Goal: Task Accomplishment & Management: Complete application form

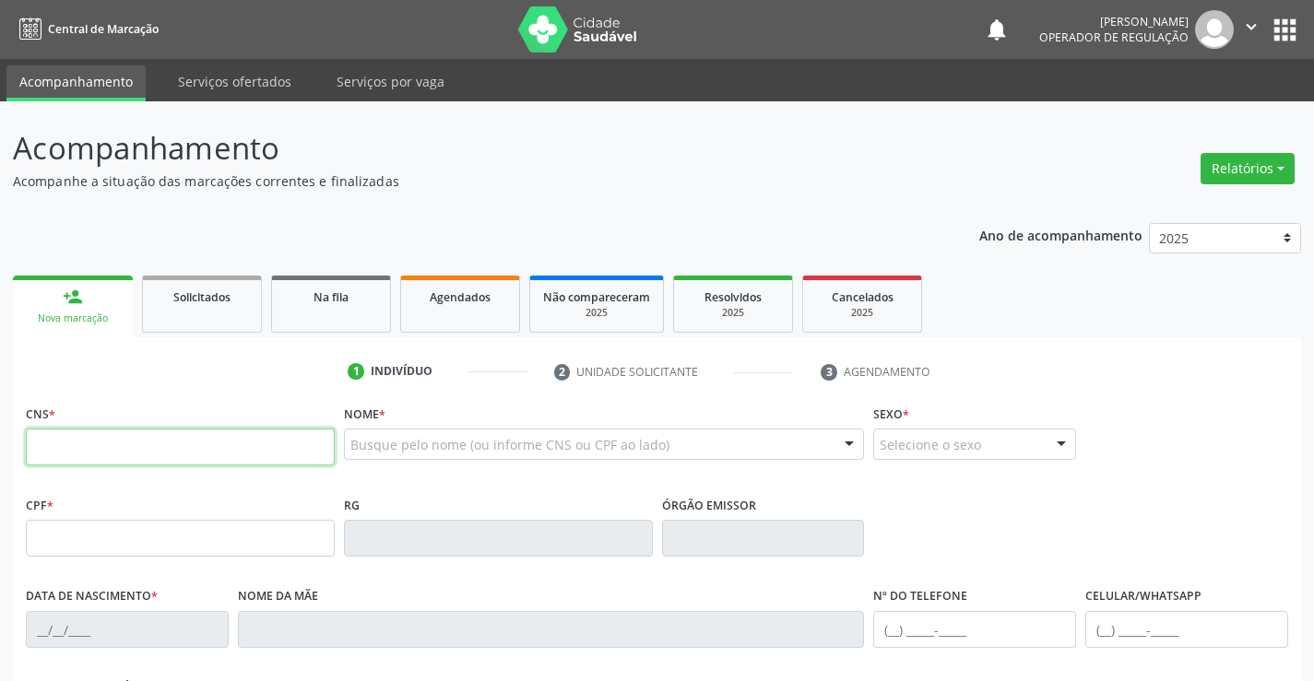
click at [141, 460] on input "text" at bounding box center [180, 447] width 309 height 37
type input "708 7091 6401 8095"
type input "0979491320"
type input "0[DATE]"
type input "[PHONE_NUMBER]"
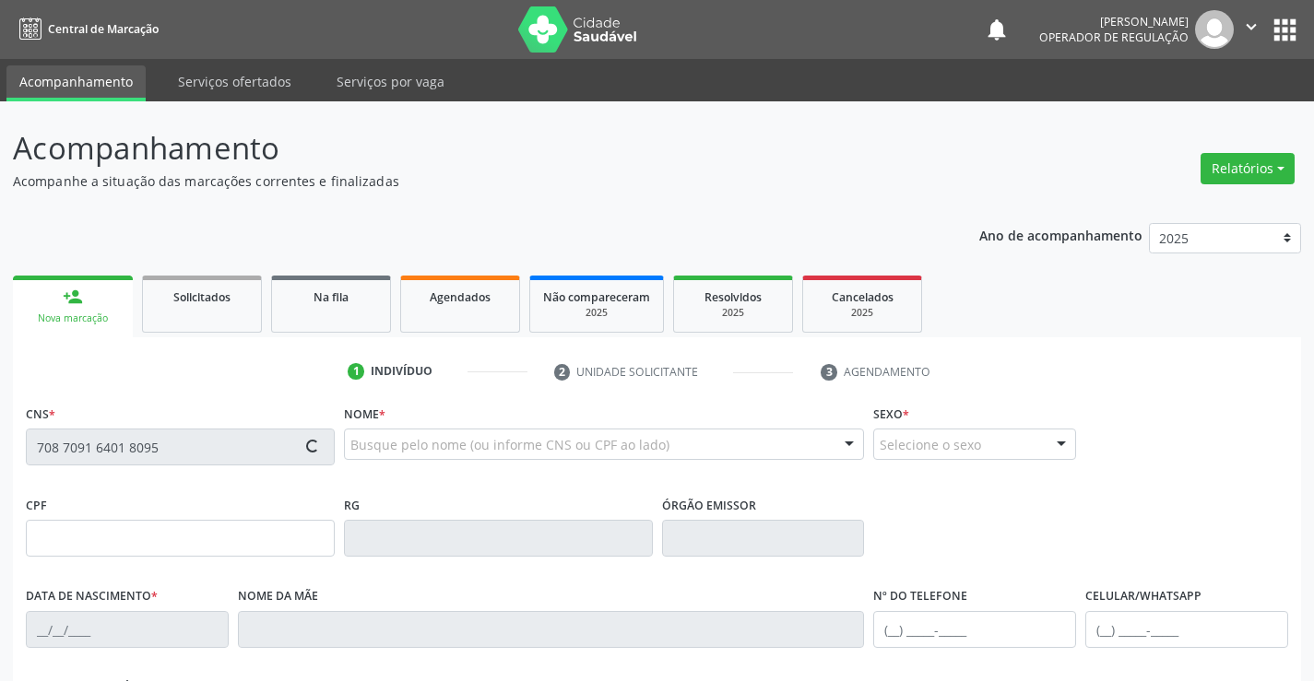
type input "[PHONE_NUMBER]"
type input "S/N"
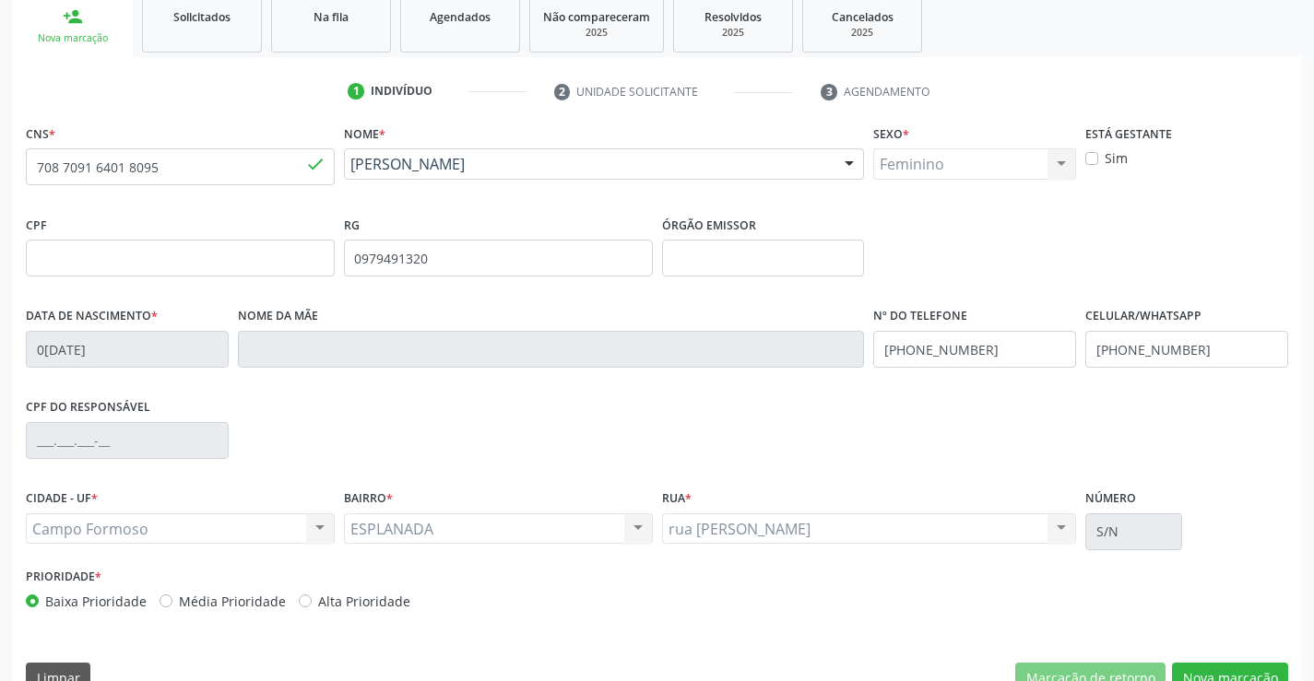
scroll to position [318, 0]
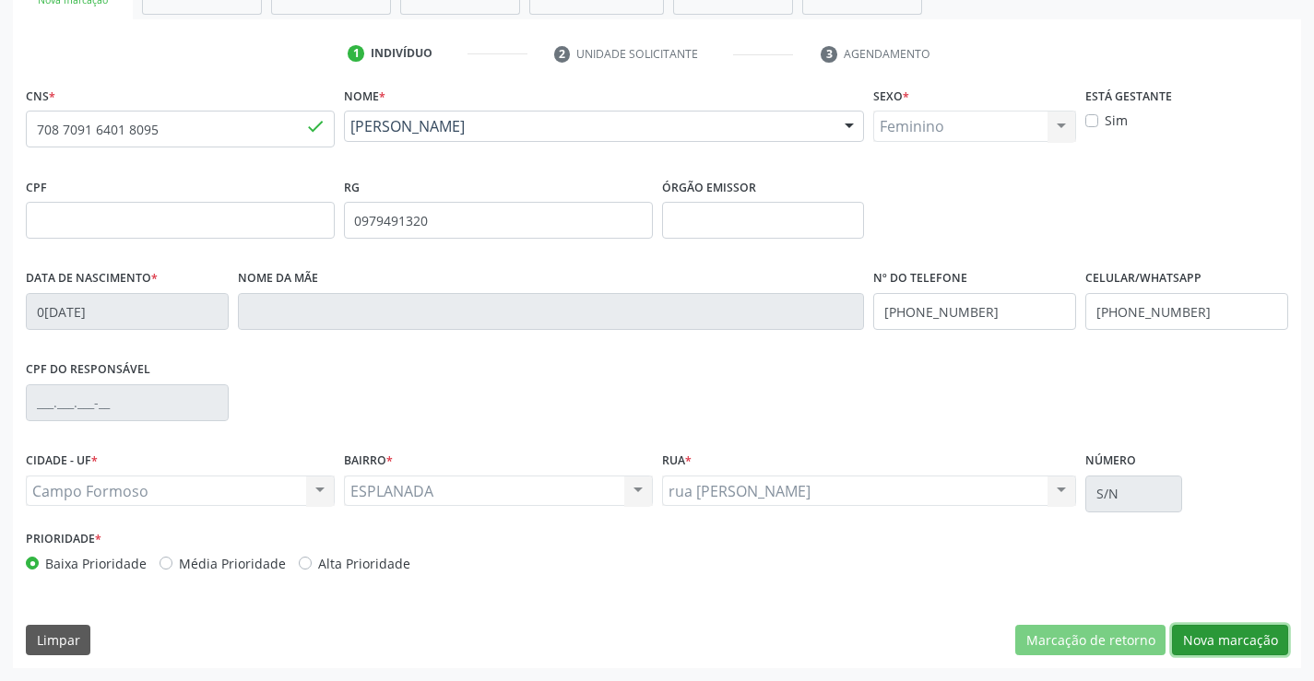
click at [1219, 632] on button "Nova marcação" at bounding box center [1230, 640] width 116 height 31
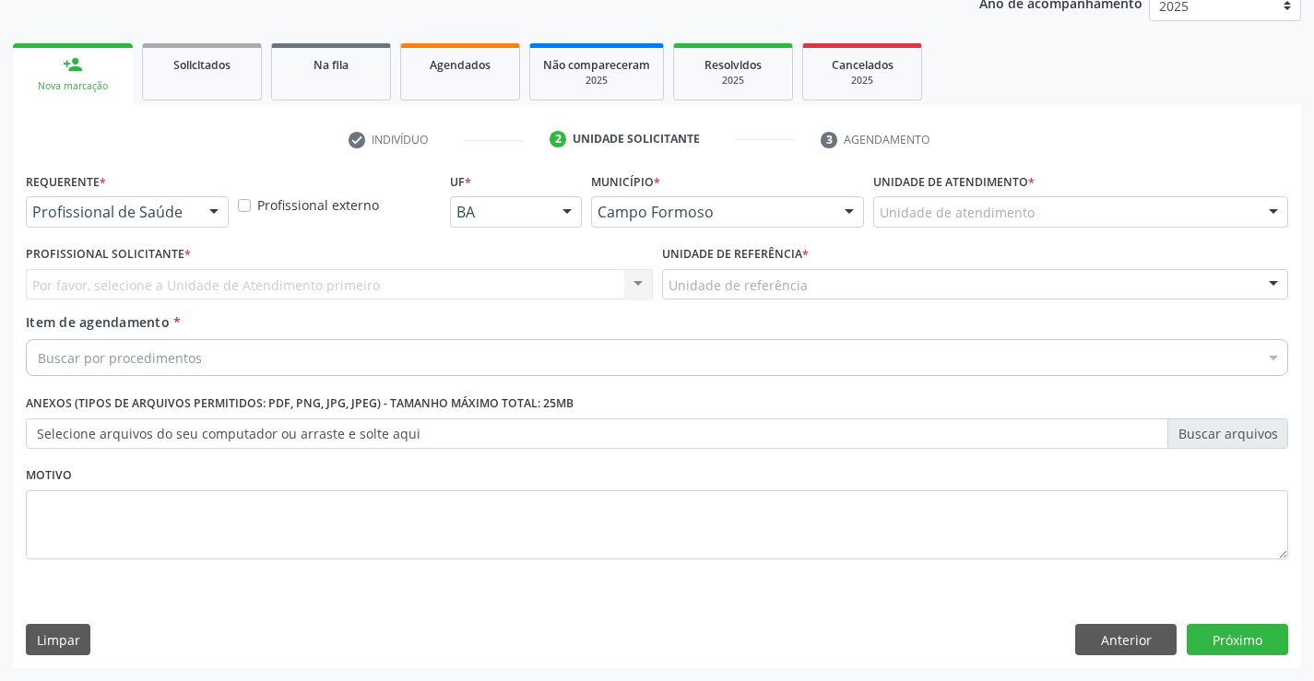
scroll to position [232, 0]
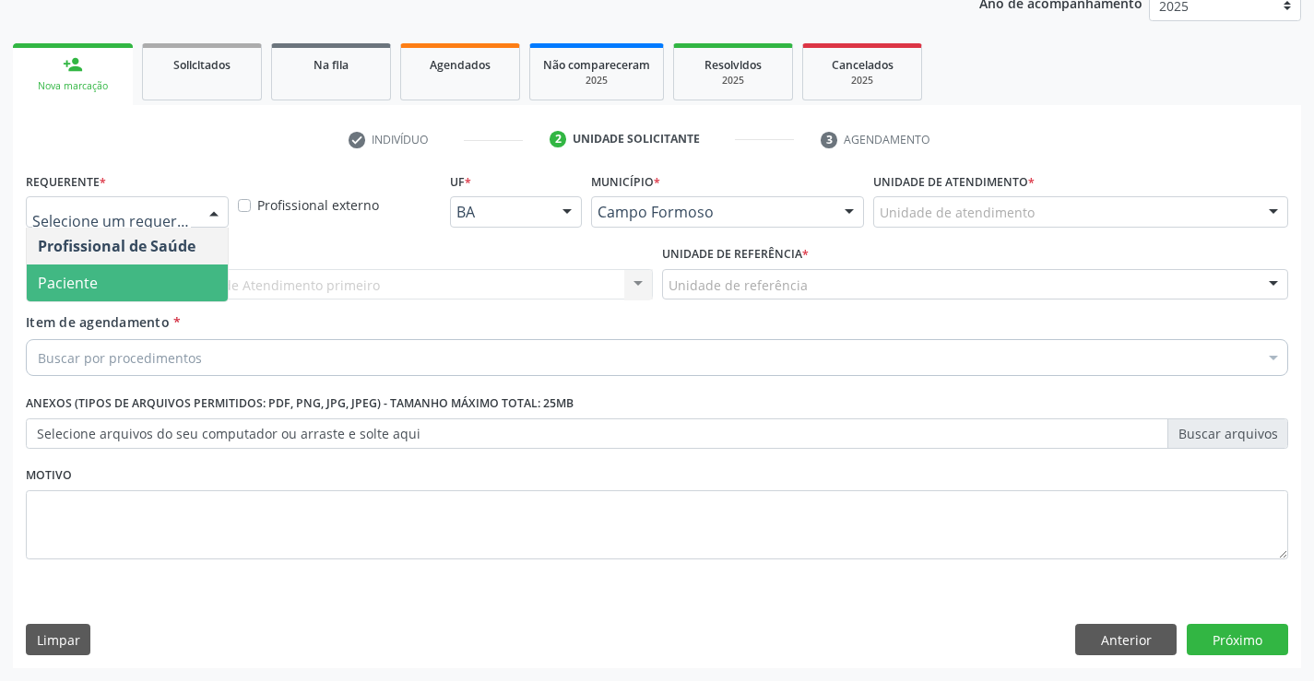
click at [155, 280] on span "Paciente" at bounding box center [127, 283] width 201 height 37
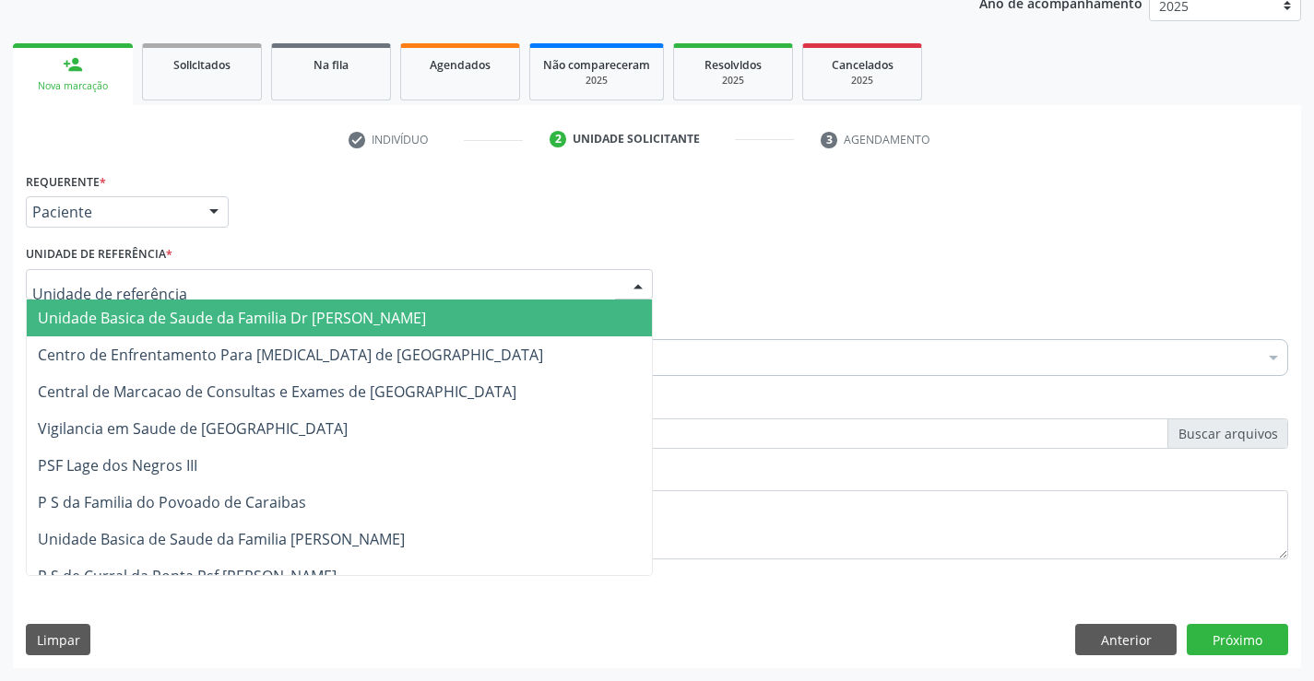
click at [185, 320] on span "Unidade Basica de Saude da Familia Dr [PERSON_NAME]" at bounding box center [232, 318] width 388 height 20
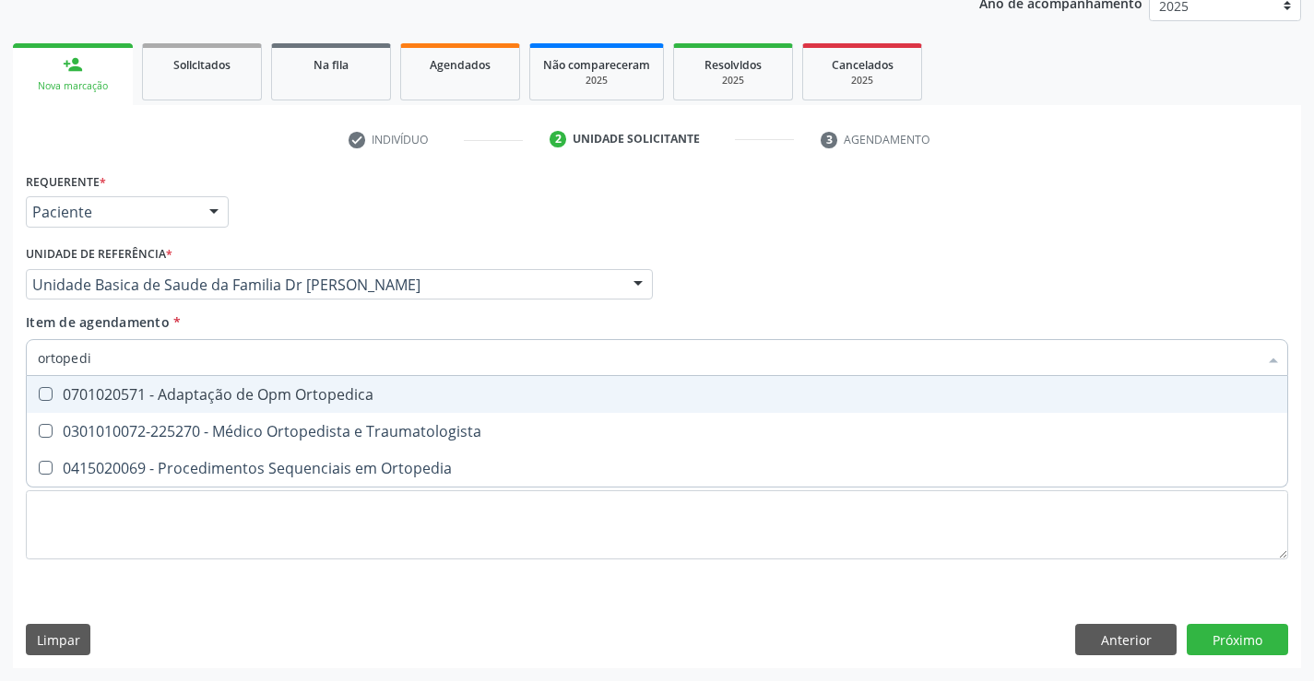
type input "ortopedis"
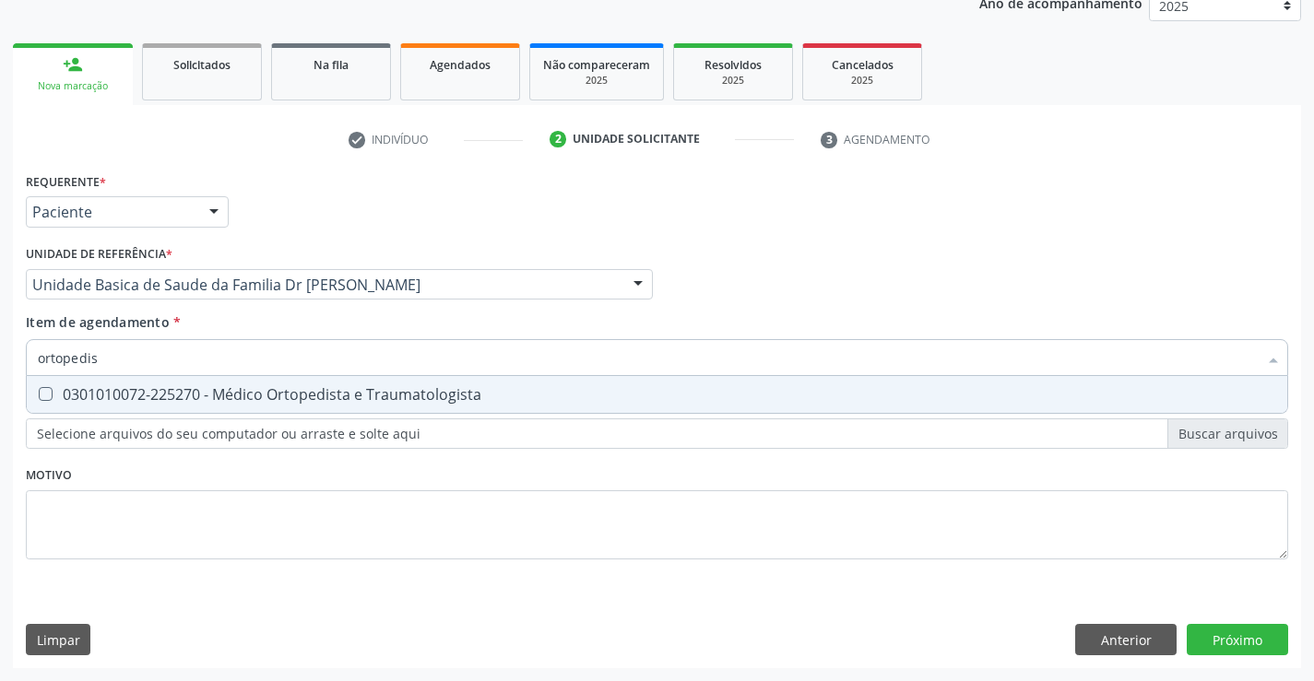
click at [297, 387] on div "0301010072-225270 - Médico Ortopedista e Traumatologista" at bounding box center [657, 394] width 1238 height 15
checkbox Traumatologista "true"
click at [1235, 638] on div "Requerente * Paciente Profissional de Saúde Paciente Nenhum resultado encontrad…" at bounding box center [657, 418] width 1288 height 501
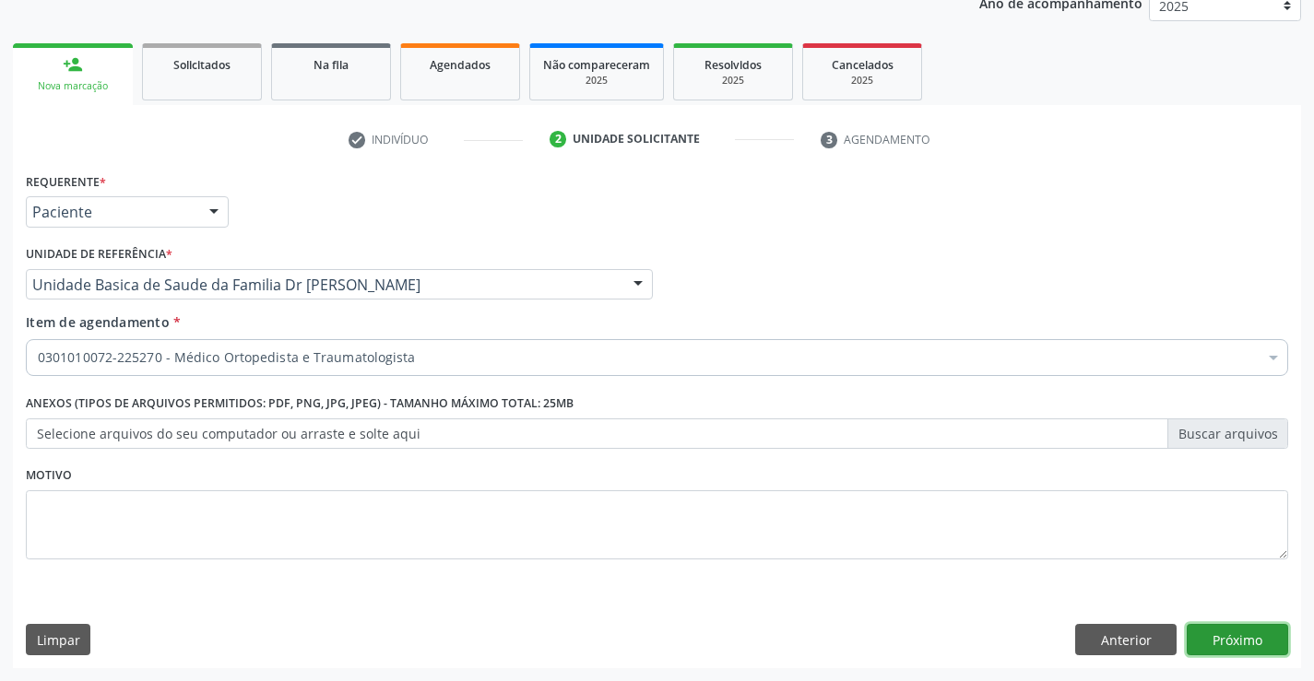
click at [1235, 638] on button "Próximo" at bounding box center [1237, 639] width 101 height 31
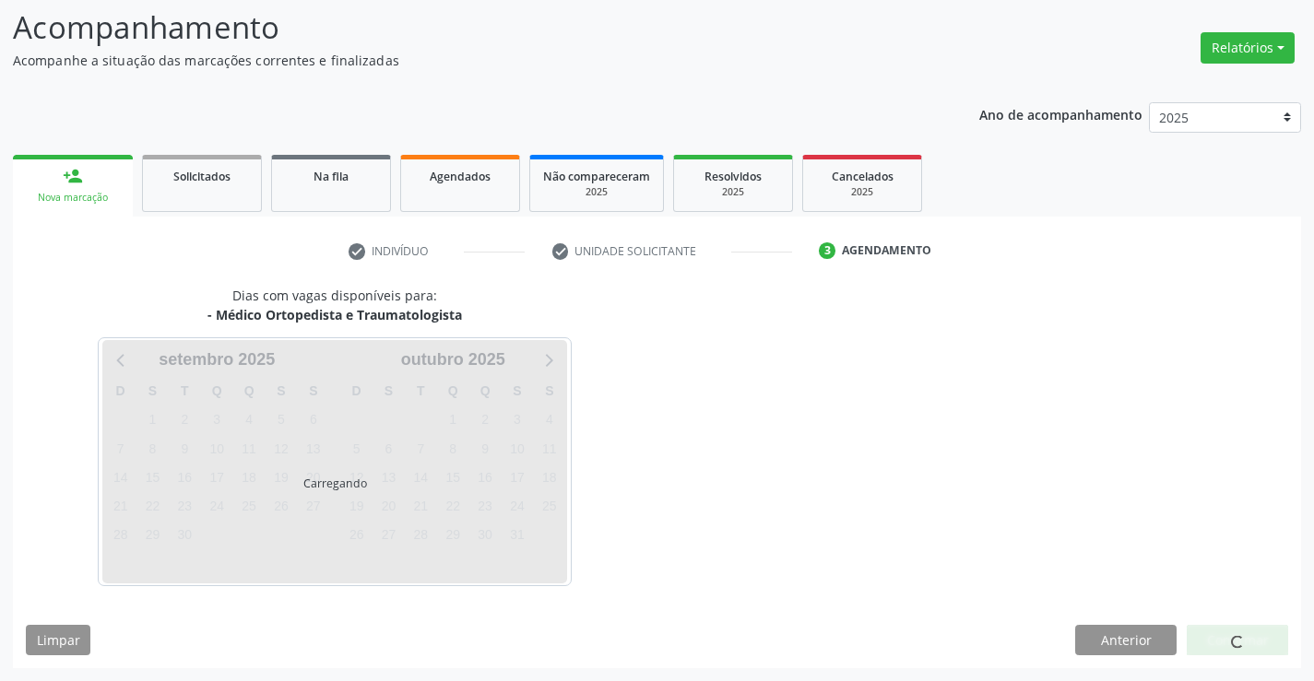
scroll to position [121, 0]
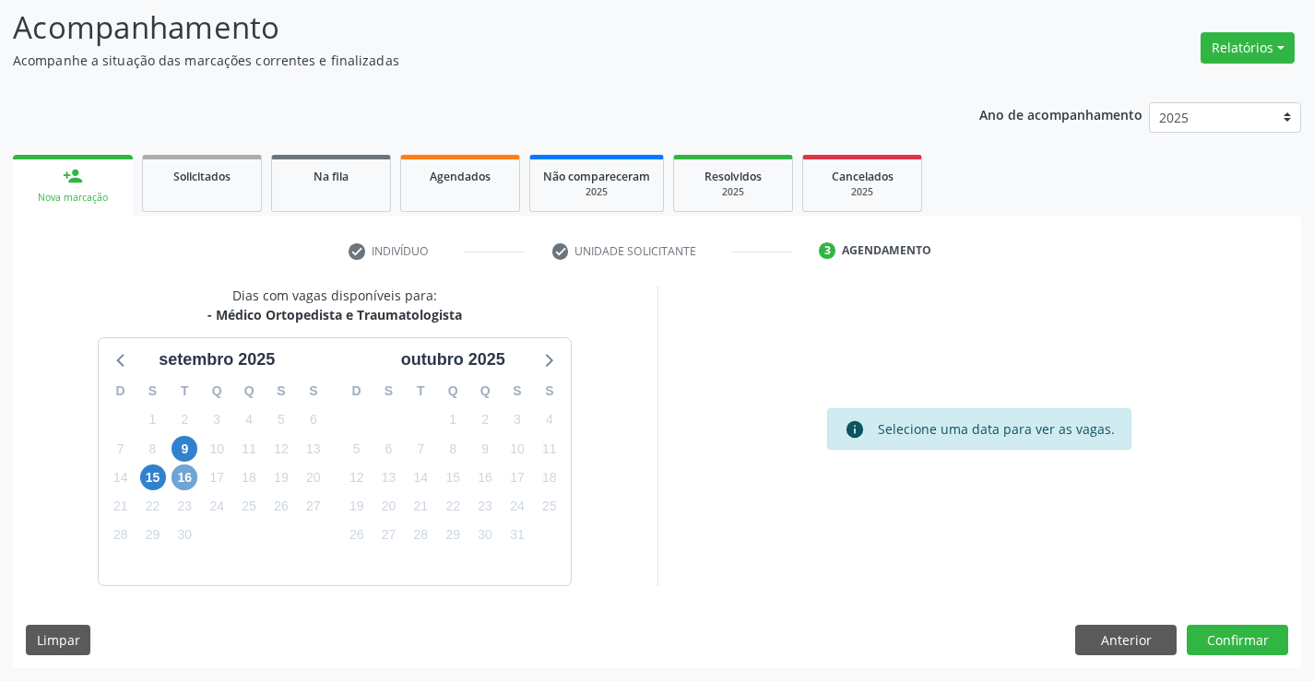
click at [185, 479] on span "16" at bounding box center [185, 478] width 26 height 26
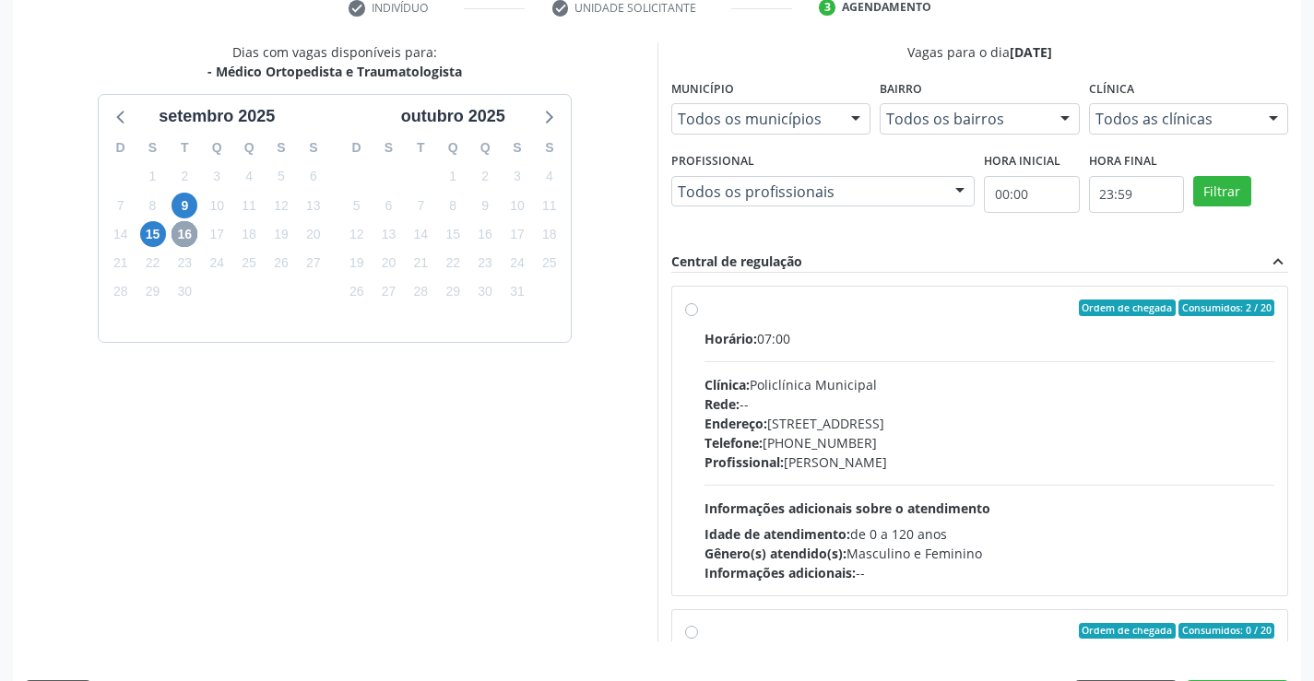
scroll to position [421, 0]
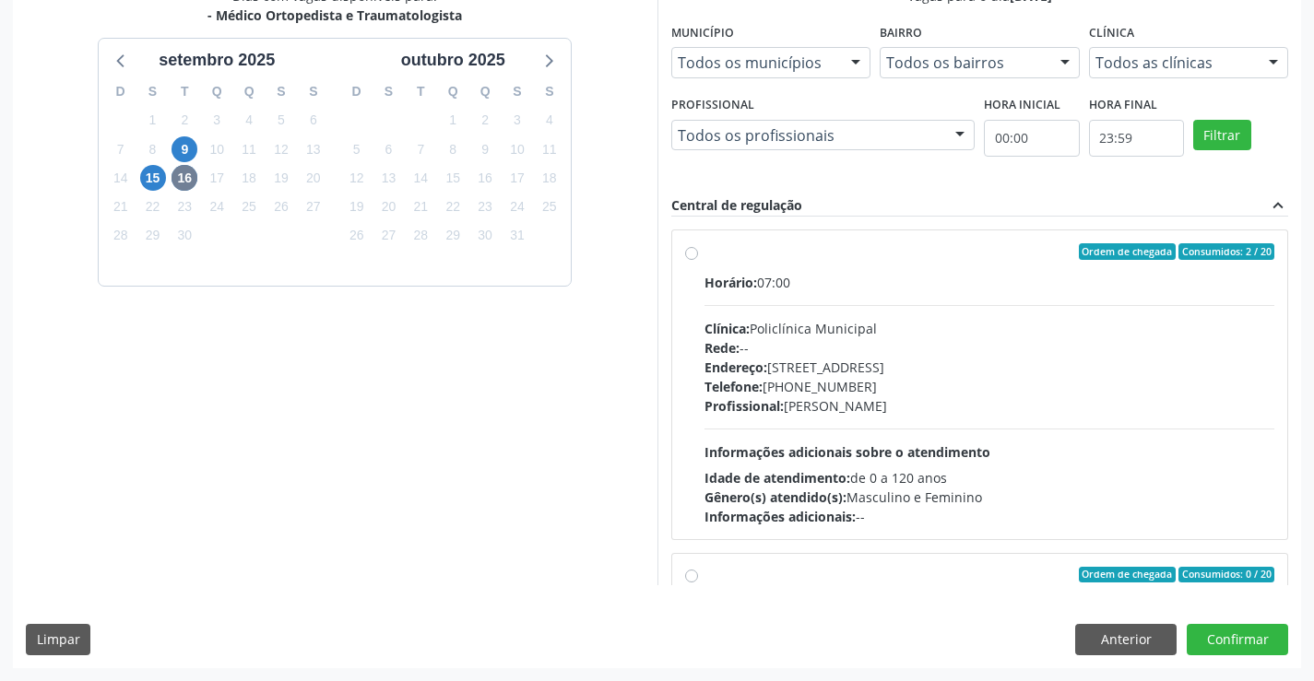
click at [864, 258] on div "Ordem de chegada Consumidos: 2 / 20" at bounding box center [990, 251] width 571 height 17
click at [698, 258] on input "Ordem de chegada Consumidos: 2 / 20 Horário: 07:00 Clínica: Policlínica Municip…" at bounding box center [691, 251] width 13 height 17
radio input "true"
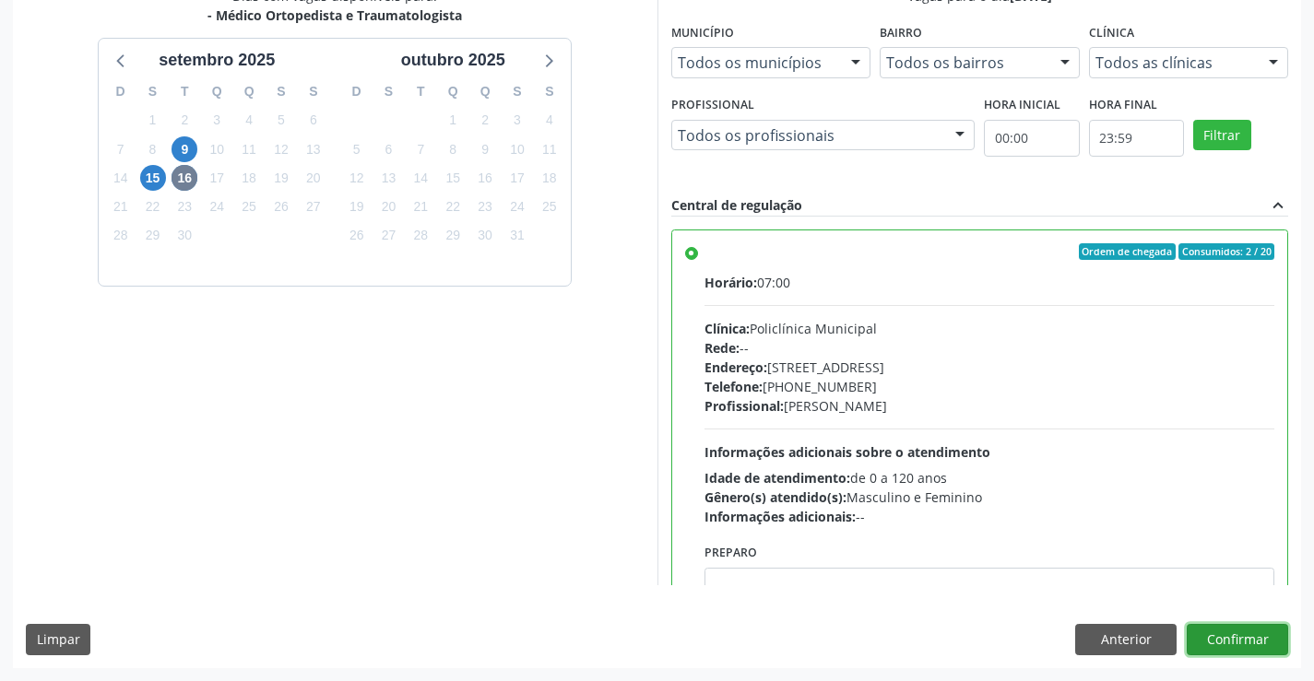
click at [1227, 636] on button "Confirmar" at bounding box center [1237, 639] width 101 height 31
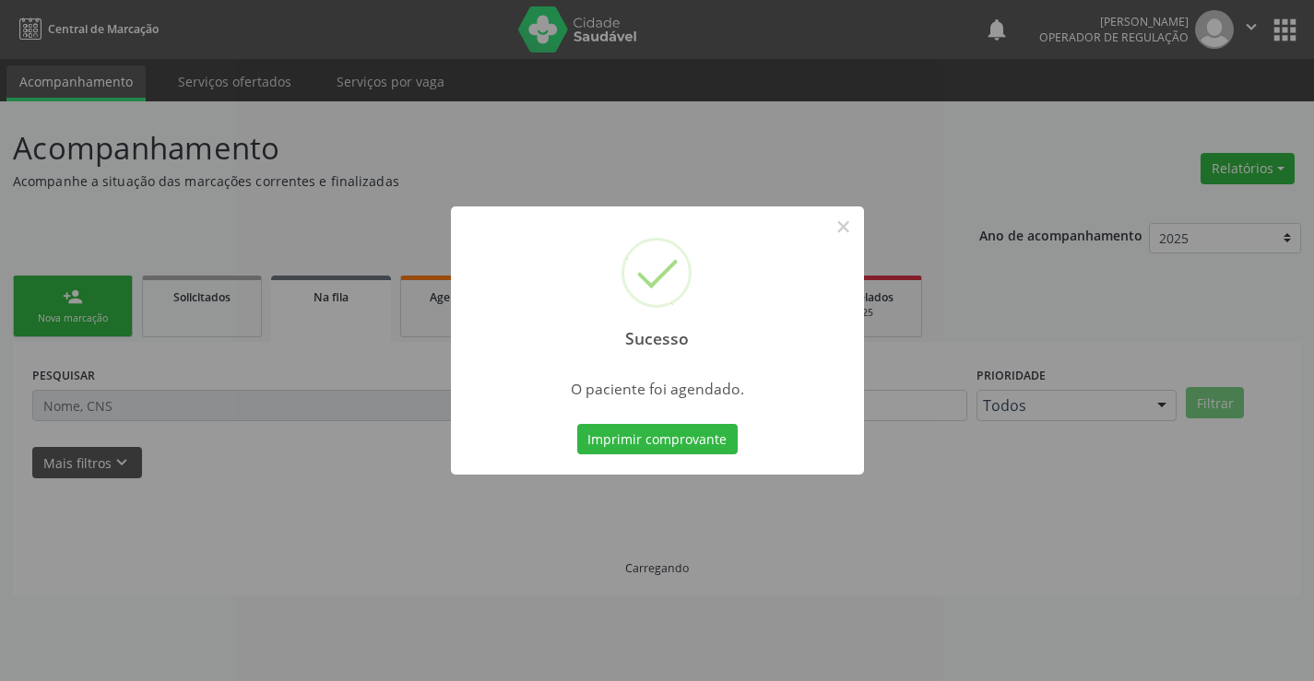
scroll to position [0, 0]
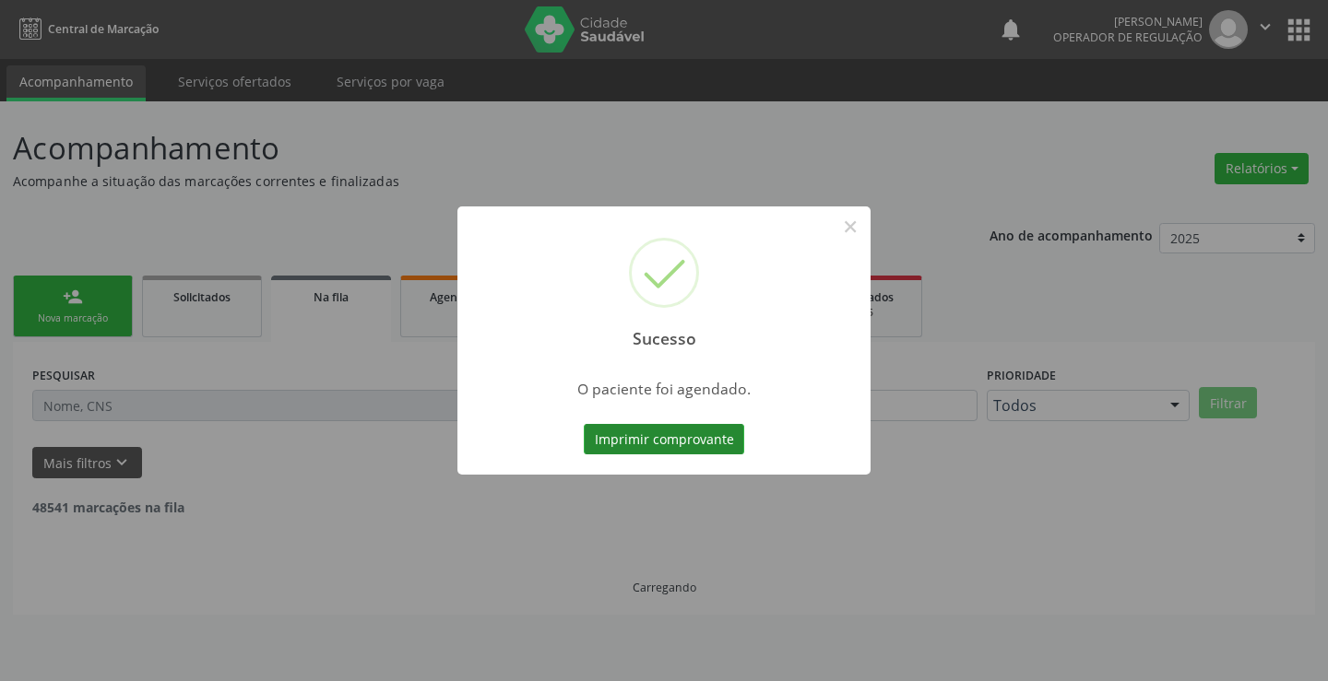
click at [663, 431] on button "Imprimir comprovante" at bounding box center [664, 439] width 160 height 31
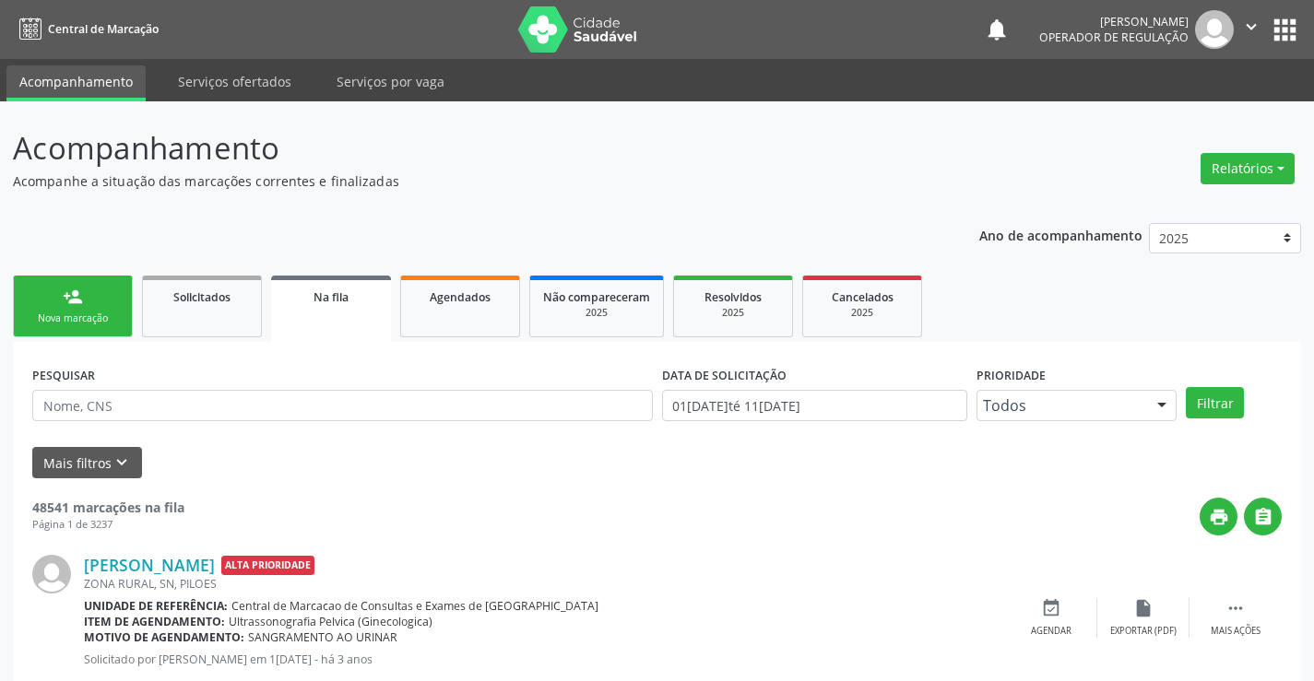
click at [67, 295] on div "person_add" at bounding box center [73, 297] width 20 height 20
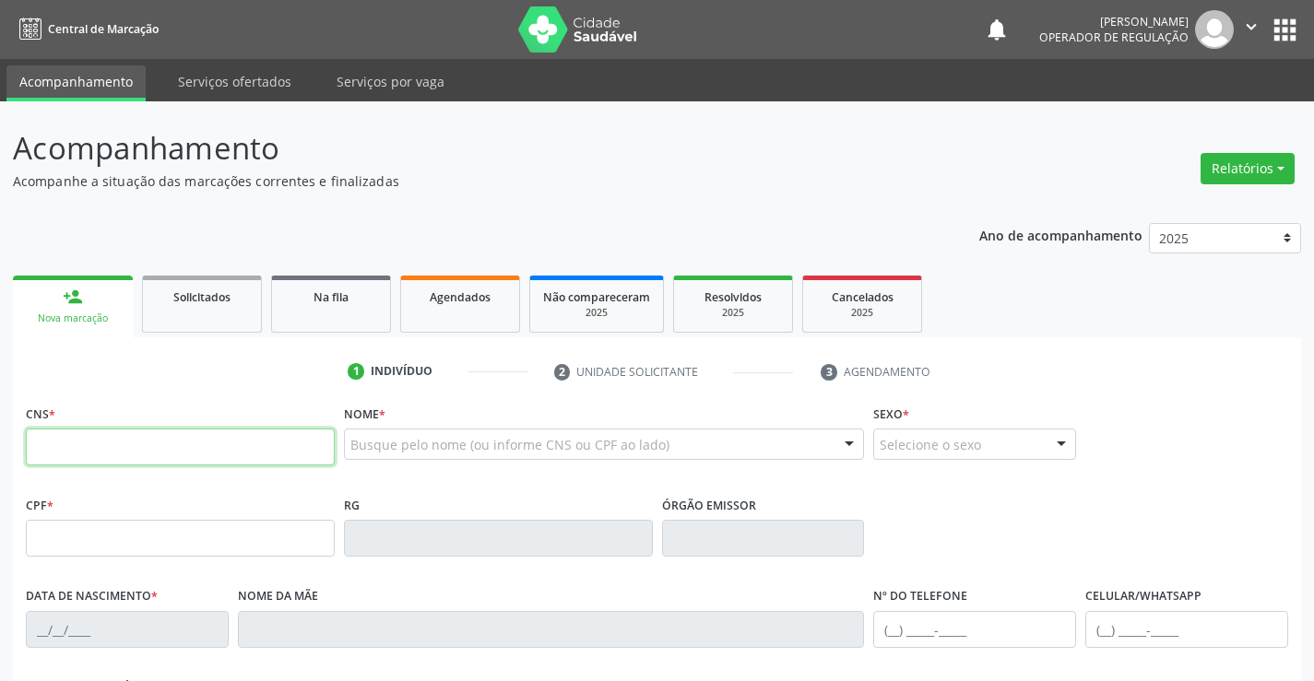
click at [136, 456] on input "text" at bounding box center [180, 447] width 309 height 37
type input "704 8035 8086 5846"
type input "0431411883"
type input "06/06/1932"
type input "(74) 98110-0048"
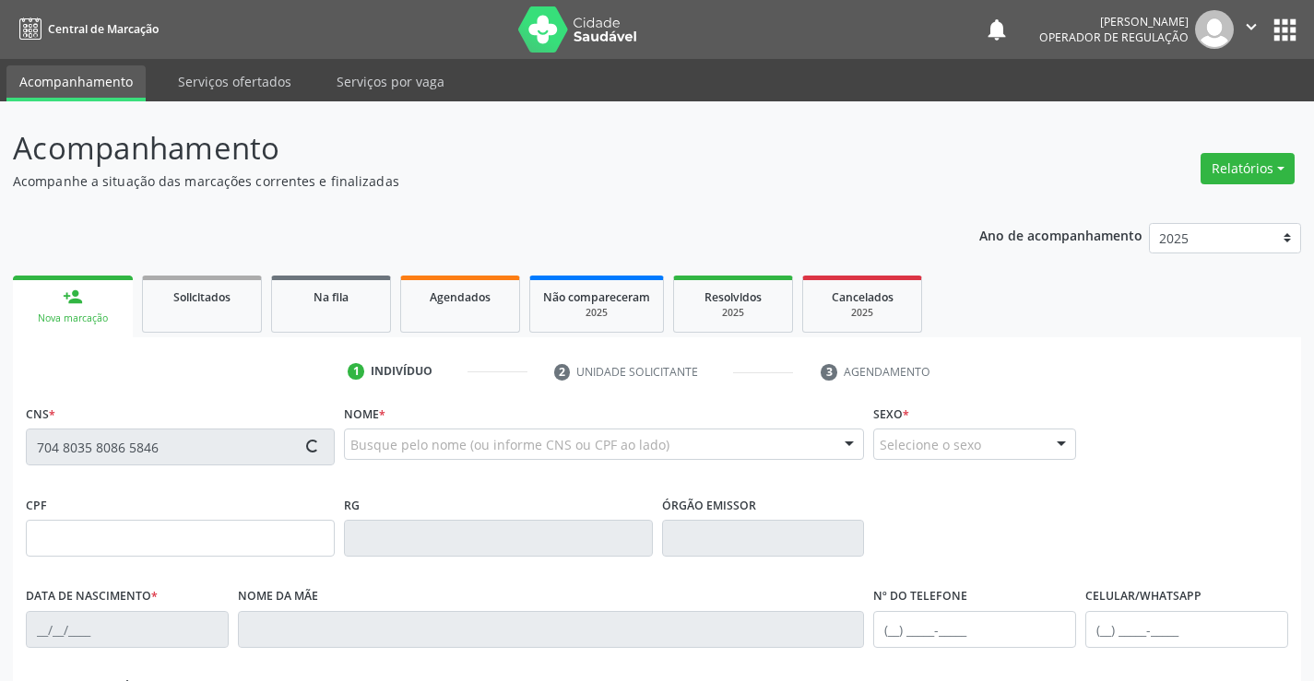
type input "(74) 98110-0048"
type input "427.275.965-53"
type input "S/N"
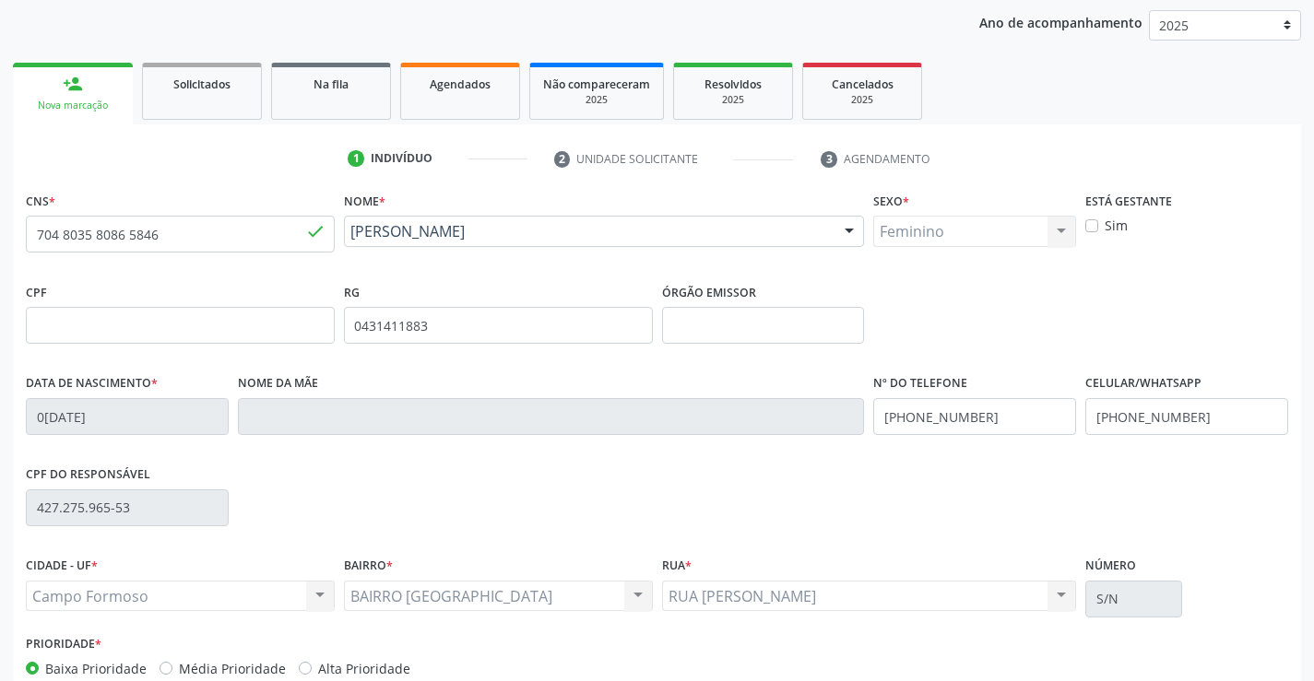
scroll to position [318, 0]
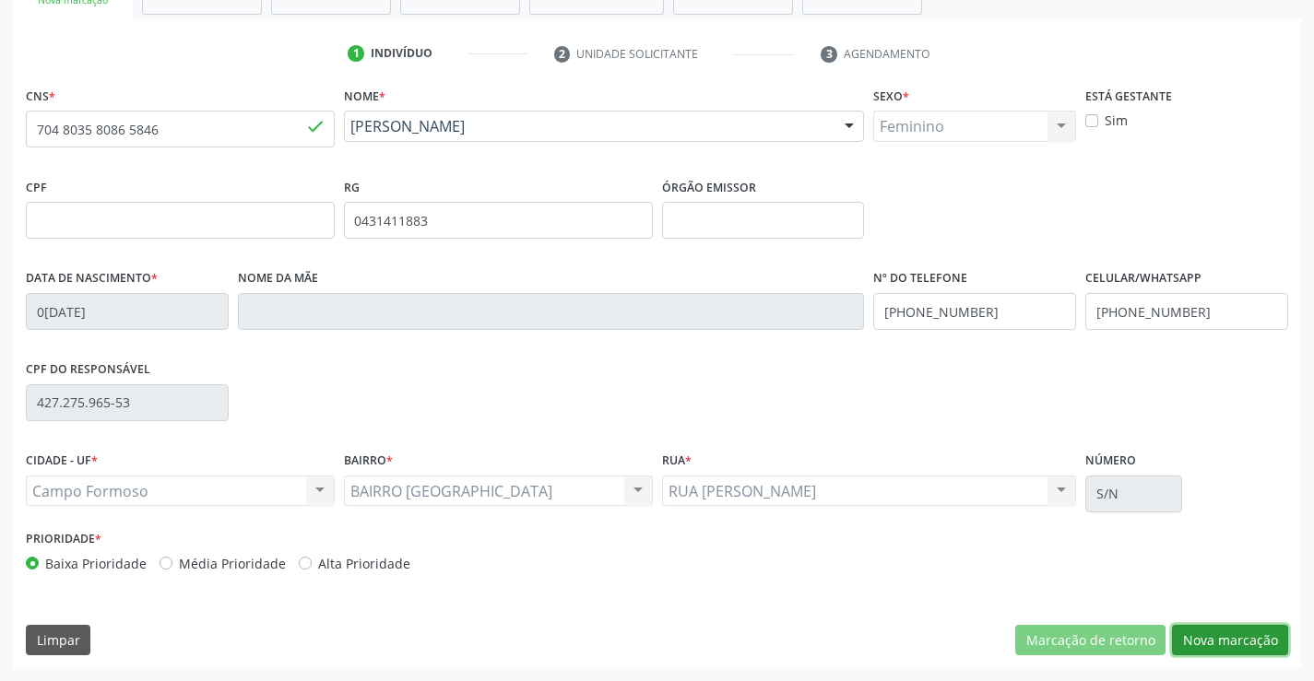
click at [1233, 639] on button "Nova marcação" at bounding box center [1230, 640] width 116 height 31
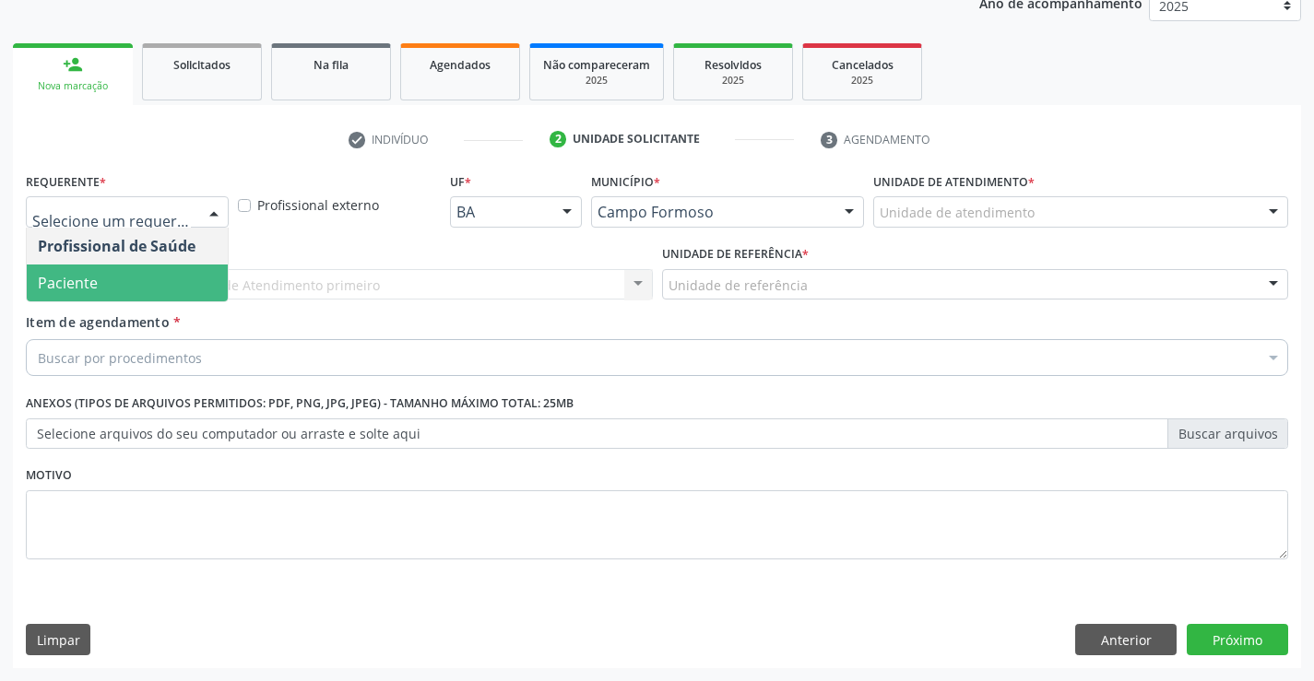
click at [104, 284] on span "Paciente" at bounding box center [127, 283] width 201 height 37
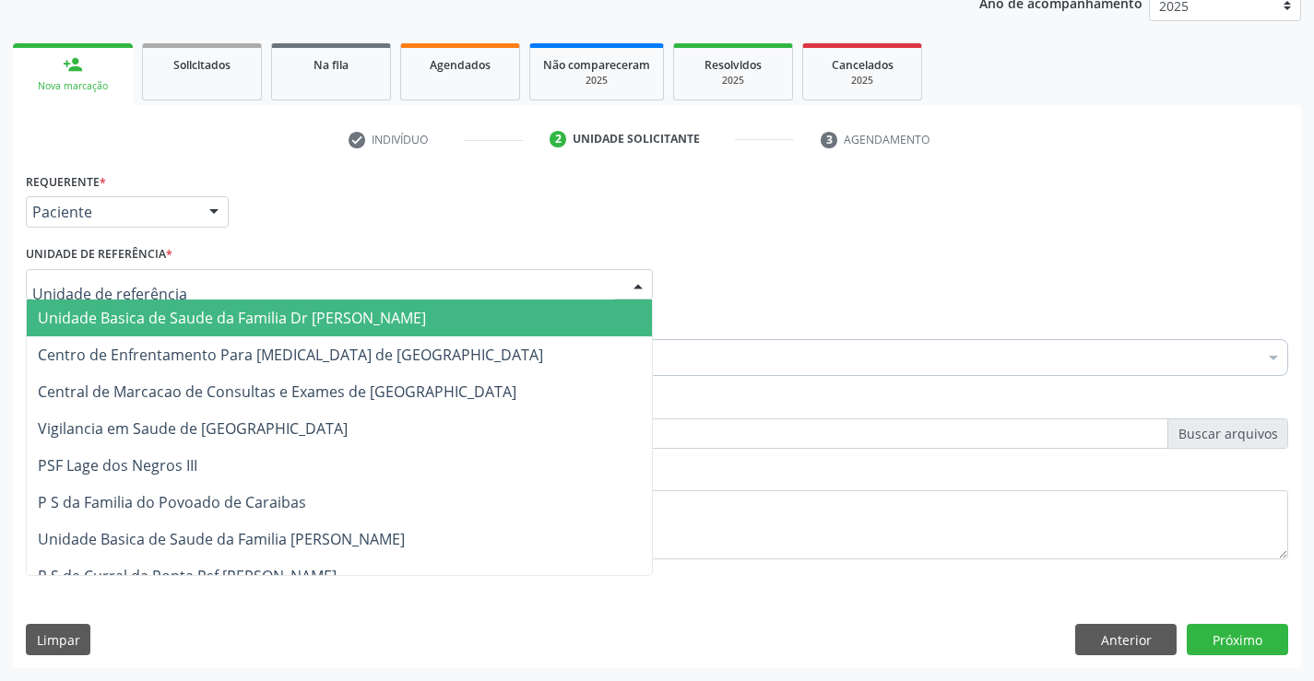
click at [127, 313] on span "Unidade Basica de Saude da Familia Dr [PERSON_NAME]" at bounding box center [232, 318] width 388 height 20
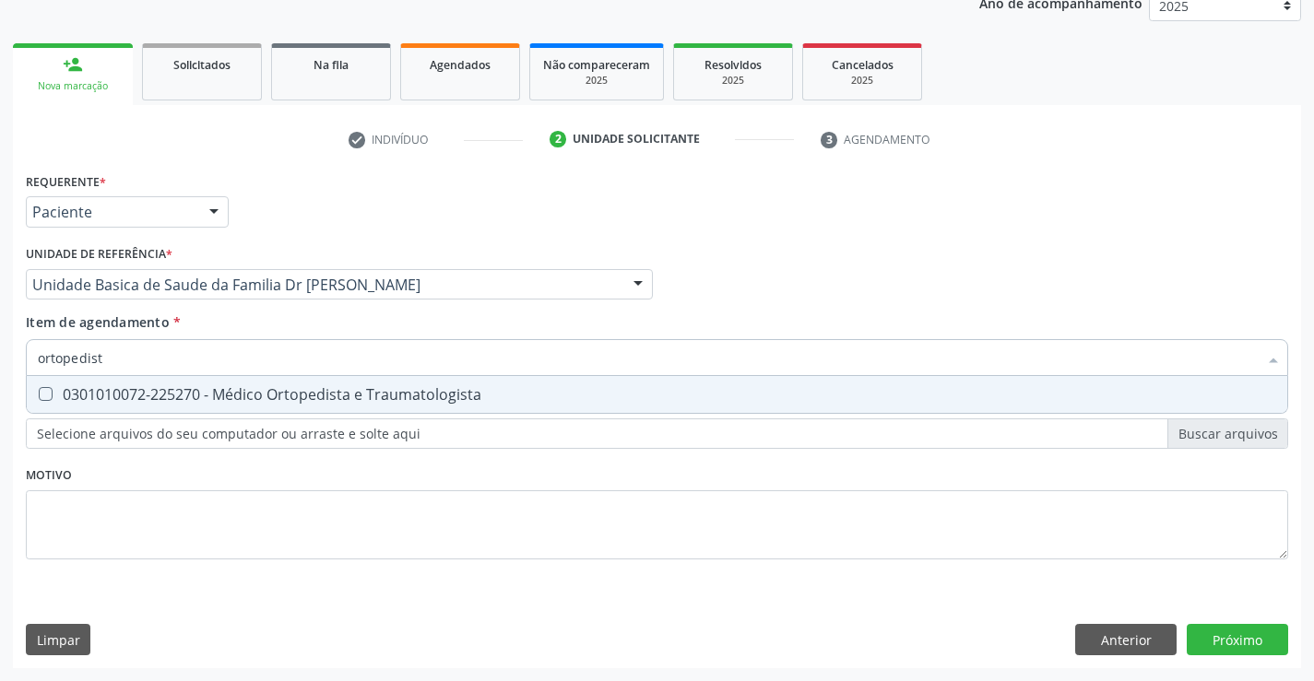
type input "ortopedista"
click at [336, 392] on div "0301010072-225270 - Médico Ortopedista e Traumatologista" at bounding box center [657, 394] width 1238 height 15
checkbox Traumatologista "true"
click at [1232, 638] on div "Requerente * Paciente Profissional de Saúde Paciente Nenhum resultado encontrad…" at bounding box center [657, 418] width 1288 height 501
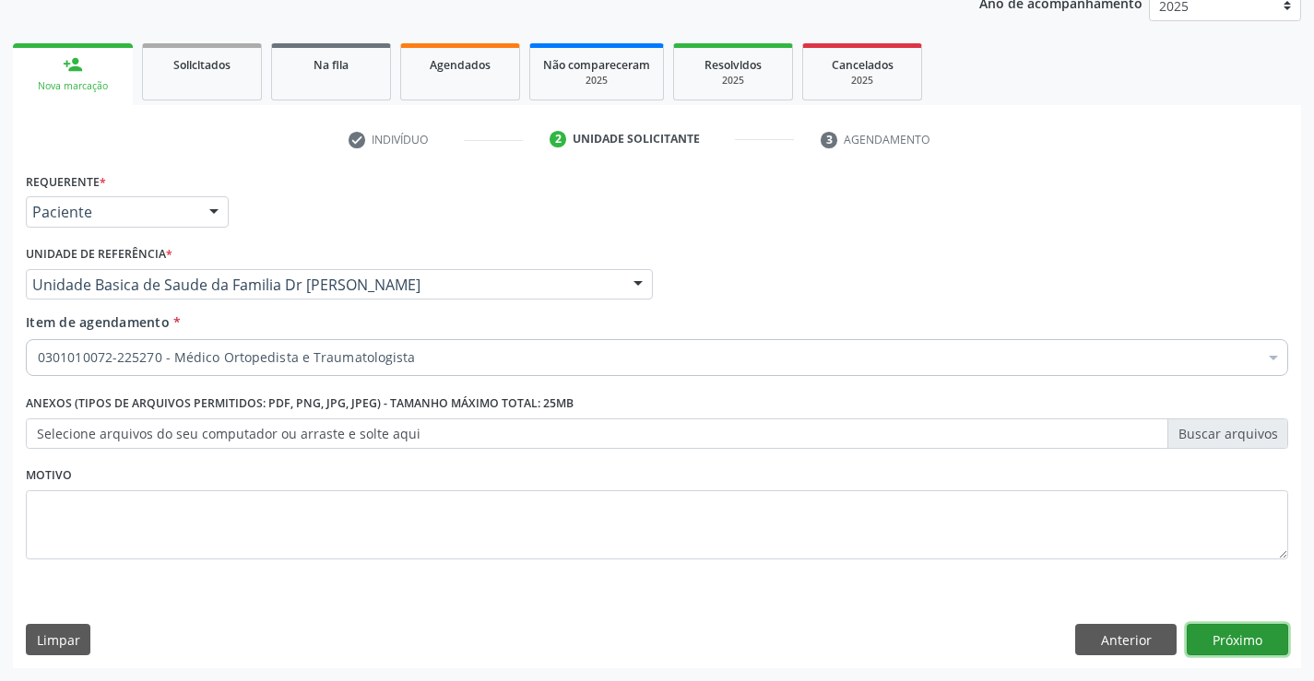
click at [1231, 634] on button "Próximo" at bounding box center [1237, 639] width 101 height 31
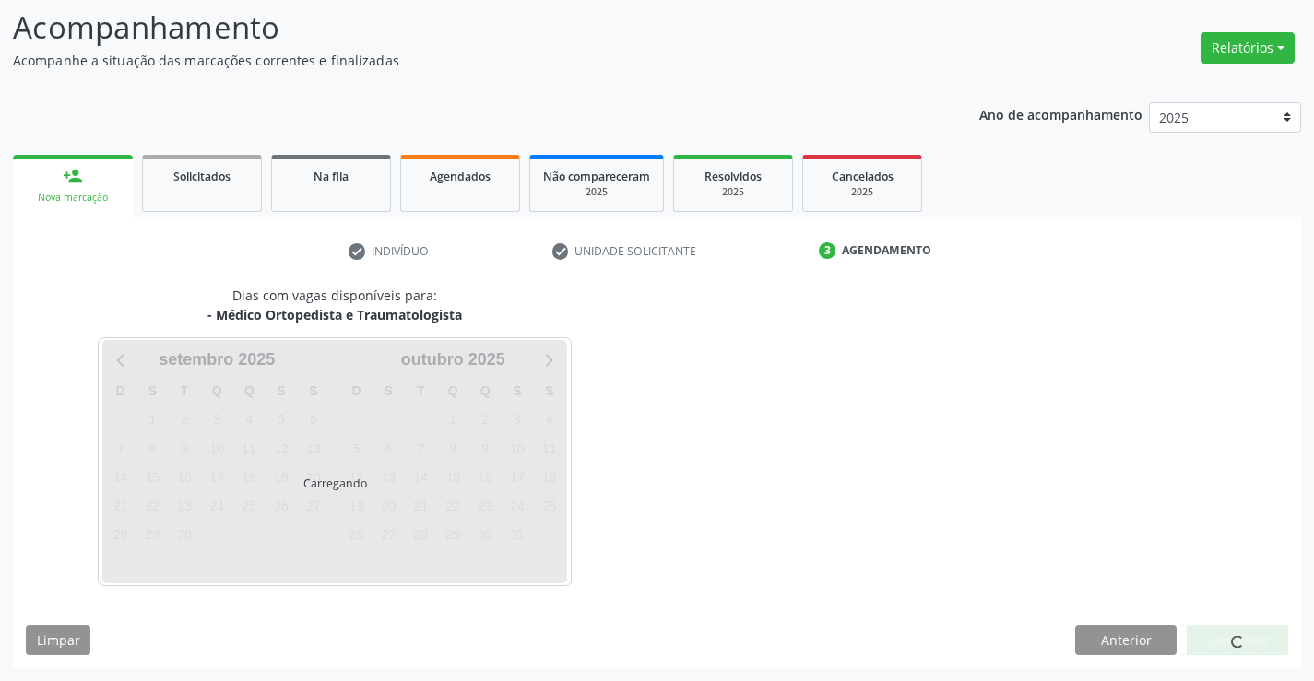
scroll to position [121, 0]
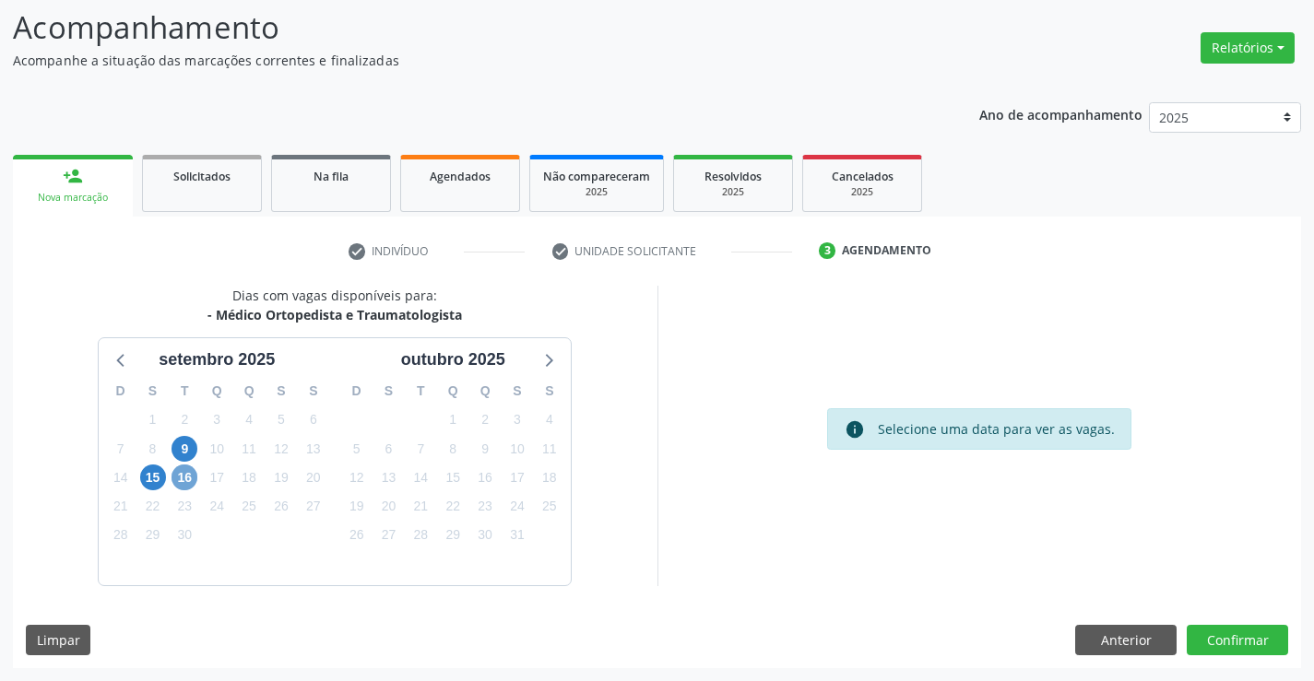
click at [181, 477] on span "16" at bounding box center [185, 478] width 26 height 26
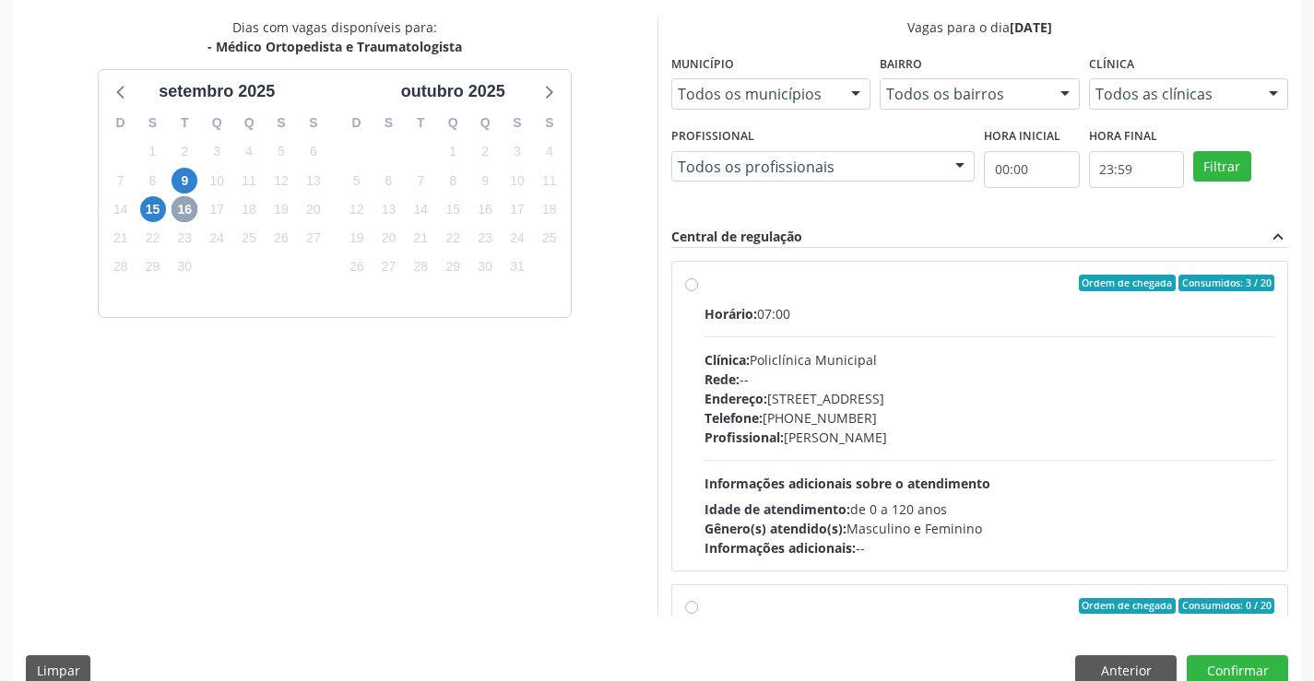
scroll to position [397, 0]
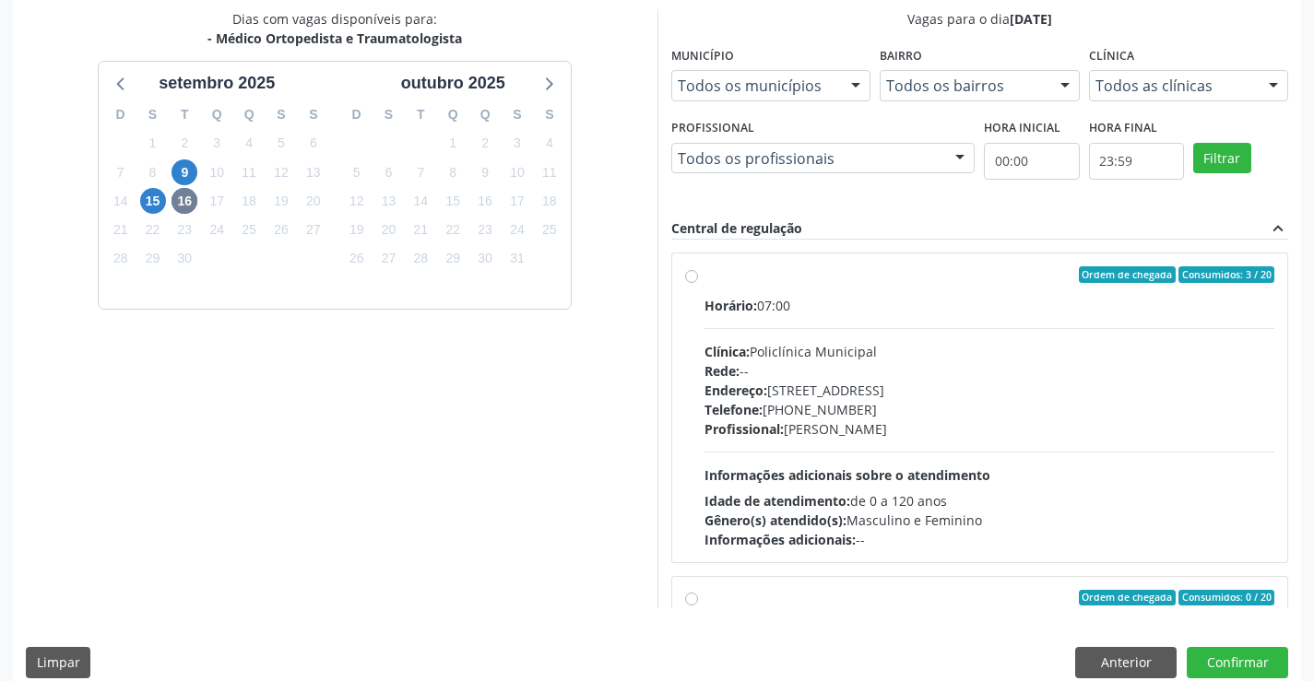
click at [958, 297] on div "Horário: 07:00" at bounding box center [990, 305] width 571 height 19
click at [698, 283] on input "Ordem de chegada Consumidos: 3 / 20 Horário: 07:00 Clínica: Policlínica Municip…" at bounding box center [691, 275] width 13 height 17
radio input "true"
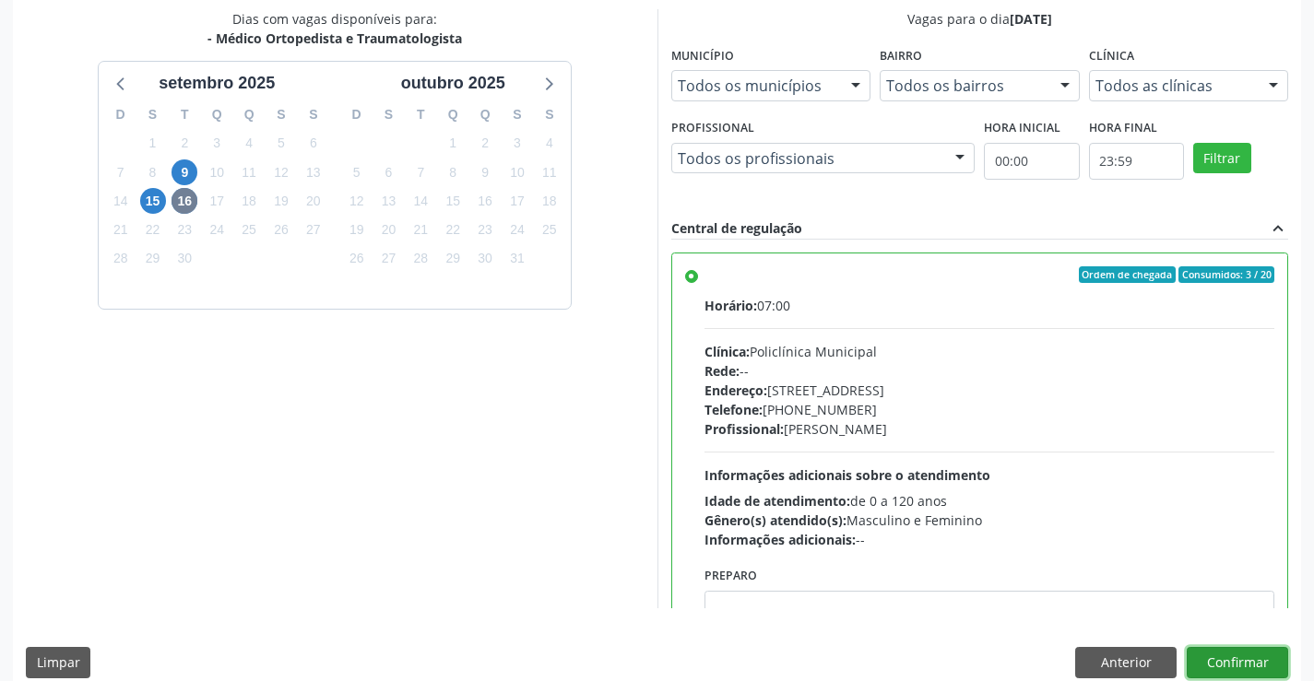
click at [1233, 664] on button "Confirmar" at bounding box center [1237, 662] width 101 height 31
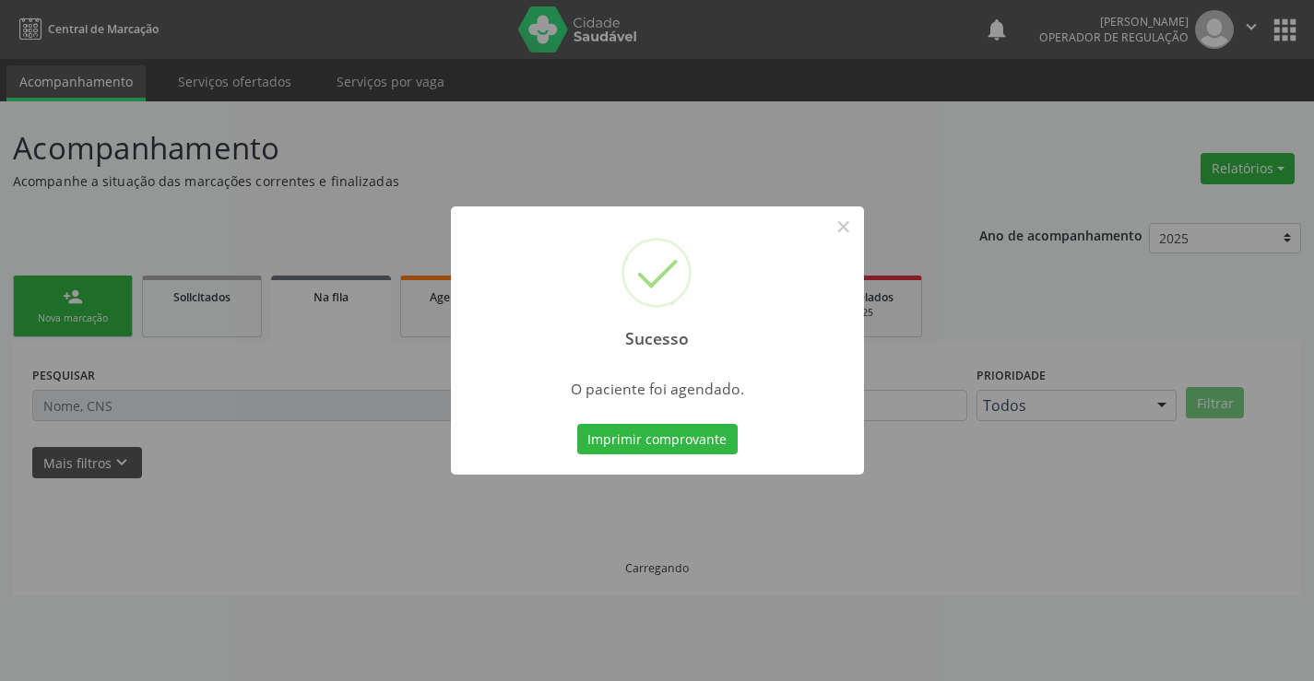
scroll to position [0, 0]
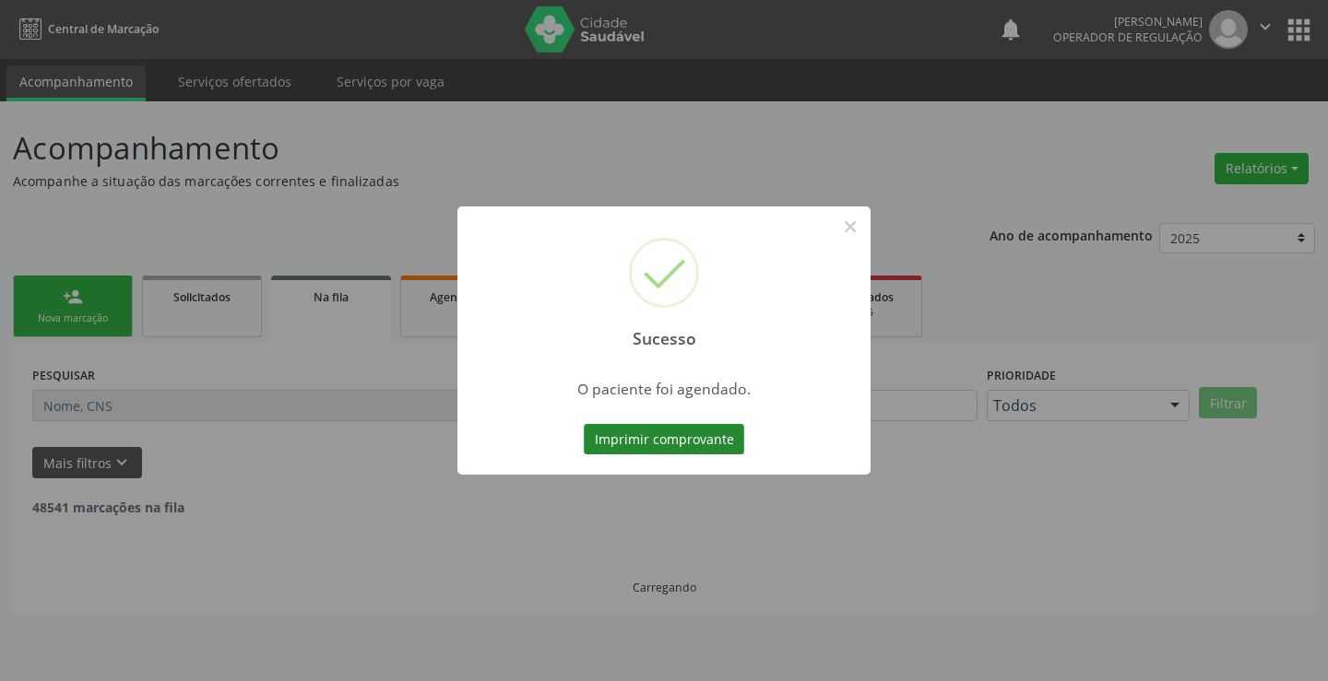
click at [670, 432] on button "Imprimir comprovante" at bounding box center [664, 439] width 160 height 31
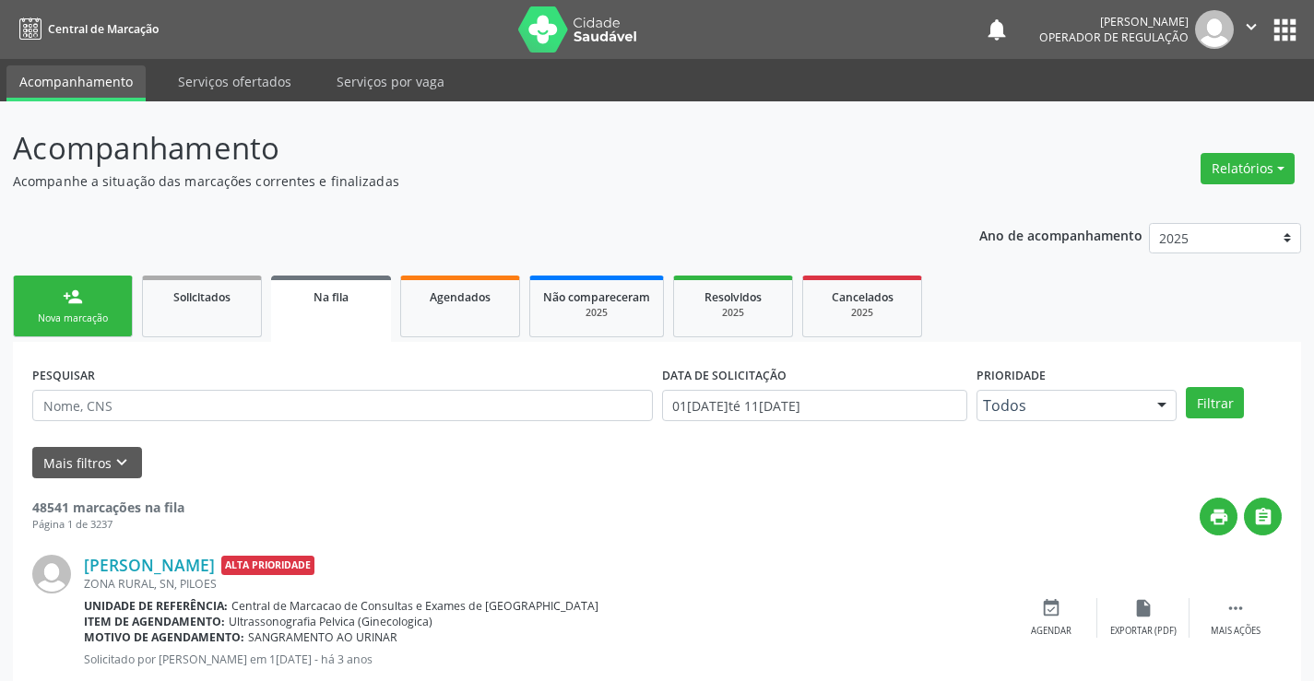
click at [111, 314] on div "Nova marcação" at bounding box center [73, 319] width 92 height 14
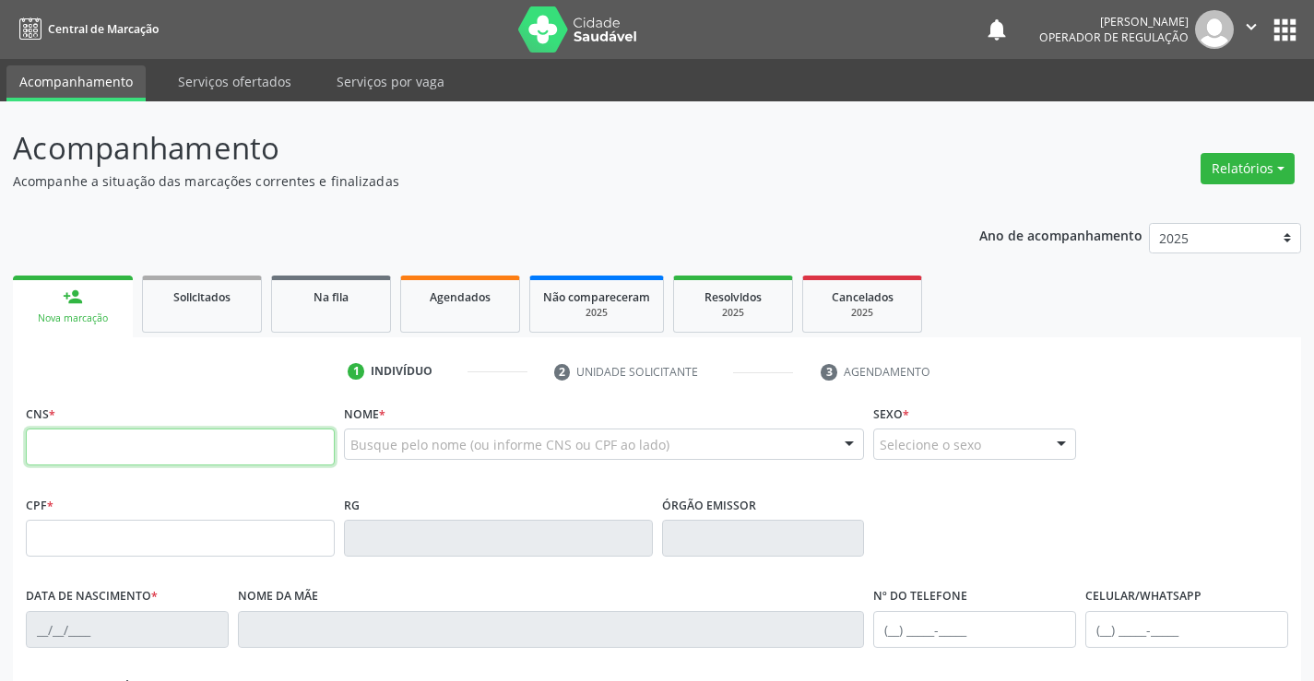
click at [159, 455] on input "text" at bounding box center [180, 447] width 309 height 37
type input "707 8006 5791 7219"
type input "13/02/1977"
type input "(74) 99161-5751"
type input "84"
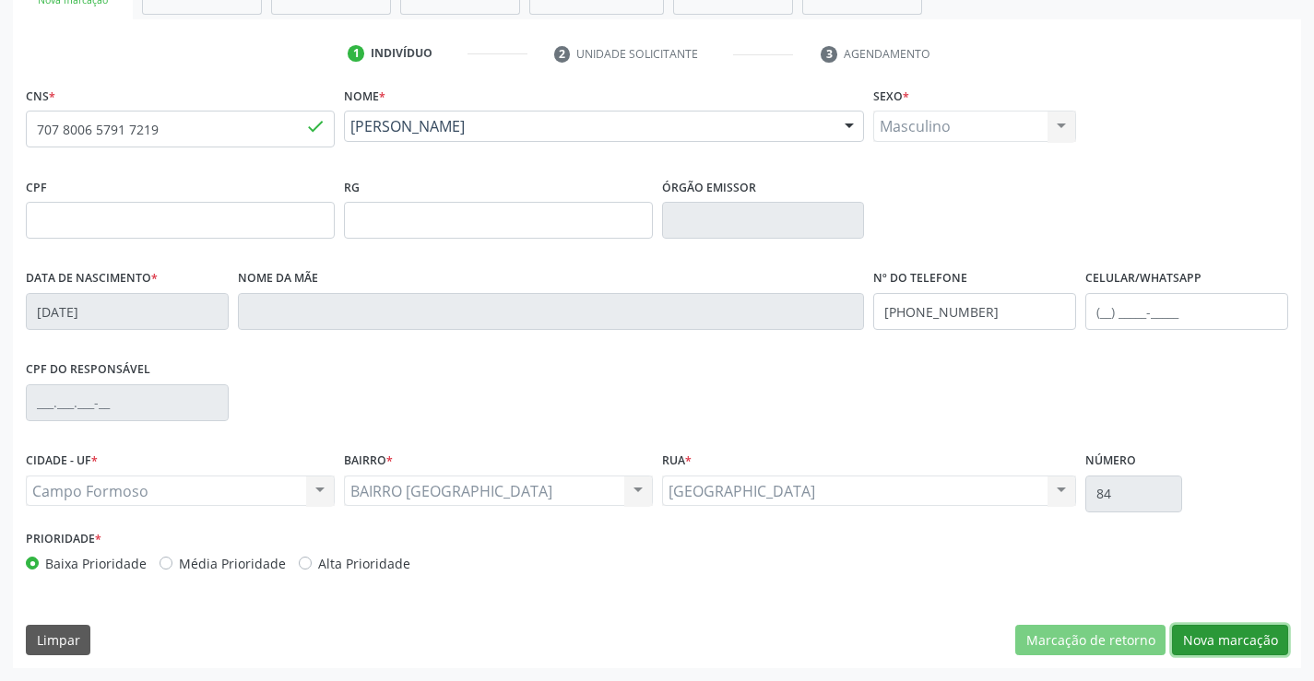
click at [1239, 639] on button "Nova marcação" at bounding box center [1230, 640] width 116 height 31
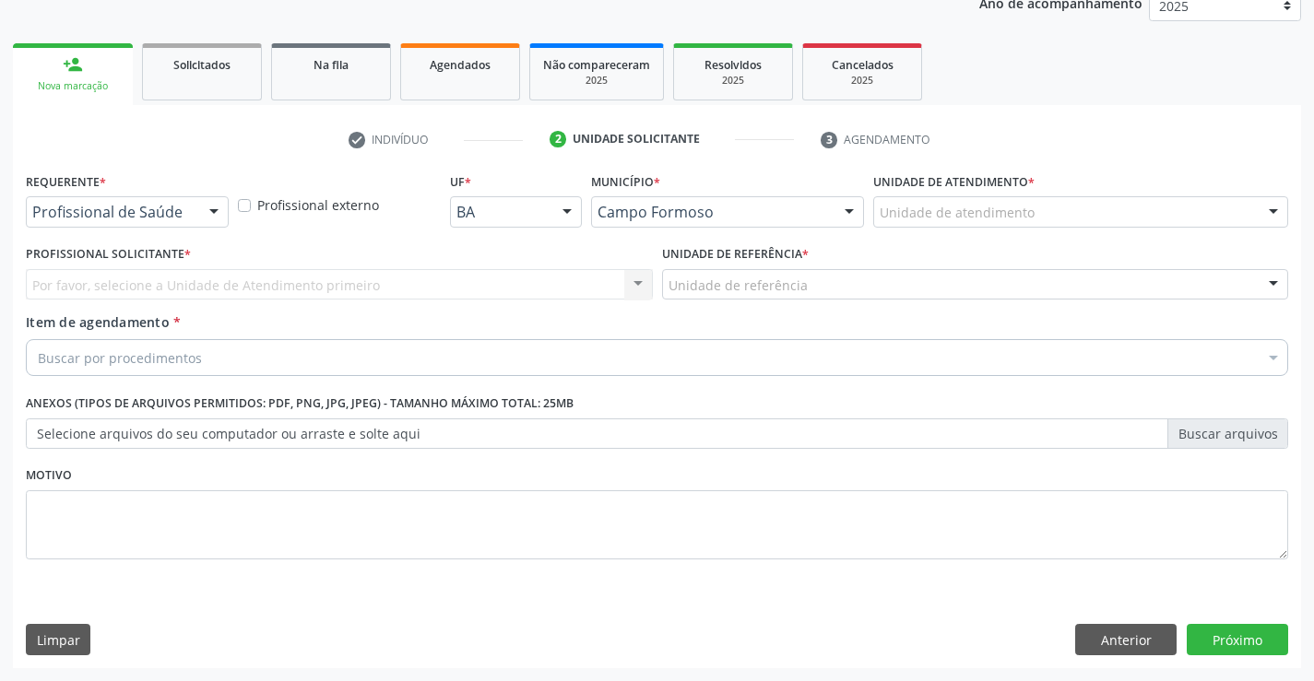
scroll to position [232, 0]
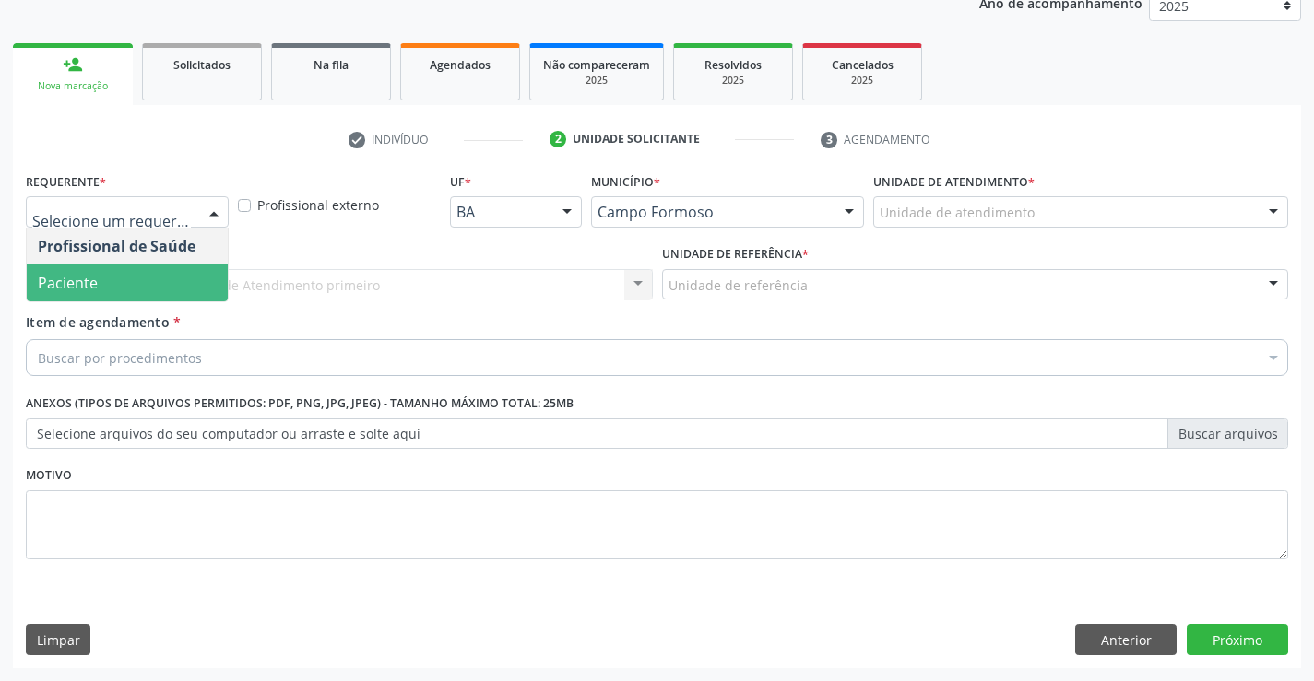
click at [92, 282] on span "Paciente" at bounding box center [68, 283] width 60 height 20
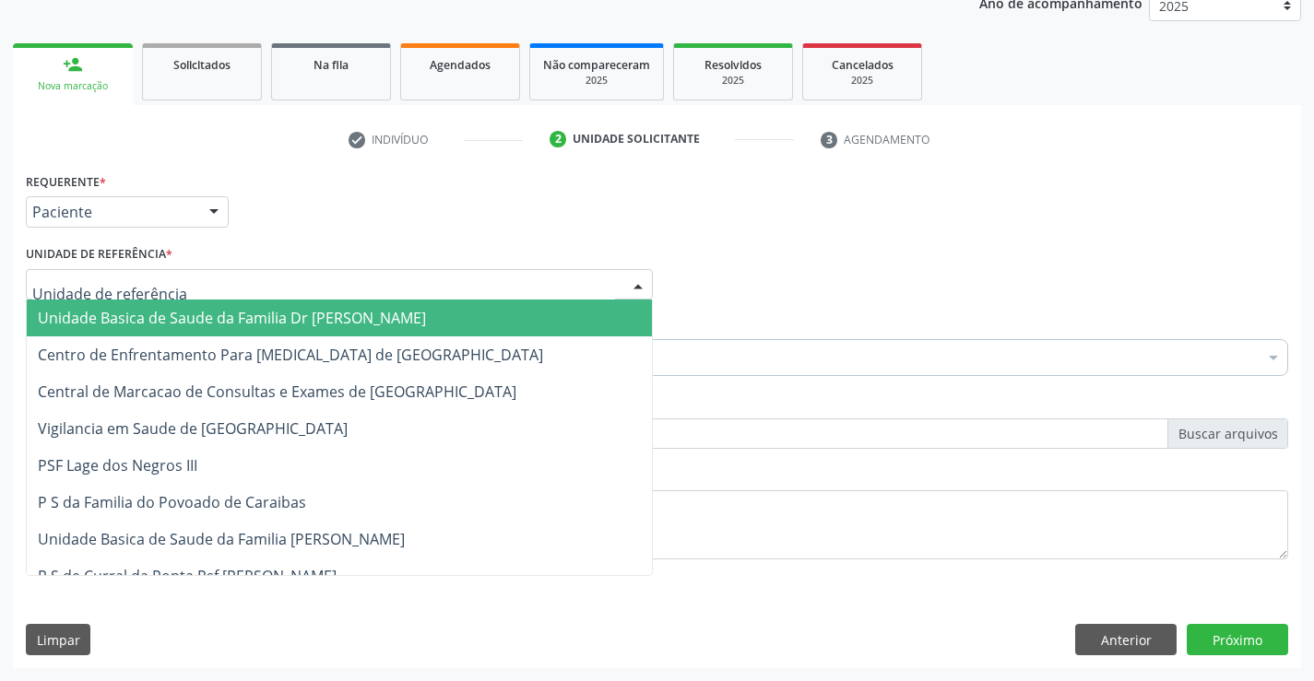
click at [113, 324] on span "Unidade Basica de Saude da Familia Dr [PERSON_NAME]" at bounding box center [232, 318] width 388 height 20
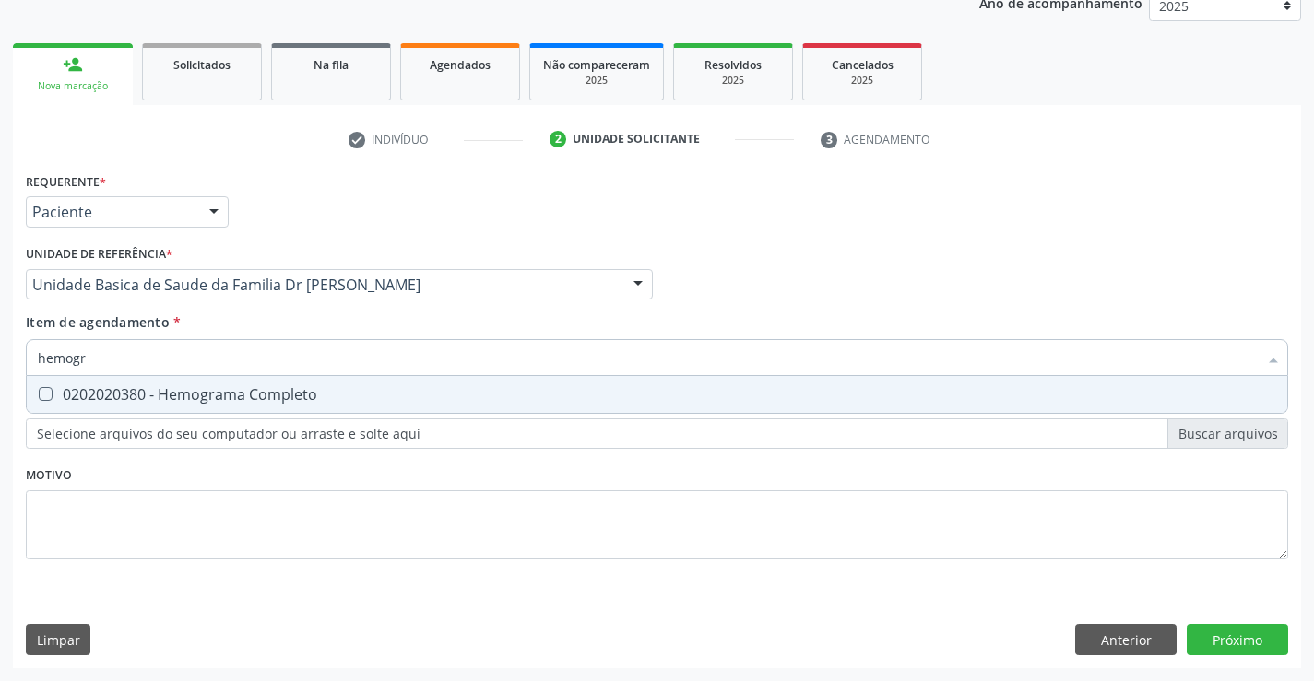
type input "hemogra"
click at [156, 392] on div "0202020380 - Hemograma Completo" at bounding box center [657, 394] width 1238 height 15
checkbox Completo "true"
type input "hemogra"
click at [189, 319] on div "Item de agendamento * hemogra Desfazer seleção 0202020380 - Hemograma Completo …" at bounding box center [657, 342] width 1262 height 58
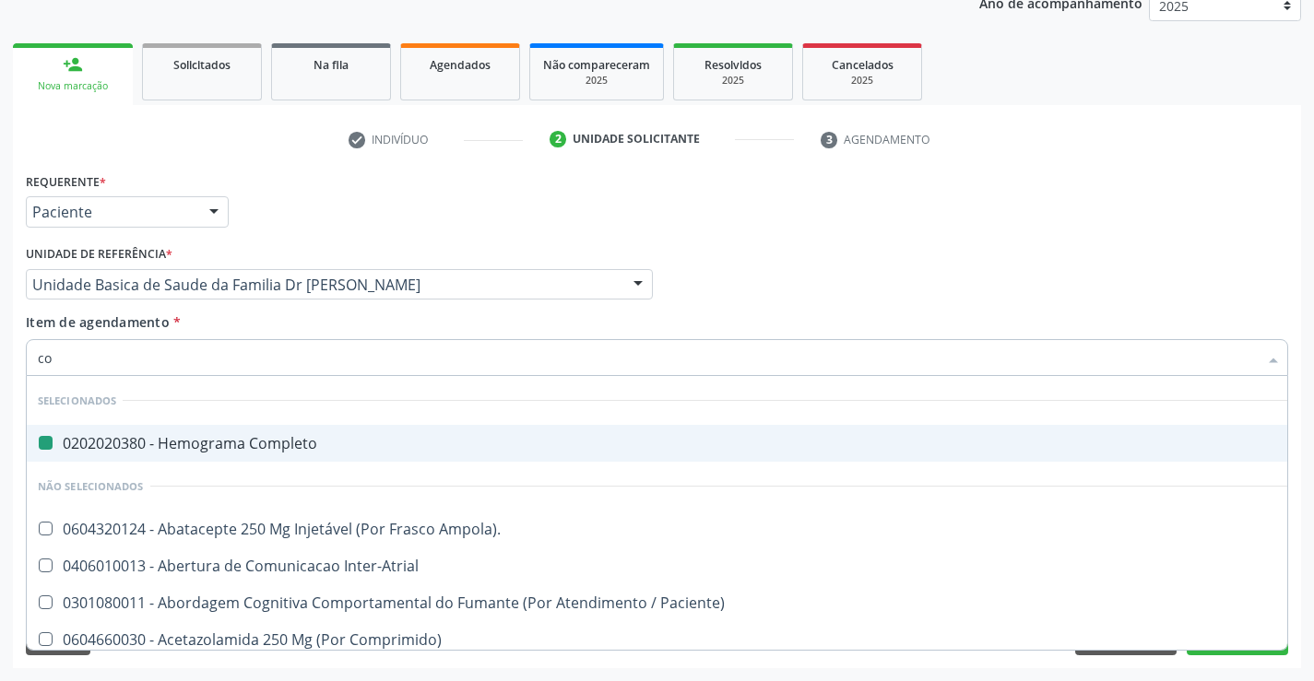
type input "col"
checkbox Completo "false"
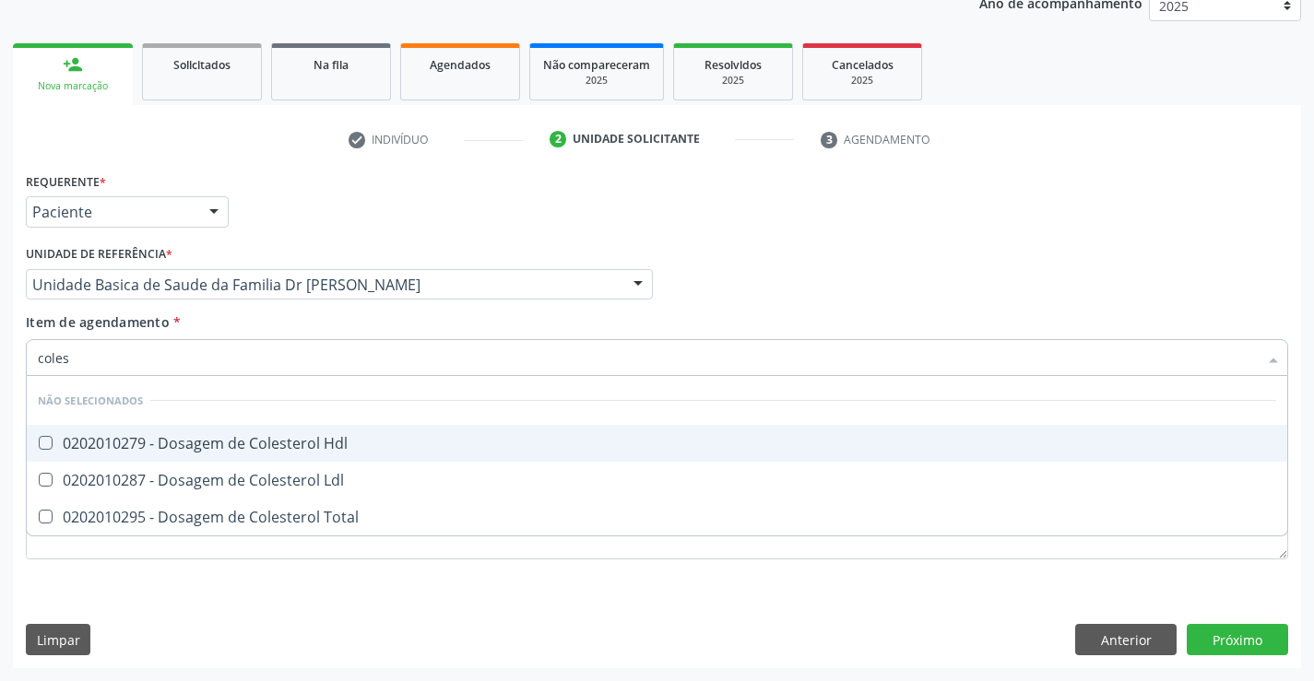
type input "colest"
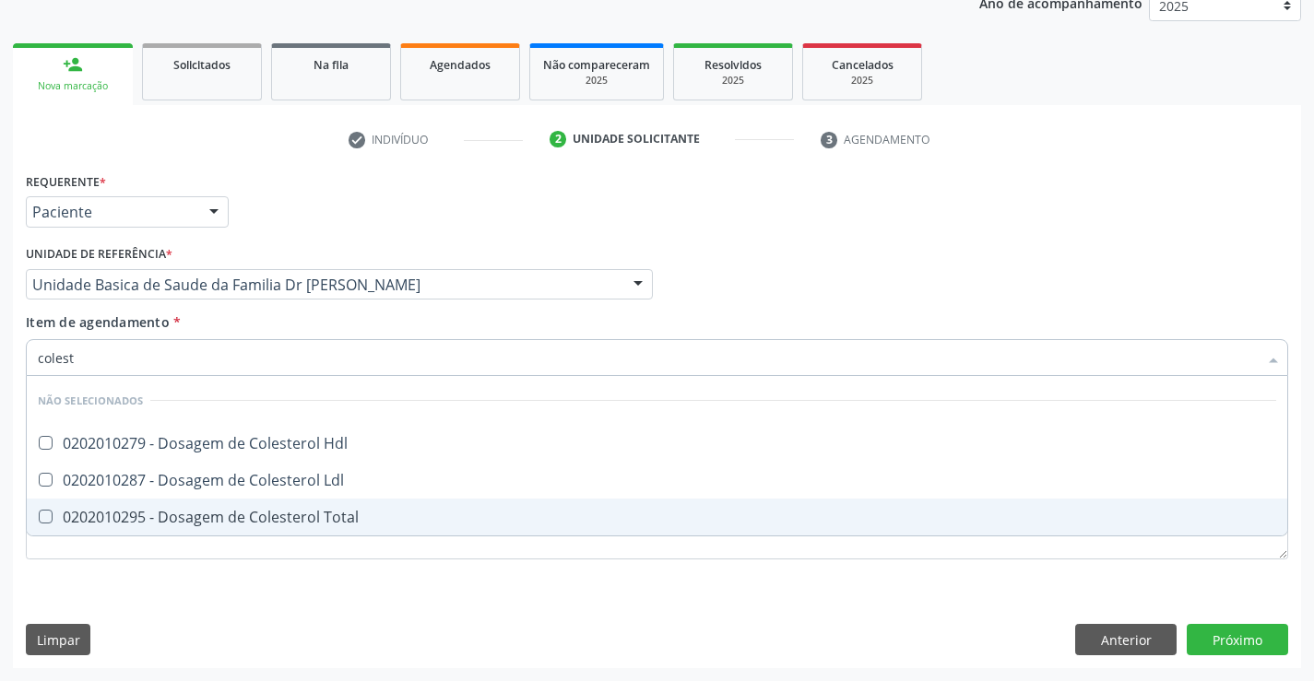
click at [250, 516] on div "0202010295 - Dosagem de Colesterol Total" at bounding box center [657, 517] width 1238 height 15
checkbox Total "true"
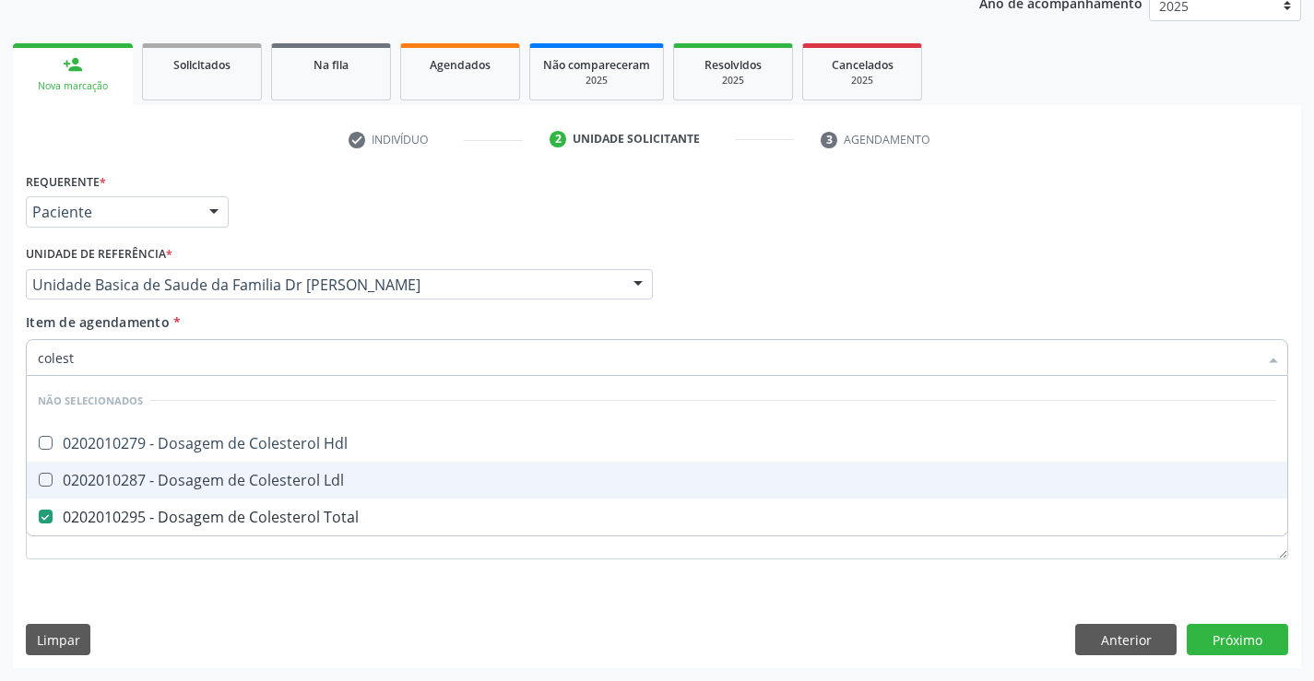
drag, startPoint x: 252, startPoint y: 482, endPoint x: 273, endPoint y: 448, distance: 40.2
click at [253, 479] on div "0202010287 - Dosagem de Colesterol Ldl" at bounding box center [657, 480] width 1238 height 15
checkbox Ldl "true"
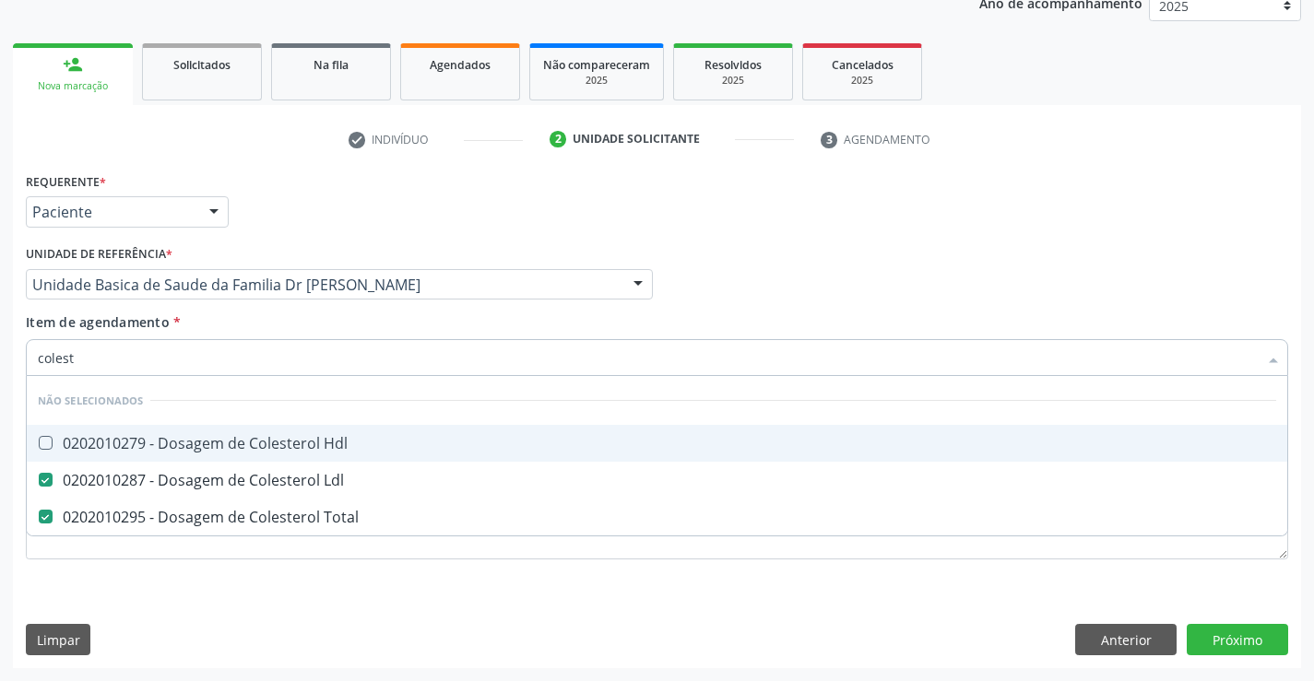
click at [273, 447] on div "0202010279 - Dosagem de Colesterol Hdl" at bounding box center [657, 443] width 1238 height 15
checkbox Hdl "true"
type input "colest"
click at [301, 327] on div "Item de agendamento * colest Desfazer seleção Não selecionados 0202010279 - Dos…" at bounding box center [657, 342] width 1262 height 58
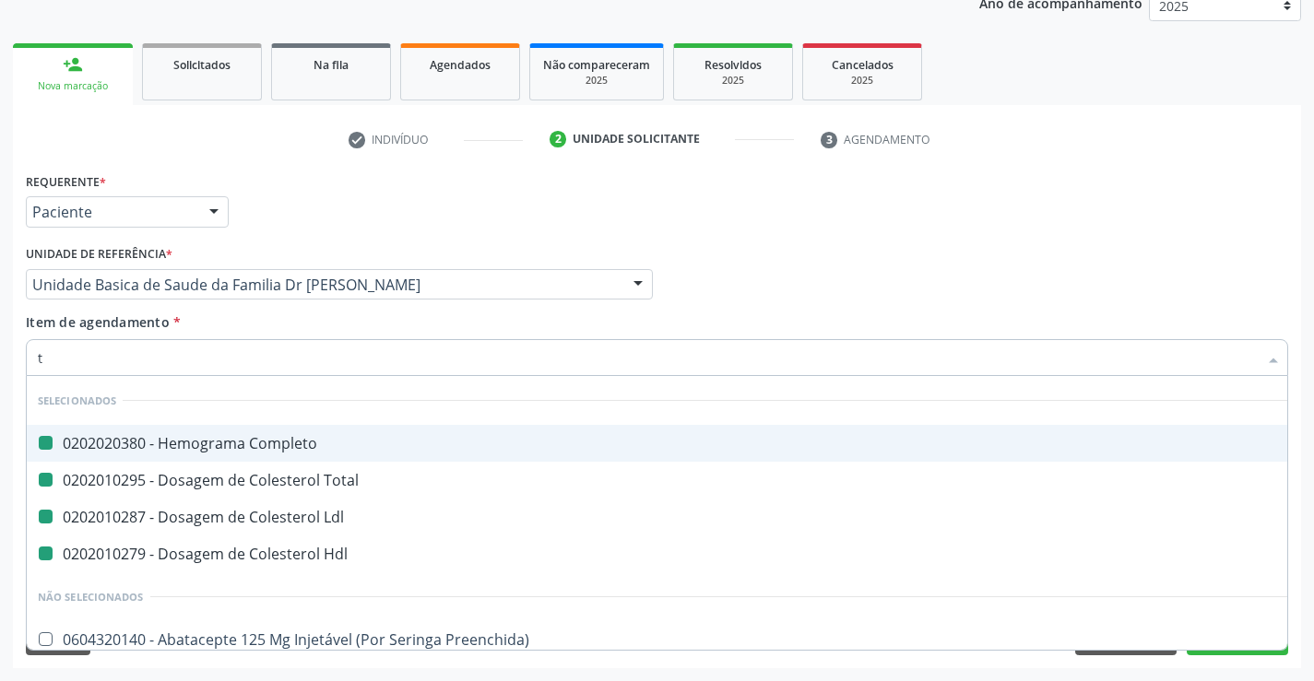
type input "tr"
checkbox Completo "false"
checkbox Ldl "false"
checkbox Total "false"
checkbox Hdl "false"
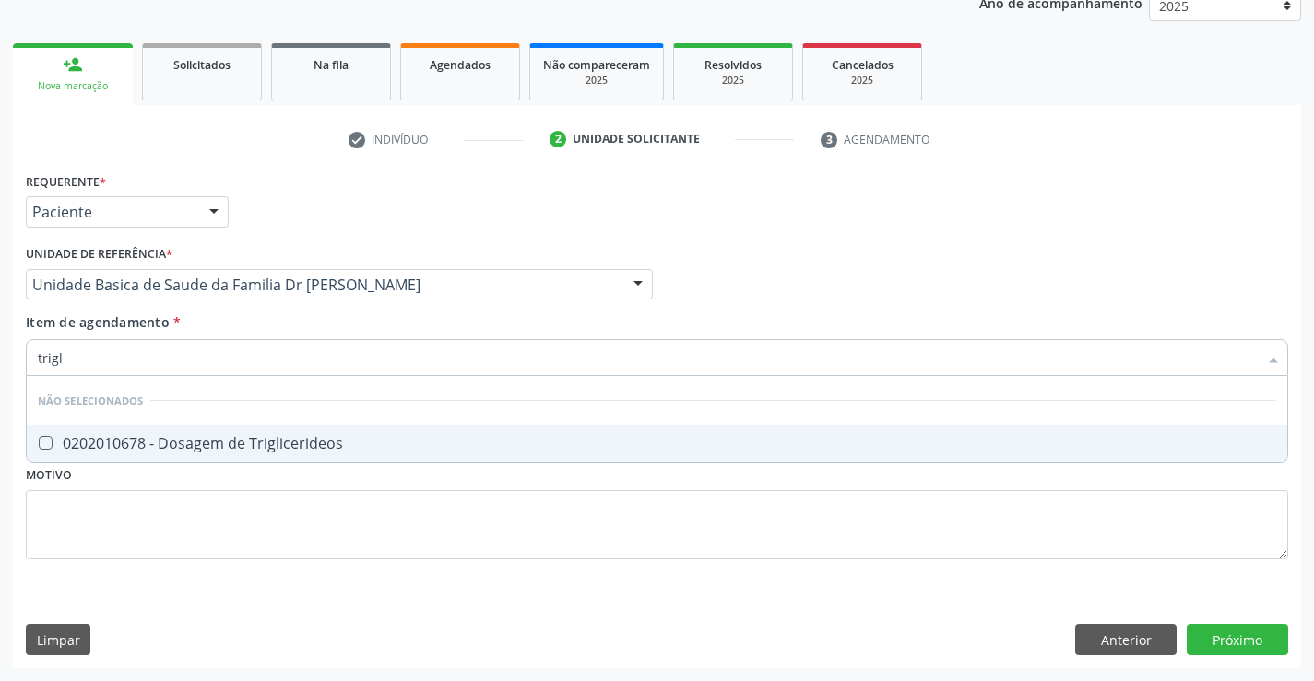
type input "trigli"
click at [331, 441] on div "0202010678 - Dosagem de Triglicerideos" at bounding box center [657, 443] width 1238 height 15
checkbox Triglicerideos "true"
type input "trigli"
click at [337, 327] on div "Item de agendamento * trigli Desfazer seleção Não selecionados 0202010678 - Dos…" at bounding box center [657, 342] width 1262 height 58
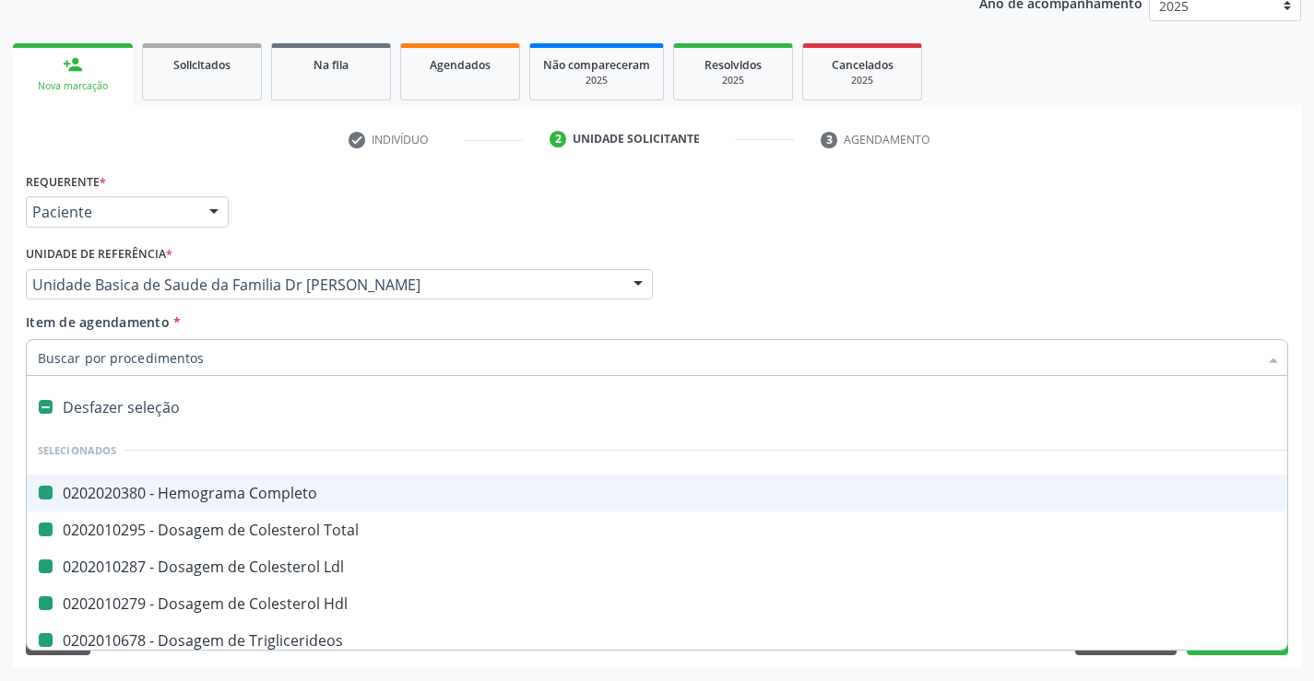
type input "u"
checkbox Completo "false"
checkbox Total "false"
checkbox Ldl "false"
checkbox Hdl "false"
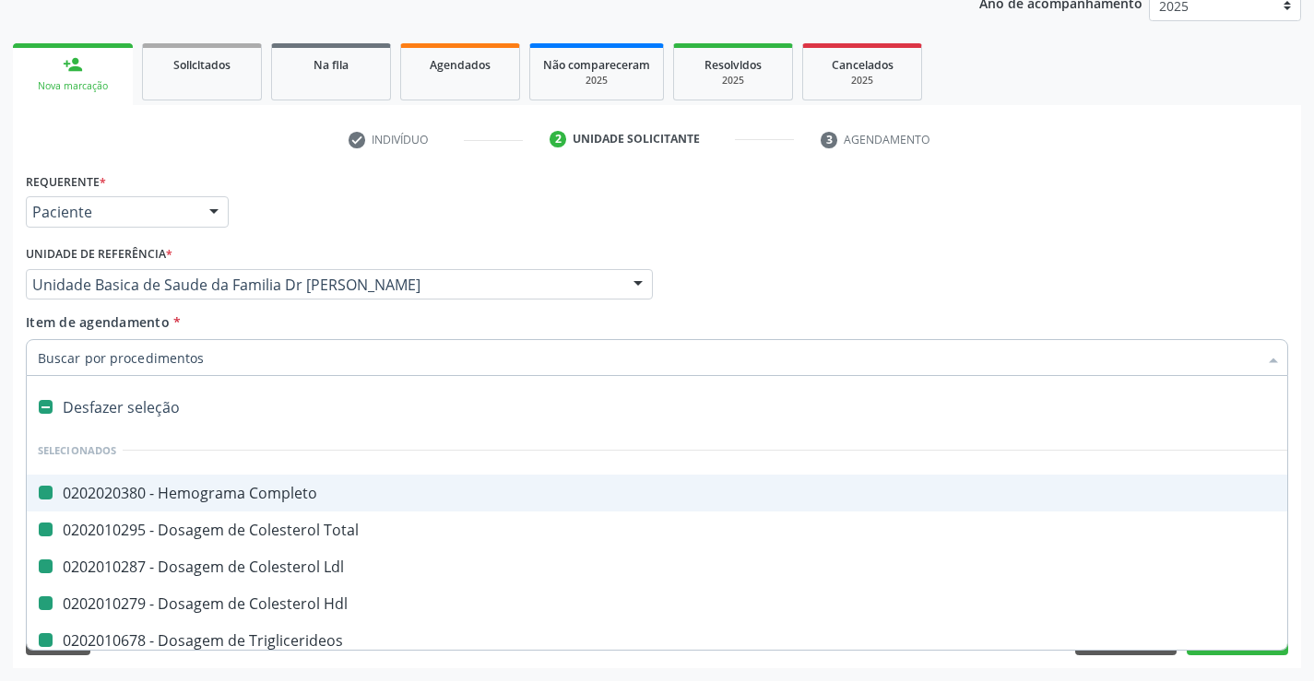
checkbox Triglicerideos "false"
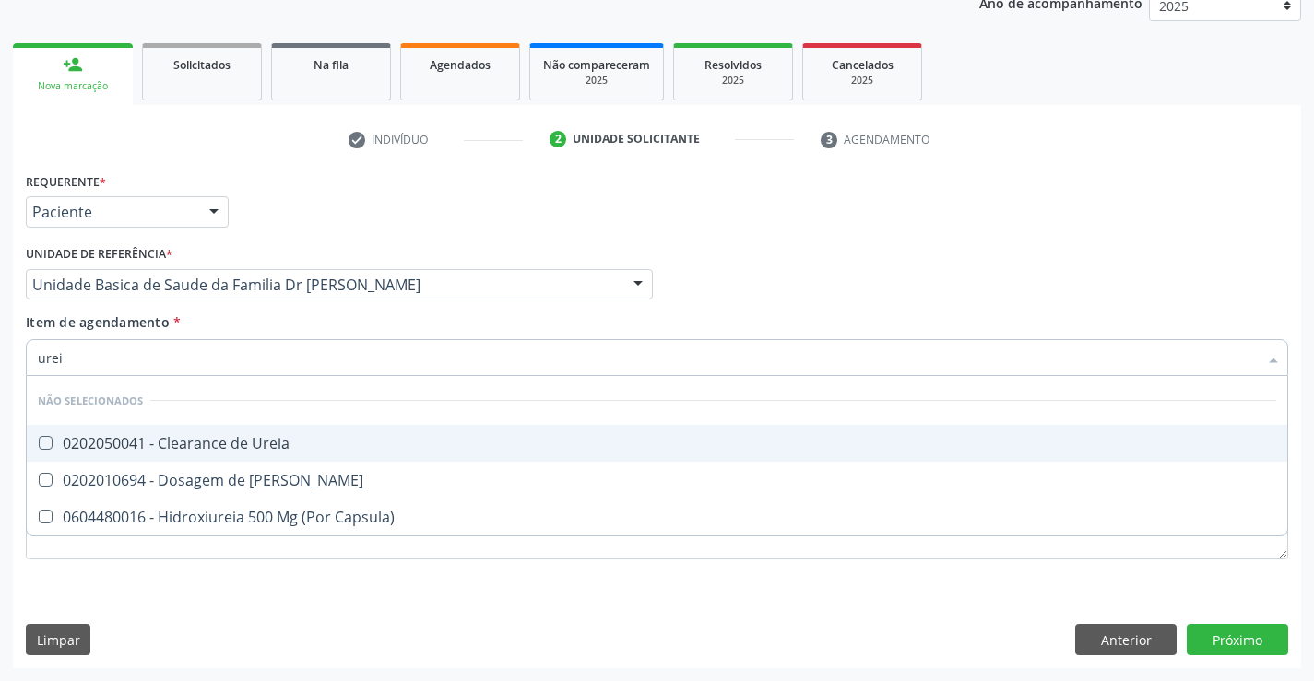
type input "ureia"
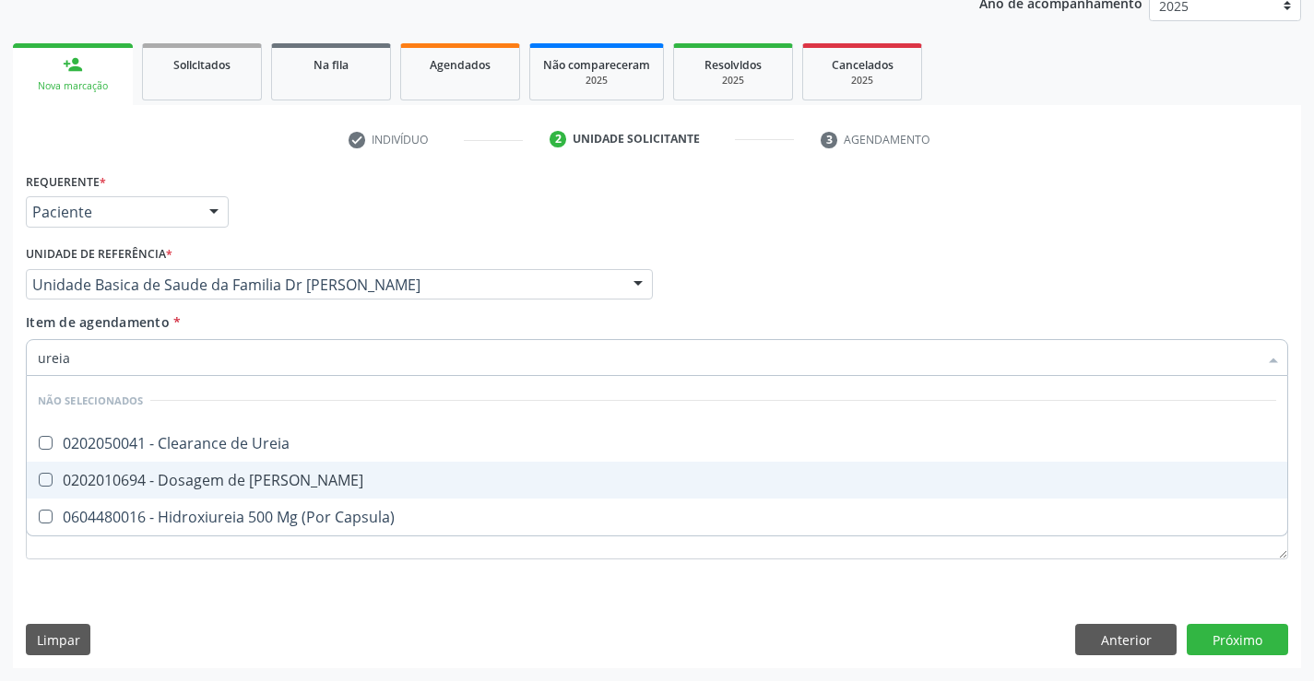
click at [312, 472] on span "0202010694 - Dosagem de Ureia" at bounding box center [657, 480] width 1261 height 37
checkbox Ureia "true"
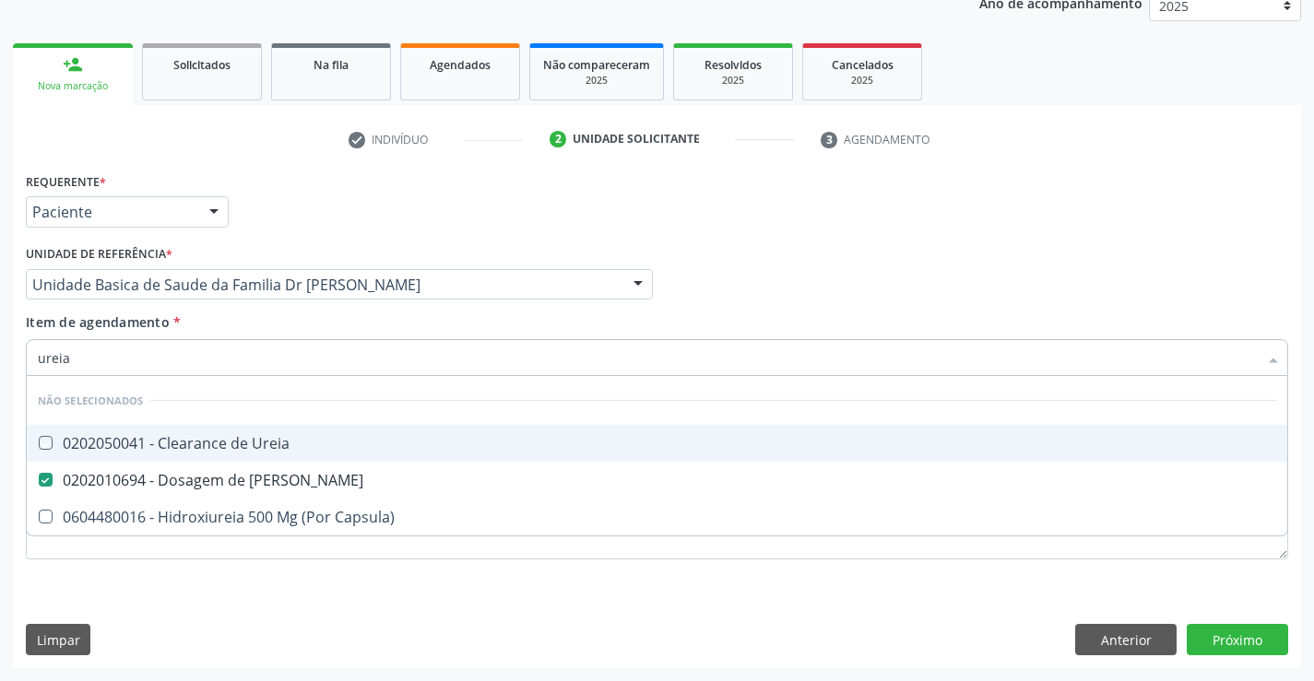
click at [322, 326] on div "Item de agendamento * ureia Desfazer seleção Não selecionados 0202050041 - Clea…" at bounding box center [657, 342] width 1262 height 58
checkbox Ureia "true"
checkbox Capsula\) "true"
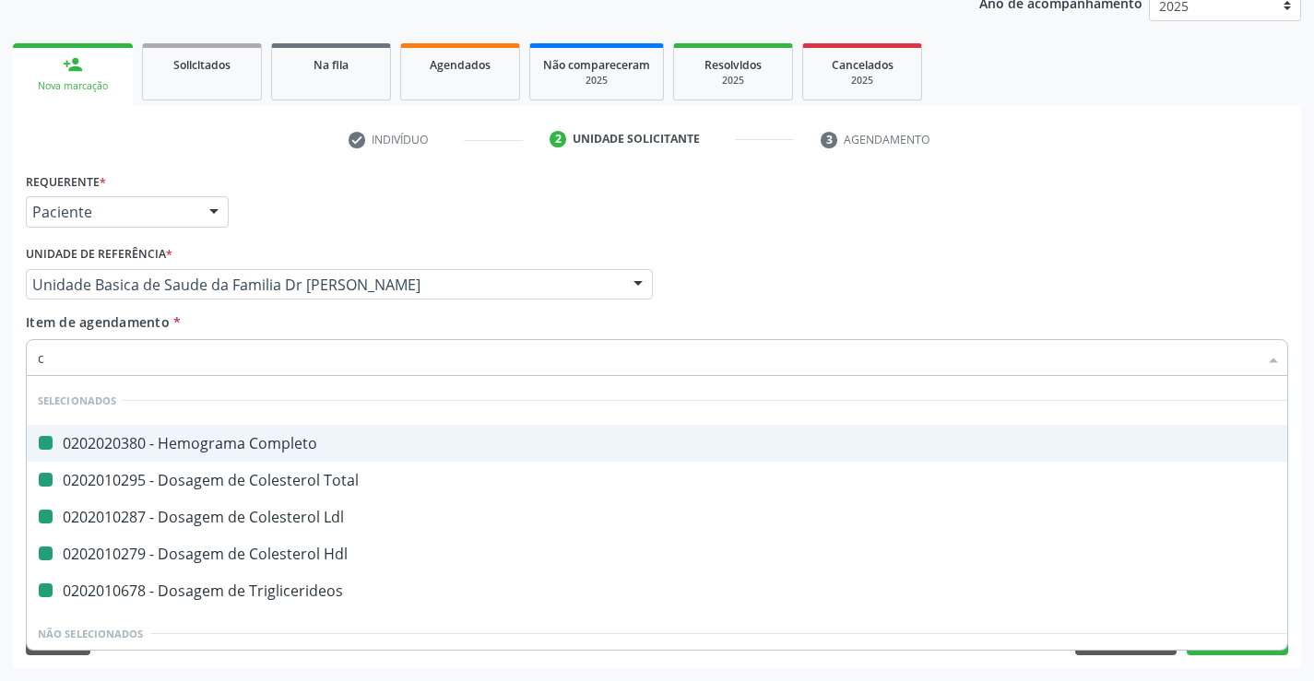
type input "cr"
checkbox Completo "false"
checkbox Total "false"
checkbox Ldl "false"
checkbox Hdl "false"
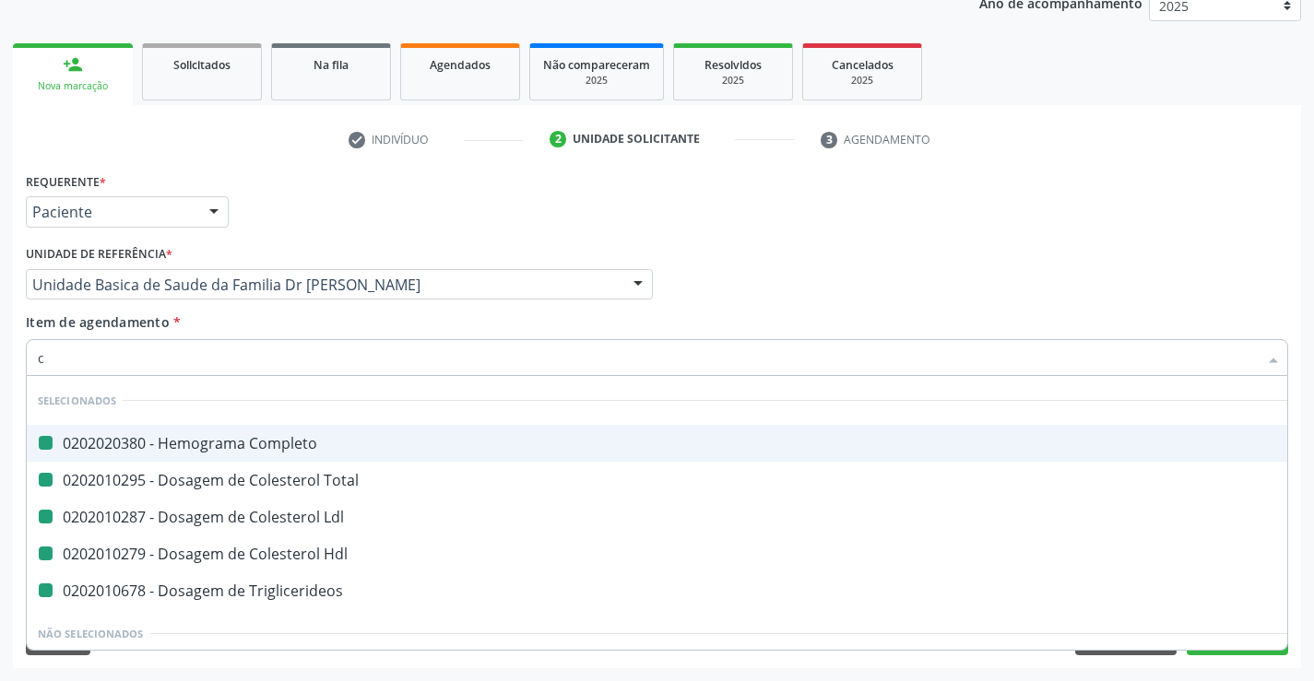
checkbox Triglicerideos "false"
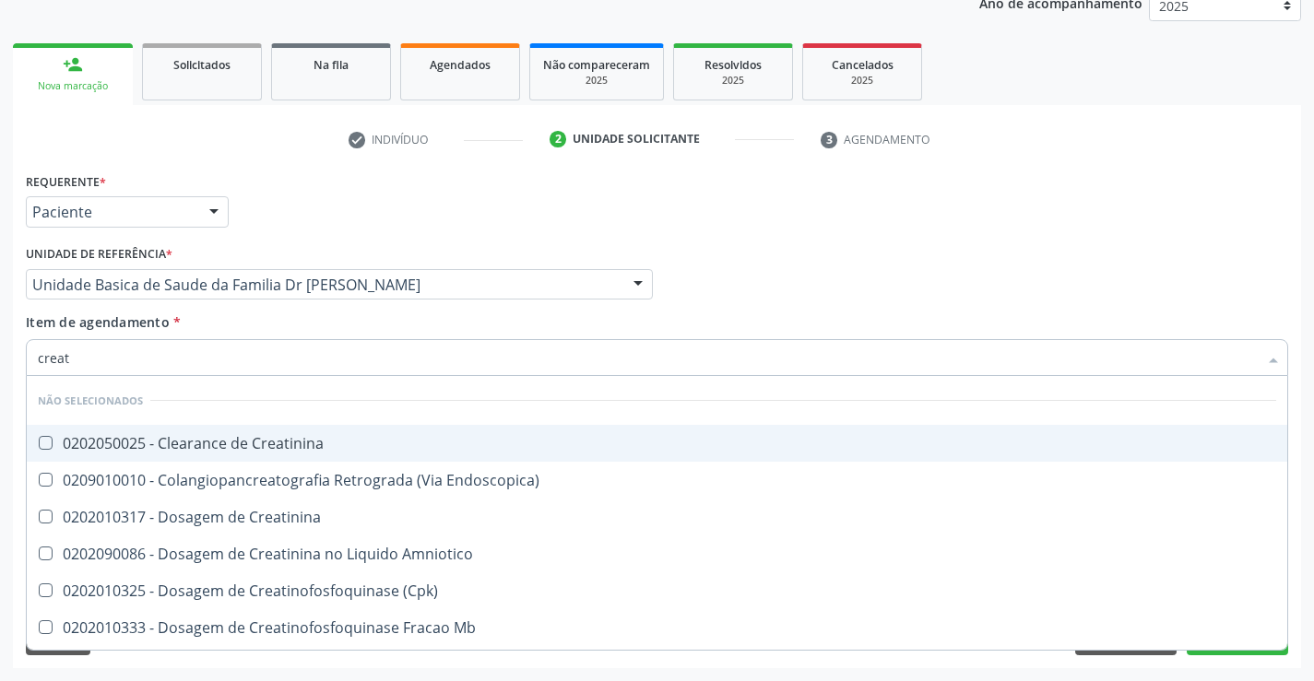
type input "creati"
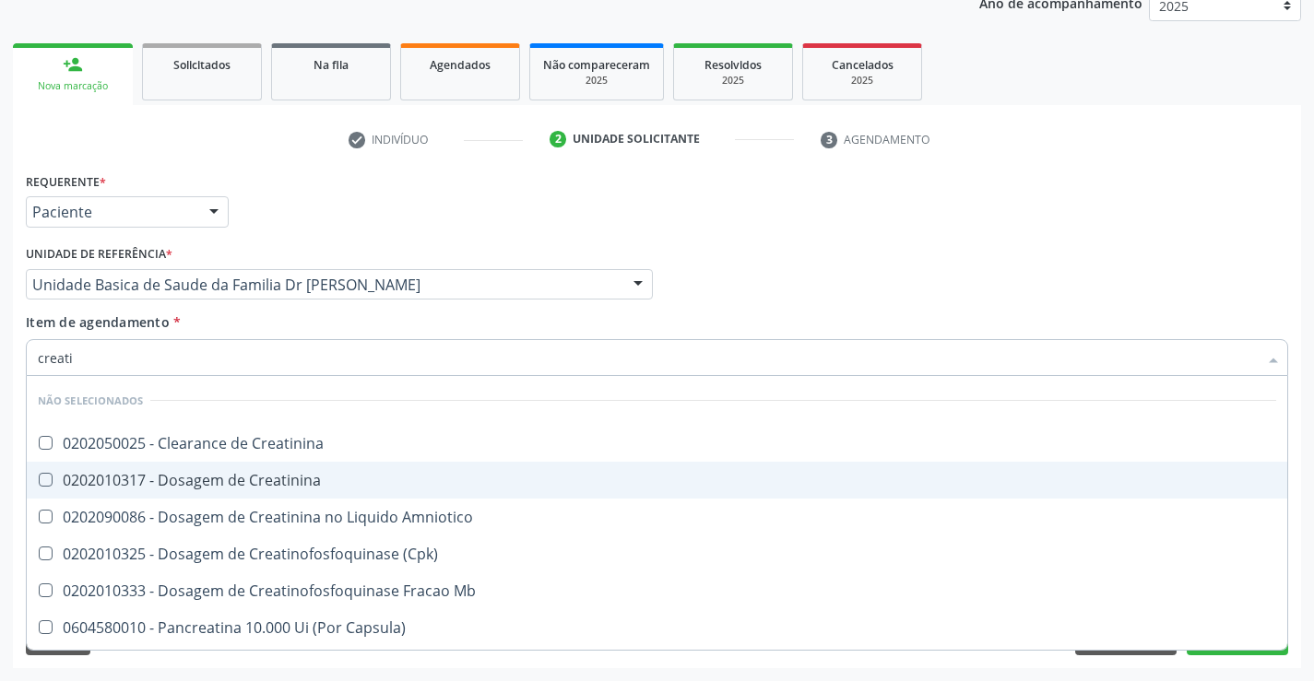
click at [318, 480] on div "0202010317 - Dosagem de Creatinina" at bounding box center [657, 480] width 1238 height 15
checkbox Creatinina "true"
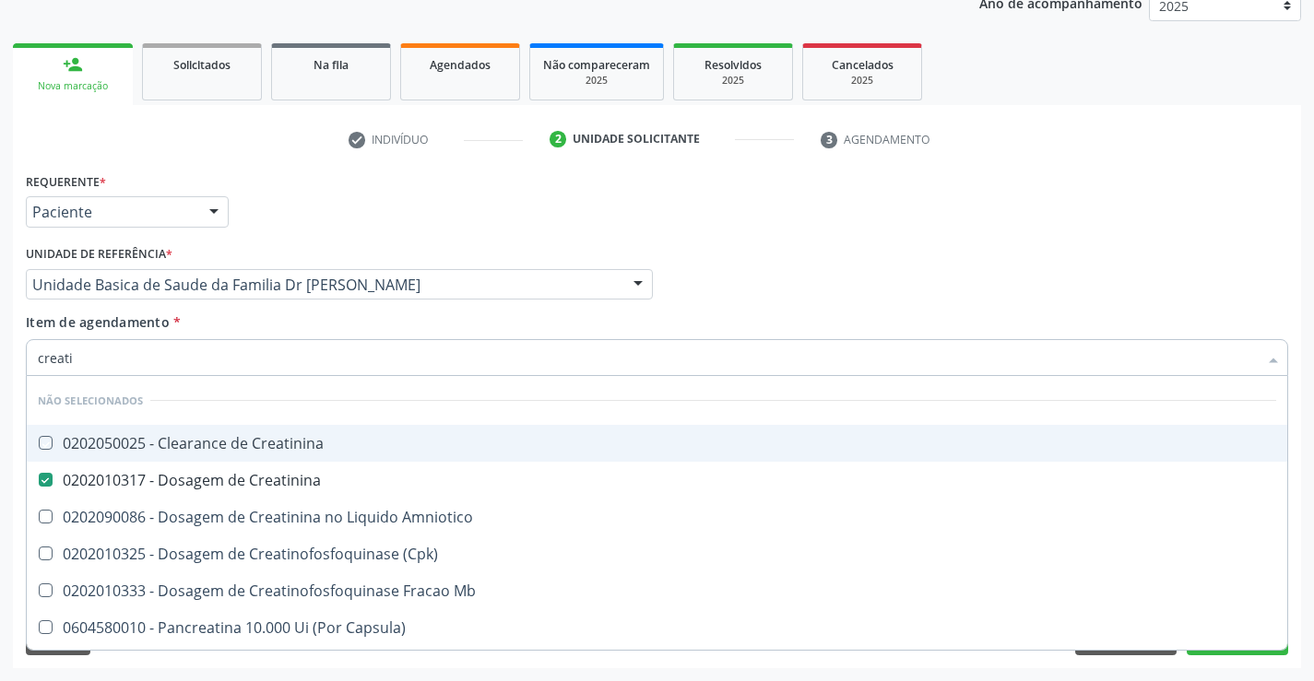
click at [324, 328] on div "Item de agendamento * creati Desfazer seleção Não selecionados 0202050025 - Cle…" at bounding box center [657, 342] width 1262 height 58
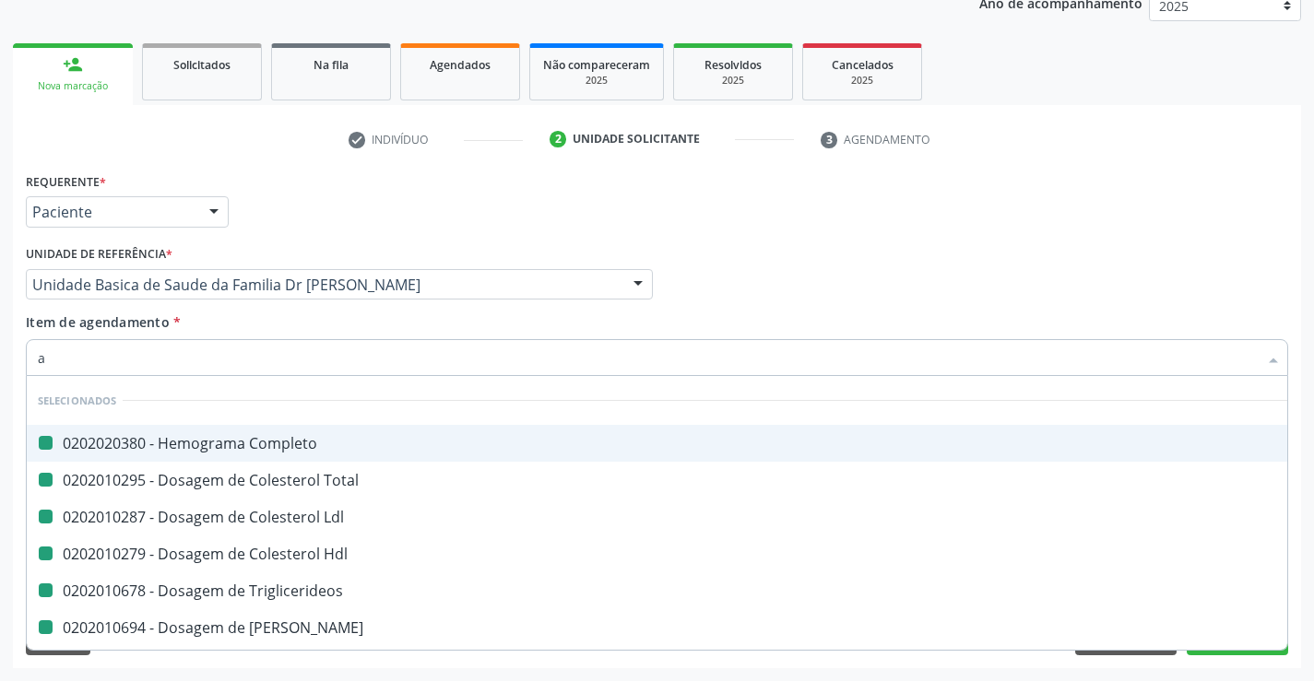
type input "ac"
checkbox Completo "false"
checkbox Total "false"
checkbox Ldl "false"
checkbox Hdl "false"
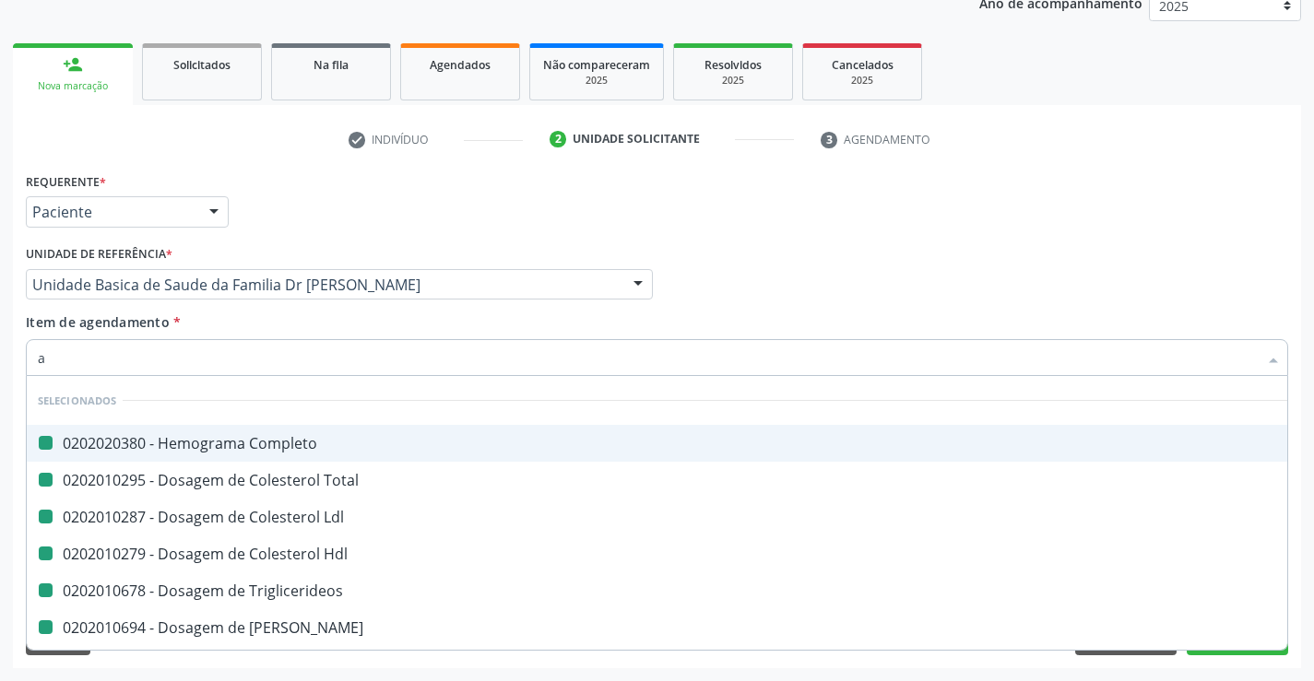
checkbox Triglicerideos "false"
checkbox Creatinina "false"
checkbox Ureia "false"
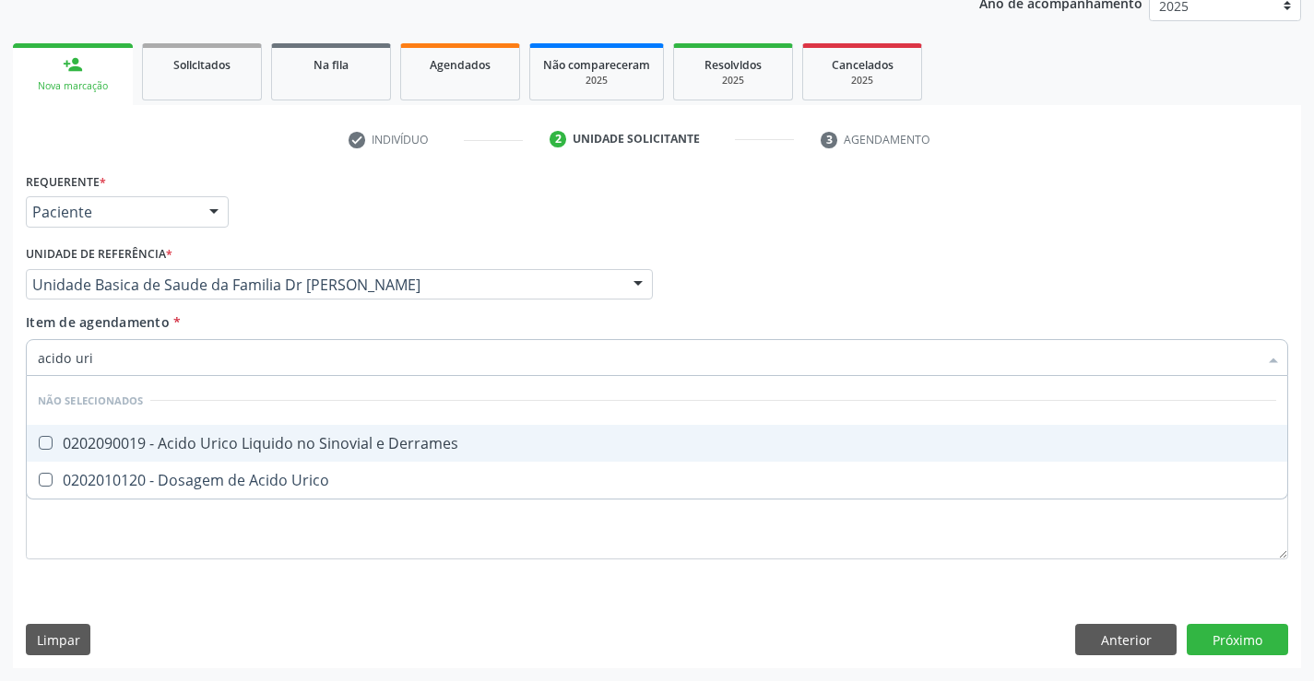
type input "acido uric"
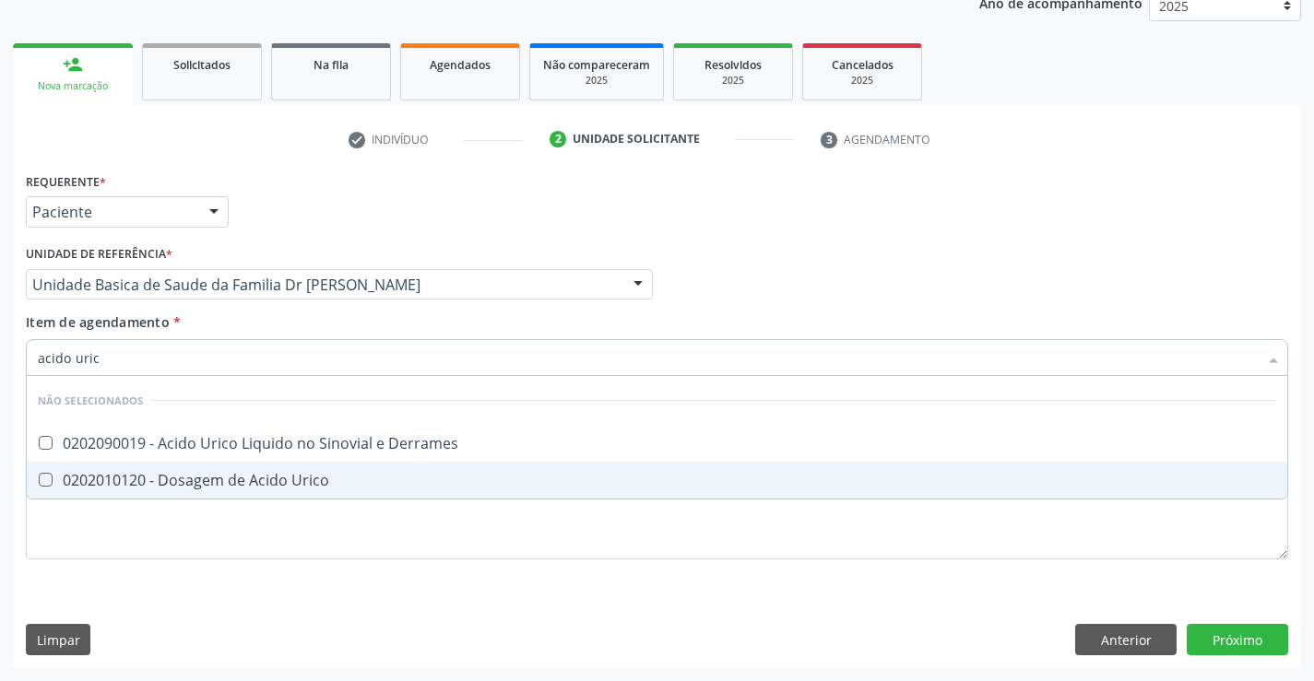
click at [283, 479] on div "0202010120 - Dosagem de Acido Urico" at bounding box center [657, 480] width 1238 height 15
checkbox Urico "true"
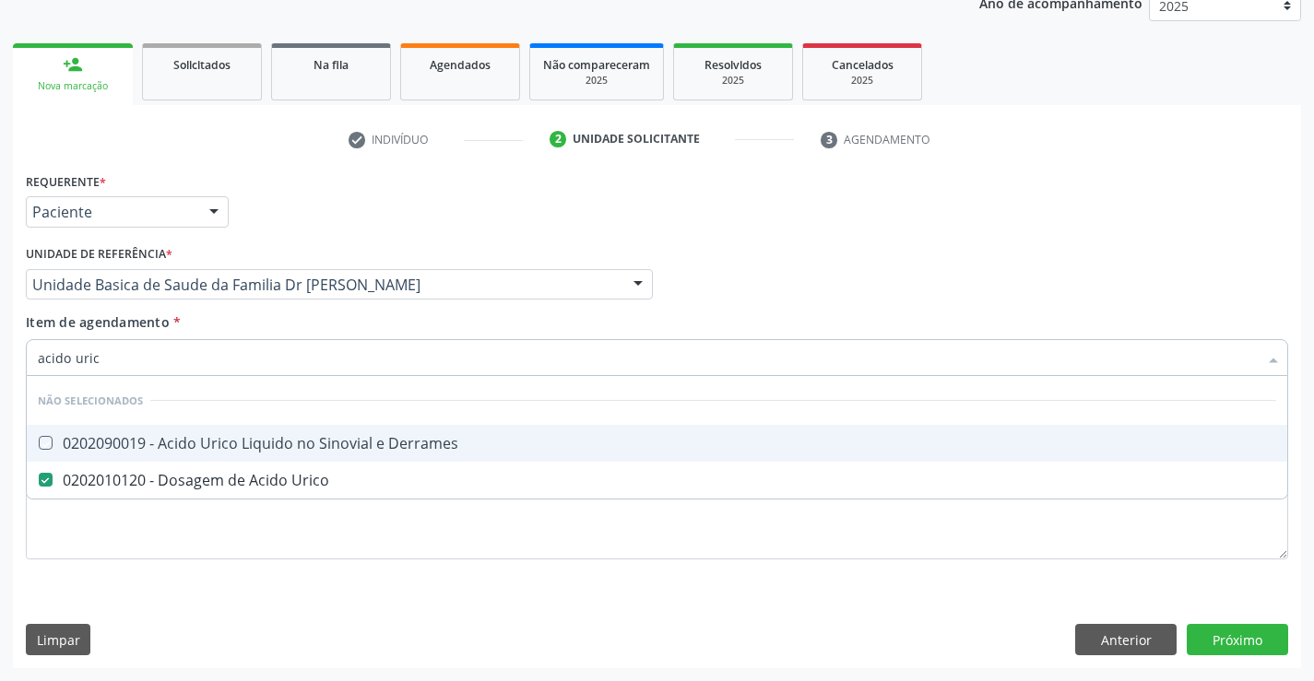
click at [308, 318] on div "Item de agendamento * acido uric Desfazer seleção Não selecionados 0202090019 -…" at bounding box center [657, 342] width 1262 height 58
checkbox Derrames "true"
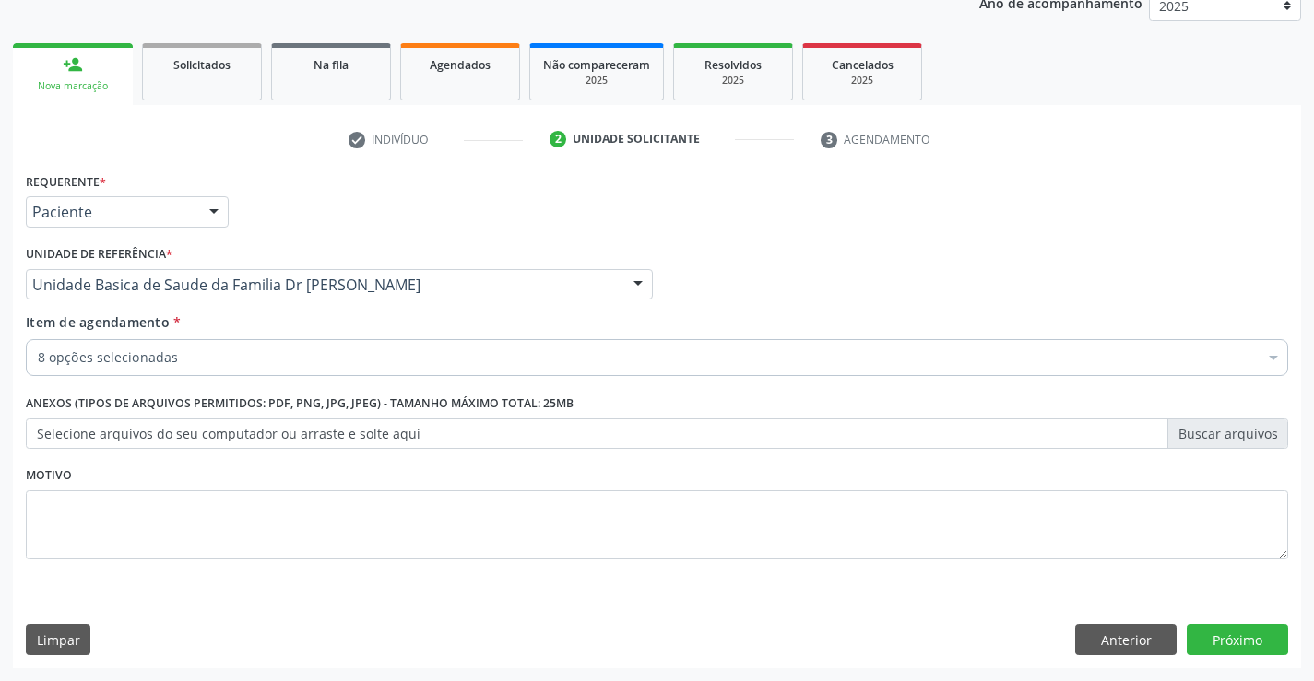
click at [303, 369] on div "8 opções selecionadas" at bounding box center [657, 357] width 1262 height 37
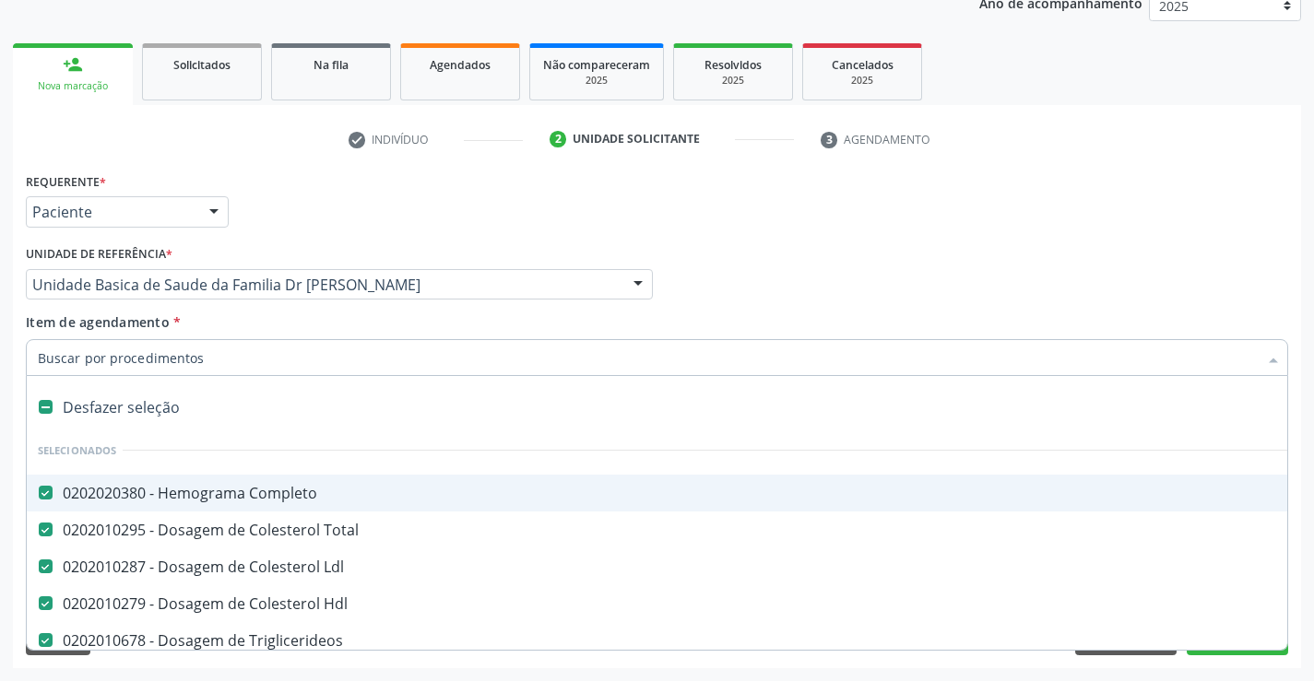
type input "t"
checkbox Urico "false"
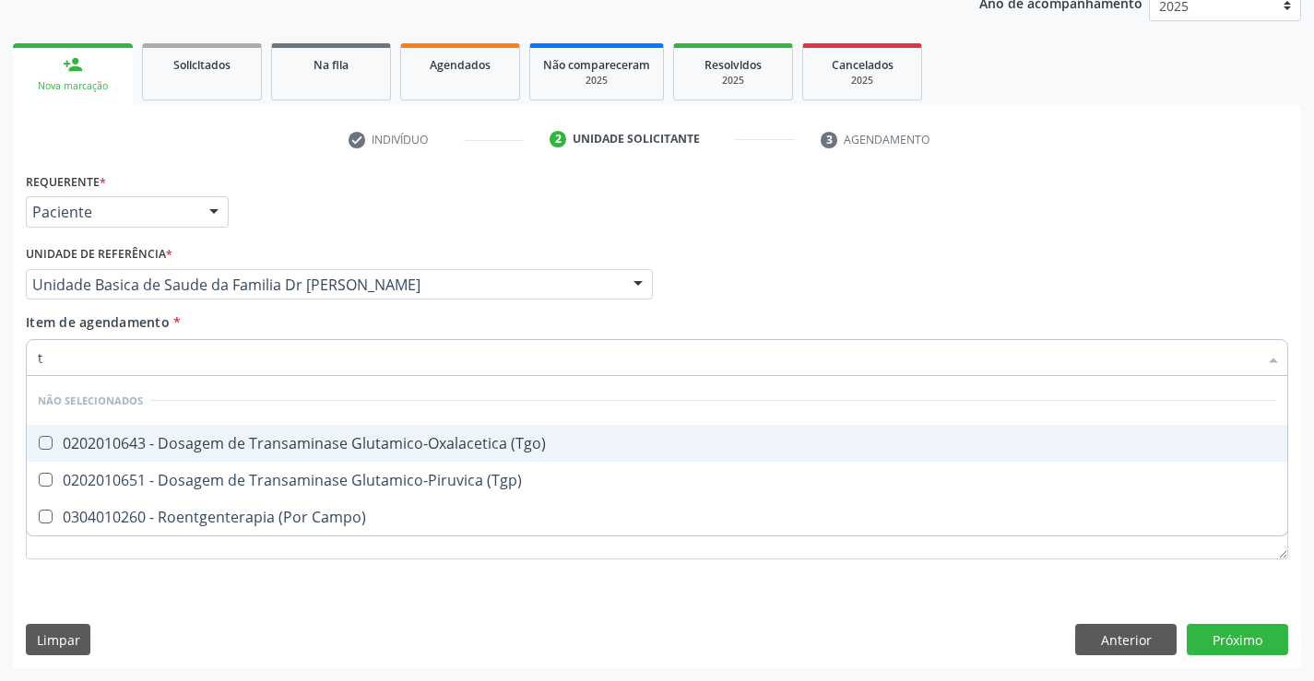
type input "tg"
checkbox \(Tgo\) "false"
checkbox \(Tgp\) "false"
checkbox Campo\) "false"
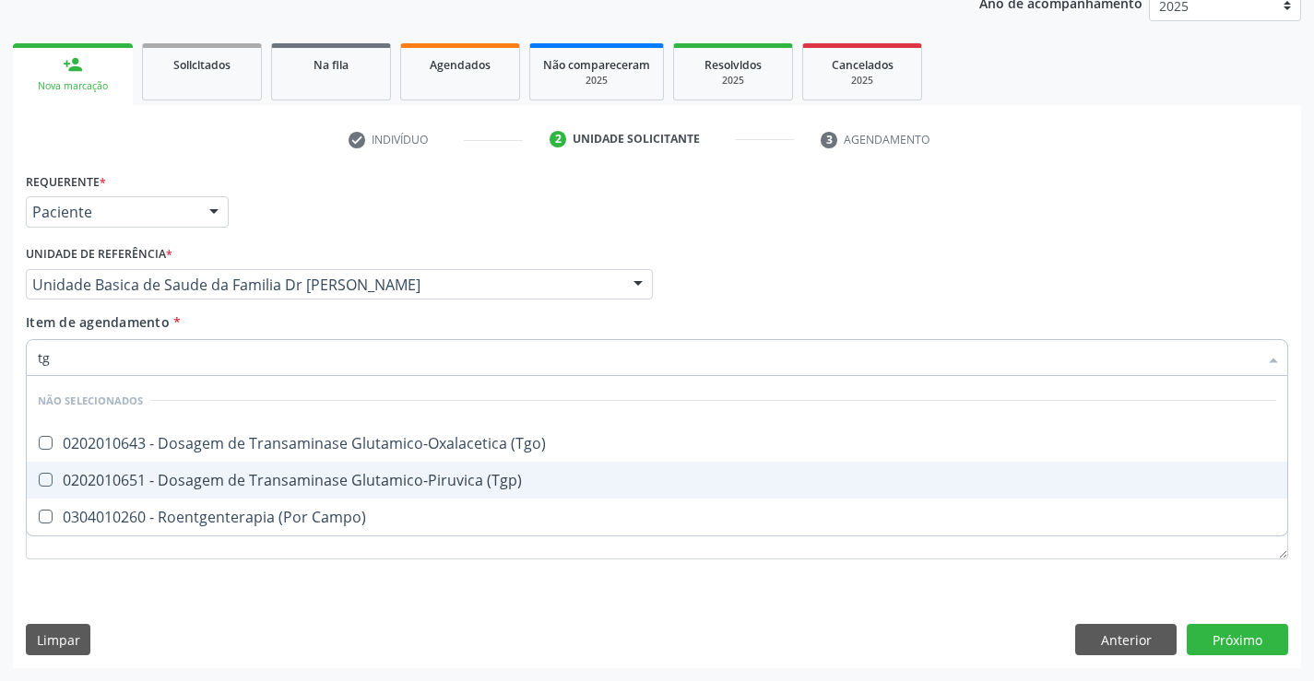
click at [357, 480] on div "0202010651 - Dosagem de Transaminase Glutamico-Piruvica (Tgp)" at bounding box center [657, 480] width 1238 height 15
checkbox \(Tgp\) "true"
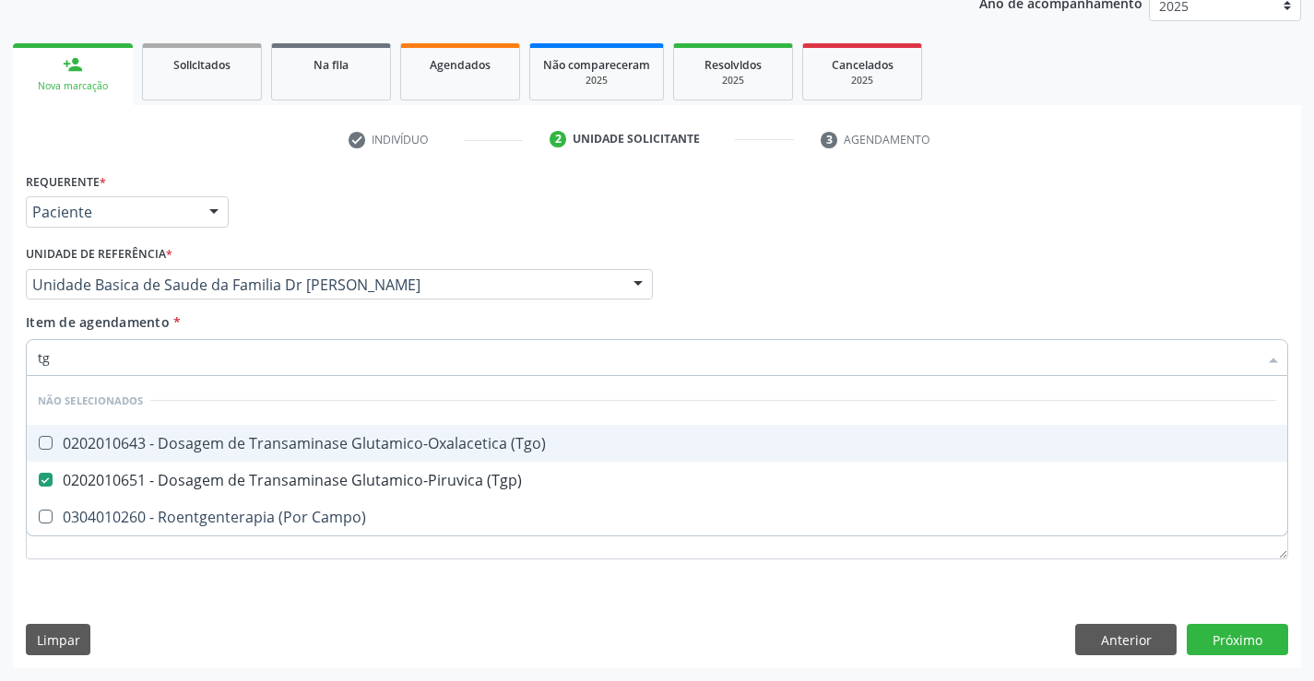
click at [353, 445] on div "0202010643 - Dosagem de Transaminase Glutamico-Oxalacetica (Tgo)" at bounding box center [657, 443] width 1238 height 15
checkbox \(Tgo\) "true"
click at [342, 324] on div "Item de agendamento * tg Desfazer seleção Não selecionados 0202010643 - Dosagem…" at bounding box center [657, 342] width 1262 height 58
checkbox Campo\) "true"
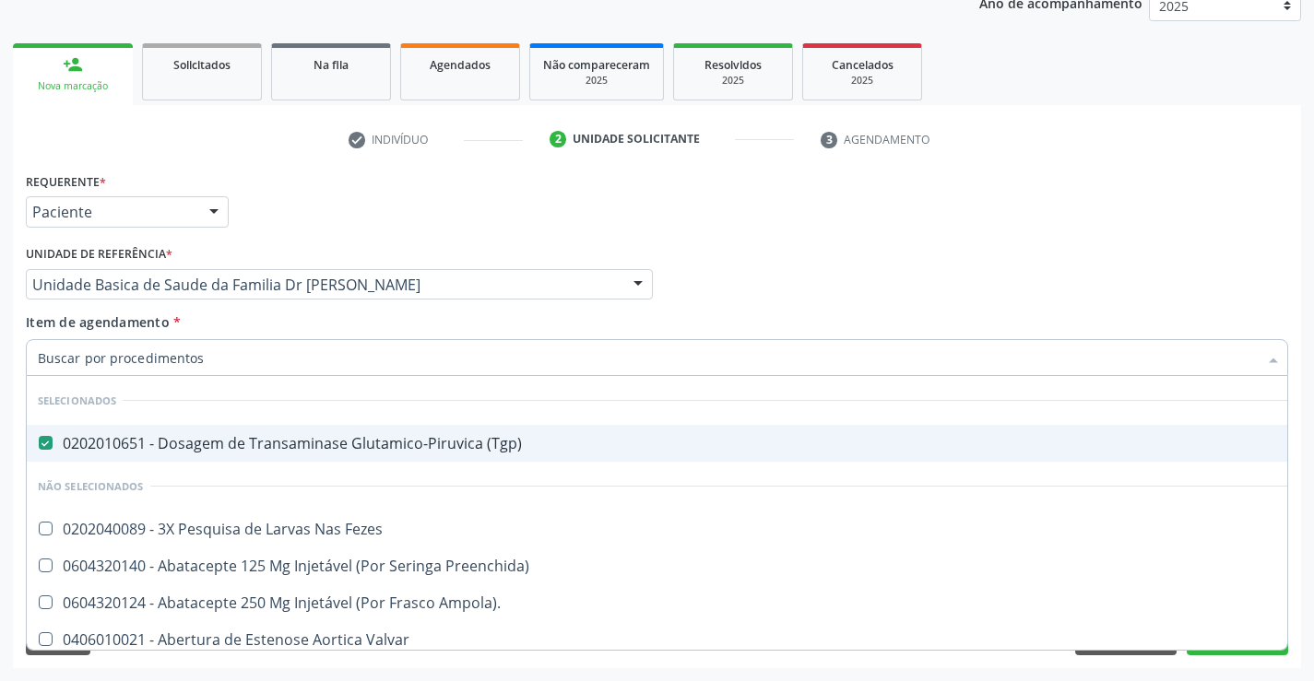
type input "v"
checkbox Fezes "false"
checkbox Preenchida\) "false"
checkbox Ampola\)\ "false"
checkbox Valvar "false"
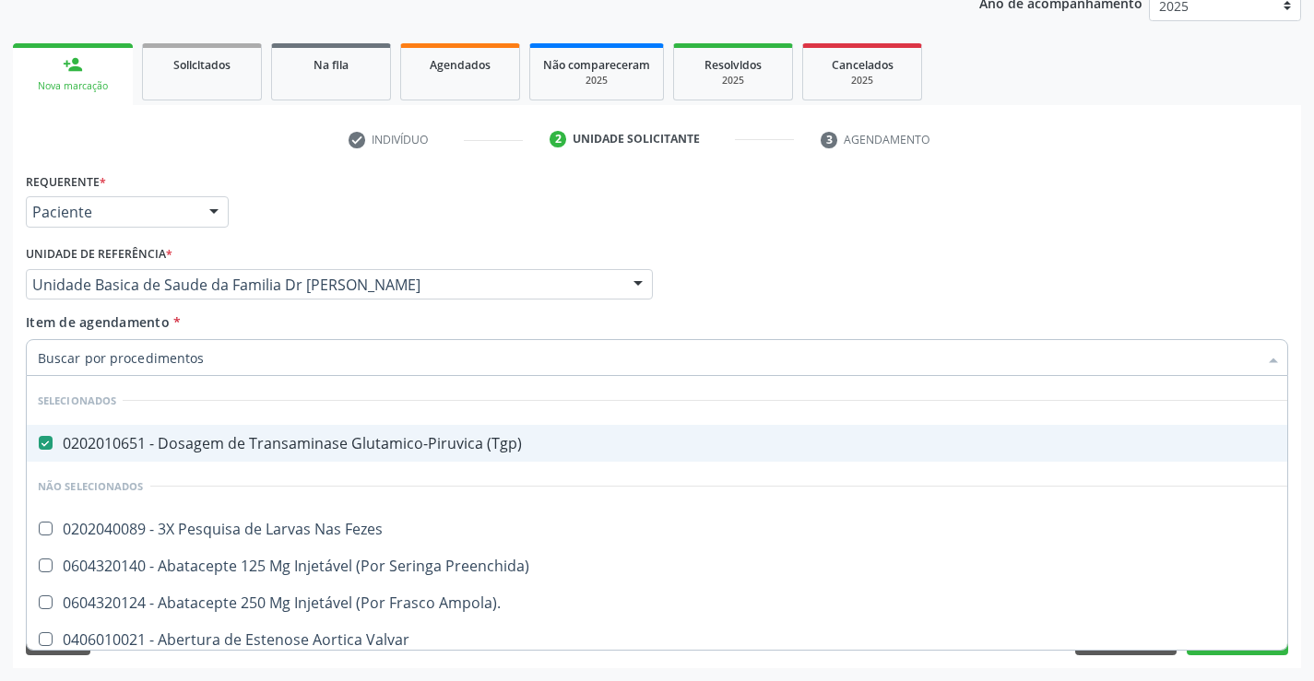
checkbox Adolescente\) "false"
checkbox Valvar "false"
checkbox Adolescente\) "false"
checkbox Paciente\) "false"
type input "vh"
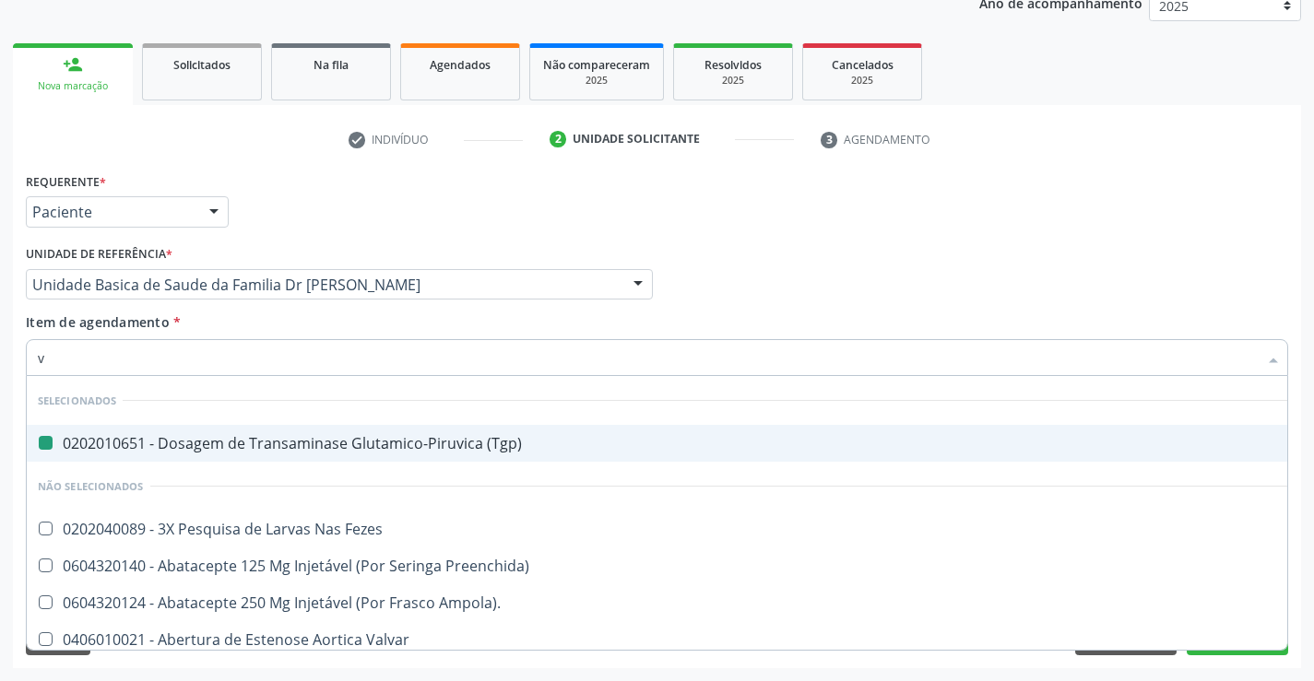
checkbox \(Tgp\) "false"
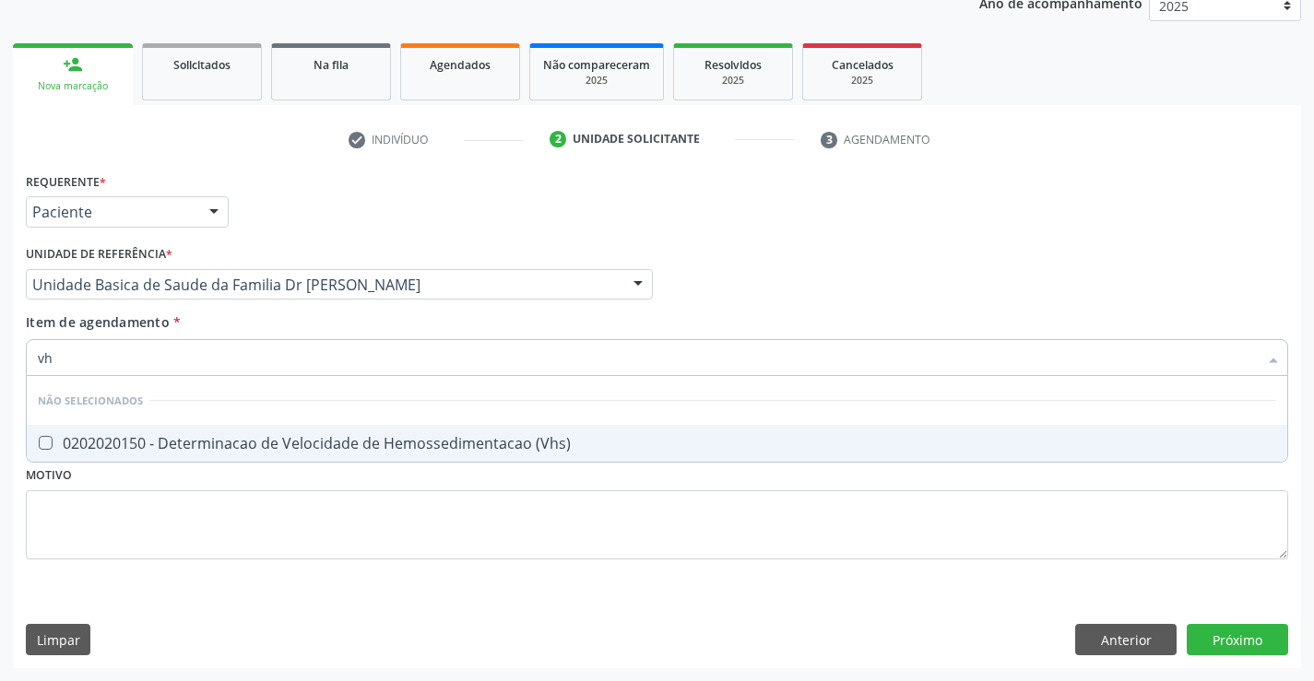
type input "vhs"
click at [345, 443] on div "0202020150 - Determinacao de Velocidade de Hemossedimentacao (Vhs)" at bounding box center [657, 443] width 1238 height 15
checkbox \(Vhs\) "true"
click at [347, 322] on div "Item de agendamento * vhs Desfazer seleção Não selecionados 0202020150 - Determ…" at bounding box center [657, 342] width 1262 height 58
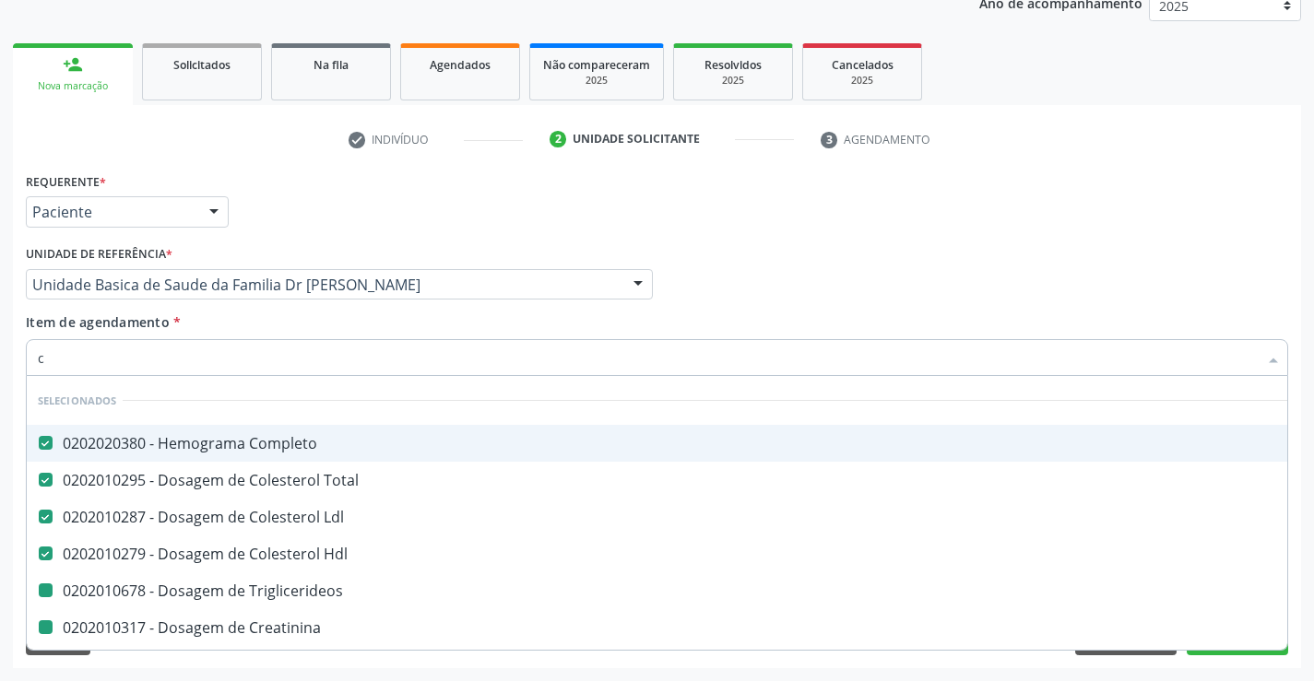
type input "ca"
checkbox Triglicerideos "false"
checkbox Creatinina "false"
checkbox Urico "false"
checkbox \(Tgp\) "false"
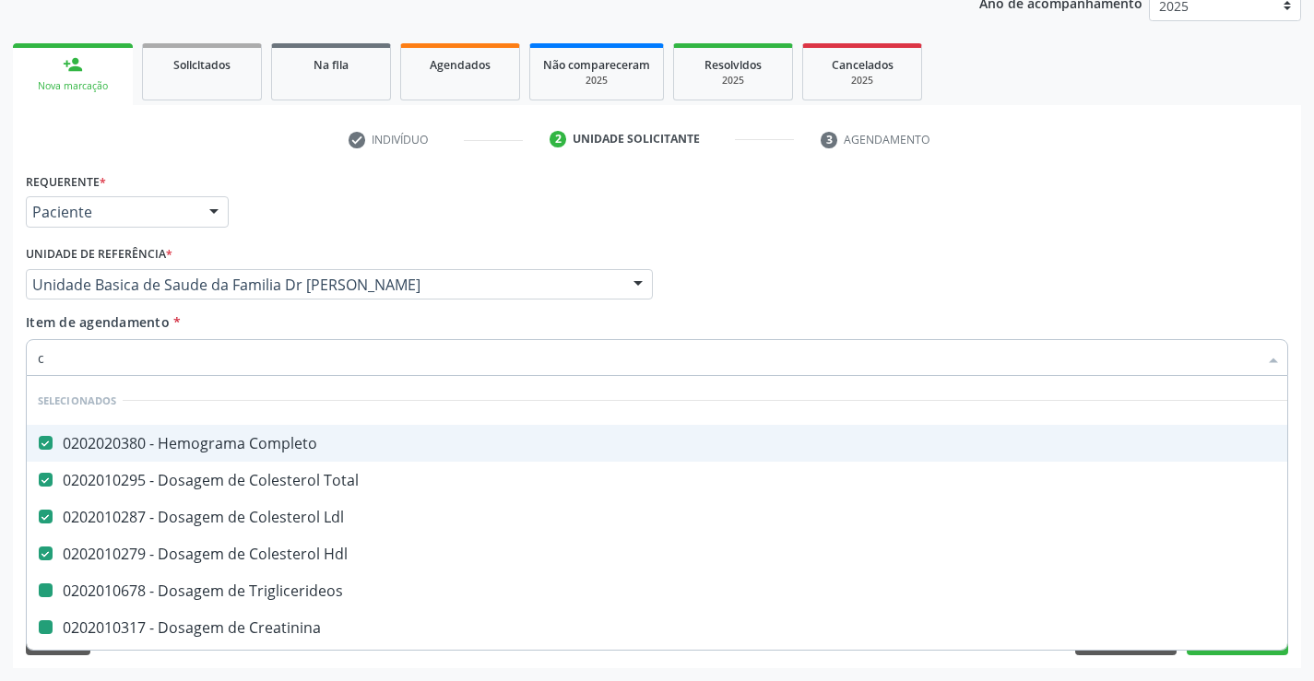
checkbox \(Tgo\) "false"
checkbox \(Vhs\) "false"
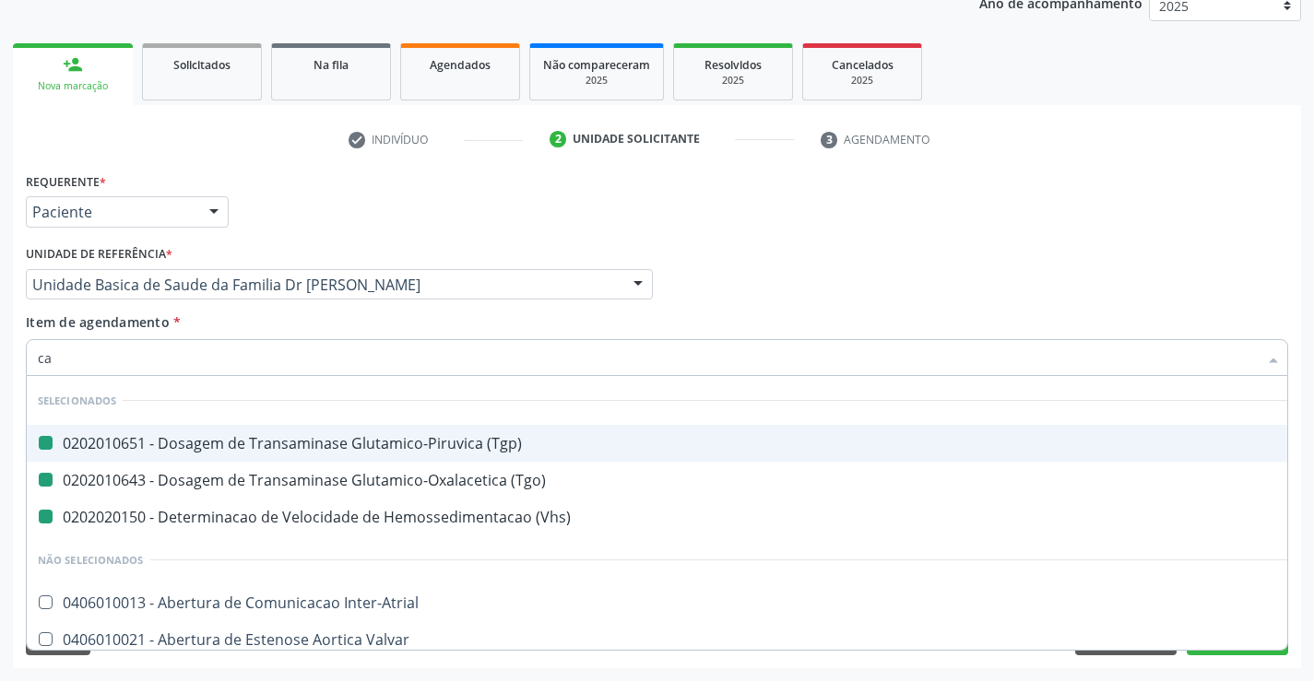
type input "cal"
checkbox \(Tgp\) "false"
checkbox \(Tgo\) "false"
checkbox \(Vhs\) "false"
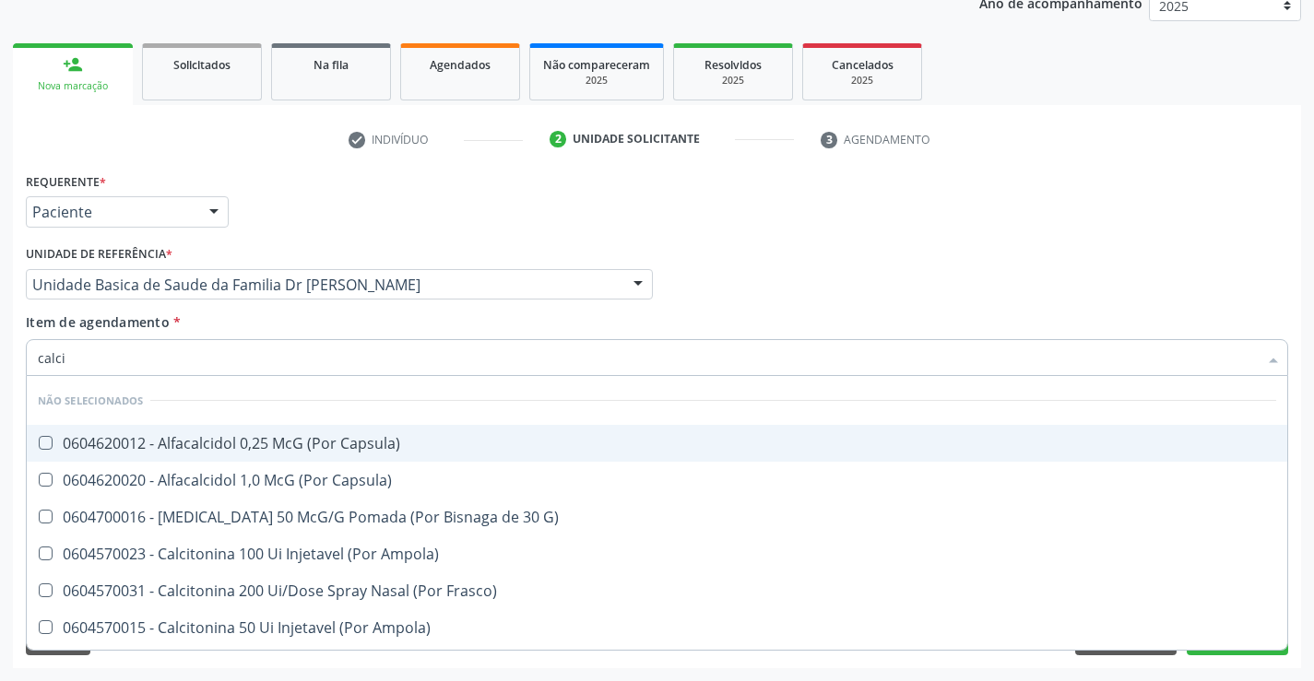
type input "calcio"
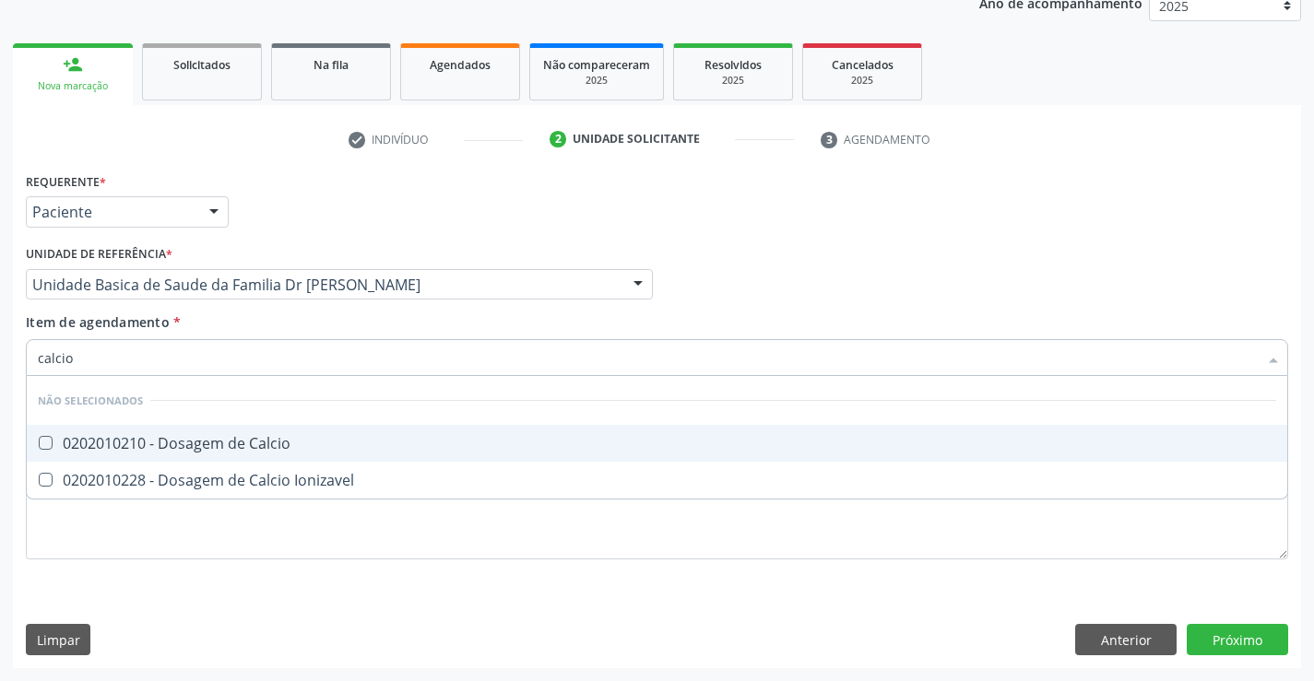
click at [335, 440] on div "0202010210 - Dosagem de Calcio" at bounding box center [657, 443] width 1238 height 15
checkbox Calcio "true"
click at [350, 321] on div "Item de agendamento * calcio Desfazer seleção Não selecionados 0202010210 - Dos…" at bounding box center [657, 342] width 1262 height 58
checkbox Ionizavel "true"
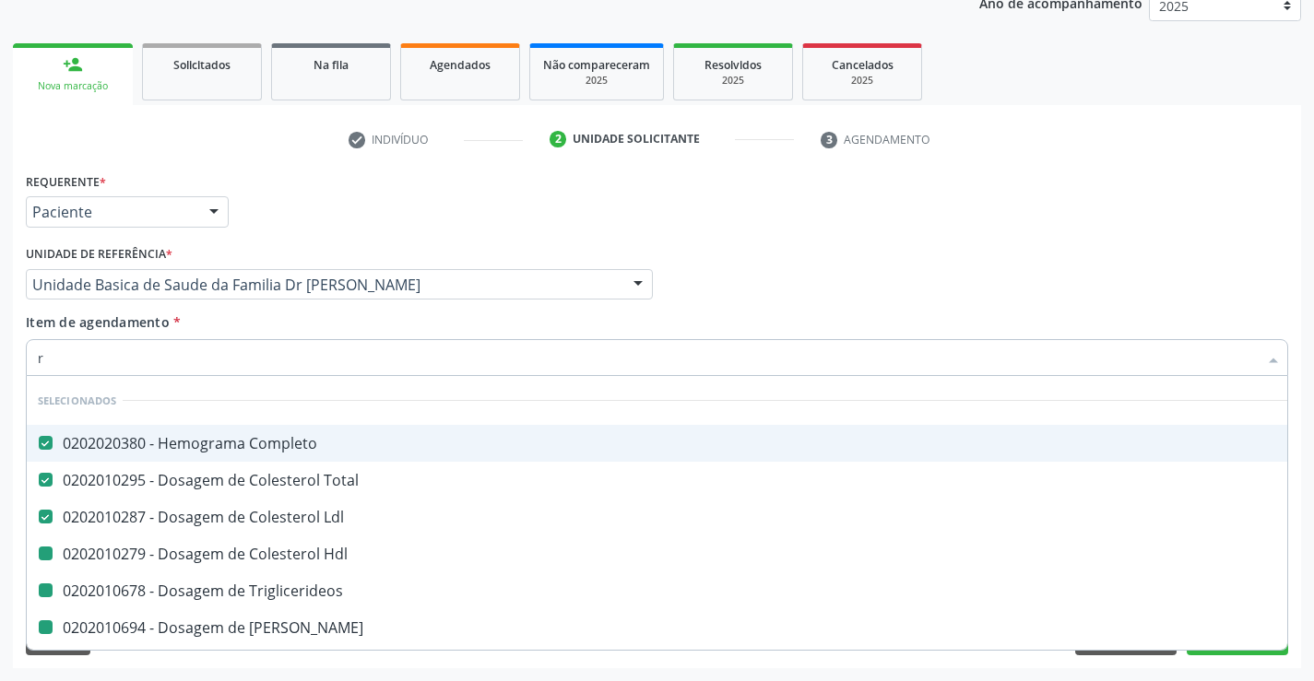
type input "re"
checkbox Hdl "false"
checkbox Triglicerideos "false"
checkbox Ureia "false"
checkbox Creatinina "false"
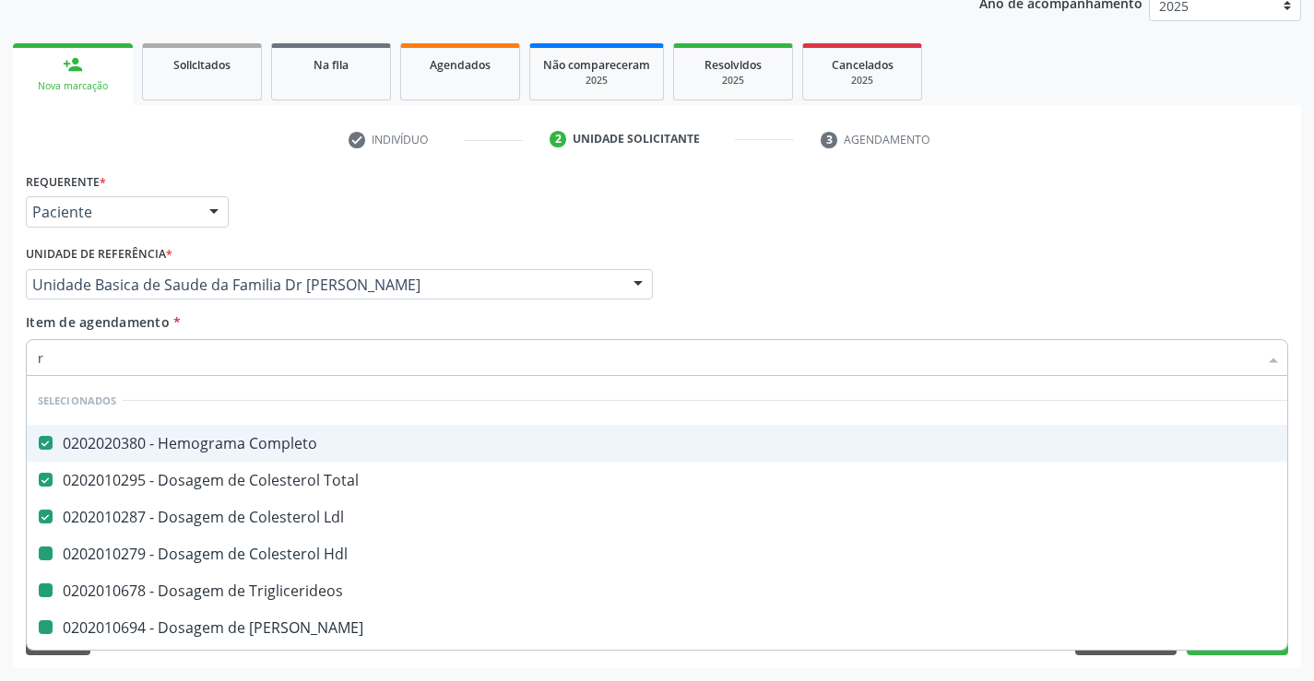
checkbox Urico "false"
checkbox \(Tgp\) "false"
checkbox \(Tgo\) "false"
checkbox \(Vhs\) "false"
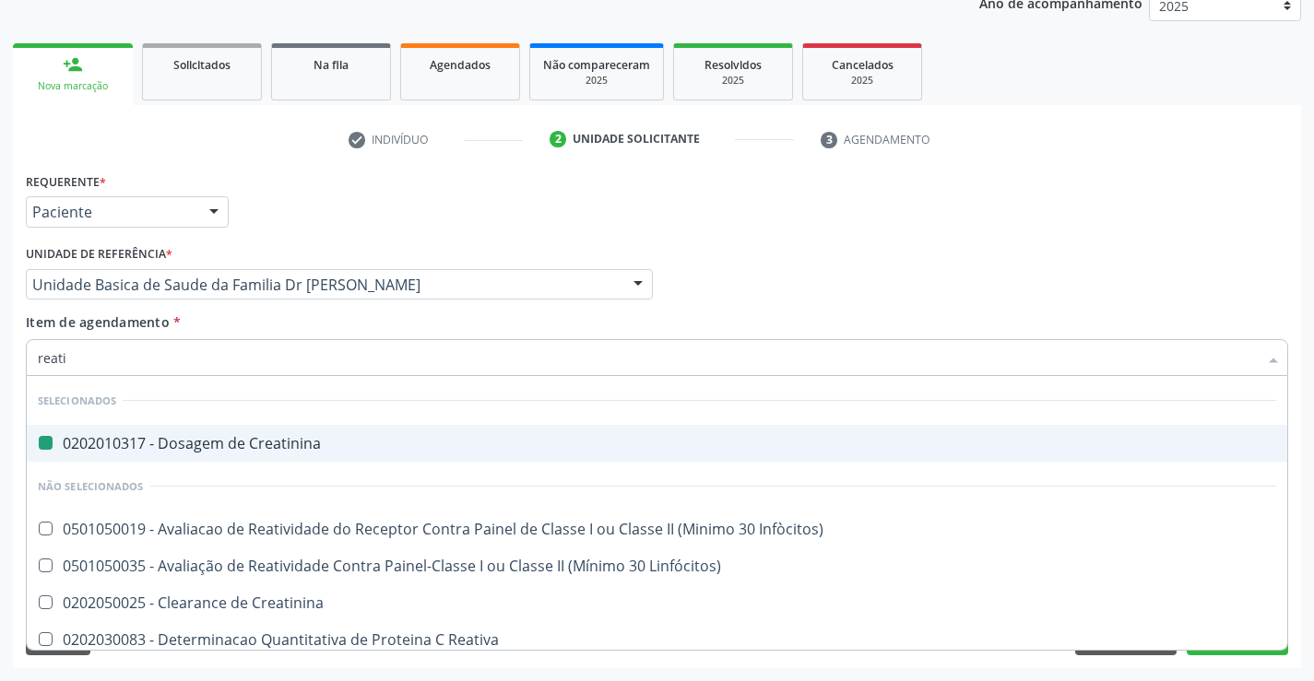
type input "reativ"
checkbox Creatinina "false"
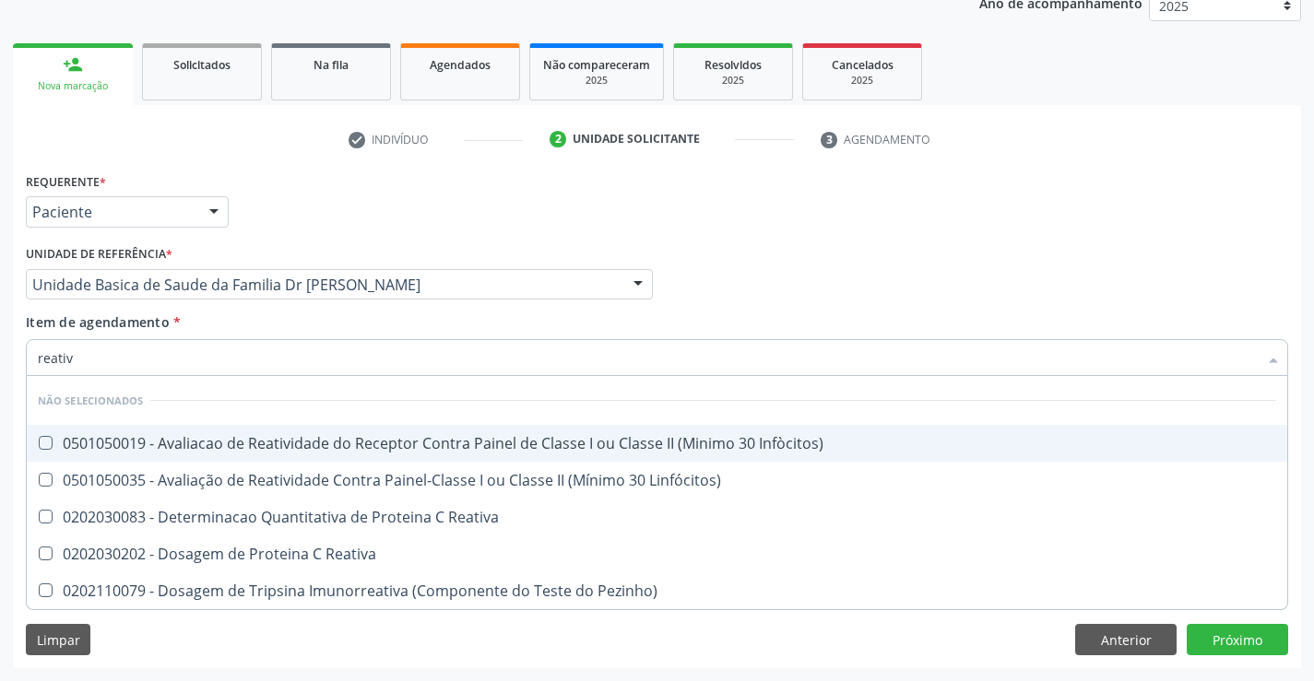
type input "reativa"
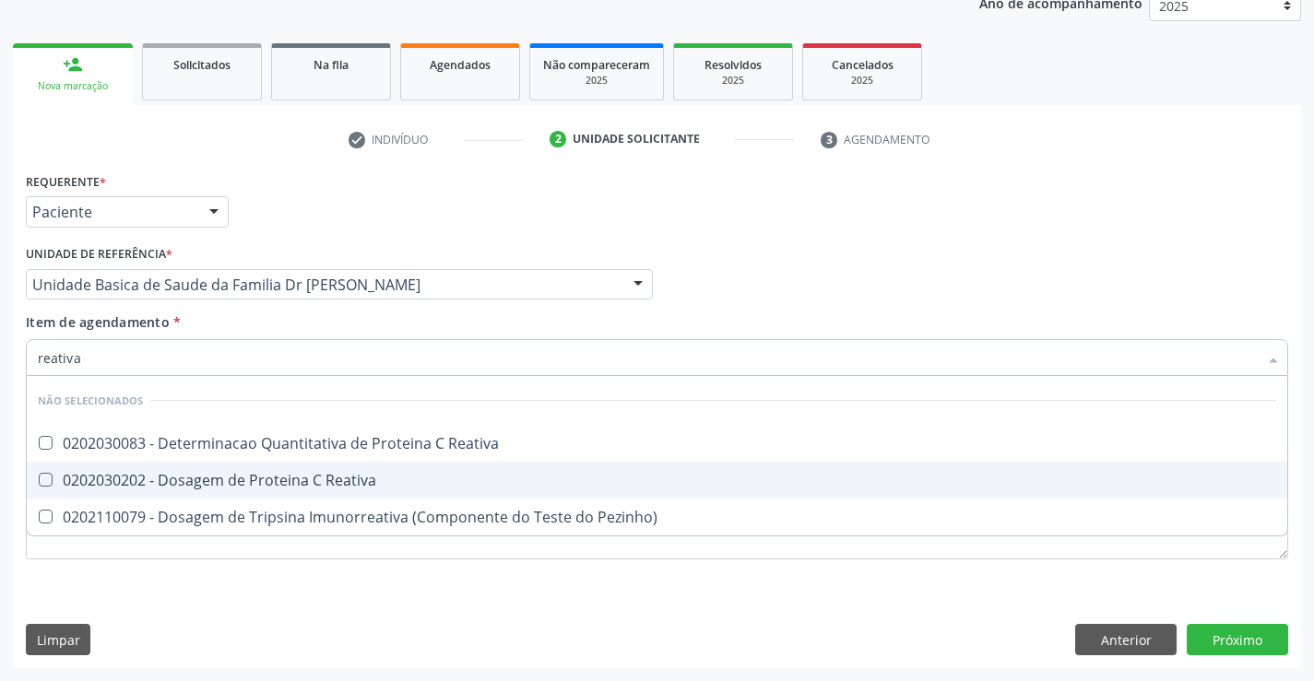
click at [307, 480] on div "0202030202 - Dosagem de Proteina C Reativa" at bounding box center [657, 480] width 1238 height 15
checkbox Reativa "true"
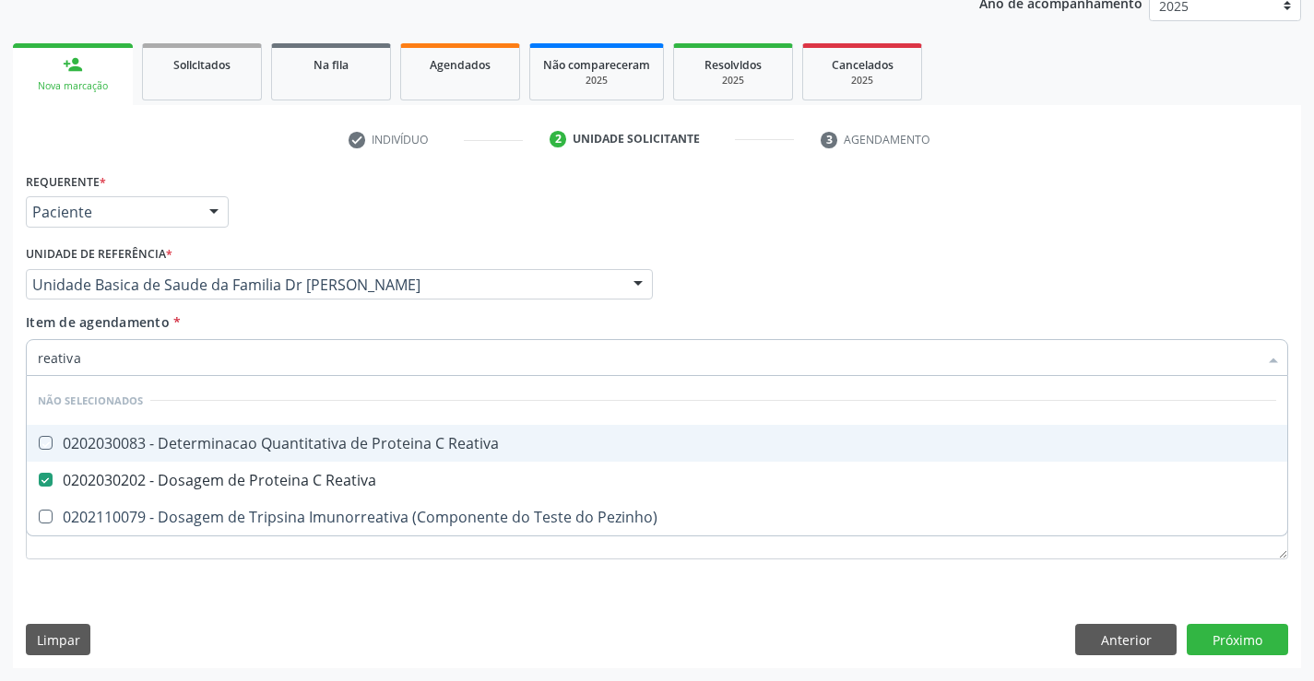
click at [316, 319] on div "Item de agendamento * reativa Desfazer seleção Não selecionados 0202030083 - De…" at bounding box center [657, 342] width 1262 height 58
checkbox Reativa "true"
checkbox Pezinho\) "true"
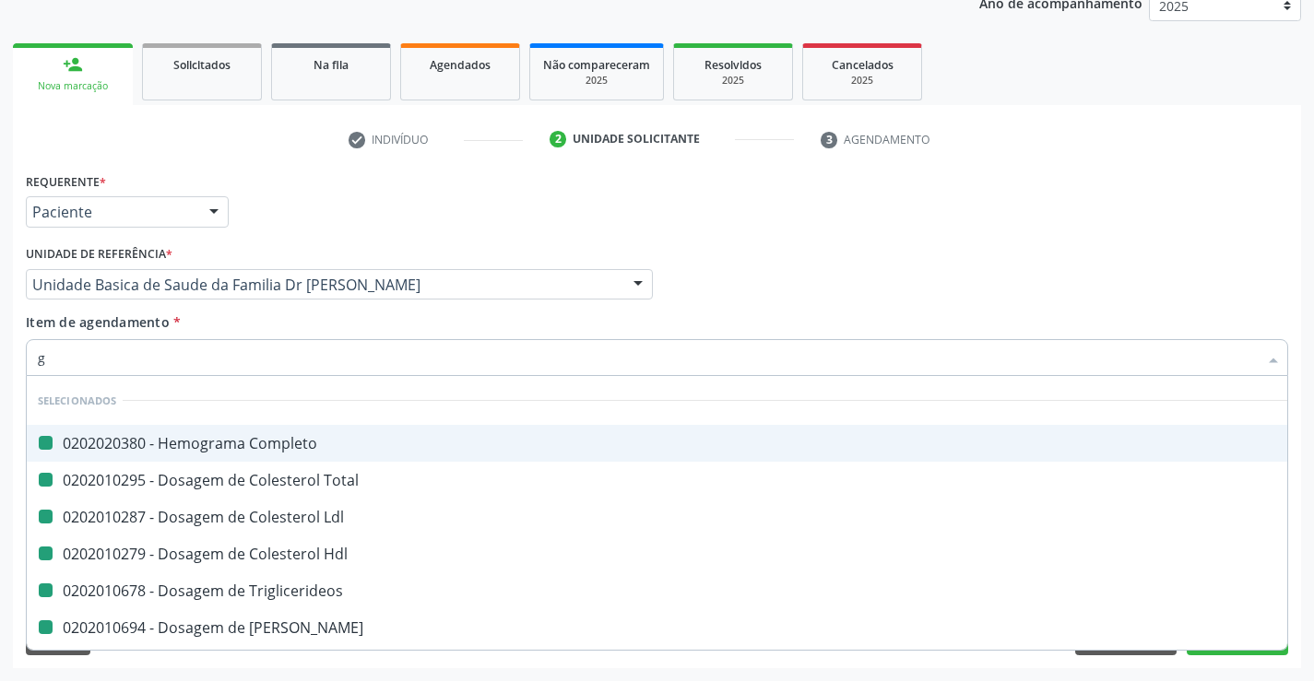
type input "ga"
checkbox Completo "false"
checkbox Ldl "false"
checkbox Total "false"
checkbox Hdl "false"
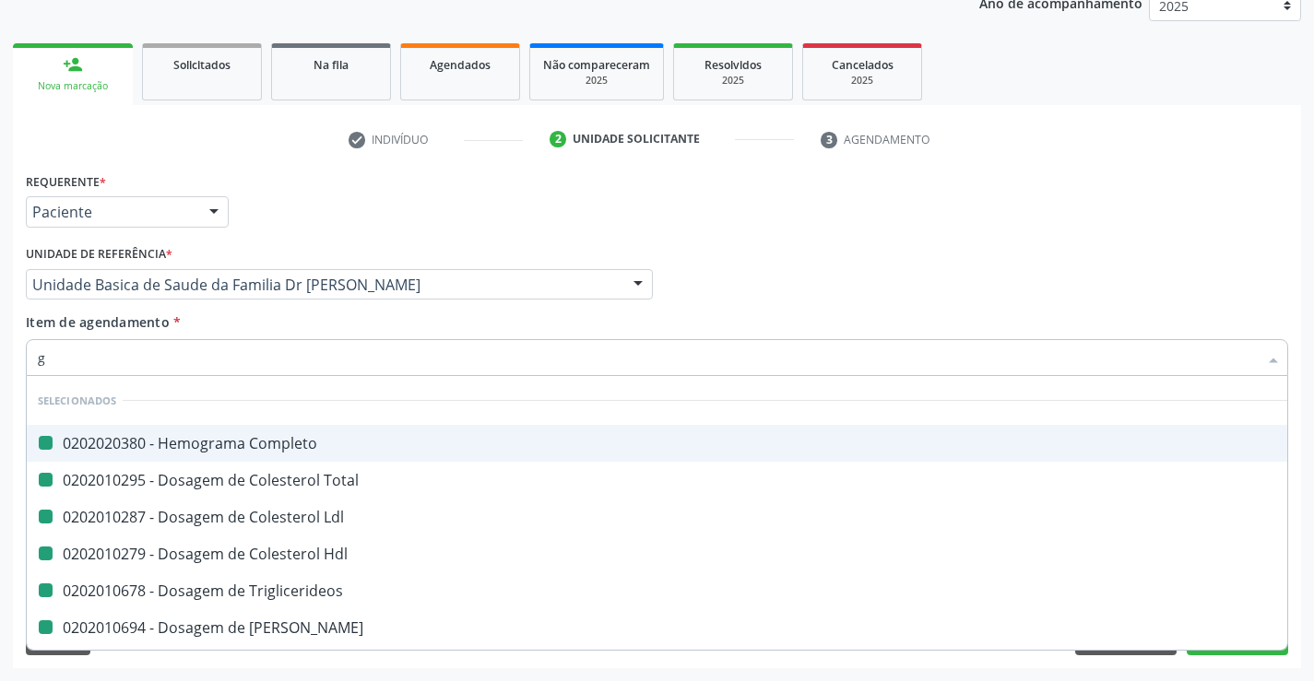
checkbox Triglicerideos "false"
checkbox Ureia "false"
checkbox Creatinina "false"
checkbox Urico "false"
checkbox \(Tgp\) "false"
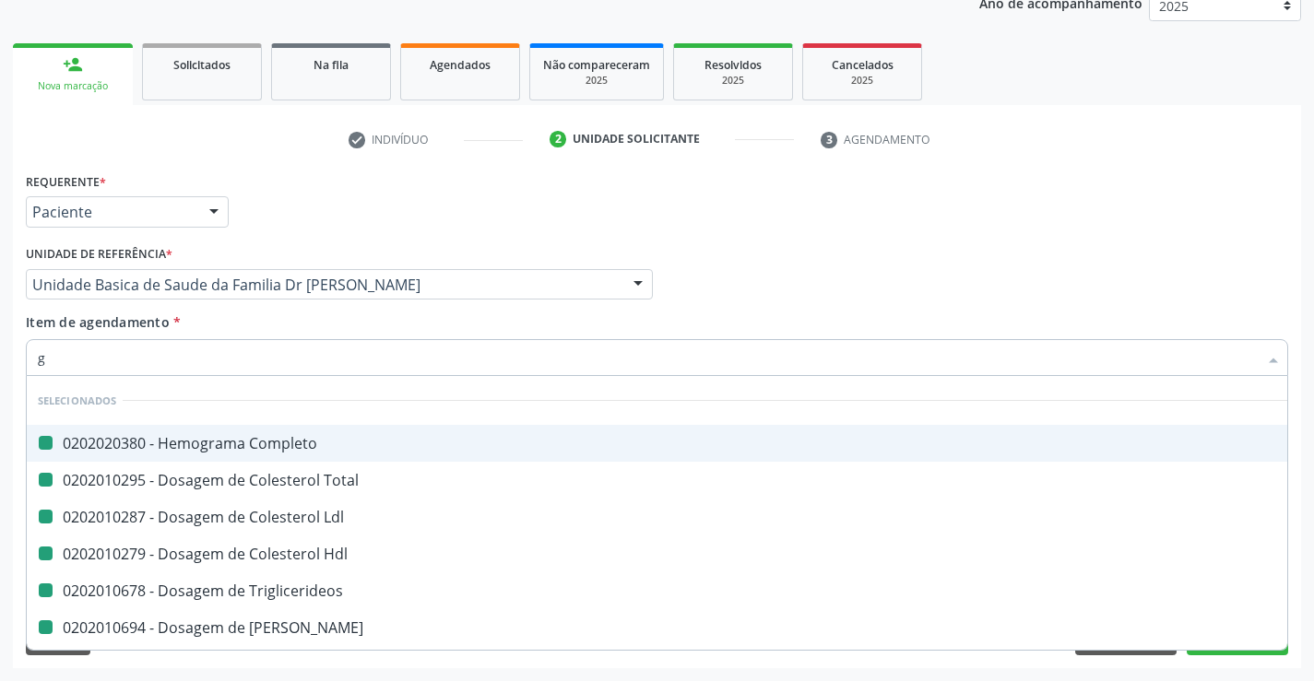
checkbox \(Tgo\) "false"
checkbox Calcio "false"
checkbox Reativa "false"
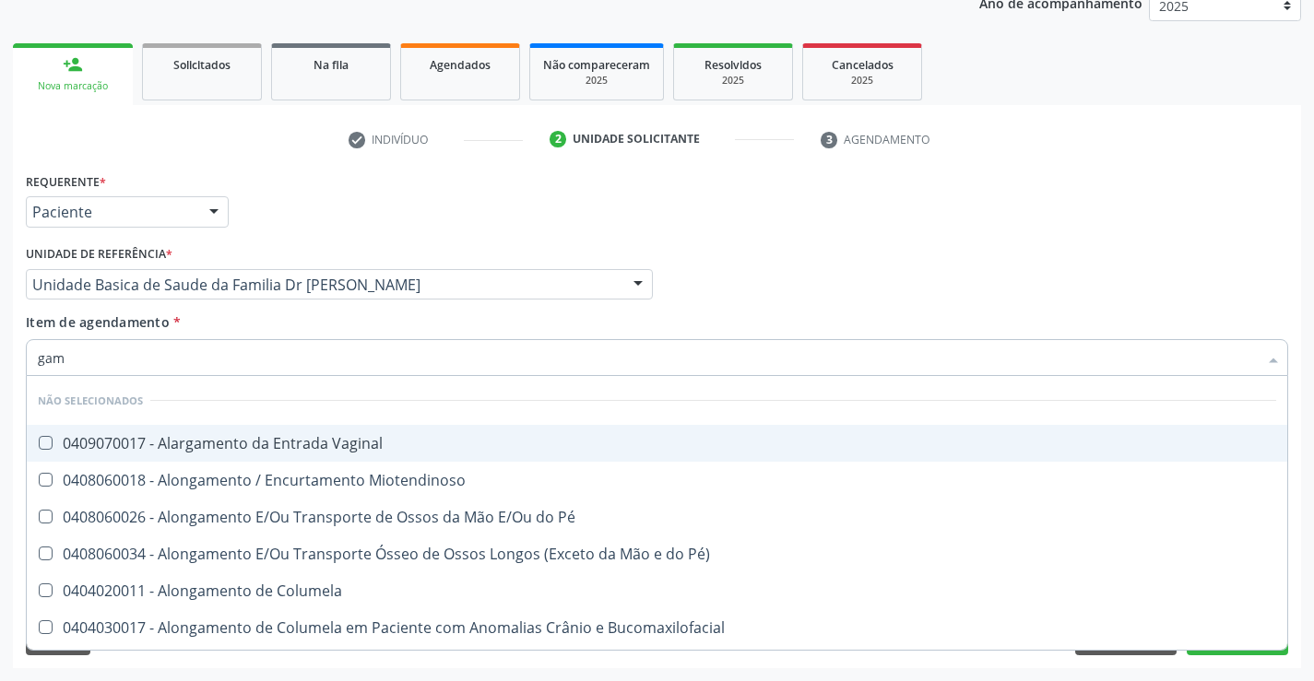
type input "gama"
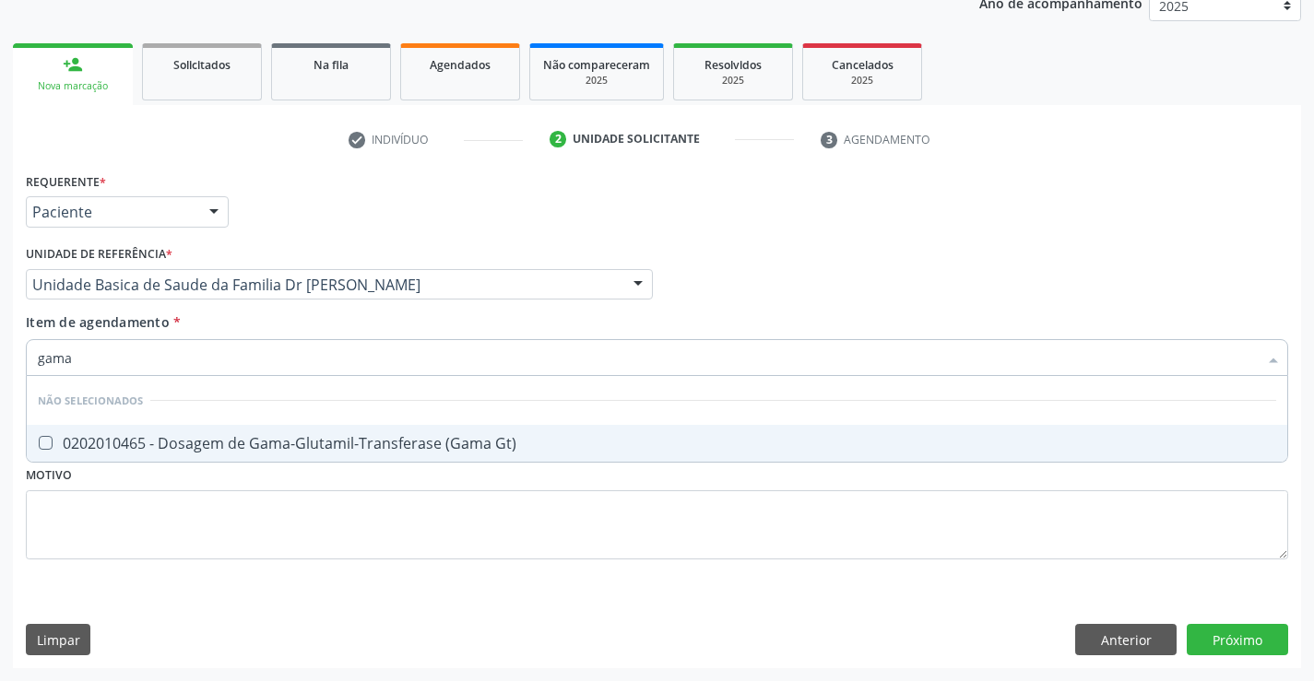
click at [422, 451] on div "0202010465 - Dosagem de Gama-Glutamil-Transferase (Gama Gt)" at bounding box center [657, 443] width 1238 height 15
checkbox Gt\) "true"
click at [448, 324] on div "Item de agendamento * gama Desfazer seleção Não selecionados 0202010465 - Dosag…" at bounding box center [657, 342] width 1262 height 58
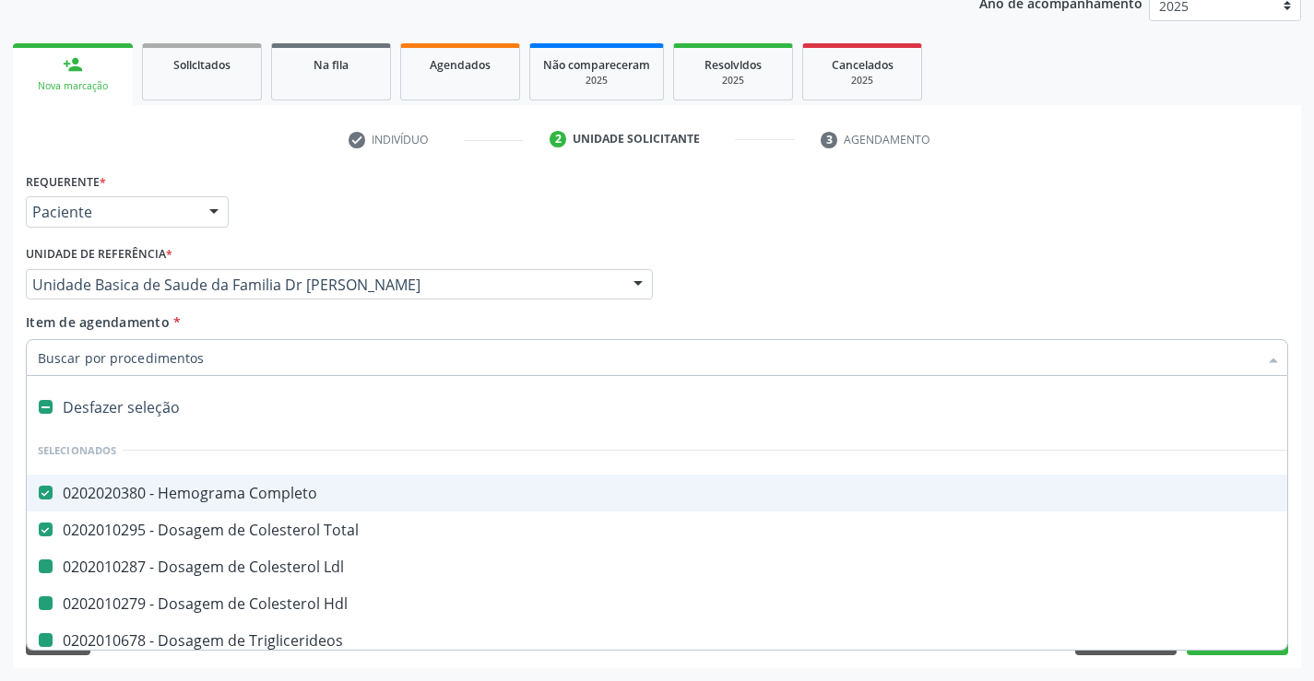
type input "f"
checkbox Ldl "false"
checkbox Hdl "false"
checkbox Triglicerideos "false"
checkbox Ureia "false"
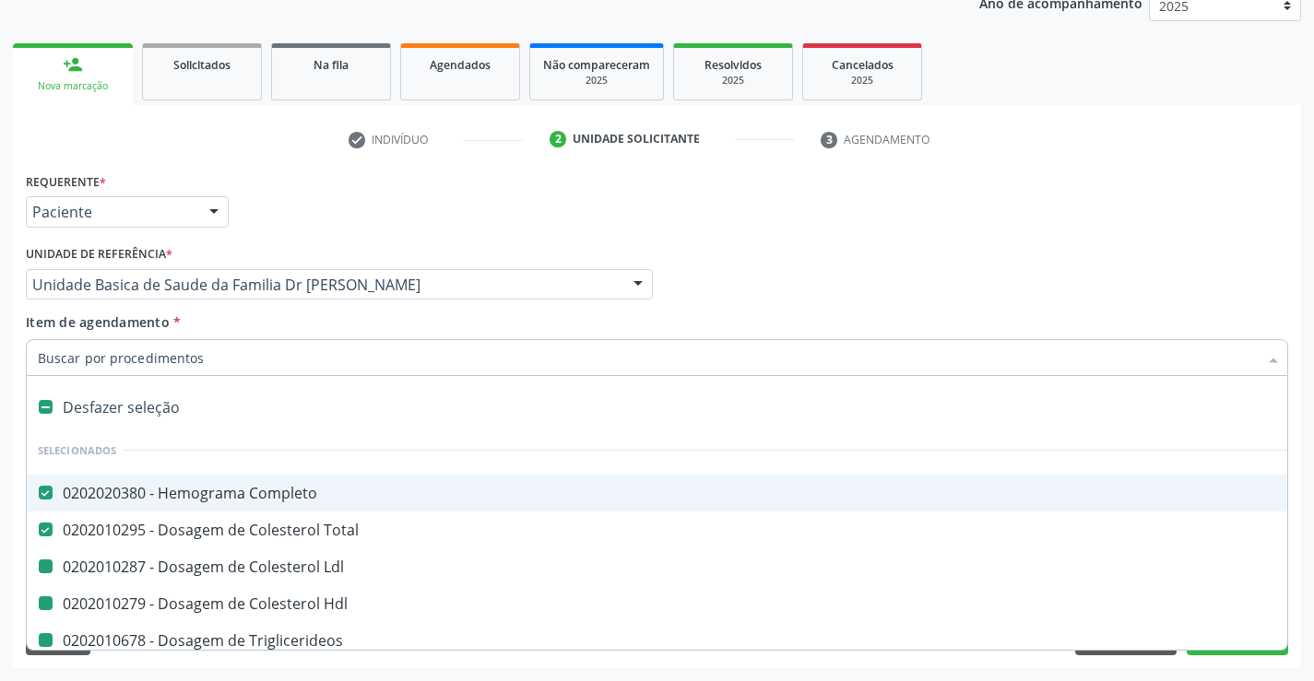
checkbox Creatinina "false"
checkbox Urico "false"
checkbox \(Tgp\) "false"
checkbox \(Tgo\) "false"
checkbox \(Vhs\) "false"
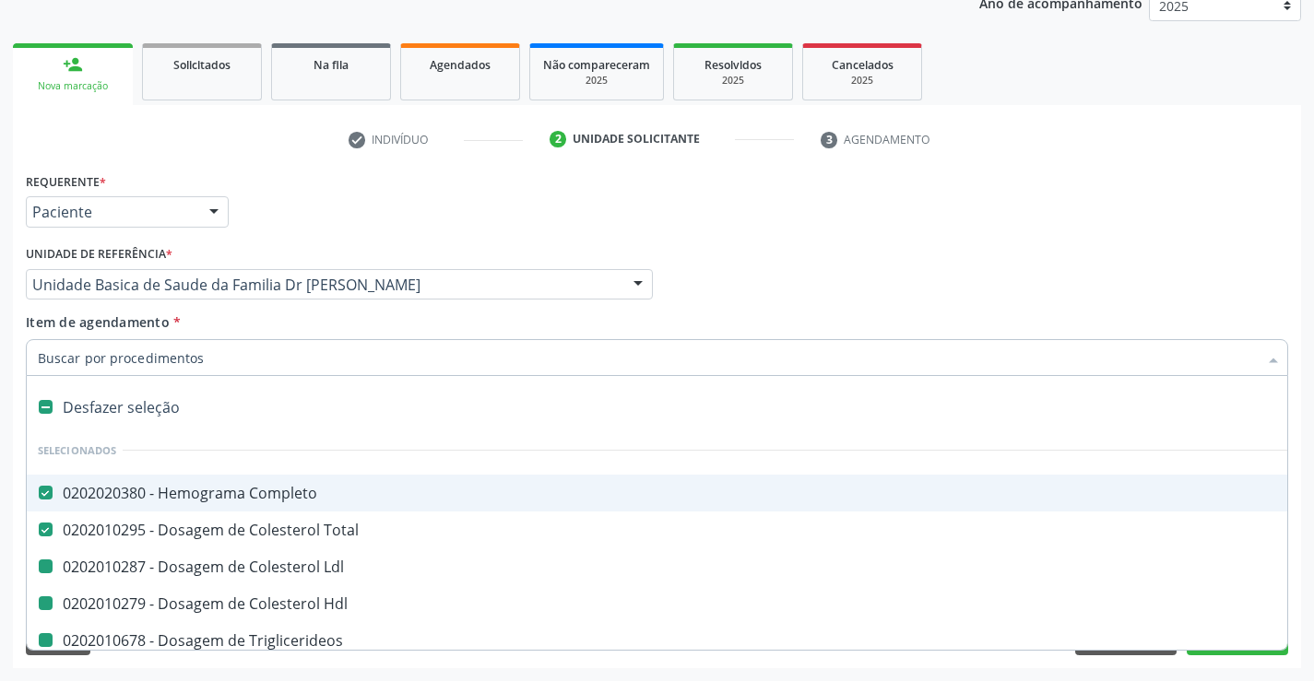
checkbox Calcio "false"
checkbox Reativa "false"
checkbox Gt\) "false"
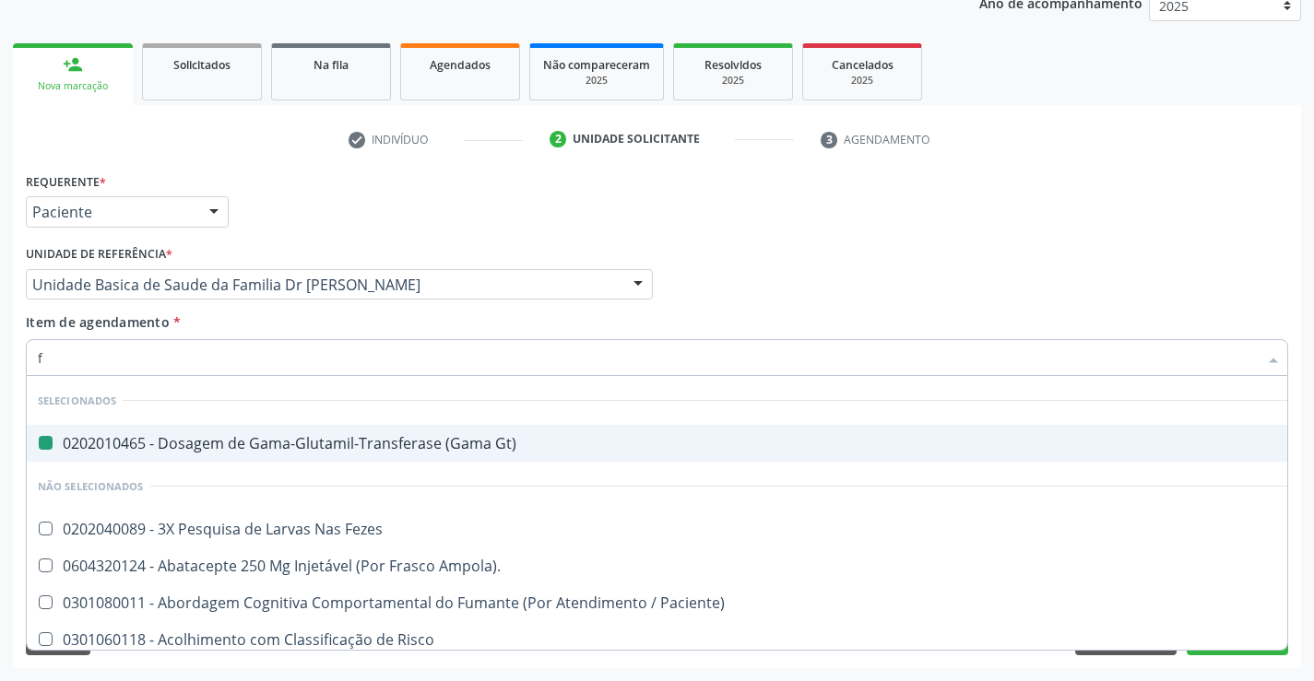
type input "fo"
checkbox Gt\) "false"
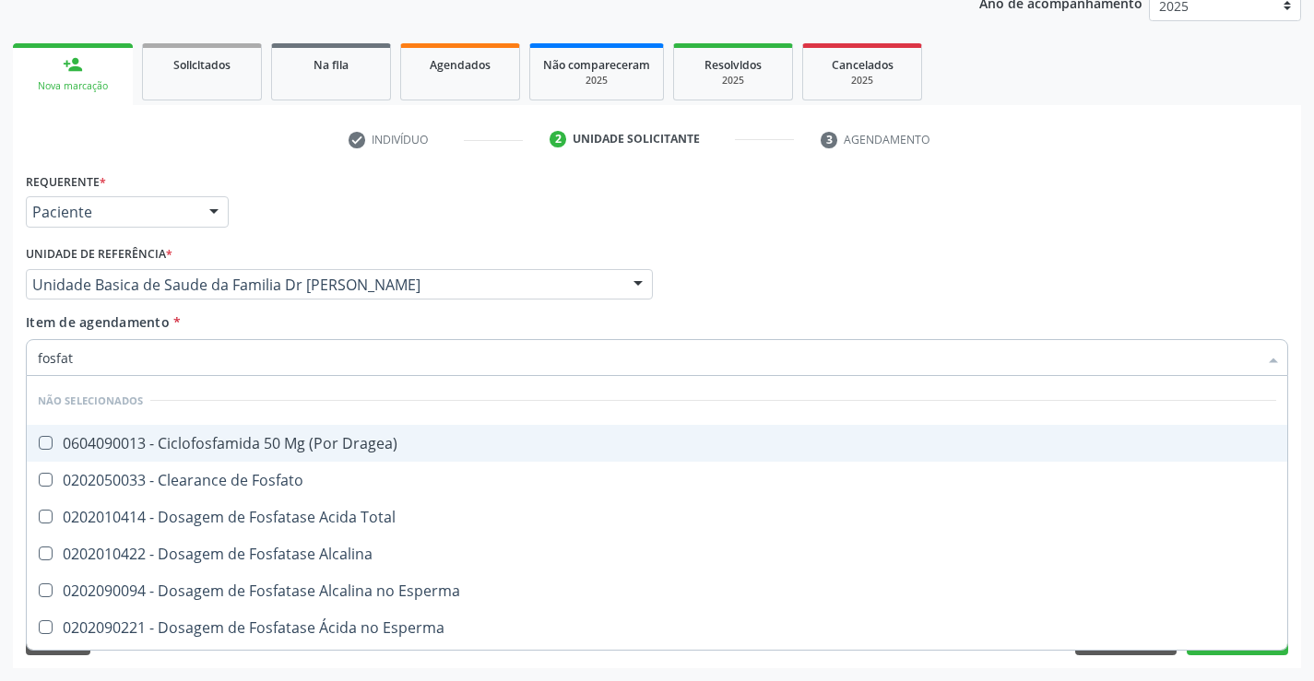
type input "fosfata"
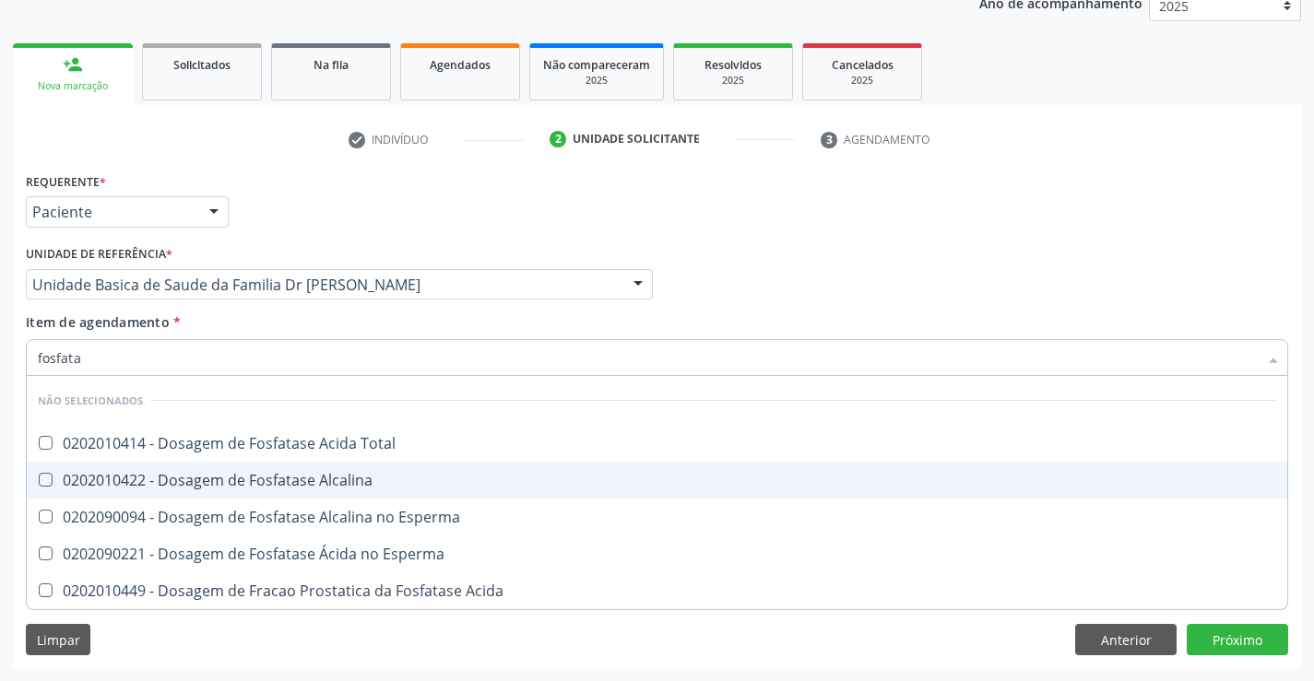
click at [382, 474] on div "0202010422 - Dosagem de Fosfatase Alcalina" at bounding box center [657, 480] width 1238 height 15
checkbox Alcalina "true"
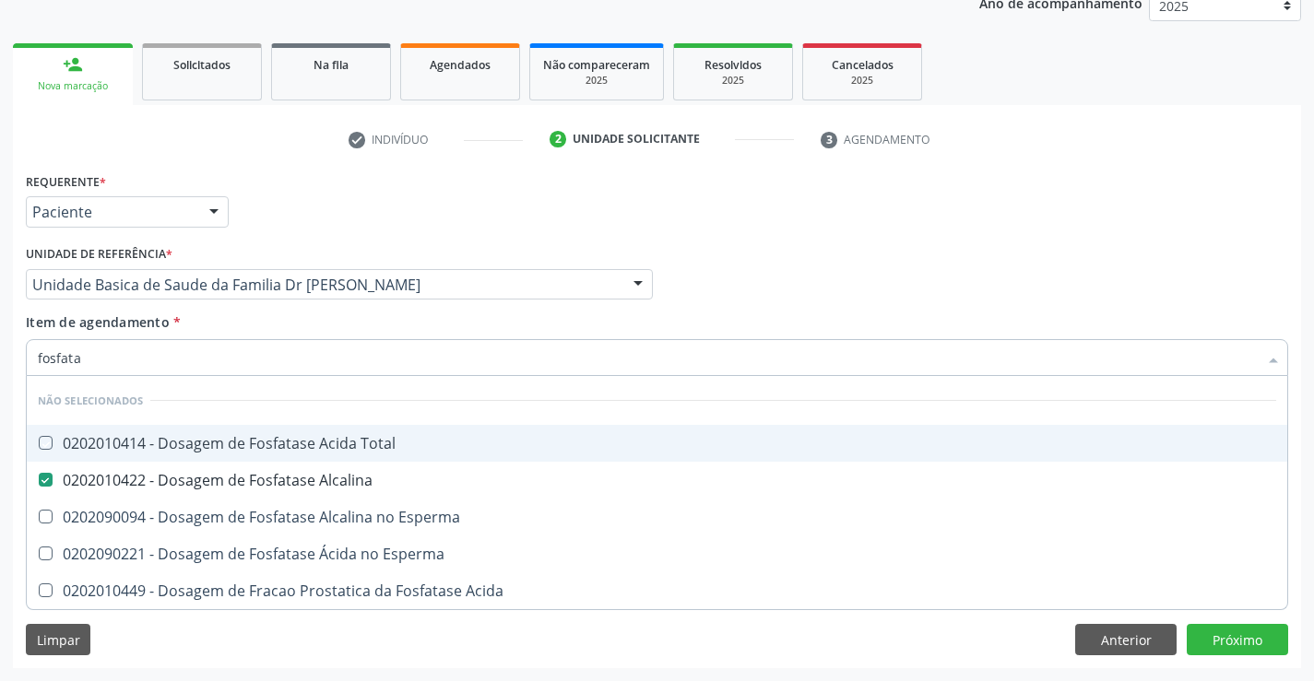
click at [382, 327] on div "Item de agendamento * fosfata Desfazer seleção Não selecionados 0202010414 - Do…" at bounding box center [657, 342] width 1262 height 58
checkbox Total "true"
checkbox Esperma "true"
checkbox Acida "true"
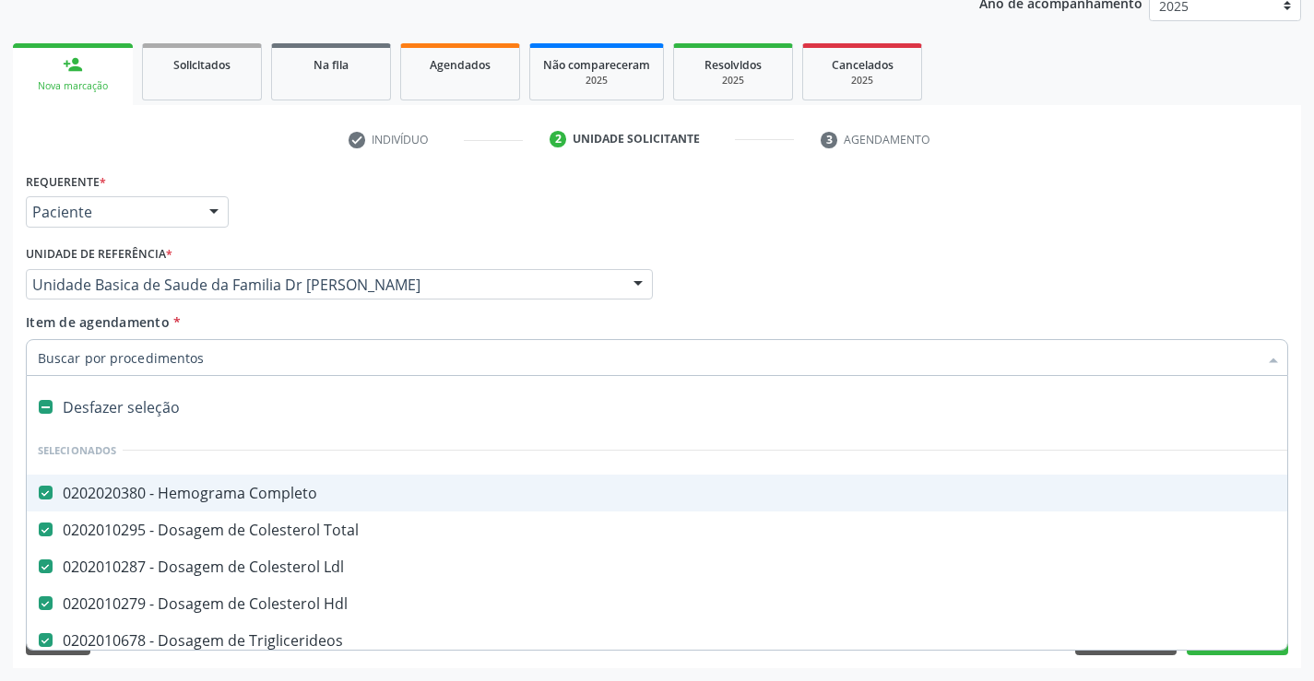
type input "u"
checkbox Creatinina "false"
checkbox Urico "false"
checkbox \(Tgp\) "false"
checkbox \(Tgo\) "false"
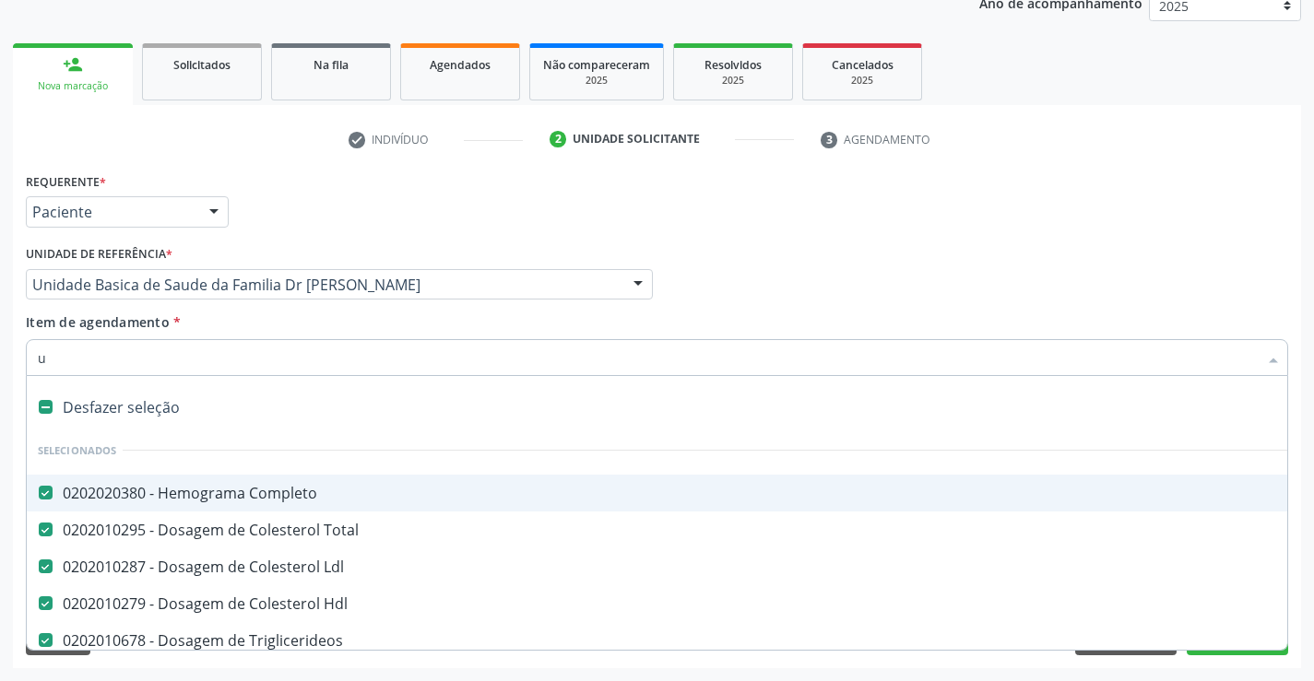
checkbox \(Vhs\) "false"
checkbox Calcio "false"
checkbox Reativa "false"
checkbox Gt\) "false"
checkbox Alcalina "false"
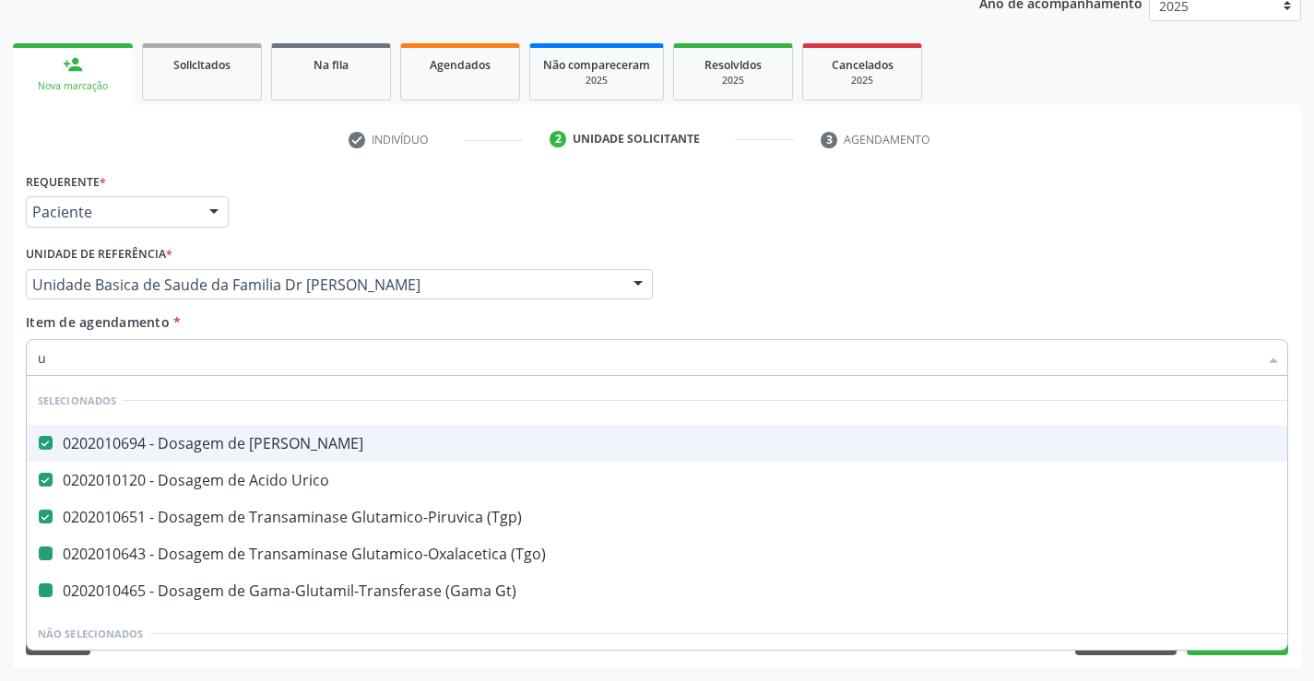
type input "ur"
checkbox \(Tgo\) "false"
checkbox Gt\) "false"
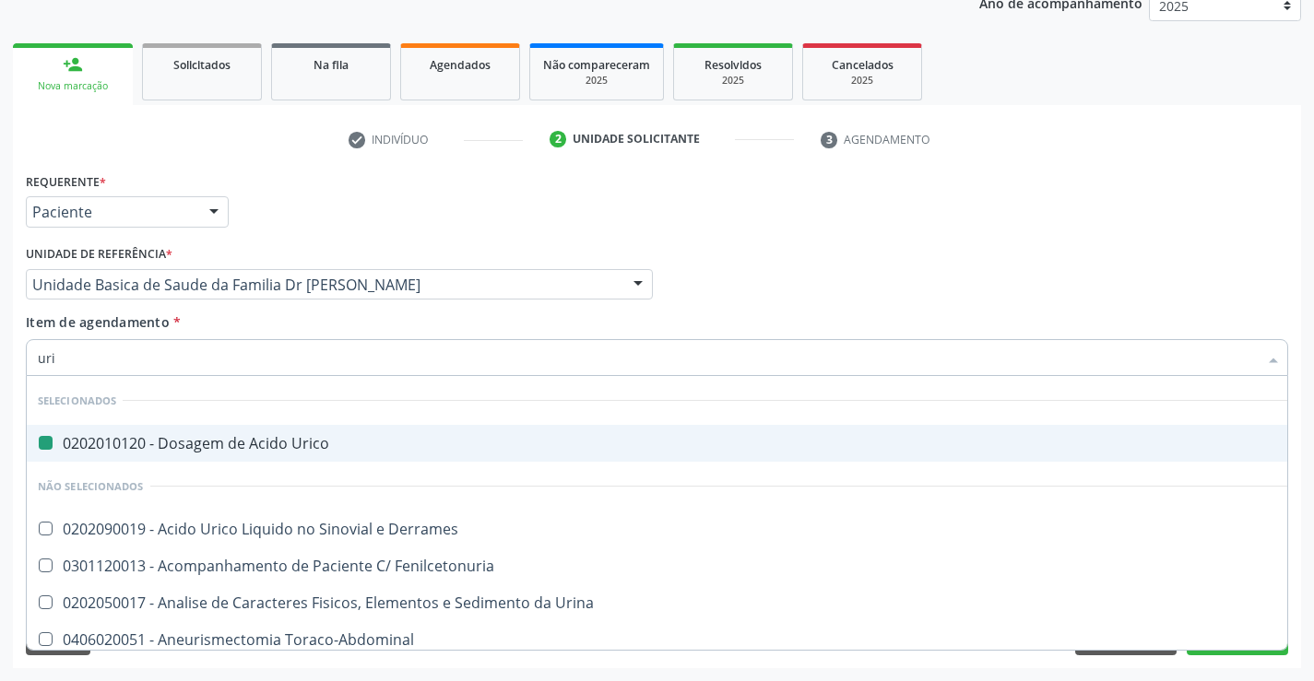
type input "urin"
checkbox Urico "false"
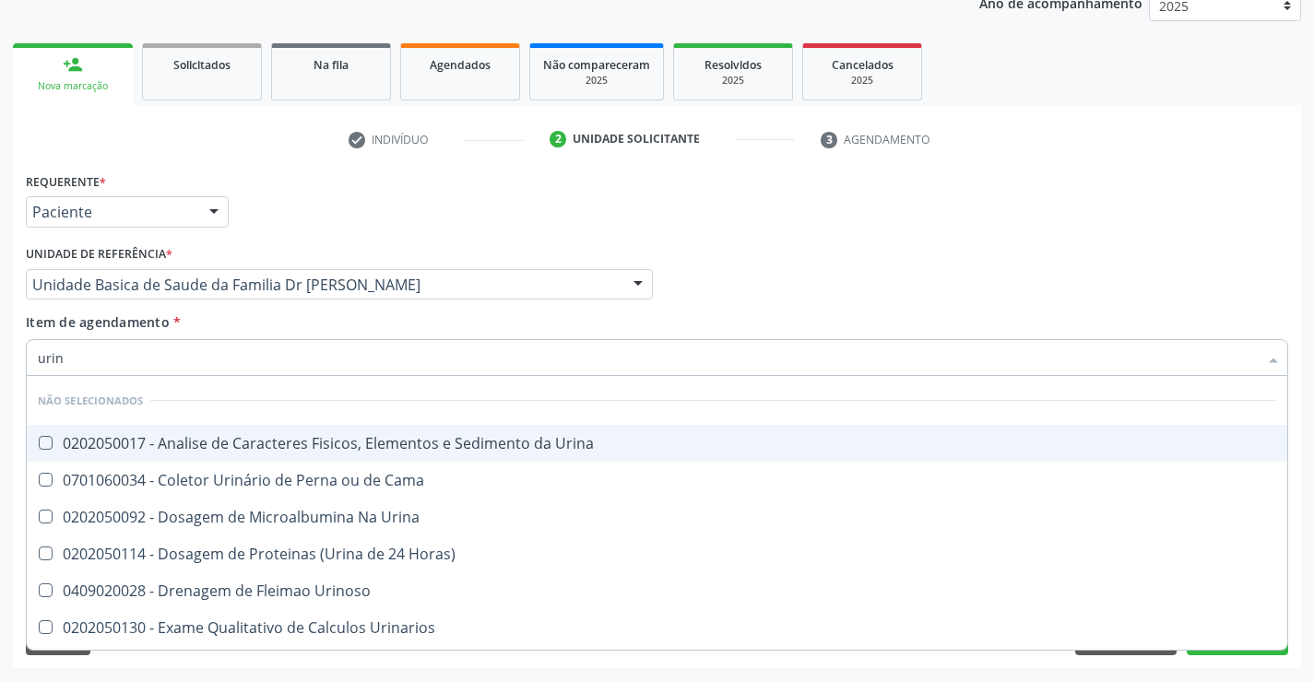
type input "urina"
click at [381, 448] on div "0202050017 - Analise de Caracteres Fisicos, Elementos e Sedimento da Urina" at bounding box center [657, 443] width 1238 height 15
checkbox Urina "true"
click at [379, 316] on div "Item de agendamento * urina Desfazer seleção Não selecionados 0202050017 - Anal…" at bounding box center [657, 342] width 1262 height 58
checkbox Urinarios "true"
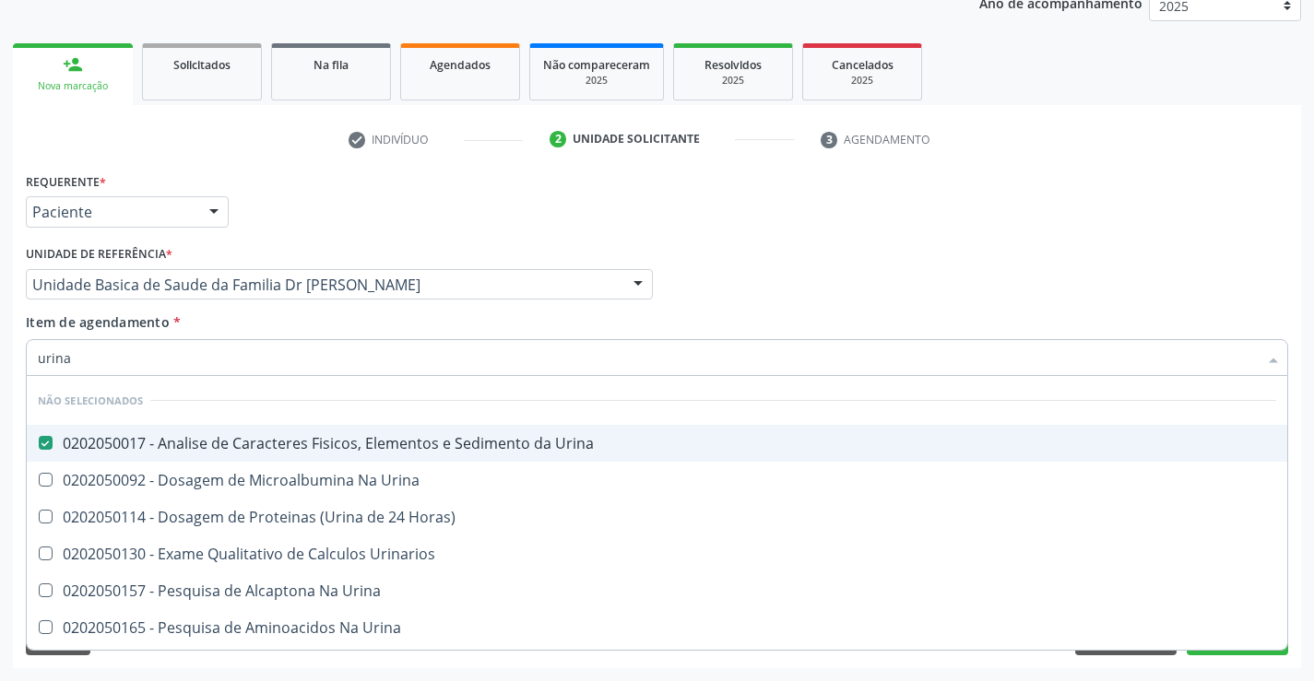
checkbox Urina "true"
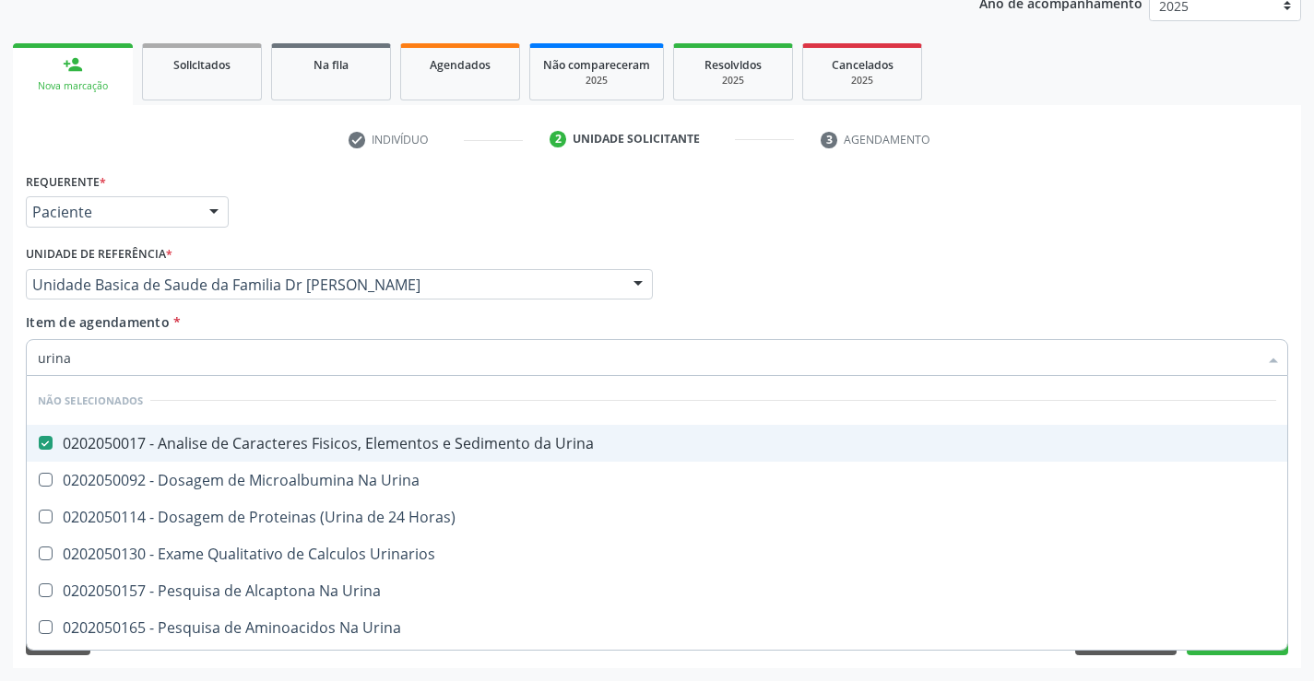
checkbox Urina "true"
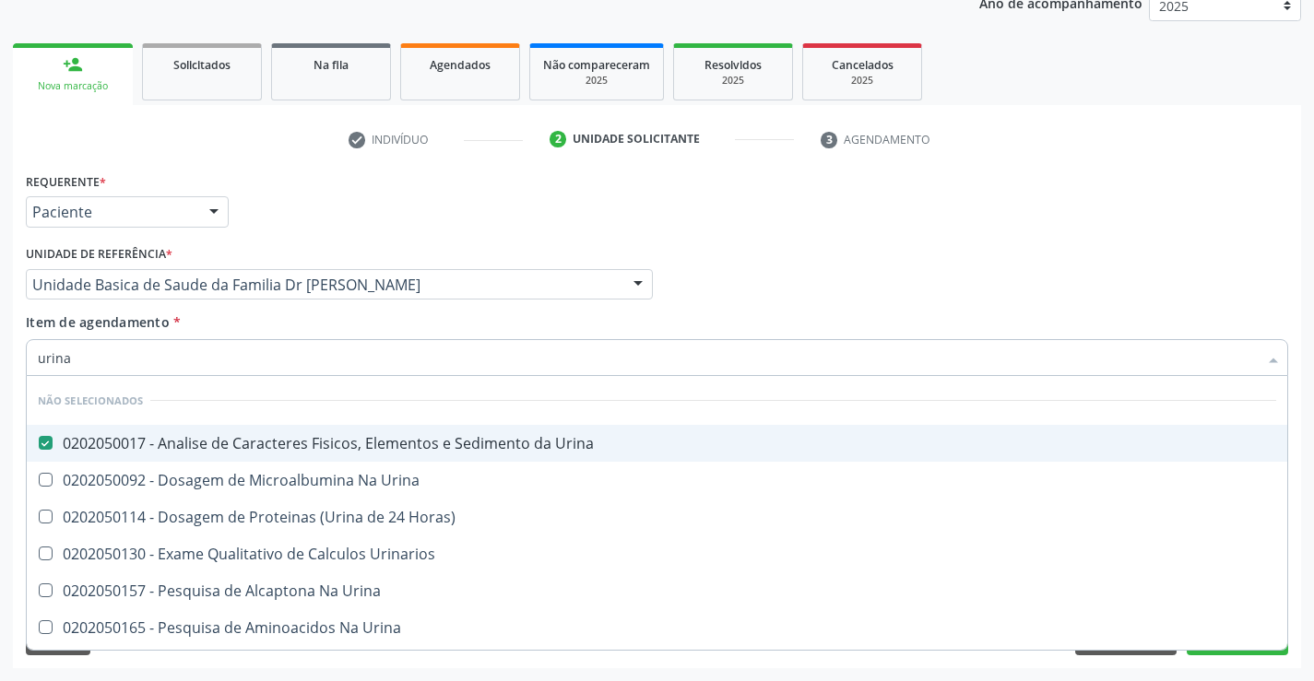
checkbox Urina "true"
checkbox Horas\) "true"
checkbox Urina "true"
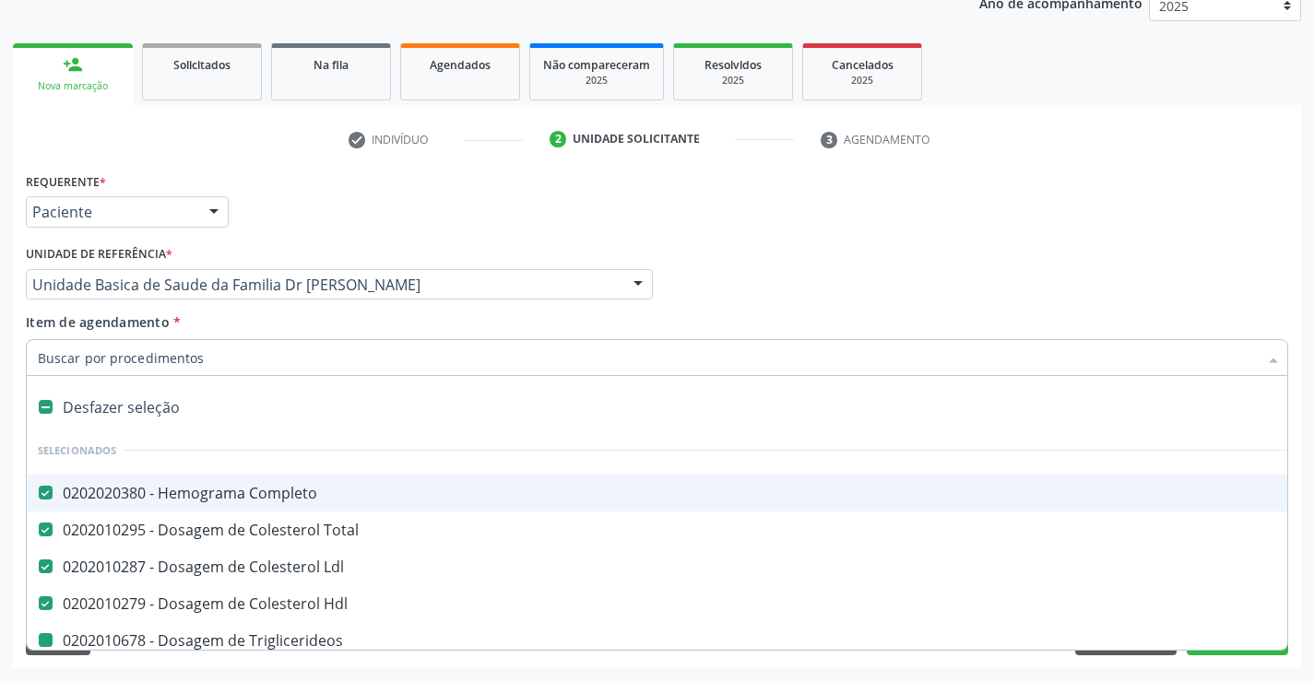
type input "f"
checkbox Triglicerideos "false"
checkbox Creatinina "false"
checkbox Urico "false"
checkbox \(Tgp\) "false"
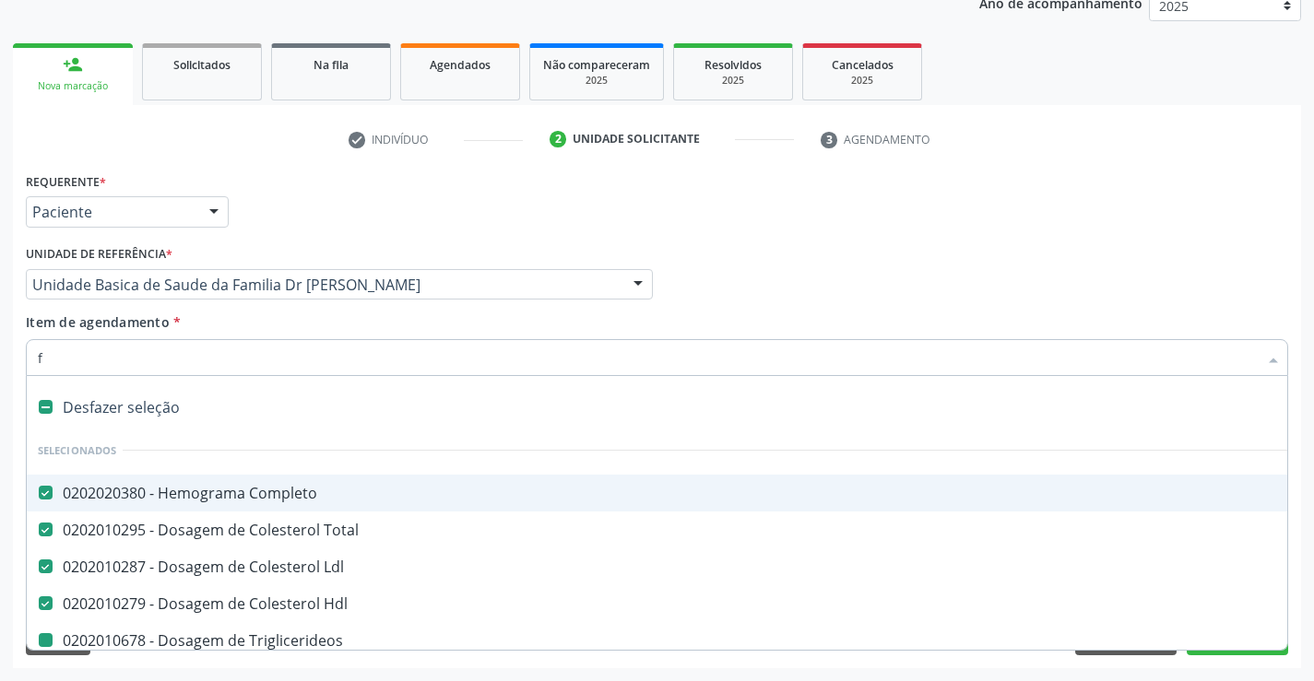
checkbox \(Tgo\) "false"
checkbox \(Vhs\) "false"
checkbox Calcio "false"
checkbox Reativa "false"
checkbox Gt\) "false"
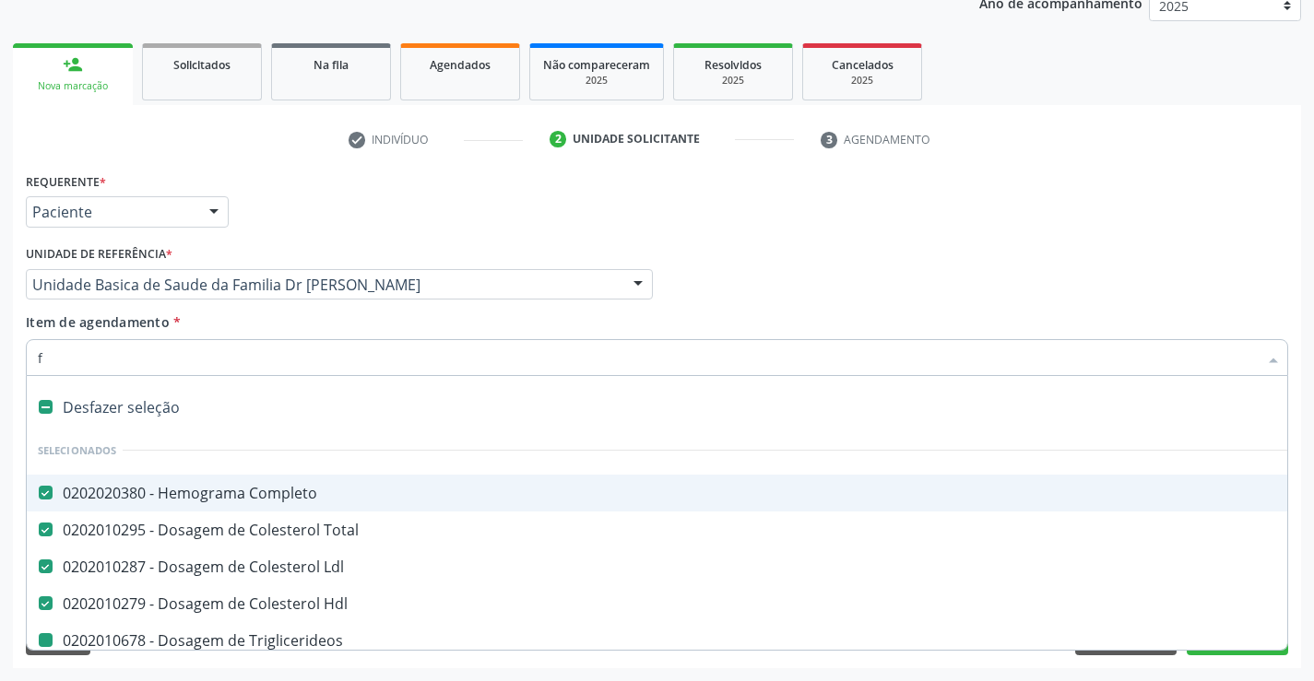
checkbox Alcalina "false"
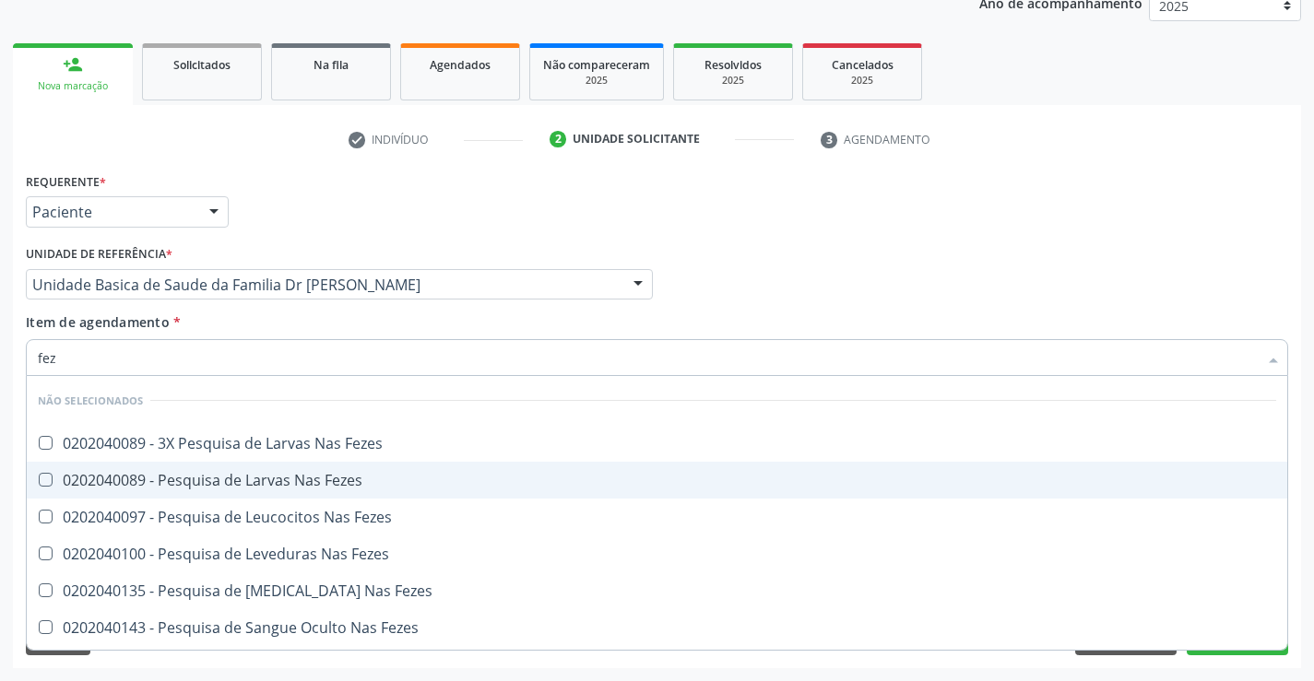
click at [358, 480] on div "0202040089 - Pesquisa de Larvas Nas Fezes" at bounding box center [657, 480] width 1238 height 15
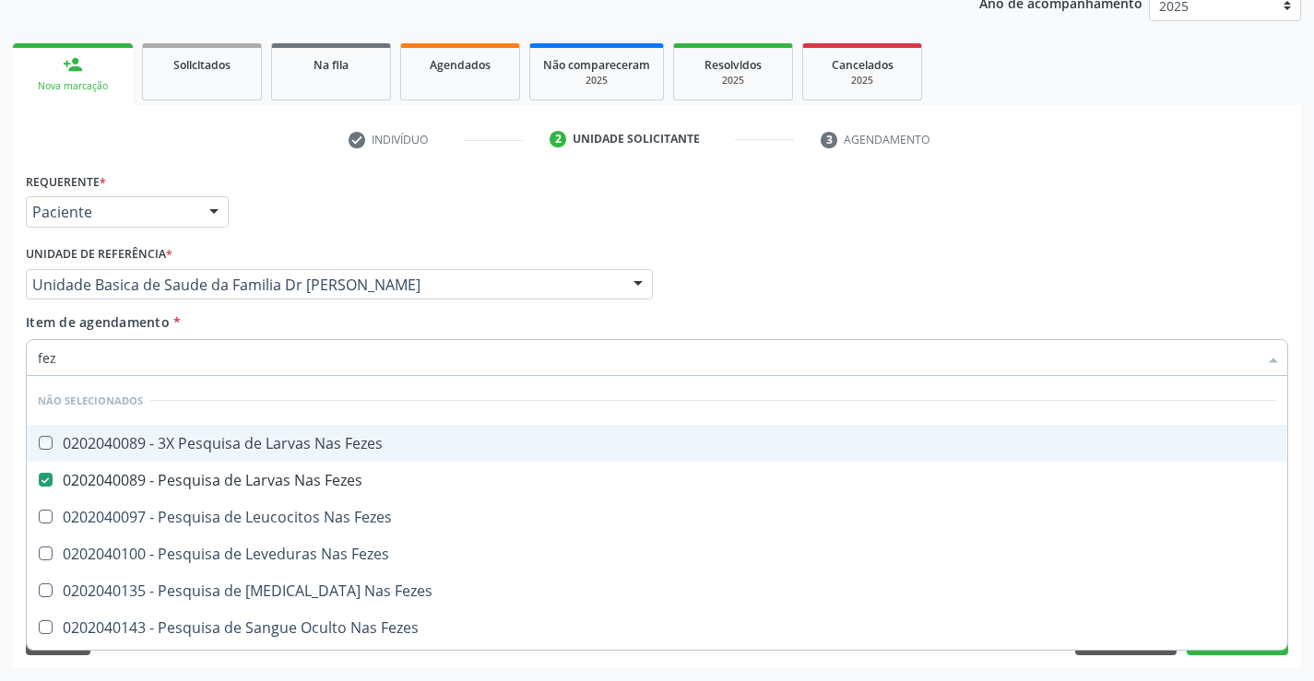
click at [379, 326] on div "Item de agendamento * fez Desfazer seleção Não selecionados 0202040089 - 3X Pes…" at bounding box center [657, 342] width 1262 height 58
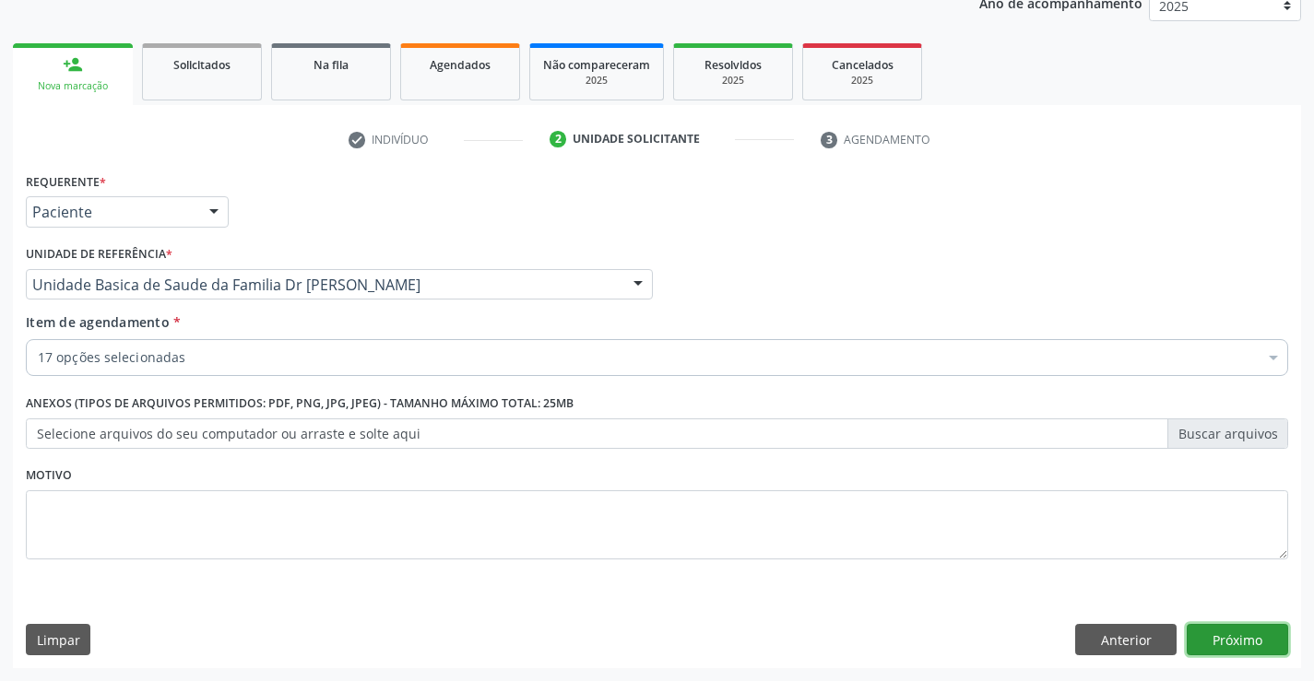
click at [1257, 643] on button "Próximo" at bounding box center [1237, 639] width 101 height 31
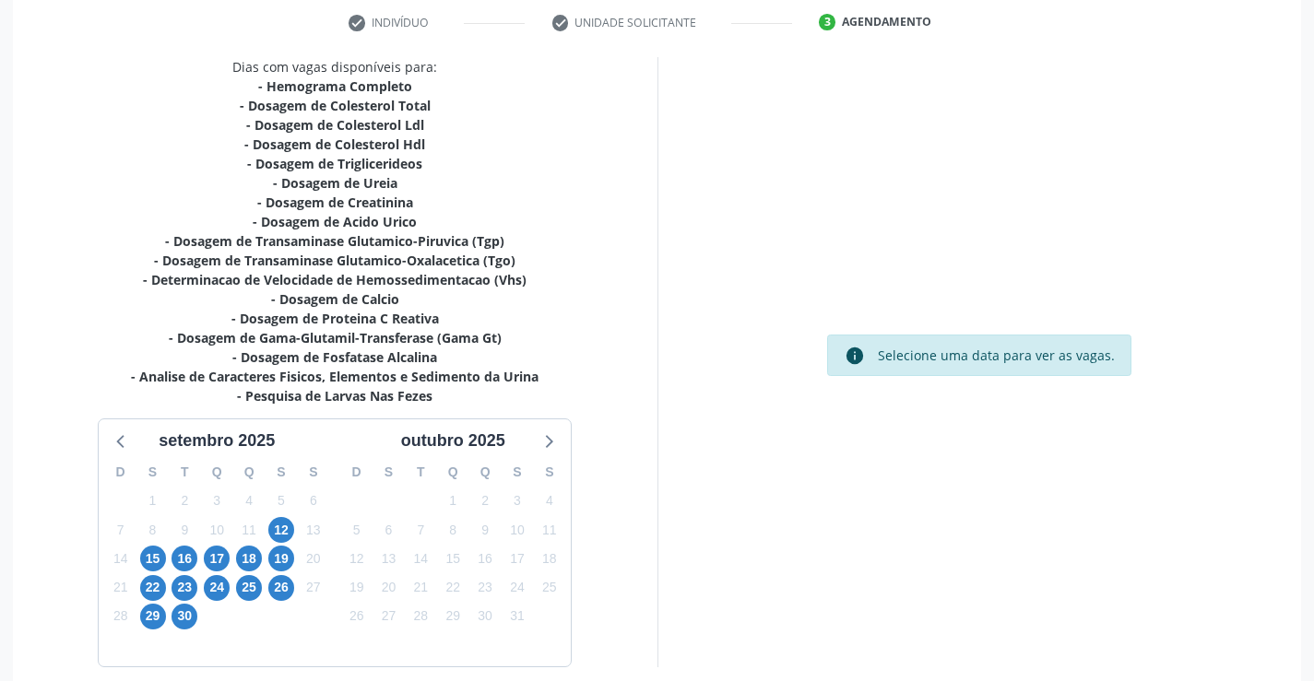
scroll to position [431, 0]
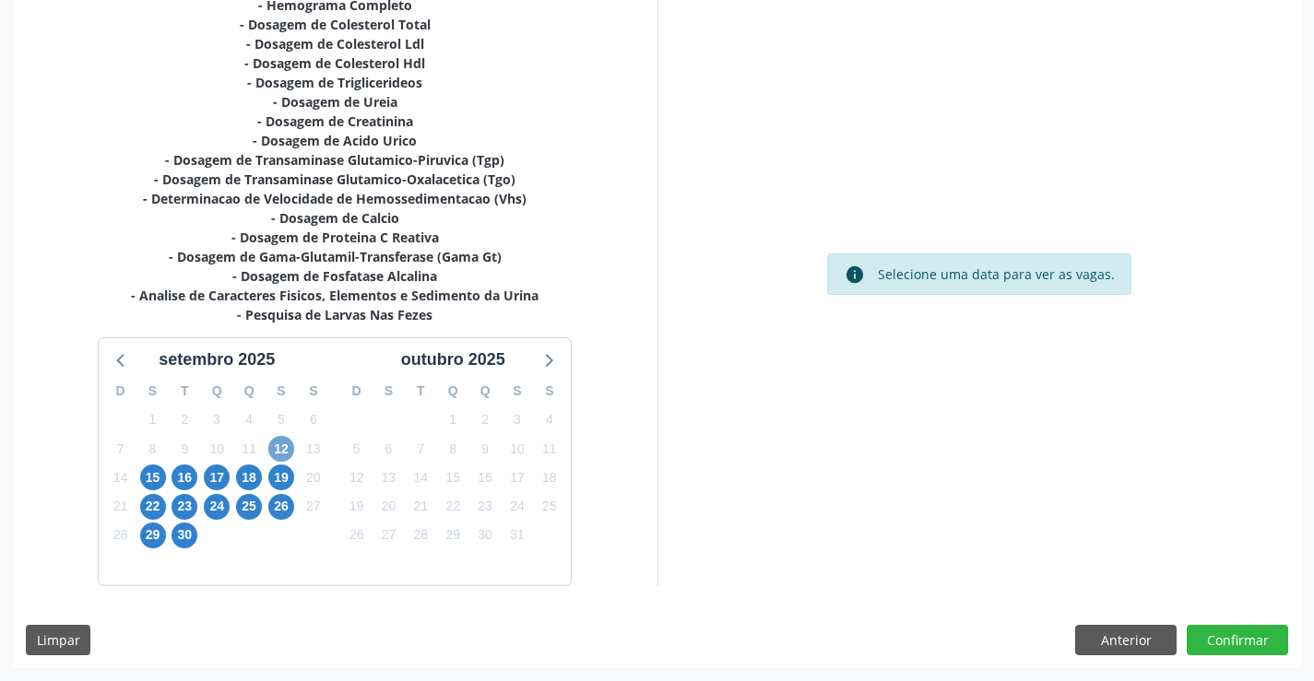
click at [282, 448] on span "12" at bounding box center [281, 449] width 26 height 26
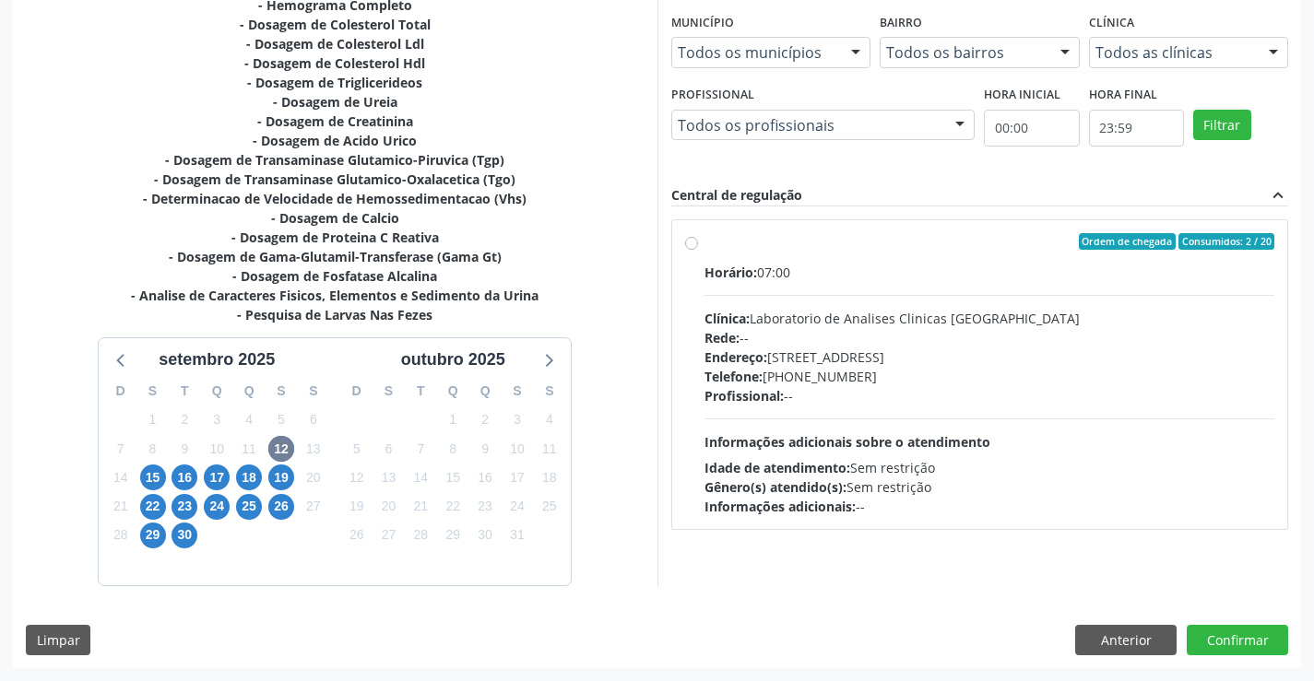
click at [937, 242] on div "Ordem de chegada Consumidos: 2 / 20" at bounding box center [990, 241] width 571 height 17
click at [698, 242] on input "Ordem de chegada Consumidos: 2 / 20 Horário: 07:00 Clínica: Laboratorio de Anal…" at bounding box center [691, 241] width 13 height 17
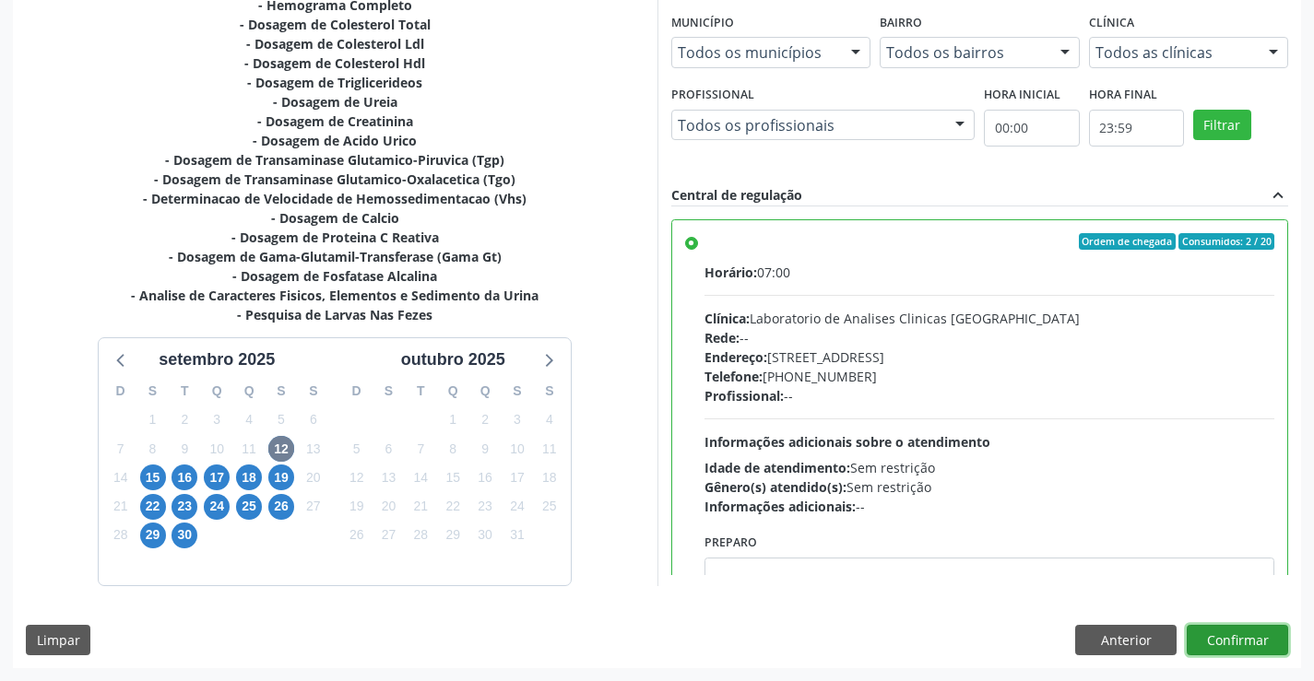
click at [1237, 638] on button "Confirmar" at bounding box center [1237, 640] width 101 height 31
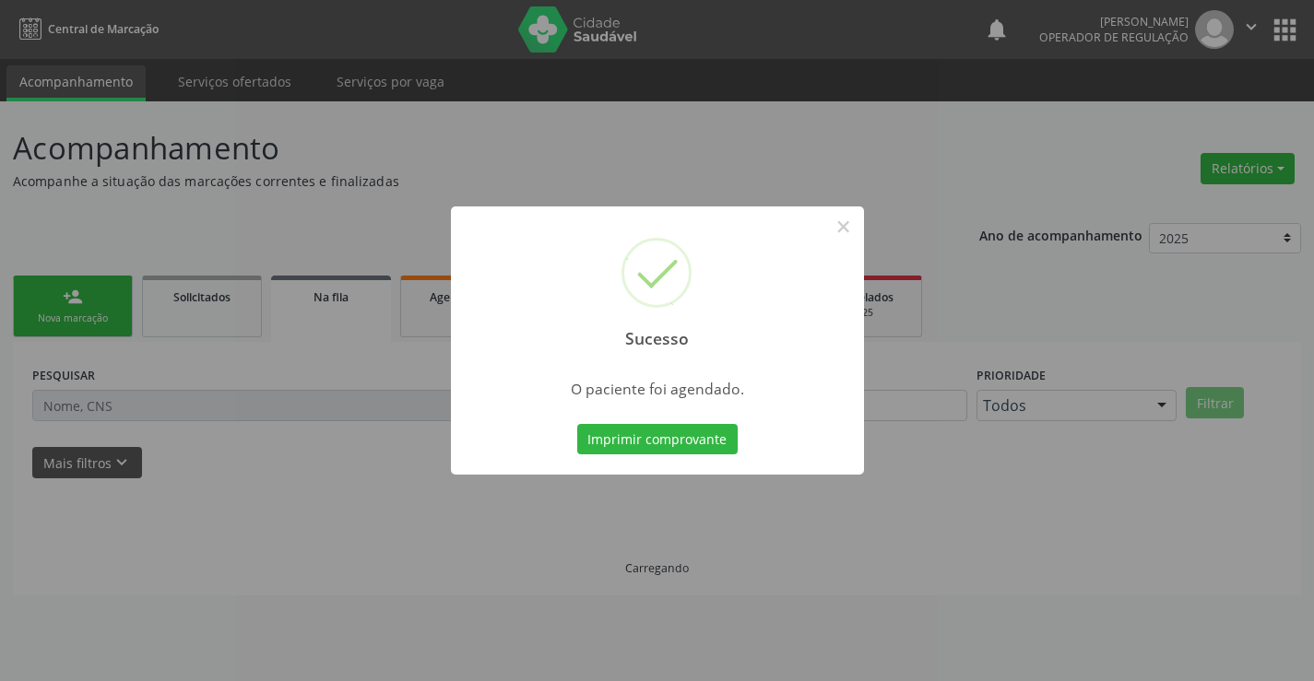
scroll to position [0, 0]
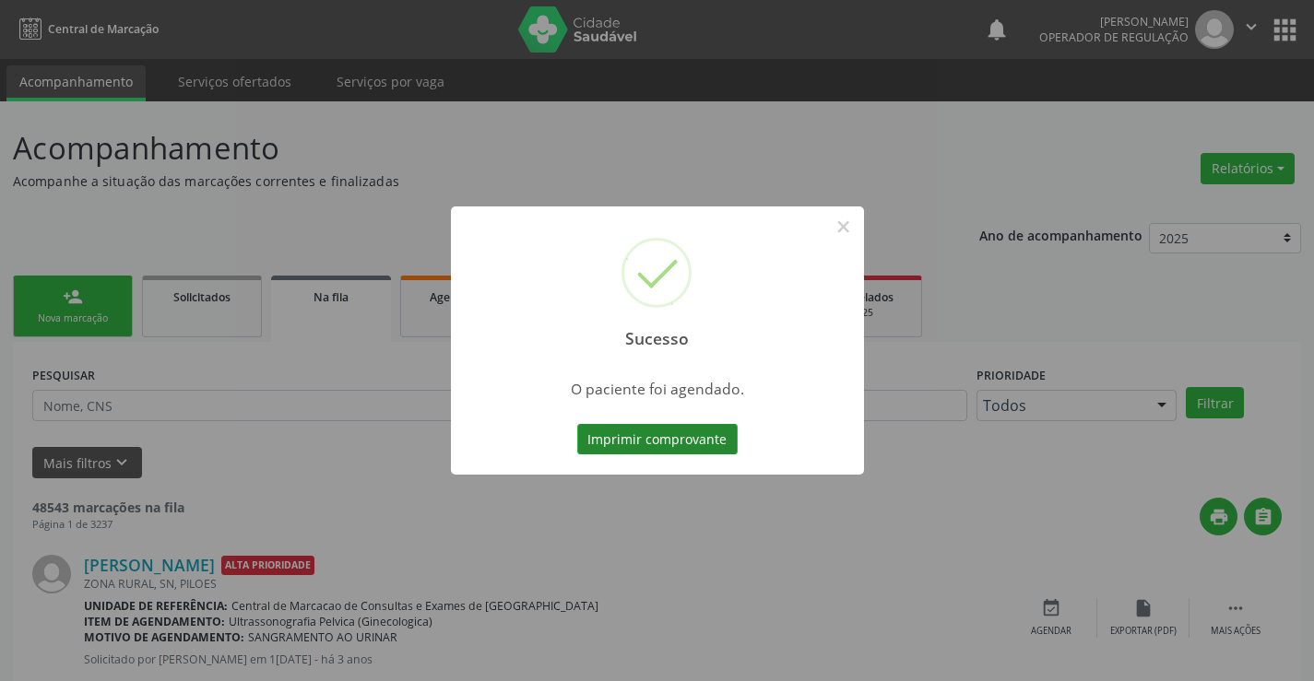
click at [681, 444] on button "Imprimir comprovante" at bounding box center [657, 439] width 160 height 31
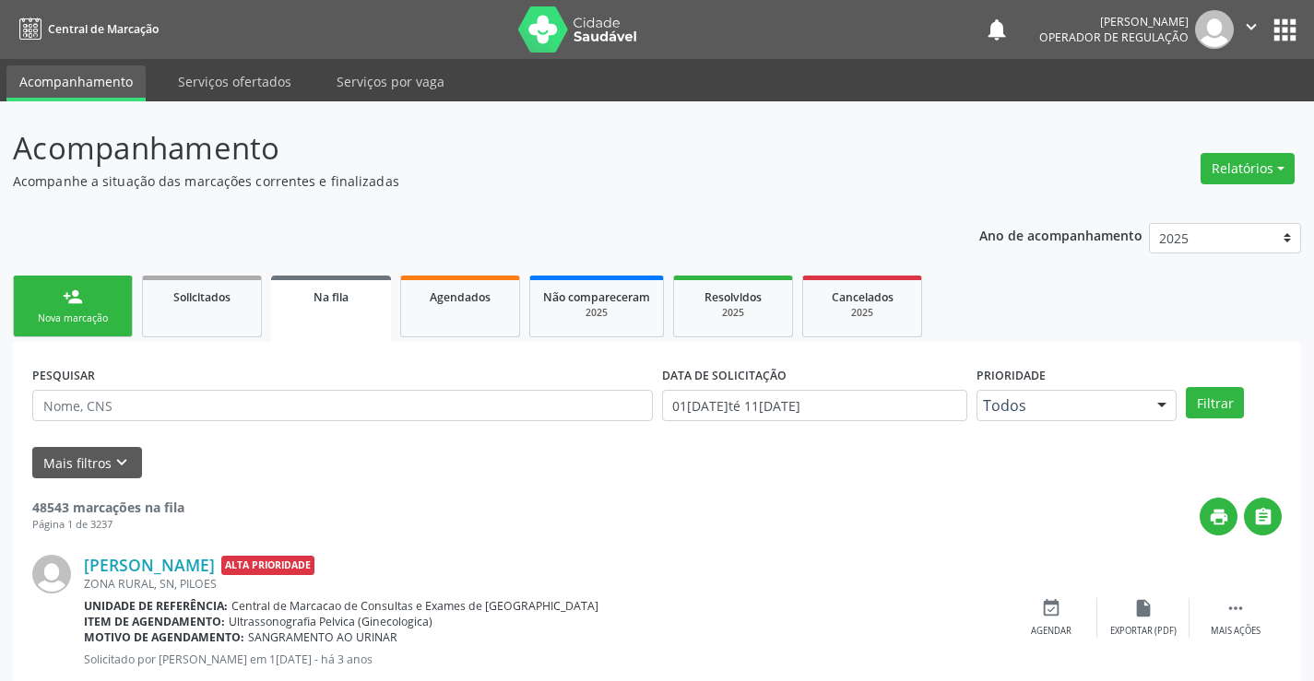
click at [93, 302] on link "person_add Nova marcação" at bounding box center [73, 307] width 120 height 62
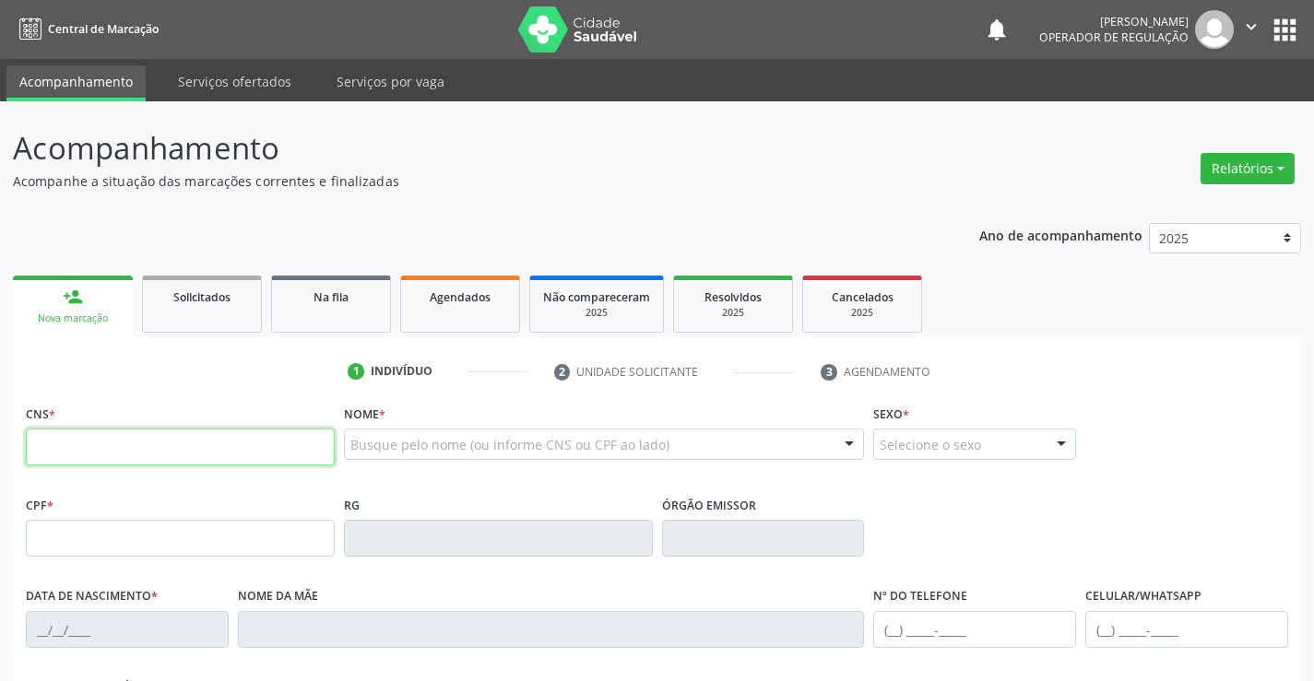
click at [83, 447] on input "text" at bounding box center [180, 447] width 309 height 37
type input "708 0033 8851 2426"
type input "035.699.165-29"
type input "[DATE]"
type input "[PHONE_NUMBER]"
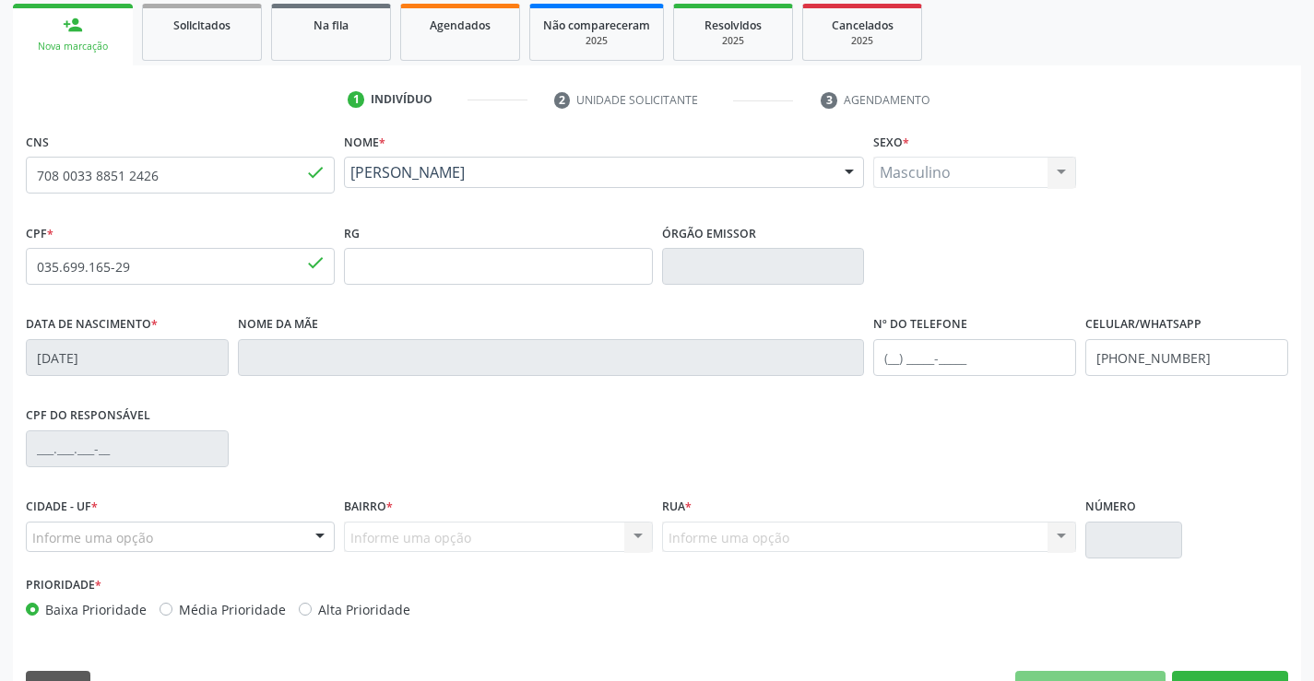
scroll to position [318, 0]
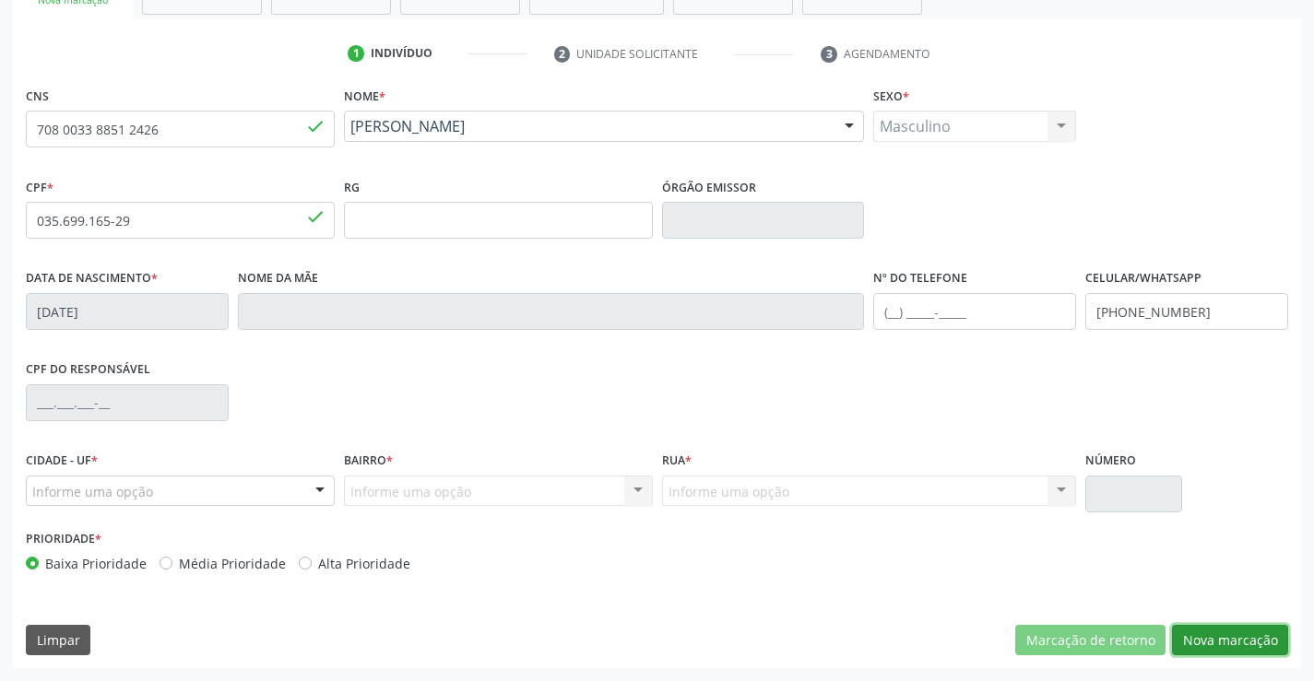
click at [1203, 635] on button "Nova marcação" at bounding box center [1230, 640] width 116 height 31
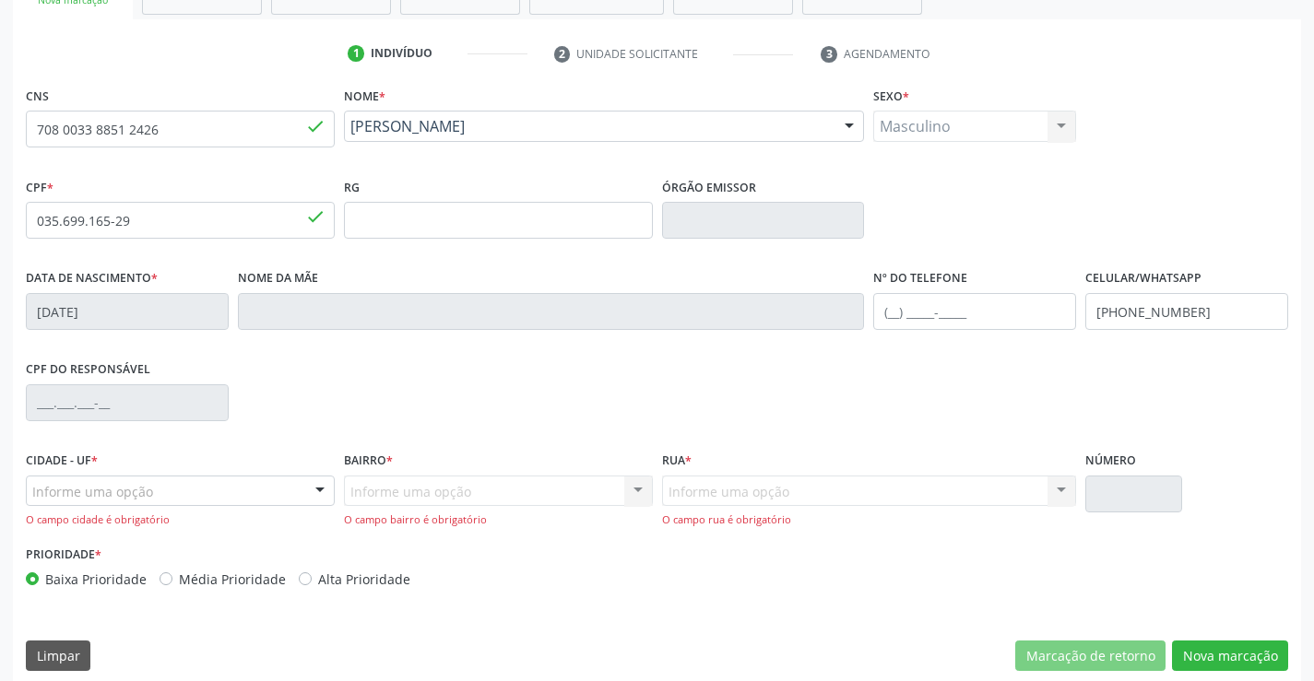
click at [184, 488] on div "Informe uma opção" at bounding box center [180, 491] width 309 height 31
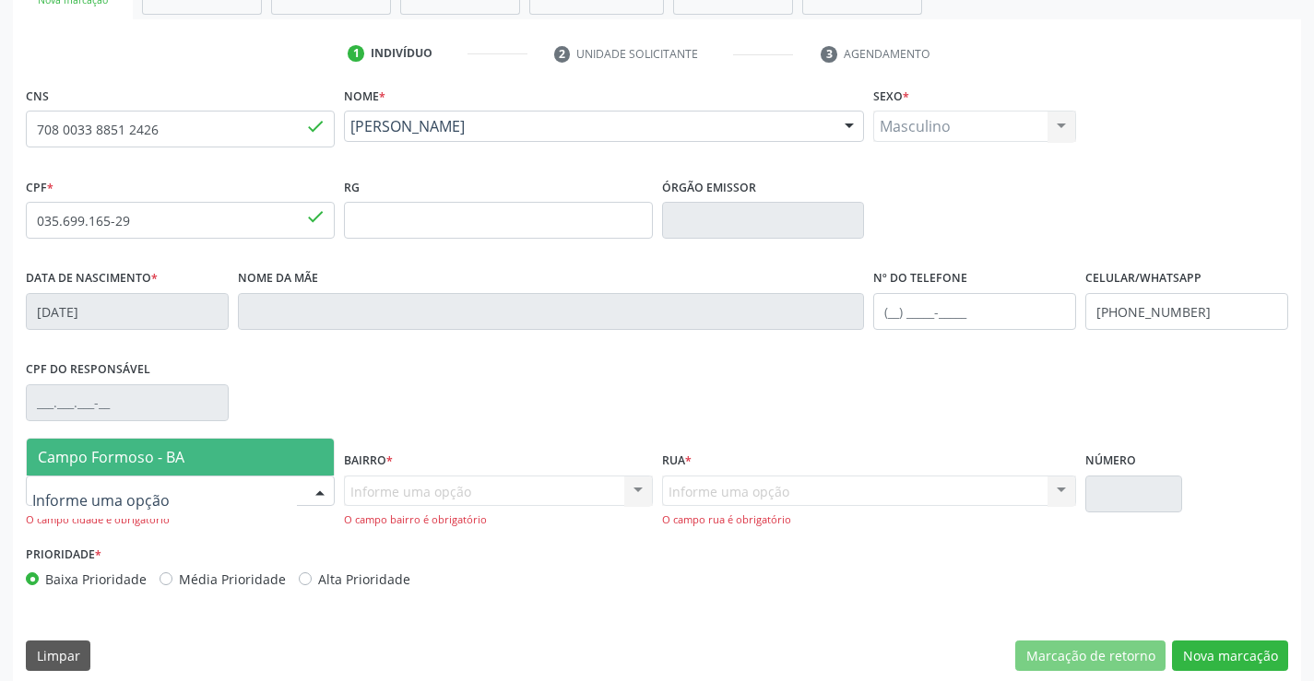
click at [192, 463] on span "Campo Formoso - BA" at bounding box center [180, 457] width 307 height 37
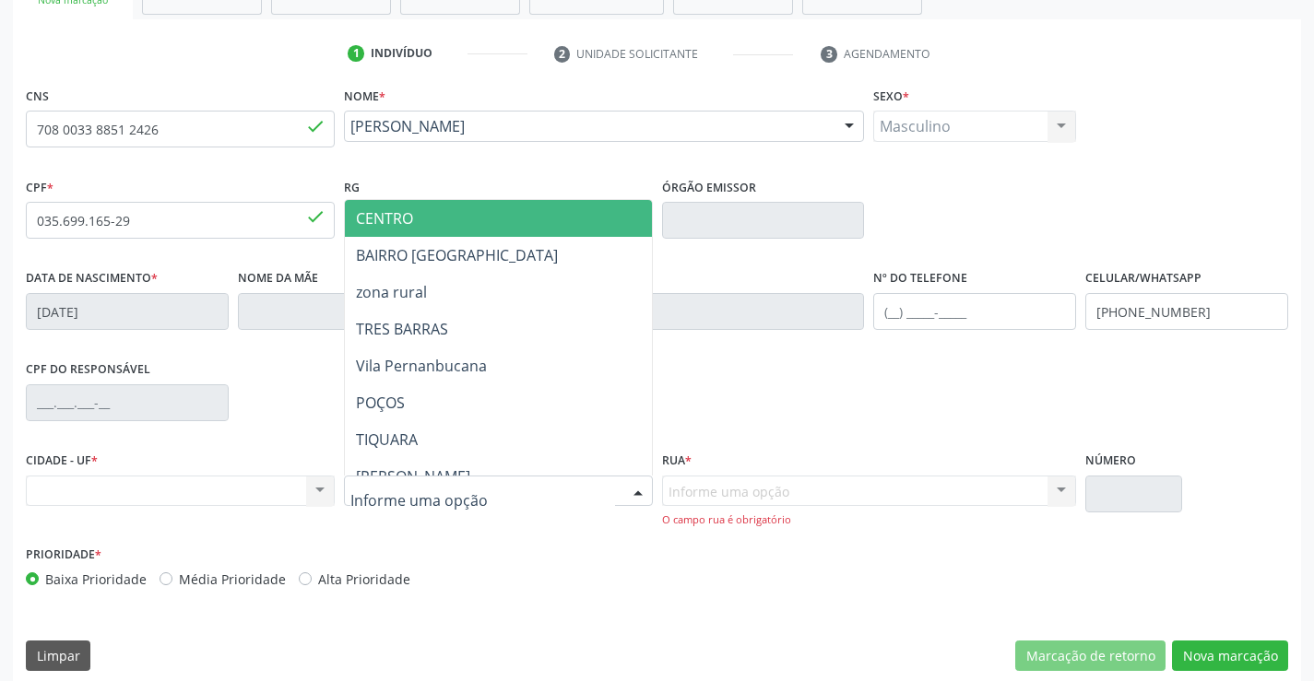
click at [441, 209] on span "CENTRO" at bounding box center [544, 218] width 398 height 37
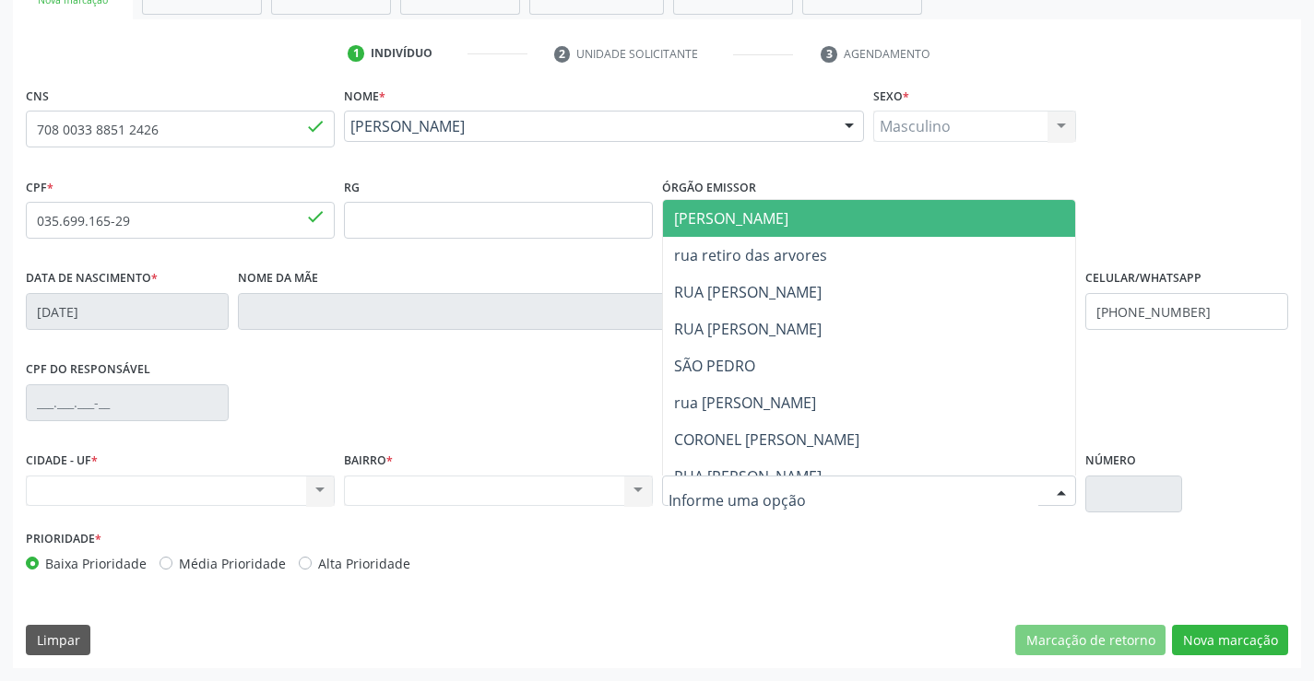
click at [815, 217] on span "[PERSON_NAME]" at bounding box center [885, 218] width 444 height 37
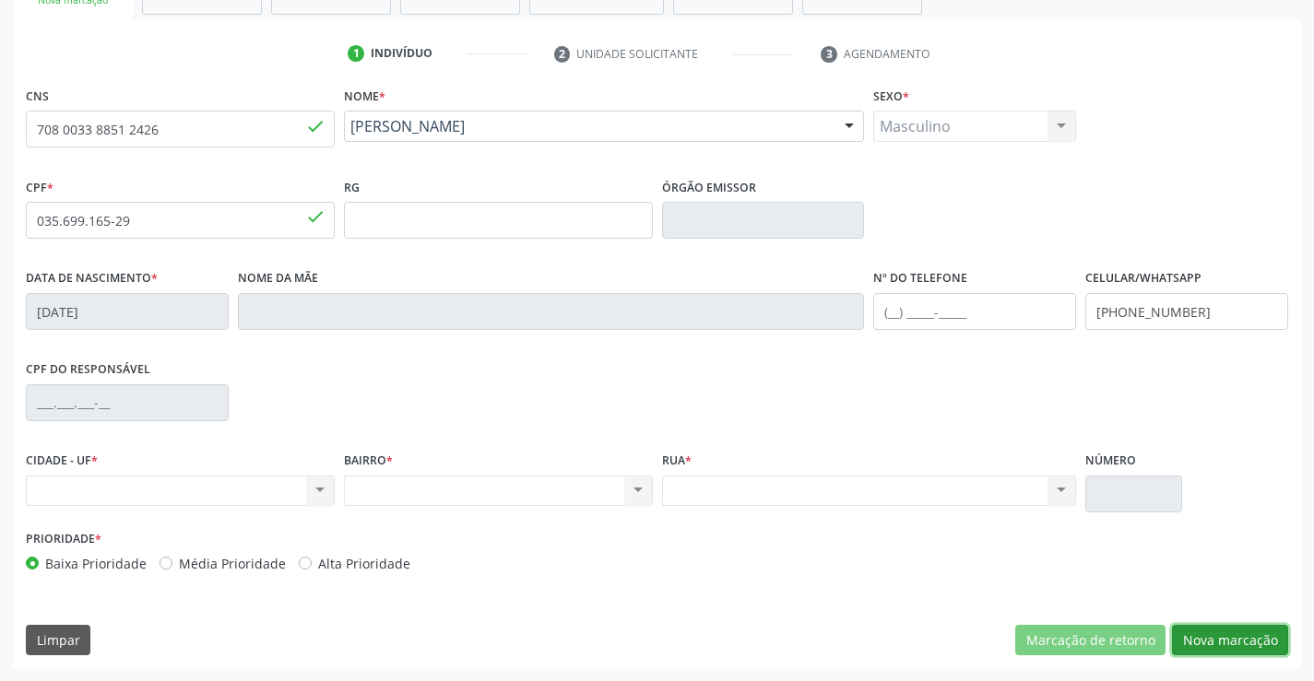
click at [1222, 632] on button "Nova marcação" at bounding box center [1230, 640] width 116 height 31
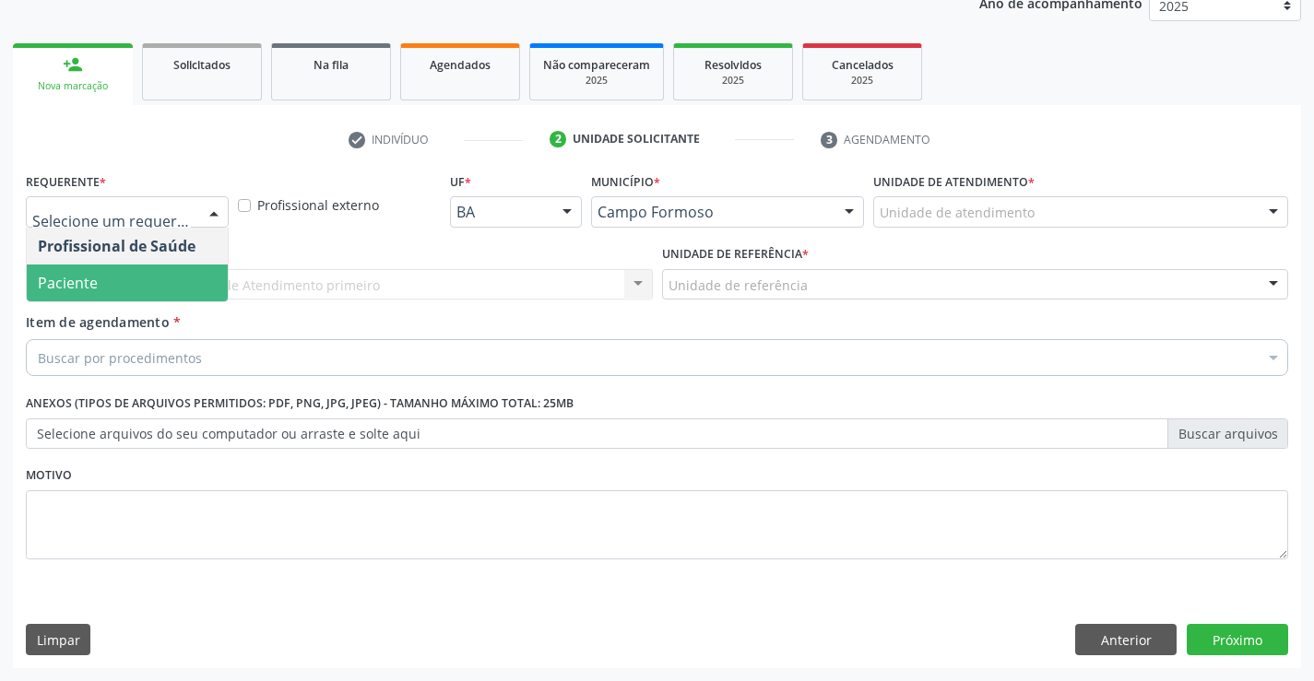
click at [93, 286] on span "Paciente" at bounding box center [68, 283] width 60 height 20
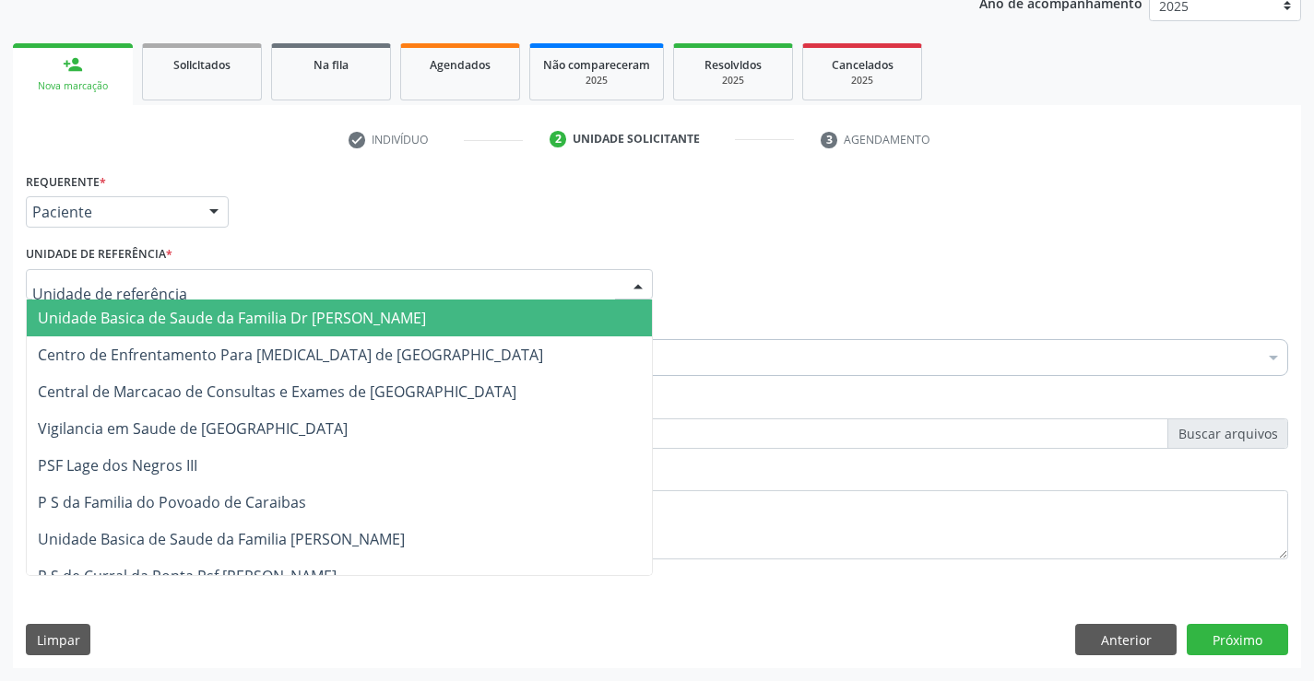
click at [188, 327] on span "Unidade Basica de Saude da Familia Dr [PERSON_NAME]" at bounding box center [232, 318] width 388 height 20
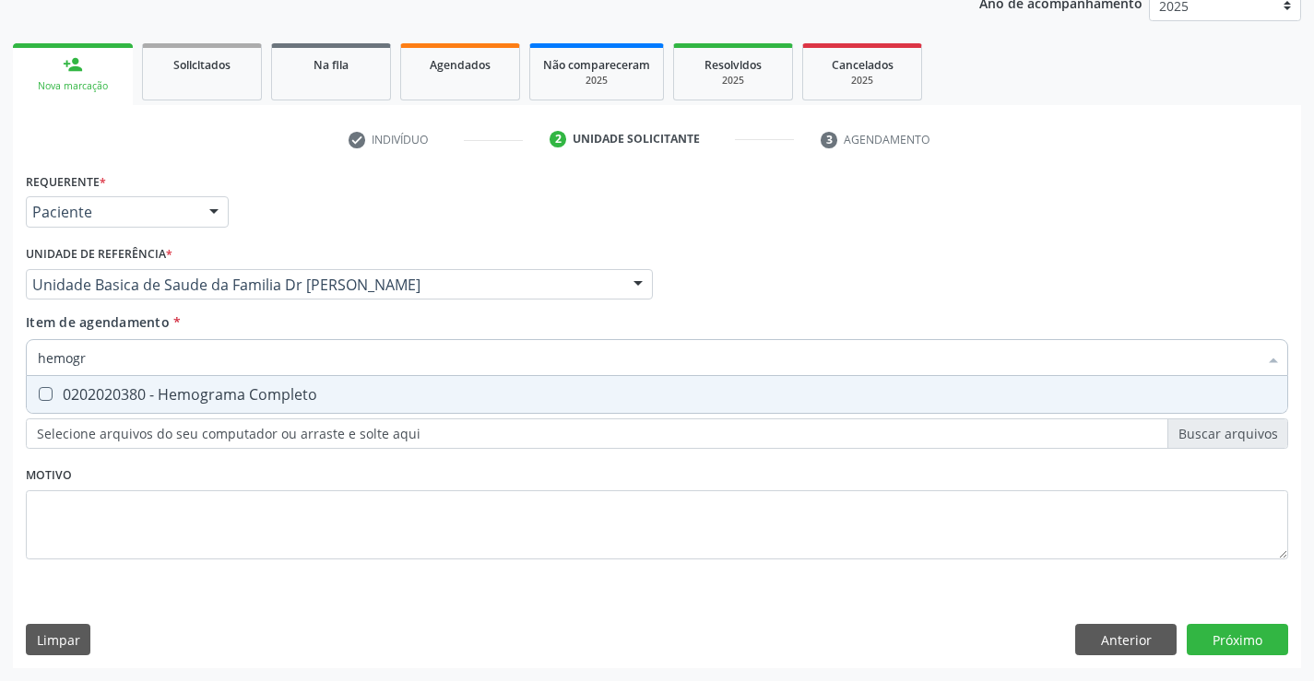
type input "hemogra"
click at [198, 402] on div "0202020380 - Hemograma Completo" at bounding box center [657, 394] width 1238 height 15
checkbox Completo "true"
type input "hemogra"
click at [241, 321] on div "Item de agendamento * hemogra Desfazer seleção 0202020380 - Hemograma Completo …" at bounding box center [657, 342] width 1262 height 58
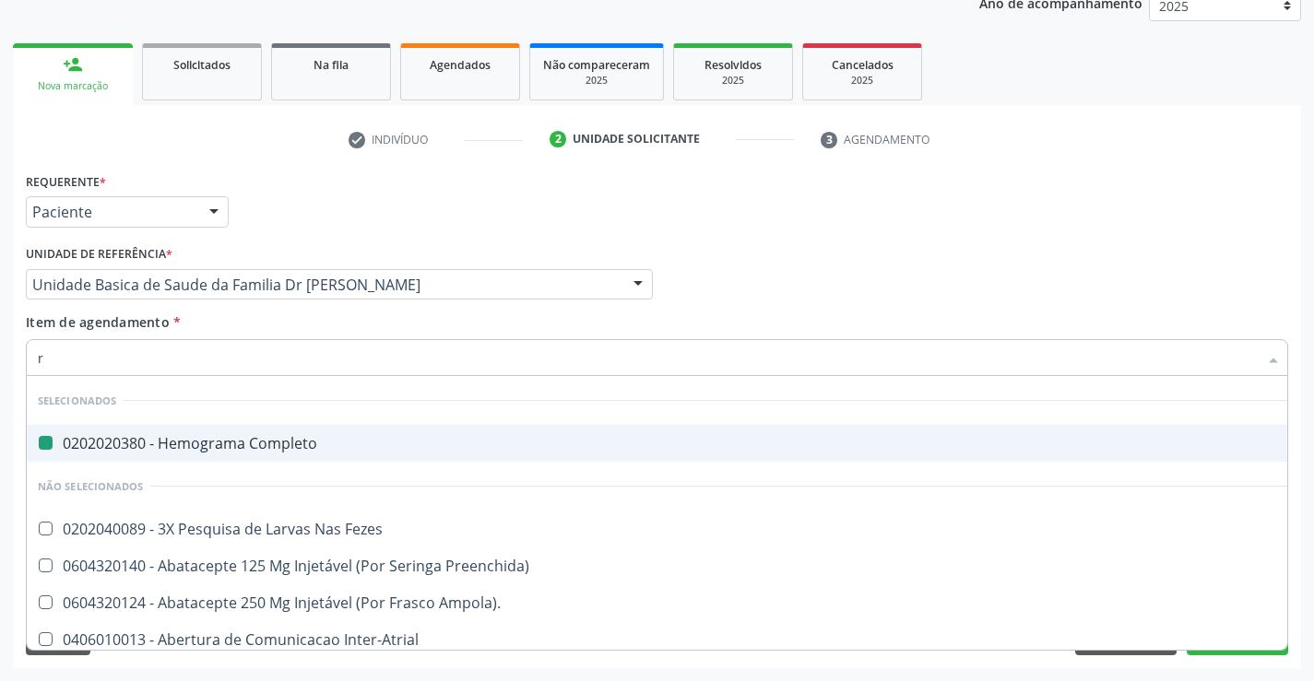
type input "re"
checkbox Completo "false"
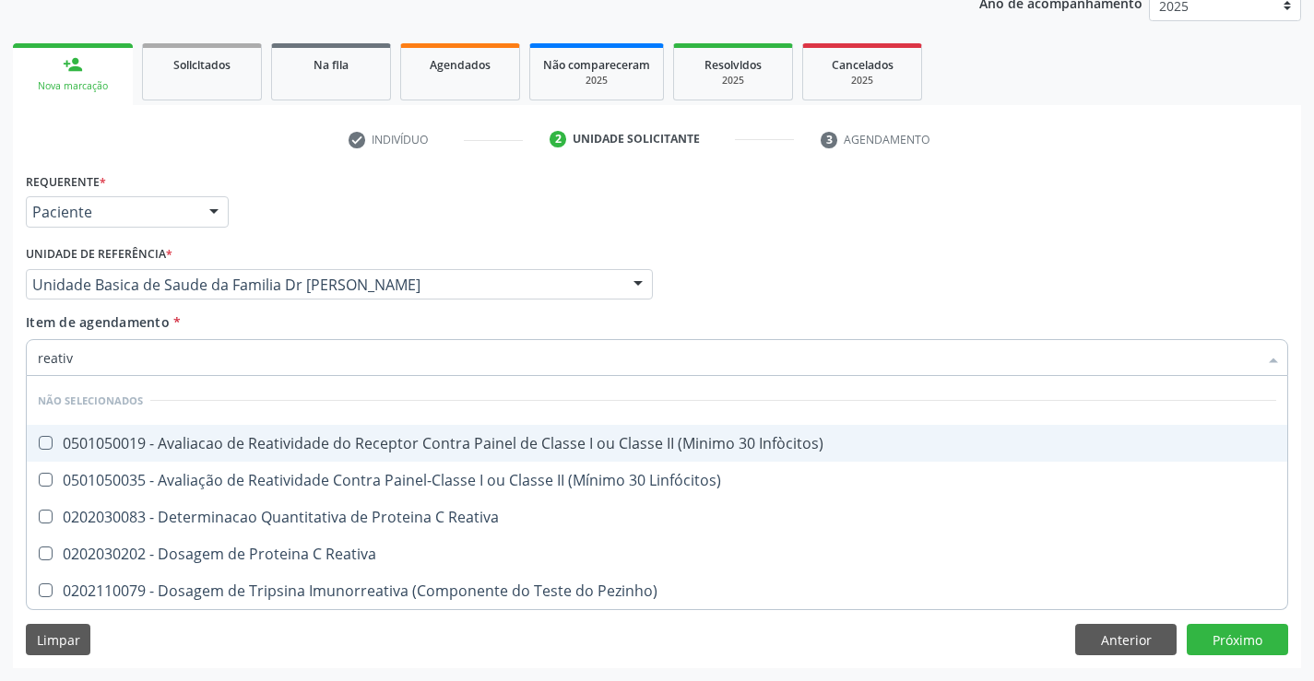
type input "reativa"
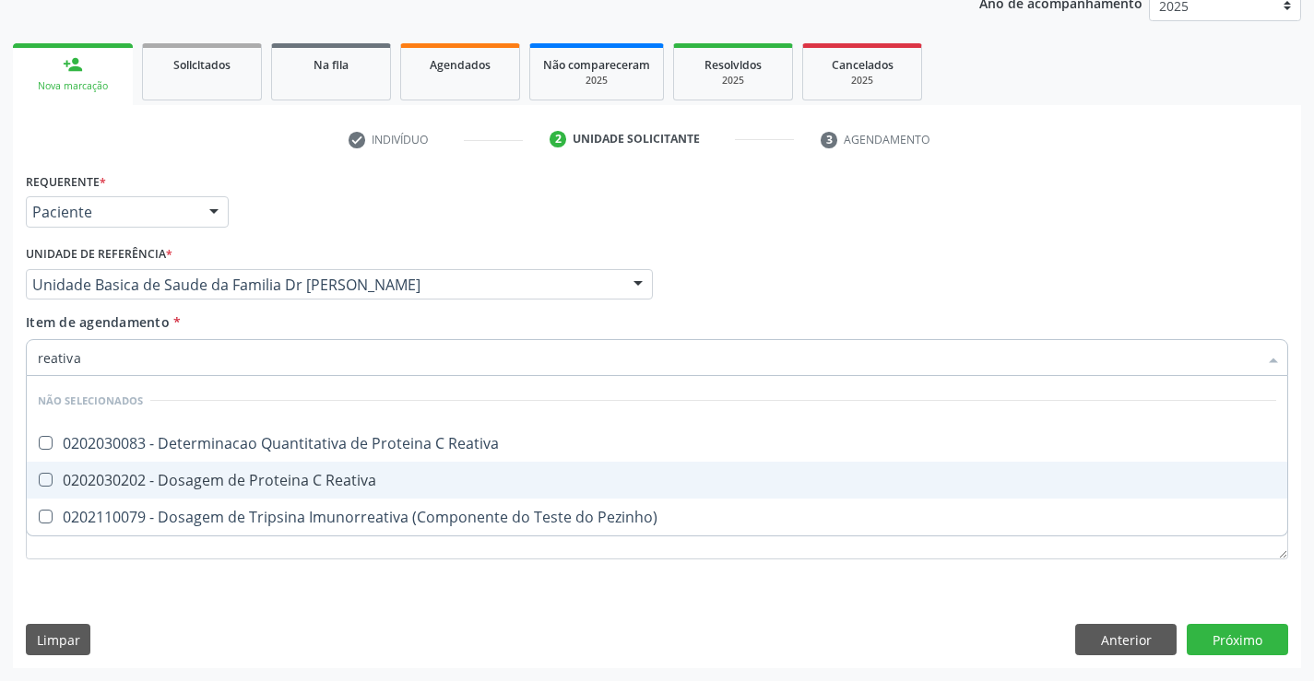
click at [241, 478] on div "0202030202 - Dosagem de Proteina C Reativa" at bounding box center [657, 480] width 1238 height 15
checkbox Reativa "true"
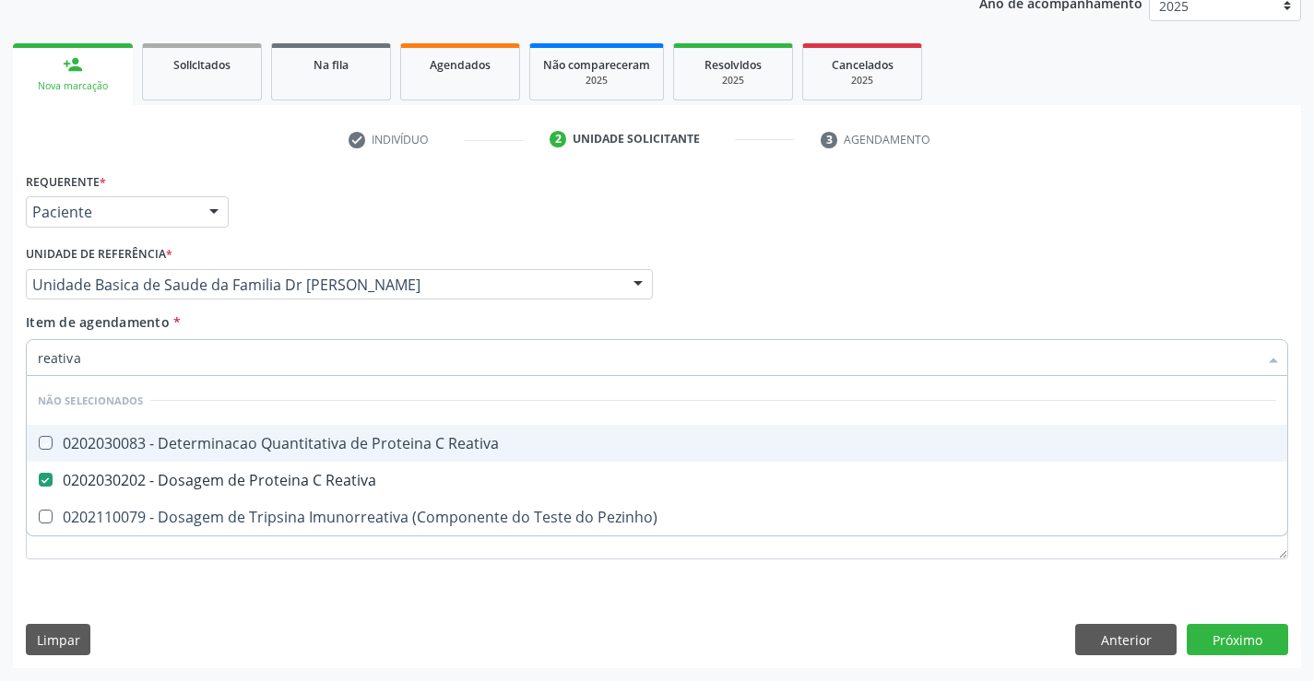
click at [233, 334] on div "Item de agendamento * reativa Desfazer seleção Não selecionados 0202030083 - De…" at bounding box center [657, 342] width 1262 height 58
checkbox Reativa "true"
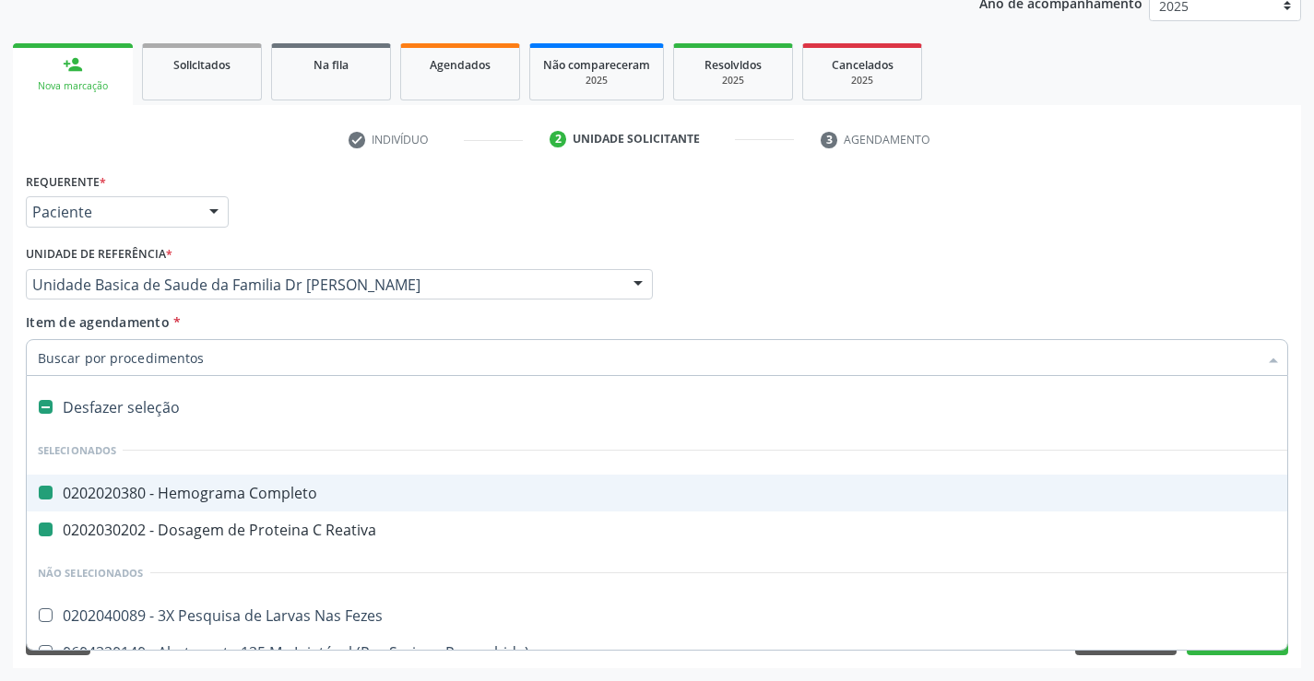
type input "u"
checkbox Completo "false"
checkbox Reativa "false"
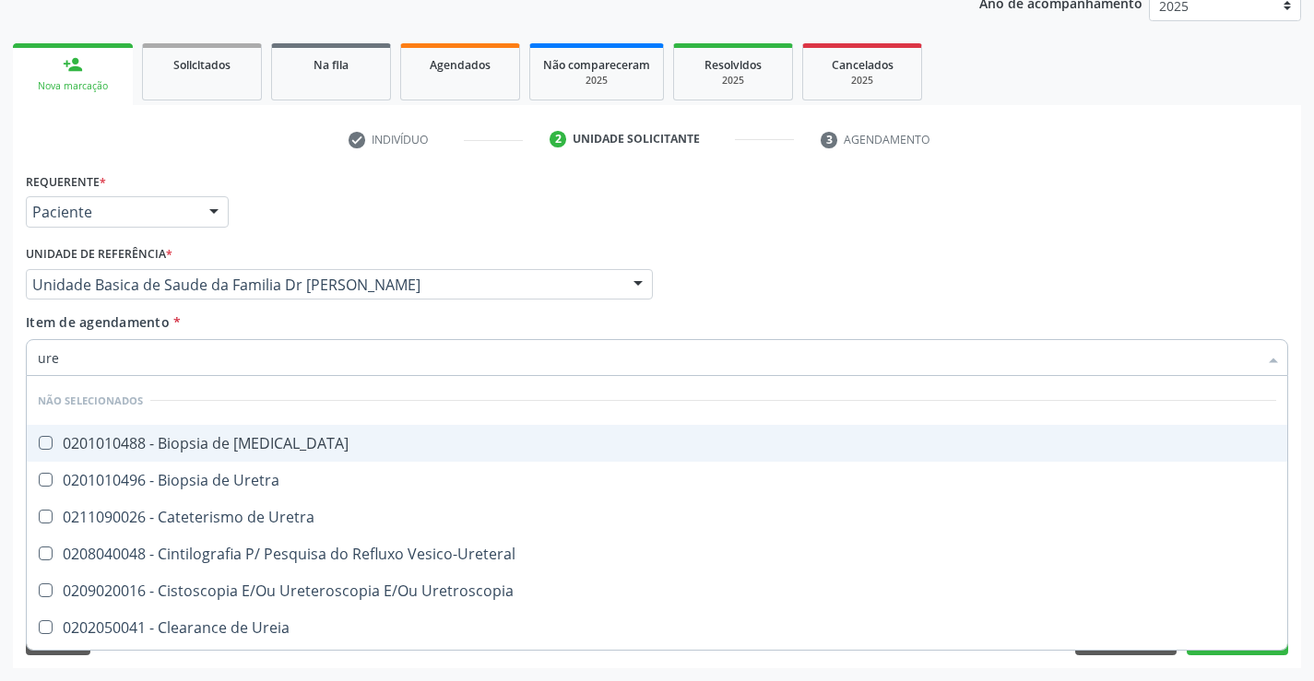
type input "urei"
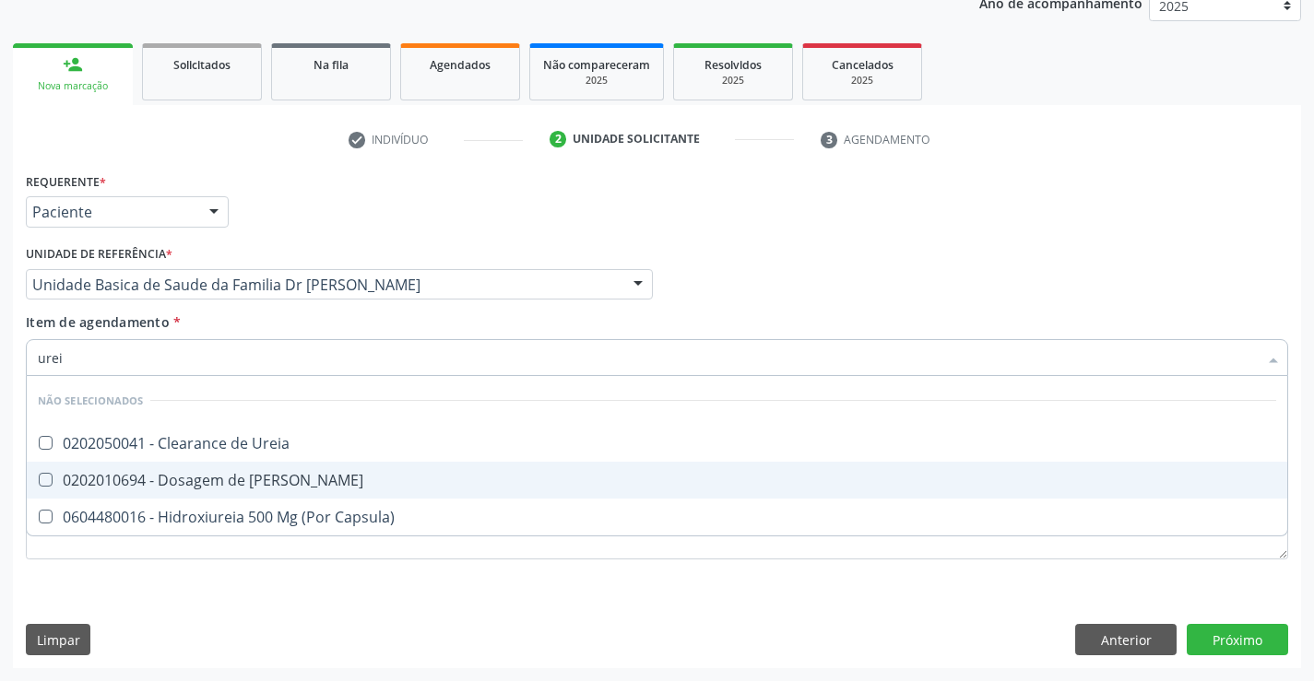
click at [258, 476] on div "0202010694 - Dosagem de [PERSON_NAME]" at bounding box center [657, 480] width 1238 height 15
checkbox Ureia "true"
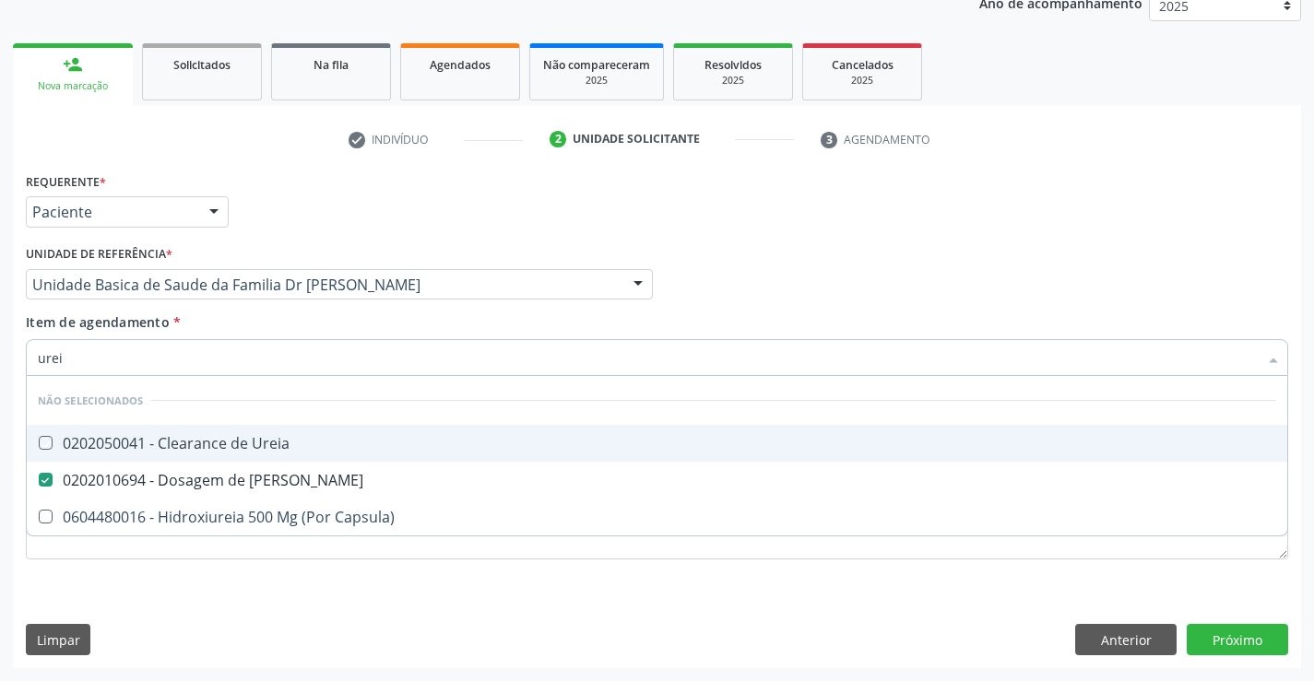
click at [285, 326] on div "Item de agendamento * urei Desfazer seleção Não selecionados 0202050041 - Clear…" at bounding box center [657, 342] width 1262 height 58
checkbox Ureia "true"
checkbox Capsula\) "true"
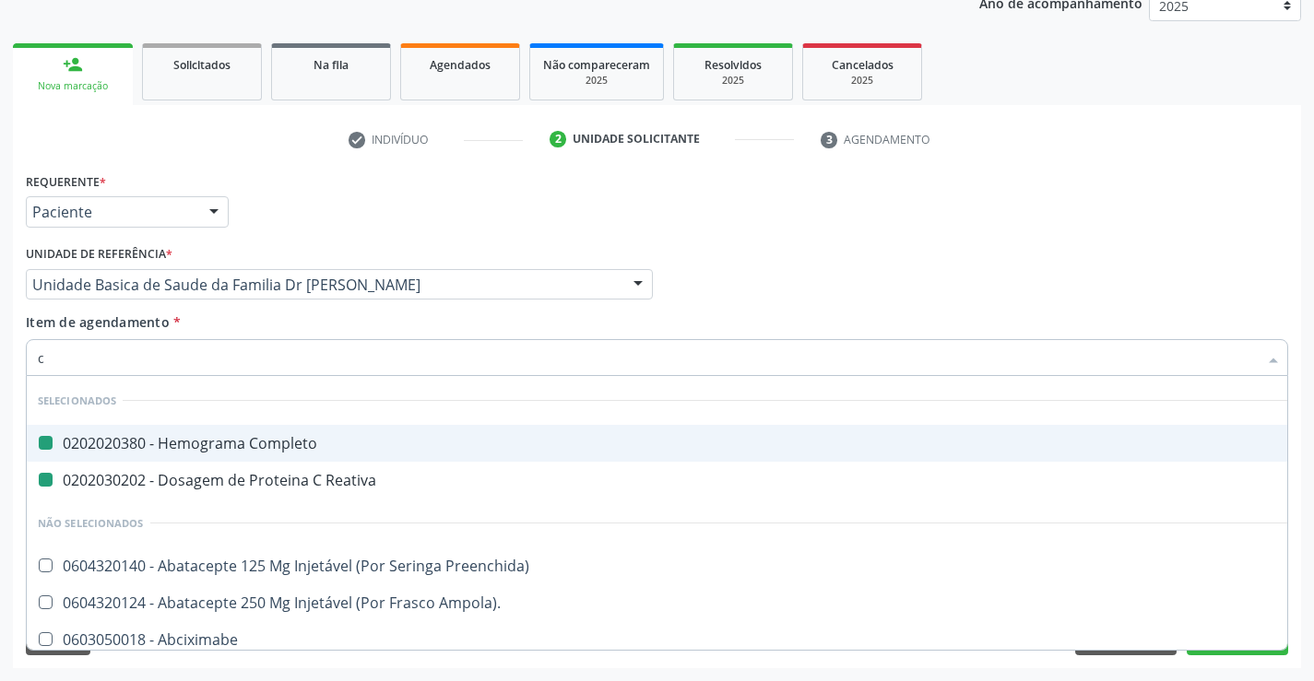
type input "cr"
checkbox Completo "false"
checkbox Reativa "false"
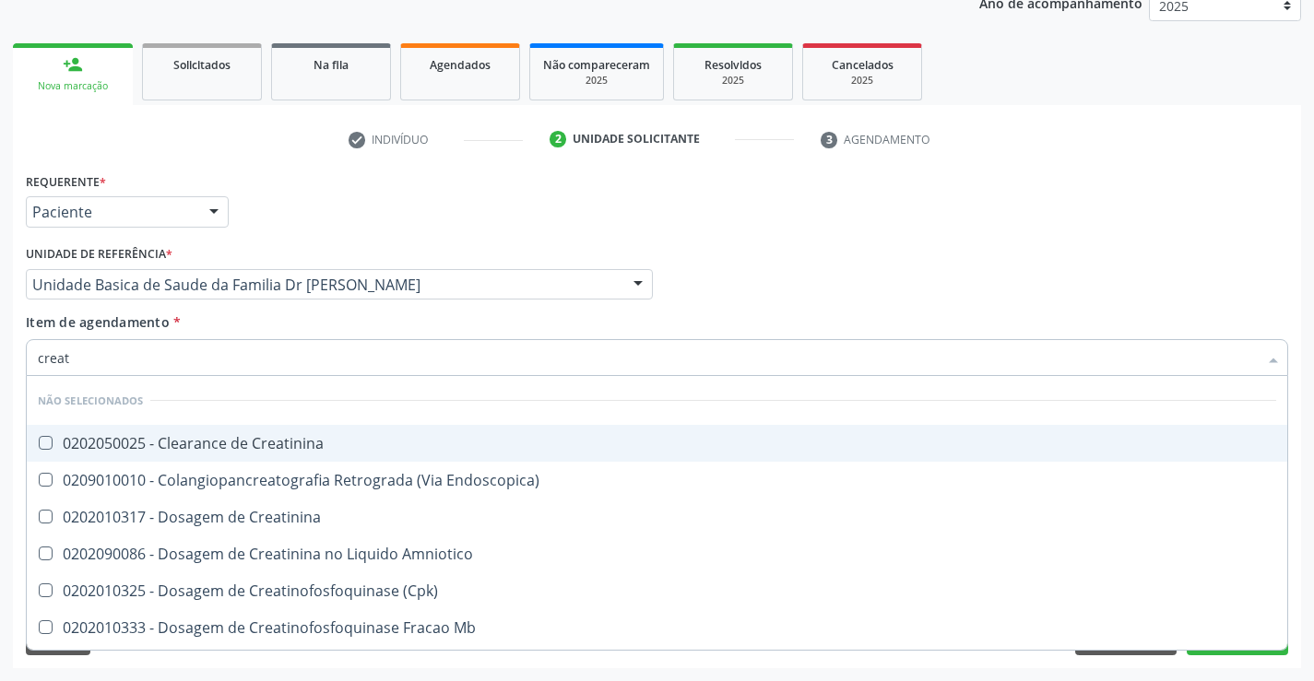
type input "creati"
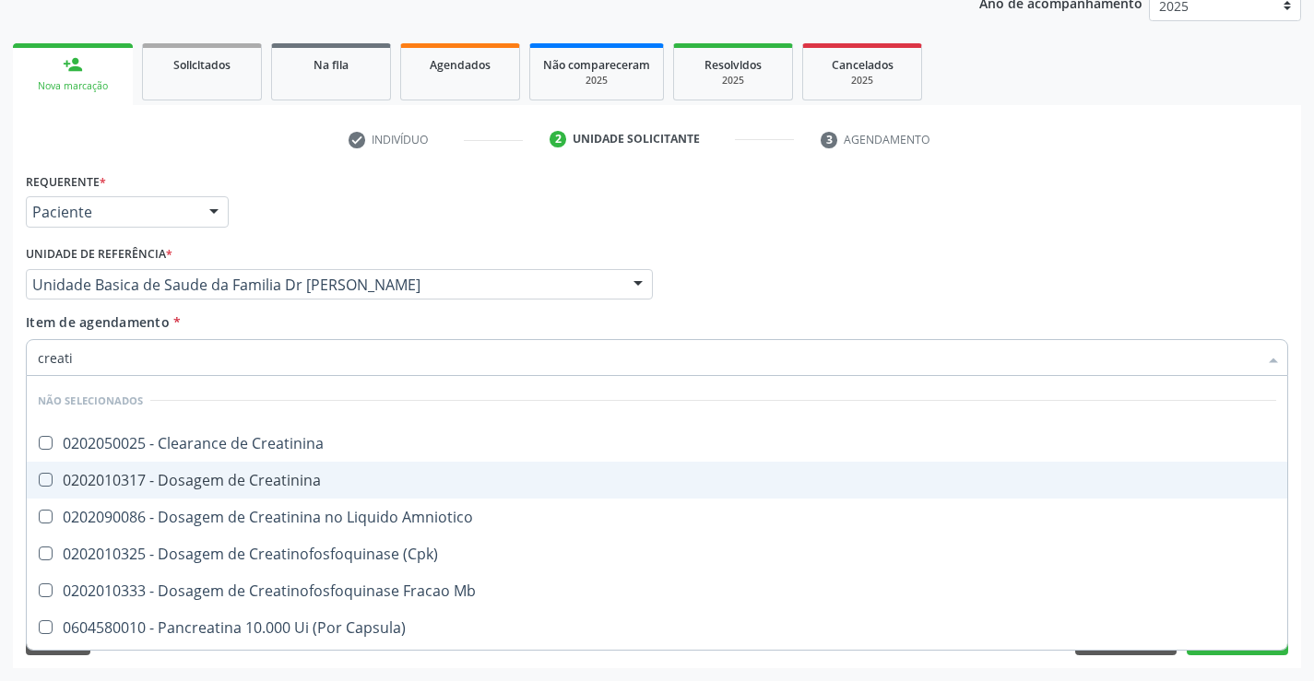
click at [256, 484] on div "0202010317 - Dosagem de Creatinina" at bounding box center [657, 480] width 1238 height 15
checkbox Creatinina "true"
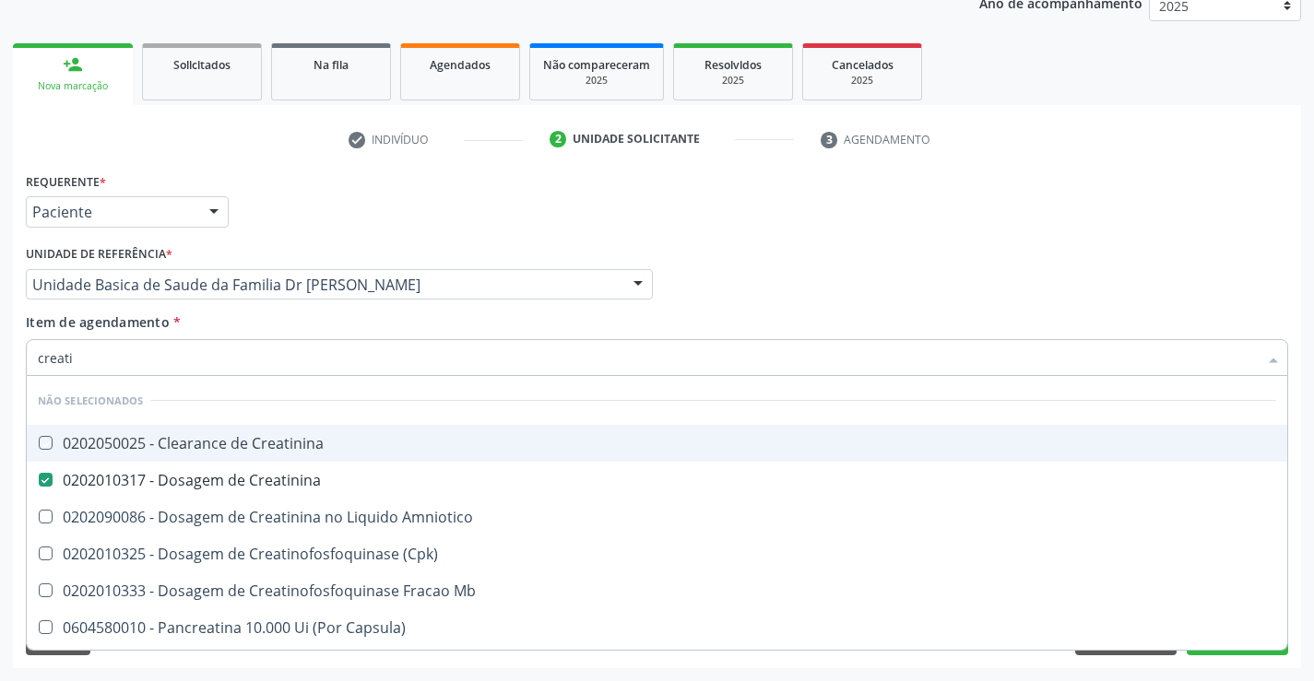
click at [276, 320] on div "Item de agendamento * creati Desfazer seleção Não selecionados 0202050025 - Cle…" at bounding box center [657, 342] width 1262 height 58
checkbox Creatinina "true"
checkbox \(Cpk\) "true"
checkbox Amniotico "true"
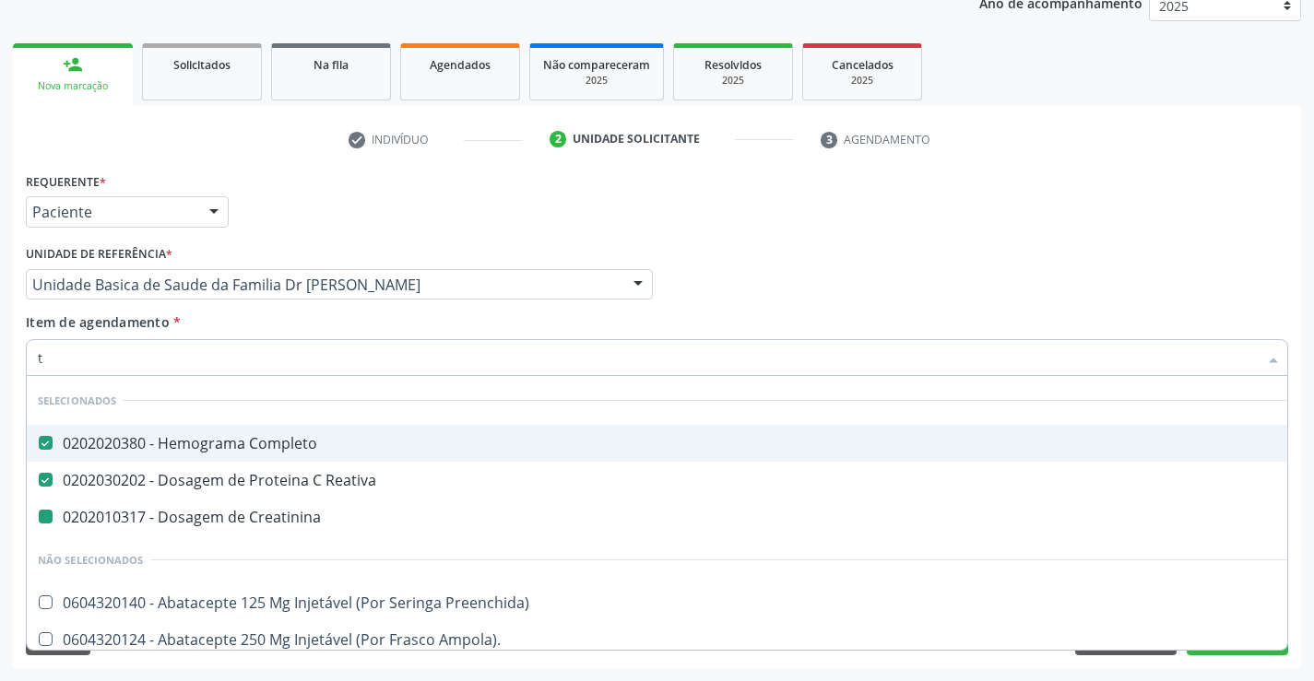
type input "te"
checkbox Creatinina "false"
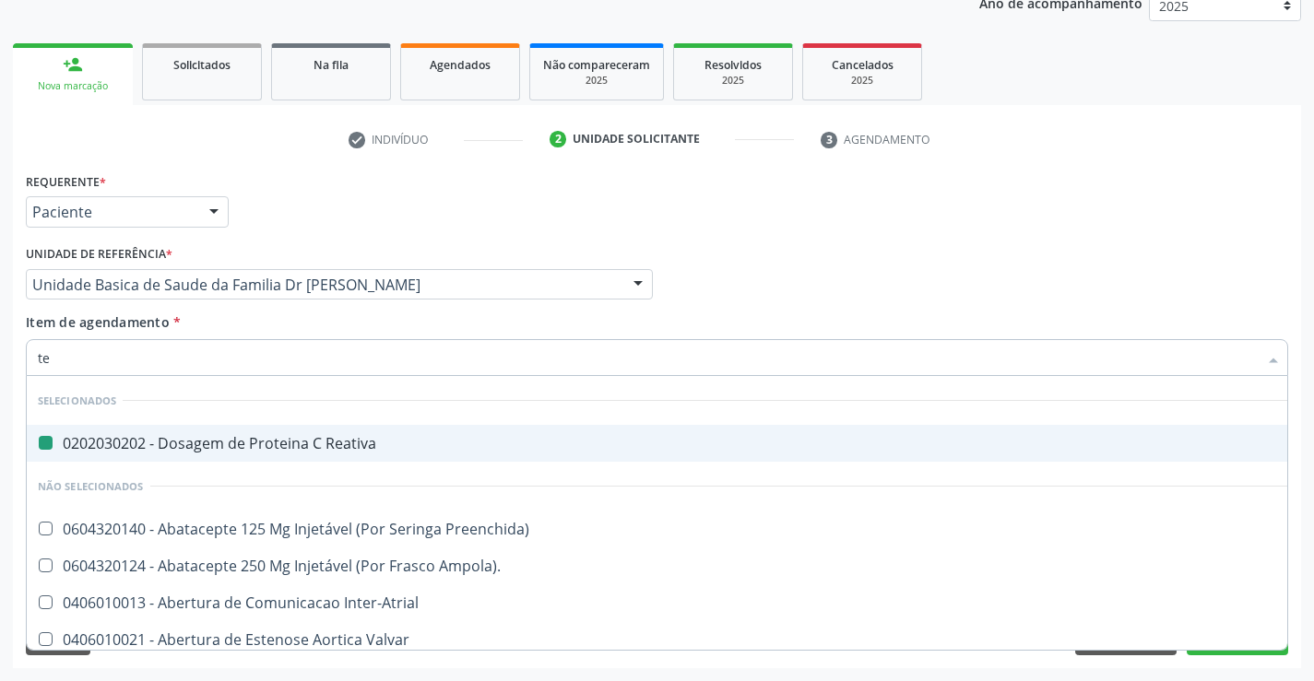
type input "tem"
checkbox Reativa "false"
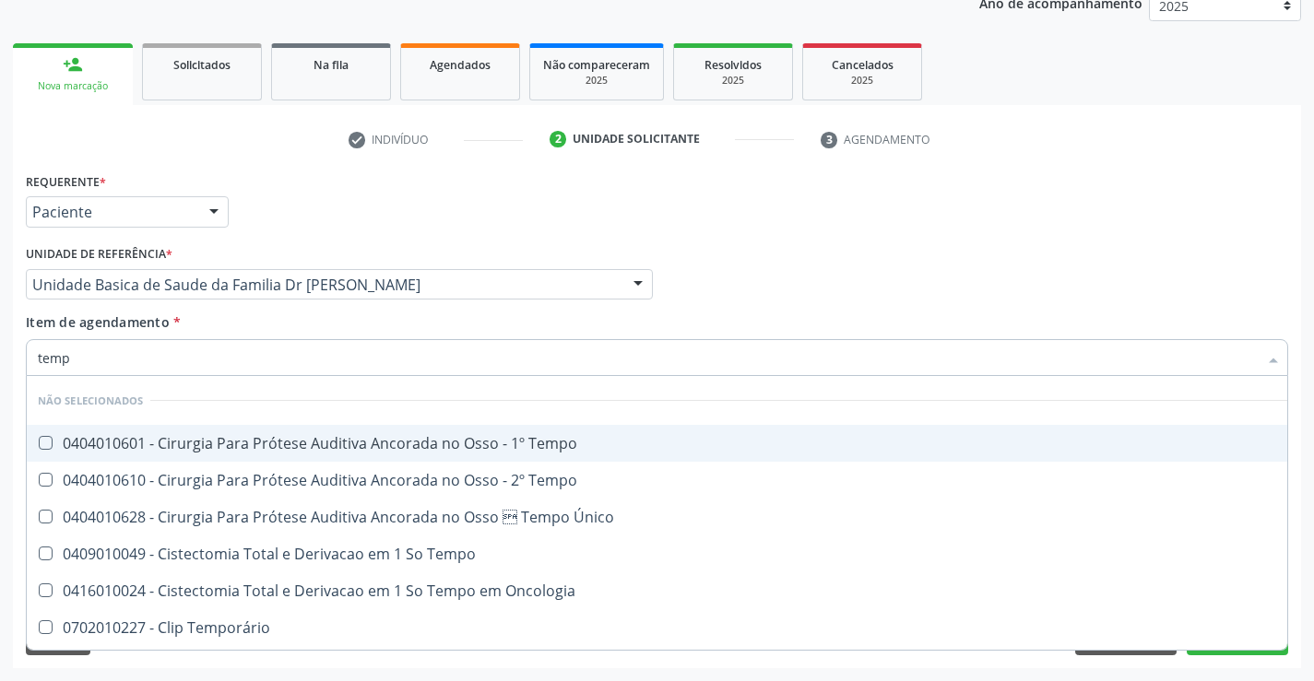
type input "tempo"
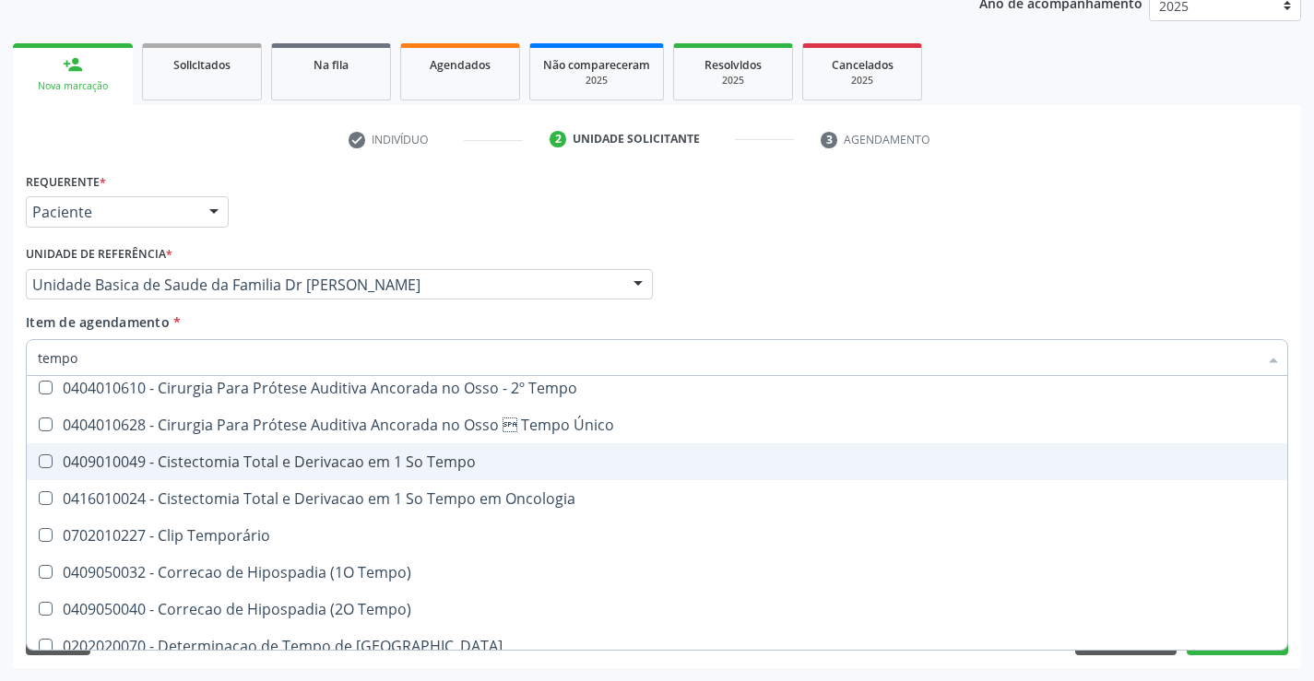
scroll to position [184, 0]
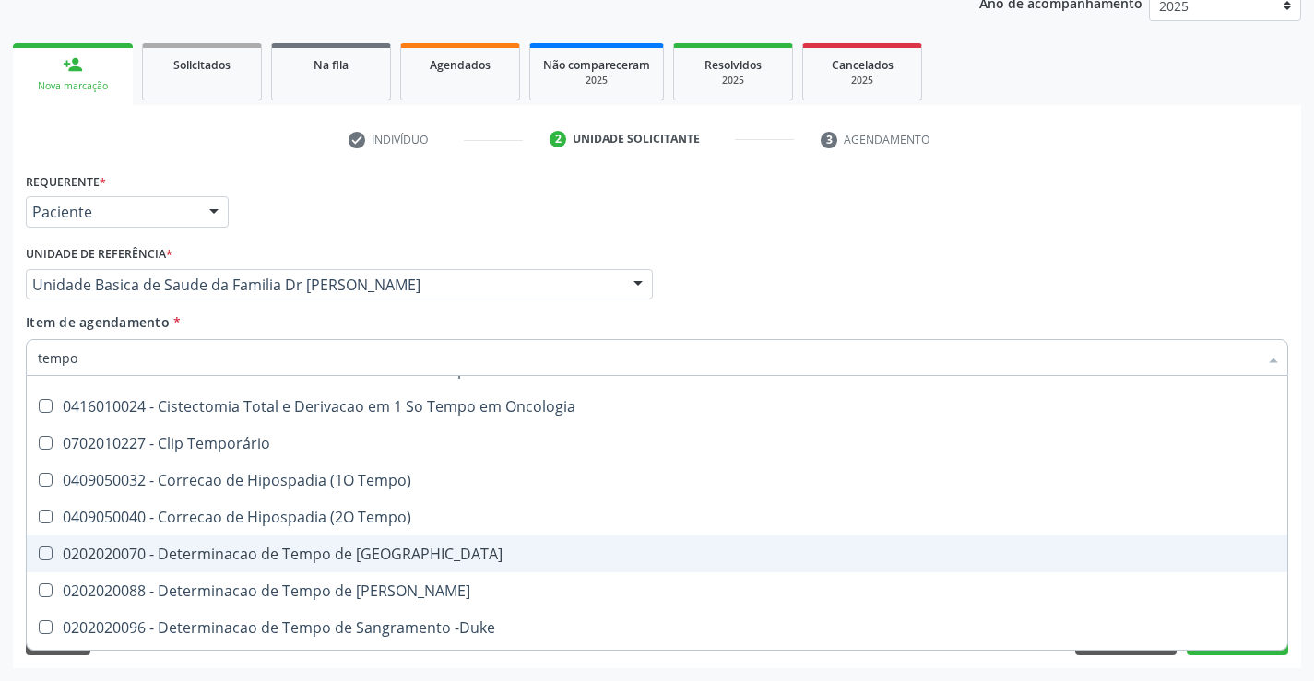
click at [440, 552] on div "0202020070 - Determinacao de Tempo de [GEOGRAPHIC_DATA]" at bounding box center [698, 554] width 1320 height 15
checkbox Coagulacao "true"
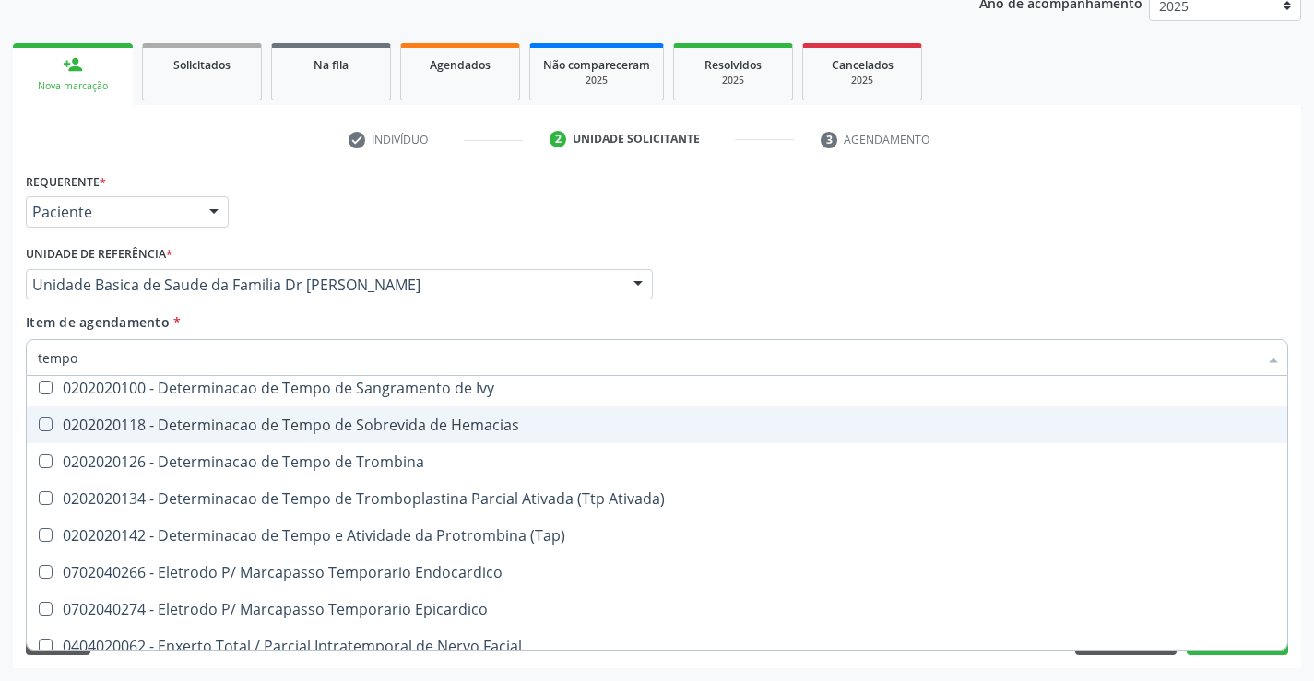
scroll to position [369, 0]
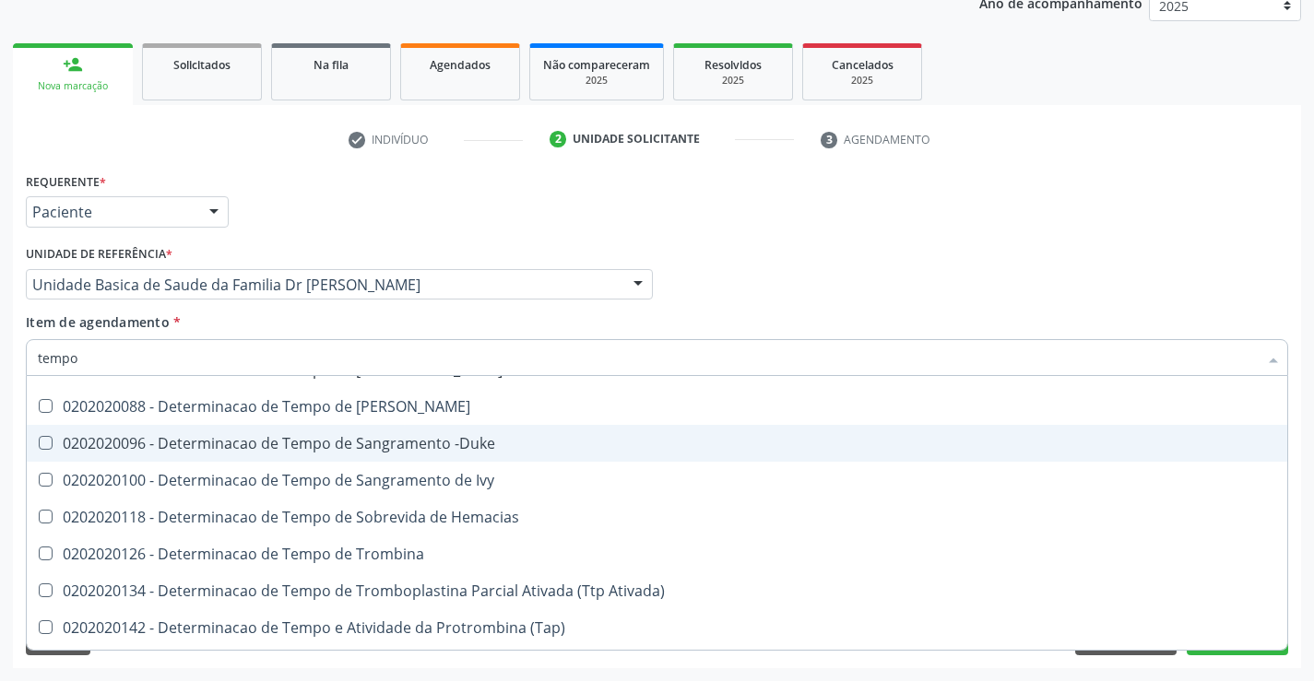
click at [508, 439] on div "0202020096 - Determinacao de Tempo de Sangramento -Duke" at bounding box center [698, 443] width 1320 height 15
checkbox -Duke "true"
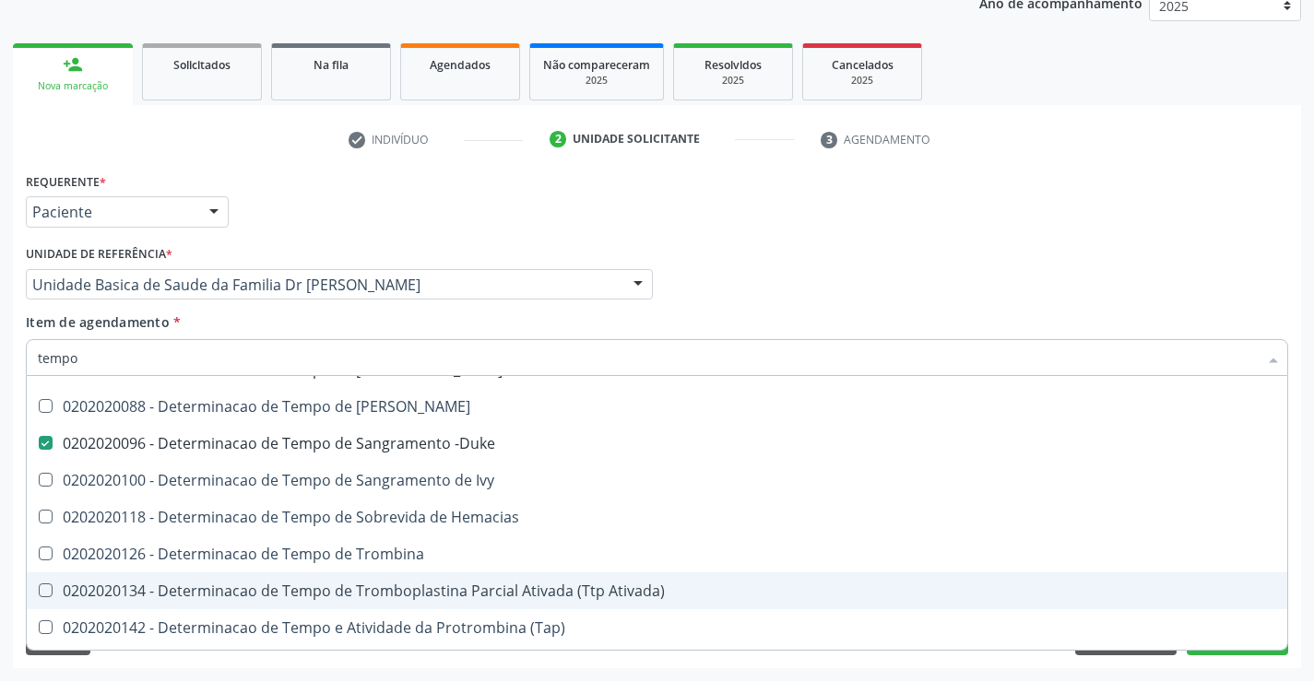
click at [608, 586] on div "0202020134 - Determinacao de Tempo de Tromboplastina Parcial Ativada (Ttp Ativa…" at bounding box center [698, 591] width 1320 height 15
checkbox Ativada\) "true"
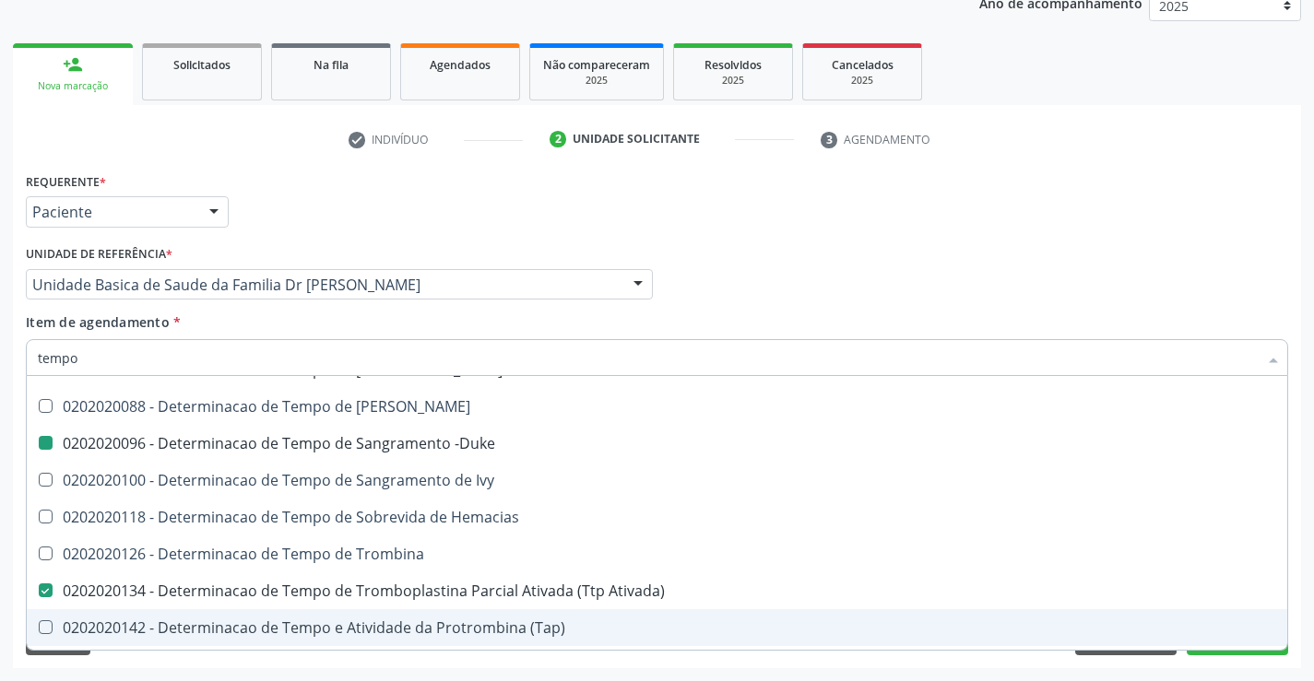
click at [1301, 605] on div "Acompanhamento Acompanhe a situação das marcações correntes e finalizadas Relat…" at bounding box center [657, 275] width 1314 height 812
checkbox Tempo "true"
checkbox Temporário "true"
checkbox Tempo\) "true"
checkbox Único "true"
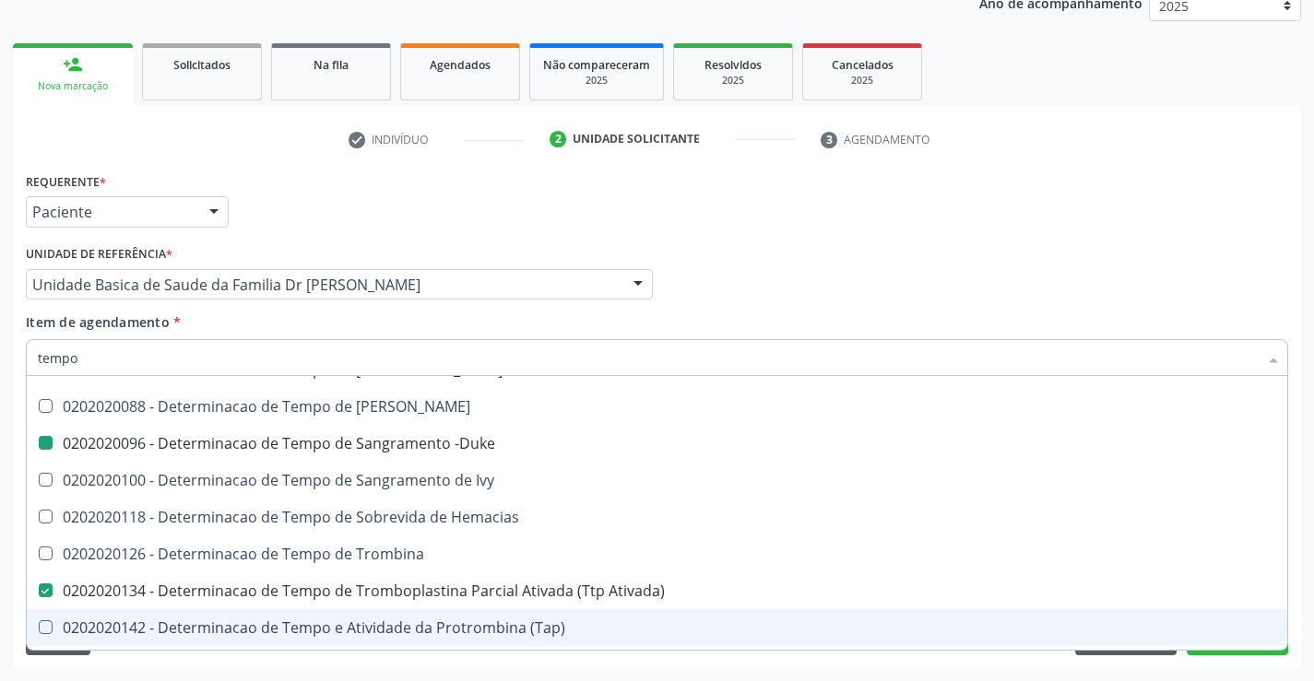
checkbox Coagulacao "false"
checkbox -Duke "false"
checkbox Ativada\) "false"
checkbox Oncologia "true"
checkbox Tempo "true"
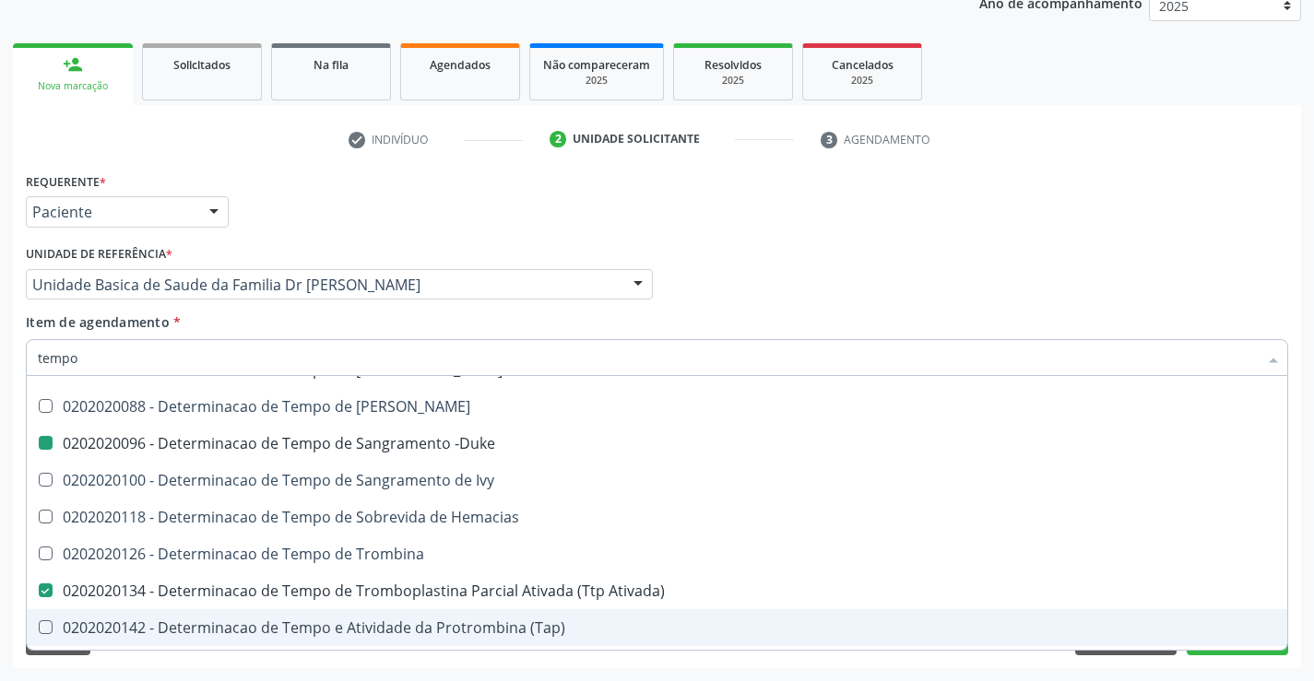
checkbox Tempo "true"
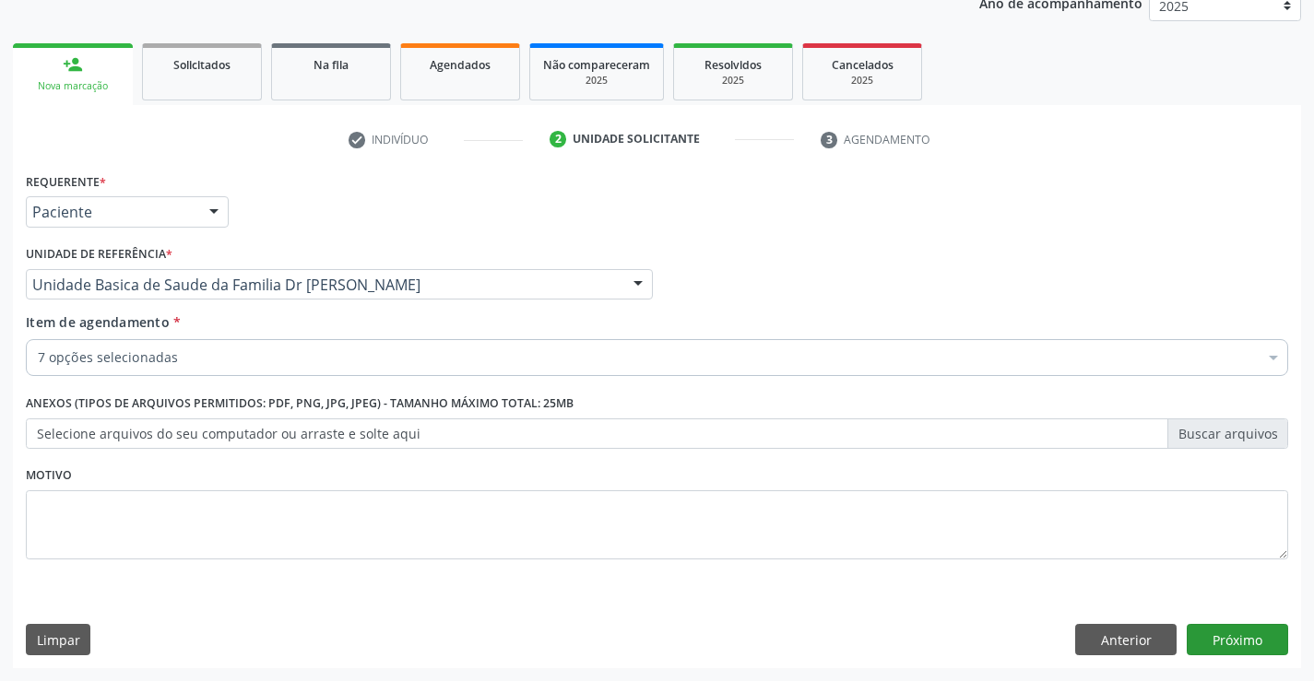
scroll to position [0, 0]
click at [1228, 637] on button "Próximo" at bounding box center [1237, 639] width 101 height 31
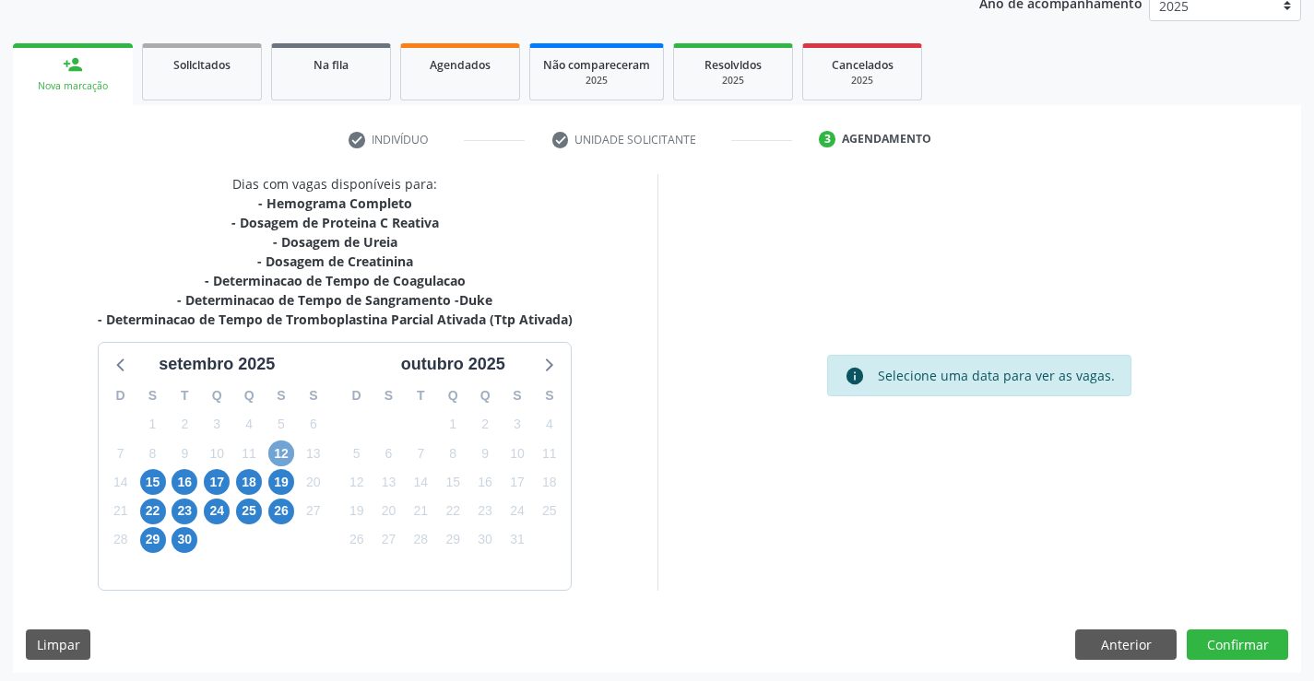
click at [276, 449] on span "12" at bounding box center [281, 454] width 26 height 26
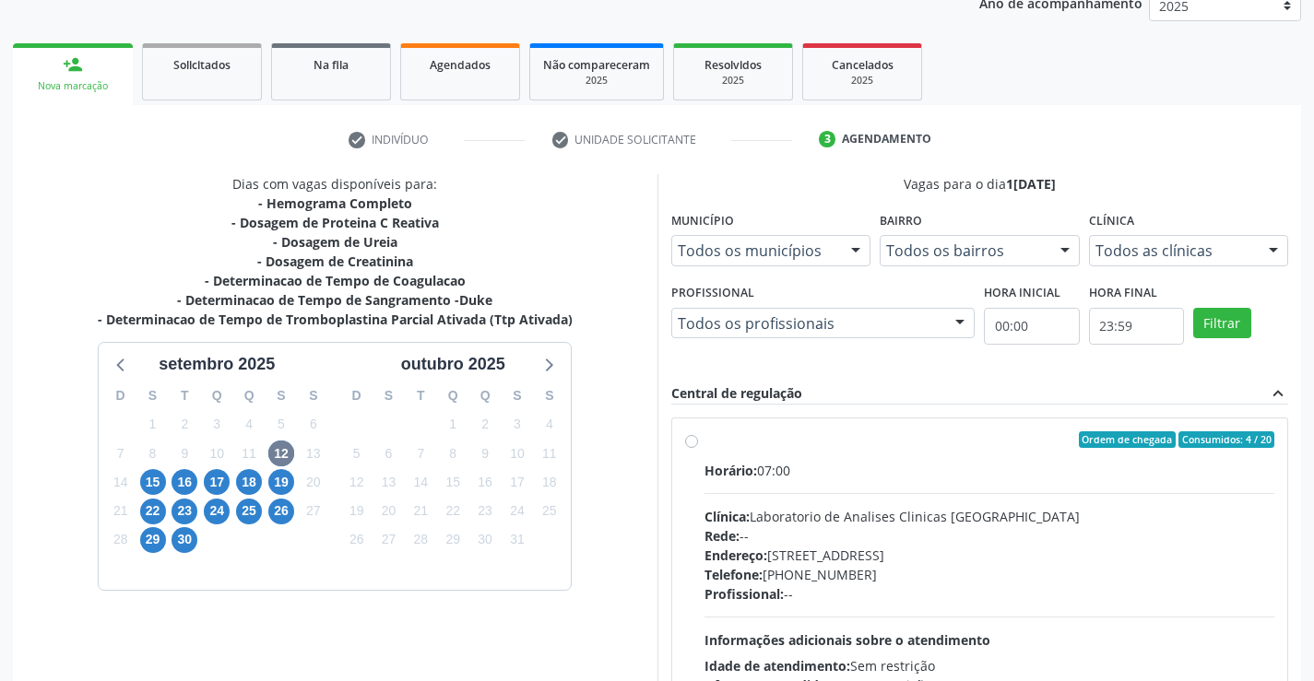
click at [963, 441] on div "Ordem de chegada Consumidos: 4 / 20" at bounding box center [990, 440] width 571 height 17
click at [698, 441] on input "Ordem de chegada Consumidos: 4 / 20 Horário: 07:00 Clínica: Laboratorio de Anal…" at bounding box center [691, 440] width 13 height 17
radio input "true"
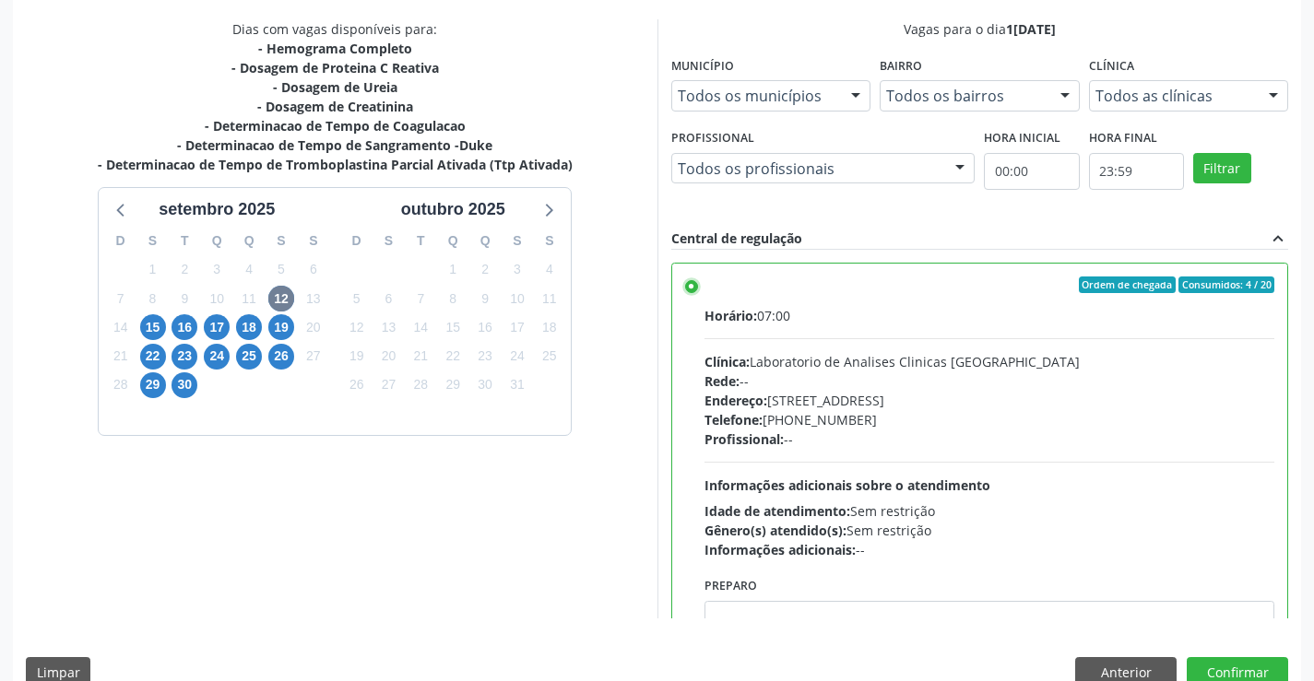
scroll to position [421, 0]
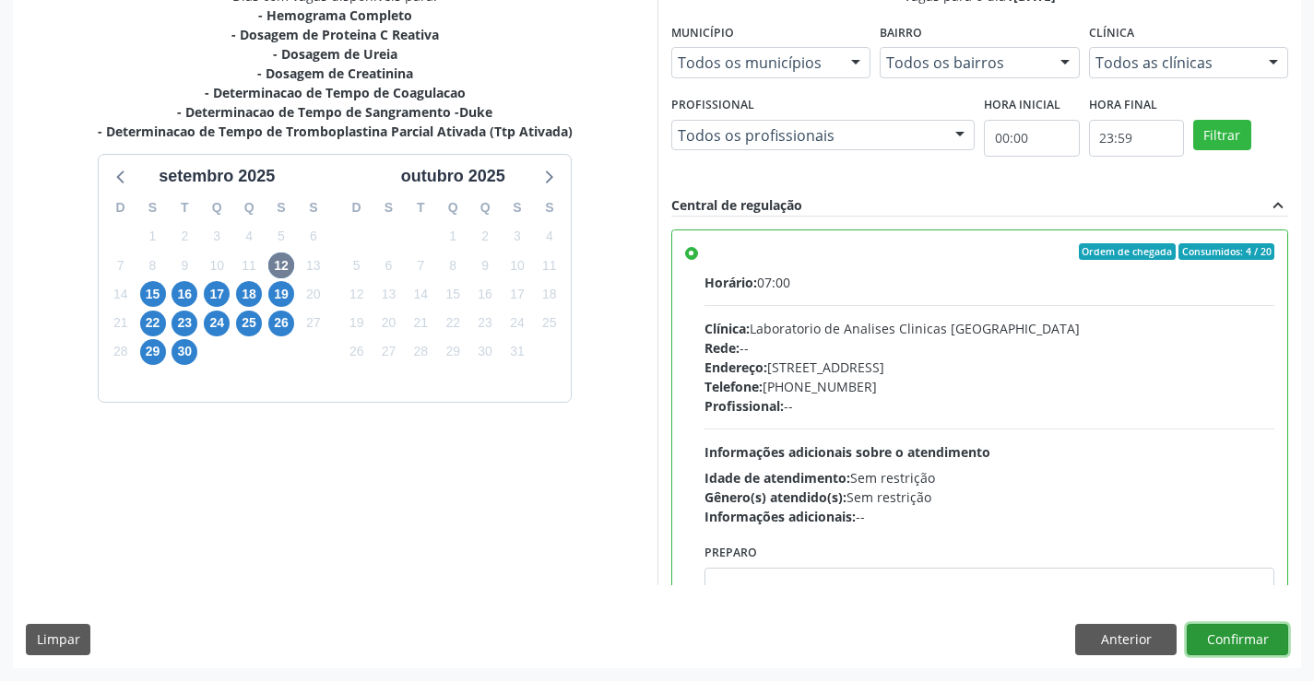
click at [1218, 634] on button "Confirmar" at bounding box center [1237, 639] width 101 height 31
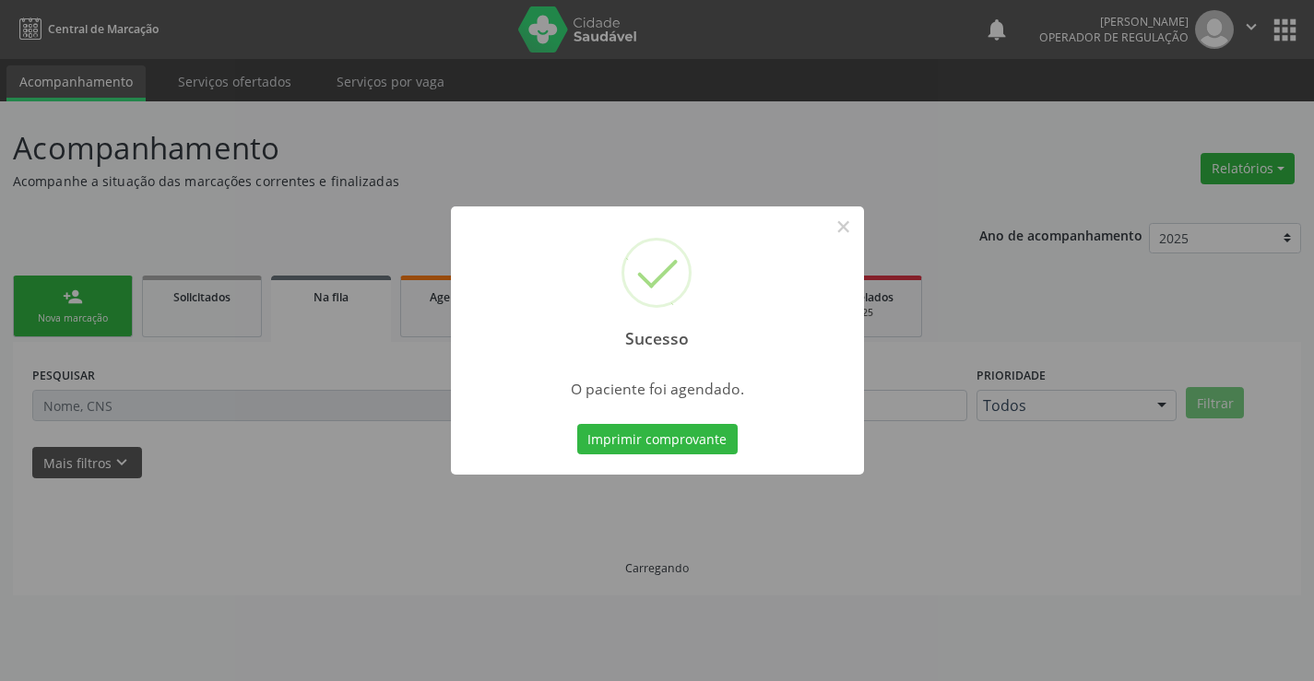
scroll to position [0, 0]
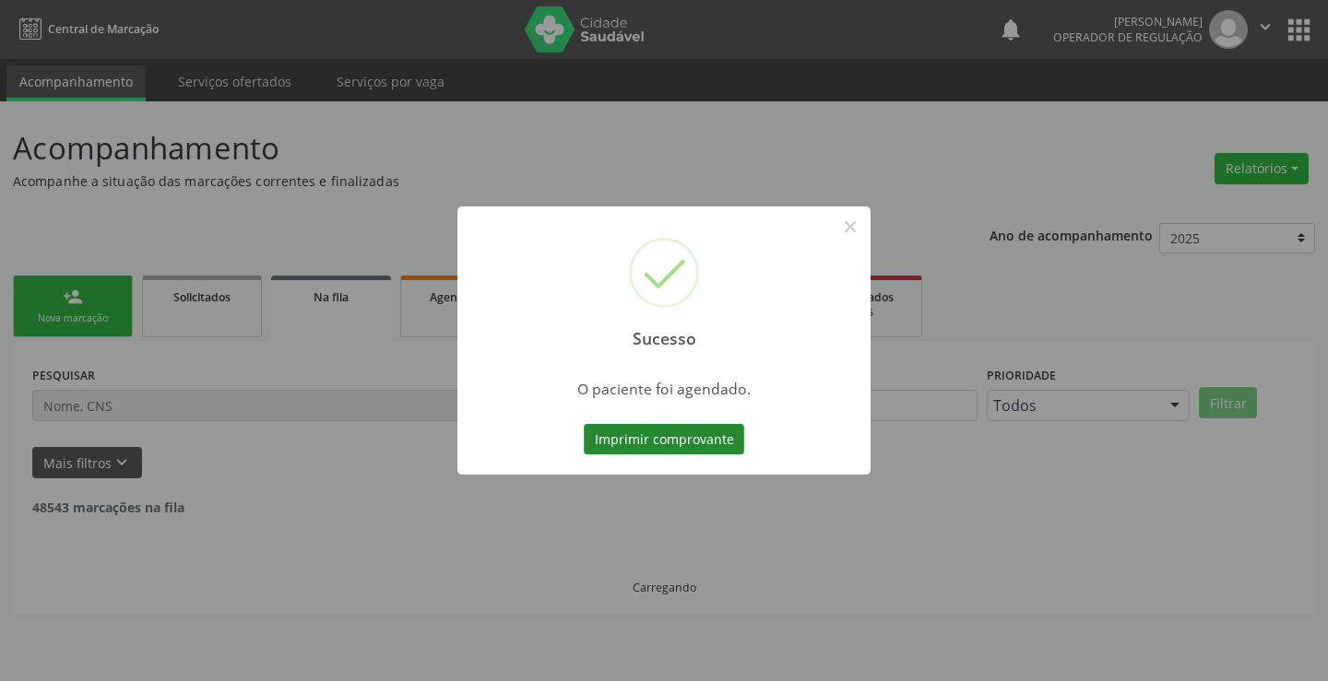
click at [620, 427] on button "Imprimir comprovante" at bounding box center [664, 439] width 160 height 31
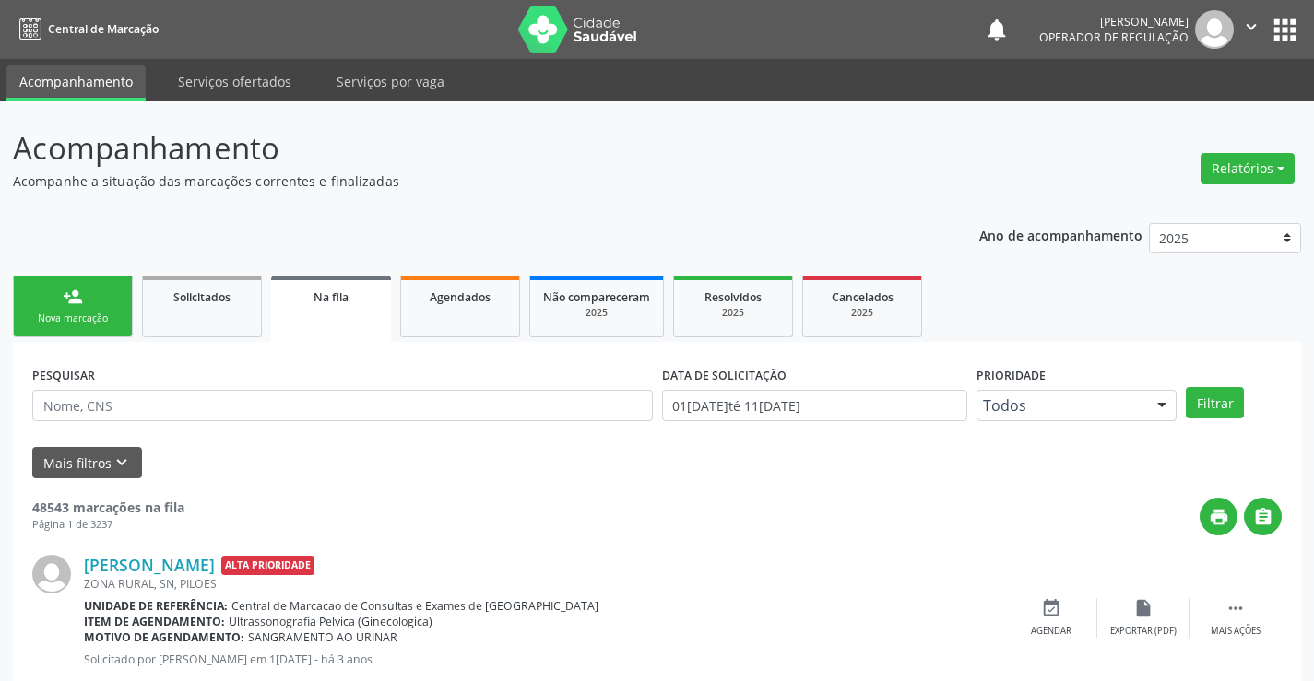
click at [92, 301] on link "person_add Nova marcação" at bounding box center [73, 307] width 120 height 62
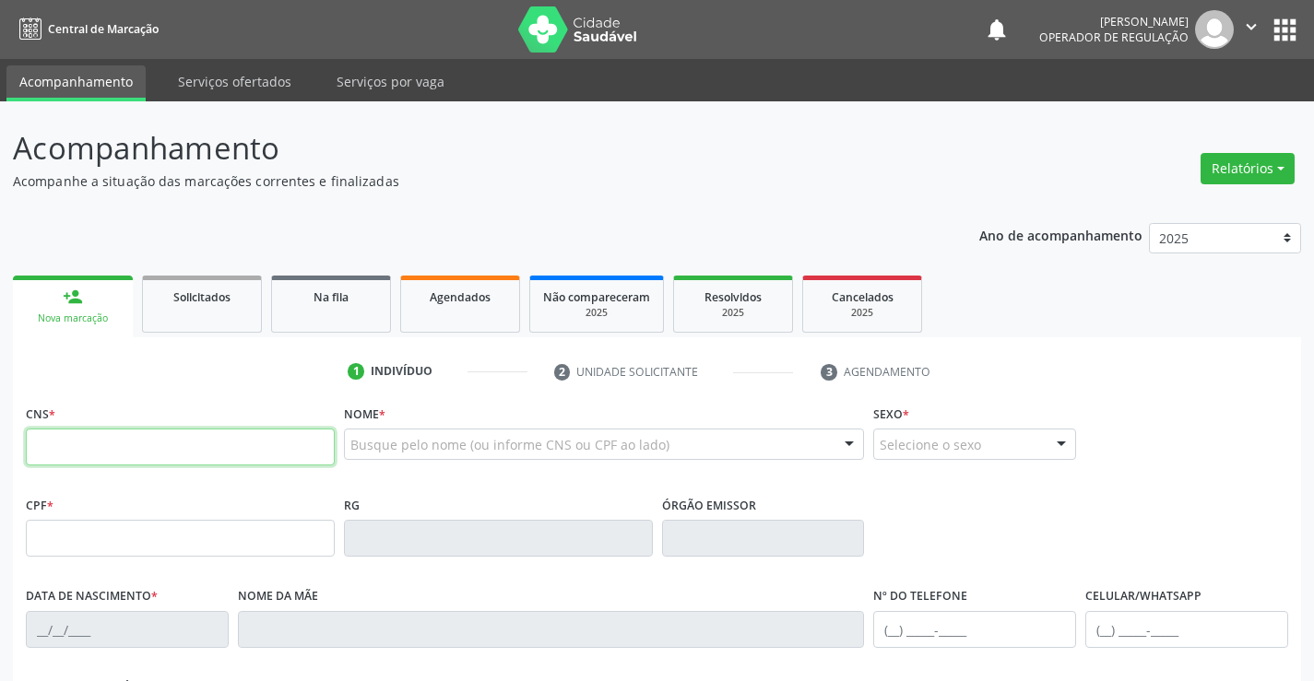
click at [101, 461] on input "text" at bounding box center [180, 447] width 309 height 37
type input "708 0033 8851 2426"
type input "035.699.165-29"
type input "17/01/1987"
type input "(74) 98833-2671"
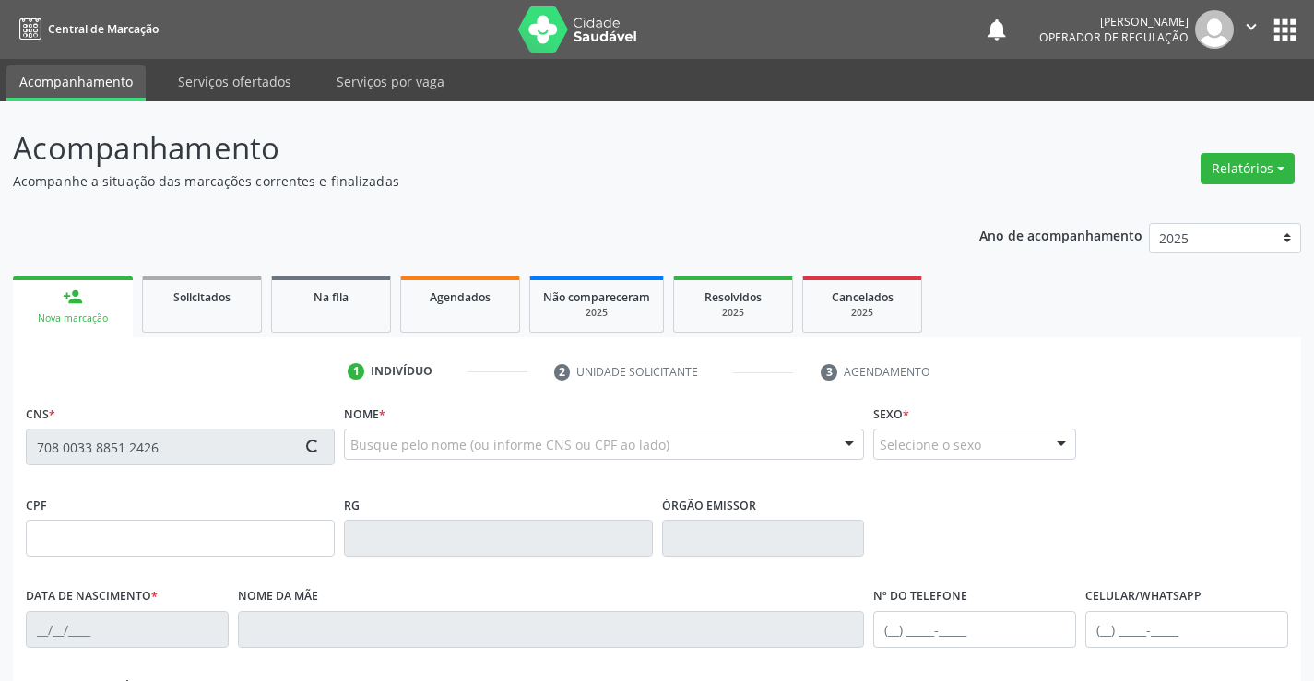
type input "S/N"
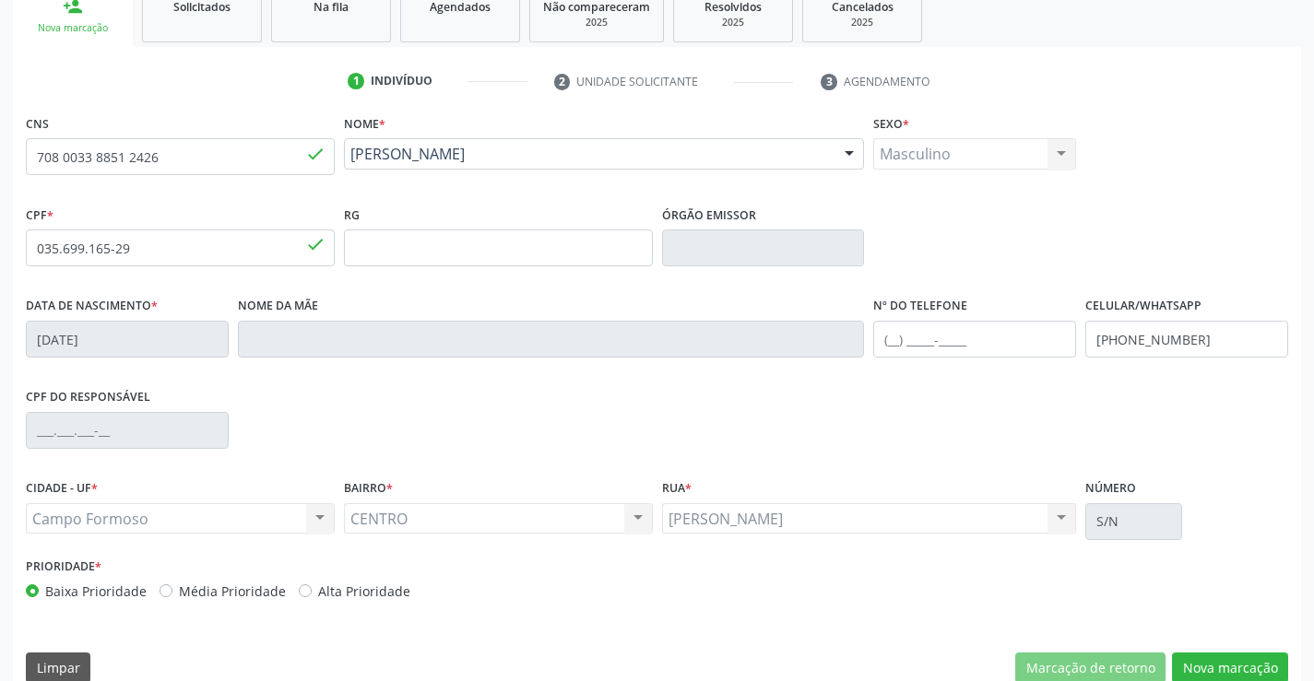
scroll to position [318, 0]
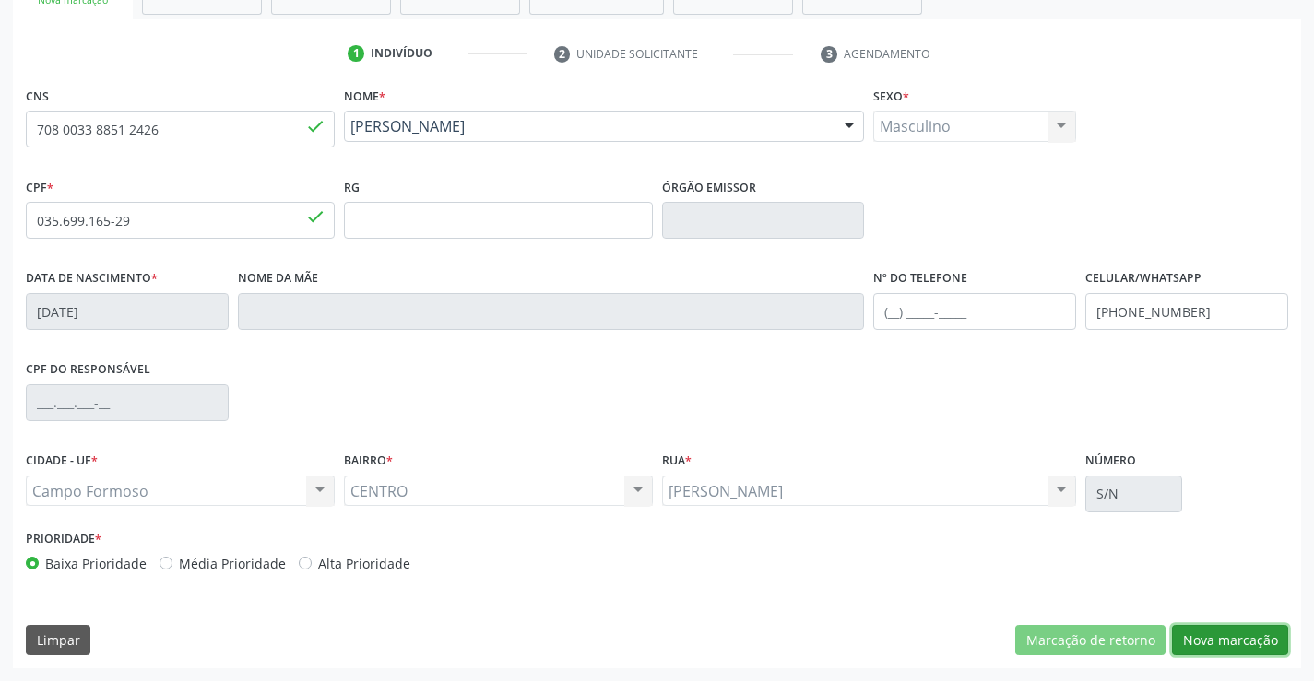
click at [1224, 630] on button "Nova marcação" at bounding box center [1230, 640] width 116 height 31
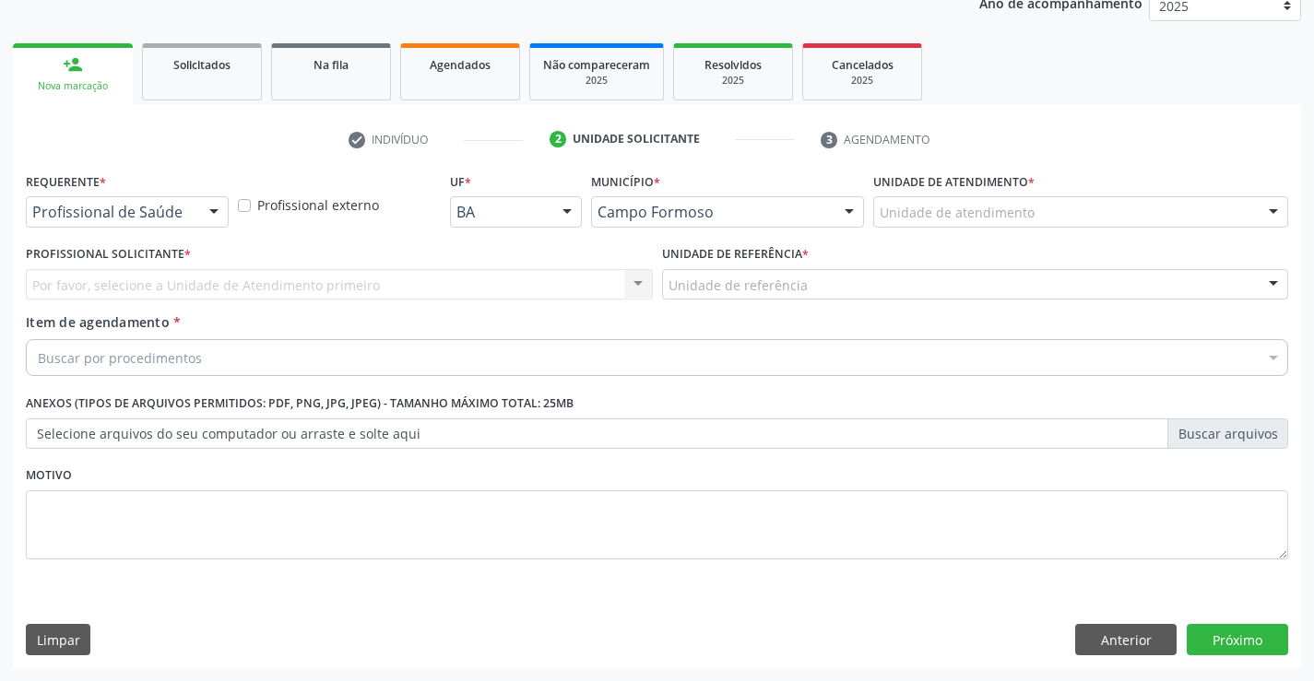
scroll to position [232, 0]
click at [171, 290] on div "Por favor, selecione a Unidade de Atendimento primeiro Nenhum resultado encontr…" at bounding box center [339, 284] width 627 height 31
click at [178, 278] on div "Por favor, selecione a Unidade de Atendimento primeiro Nenhum resultado encontr…" at bounding box center [339, 284] width 627 height 31
click at [137, 278] on div "Por favor, selecione a Unidade de Atendimento primeiro Nenhum resultado encontr…" at bounding box center [339, 284] width 627 height 31
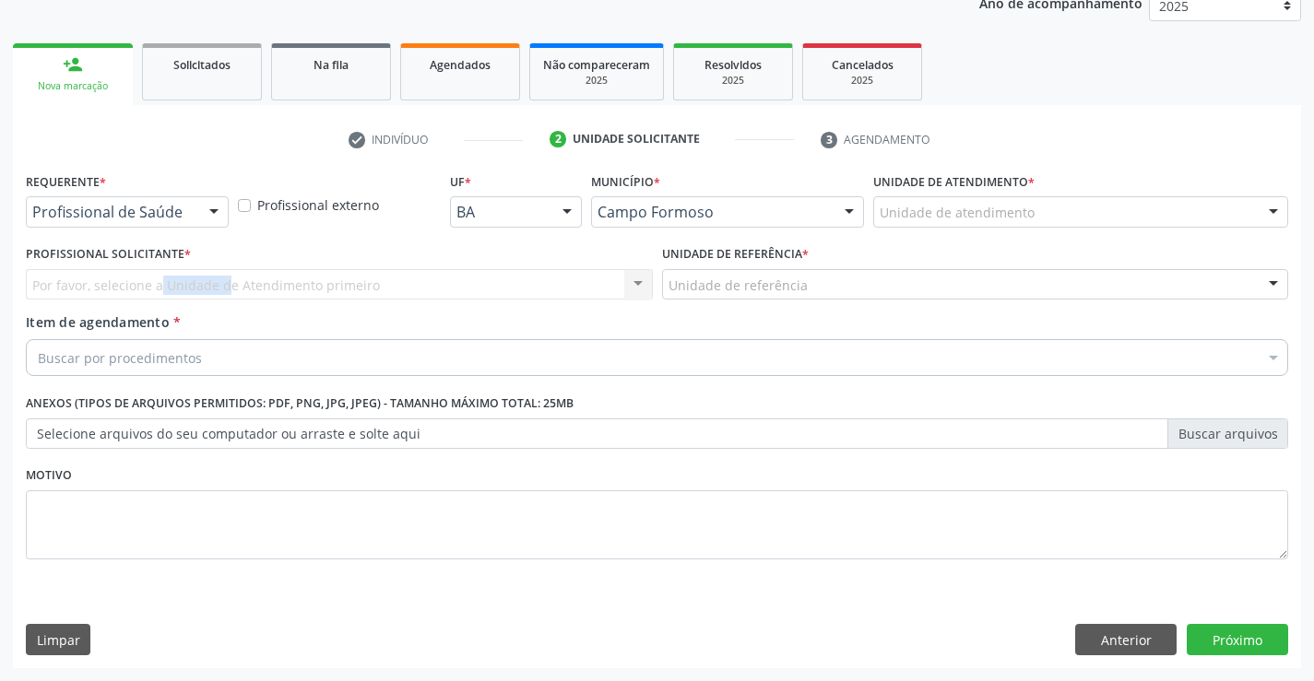
click at [137, 278] on div "Por favor, selecione a Unidade de Atendimento primeiro Nenhum resultado encontr…" at bounding box center [339, 284] width 627 height 31
click at [157, 198] on div "Profissional de Saúde" at bounding box center [127, 211] width 203 height 31
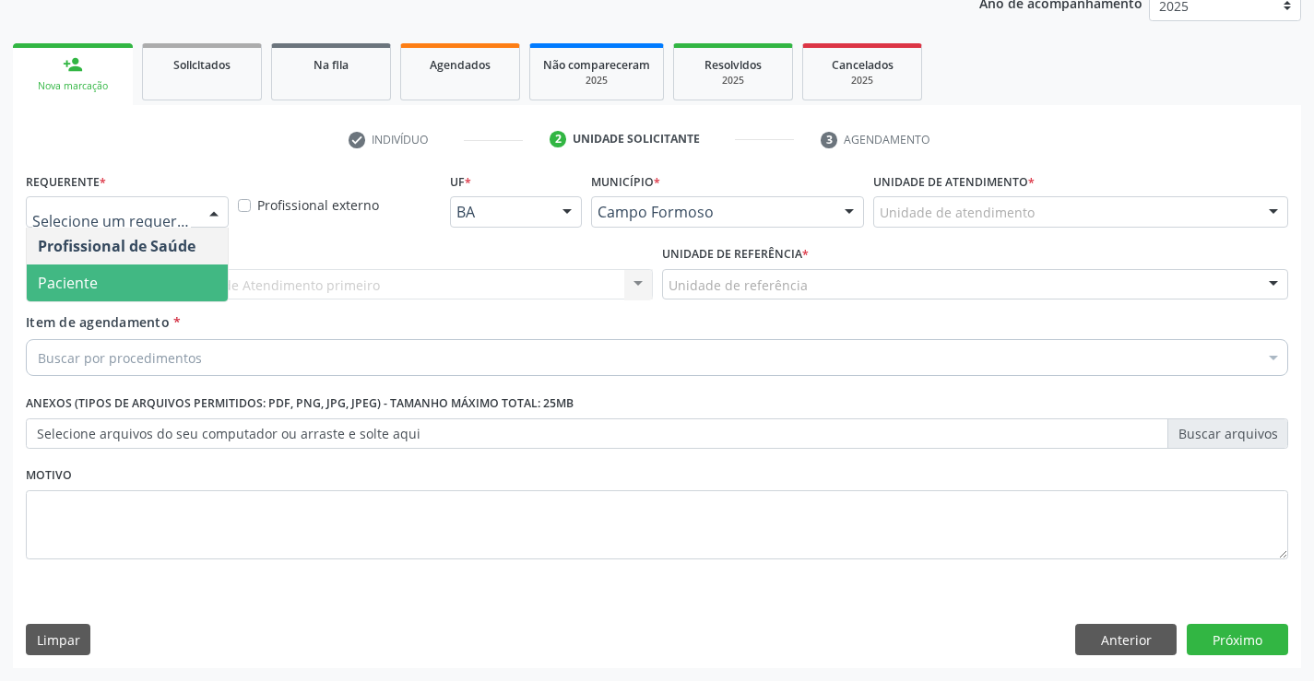
click at [124, 274] on span "Paciente" at bounding box center [127, 283] width 201 height 37
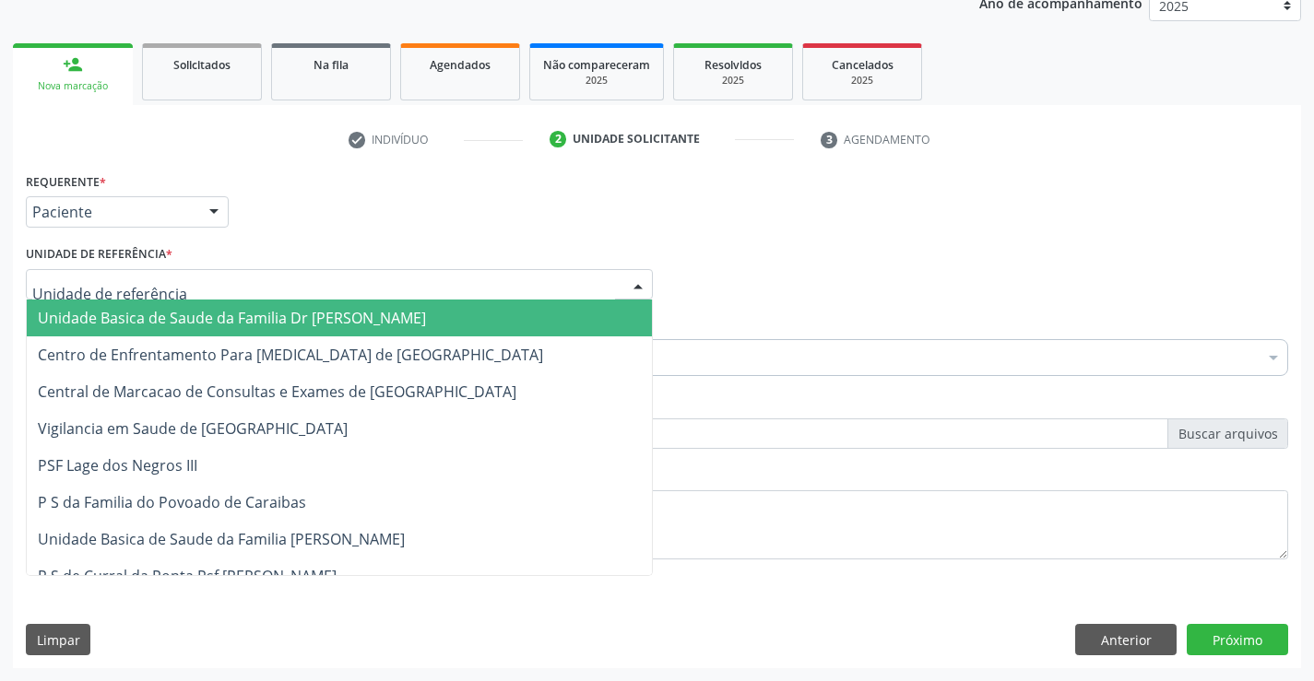
click at [151, 315] on span "Unidade Basica de Saude da Familia Dr [PERSON_NAME]" at bounding box center [232, 318] width 388 height 20
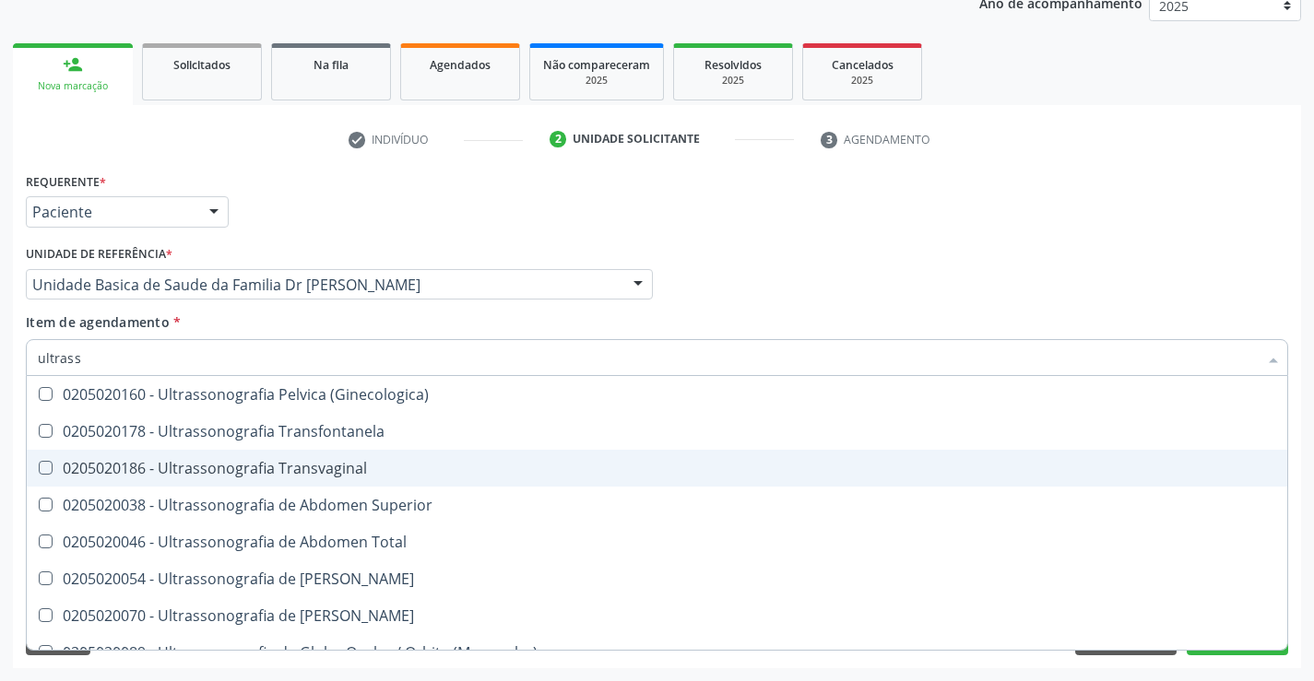
scroll to position [461, 0]
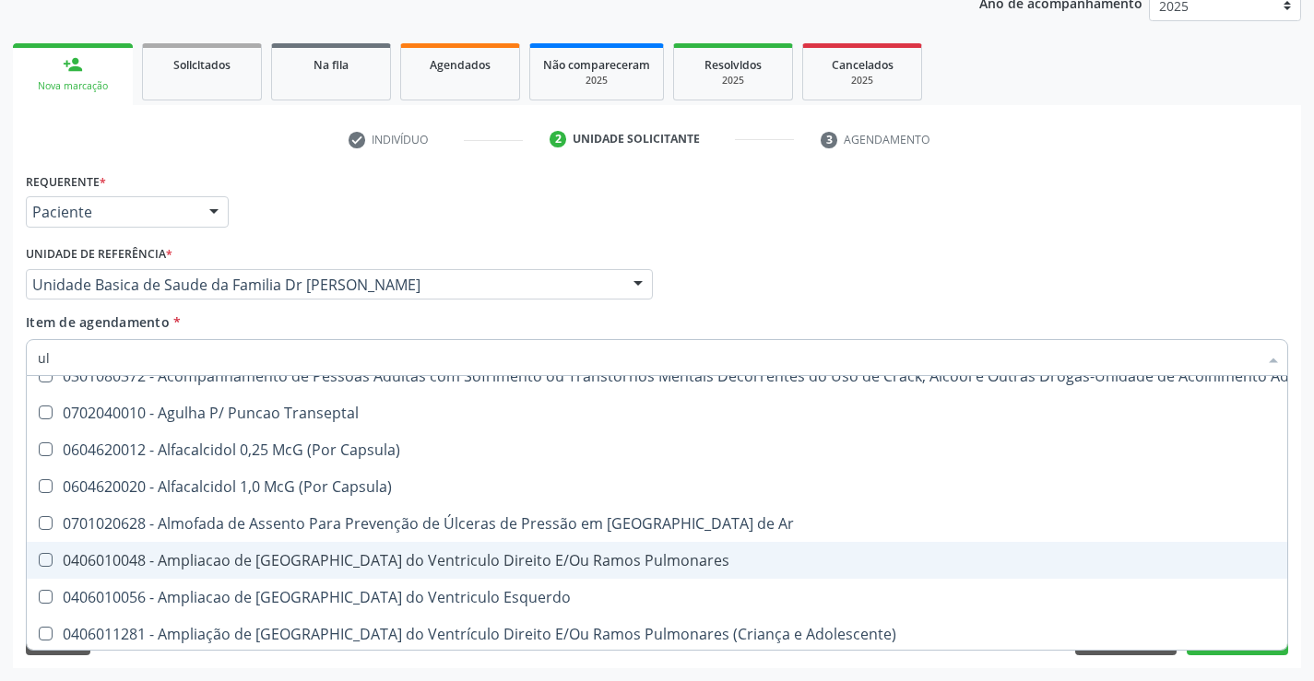
type input "u"
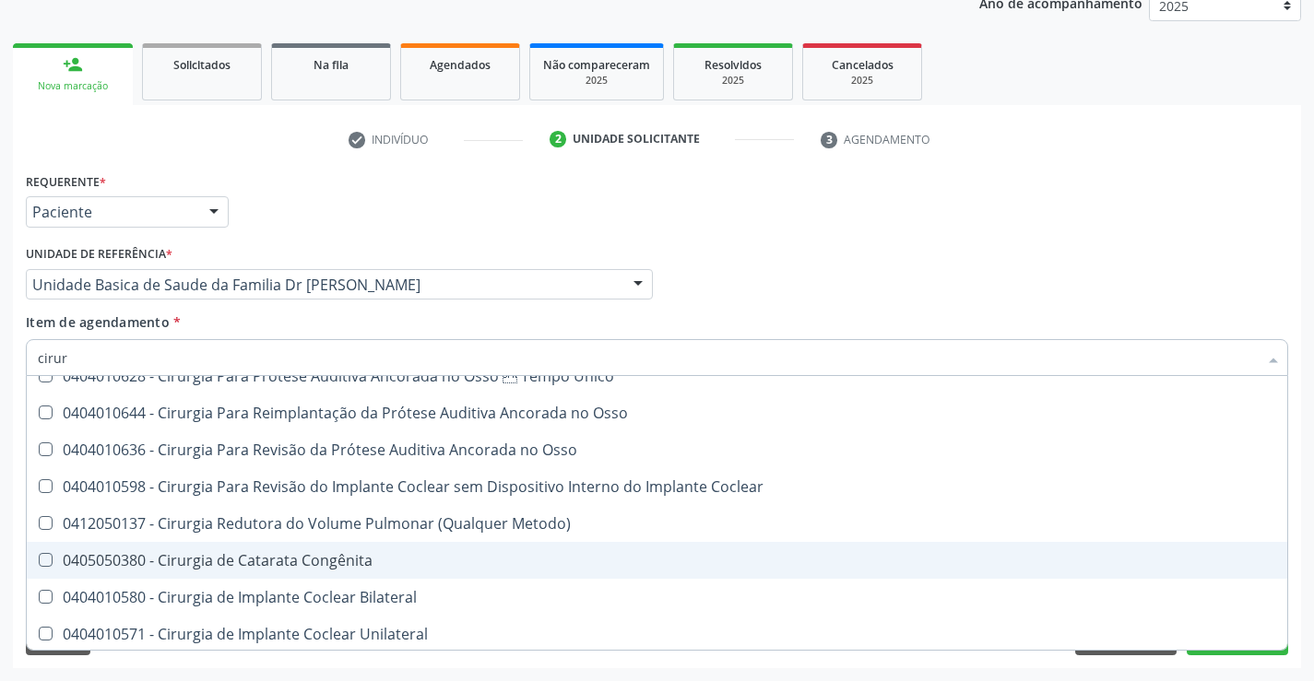
type input "cirurg"
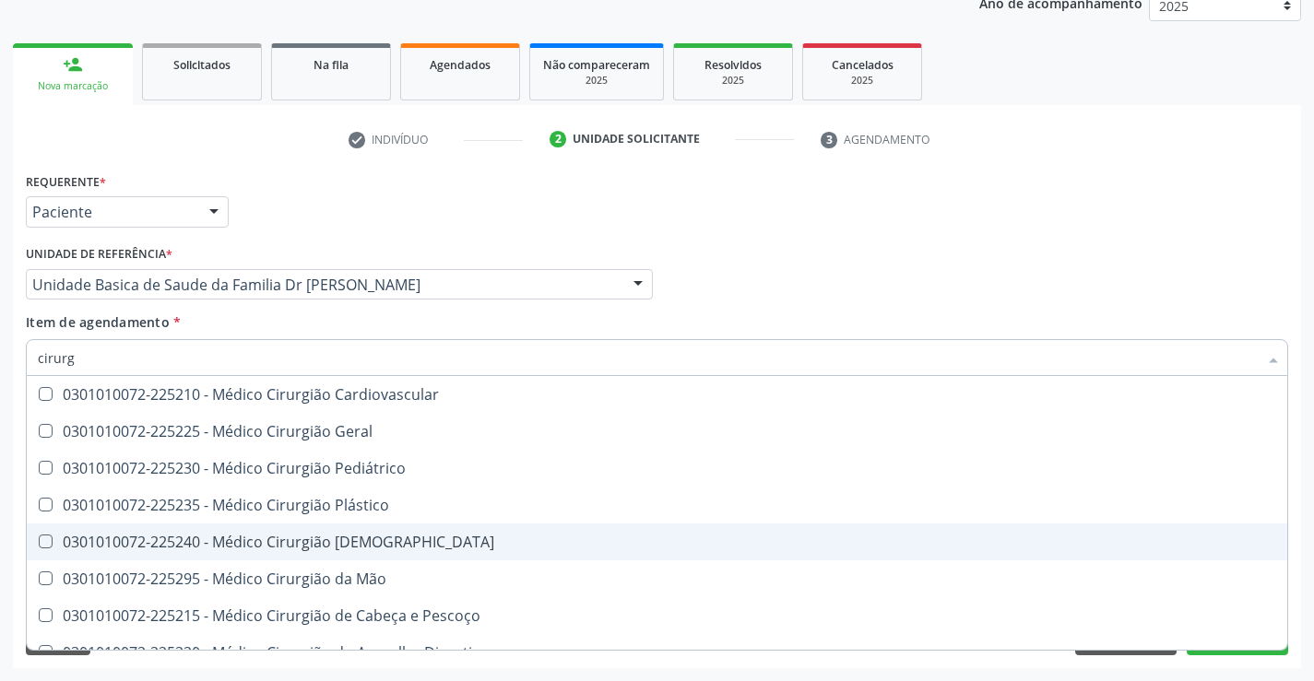
scroll to position [3043, 0]
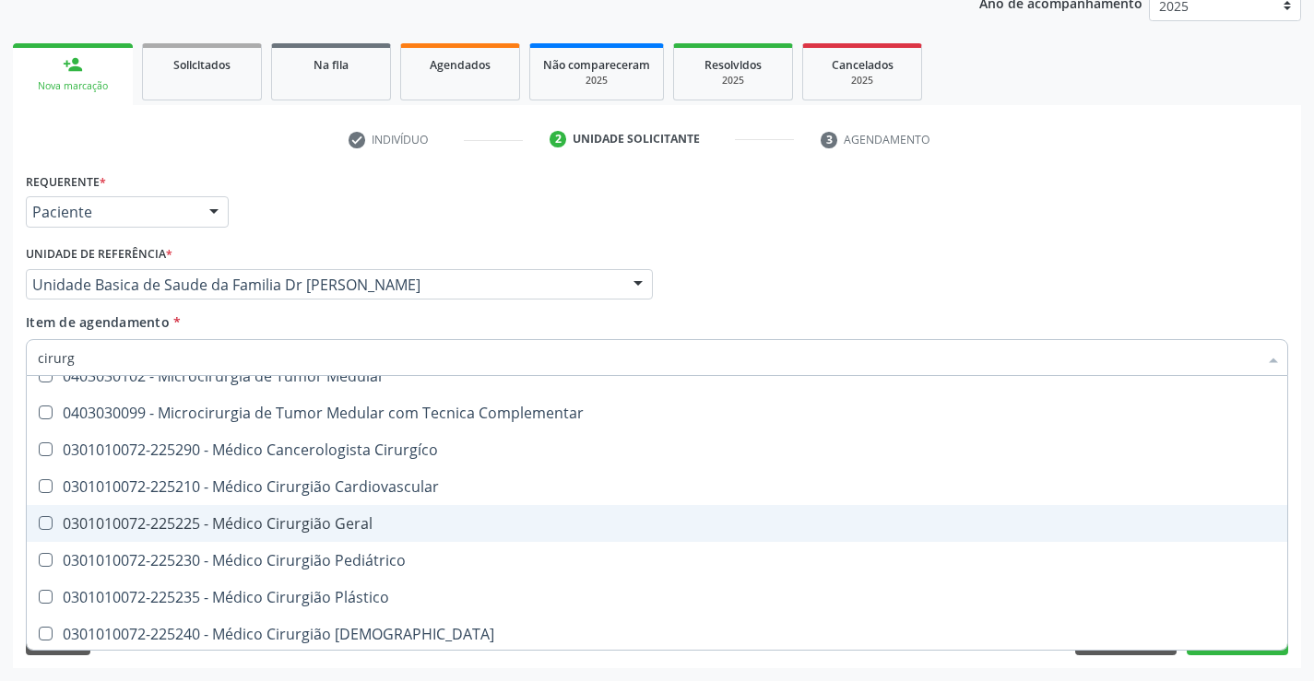
click at [352, 525] on div "0301010072-225225 - Médico Cirurgião Geral" at bounding box center [657, 523] width 1238 height 15
checkbox Geral "true"
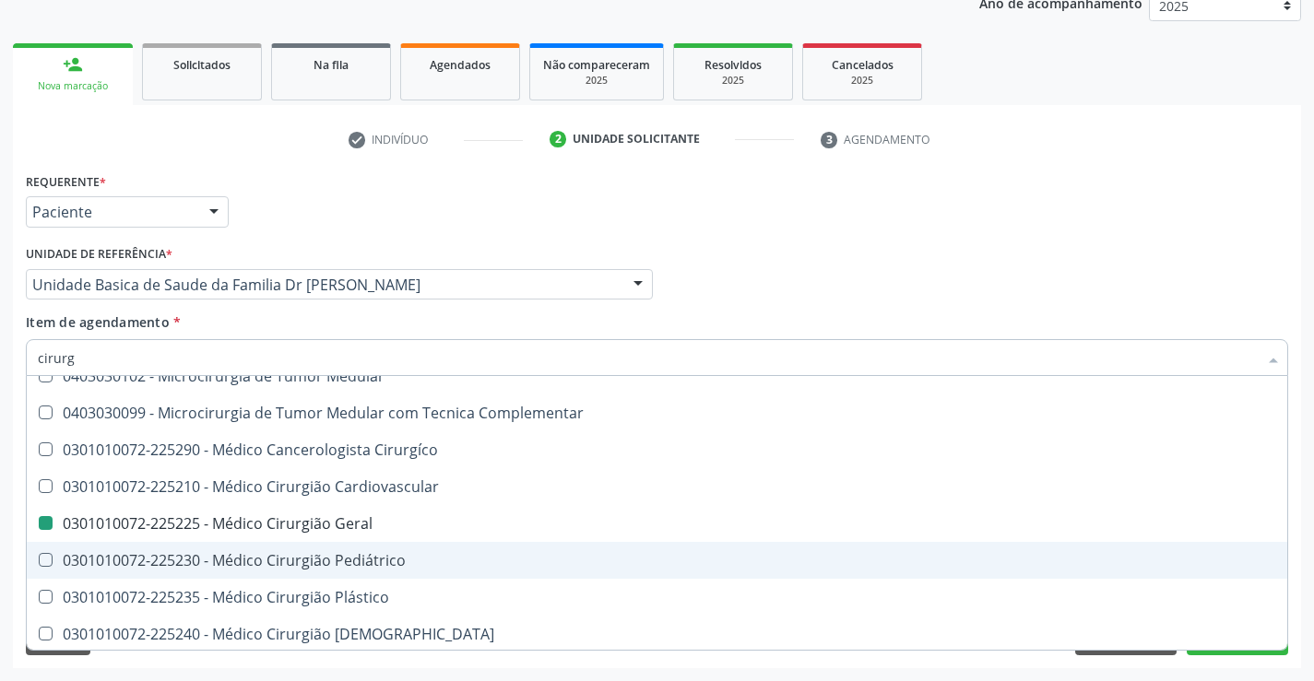
click at [1304, 513] on div "Acompanhamento Acompanhe a situação das marcações correntes e finalizadas Relat…" at bounding box center [657, 275] width 1314 height 812
checkbox Multiprofissional "true"
checkbox Geral "false"
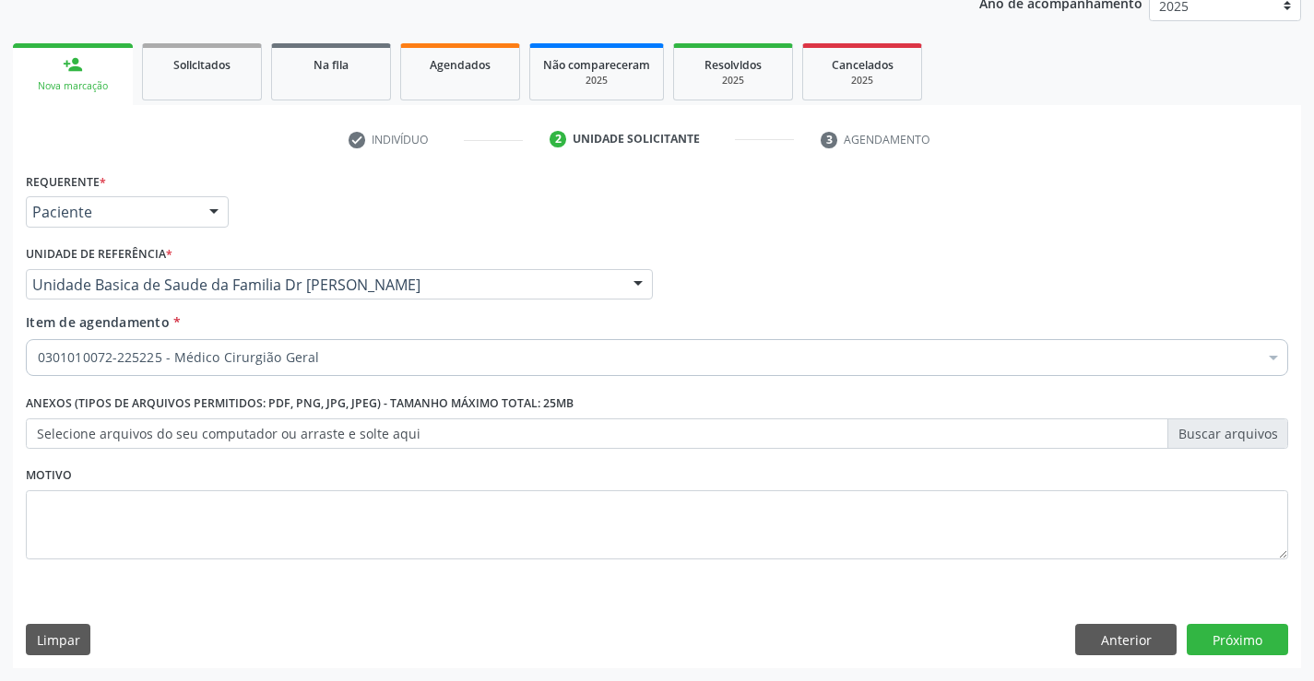
scroll to position [0, 0]
click at [1236, 643] on button "Próximo" at bounding box center [1237, 639] width 101 height 31
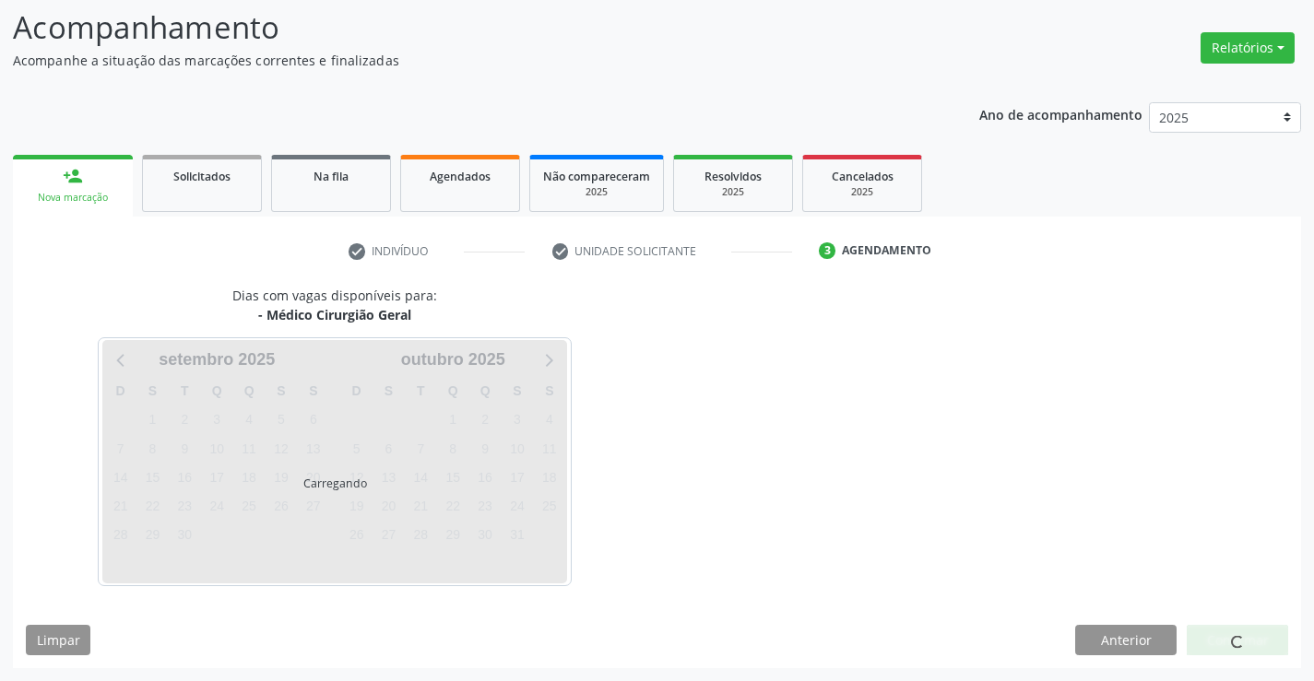
scroll to position [175, 0]
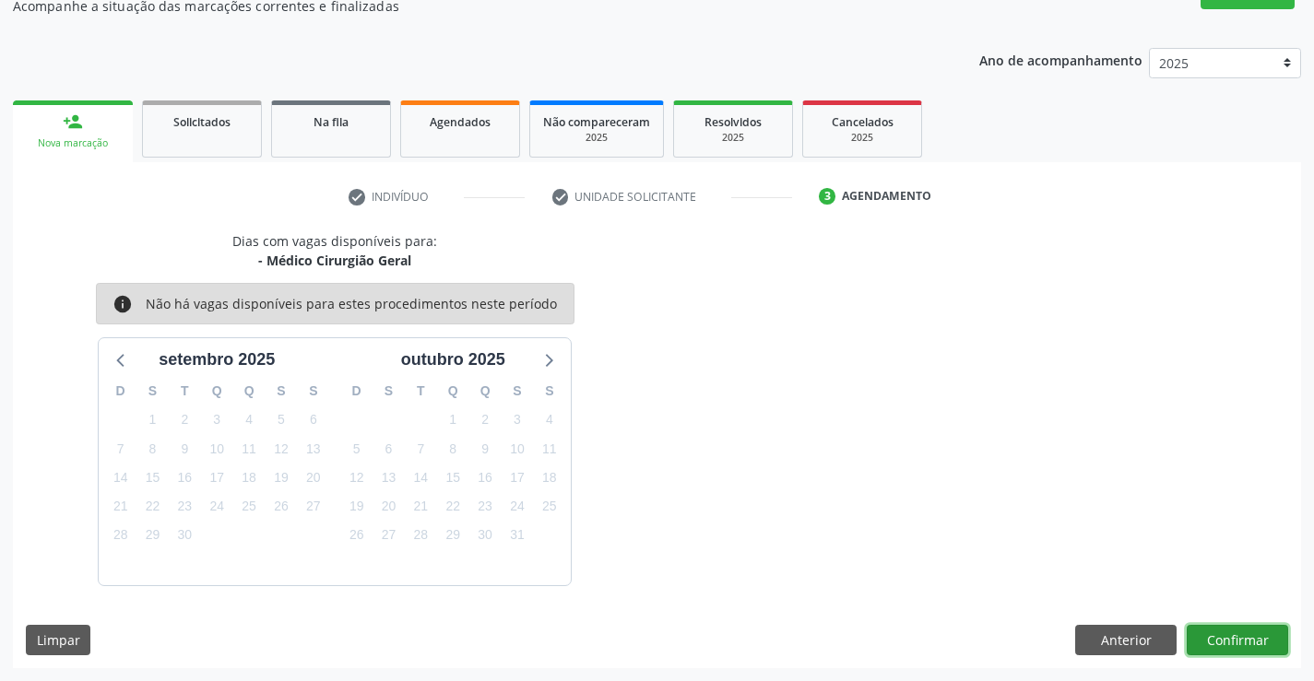
click at [1236, 643] on button "Confirmar" at bounding box center [1237, 640] width 101 height 31
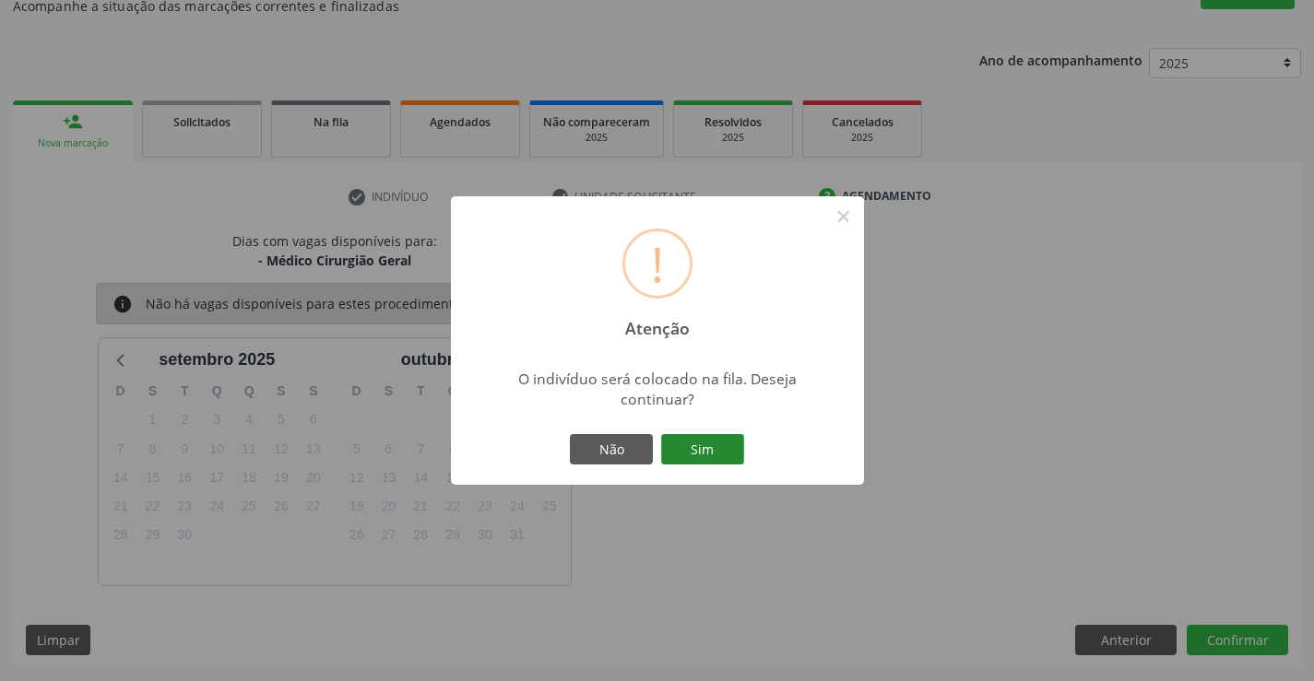
click at [701, 450] on button "Sim" at bounding box center [702, 449] width 83 height 31
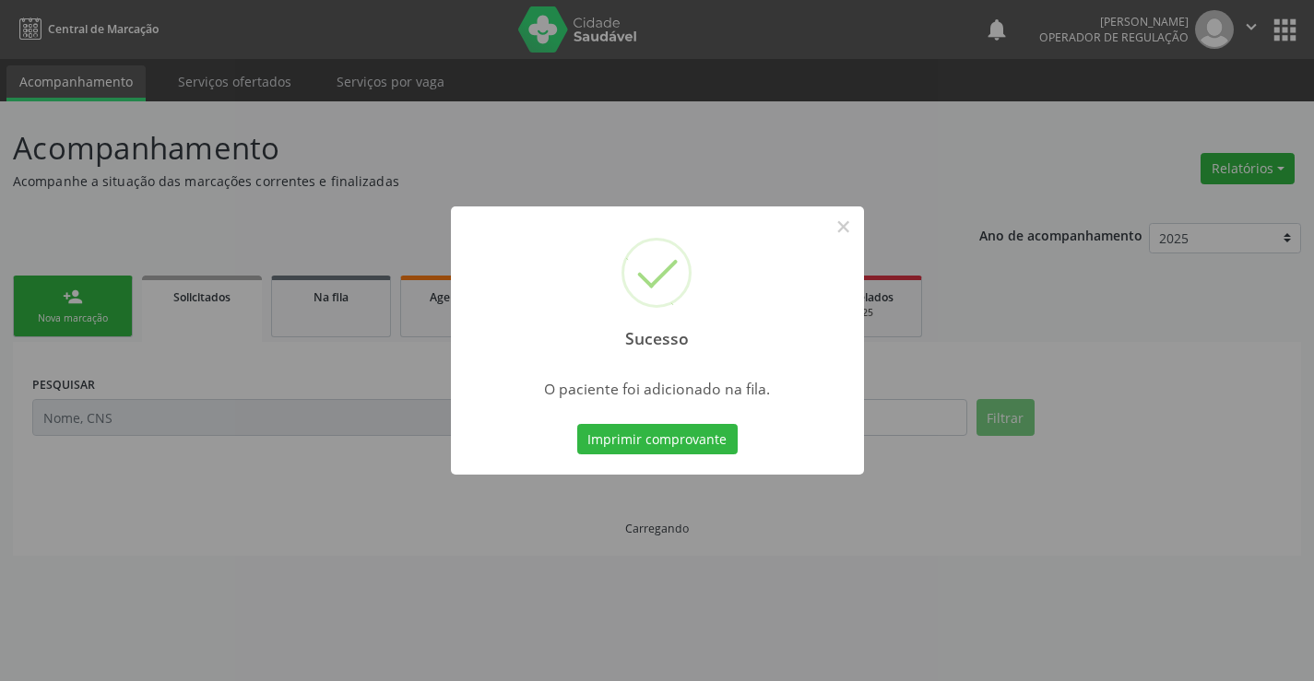
scroll to position [0, 0]
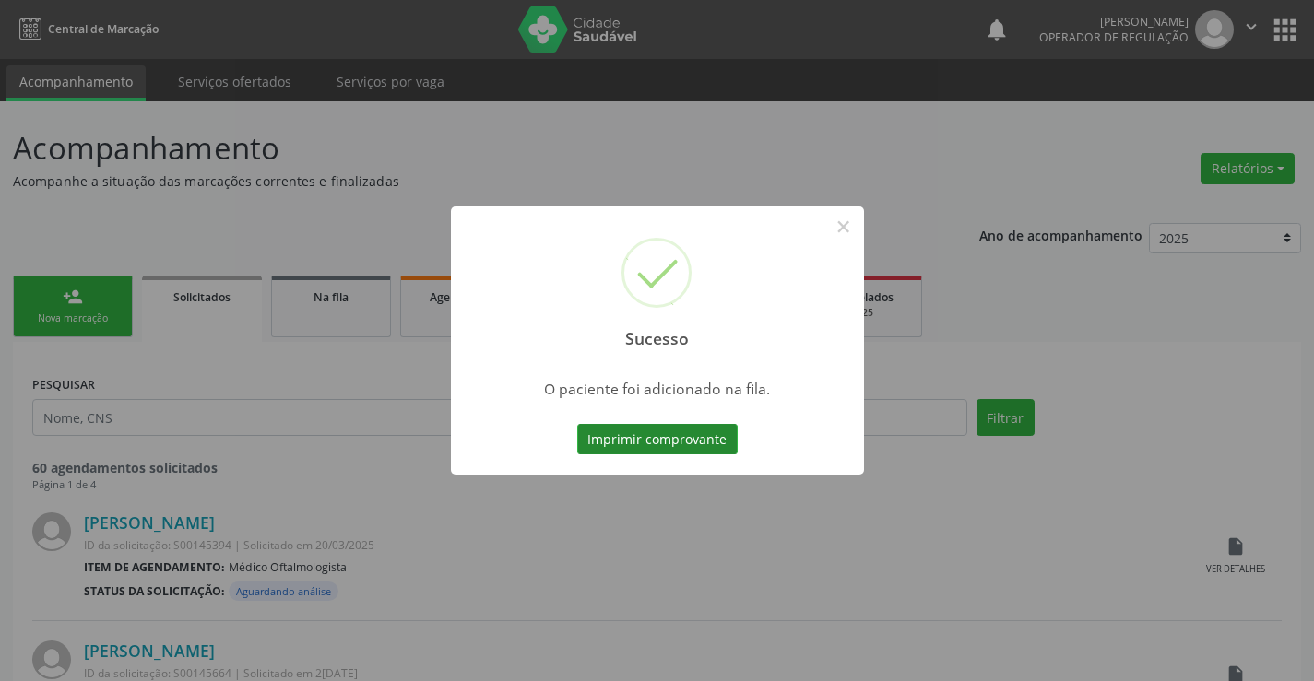
click at [698, 439] on button "Imprimir comprovante" at bounding box center [657, 439] width 160 height 31
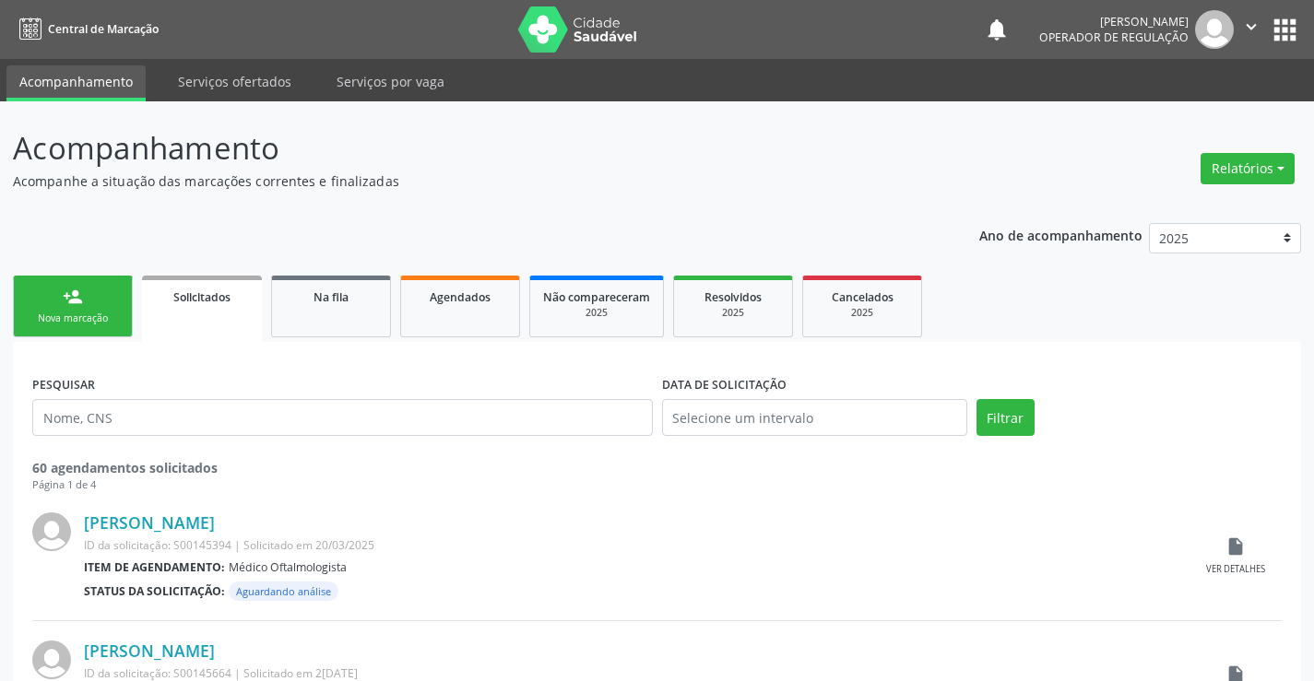
click at [58, 302] on link "person_add Nova marcação" at bounding box center [73, 307] width 120 height 62
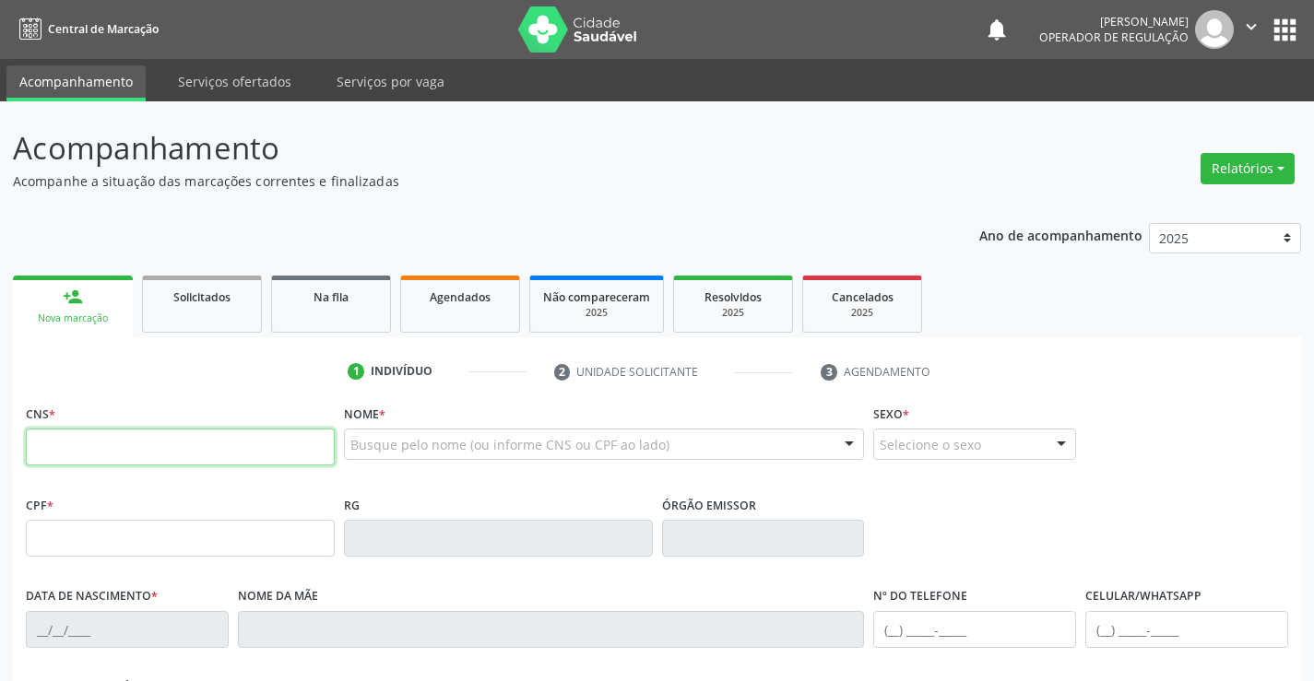
click at [104, 449] on input "text" at bounding box center [180, 447] width 309 height 37
type input "707 8006 5791 7219"
type input "13/02/1977"
type input "(74) 99161-5751"
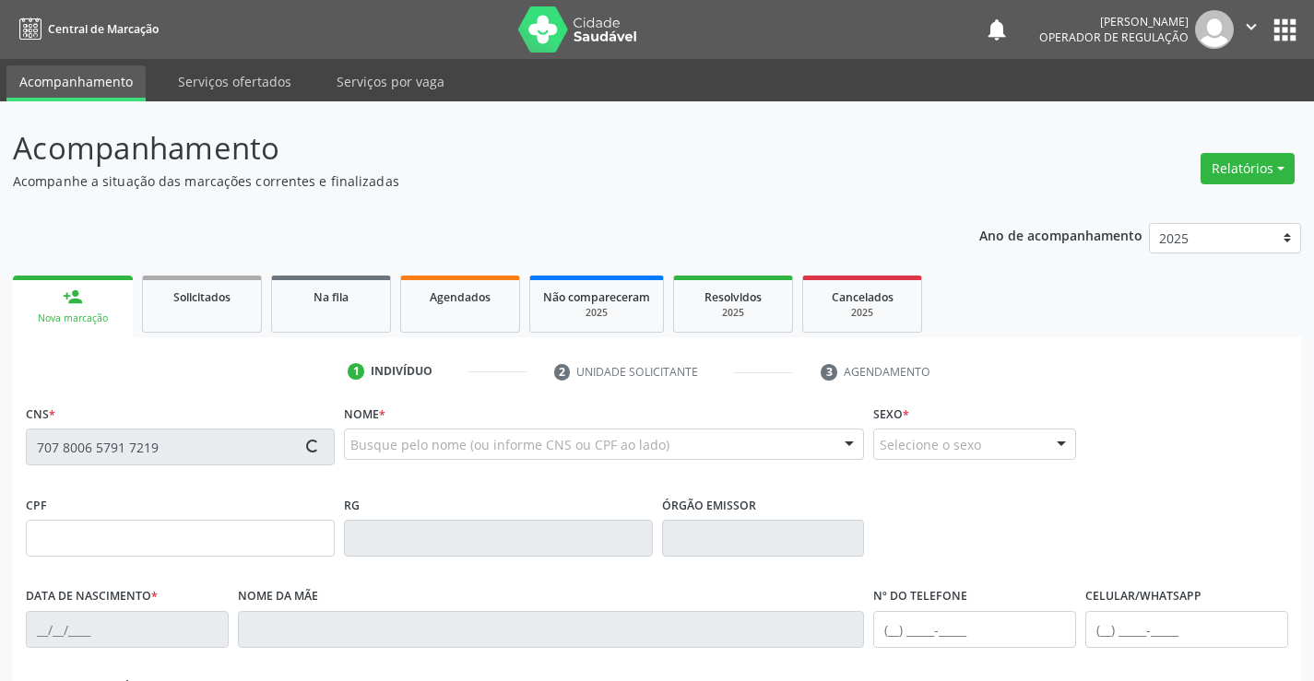
type input "014.467.795-48"
type input "84"
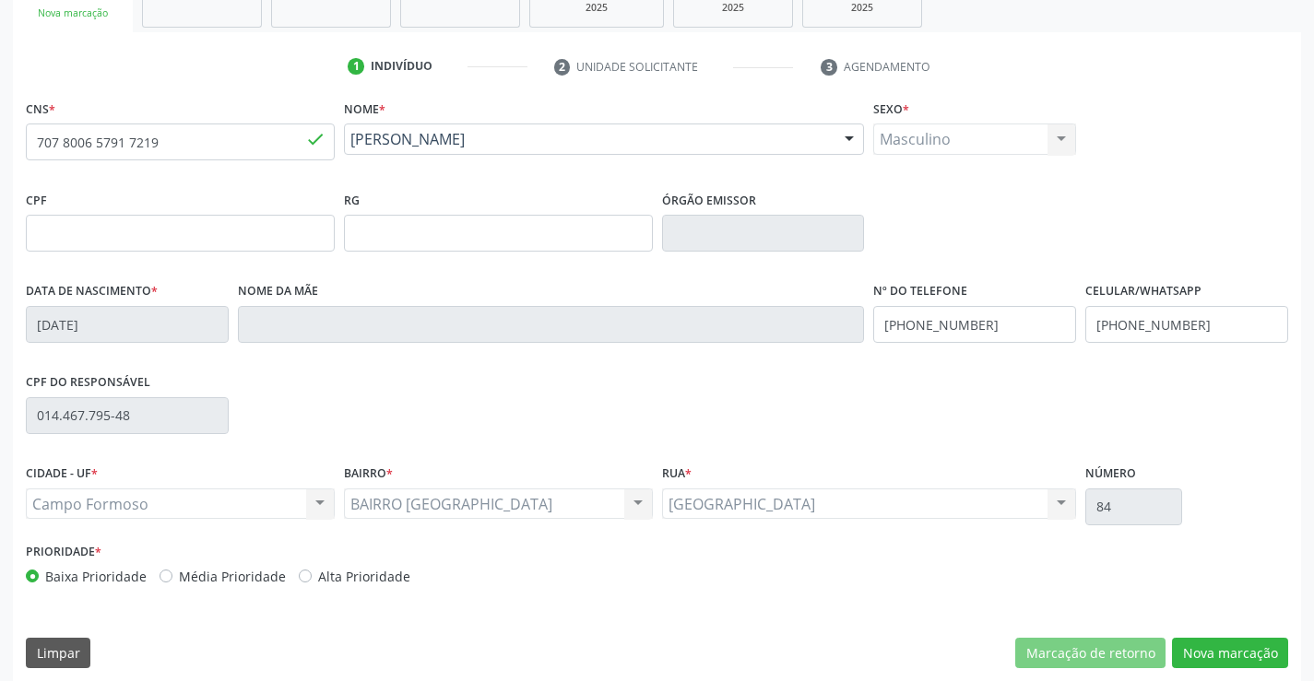
scroll to position [318, 0]
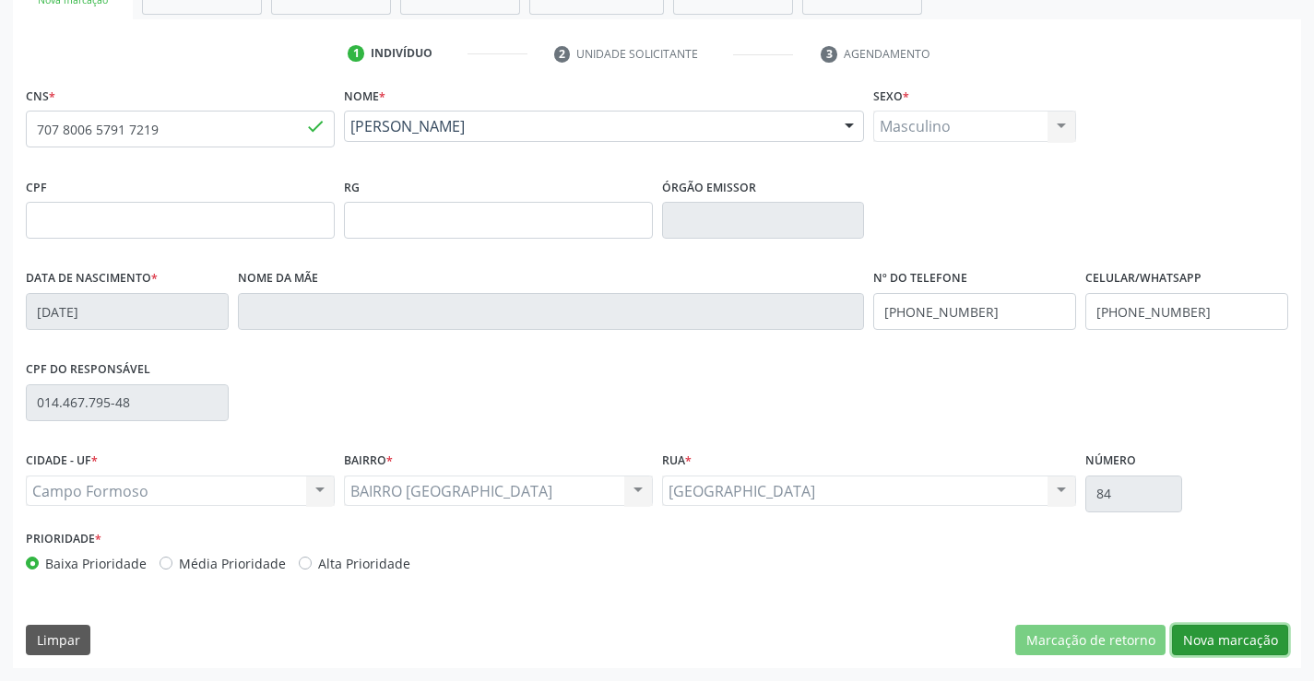
click at [1218, 631] on button "Nova marcação" at bounding box center [1230, 640] width 116 height 31
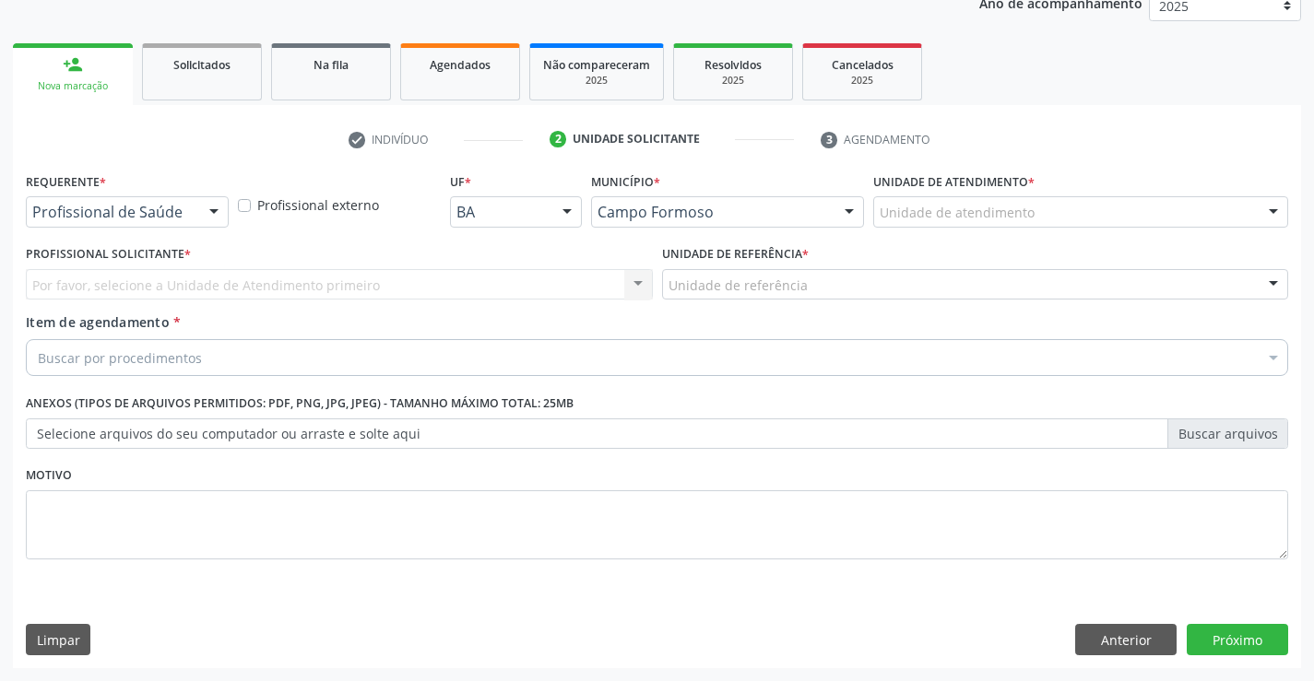
scroll to position [232, 0]
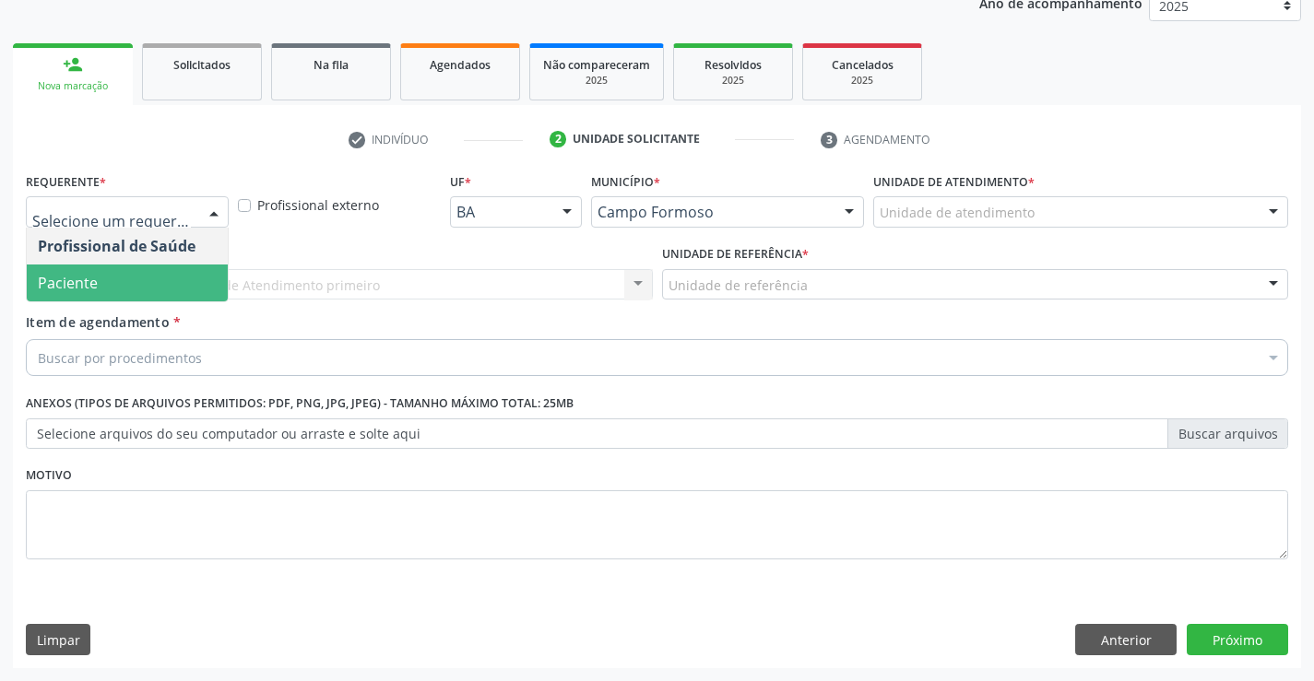
click at [101, 277] on span "Paciente" at bounding box center [127, 283] width 201 height 37
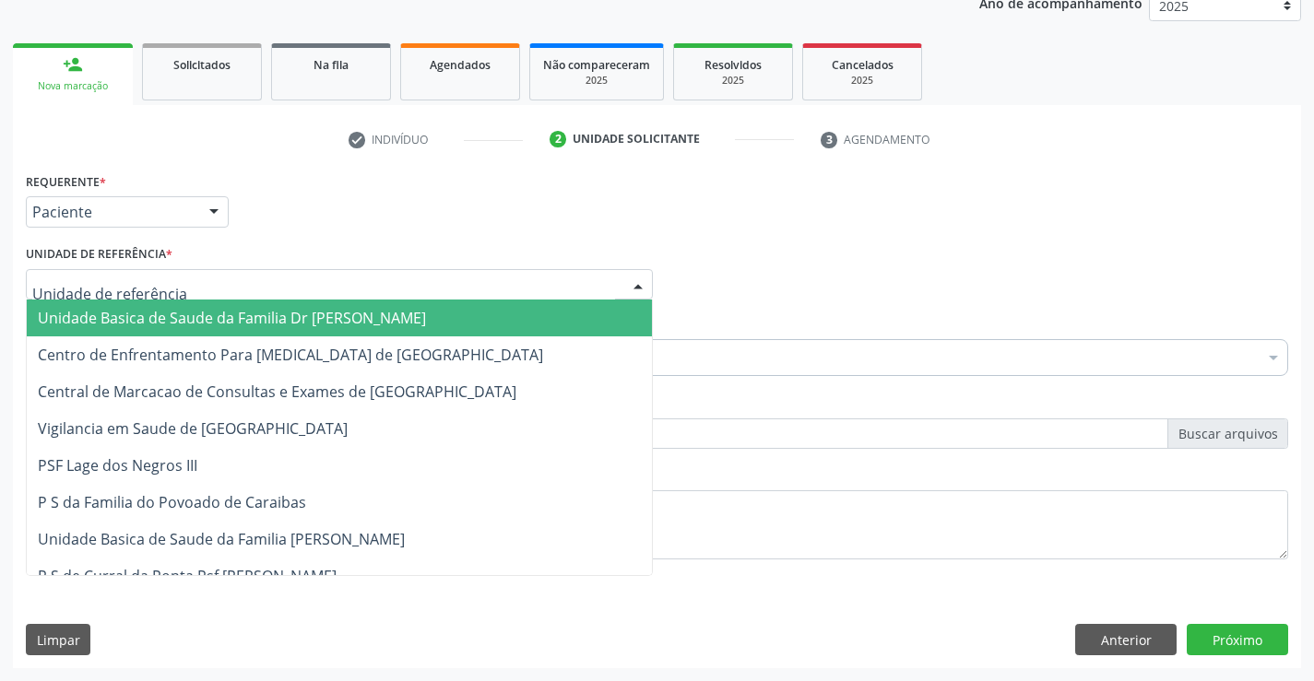
click at [123, 308] on span "Unidade Basica de Saude da Familia Dr [PERSON_NAME]" at bounding box center [232, 318] width 388 height 20
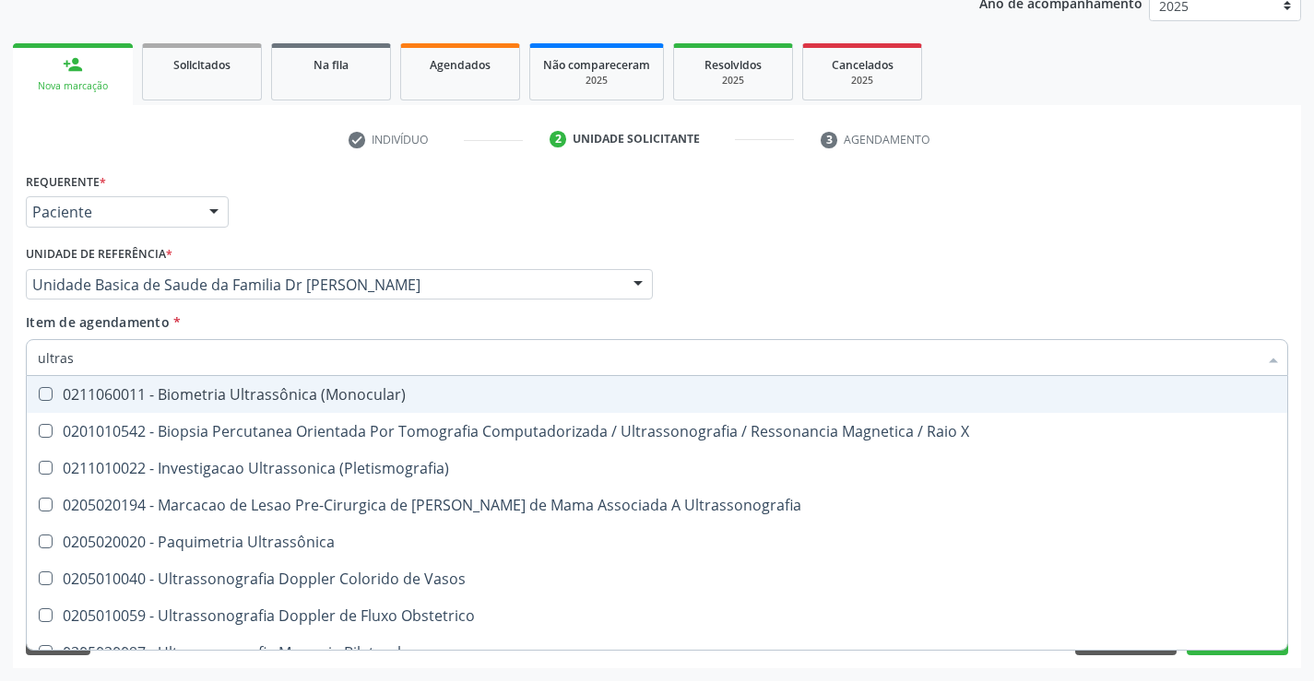
type input "ultrass"
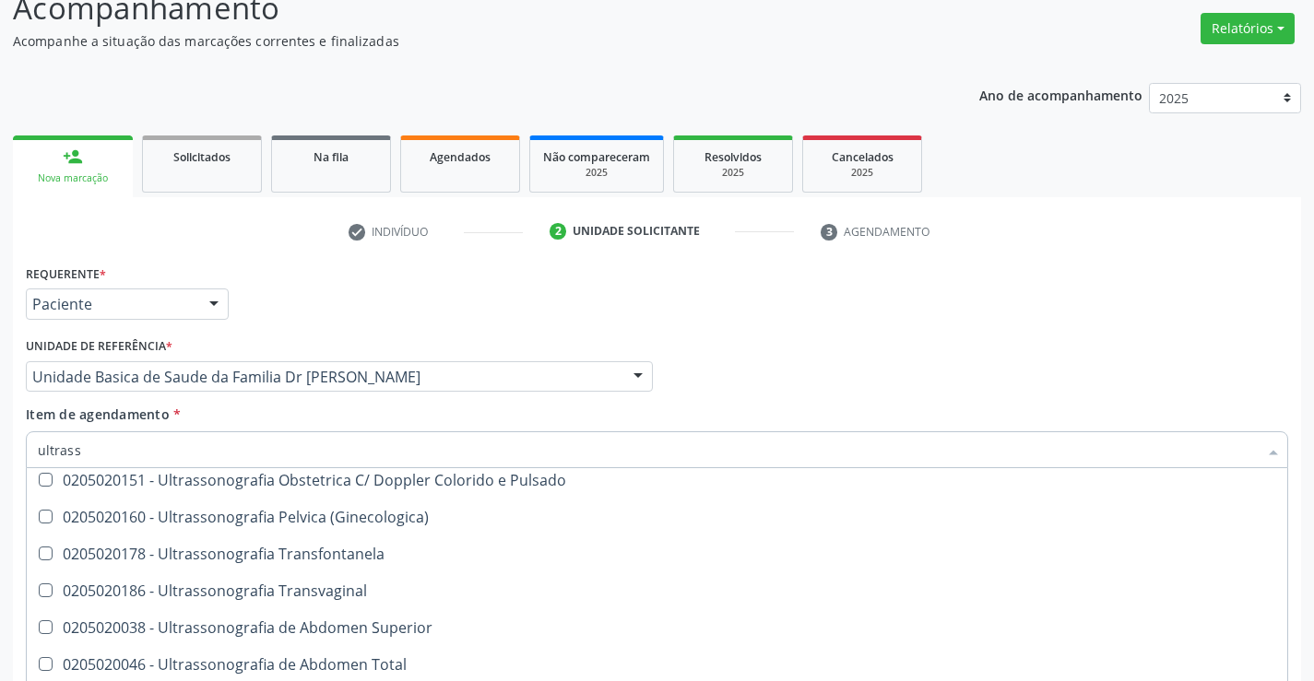
scroll to position [369, 0]
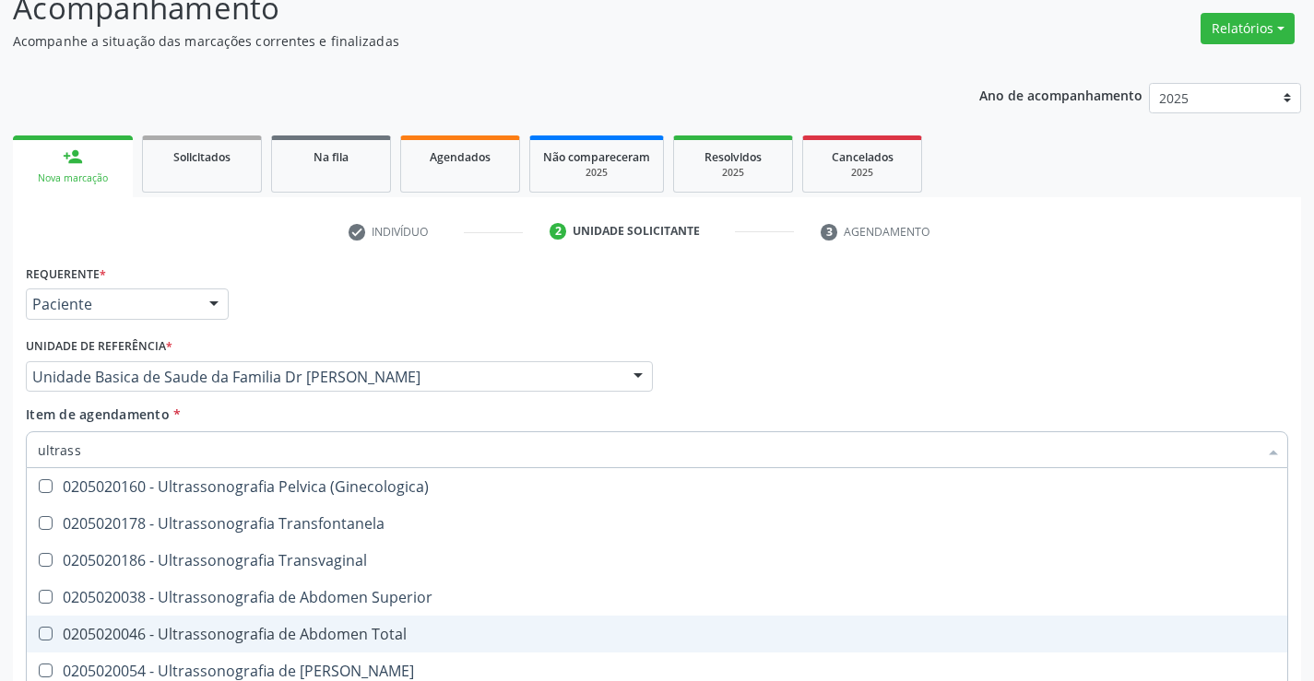
click at [413, 632] on div "0205020046 - Ultrassonografia de Abdomen Total" at bounding box center [657, 634] width 1238 height 15
checkbox Total "true"
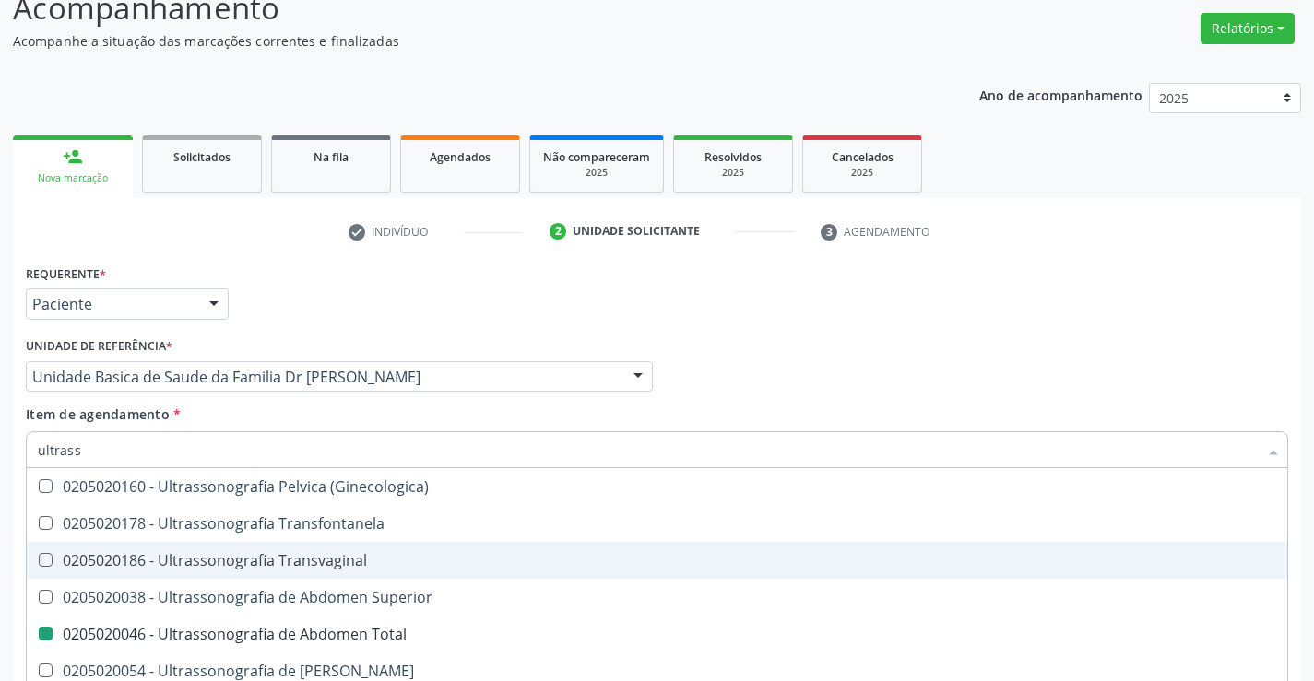
click at [1304, 538] on div "Acompanhamento Acompanhe a situação das marcações correntes e finalizadas Relat…" at bounding box center [657, 367] width 1314 height 812
checkbox X "true"
checkbox Total "false"
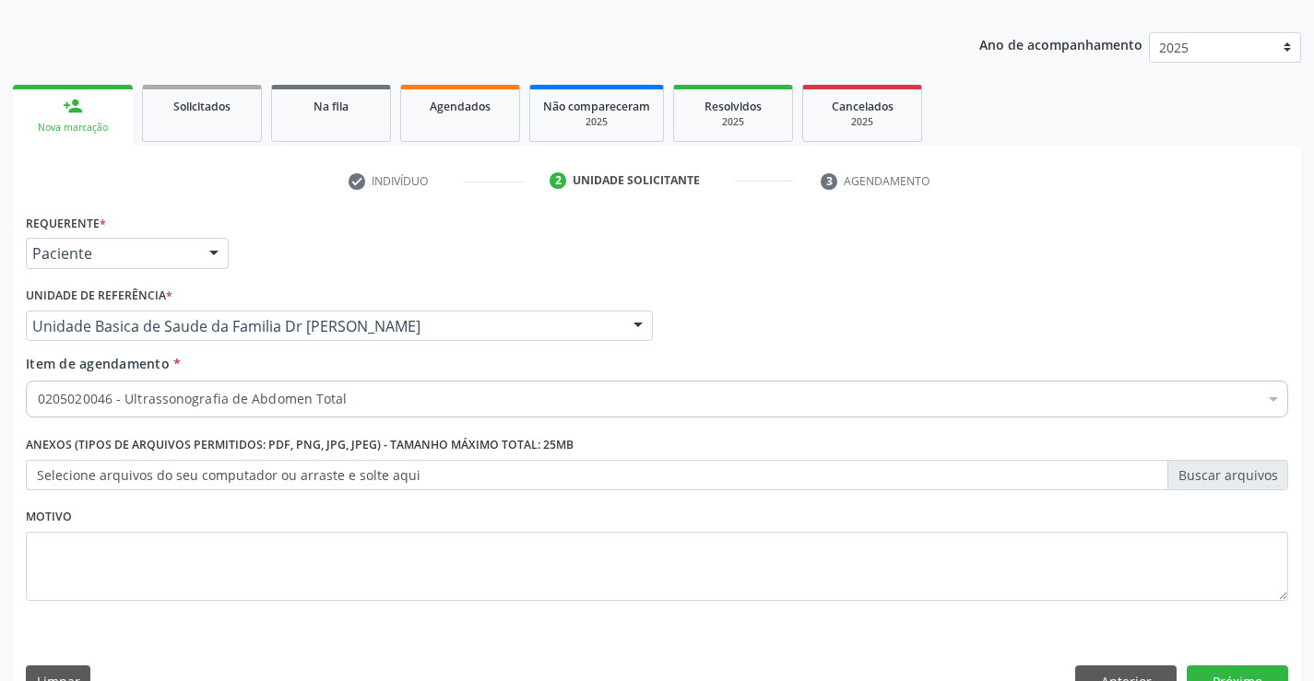
scroll to position [232, 0]
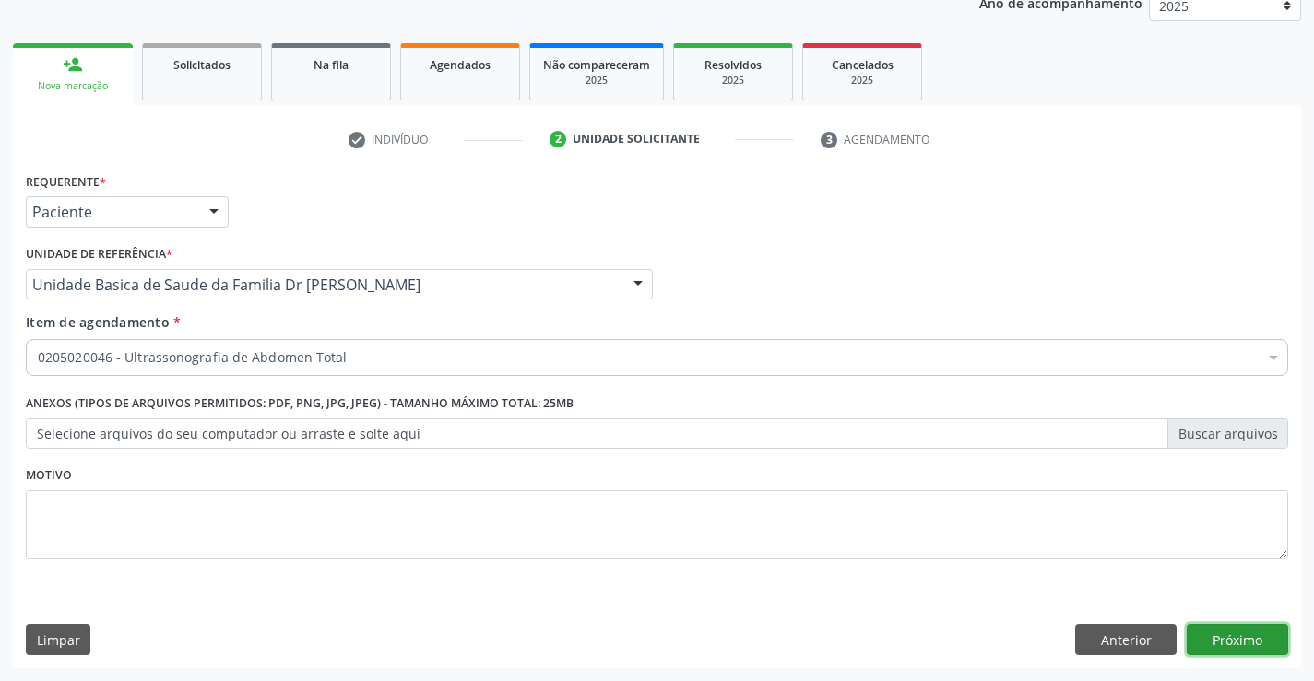
click at [1229, 634] on button "Próximo" at bounding box center [1237, 639] width 101 height 31
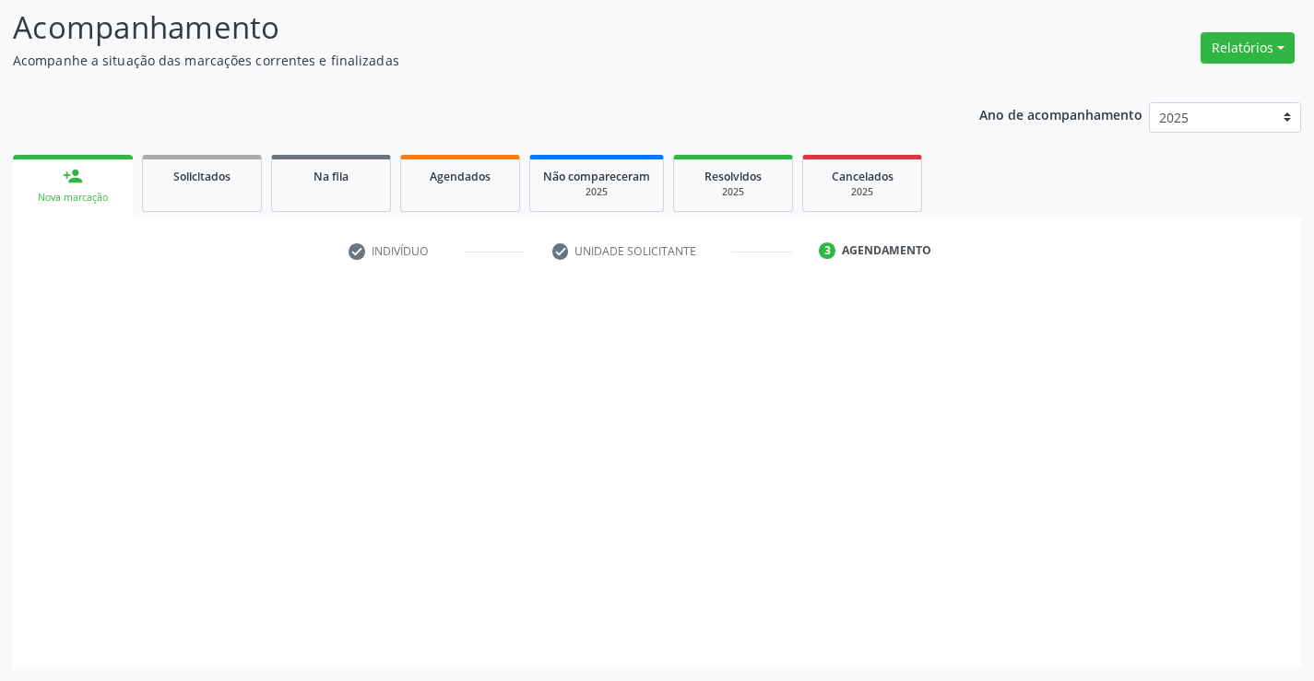
scroll to position [121, 0]
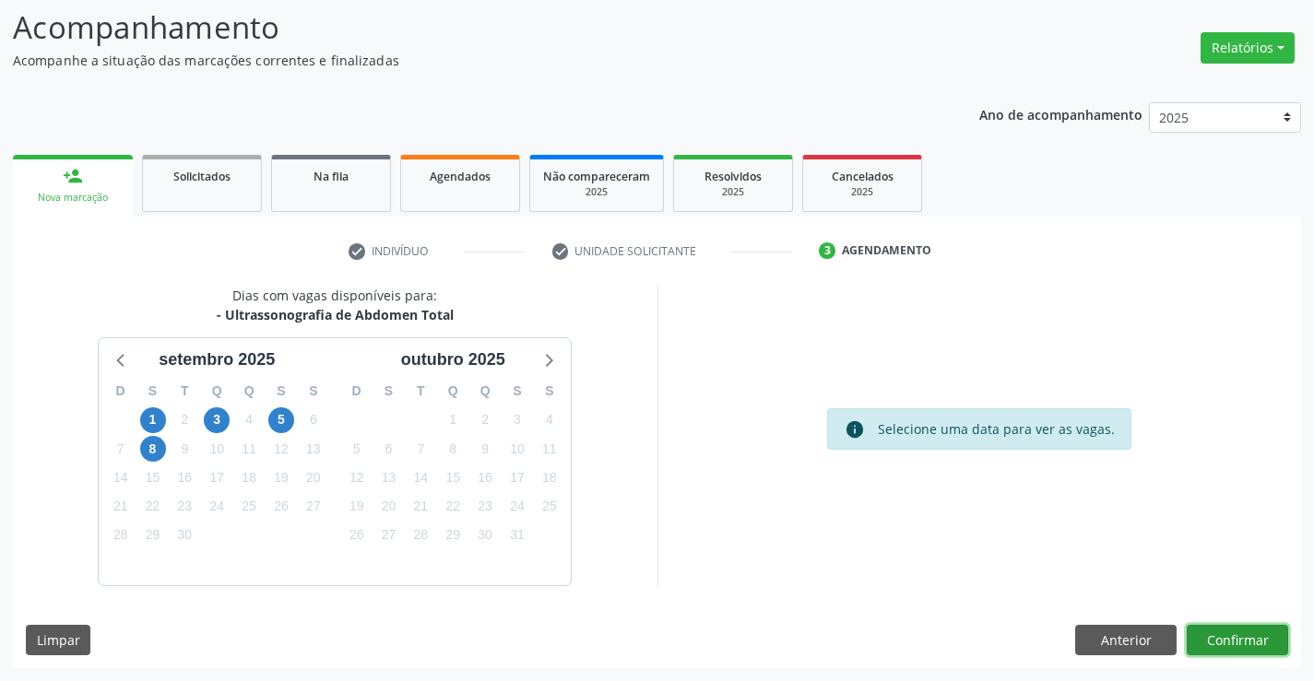
click at [1237, 638] on button "Confirmar" at bounding box center [1237, 640] width 101 height 31
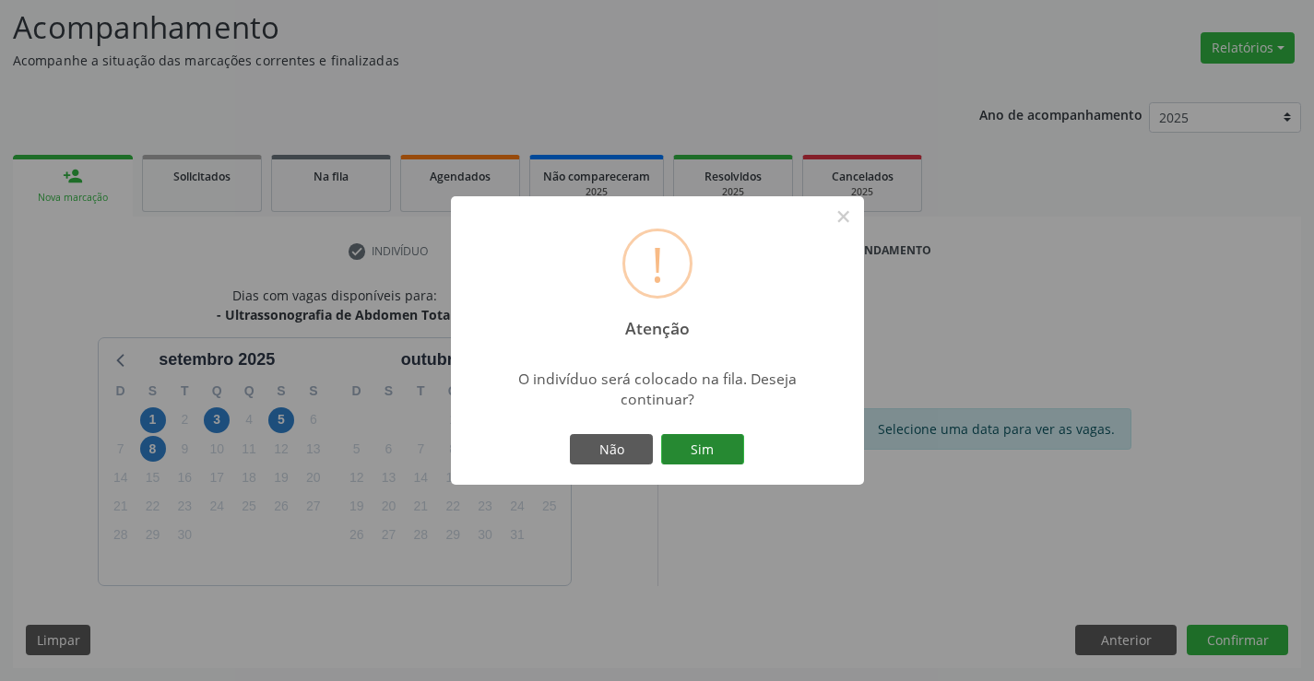
click at [701, 443] on button "Sim" at bounding box center [702, 449] width 83 height 31
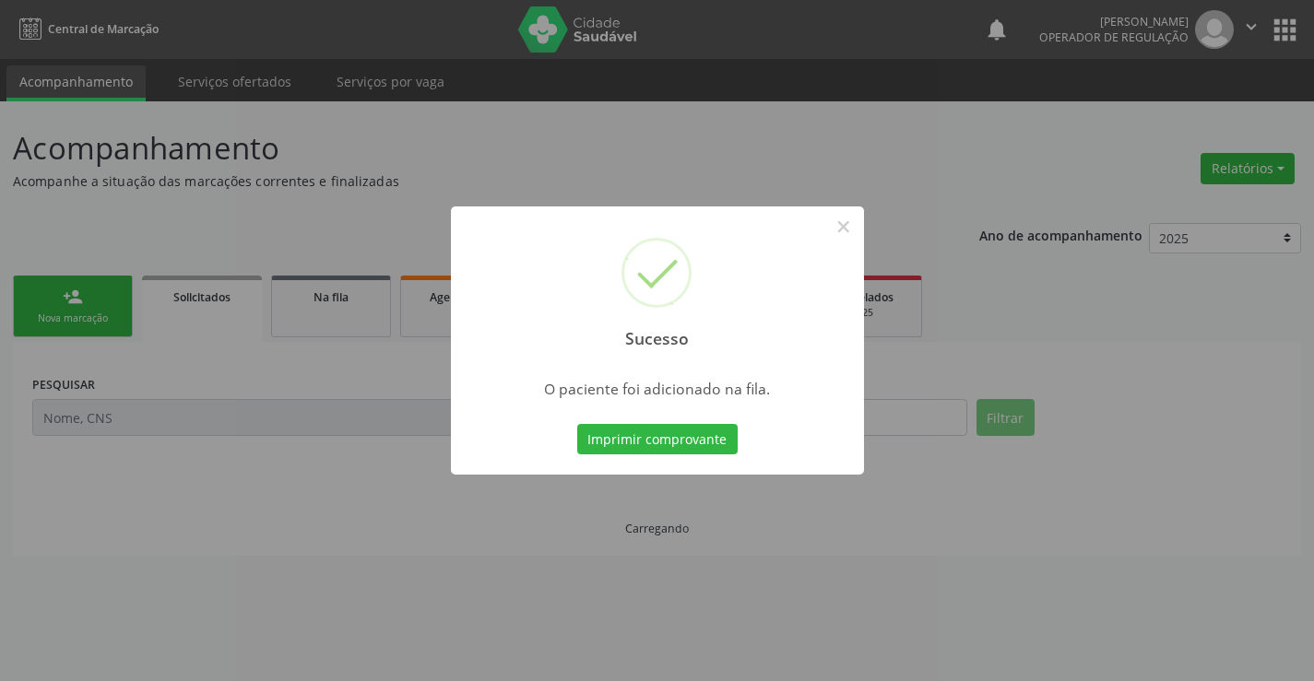
scroll to position [0, 0]
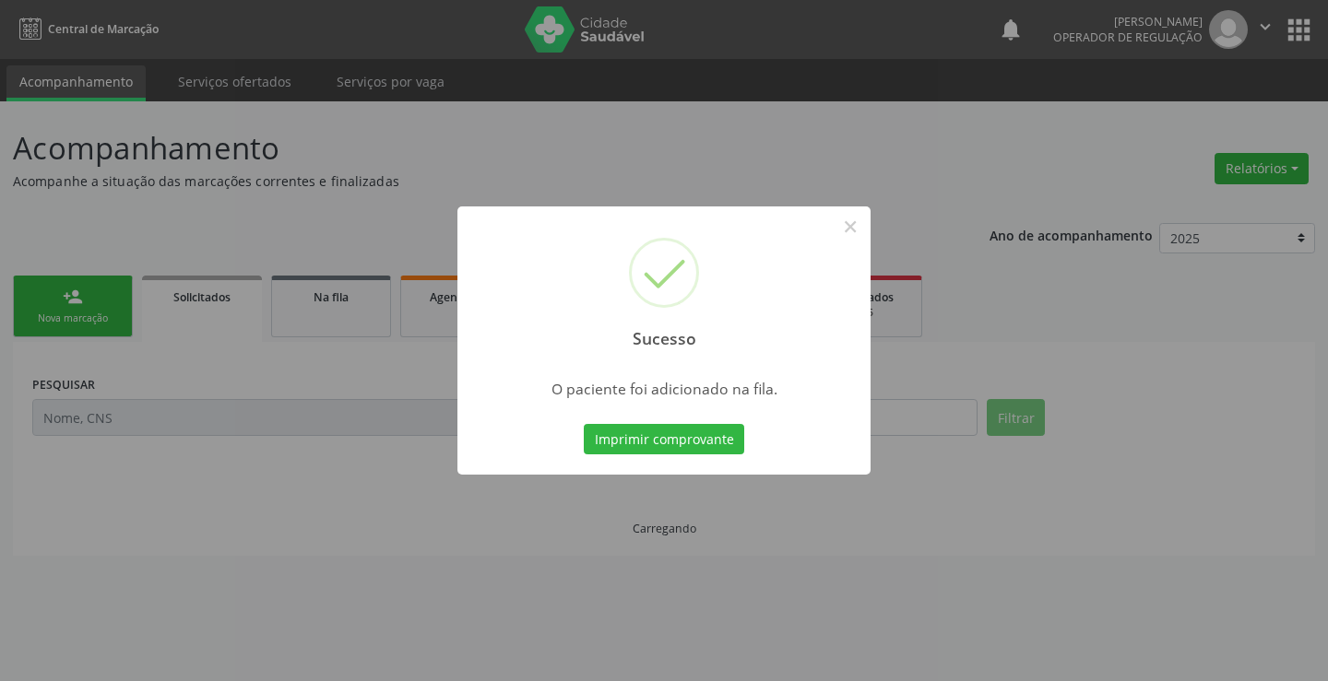
click at [701, 443] on button "Imprimir comprovante" at bounding box center [664, 439] width 160 height 31
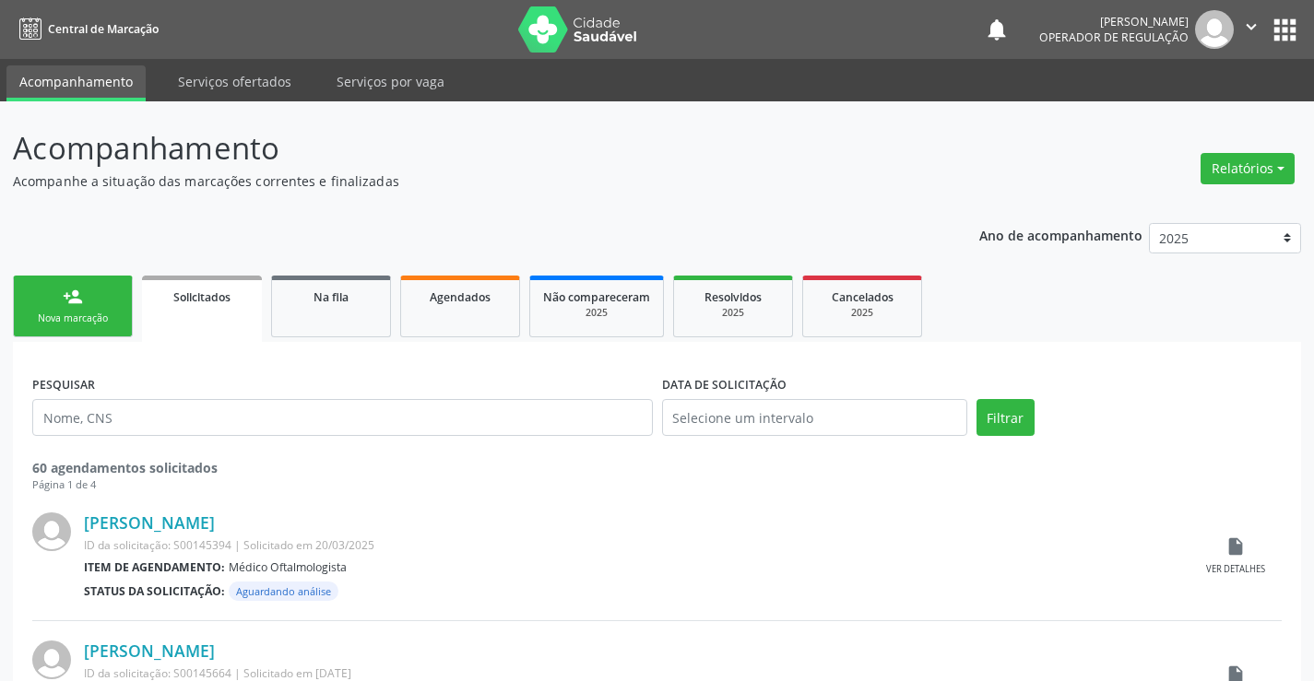
click at [69, 307] on link "person_add Nova marcação" at bounding box center [73, 307] width 120 height 62
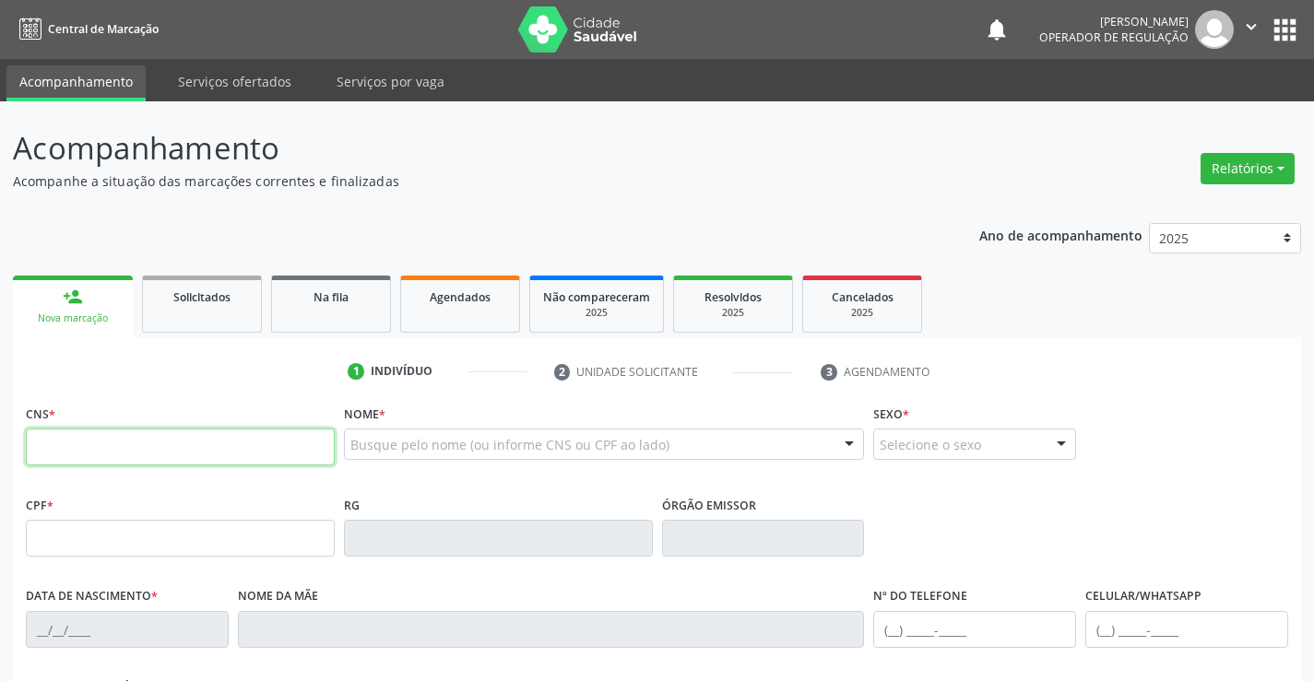
click at [124, 451] on input "text" at bounding box center [180, 447] width 309 height 37
click at [130, 446] on input "text" at bounding box center [180, 447] width 309 height 37
type input "700 5001 3931 6256"
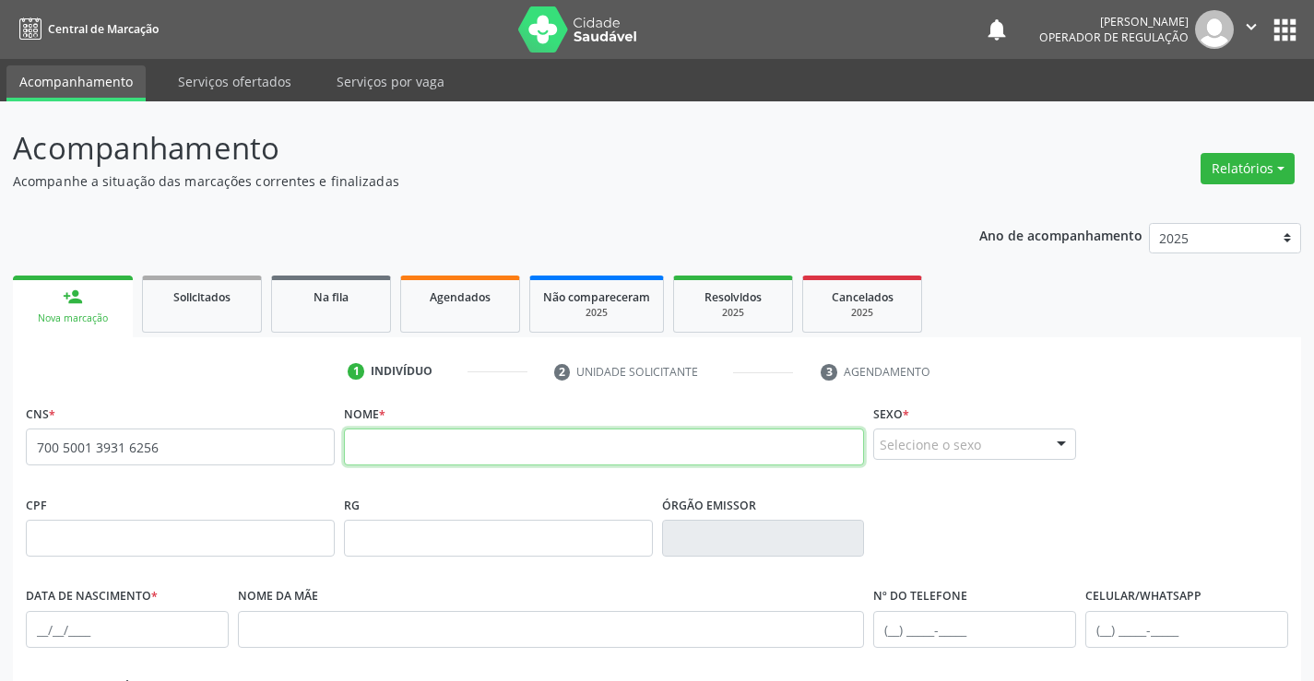
click at [406, 443] on input "text" at bounding box center [604, 447] width 521 height 37
type input "MARILENE DO CARMO BISPO"
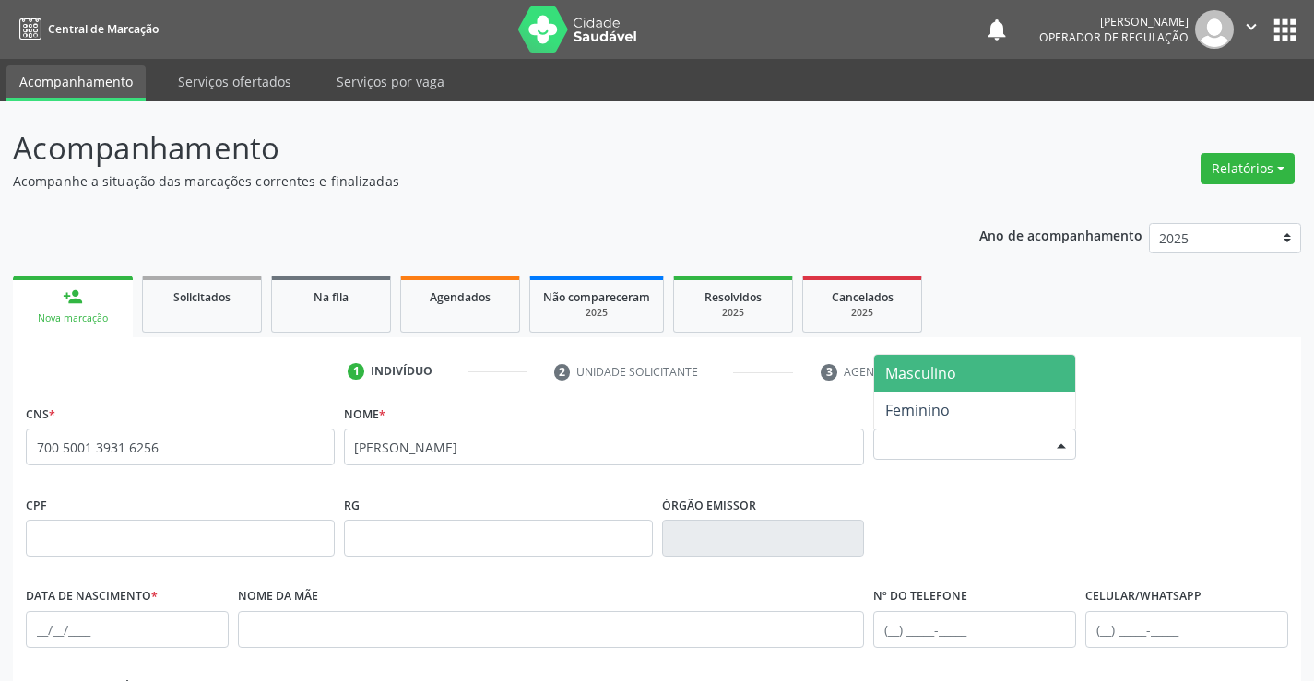
click at [936, 441] on div "Selecione o sexo" at bounding box center [974, 444] width 203 height 31
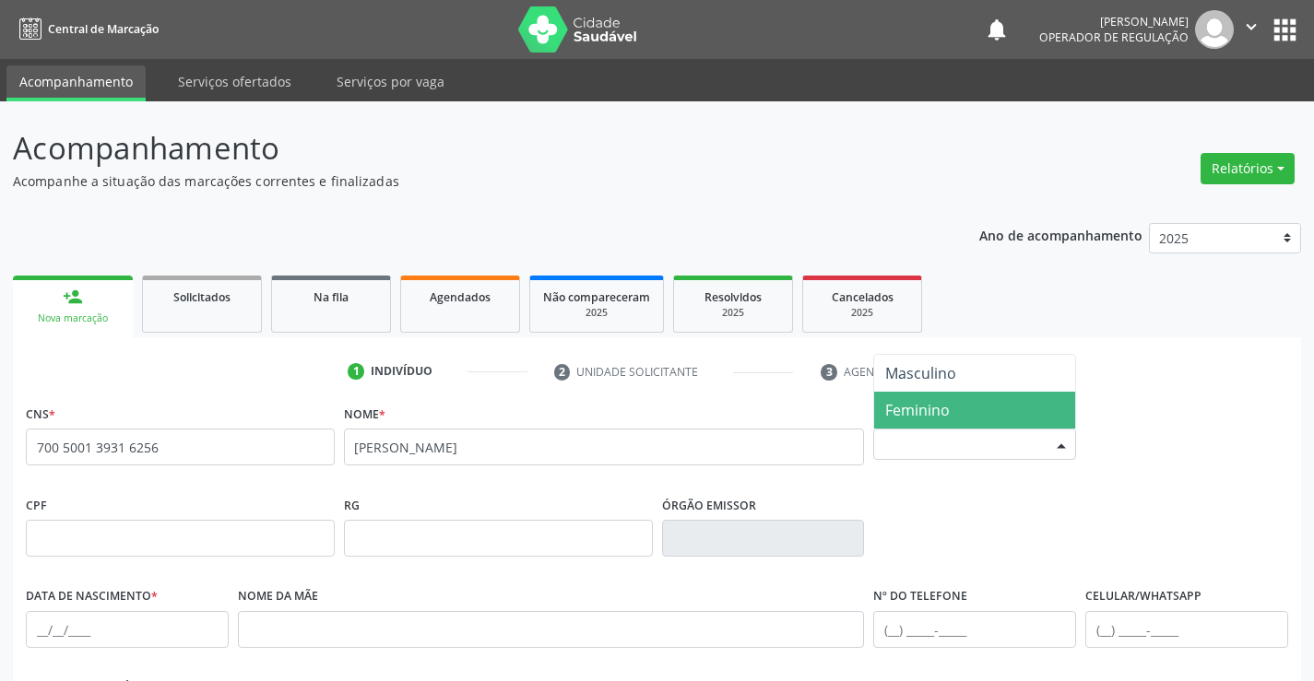
click at [937, 408] on span "Feminino" at bounding box center [917, 410] width 65 height 20
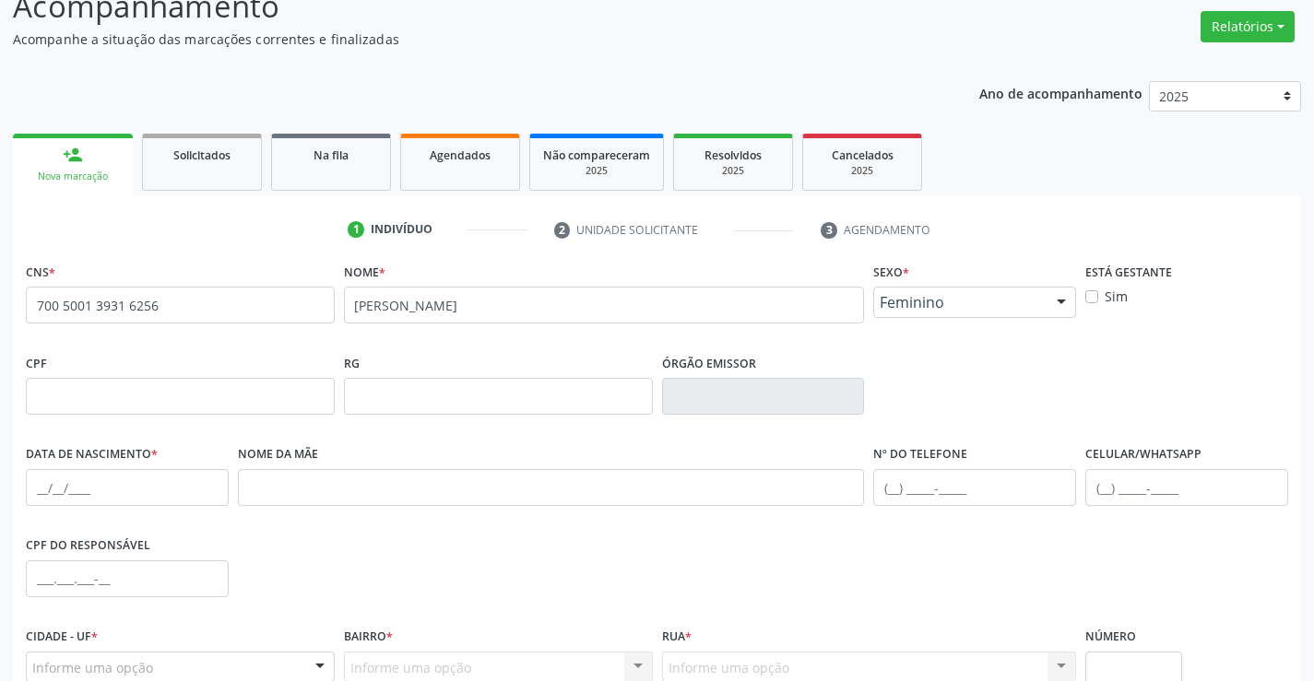
scroll to position [318, 0]
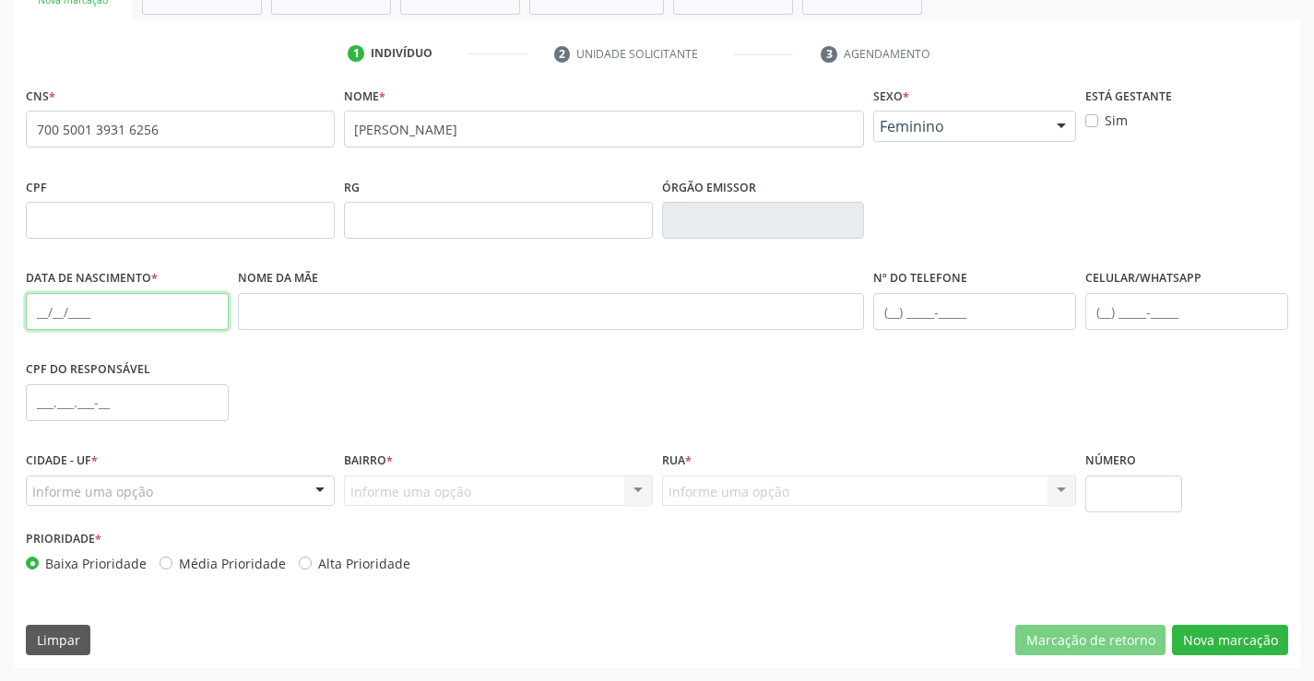
click at [108, 302] on input "text" at bounding box center [127, 311] width 203 height 37
type input "26/05/1979"
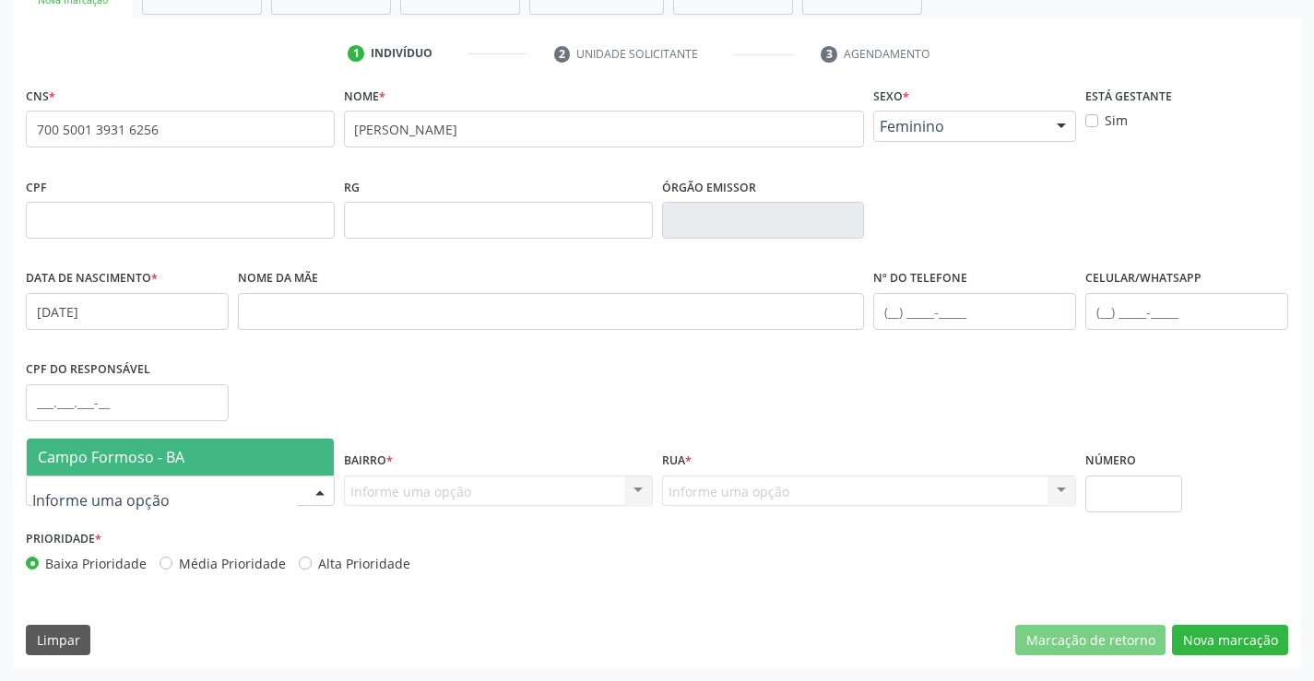
click at [162, 492] on div at bounding box center [180, 491] width 309 height 31
click at [162, 473] on span "Campo Formoso - BA" at bounding box center [180, 457] width 307 height 37
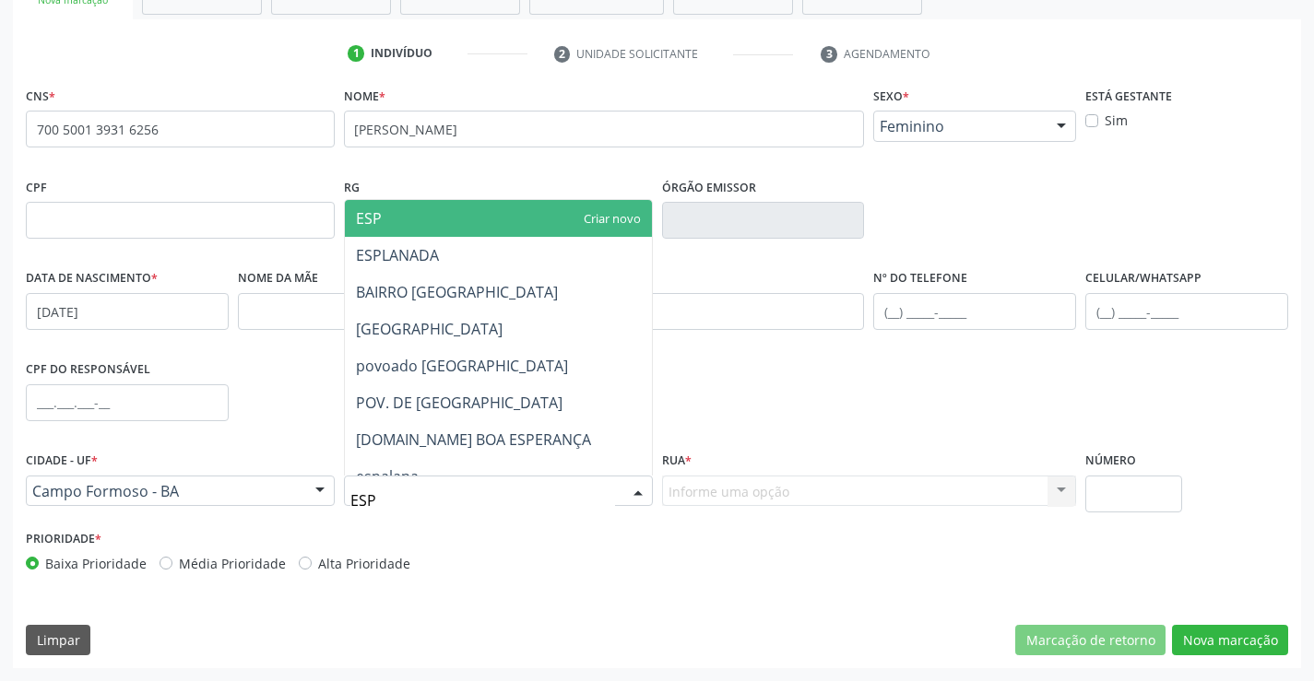
type input "ESPL"
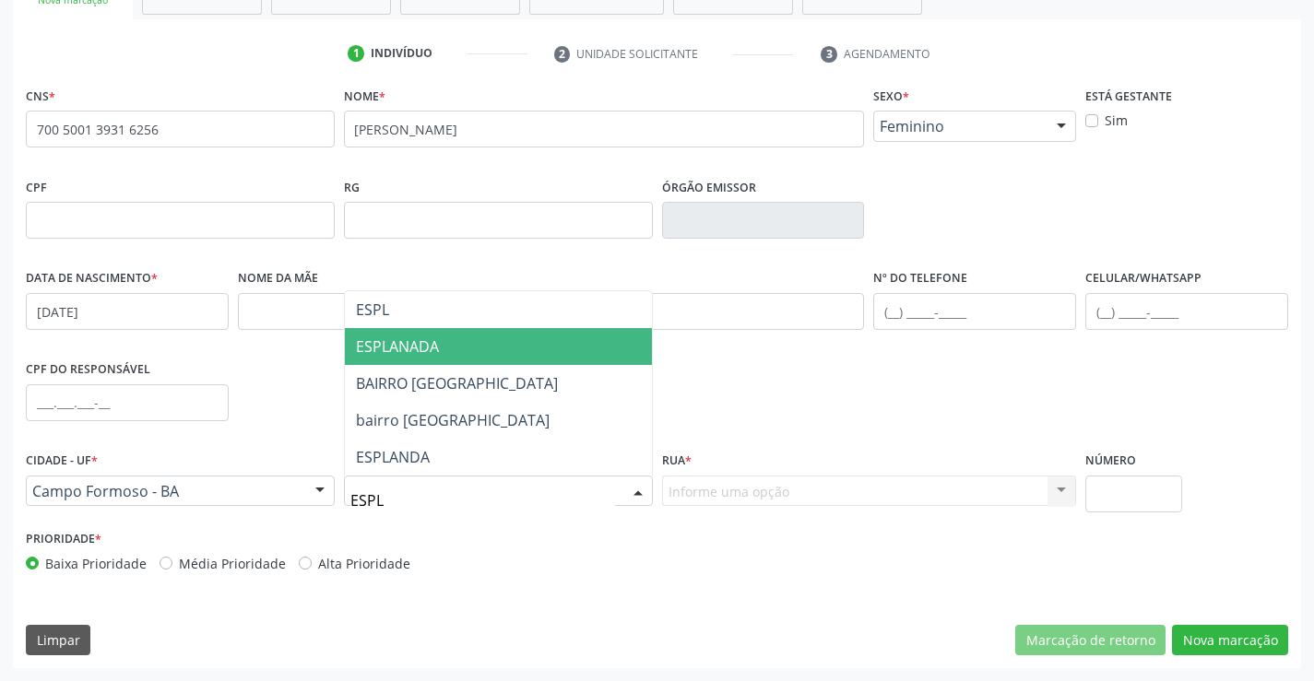
click at [444, 354] on span "ESPLANADA" at bounding box center [498, 346] width 307 height 37
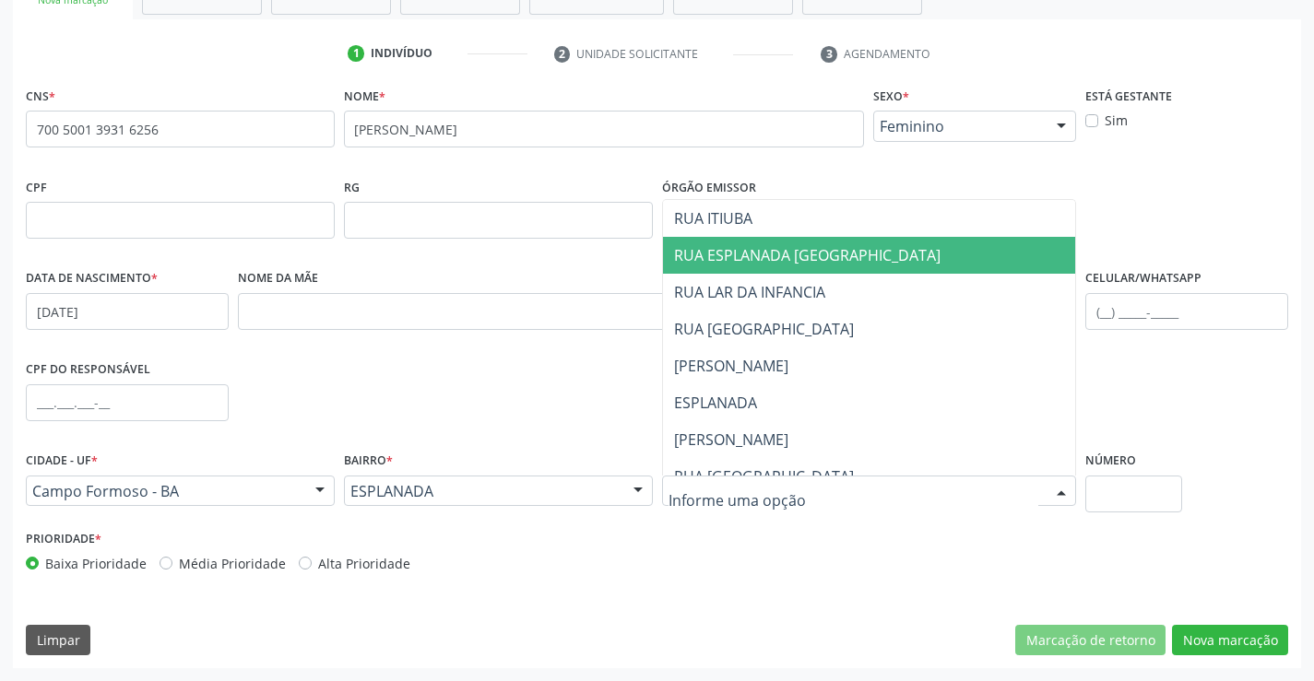
click at [835, 246] on span "RUA ESPLANADA CAPIM GROSSO" at bounding box center [807, 255] width 267 height 20
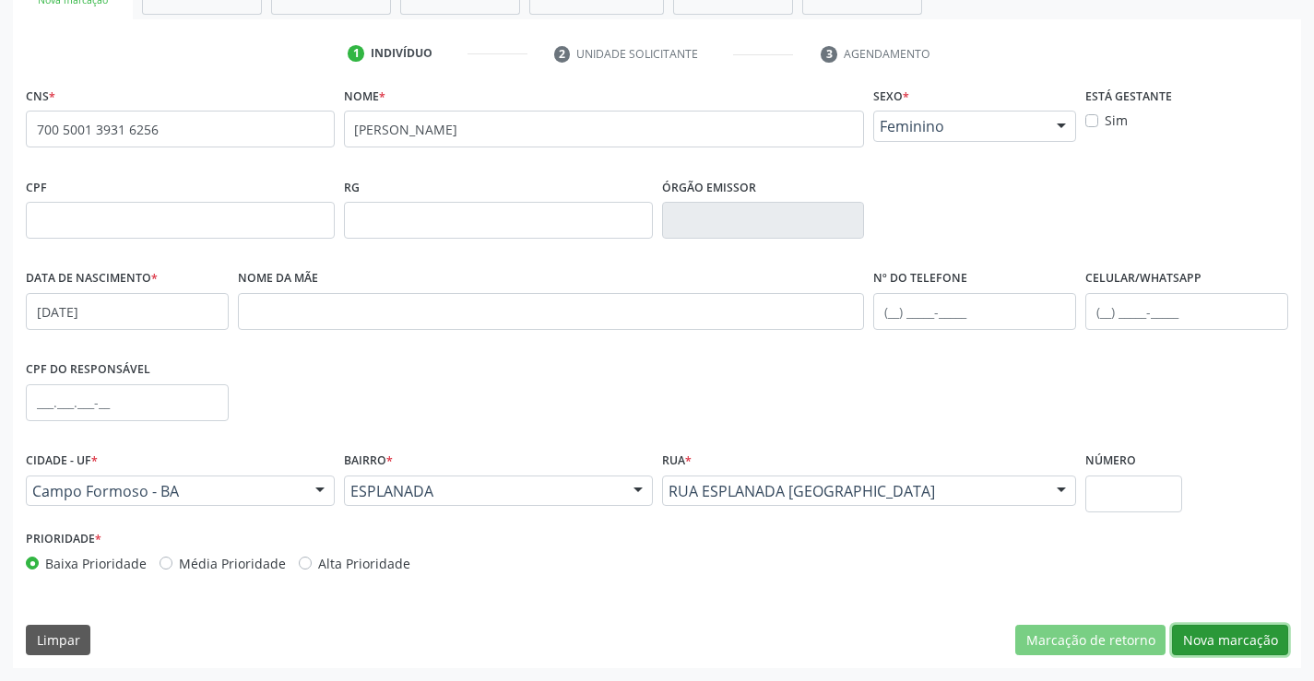
click at [1238, 637] on button "Nova marcação" at bounding box center [1230, 640] width 116 height 31
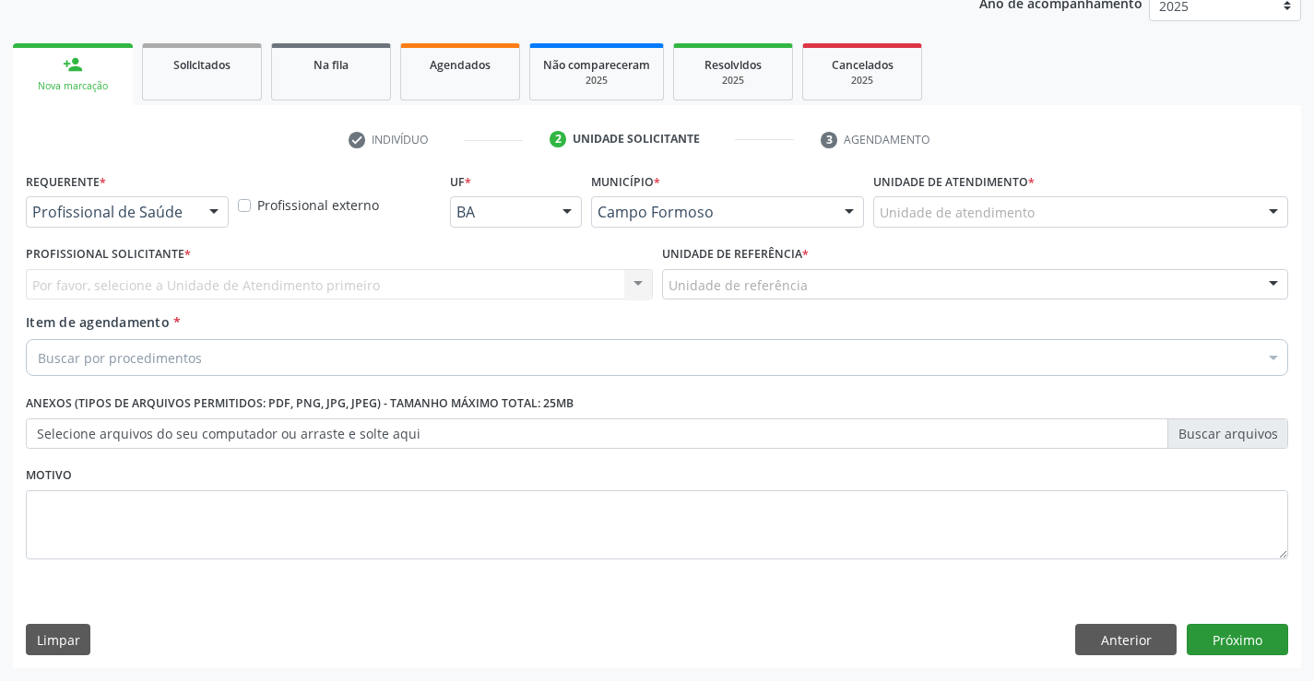
scroll to position [232, 0]
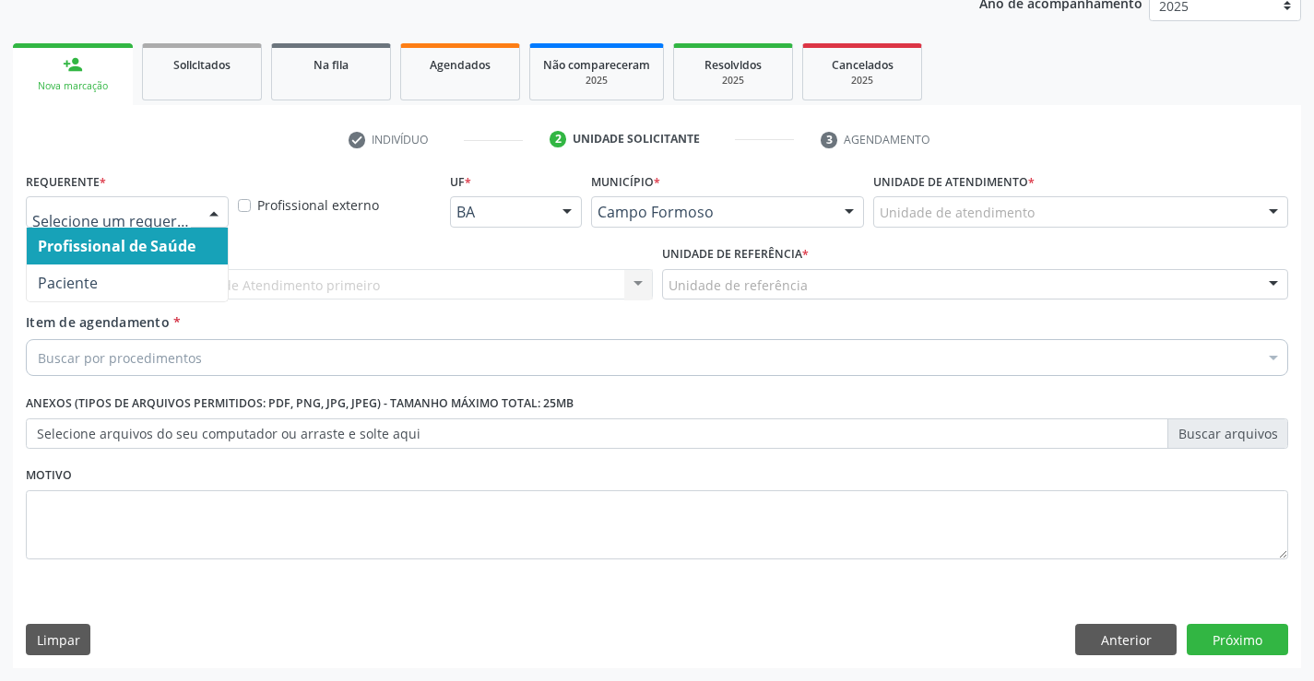
click at [130, 198] on div at bounding box center [127, 211] width 203 height 31
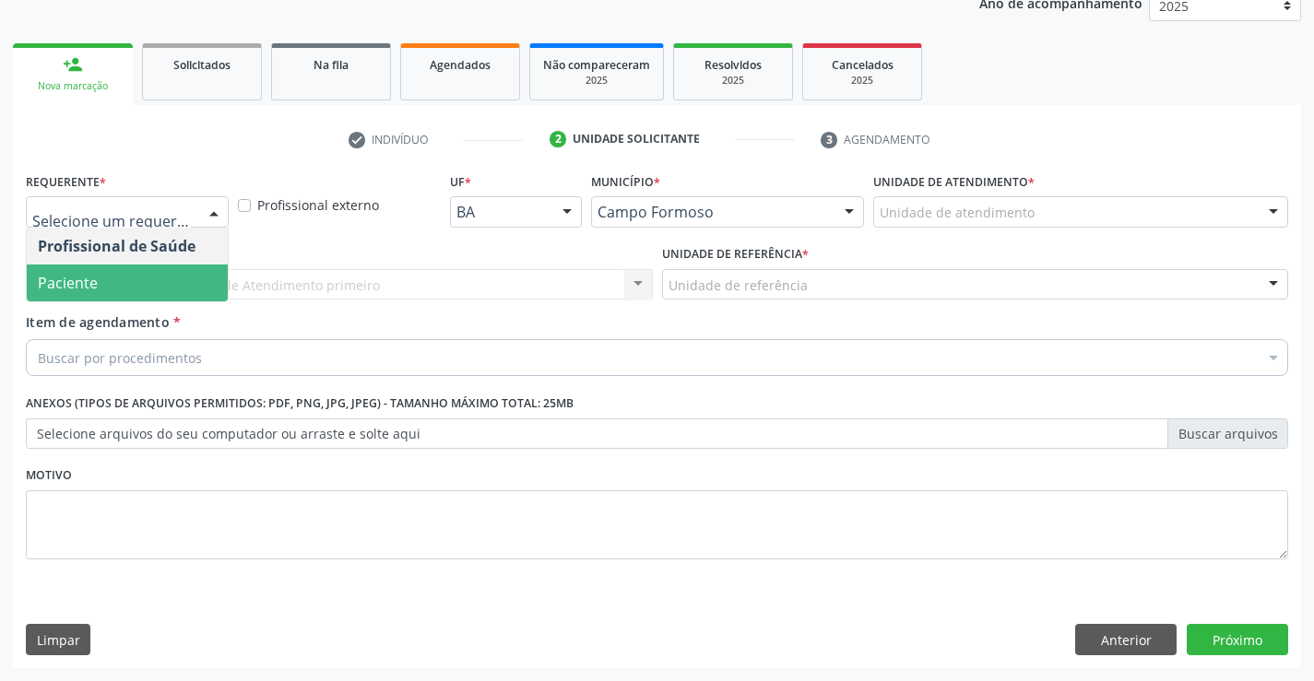
click at [110, 290] on span "Paciente" at bounding box center [127, 283] width 201 height 37
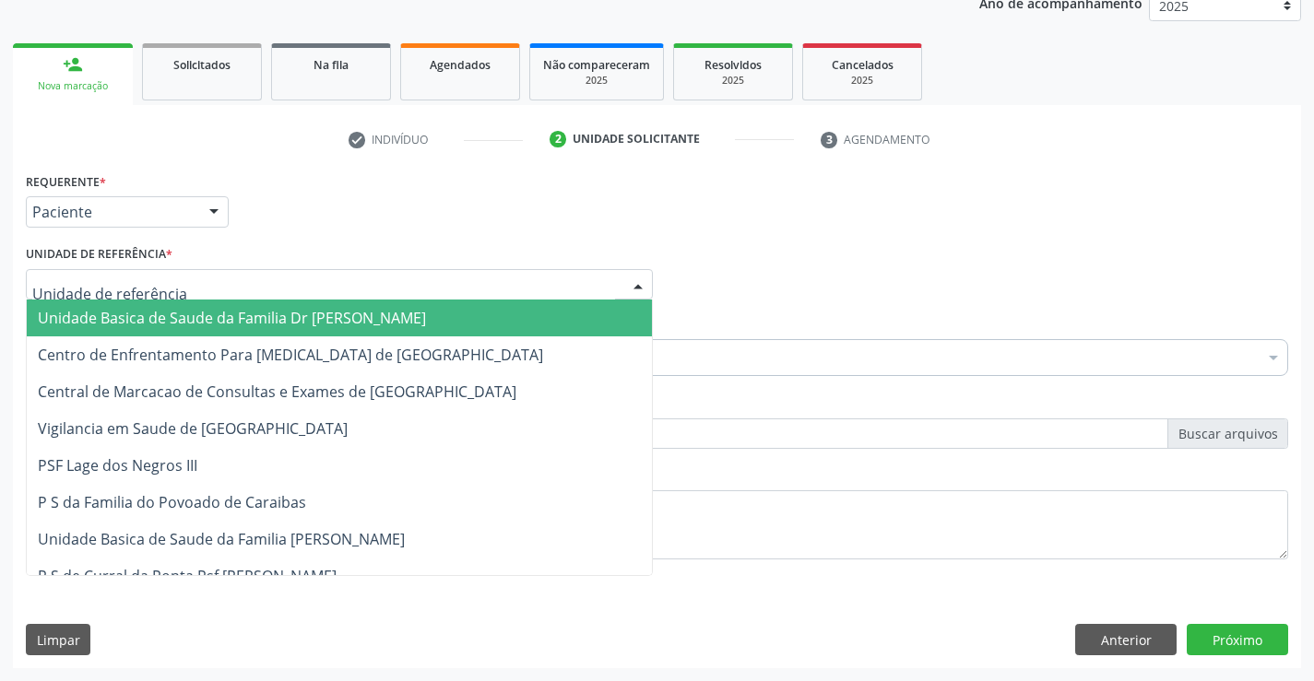
click at [132, 321] on span "Unidade Basica de Saude da Familia Dr [PERSON_NAME]" at bounding box center [232, 318] width 388 height 20
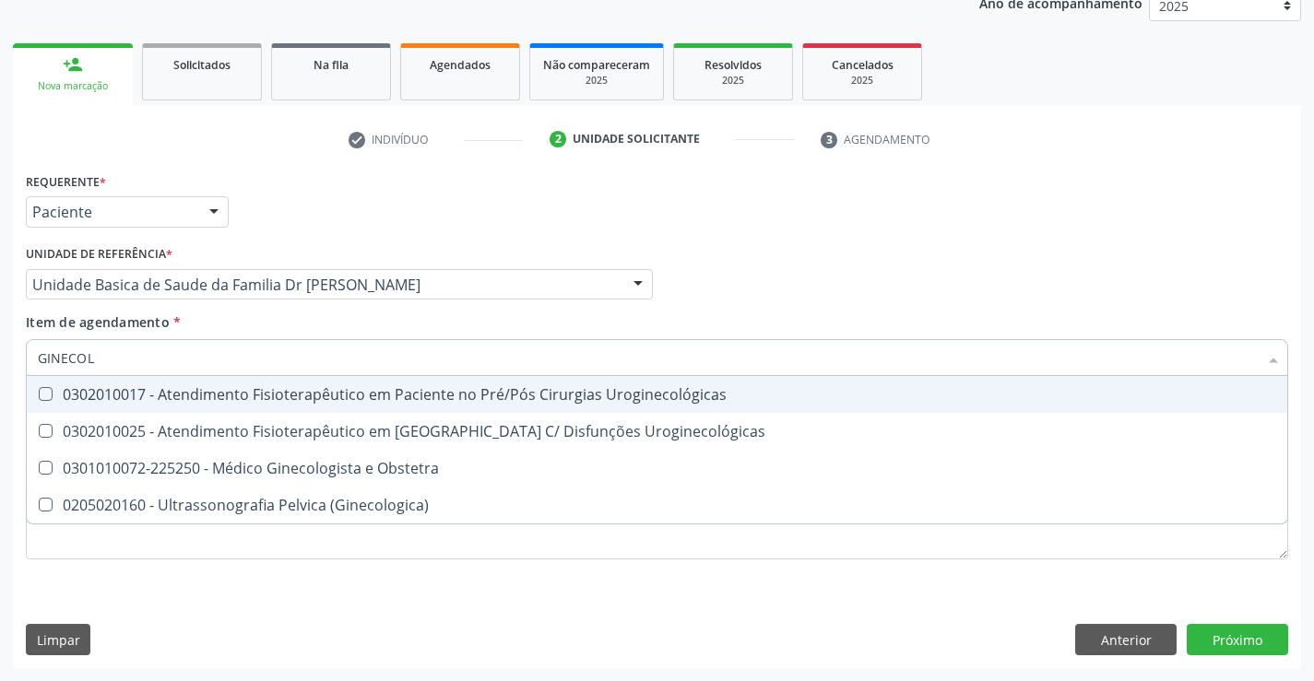
type input "GINECOLO"
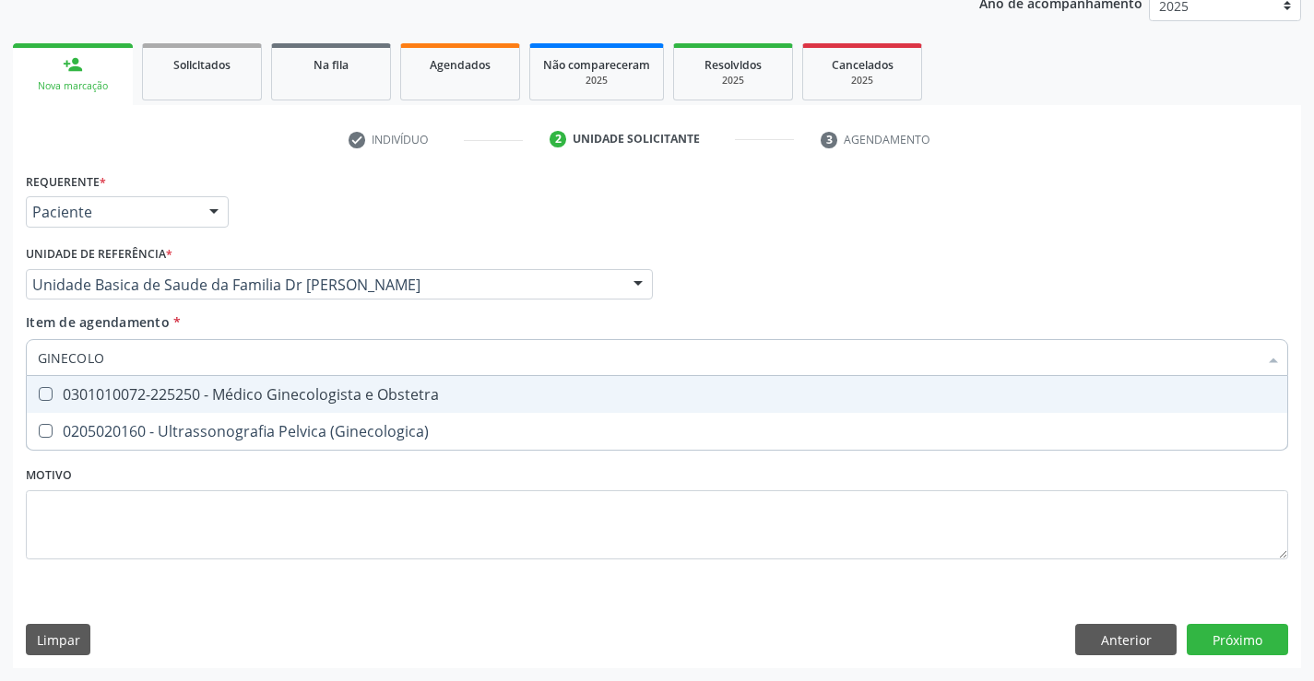
click at [281, 394] on div "0301010072-225250 - Médico Ginecologista e Obstetra" at bounding box center [657, 394] width 1238 height 15
checkbox Obstetra "true"
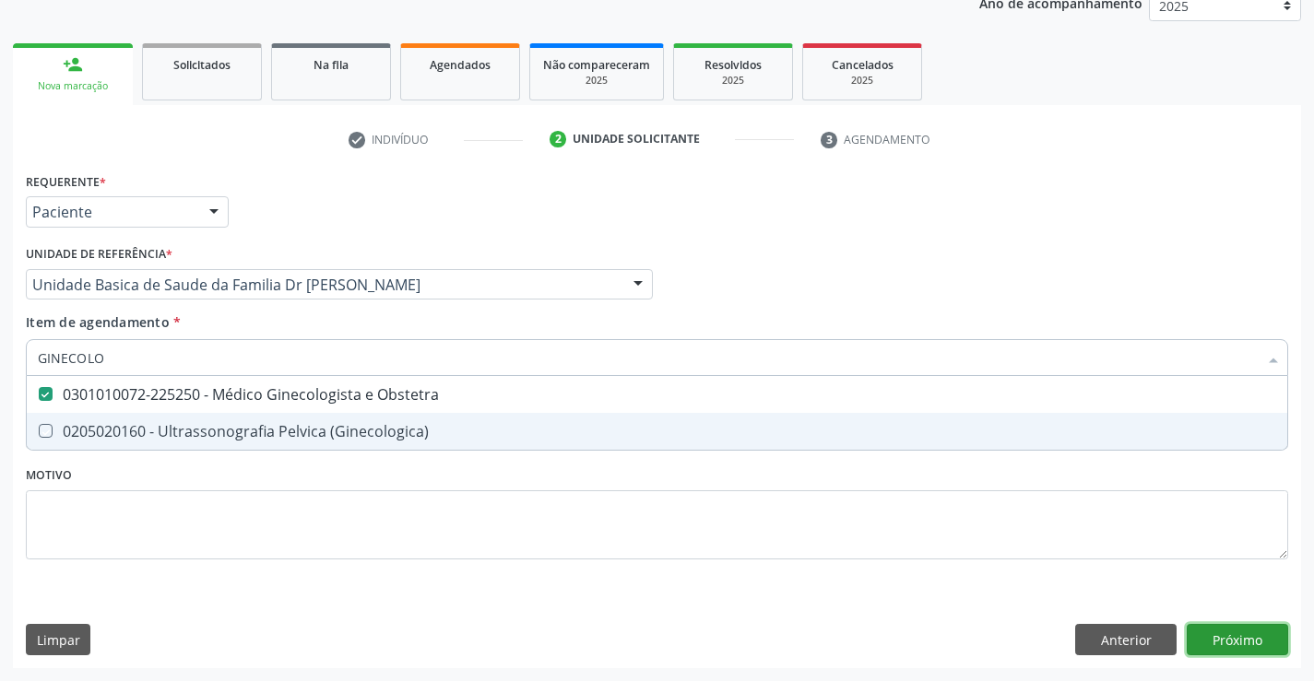
click at [1236, 633] on div "Requerente * Paciente Profissional de Saúde Paciente Nenhum resultado encontrad…" at bounding box center [657, 418] width 1288 height 501
checkbox \(Ginecologica\) "true"
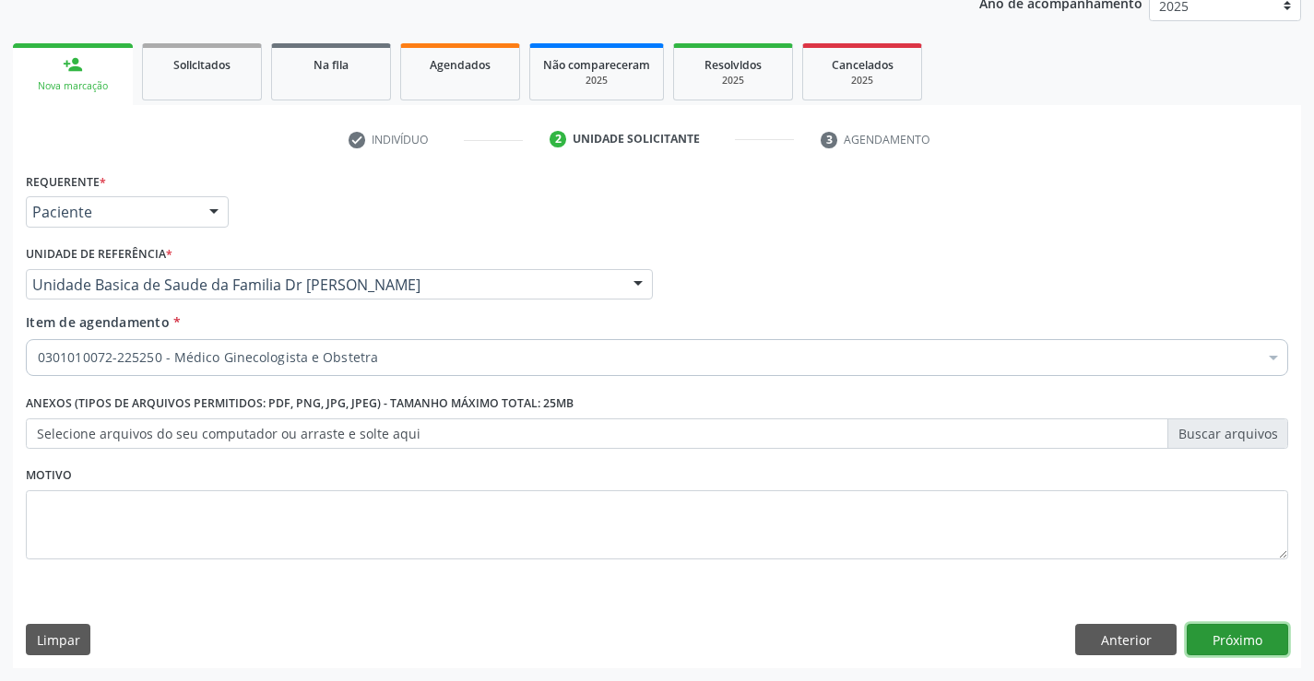
click at [1246, 640] on button "Próximo" at bounding box center [1237, 639] width 101 height 31
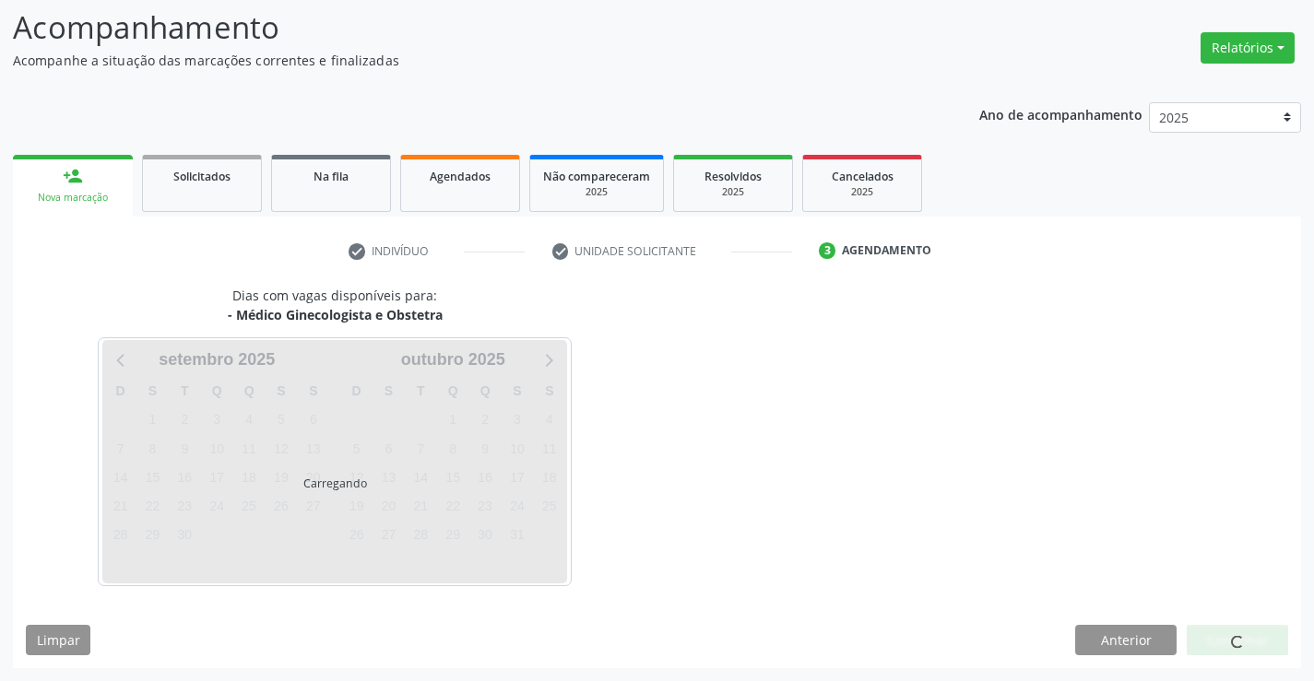
scroll to position [121, 0]
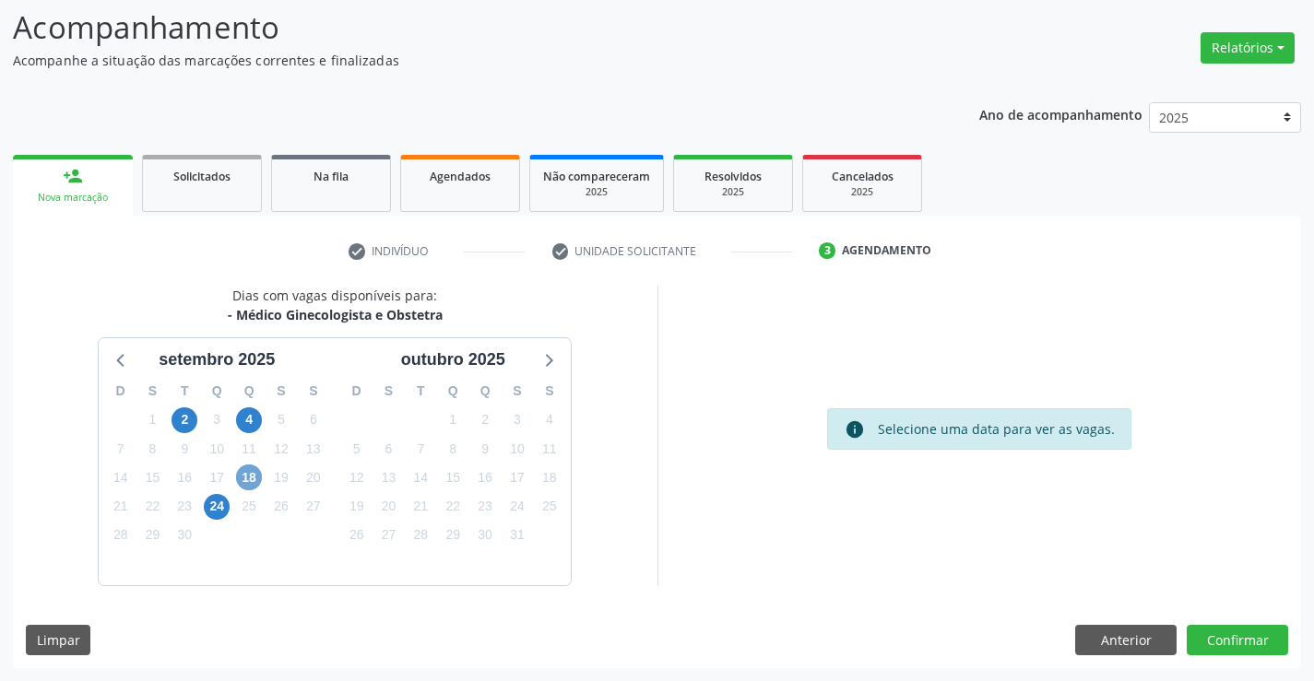
click at [245, 477] on span "18" at bounding box center [249, 478] width 26 height 26
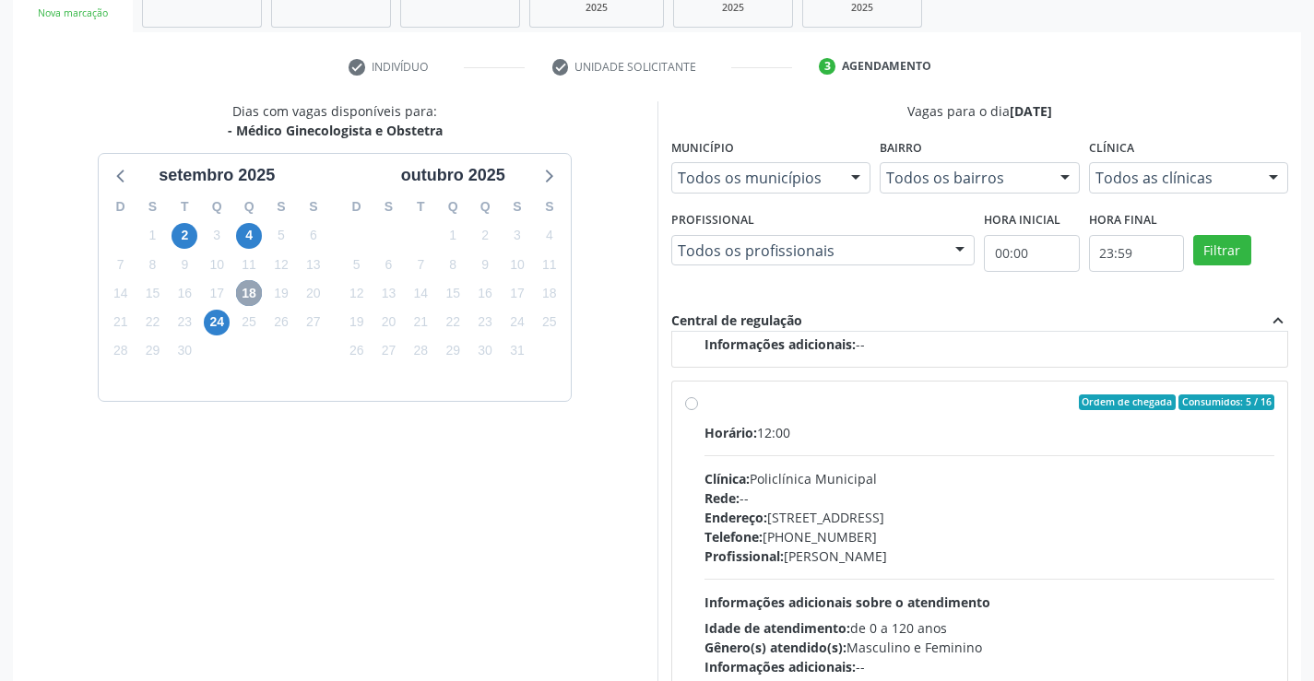
scroll to position [290, 0]
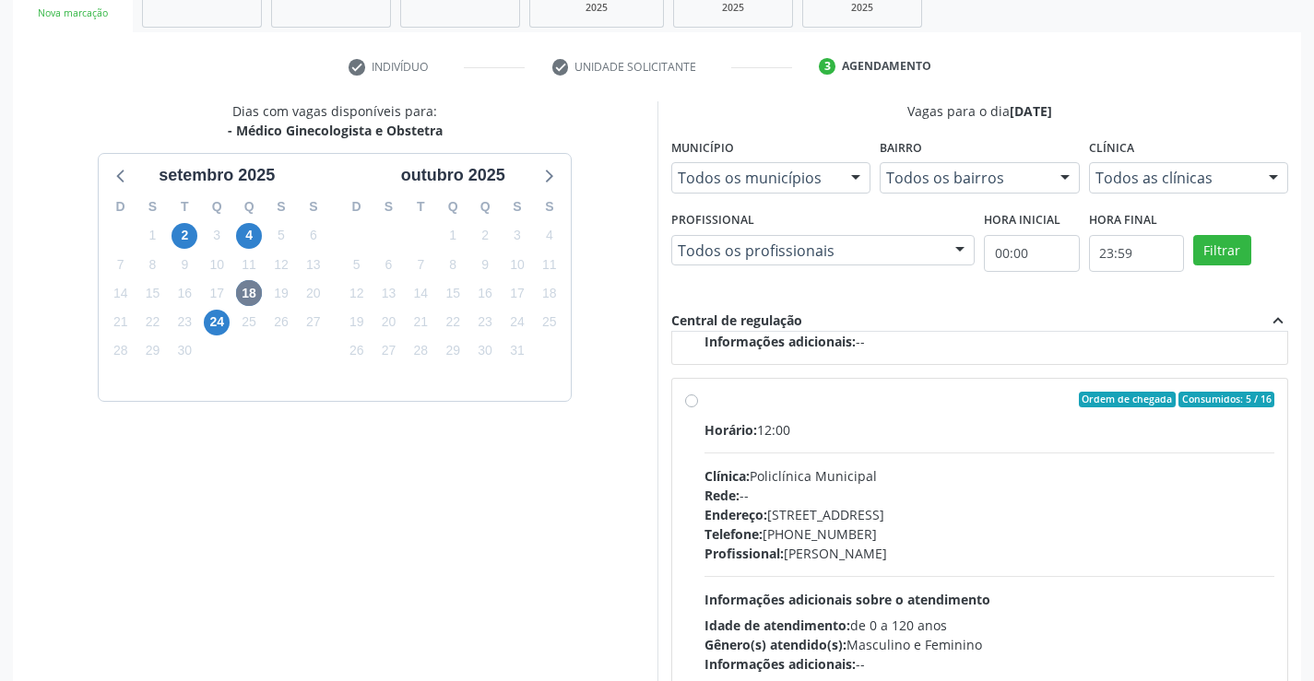
click at [828, 415] on label "Ordem de chegada Consumidos: 5 / 16 Horário: 12:00 Clínica: Policlínica Municip…" at bounding box center [990, 533] width 571 height 283
click at [698, 409] on input "Ordem de chegada Consumidos: 5 / 16 Horário: 12:00 Clínica: Policlínica Municip…" at bounding box center [691, 400] width 13 height 17
radio input "true"
click at [1298, 515] on div "Vagas para o dia 18/09/2025 Município Todos os municípios Todos os municípios C…" at bounding box center [980, 400] width 645 height 599
click at [1297, 517] on div "Vagas para o dia 18/09/2025 Município Todos os municípios Todos os municípios C…" at bounding box center [980, 400] width 645 height 599
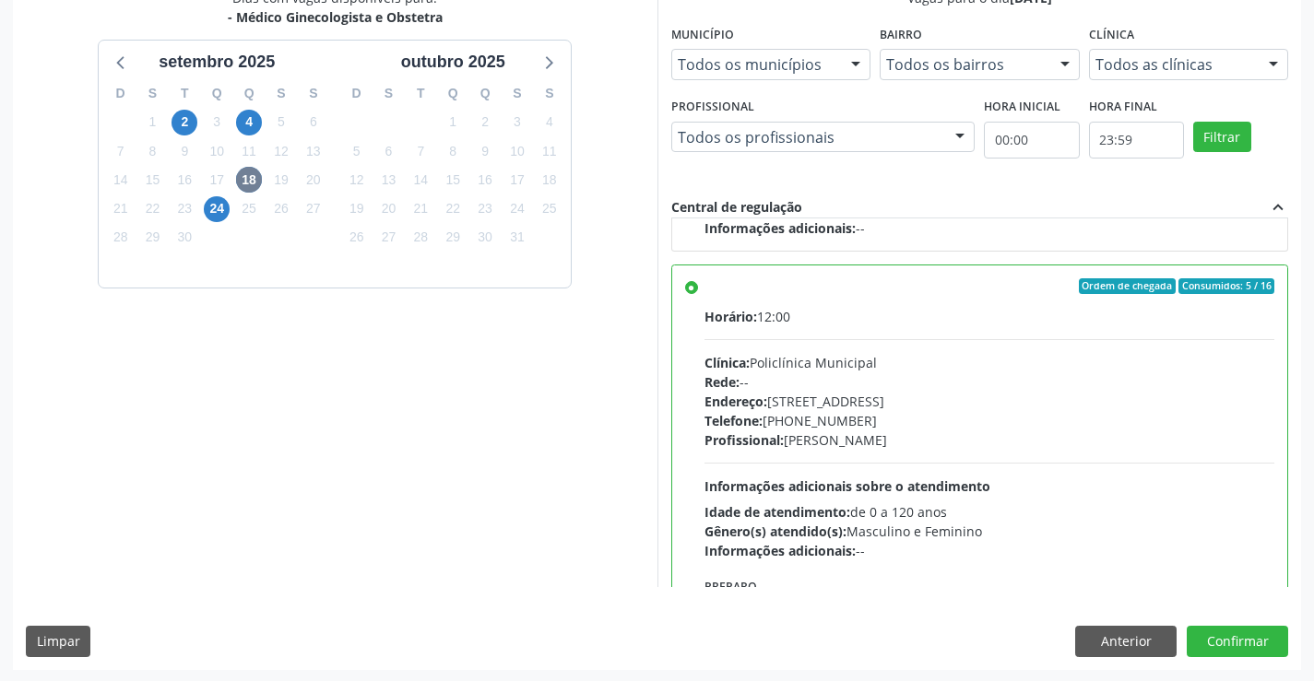
scroll to position [421, 0]
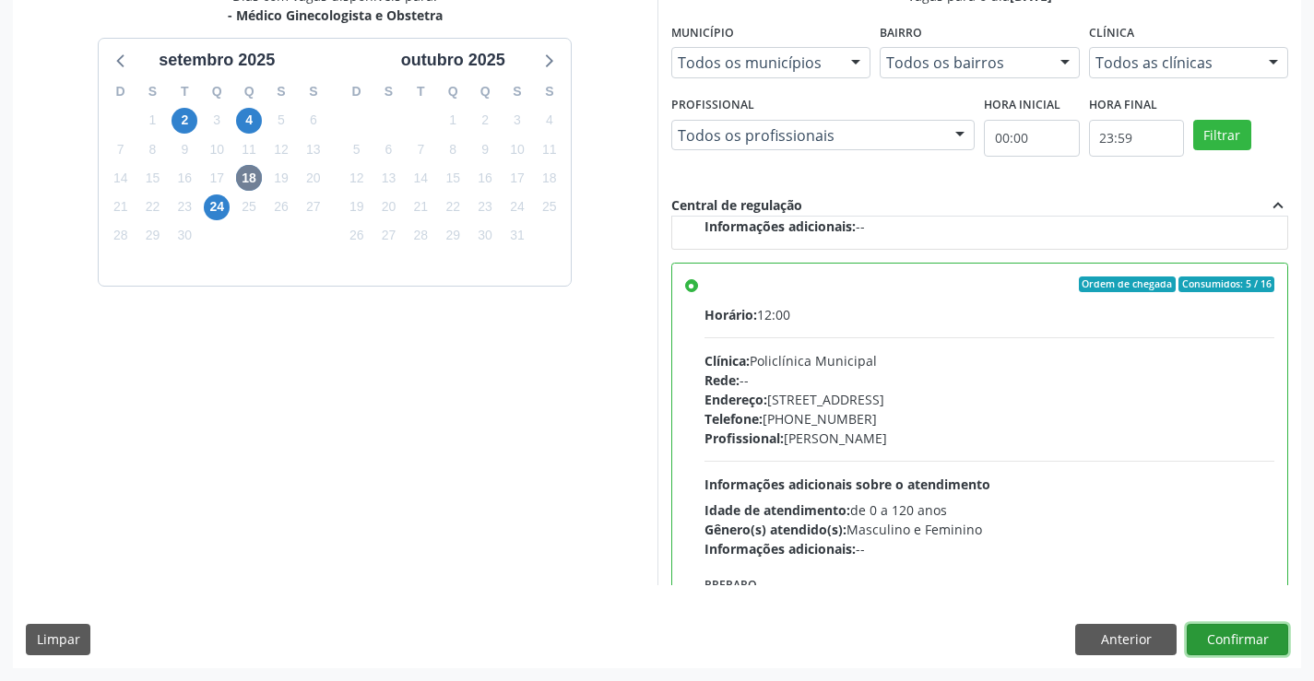
click at [1225, 642] on button "Confirmar" at bounding box center [1237, 639] width 101 height 31
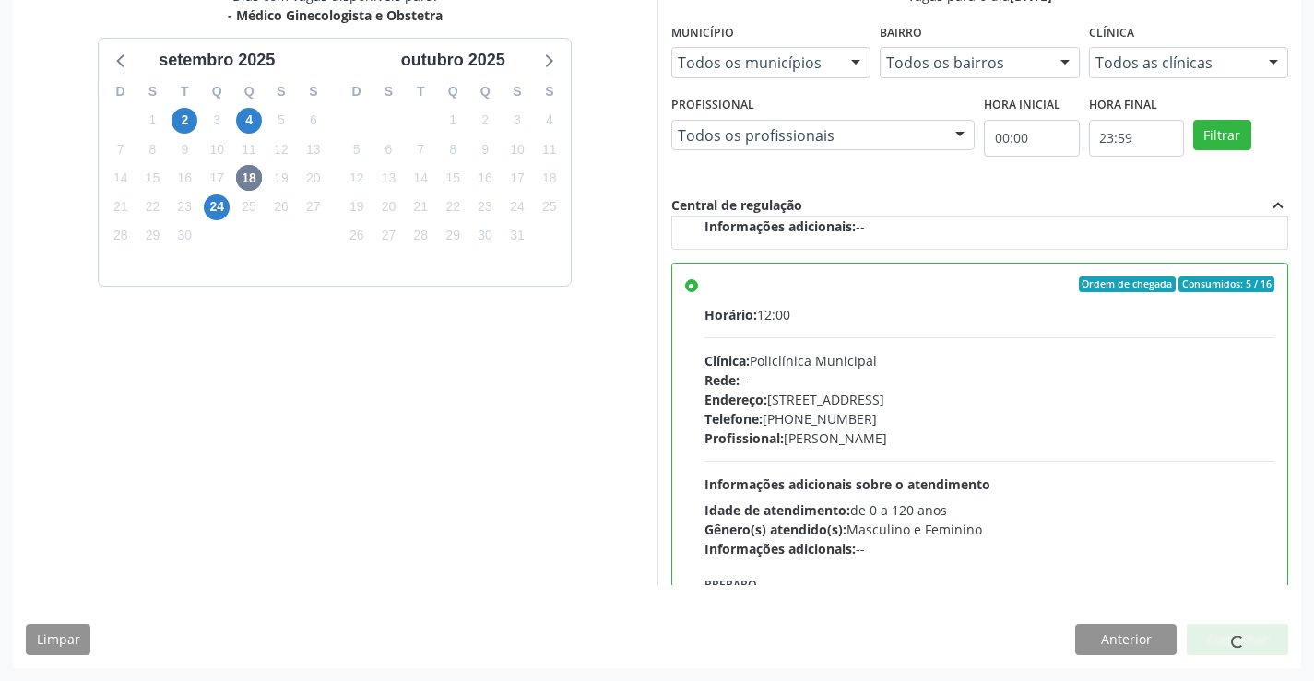
scroll to position [0, 0]
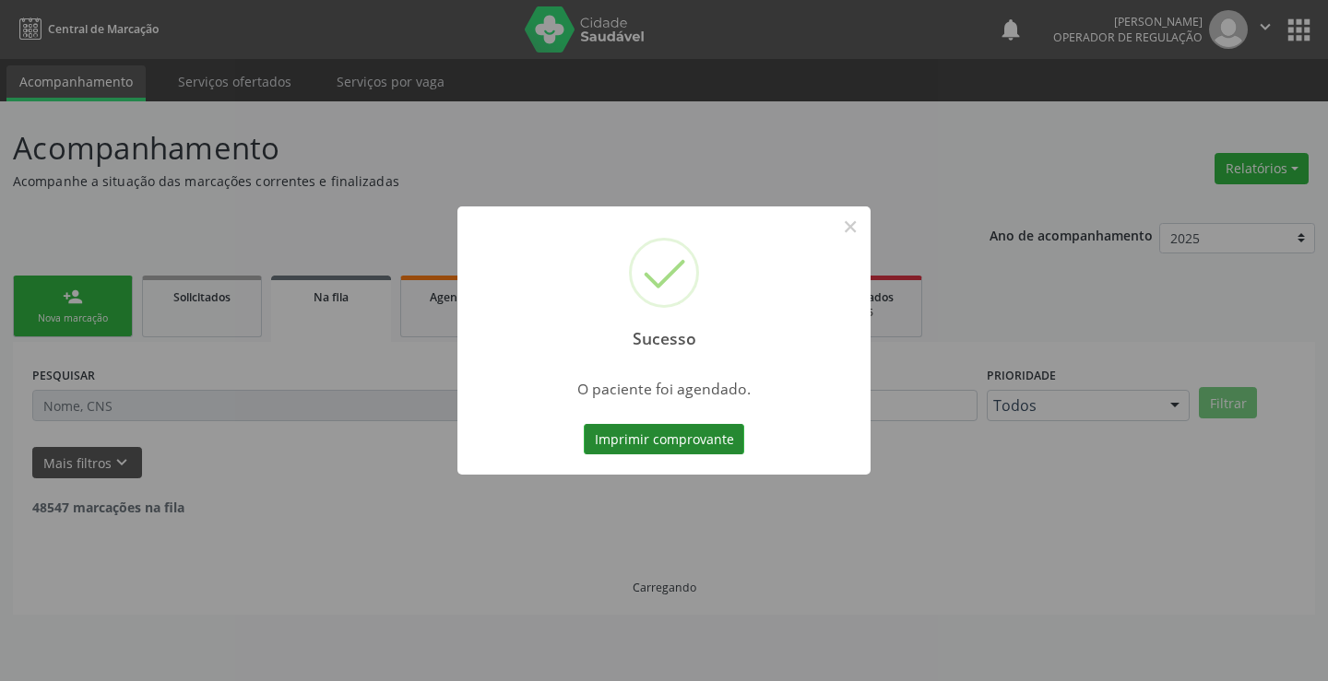
click at [672, 440] on button "Imprimir comprovante" at bounding box center [664, 439] width 160 height 31
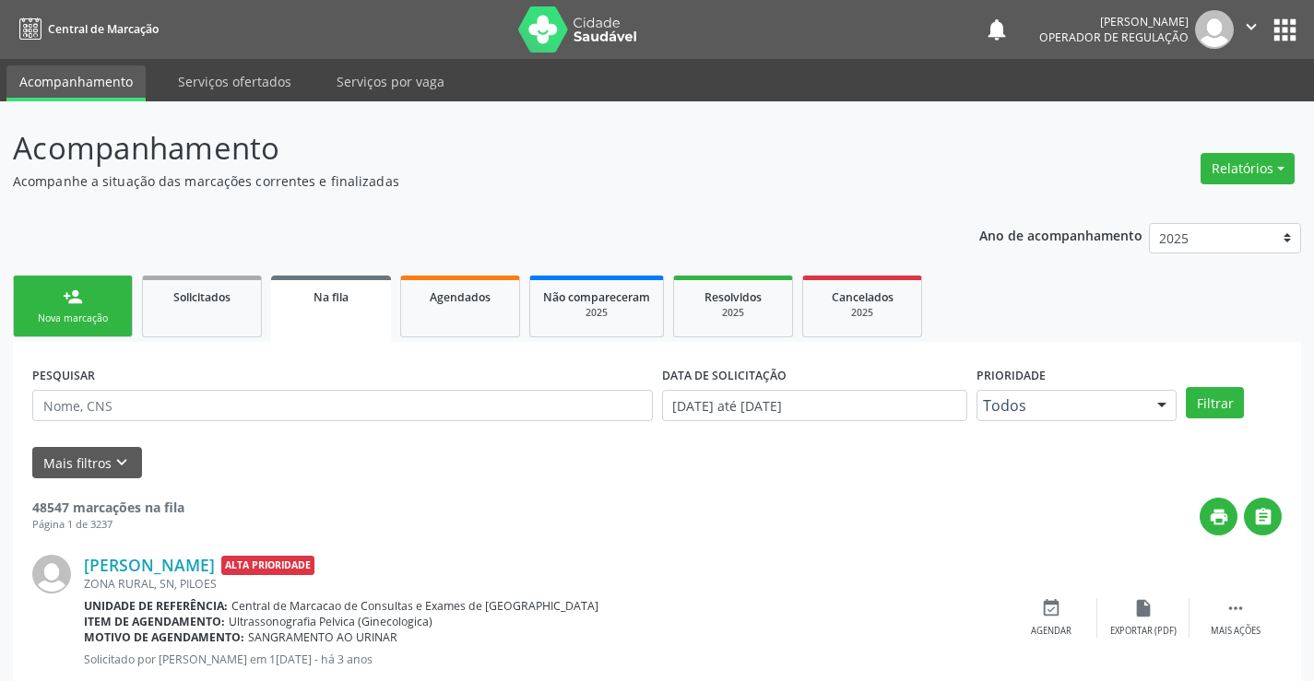
click at [89, 298] on link "person_add Nova marcação" at bounding box center [73, 307] width 120 height 62
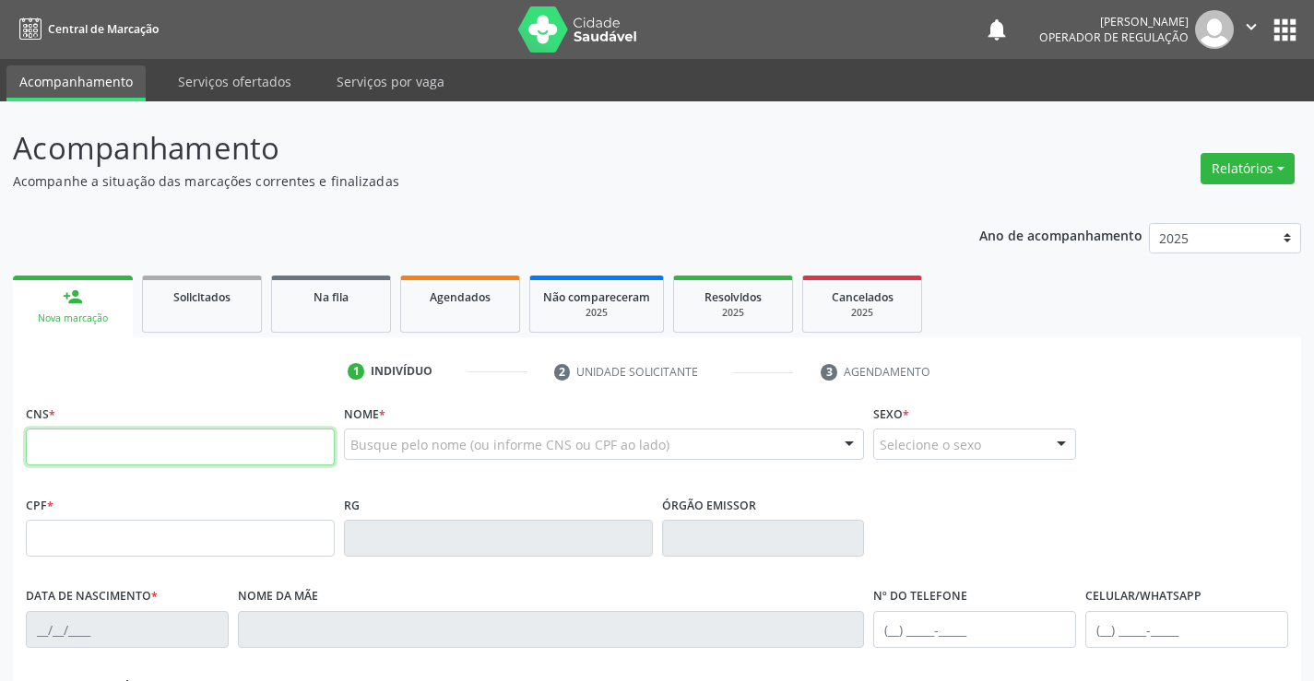
click at [113, 454] on input "text" at bounding box center [180, 447] width 309 height 37
type input "706 4076 2052 7281"
type input "136.322.715-77"
type input "05/08/2025"
type input "Laiane Nascimento e Silva"
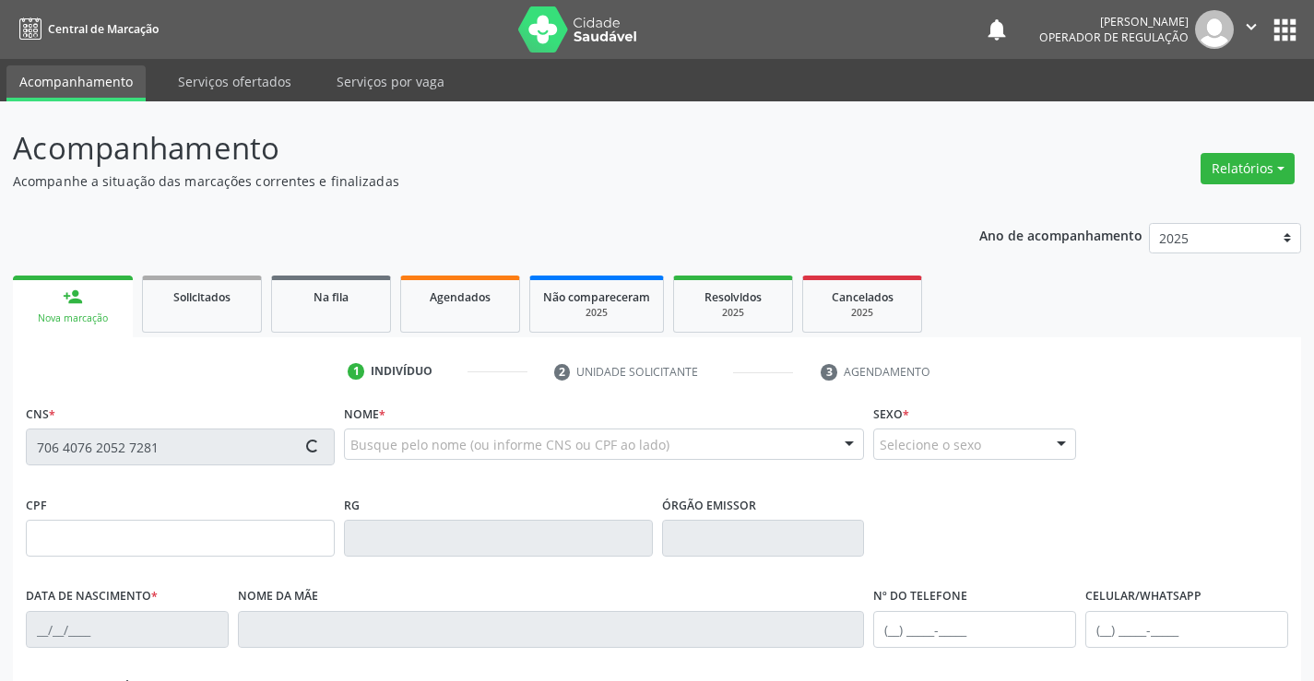
type input "(74) 98861-8794"
type input "229"
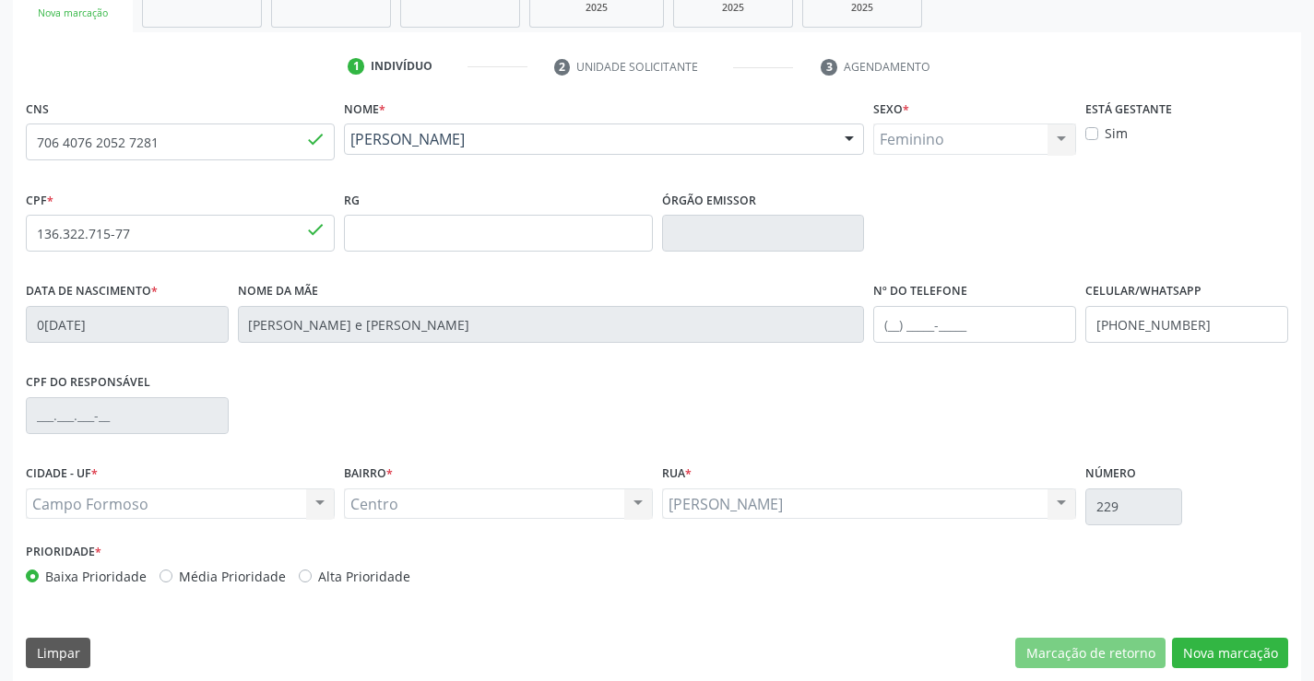
scroll to position [318, 0]
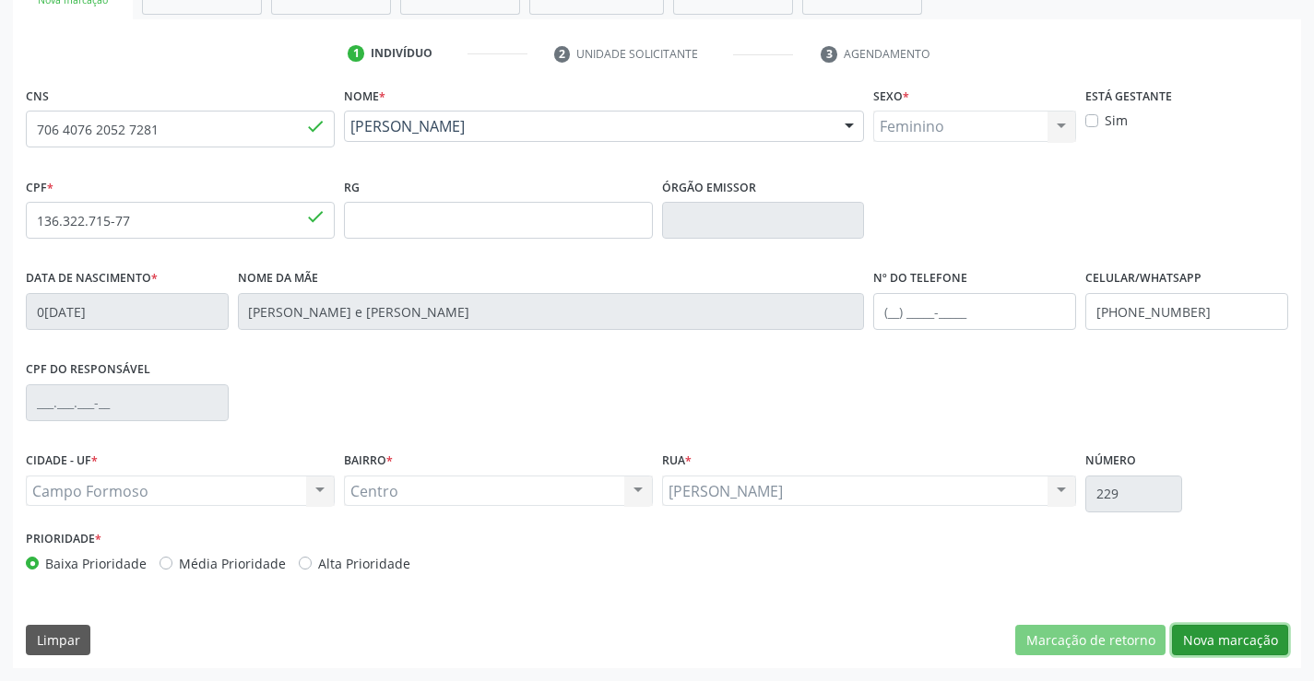
click at [1237, 636] on button "Nova marcação" at bounding box center [1230, 640] width 116 height 31
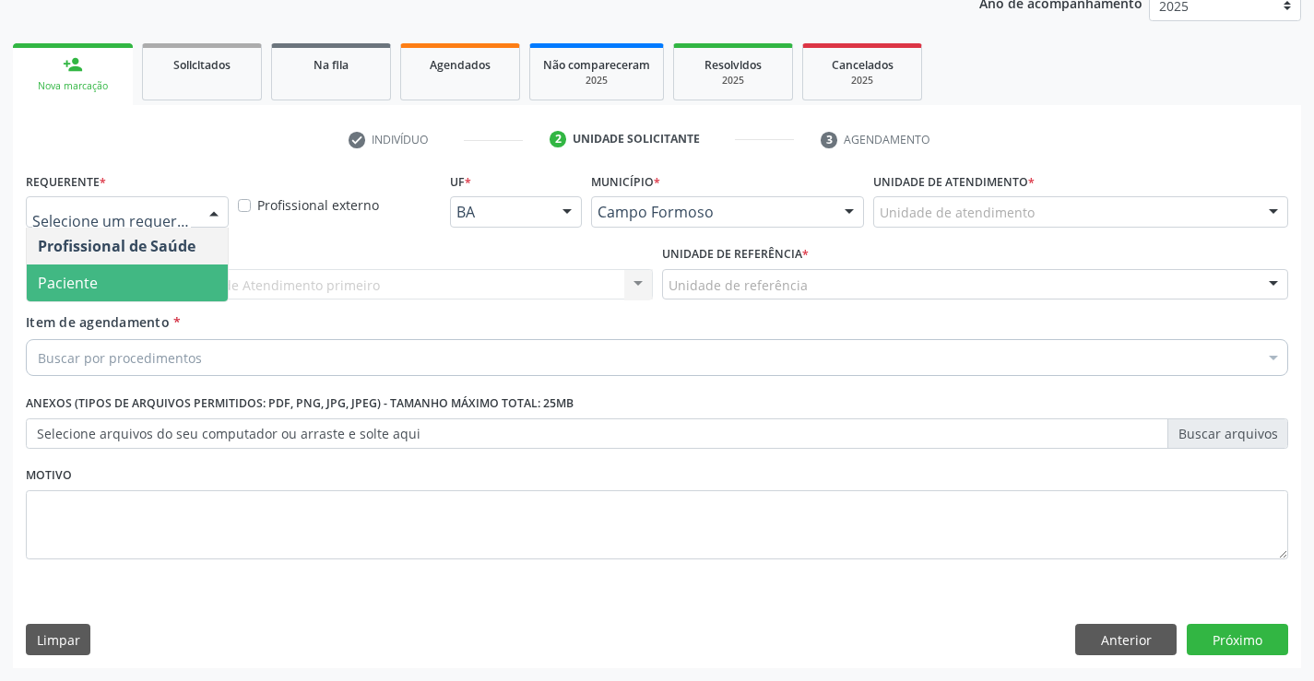
click at [101, 282] on span "Paciente" at bounding box center [127, 283] width 201 height 37
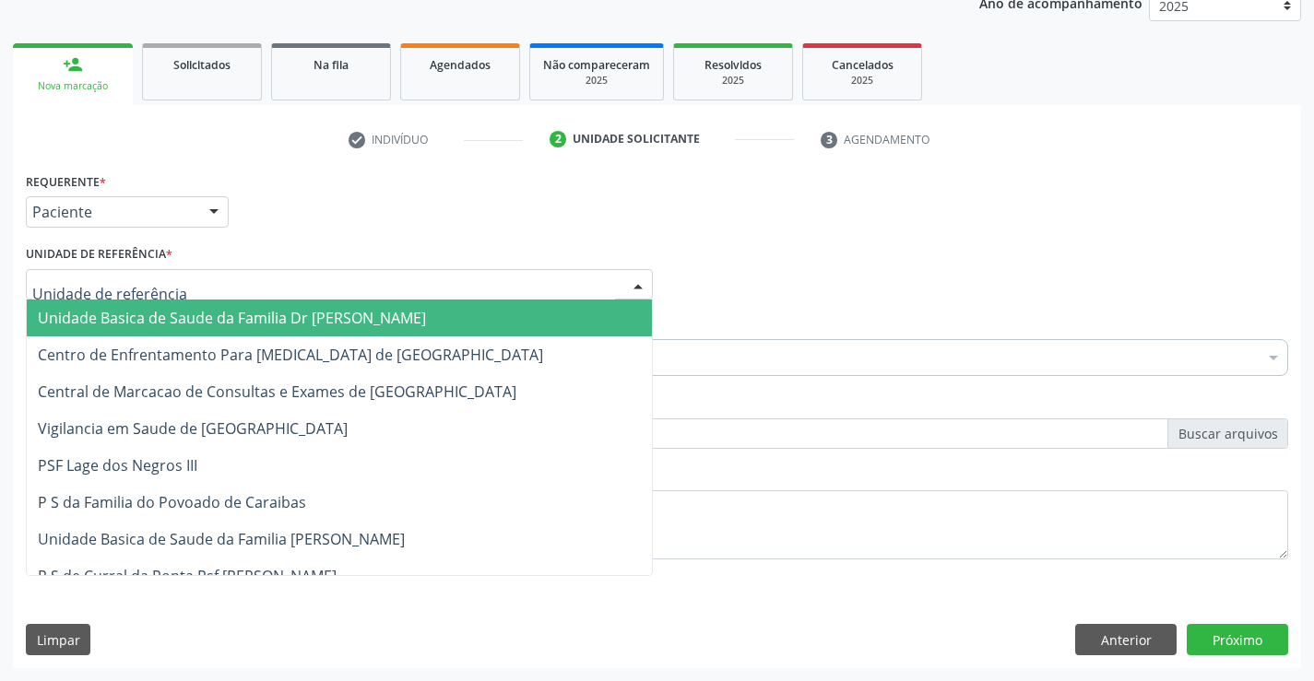
click at [108, 274] on div at bounding box center [339, 284] width 627 height 31
click at [139, 324] on span "Unidade Basica de Saude da Familia Dr [PERSON_NAME]" at bounding box center [232, 318] width 388 height 20
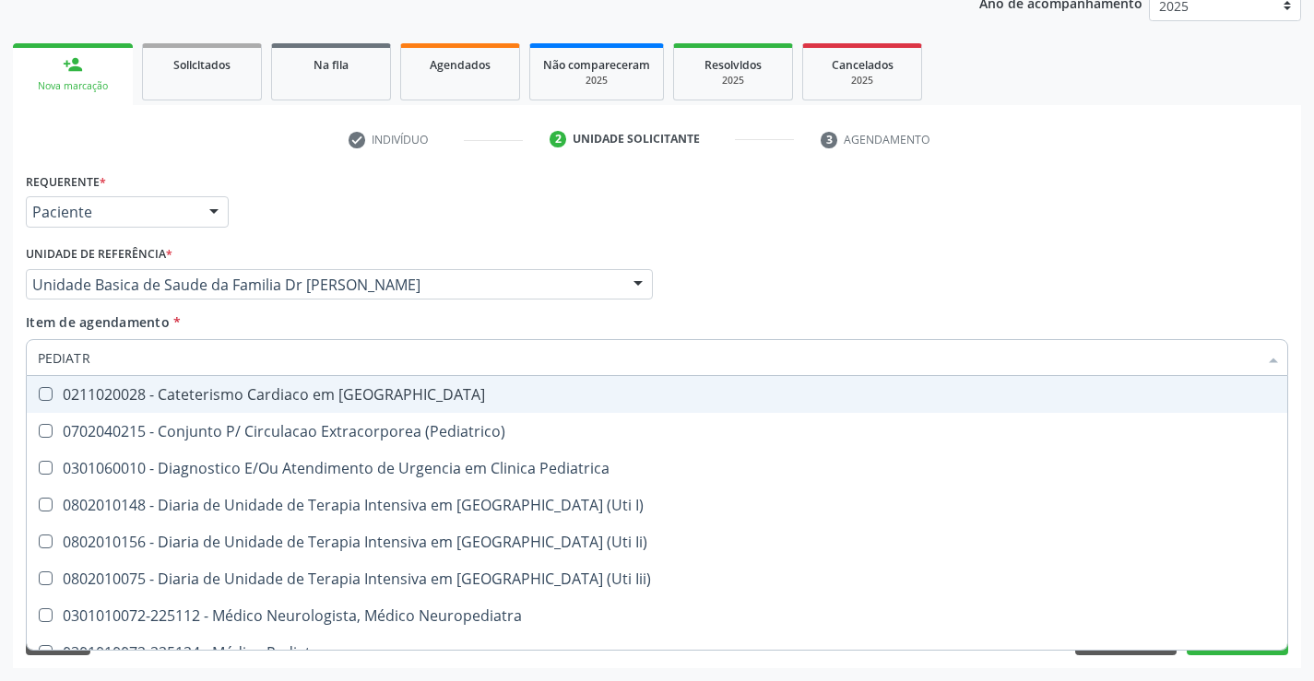
type input "PEDIATRA"
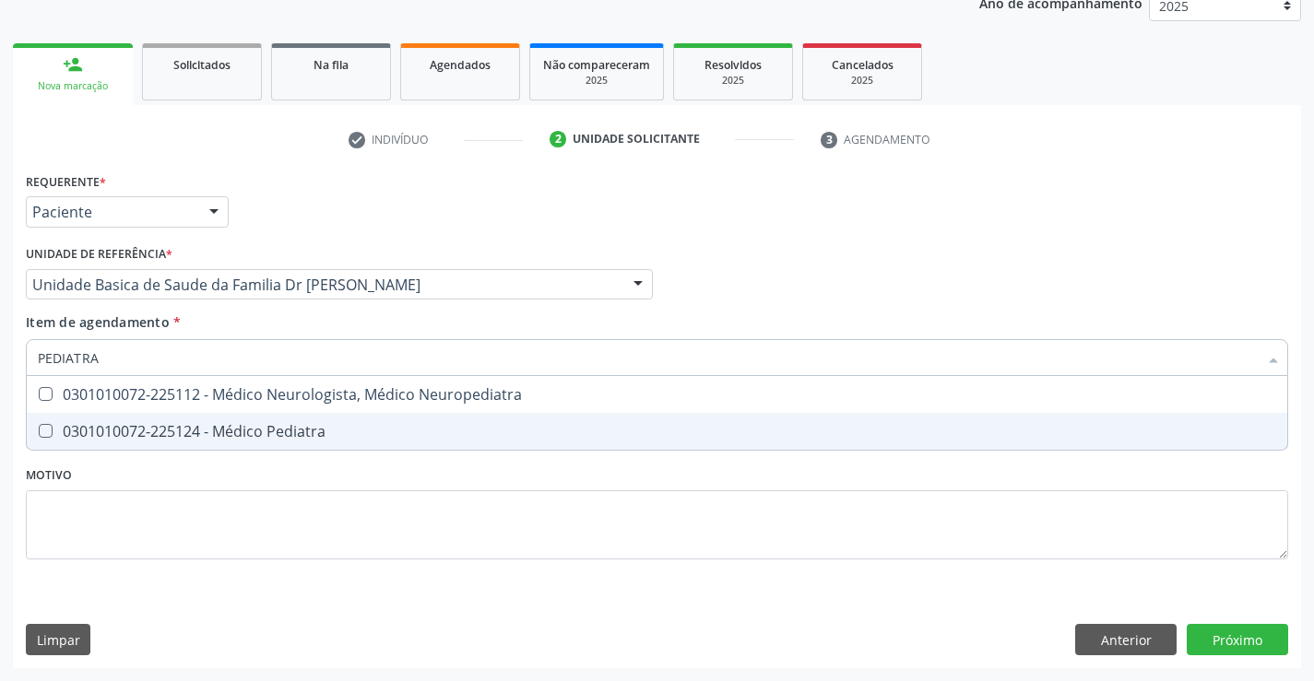
click at [191, 425] on div "0301010072-225124 - Médico Pediatra" at bounding box center [657, 431] width 1238 height 15
checkbox Pediatra "true"
click at [1245, 635] on div "Requerente * Paciente Profissional de Saúde Paciente Nenhum resultado encontrad…" at bounding box center [657, 418] width 1288 height 501
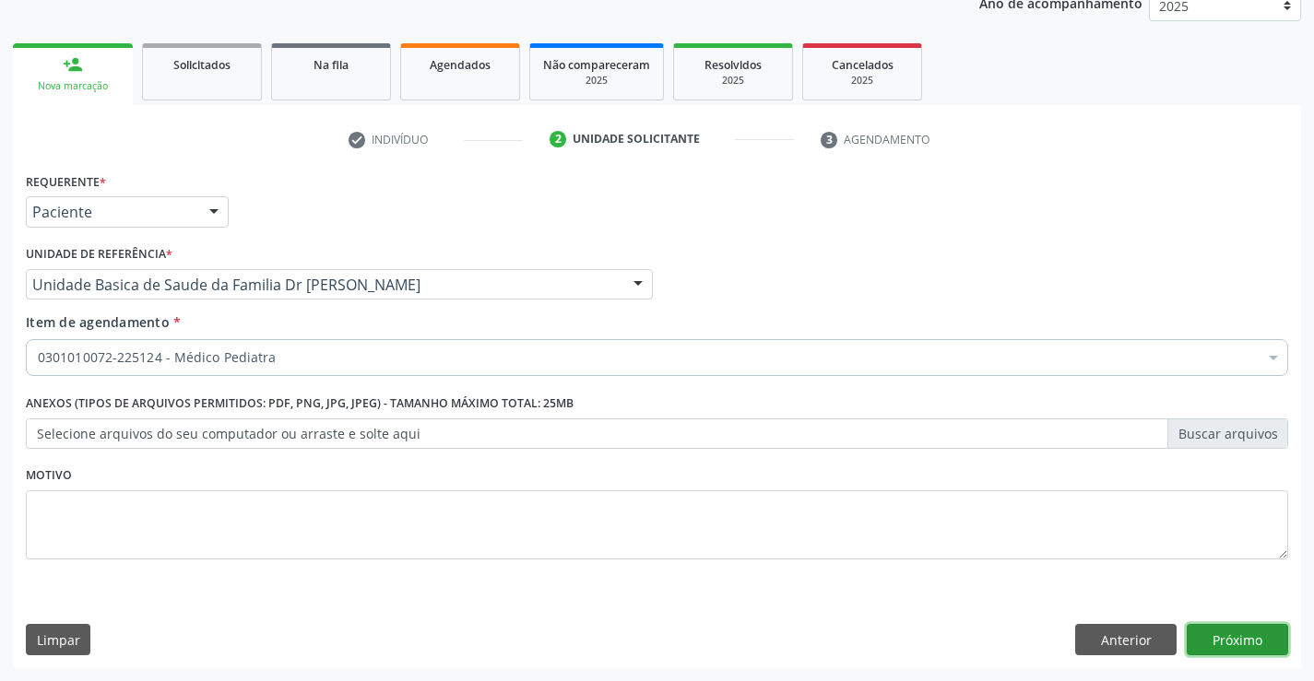
click at [1245, 635] on button "Próximo" at bounding box center [1237, 639] width 101 height 31
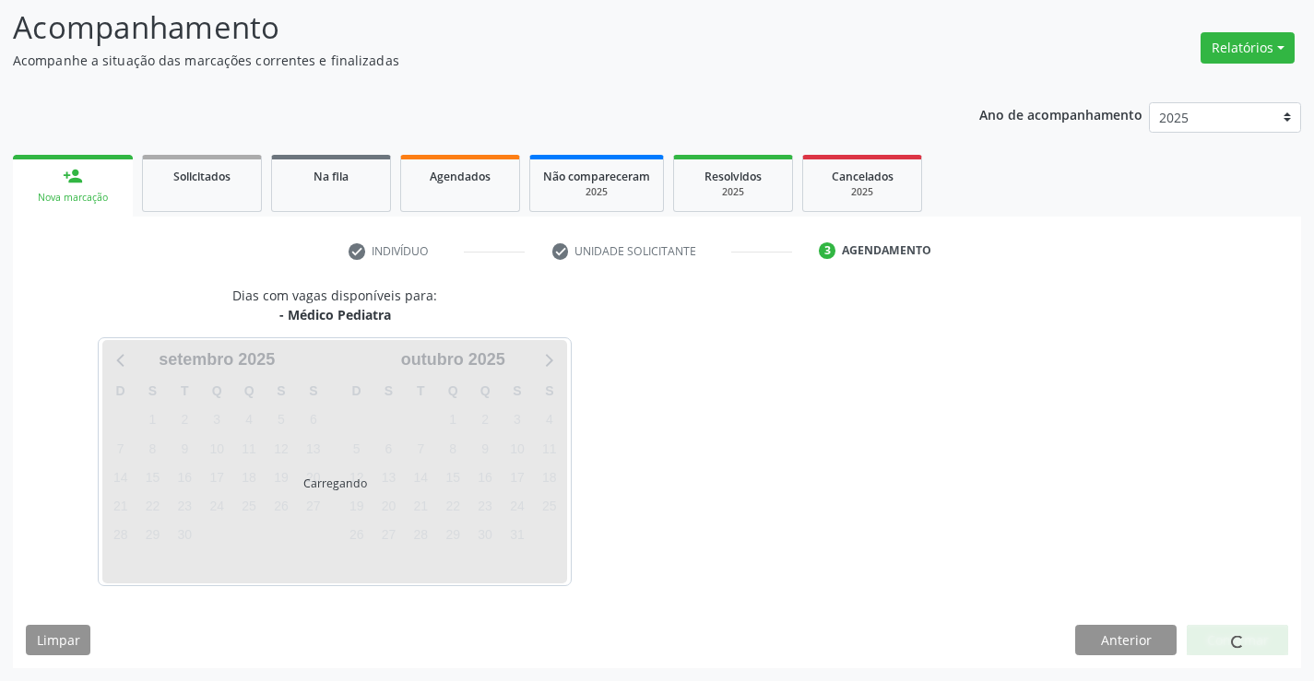
scroll to position [121, 0]
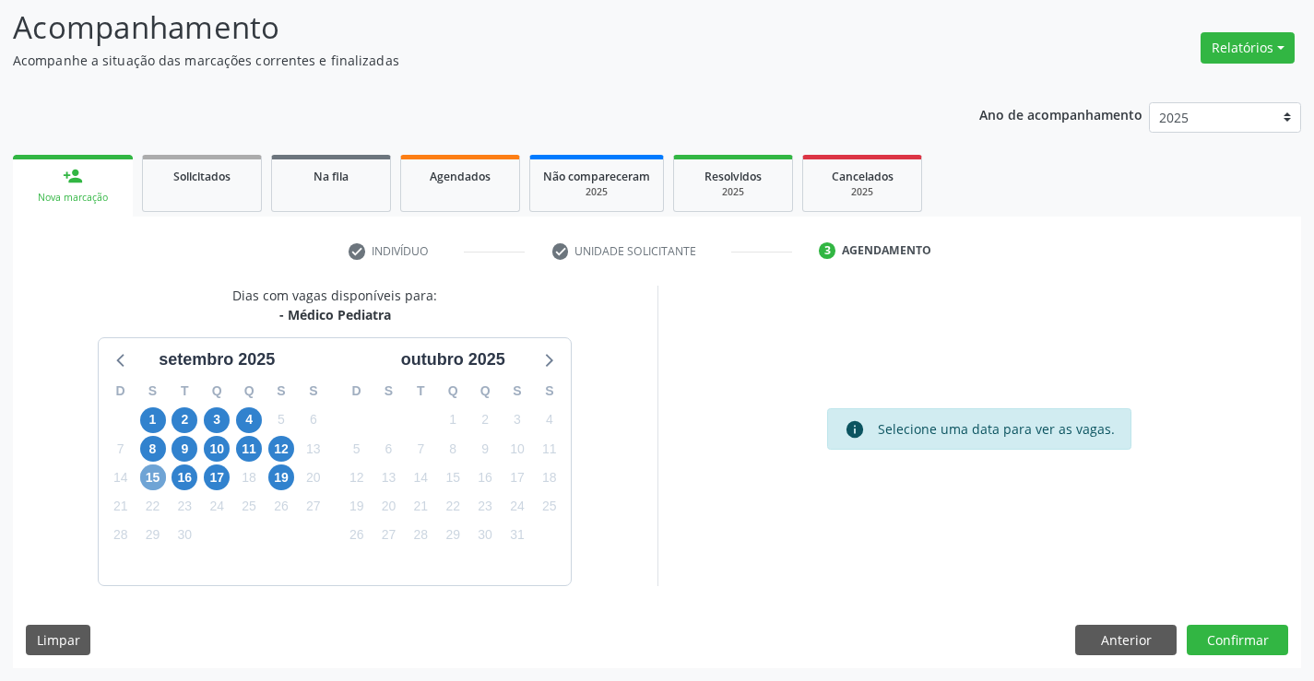
click at [156, 475] on span "15" at bounding box center [153, 478] width 26 height 26
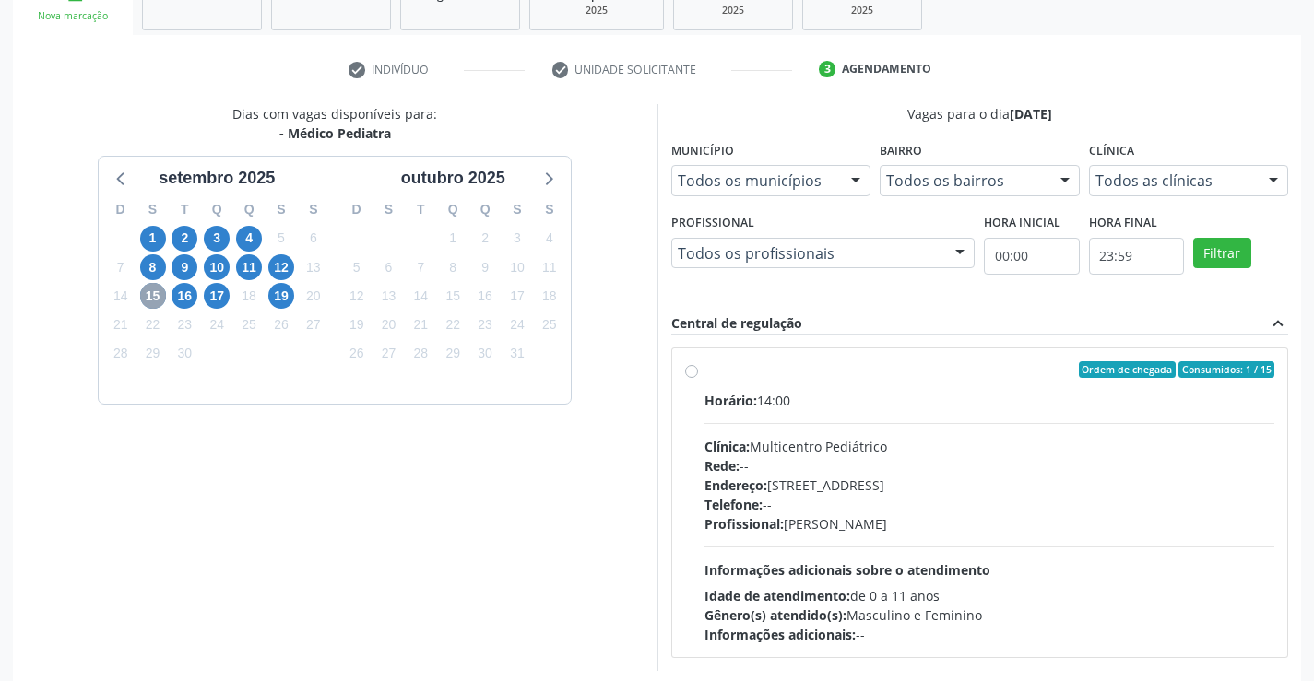
scroll to position [387, 0]
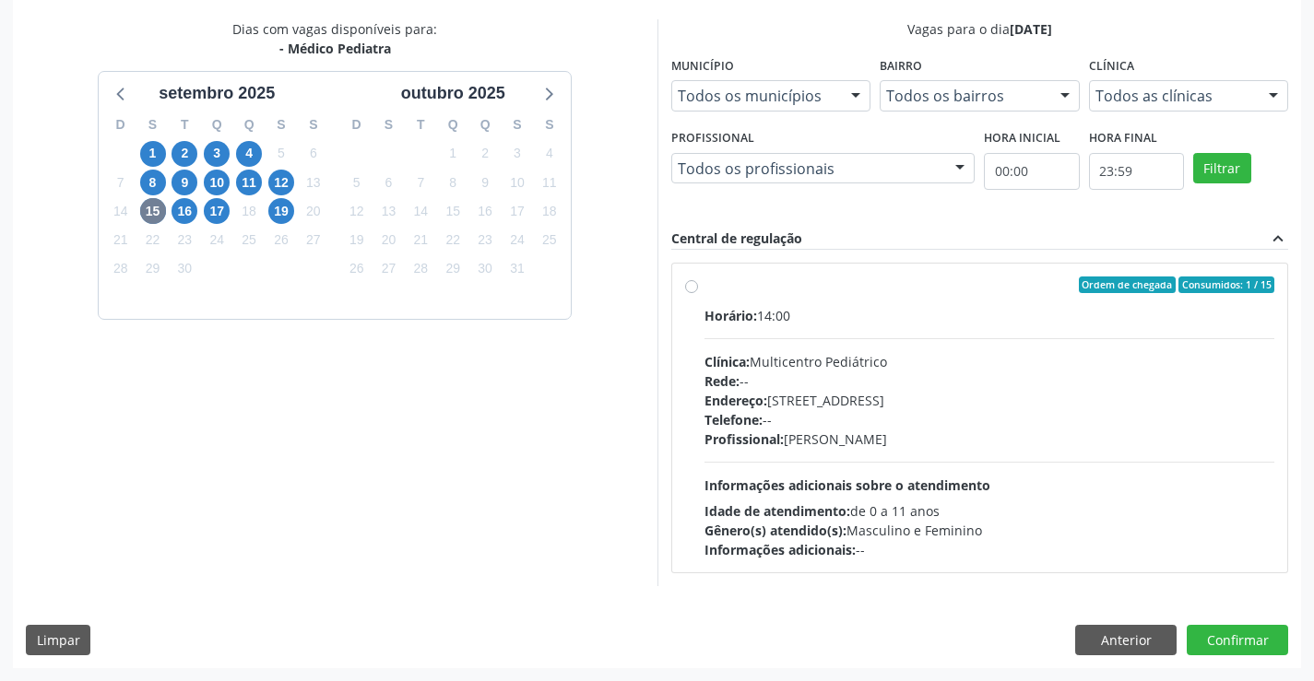
click at [874, 291] on div "Ordem de chegada Consumidos: 1 / 15" at bounding box center [990, 285] width 571 height 17
click at [698, 291] on input "Ordem de chegada Consumidos: 1 / 15 Horário: 14:00 Clínica: Multicentro Pediátr…" at bounding box center [691, 285] width 13 height 17
radio input "true"
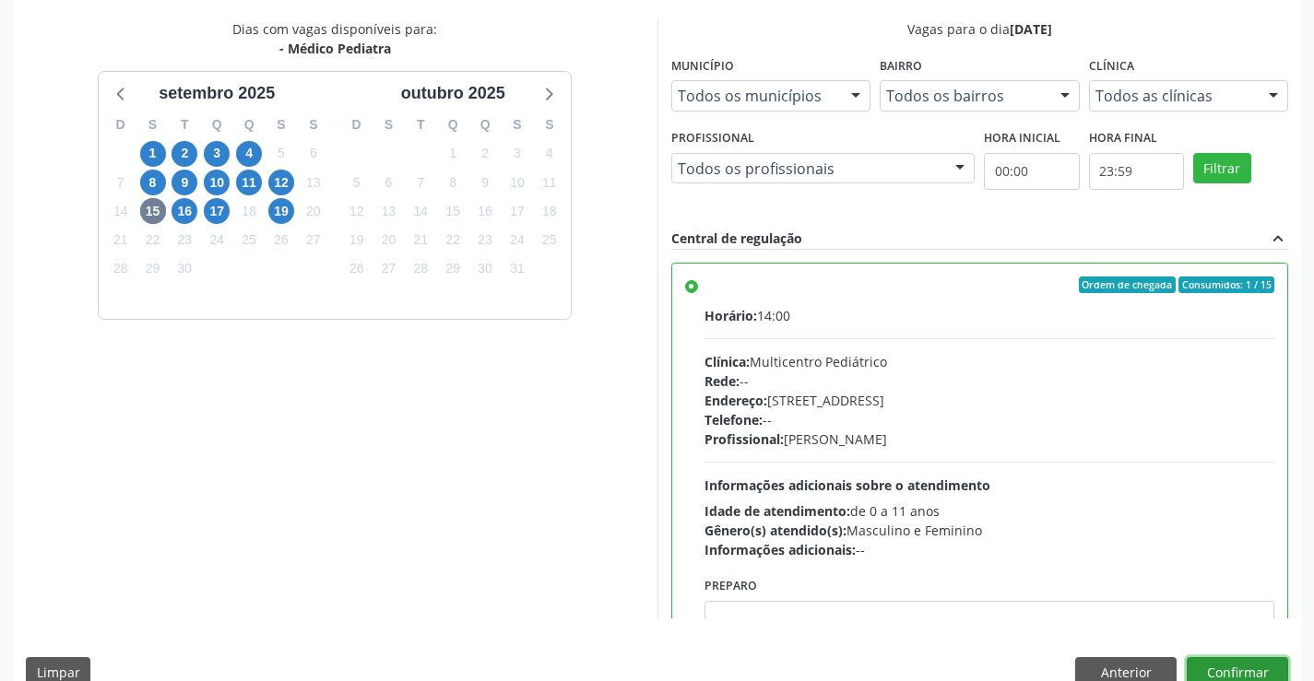
click at [1236, 667] on button "Confirmar" at bounding box center [1237, 673] width 101 height 31
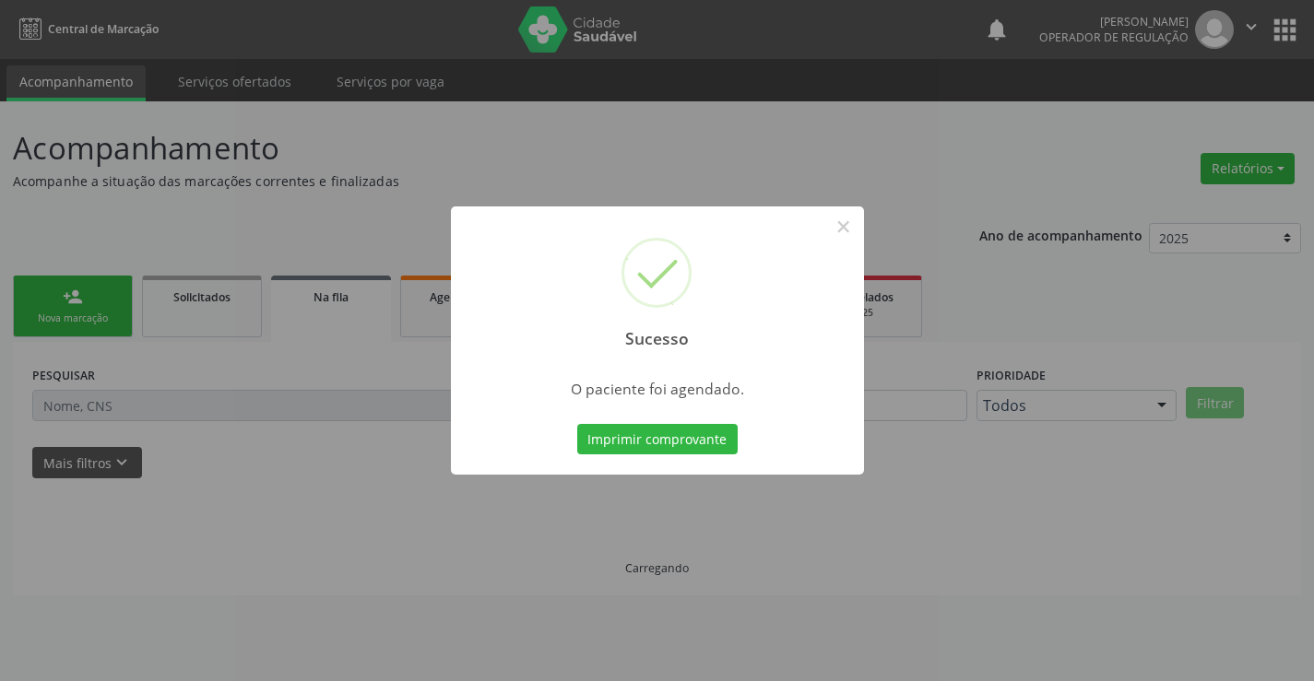
scroll to position [0, 0]
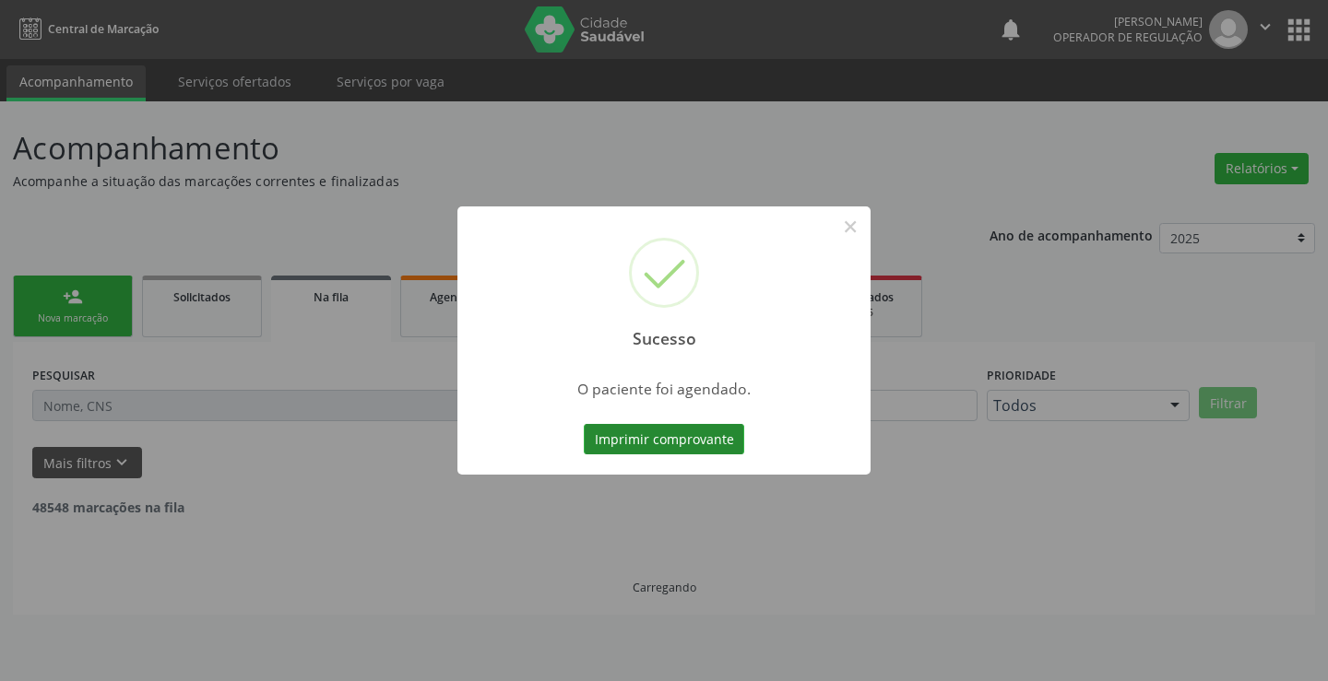
click at [656, 435] on button "Imprimir comprovante" at bounding box center [664, 439] width 160 height 31
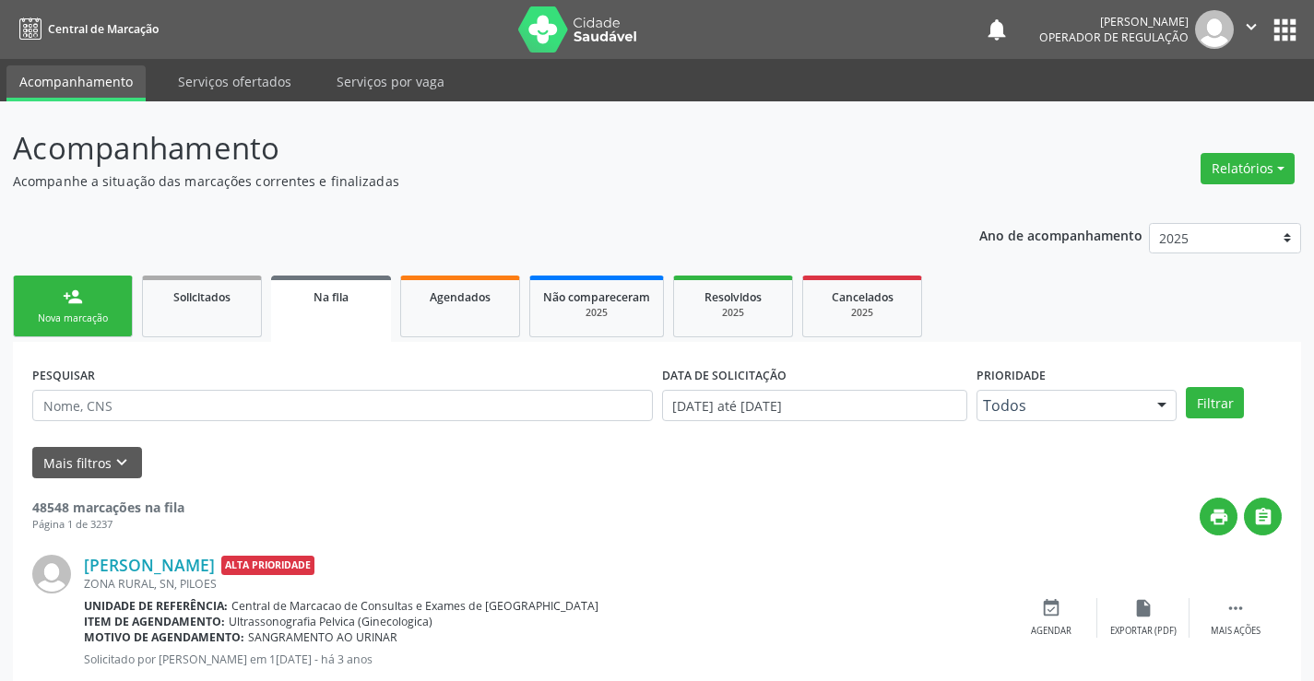
click at [78, 309] on link "person_add Nova marcação" at bounding box center [73, 307] width 120 height 62
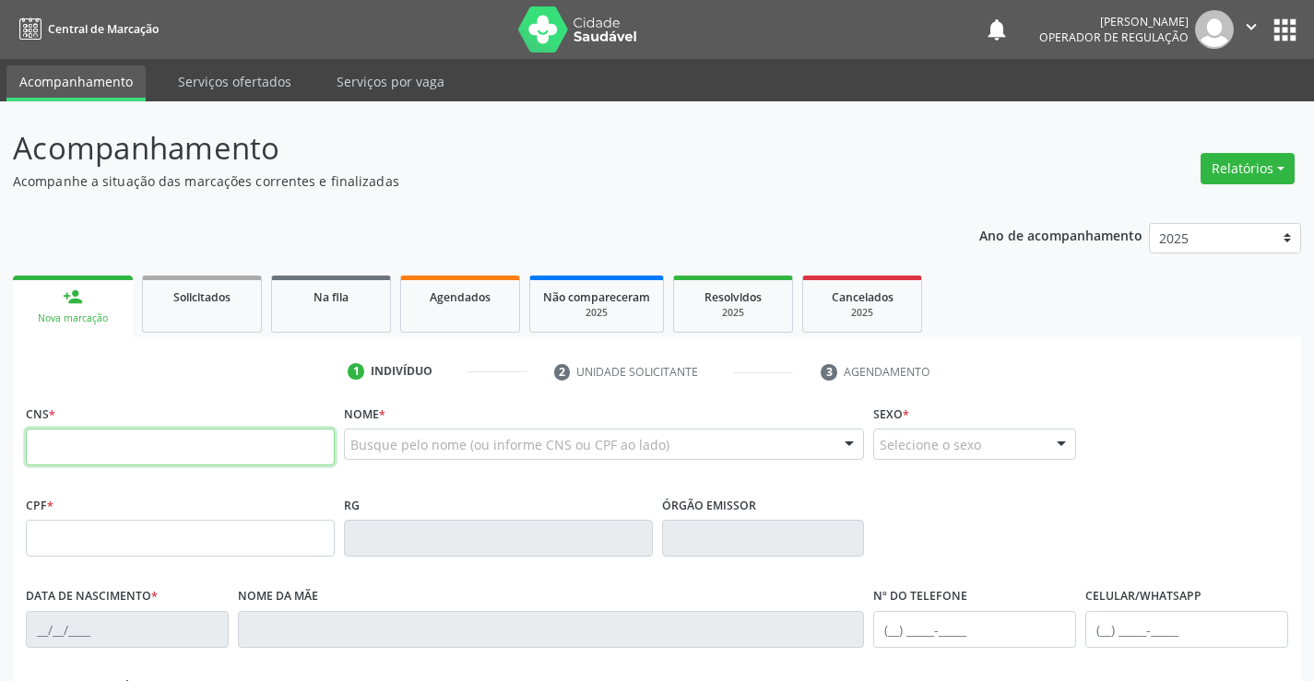
click at [226, 445] on input "text" at bounding box center [180, 447] width 309 height 37
type input "704 8090 3095 4744"
type input "0777516128"
type input "10/04/1977"
type input "(74) 8808-2123"
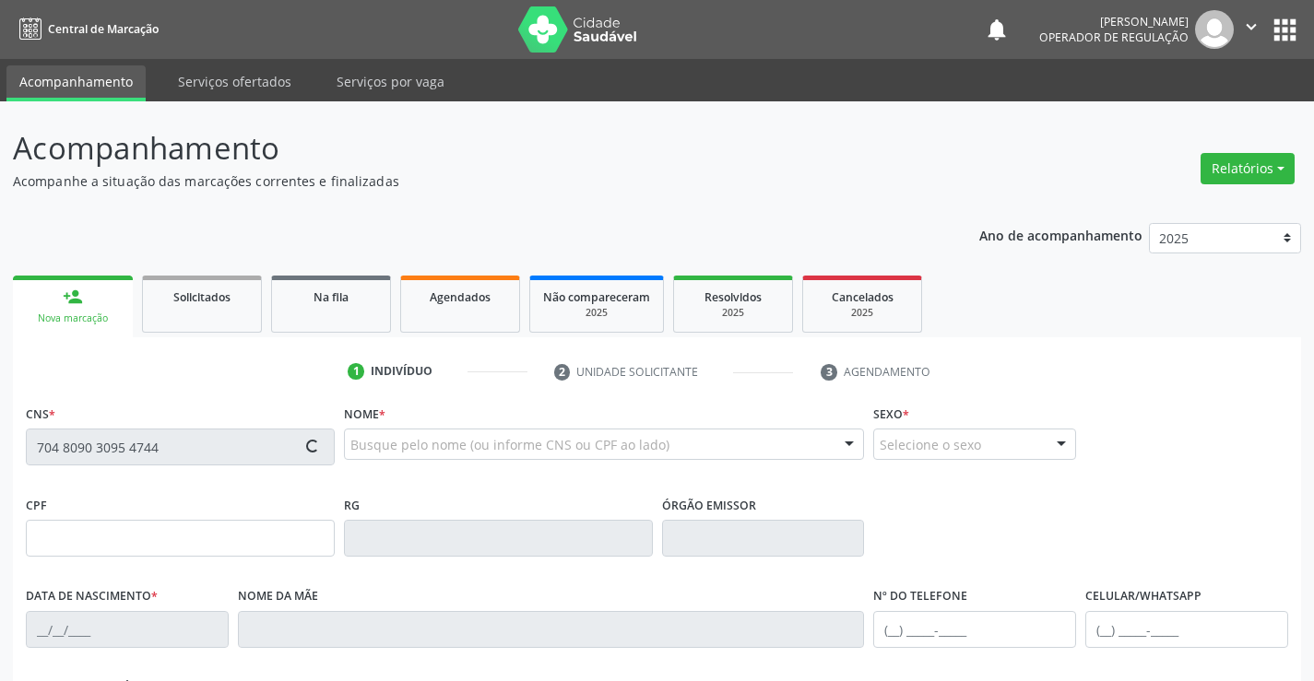
type input "(74) 99971-7354"
type input "107"
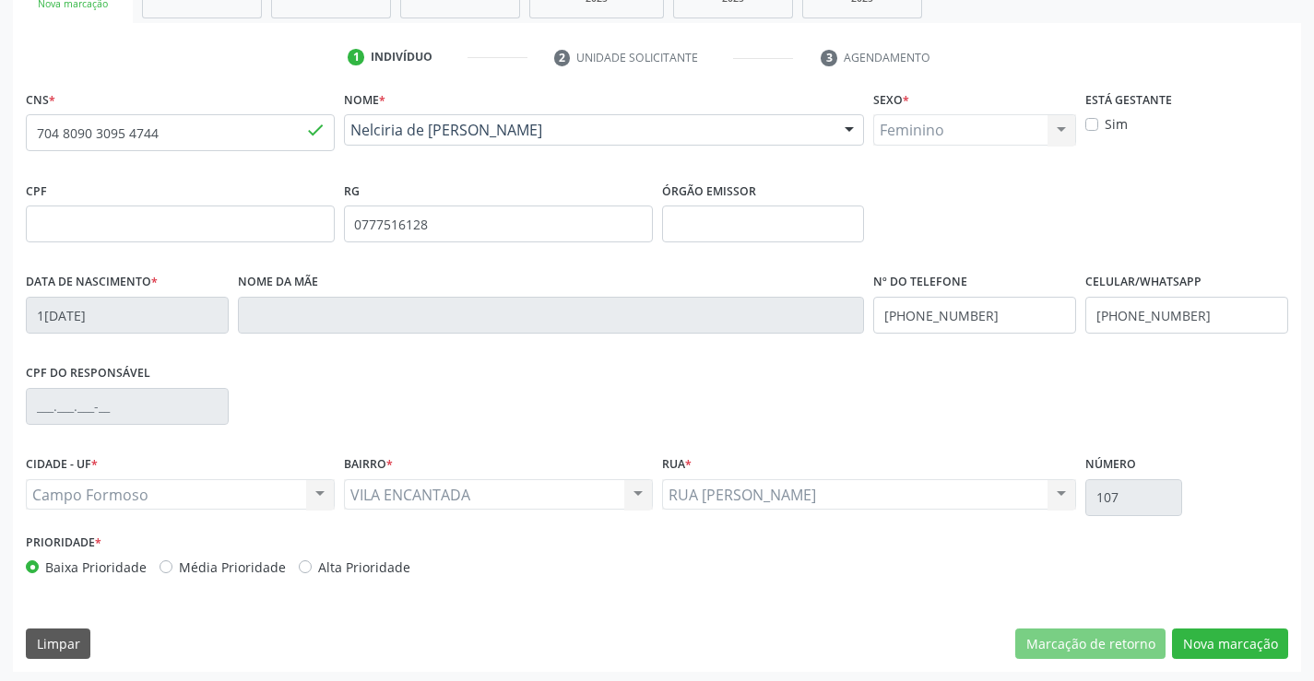
scroll to position [318, 0]
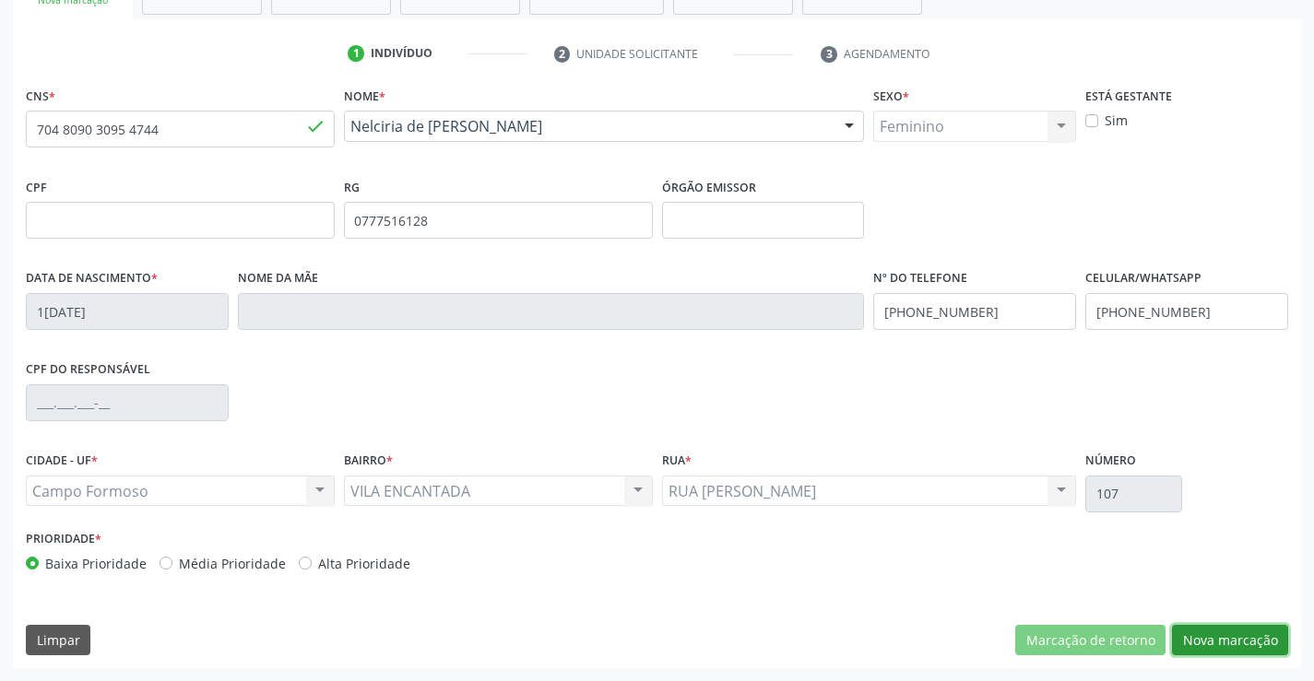
click at [1228, 641] on button "Nova marcação" at bounding box center [1230, 640] width 116 height 31
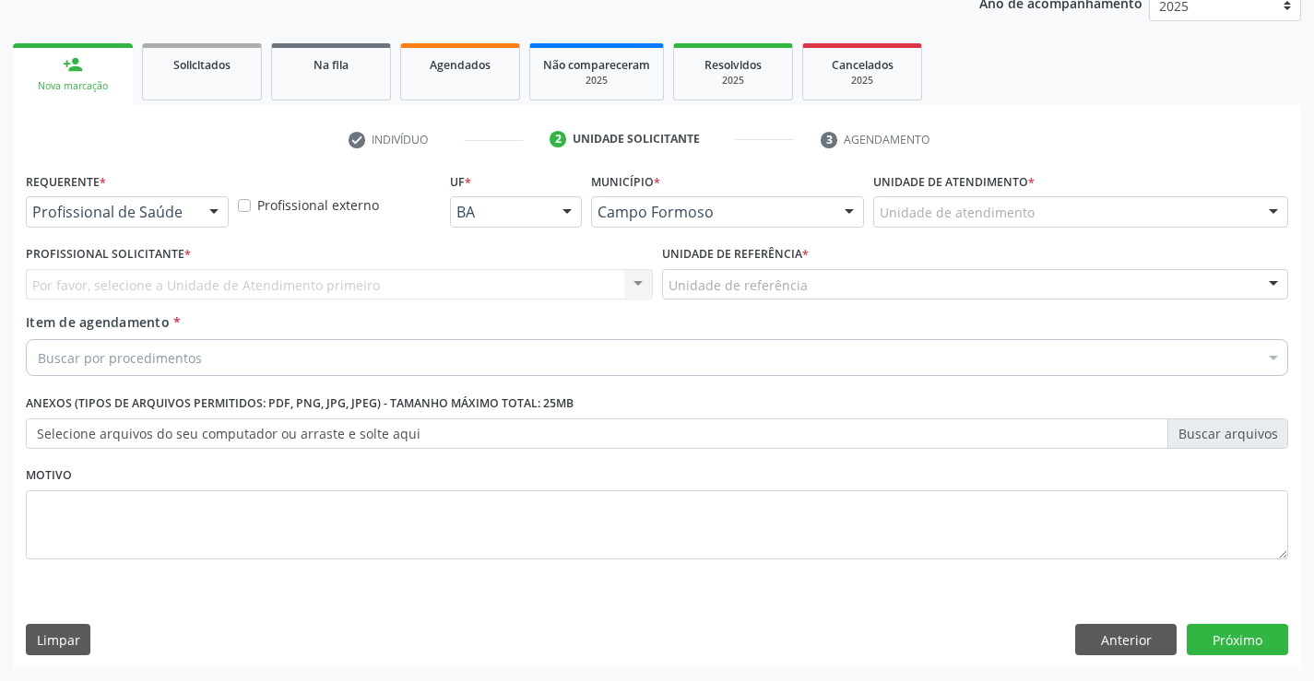
scroll to position [232, 0]
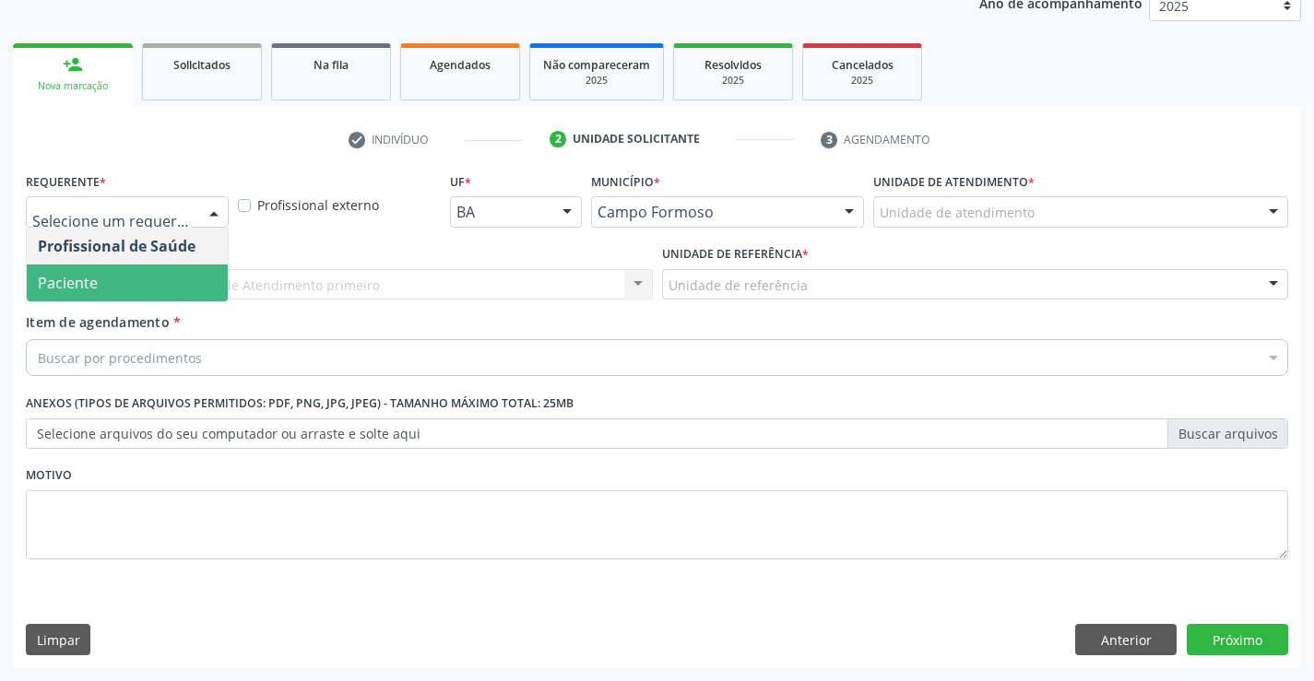
click at [113, 274] on span "Paciente" at bounding box center [127, 283] width 201 height 37
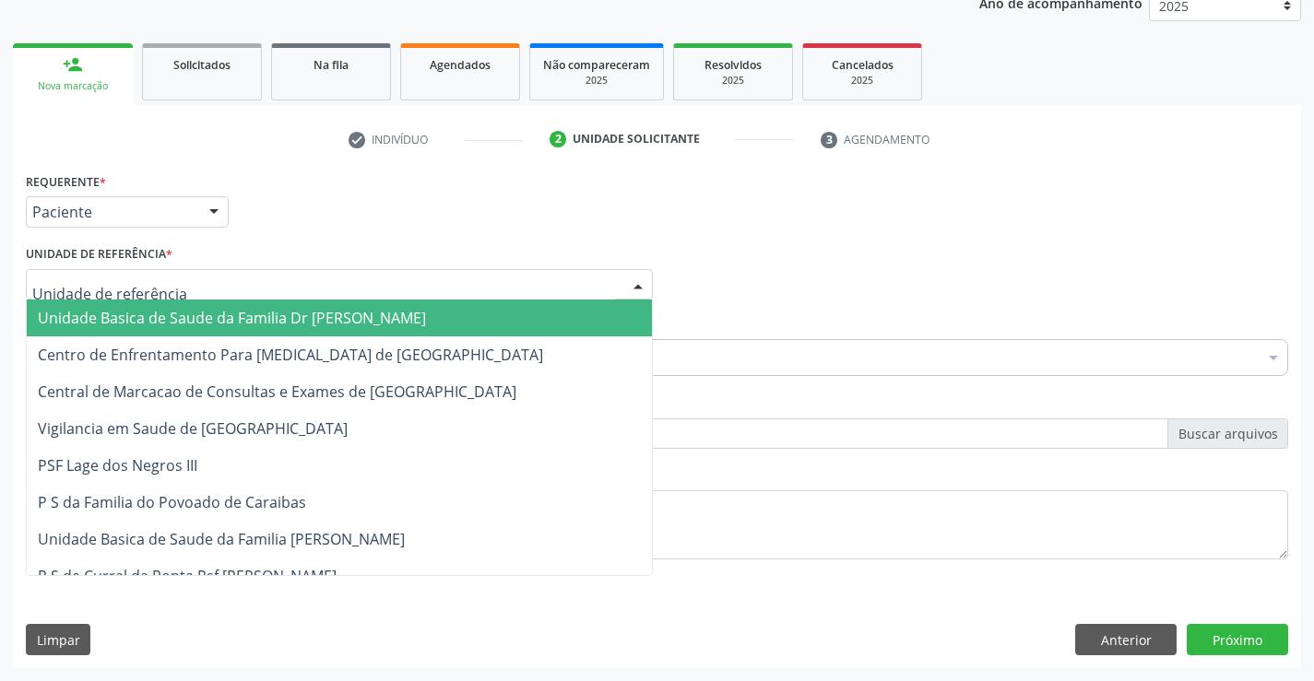
click at [177, 322] on span "Unidade Basica de Saude da Familia Dr [PERSON_NAME]" at bounding box center [232, 318] width 388 height 20
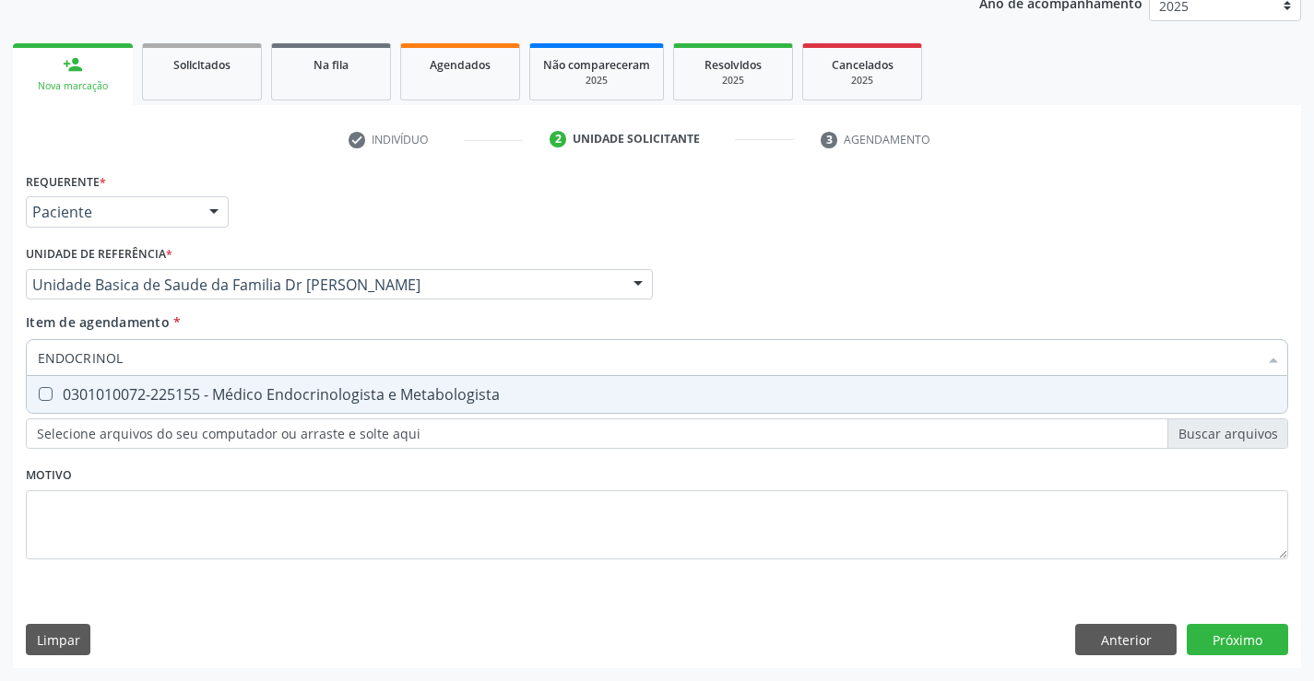
type input "ENDOCRINOLO"
click at [353, 393] on div "0301010072-225155 - Médico Endocrinologista e Metabologista" at bounding box center [657, 394] width 1238 height 15
checkbox Metabologista "true"
click at [1222, 628] on div "Requerente * Paciente Profissional de Saúde Paciente Nenhum resultado encontrad…" at bounding box center [657, 418] width 1288 height 501
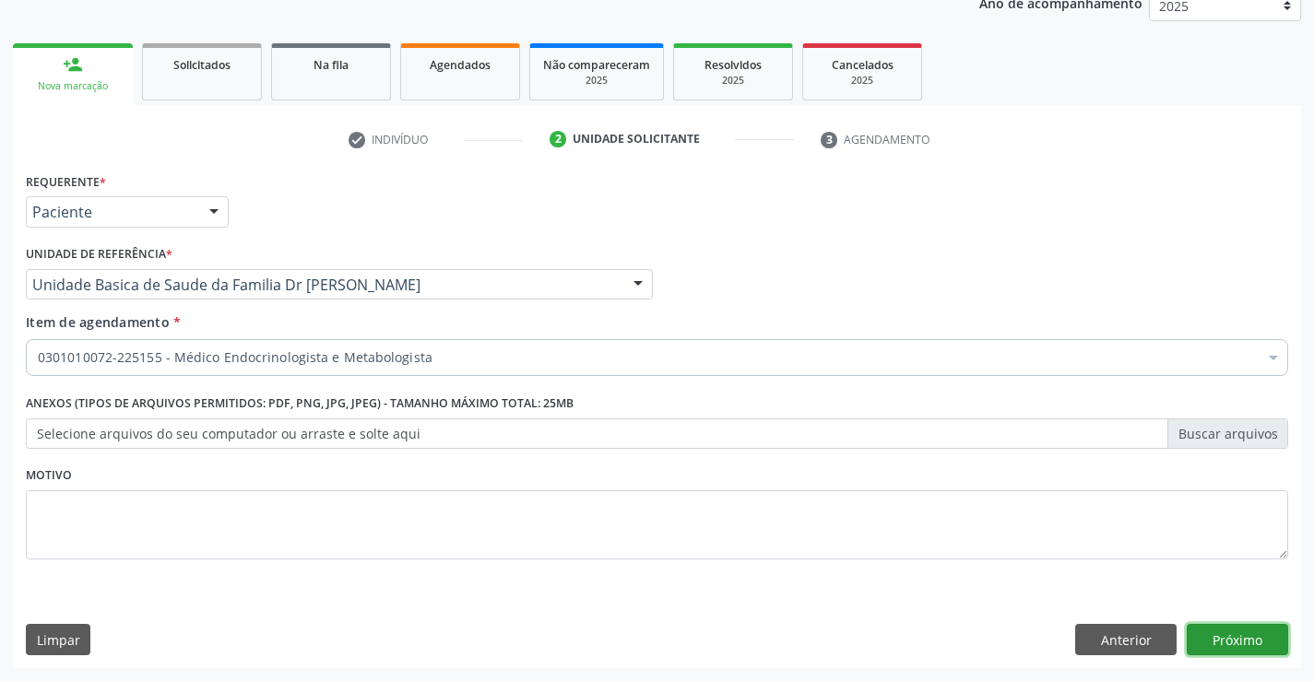
click at [1222, 628] on button "Próximo" at bounding box center [1237, 639] width 101 height 31
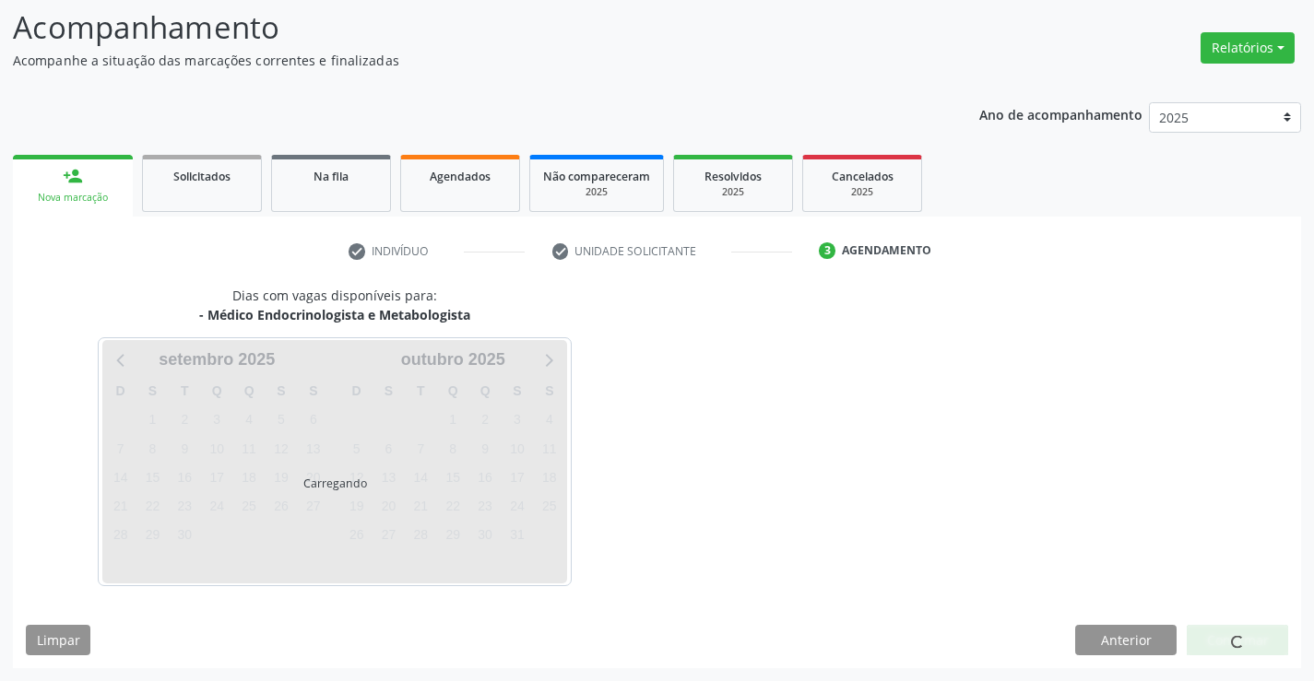
scroll to position [121, 0]
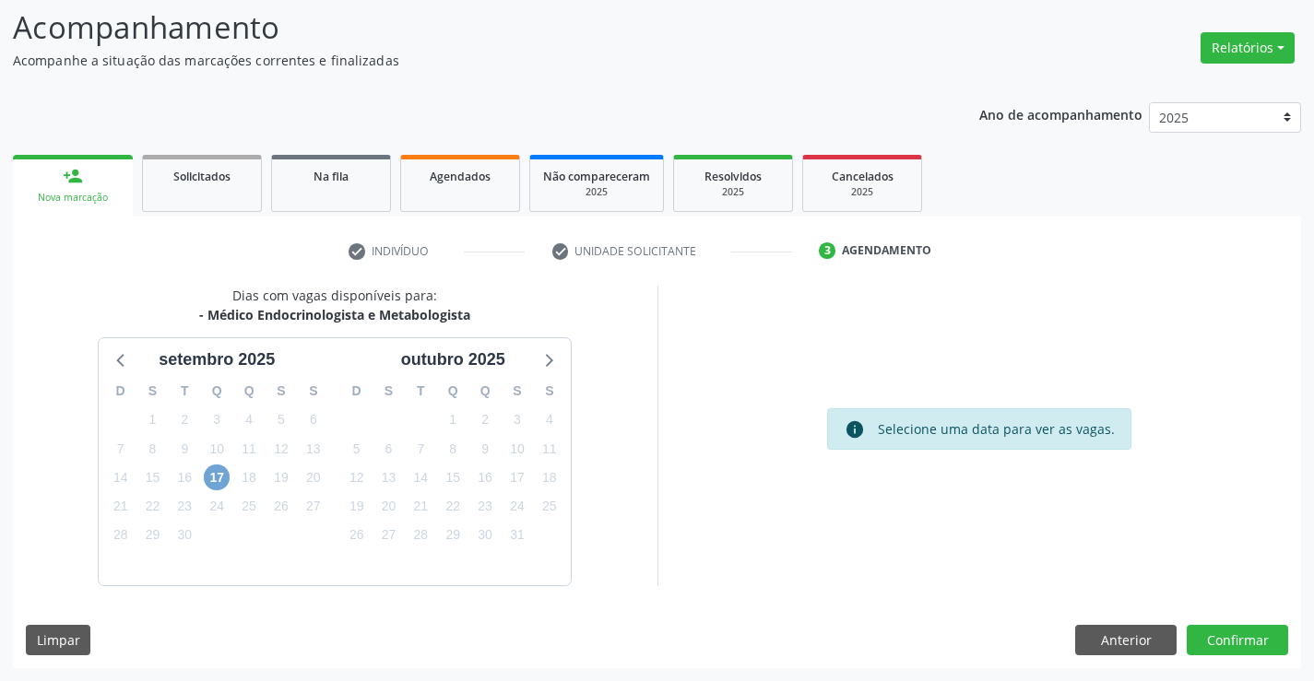
click at [219, 478] on span "17" at bounding box center [217, 478] width 26 height 26
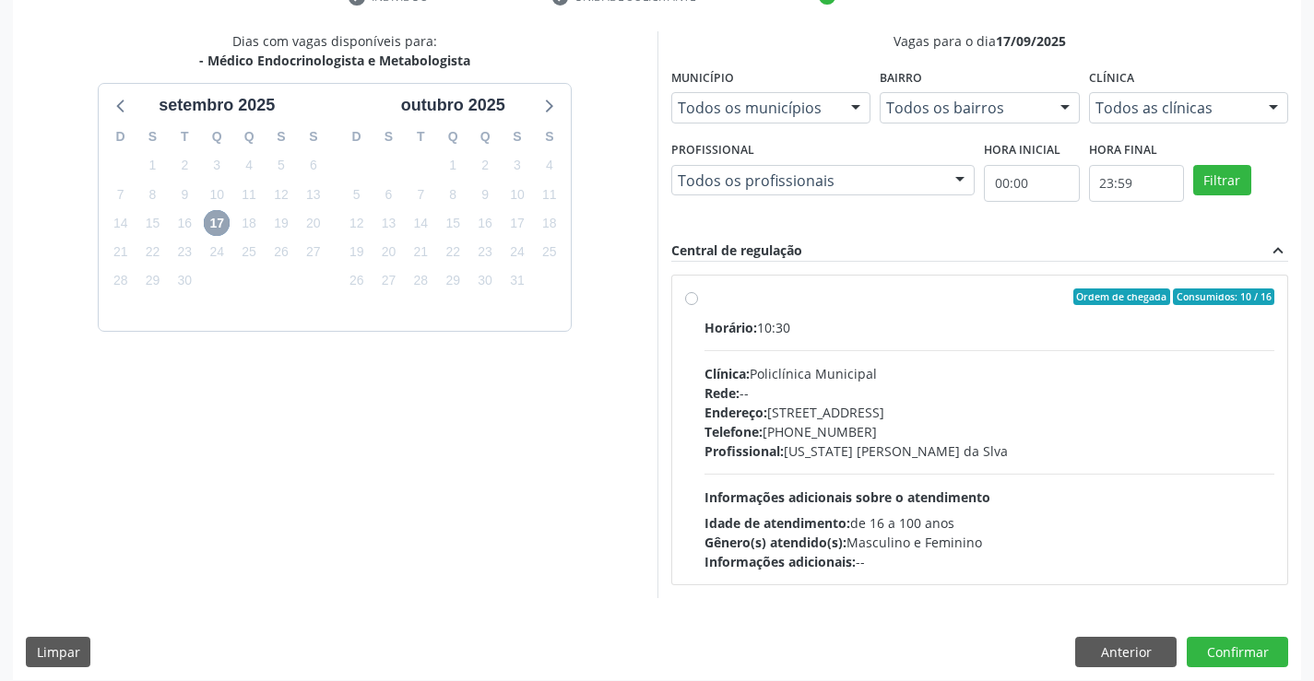
scroll to position [387, 0]
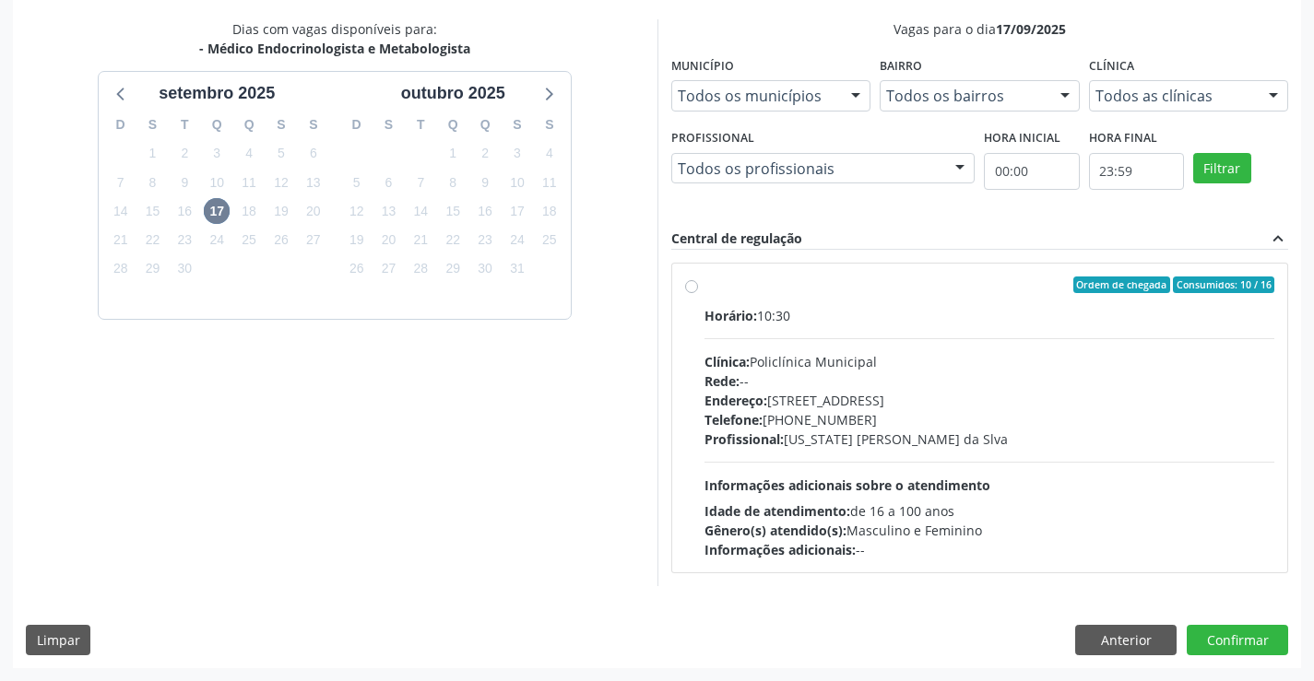
click at [822, 296] on label "Ordem de chegada Consumidos: 10 / 16 Horário: 10:30 Clínica: Policlínica Munici…" at bounding box center [990, 418] width 571 height 283
click at [698, 293] on input "Ordem de chegada Consumidos: 10 / 16 Horário: 10:30 Clínica: Policlínica Munici…" at bounding box center [691, 285] width 13 height 17
radio input "true"
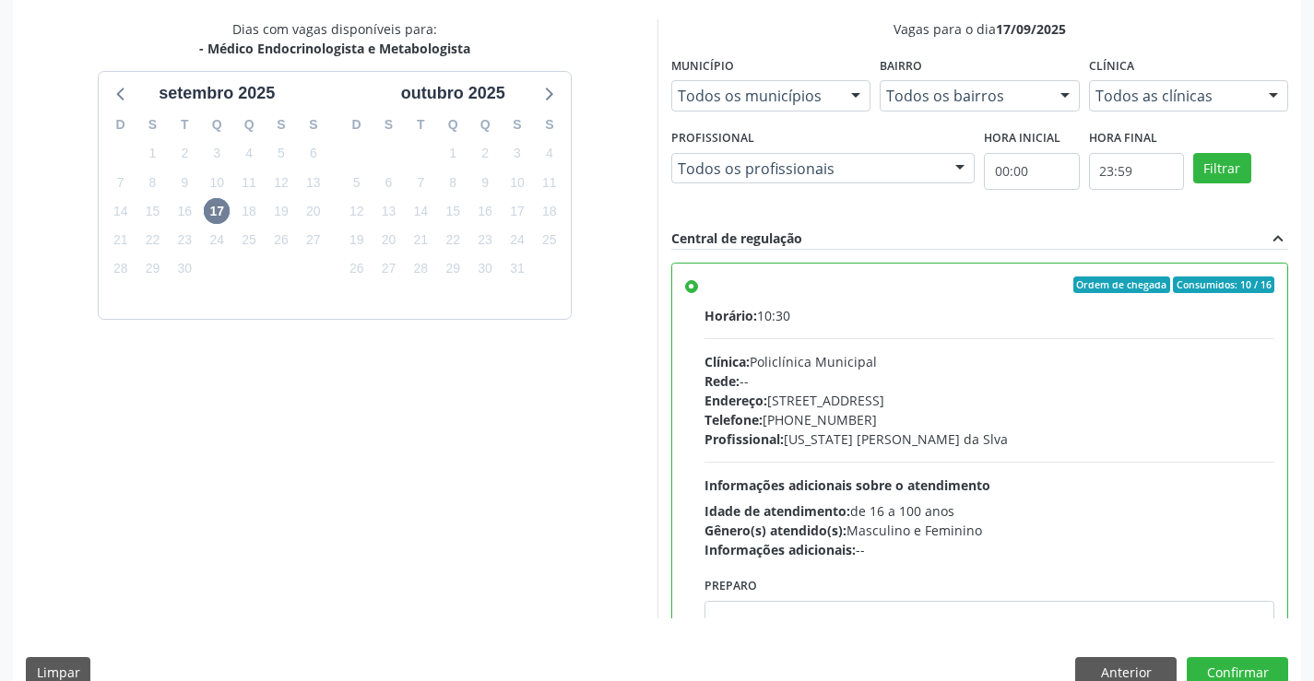
click at [248, 432] on div "Dias com vagas disponíveis para: - Médico Endocrinologista e Metabologista sete…" at bounding box center [335, 318] width 645 height 599
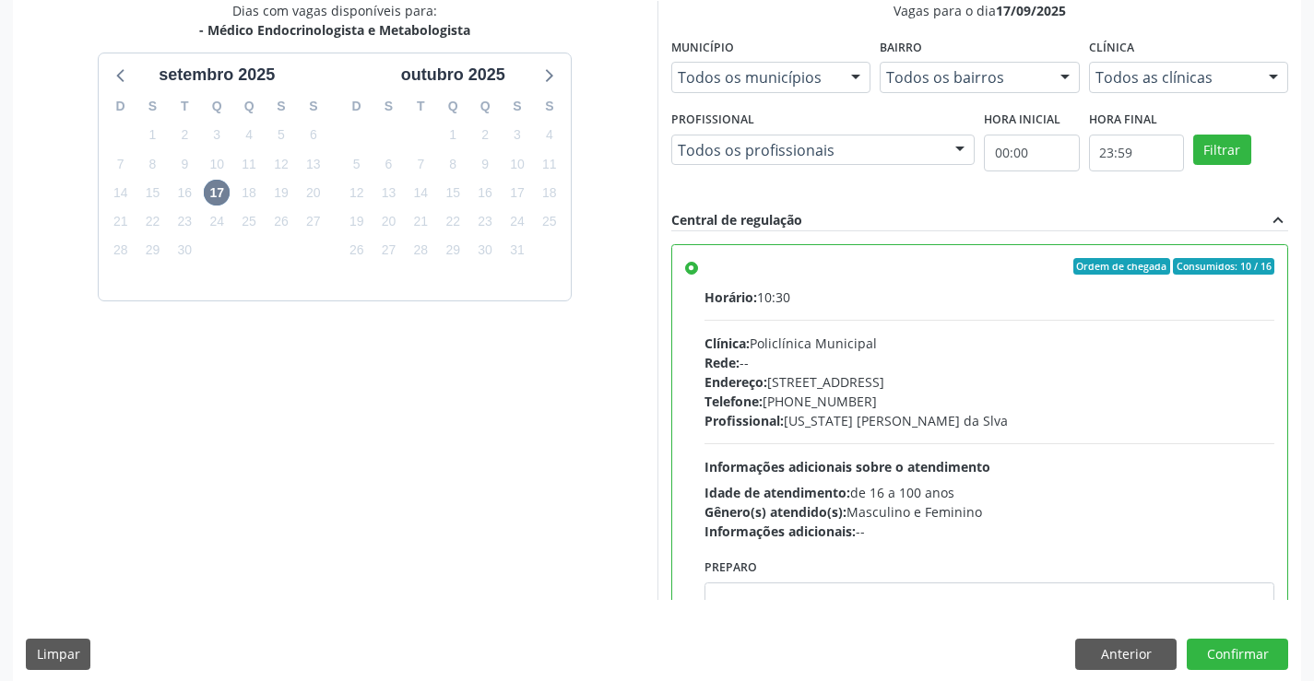
scroll to position [421, 0]
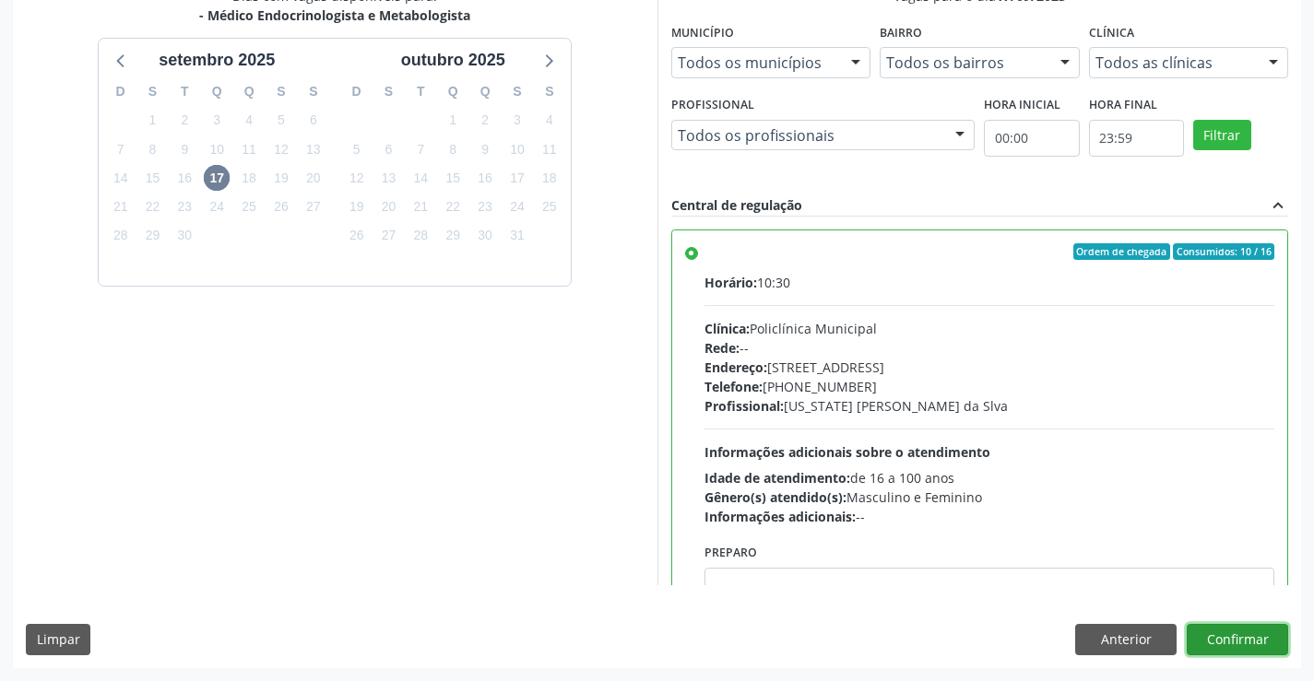
click at [1236, 630] on button "Confirmar" at bounding box center [1237, 639] width 101 height 31
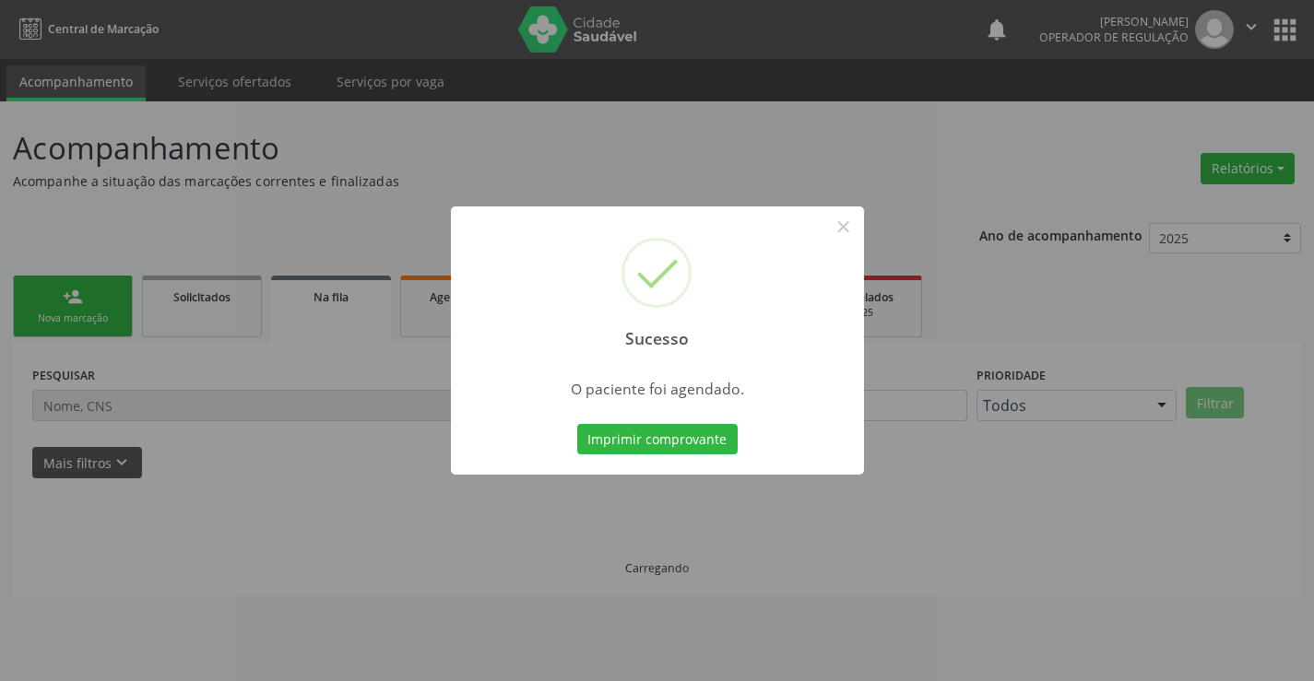
scroll to position [0, 0]
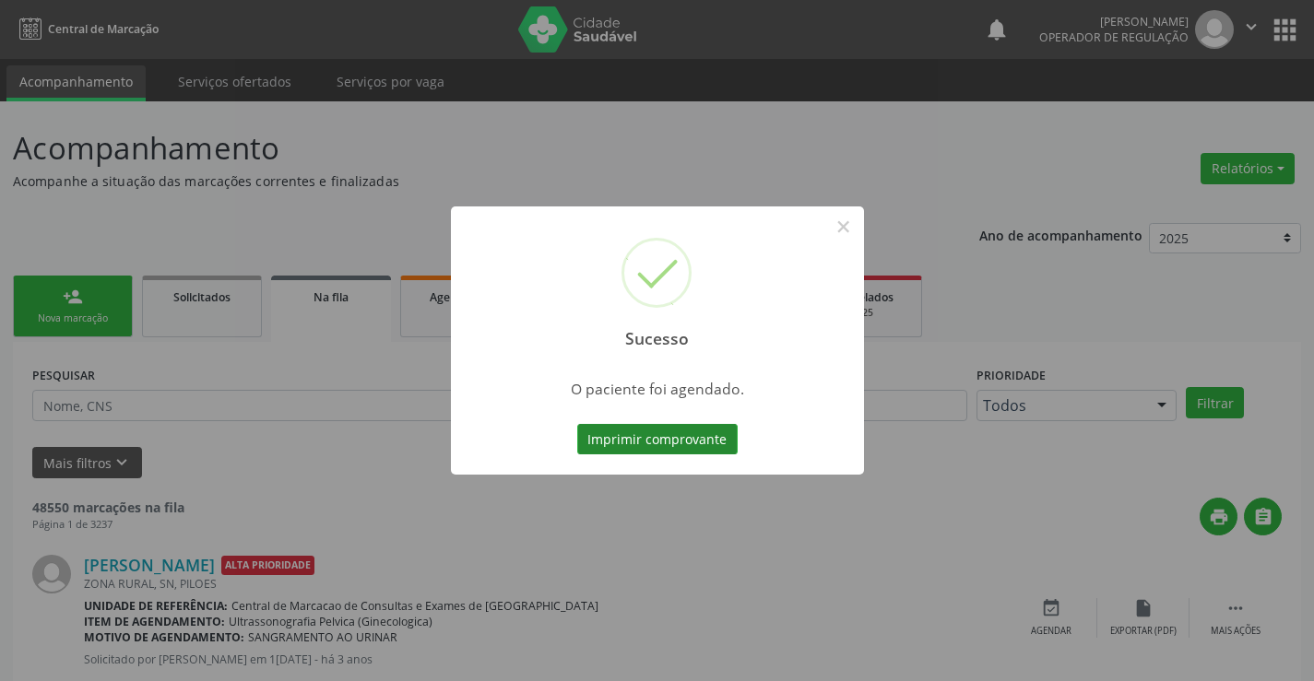
click at [670, 435] on button "Imprimir comprovante" at bounding box center [657, 439] width 160 height 31
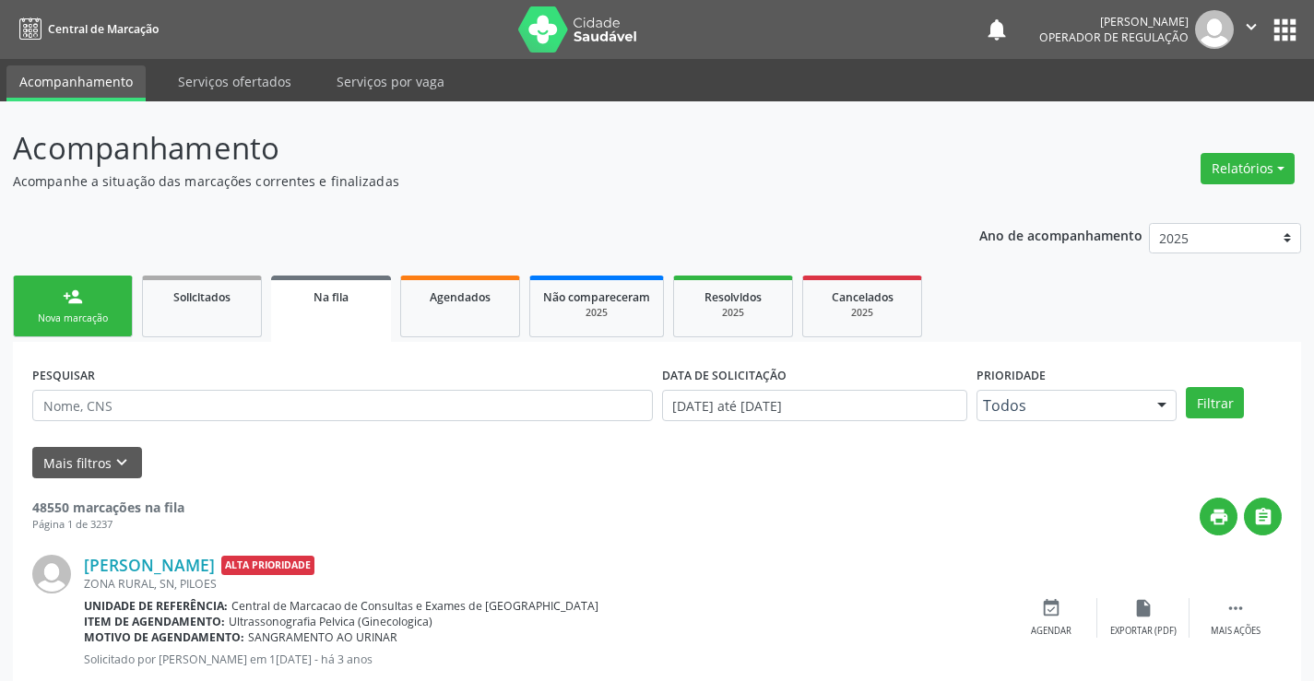
click at [73, 305] on div "person_add" at bounding box center [73, 297] width 20 height 20
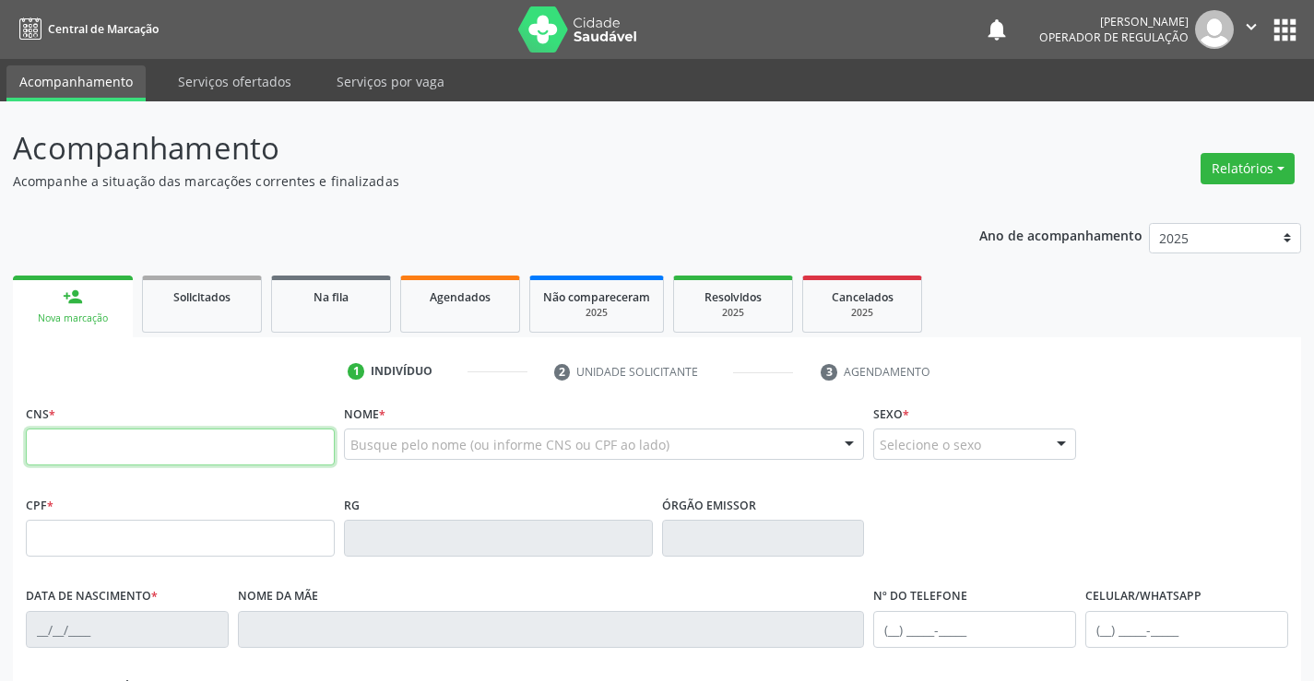
click at [84, 453] on input "text" at bounding box center [180, 447] width 309 height 37
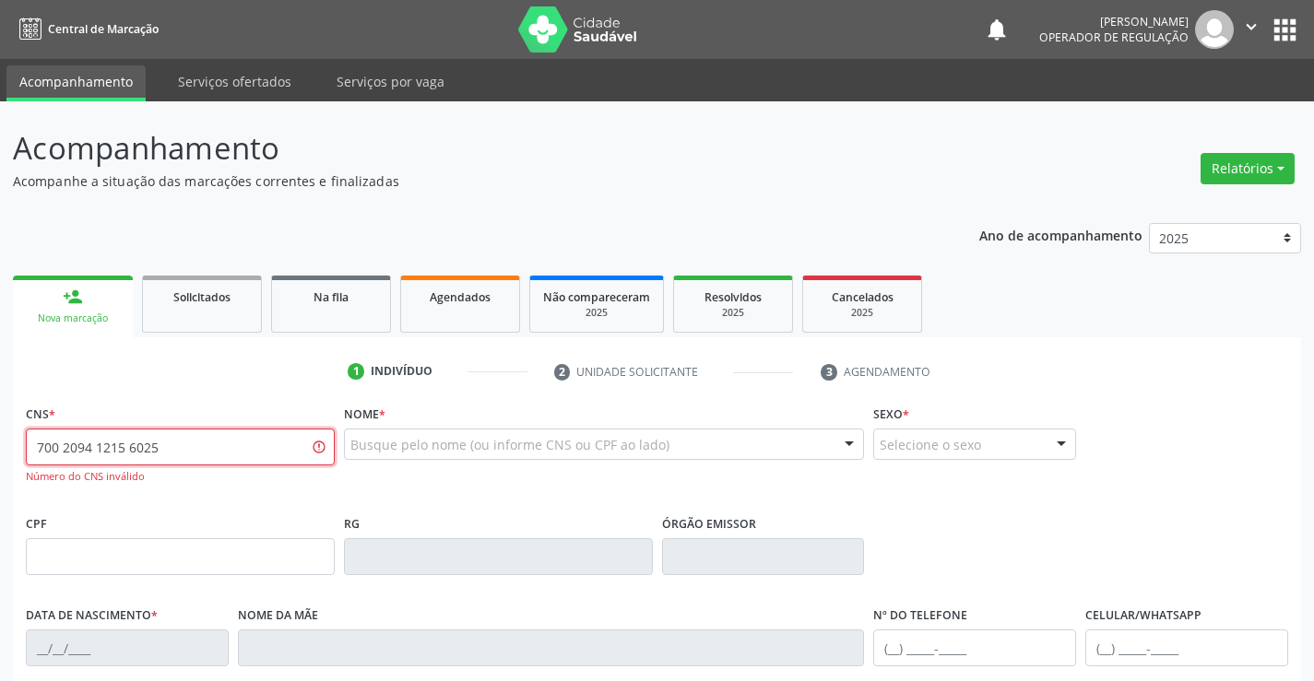
type input "700 2094 1215 6025"
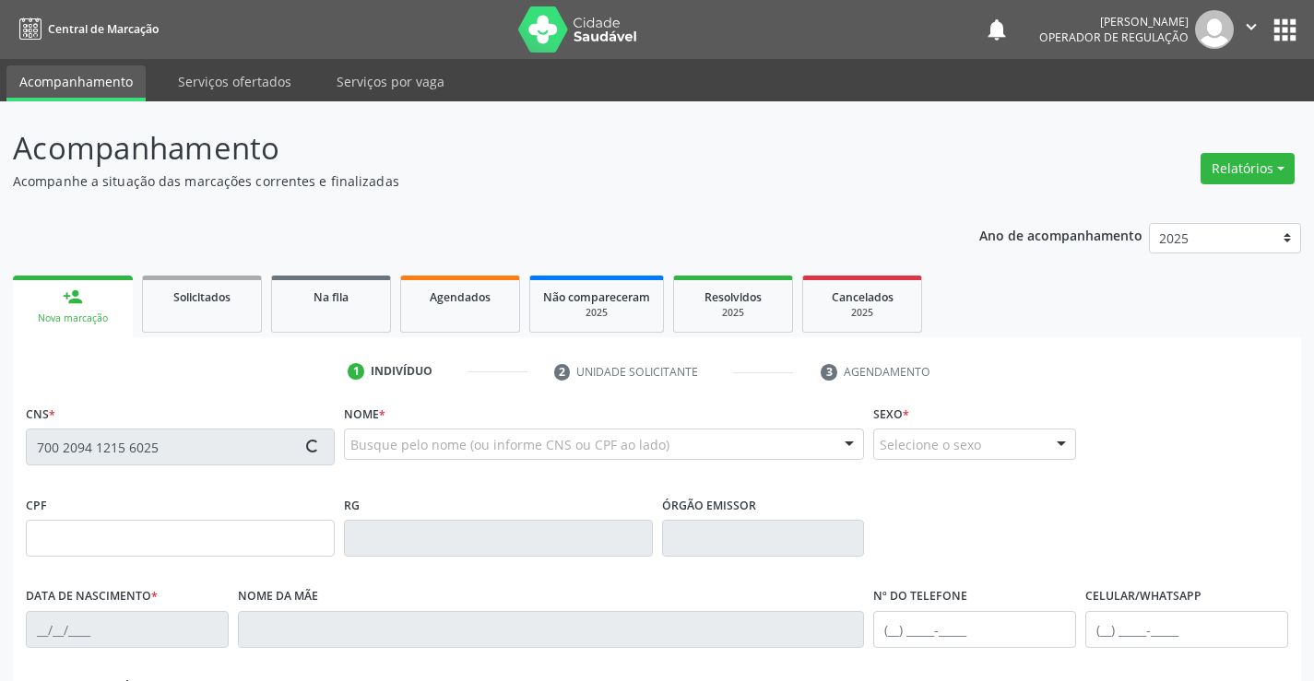
type input "645.586.063-20"
type input "8377703"
type input "06/01/1976"
type input "(87) 99612-9794"
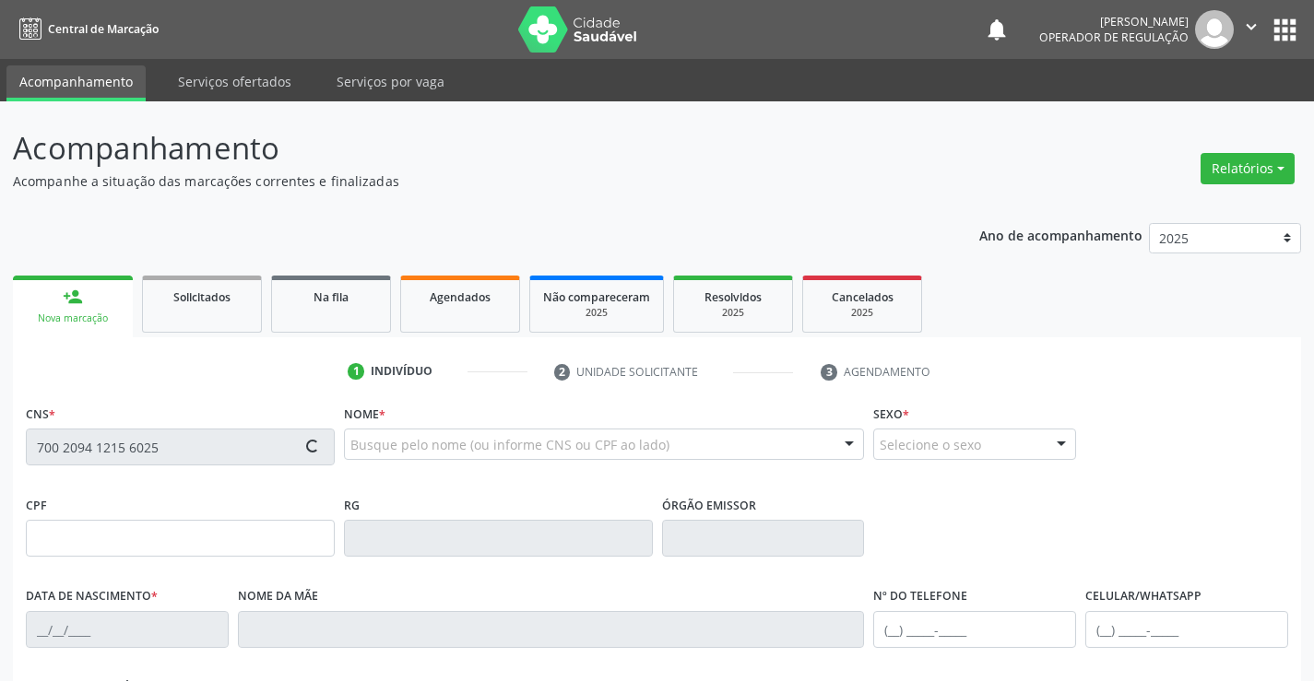
type input "240"
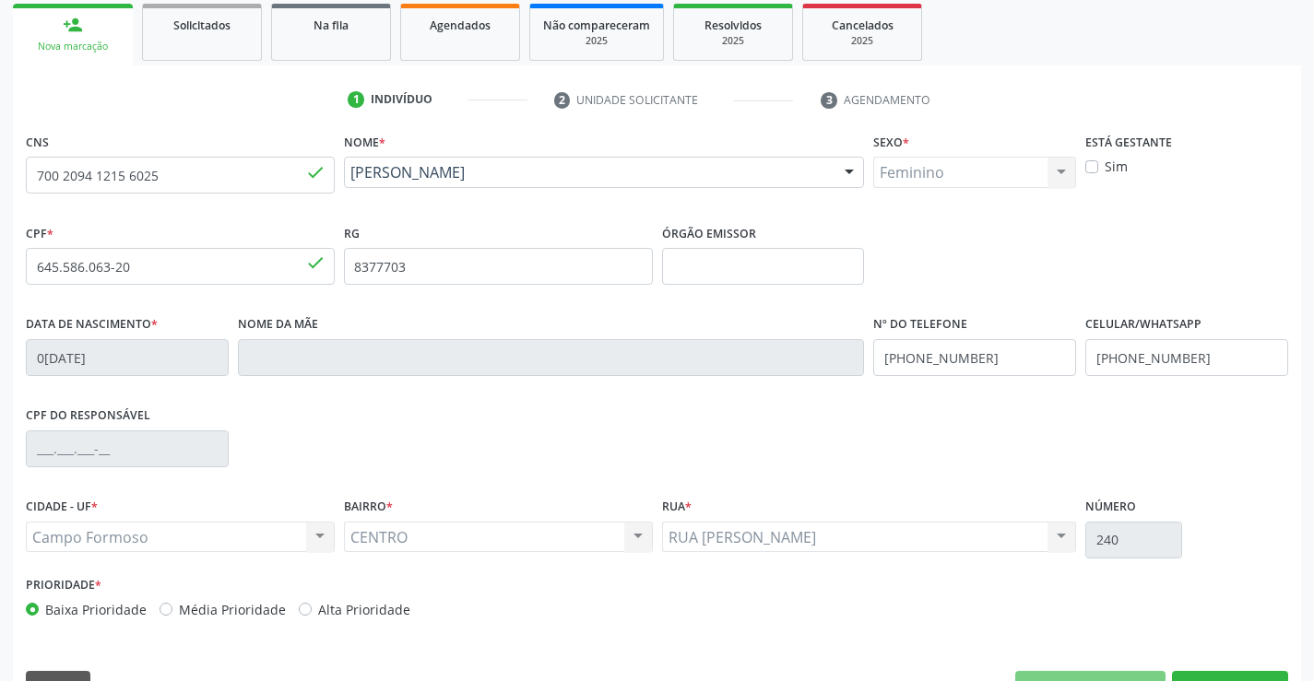
scroll to position [277, 0]
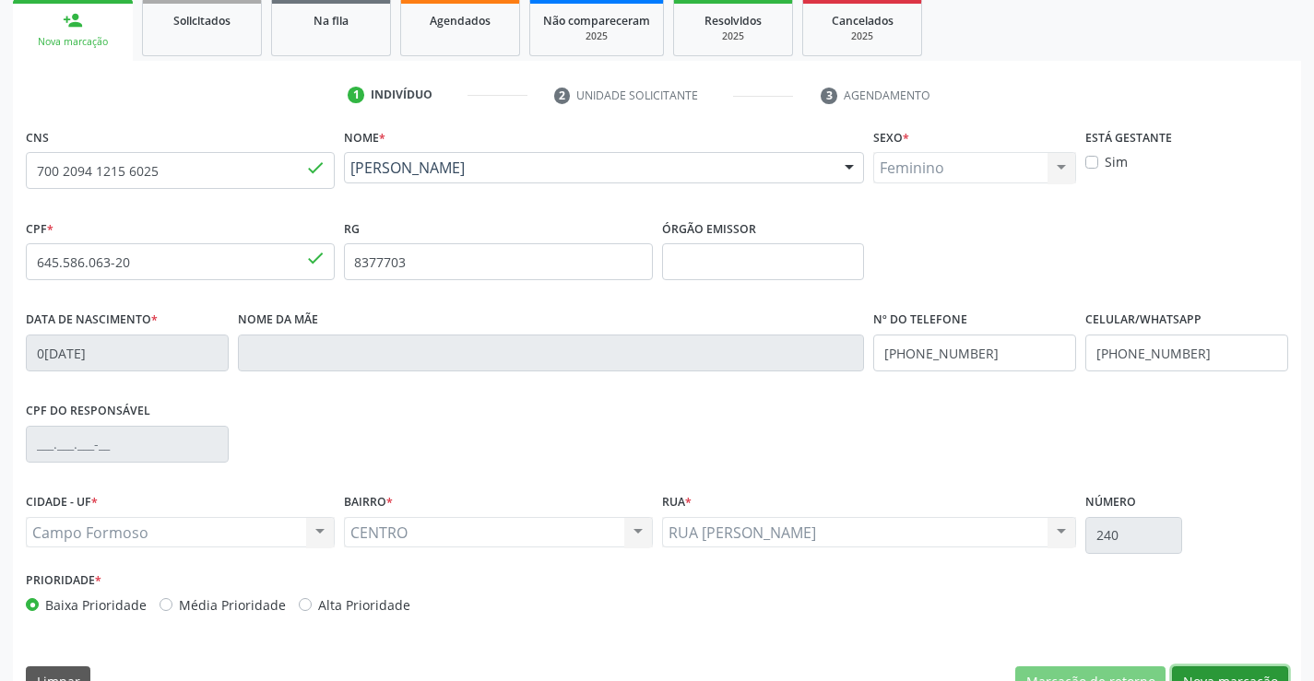
click at [1227, 671] on button "Nova marcação" at bounding box center [1230, 682] width 116 height 31
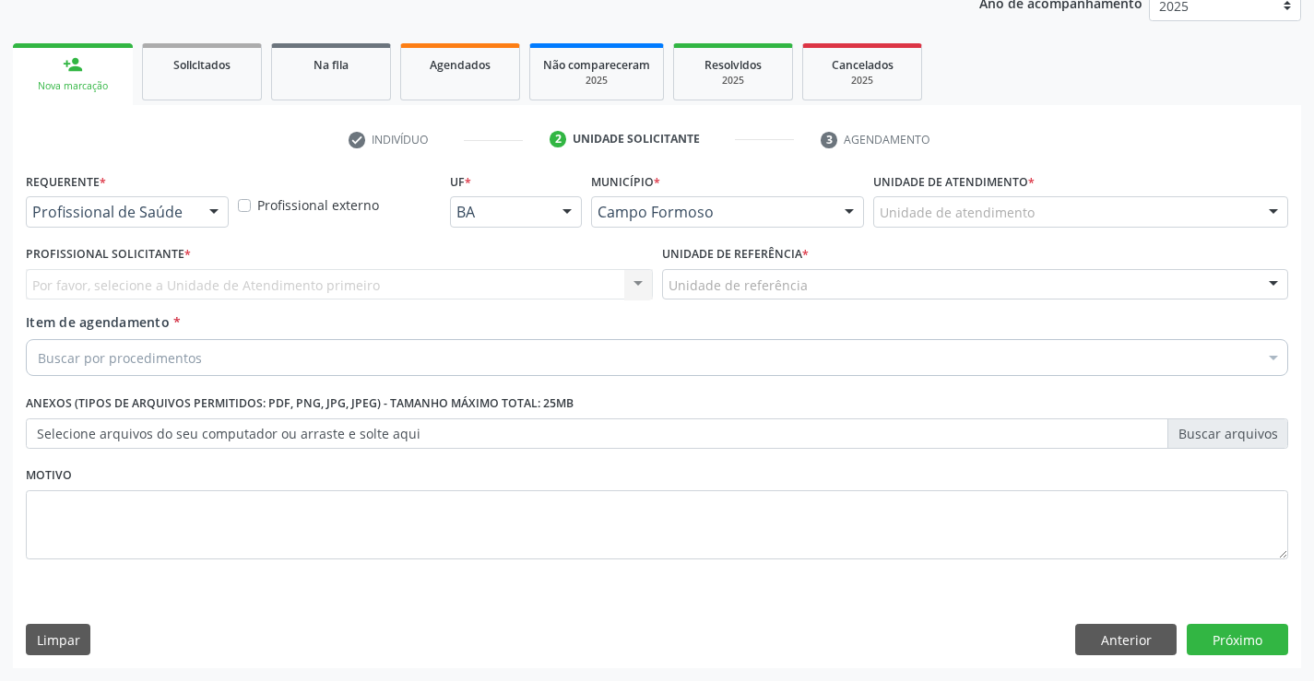
scroll to position [232, 0]
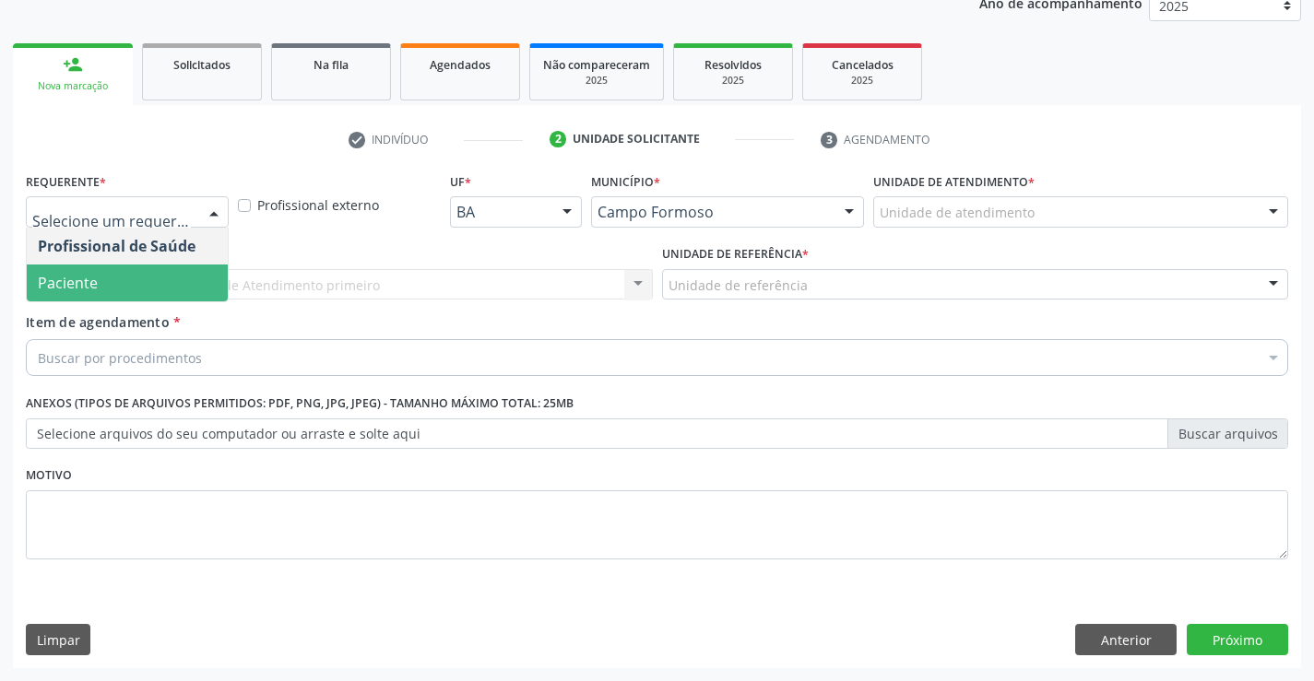
click at [91, 289] on span "Paciente" at bounding box center [68, 283] width 60 height 20
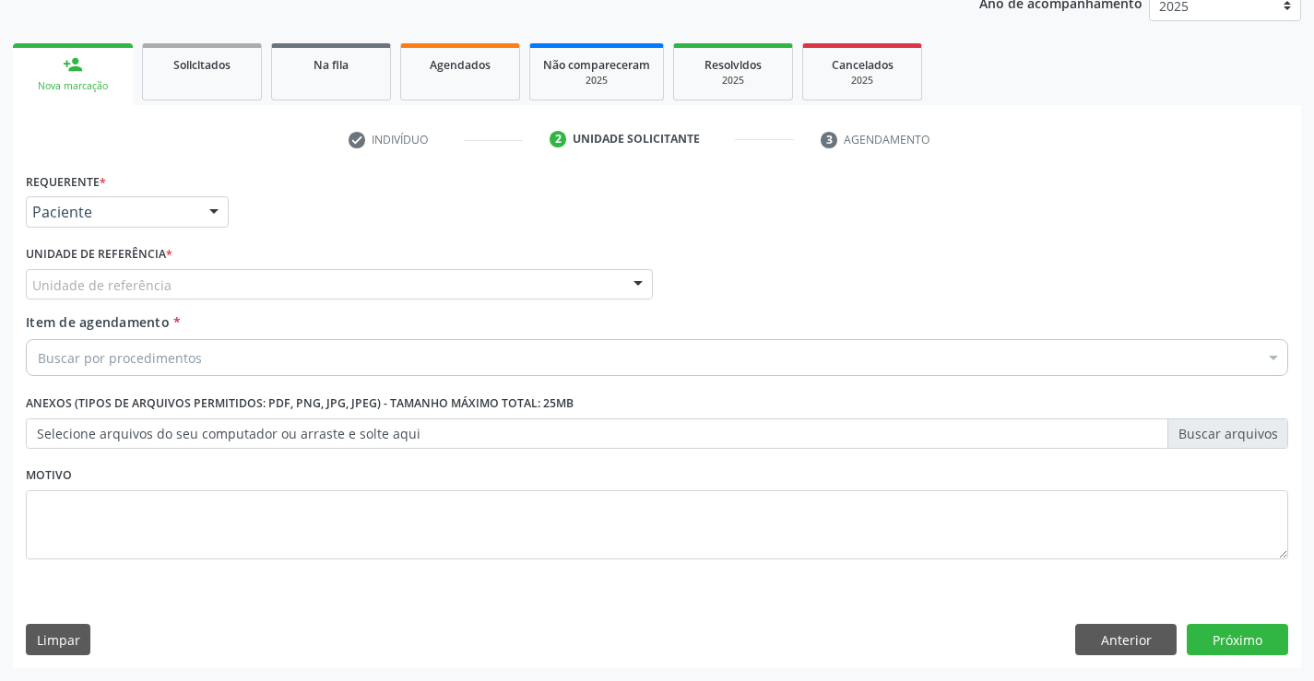
click at [106, 267] on label "Unidade de referência *" at bounding box center [99, 255] width 147 height 29
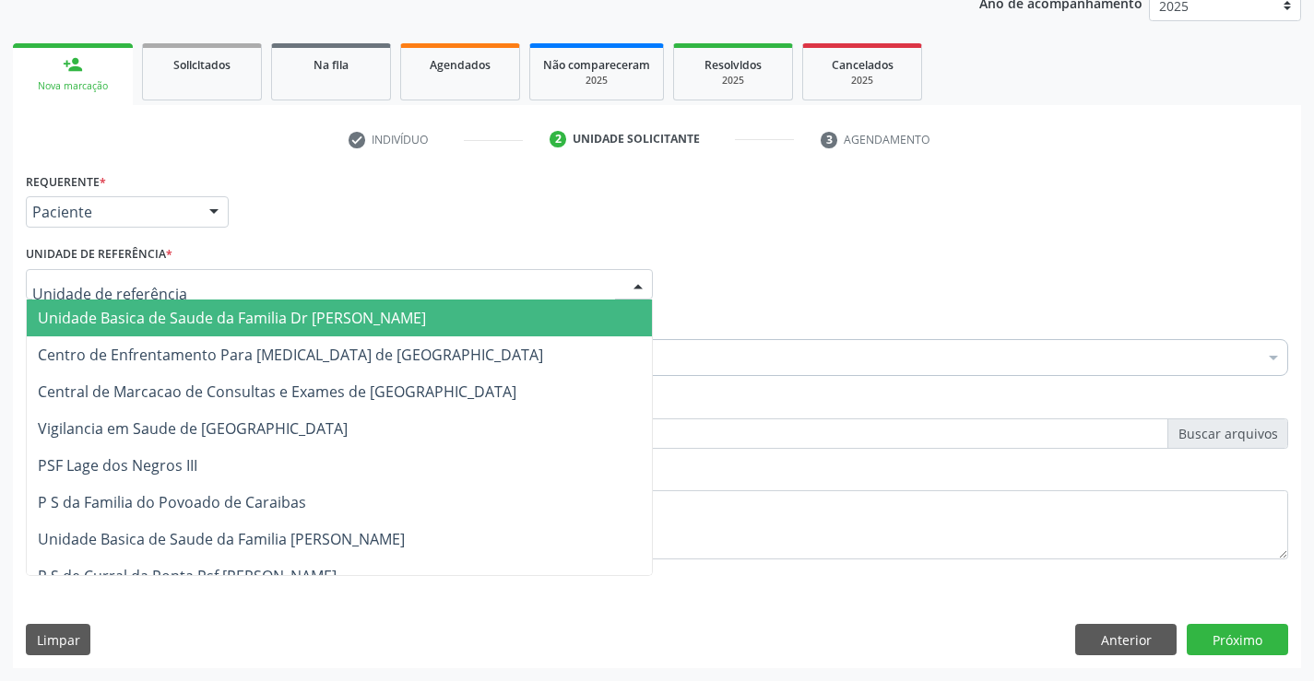
click at [135, 323] on span "Unidade Basica de Saude da Familia Dr [PERSON_NAME]" at bounding box center [232, 318] width 388 height 20
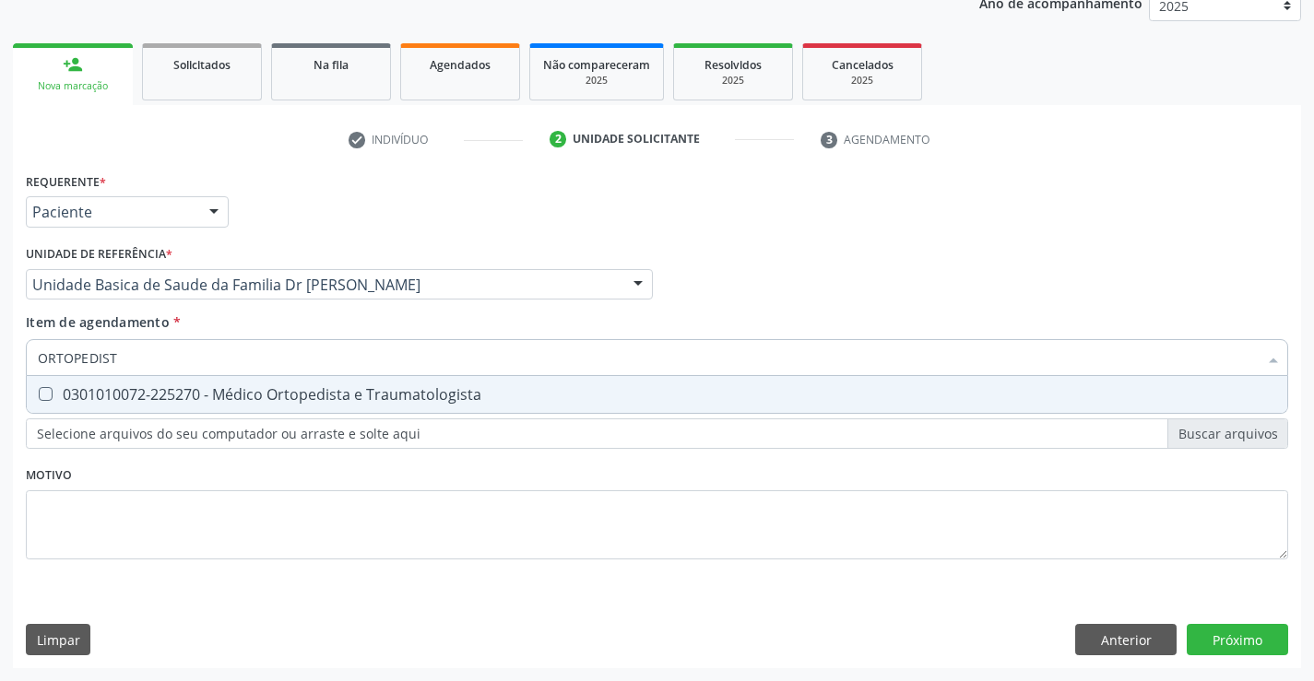
type input "ORTOPEDISTA"
click at [321, 396] on div "0301010072-225270 - Médico Ortopedista e Traumatologista" at bounding box center [657, 394] width 1238 height 15
checkbox Traumatologista "true"
click at [1240, 632] on div "Requerente * Paciente Profissional de Saúde Paciente Nenhum resultado encontrad…" at bounding box center [657, 418] width 1288 height 501
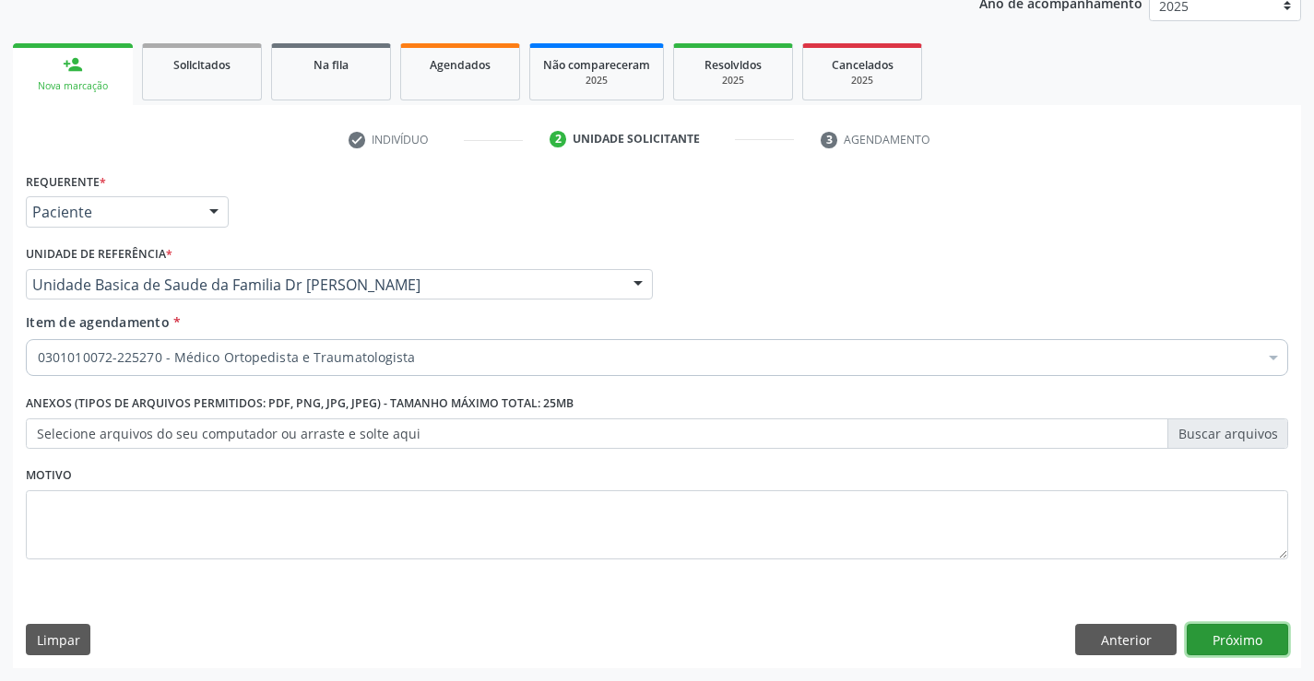
click at [1240, 632] on button "Próximo" at bounding box center [1237, 639] width 101 height 31
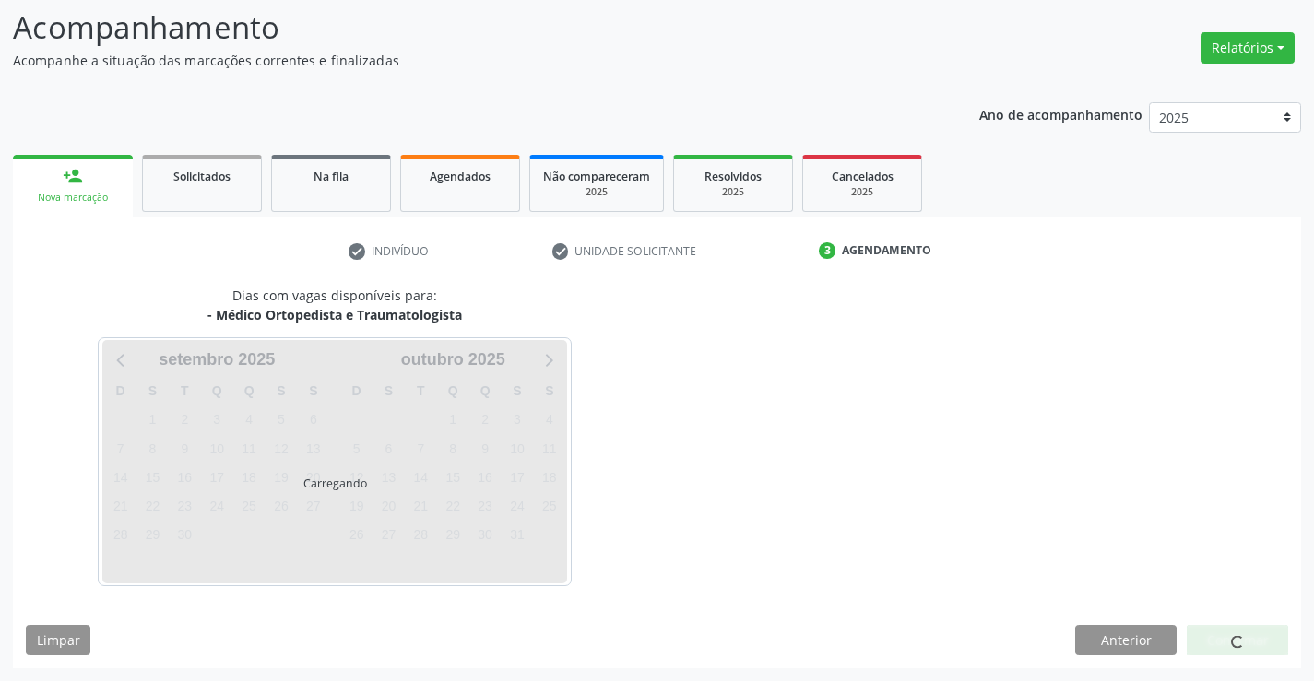
scroll to position [121, 0]
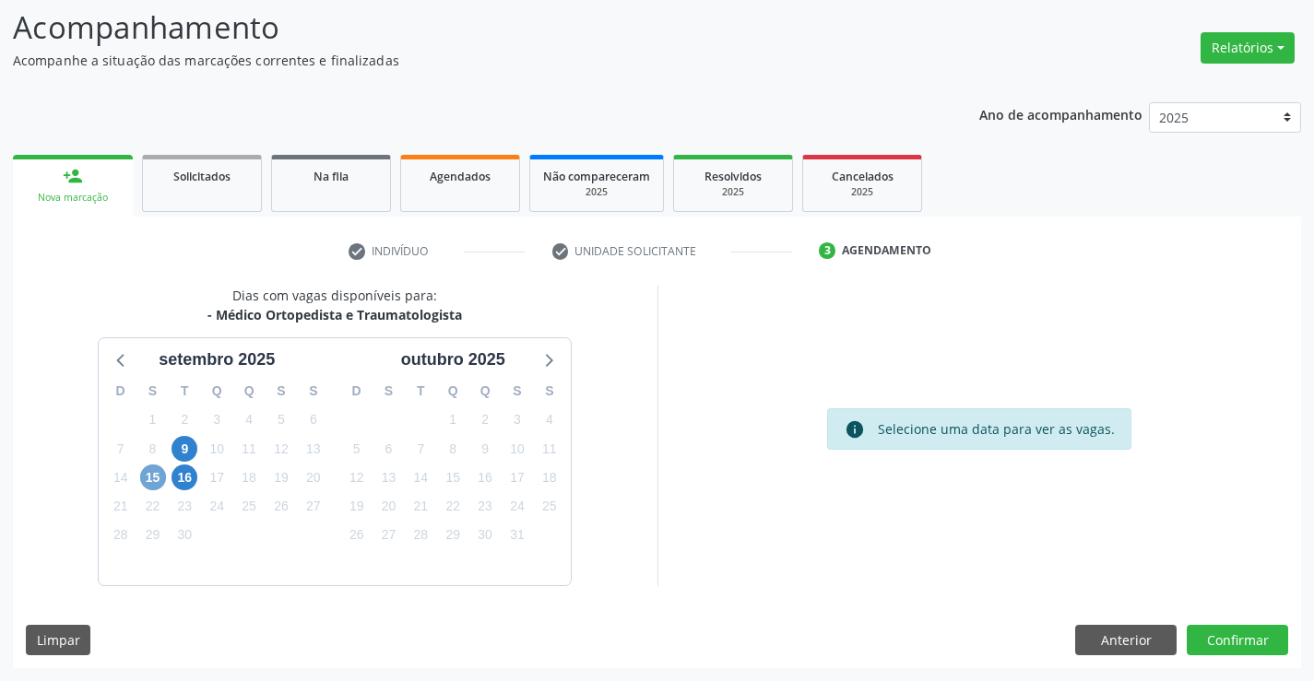
click at [152, 477] on span "15" at bounding box center [153, 478] width 26 height 26
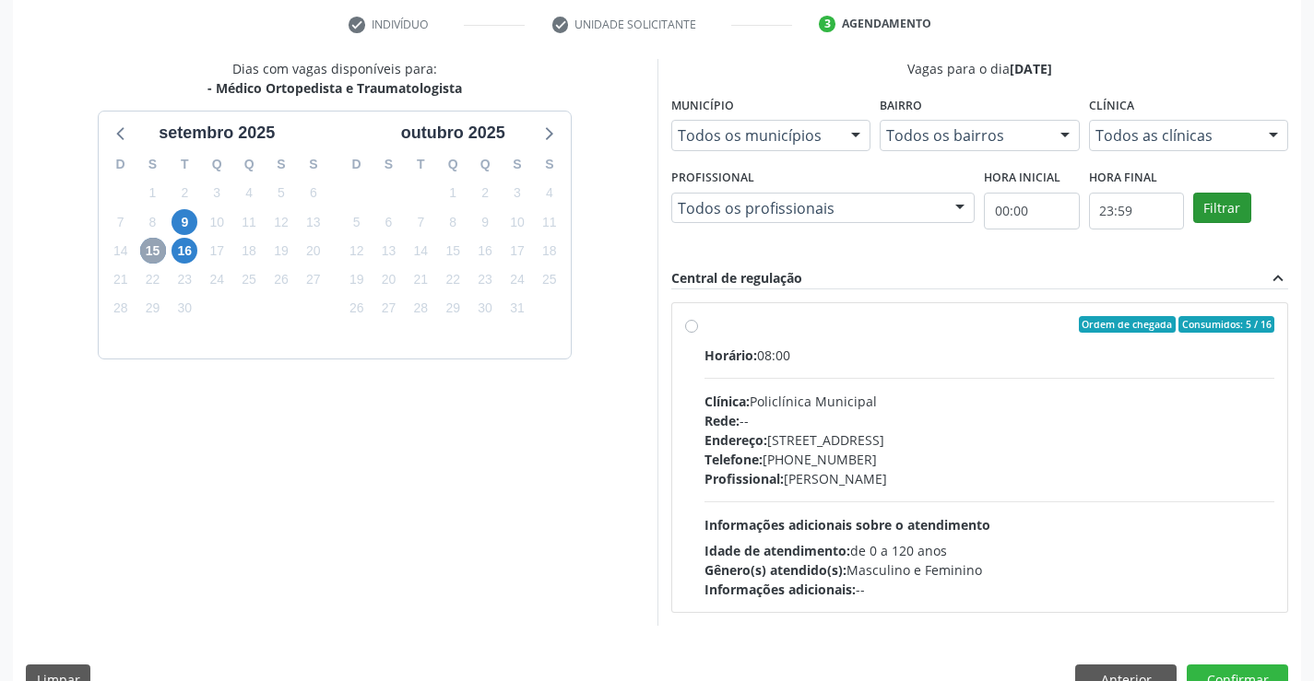
scroll to position [387, 0]
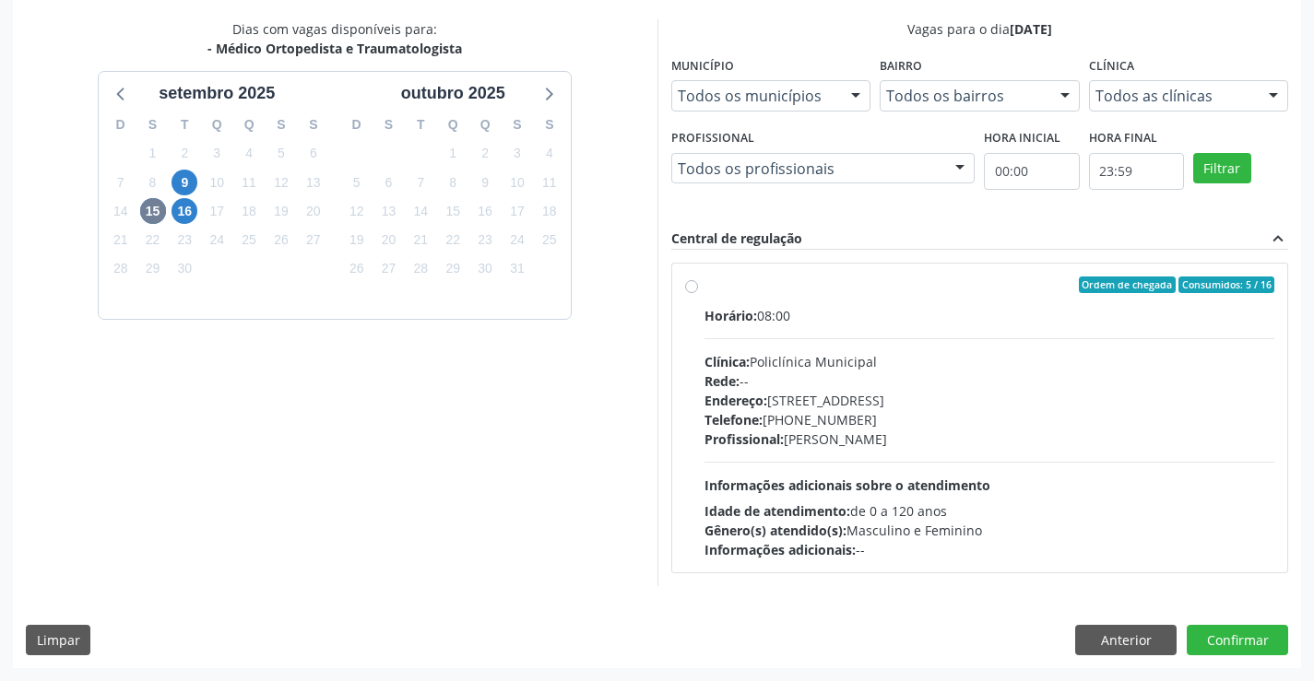
click at [842, 303] on label "Ordem de chegada Consumidos: 5 / 16 Horário: 08:00 Clínica: Policlínica Municip…" at bounding box center [990, 418] width 571 height 283
click at [698, 293] on input "Ordem de chegada Consumidos: 5 / 16 Horário: 08:00 Clínica: Policlínica Municip…" at bounding box center [691, 285] width 13 height 17
radio input "true"
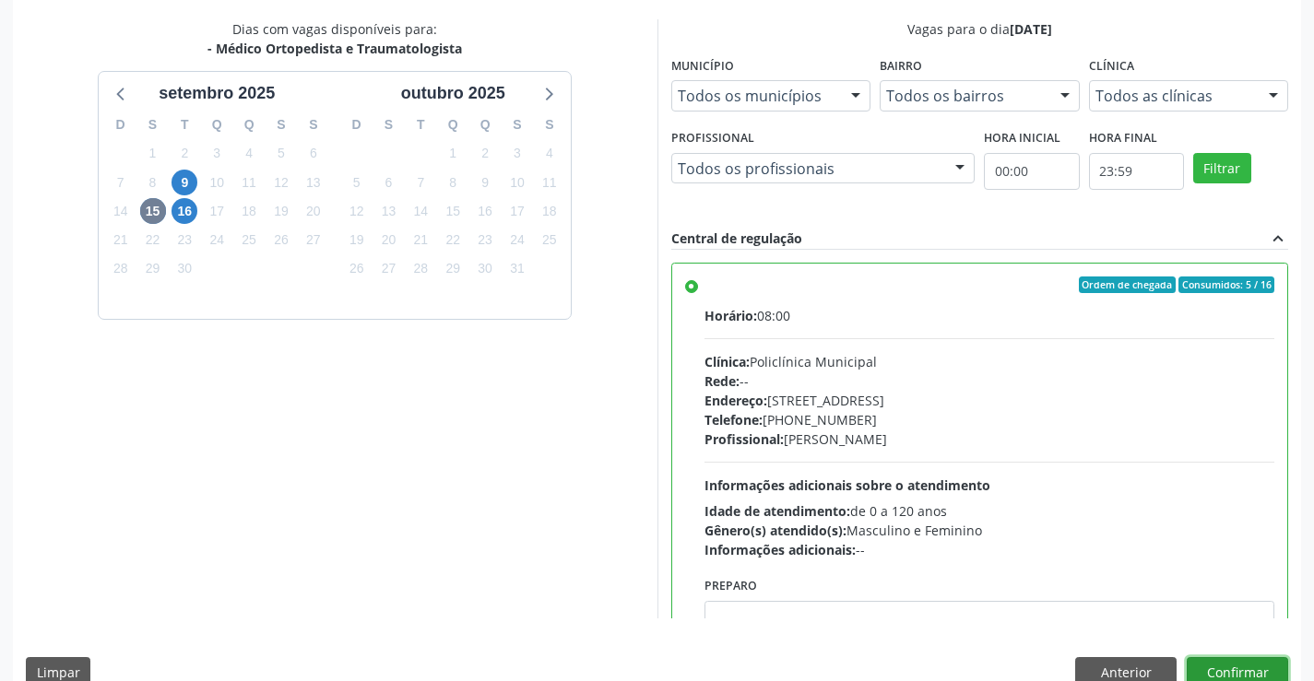
click at [1215, 667] on button "Confirmar" at bounding box center [1237, 673] width 101 height 31
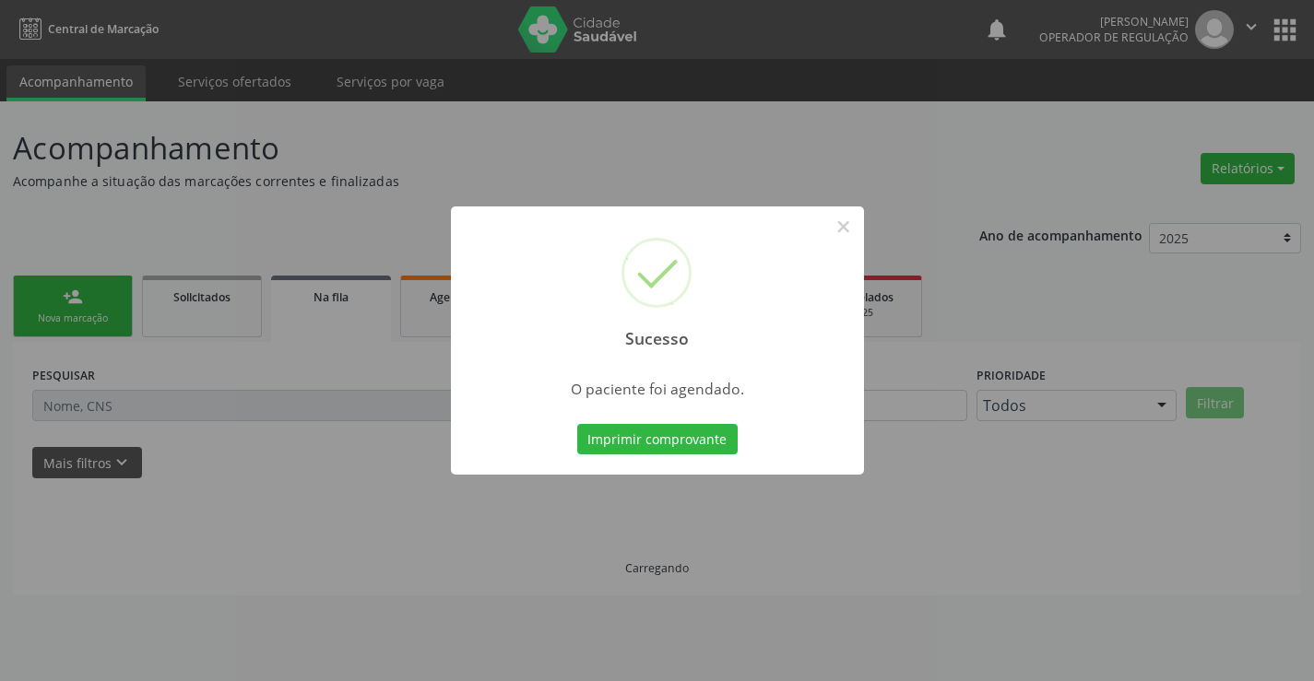
scroll to position [0, 0]
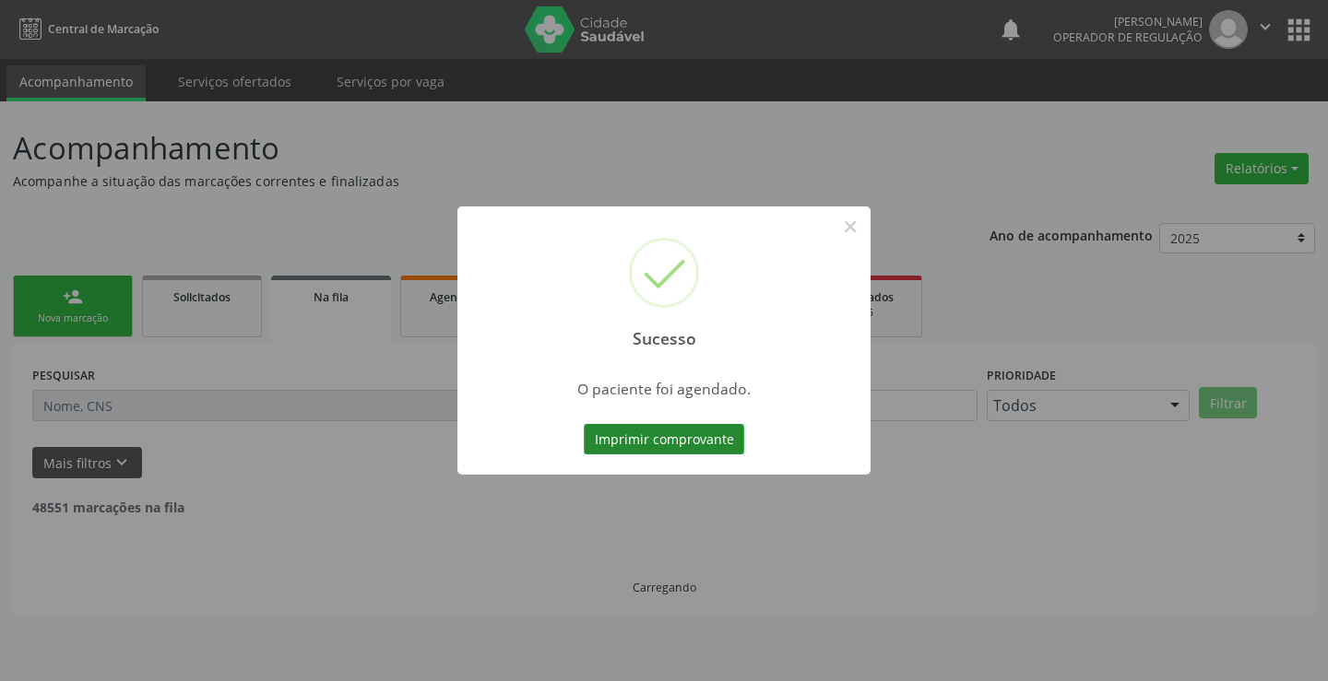
click at [670, 439] on button "Imprimir comprovante" at bounding box center [664, 439] width 160 height 31
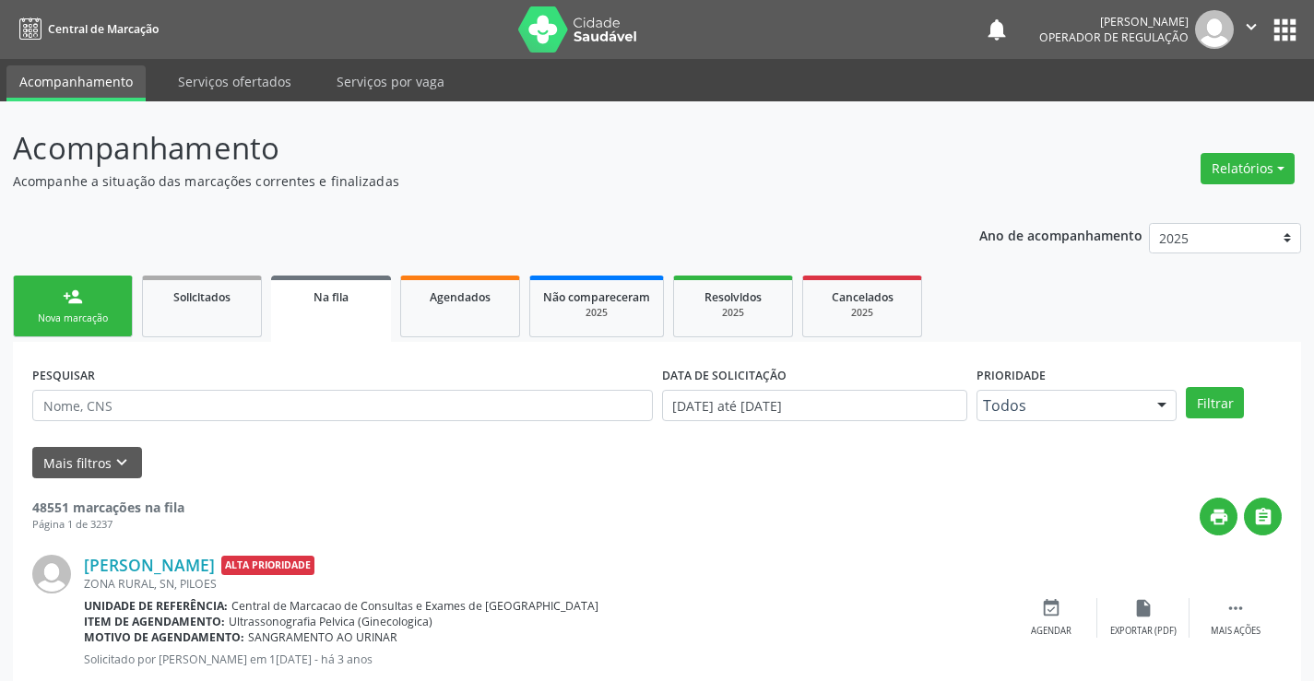
click at [93, 286] on link "person_add Nova marcação" at bounding box center [73, 307] width 120 height 62
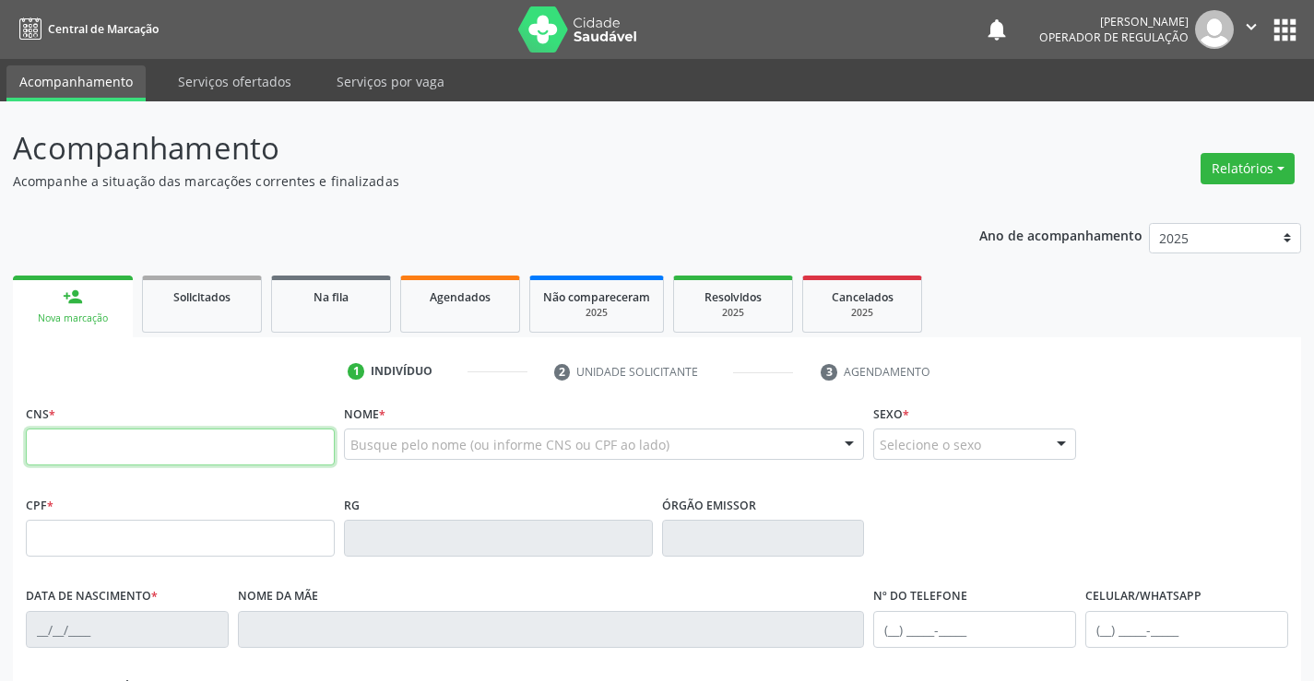
click at [166, 447] on input "text" at bounding box center [180, 447] width 309 height 37
type input "703 2026 2388 4290"
type input "526853074"
type input "05/12/1973"
type input "(74) 99125-5601"
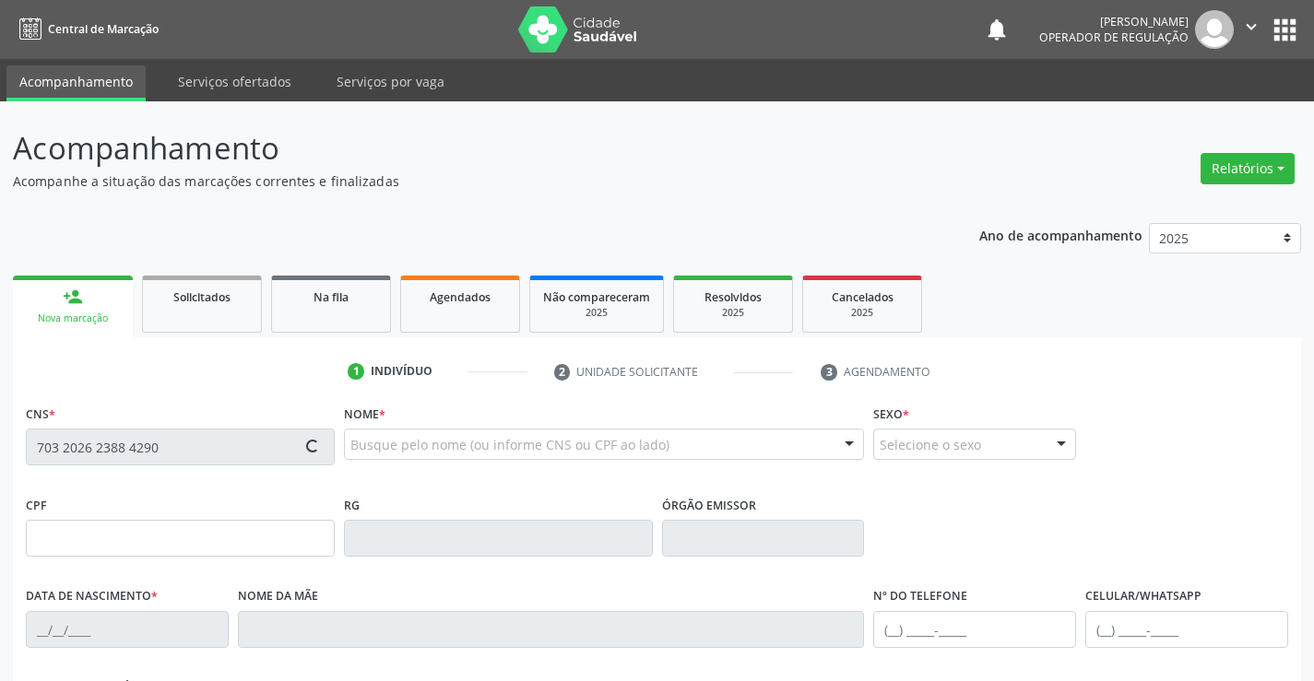
type input "(74) 99125-5601"
type input "664.796.815-68"
type input "S/N"
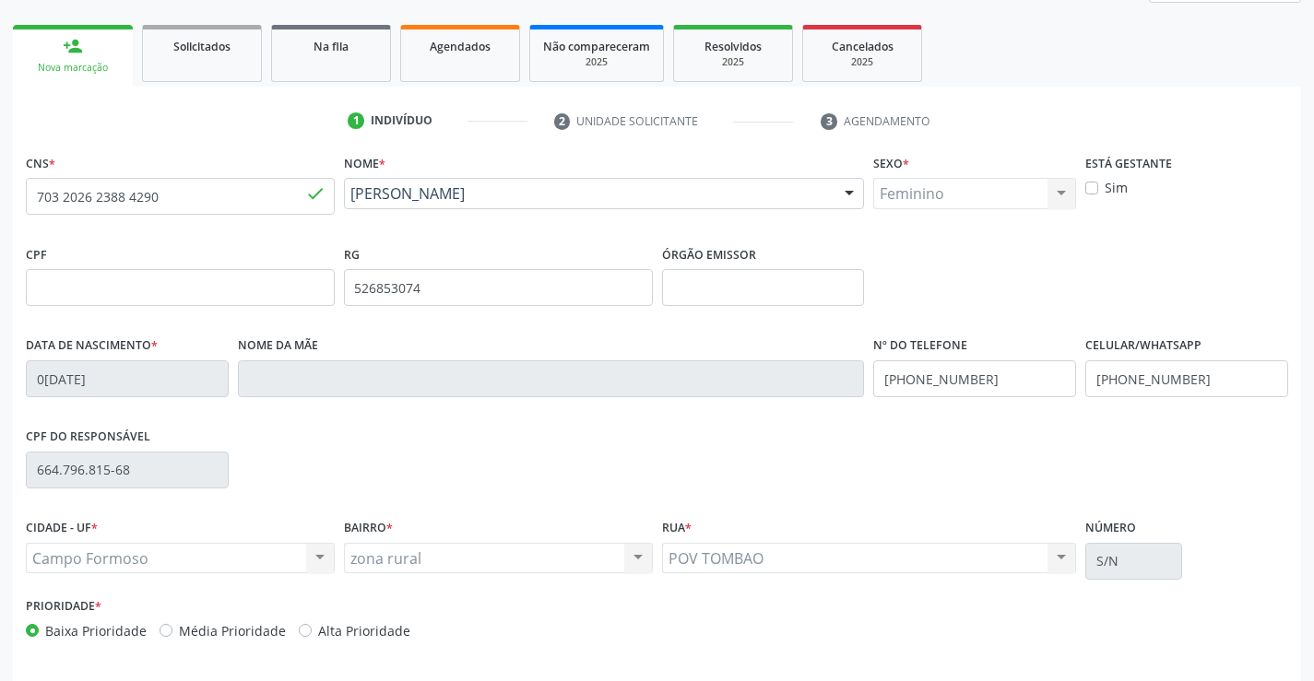
scroll to position [318, 0]
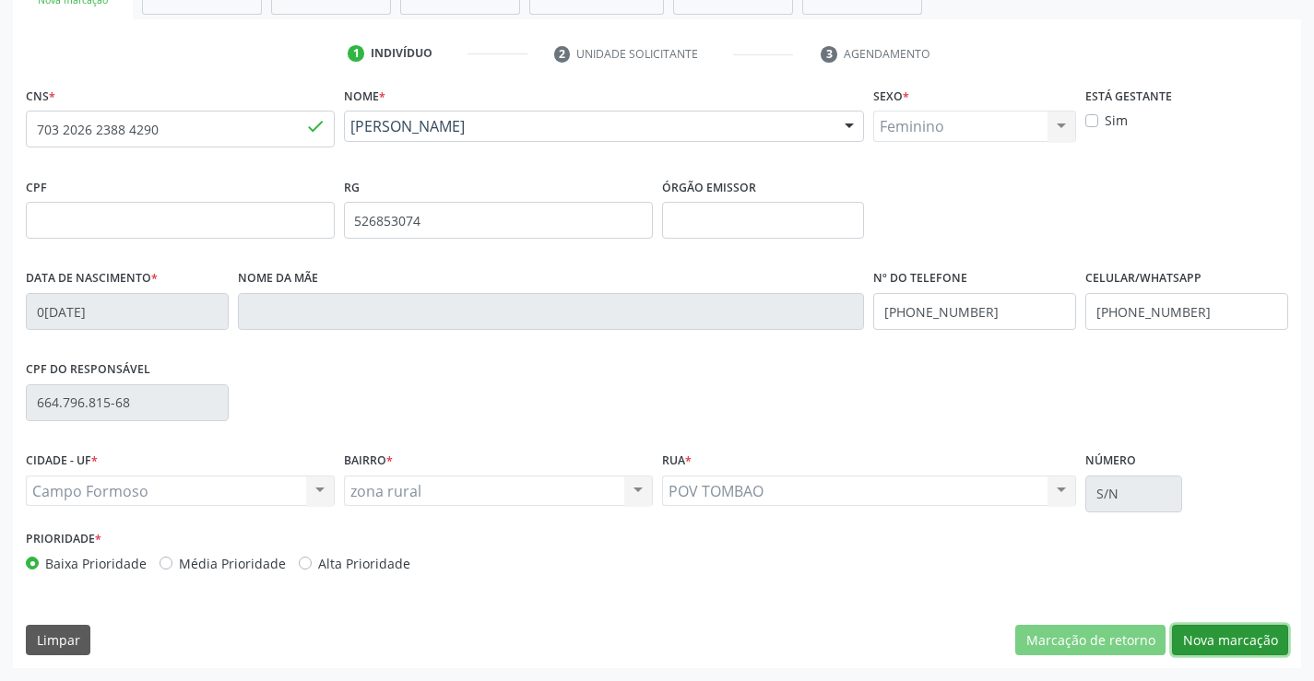
click at [1238, 637] on button "Nova marcação" at bounding box center [1230, 640] width 116 height 31
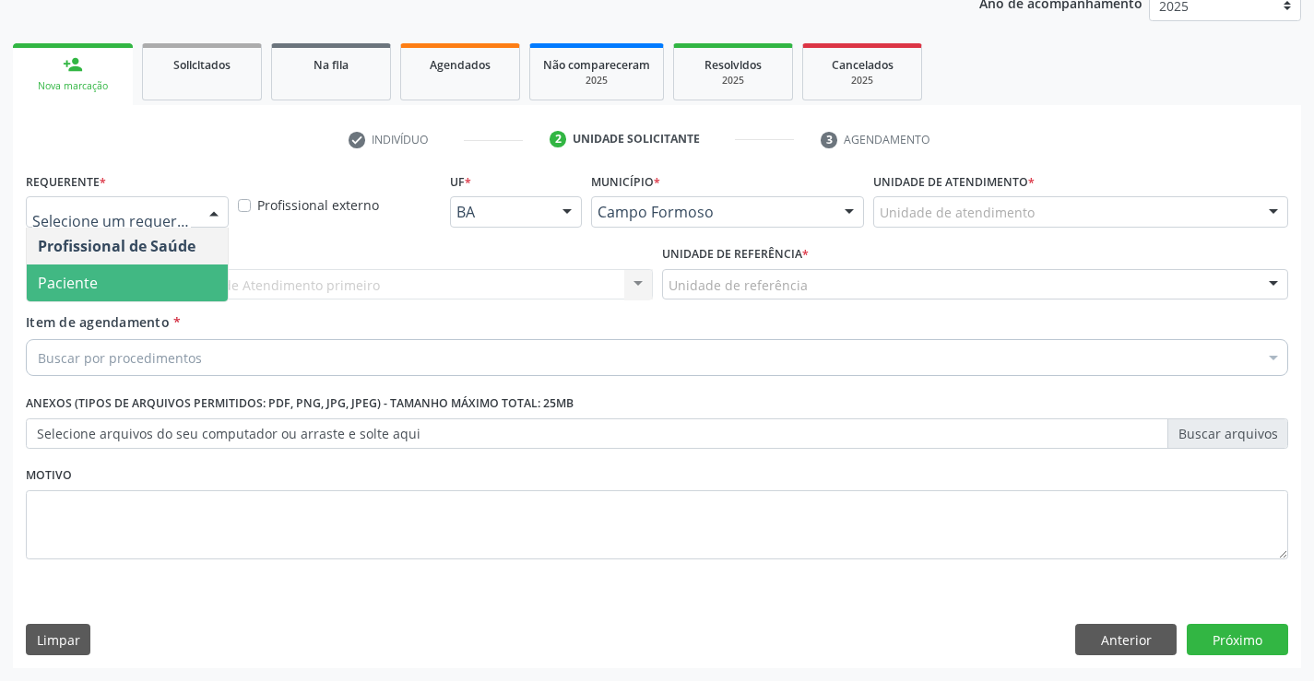
click at [110, 284] on span "Paciente" at bounding box center [127, 283] width 201 height 37
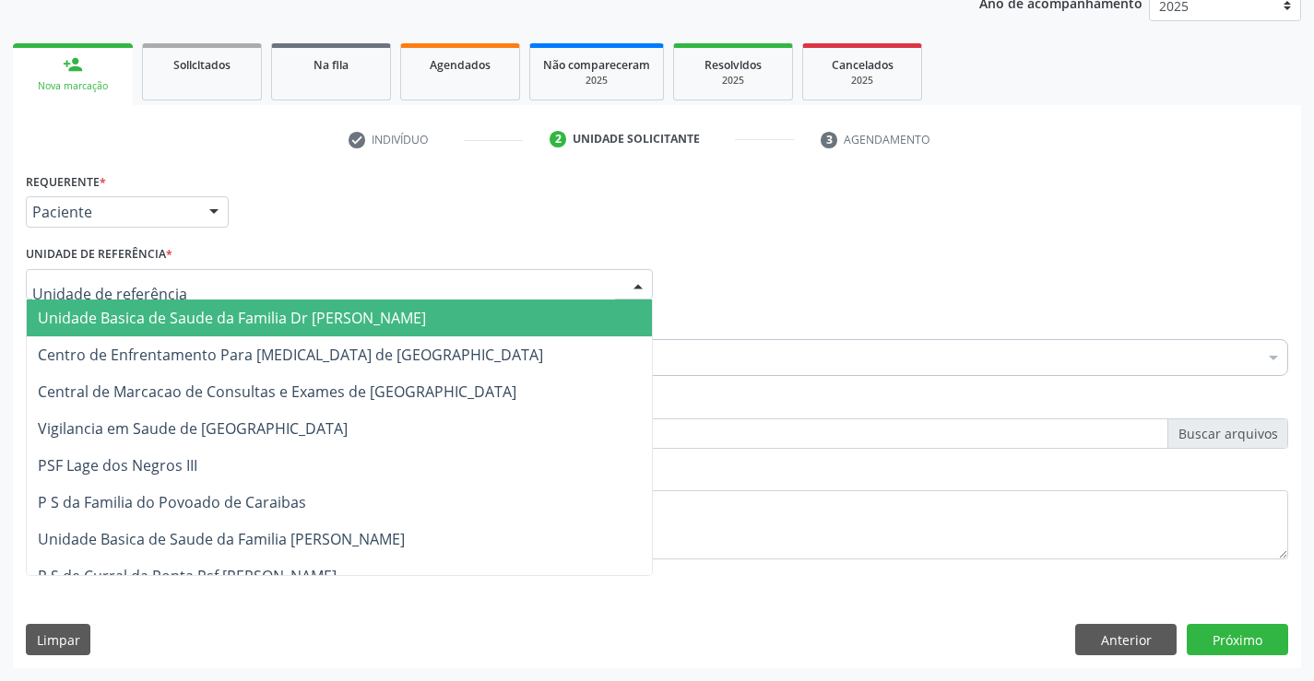
click at [146, 327] on span "Unidade Basica de Saude da Familia Dr [PERSON_NAME]" at bounding box center [232, 318] width 388 height 20
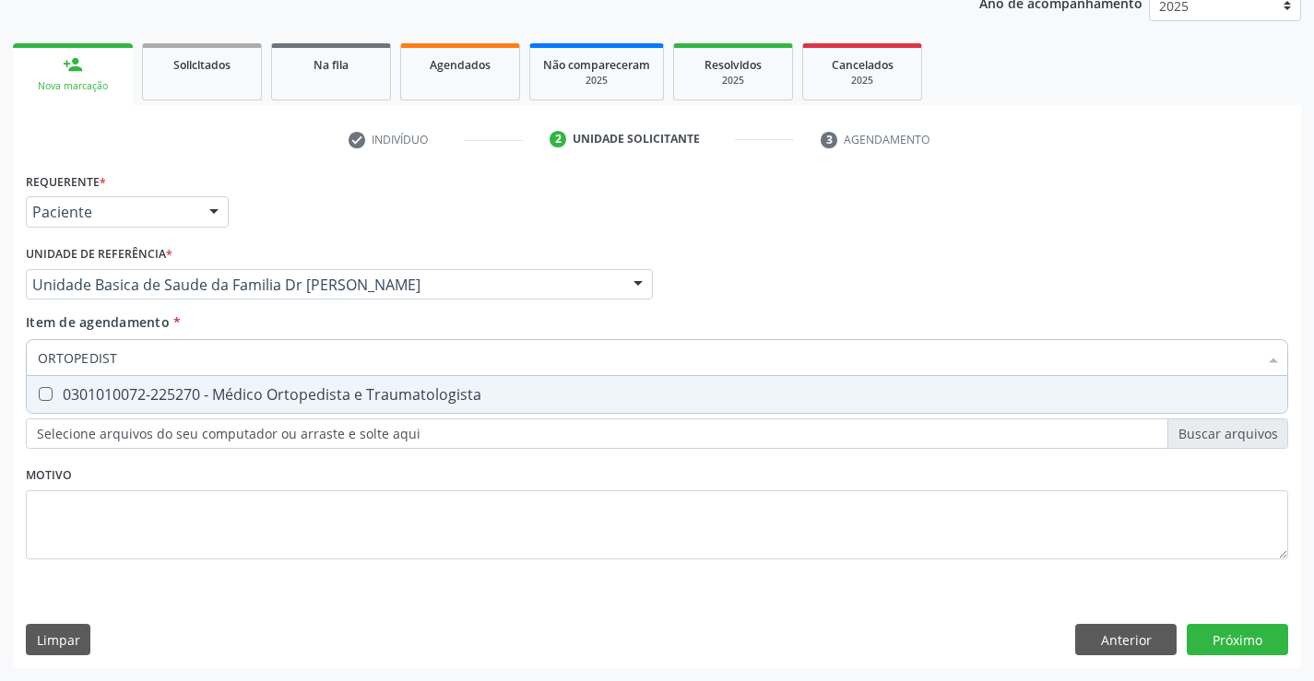
type input "ORTOPEDISTA"
click at [315, 393] on div "0301010072-225270 - Médico Ortopedista e Traumatologista" at bounding box center [657, 394] width 1238 height 15
checkbox Traumatologista "true"
click at [1245, 641] on div "Requerente * Paciente Profissional de Saúde Paciente Nenhum resultado encontrad…" at bounding box center [657, 418] width 1288 height 501
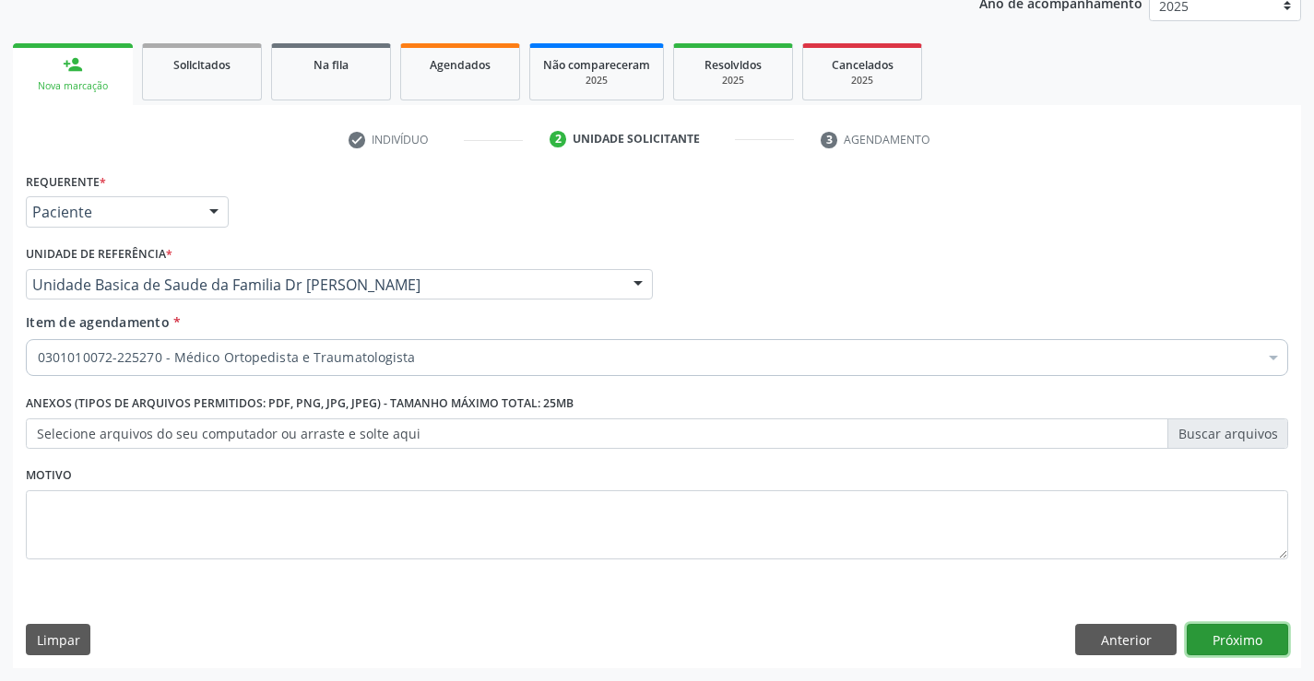
click at [1228, 634] on button "Próximo" at bounding box center [1237, 639] width 101 height 31
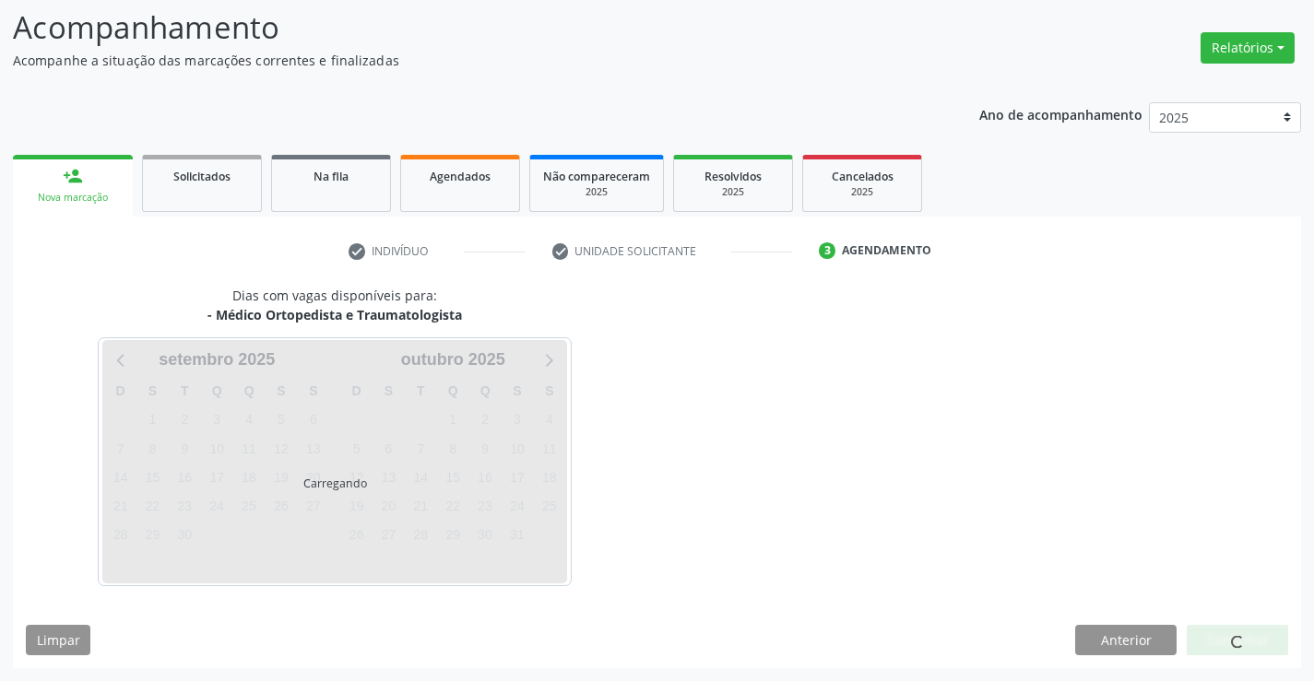
scroll to position [121, 0]
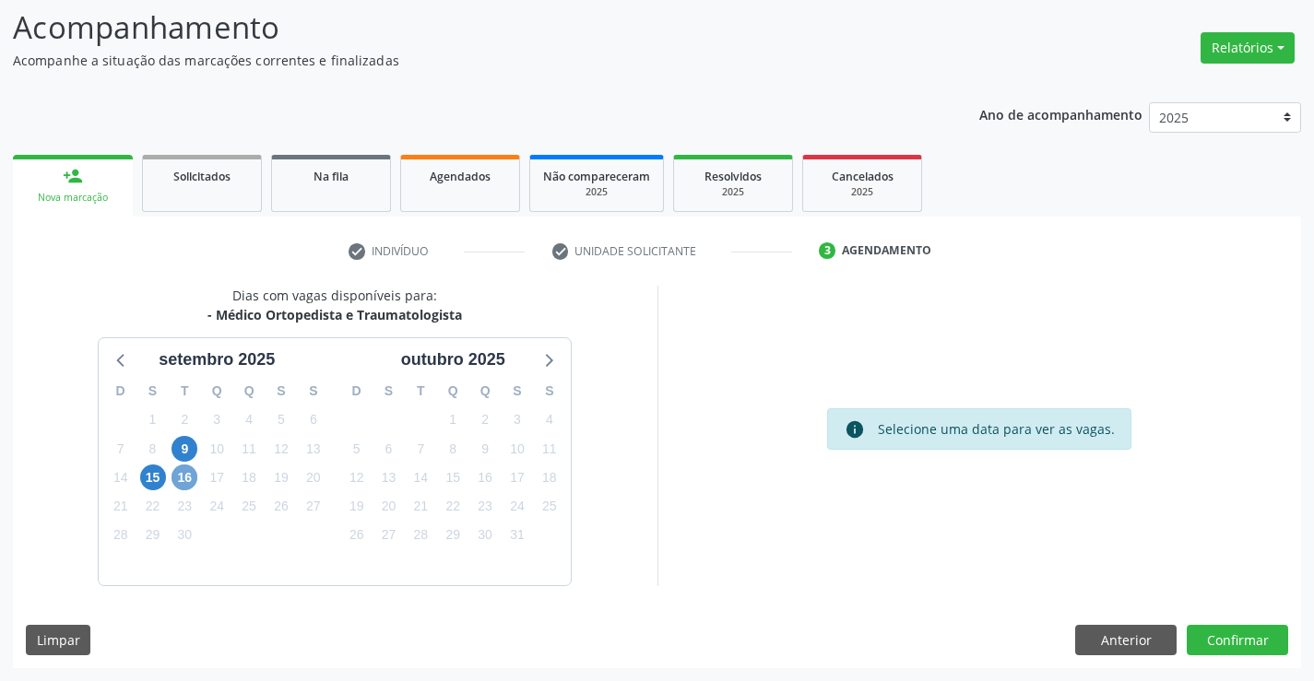
click at [189, 477] on span "16" at bounding box center [185, 478] width 26 height 26
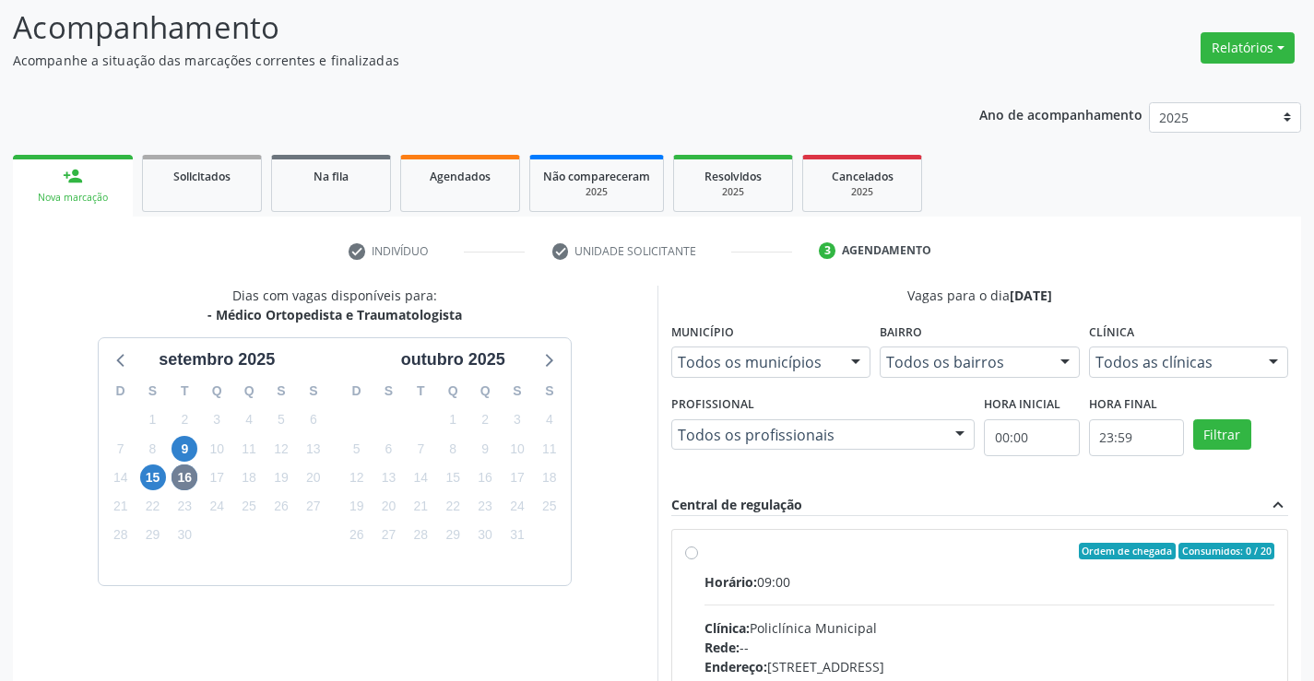
click at [941, 557] on div "Ordem de chegada Consumidos: 0 / 20" at bounding box center [990, 551] width 571 height 17
click at [698, 557] on input "Ordem de chegada Consumidos: 0 / 20 Horário: 09:00 Clínica: Policlínica Municip…" at bounding box center [691, 551] width 13 height 17
radio input "true"
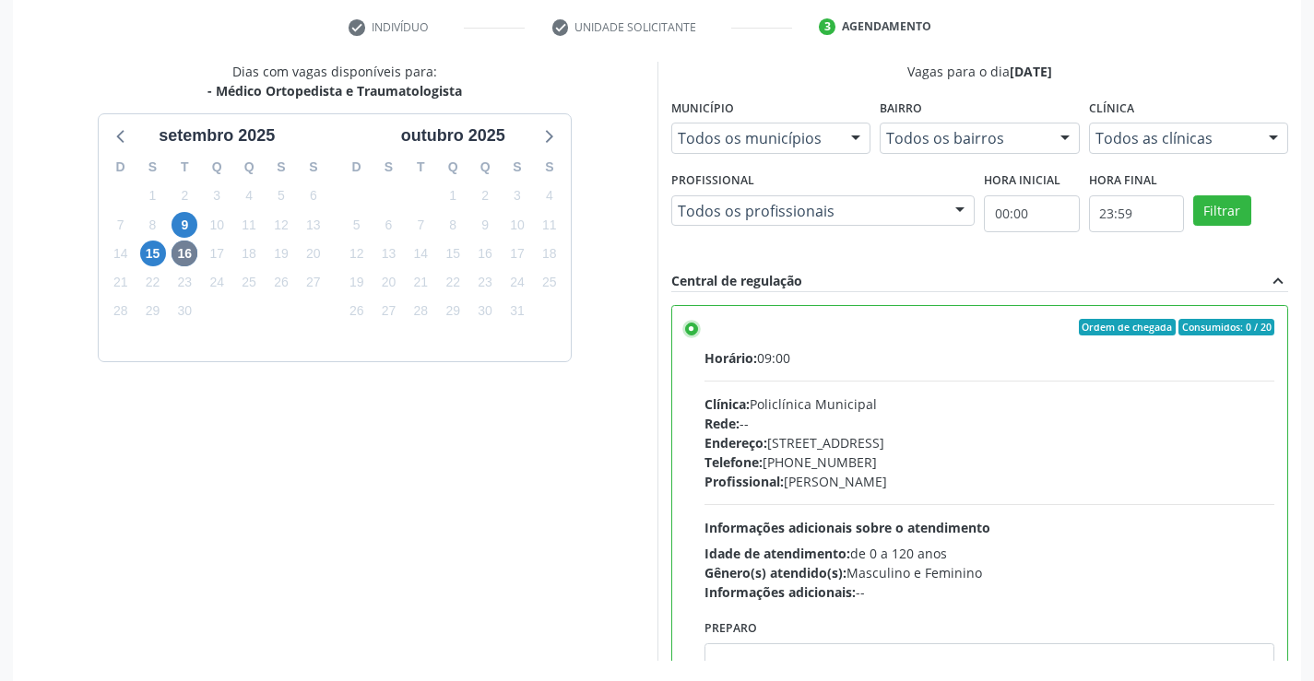
scroll to position [421, 0]
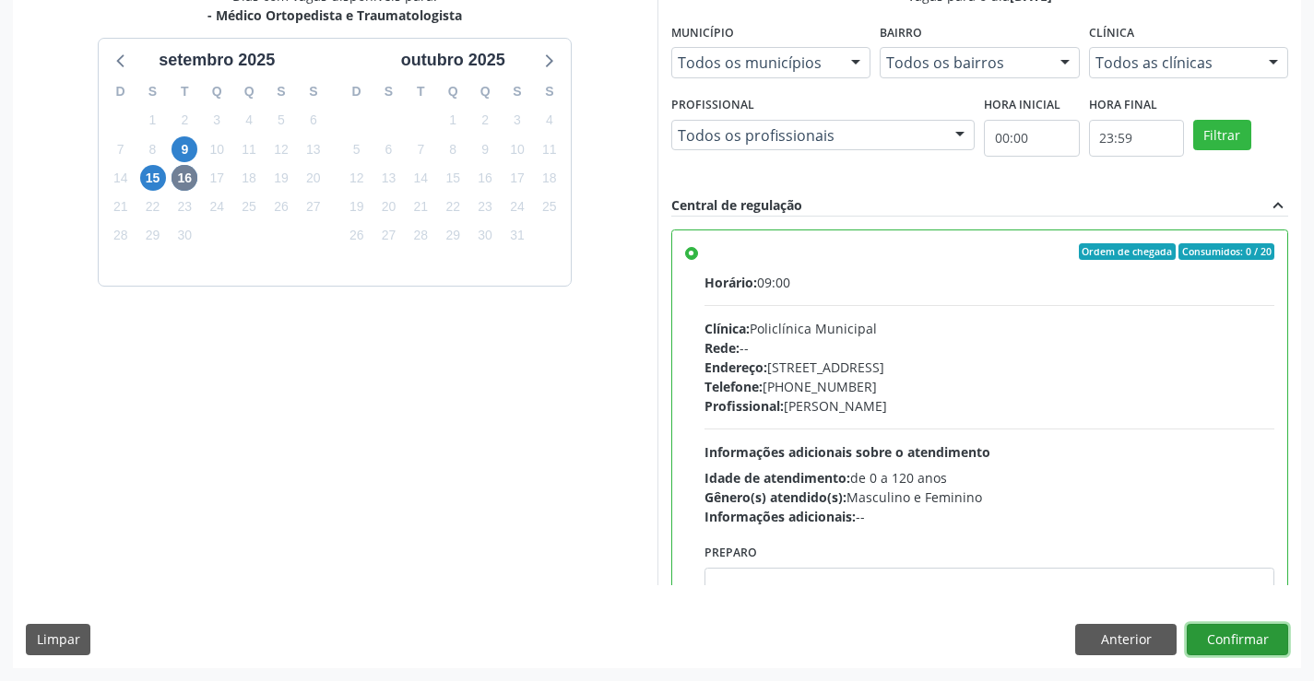
click at [1235, 641] on button "Confirmar" at bounding box center [1237, 639] width 101 height 31
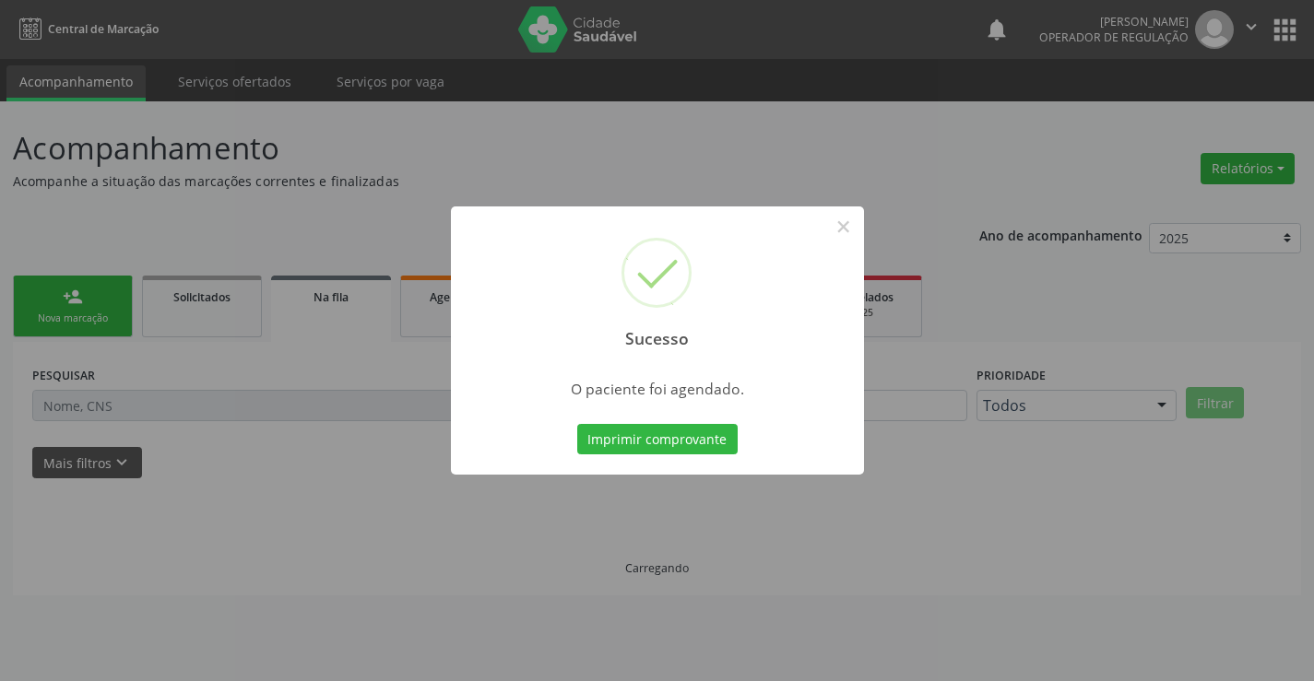
scroll to position [0, 0]
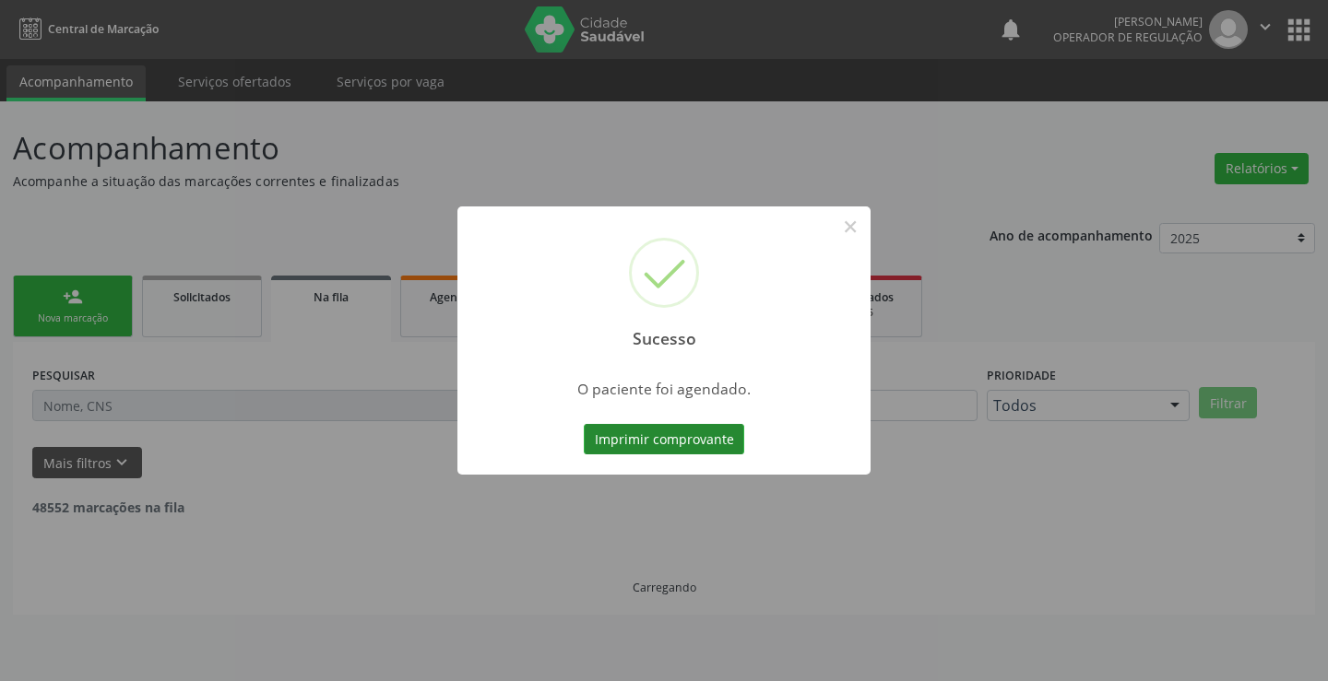
click at [694, 437] on button "Imprimir comprovante" at bounding box center [664, 439] width 160 height 31
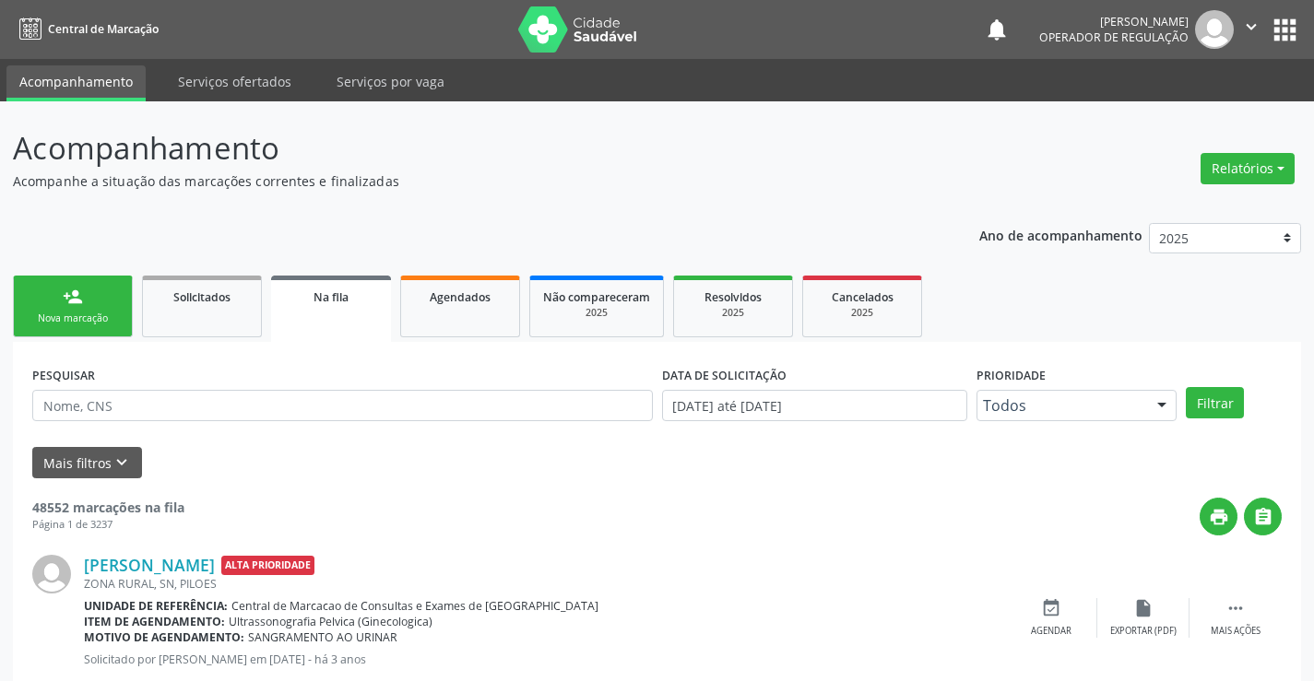
click at [83, 293] on link "person_add Nova marcação" at bounding box center [73, 307] width 120 height 62
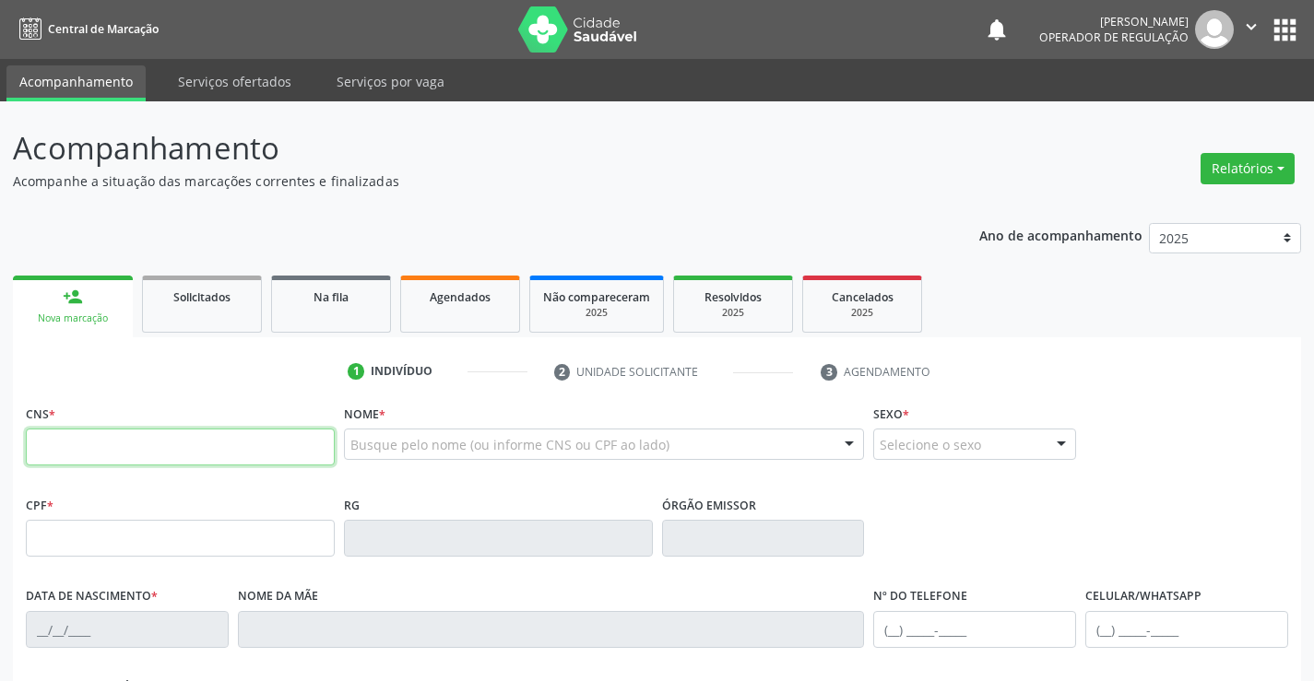
click at [137, 453] on input "text" at bounding box center [180, 447] width 309 height 37
click at [236, 447] on input "text" at bounding box center [180, 447] width 309 height 37
type input "702 6062 1937 6949"
type input "0256952906"
type input "15/01/1958"
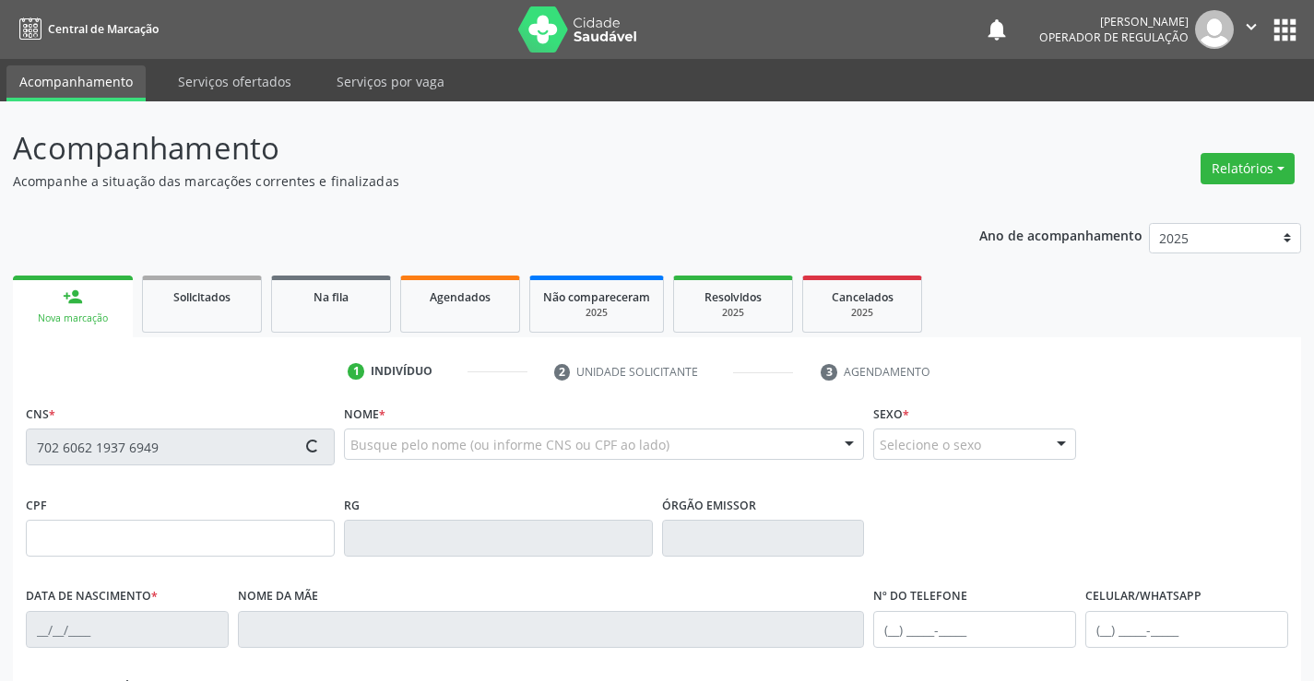
type input "(74) 99192-3155"
type input "181.121.885-72"
type input "127"
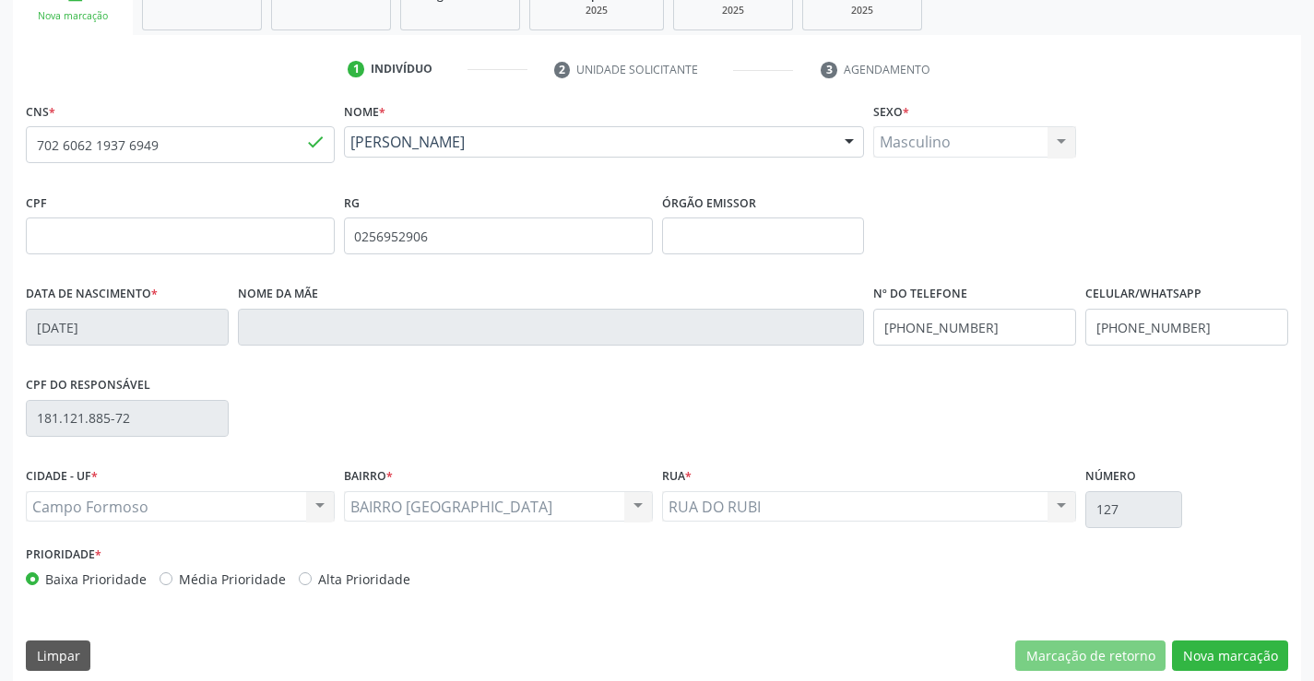
scroll to position [318, 0]
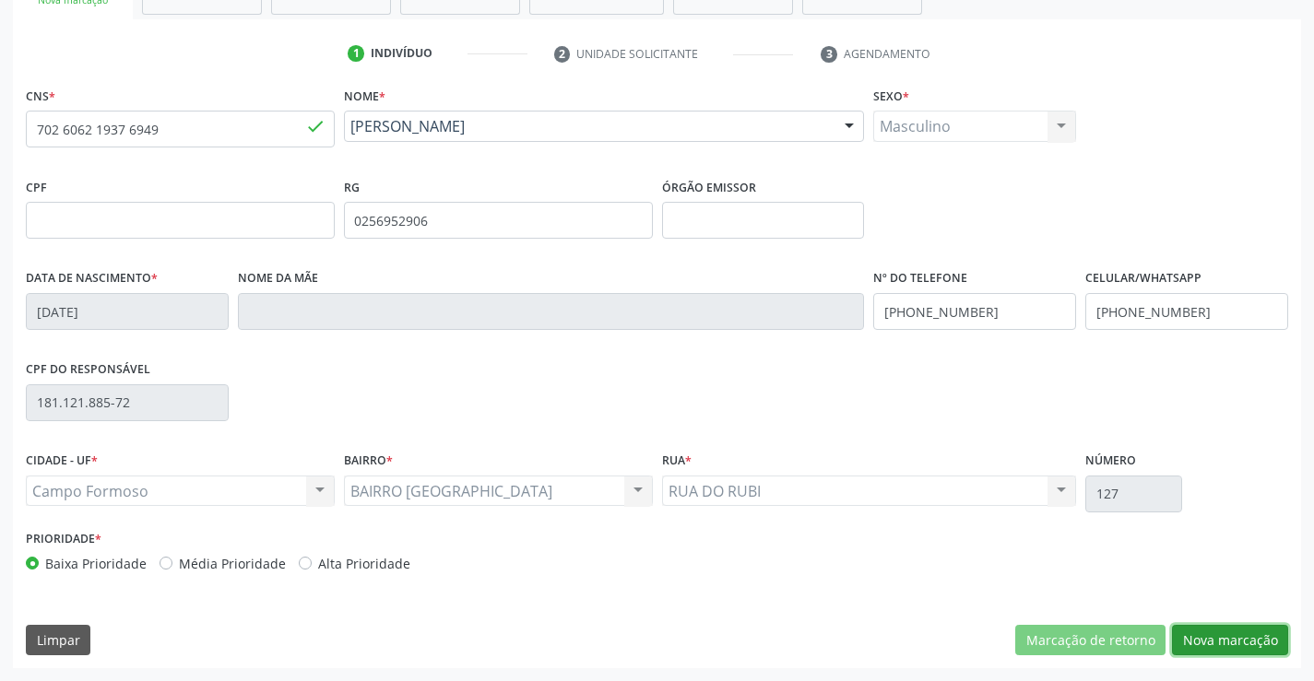
click at [1219, 639] on button "Nova marcação" at bounding box center [1230, 640] width 116 height 31
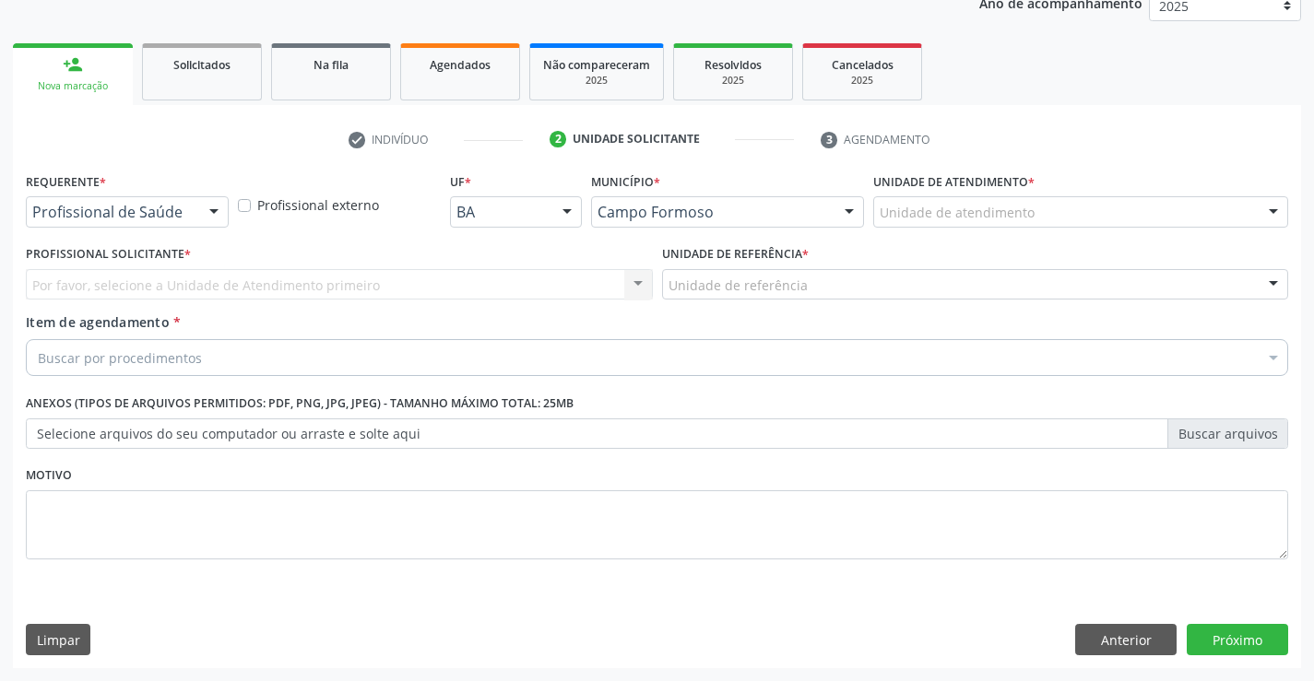
scroll to position [232, 0]
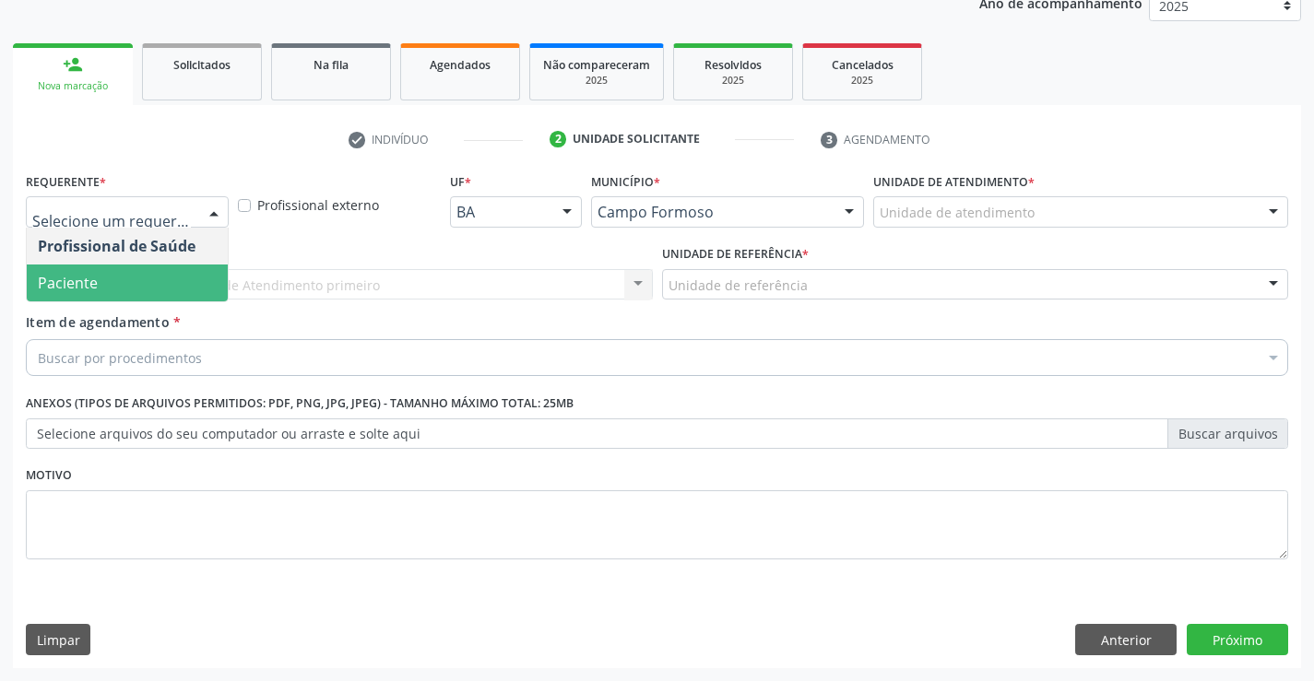
click at [105, 281] on span "Paciente" at bounding box center [127, 283] width 201 height 37
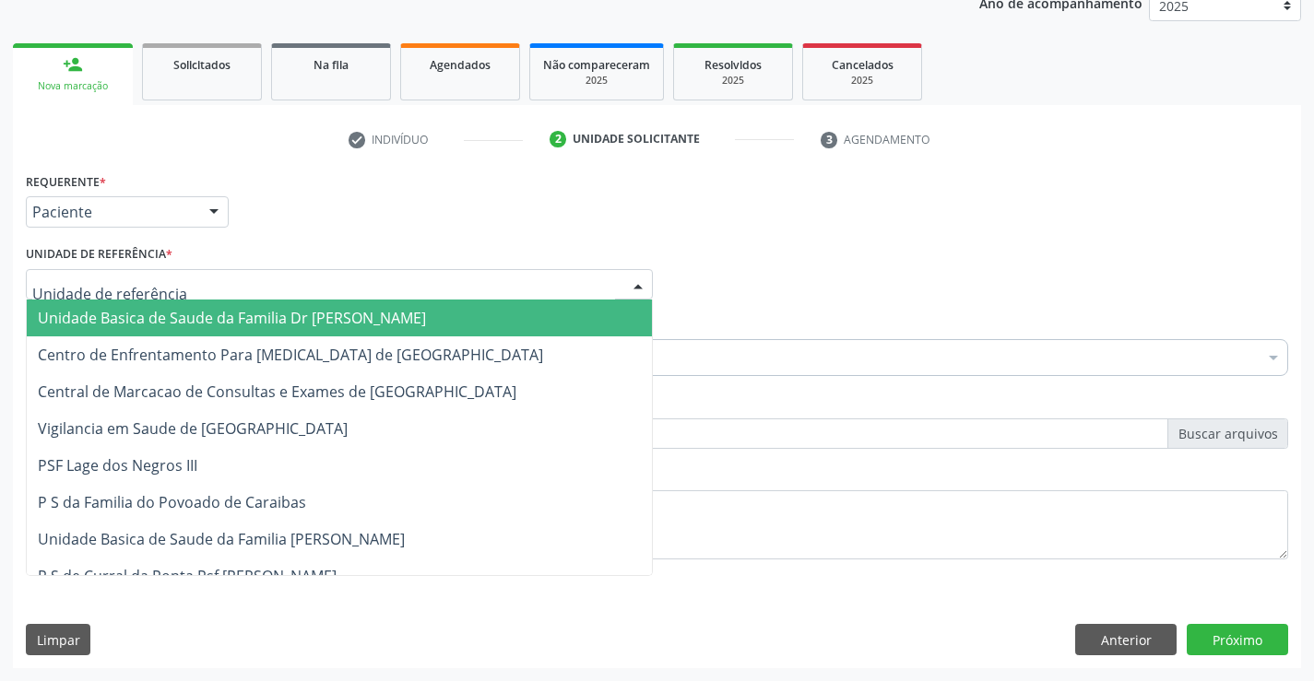
click at [241, 316] on span "Unidade Basica de Saude da Familia Dr [PERSON_NAME]" at bounding box center [232, 318] width 388 height 20
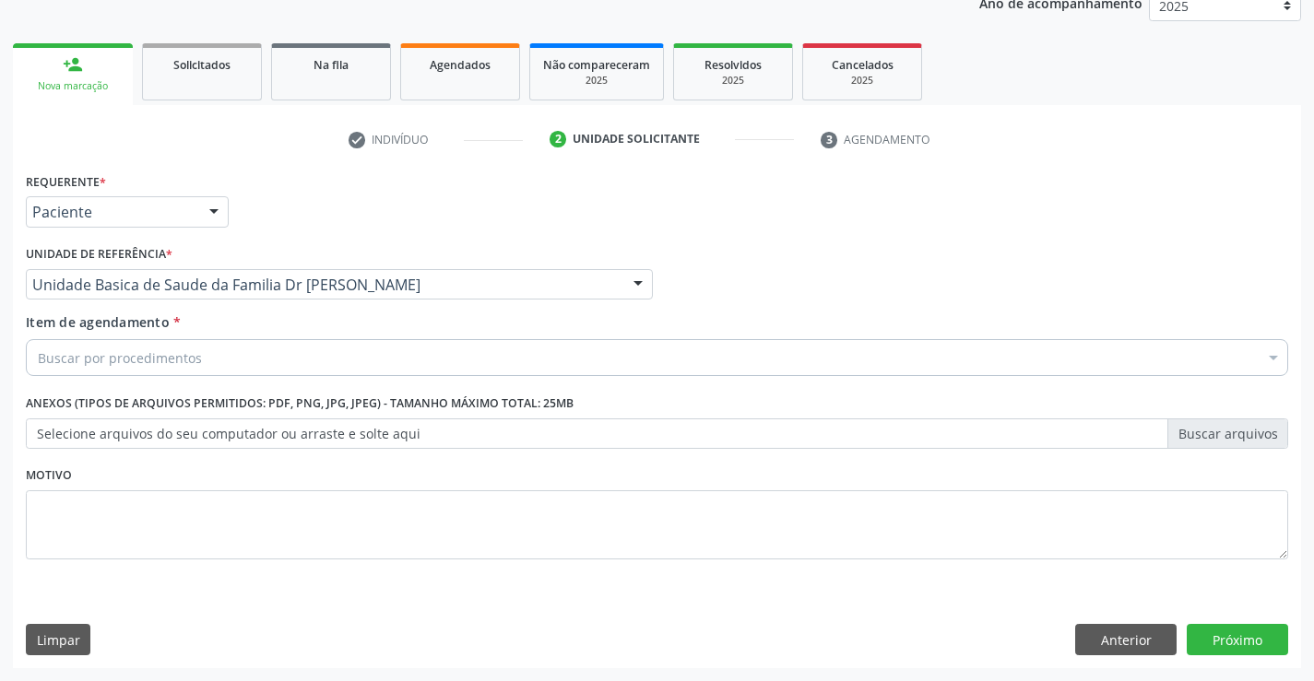
click at [213, 356] on div "Buscar por procedimentos" at bounding box center [657, 357] width 1262 height 37
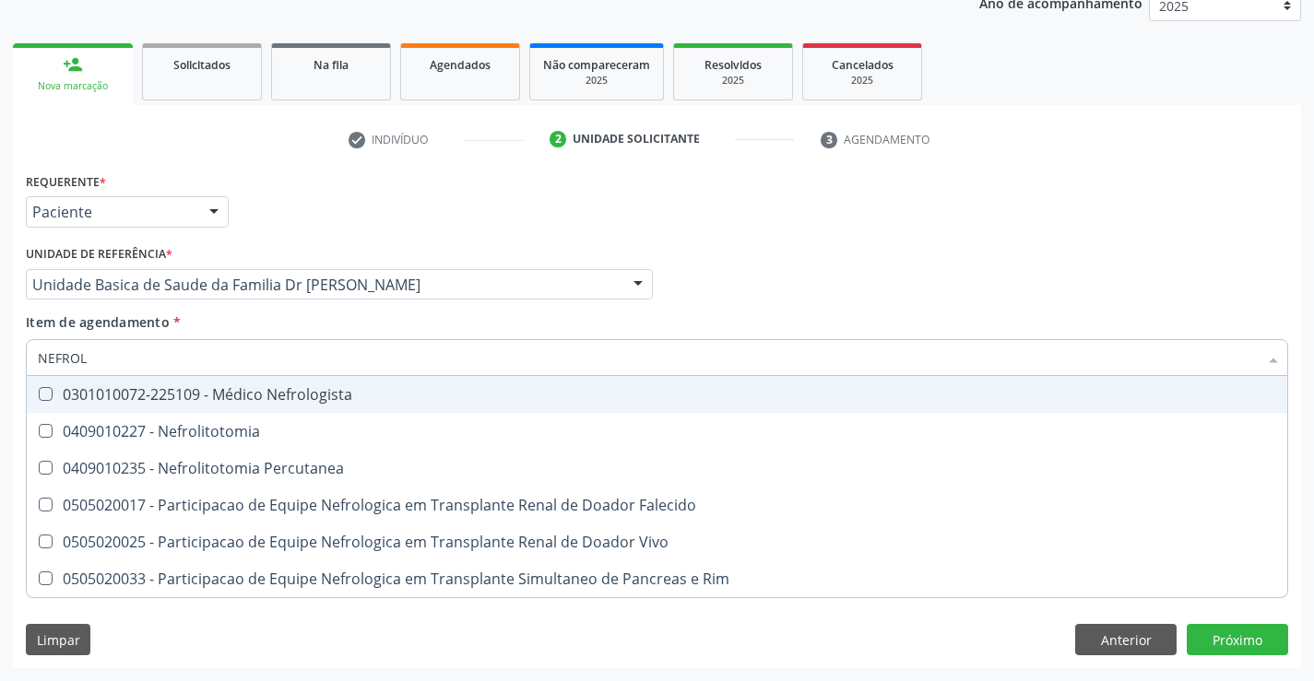
type input "NEFROLO"
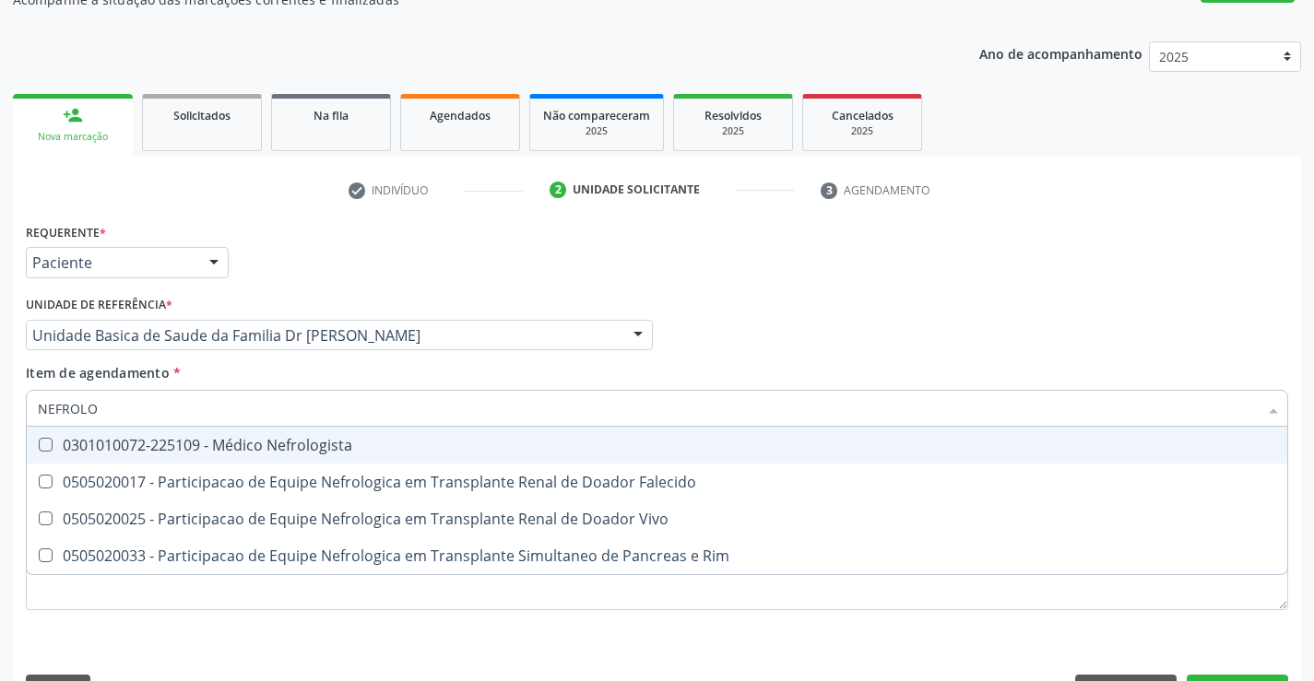
scroll to position [140, 0]
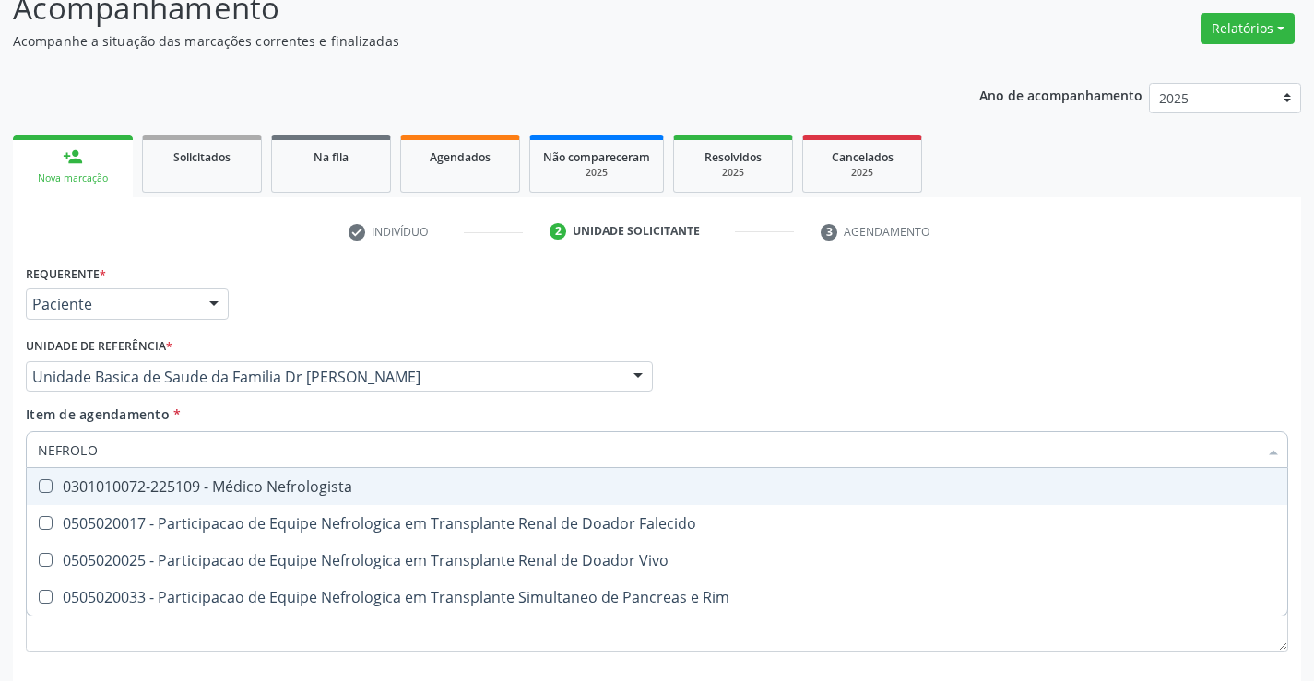
click at [368, 487] on div "0301010072-225109 - Médico Nefrologista" at bounding box center [657, 487] width 1238 height 15
checkbox Nefrologista "true"
click at [1306, 415] on div "Acompanhamento Acompanhe a situação das marcações correntes e finalizadas Relat…" at bounding box center [657, 367] width 1314 height 812
checkbox Falecido "true"
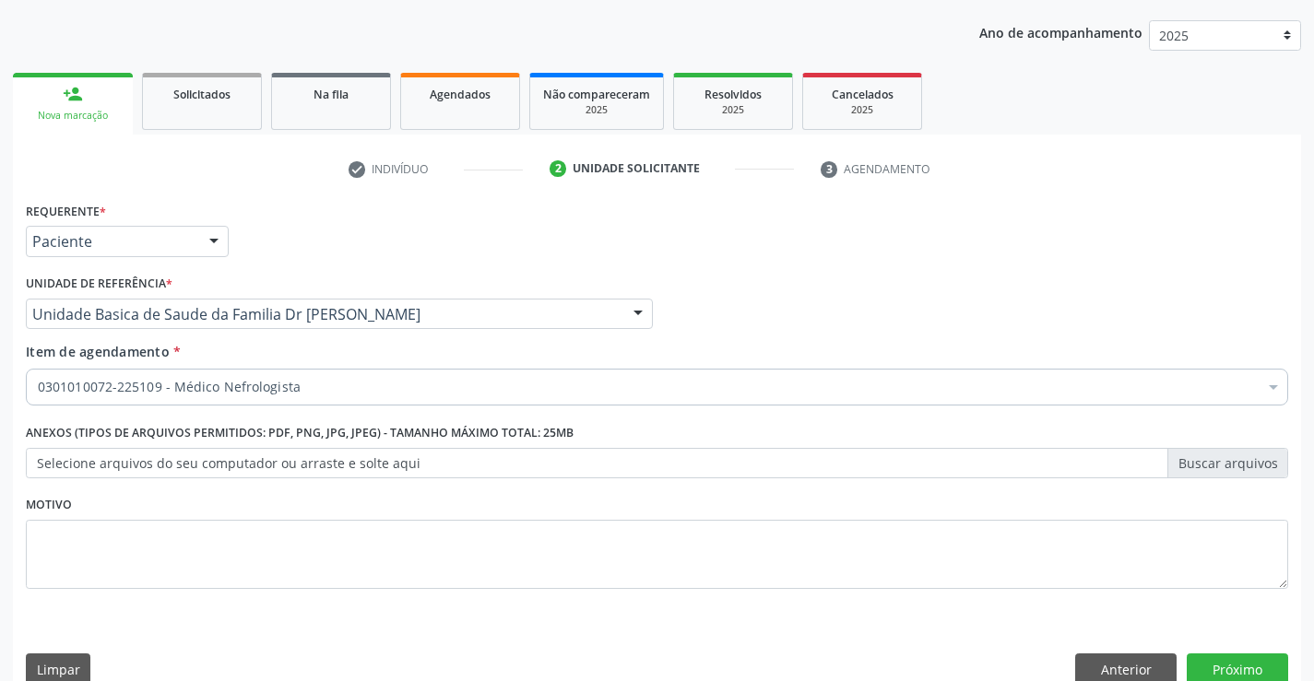
scroll to position [232, 0]
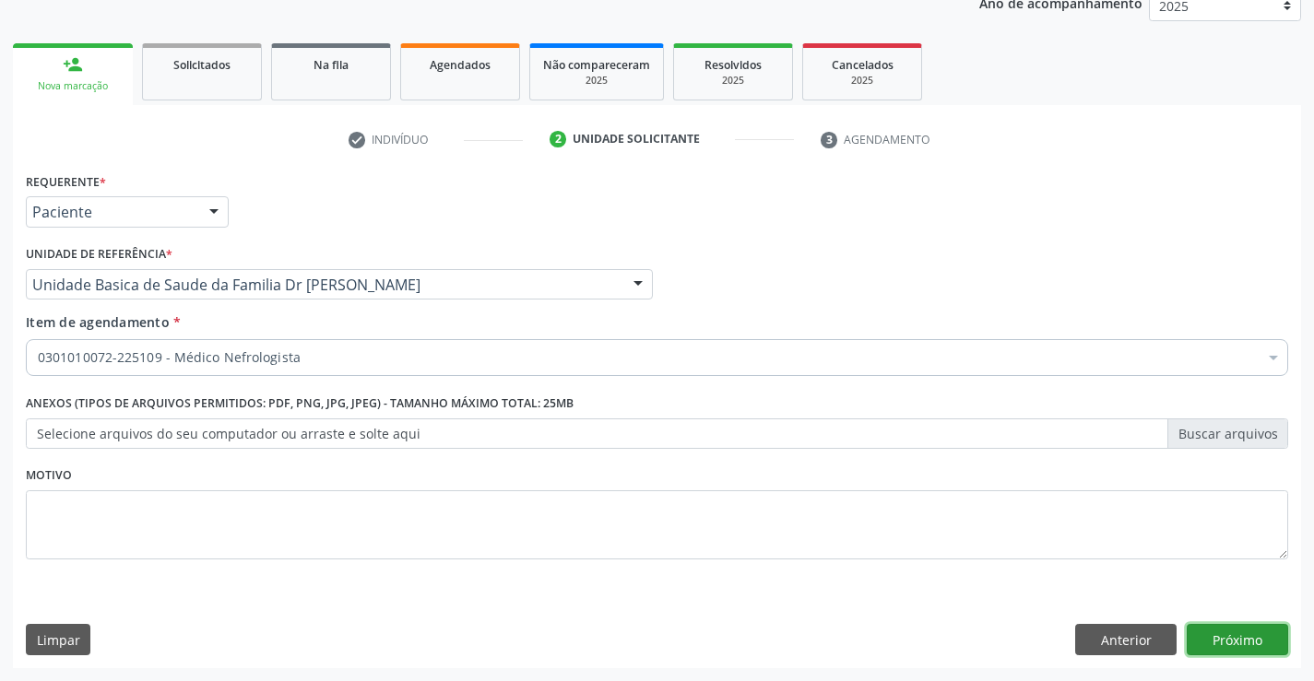
click at [1225, 641] on button "Próximo" at bounding box center [1237, 639] width 101 height 31
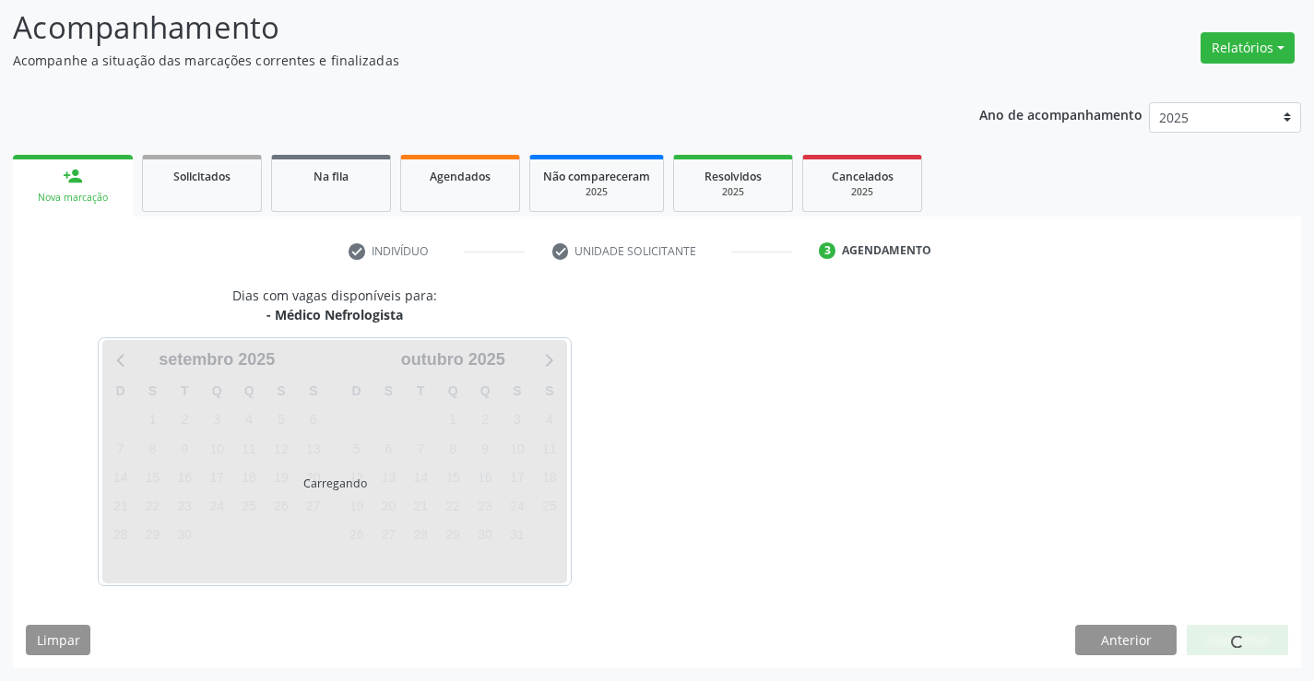
scroll to position [121, 0]
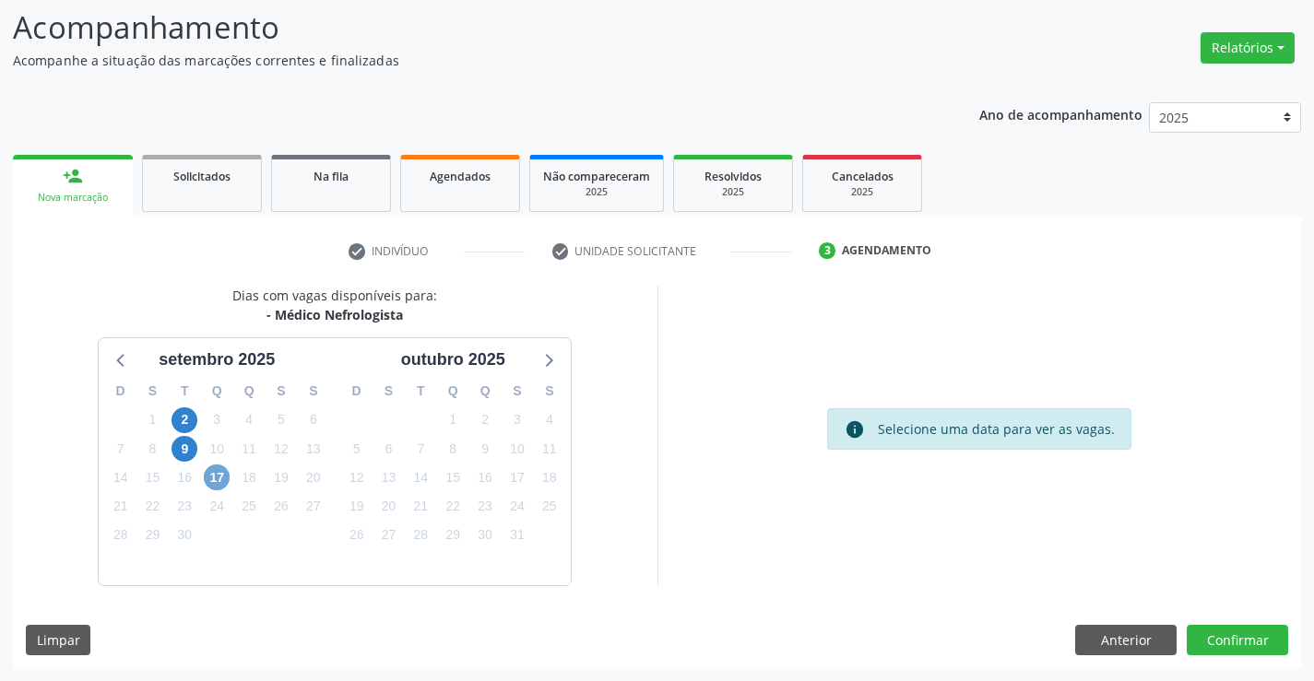
click at [219, 479] on span "17" at bounding box center [217, 478] width 26 height 26
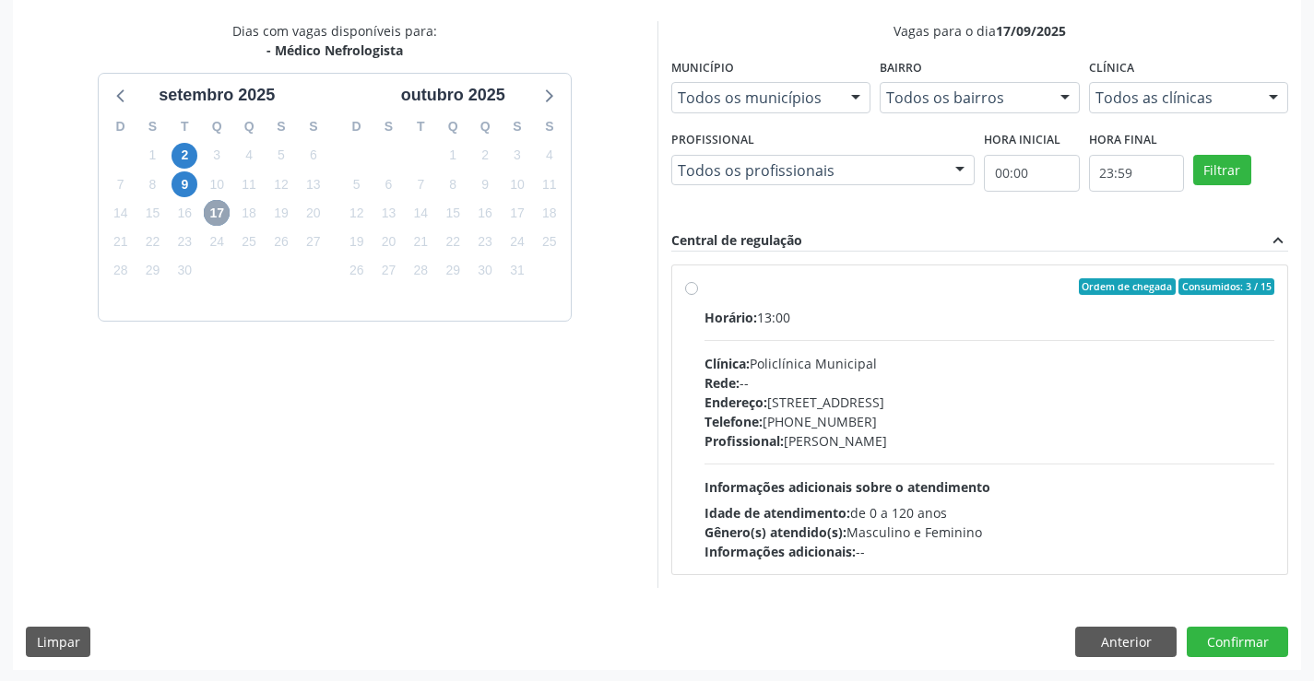
scroll to position [387, 0]
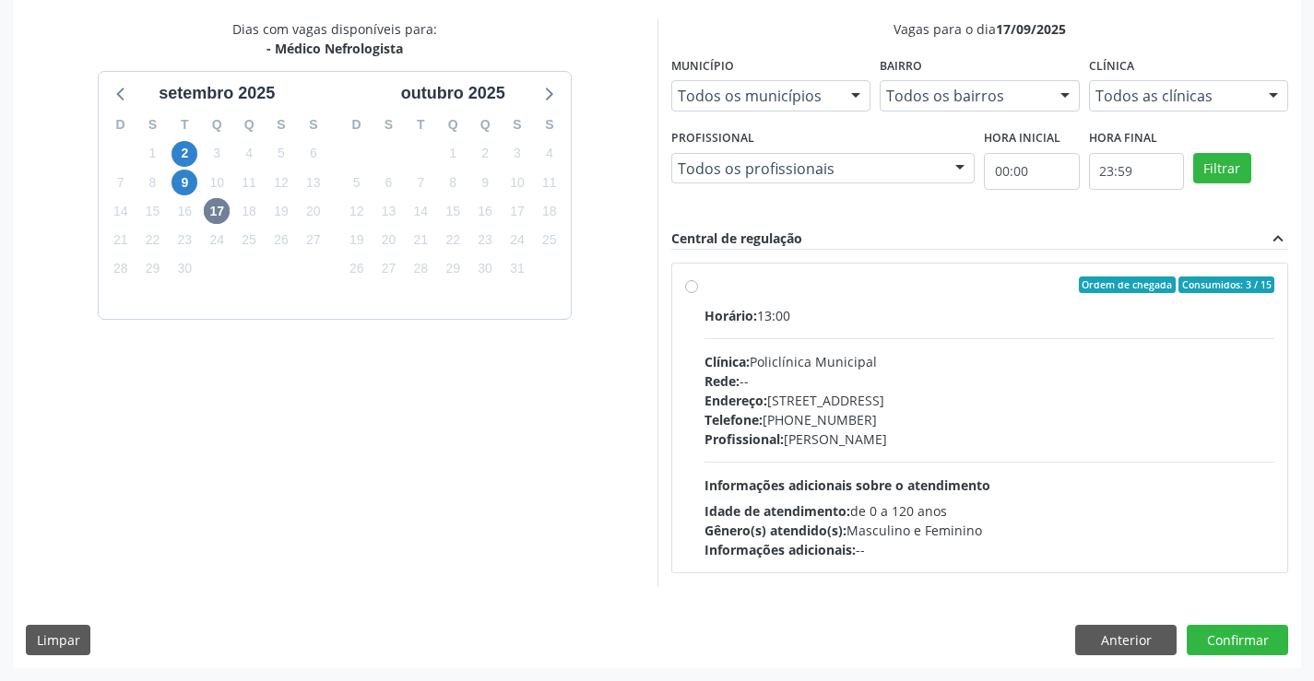
click at [910, 301] on label "Ordem de chegada Consumidos: 3 / 15 Horário: 13:00 Clínica: Policlínica Municip…" at bounding box center [990, 418] width 571 height 283
click at [698, 293] on input "Ordem de chegada Consumidos: 3 / 15 Horário: 13:00 Clínica: Policlínica Municip…" at bounding box center [691, 285] width 13 height 17
radio input "true"
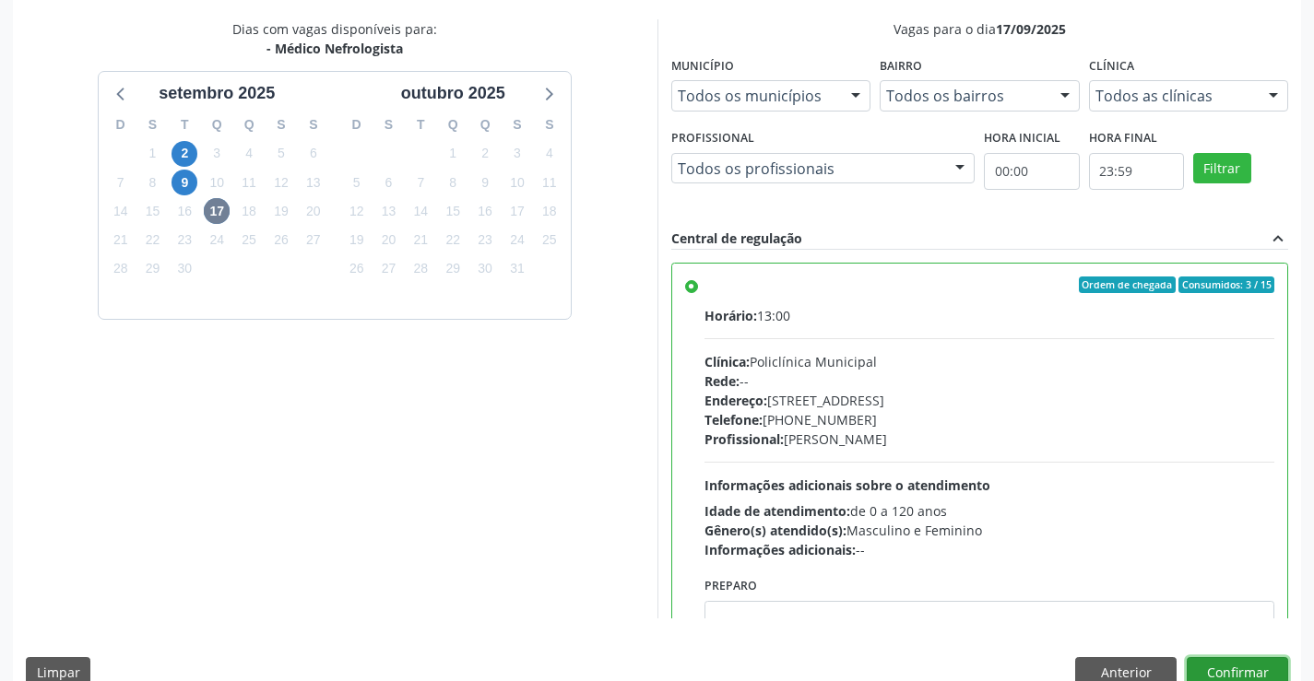
click at [1223, 664] on button "Confirmar" at bounding box center [1237, 673] width 101 height 31
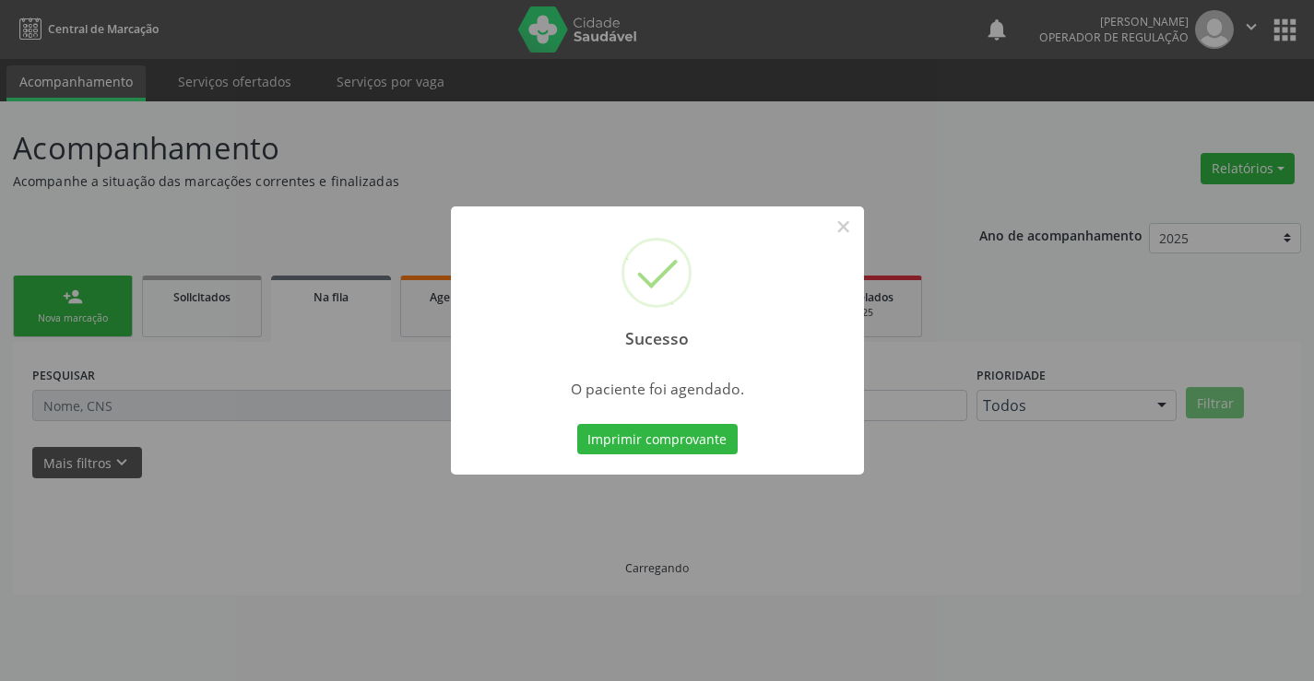
scroll to position [0, 0]
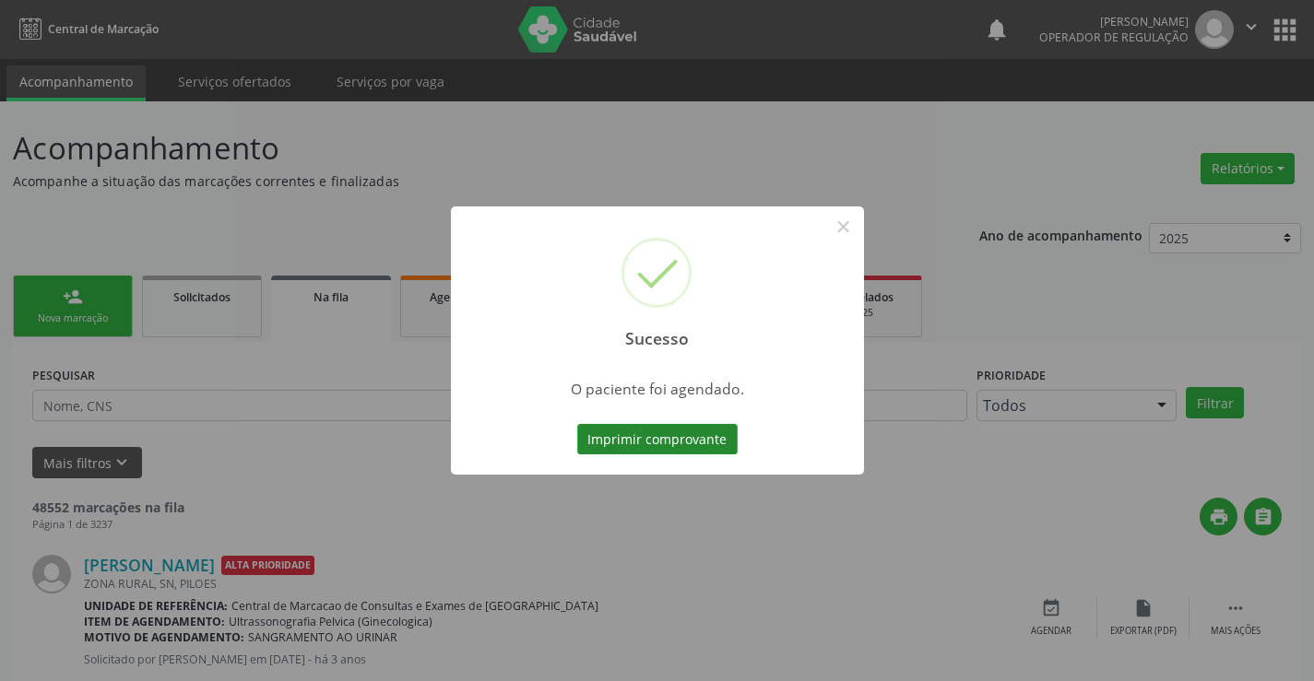
click at [653, 440] on button "Imprimir comprovante" at bounding box center [657, 439] width 160 height 31
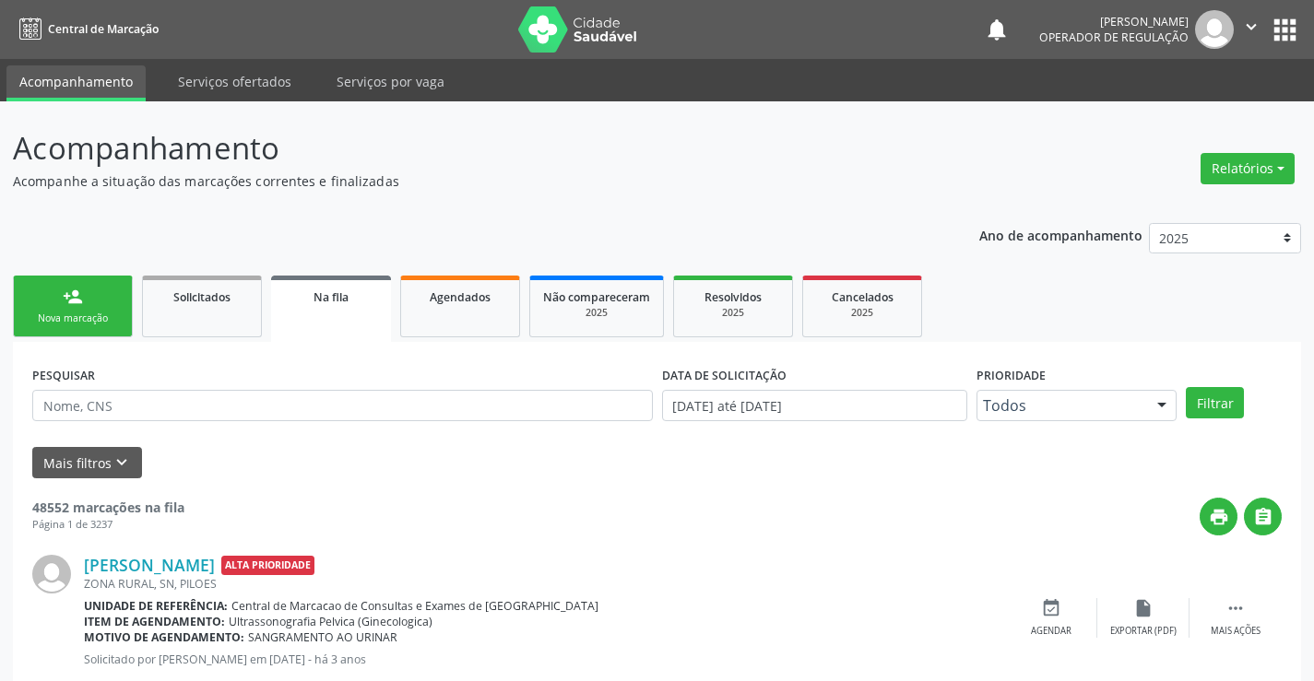
click at [86, 290] on link "person_add Nova marcação" at bounding box center [73, 307] width 120 height 62
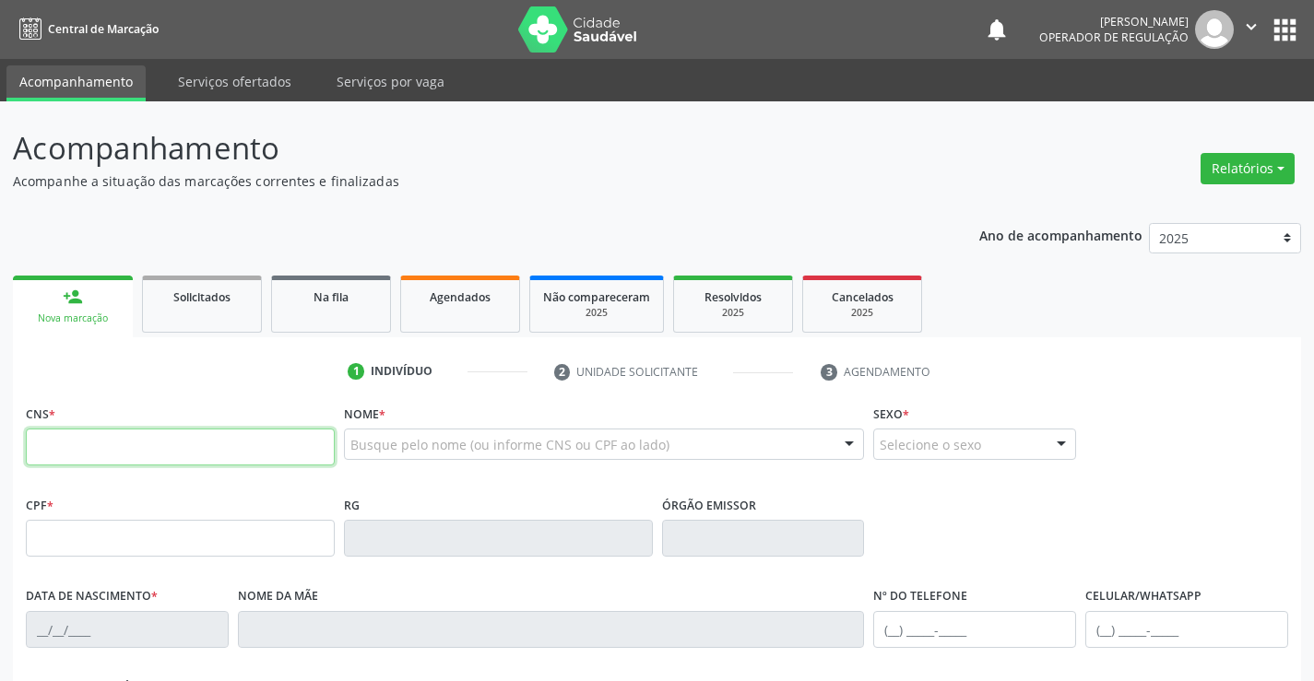
click at [256, 445] on input "text" at bounding box center [180, 447] width 309 height 37
type input "706 0098 1016 1348"
type input "489.407.635-72"
type input "5510192"
type input "10/02/1969"
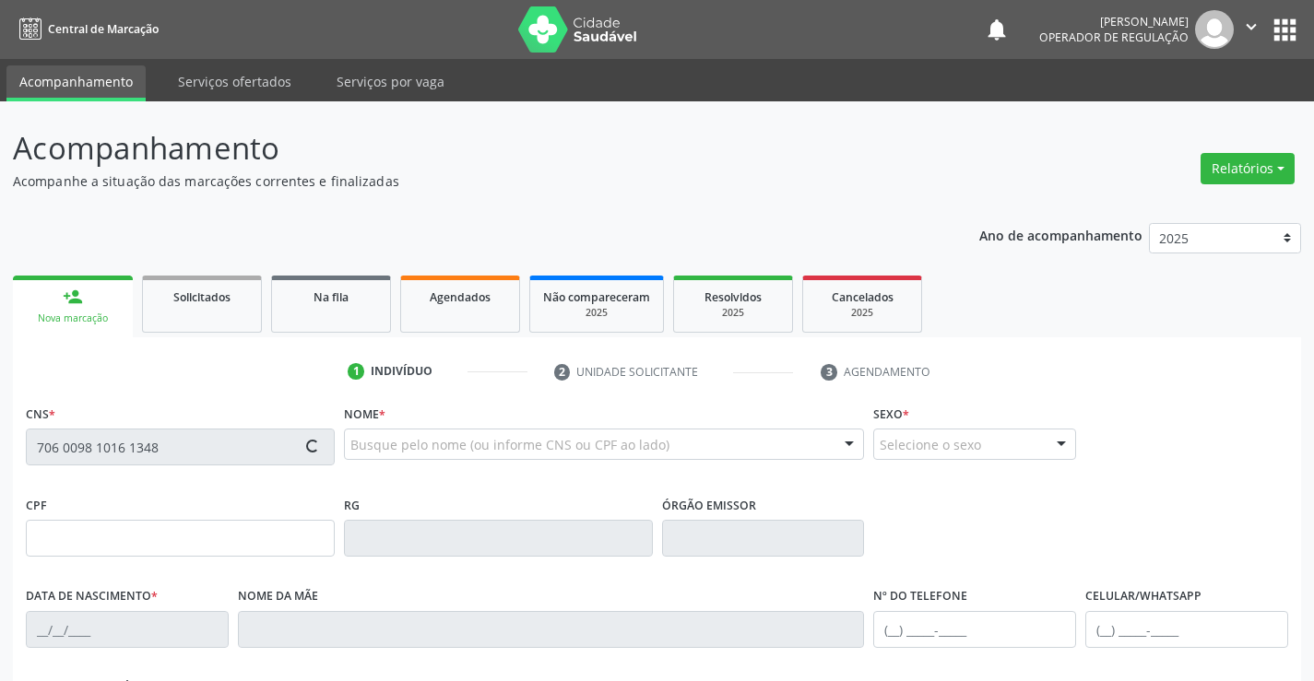
type input "(74) 9118-2425"
type input "S/N"
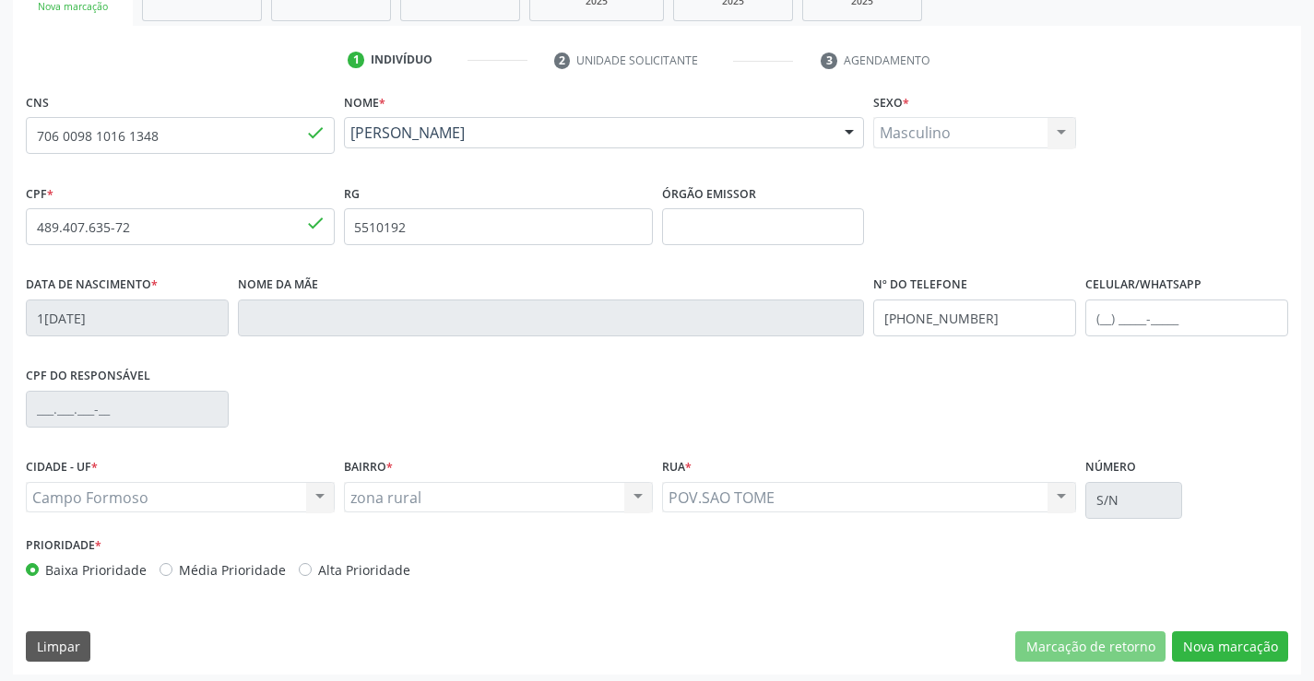
scroll to position [318, 0]
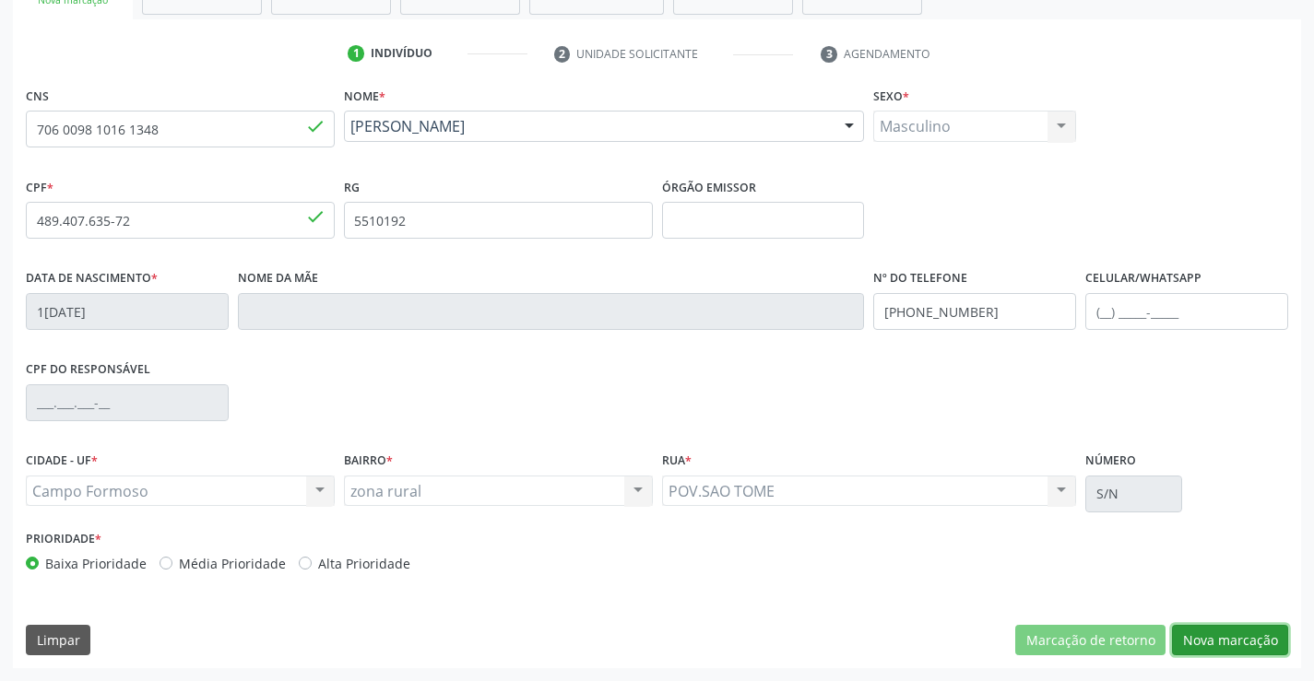
click at [1220, 635] on button "Nova marcação" at bounding box center [1230, 640] width 116 height 31
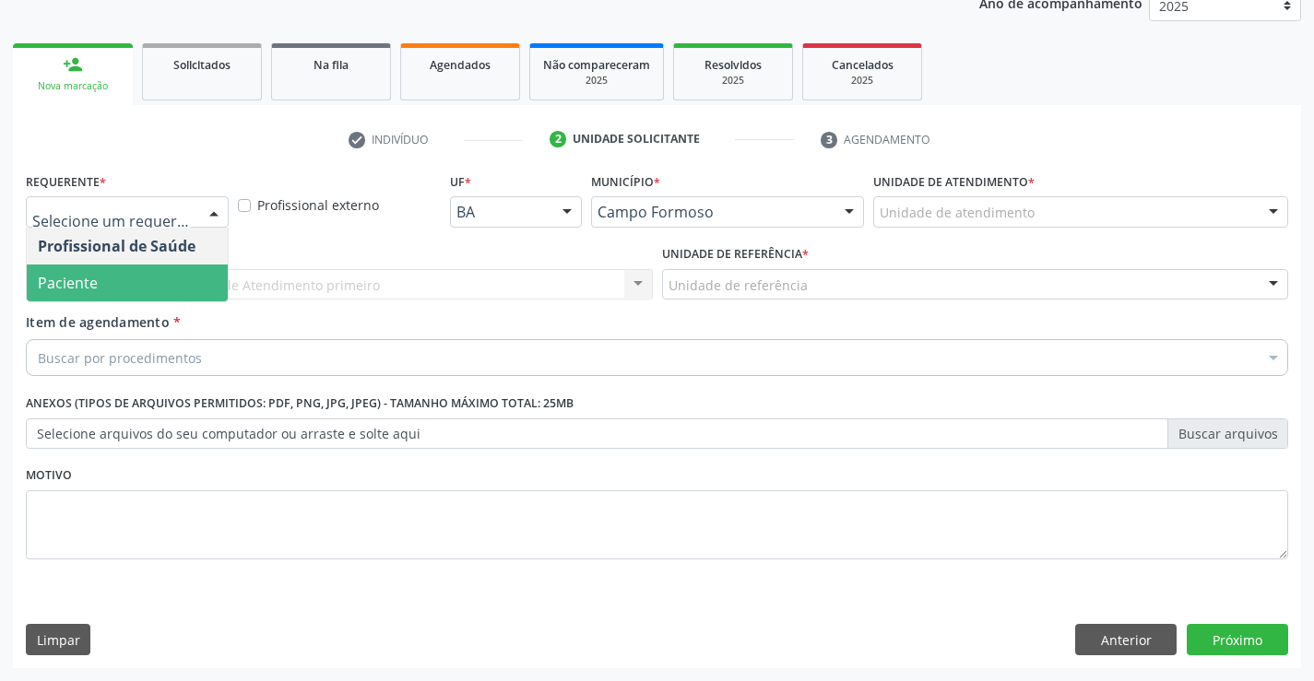
click at [113, 275] on span "Paciente" at bounding box center [127, 283] width 201 height 37
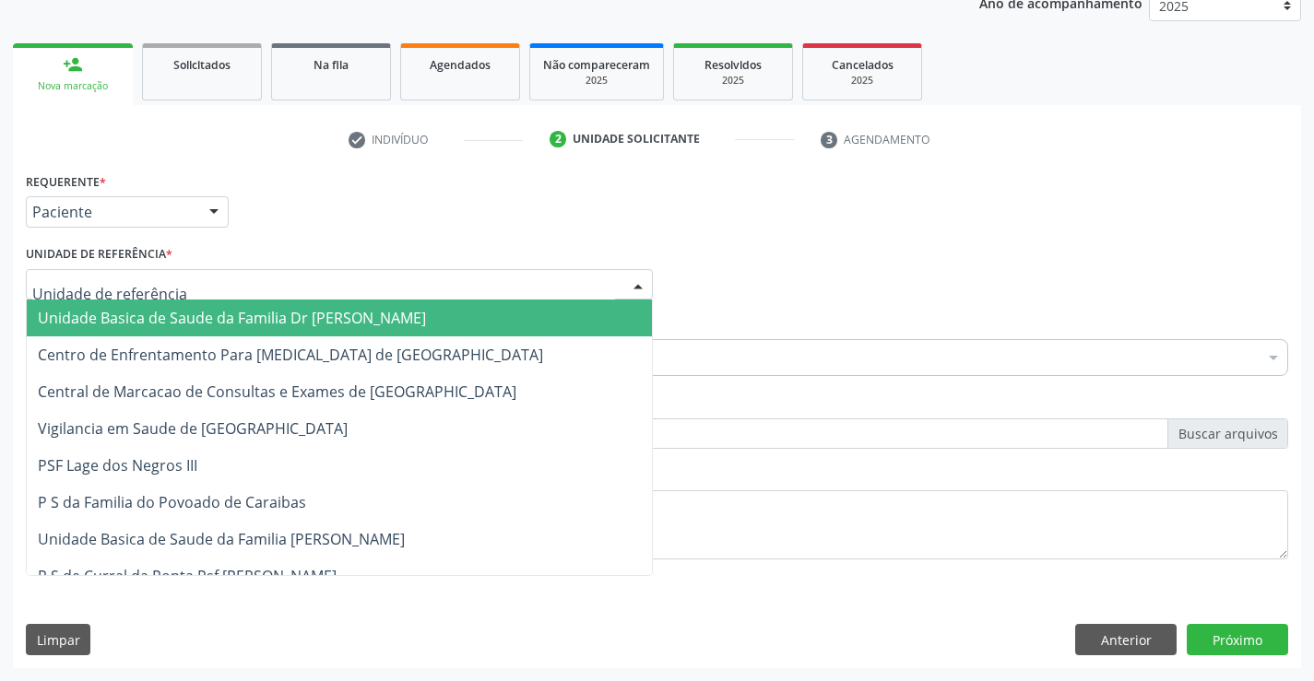
click at [183, 316] on span "Unidade Basica de Saude da Familia Dr [PERSON_NAME]" at bounding box center [232, 318] width 388 height 20
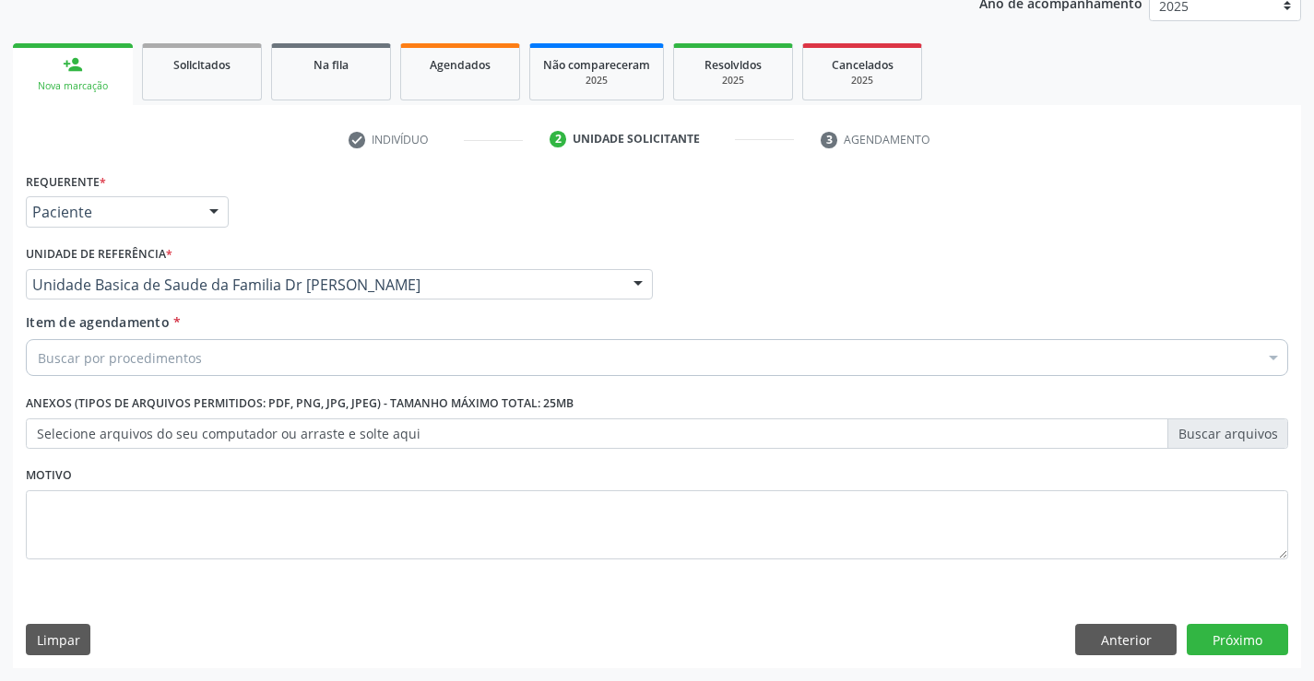
click at [199, 357] on div "Buscar por procedimentos" at bounding box center [657, 357] width 1262 height 37
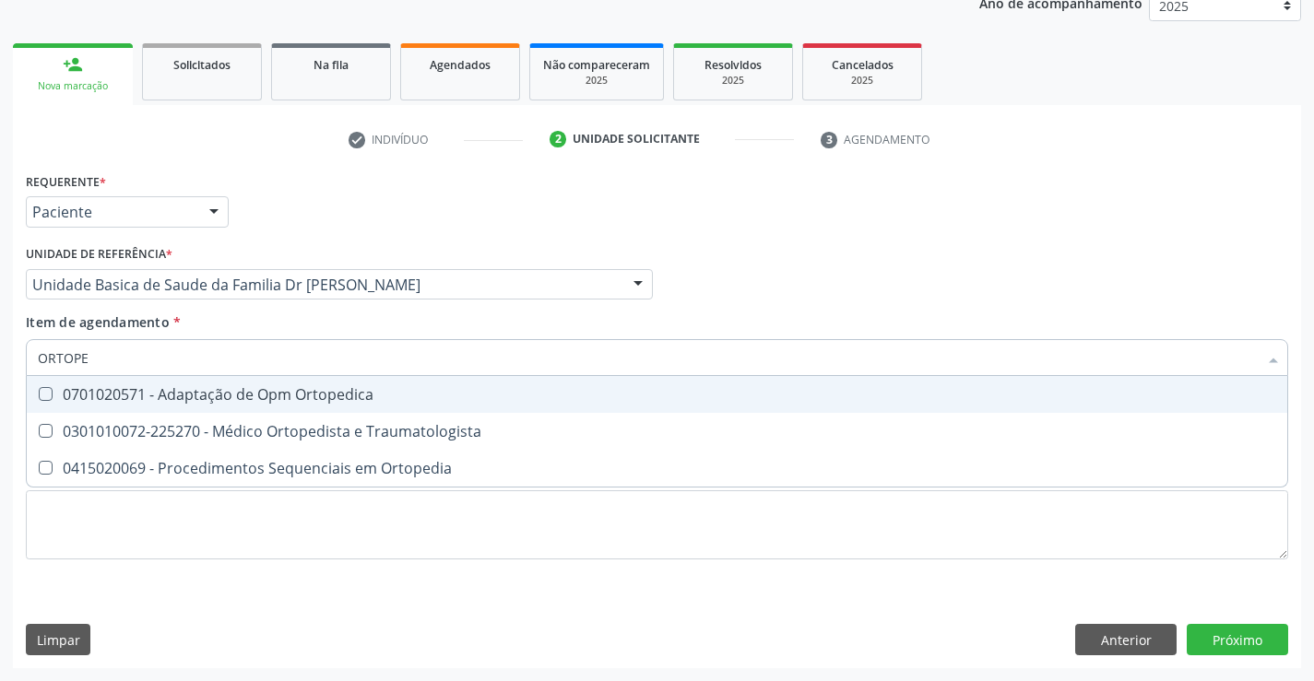
type input "ORTOPED"
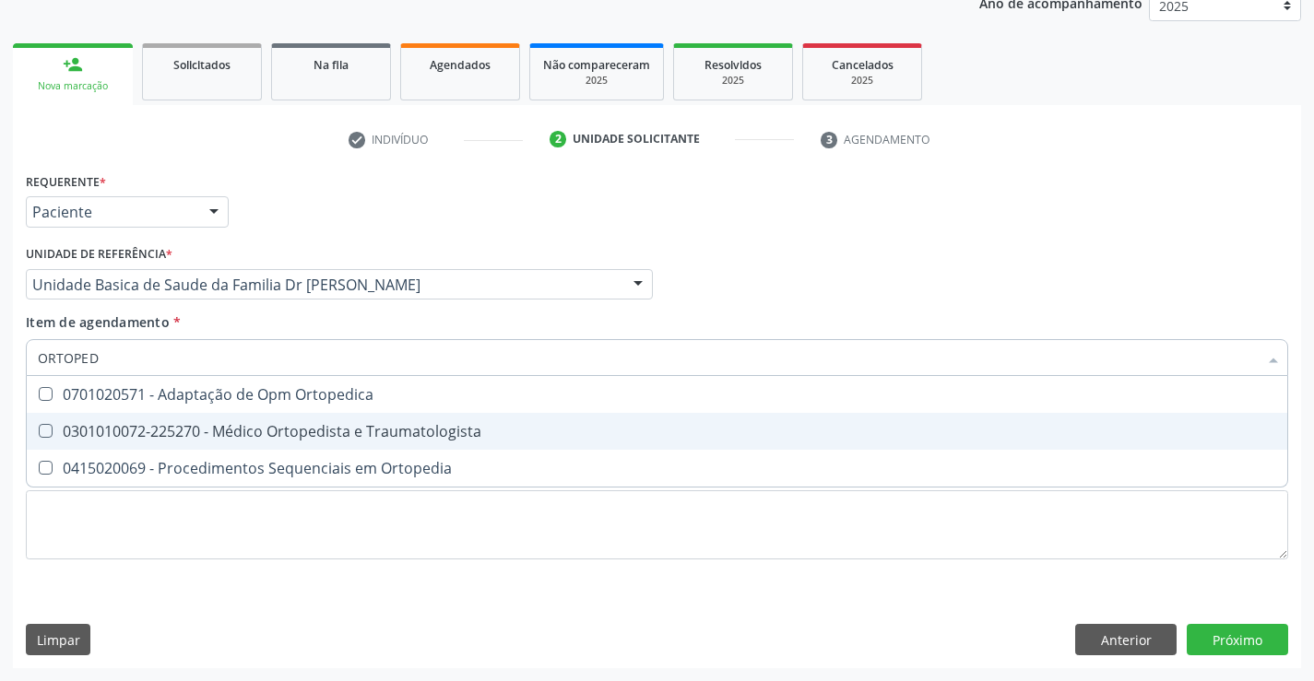
click at [422, 436] on div "0301010072-225270 - Médico Ortopedista e Traumatologista" at bounding box center [657, 431] width 1238 height 15
checkbox Traumatologista "true"
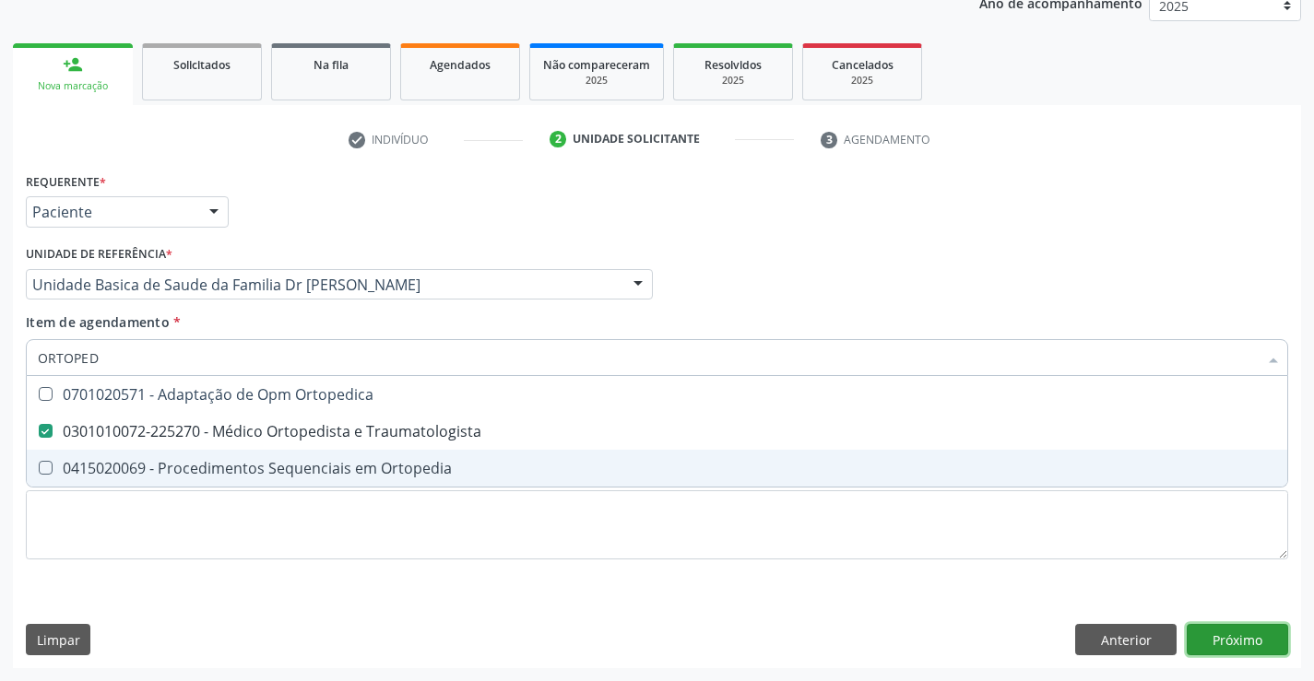
click at [1214, 636] on div "Requerente * Paciente Profissional de Saúde Paciente Nenhum resultado encontrad…" at bounding box center [657, 418] width 1288 height 501
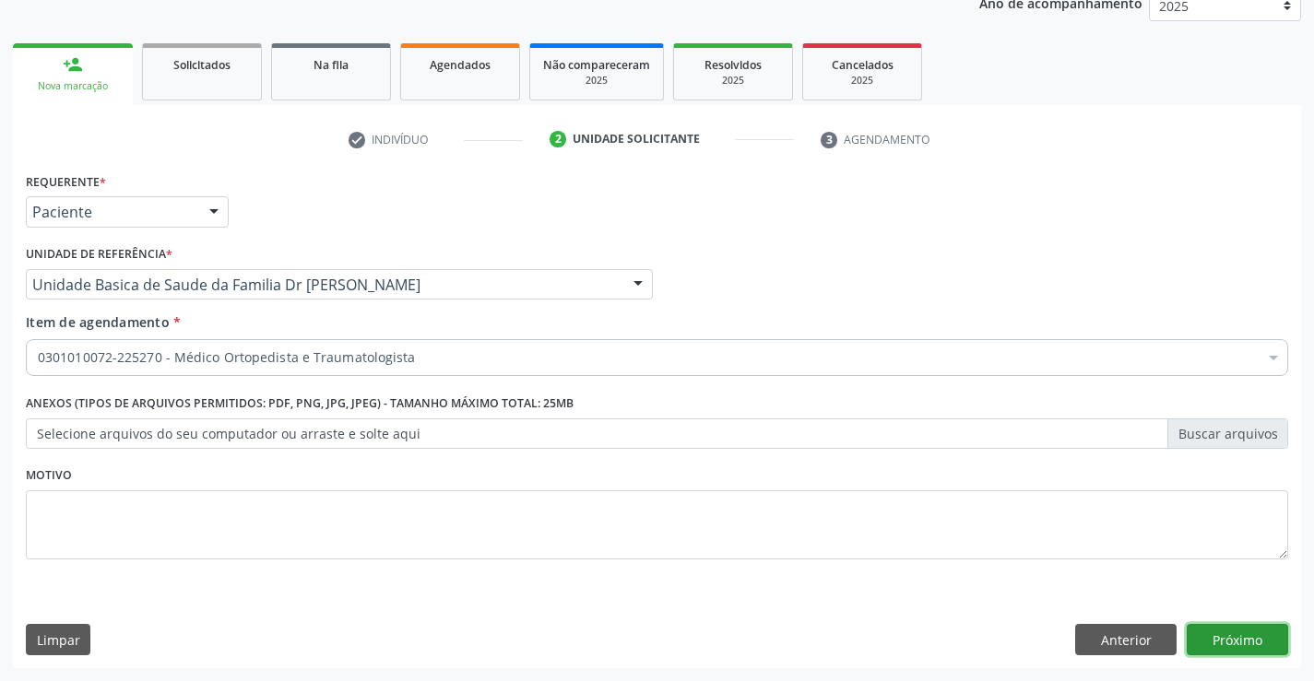
click at [1214, 636] on button "Próximo" at bounding box center [1237, 639] width 101 height 31
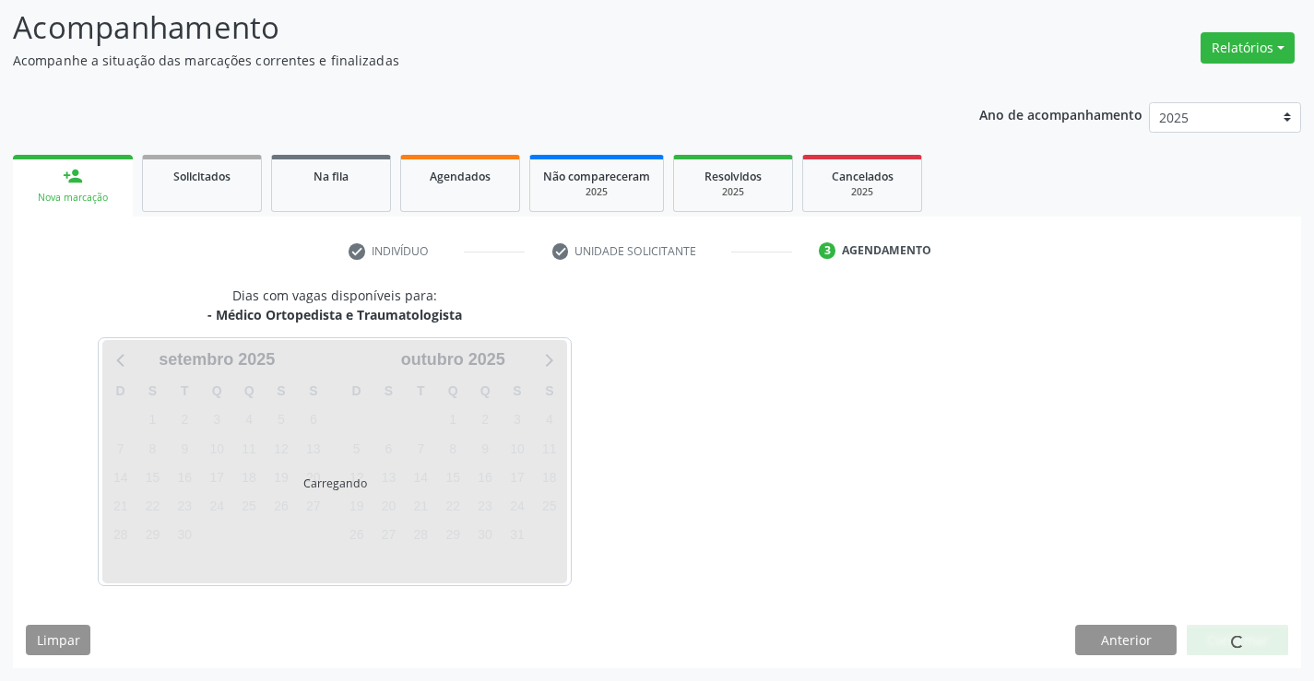
scroll to position [121, 0]
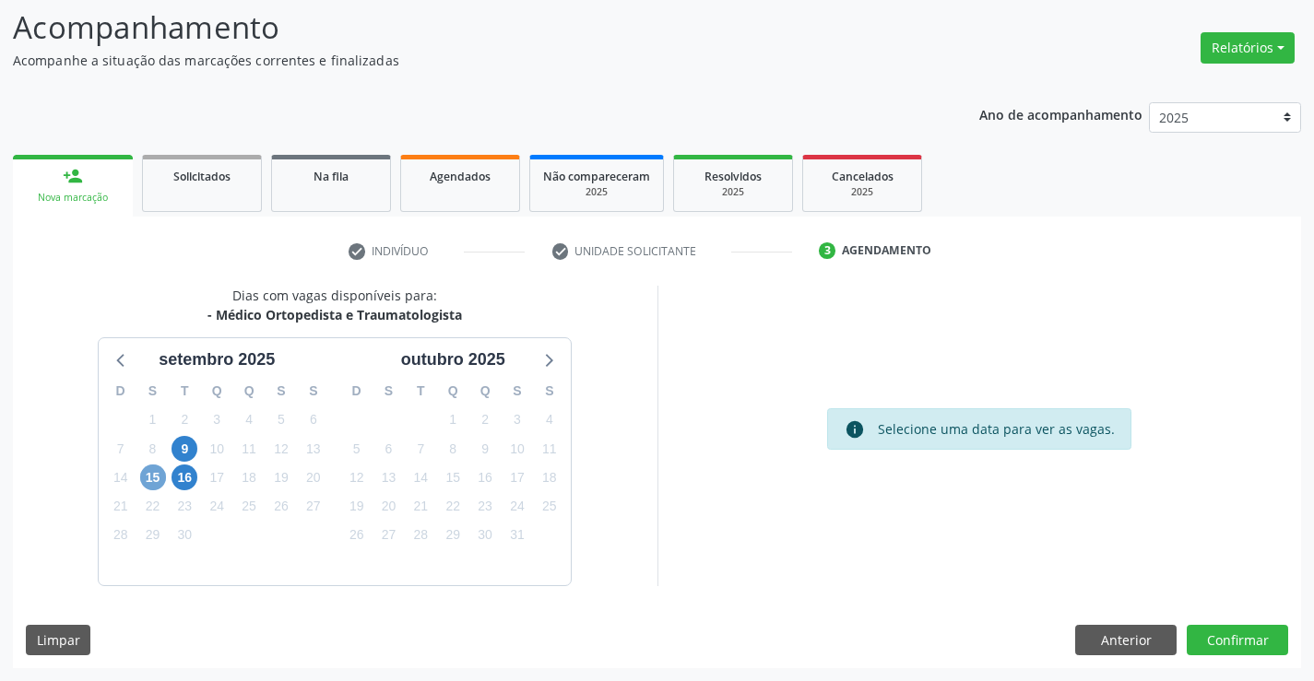
click at [152, 482] on span "15" at bounding box center [153, 478] width 26 height 26
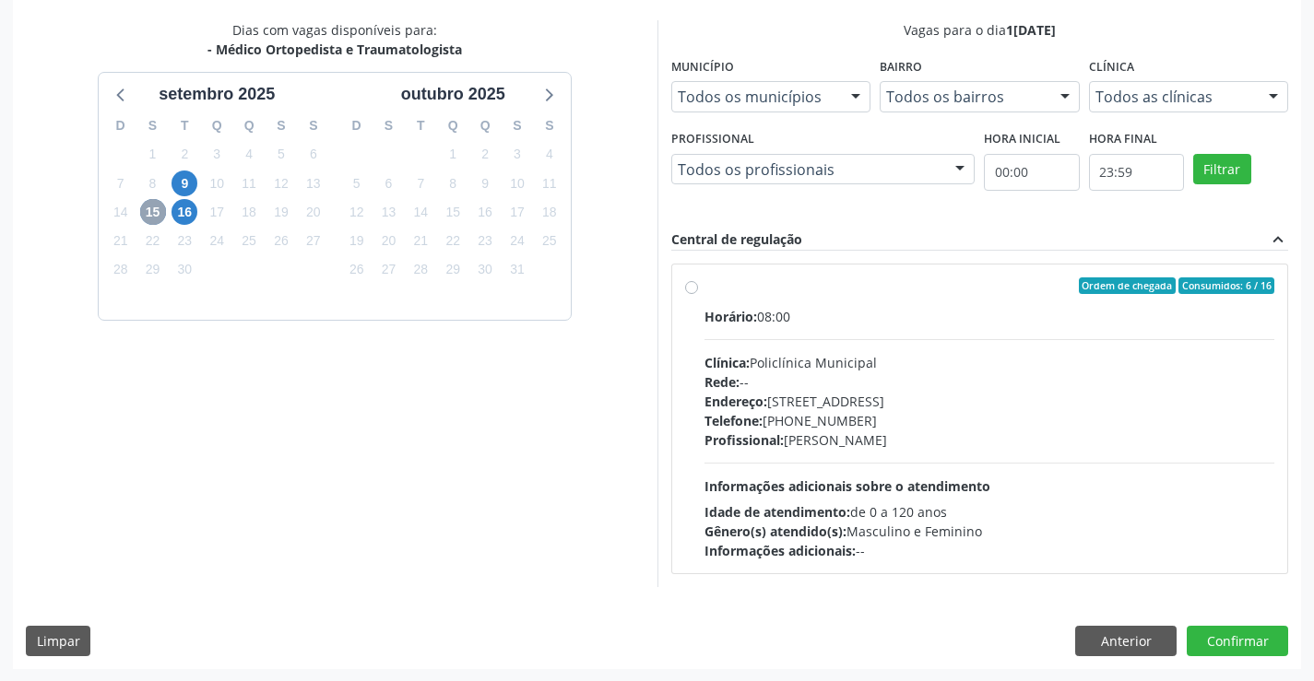
scroll to position [387, 0]
click at [847, 295] on label "Ordem de chegada Consumidos: 6 / 16 Horário: 08:00 Clínica: Policlínica Municip…" at bounding box center [990, 418] width 571 height 283
click at [698, 293] on input "Ordem de chegada Consumidos: 6 / 16 Horário: 08:00 Clínica: Policlínica Municip…" at bounding box center [691, 285] width 13 height 17
radio input "true"
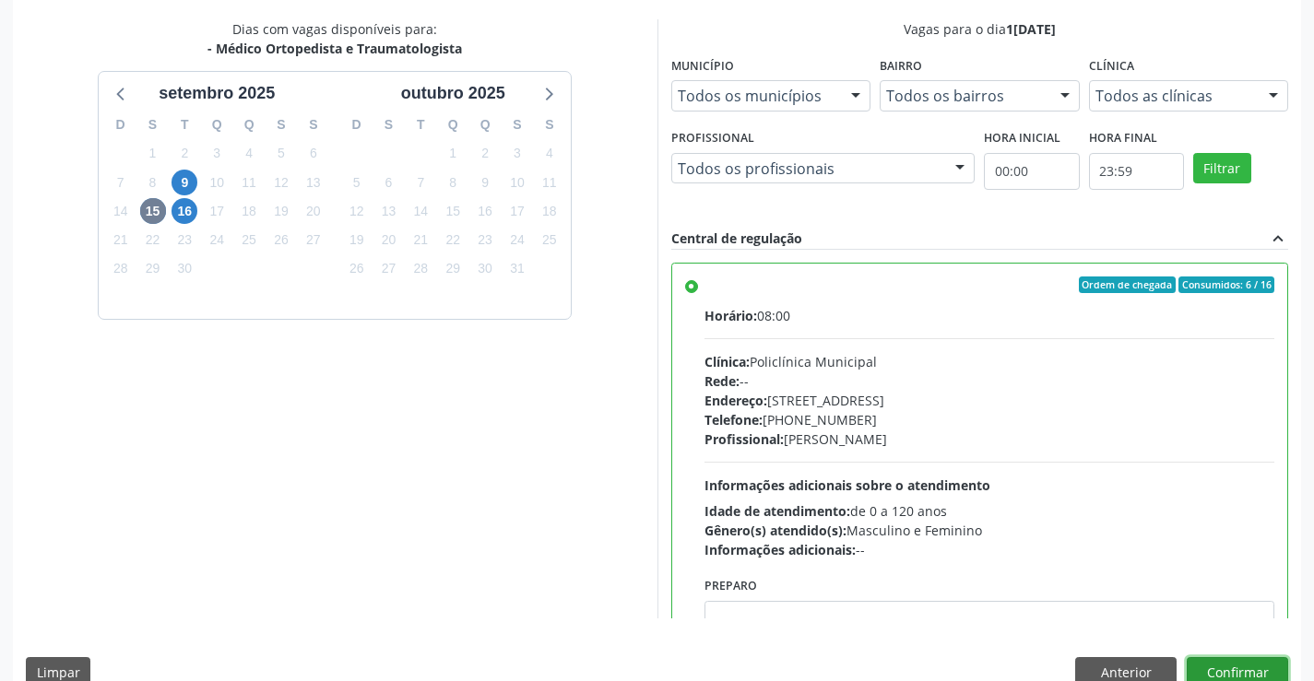
click at [1222, 667] on button "Confirmar" at bounding box center [1237, 673] width 101 height 31
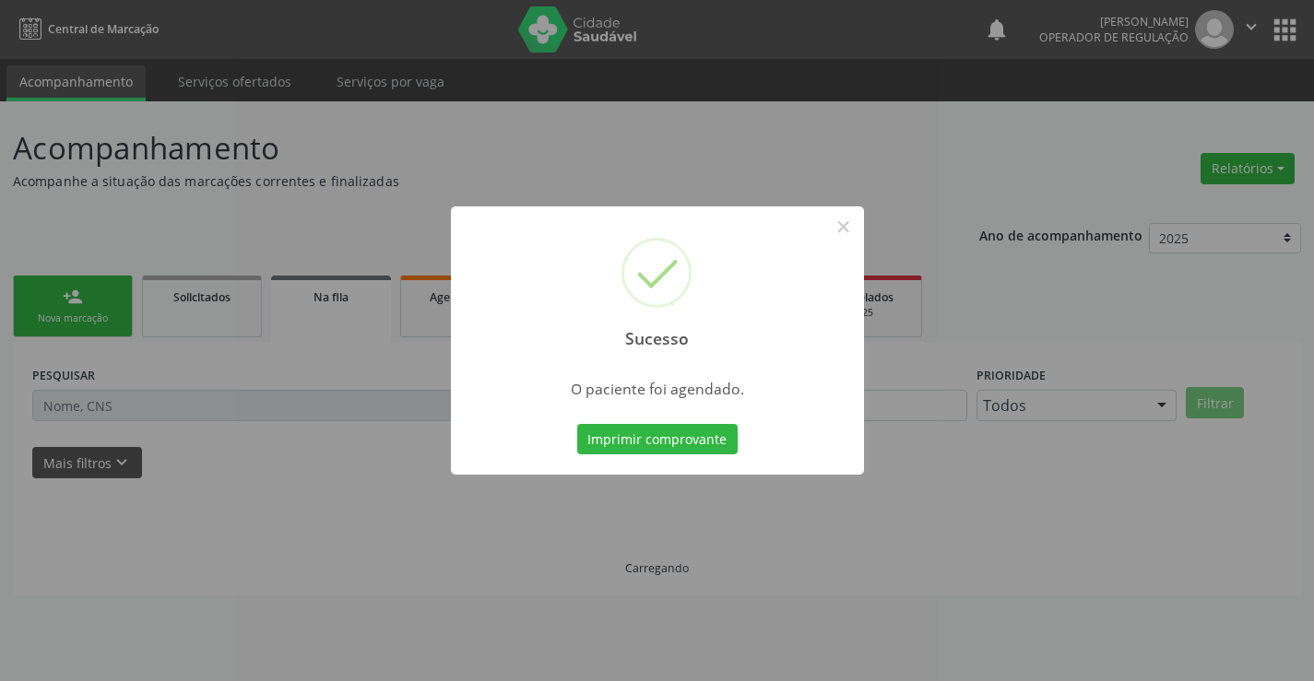
scroll to position [0, 0]
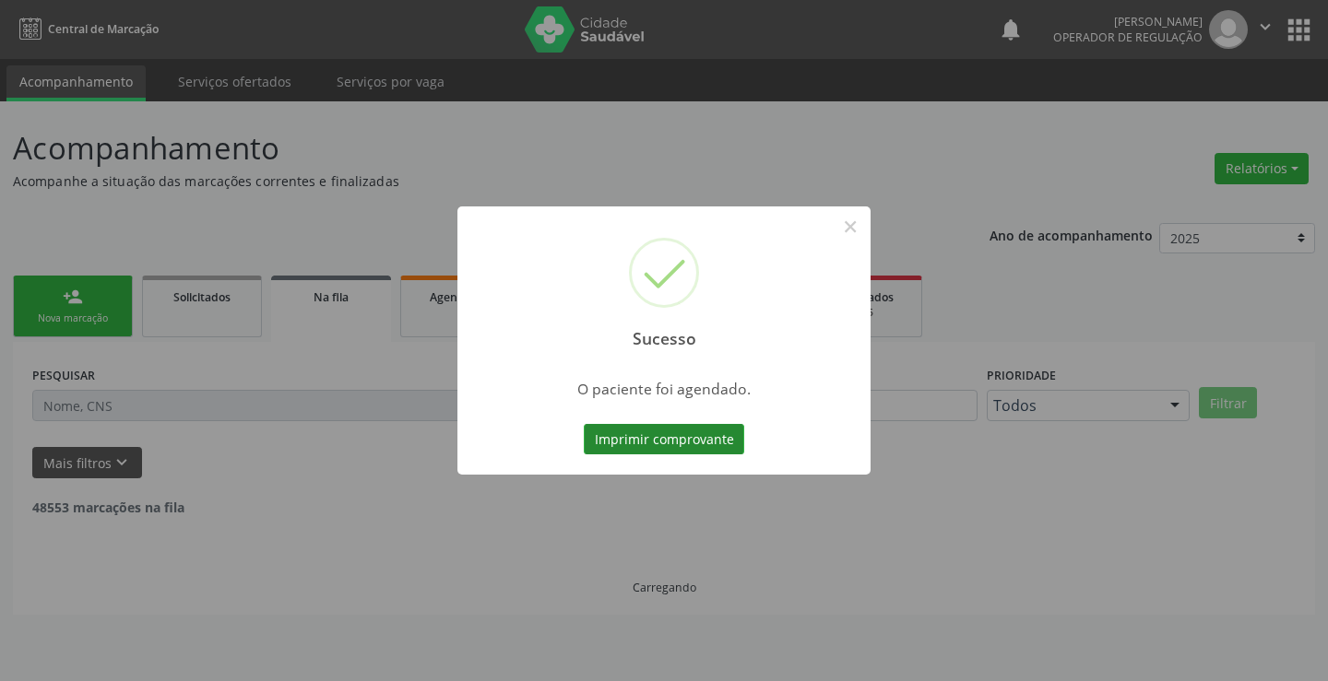
click at [649, 436] on button "Imprimir comprovante" at bounding box center [664, 439] width 160 height 31
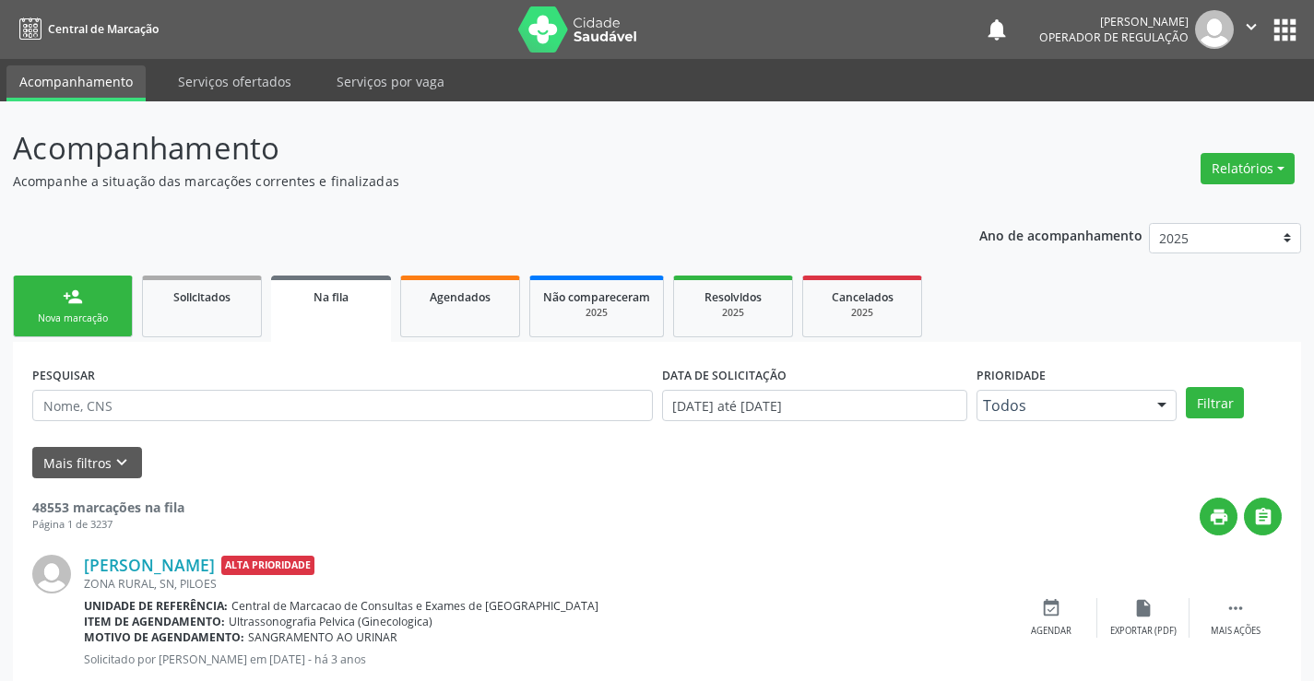
click at [67, 308] on link "person_add Nova marcação" at bounding box center [73, 307] width 120 height 62
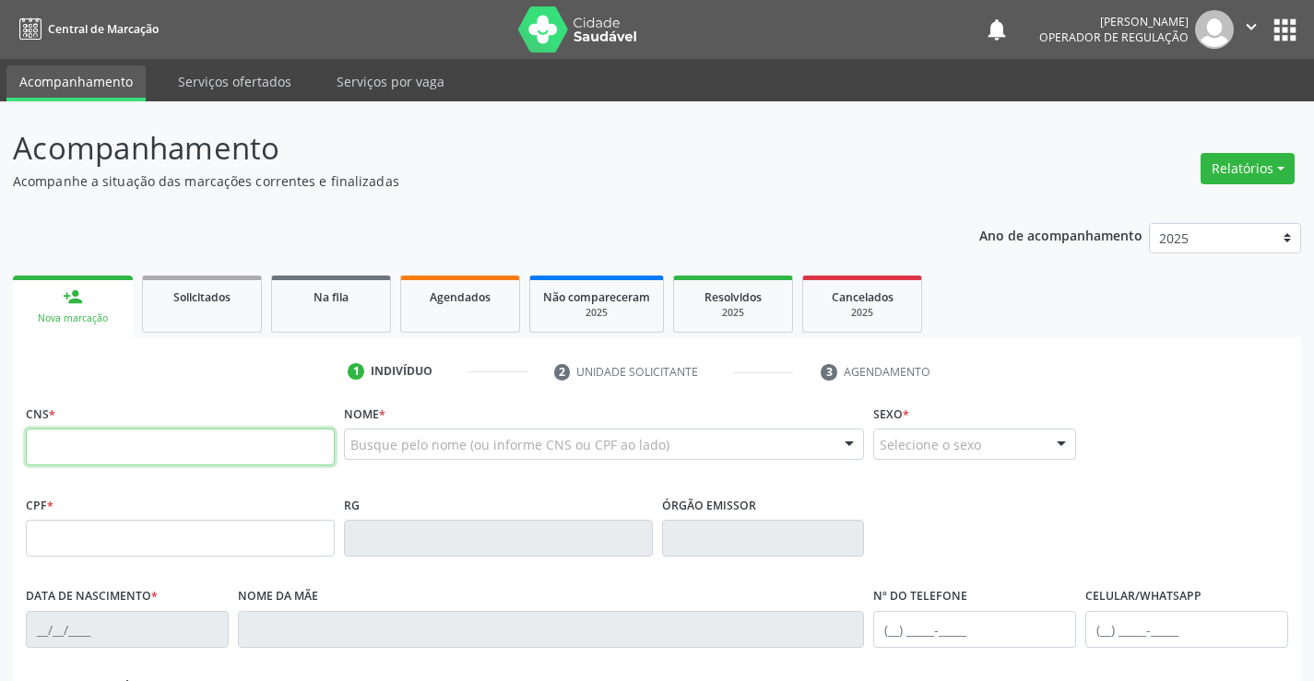
click at [248, 450] on input "text" at bounding box center [180, 447] width 309 height 37
type input "705 0058 9957 0453"
type input "04591613"
type input "20/06/1949"
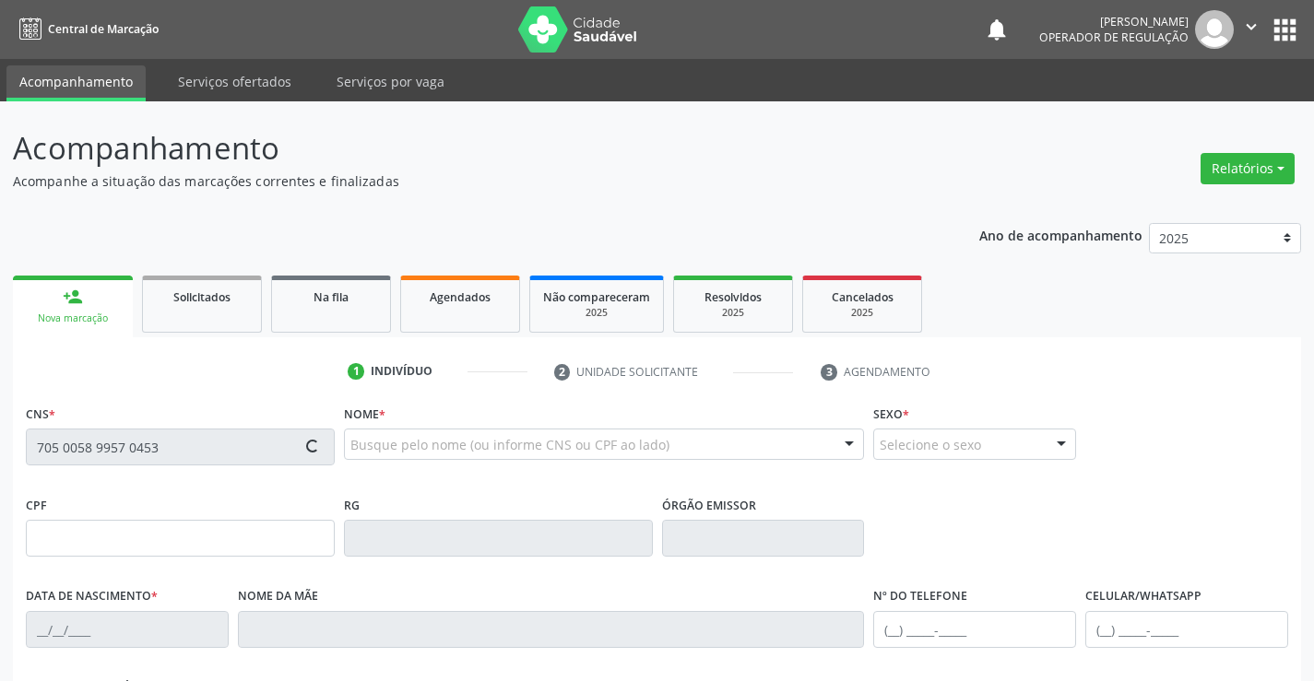
type input "(74) 9920-6747"
type input "427.235.315-20"
type input "S/N"
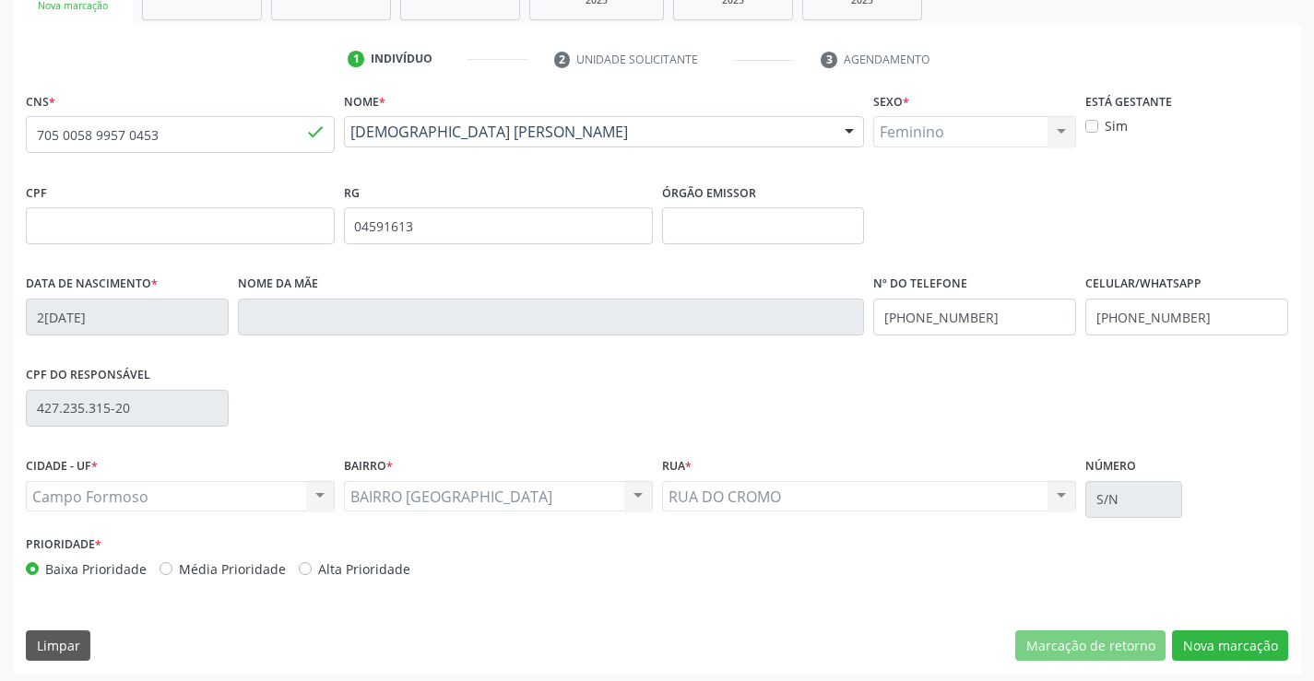
scroll to position [318, 0]
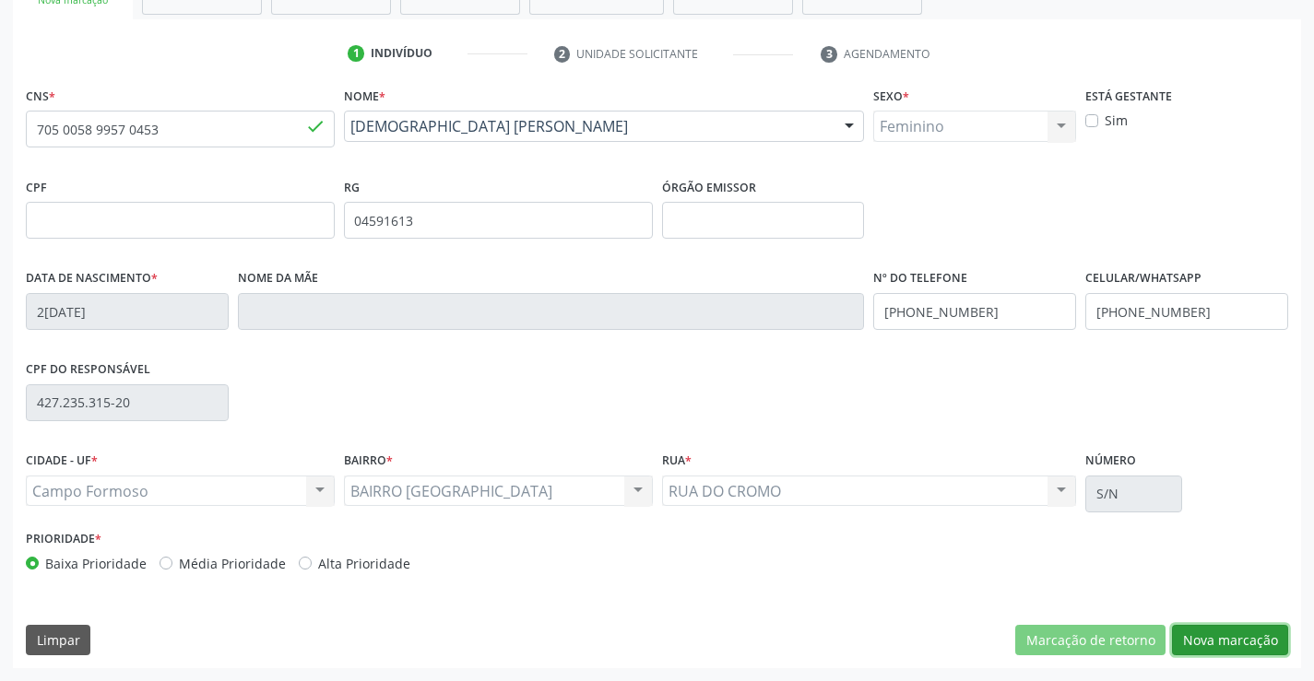
click at [1228, 635] on button "Nova marcação" at bounding box center [1230, 640] width 116 height 31
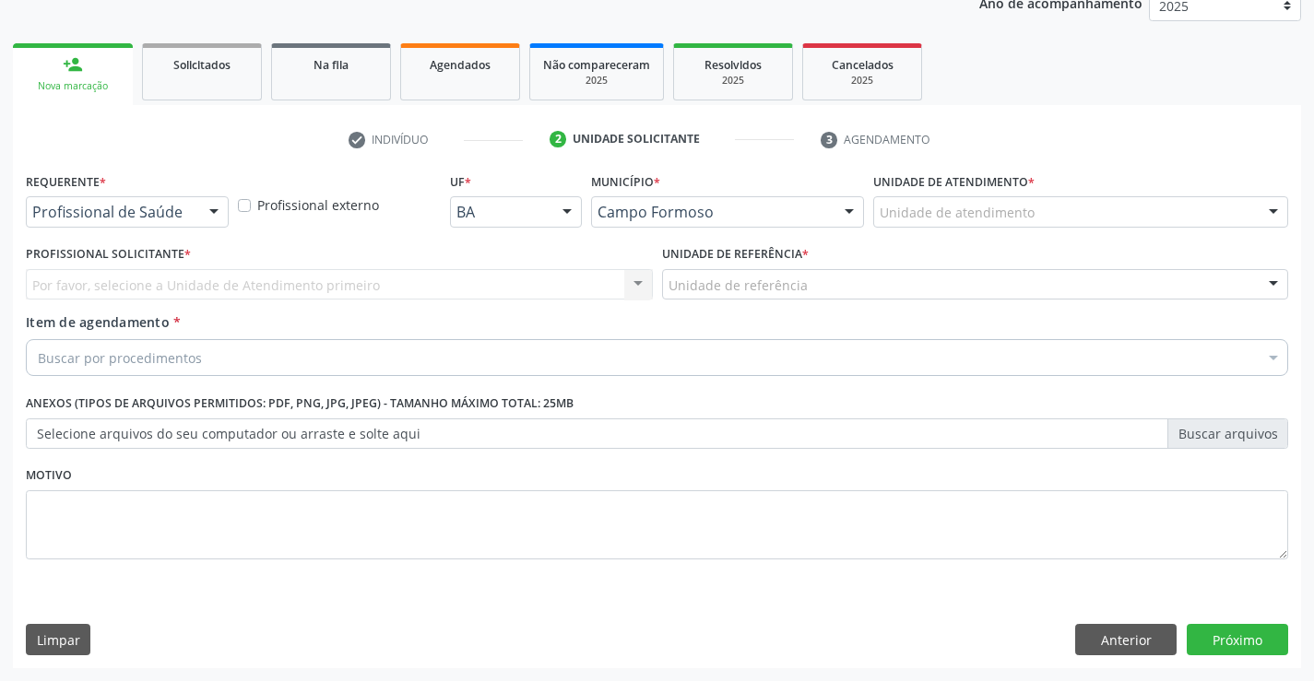
scroll to position [232, 0]
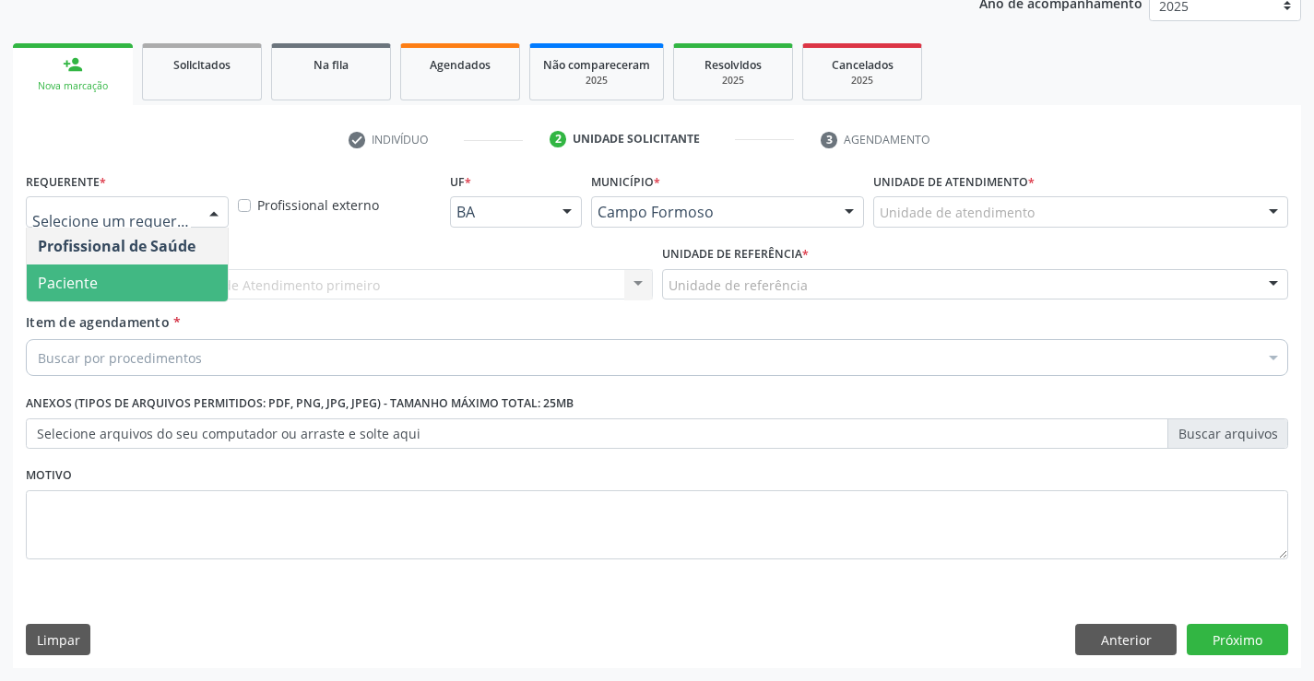
click at [137, 274] on span "Paciente" at bounding box center [127, 283] width 201 height 37
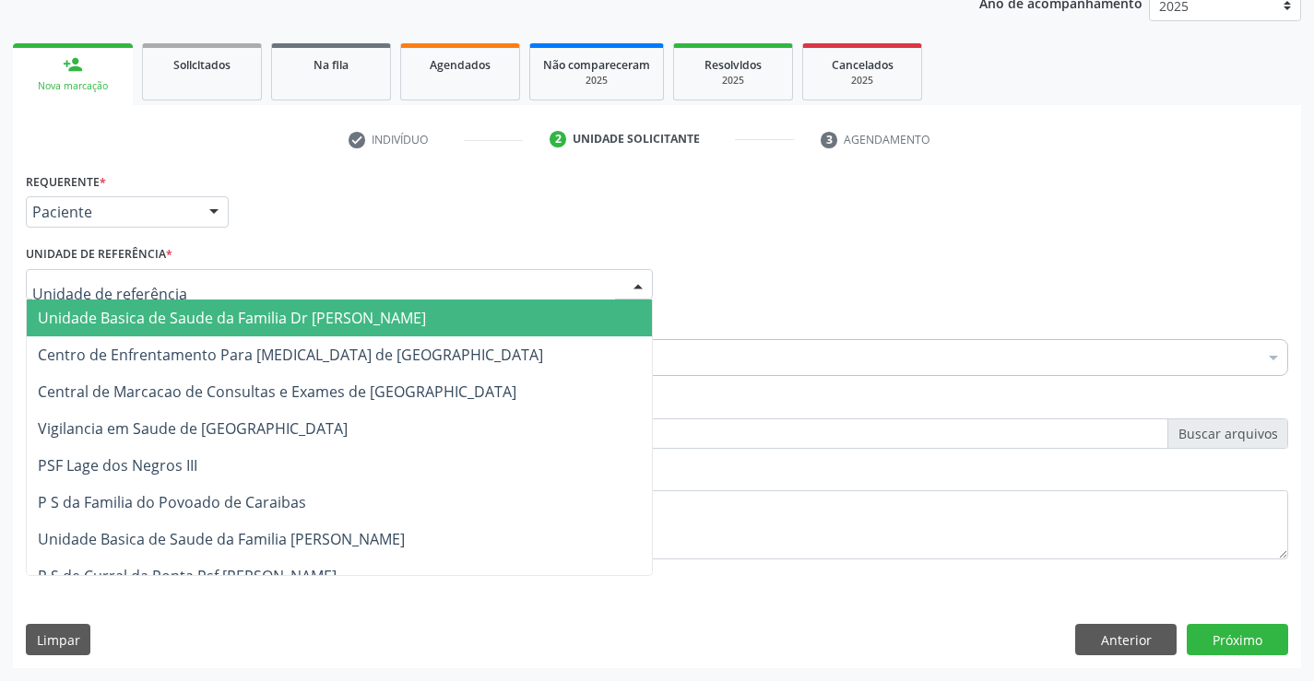
click at [137, 274] on div at bounding box center [339, 284] width 627 height 31
click at [160, 302] on span "Unidade Basica de Saude da Familia Dr [PERSON_NAME]" at bounding box center [339, 318] width 625 height 37
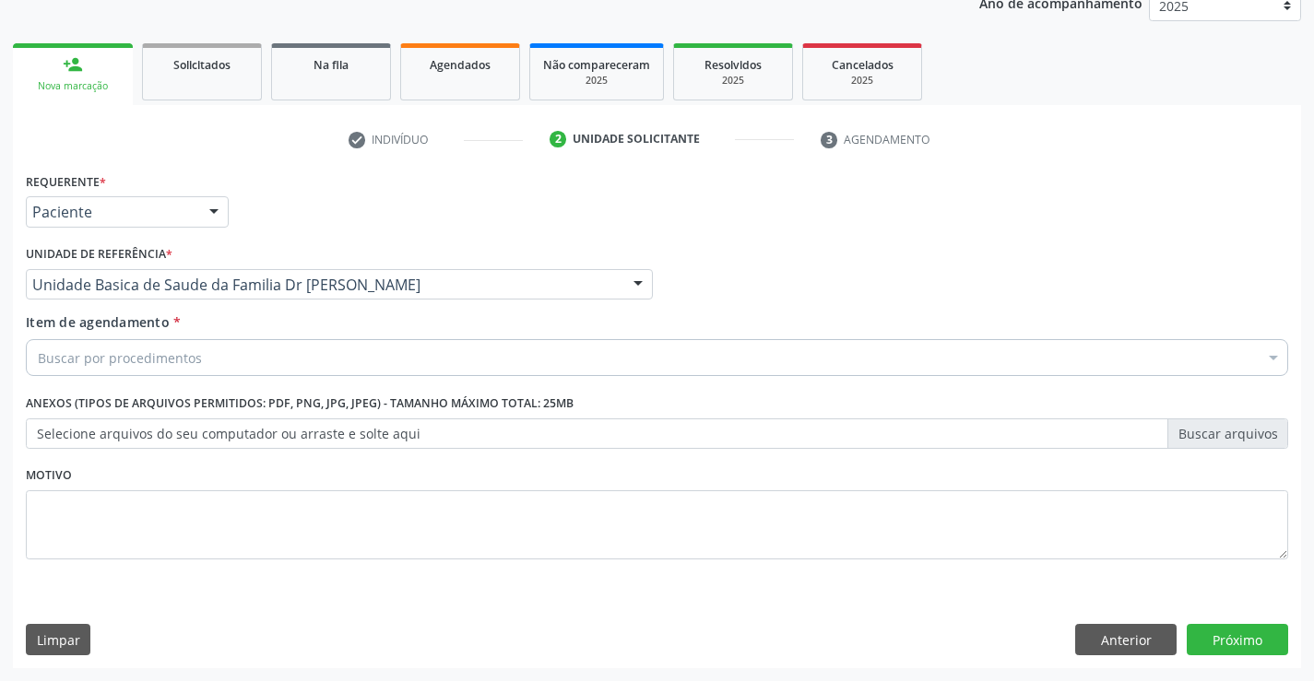
click at [202, 361] on div "Buscar por procedimentos" at bounding box center [657, 357] width 1262 height 37
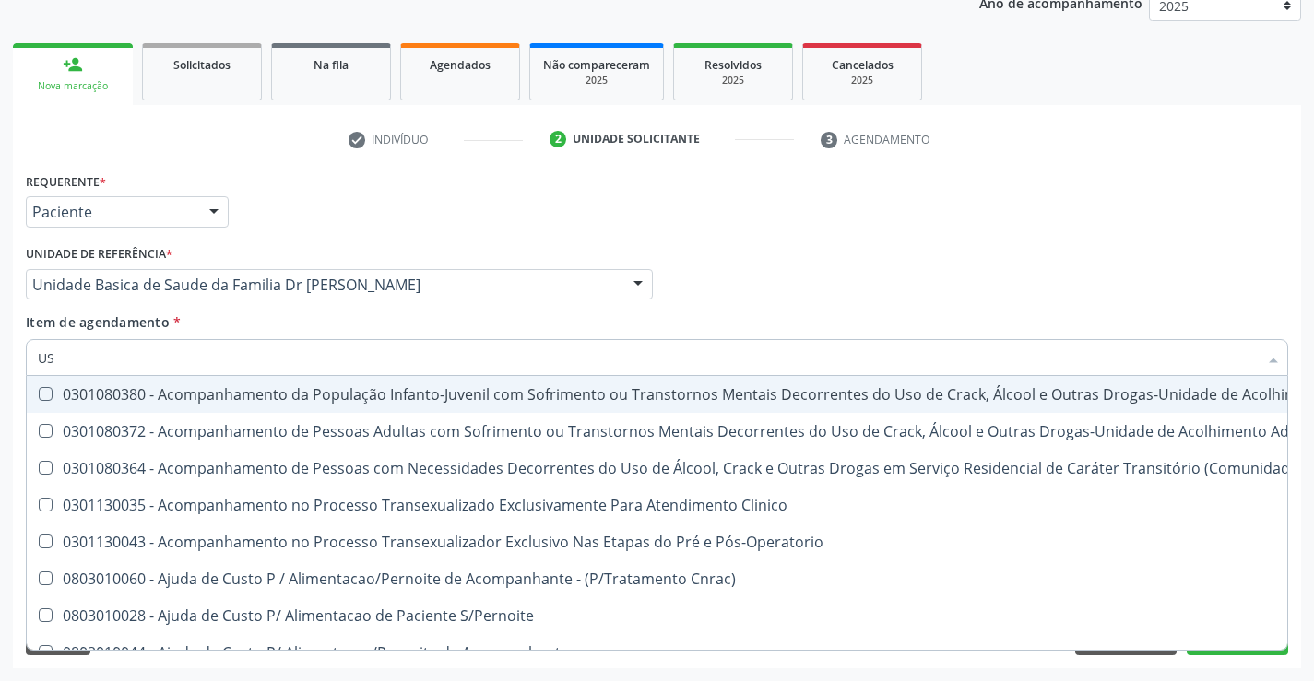
type input "USG"
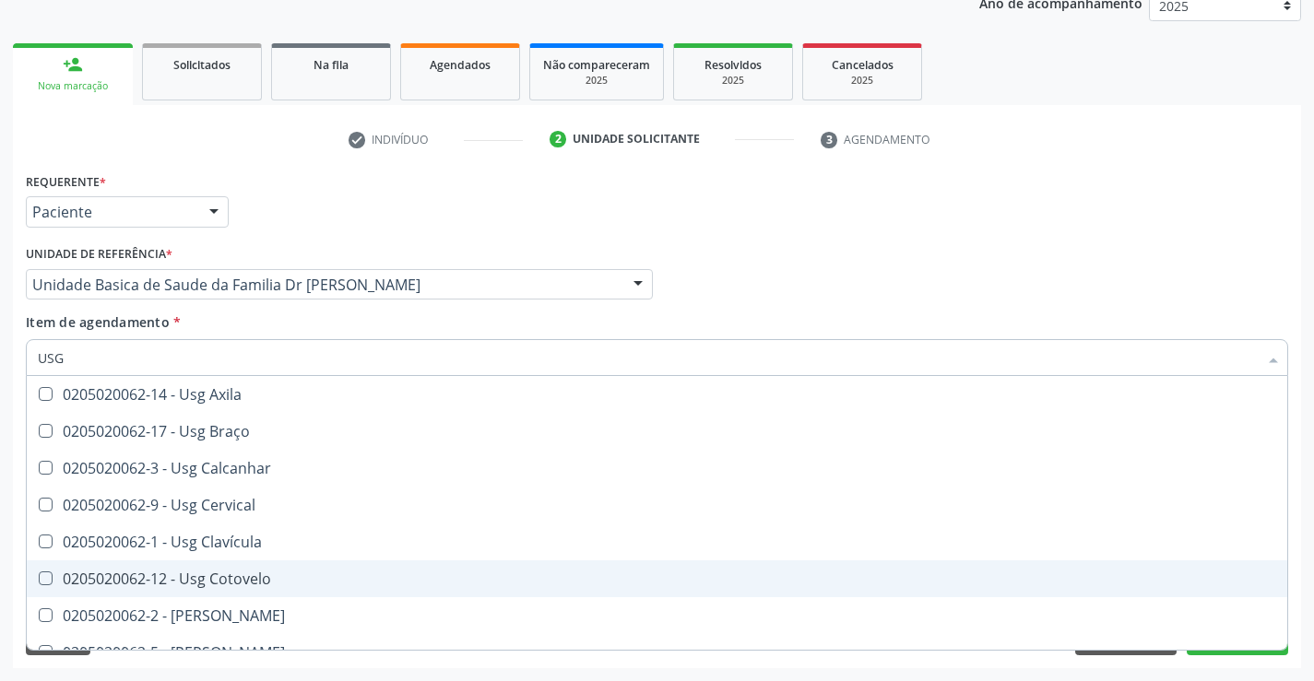
click at [283, 587] on div "0205020062-12 - Usg Cotovelo" at bounding box center [657, 579] width 1238 height 15
checkbox Cotovelo "true"
click at [1308, 574] on div "Acompanhamento Acompanhe a situação das marcações correntes e finalizadas Relat…" at bounding box center [657, 275] width 1314 height 812
checkbox Braço "true"
checkbox Cotovelo "false"
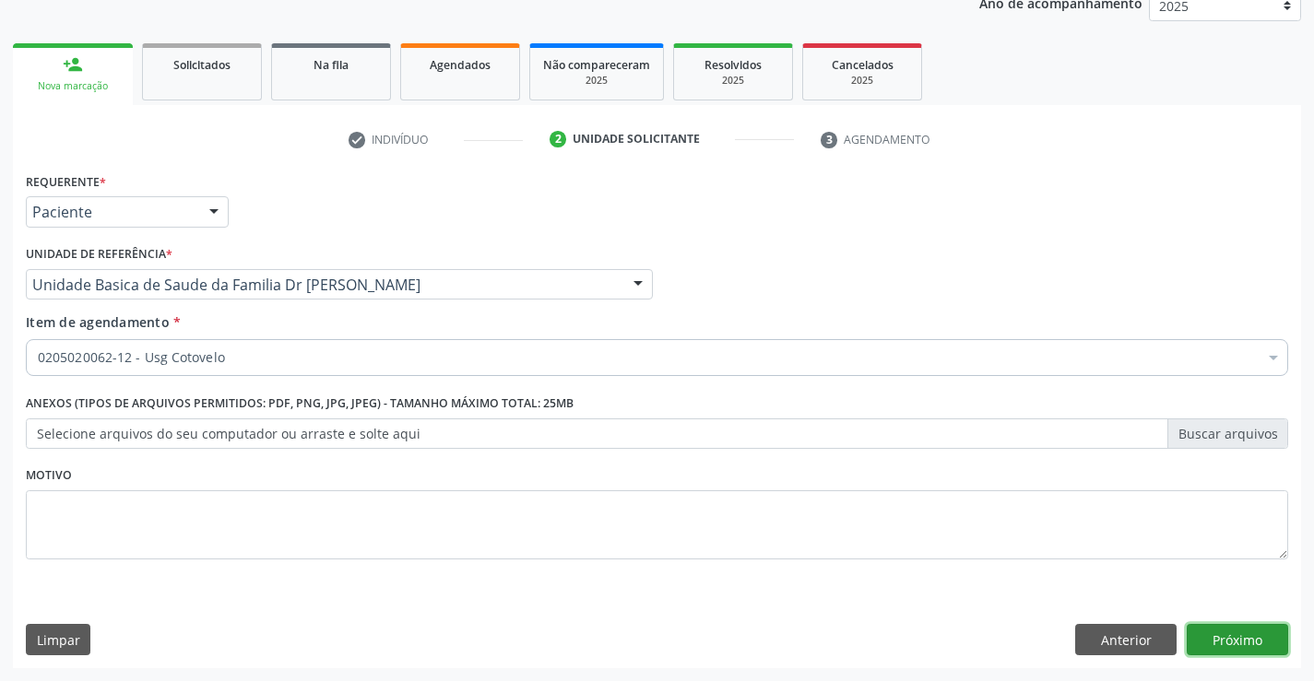
click at [1251, 639] on button "Próximo" at bounding box center [1237, 639] width 101 height 31
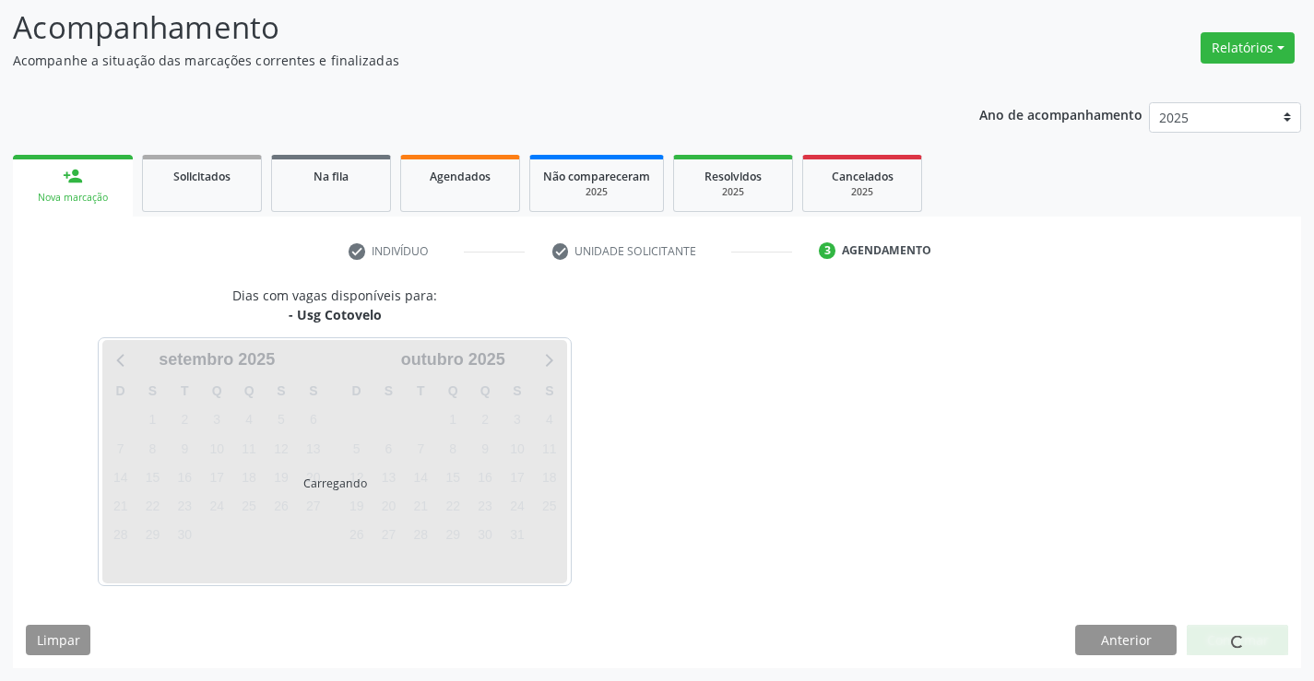
scroll to position [121, 0]
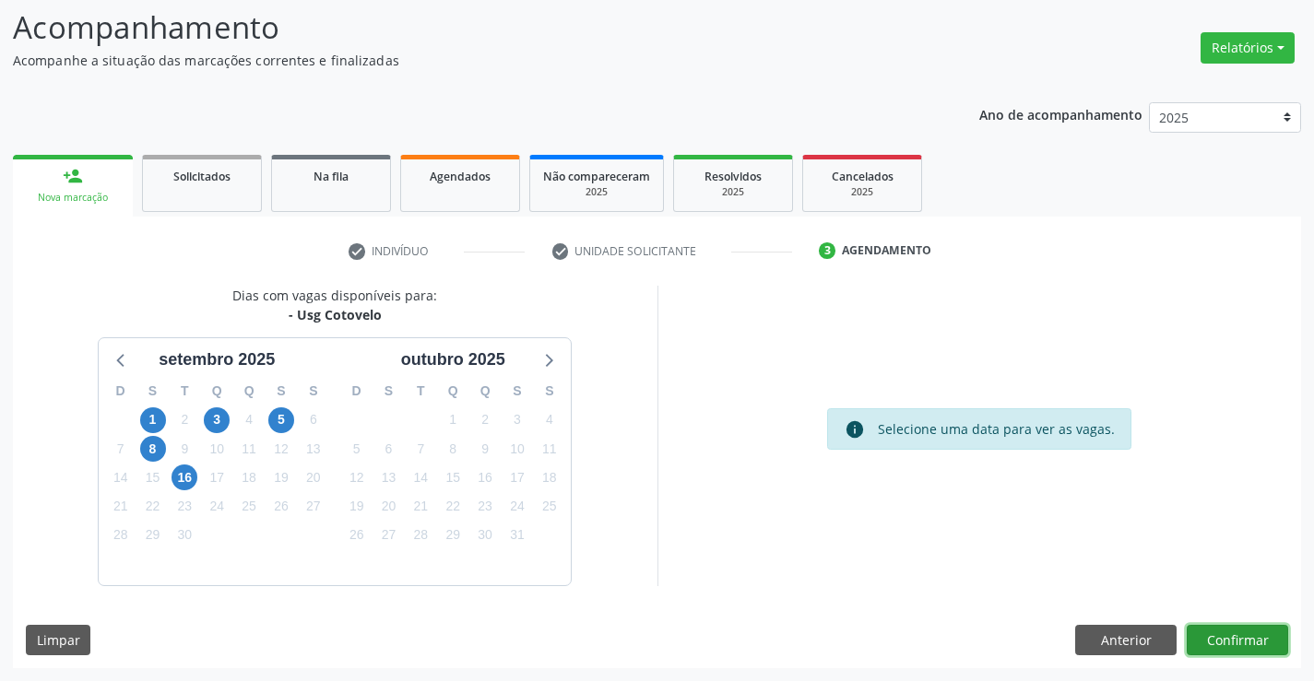
click at [1238, 633] on button "Confirmar" at bounding box center [1237, 640] width 101 height 31
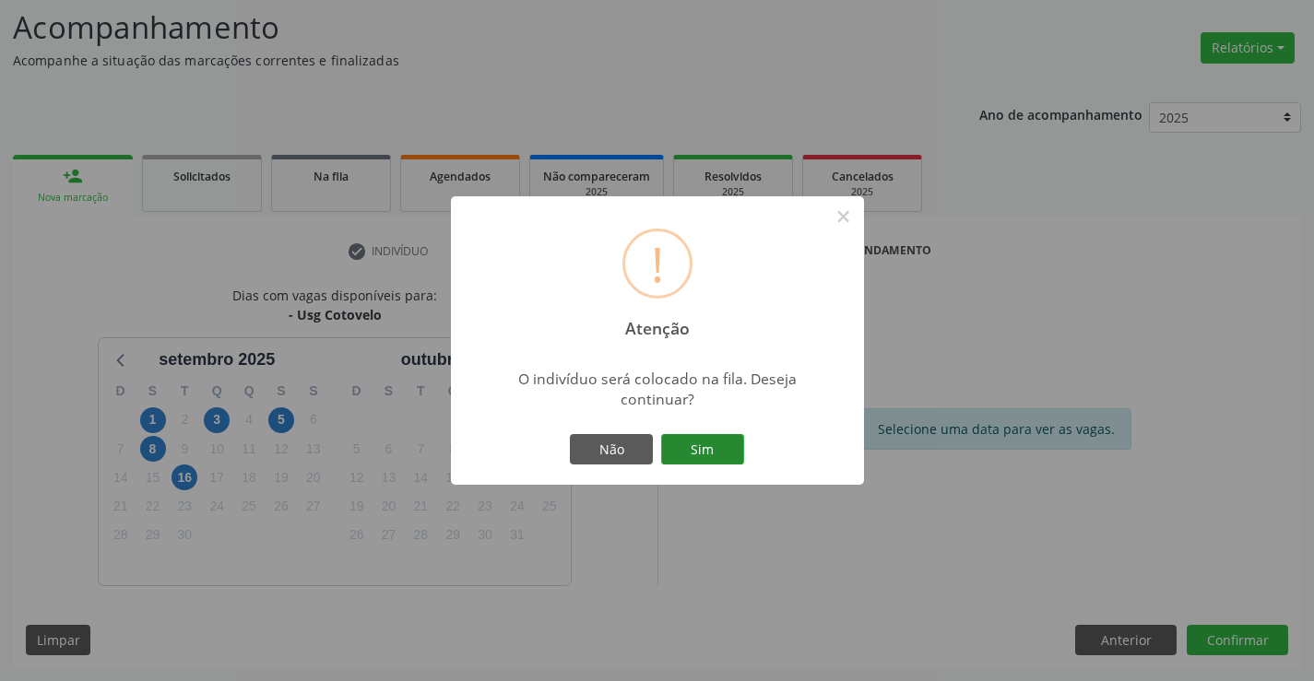
click at [701, 434] on button "Sim" at bounding box center [702, 449] width 83 height 31
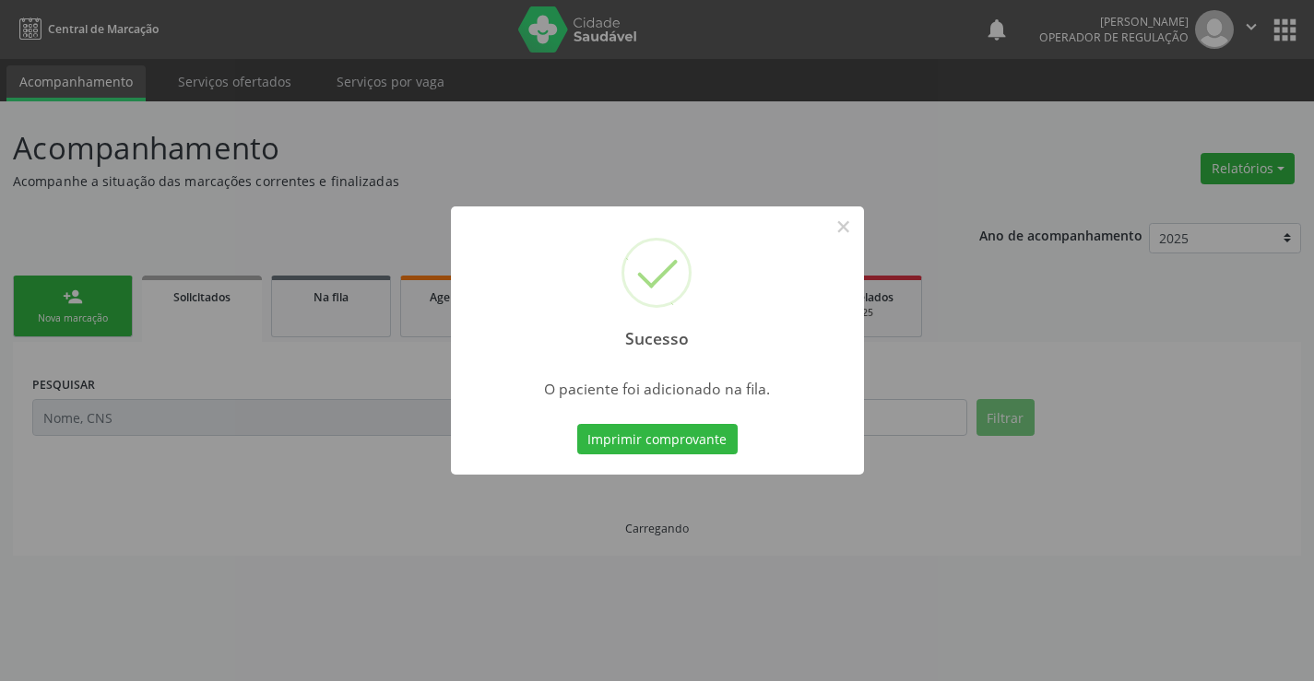
scroll to position [0, 0]
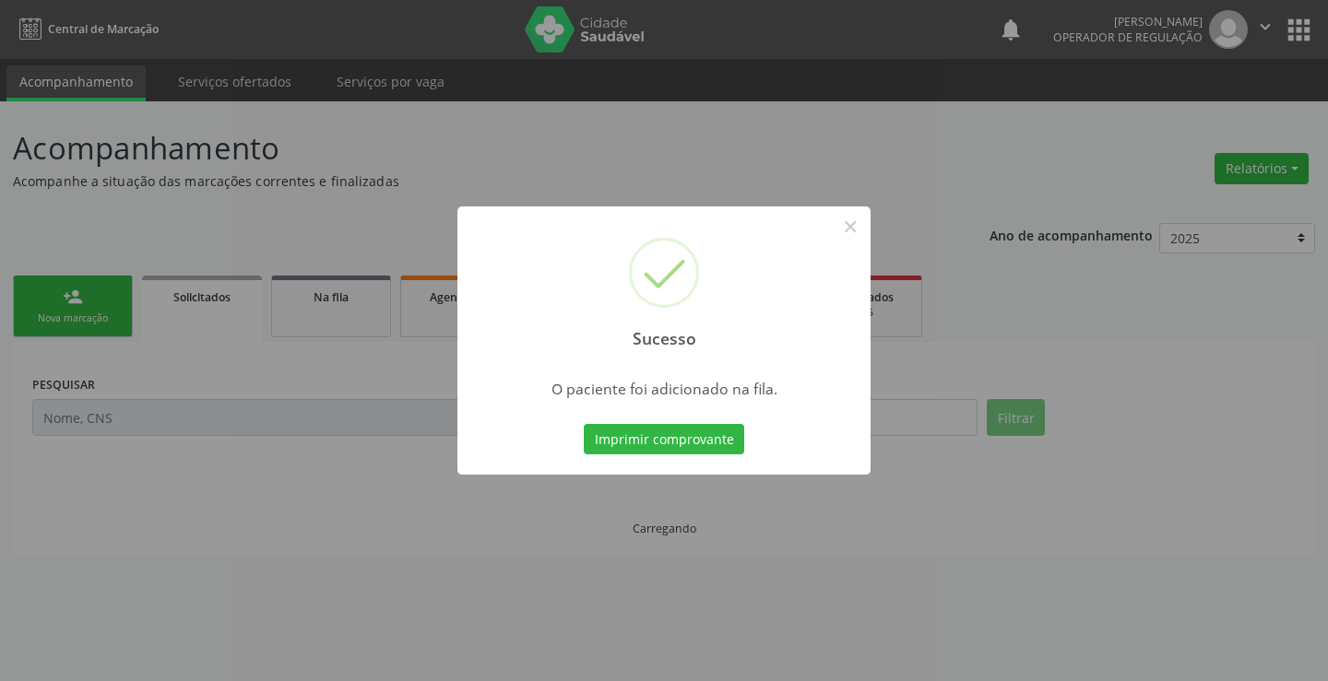
click at [701, 434] on button "Imprimir comprovante" at bounding box center [664, 439] width 160 height 31
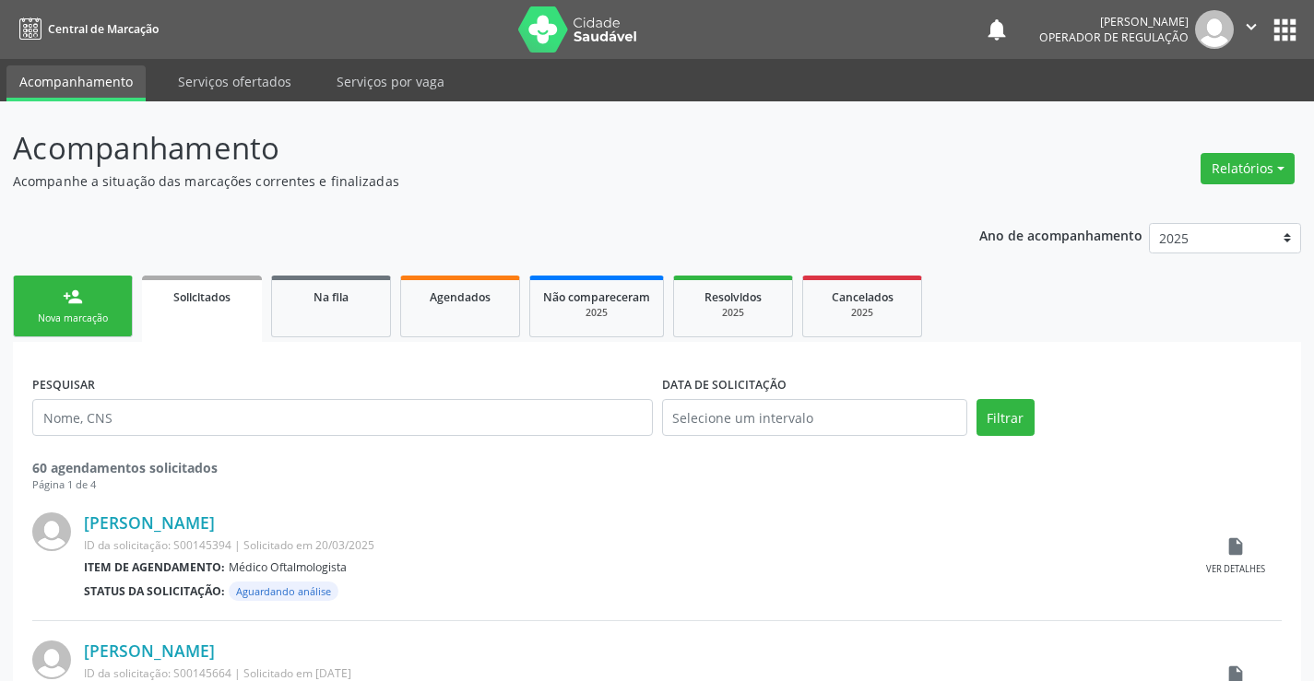
click at [104, 325] on div "Nova marcação" at bounding box center [73, 319] width 92 height 14
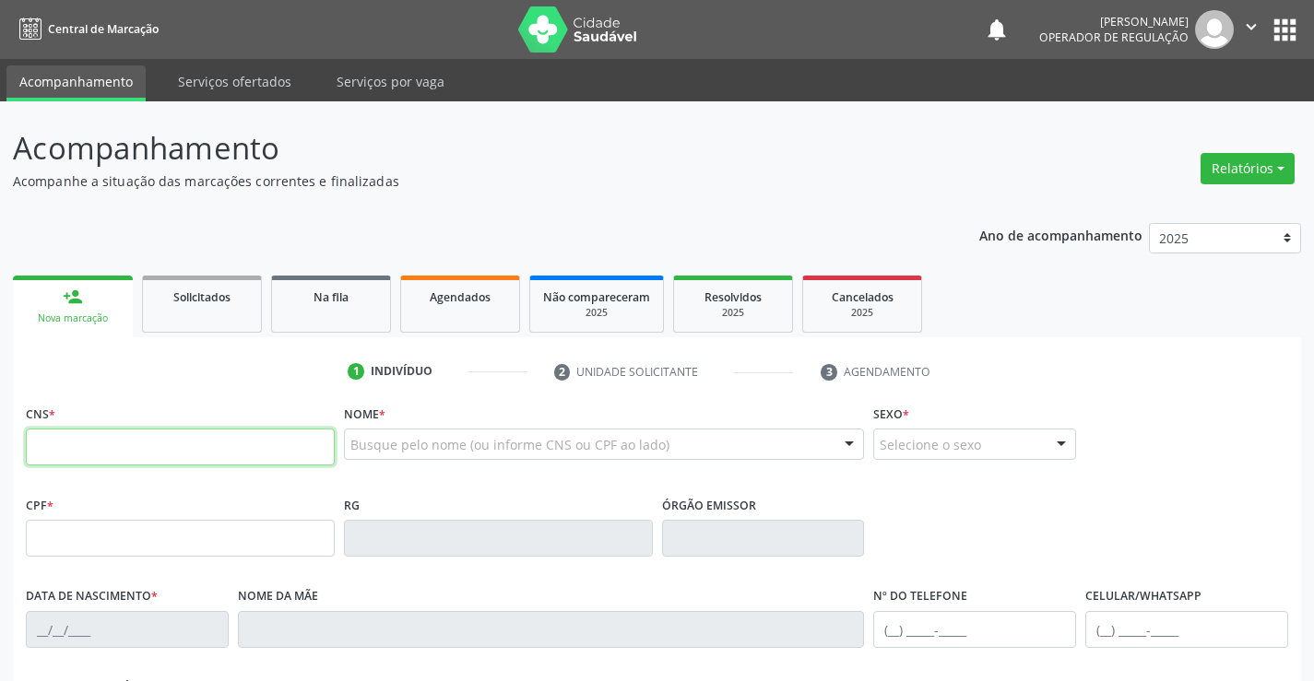
click at [175, 449] on input "text" at bounding box center [180, 447] width 309 height 37
type input "706 8012 2791 3520"
type input "1307804055"
type input "20/04/1984"
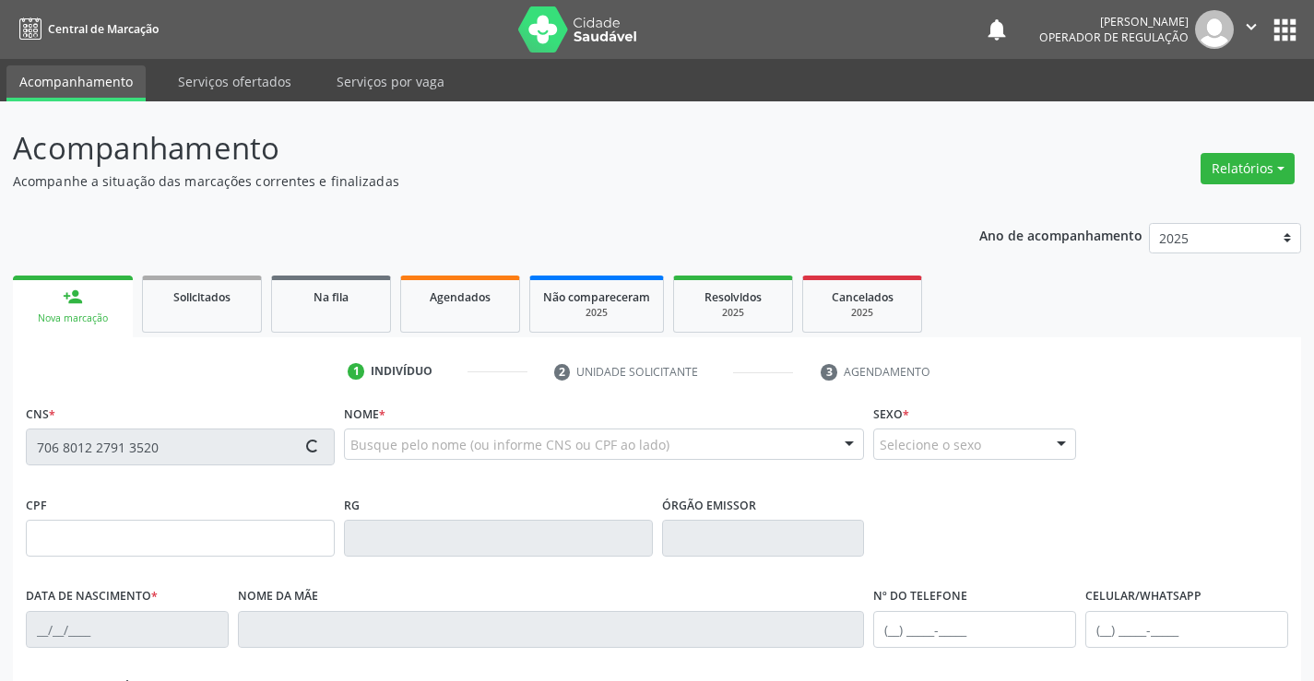
type input "022.112.985-59"
type input "S/N"
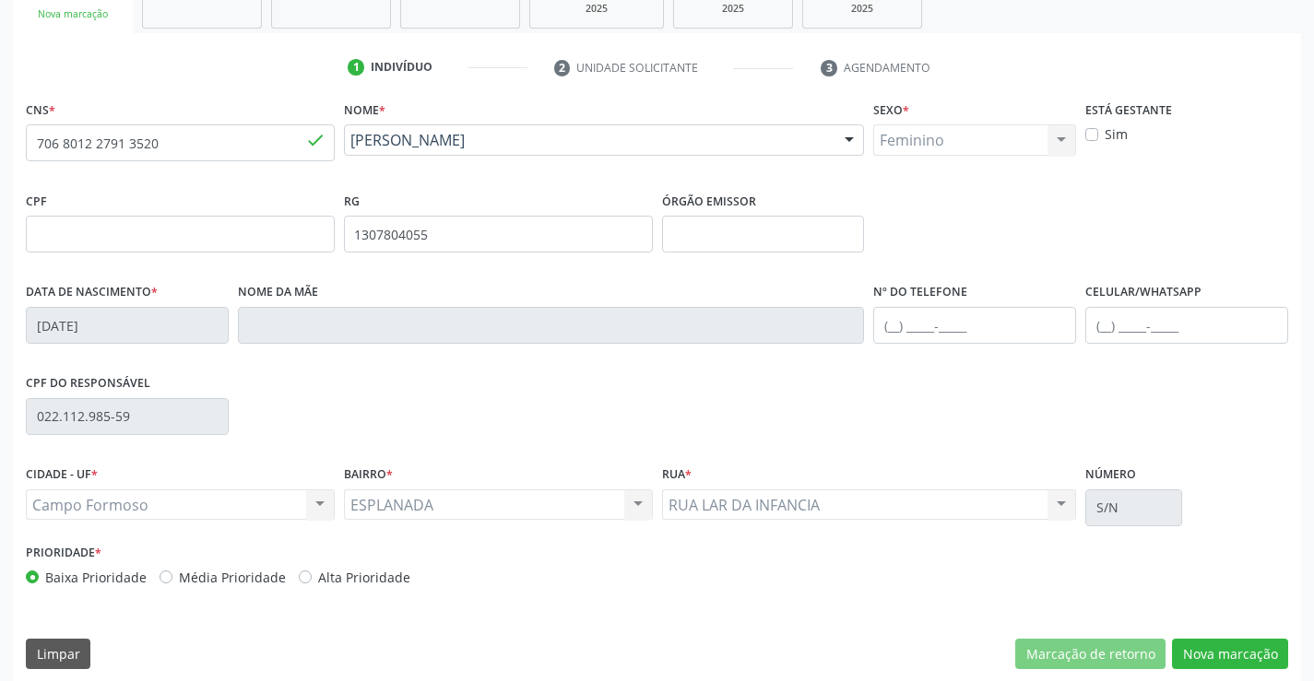
scroll to position [318, 0]
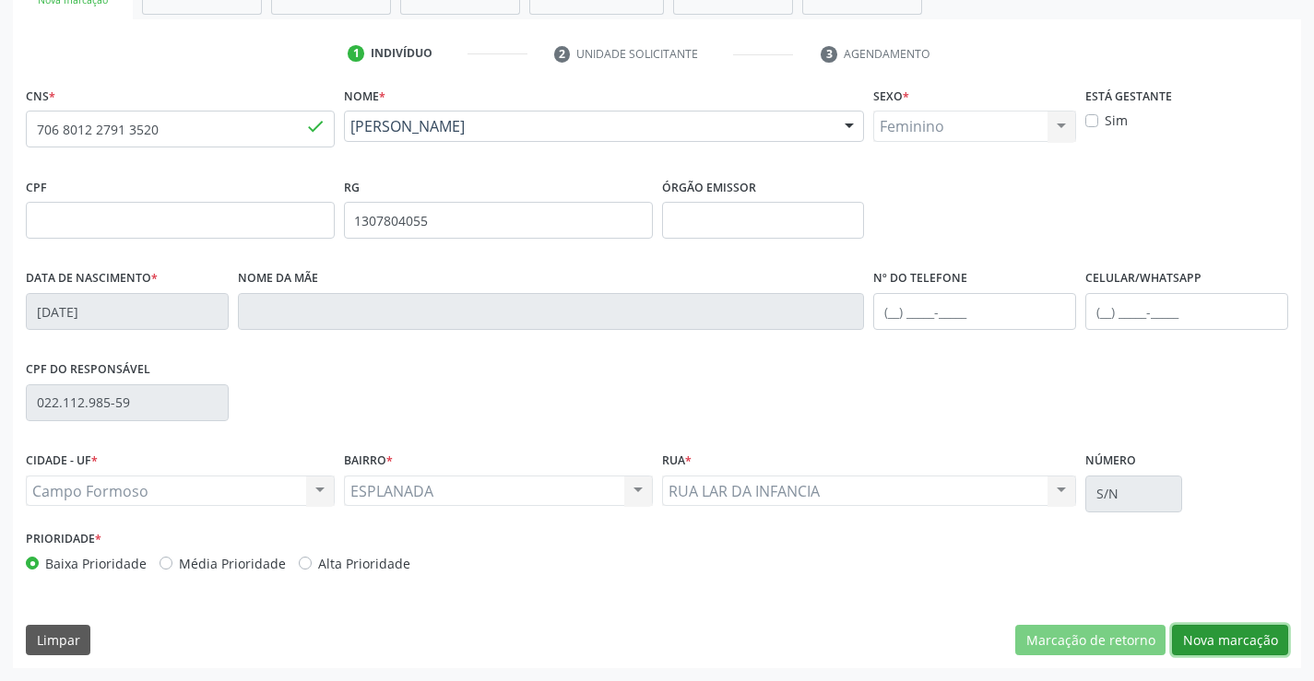
click at [1233, 640] on button "Nova marcação" at bounding box center [1230, 640] width 116 height 31
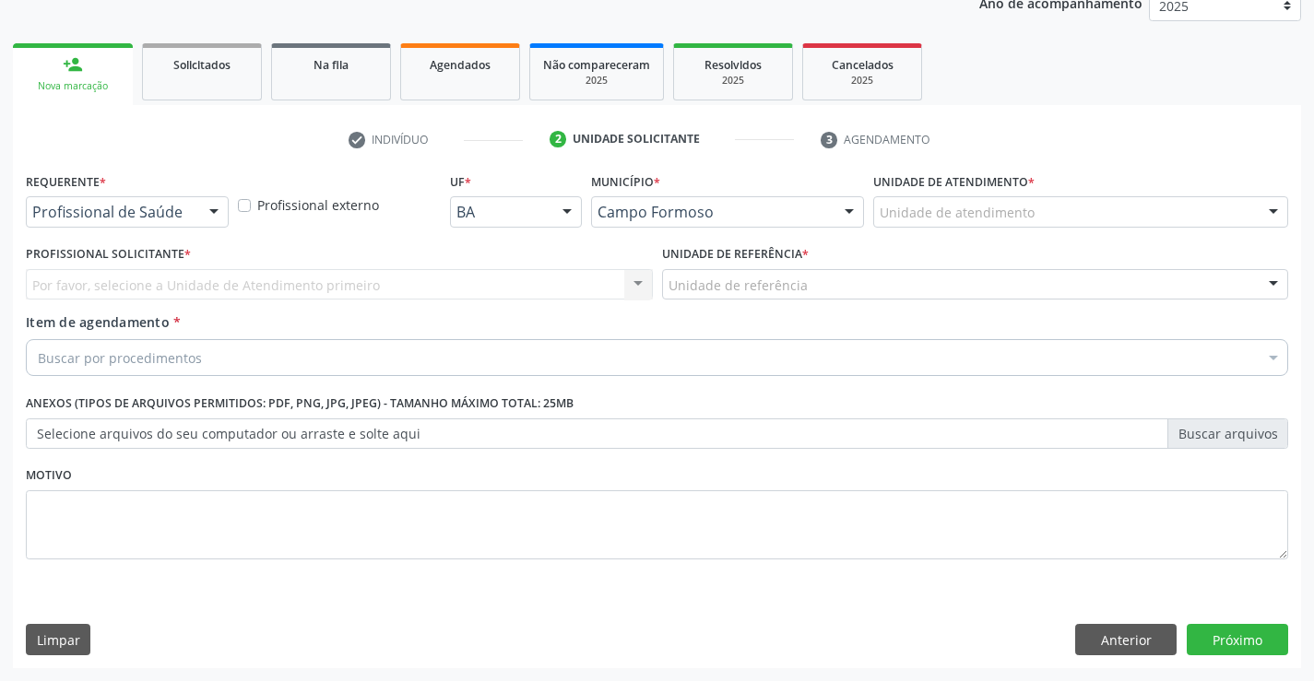
scroll to position [232, 0]
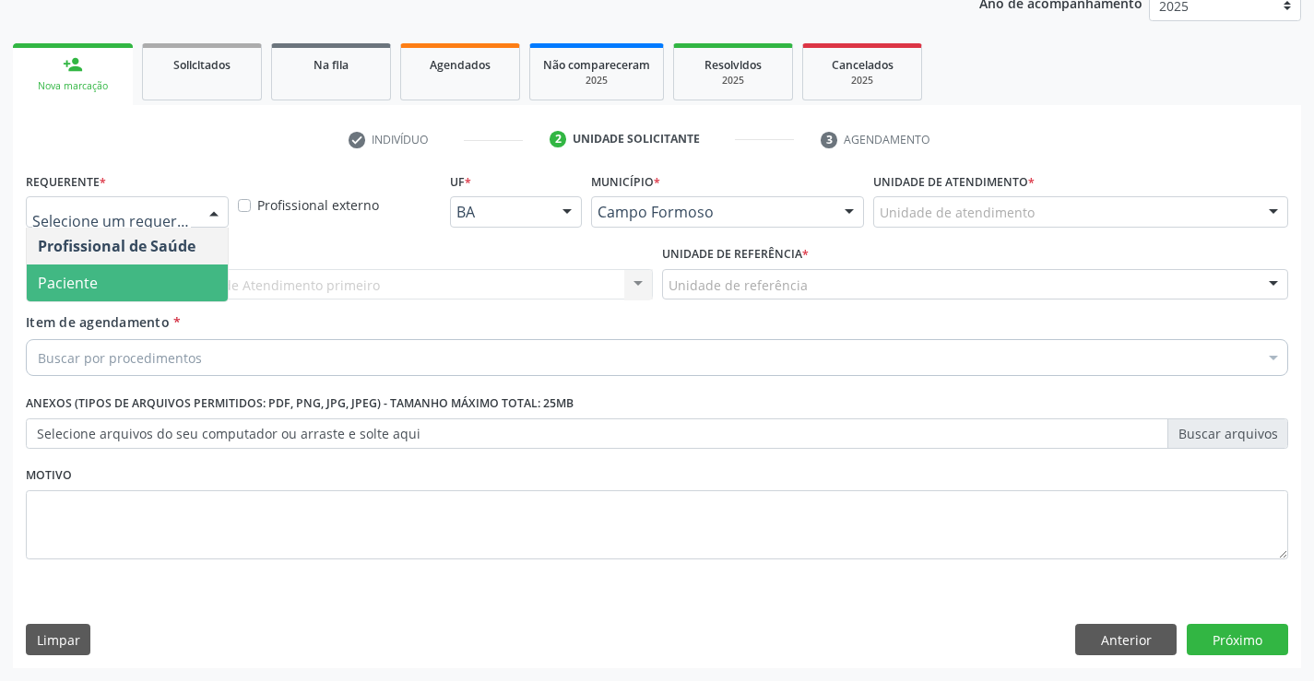
click at [111, 278] on span "Paciente" at bounding box center [127, 283] width 201 height 37
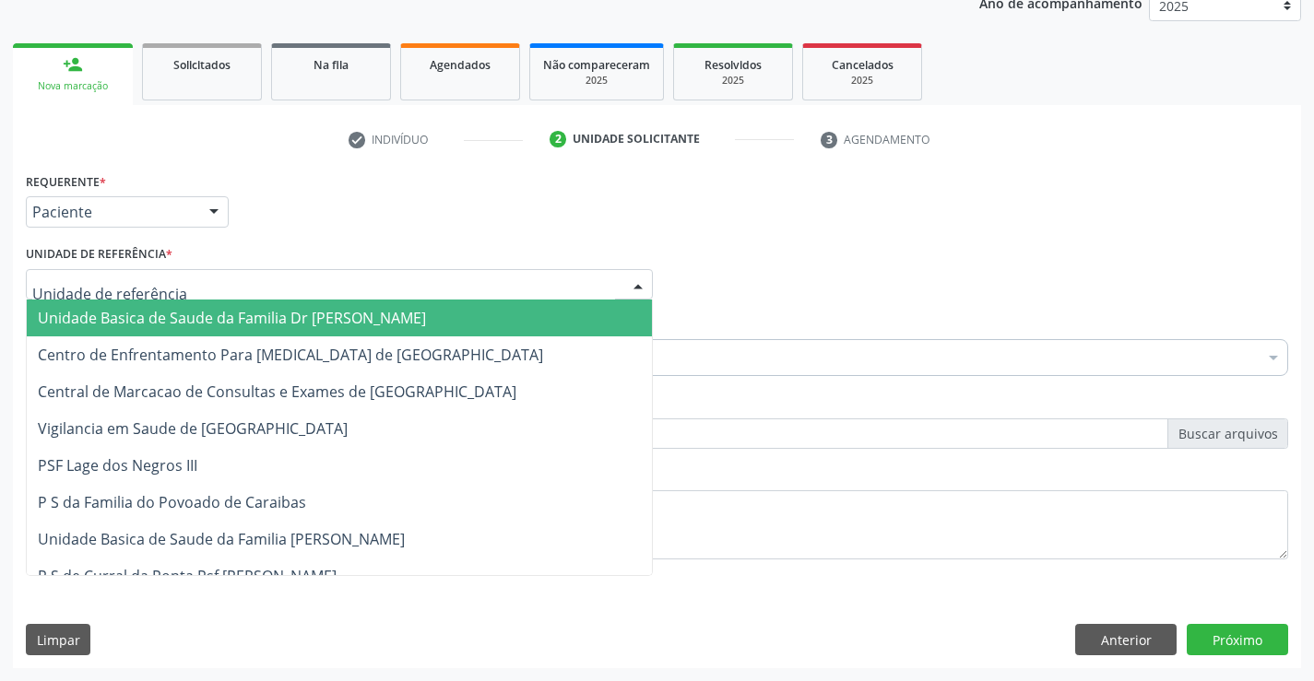
click at [135, 271] on div at bounding box center [339, 284] width 627 height 31
click at [148, 304] on span "Unidade Basica de Saude da Familia Dr [PERSON_NAME]" at bounding box center [339, 318] width 625 height 37
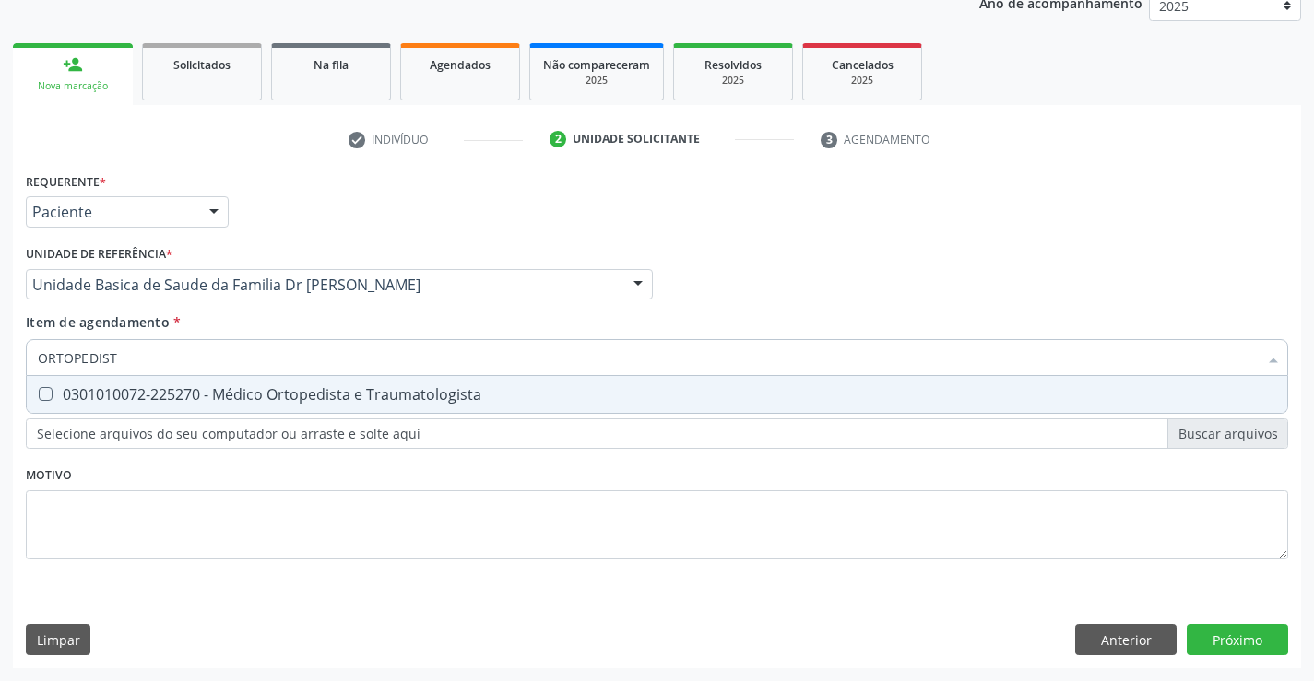
type input "ORTOPEDISTA"
click at [254, 394] on div "0301010072-225270 - Médico Ortopedista e Traumatologista" at bounding box center [657, 394] width 1238 height 15
checkbox Traumatologista "true"
click at [1234, 636] on div "Requerente * Paciente Profissional de Saúde Paciente Nenhum resultado encontrad…" at bounding box center [657, 418] width 1288 height 501
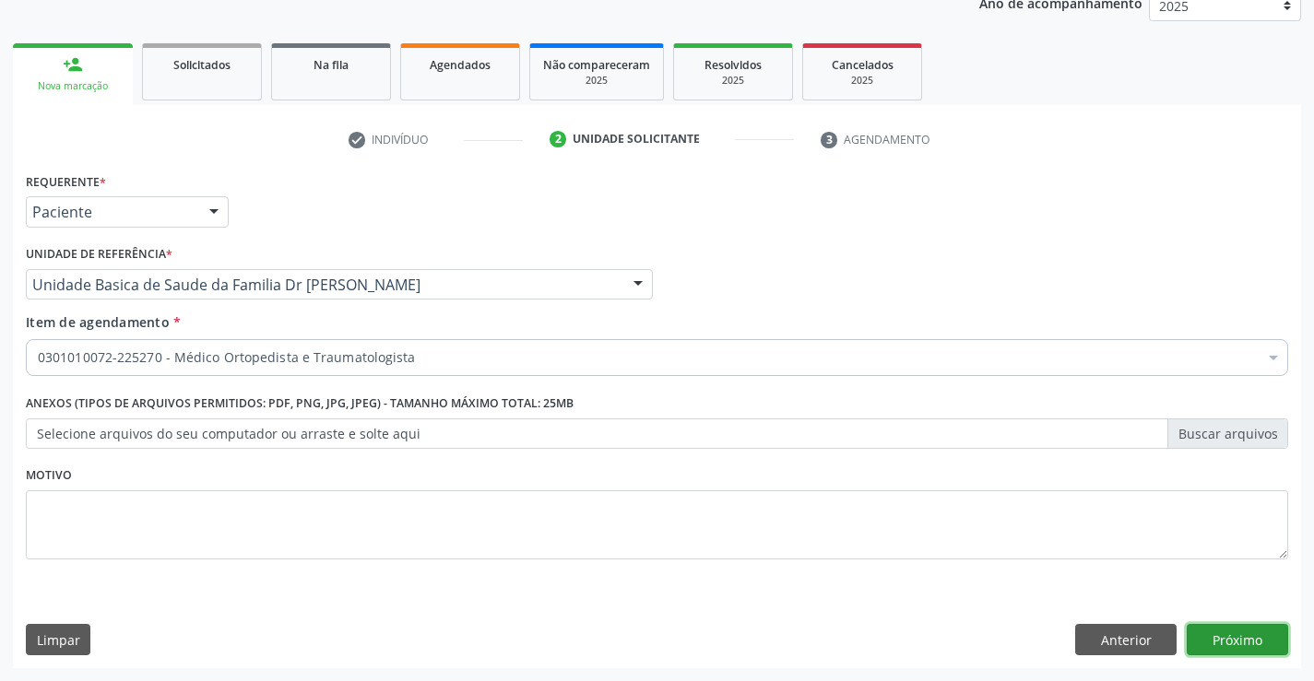
click at [1234, 636] on button "Próximo" at bounding box center [1237, 639] width 101 height 31
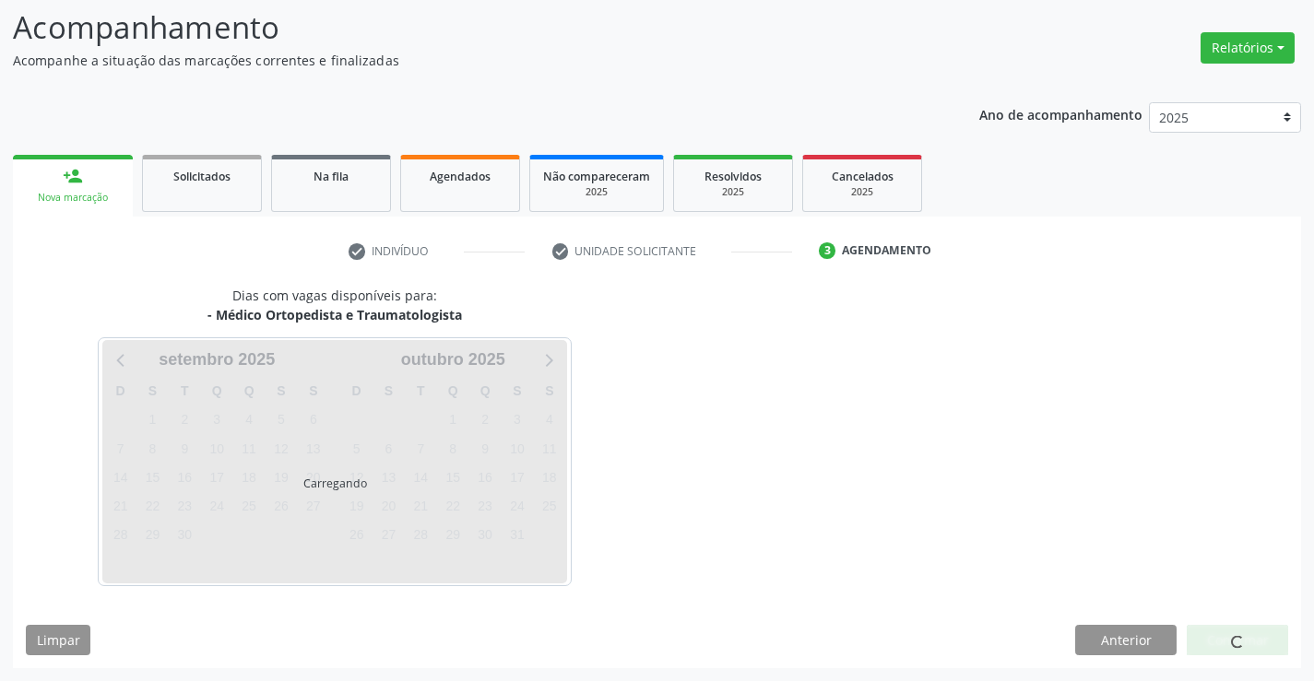
scroll to position [121, 0]
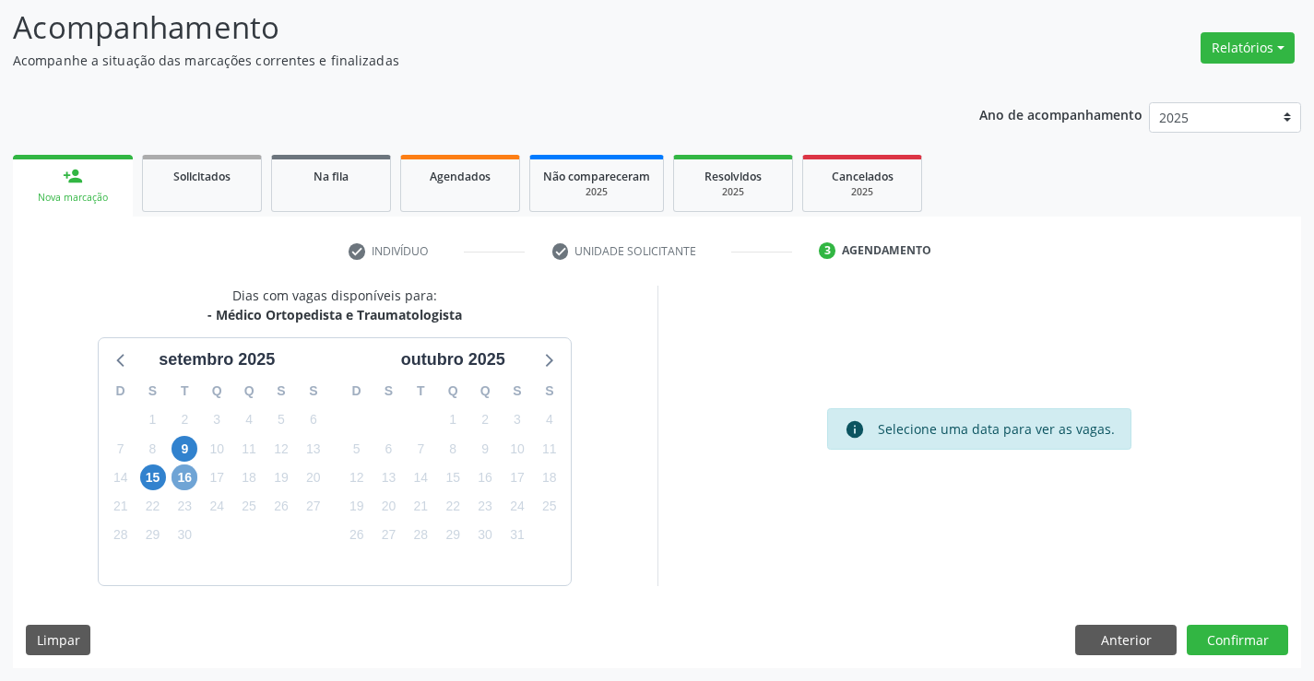
click at [183, 479] on span "16" at bounding box center [185, 478] width 26 height 26
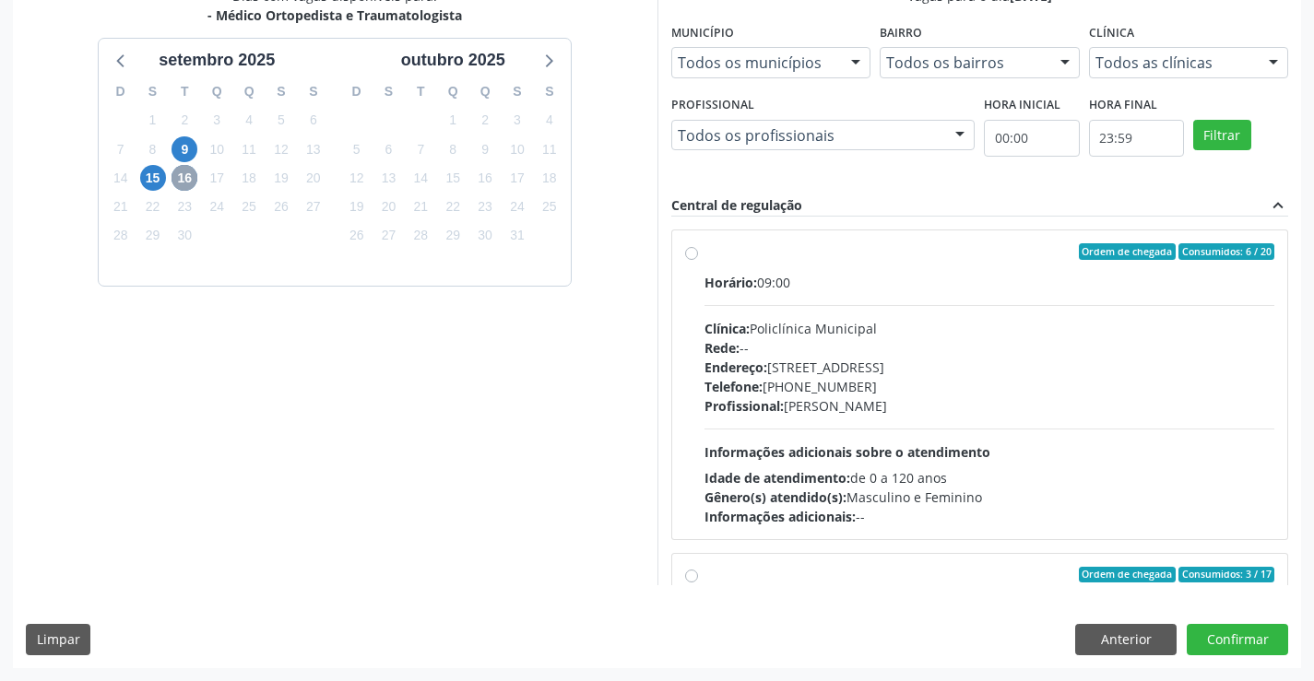
scroll to position [328, 0]
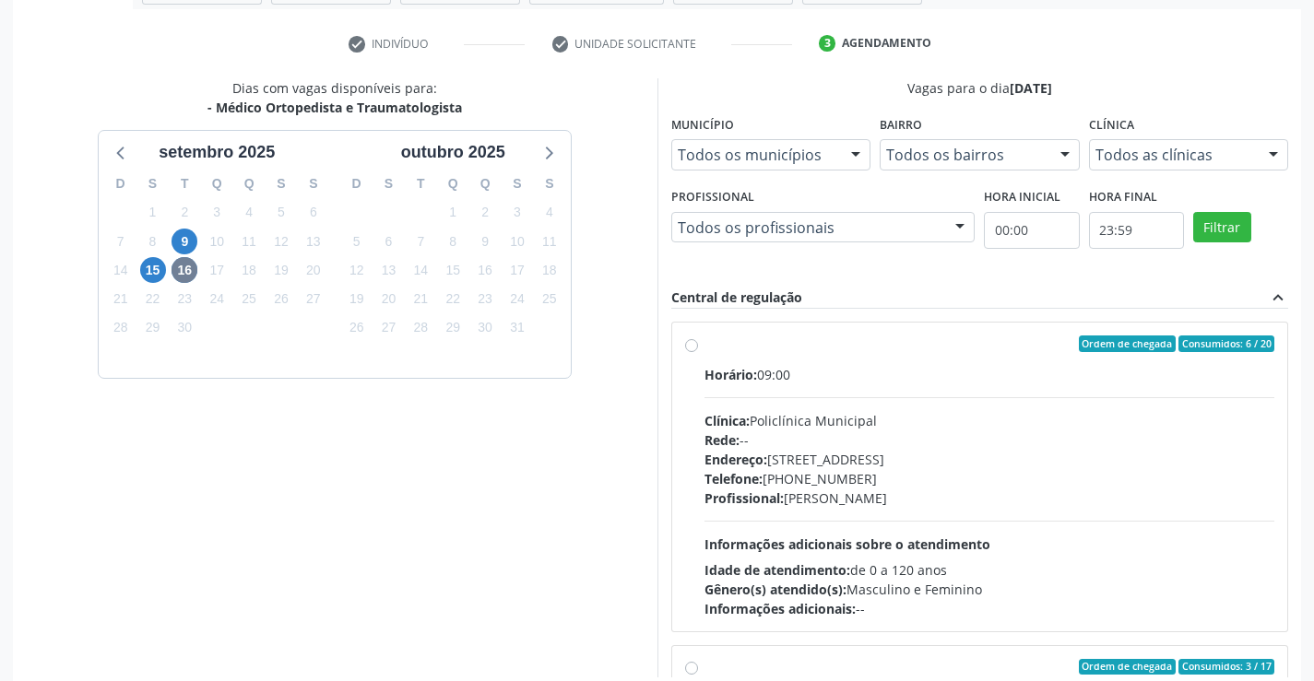
click at [871, 362] on label "Ordem de chegada Consumidos: 6 / 20 Horário: 09:00 Clínica: Policlínica Municip…" at bounding box center [990, 477] width 571 height 283
click at [698, 352] on input "Ordem de chegada Consumidos: 6 / 20 Horário: 09:00 Clínica: Policlínica Municip…" at bounding box center [691, 344] width 13 height 17
radio input "true"
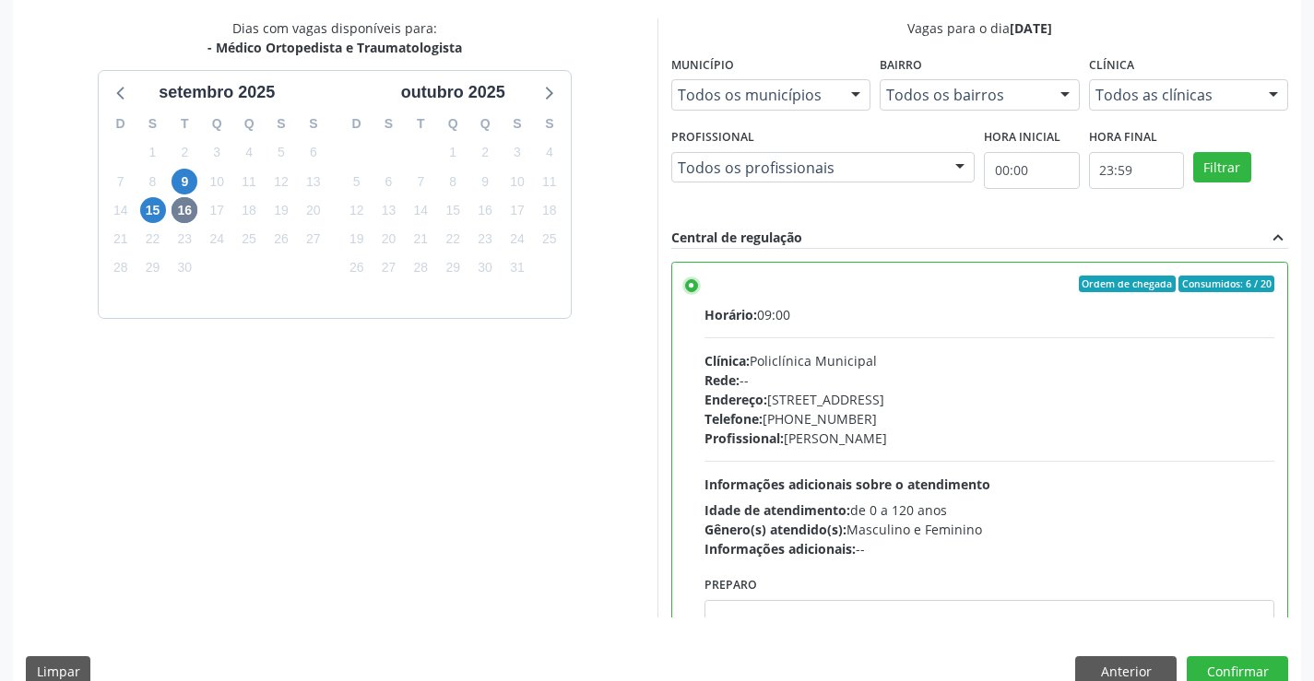
scroll to position [421, 0]
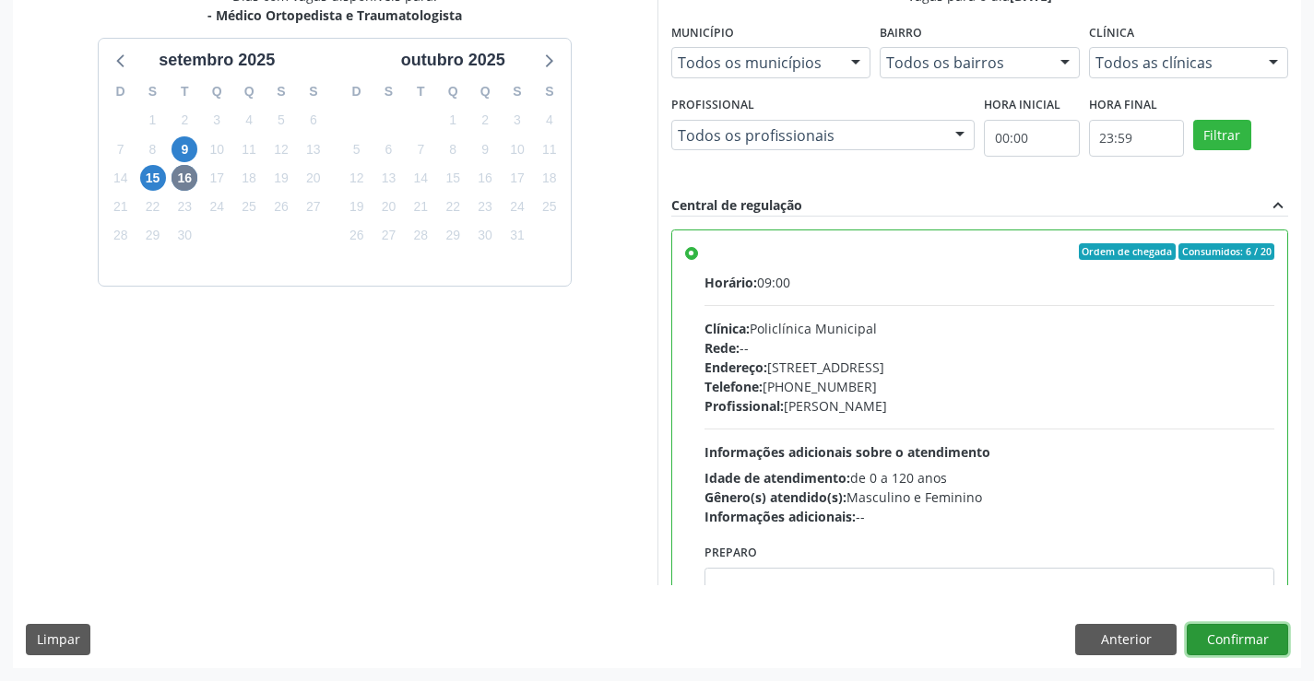
click at [1235, 636] on button "Confirmar" at bounding box center [1237, 639] width 101 height 31
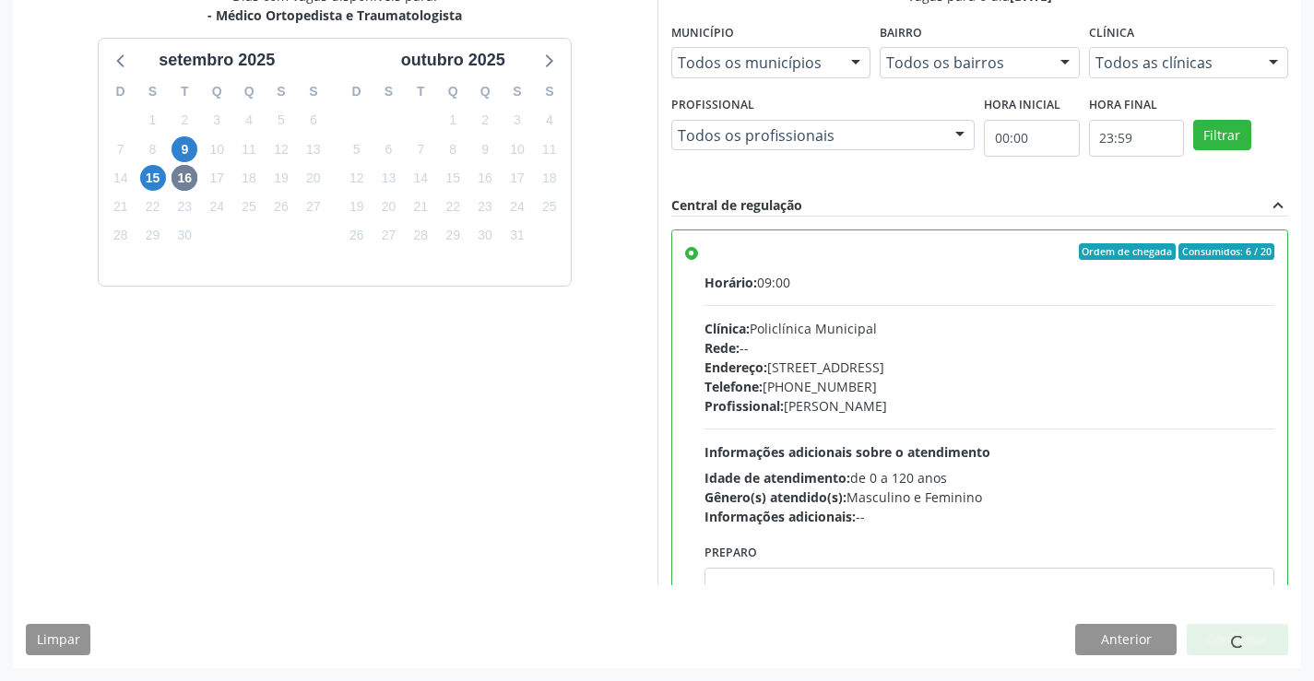
scroll to position [0, 0]
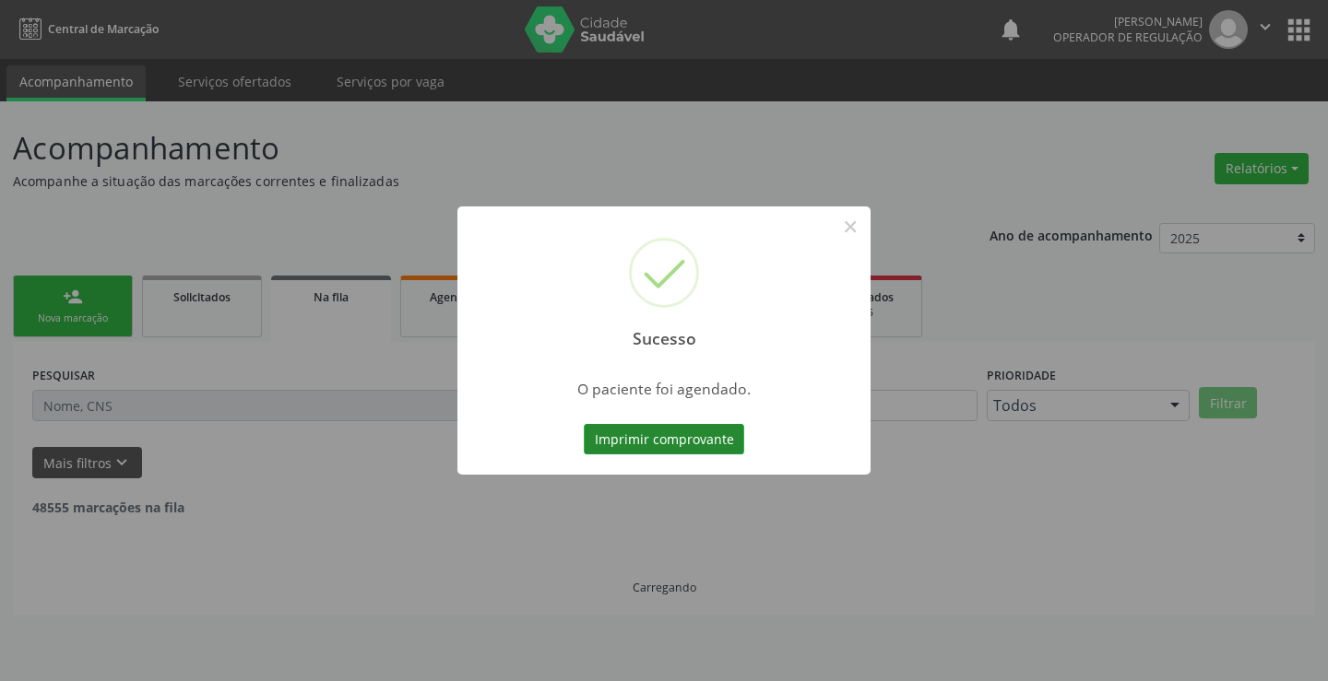
click at [685, 437] on button "Imprimir comprovante" at bounding box center [664, 439] width 160 height 31
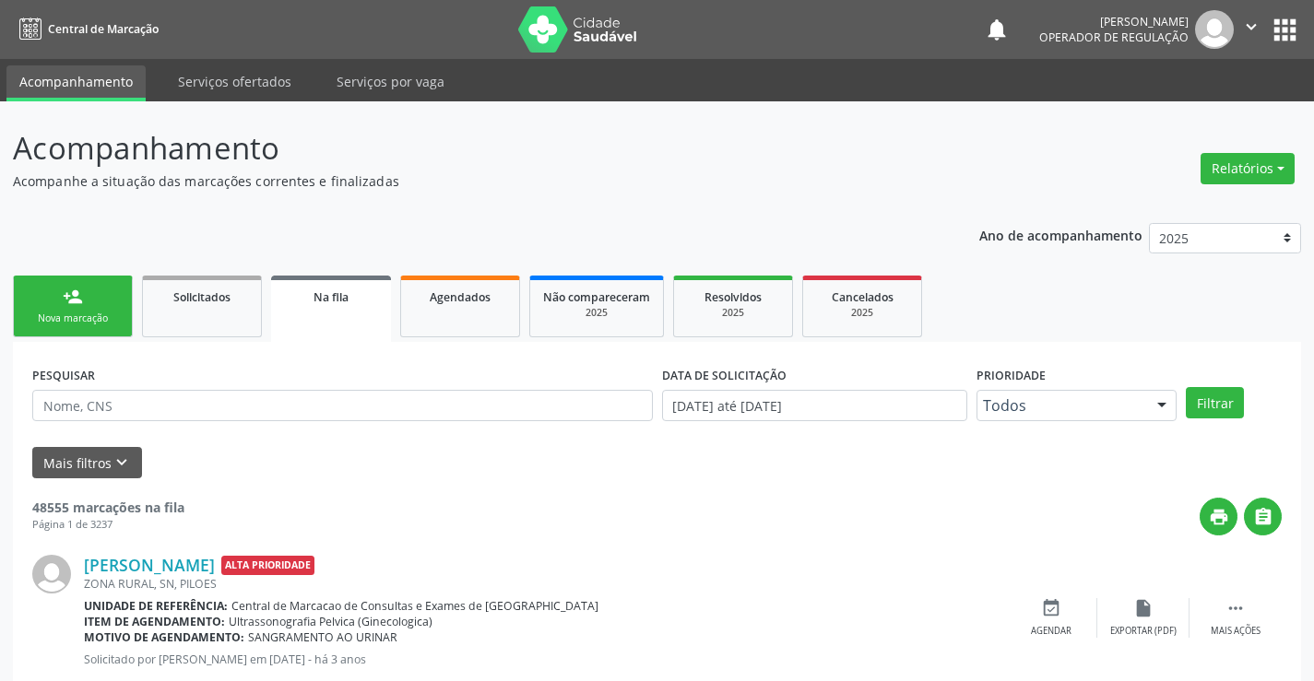
click at [65, 299] on div "person_add" at bounding box center [73, 297] width 20 height 20
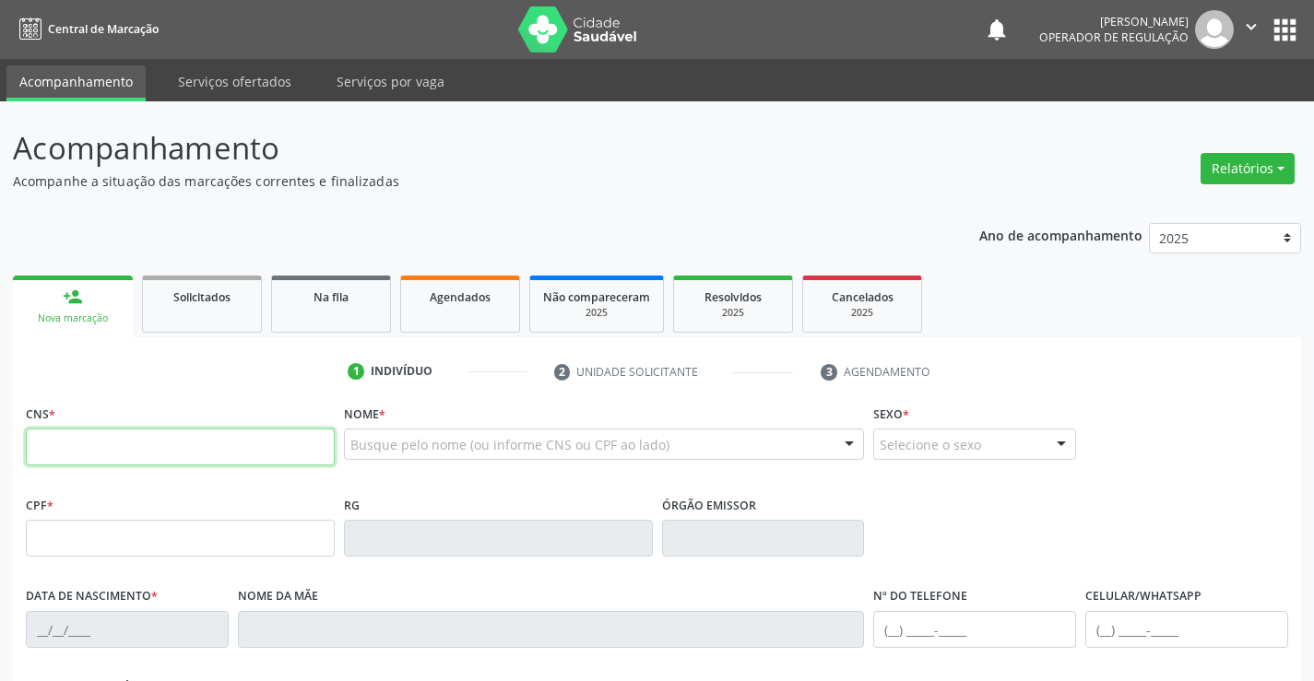
click at [144, 453] on input "text" at bounding box center [180, 447] width 309 height 37
type input "700 0010 3859 4205"
type input "2256394328"
type input "[DATE]"
type input "089.903.965-06"
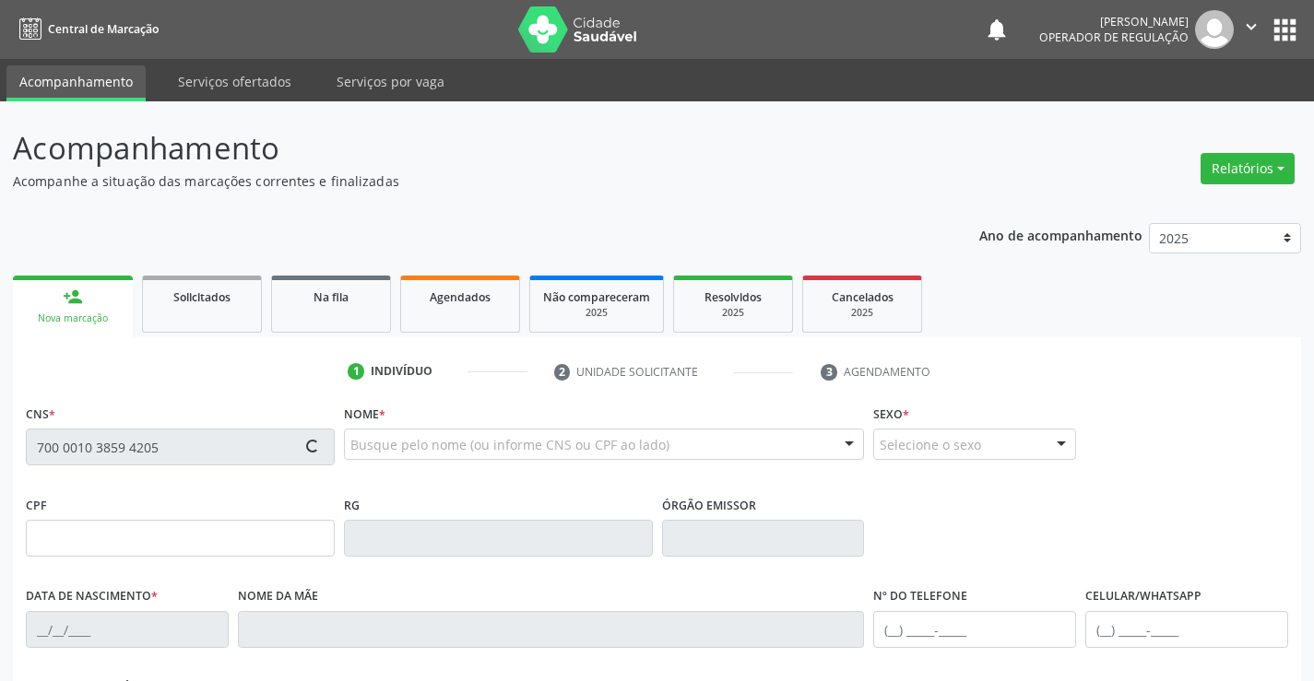
type input "S/N"
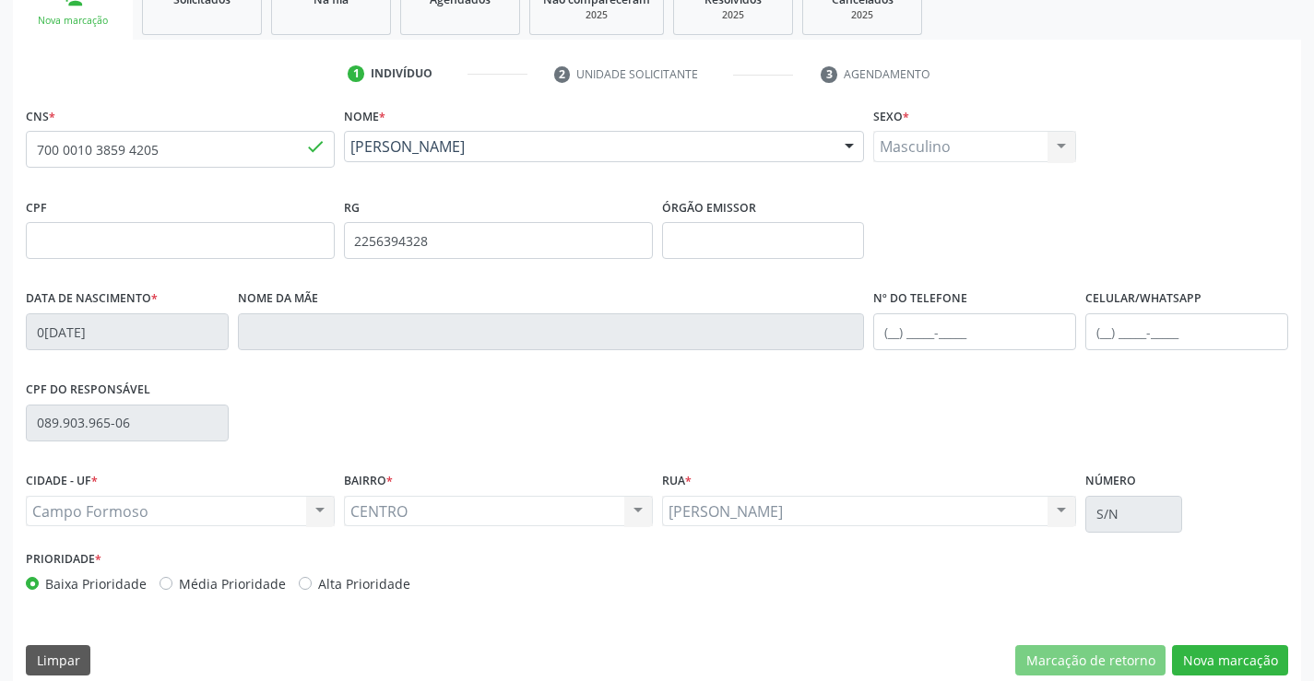
scroll to position [318, 0]
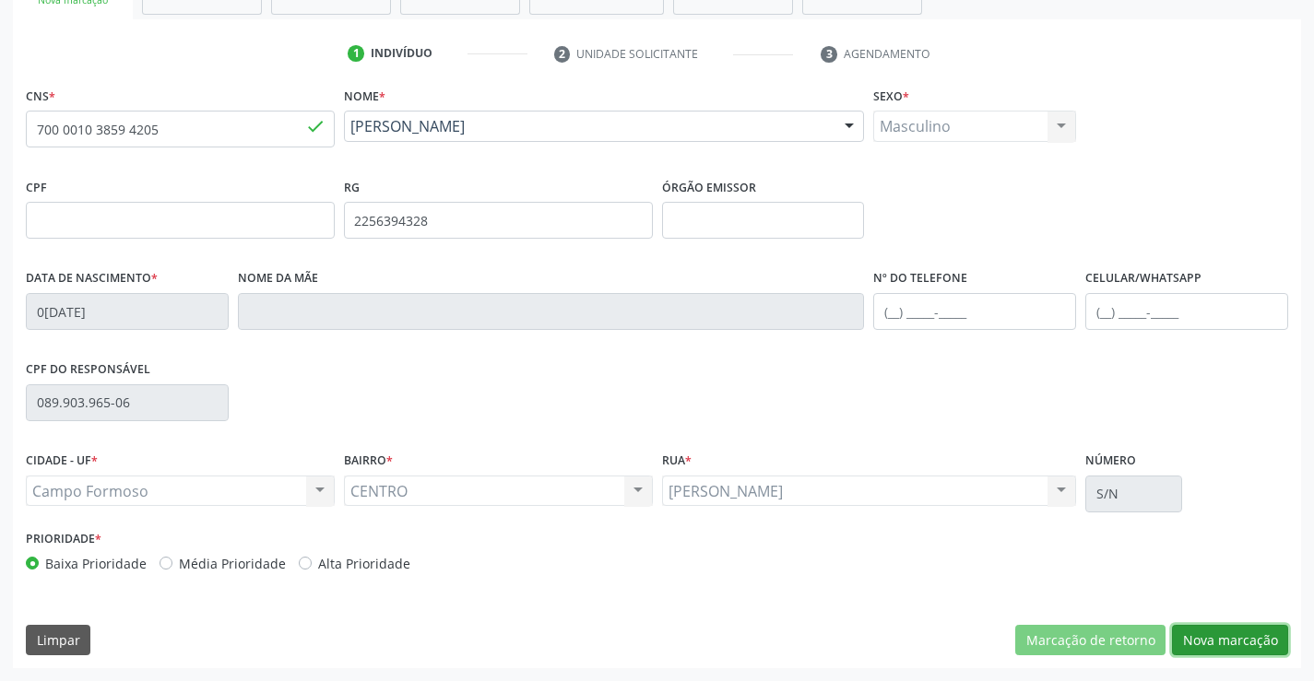
click at [1217, 634] on button "Nova marcação" at bounding box center [1230, 640] width 116 height 31
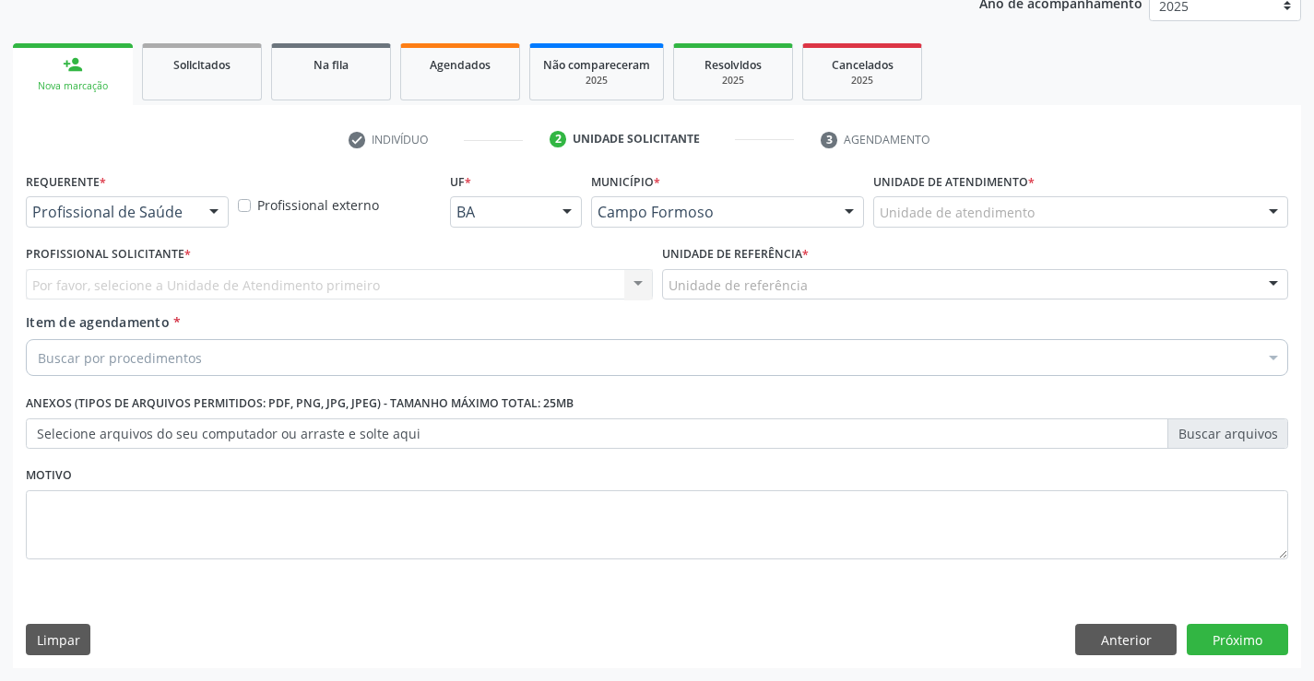
scroll to position [232, 0]
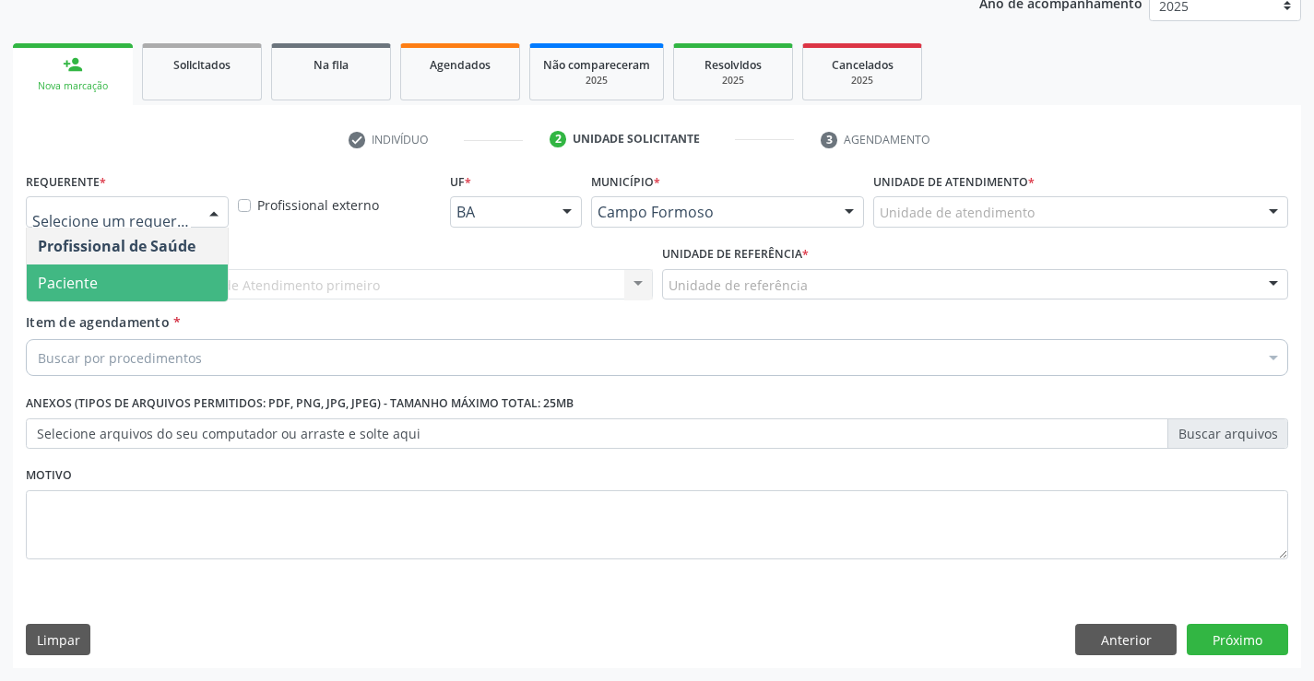
click at [110, 283] on span "Paciente" at bounding box center [127, 283] width 201 height 37
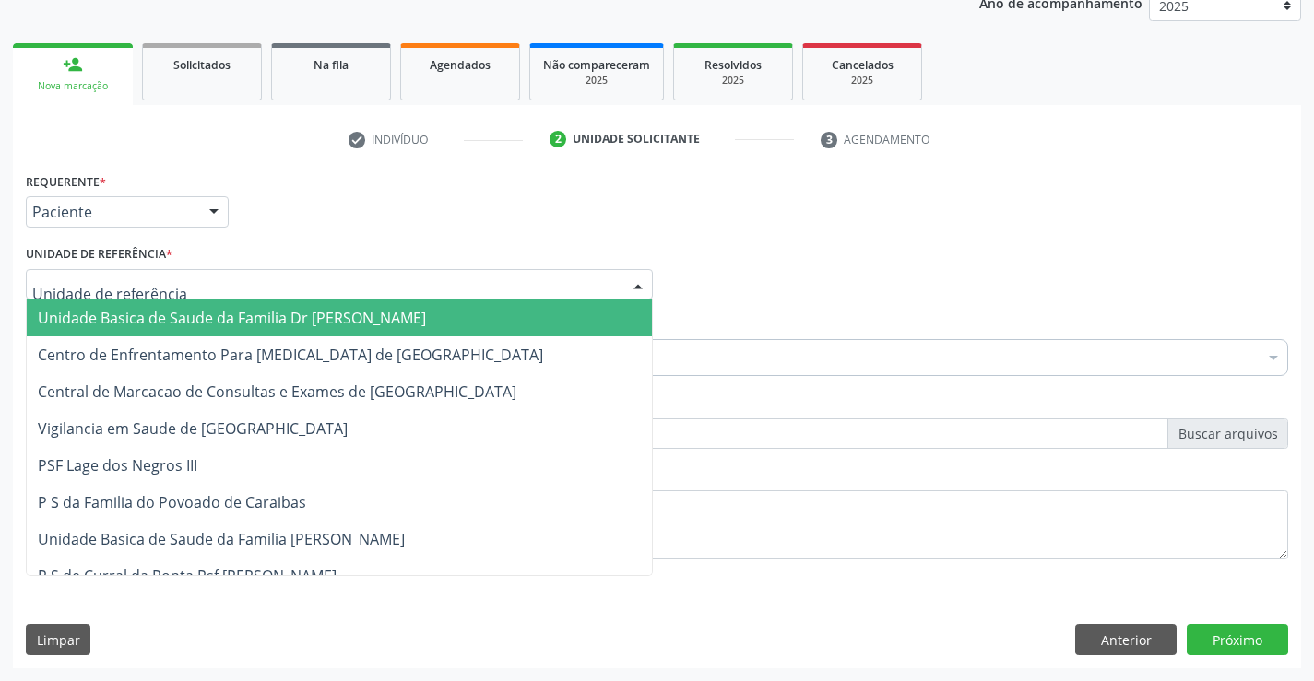
click at [122, 316] on span "Unidade Basica de Saude da Familia Dr [PERSON_NAME]" at bounding box center [232, 318] width 388 height 20
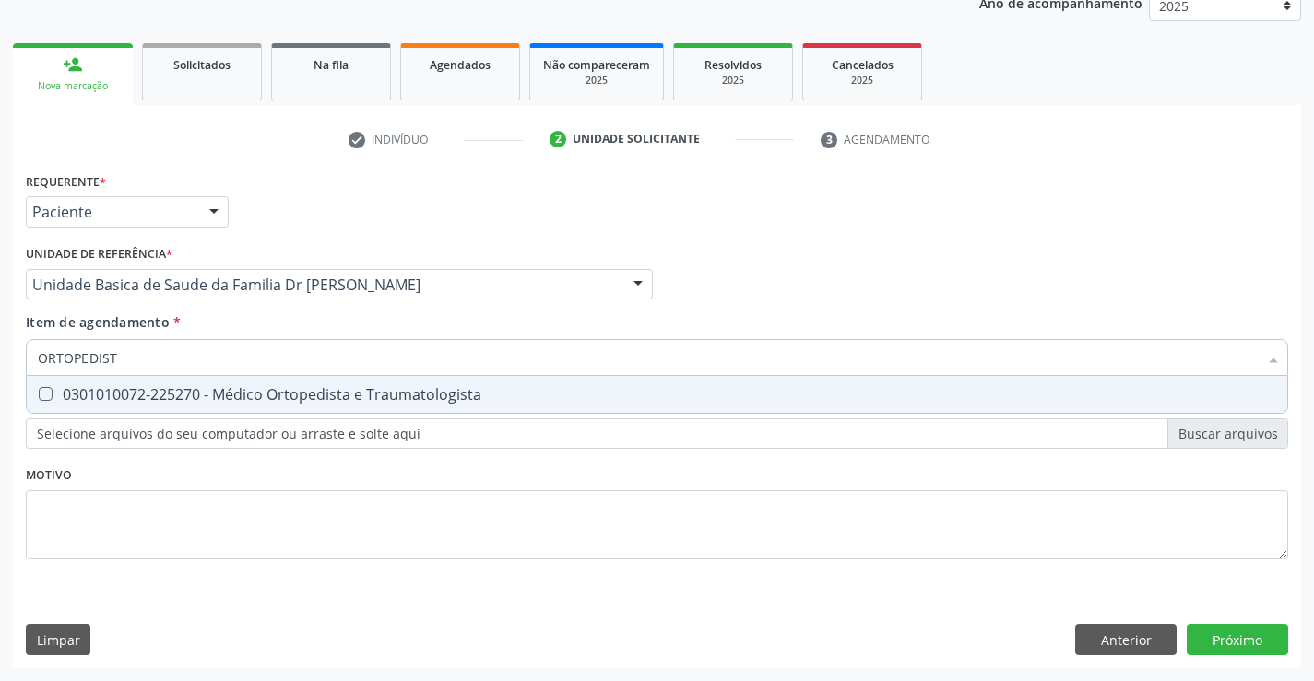
type input "ORTOPEDISTA"
click at [337, 399] on div "0301010072-225270 - Médico Ortopedista e Traumatologista" at bounding box center [657, 394] width 1238 height 15
checkbox Traumatologista "true"
click at [1233, 636] on div "Requerente * Paciente Profissional de Saúde Paciente Nenhum resultado encontrad…" at bounding box center [657, 418] width 1288 height 501
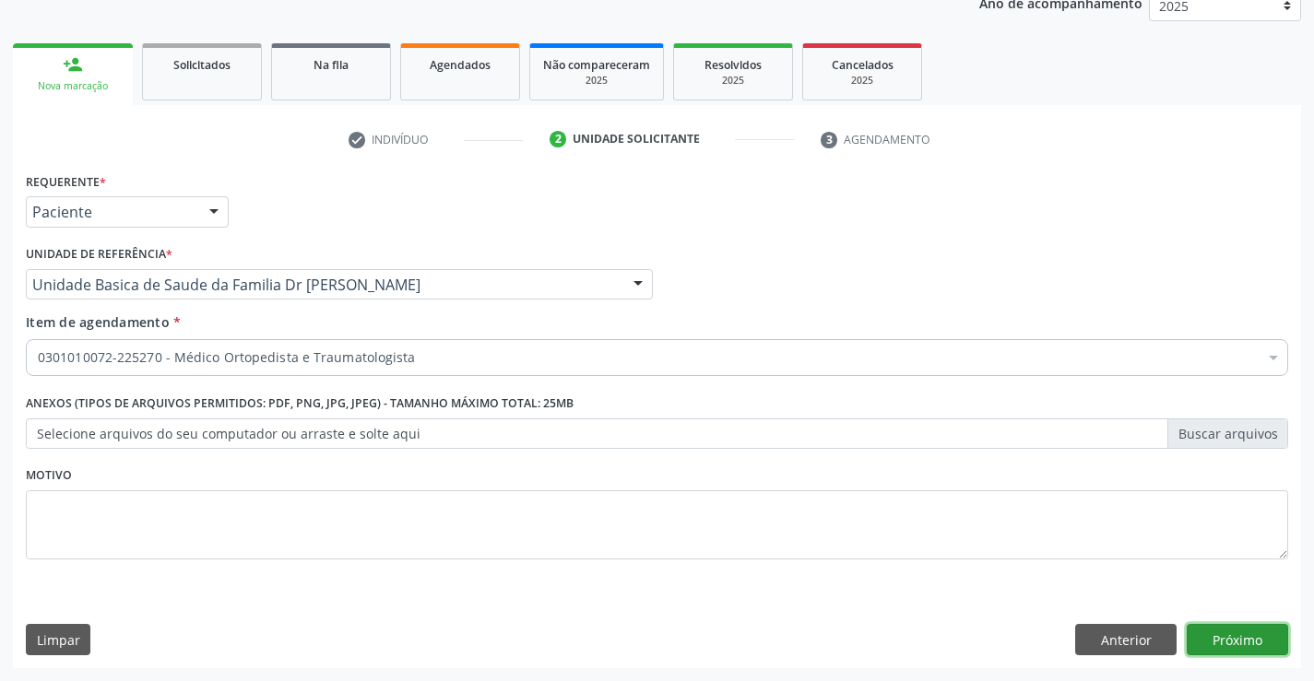
click at [1233, 636] on button "Próximo" at bounding box center [1237, 639] width 101 height 31
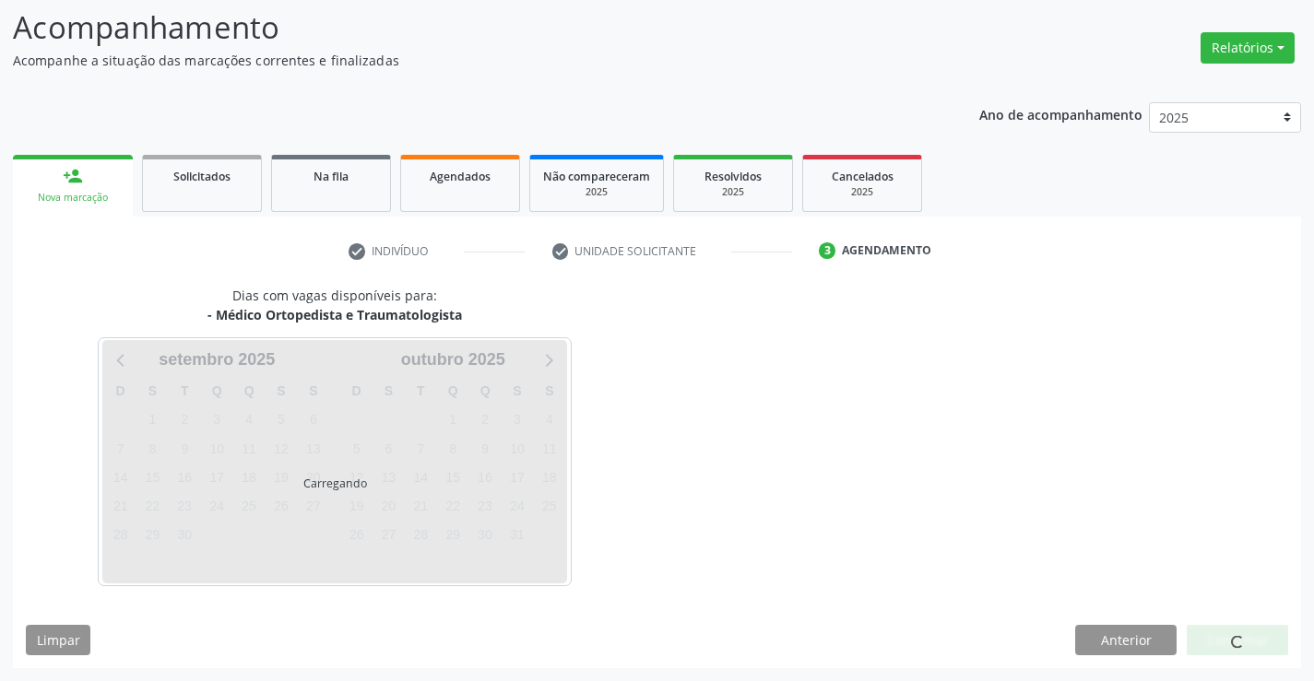
scroll to position [121, 0]
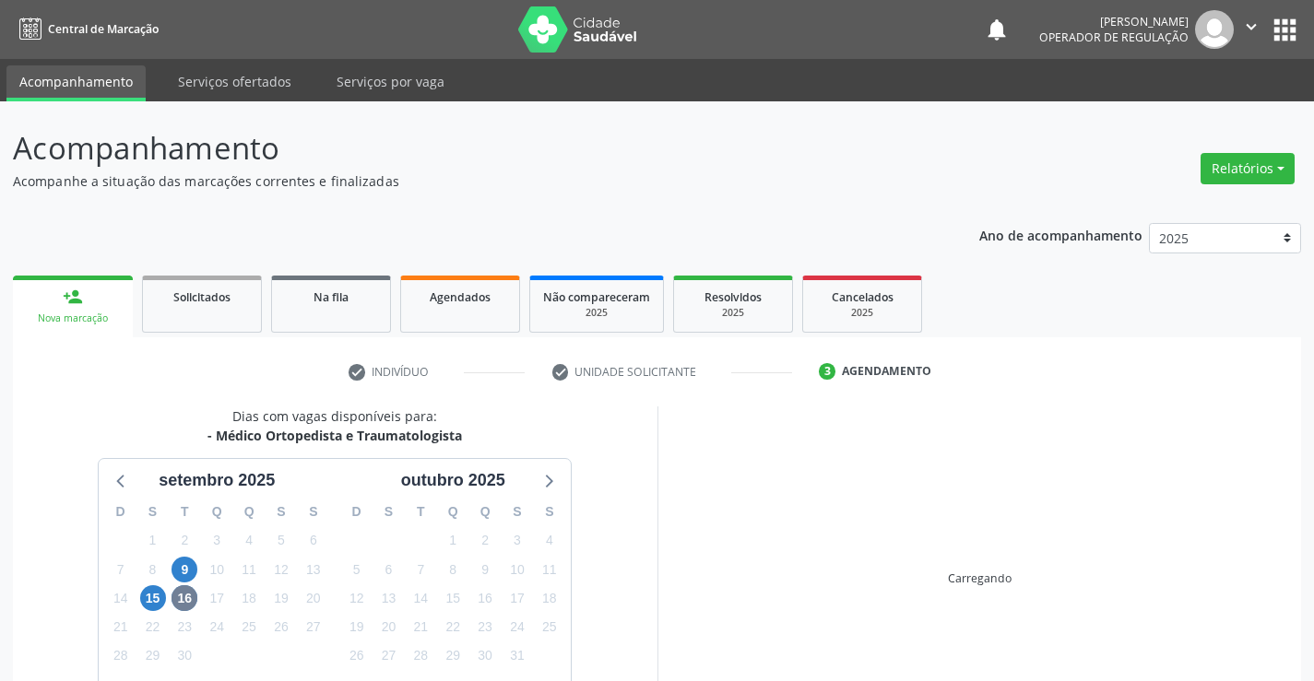
scroll to position [121, 0]
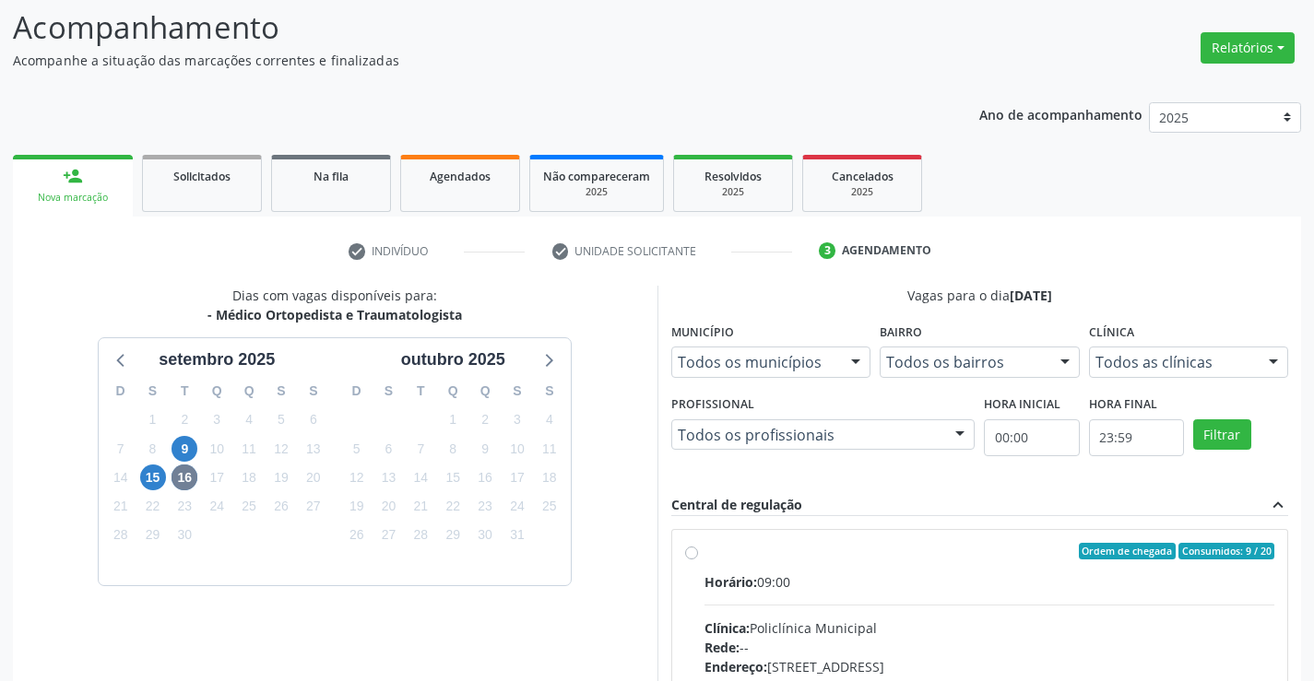
click at [992, 579] on div "Horário: 09:00" at bounding box center [990, 582] width 571 height 19
click at [698, 560] on input "Ordem de chegada Consumidos: 9 / 20 Horário: 09:00 Clínica: Policlínica Municip…" at bounding box center [691, 551] width 13 height 17
radio input "true"
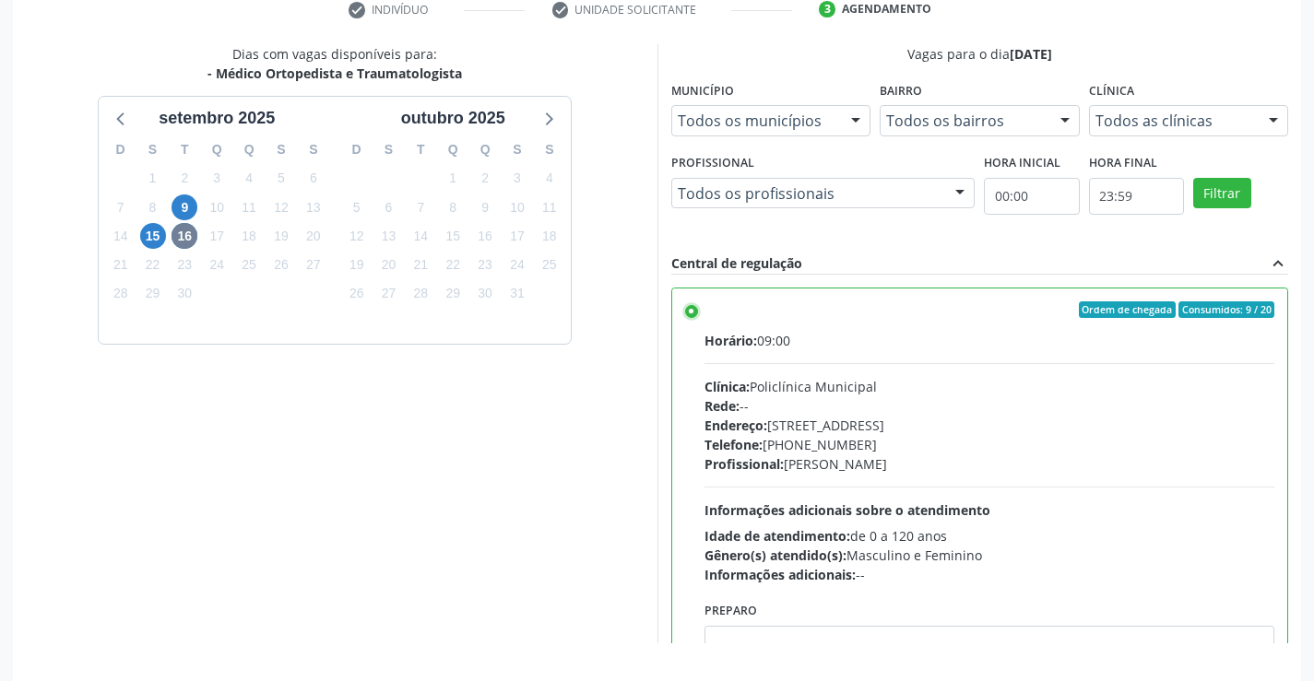
scroll to position [421, 0]
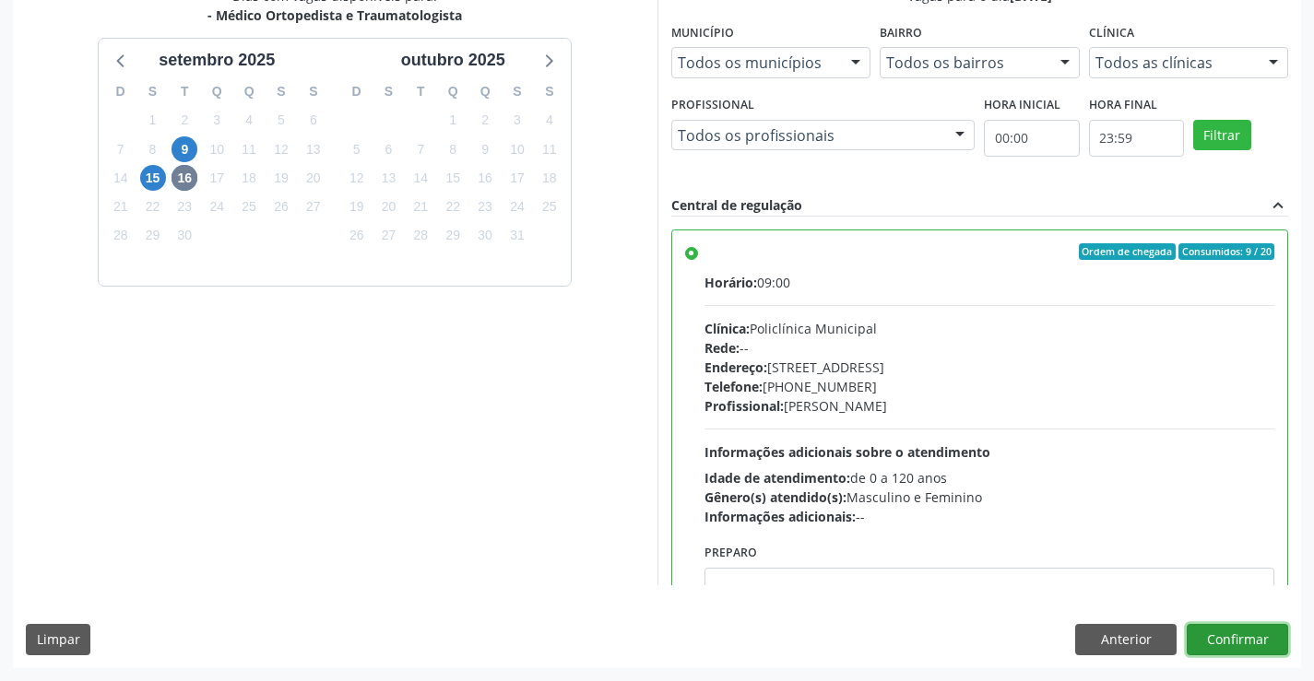
click at [1218, 632] on button "Confirmar" at bounding box center [1237, 639] width 101 height 31
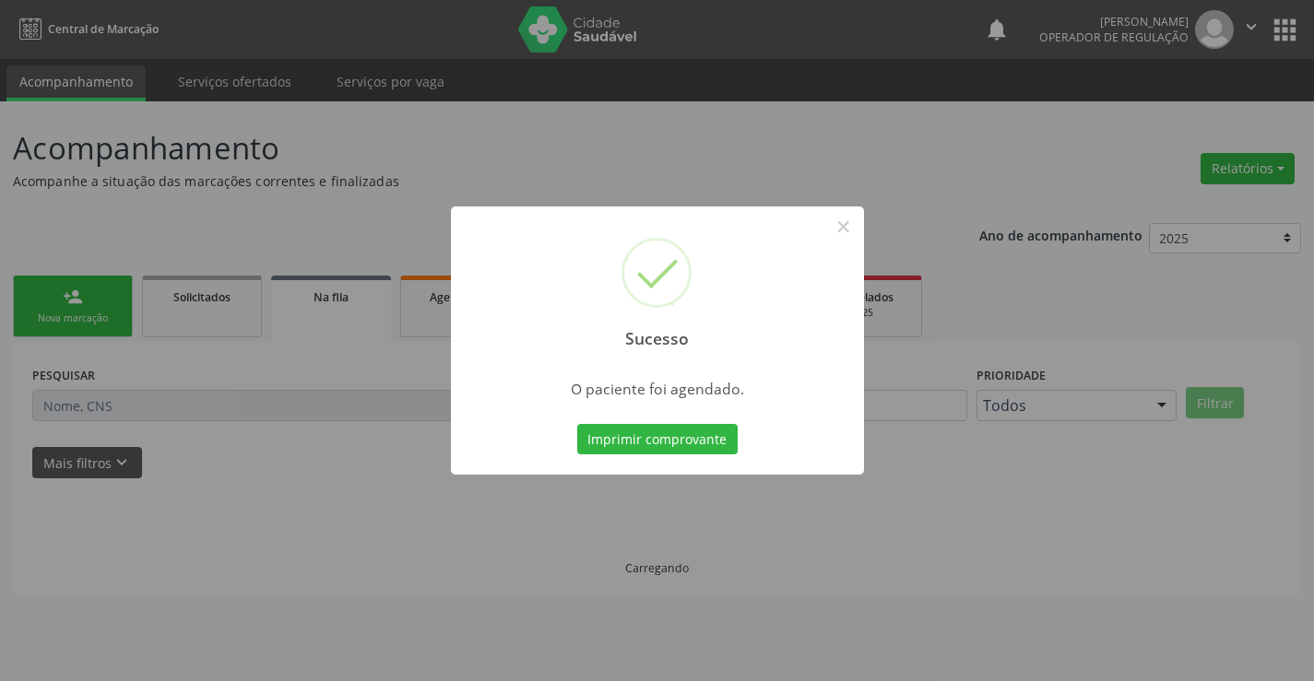
scroll to position [0, 0]
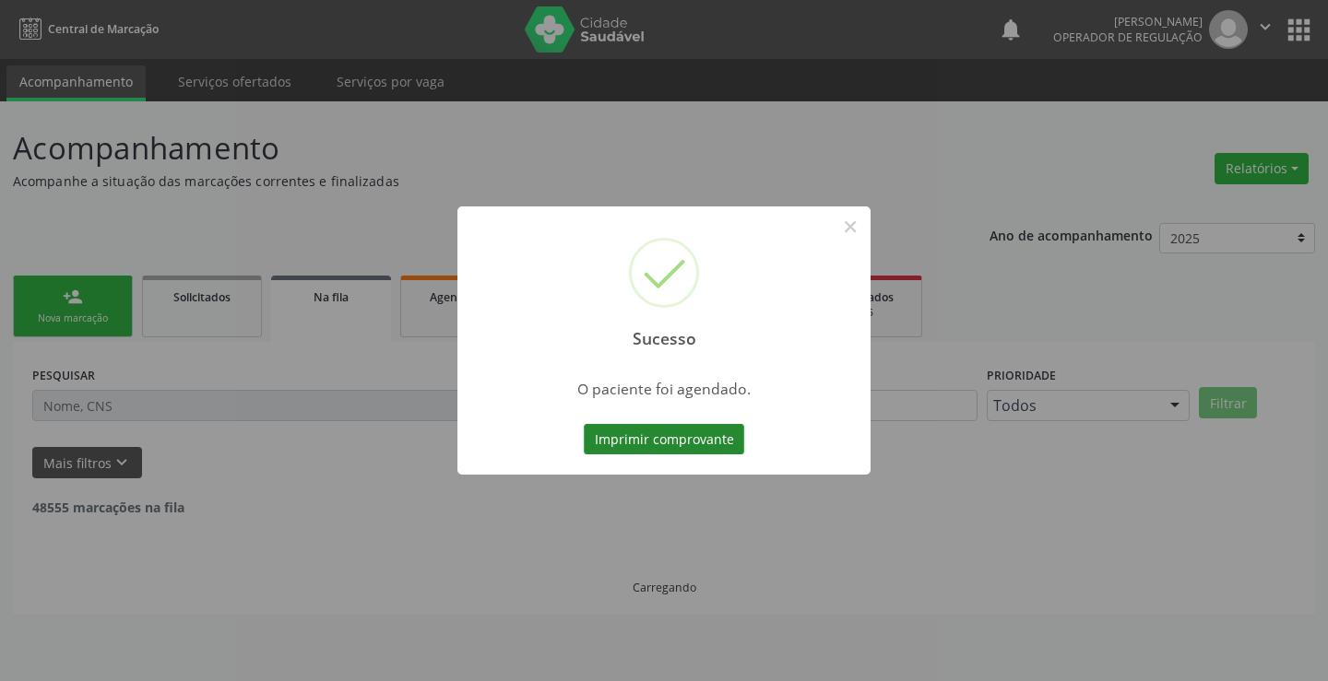
click at [673, 437] on button "Imprimir comprovante" at bounding box center [664, 439] width 160 height 31
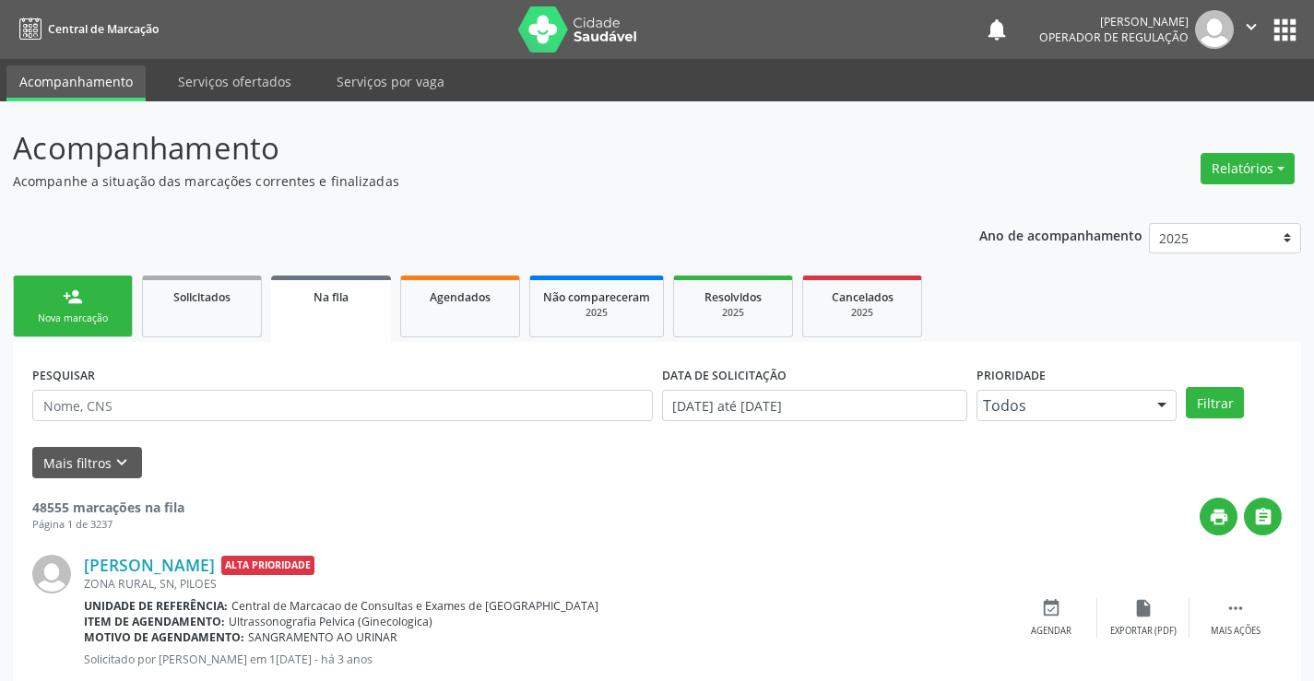
click at [65, 294] on div "person_add" at bounding box center [73, 297] width 20 height 20
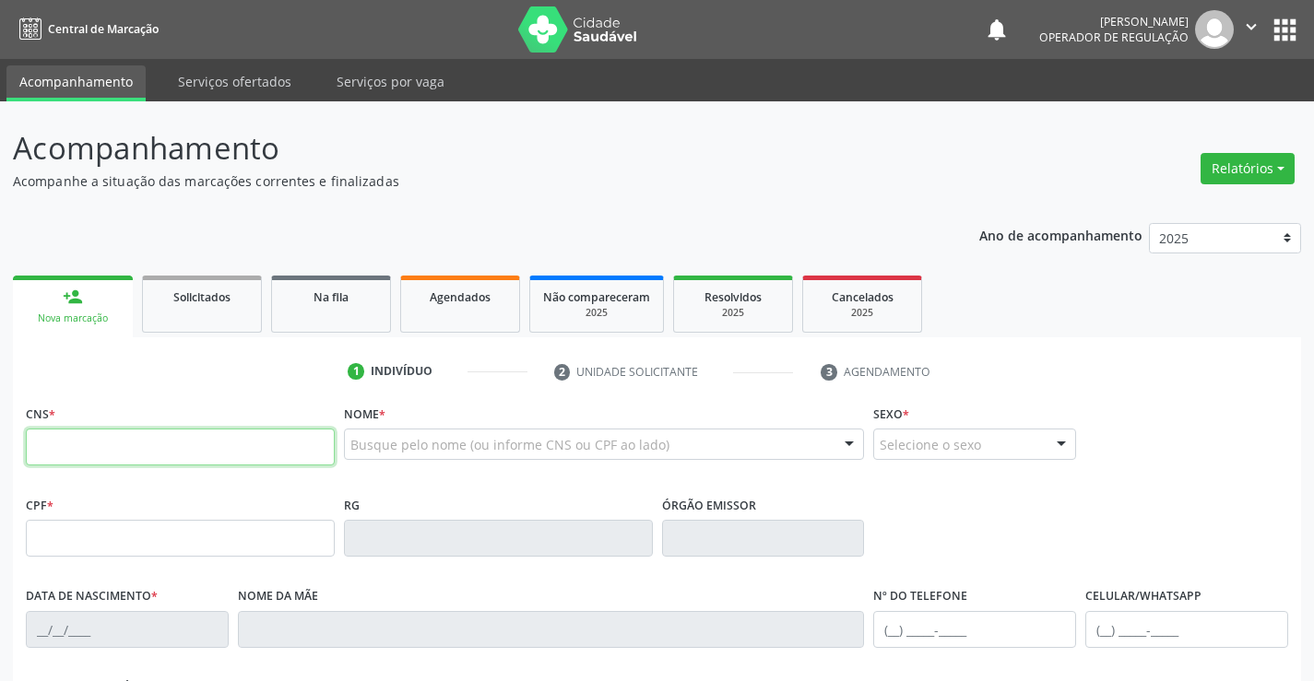
click at [145, 455] on input "text" at bounding box center [180, 447] width 309 height 37
click at [168, 457] on input "text" at bounding box center [180, 447] width 309 height 37
type input "701 0038 2149 7990"
type input "1[DATE]"
type input "S/N"
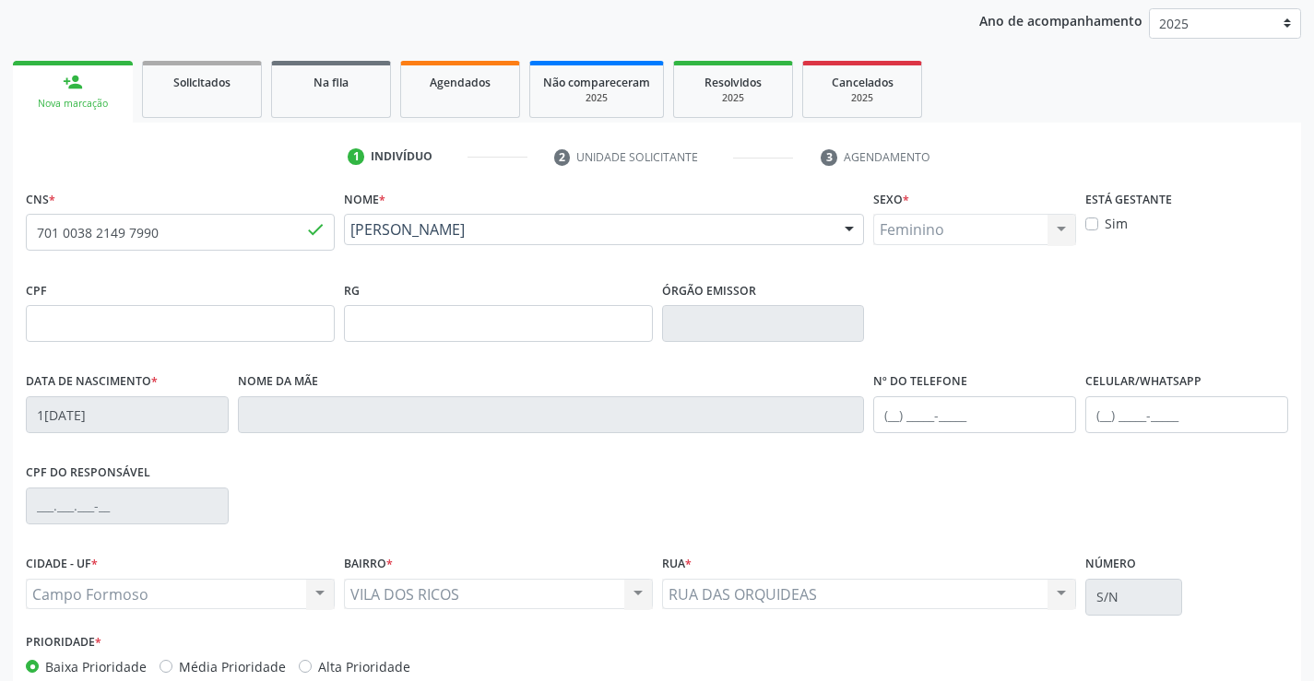
scroll to position [318, 0]
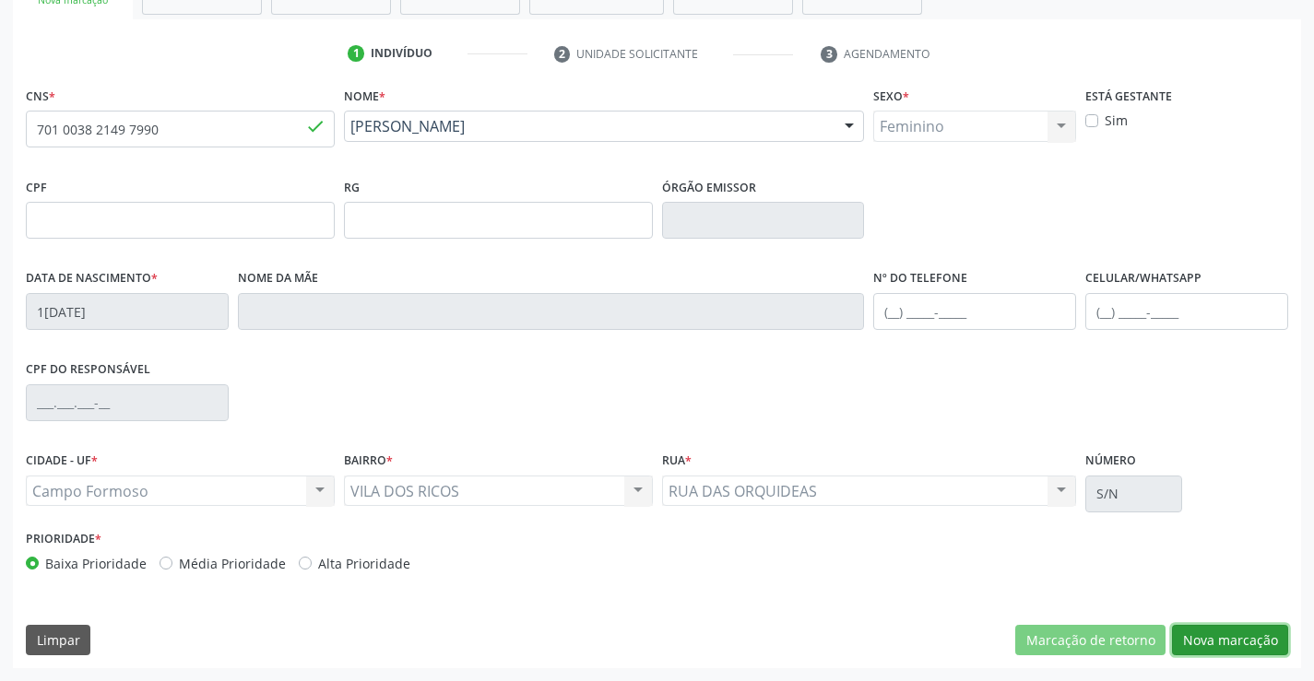
click at [1240, 637] on button "Nova marcação" at bounding box center [1230, 640] width 116 height 31
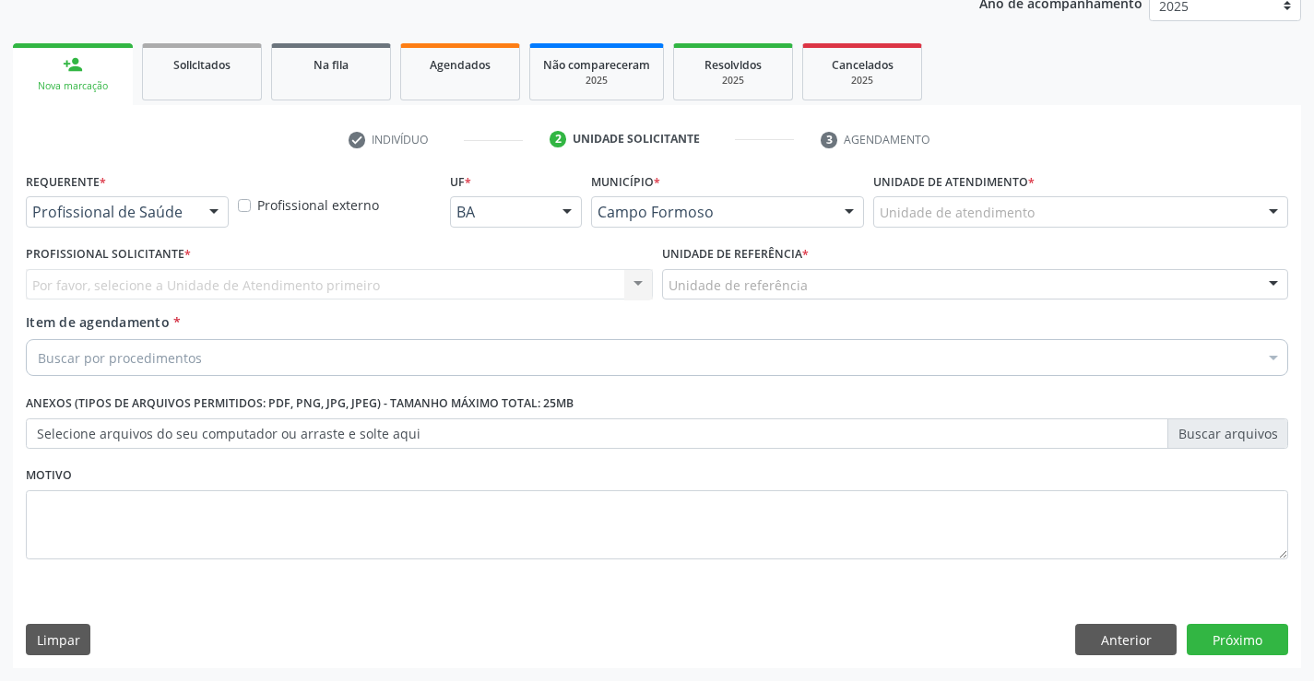
scroll to position [232, 0]
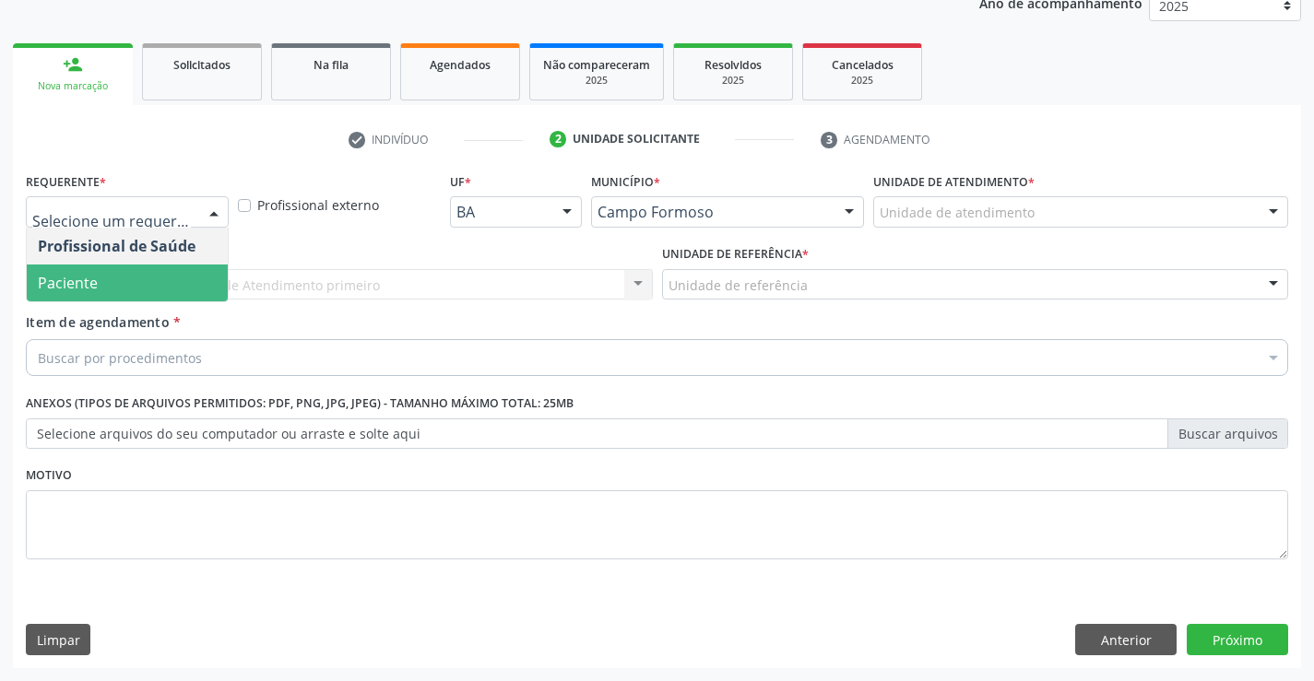
click at [80, 283] on span "Paciente" at bounding box center [68, 283] width 60 height 20
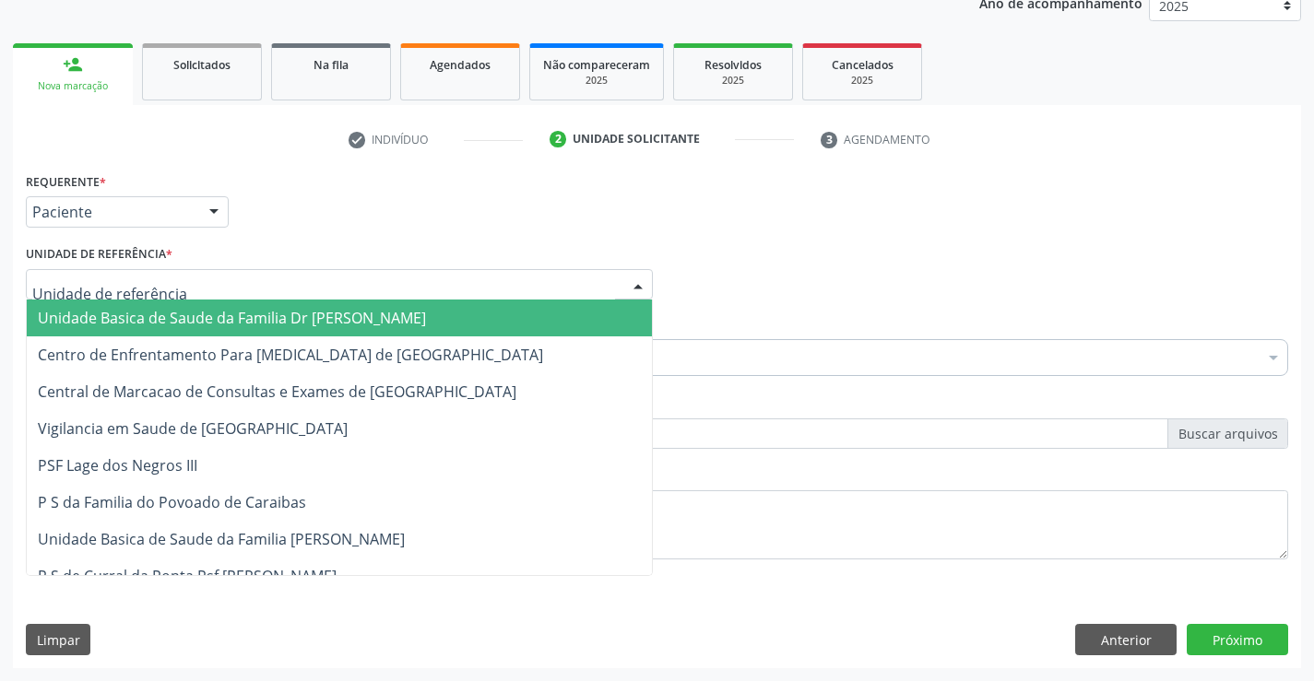
click at [136, 307] on span "Unidade Basica de Saude da Familia Dr [PERSON_NAME]" at bounding box center [339, 318] width 625 height 37
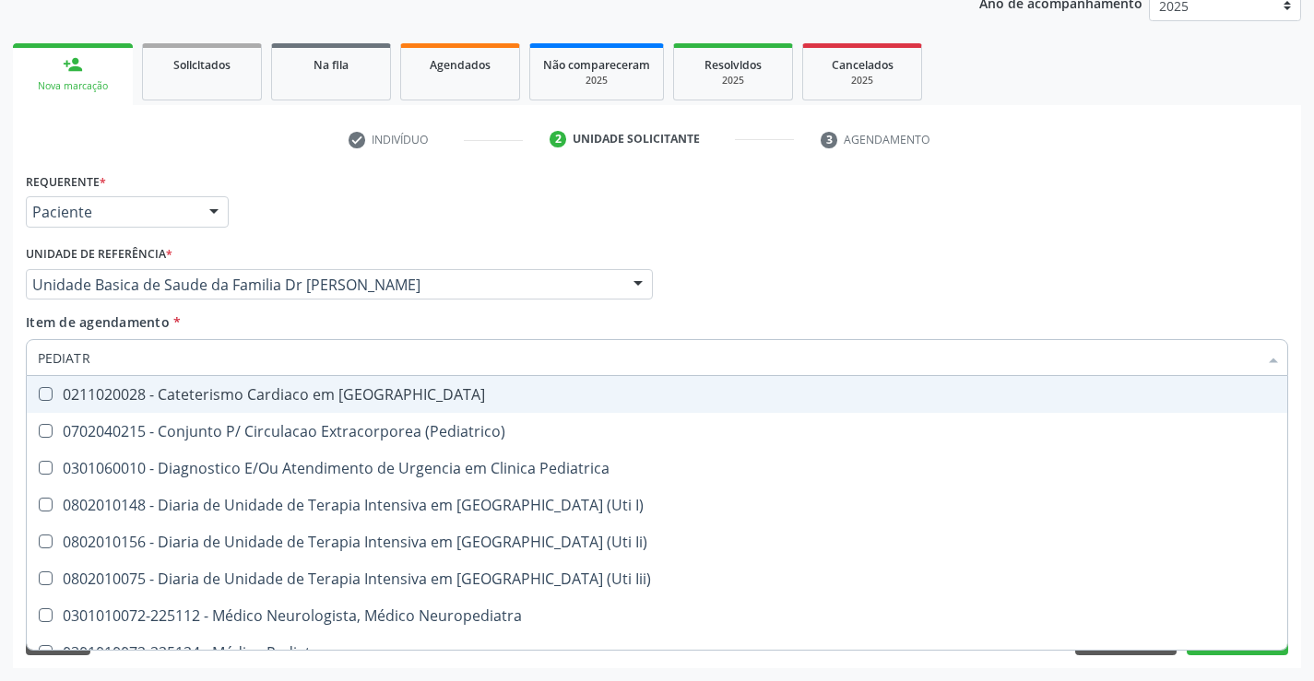
type input "PEDIATRA"
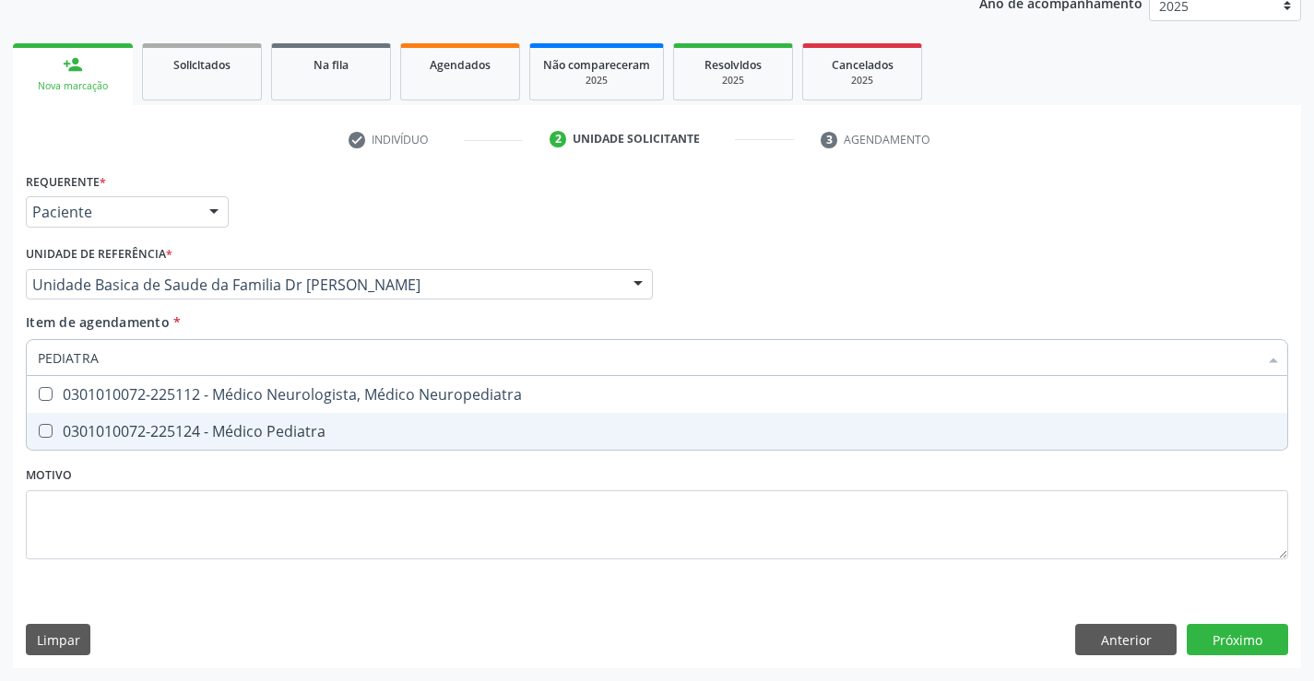
click at [238, 425] on div "0301010072-225124 - Médico Pediatra" at bounding box center [657, 431] width 1238 height 15
checkbox Pediatra "true"
click at [1243, 633] on div "Requerente * Paciente Profissional de Saúde Paciente Nenhum resultado encontrad…" at bounding box center [657, 418] width 1288 height 501
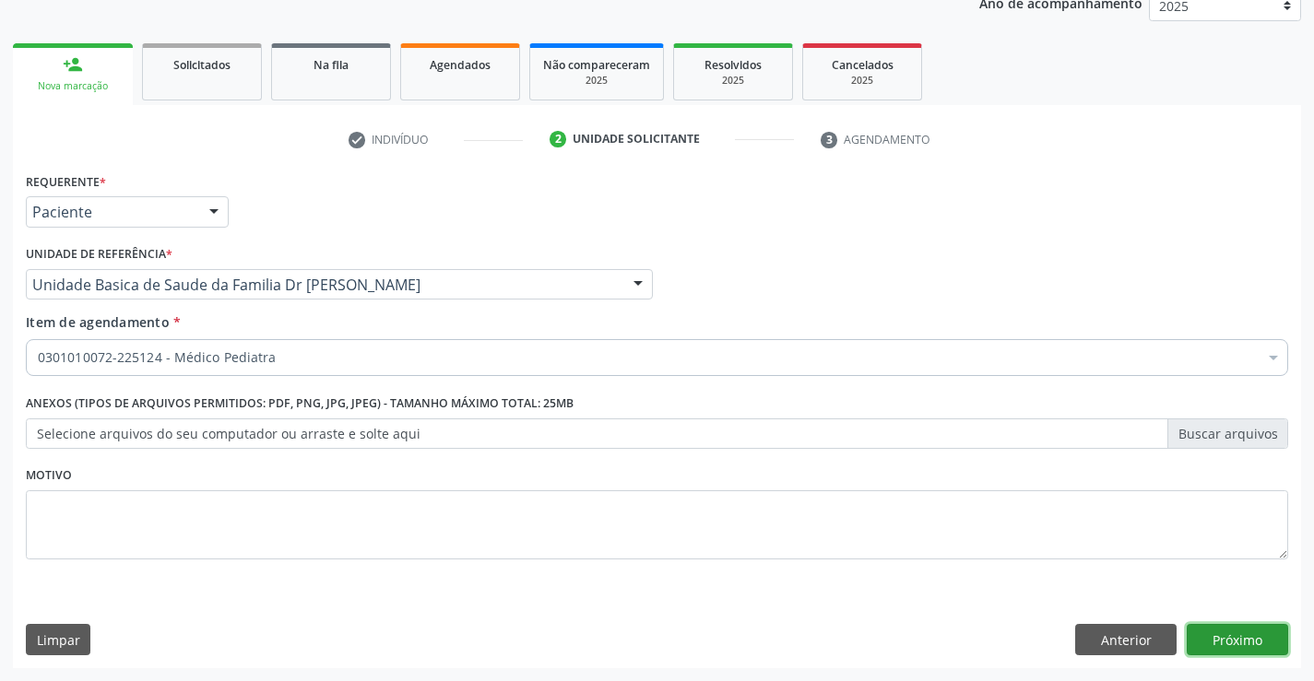
click at [1243, 633] on button "Próximo" at bounding box center [1237, 639] width 101 height 31
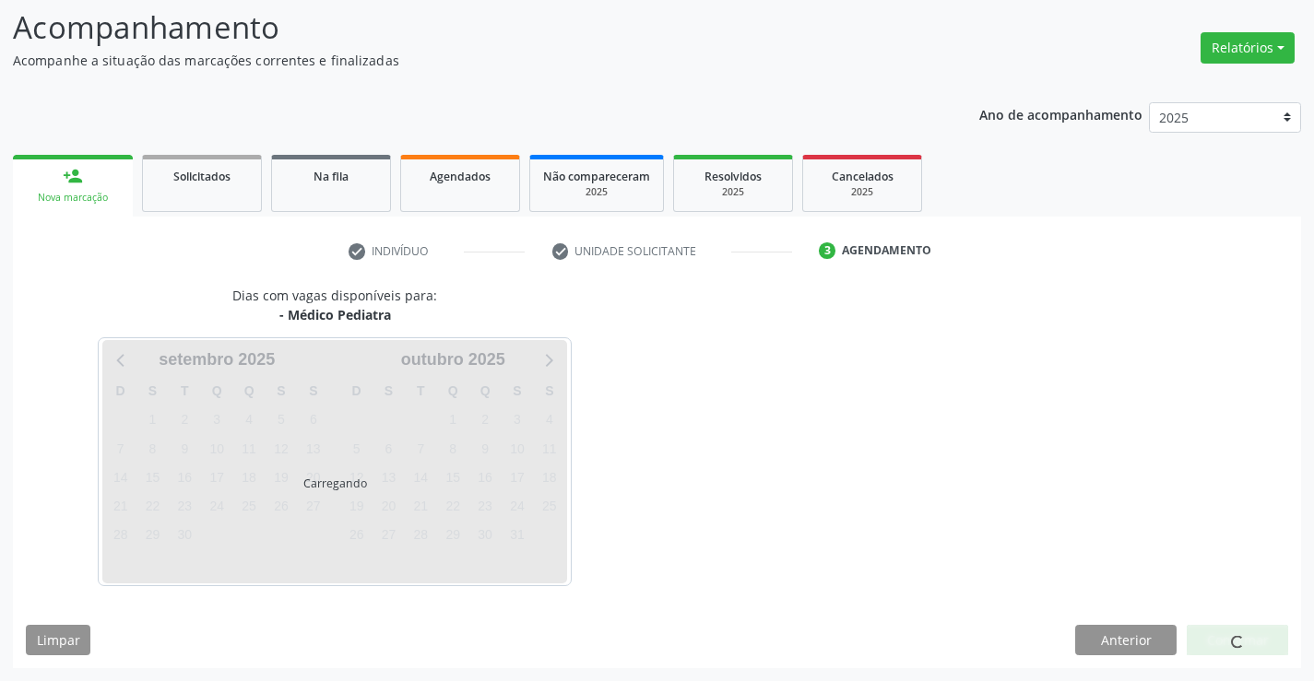
scroll to position [121, 0]
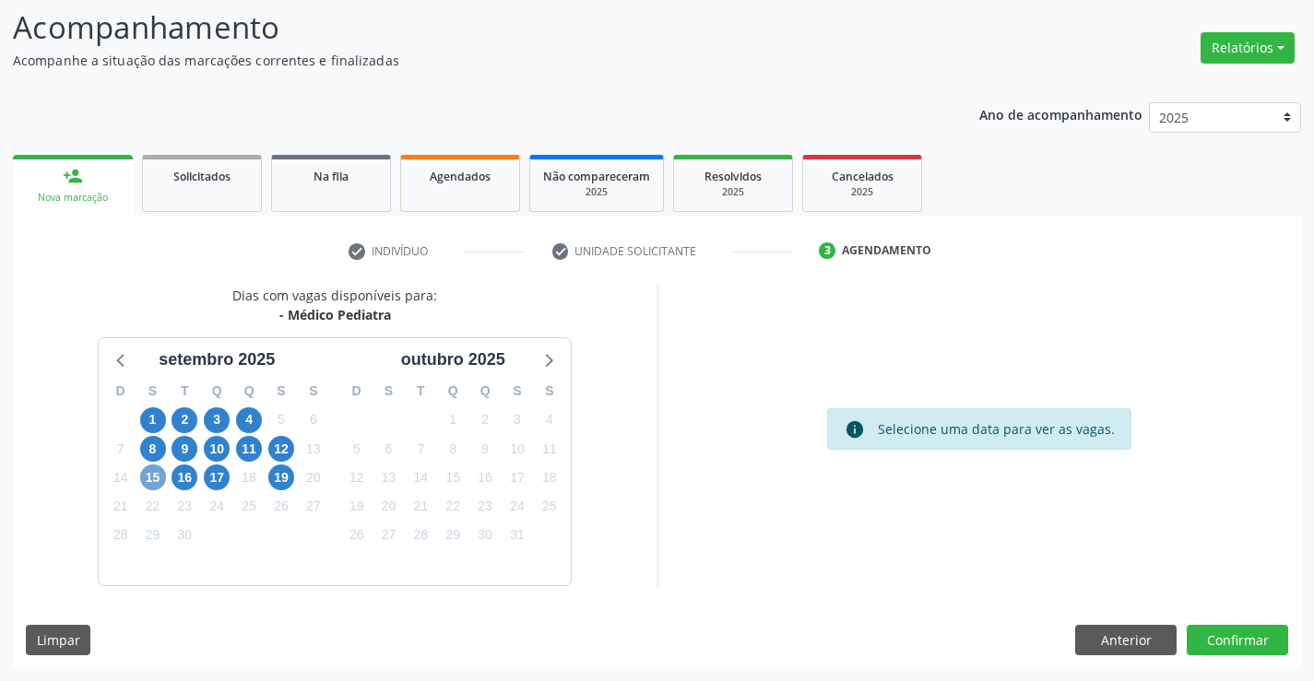
click at [153, 478] on span "15" at bounding box center [153, 478] width 26 height 26
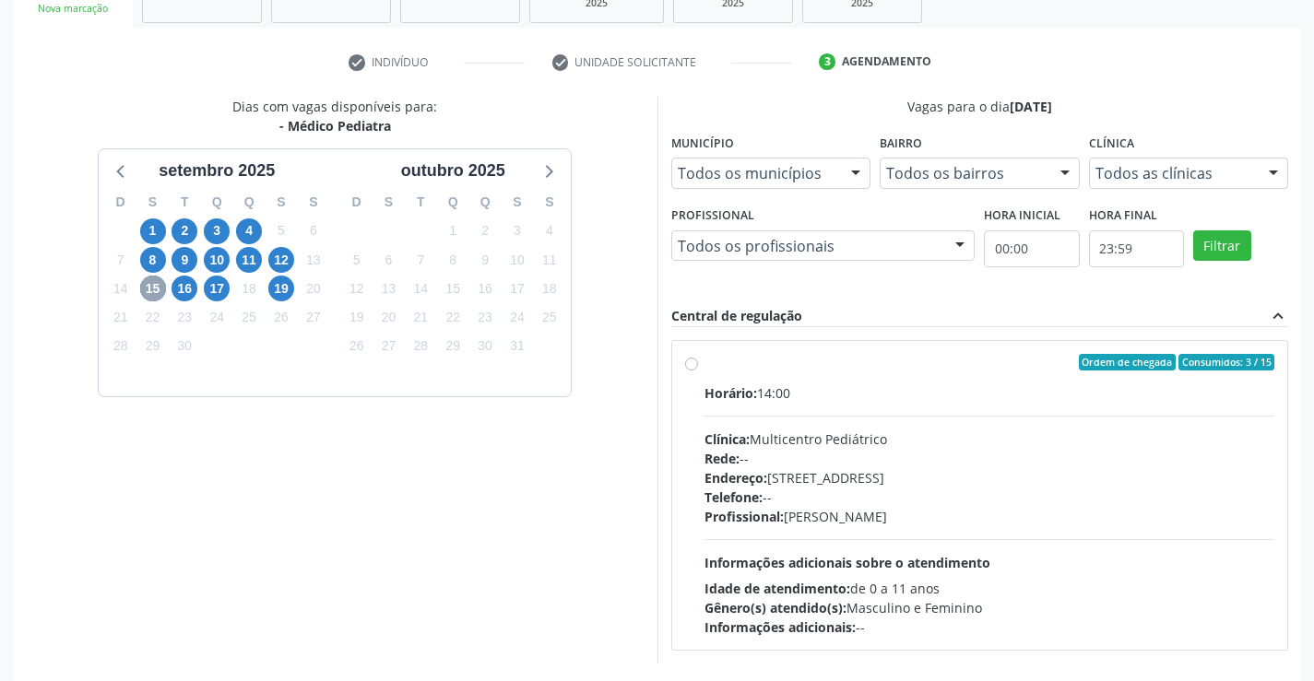
scroll to position [387, 0]
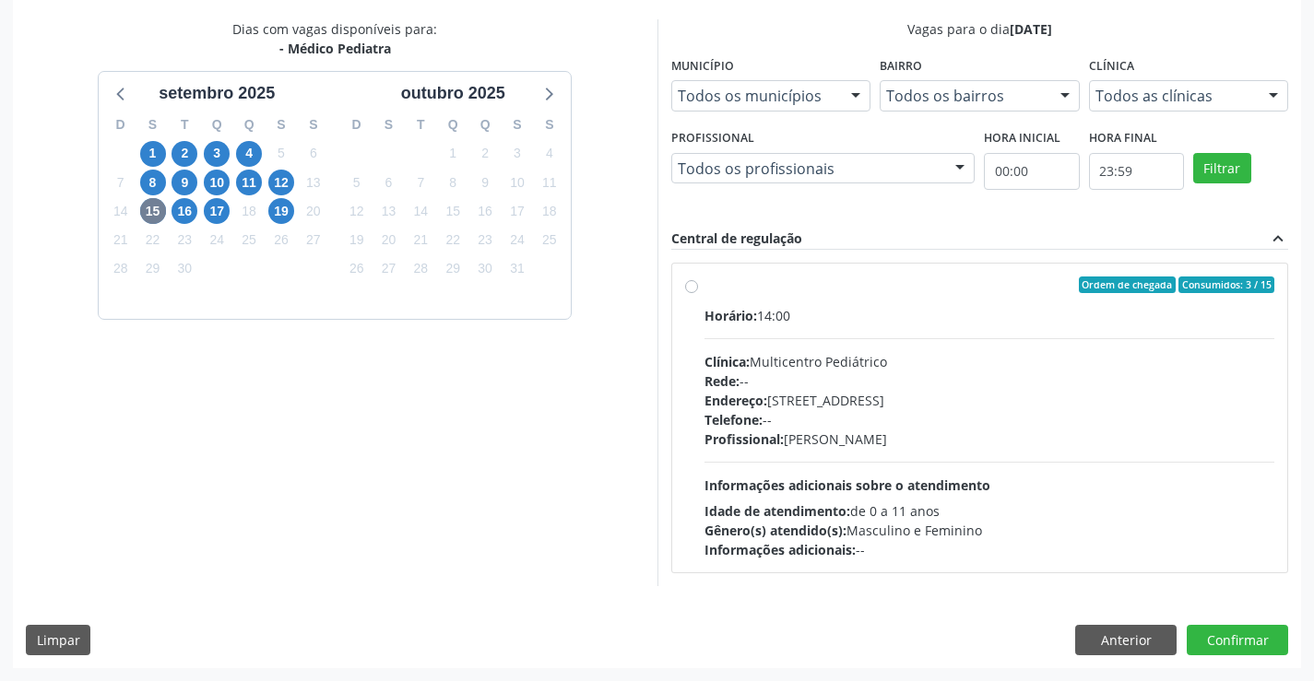
click at [868, 302] on label "Ordem de chegada Consumidos: 3 / 15 Horário: 14:00 Clínica: Multicentro Pediátr…" at bounding box center [990, 418] width 571 height 283
click at [698, 293] on input "Ordem de chegada Consumidos: 3 / 15 Horário: 14:00 Clínica: Multicentro Pediátr…" at bounding box center [691, 285] width 13 height 17
radio input "true"
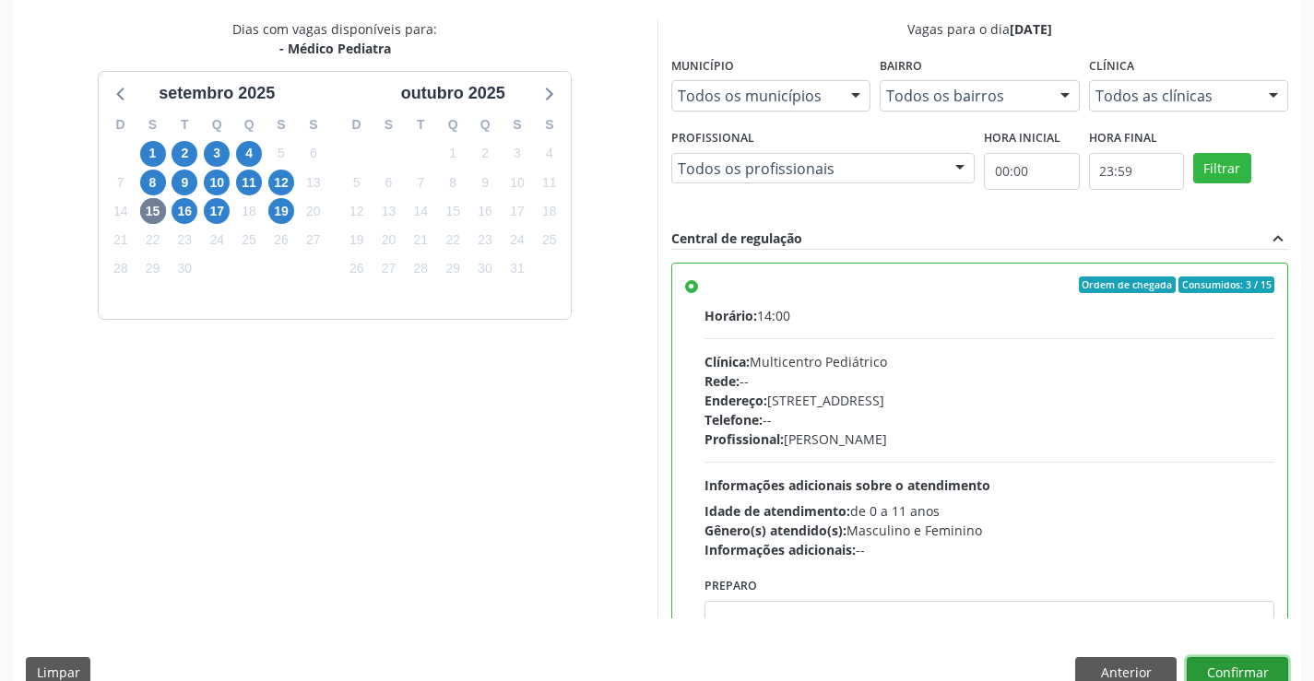
click at [1232, 668] on button "Confirmar" at bounding box center [1237, 673] width 101 height 31
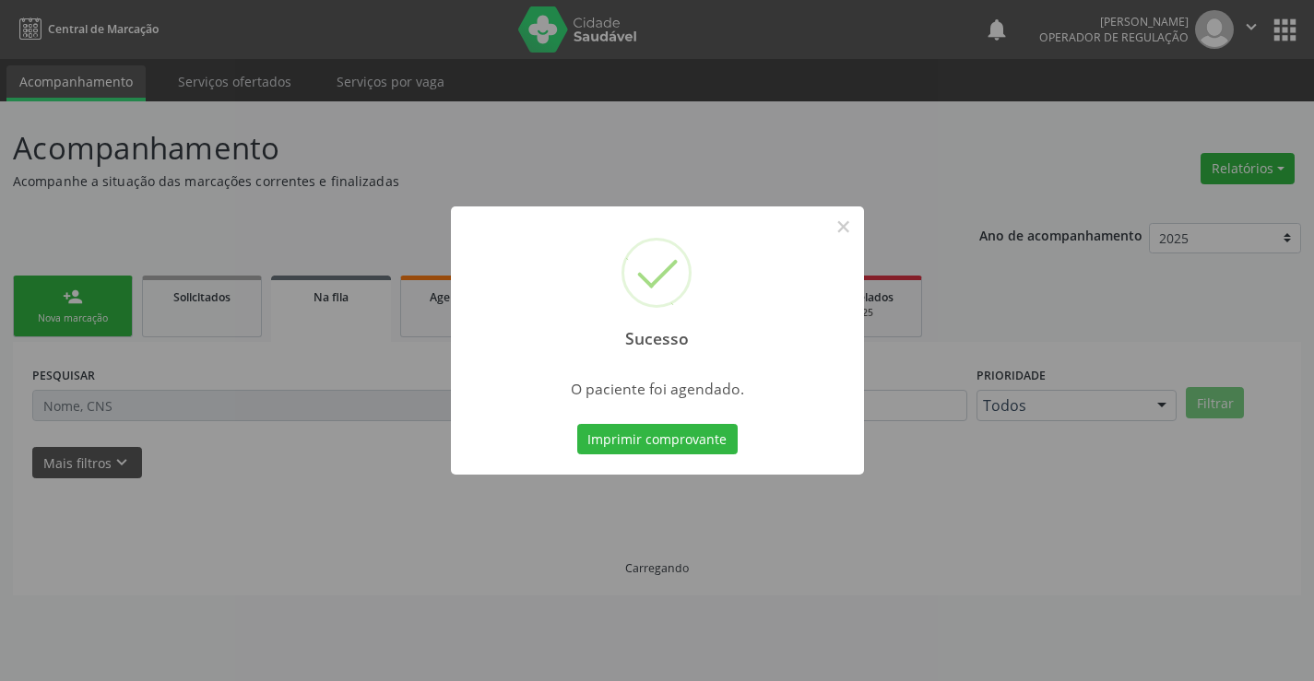
scroll to position [0, 0]
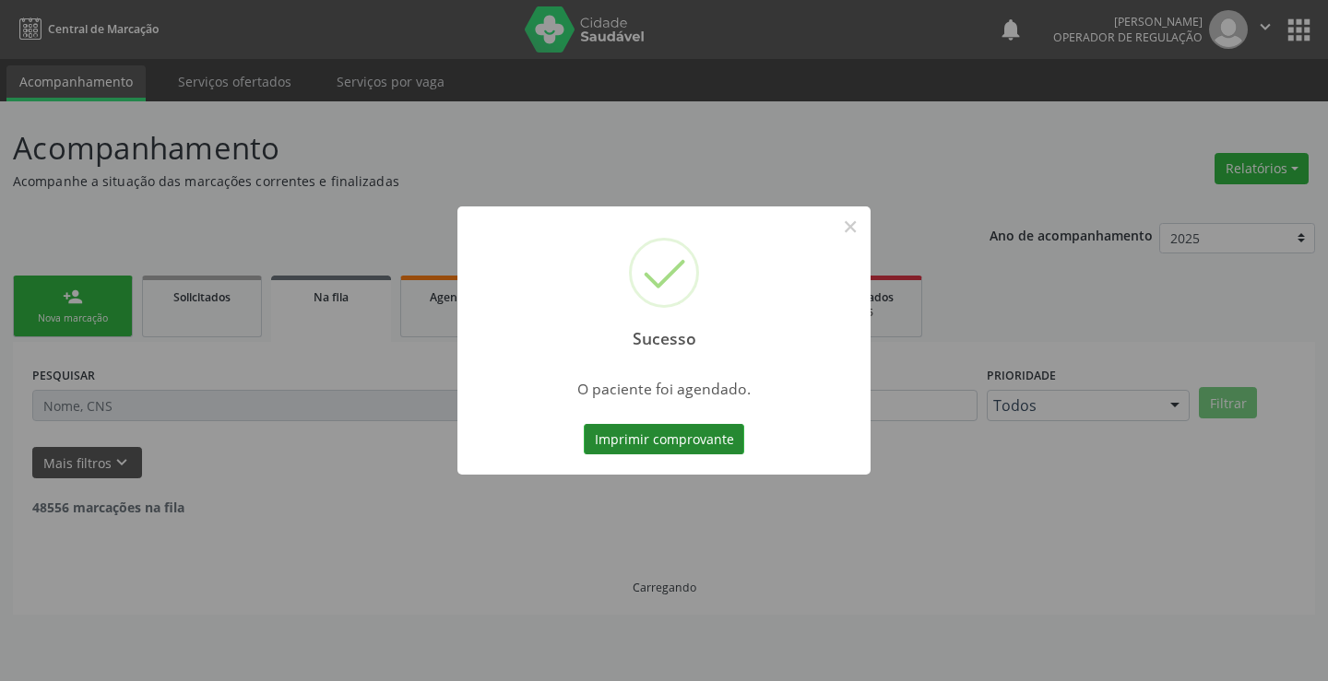
click at [663, 436] on button "Imprimir comprovante" at bounding box center [664, 439] width 160 height 31
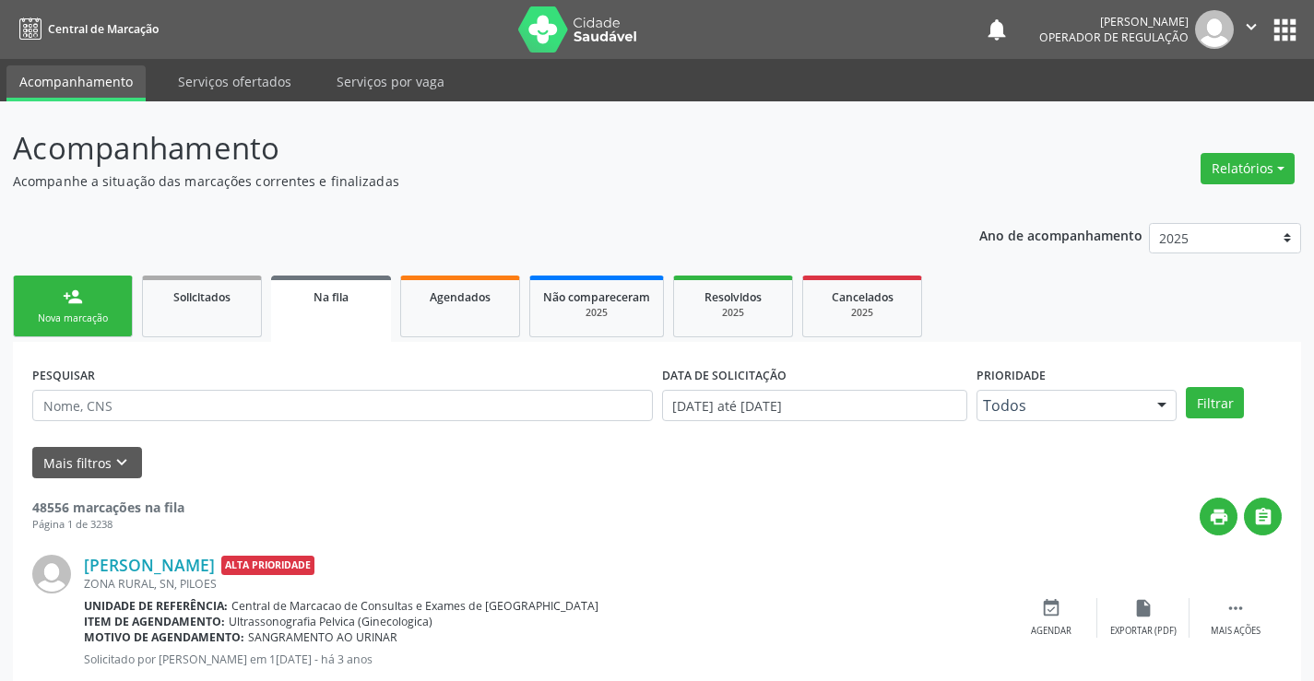
click at [78, 295] on div "person_add" at bounding box center [73, 297] width 20 height 20
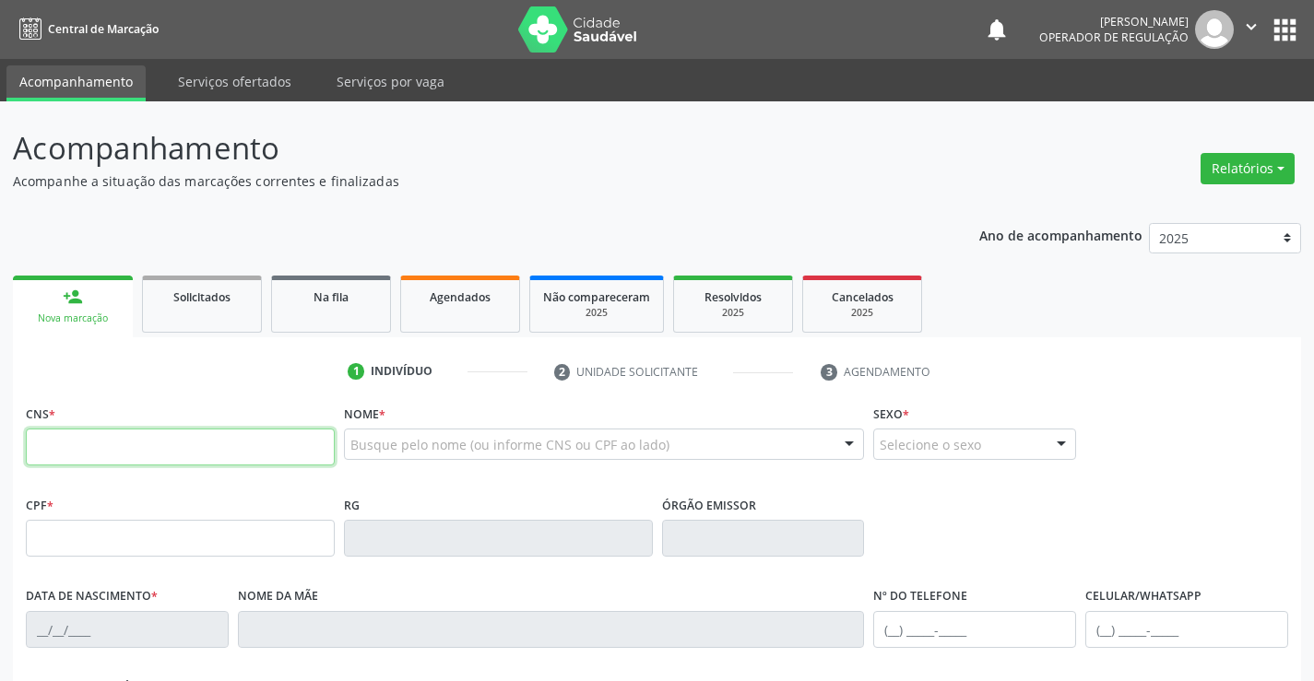
click at [164, 459] on input "text" at bounding box center [180, 447] width 309 height 37
type input "701 2010 6427 2712"
type input "26/07/2025"
type input "S/N"
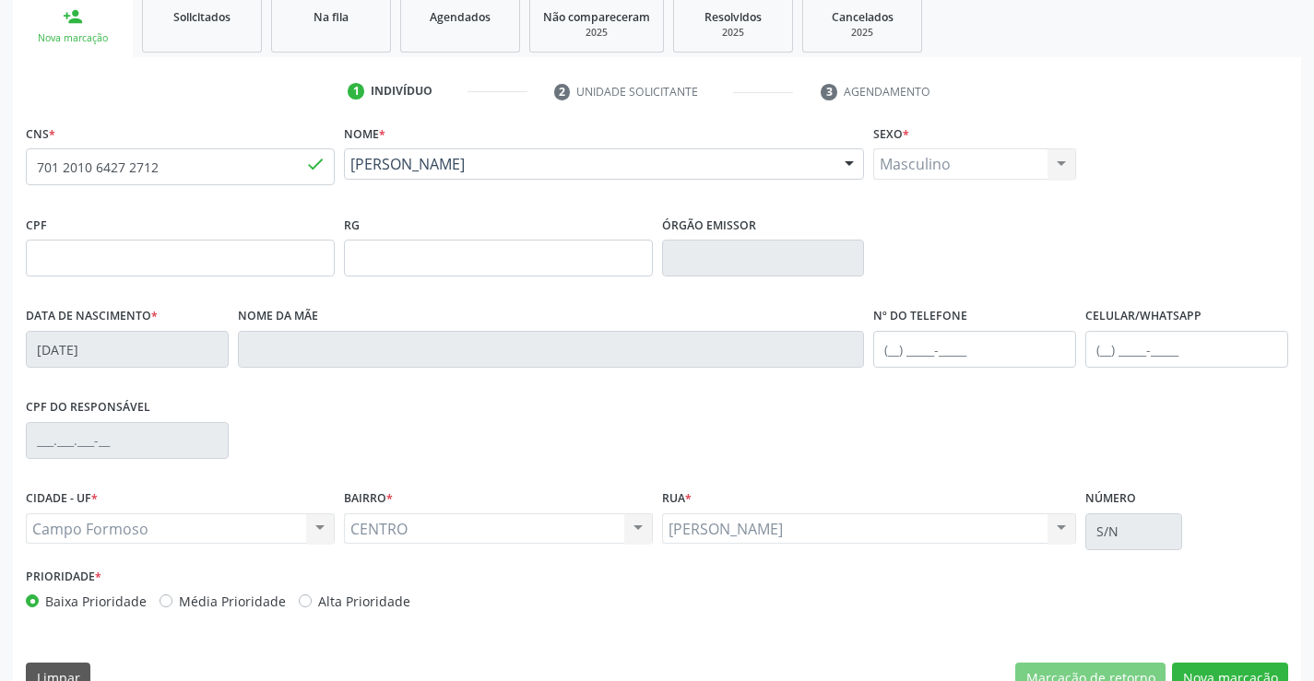
scroll to position [318, 0]
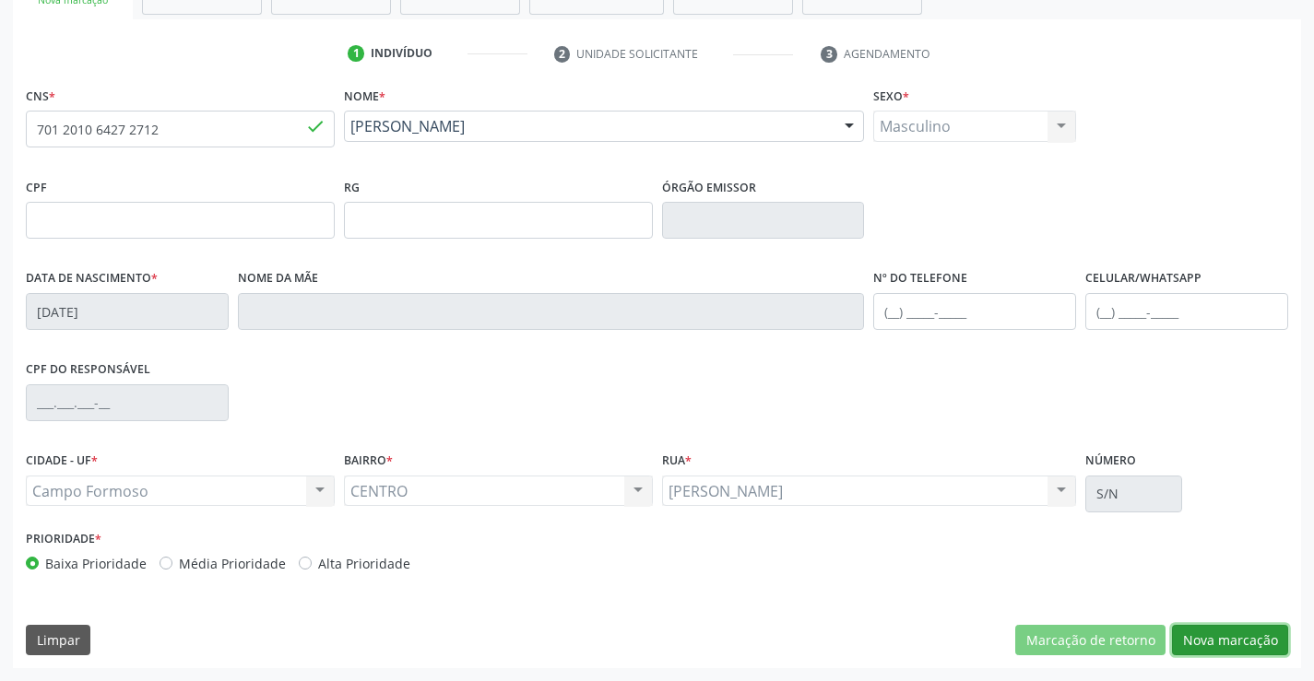
click at [1234, 638] on button "Nova marcação" at bounding box center [1230, 640] width 116 height 31
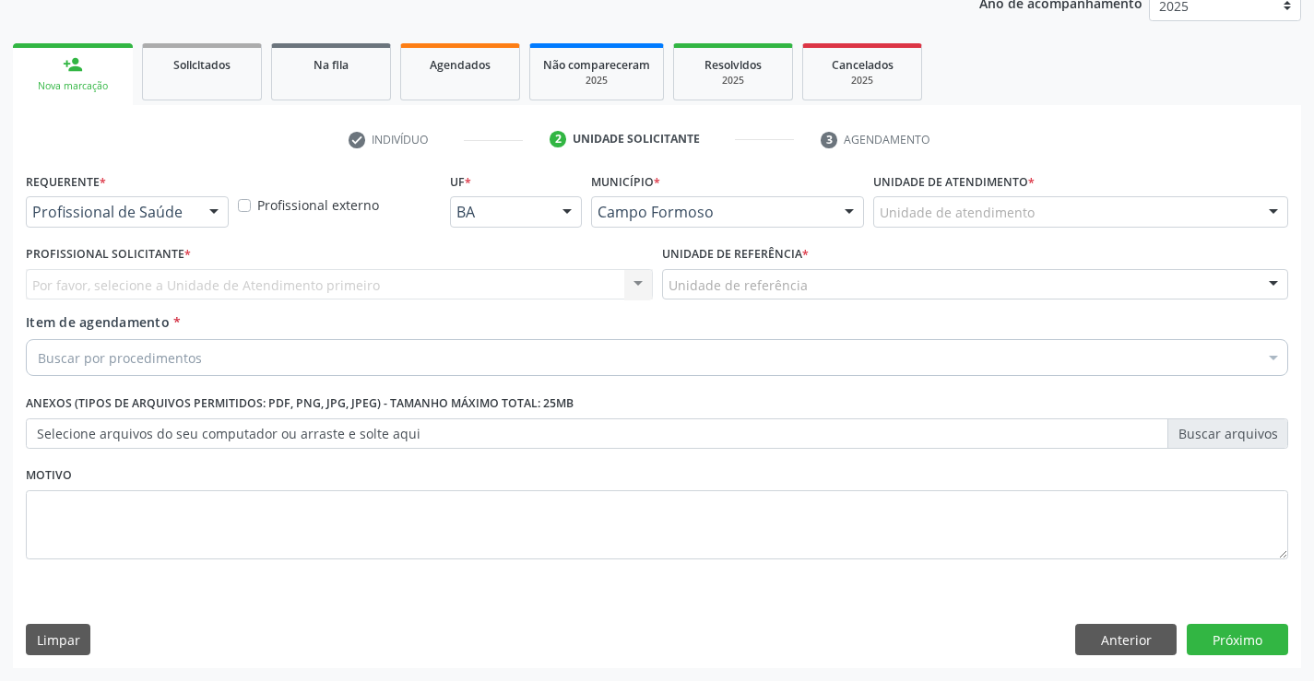
scroll to position [232, 0]
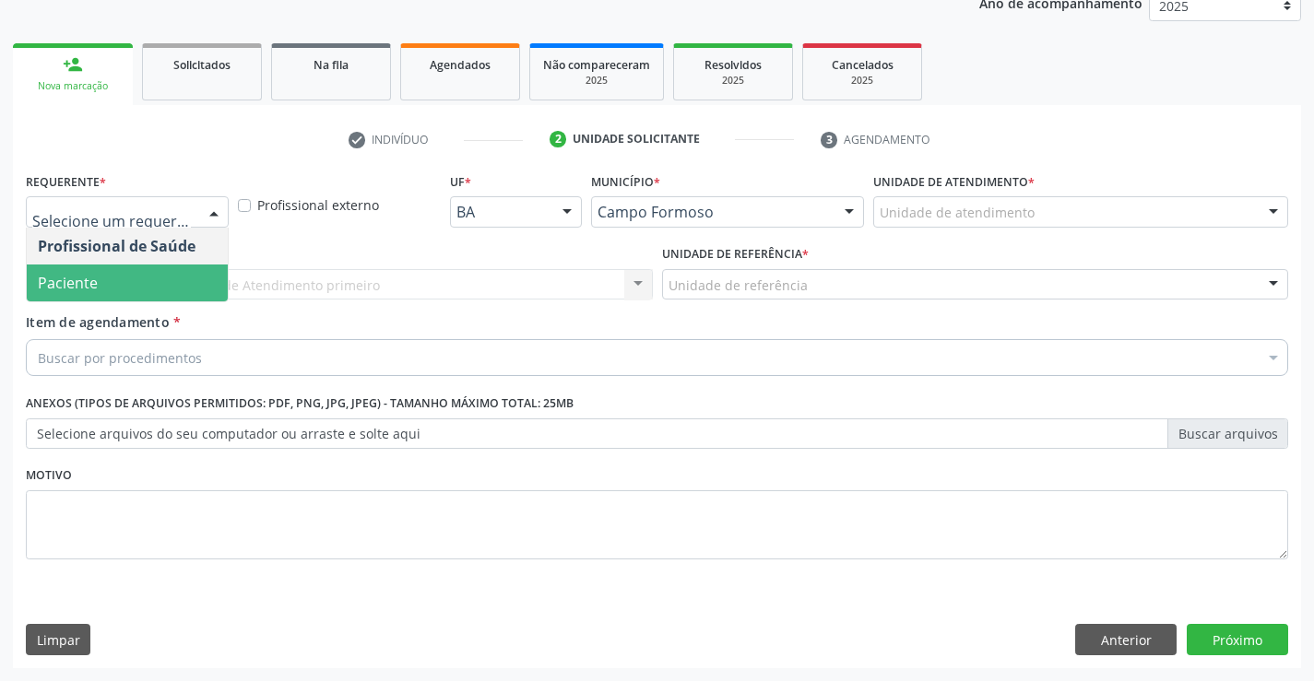
click at [112, 275] on span "Paciente" at bounding box center [127, 283] width 201 height 37
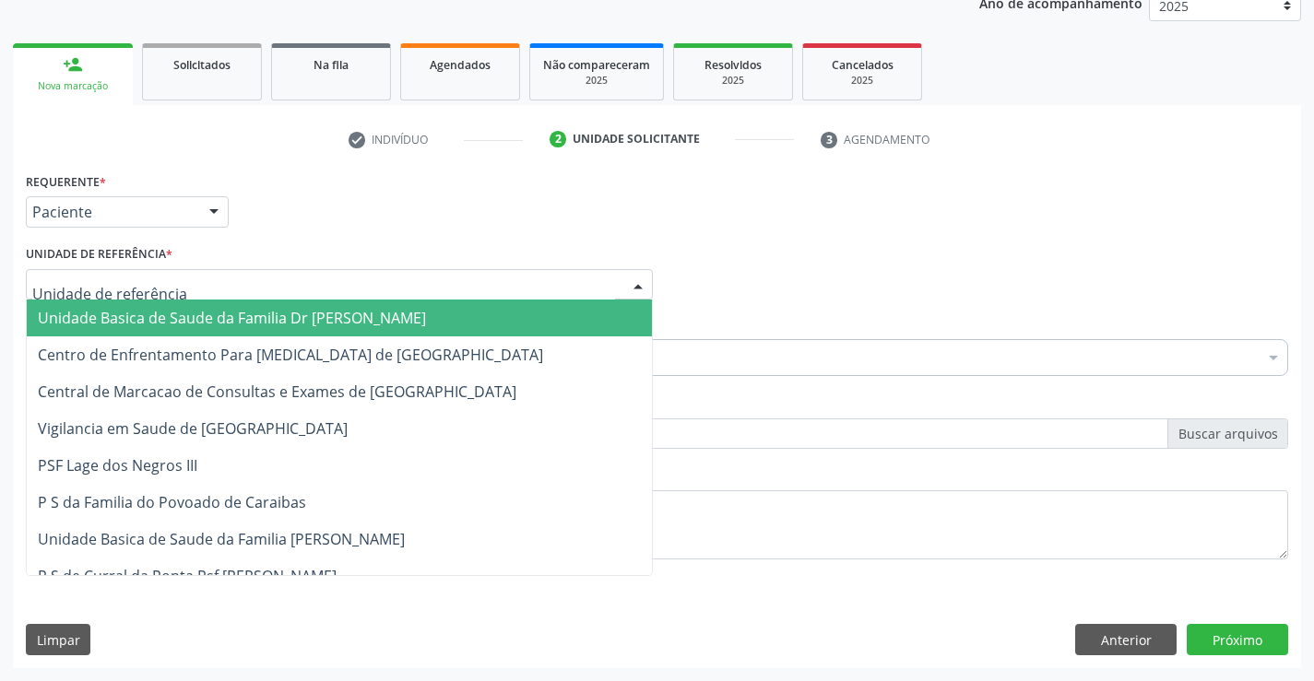
click at [114, 269] on div at bounding box center [339, 284] width 627 height 31
click at [161, 314] on span "Unidade Basica de Saude da Familia Dr [PERSON_NAME]" at bounding box center [232, 318] width 388 height 20
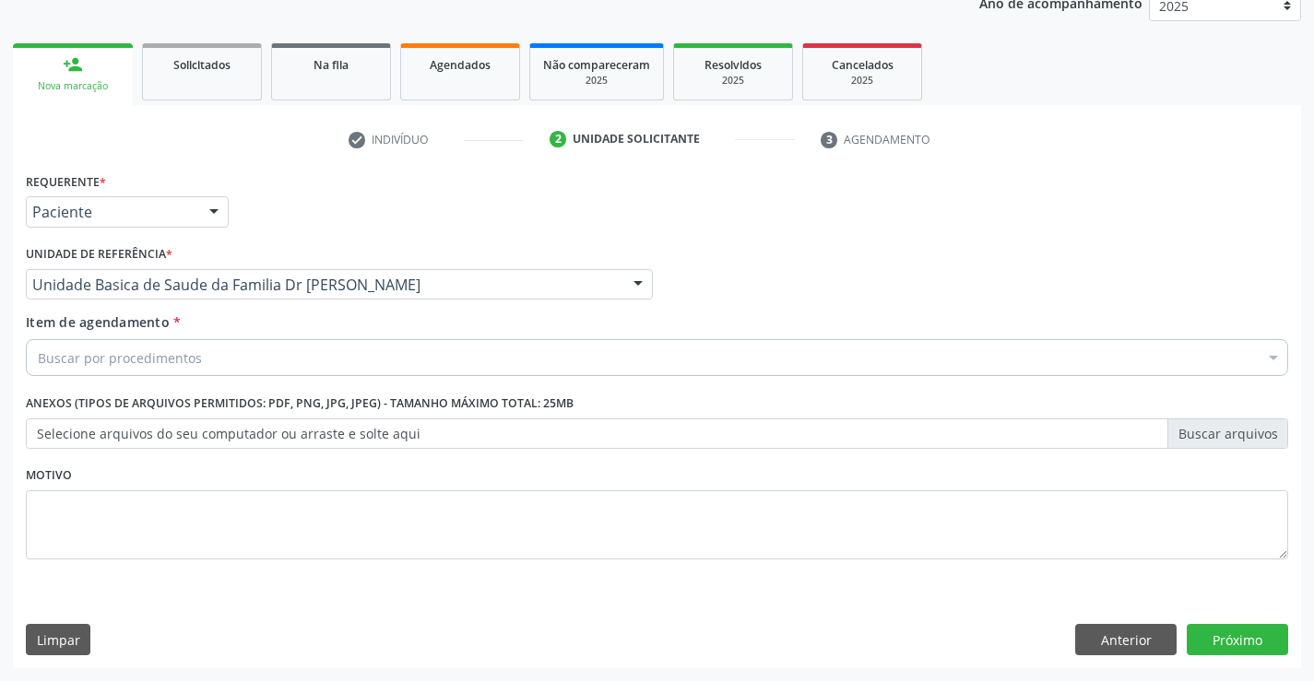
click at [179, 370] on div "Buscar por procedimentos" at bounding box center [657, 357] width 1262 height 37
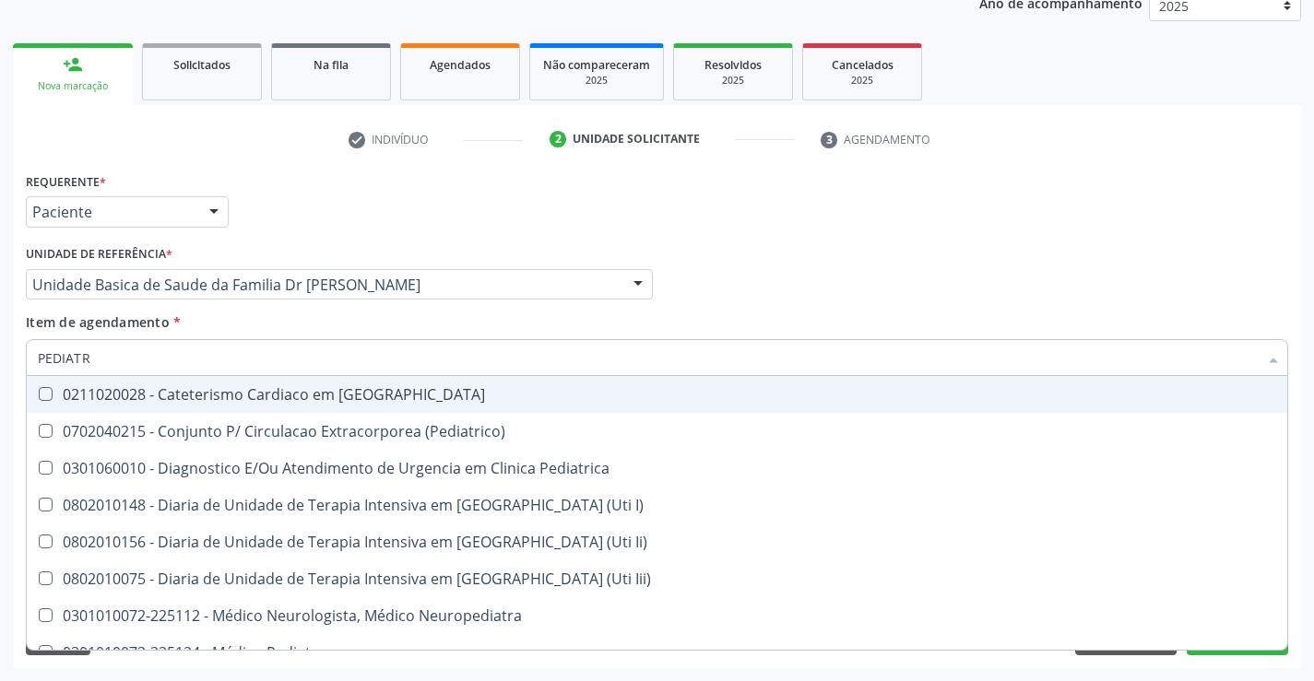
type input "PEDIATRA"
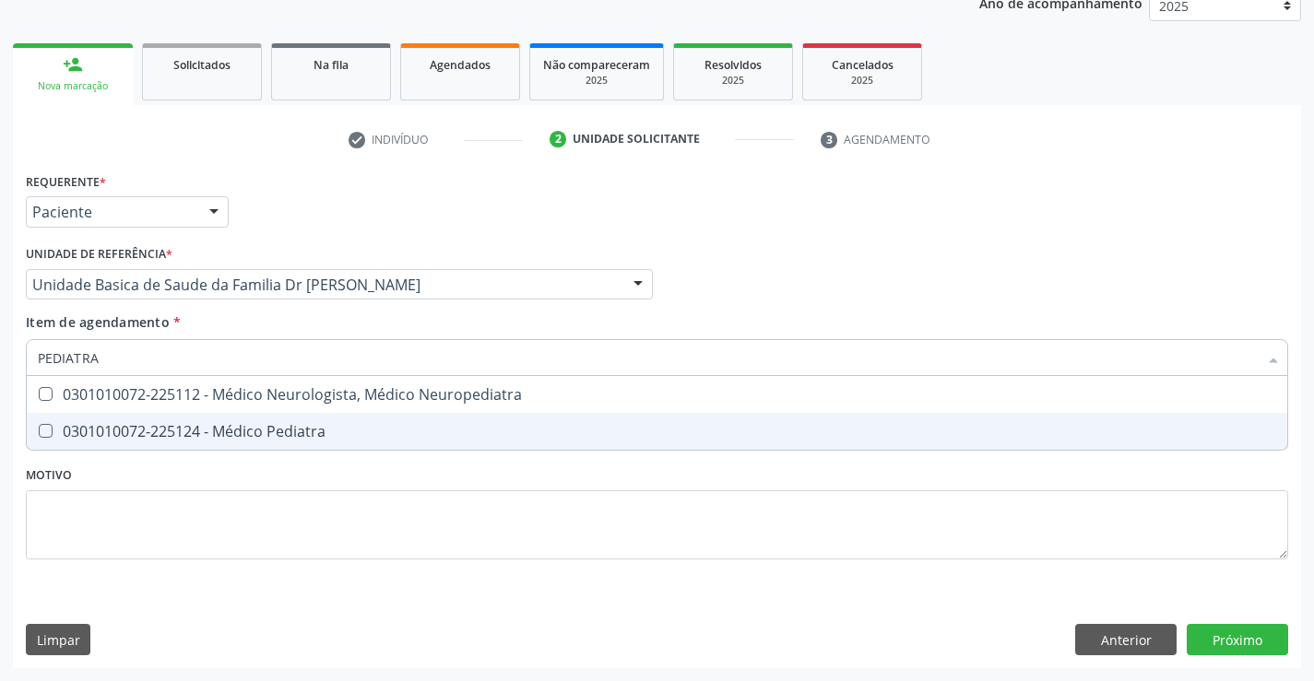
click at [226, 426] on div "0301010072-225124 - Médico Pediatra" at bounding box center [657, 431] width 1238 height 15
checkbox Pediatra "true"
click at [1231, 639] on div "Requerente * Paciente Profissional de Saúde Paciente Nenhum resultado encontrad…" at bounding box center [657, 418] width 1288 height 501
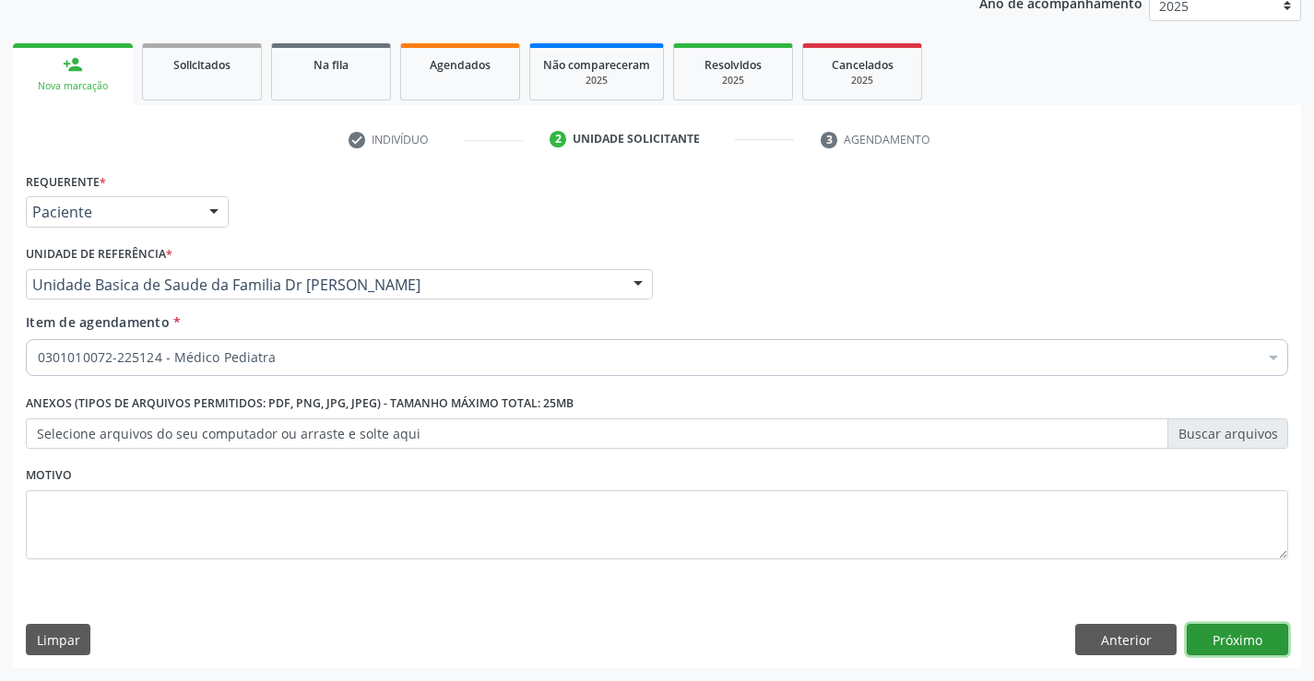
click at [1229, 625] on button "Próximo" at bounding box center [1237, 639] width 101 height 31
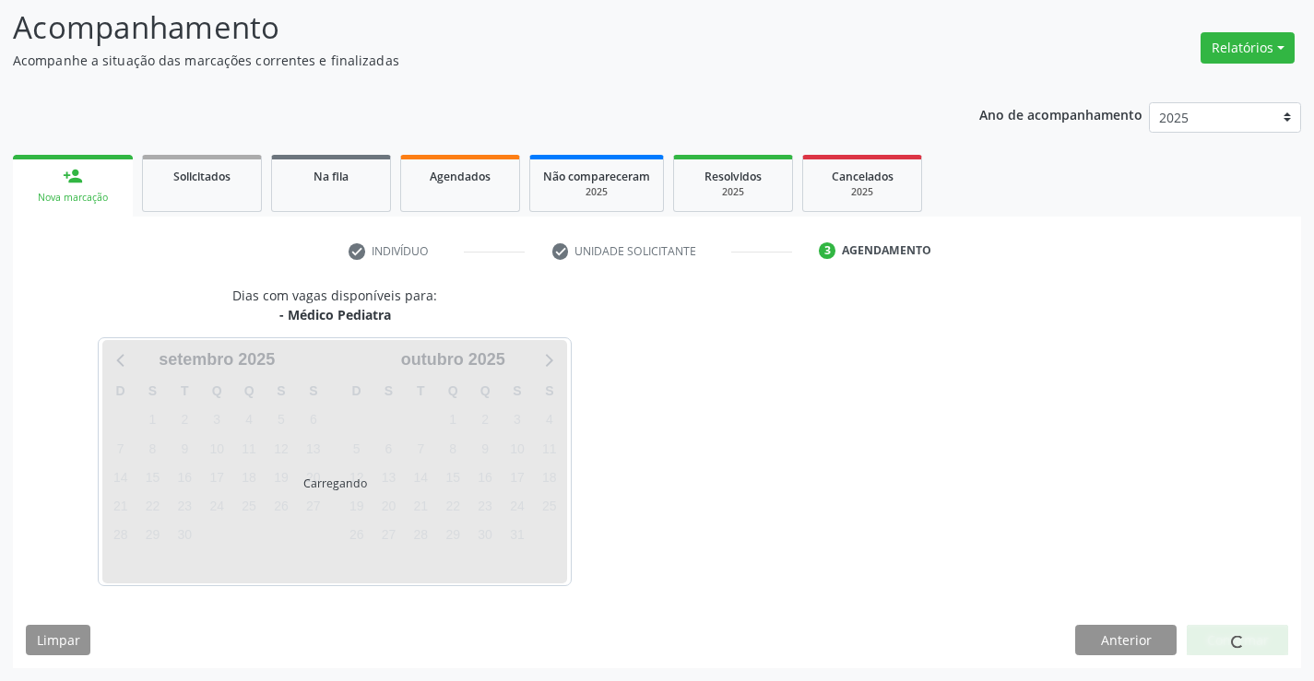
scroll to position [121, 0]
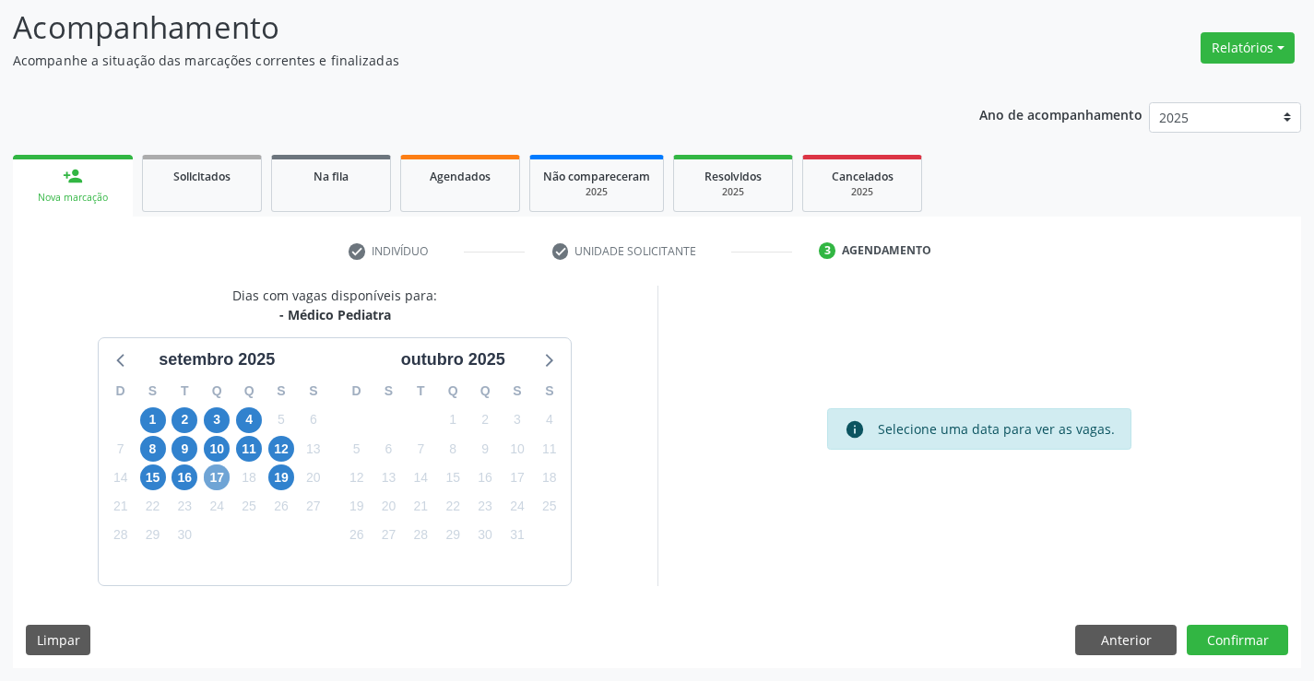
click at [216, 474] on span "17" at bounding box center [217, 478] width 26 height 26
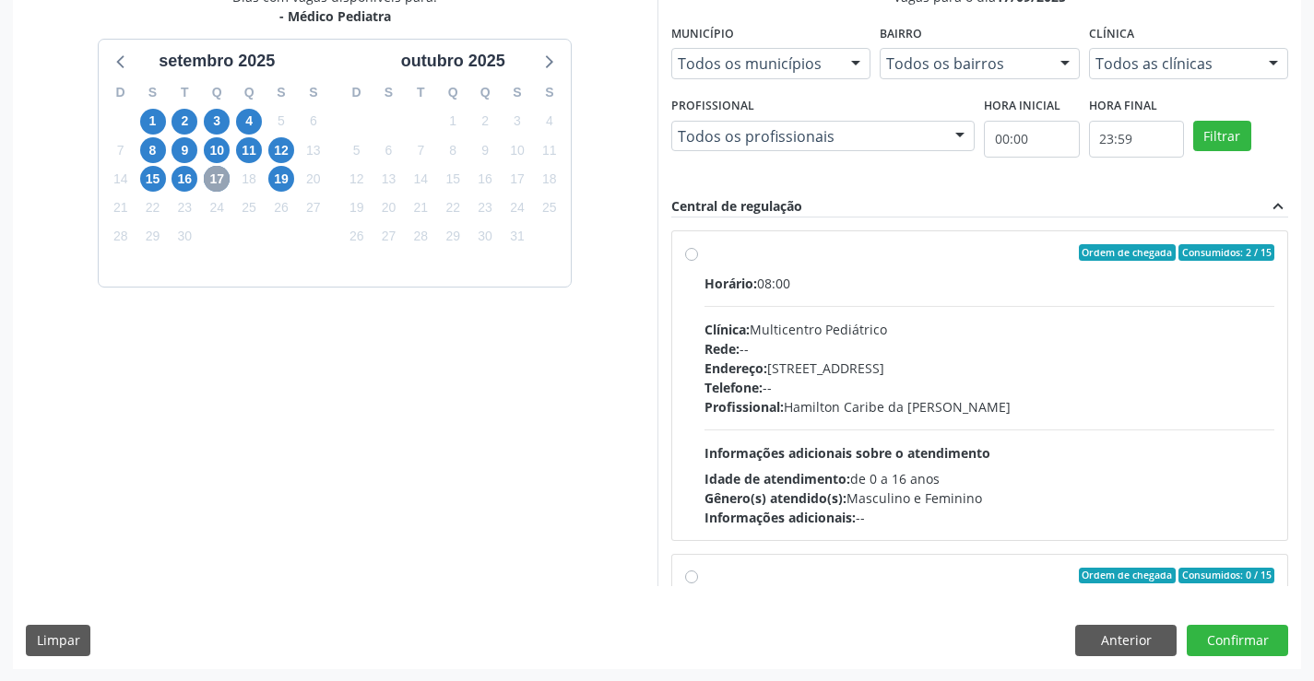
scroll to position [421, 0]
click at [949, 278] on div "Horário: 08:00" at bounding box center [990, 282] width 571 height 19
click at [698, 260] on input "Ordem de chegada Consumidos: 2 / 15 Horário: 08:00 Clínica: Multicentro Pediátr…" at bounding box center [691, 251] width 13 height 17
radio input "true"
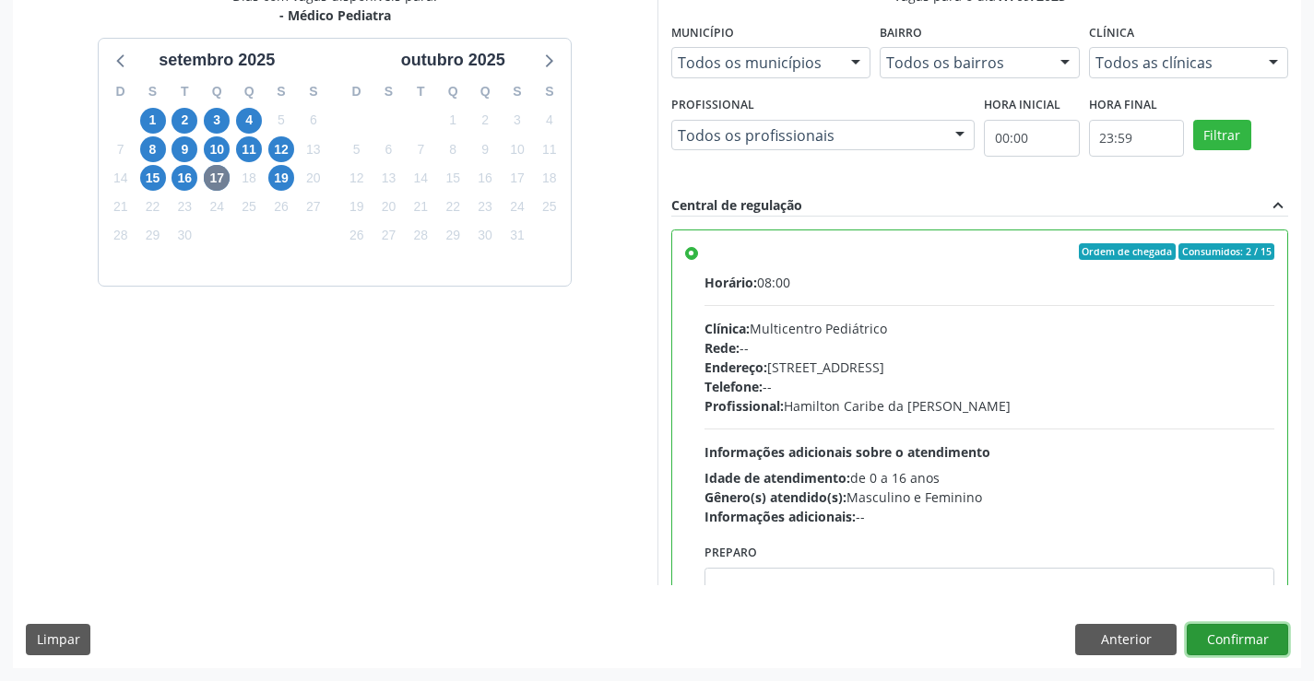
click at [1238, 637] on button "Confirmar" at bounding box center [1237, 639] width 101 height 31
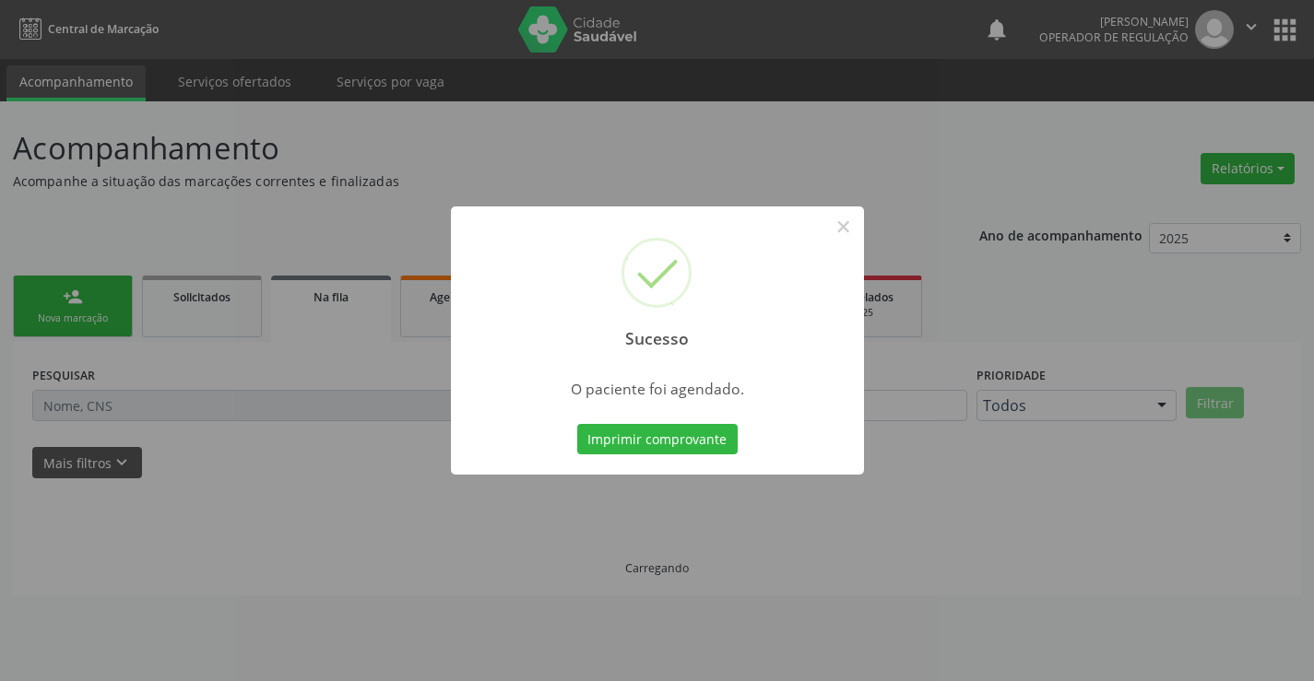
scroll to position [0, 0]
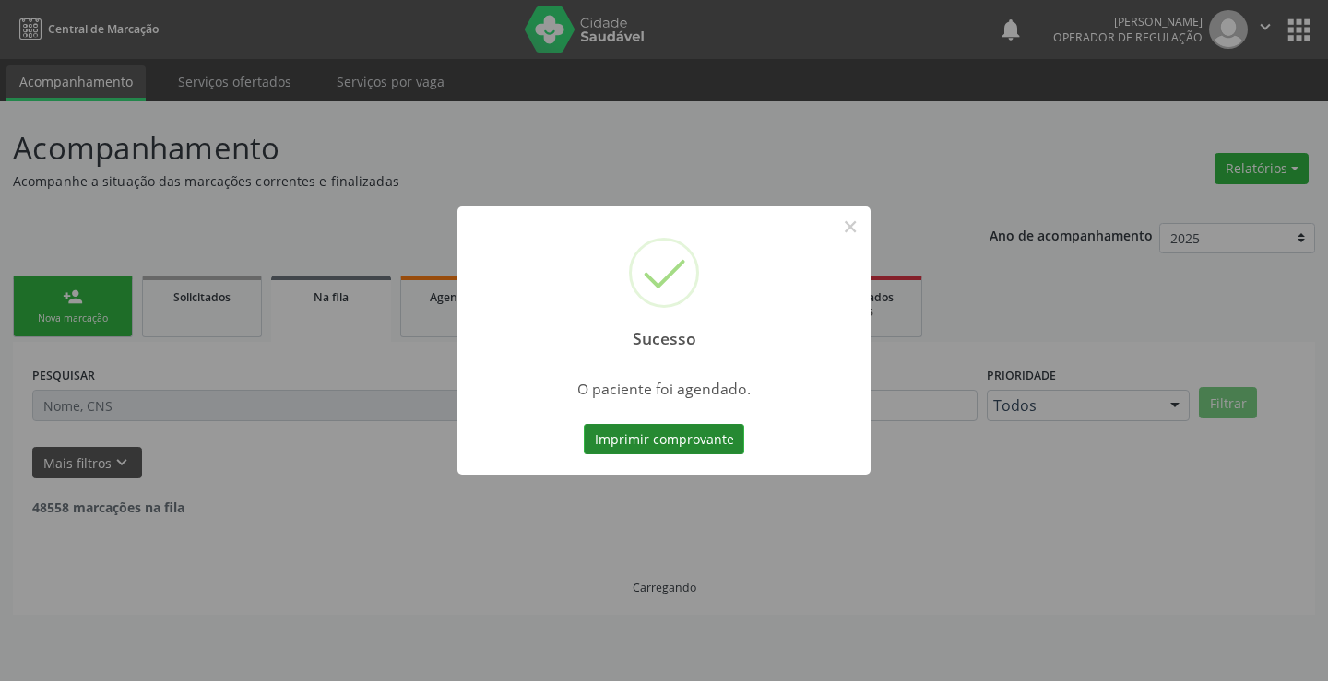
click at [672, 433] on button "Imprimir comprovante" at bounding box center [664, 439] width 160 height 31
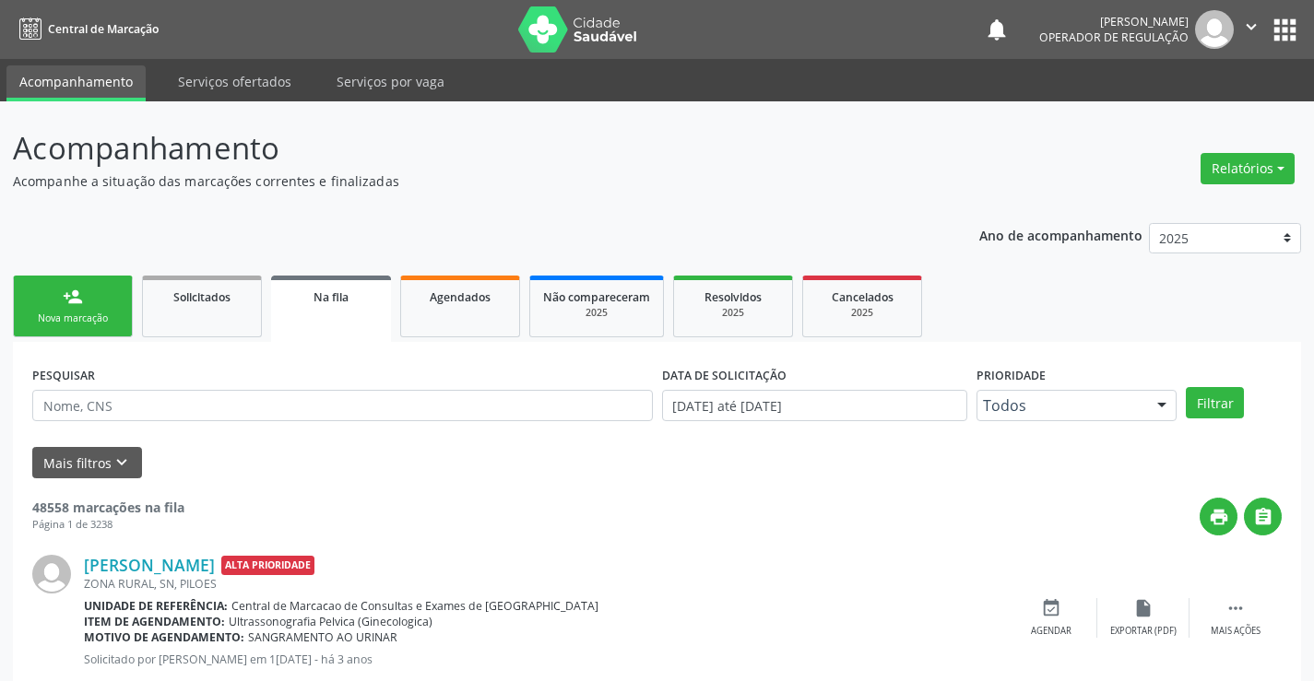
click at [105, 305] on link "person_add Nova marcação" at bounding box center [73, 307] width 120 height 62
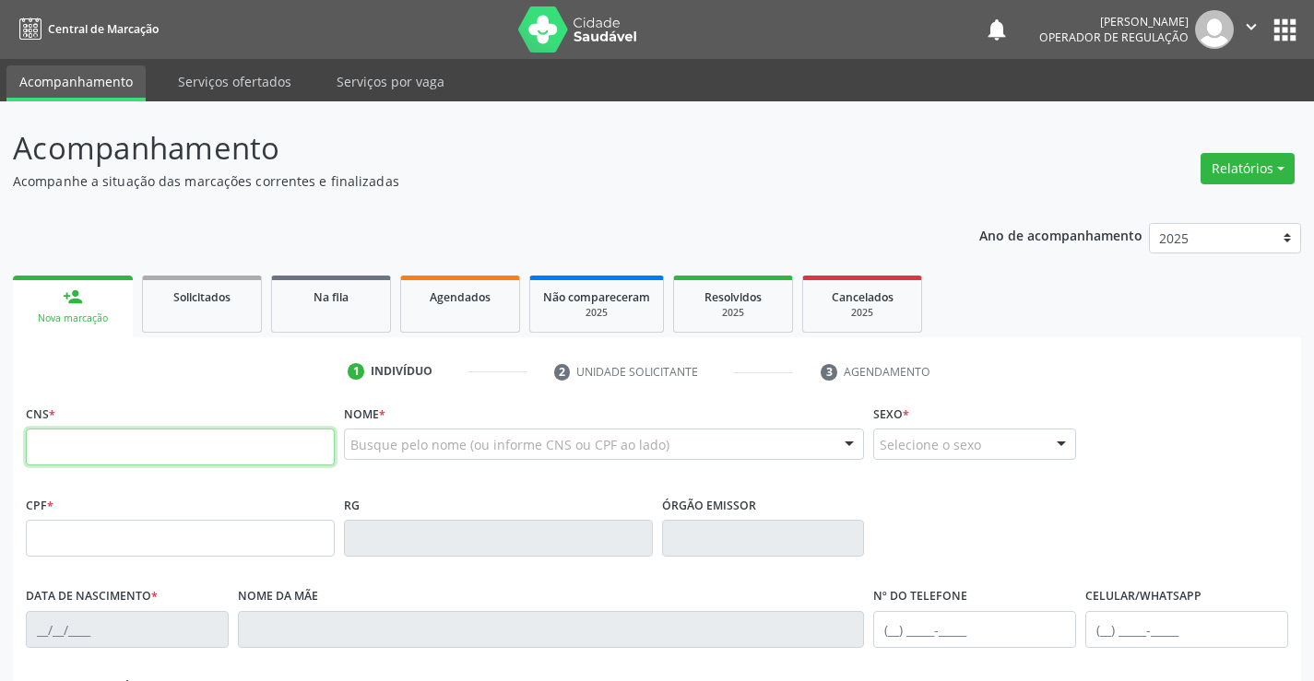
click at [109, 444] on input "text" at bounding box center [180, 447] width 309 height 37
type input "702 1057 9274 2197"
type input "03/02/2000"
type input "Juliana Barboza Custódio"
type input "(74) 98861-0370"
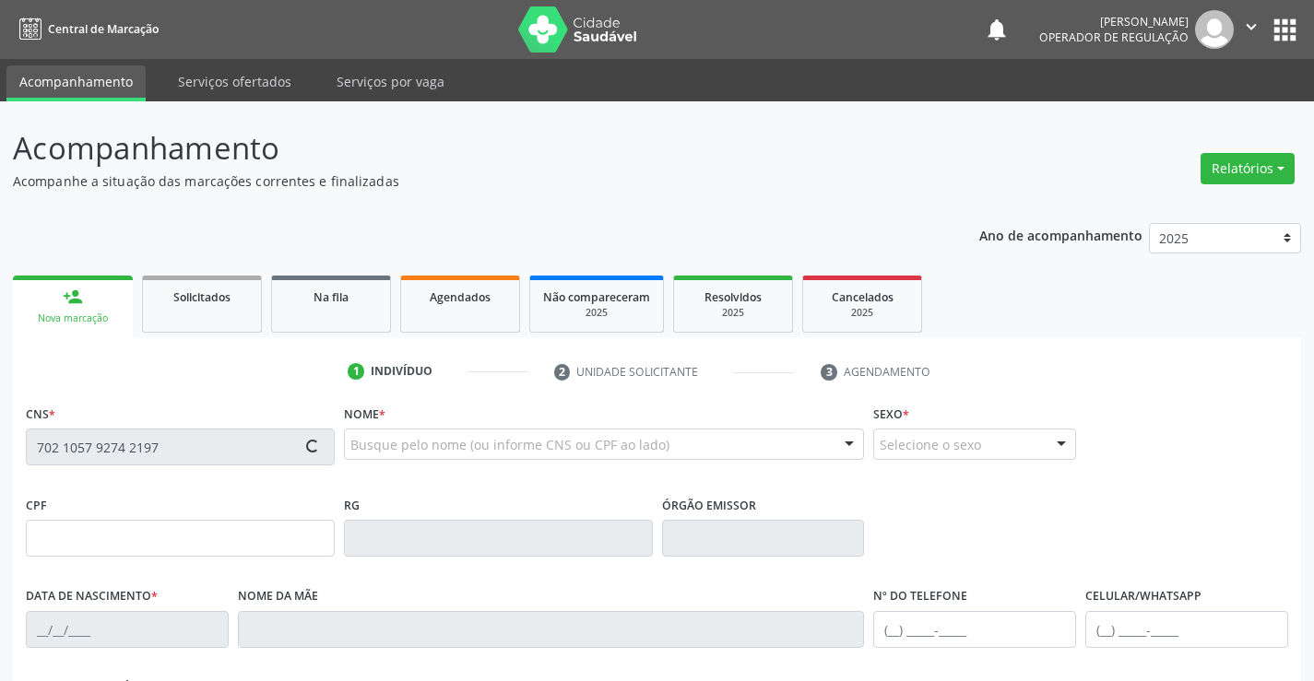
type input "S/N"
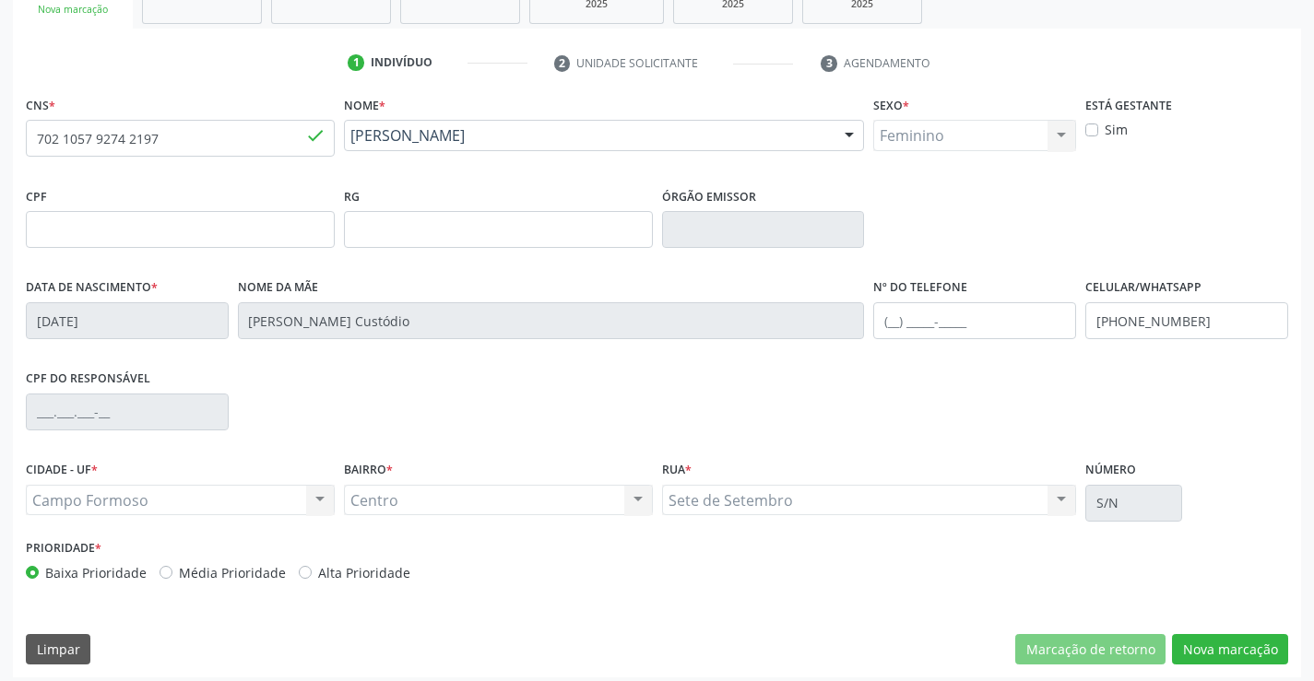
scroll to position [318, 0]
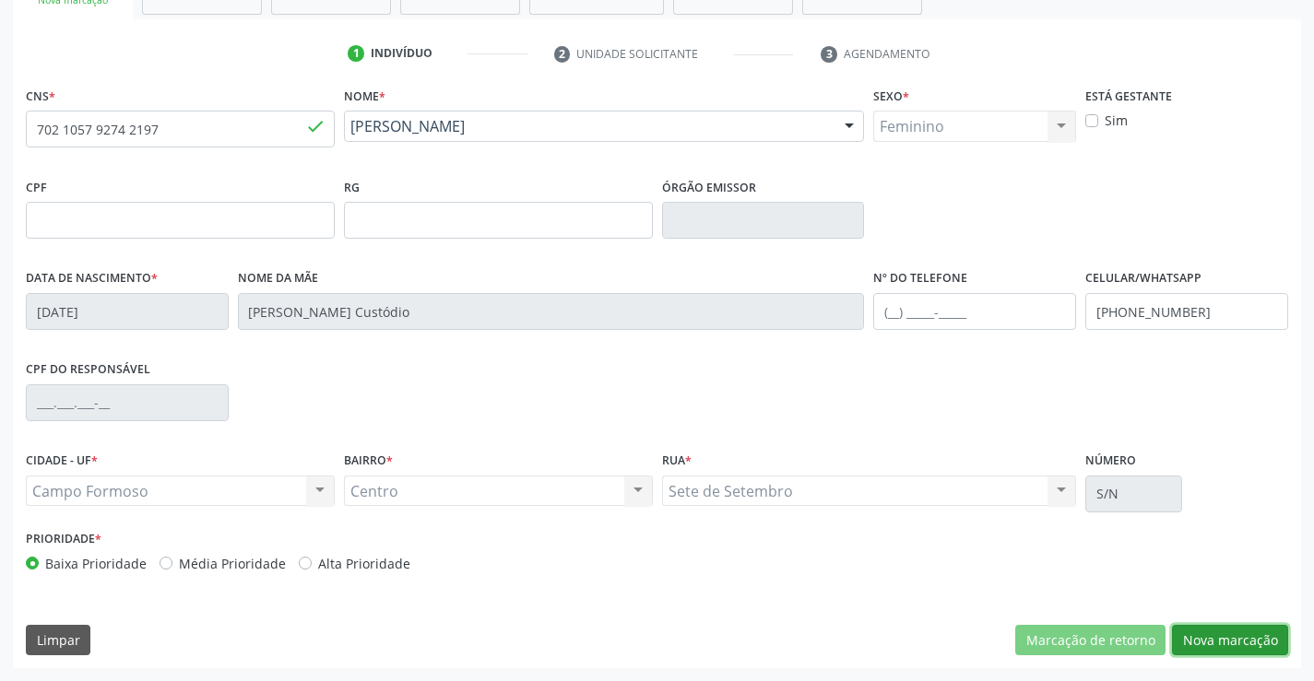
click at [1233, 633] on button "Nova marcação" at bounding box center [1230, 640] width 116 height 31
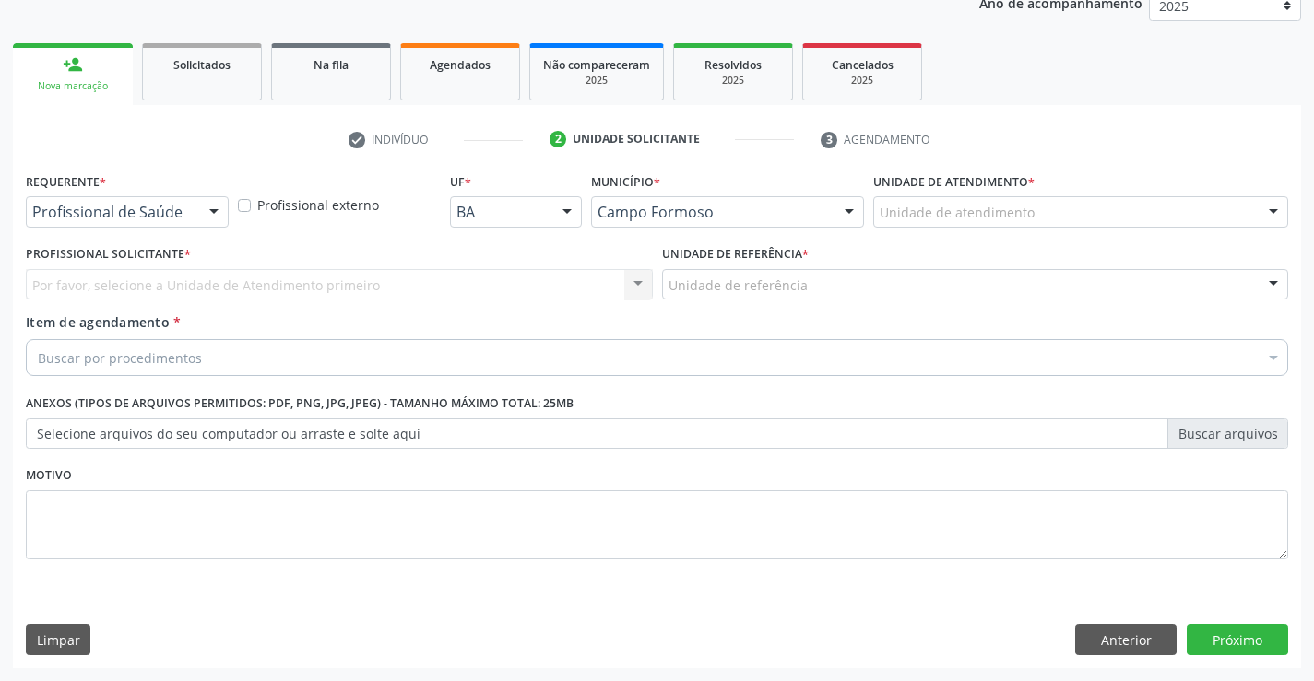
scroll to position [232, 0]
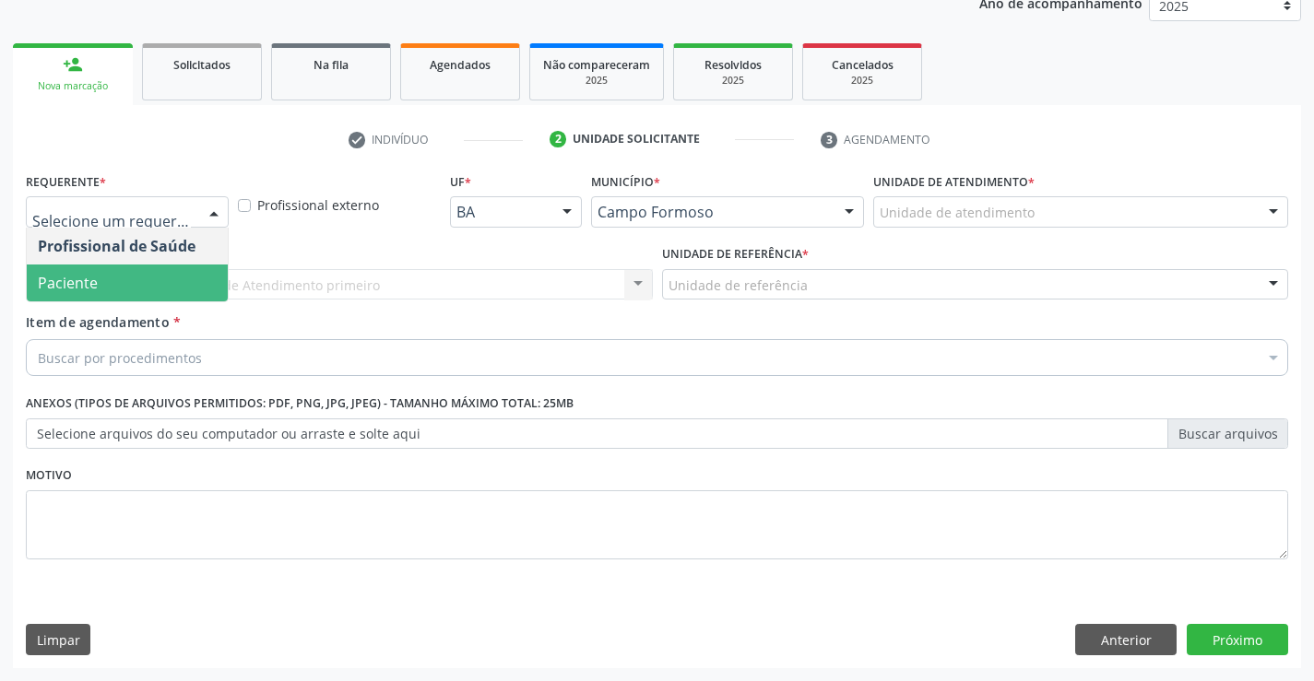
click at [102, 278] on span "Paciente" at bounding box center [127, 283] width 201 height 37
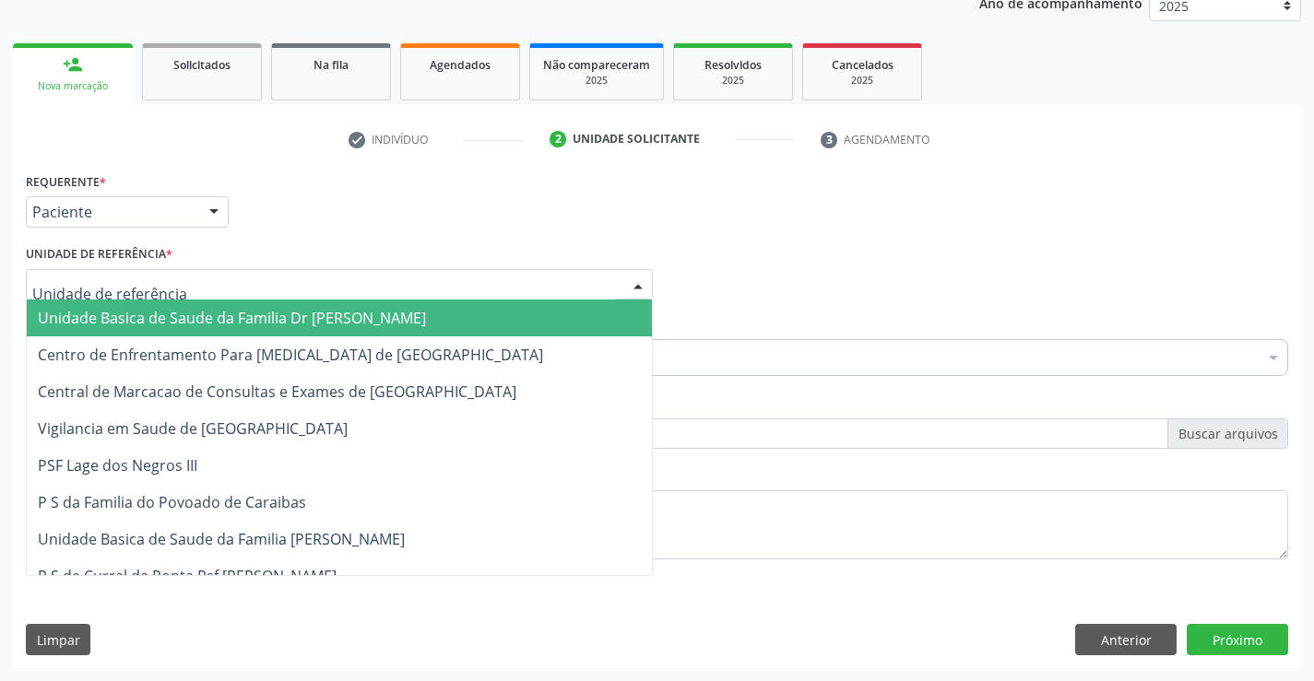
click at [120, 308] on span "Unidade Basica de Saude da Familia Dr [PERSON_NAME]" at bounding box center [232, 318] width 388 height 20
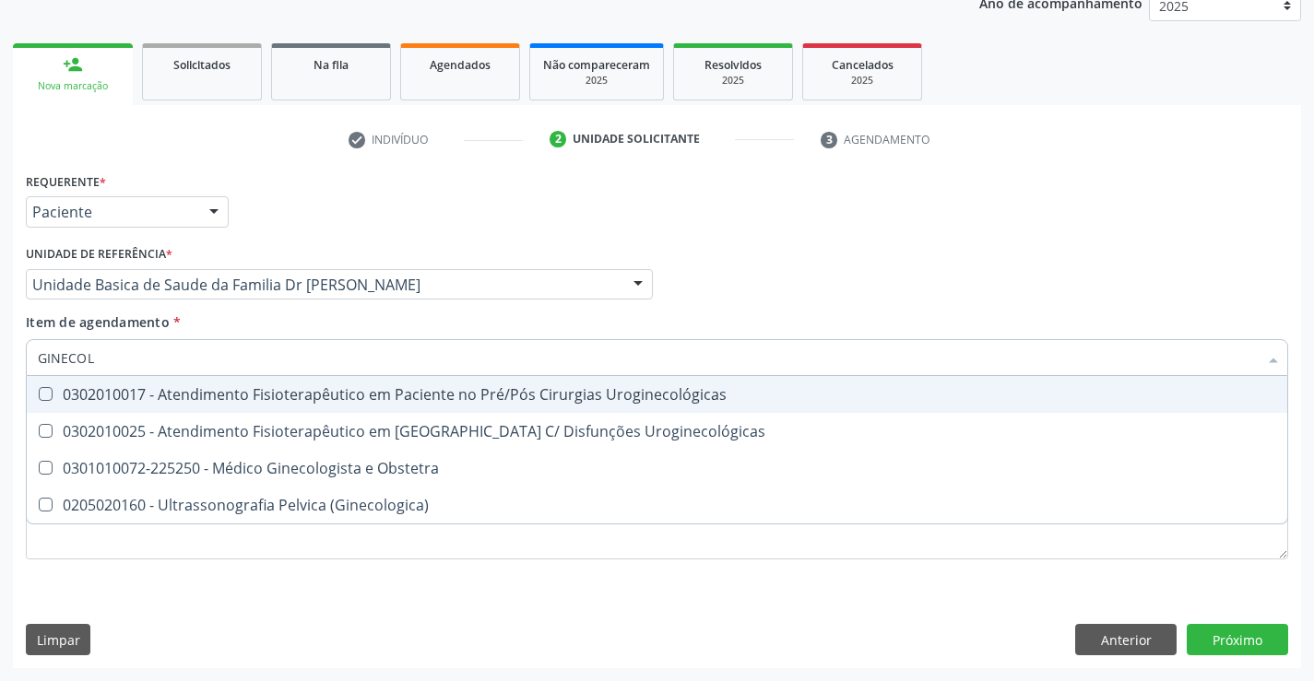
type input "GINECOLO"
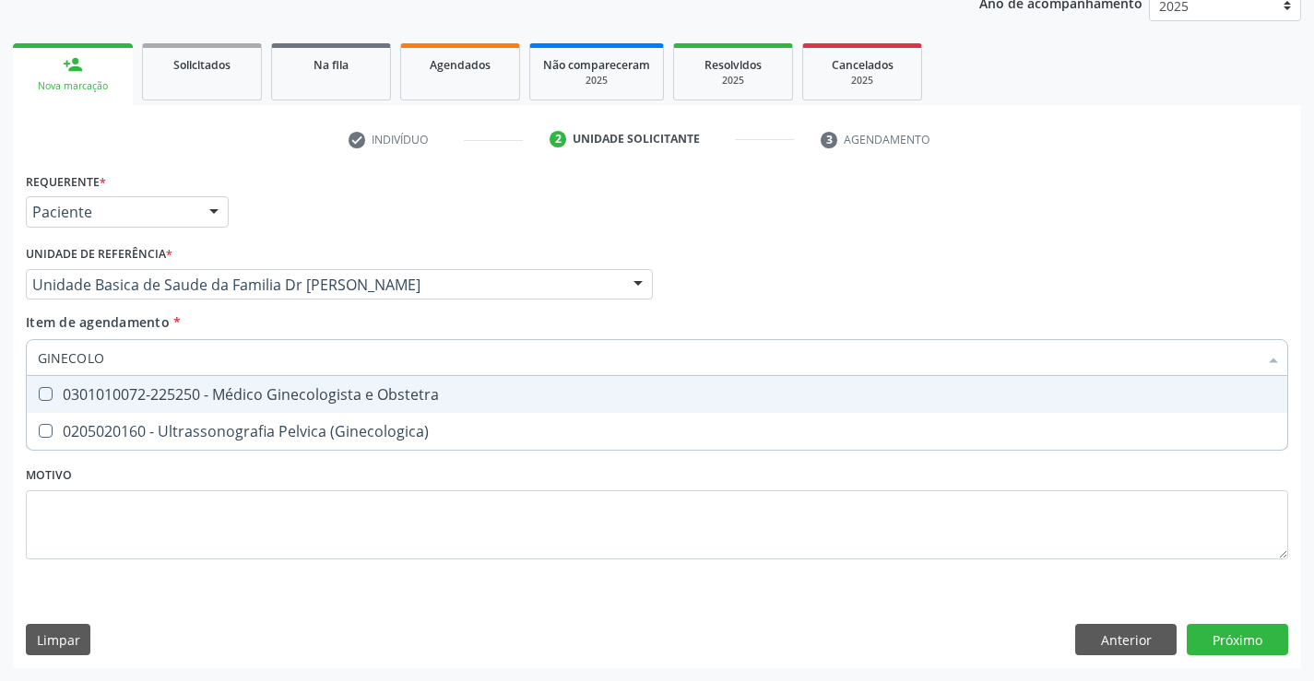
click at [299, 394] on div "0301010072-225250 - Médico Ginecologista e Obstetra" at bounding box center [657, 394] width 1238 height 15
checkbox Obstetra "true"
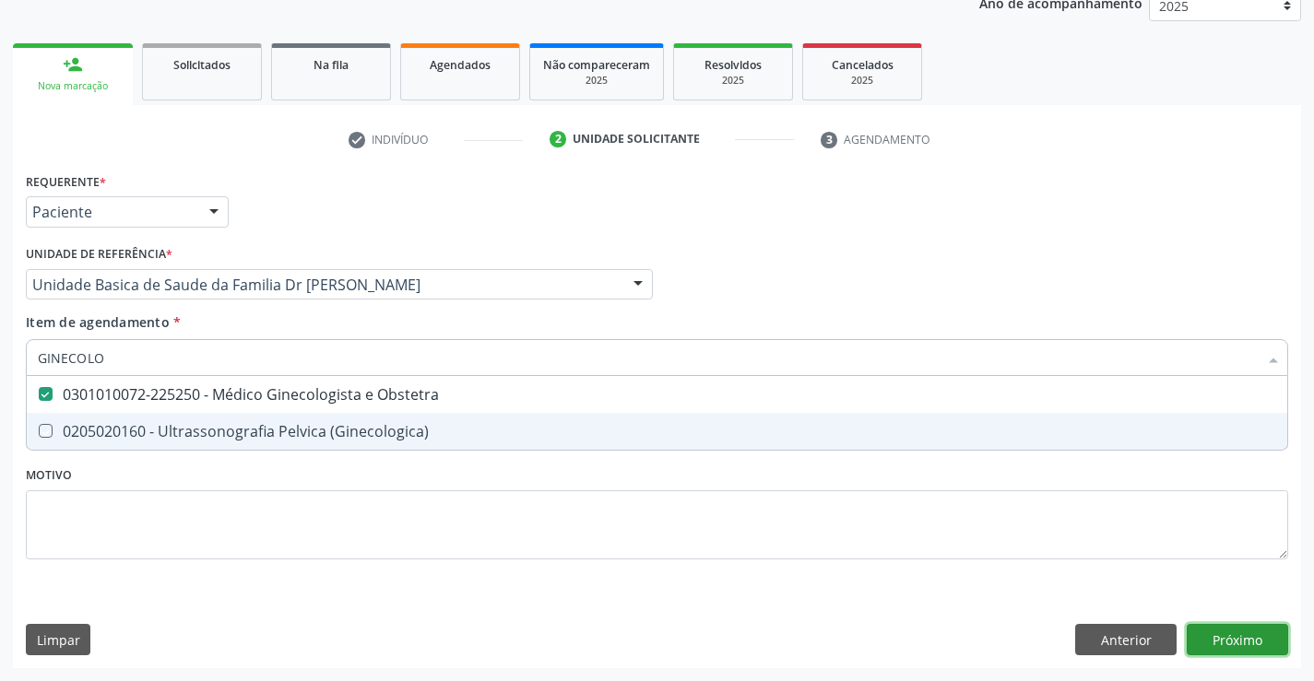
click at [1229, 637] on div "Requerente * Paciente Profissional de Saúde Paciente Nenhum resultado encontrad…" at bounding box center [657, 418] width 1288 height 501
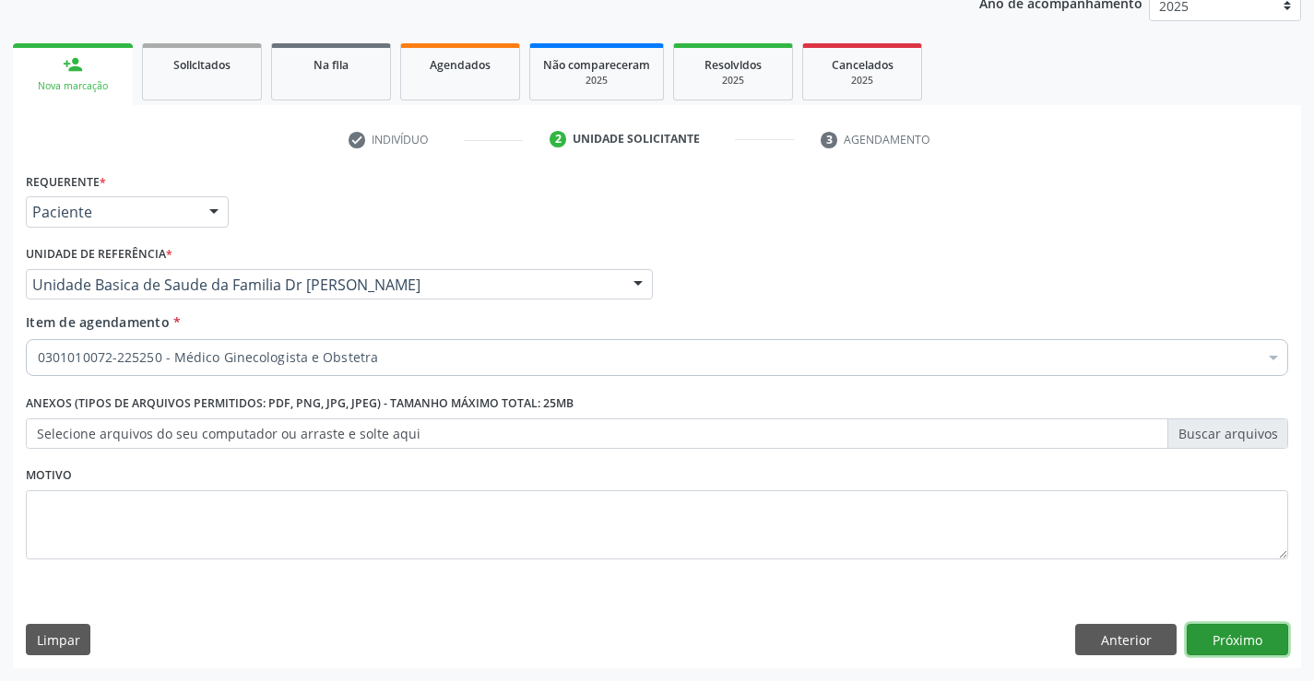
click at [1229, 637] on button "Próximo" at bounding box center [1237, 639] width 101 height 31
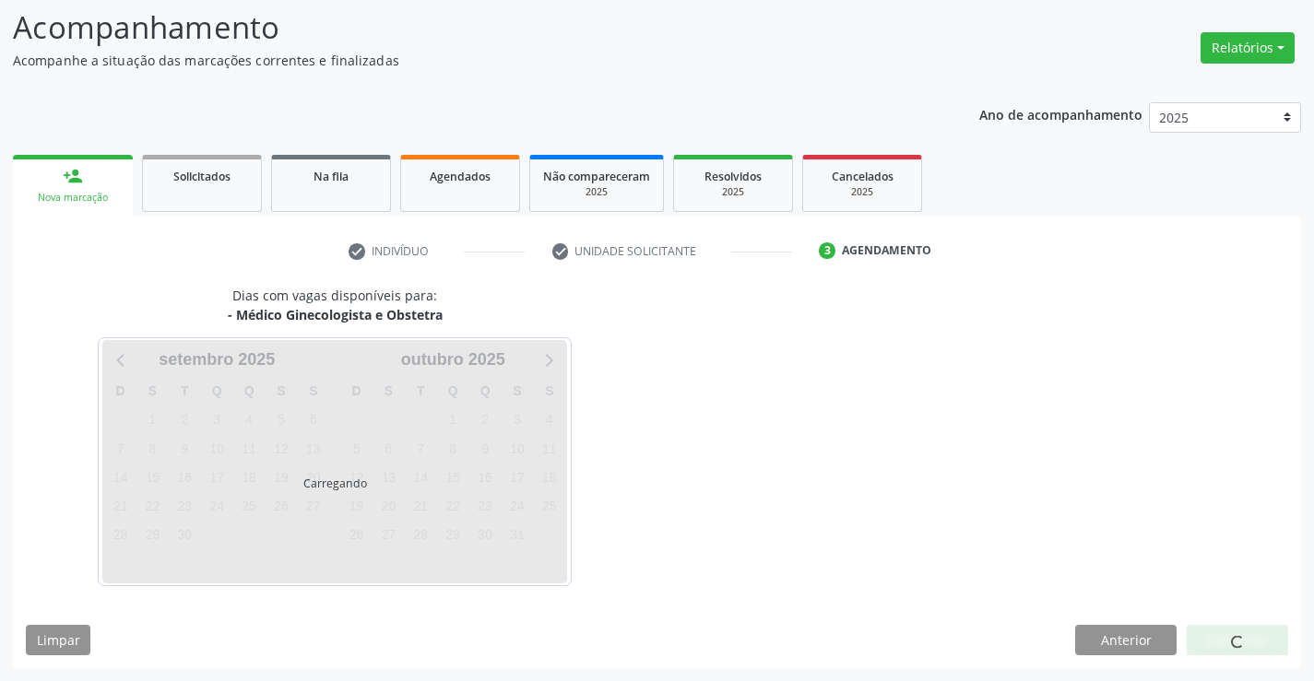
scroll to position [121, 0]
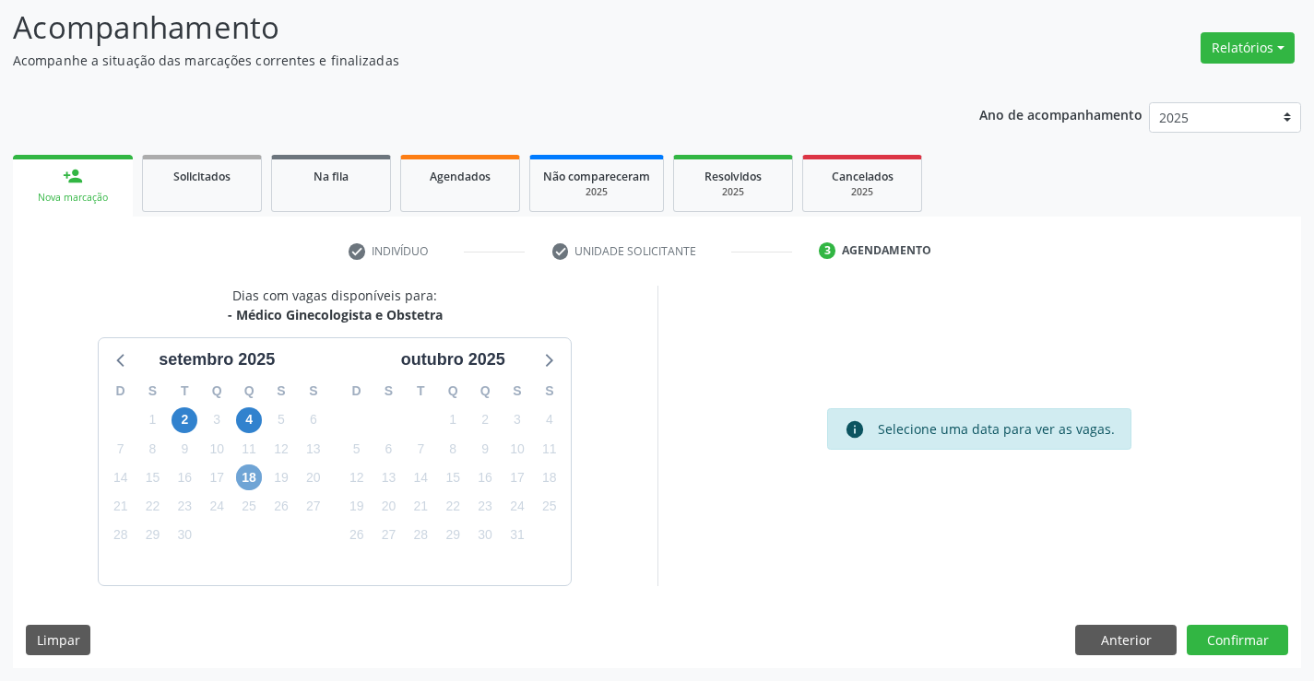
click at [250, 468] on span "18" at bounding box center [249, 478] width 26 height 26
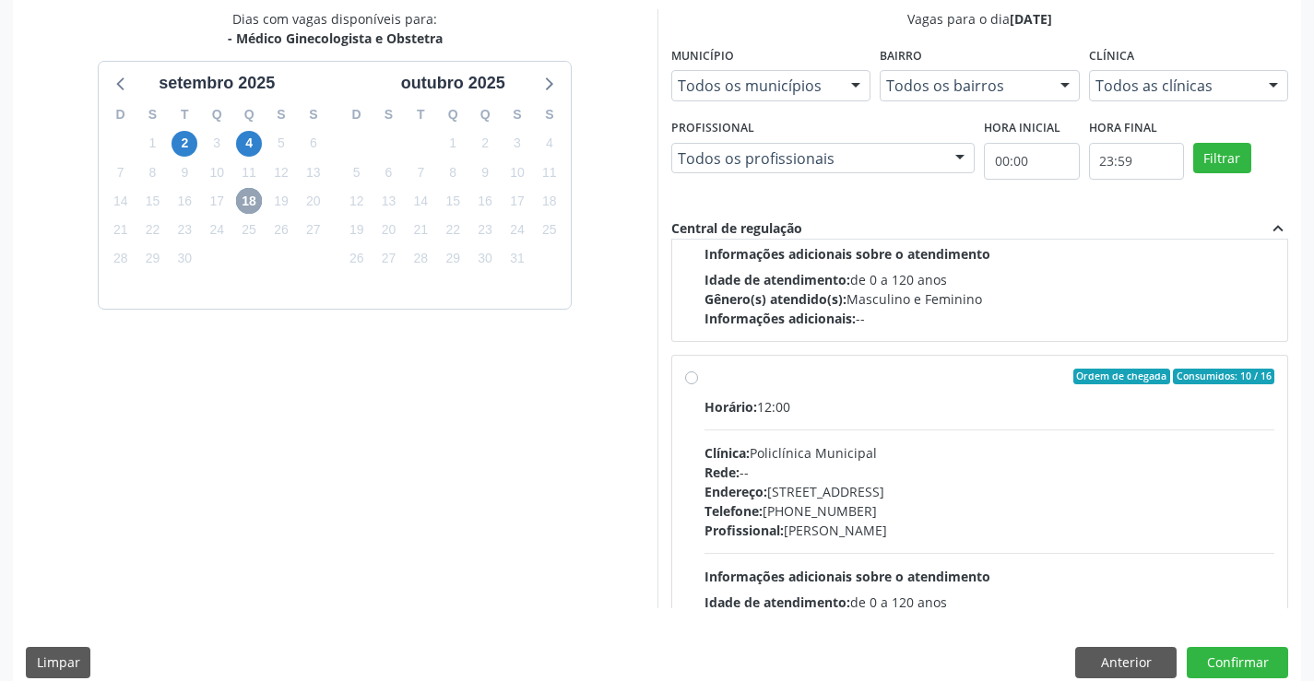
scroll to position [290, 0]
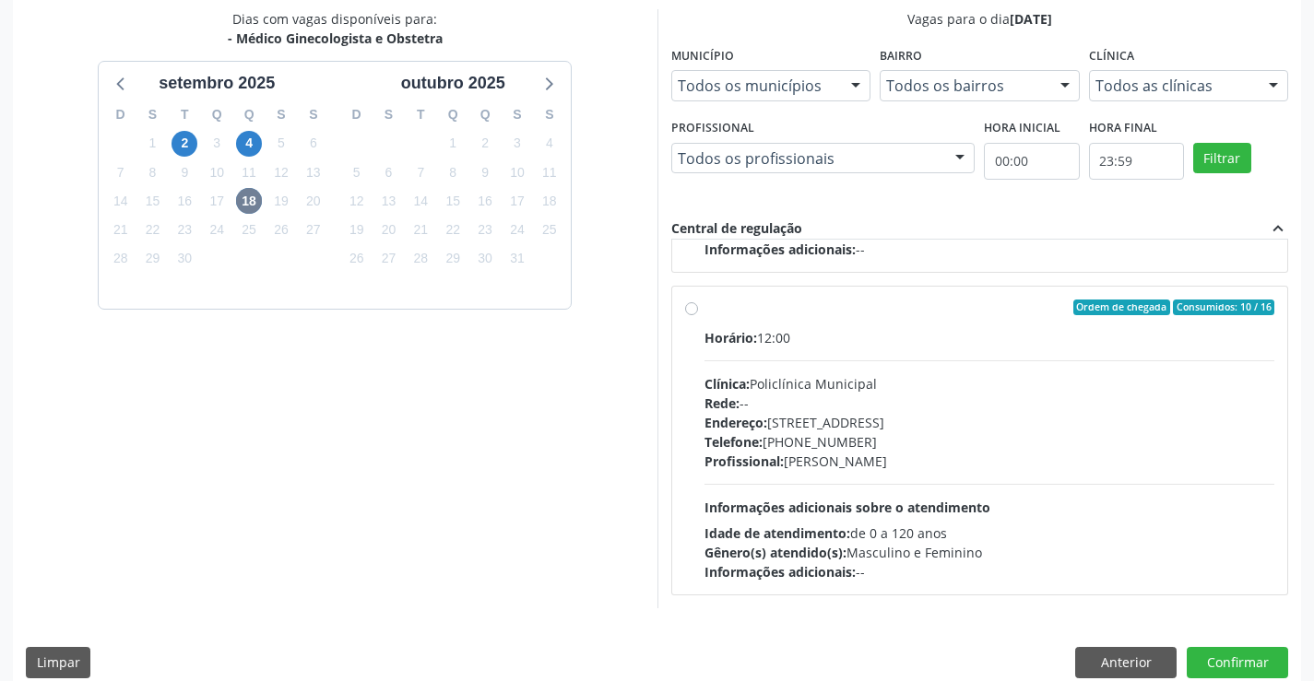
click at [890, 325] on label "Ordem de chegada Consumidos: 10 / 16 Horário: 12:00 Clínica: Policlínica Munici…" at bounding box center [990, 441] width 571 height 283
click at [698, 316] on input "Ordem de chegada Consumidos: 10 / 16 Horário: 12:00 Clínica: Policlínica Munici…" at bounding box center [691, 308] width 13 height 17
radio input "true"
click at [1239, 660] on button "Confirmar" at bounding box center [1237, 662] width 101 height 31
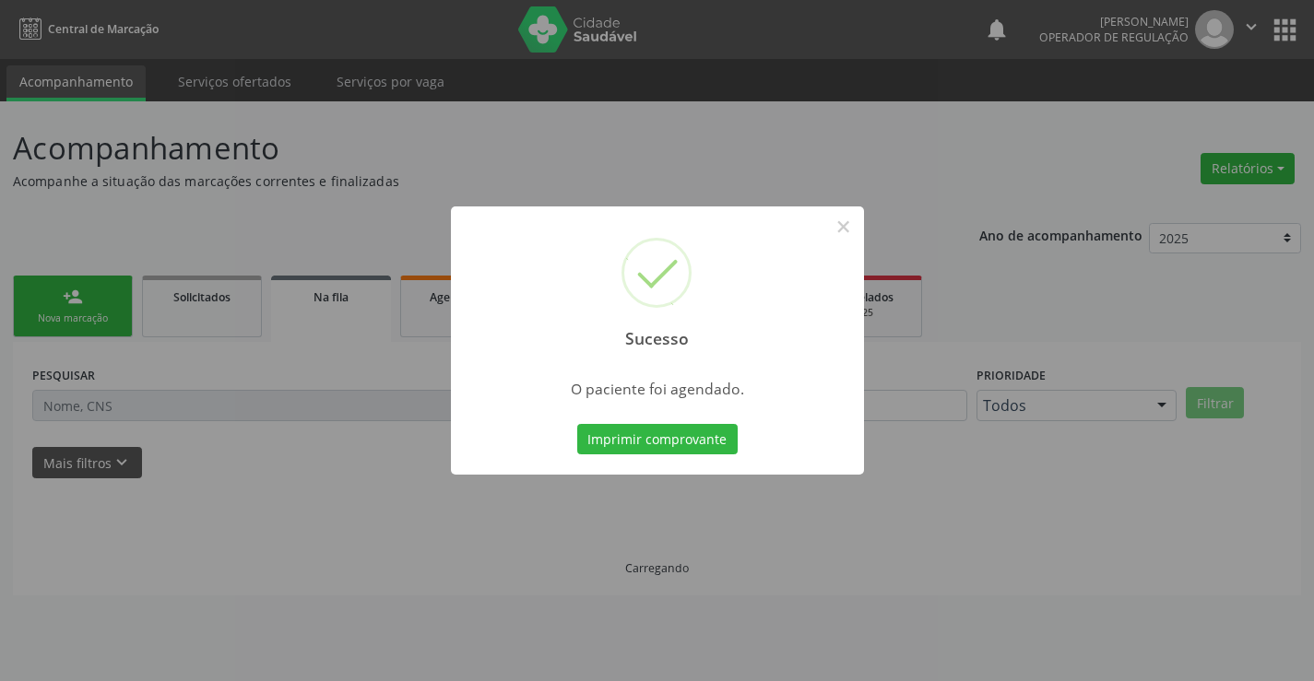
scroll to position [0, 0]
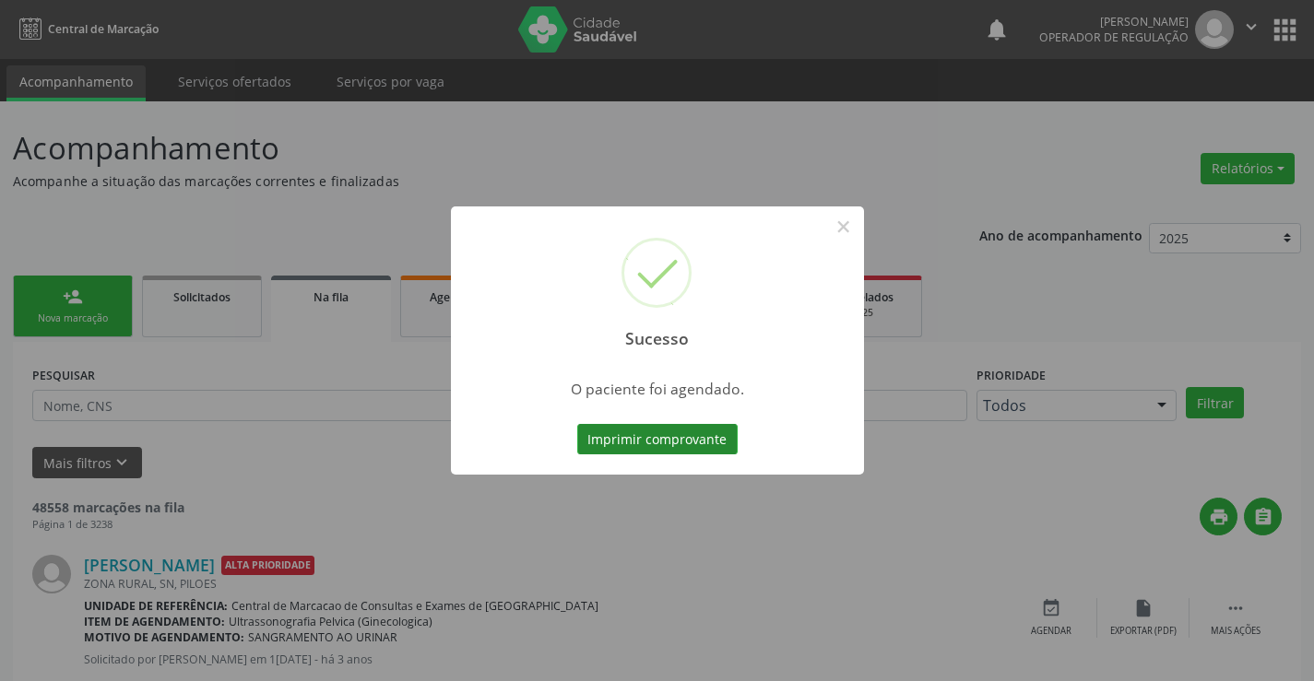
click at [666, 433] on button "Imprimir comprovante" at bounding box center [657, 439] width 160 height 31
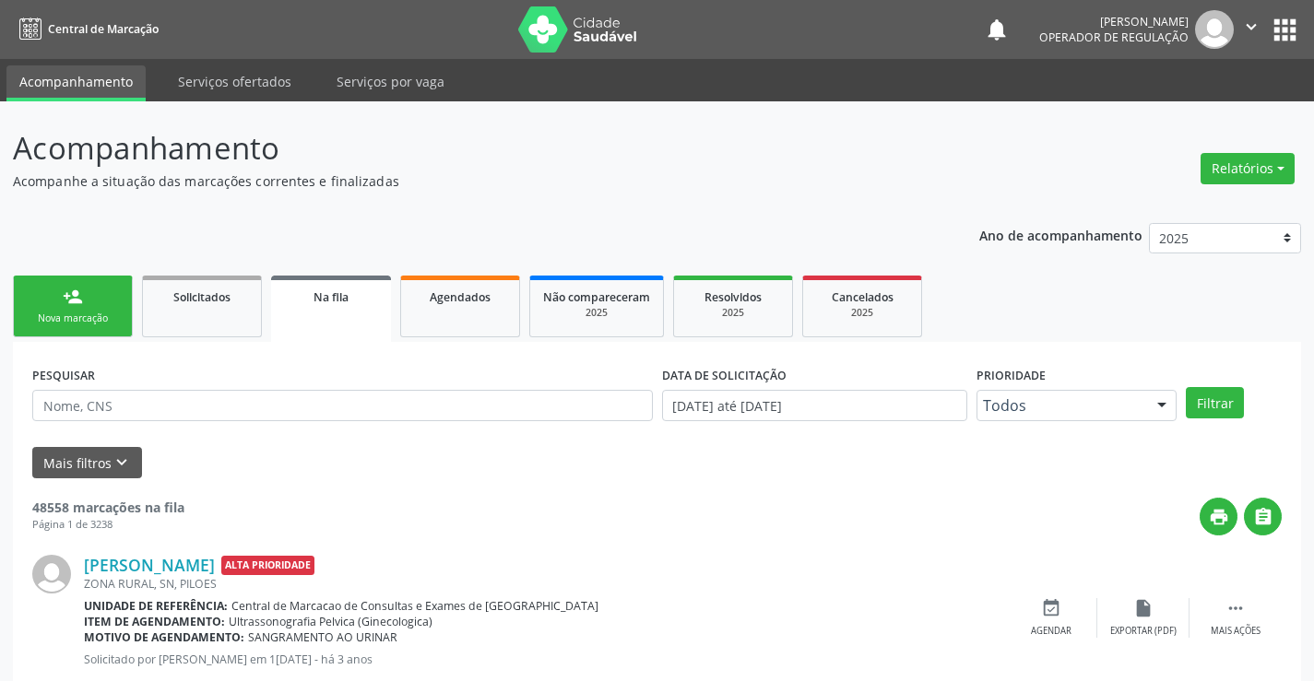
click at [93, 308] on link "person_add Nova marcação" at bounding box center [73, 307] width 120 height 62
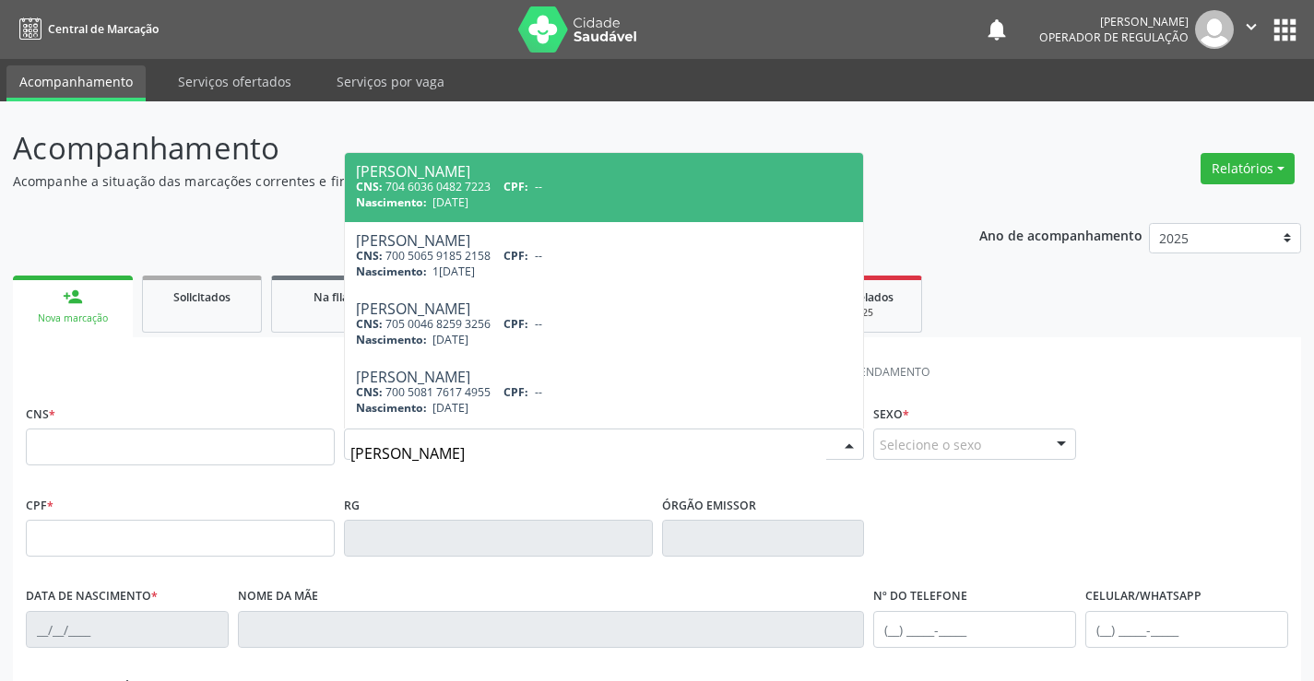
type input "ANA LAURA"
click at [564, 181] on div "CNS: 704 6036 0482 7223 CPF: --" at bounding box center [604, 187] width 497 height 16
type input "704 6036 0482 7223"
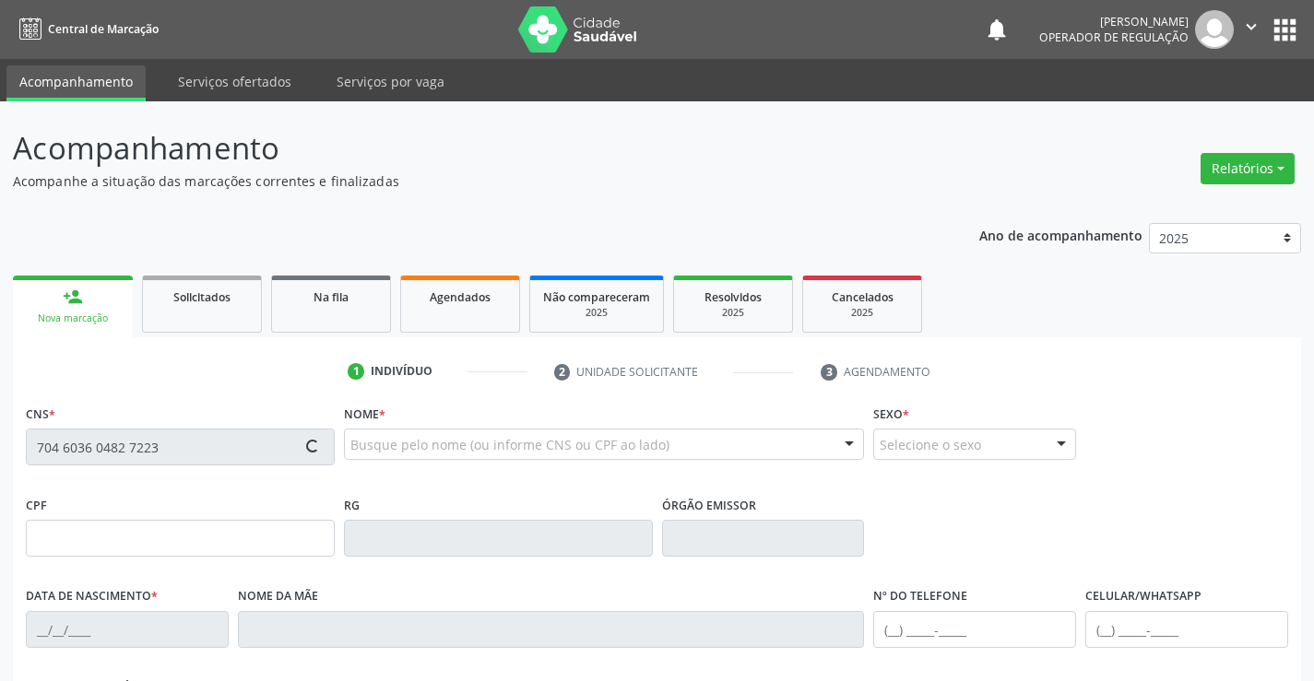
type input "05/10/2023"
type input "(74) 99194-4990"
type input "004.503.085-53"
type input "SN"
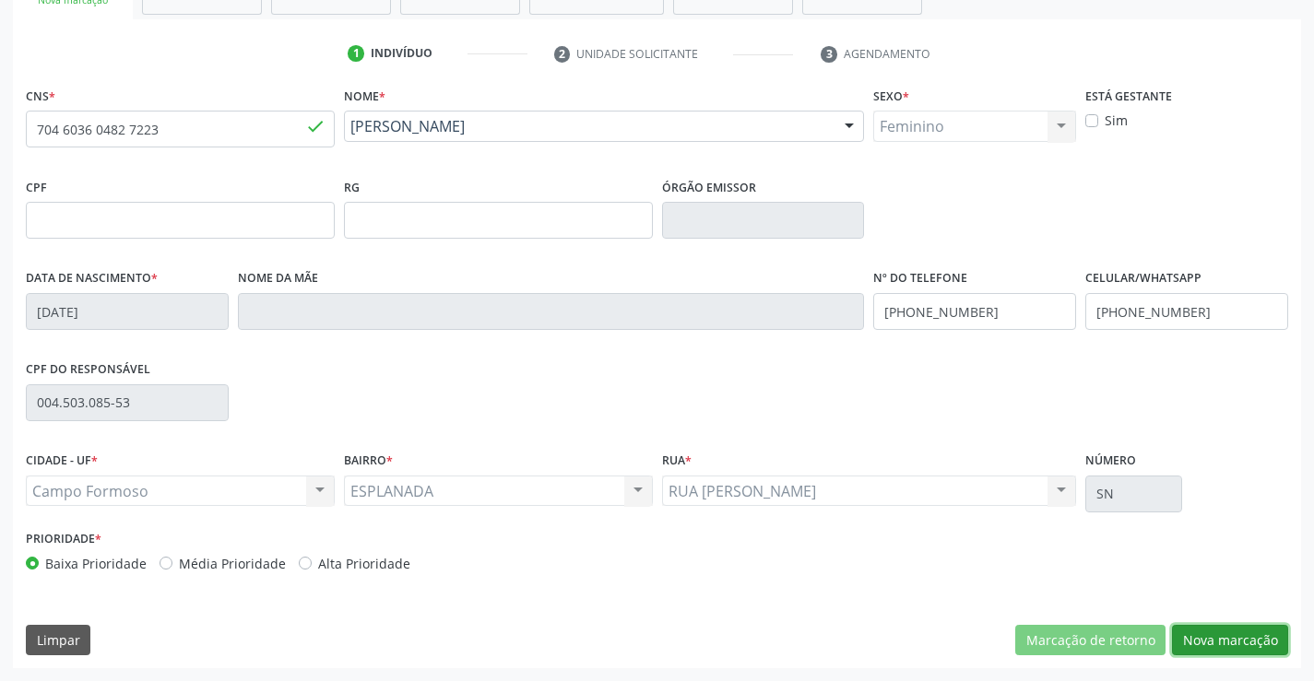
click at [1203, 631] on button "Nova marcação" at bounding box center [1230, 640] width 116 height 31
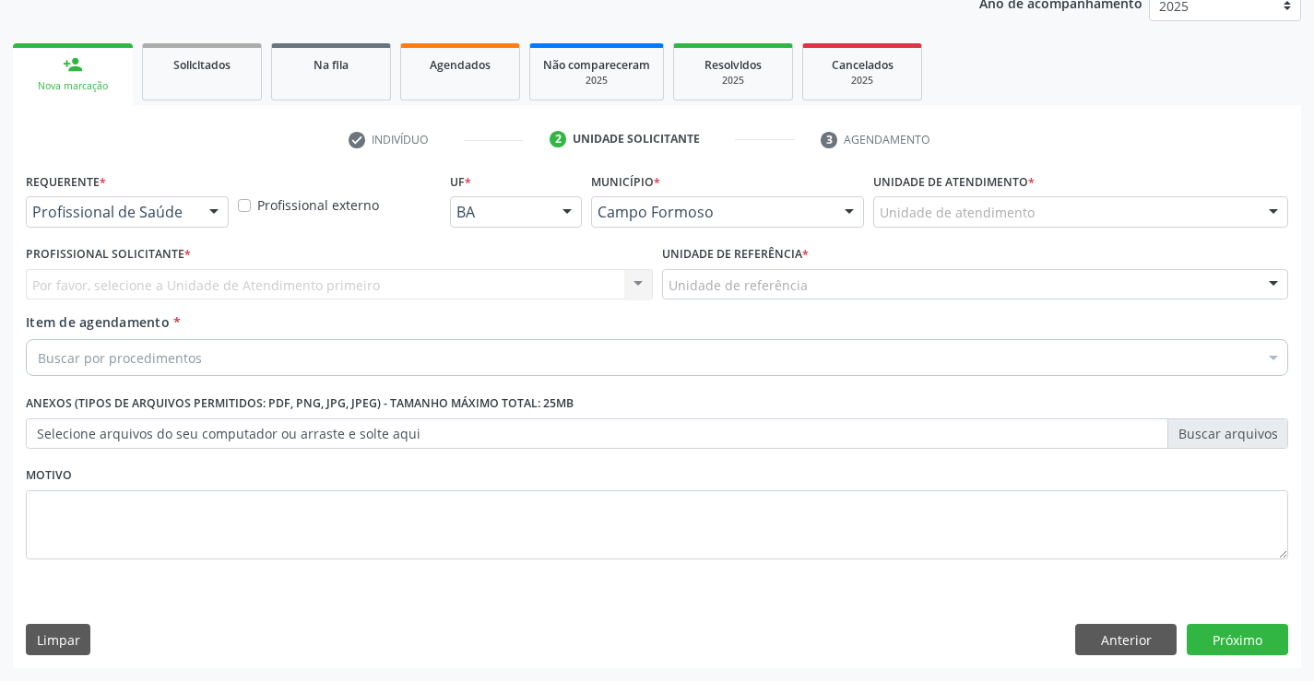
scroll to position [232, 0]
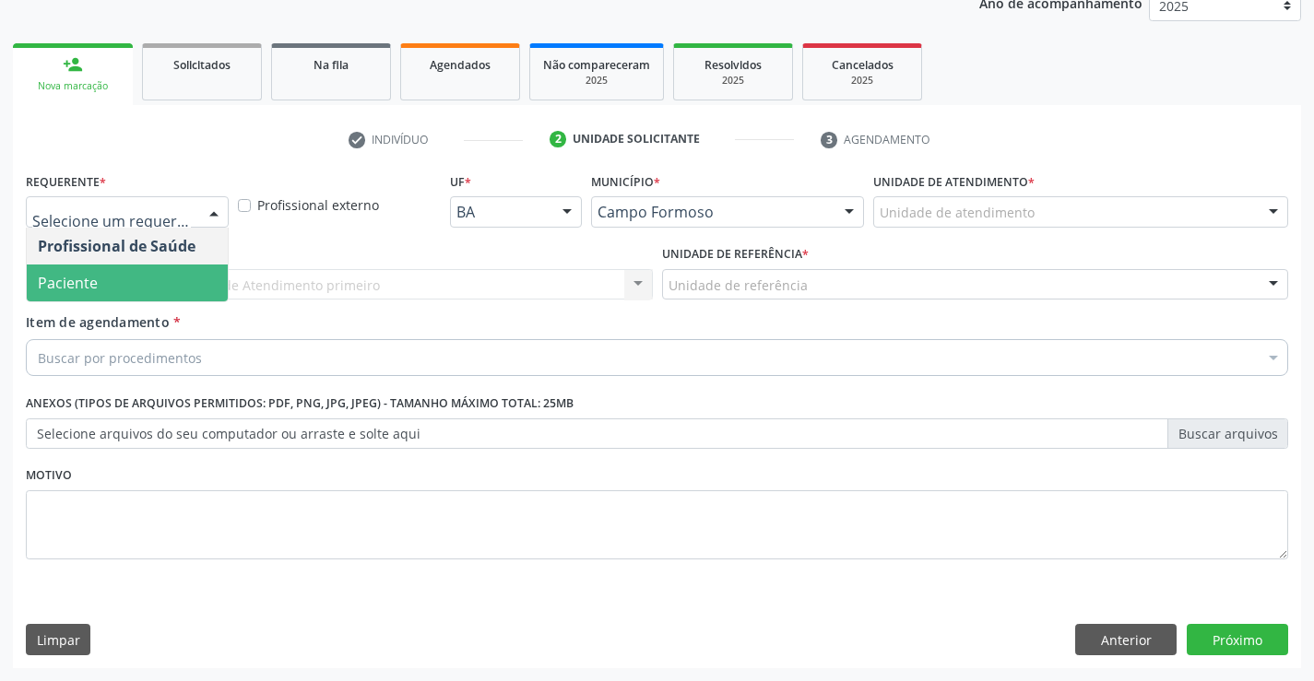
click at [95, 285] on span "Paciente" at bounding box center [68, 283] width 60 height 20
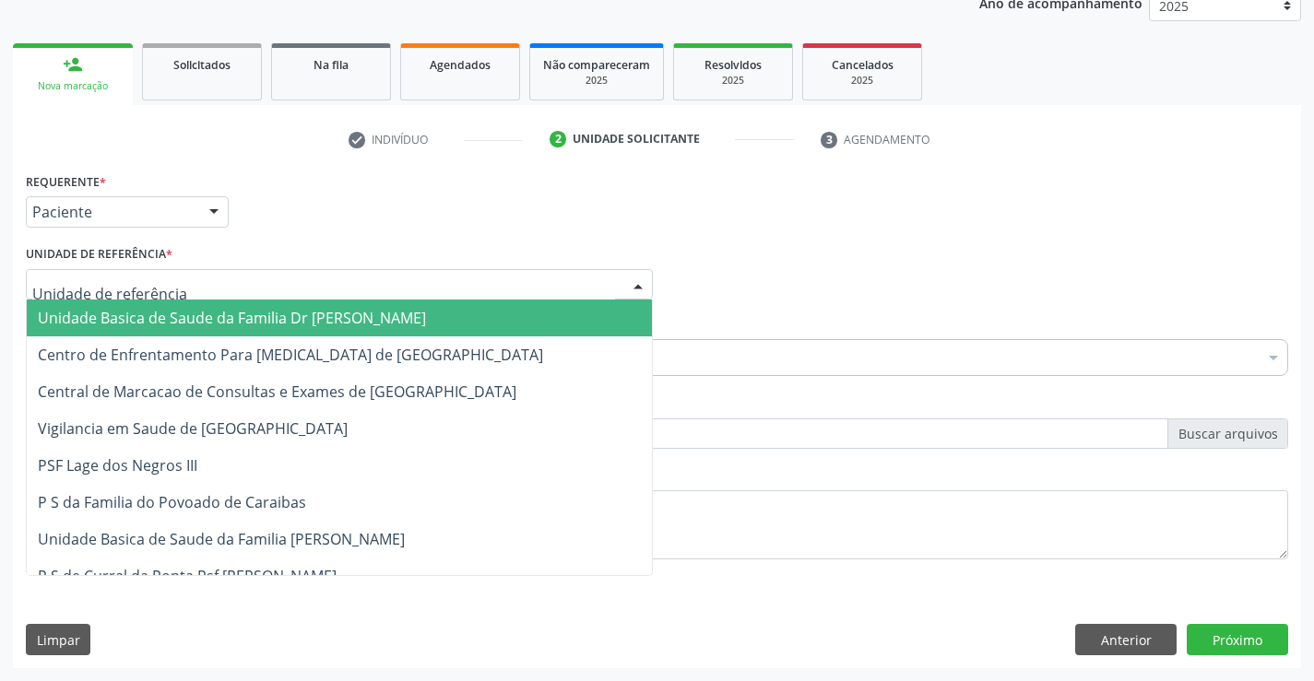
click at [151, 314] on span "Unidade Basica de Saude da Familia Dr [PERSON_NAME]" at bounding box center [232, 318] width 388 height 20
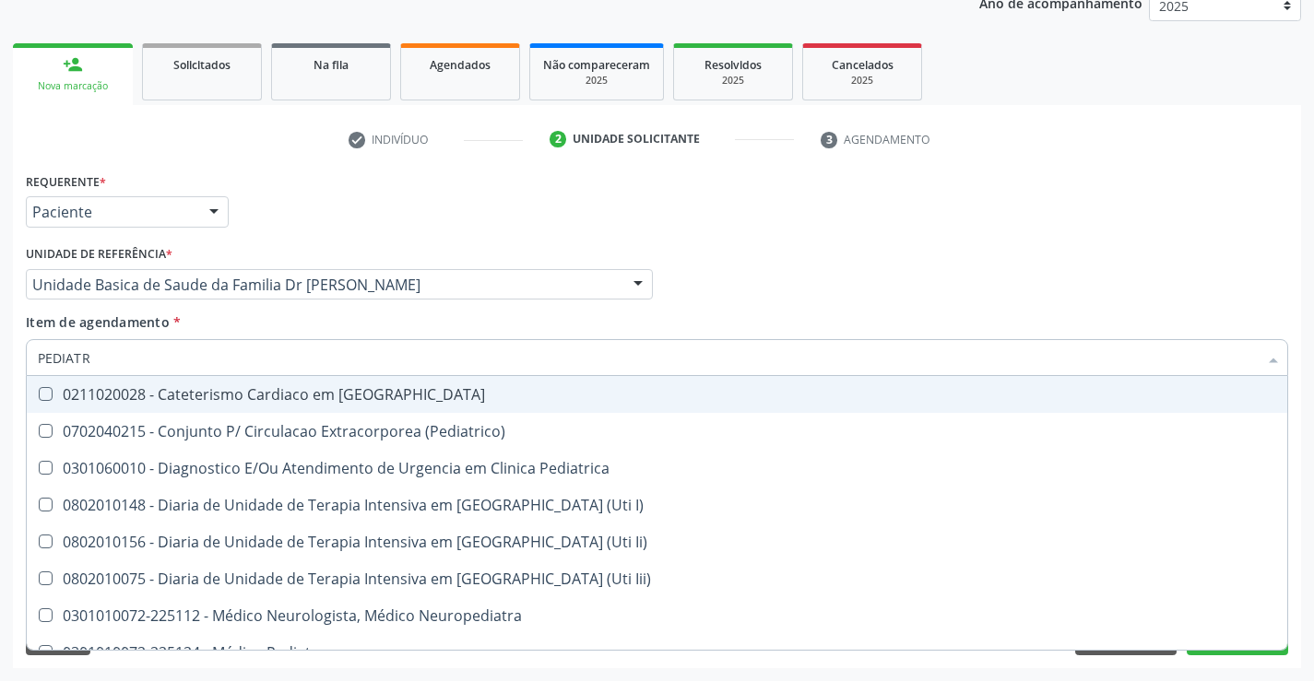
type input "PEDIATRA"
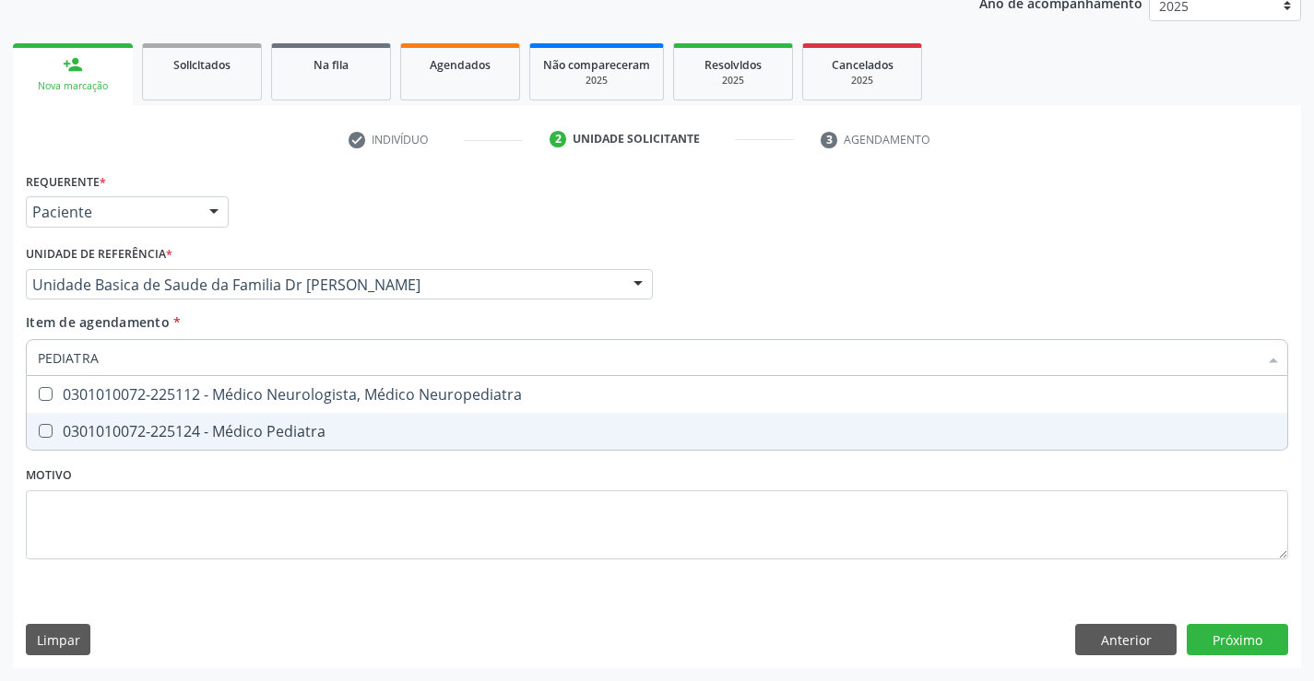
click at [224, 430] on div "0301010072-225124 - Médico Pediatra" at bounding box center [657, 431] width 1238 height 15
checkbox Pediatra "true"
click at [1238, 629] on div "Requerente * Paciente Profissional de Saúde Paciente Nenhum resultado encontrad…" at bounding box center [657, 418] width 1288 height 501
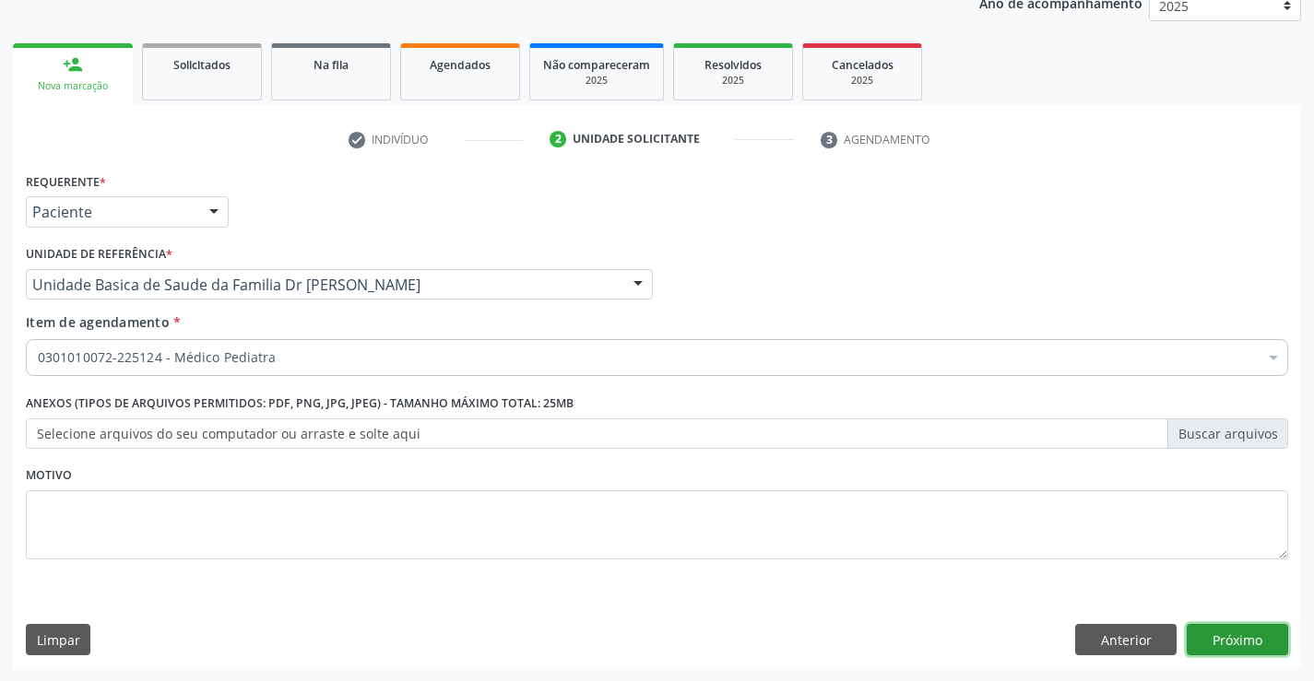
click at [1238, 629] on button "Próximo" at bounding box center [1237, 639] width 101 height 31
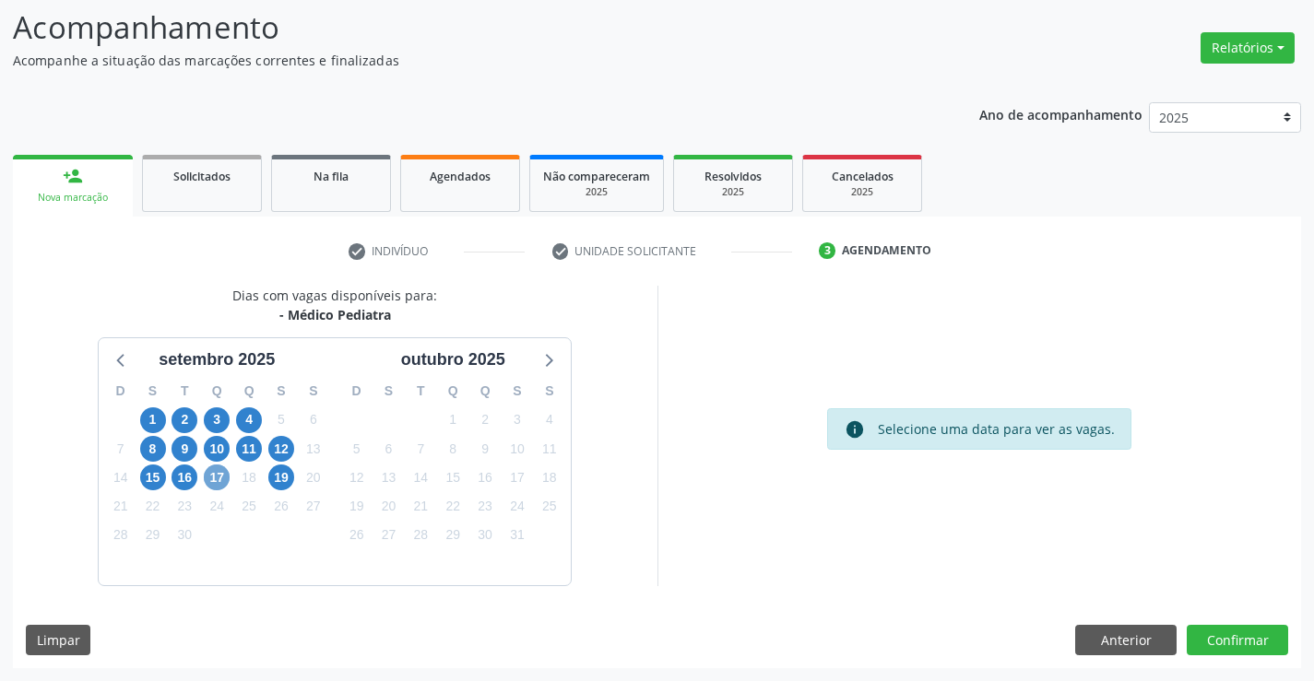
click at [219, 473] on span "17" at bounding box center [217, 478] width 26 height 26
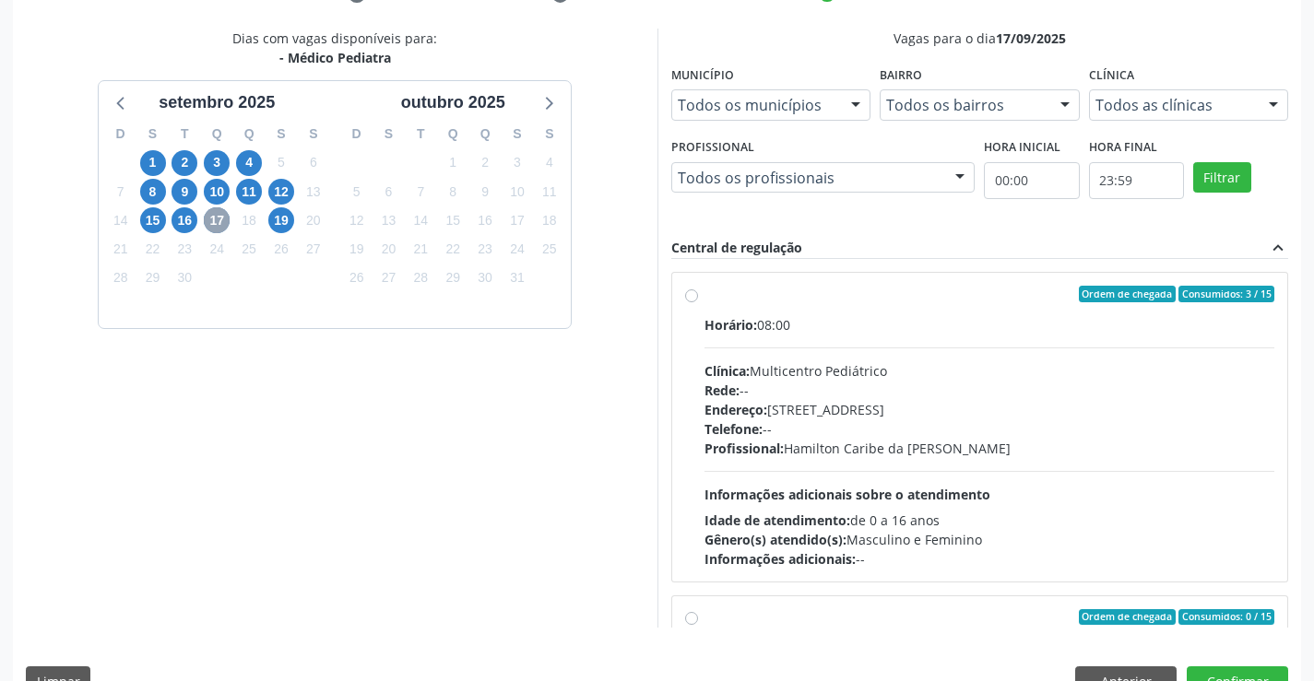
scroll to position [421, 0]
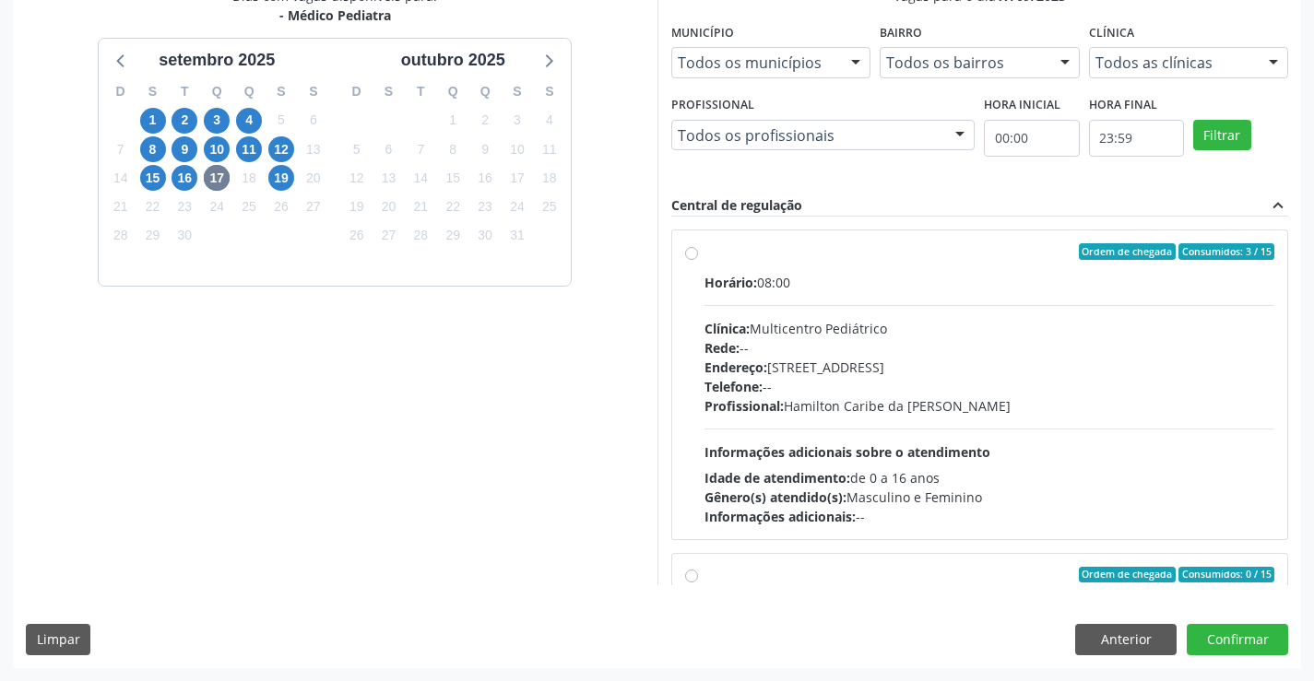
click at [848, 262] on label "Ordem de chegada Consumidos: 3 / 15 Horário: 08:00 Clínica: Multicentro Pediátr…" at bounding box center [990, 384] width 571 height 283
click at [698, 260] on input "Ordem de chegada Consumidos: 3 / 15 Horário: 08:00 Clínica: Multicentro Pediátr…" at bounding box center [691, 251] width 13 height 17
radio input "true"
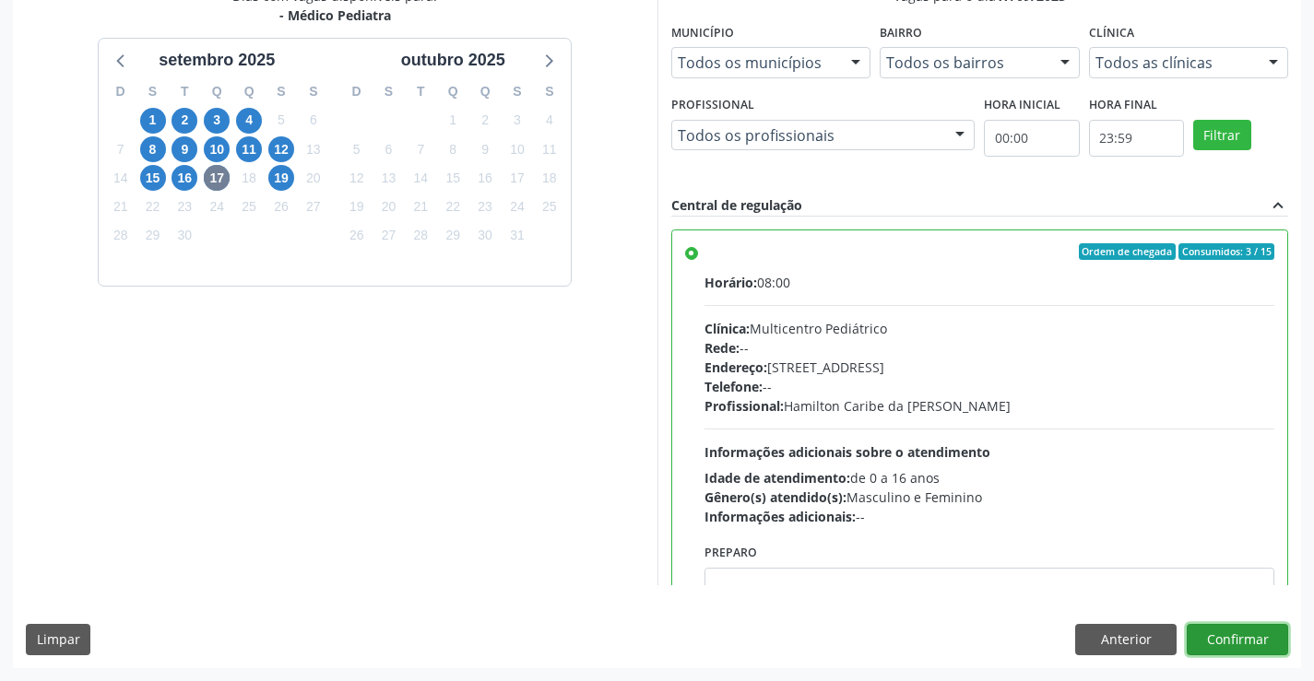
click at [1231, 628] on button "Confirmar" at bounding box center [1237, 639] width 101 height 31
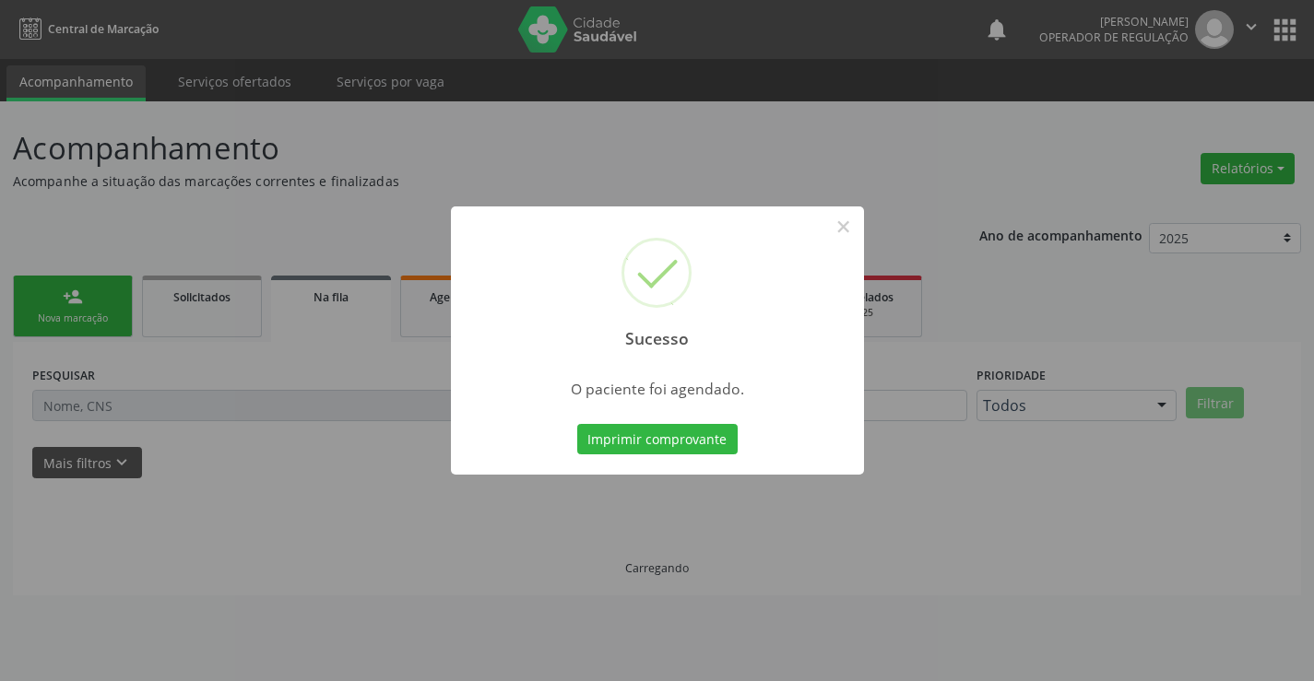
scroll to position [0, 0]
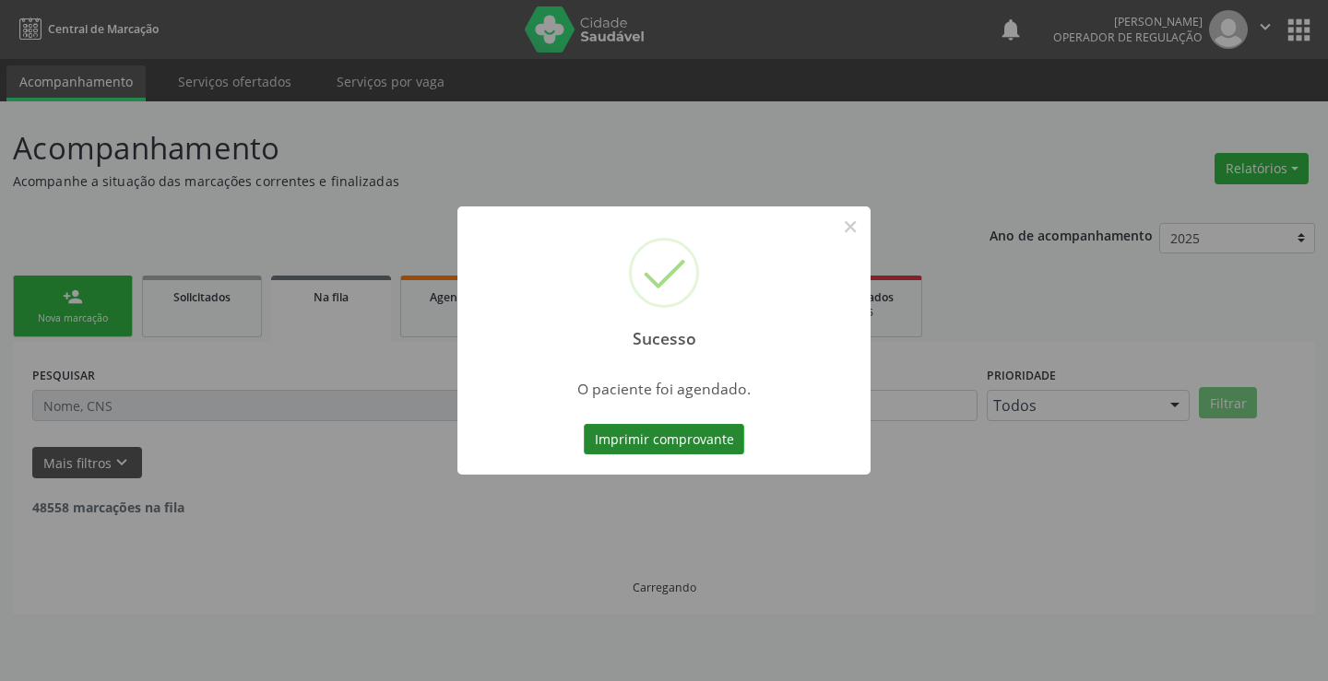
click at [650, 431] on button "Imprimir comprovante" at bounding box center [664, 439] width 160 height 31
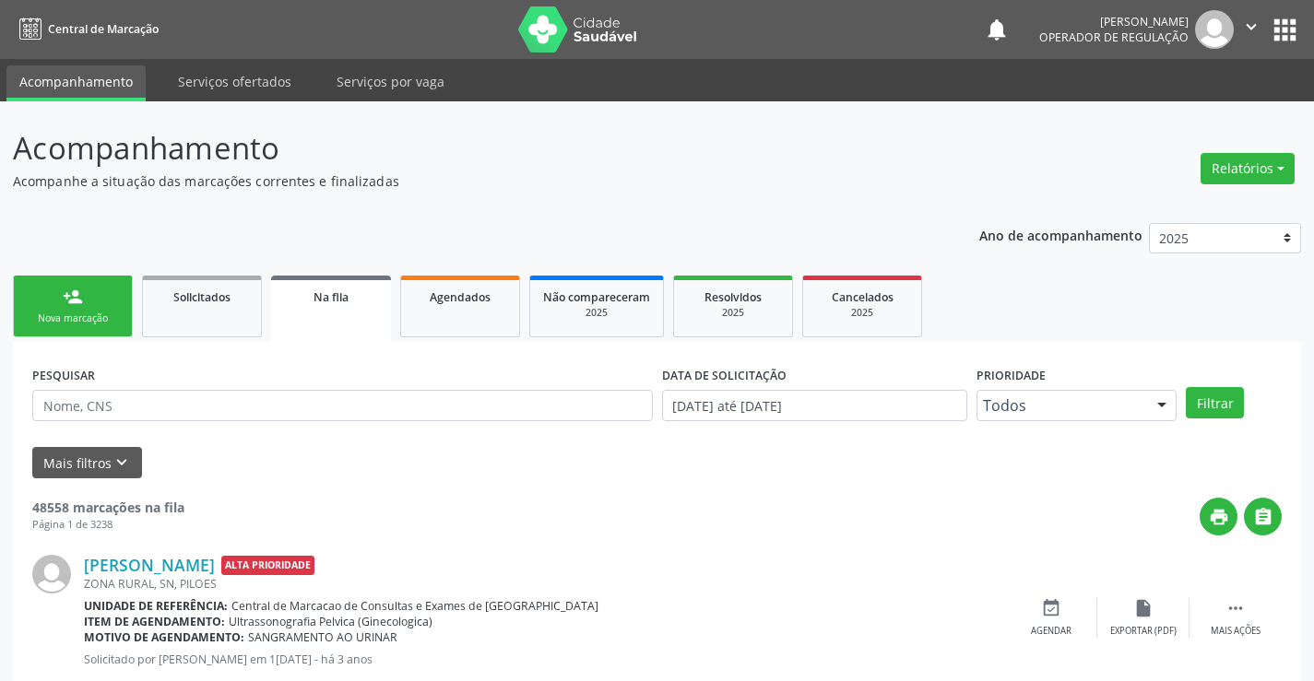
click at [93, 296] on link "person_add Nova marcação" at bounding box center [73, 307] width 120 height 62
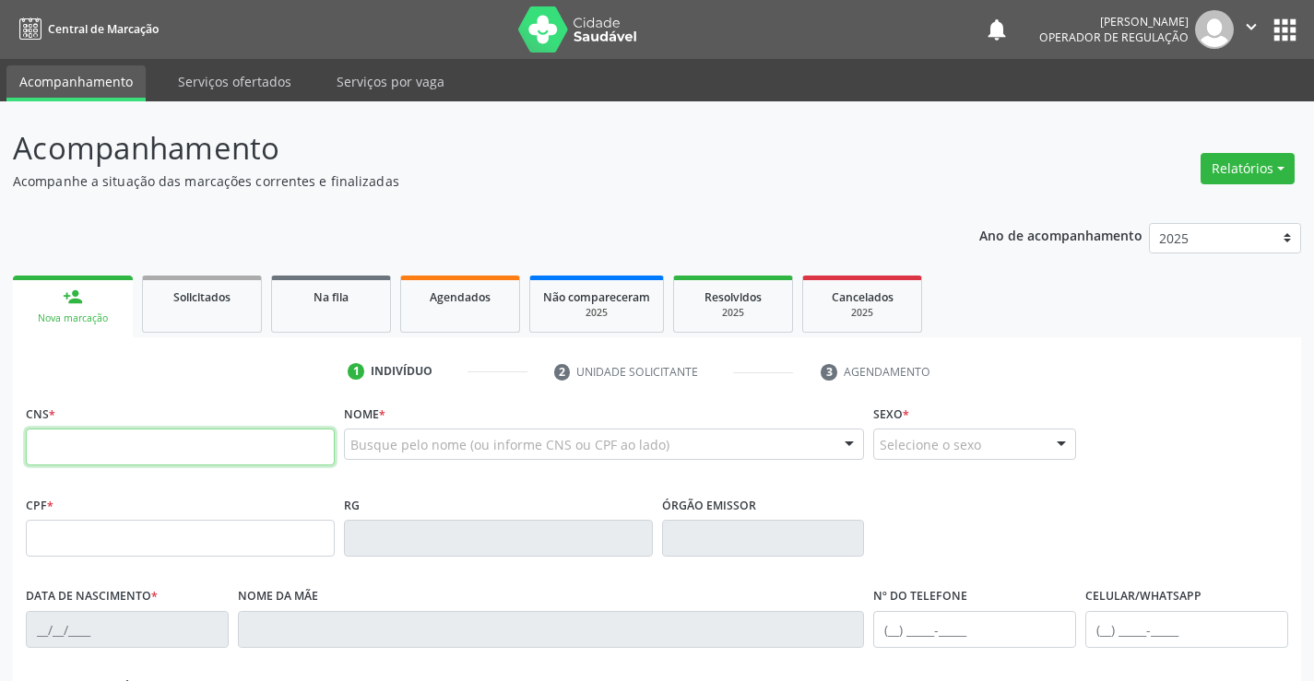
click at [111, 444] on input "text" at bounding box center [180, 447] width 309 height 37
type input "708 1035 3847 4531"
type input "30804886395"
type input "02/06/2020"
type input "(74) 99198-3109"
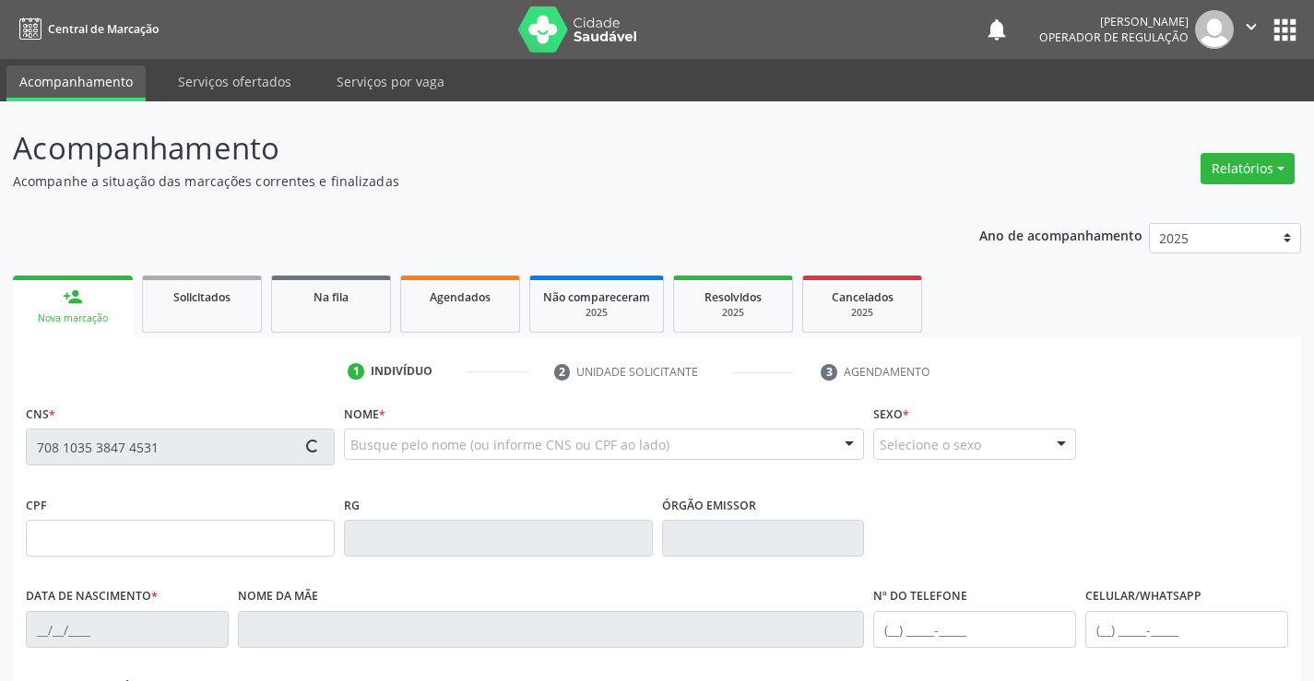
type input "(74) 99198-3109"
type input "120.357.545-93"
type input "S/N"
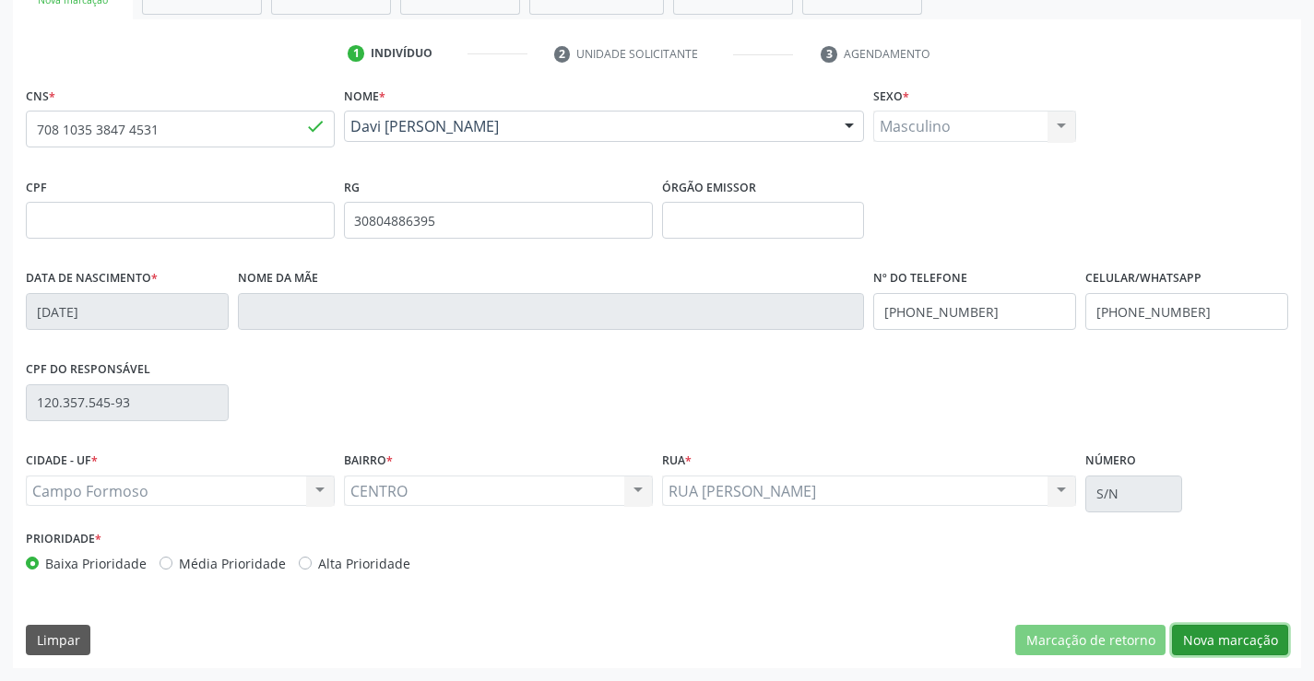
click at [1231, 639] on button "Nova marcação" at bounding box center [1230, 640] width 116 height 31
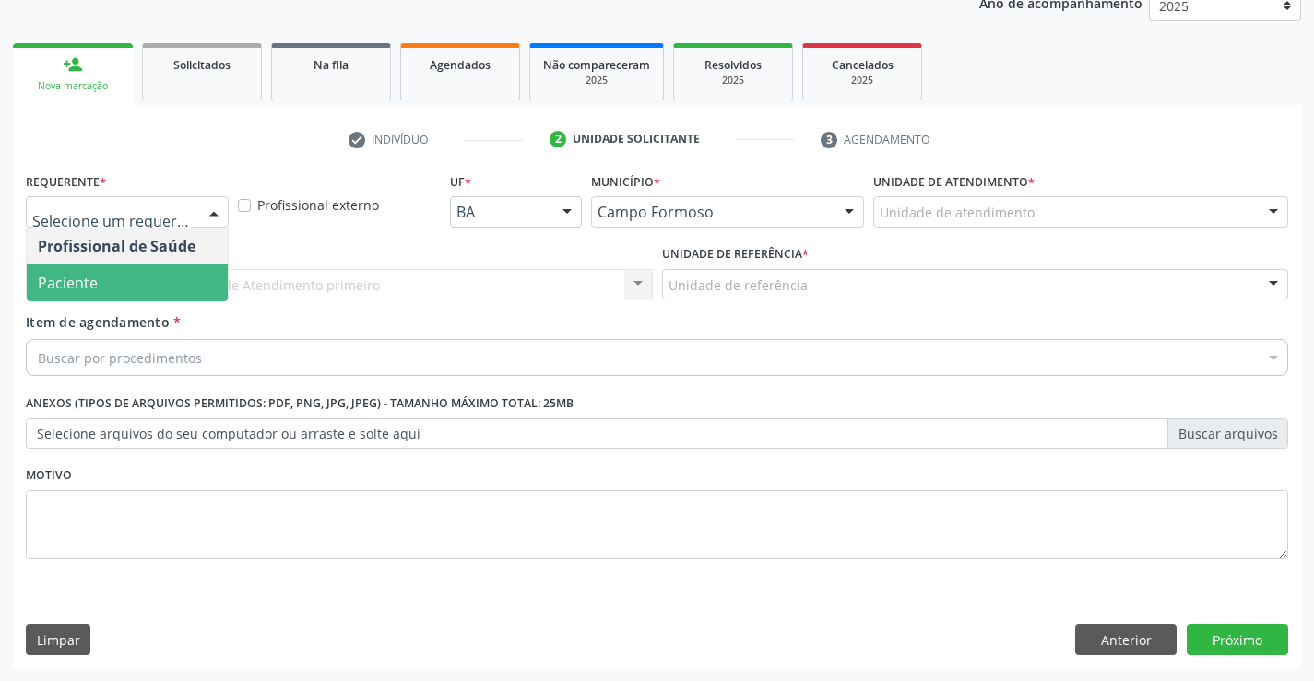
click at [106, 277] on span "Paciente" at bounding box center [127, 283] width 201 height 37
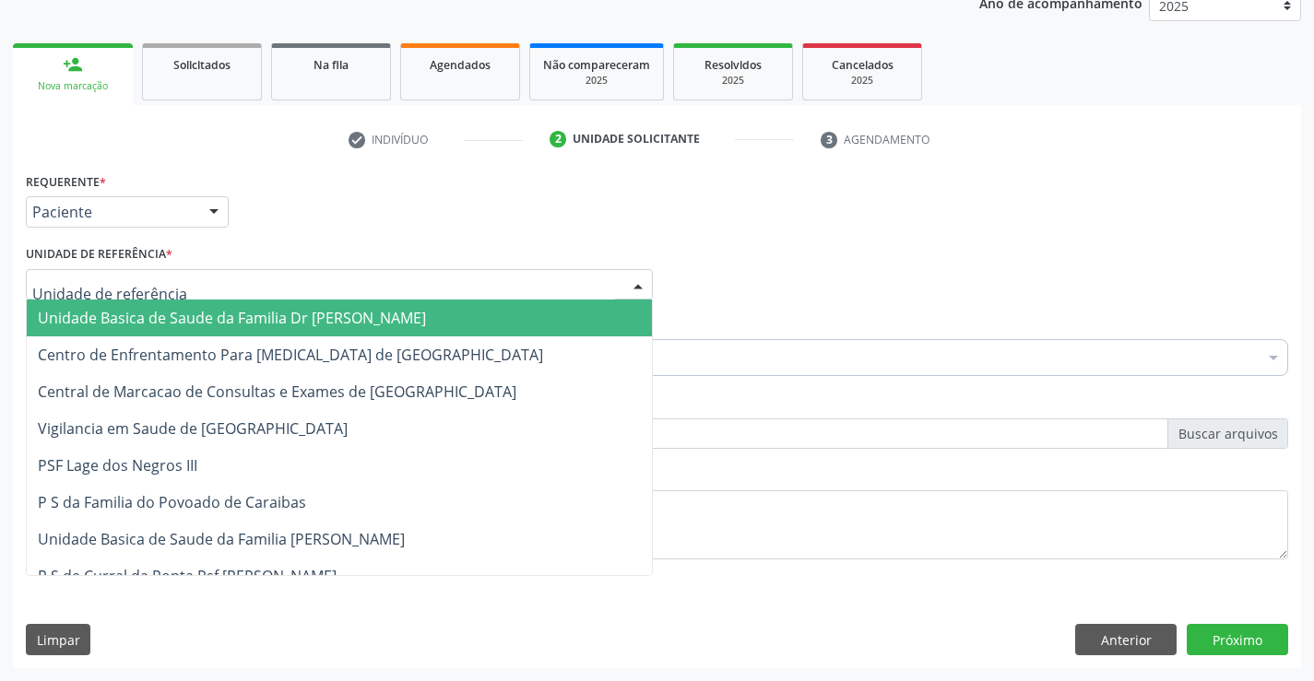
click at [124, 307] on span "Unidade Basica de Saude da Familia Dr [PERSON_NAME]" at bounding box center [339, 318] width 625 height 37
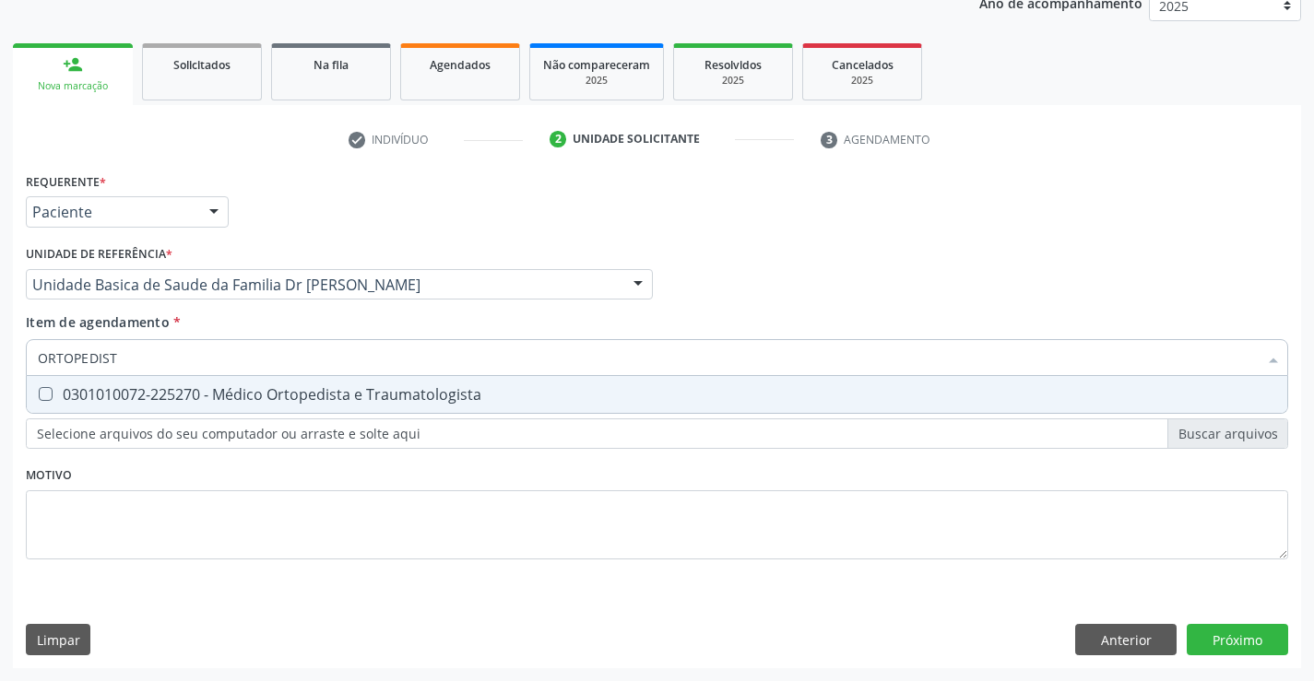
type input "ORTOPEDISTA"
click at [222, 393] on div "0301010072-225270 - Médico Ortopedista e Traumatologista" at bounding box center [657, 394] width 1238 height 15
checkbox Traumatologista "true"
click at [1238, 634] on div "Requerente * Paciente Profissional de Saúde Paciente Nenhum resultado encontrad…" at bounding box center [657, 418] width 1288 height 501
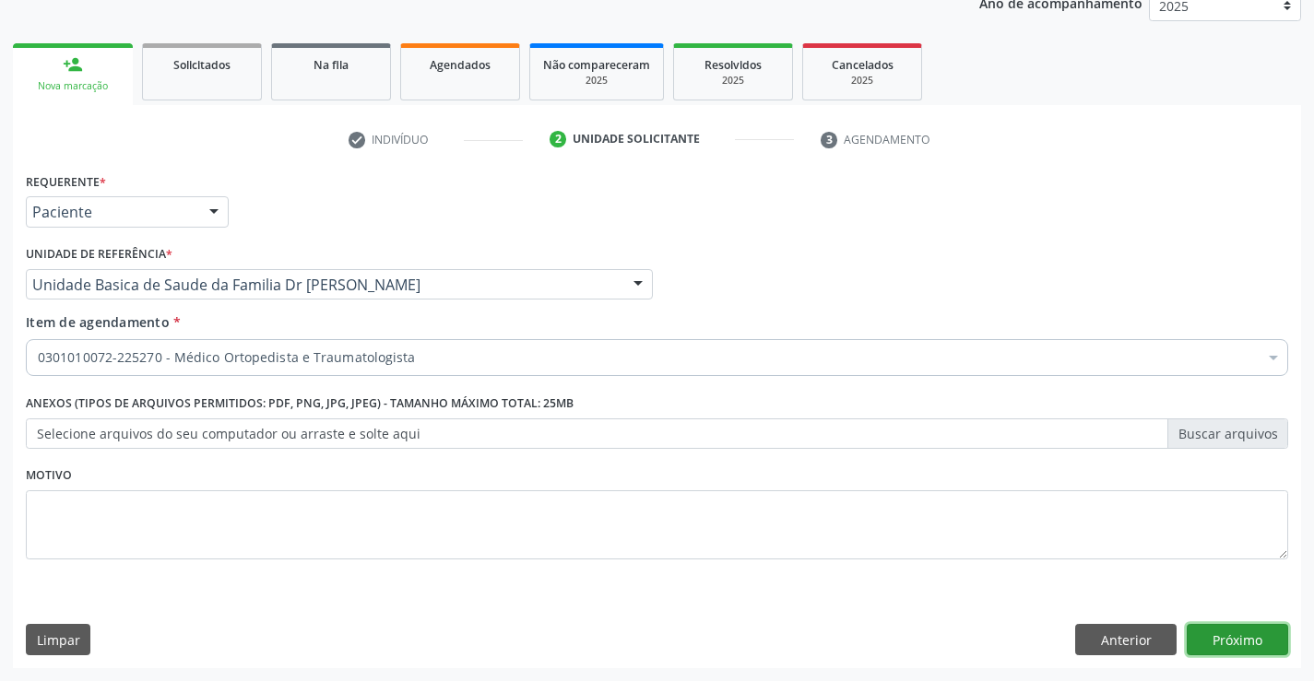
click at [1238, 634] on button "Próximo" at bounding box center [1237, 639] width 101 height 31
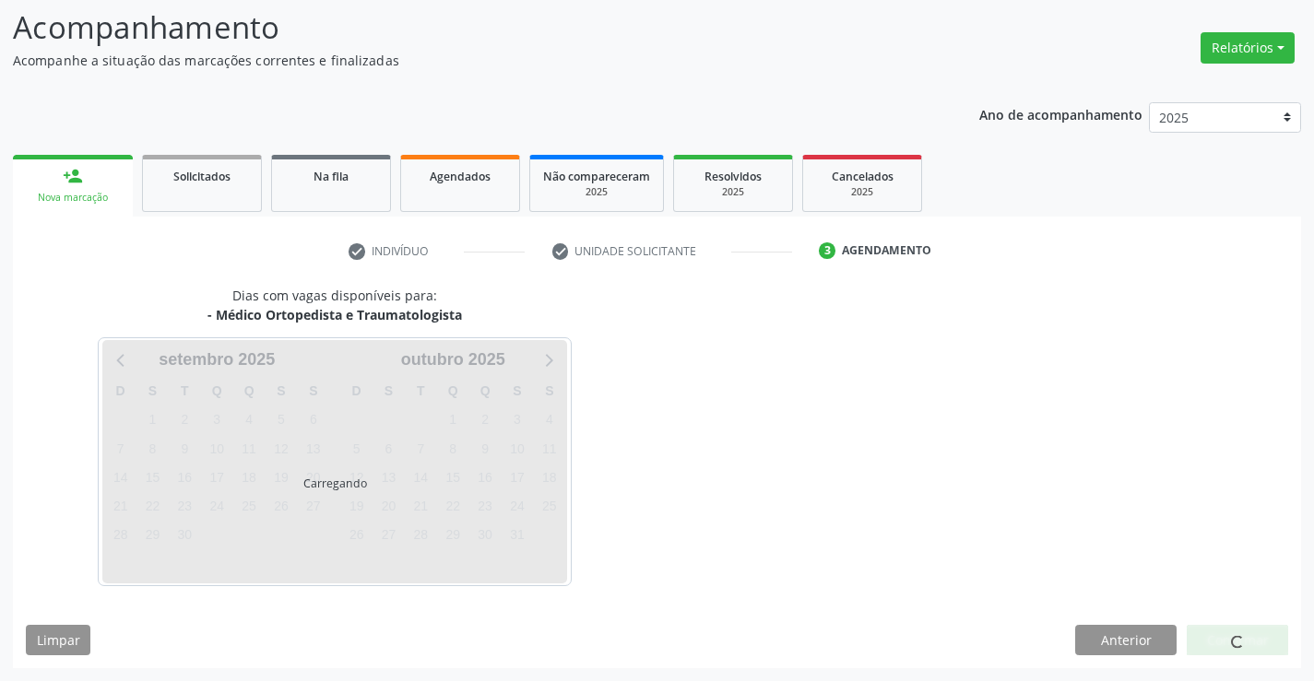
scroll to position [121, 0]
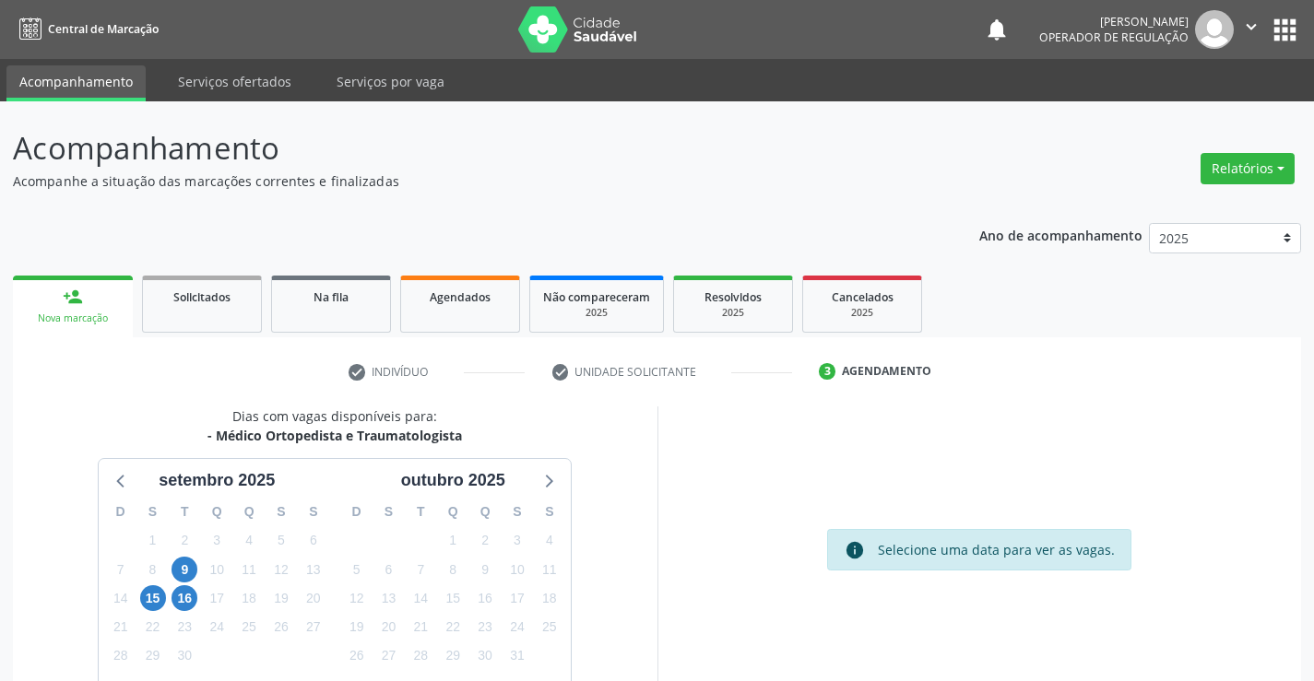
scroll to position [121, 0]
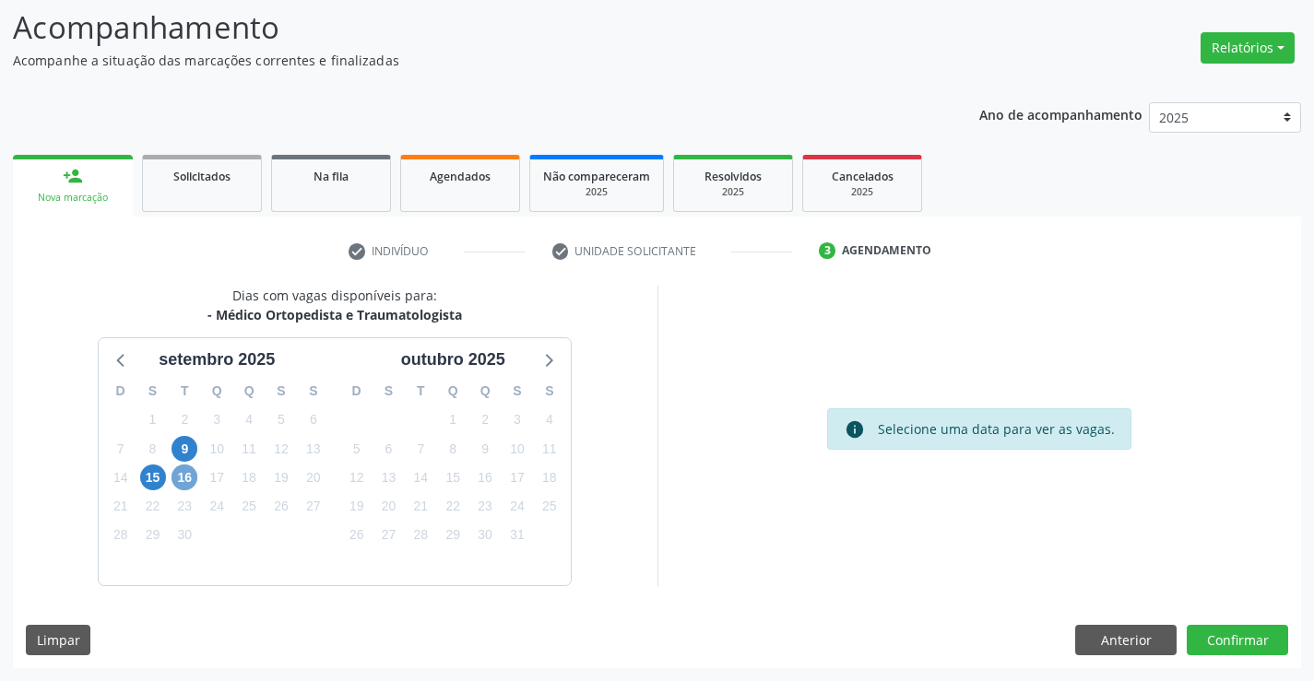
click at [193, 476] on span "16" at bounding box center [185, 478] width 26 height 26
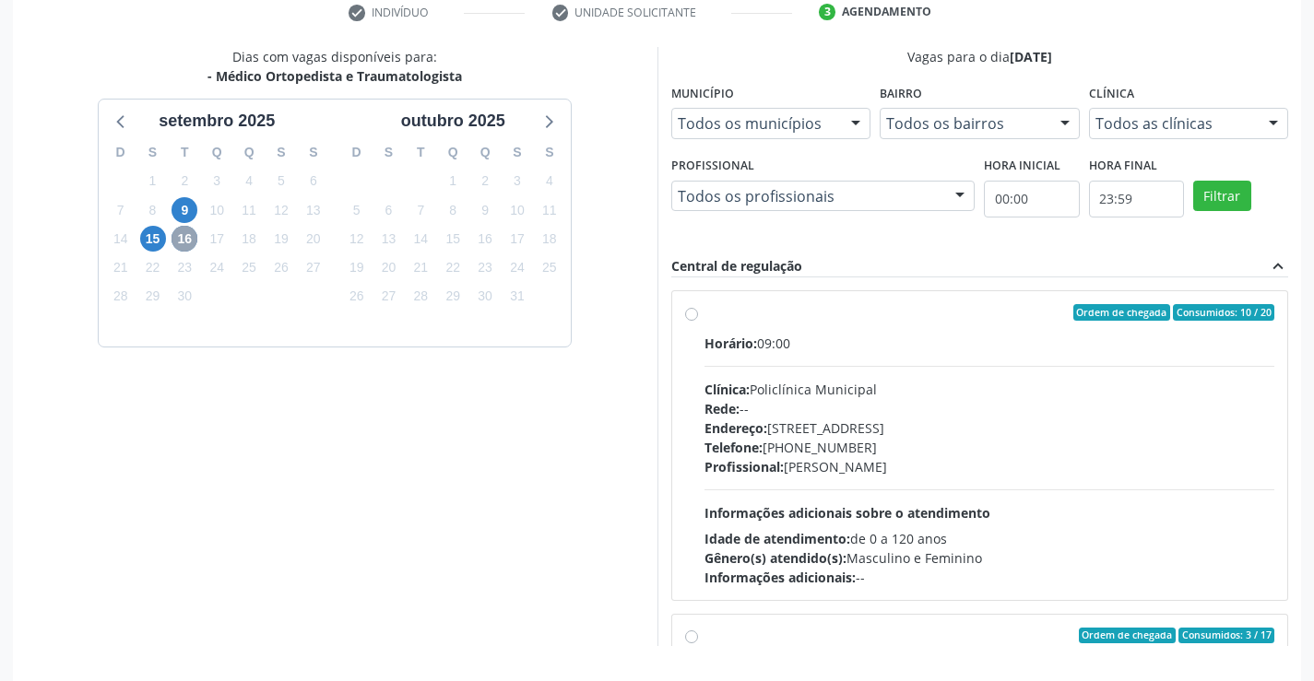
scroll to position [397, 0]
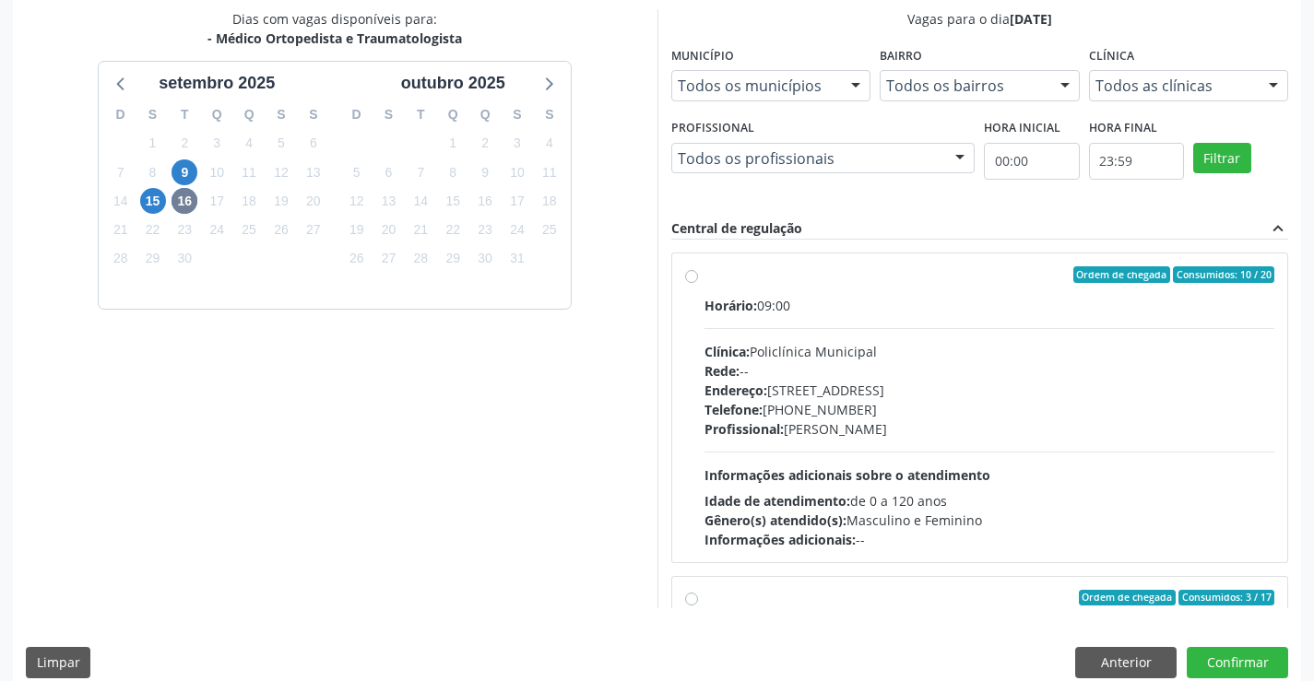
click at [796, 277] on div "Ordem de chegada Consumidos: 10 / 20" at bounding box center [990, 275] width 571 height 17
click at [698, 277] on input "Ordem de chegada Consumidos: 10 / 20 Horário: 09:00 Clínica: Policlínica Munici…" at bounding box center [691, 275] width 13 height 17
radio input "true"
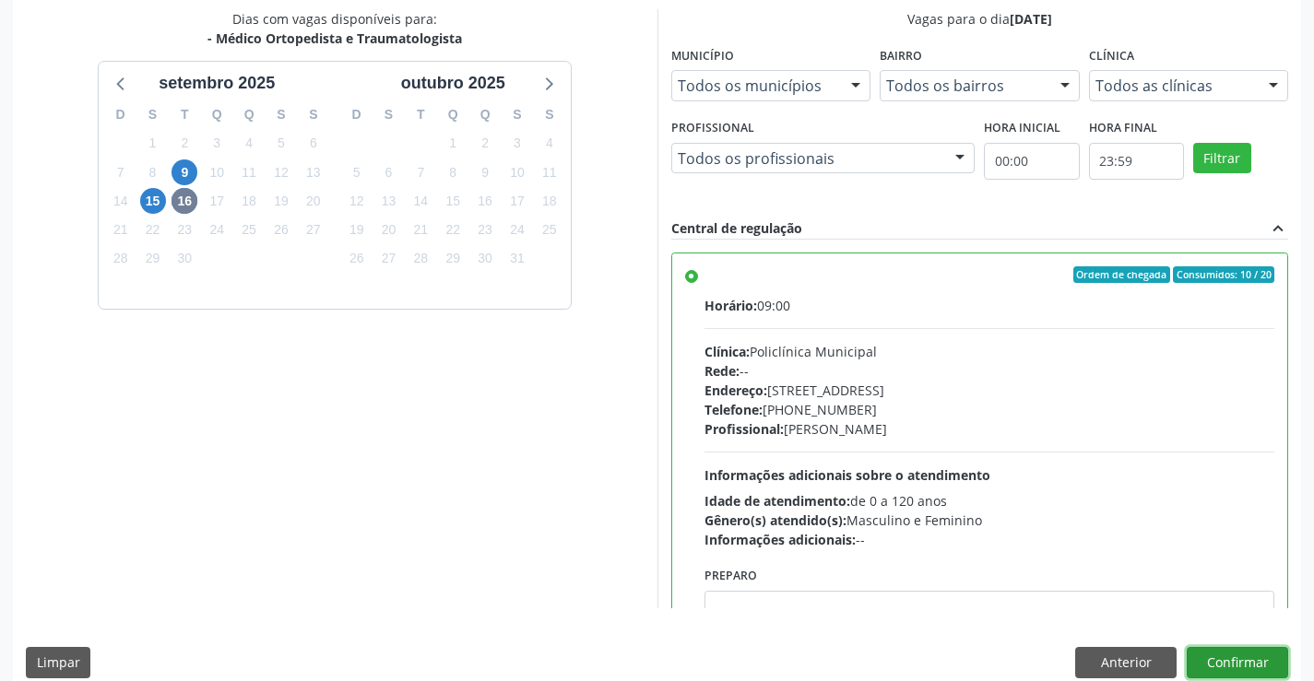
click at [1242, 657] on button "Confirmar" at bounding box center [1237, 662] width 101 height 31
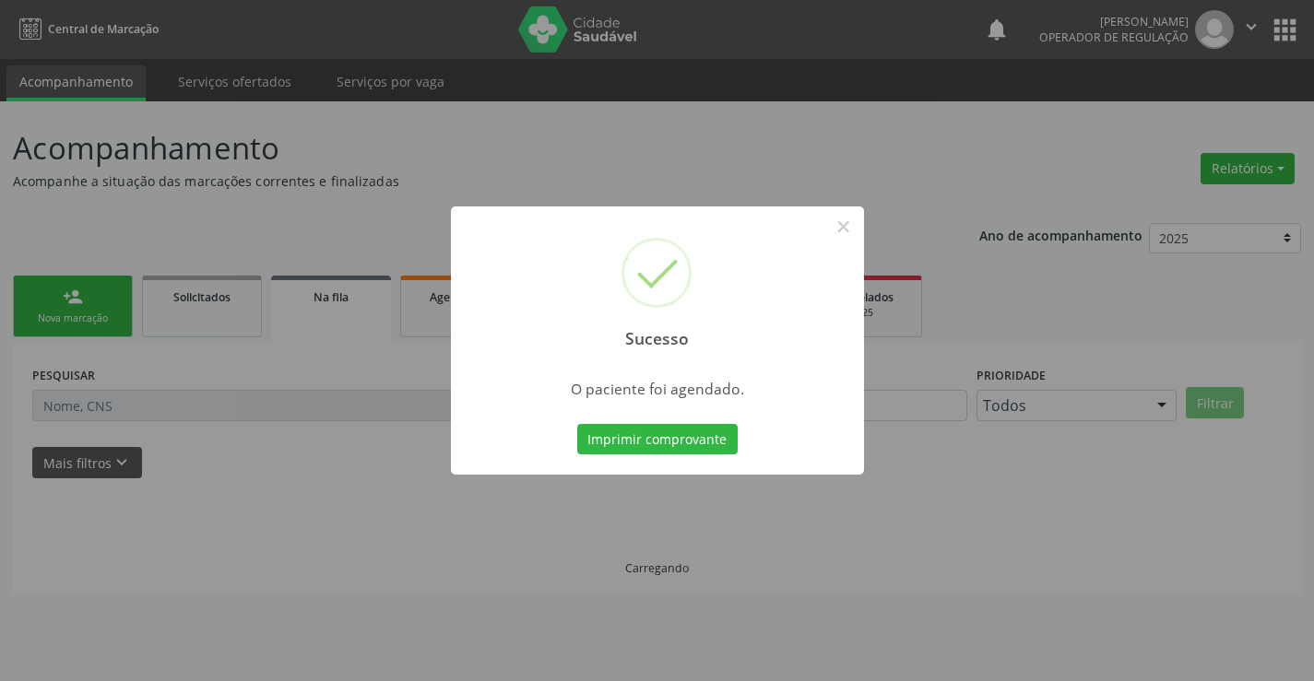
scroll to position [0, 0]
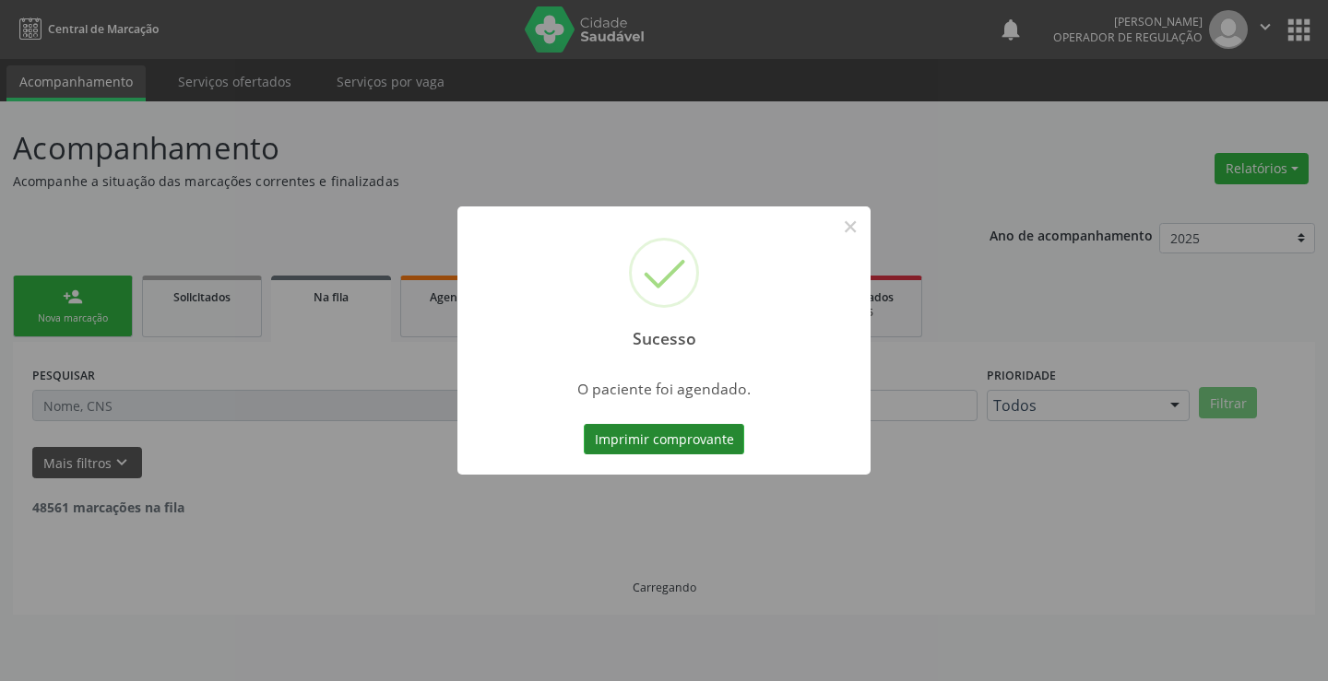
click at [668, 441] on button "Imprimir comprovante" at bounding box center [664, 439] width 160 height 31
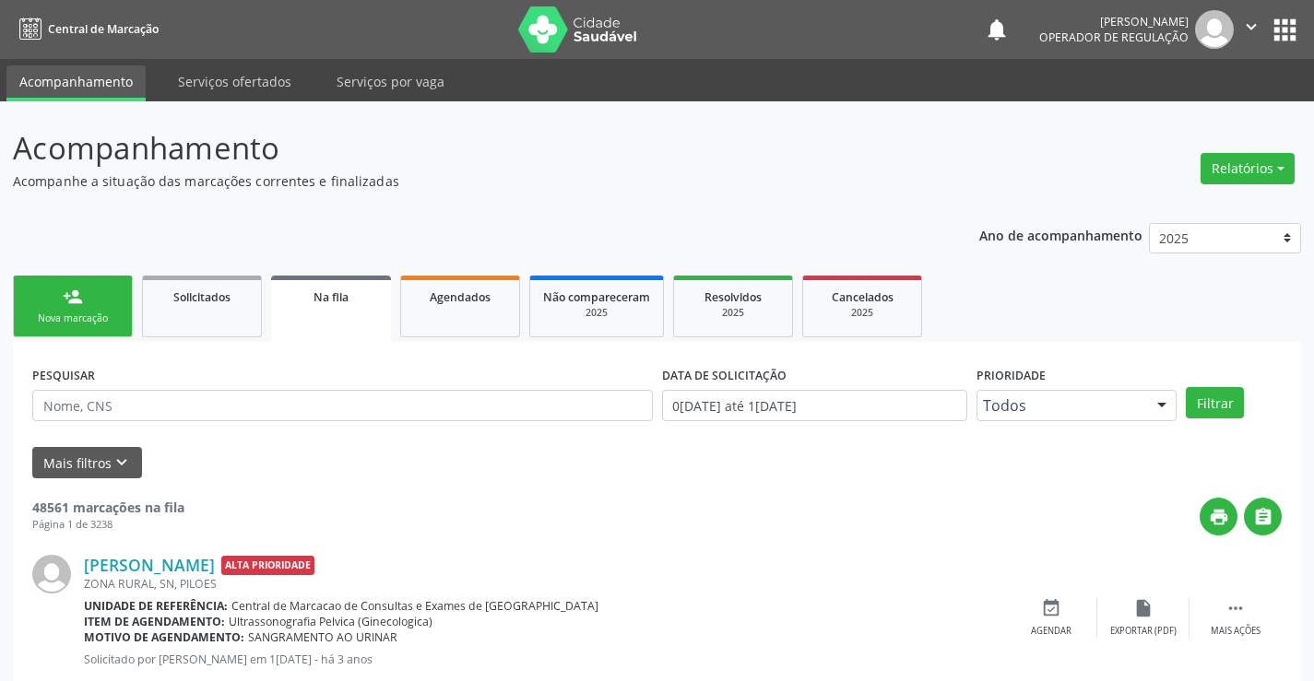
click at [78, 297] on div "Sucesso × O paciente foi agendado. Imprimir comprovante Cancel" at bounding box center [657, 340] width 1314 height 681
click at [81, 300] on div "person_add" at bounding box center [73, 297] width 20 height 20
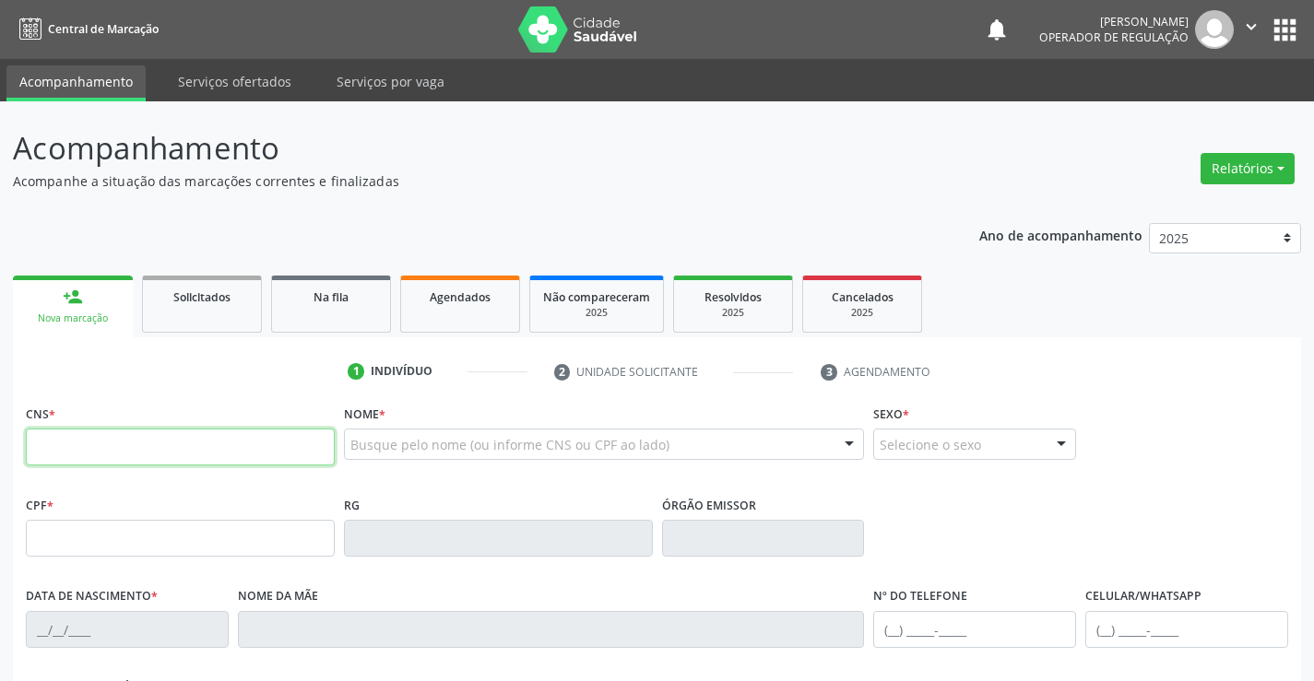
click at [124, 453] on input "text" at bounding box center [180, 447] width 309 height 37
type input "704 8085 4104 8446"
type input "136.202.295-03"
type input "1[DATE]"
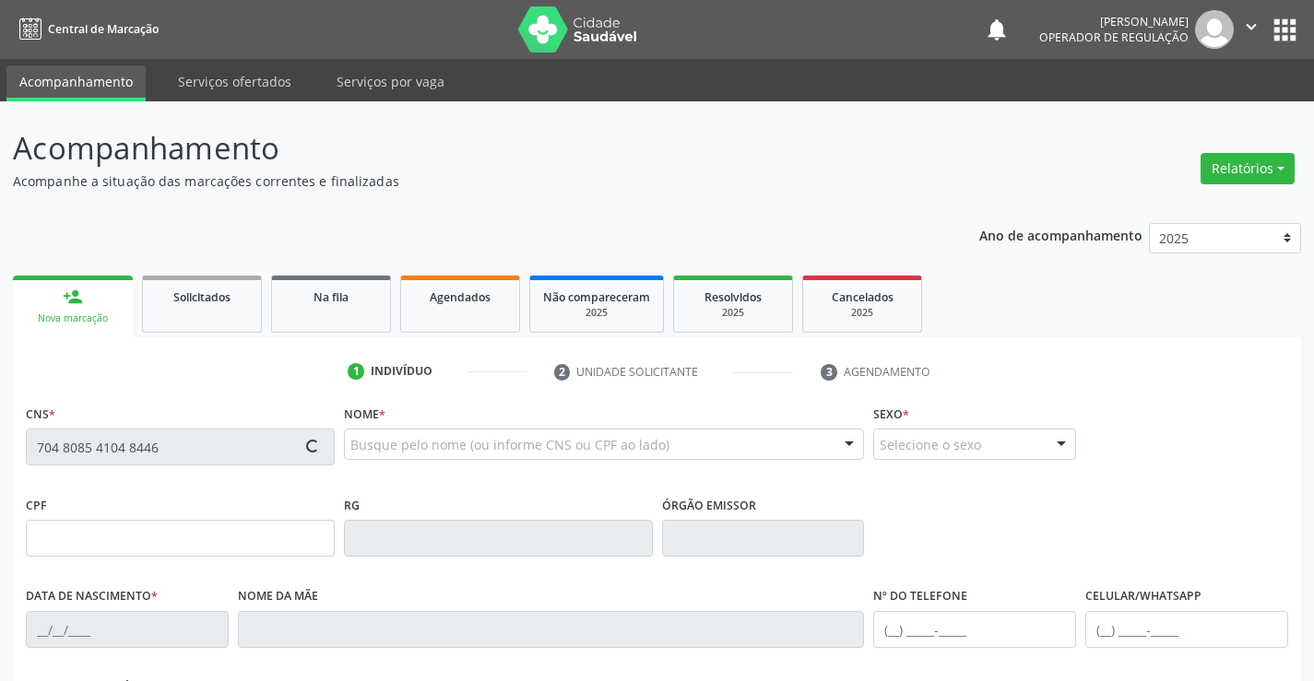
type input "[PERSON_NAME]"
type input "[PHONE_NUMBER]"
type input "S/N"
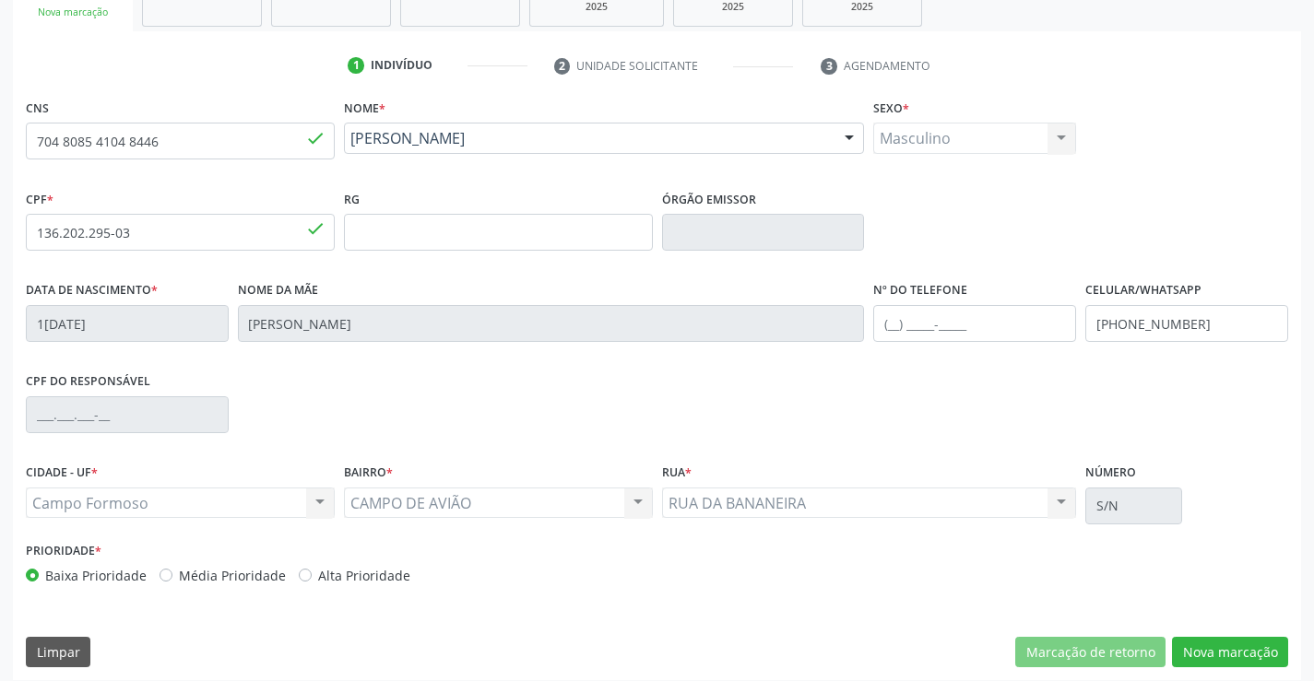
scroll to position [318, 0]
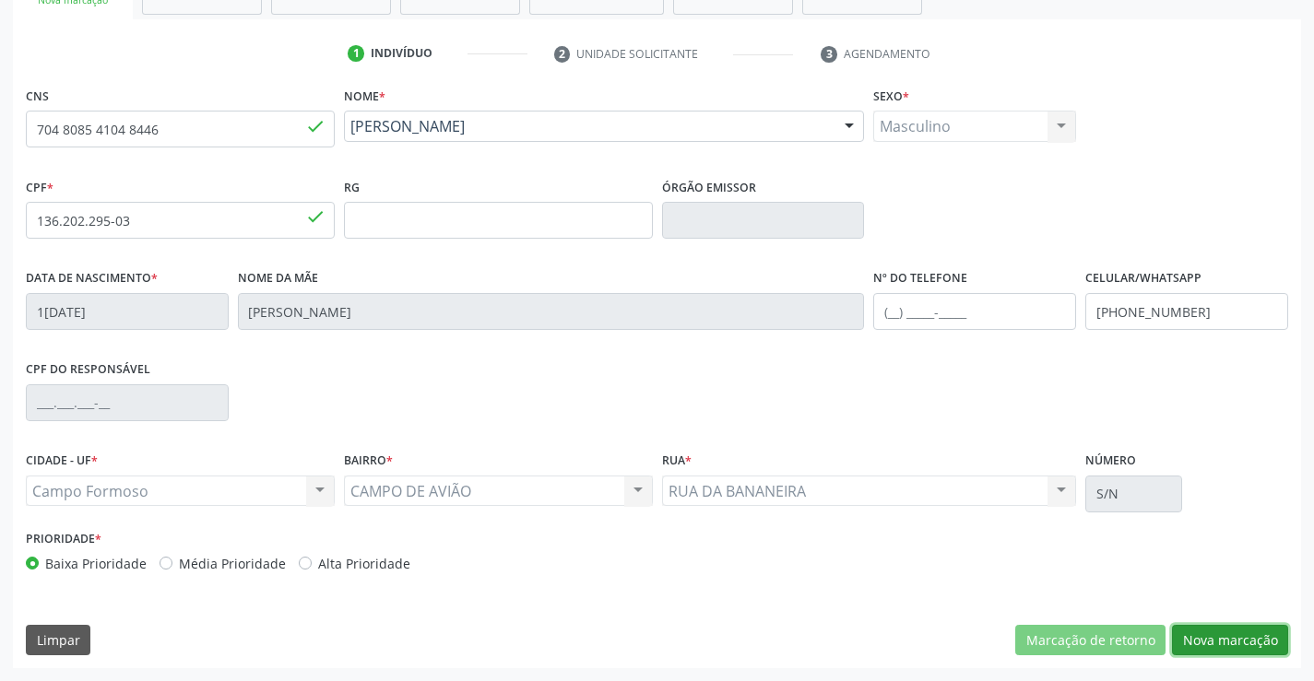
click at [1230, 639] on button "Nova marcação" at bounding box center [1230, 640] width 116 height 31
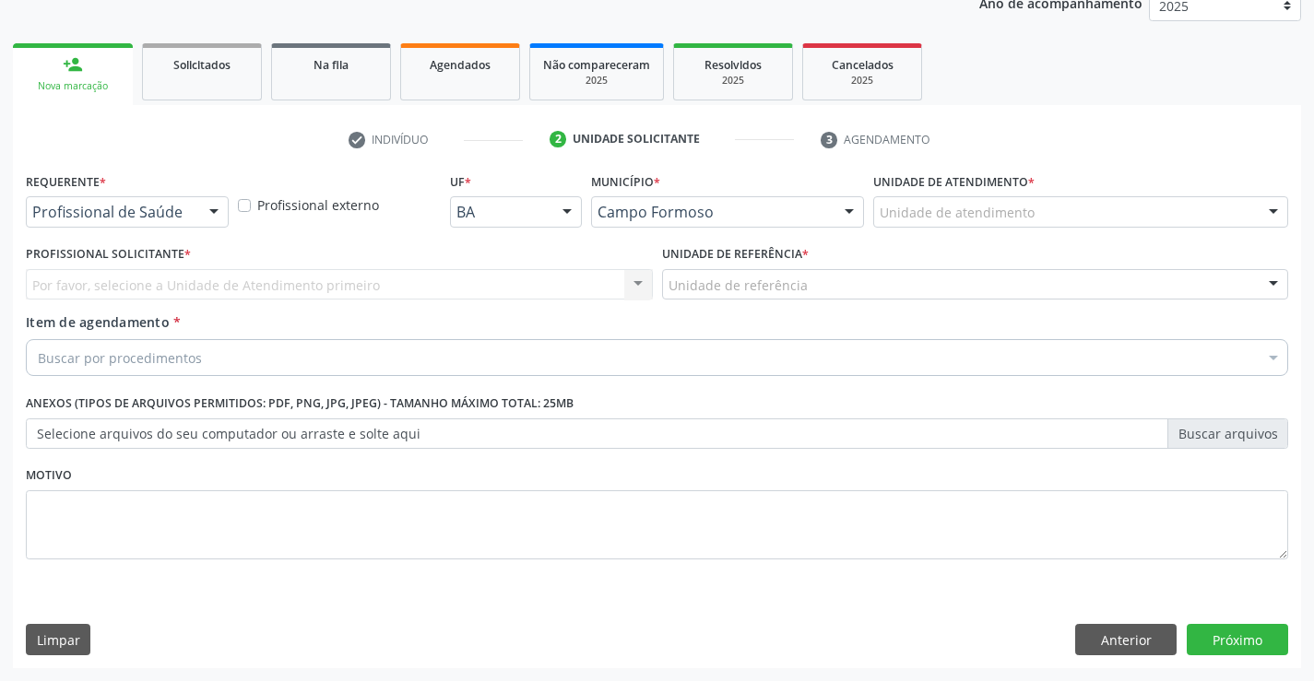
scroll to position [232, 0]
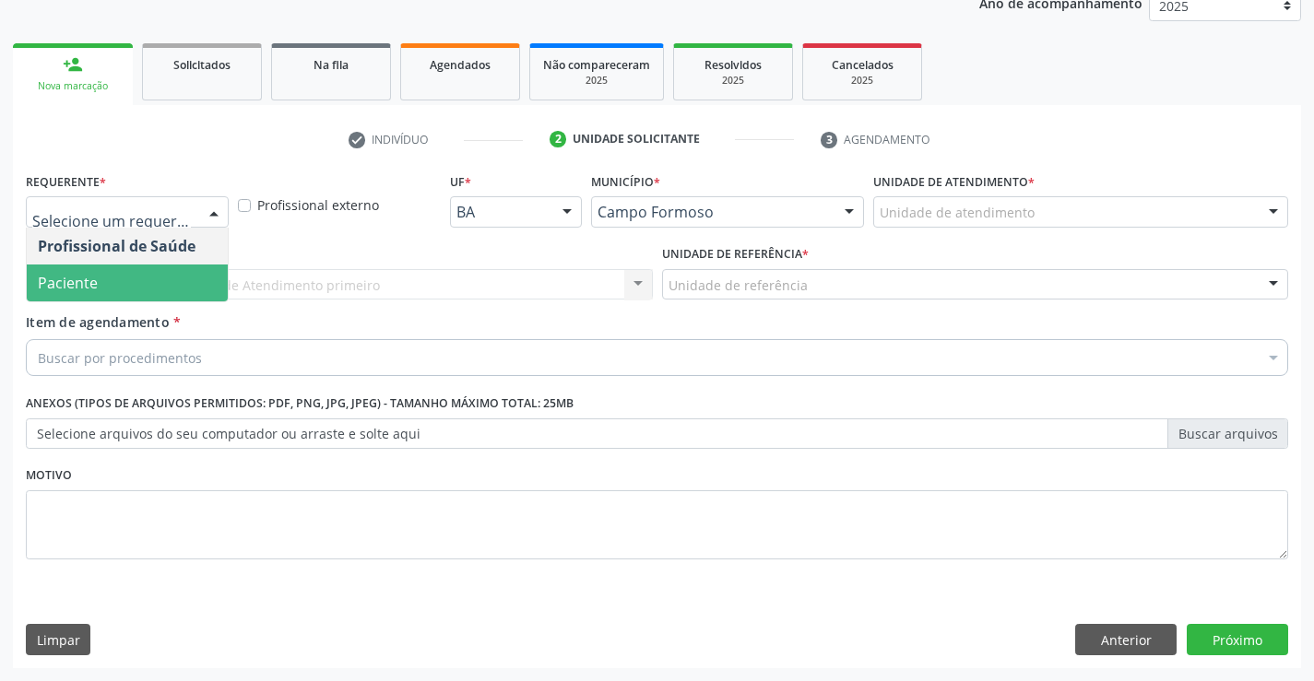
click at [99, 279] on span "Paciente" at bounding box center [127, 283] width 201 height 37
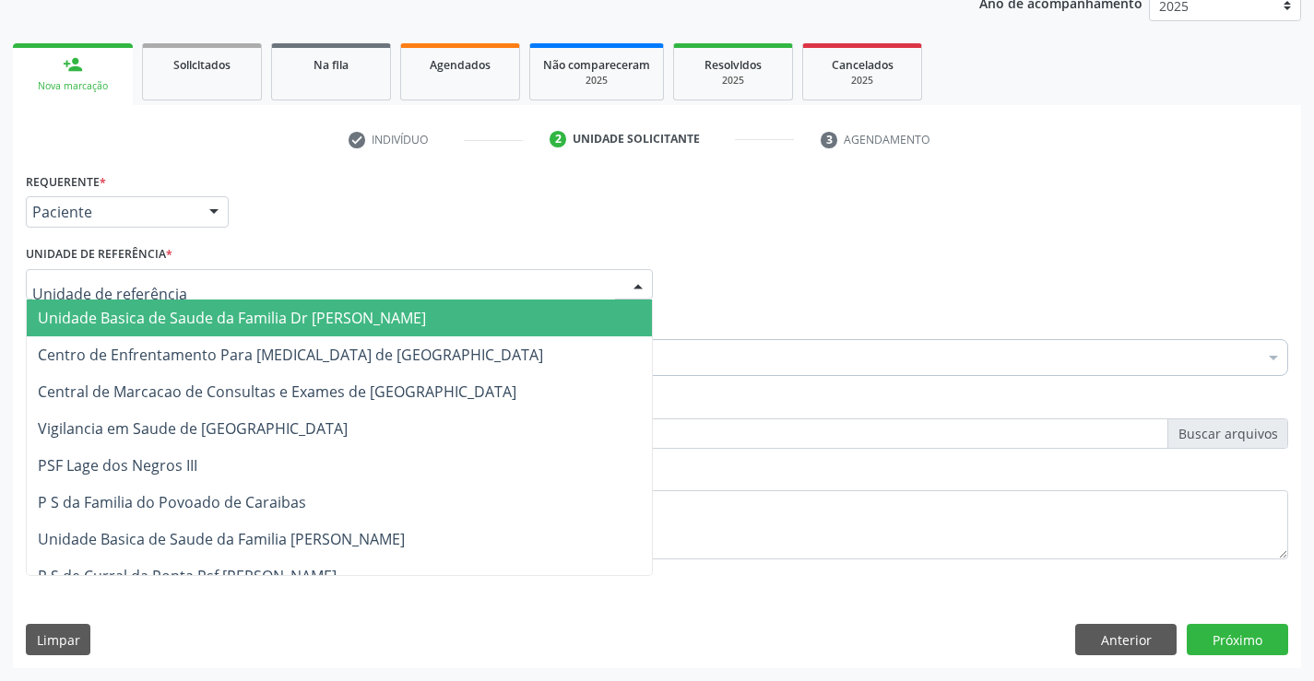
click at [154, 319] on span "Unidade Basica de Saude da Familia Dr [PERSON_NAME]" at bounding box center [232, 318] width 388 height 20
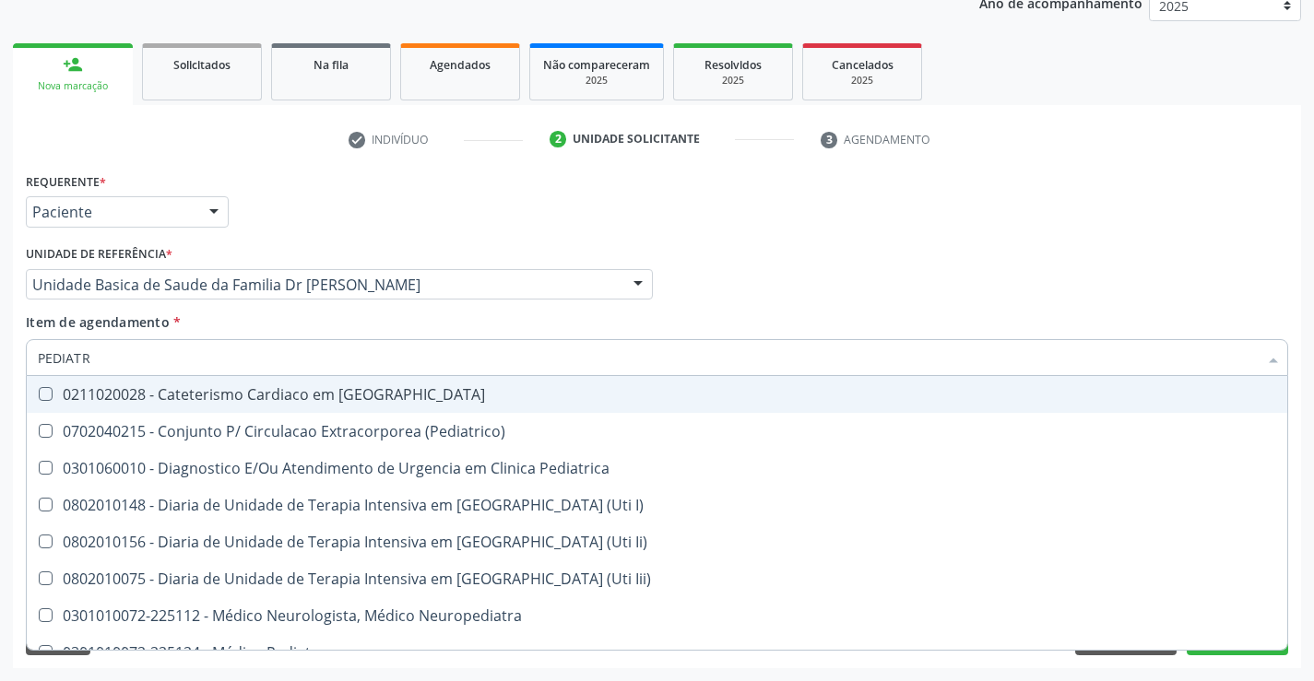
type input "PEDIATRA"
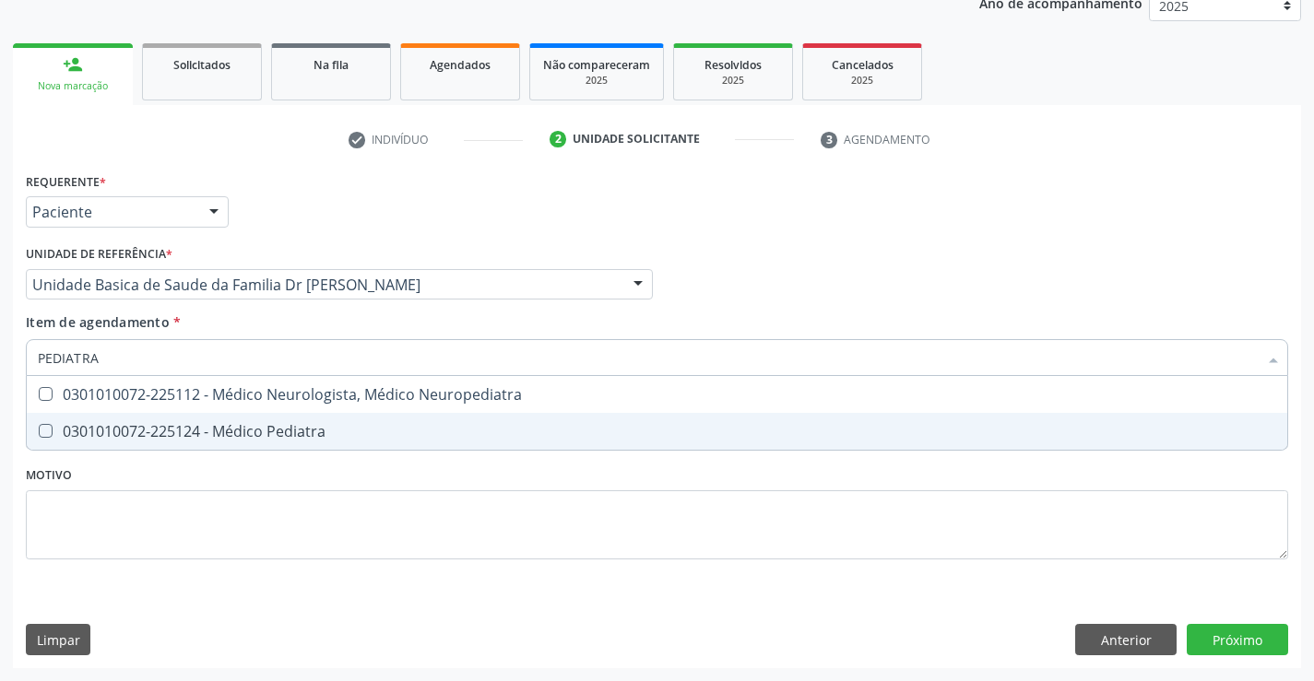
click at [248, 424] on div "0301010072-225124 - Médico Pediatra" at bounding box center [657, 431] width 1238 height 15
checkbox Pediatra "true"
click at [1240, 638] on div "Requerente * Paciente Profissional de Saúde Paciente Nenhum resultado encontrad…" at bounding box center [657, 418] width 1288 height 501
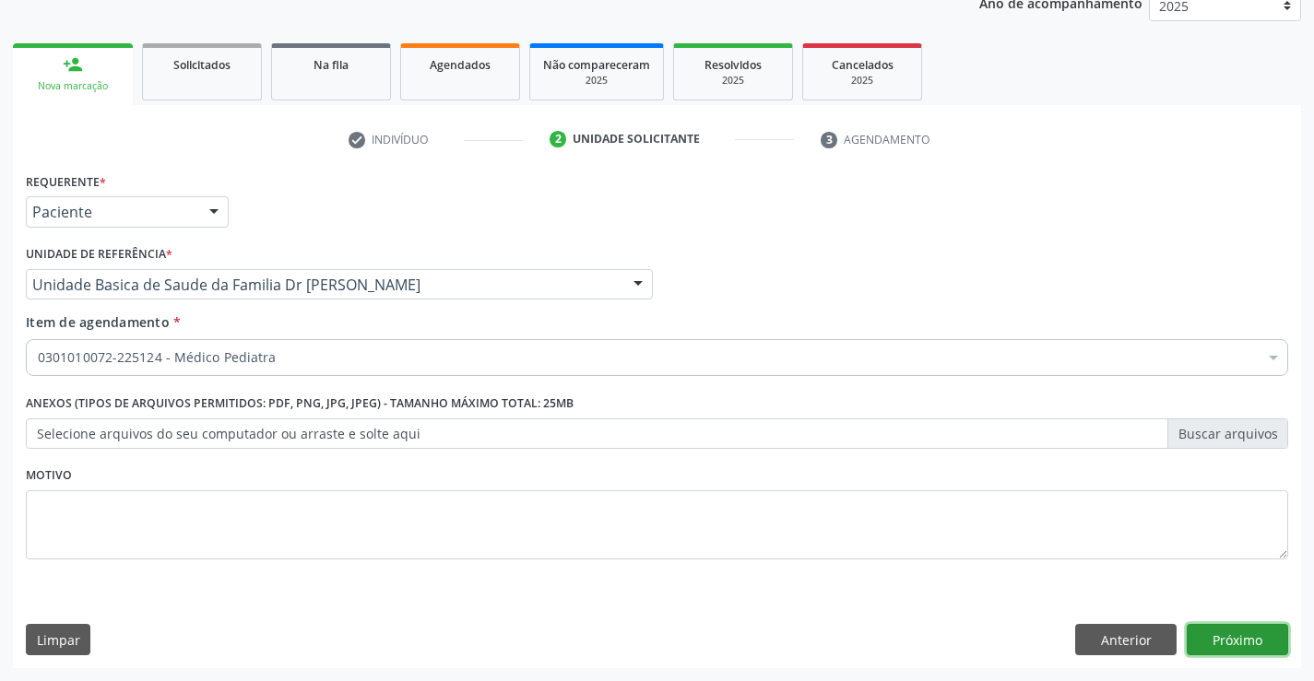
click at [1240, 638] on button "Próximo" at bounding box center [1237, 639] width 101 height 31
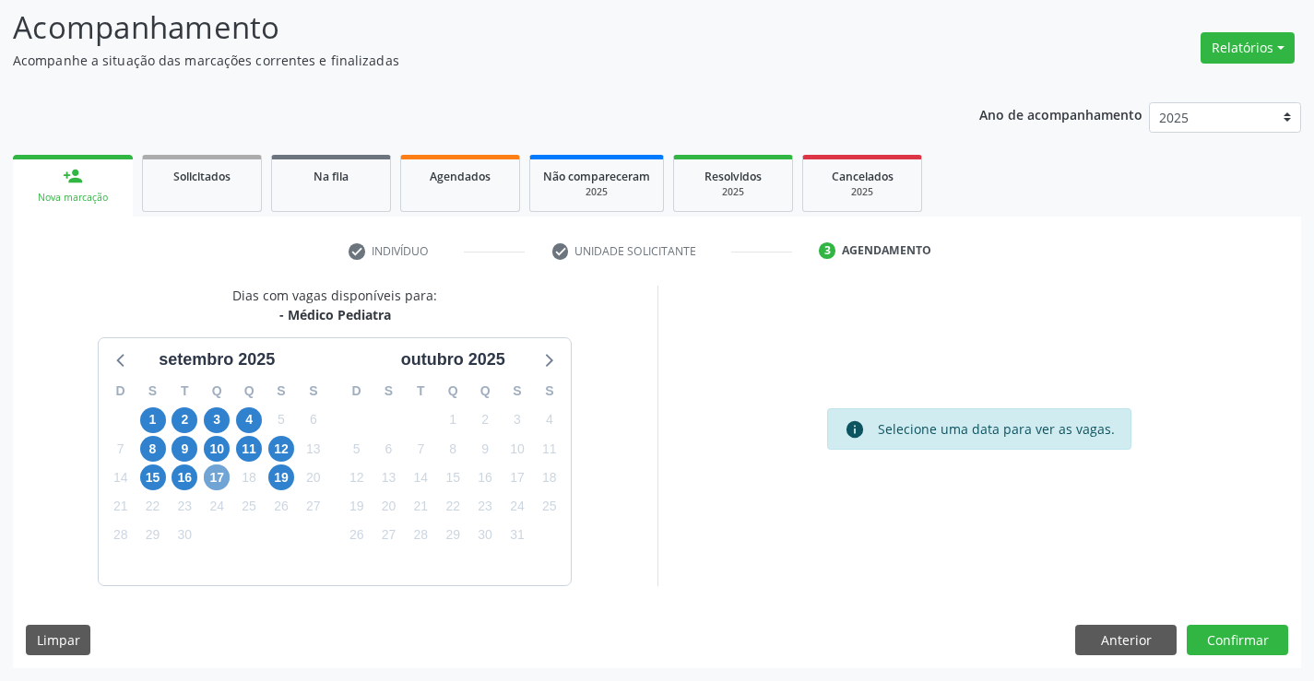
click at [225, 479] on span "17" at bounding box center [217, 478] width 26 height 26
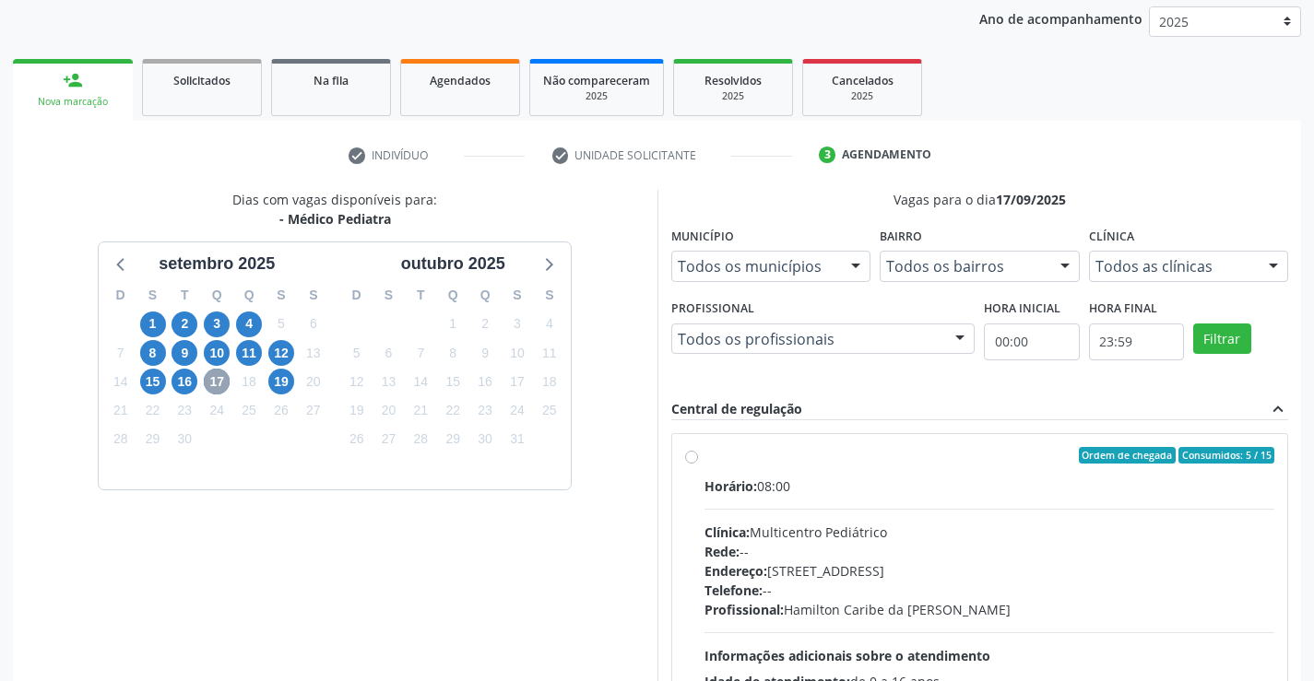
scroll to position [421, 0]
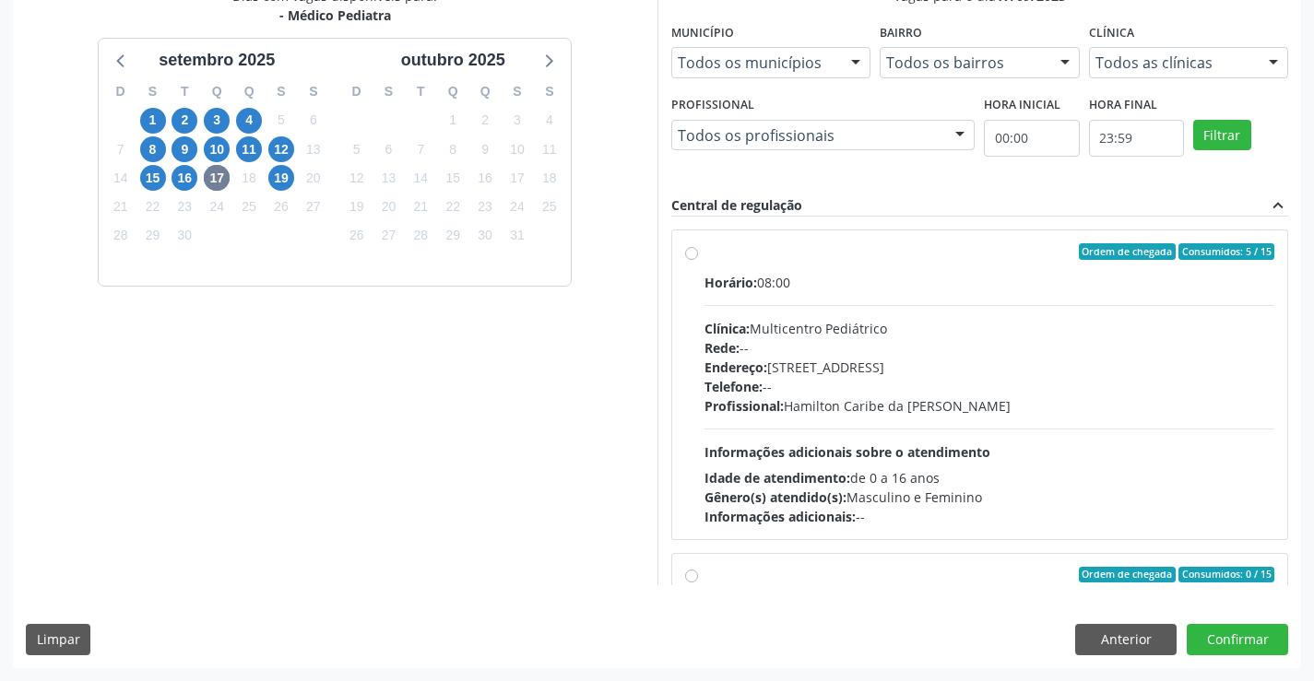
click at [942, 268] on label "Ordem de chegada Consumidos: 5 / 15 Horário: 08:00 Clínica: Multicentro Pediátr…" at bounding box center [990, 384] width 571 height 283
click at [698, 260] on input "Ordem de chegada Consumidos: 5 / 15 Horário: 08:00 Clínica: Multicentro Pediátr…" at bounding box center [691, 251] width 13 height 17
radio input "true"
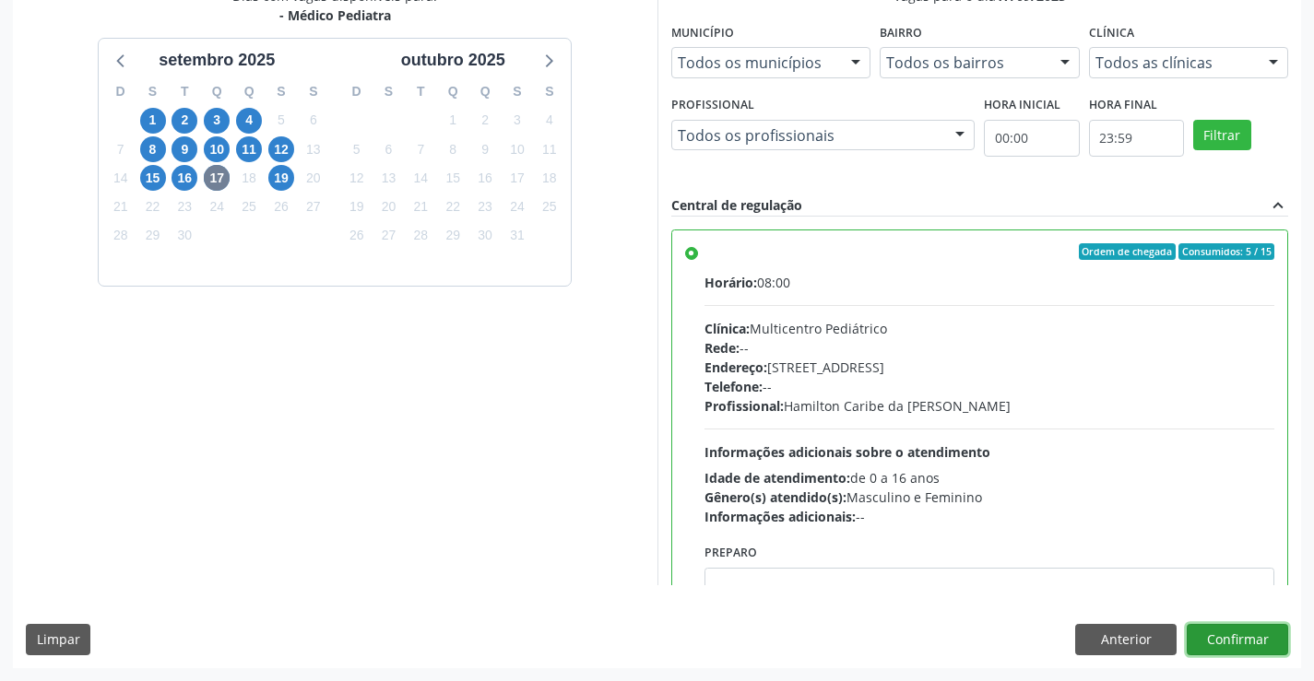
click at [1239, 639] on button "Confirmar" at bounding box center [1237, 639] width 101 height 31
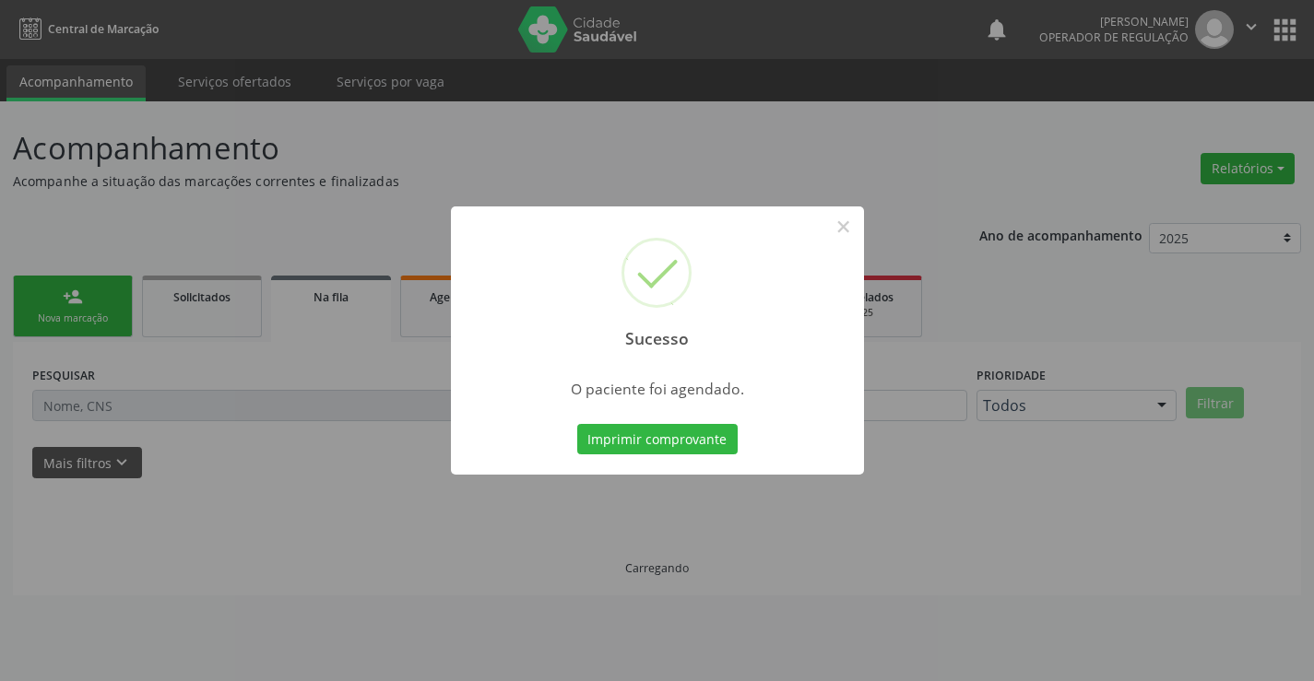
scroll to position [0, 0]
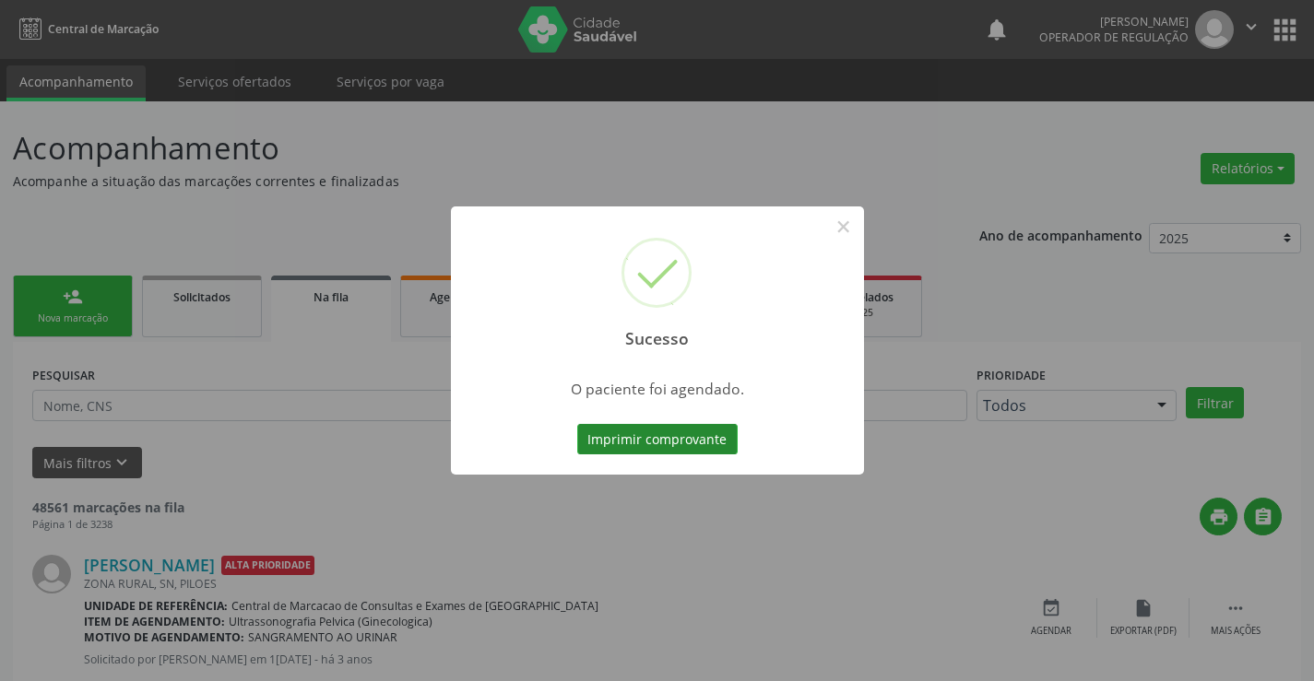
click at [670, 435] on button "Imprimir comprovante" at bounding box center [657, 439] width 160 height 31
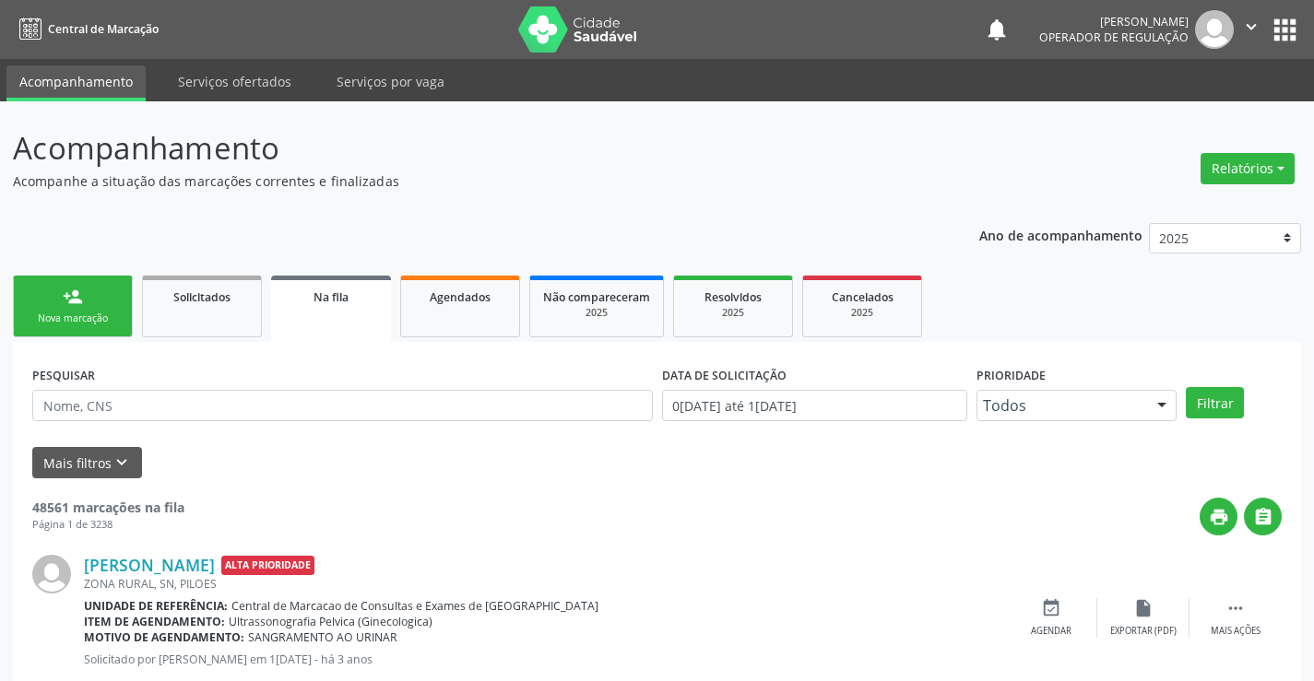
click at [61, 305] on link "person_add Nova marcação" at bounding box center [73, 307] width 120 height 62
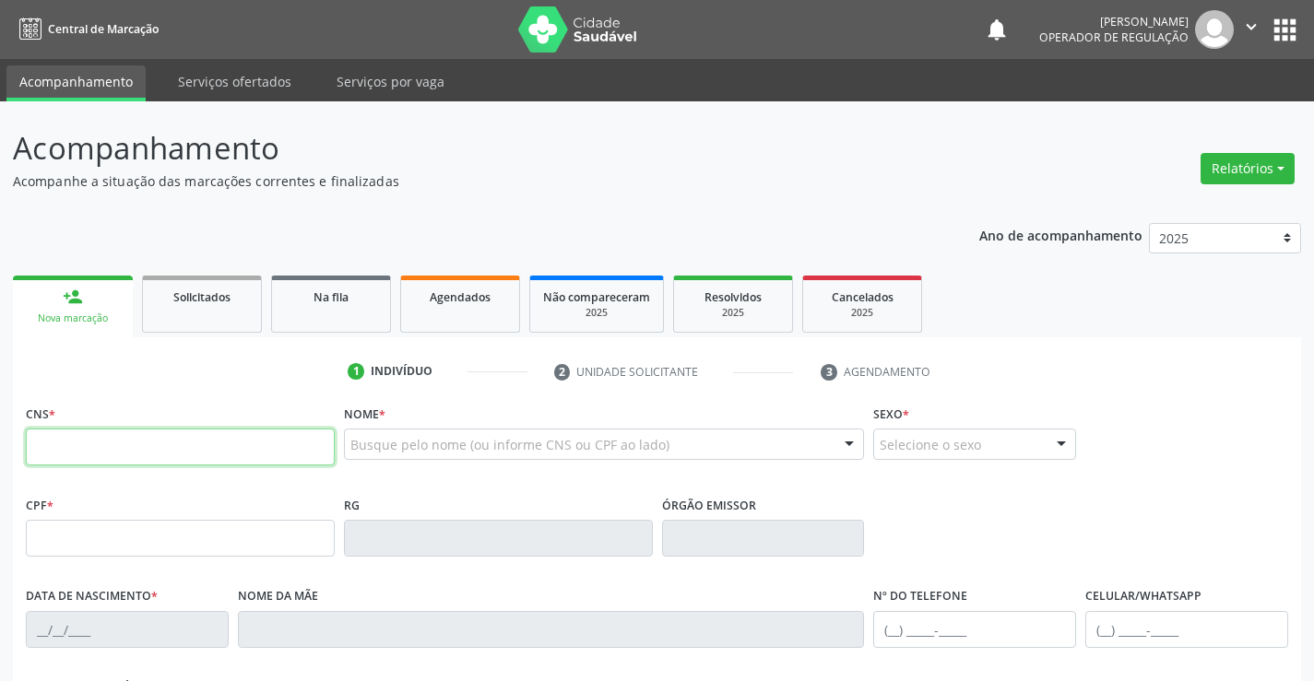
click at [78, 455] on input "text" at bounding box center [180, 447] width 309 height 37
type input "702 4080 1942 1723"
type input "1382212194"
type input "05/07/1983"
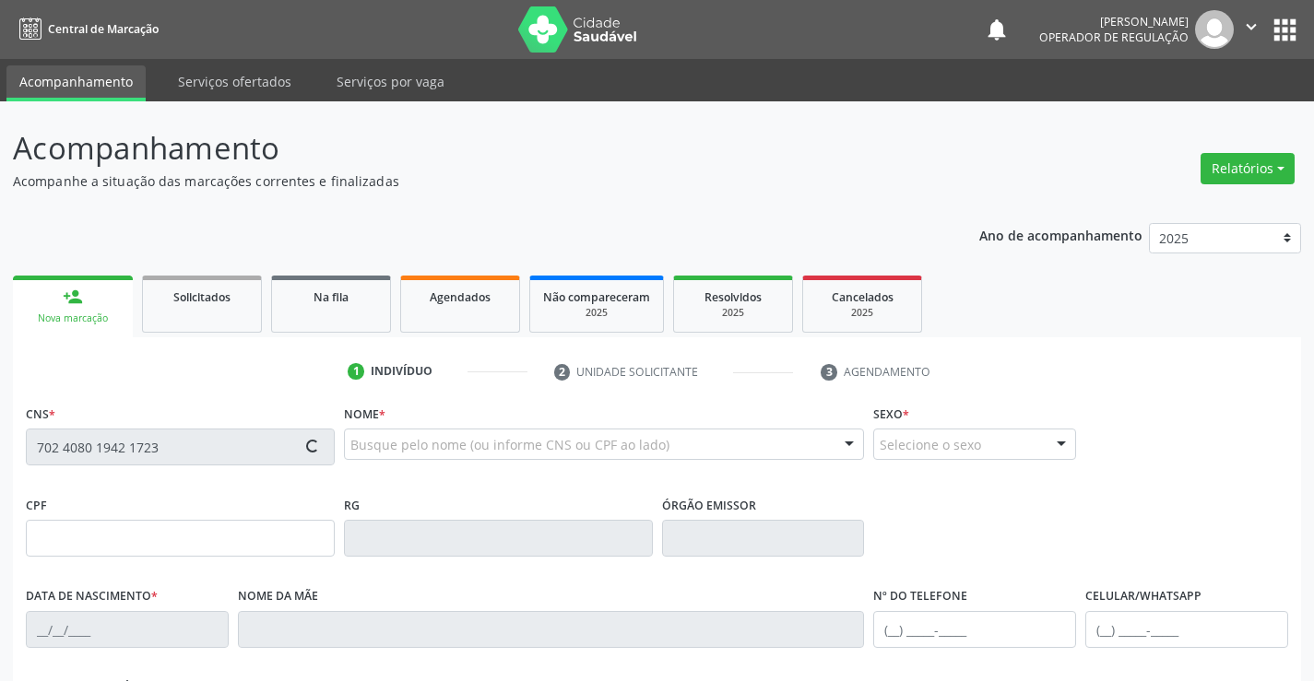
type input "026.882.215-82"
type input "sn"
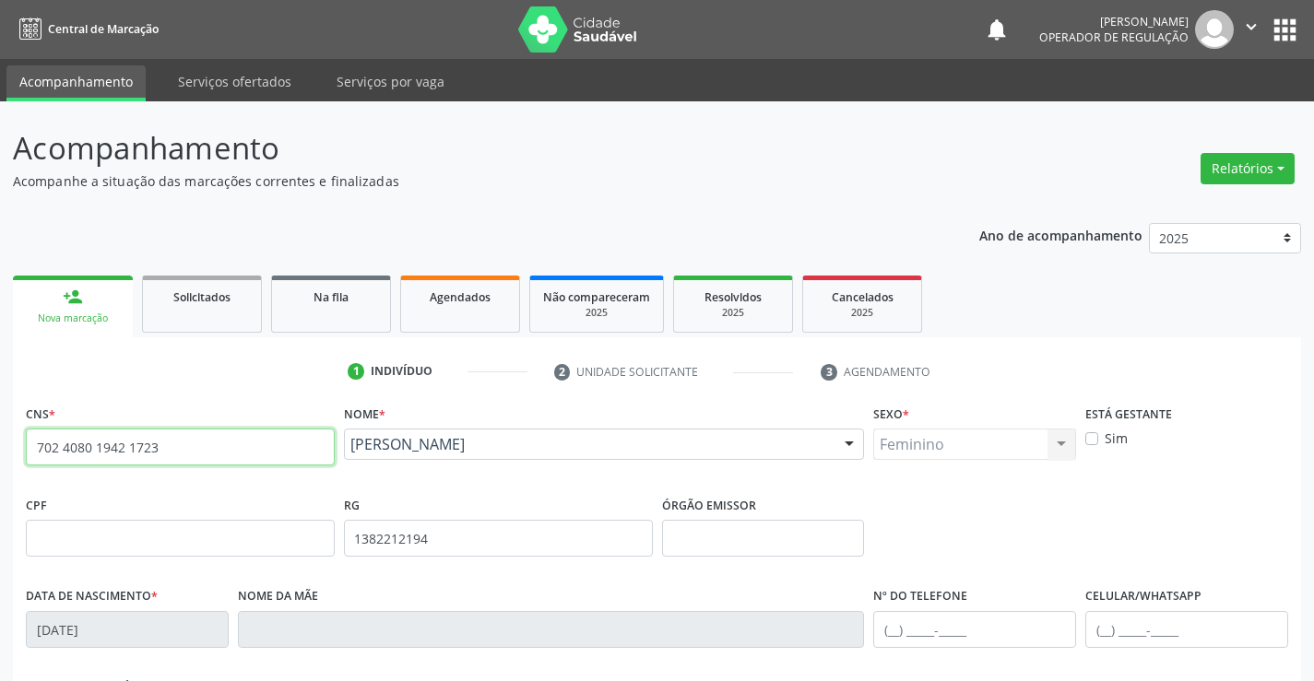
drag, startPoint x: 37, startPoint y: 447, endPoint x: 213, endPoint y: 453, distance: 176.2
click at [213, 453] on input "702 4080 1942 1723" at bounding box center [180, 447] width 309 height 37
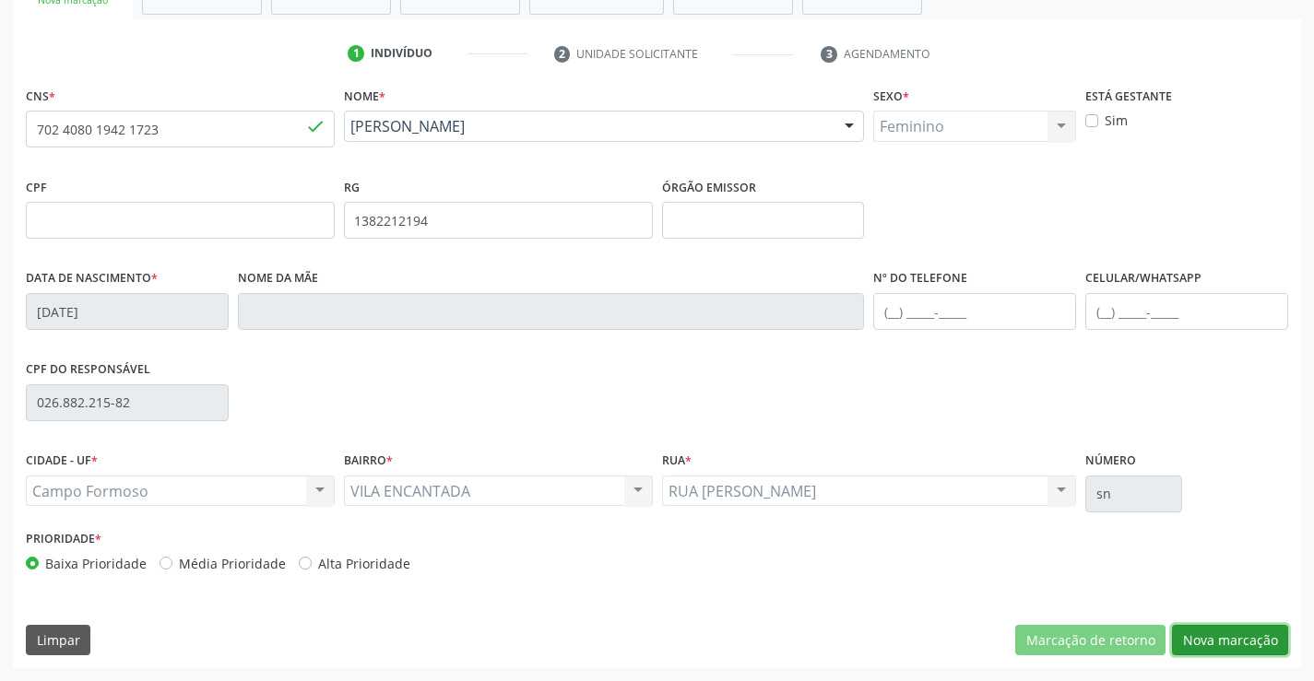
click at [1203, 629] on button "Nova marcação" at bounding box center [1230, 640] width 116 height 31
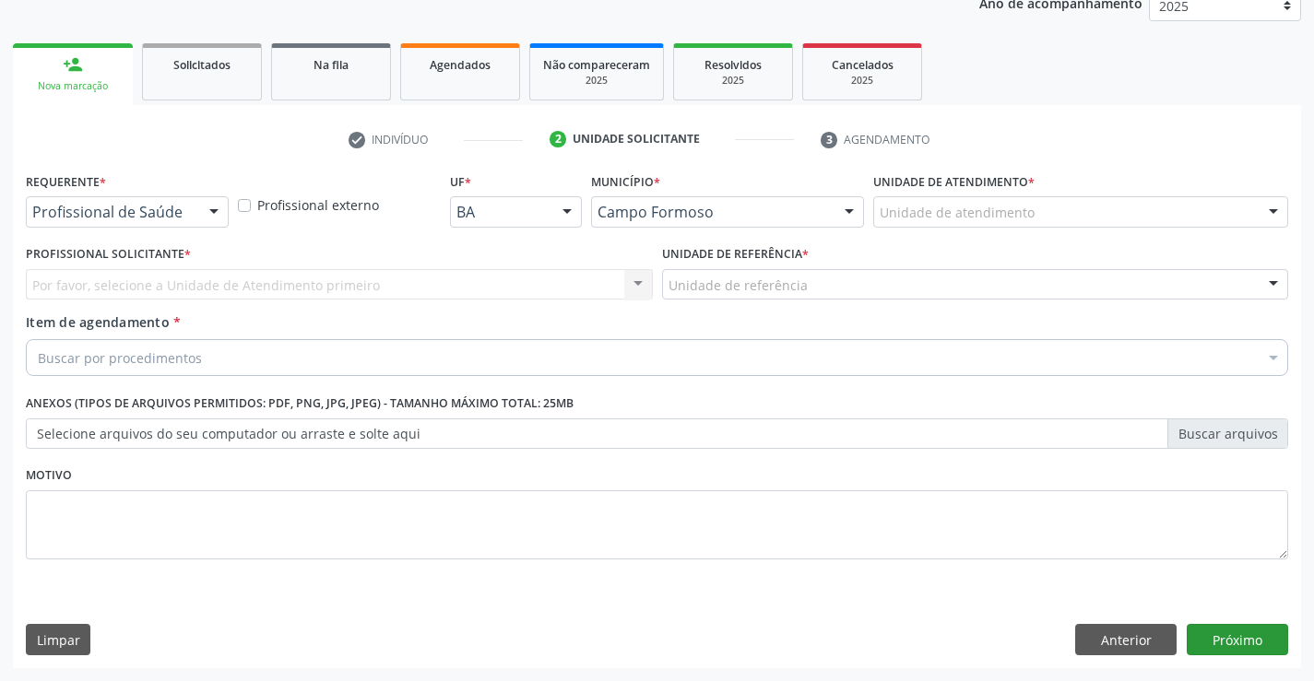
scroll to position [232, 0]
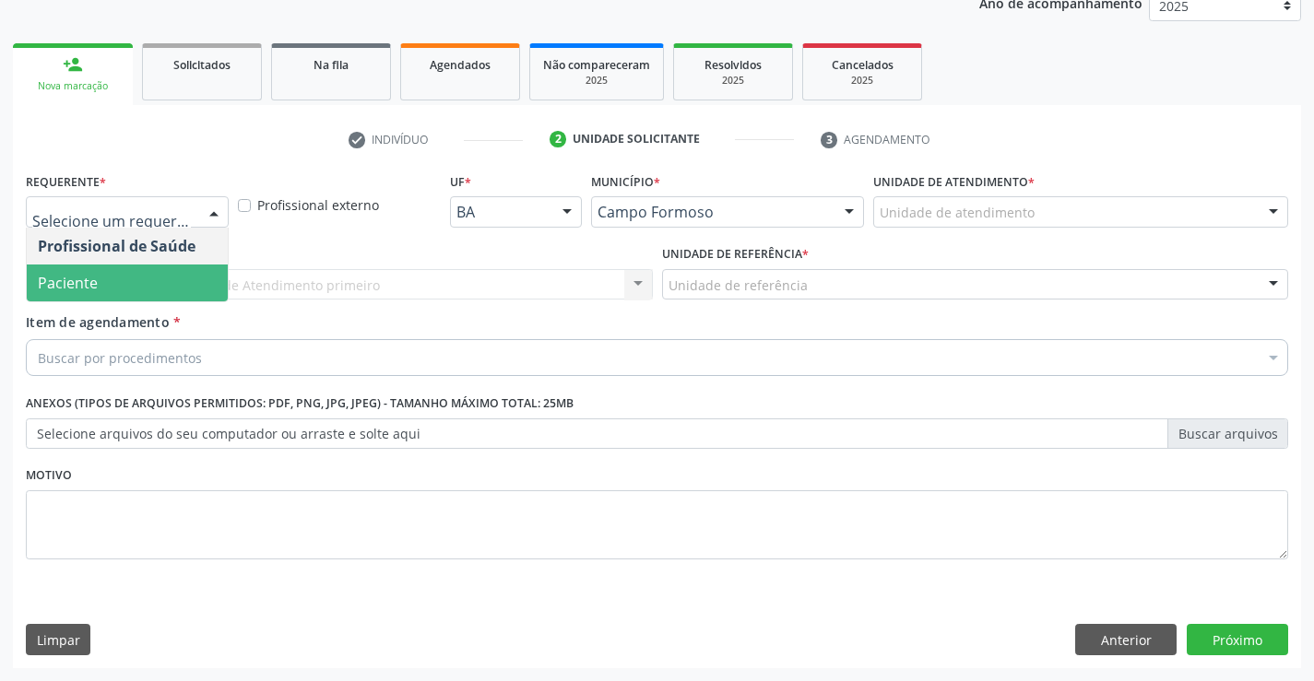
click at [98, 278] on span "Paciente" at bounding box center [127, 283] width 201 height 37
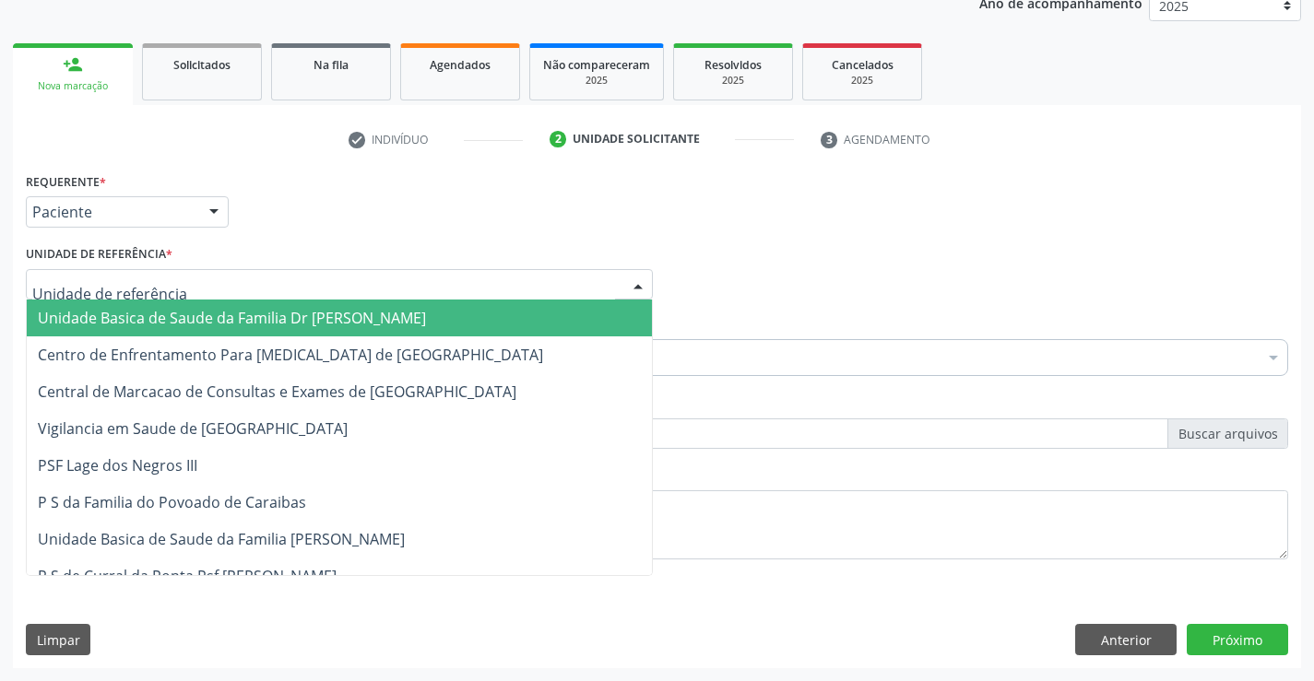
click at [181, 321] on span "Unidade Basica de Saude da Familia Dr [PERSON_NAME]" at bounding box center [232, 318] width 388 height 20
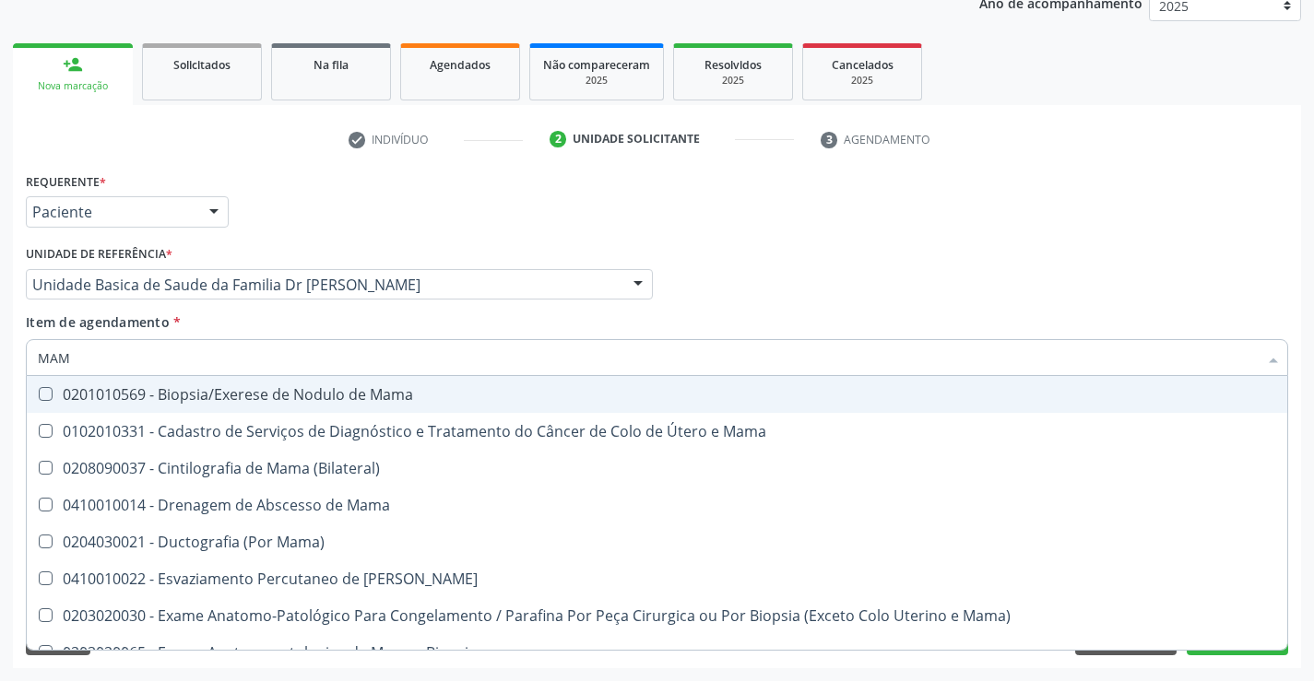
type input "MAMO"
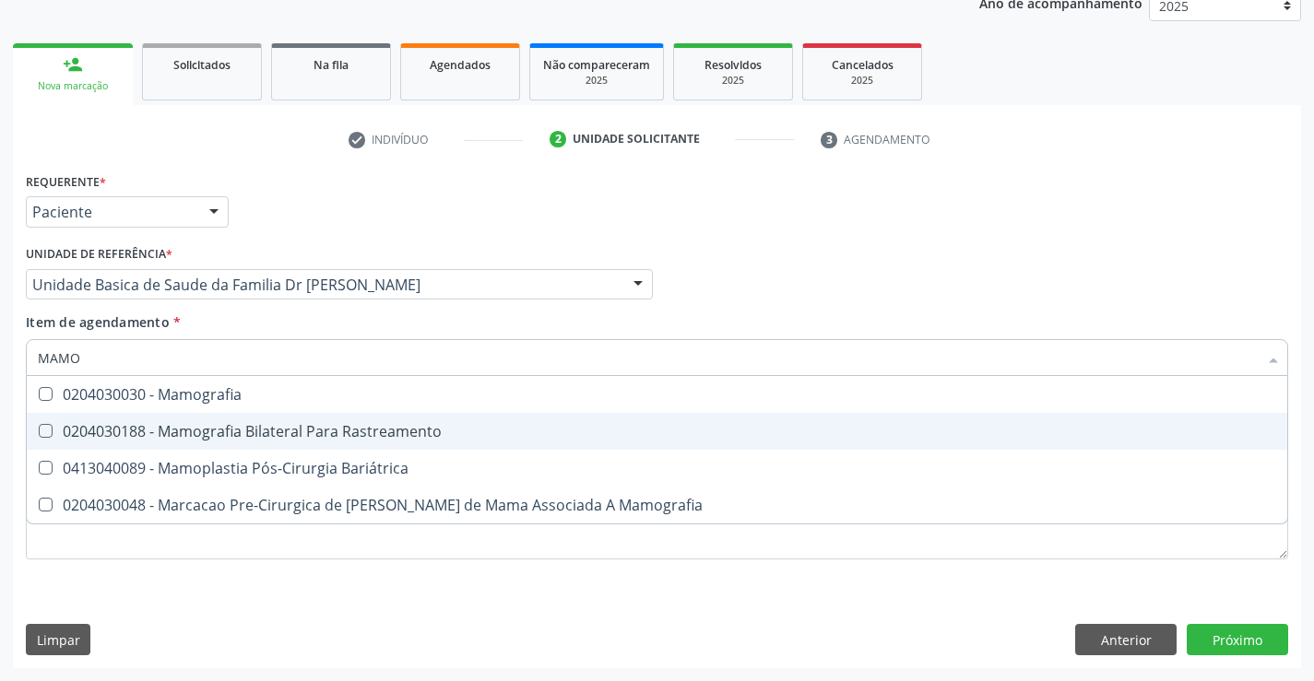
click at [236, 426] on div "0204030188 - Mamografia Bilateral Para Rastreamento" at bounding box center [657, 431] width 1238 height 15
checkbox Rastreamento "true"
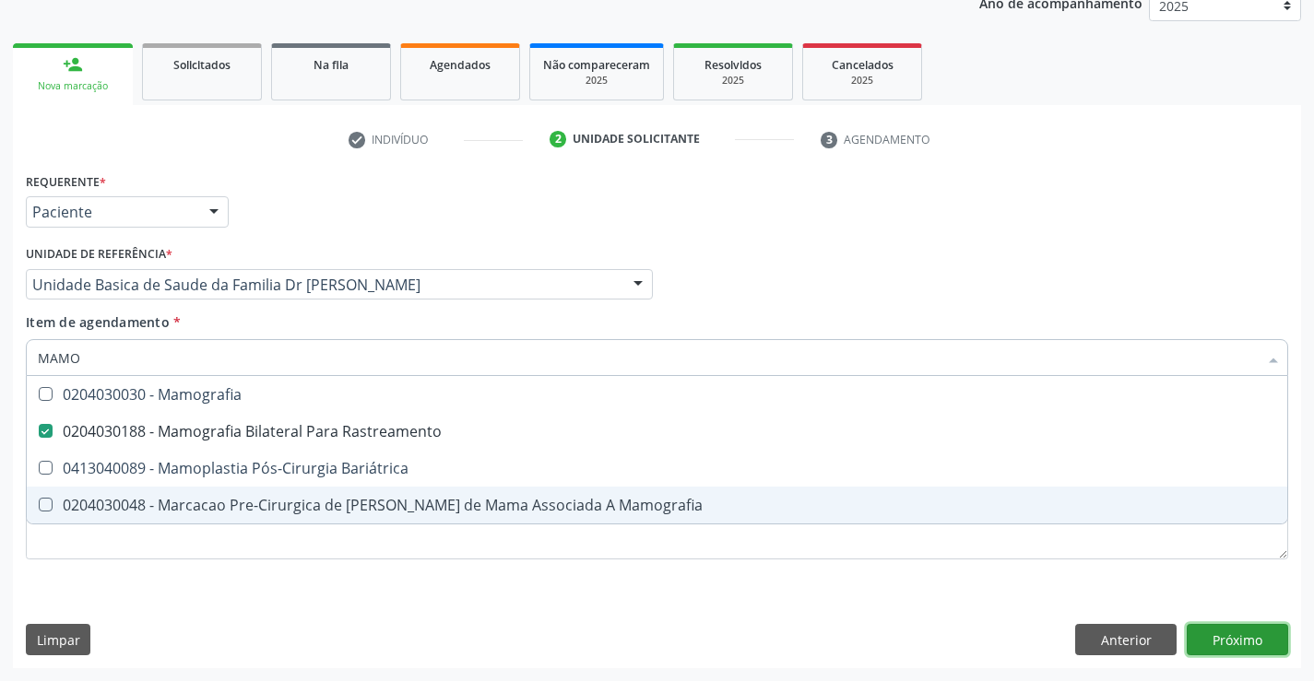
click at [1229, 634] on div "Requerente * Paciente Profissional de Saúde Paciente Nenhum resultado encontrad…" at bounding box center [657, 418] width 1288 height 501
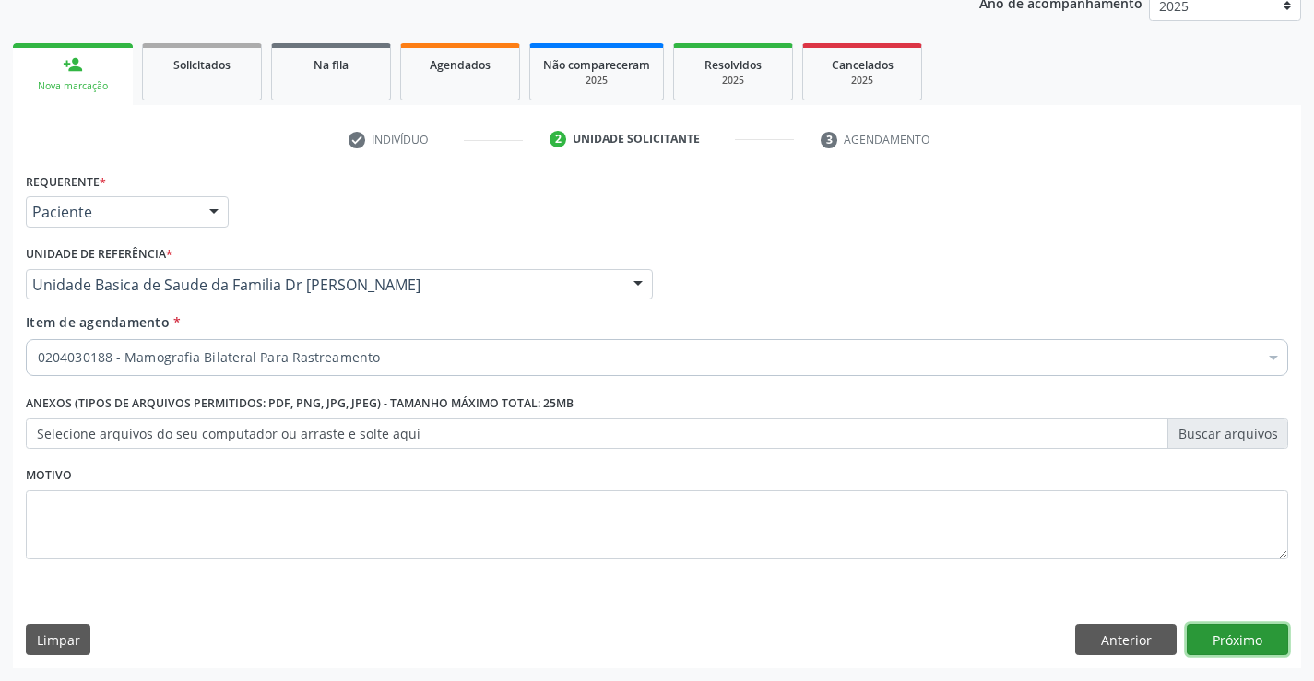
click at [1229, 634] on button "Próximo" at bounding box center [1237, 639] width 101 height 31
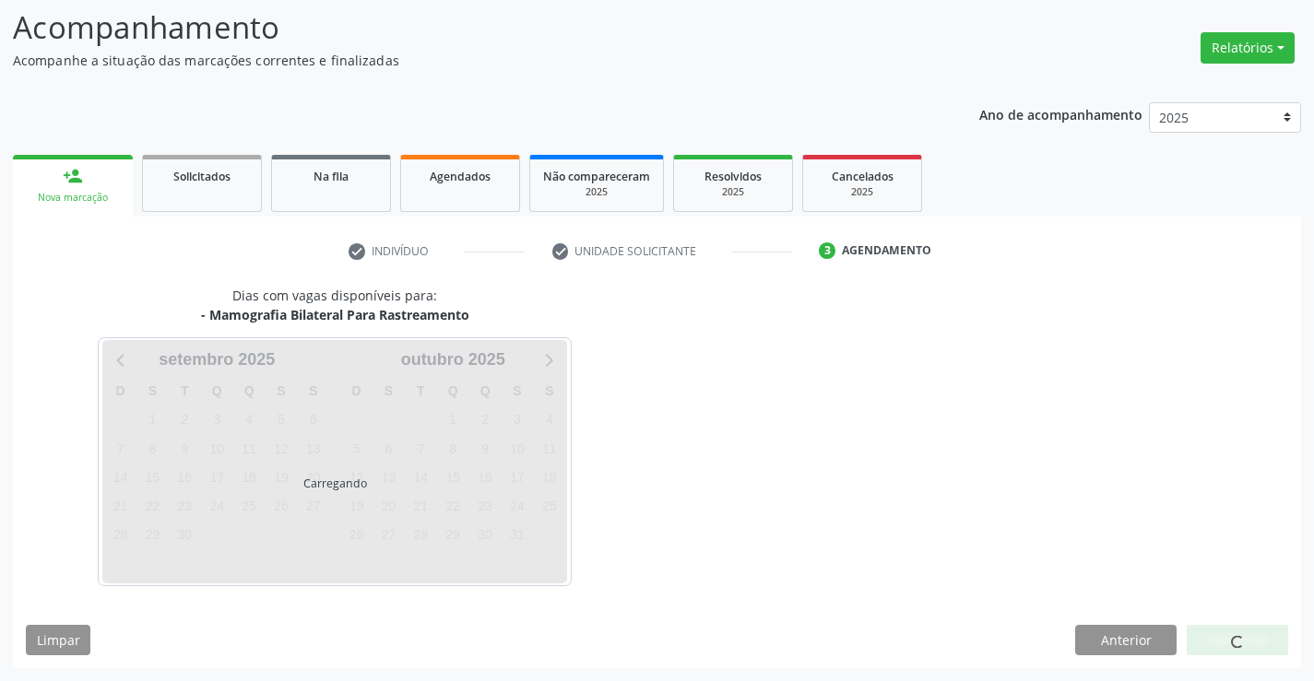
scroll to position [121, 0]
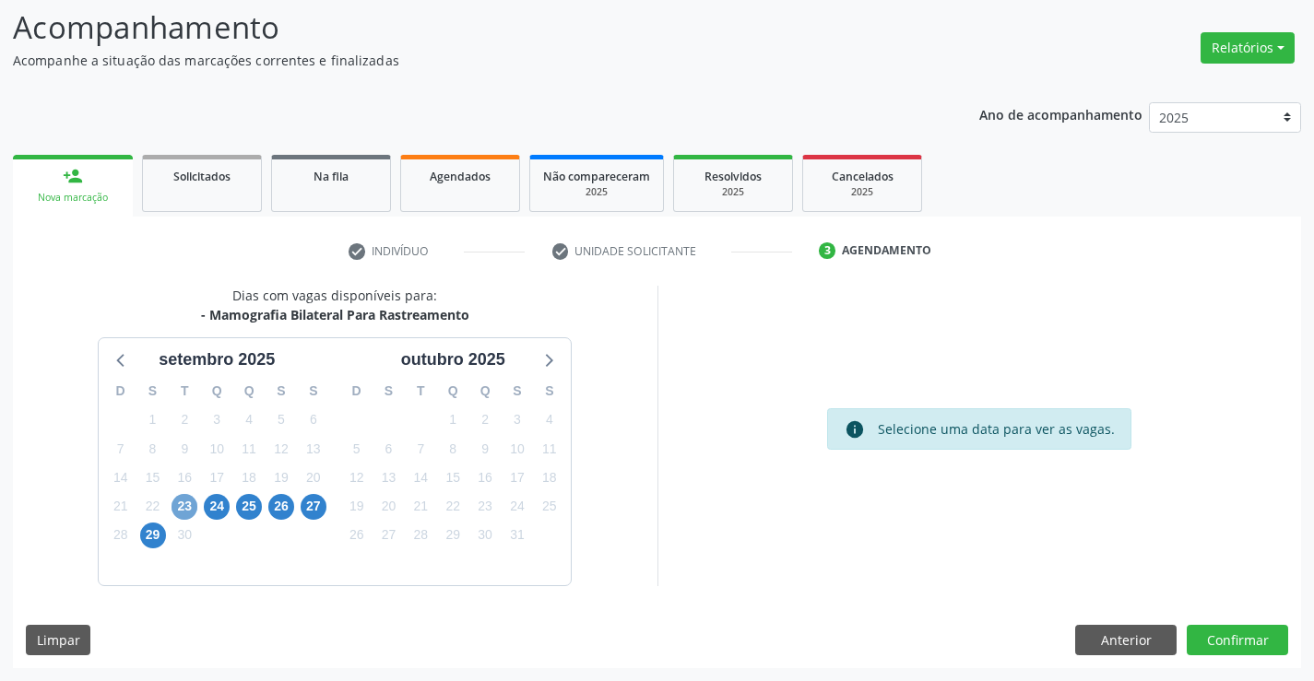
click at [184, 509] on span "23" at bounding box center [185, 507] width 26 height 26
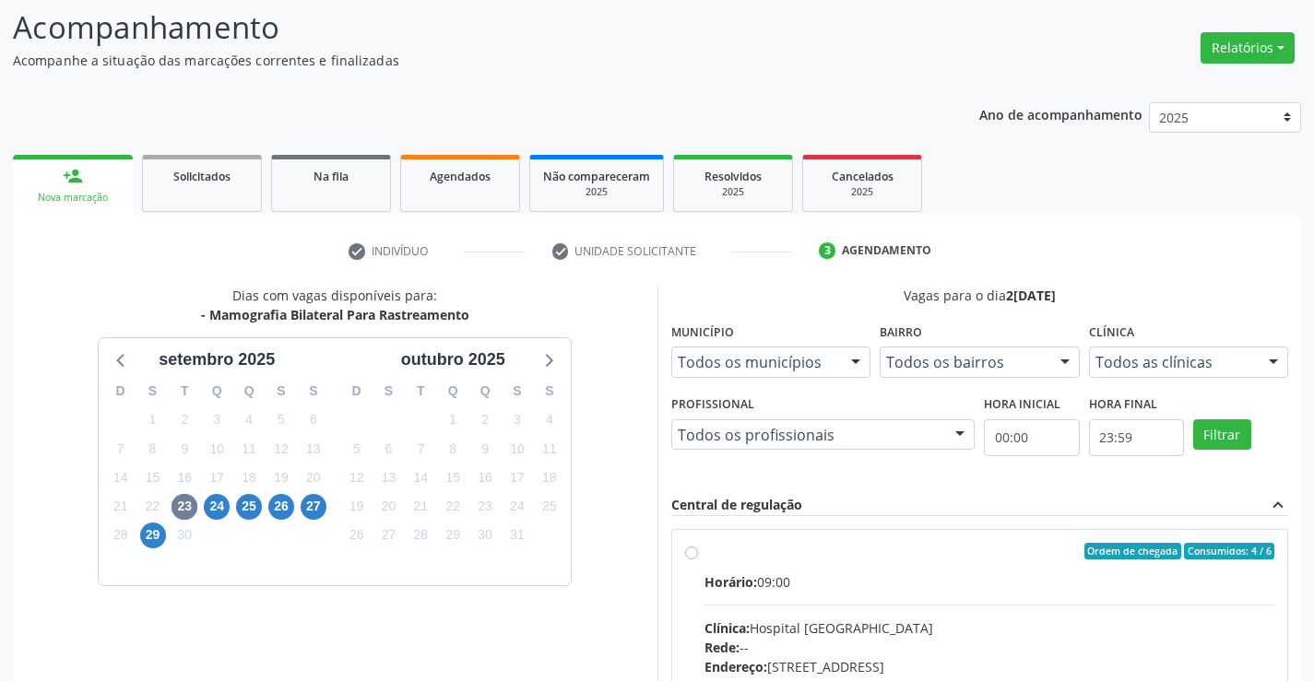
click at [961, 554] on div "Ordem de chegada Consumidos: 4 / 6" at bounding box center [990, 551] width 571 height 17
click at [698, 554] on input "Ordem de chegada Consumidos: 4 / 6 Horário: 09:00 Clínica: Hospital Sao Francis…" at bounding box center [691, 551] width 13 height 17
radio input "true"
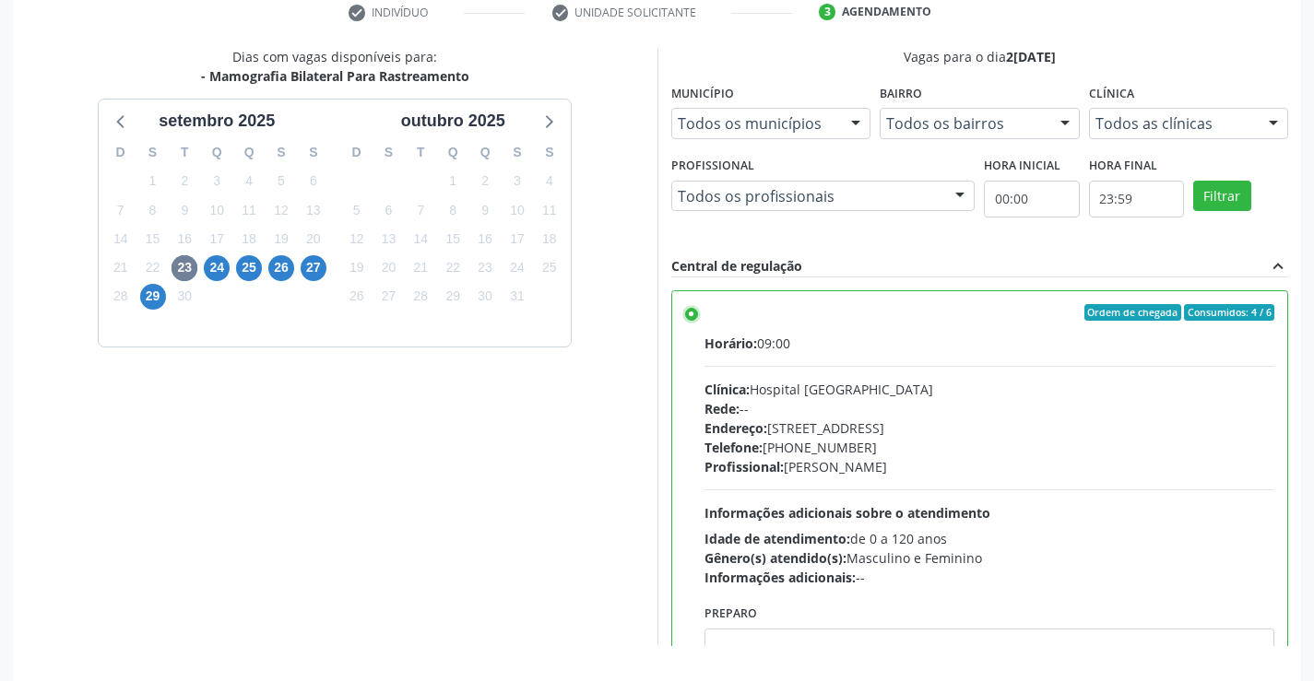
scroll to position [421, 0]
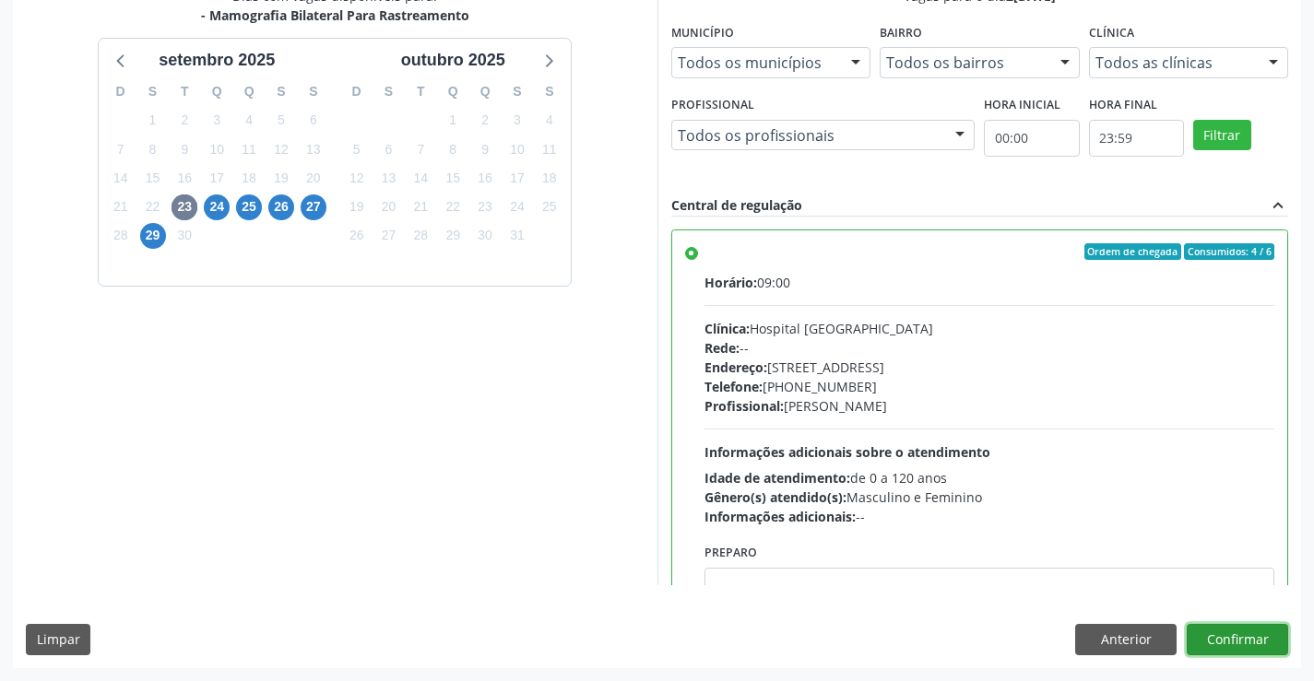
click at [1236, 639] on button "Confirmar" at bounding box center [1237, 639] width 101 height 31
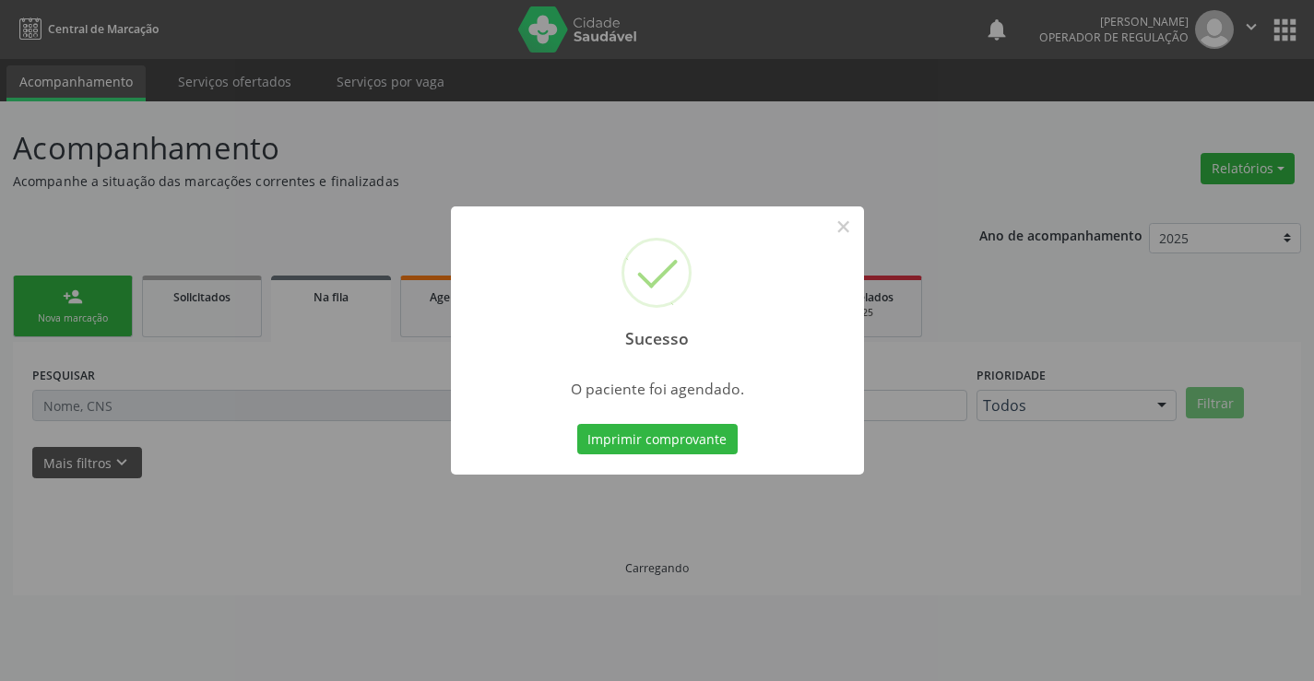
scroll to position [0, 0]
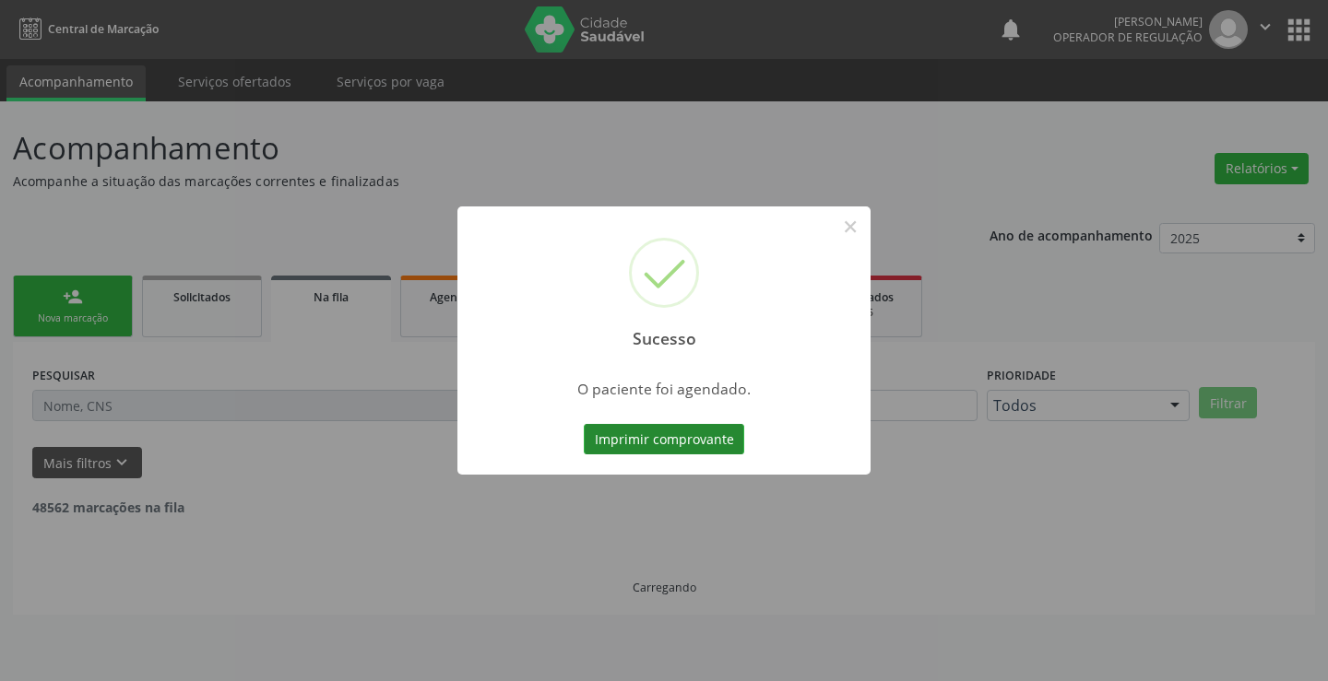
click at [670, 433] on button "Imprimir comprovante" at bounding box center [664, 439] width 160 height 31
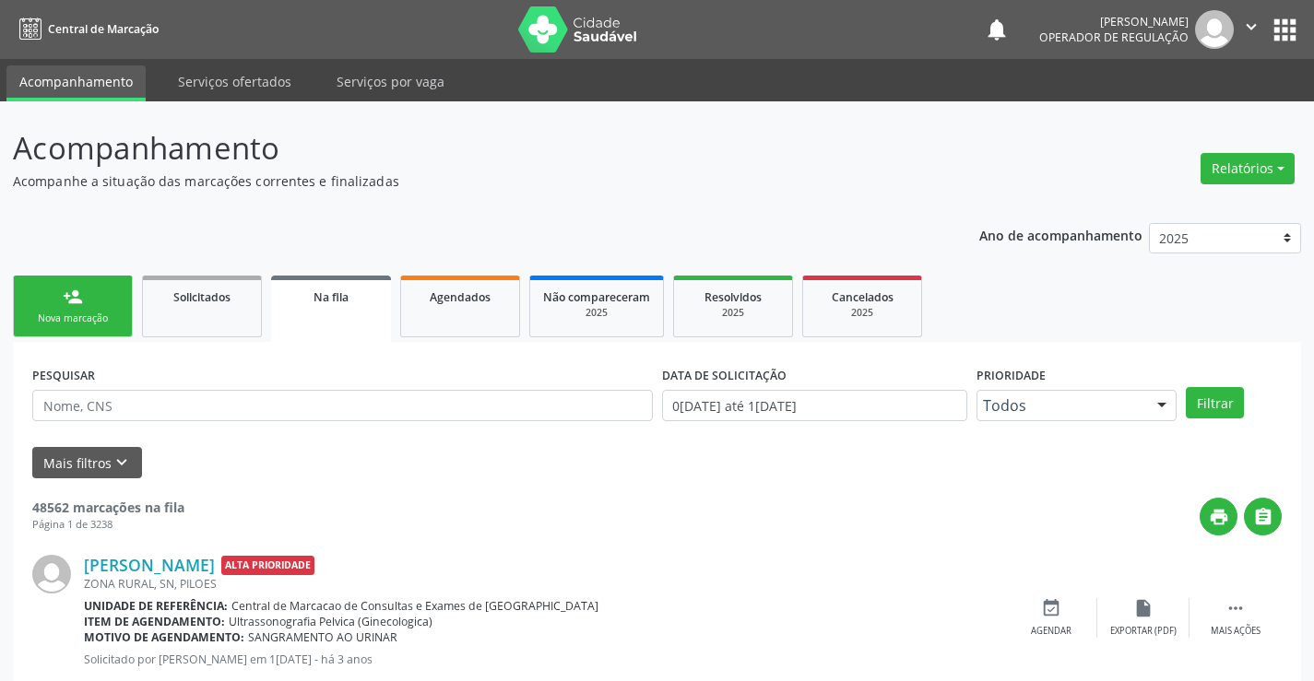
click at [82, 302] on div "person_add" at bounding box center [73, 297] width 20 height 20
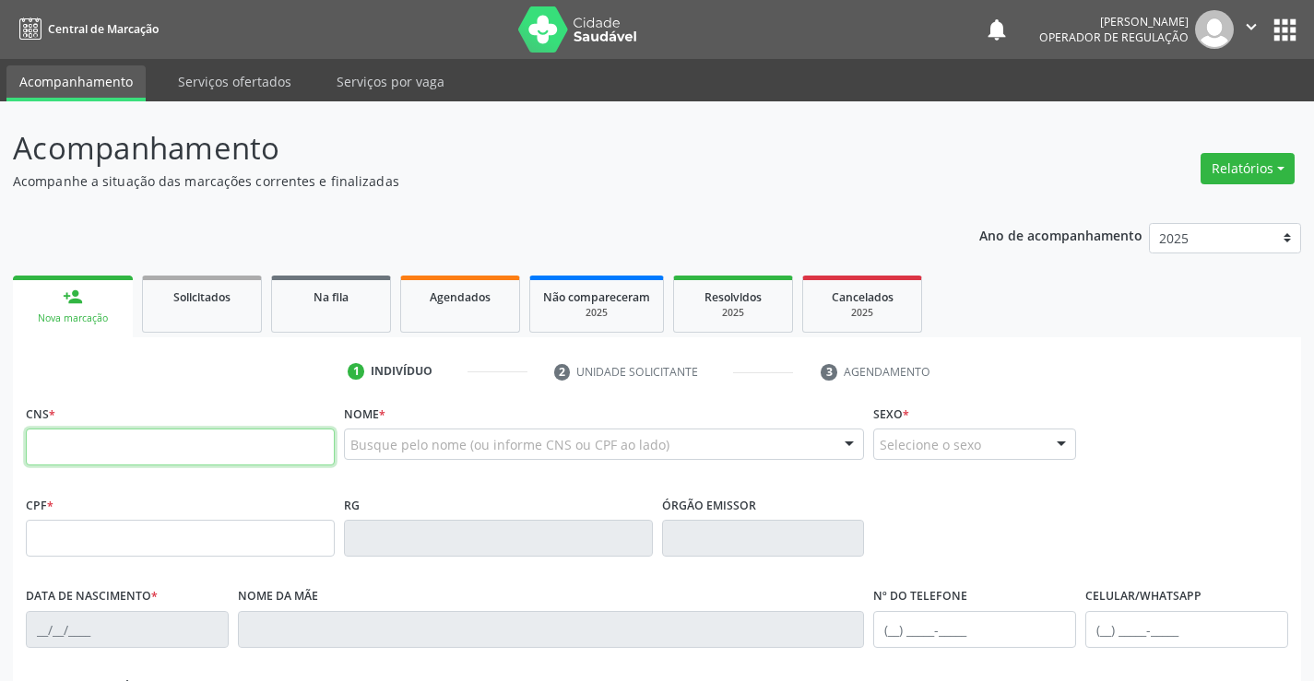
click at [88, 433] on input "text" at bounding box center [180, 447] width 309 height 37
paste input "702 4080 1942 1723"
type input "702 4080 1942 1723"
type input "1382212194"
type input "05/07/1983"
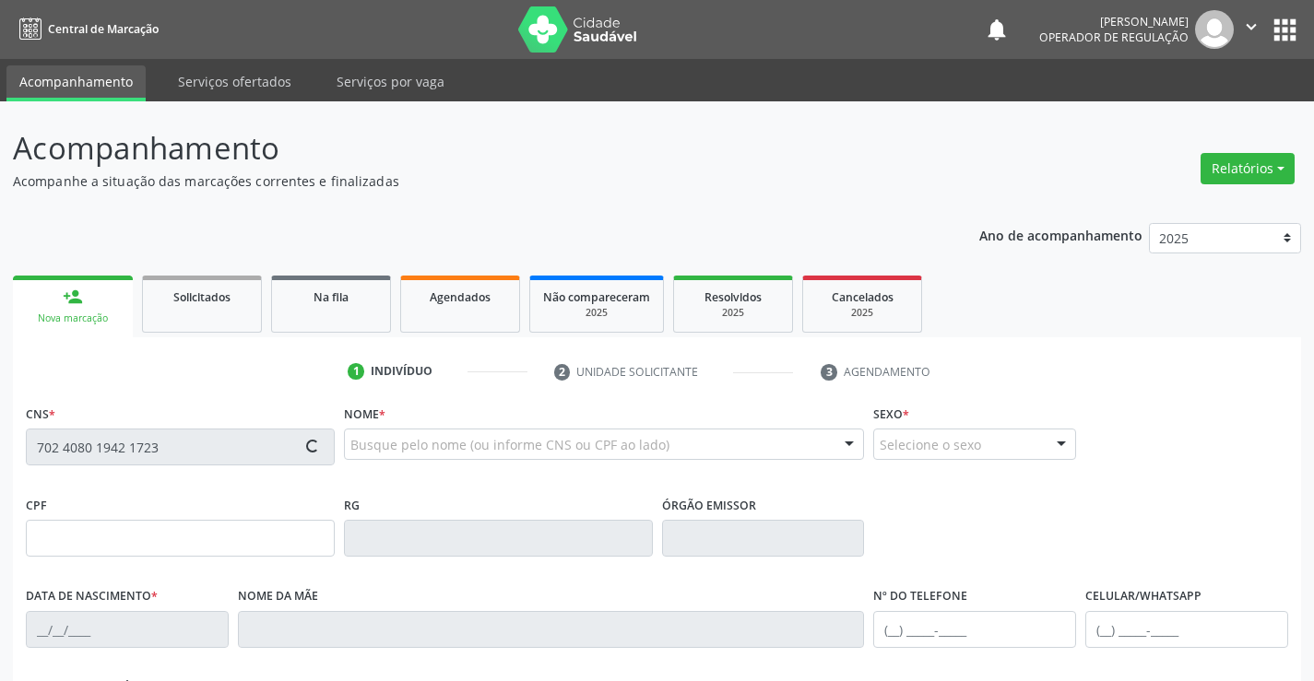
type input "026.882.215-82"
type input "sn"
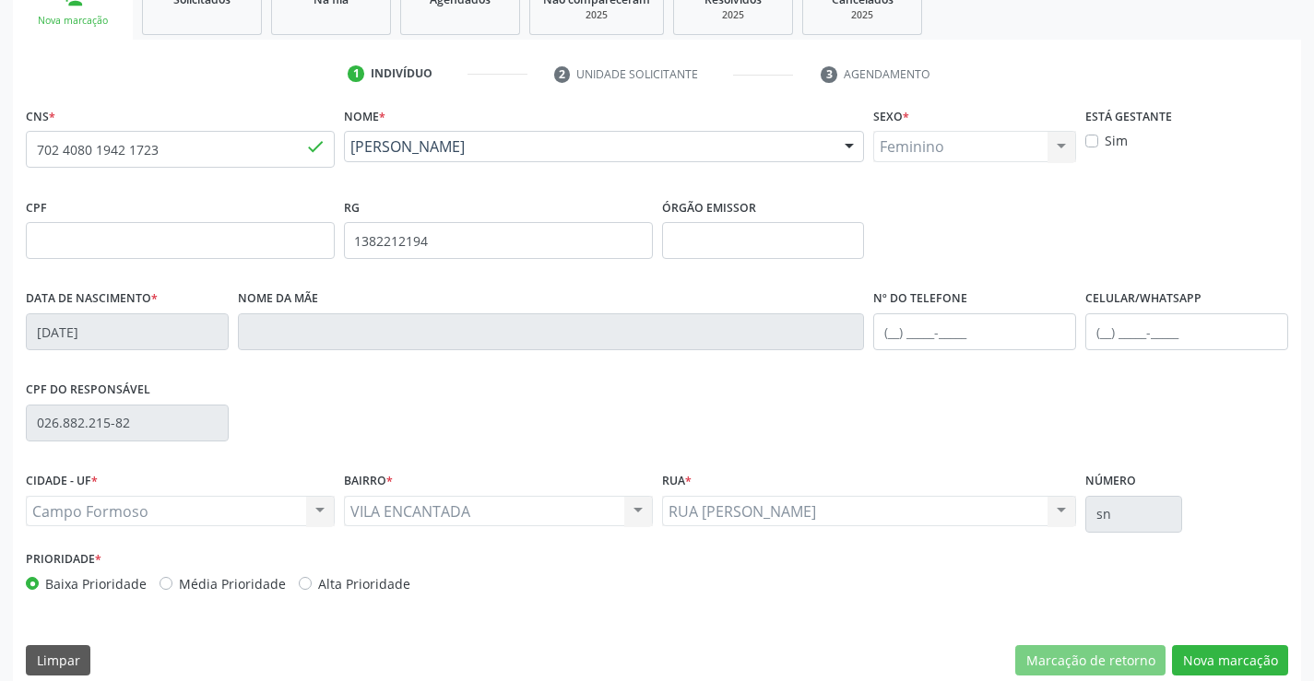
scroll to position [318, 0]
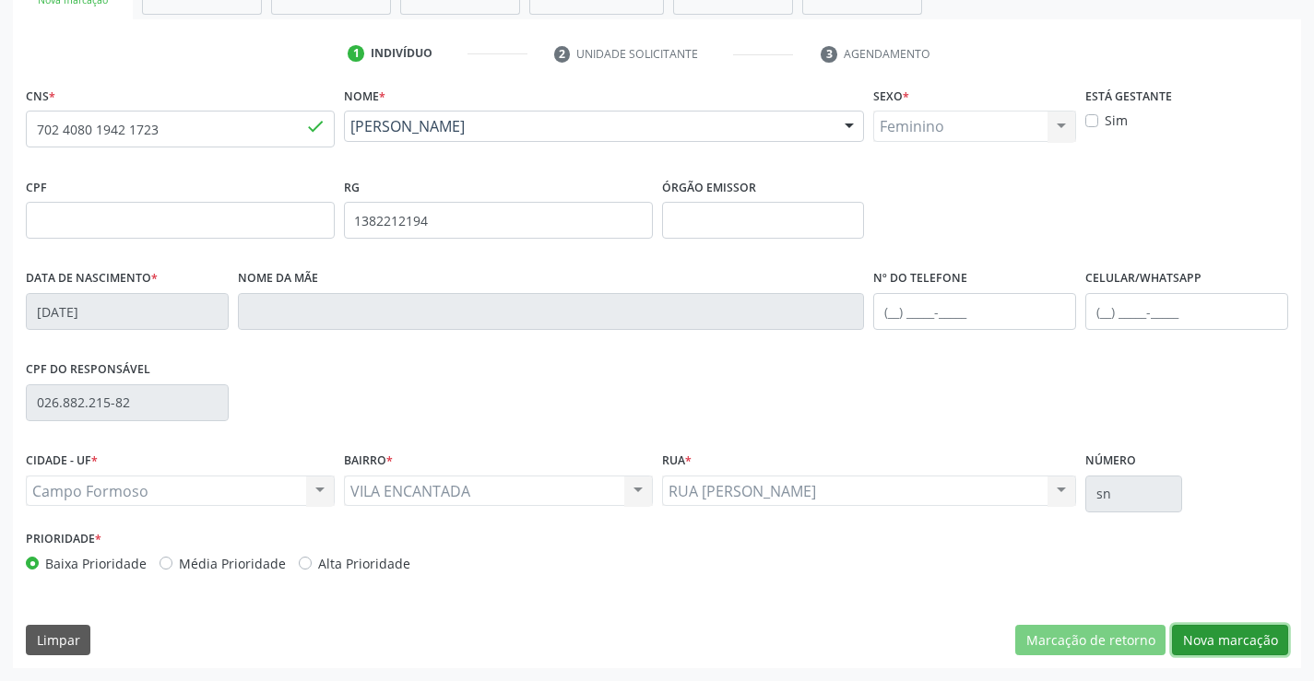
click at [1230, 631] on button "Nova marcação" at bounding box center [1230, 640] width 116 height 31
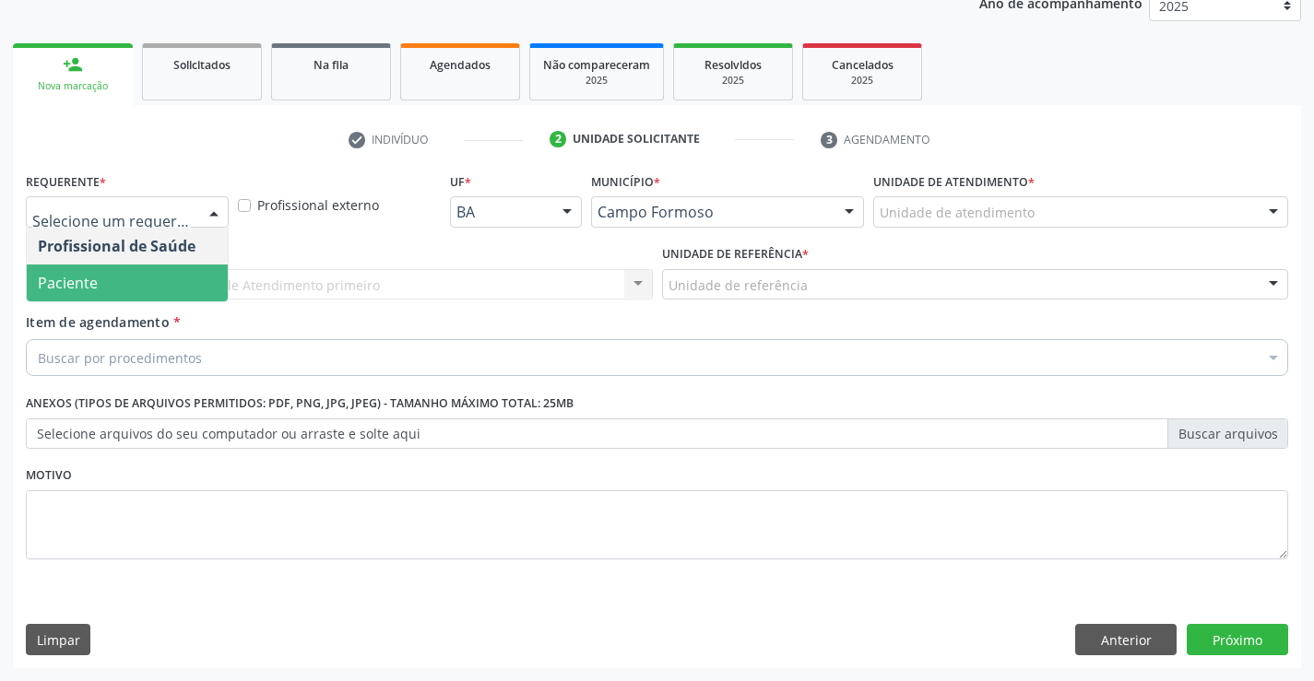
click at [129, 282] on span "Paciente" at bounding box center [127, 283] width 201 height 37
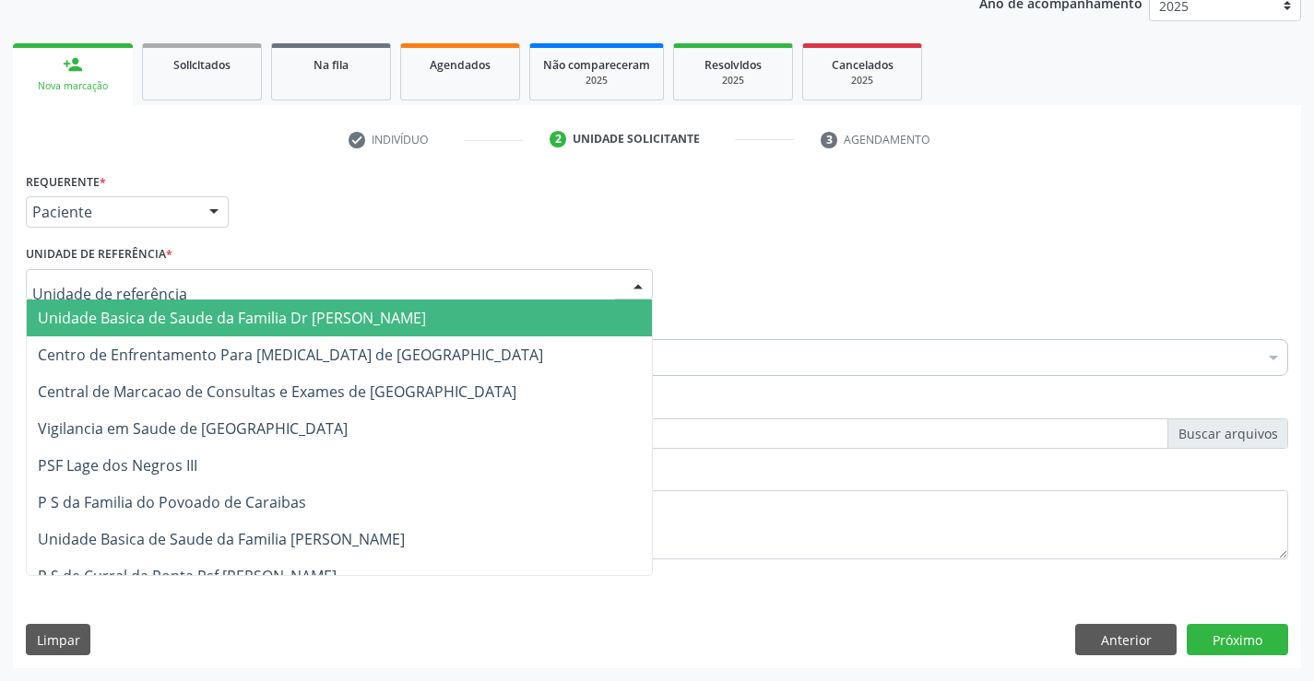
click at [168, 310] on span "Unidade Basica de Saude da Familia Dr [PERSON_NAME]" at bounding box center [232, 318] width 388 height 20
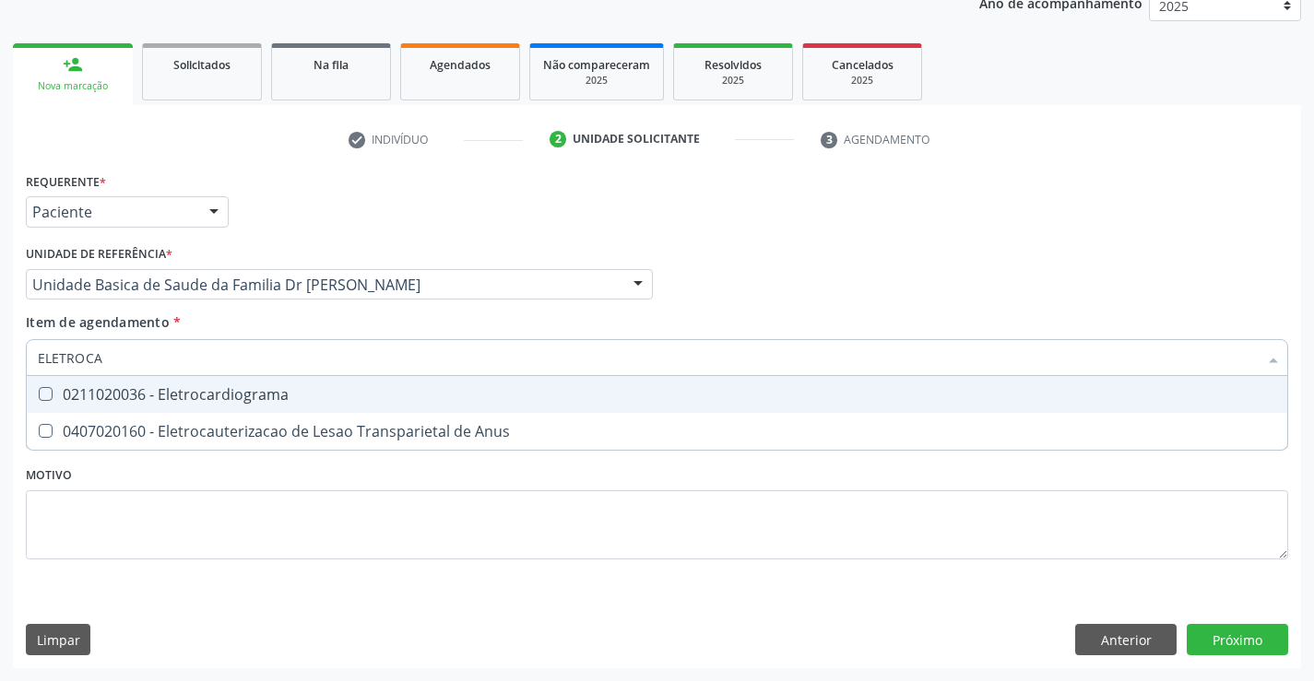
type input "ELETROCAR"
click at [206, 395] on div "0211020036 - Eletrocardiograma" at bounding box center [657, 394] width 1238 height 15
checkbox Eletrocardiograma "true"
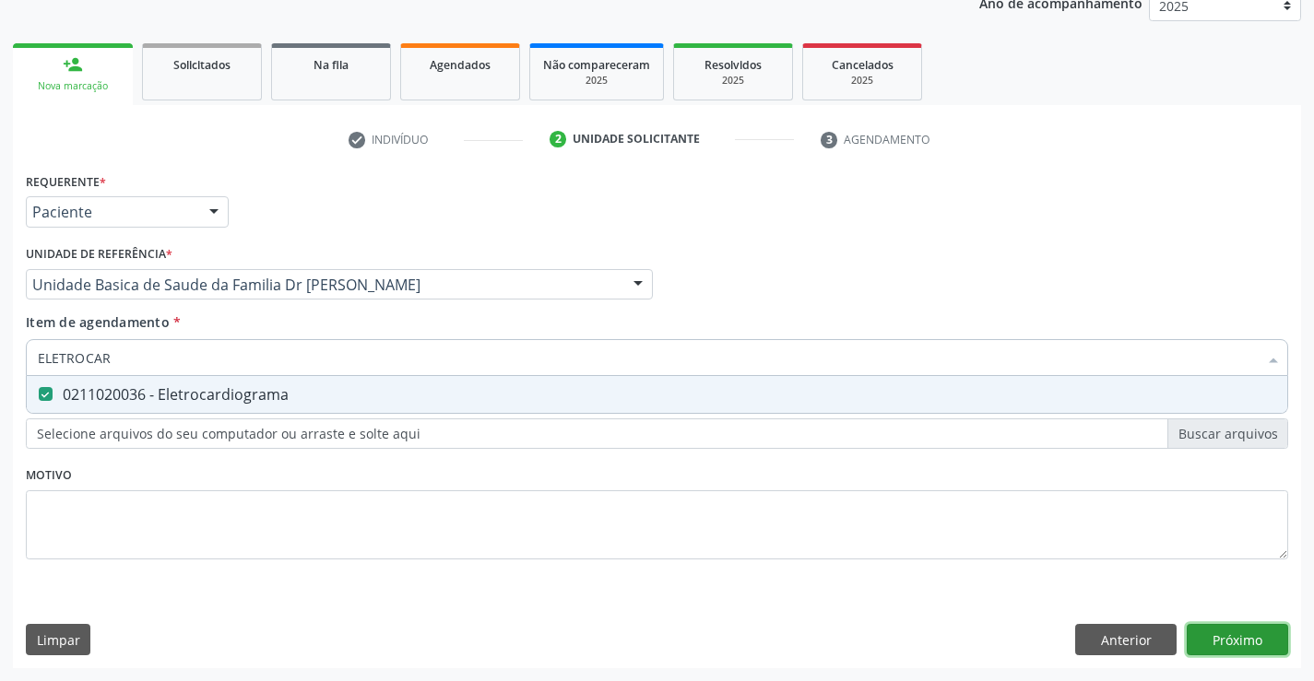
click at [1236, 632] on div "Requerente * Paciente Profissional de Saúde Paciente Nenhum resultado encontrad…" at bounding box center [657, 418] width 1288 height 501
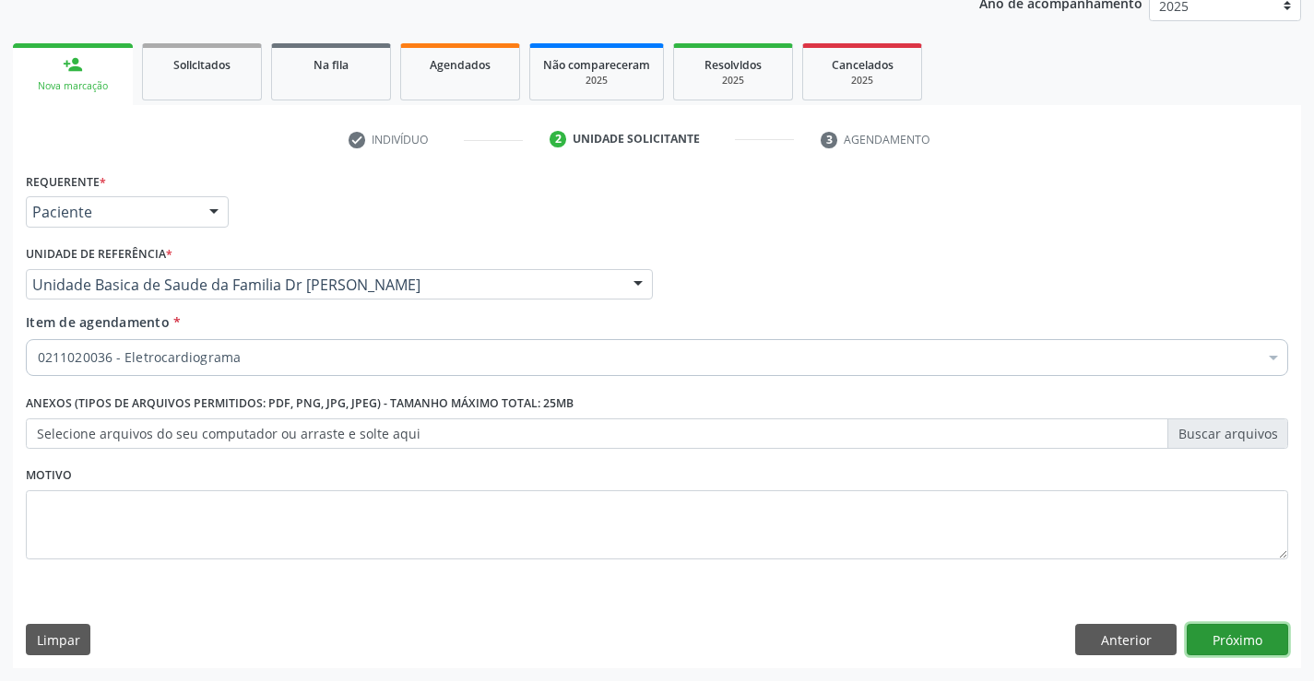
click at [1236, 632] on button "Próximo" at bounding box center [1237, 639] width 101 height 31
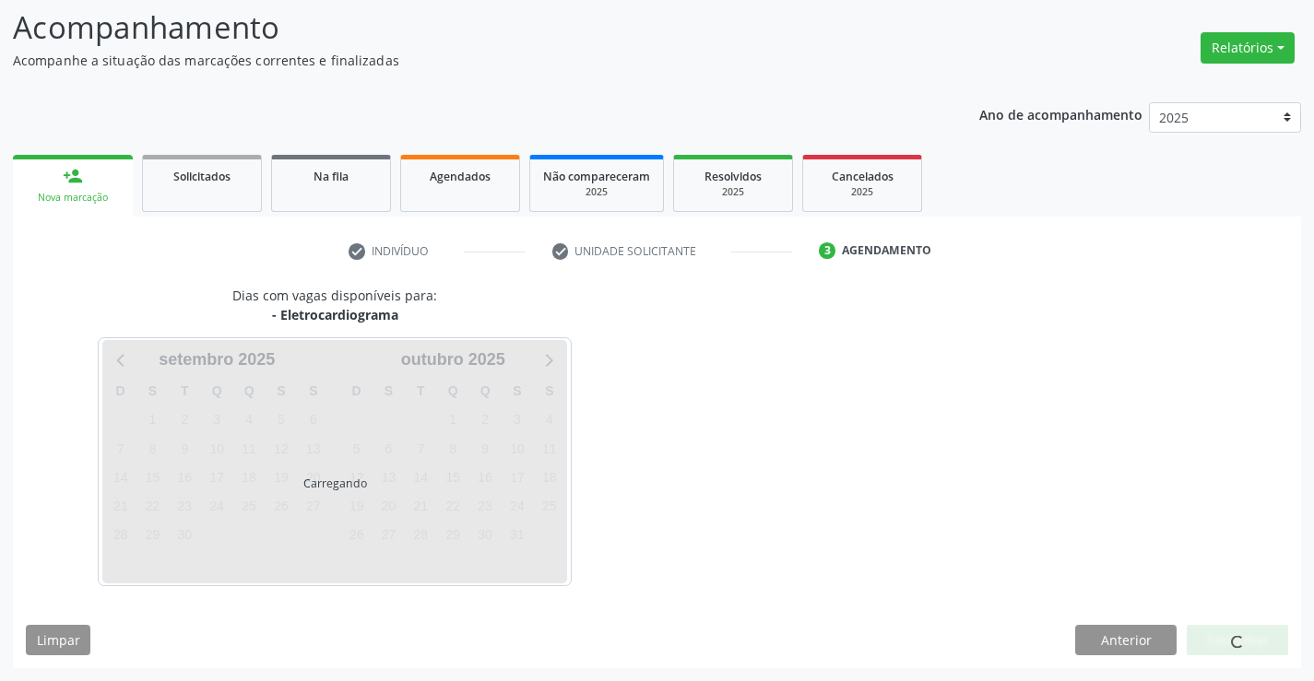
scroll to position [175, 0]
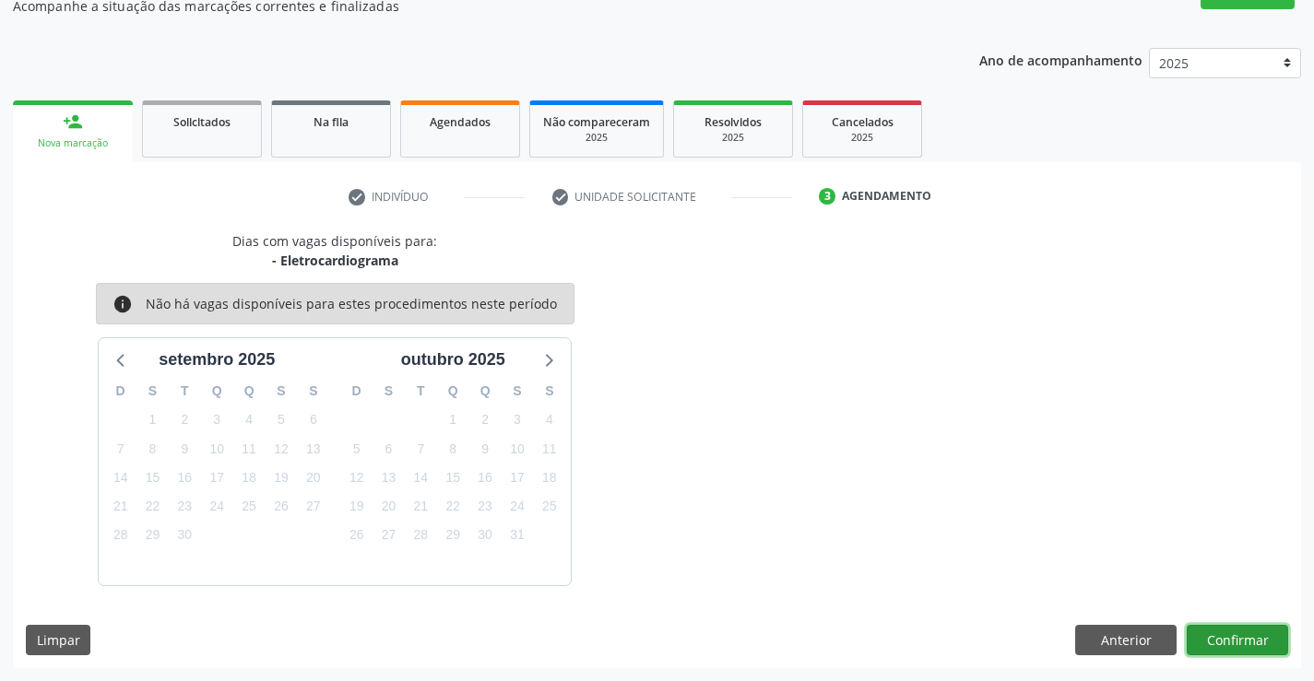
click at [1224, 633] on button "Confirmar" at bounding box center [1237, 640] width 101 height 31
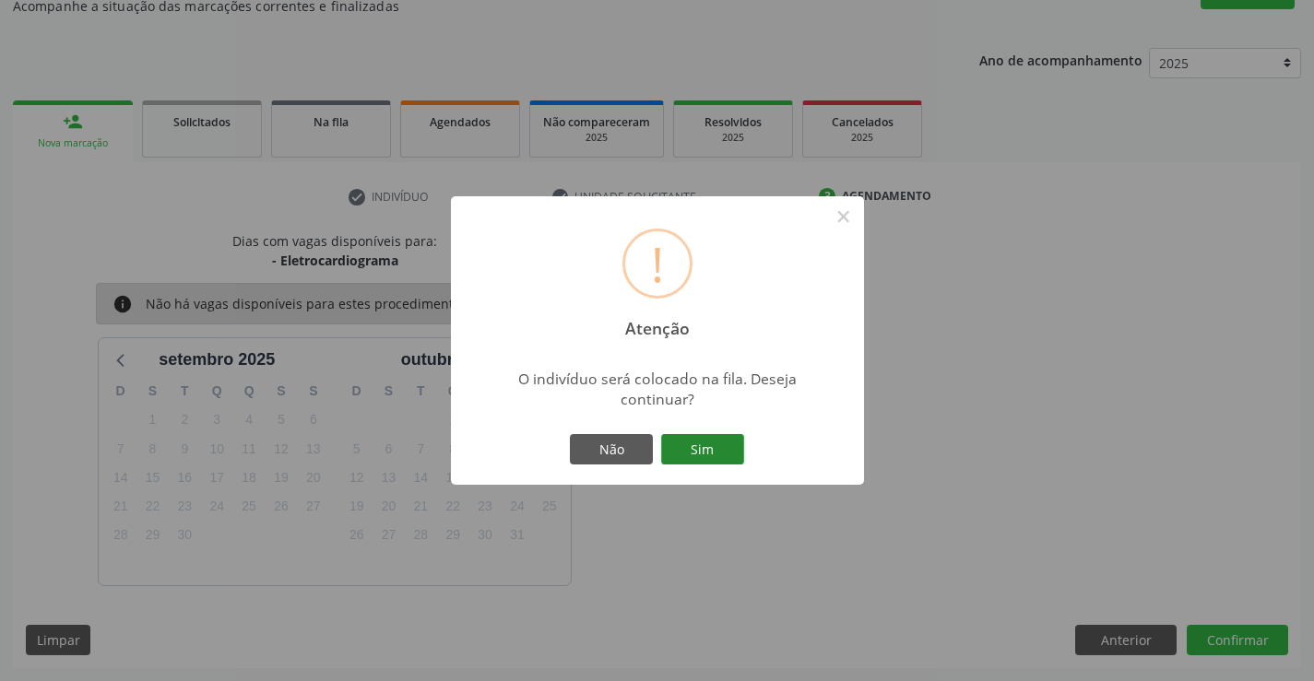
click at [678, 444] on button "Sim" at bounding box center [702, 449] width 83 height 31
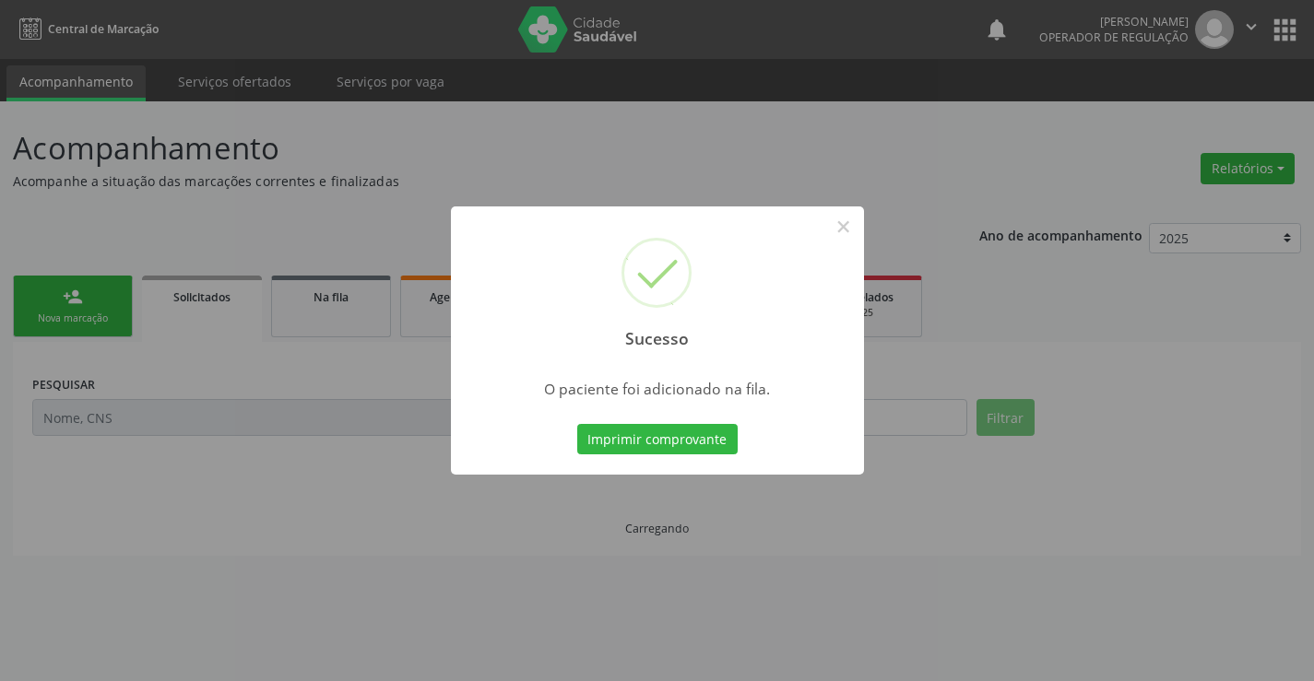
scroll to position [0, 0]
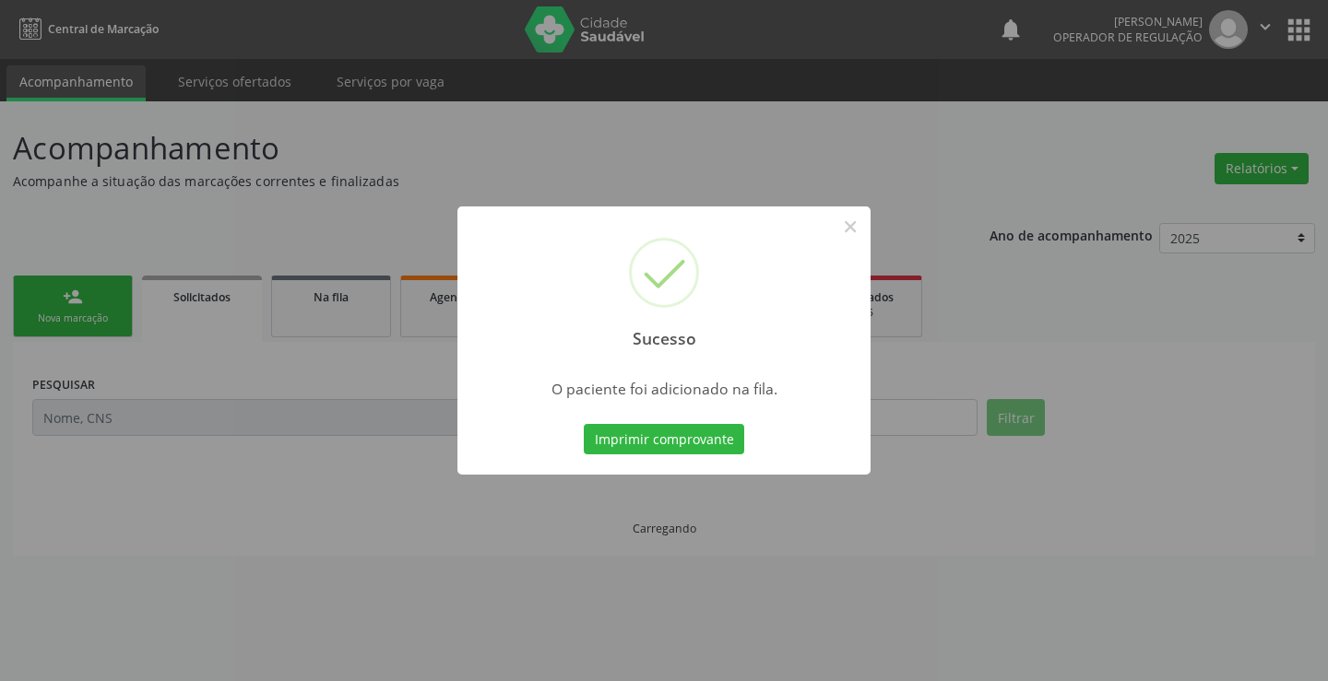
click at [678, 444] on button "Imprimir comprovante" at bounding box center [664, 439] width 160 height 31
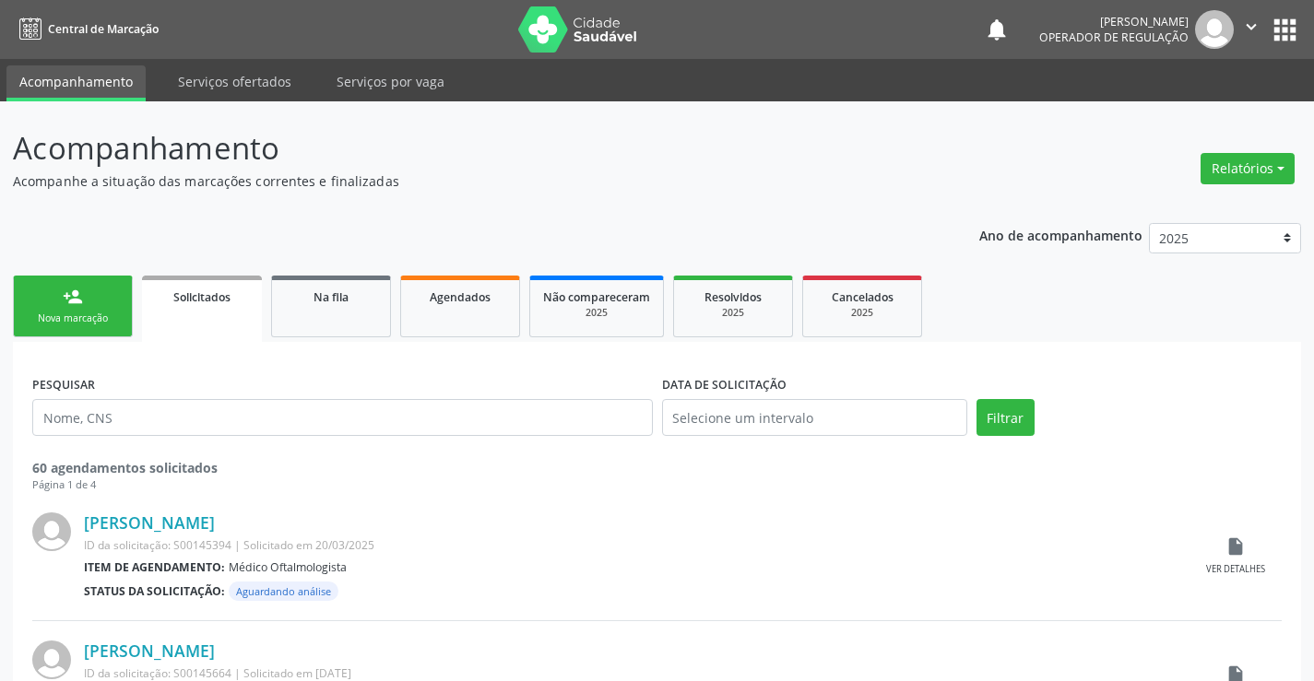
click at [89, 310] on link "person_add Nova marcação" at bounding box center [73, 307] width 120 height 62
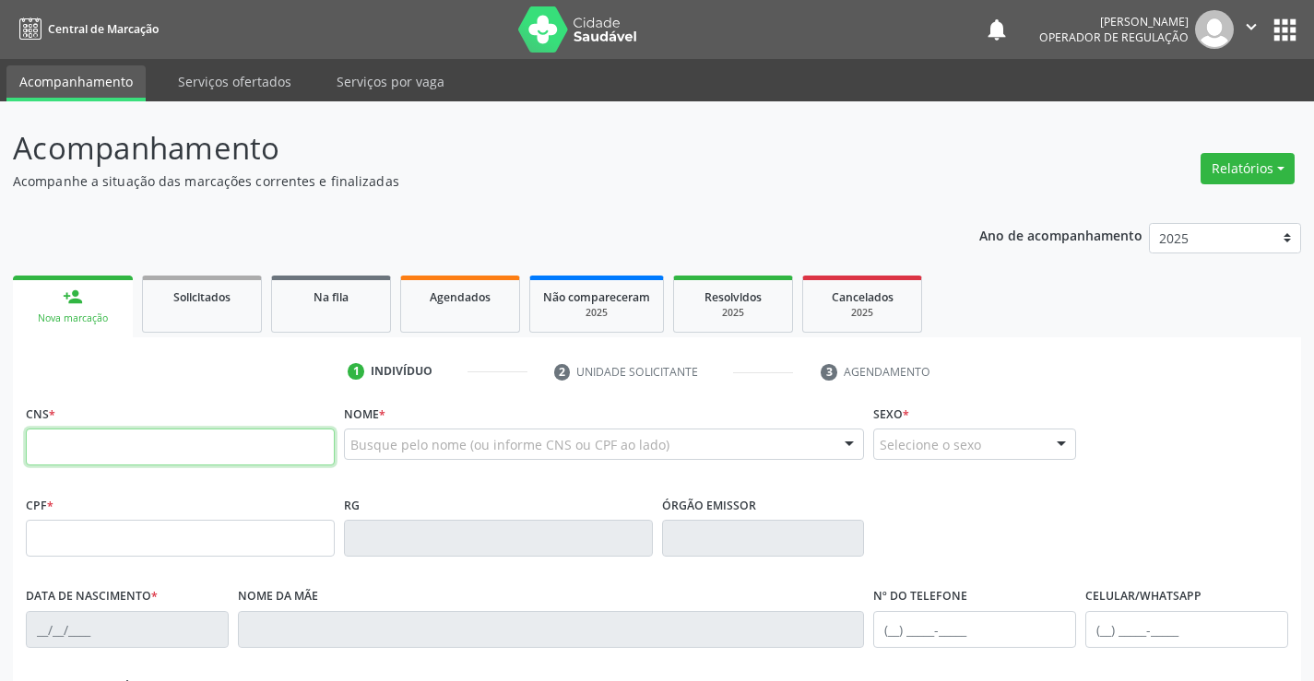
click at [129, 445] on input "text" at bounding box center [180, 447] width 309 height 37
click at [100, 457] on input "text" at bounding box center [180, 447] width 309 height 37
type input "700 4099 8686 2850"
type input "16/05/1991"
type input "(74) 98846-8391"
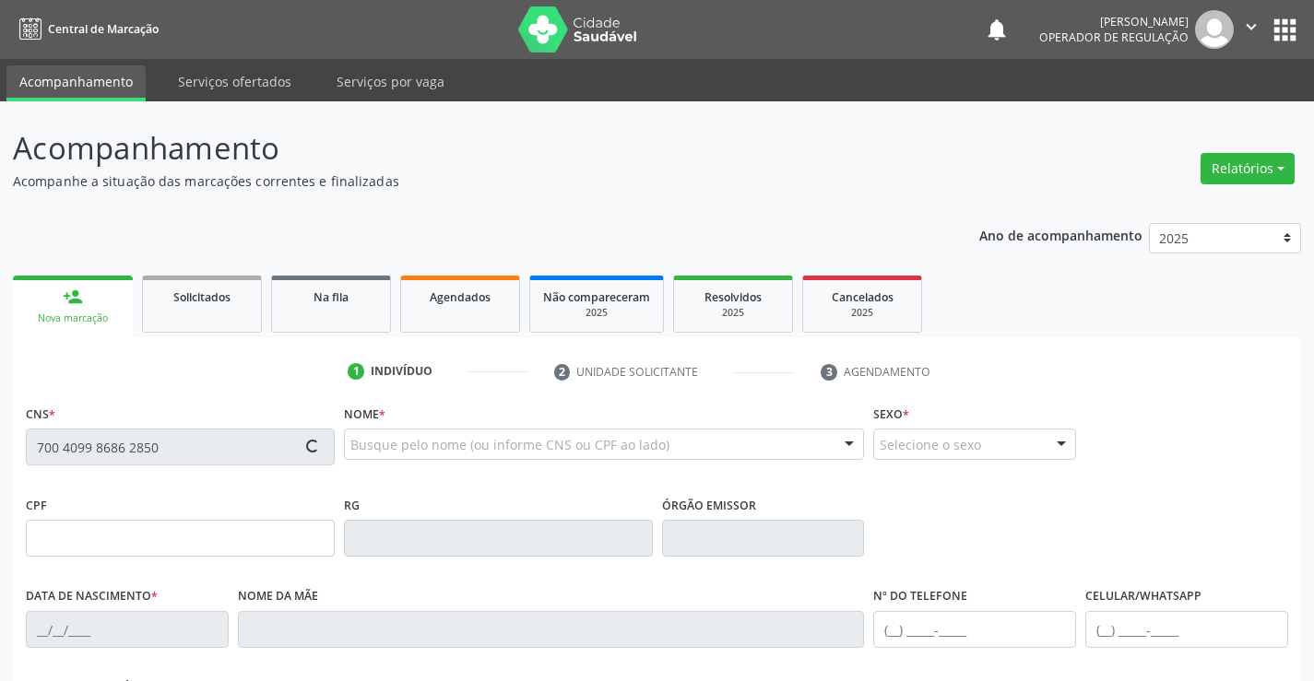
type input "(74) 99199-3045"
type input "20"
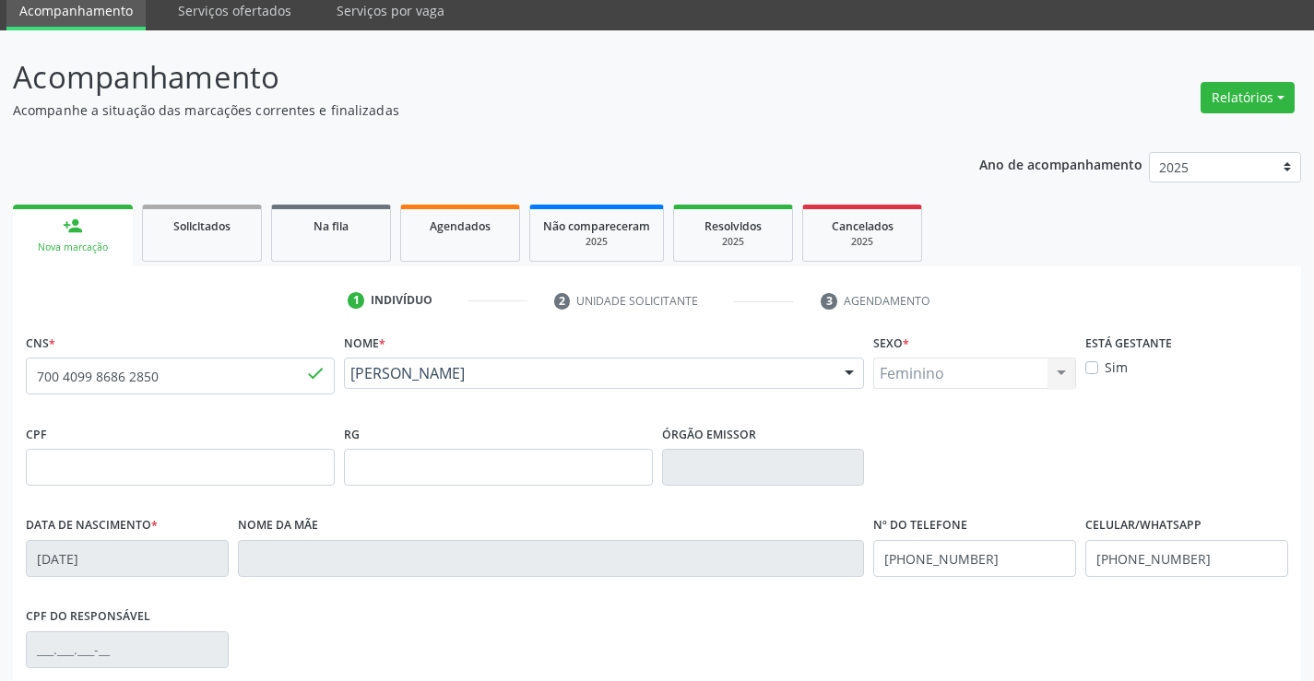
scroll to position [318, 0]
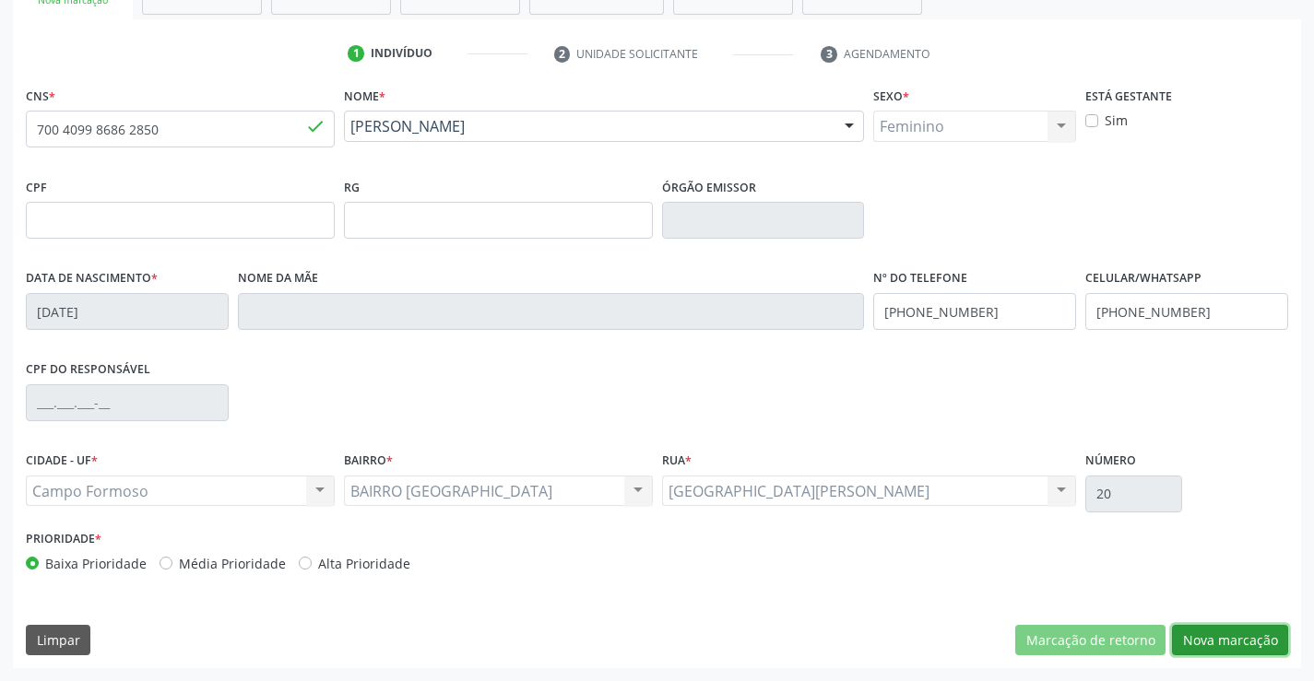
click at [1221, 637] on button "Nova marcação" at bounding box center [1230, 640] width 116 height 31
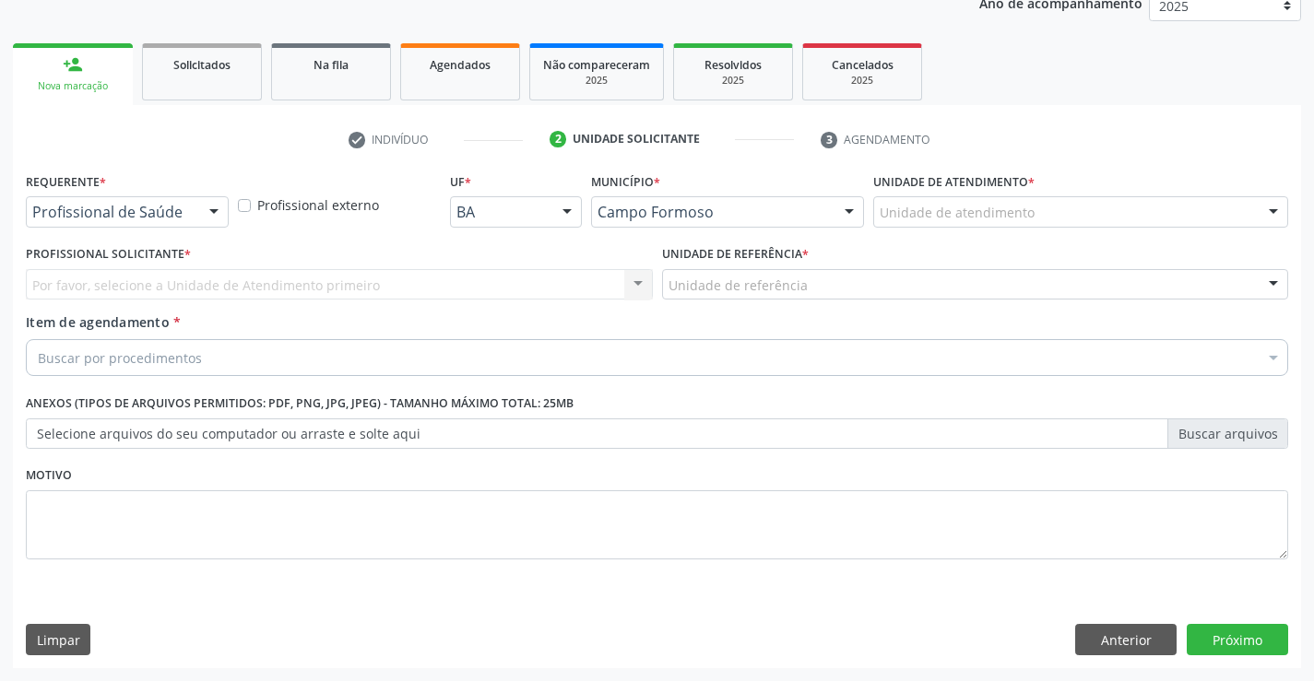
scroll to position [232, 0]
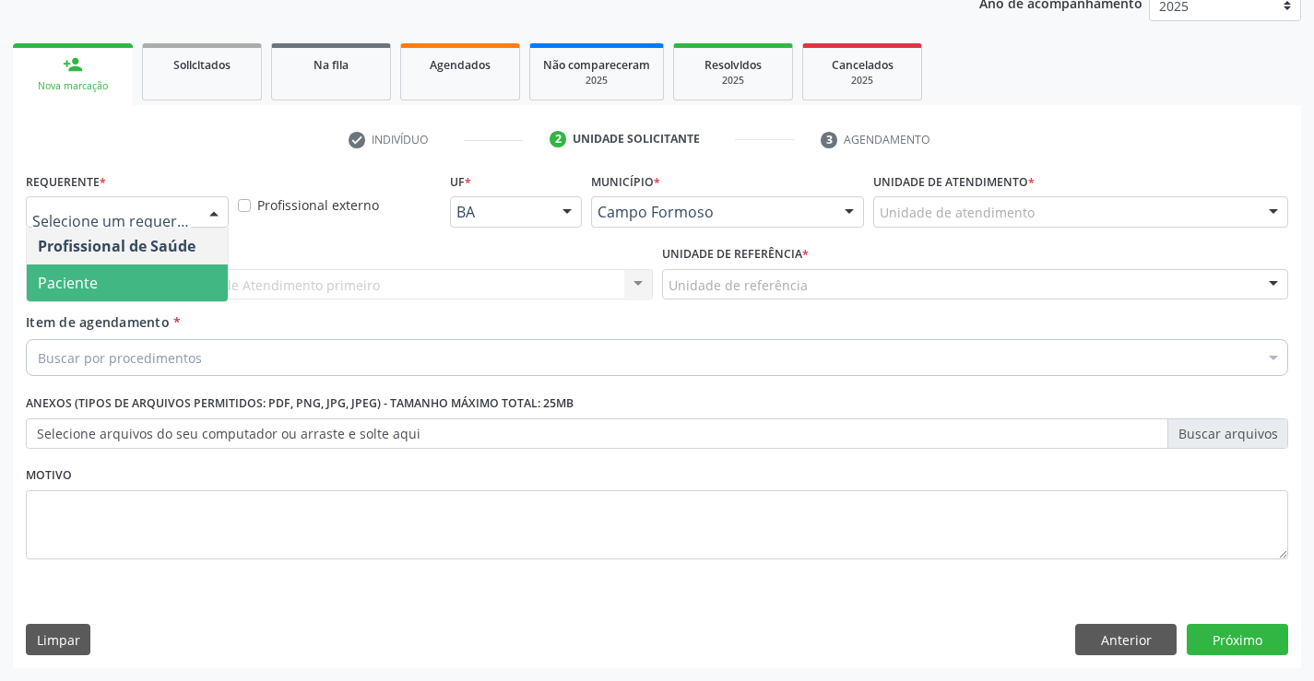
click at [111, 272] on span "Paciente" at bounding box center [127, 283] width 201 height 37
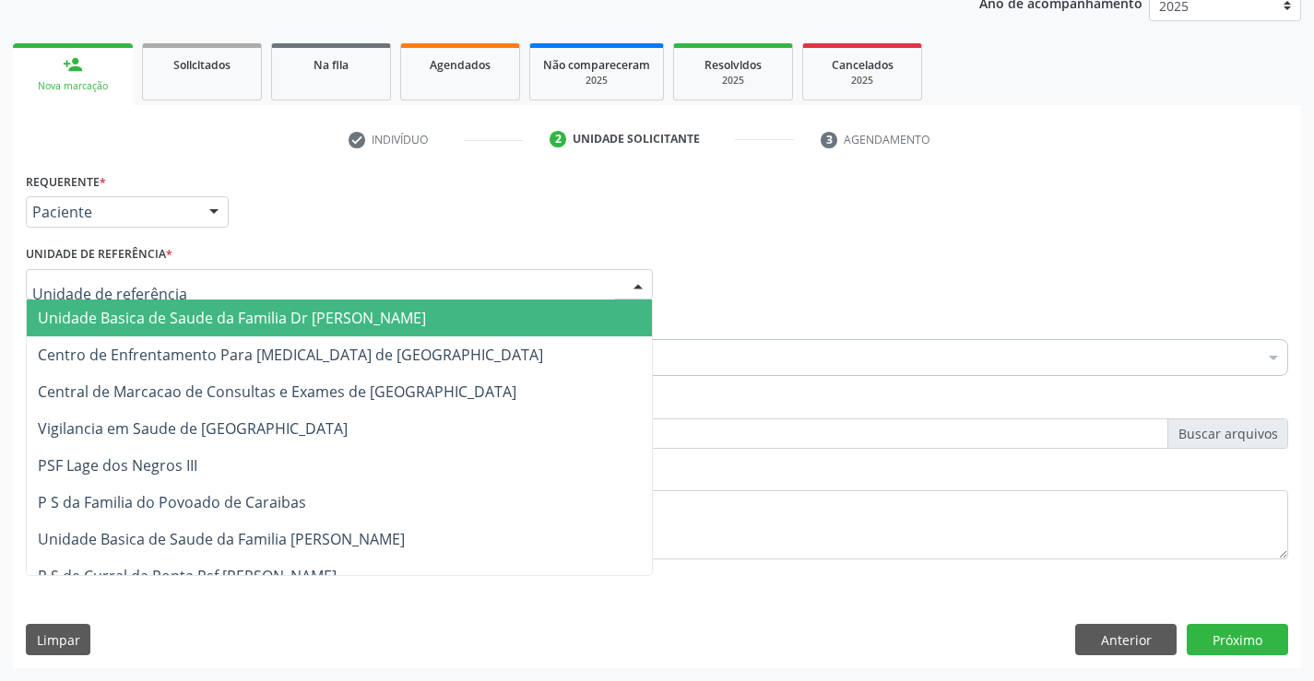
click at [131, 318] on span "Unidade Basica de Saude da Familia Dr [PERSON_NAME]" at bounding box center [232, 318] width 388 height 20
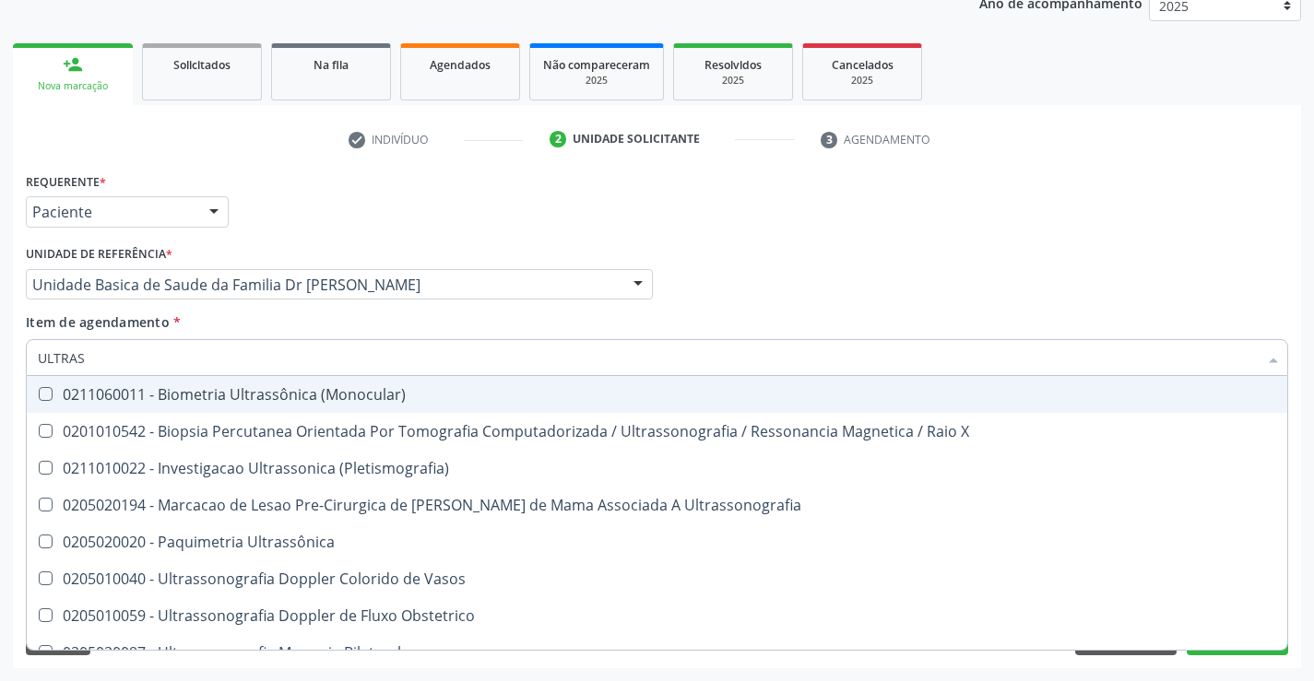
type input "ULTRASS"
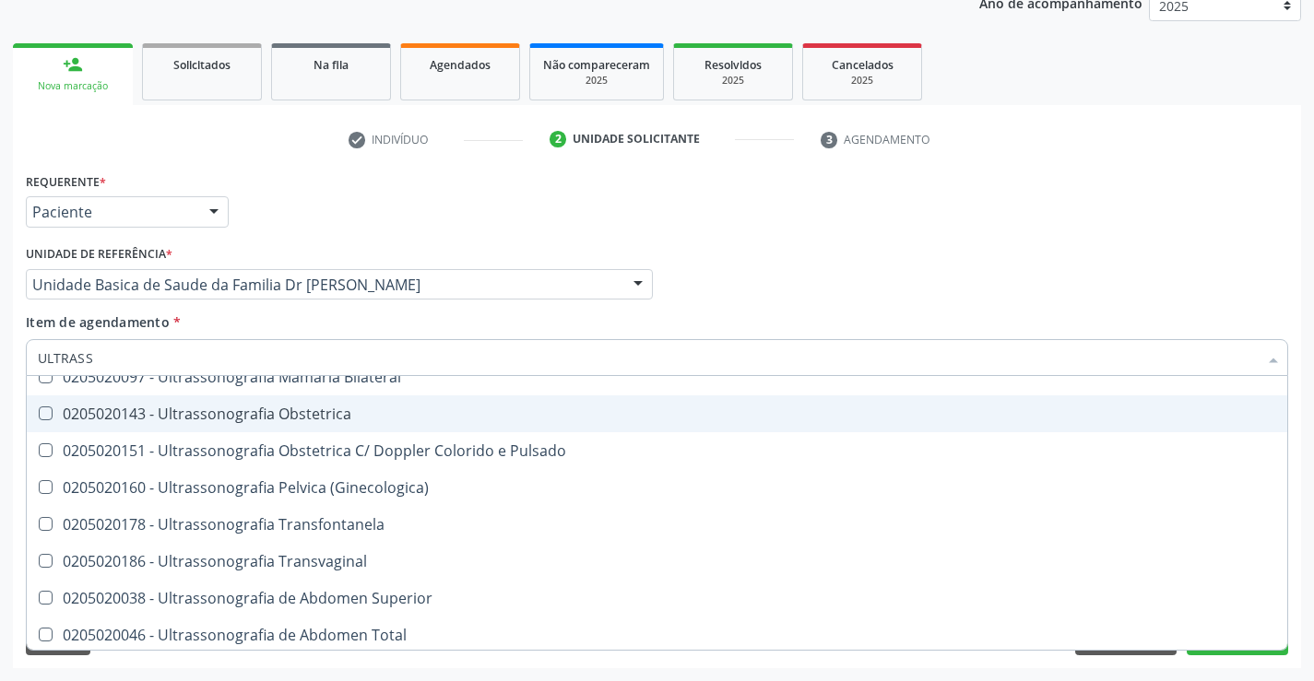
scroll to position [277, 0]
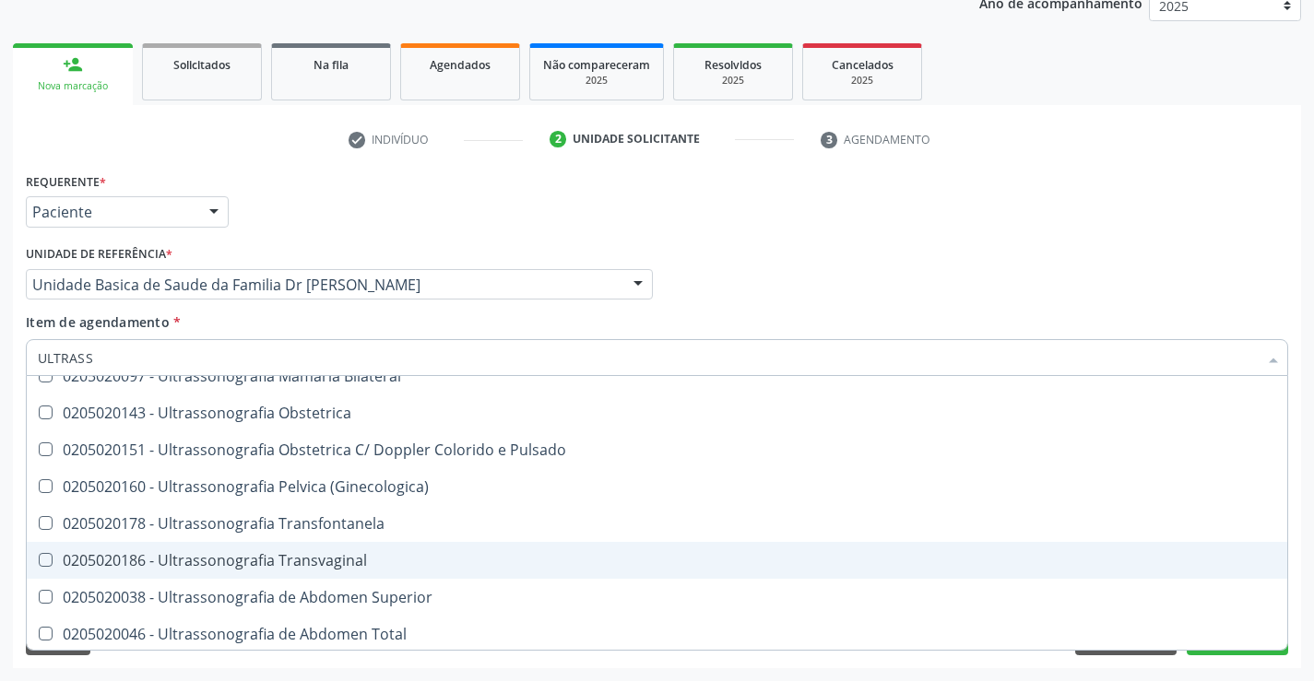
click at [391, 554] on div "0205020186 - Ultrassonografia Transvaginal" at bounding box center [657, 560] width 1238 height 15
checkbox Transvaginal "true"
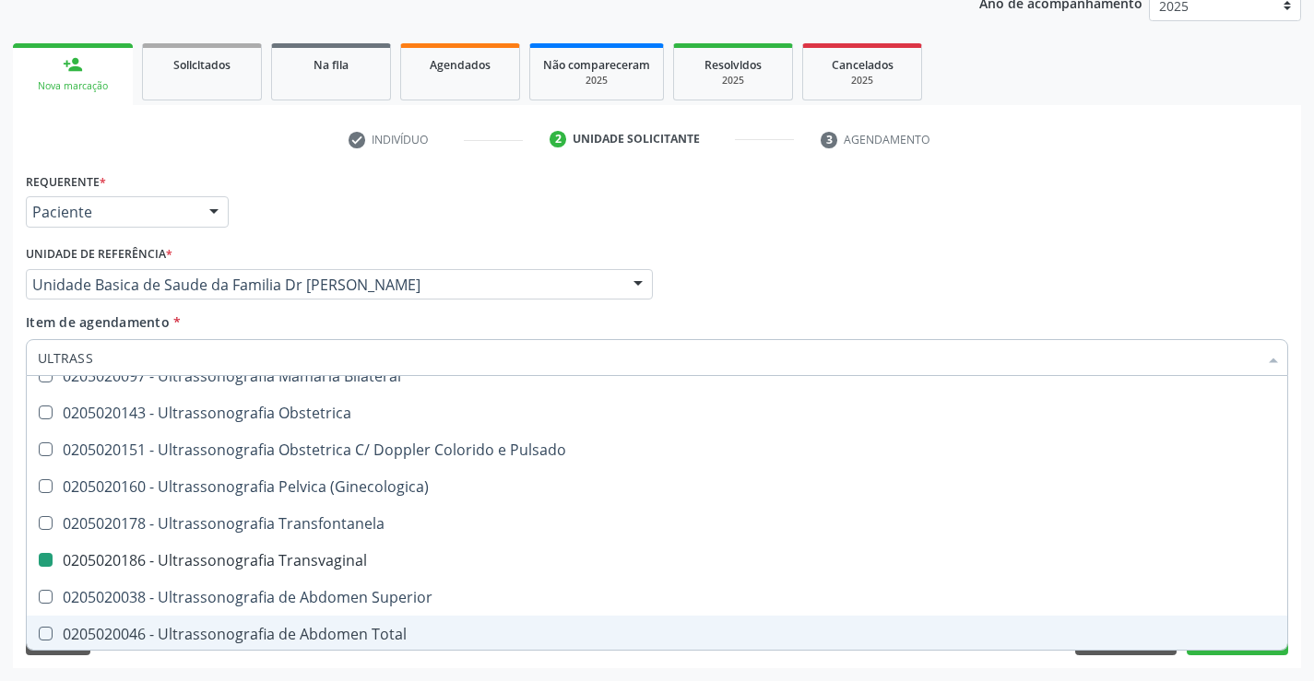
click at [1300, 603] on div "Requerente * Paciente Profissional de Saúde Paciente Nenhum resultado encontrad…" at bounding box center [657, 418] width 1288 height 501
checkbox X "true"
checkbox Transvaginal "false"
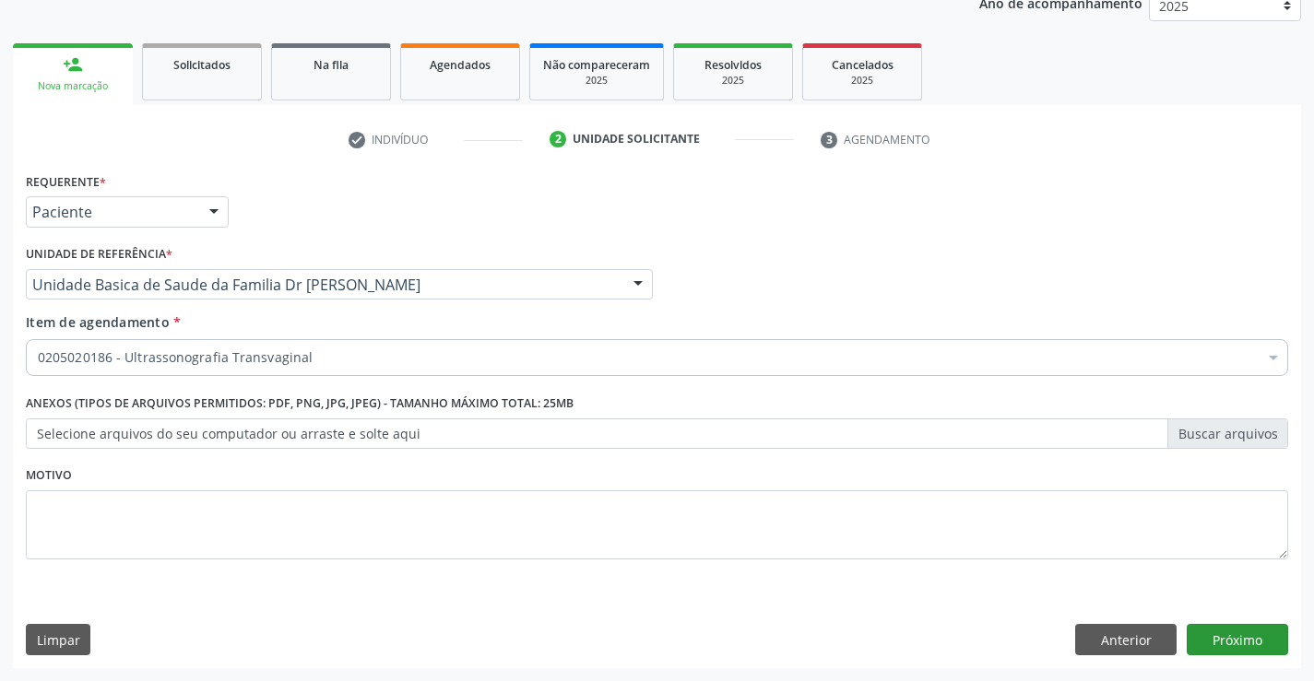
scroll to position [0, 0]
click at [1236, 634] on button "Próximo" at bounding box center [1237, 639] width 101 height 31
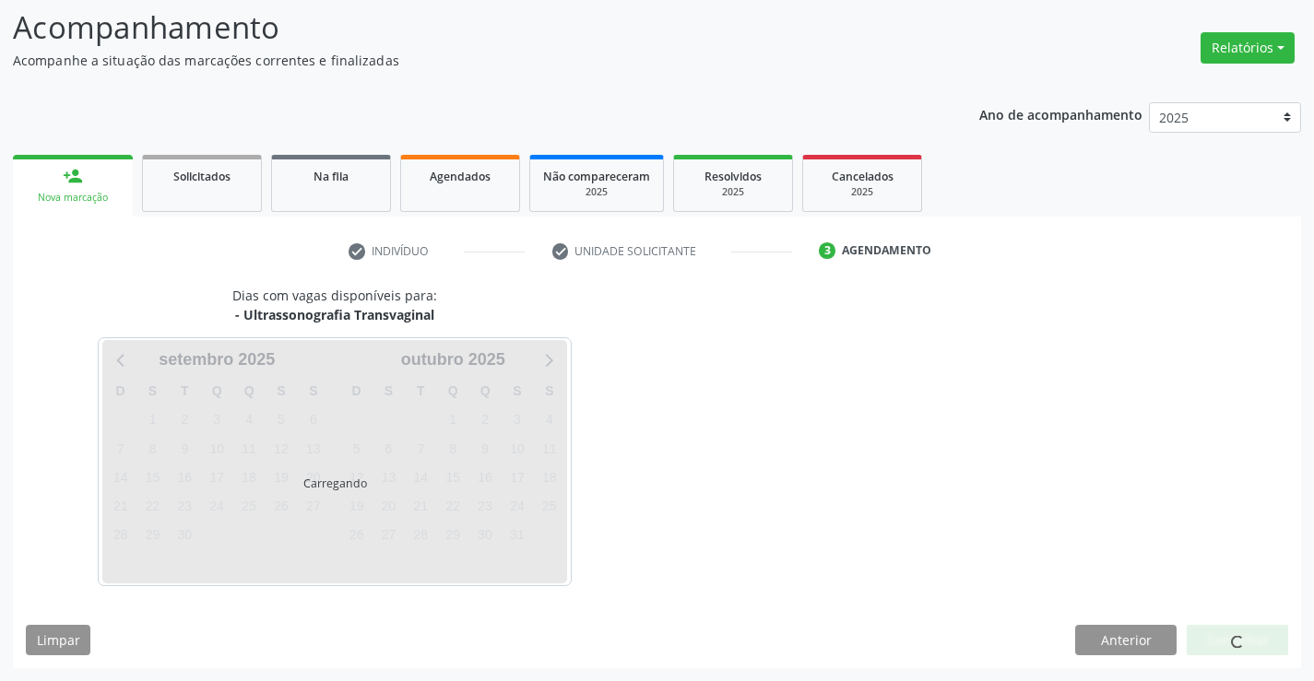
scroll to position [121, 0]
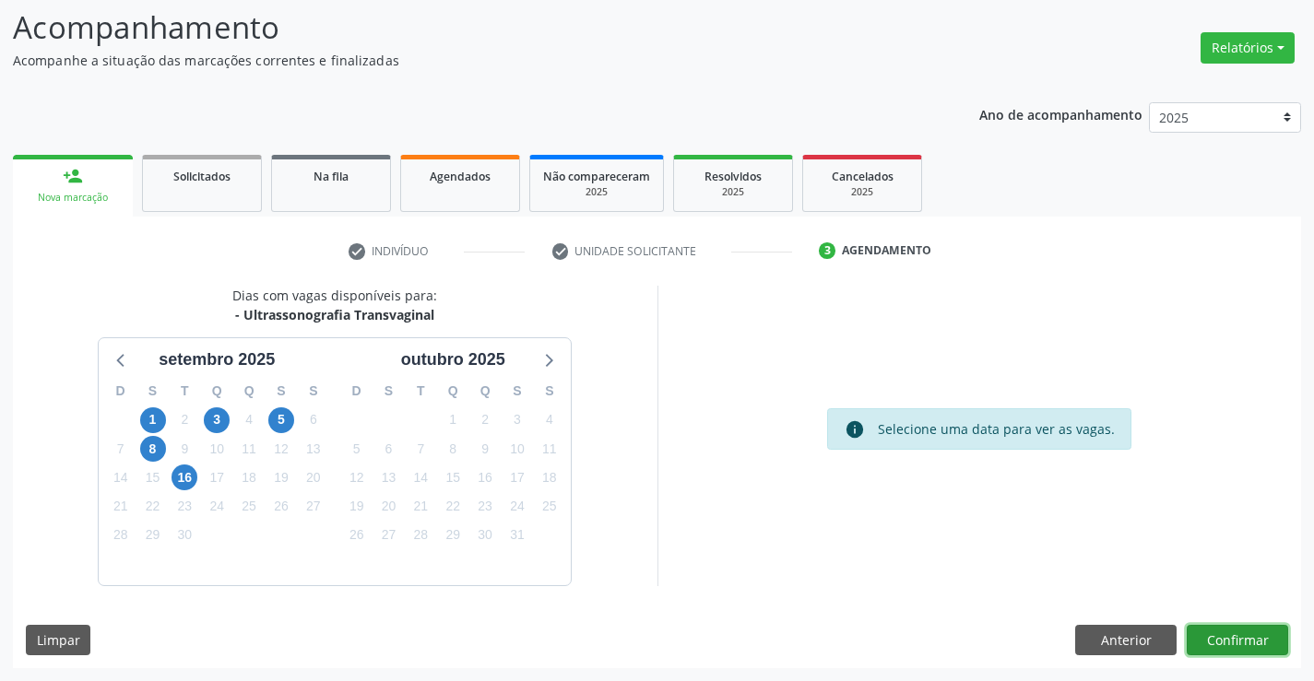
click at [1236, 634] on button "Confirmar" at bounding box center [1237, 640] width 101 height 31
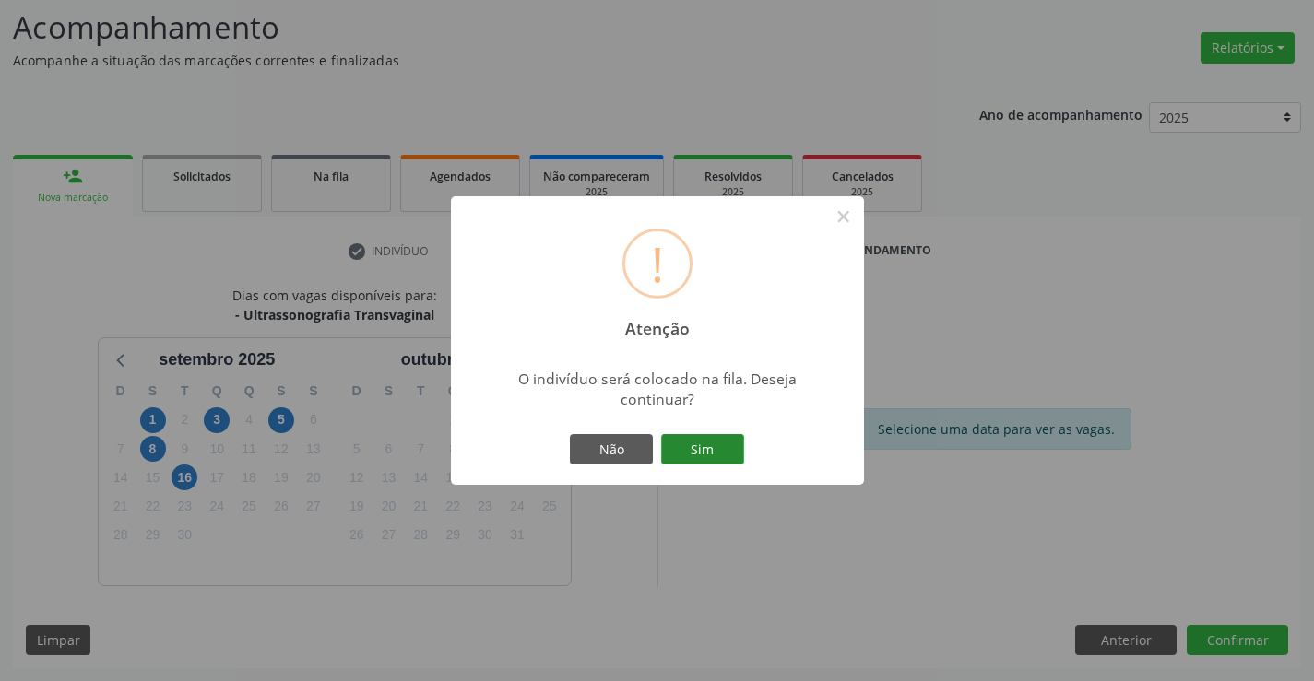
click at [713, 442] on button "Sim" at bounding box center [702, 449] width 83 height 31
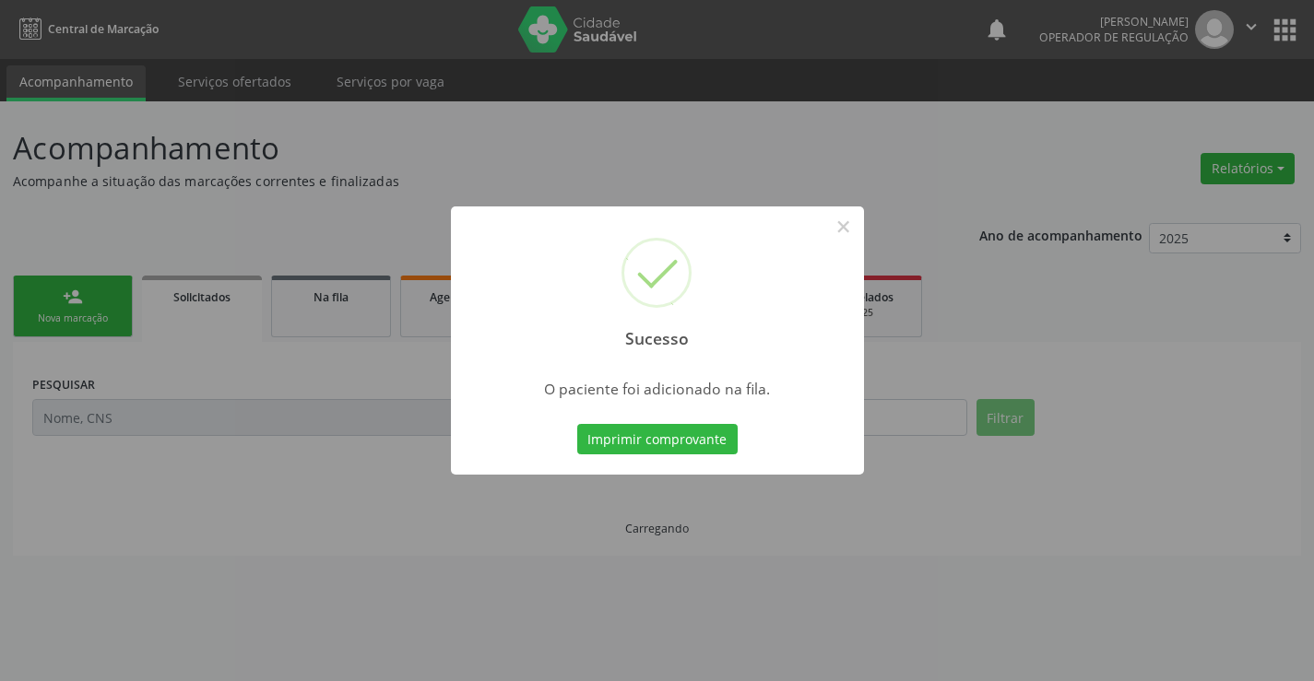
scroll to position [0, 0]
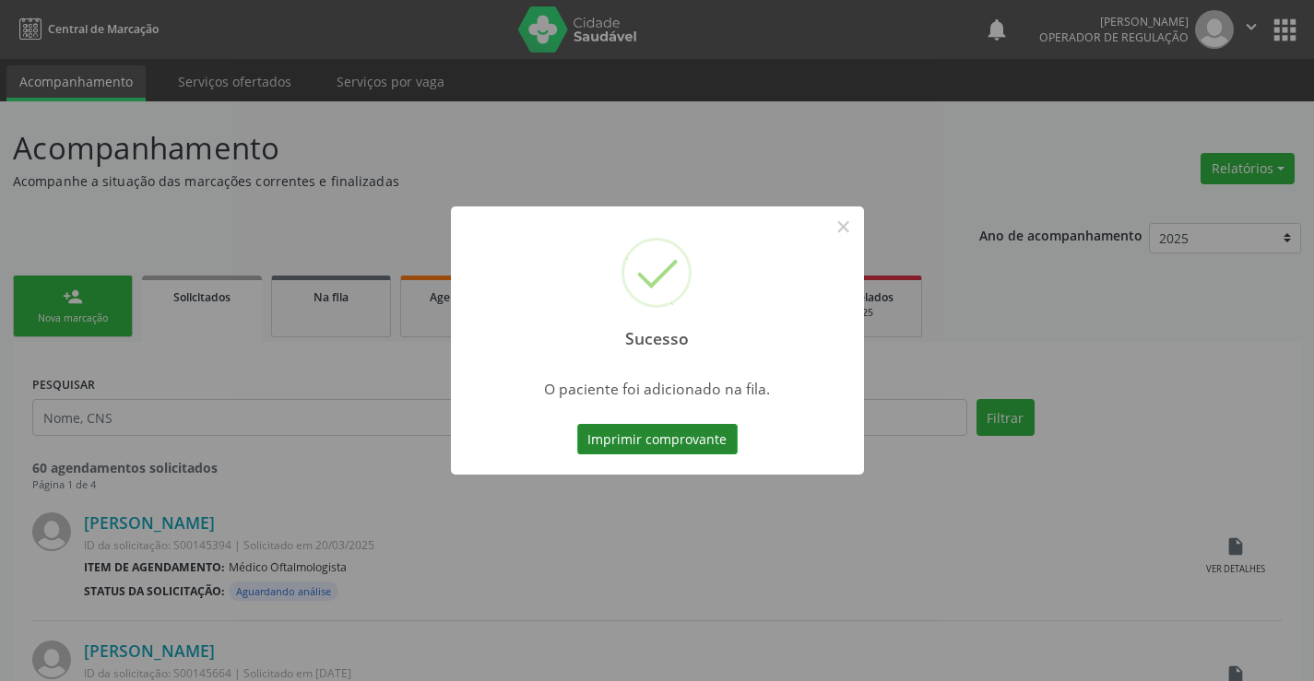
click at [708, 438] on button "Imprimir comprovante" at bounding box center [657, 439] width 160 height 31
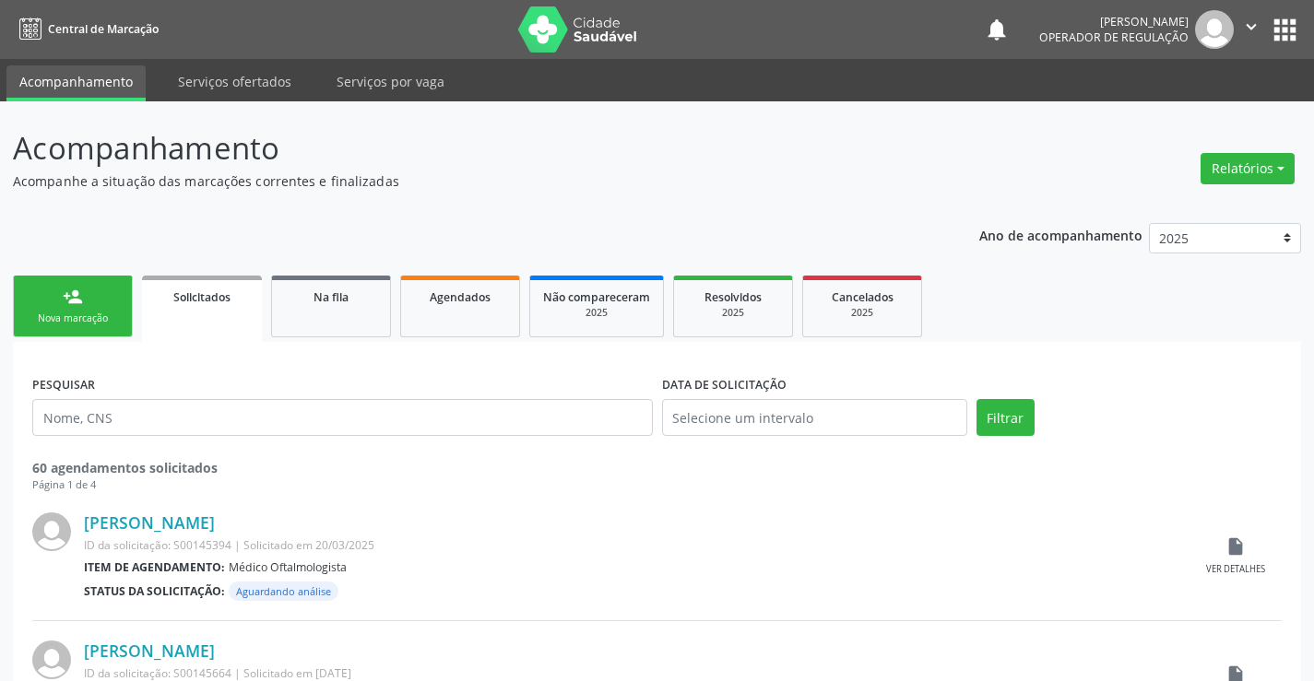
click at [67, 302] on div "Sucesso × O paciente foi adicionado na fila. Imprimir comprovante Cancel" at bounding box center [657, 340] width 1314 height 681
click at [83, 313] on div "Nova marcação" at bounding box center [73, 319] width 92 height 14
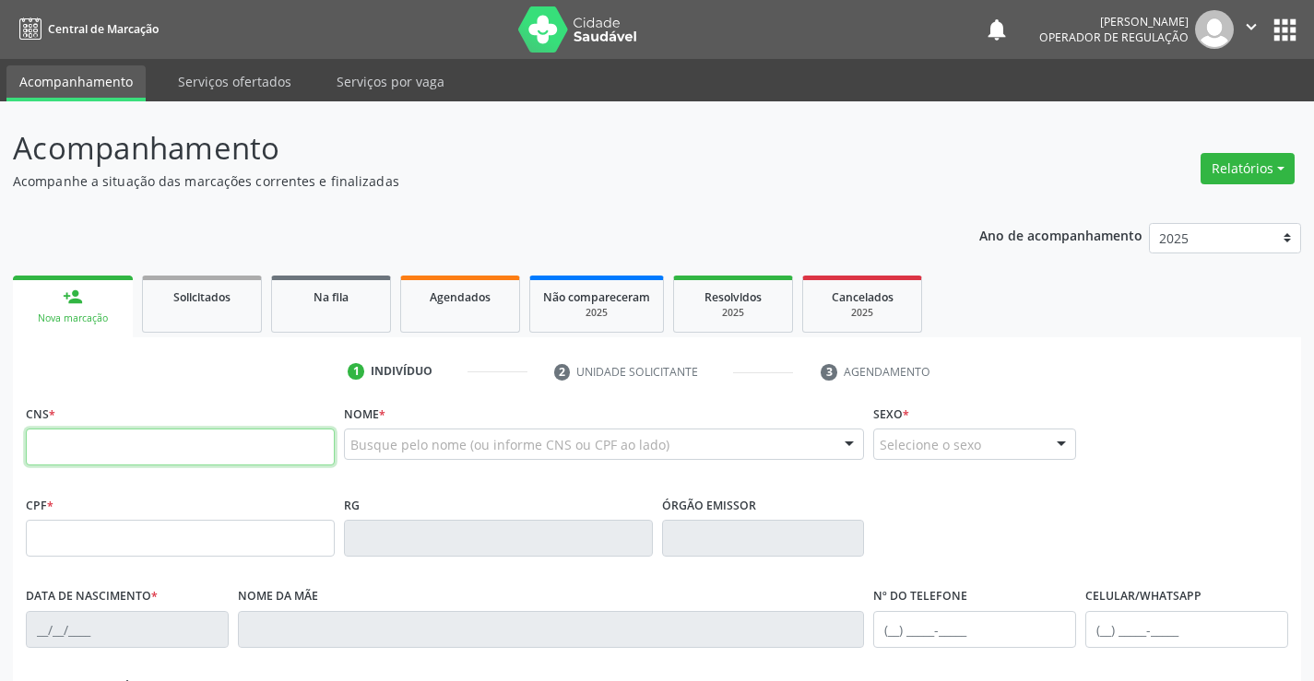
click at [150, 443] on input "text" at bounding box center [180, 447] width 309 height 37
type input "706 7055 9936 1516"
type input "1480204536"
type input "26/06/1959"
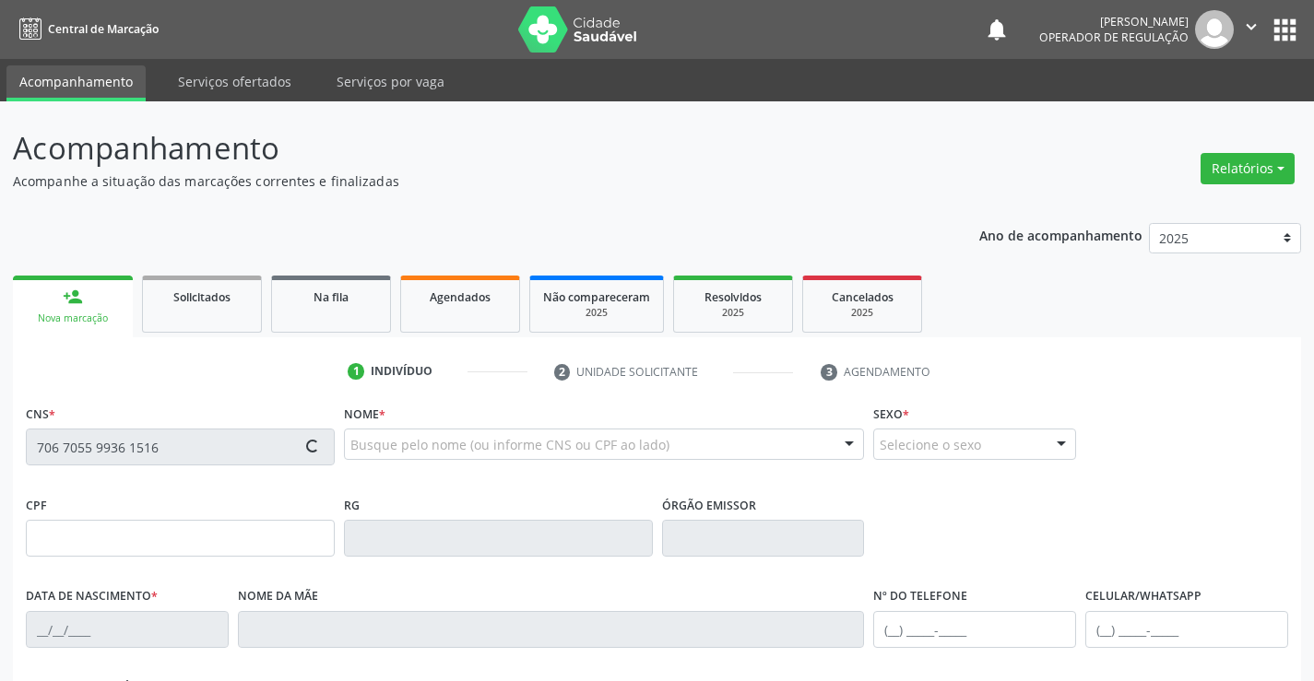
type input "(74) 99128-6114"
type input "(74) 9128-6114"
type input "007.788.038-21"
type input "147"
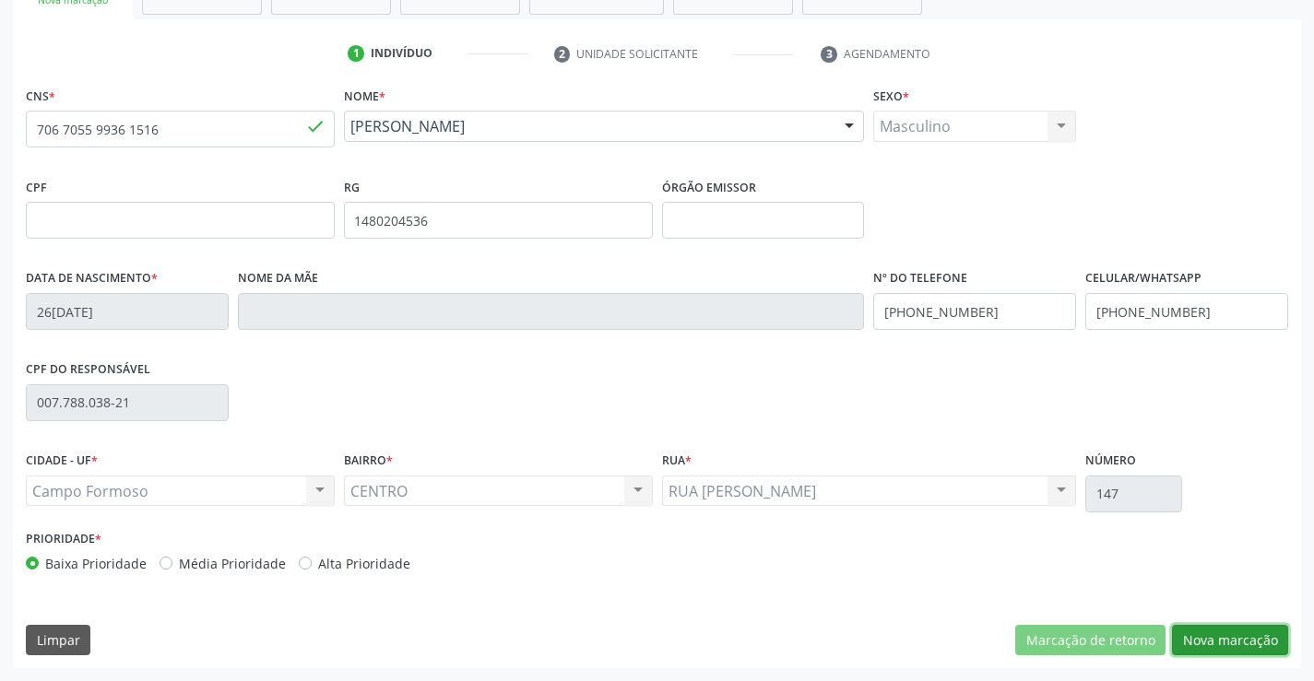
click at [1227, 632] on button "Nova marcação" at bounding box center [1230, 640] width 116 height 31
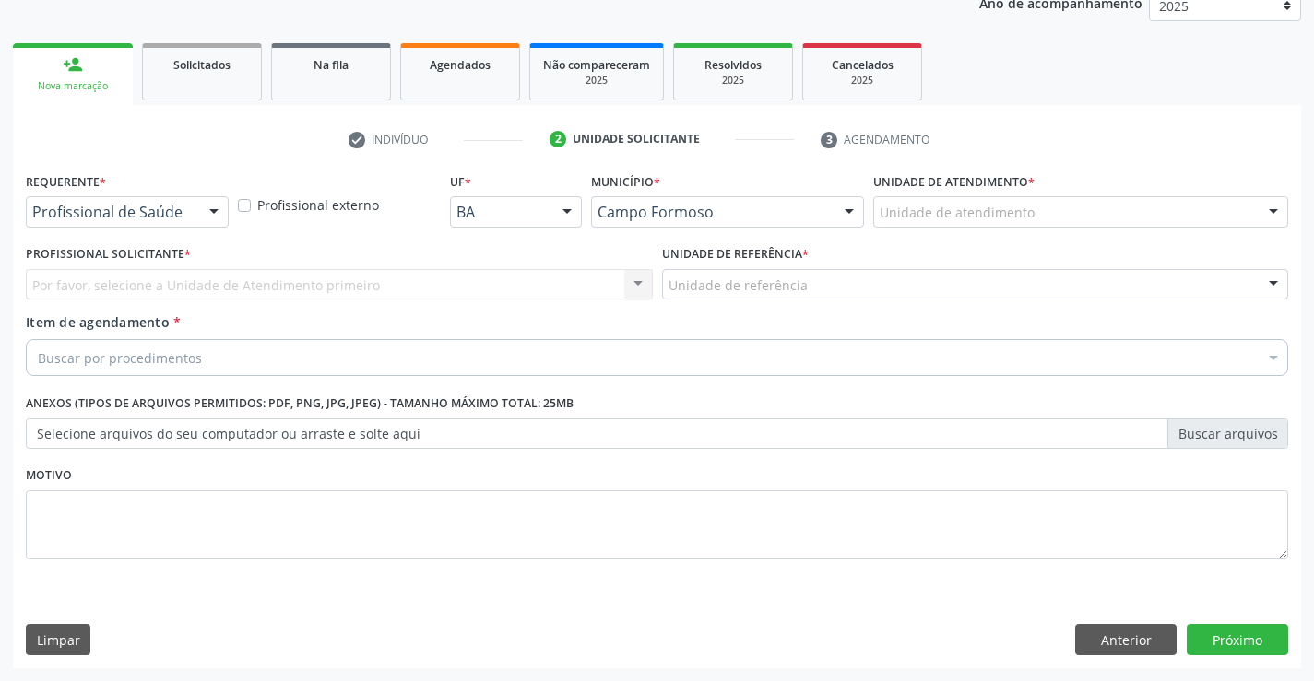
scroll to position [232, 0]
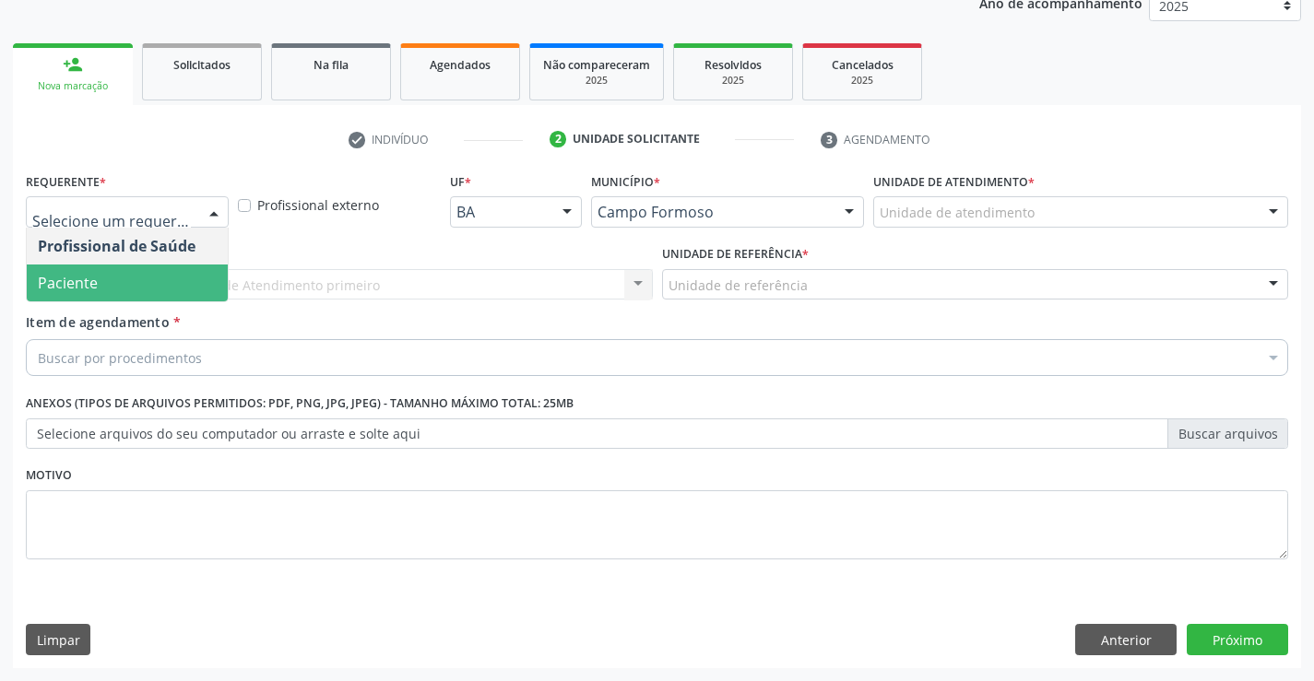
click at [89, 281] on span "Paciente" at bounding box center [68, 283] width 60 height 20
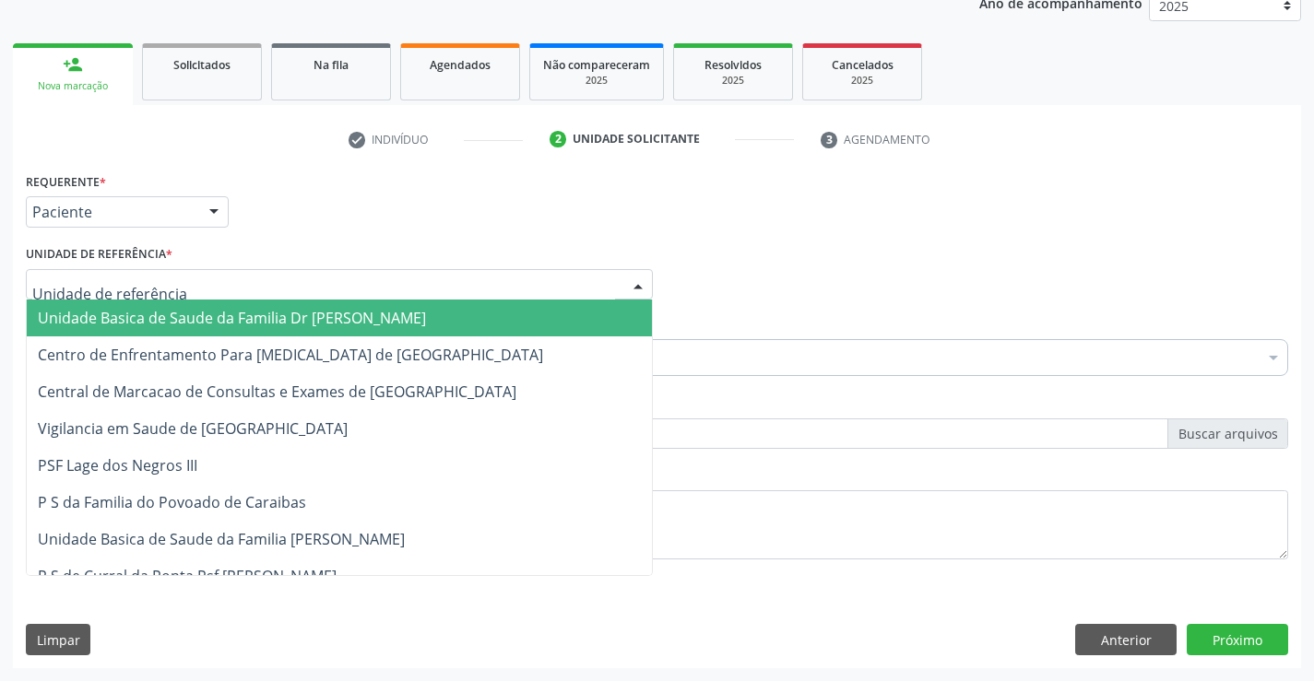
click at [102, 274] on div at bounding box center [339, 284] width 627 height 31
click at [147, 311] on span "Unidade Basica de Saude da Familia Dr [PERSON_NAME]" at bounding box center [232, 318] width 388 height 20
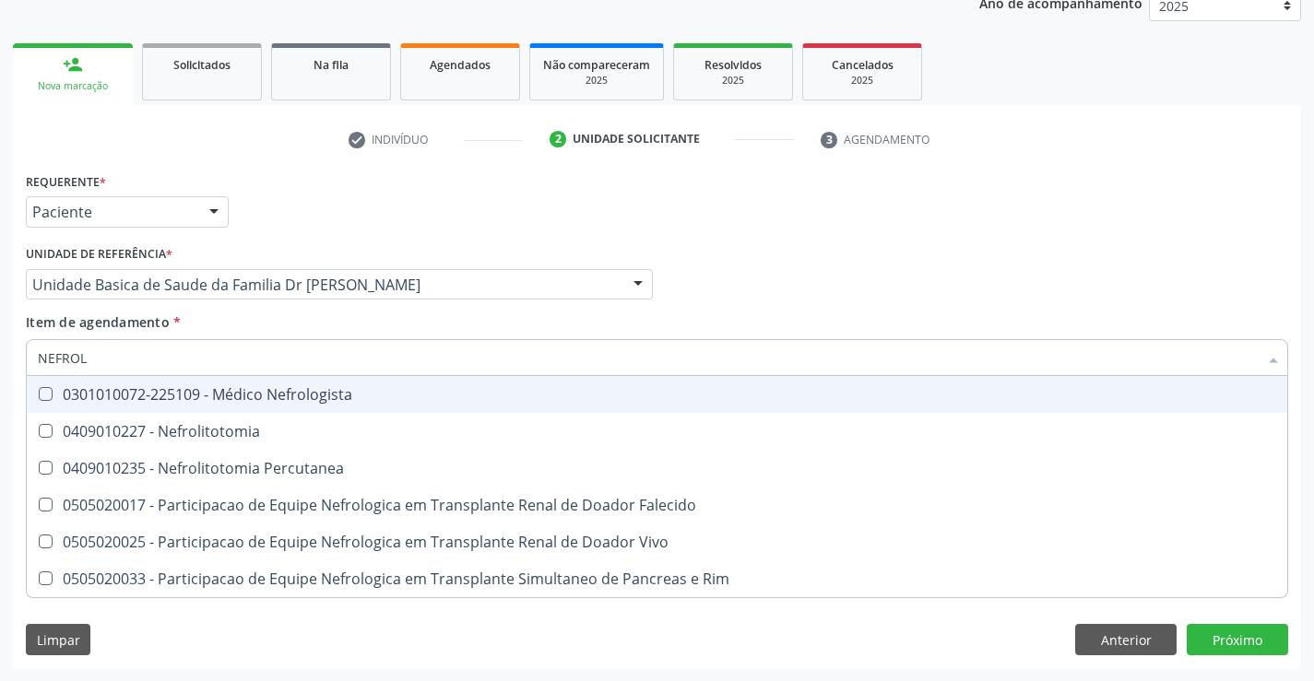
type input "NEFROLO"
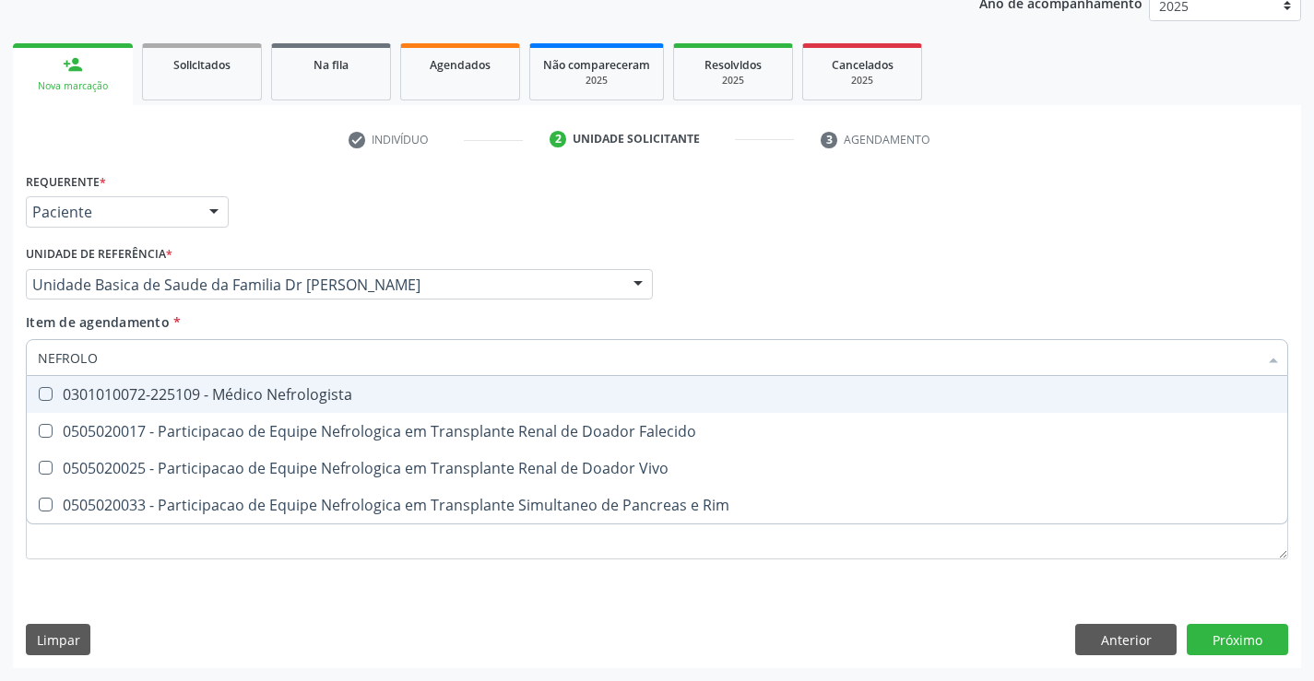
click at [299, 394] on div "0301010072-225109 - Médico Nefrologista" at bounding box center [657, 394] width 1238 height 15
checkbox Nefrologista "true"
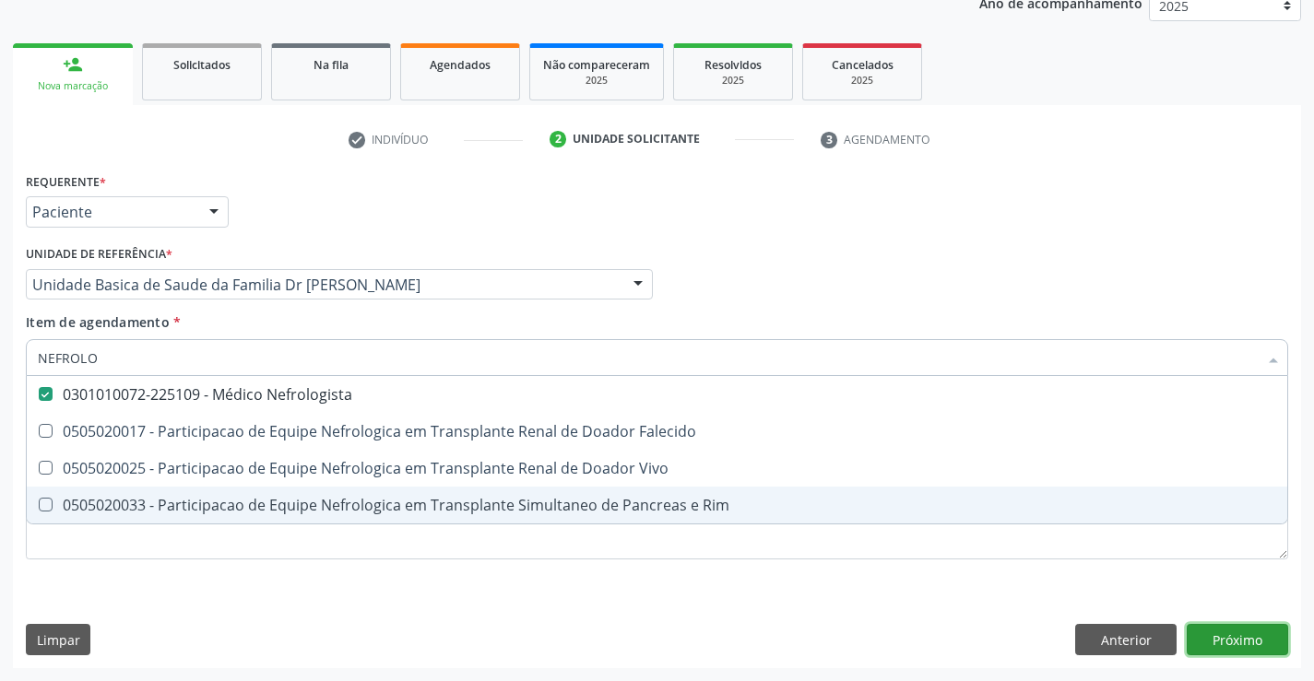
click at [1240, 635] on div "Requerente * Paciente Profissional de Saúde Paciente Nenhum resultado encontrad…" at bounding box center [657, 418] width 1288 height 501
checkbox Falecido "true"
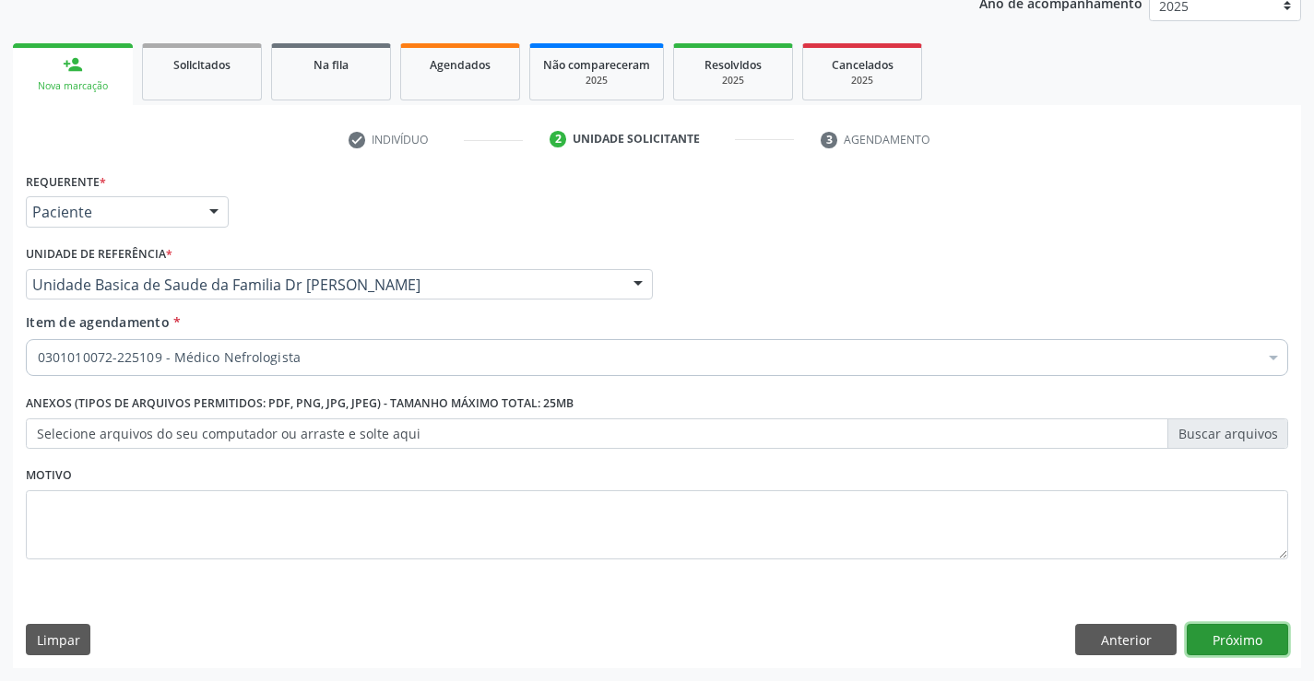
click at [1240, 635] on button "Próximo" at bounding box center [1237, 639] width 101 height 31
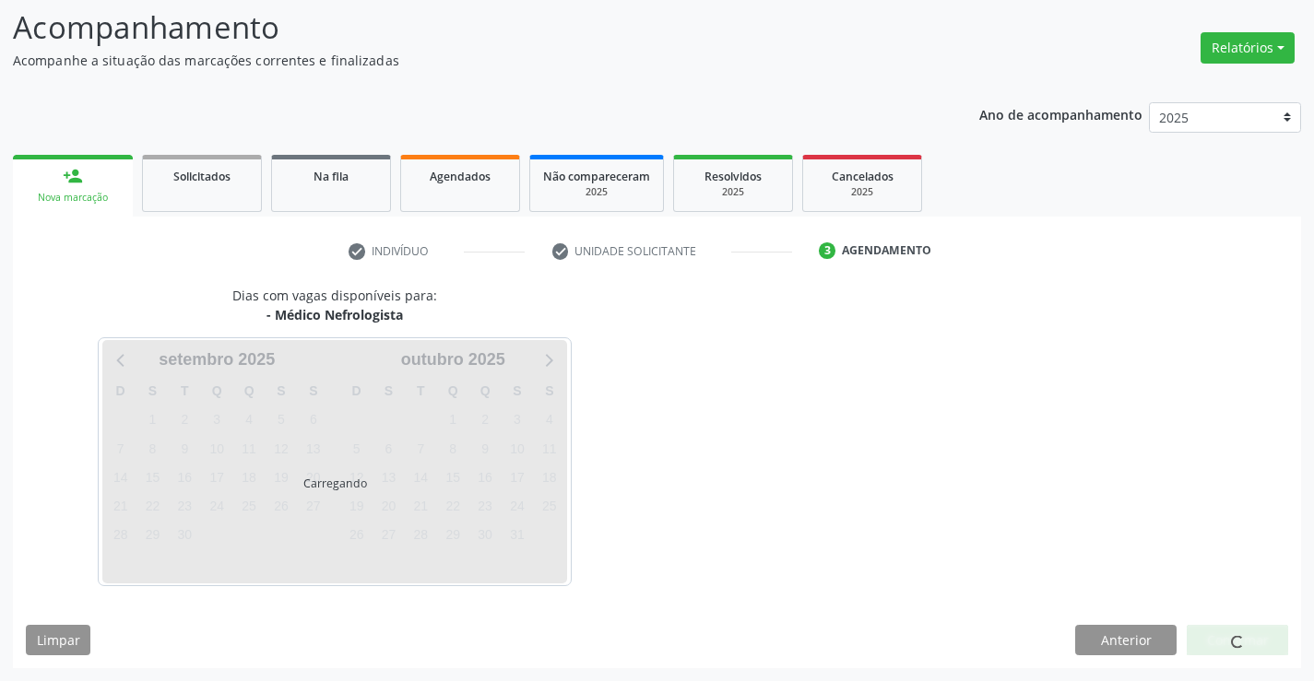
scroll to position [121, 0]
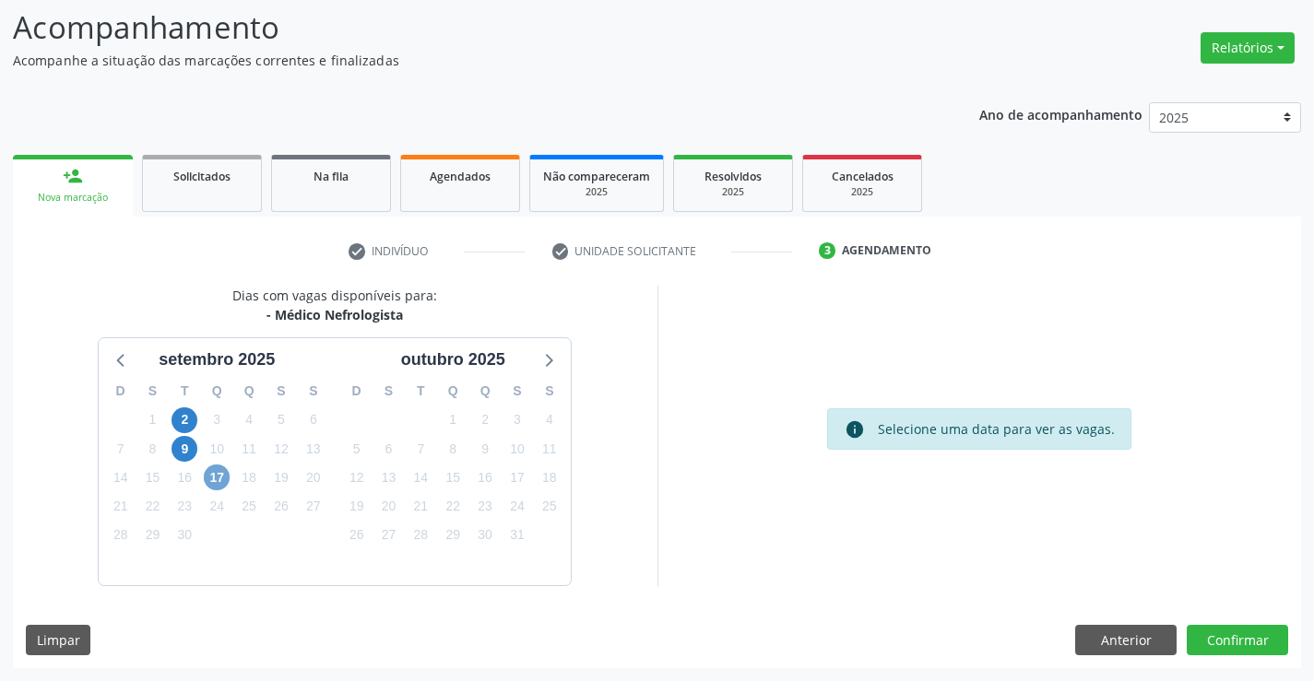
click at [212, 476] on span "17" at bounding box center [217, 478] width 26 height 26
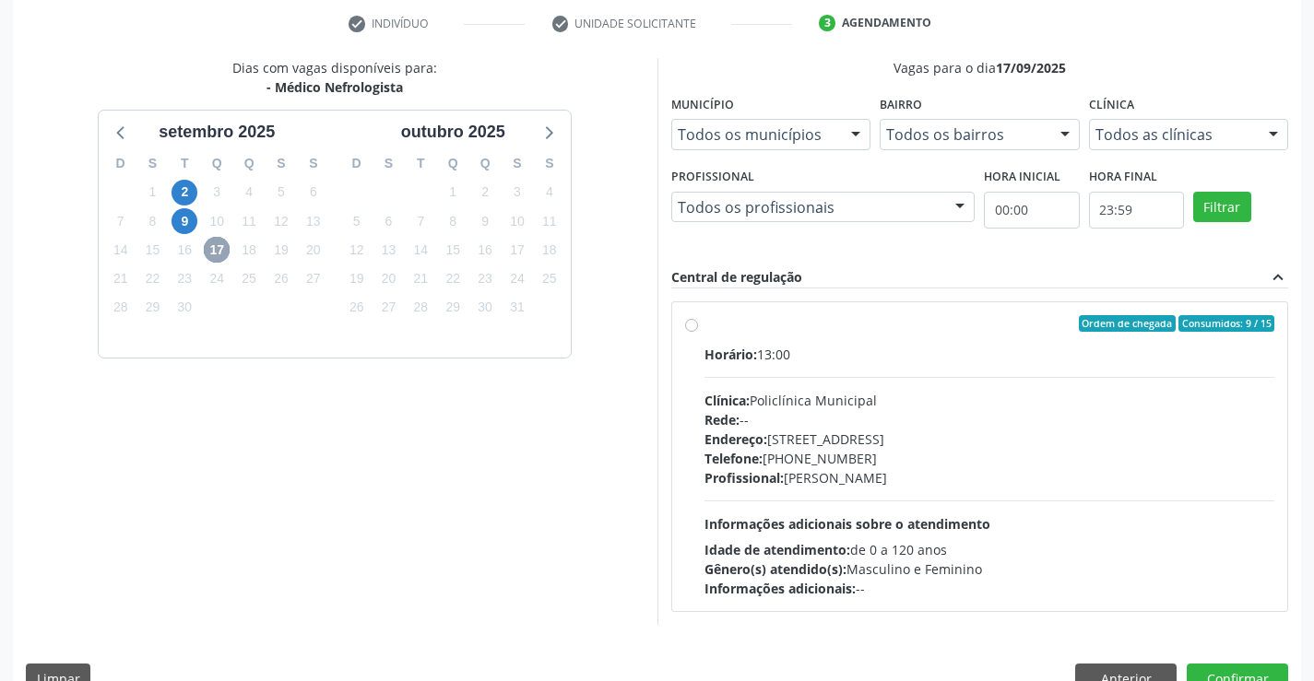
scroll to position [387, 0]
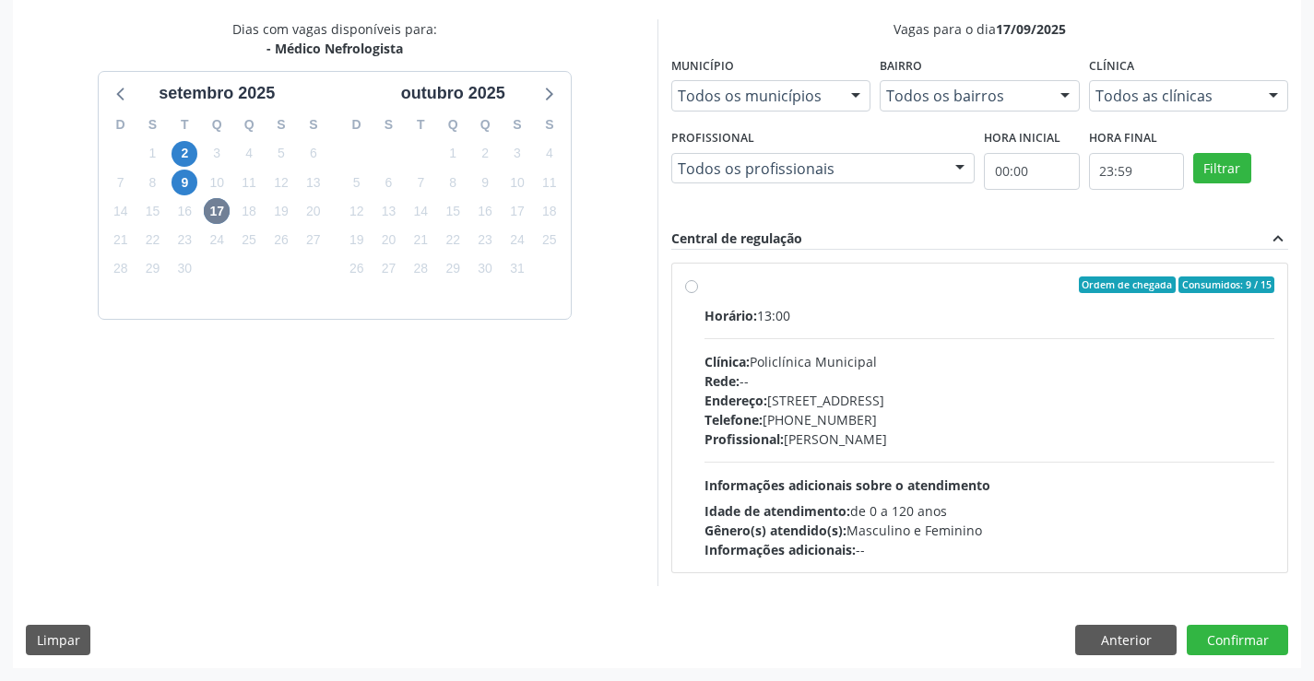
click at [848, 291] on div "Ordem de chegada Consumidos: 9 / 15" at bounding box center [990, 285] width 571 height 17
click at [698, 291] on input "Ordem de chegada Consumidos: 9 / 15 Horário: 13:00 Clínica: Policlínica Municip…" at bounding box center [691, 285] width 13 height 17
radio input "true"
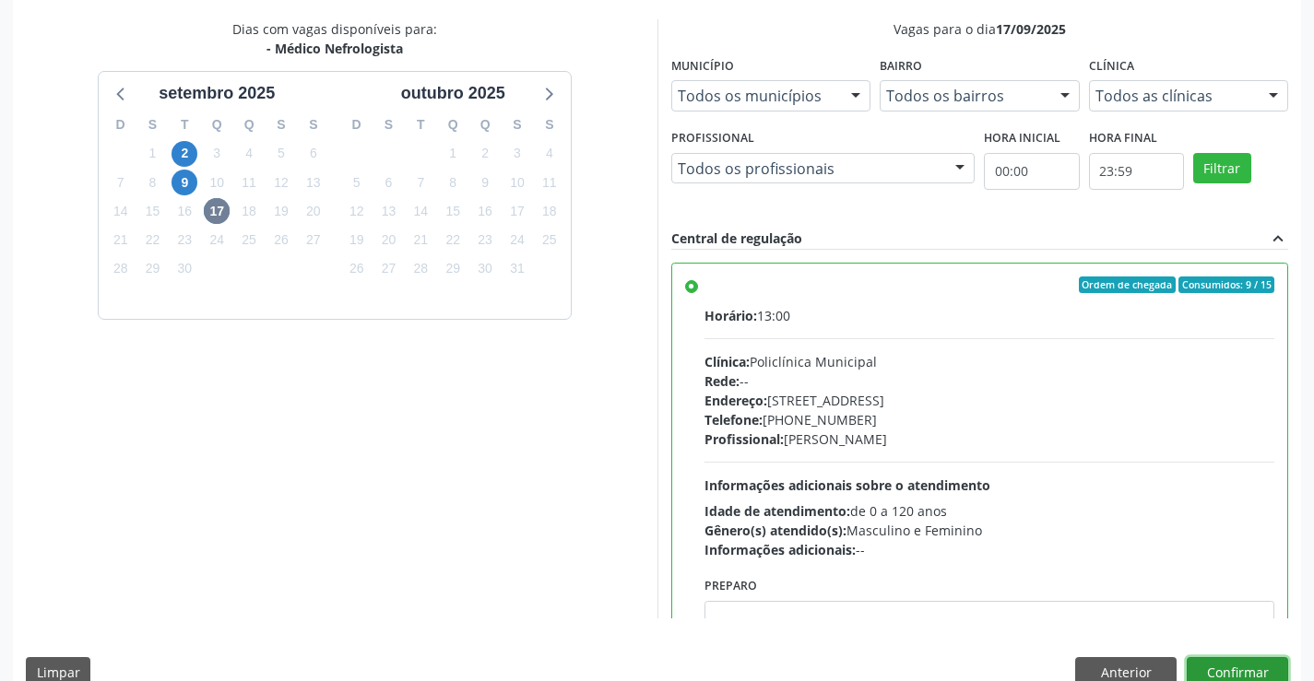
click at [1236, 662] on button "Confirmar" at bounding box center [1237, 673] width 101 height 31
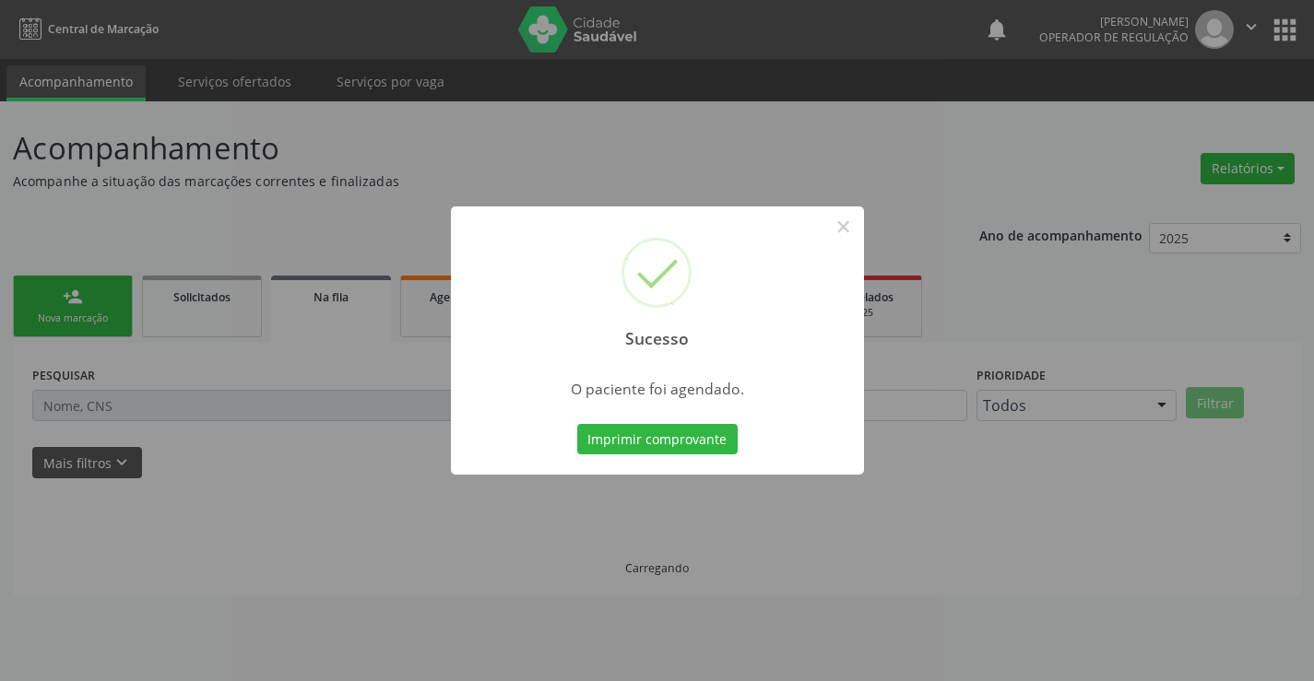
scroll to position [0, 0]
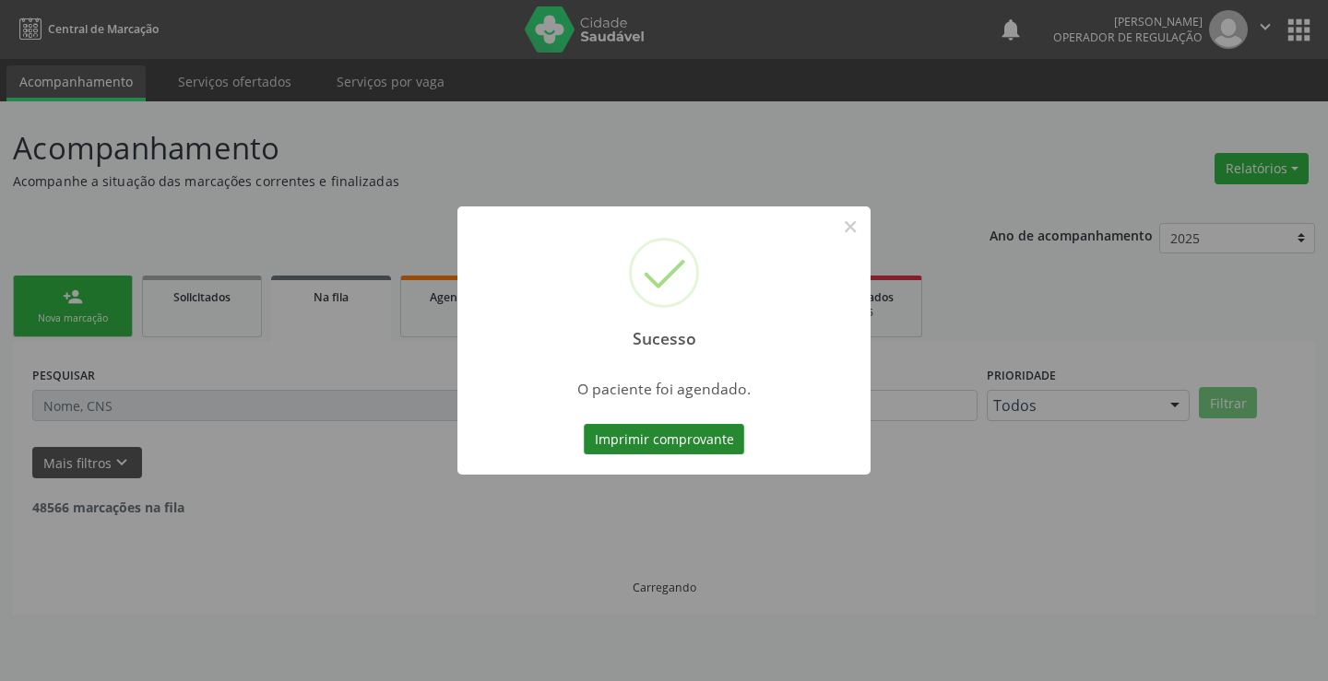
click at [656, 436] on button "Imprimir comprovante" at bounding box center [664, 439] width 160 height 31
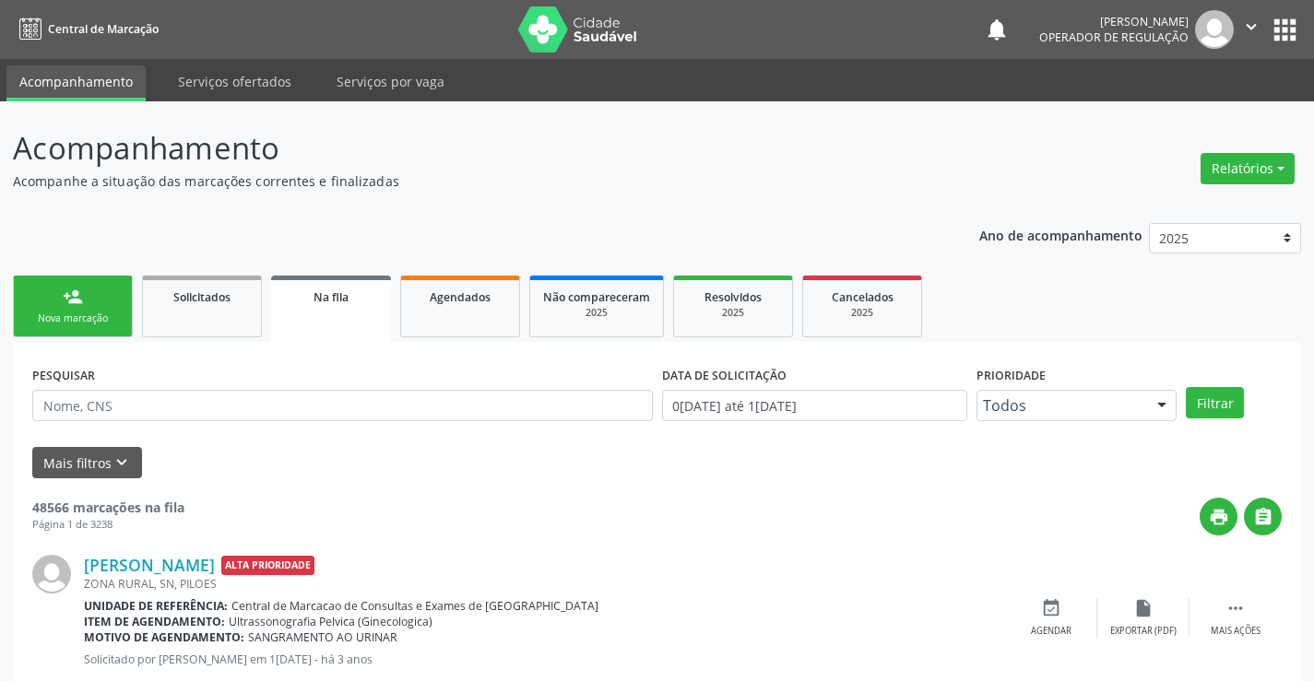
click at [86, 288] on div "Sucesso × O paciente foi agendado. Imprimir comprovante Cancel" at bounding box center [657, 340] width 1314 height 681
click at [68, 311] on link "person_add Nova marcação" at bounding box center [73, 307] width 120 height 62
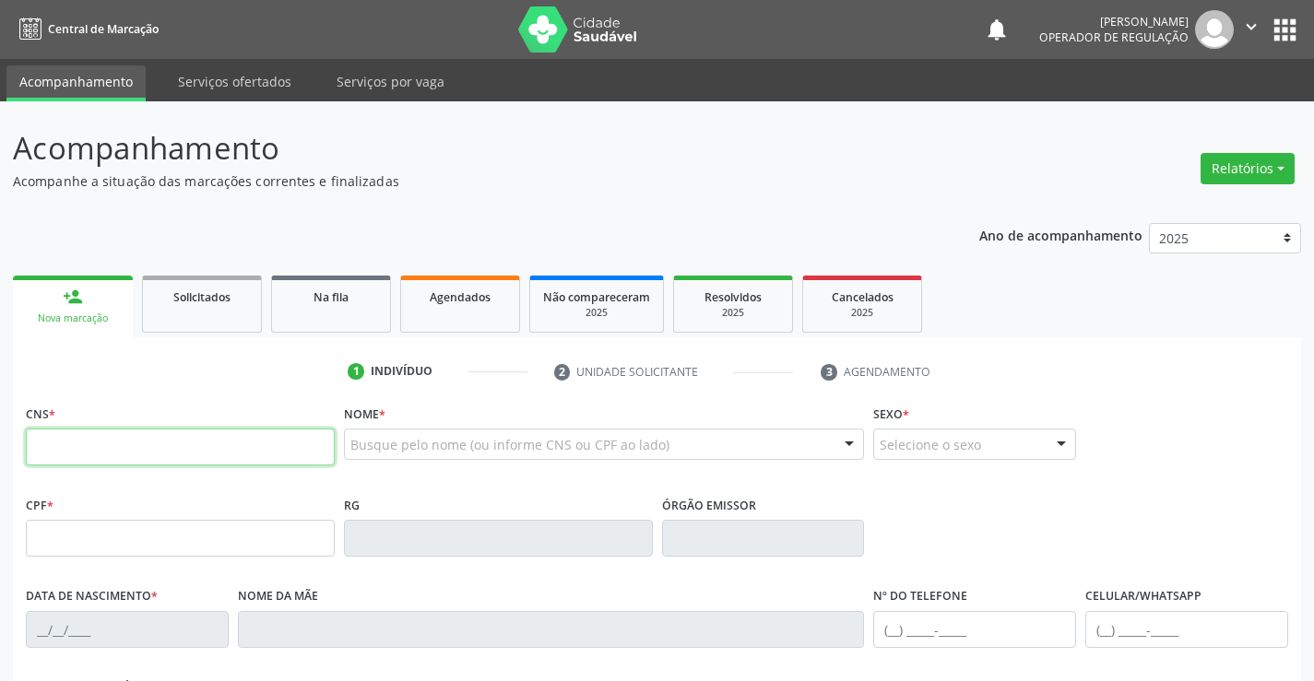
click at [132, 454] on input "text" at bounding box center [180, 447] width 309 height 37
type input "705 0090 2031 4756"
type input "0824378822"
type input "[DATE]"
type input "[PHONE_NUMBER]"
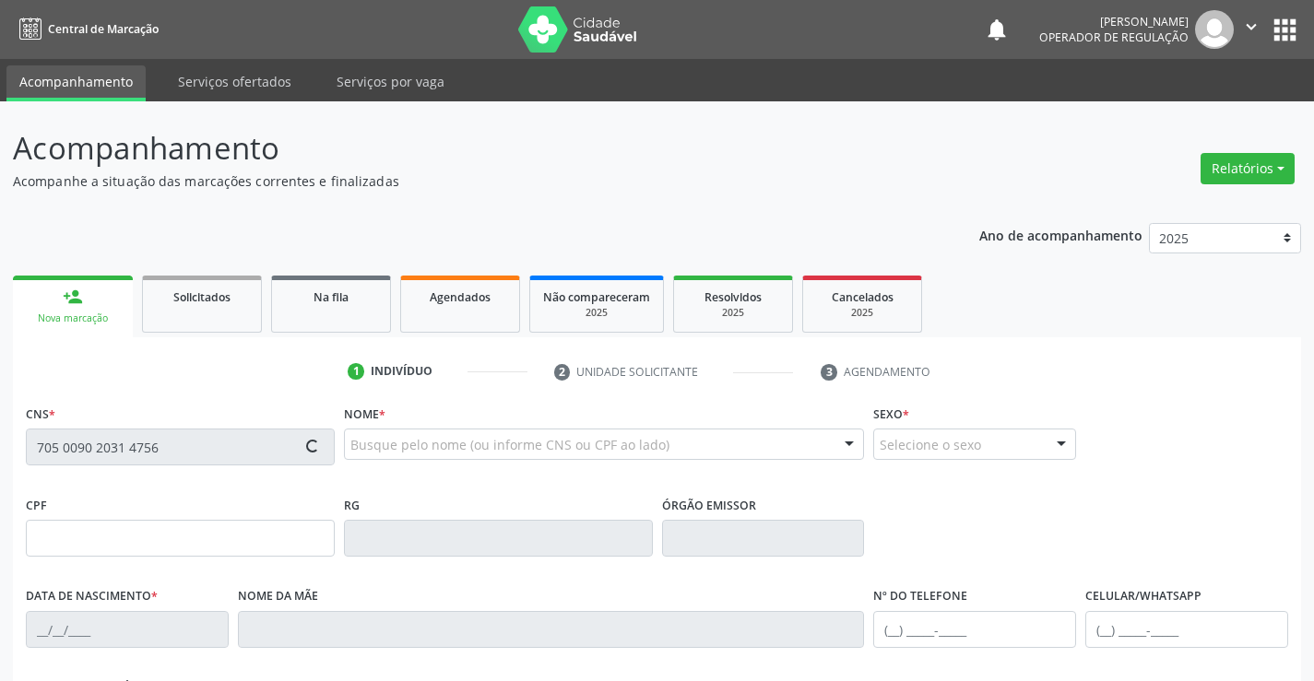
type input "[PHONE_NUMBER]"
type input "000.598.835-70"
type input "S/N"
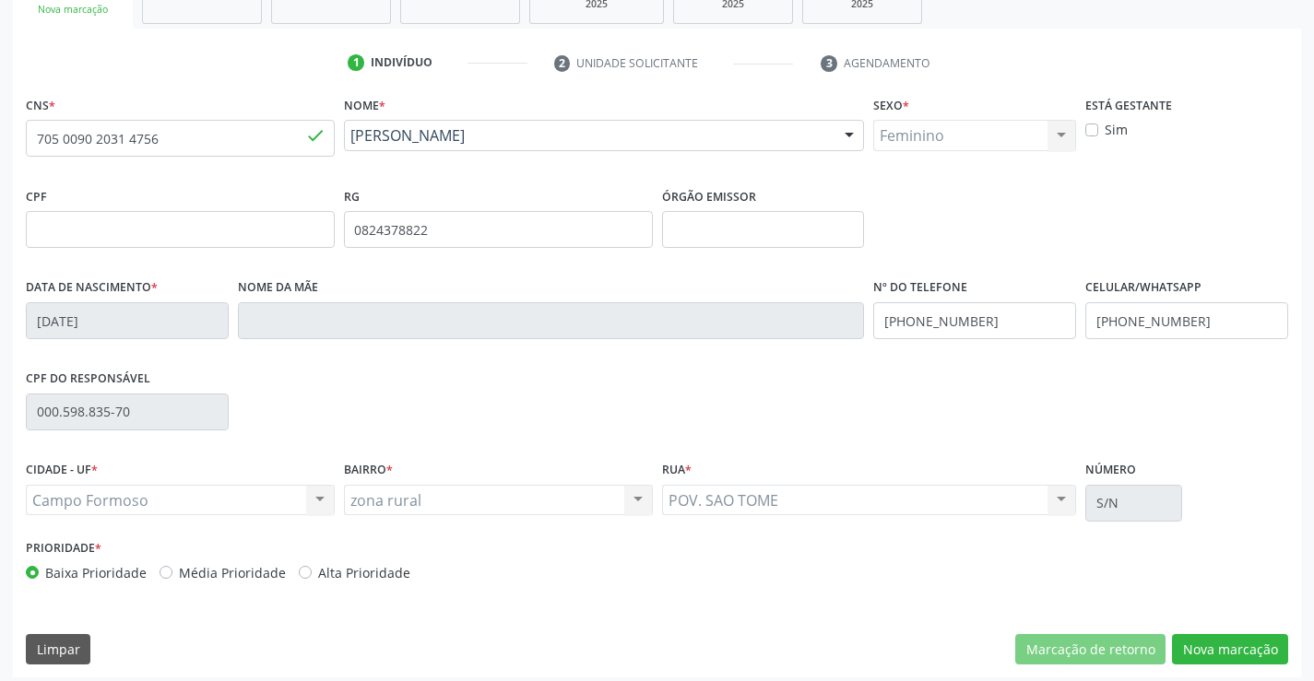
scroll to position [318, 0]
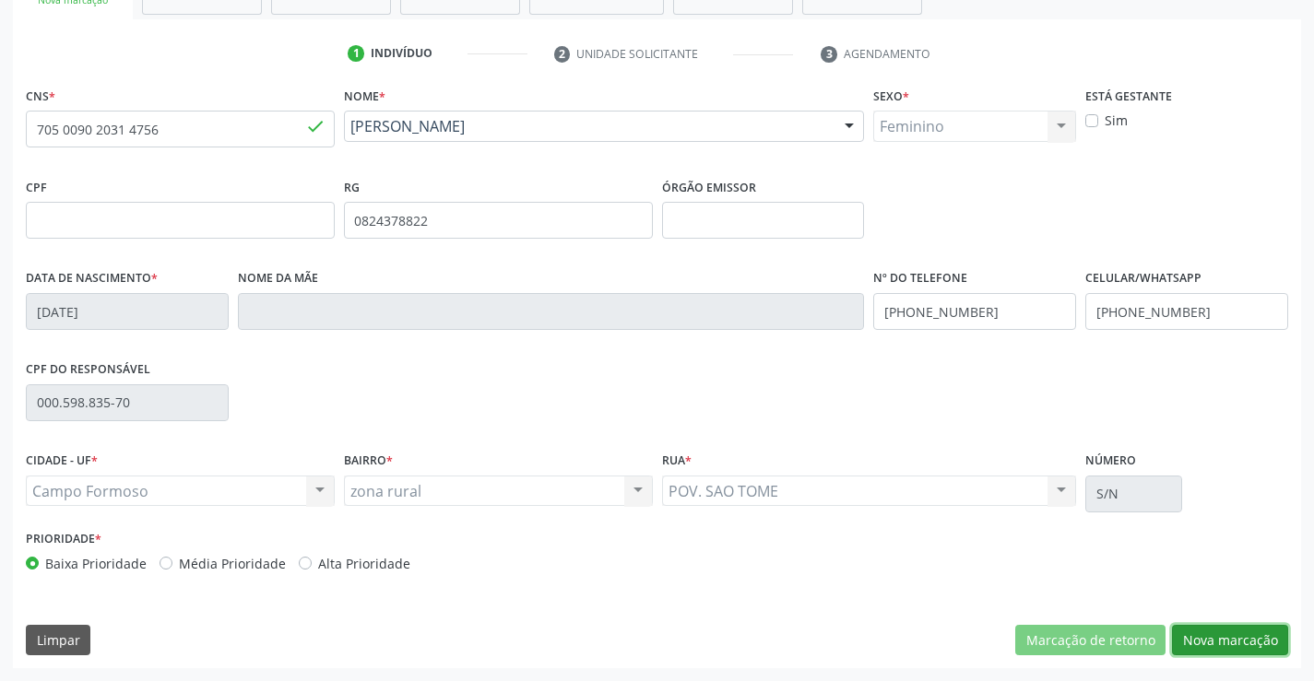
click at [1227, 629] on button "Nova marcação" at bounding box center [1230, 640] width 116 height 31
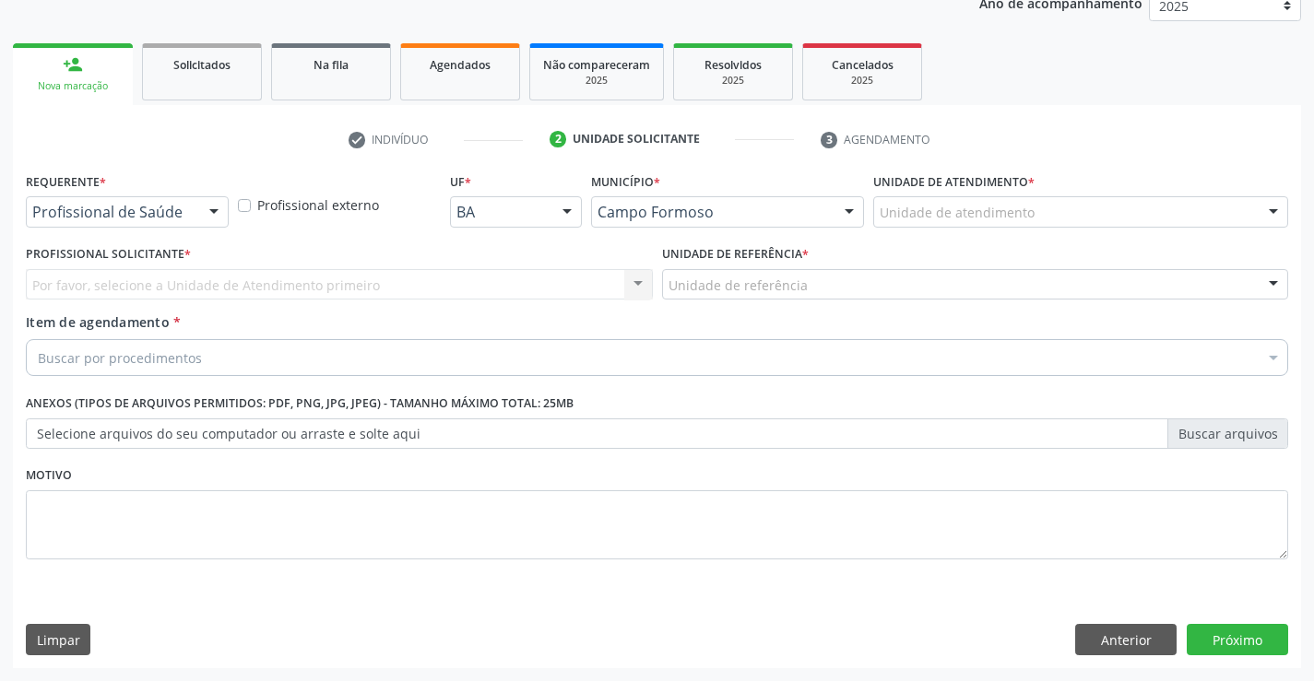
scroll to position [232, 0]
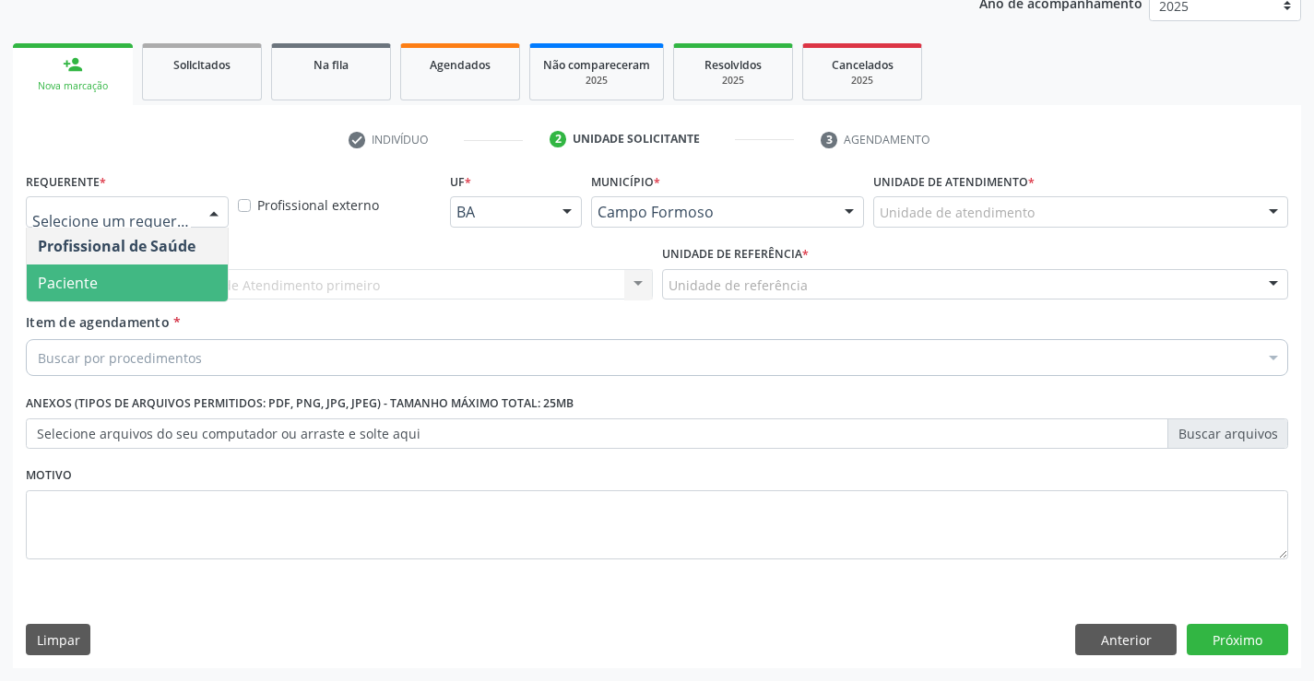
click at [106, 287] on span "Paciente" at bounding box center [127, 283] width 201 height 37
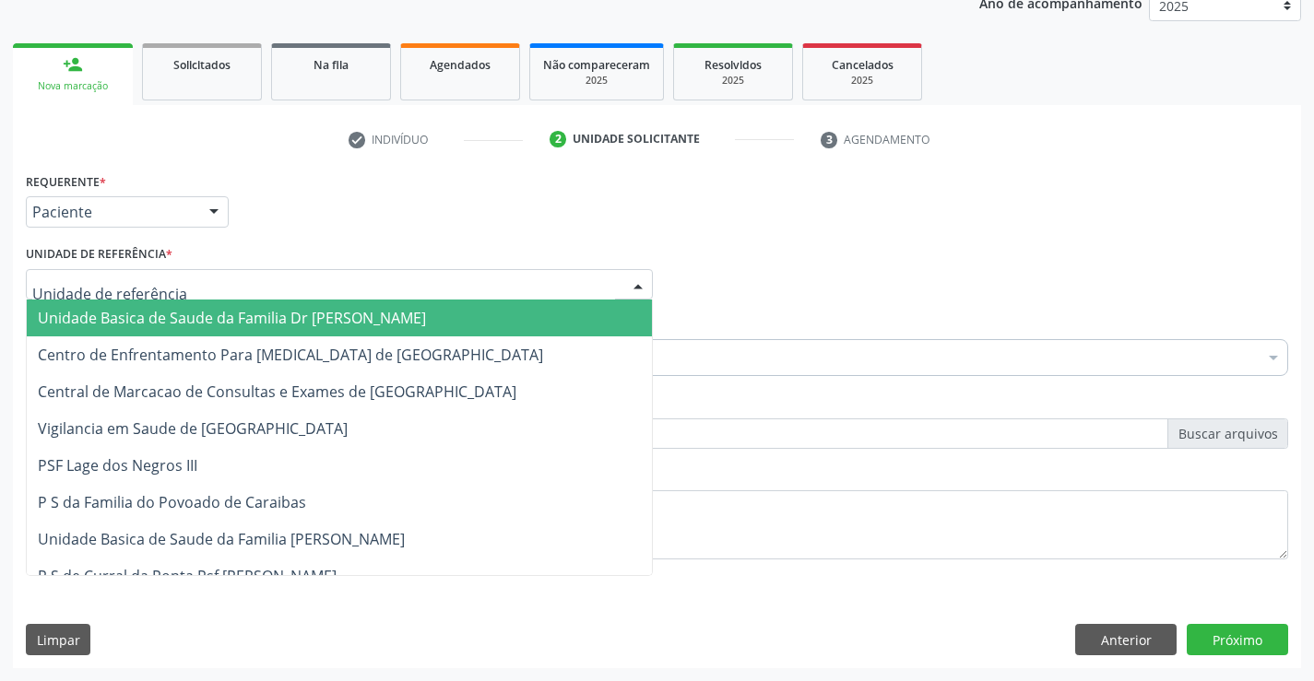
click at [196, 320] on span "Unidade Basica de Saude da Familia Dr [PERSON_NAME]" at bounding box center [232, 318] width 388 height 20
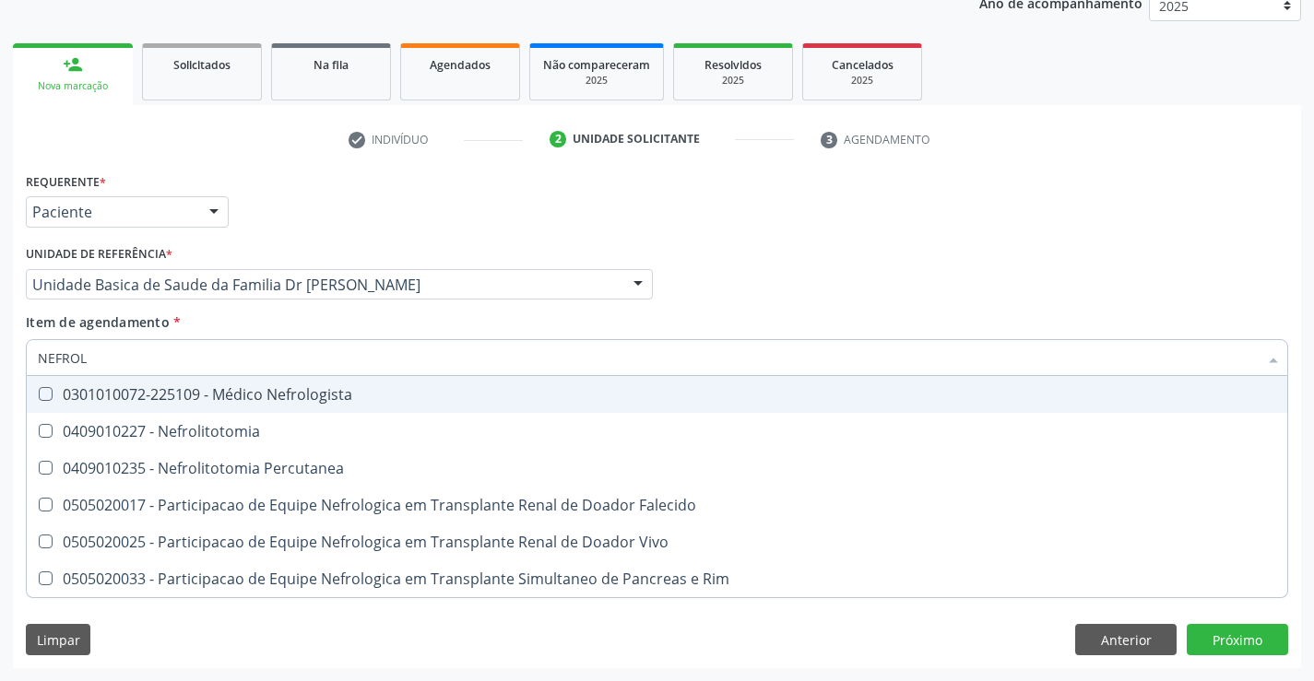
type input "NEFROLO"
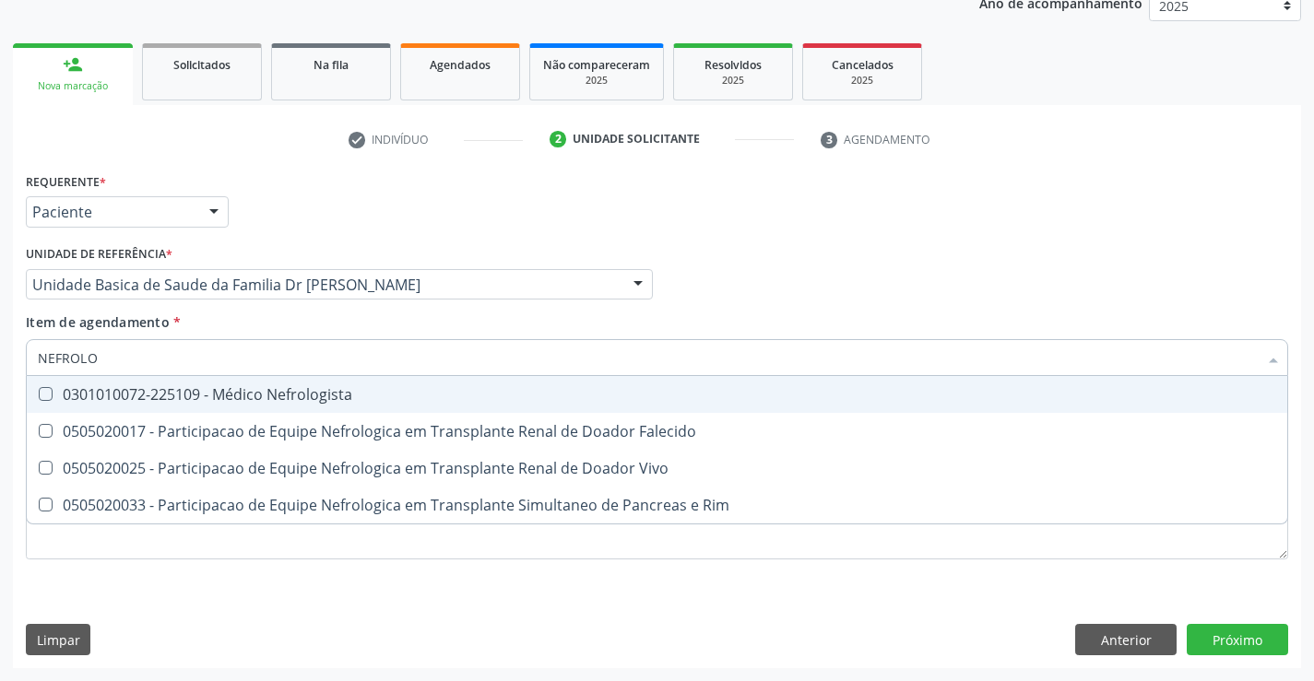
click at [262, 395] on div "0301010072-225109 - Médico Nefrologista" at bounding box center [657, 394] width 1238 height 15
checkbox Nefrologista "true"
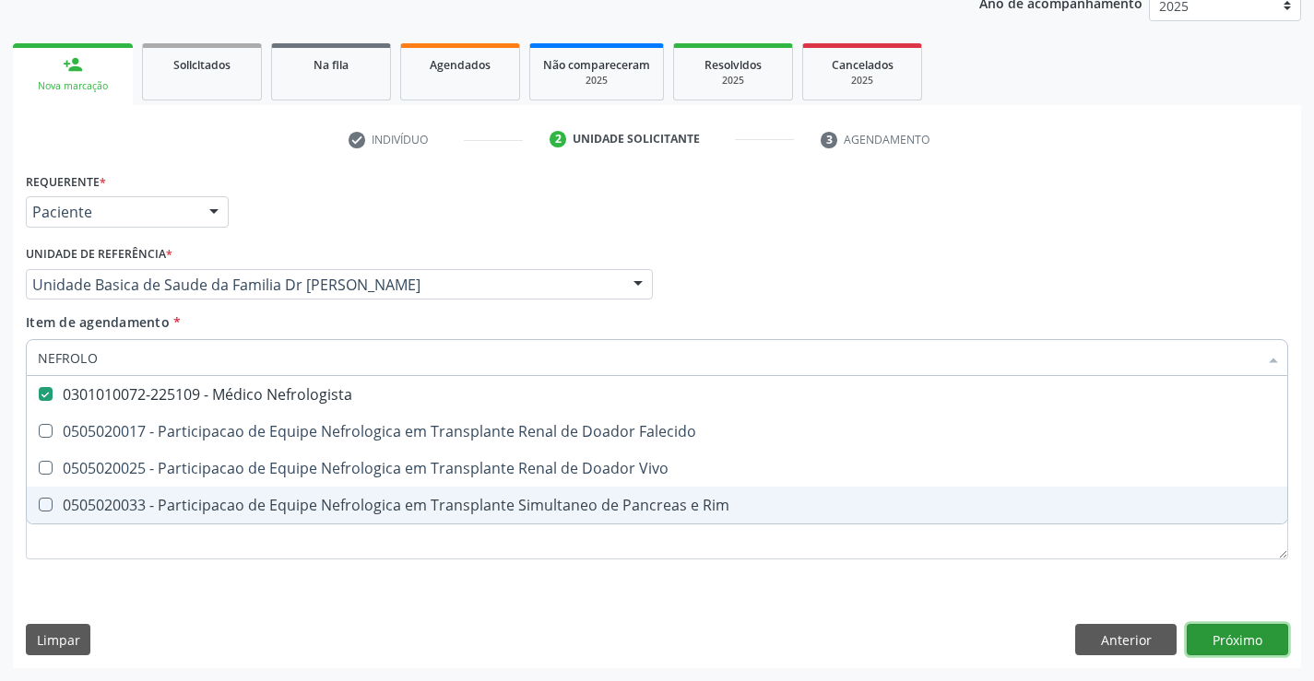
click at [1229, 635] on div "Requerente * Paciente Profissional de Saúde Paciente Nenhum resultado encontrad…" at bounding box center [657, 418] width 1288 height 501
checkbox Falecido "true"
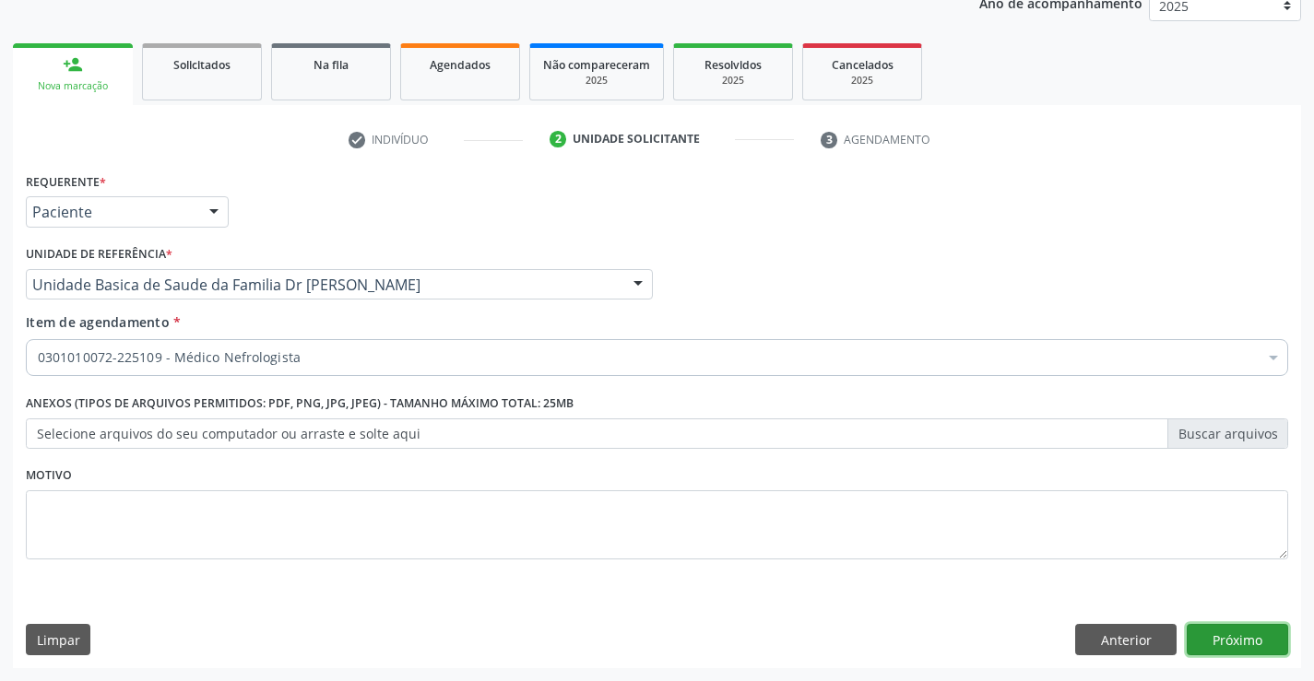
click at [1229, 635] on button "Próximo" at bounding box center [1237, 639] width 101 height 31
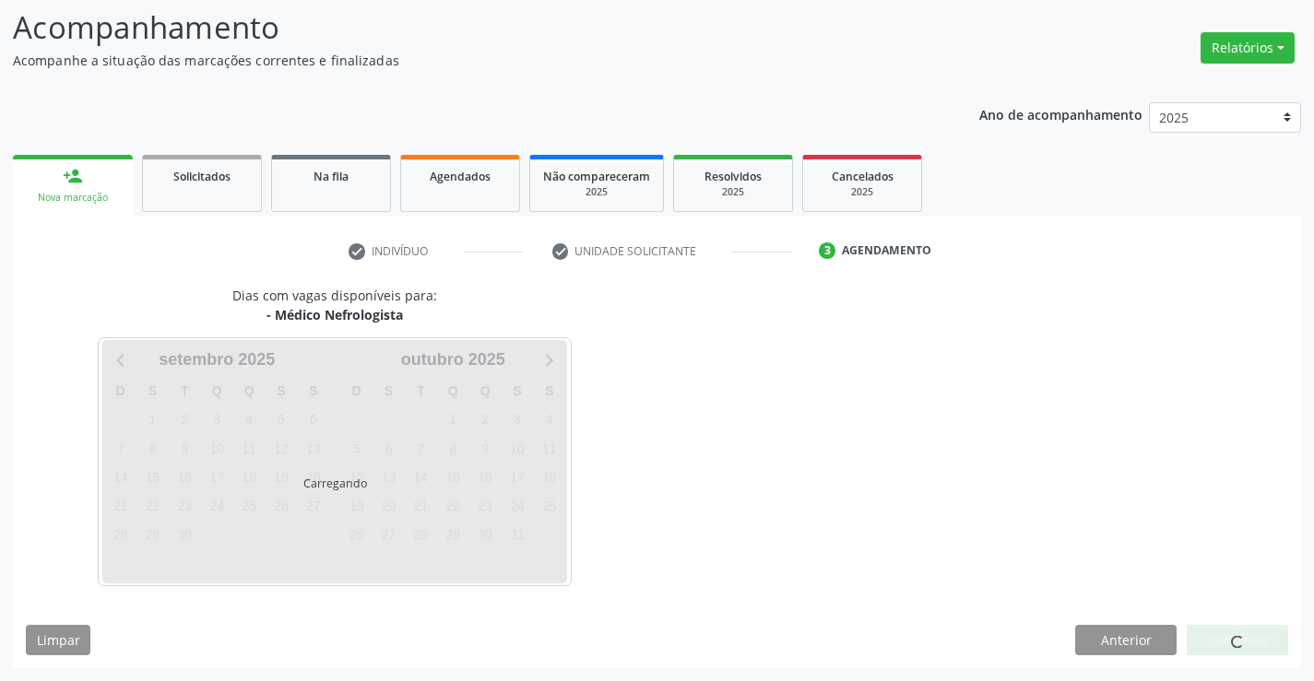
scroll to position [121, 0]
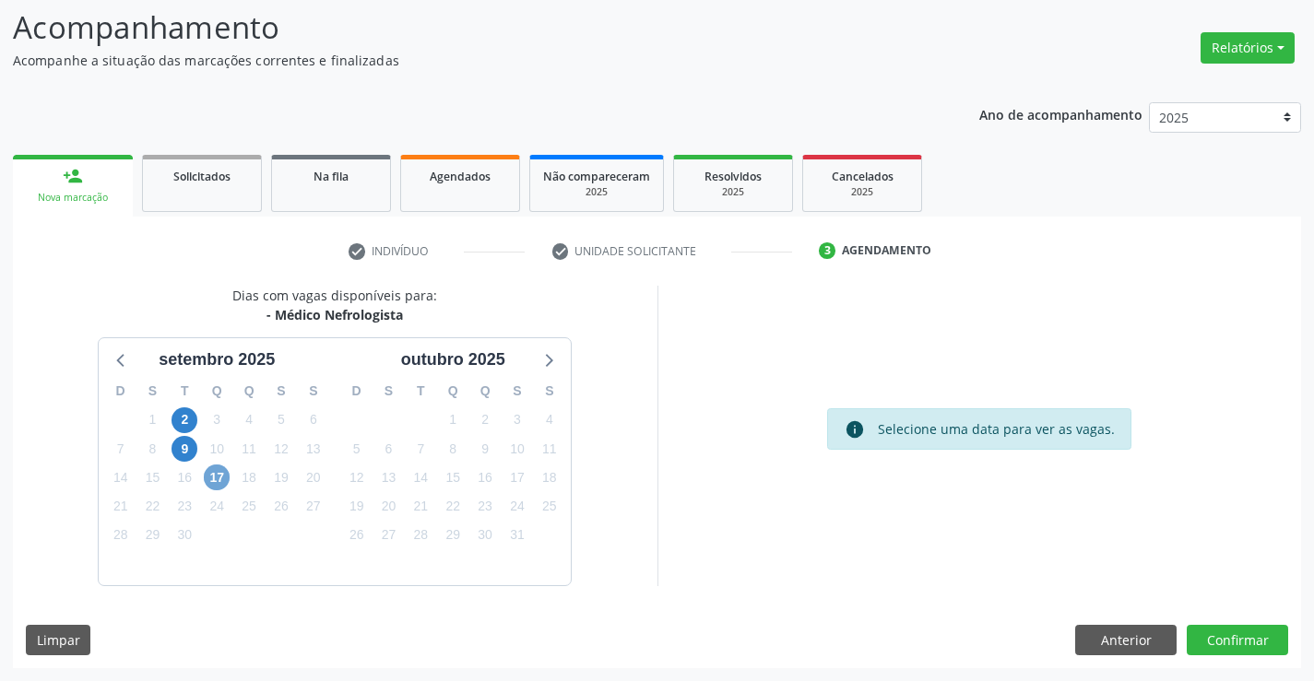
click at [218, 474] on span "17" at bounding box center [217, 478] width 26 height 26
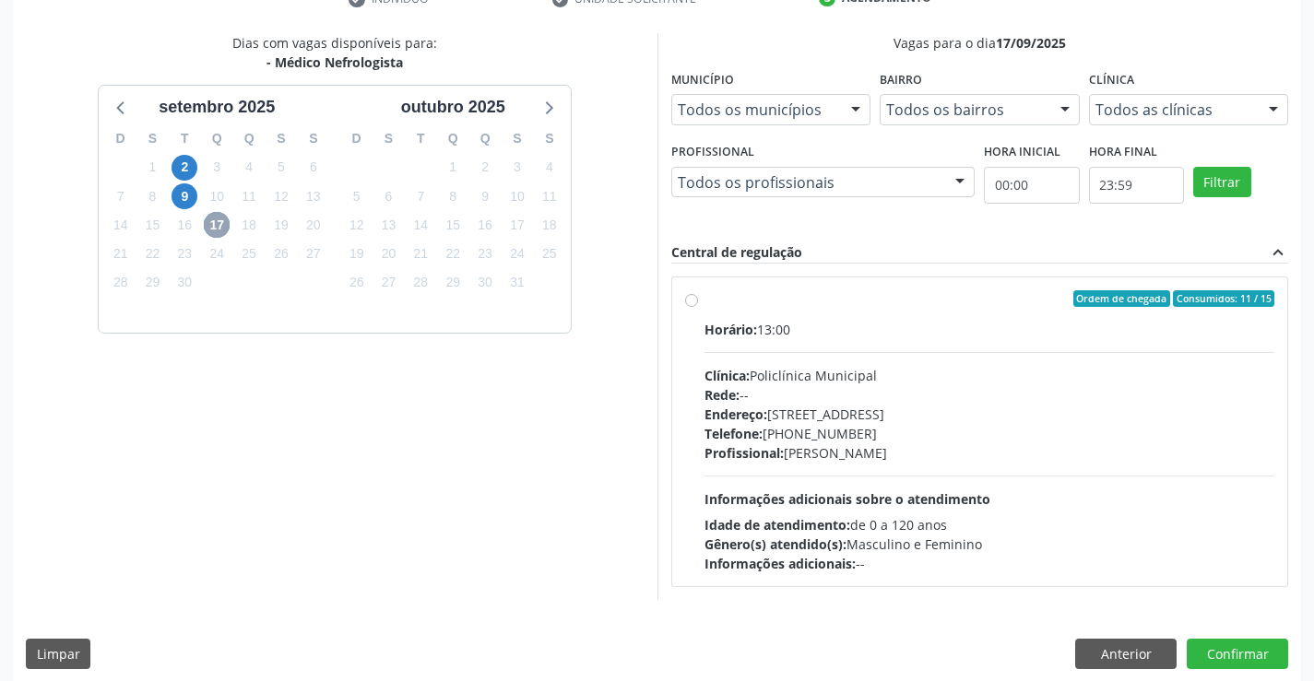
scroll to position [387, 0]
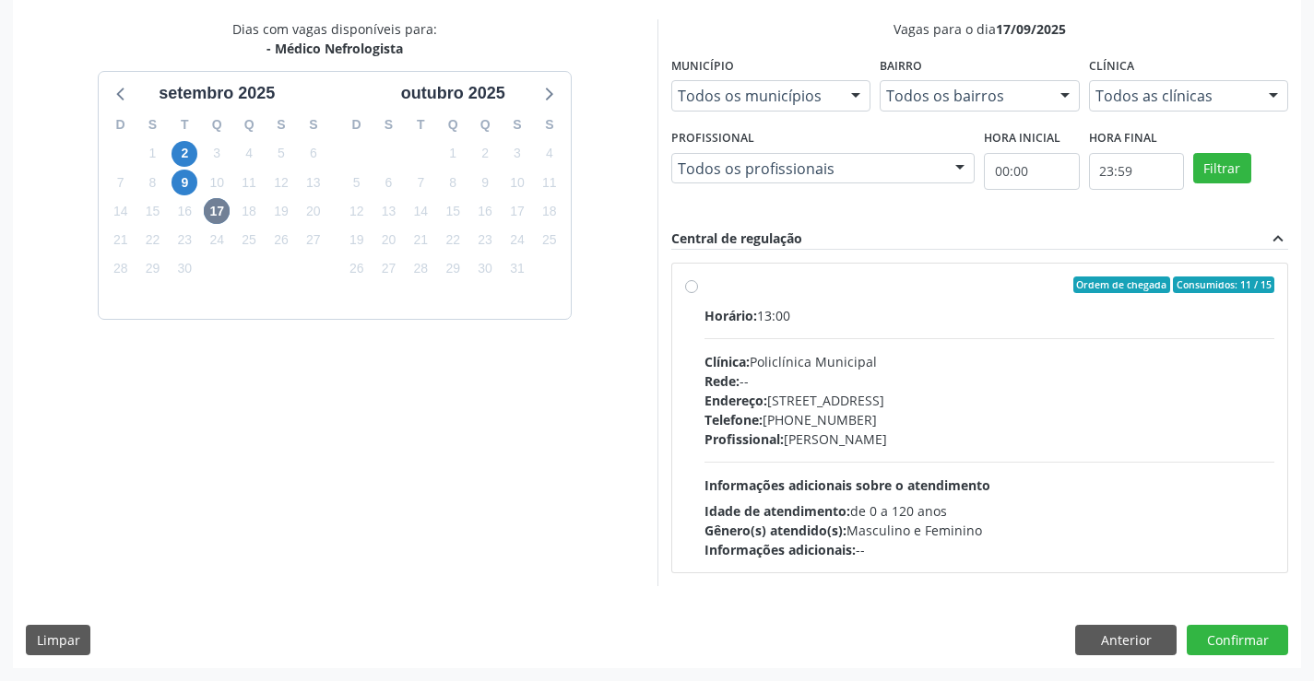
click at [831, 295] on label "Ordem de chegada Consumidos: 11 / 15 Horário: 13:00 Clínica: Policlínica Munici…" at bounding box center [990, 418] width 571 height 283
click at [698, 293] on input "Ordem de chegada Consumidos: 11 / 15 Horário: 13:00 Clínica: Policlínica Munici…" at bounding box center [691, 285] width 13 height 17
radio input "true"
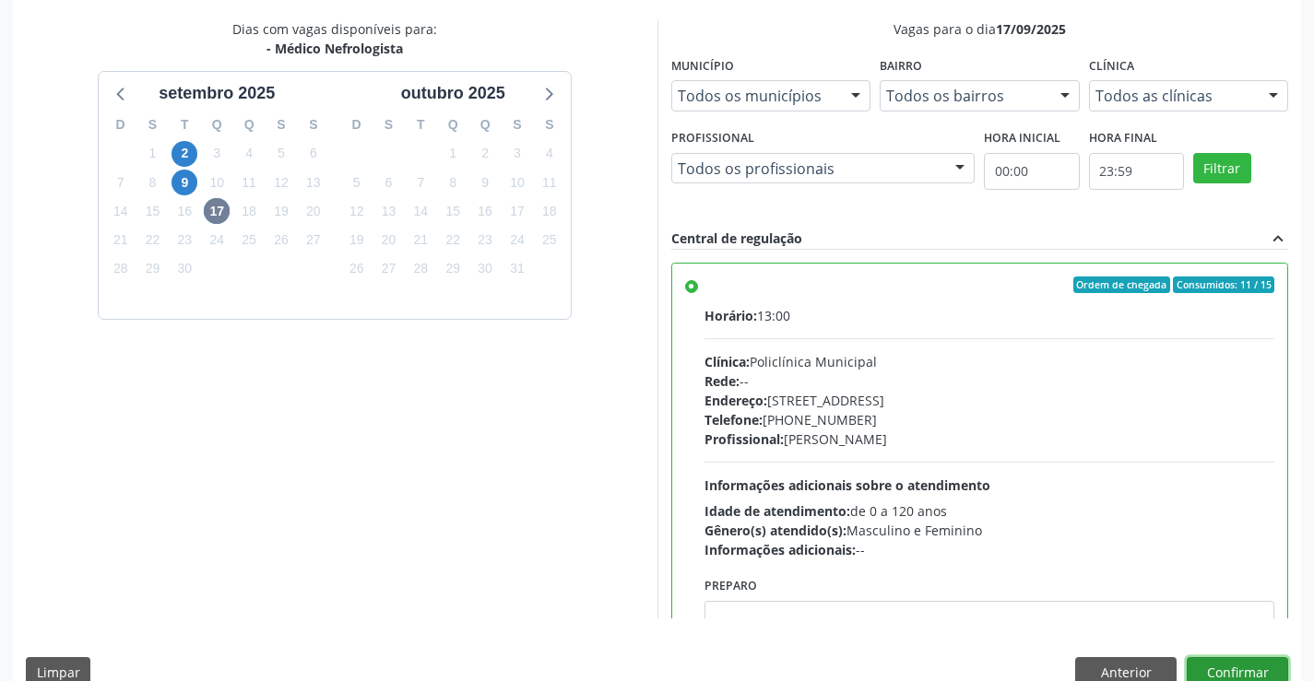
click at [1235, 669] on button "Confirmar" at bounding box center [1237, 673] width 101 height 31
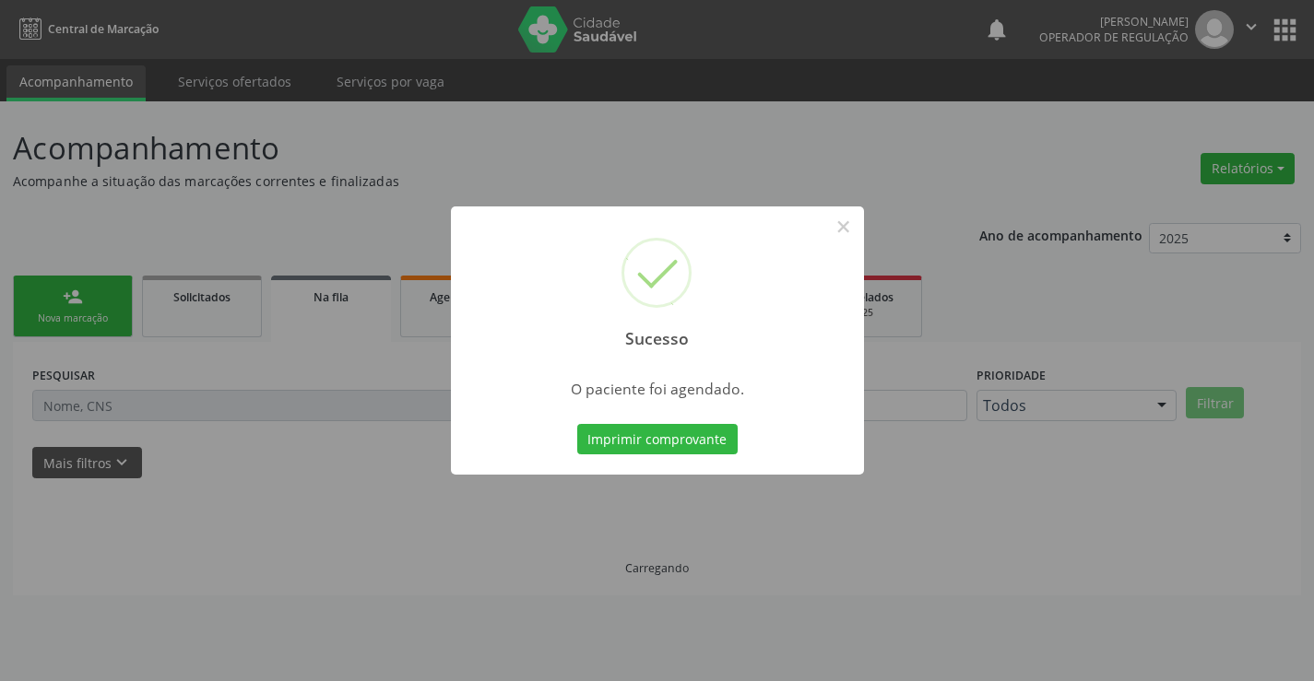
scroll to position [0, 0]
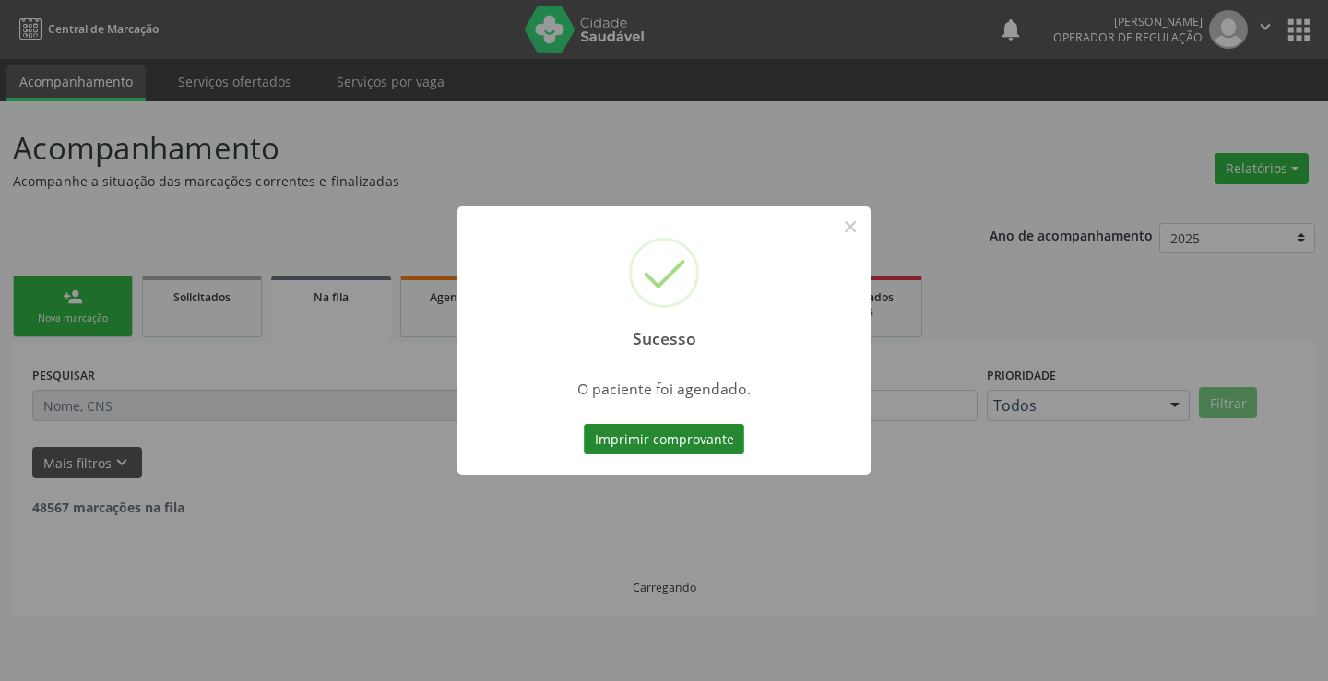
click at [652, 433] on button "Imprimir comprovante" at bounding box center [664, 439] width 160 height 31
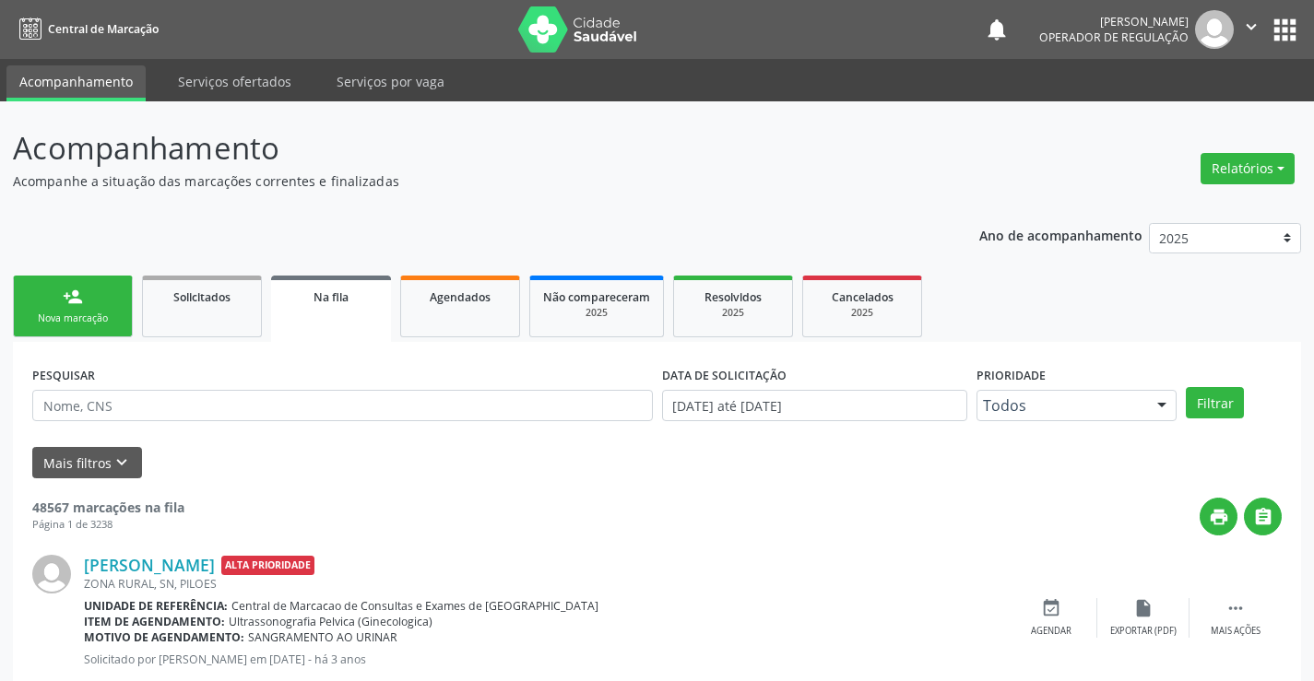
click at [79, 300] on div "person_add" at bounding box center [73, 297] width 20 height 20
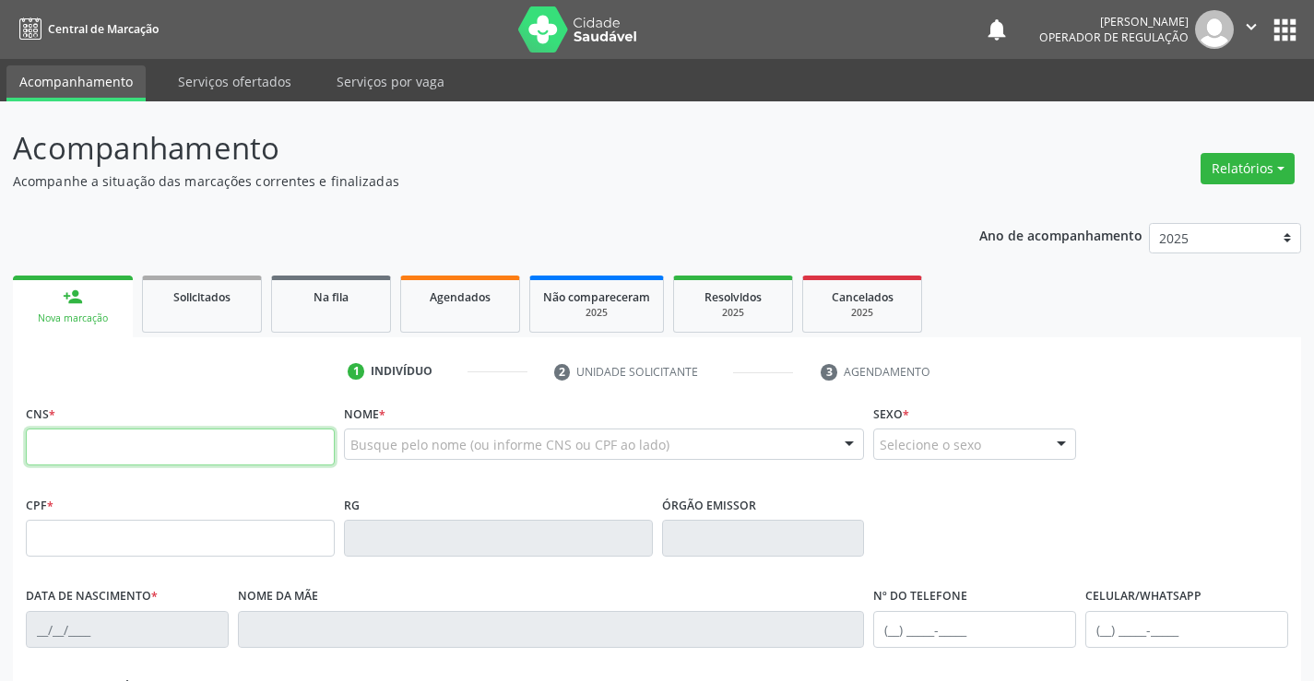
click at [302, 444] on input "text" at bounding box center [180, 447] width 309 height 37
type input "706 8047 7982 4725"
type input "0393803198"
type input "24/12/1965"
type input "(74) 99128-0786"
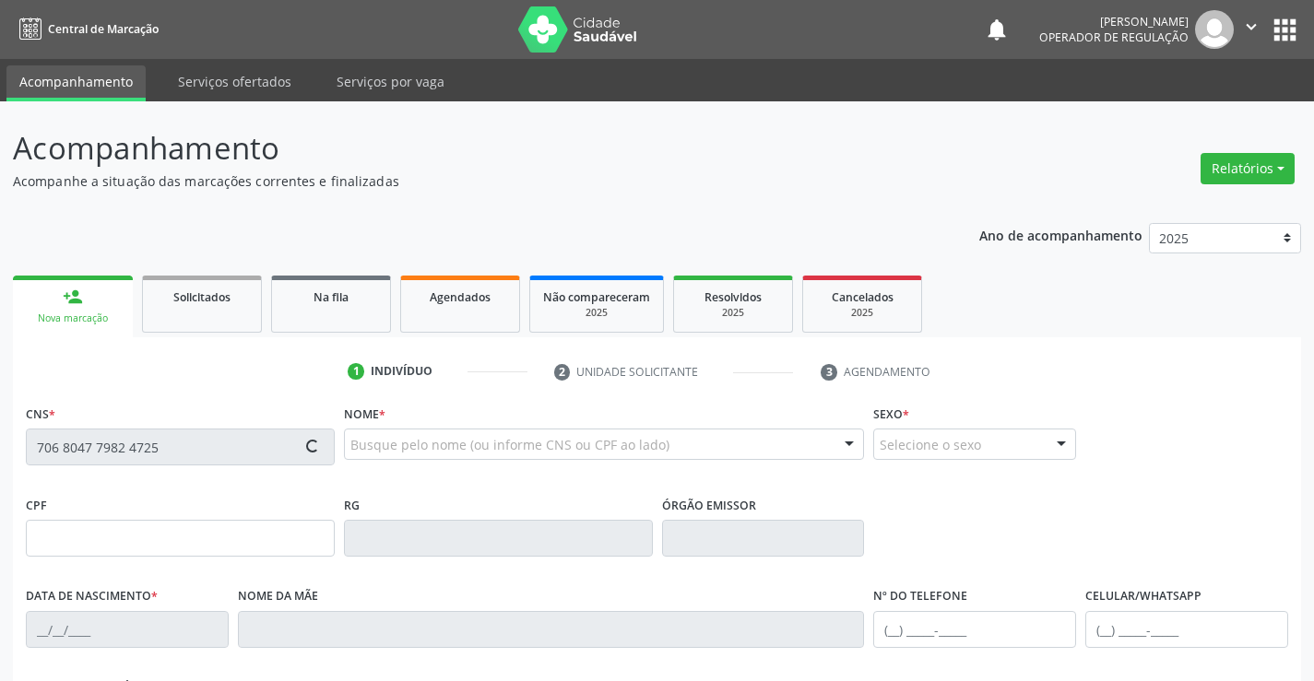
type input "S/N"
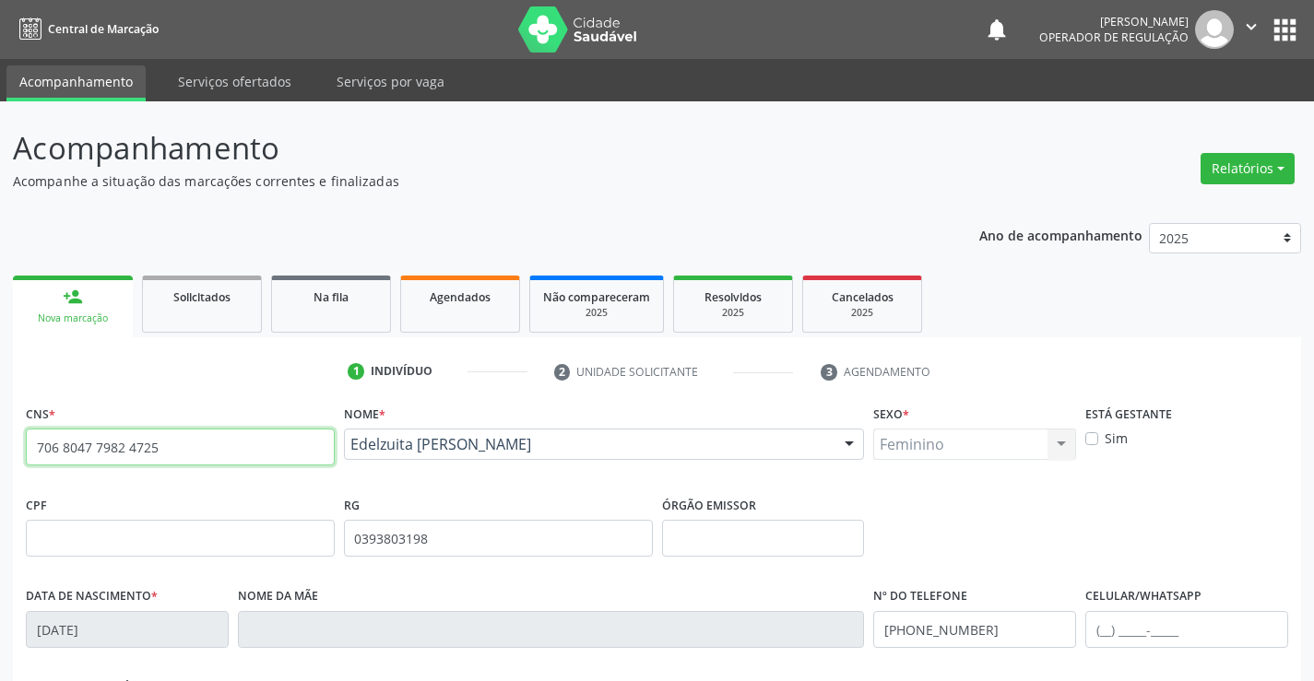
drag, startPoint x: 34, startPoint y: 445, endPoint x: 200, endPoint y: 458, distance: 166.5
click at [200, 458] on input "706 8047 7982 4725" at bounding box center [180, 447] width 309 height 37
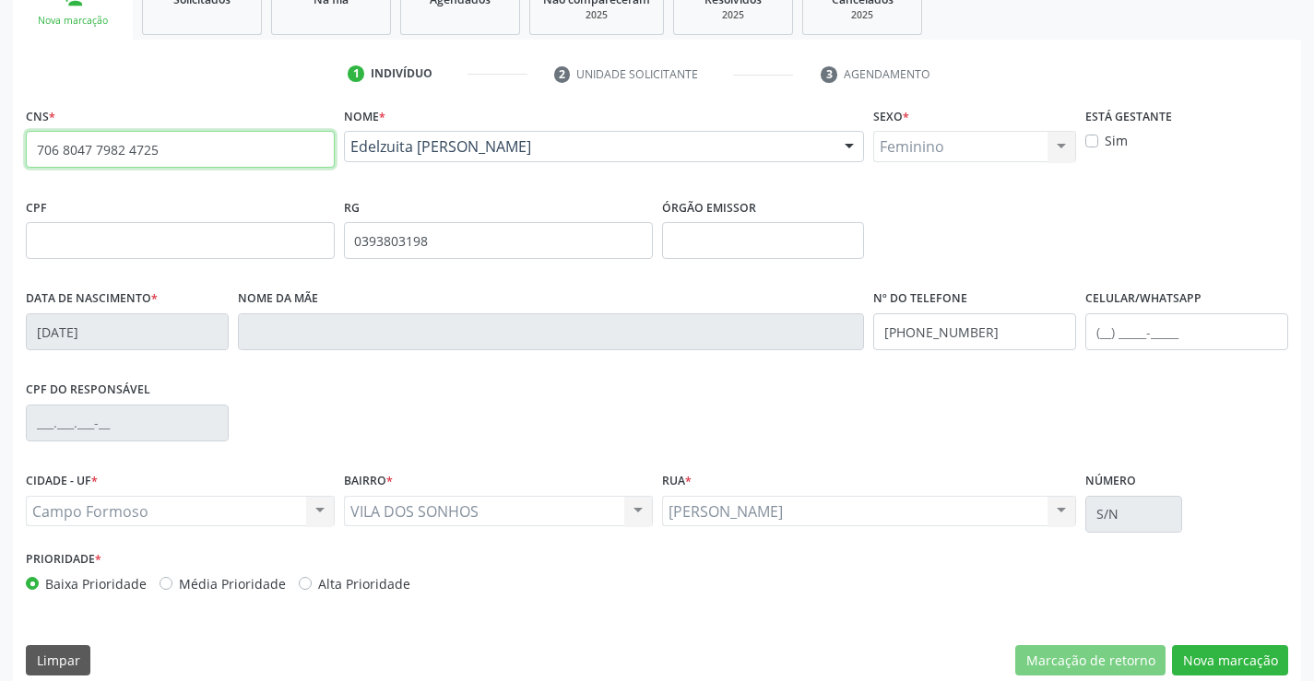
scroll to position [318, 0]
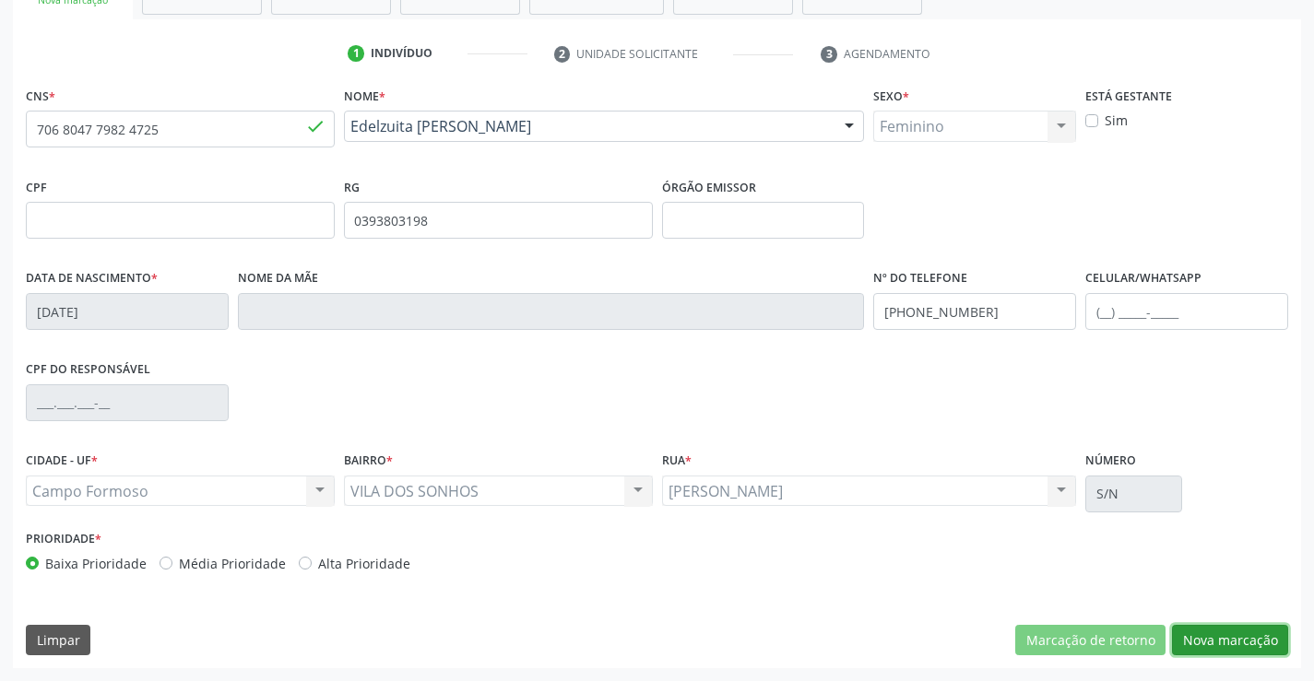
click at [1230, 630] on button "Nova marcação" at bounding box center [1230, 640] width 116 height 31
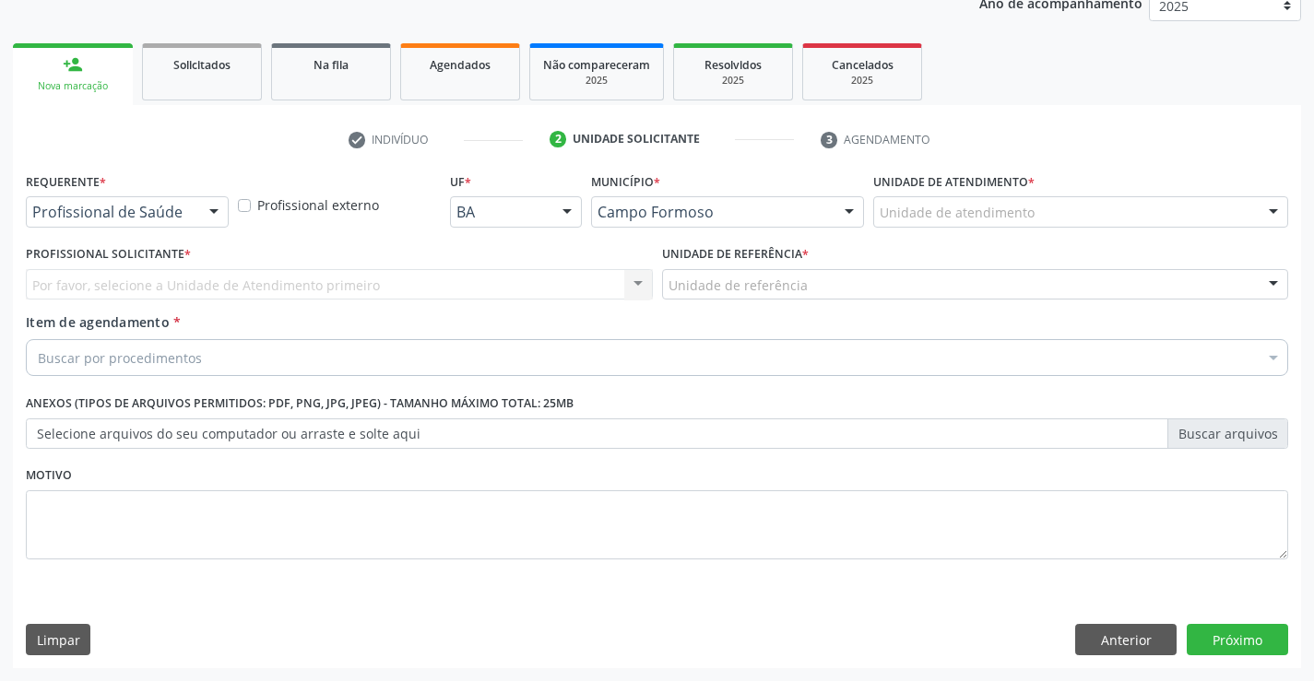
scroll to position [232, 0]
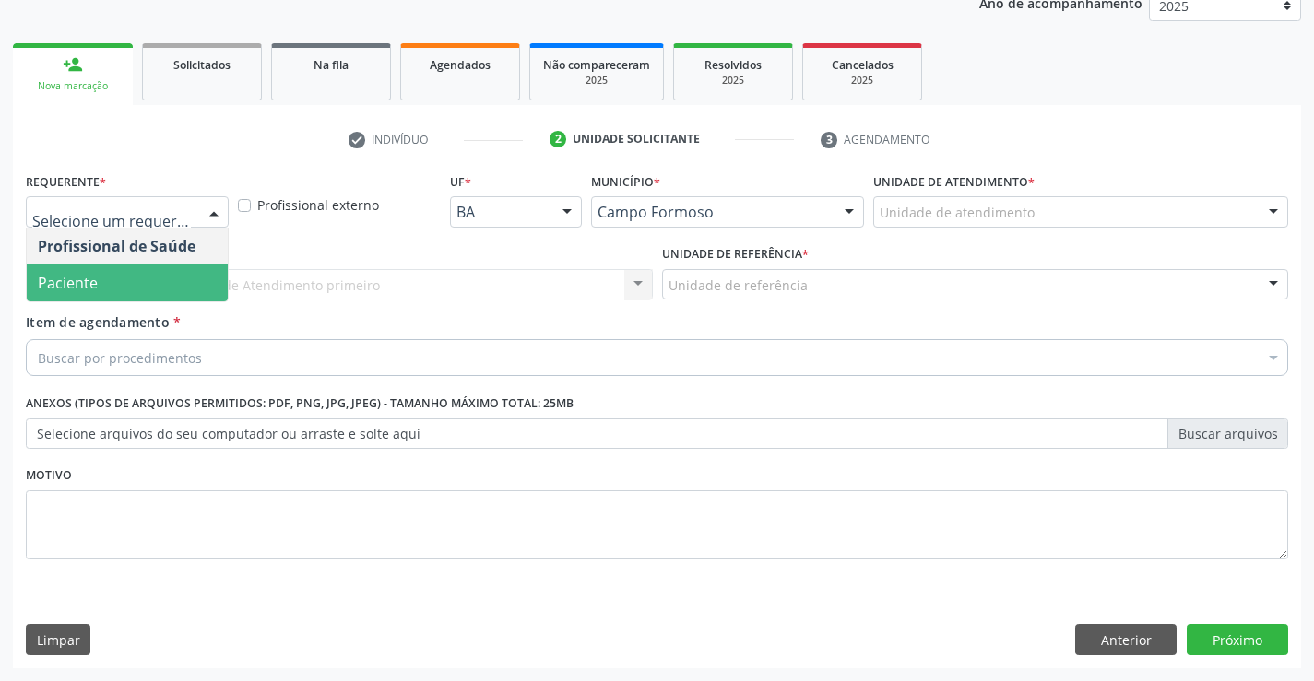
click at [126, 283] on span "Paciente" at bounding box center [127, 283] width 201 height 37
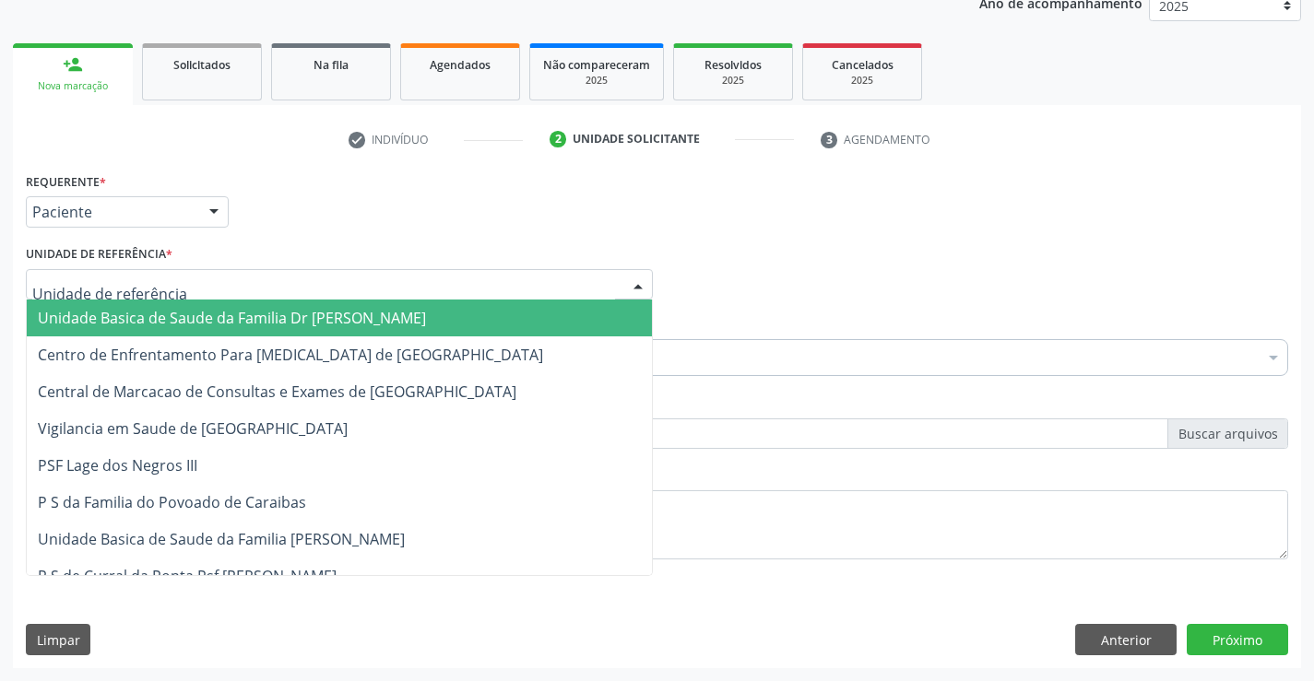
click at [206, 314] on span "Unidade Basica de Saude da Familia Dr [PERSON_NAME]" at bounding box center [232, 318] width 388 height 20
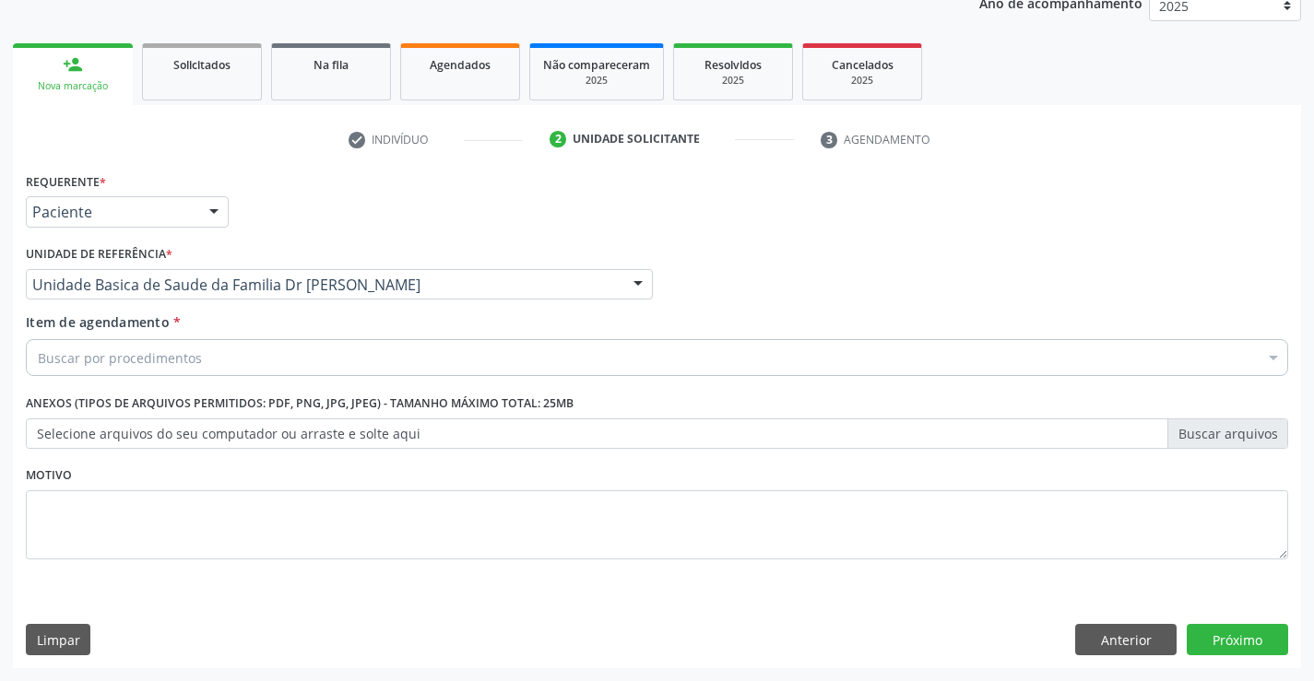
click at [213, 359] on div "Buscar por procedimentos" at bounding box center [657, 357] width 1262 height 37
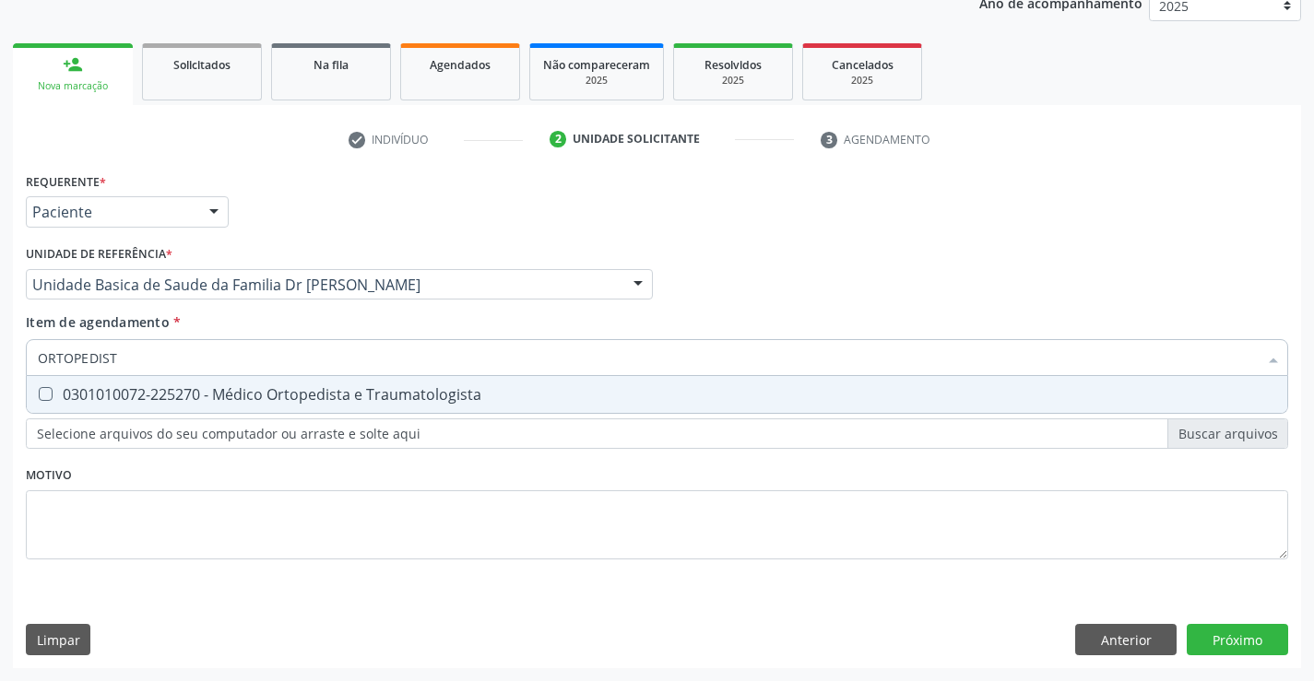
type input "ORTOPEDISTA"
click at [249, 390] on div "0301010072-225270 - Médico Ortopedista e Traumatologista" at bounding box center [657, 394] width 1238 height 15
checkbox Traumatologista "true"
click at [1237, 638] on div "Requerente * Paciente Profissional de Saúde Paciente Nenhum resultado encontrad…" at bounding box center [657, 418] width 1288 height 501
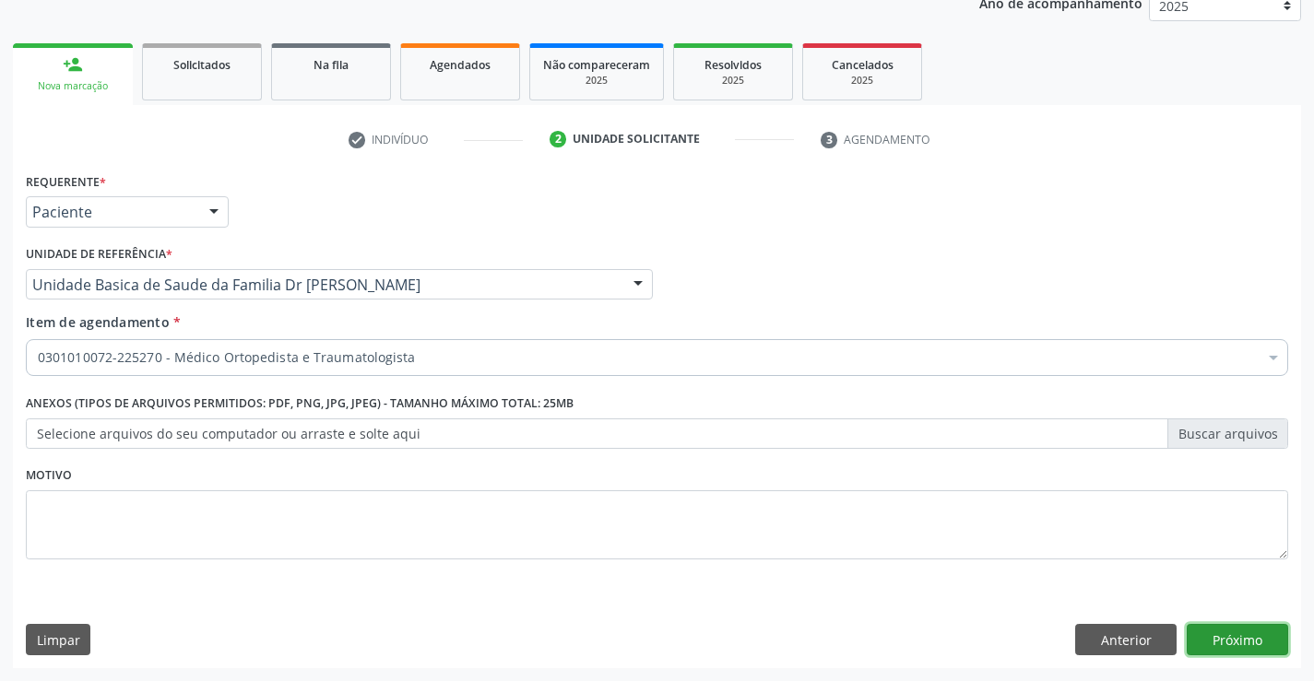
click at [1237, 638] on button "Próximo" at bounding box center [1237, 639] width 101 height 31
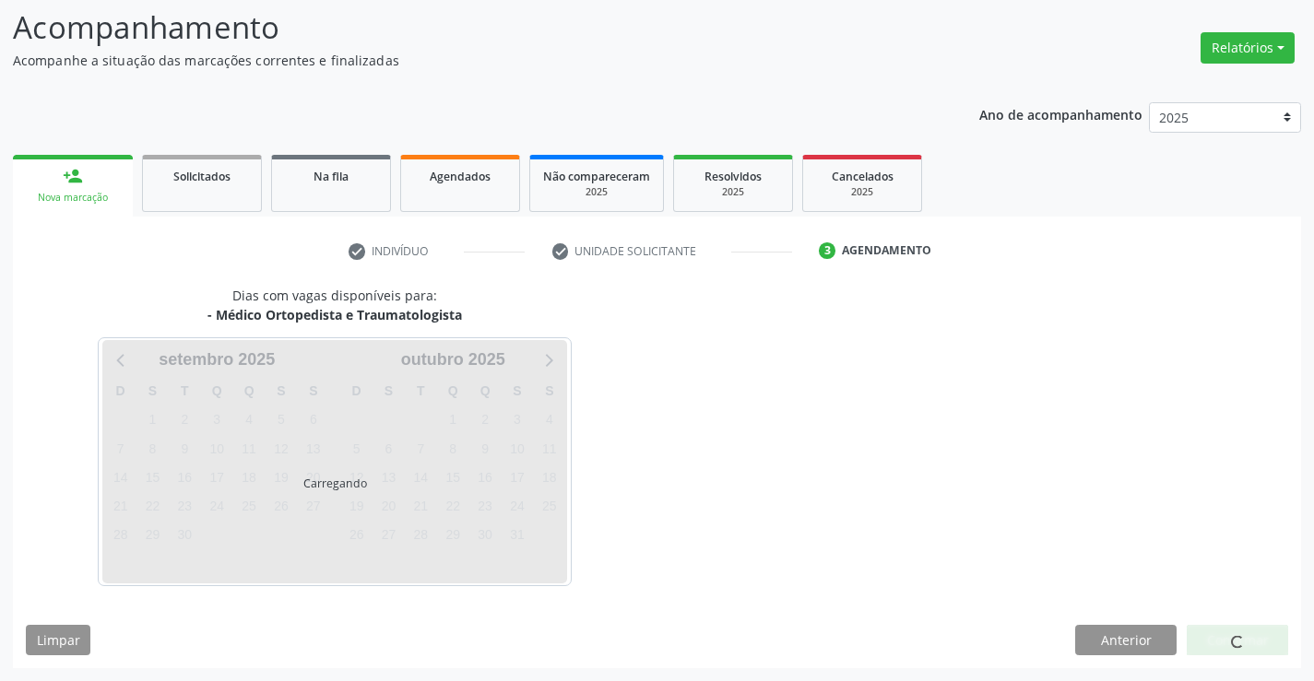
scroll to position [121, 0]
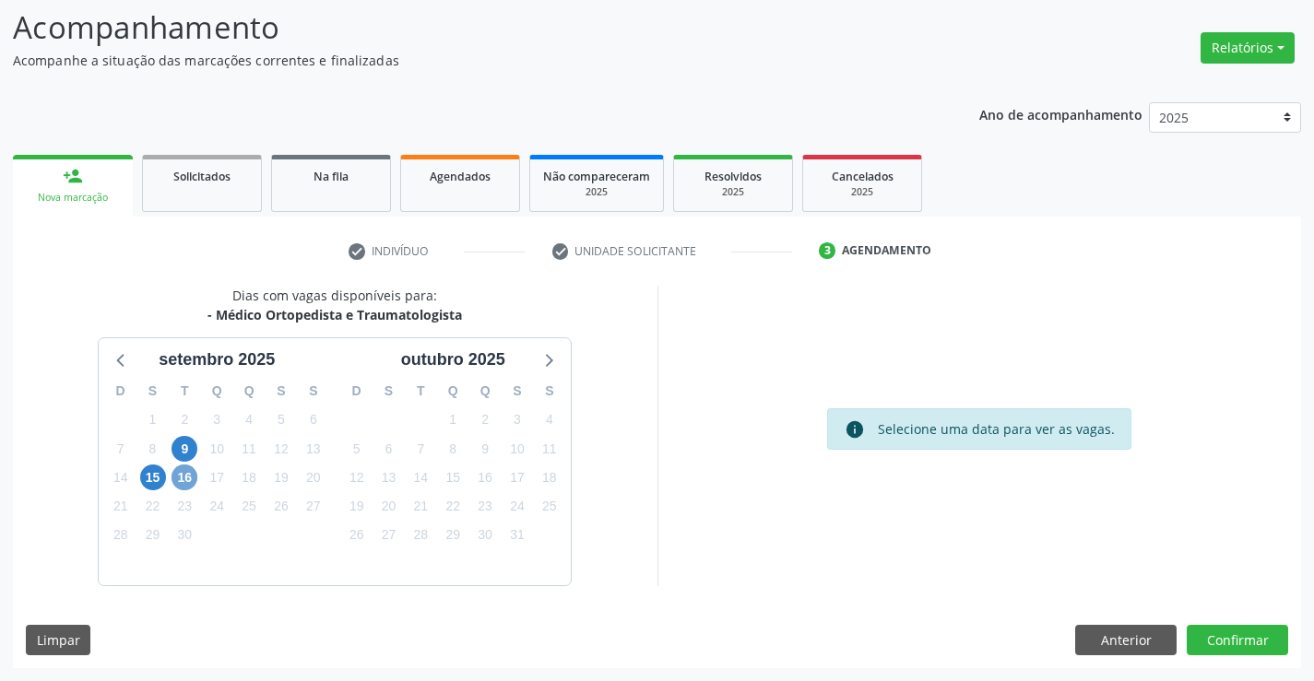
click at [182, 479] on span "16" at bounding box center [185, 478] width 26 height 26
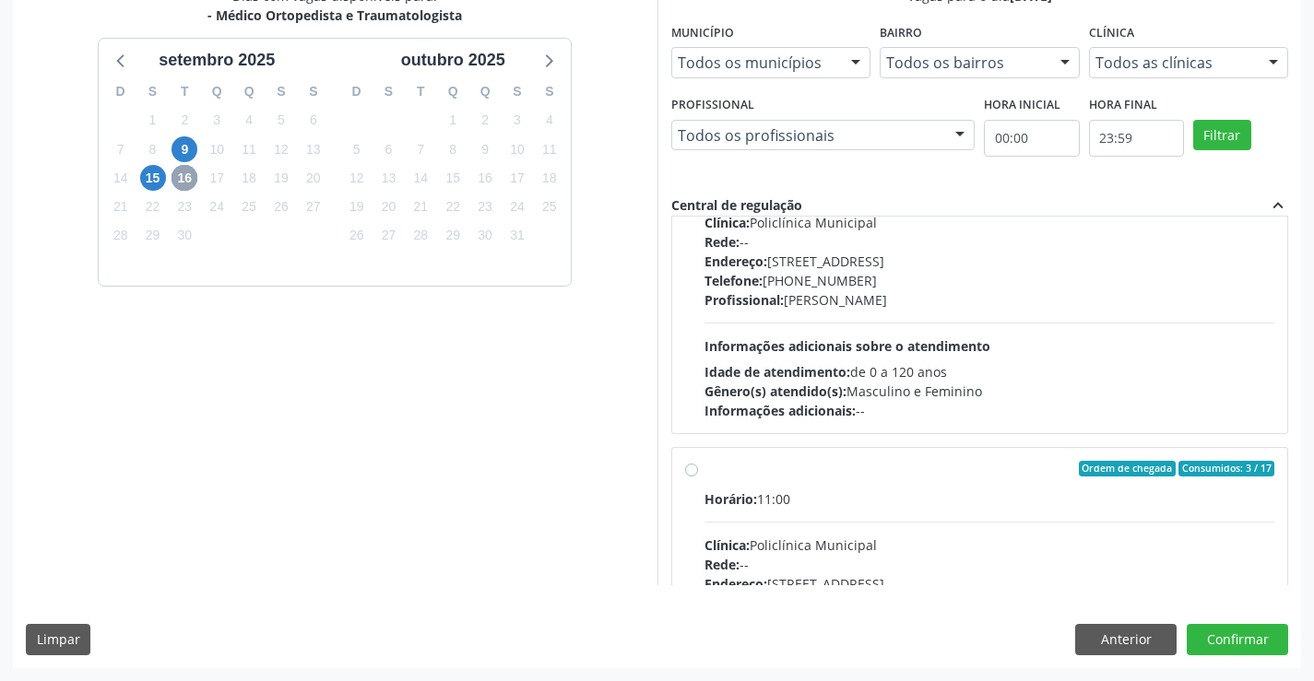
scroll to position [14, 0]
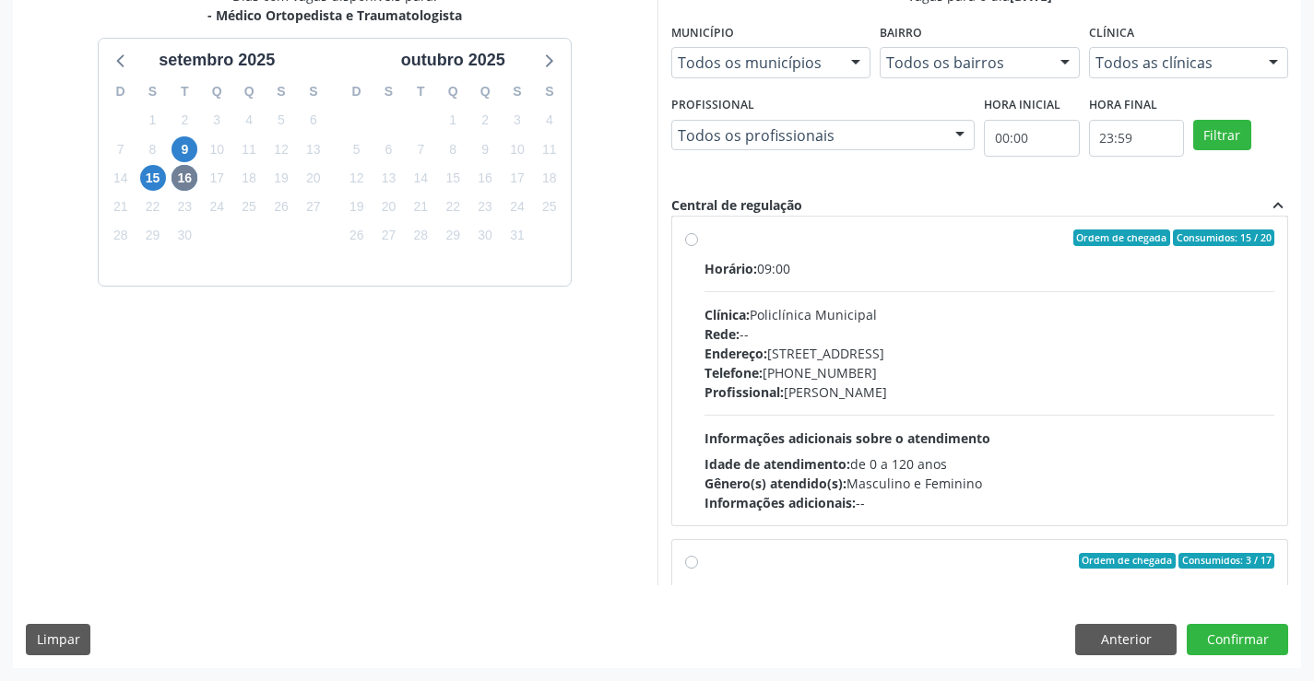
click at [856, 255] on label "Ordem de chegada Consumidos: 15 / 20 Horário: 09:00 Clínica: Policlínica Munici…" at bounding box center [990, 371] width 571 height 283
click at [698, 246] on input "Ordem de chegada Consumidos: 15 / 20 Horário: 09:00 Clínica: Policlínica Munici…" at bounding box center [691, 238] width 13 height 17
radio input "true"
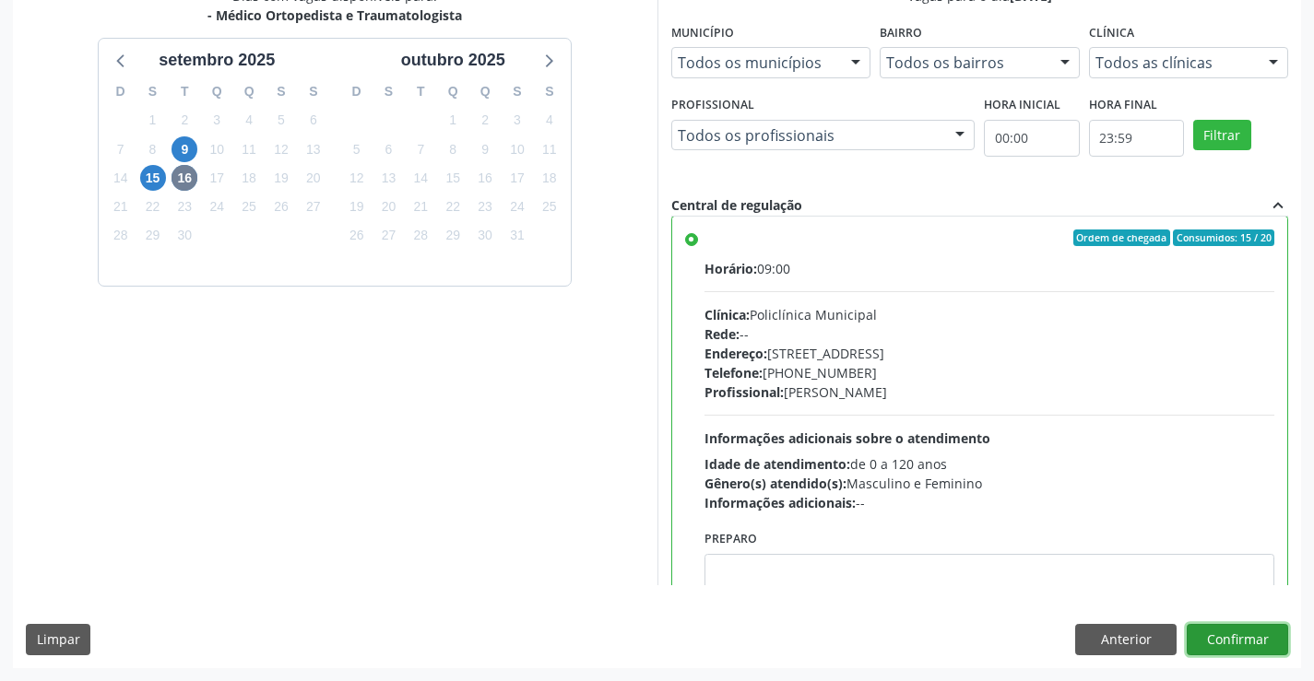
click at [1226, 635] on button "Confirmar" at bounding box center [1237, 639] width 101 height 31
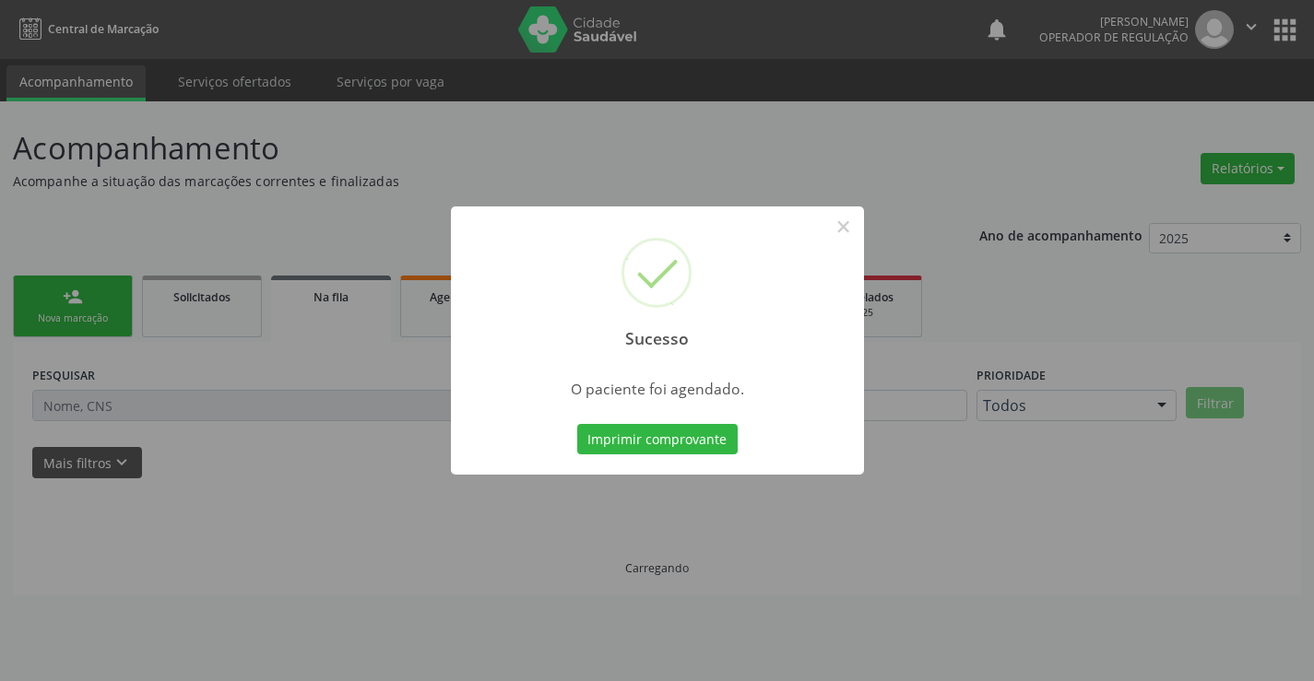
scroll to position [0, 0]
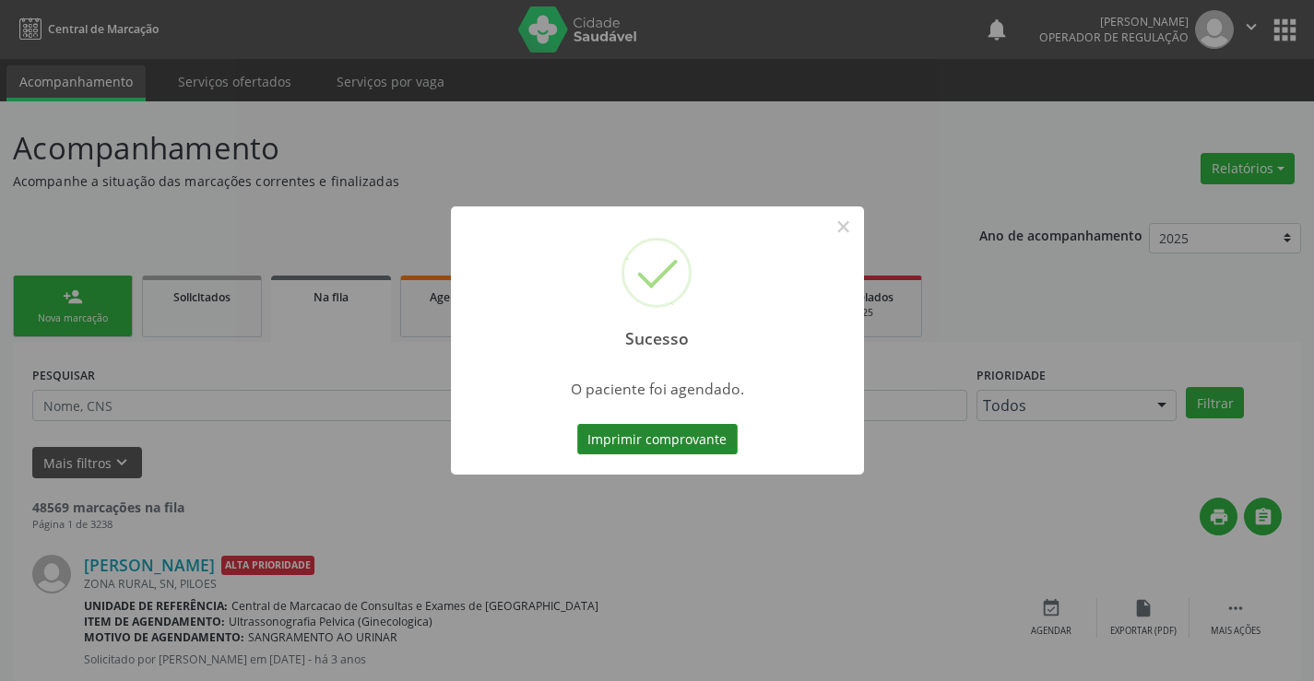
click at [665, 437] on button "Imprimir comprovante" at bounding box center [657, 439] width 160 height 31
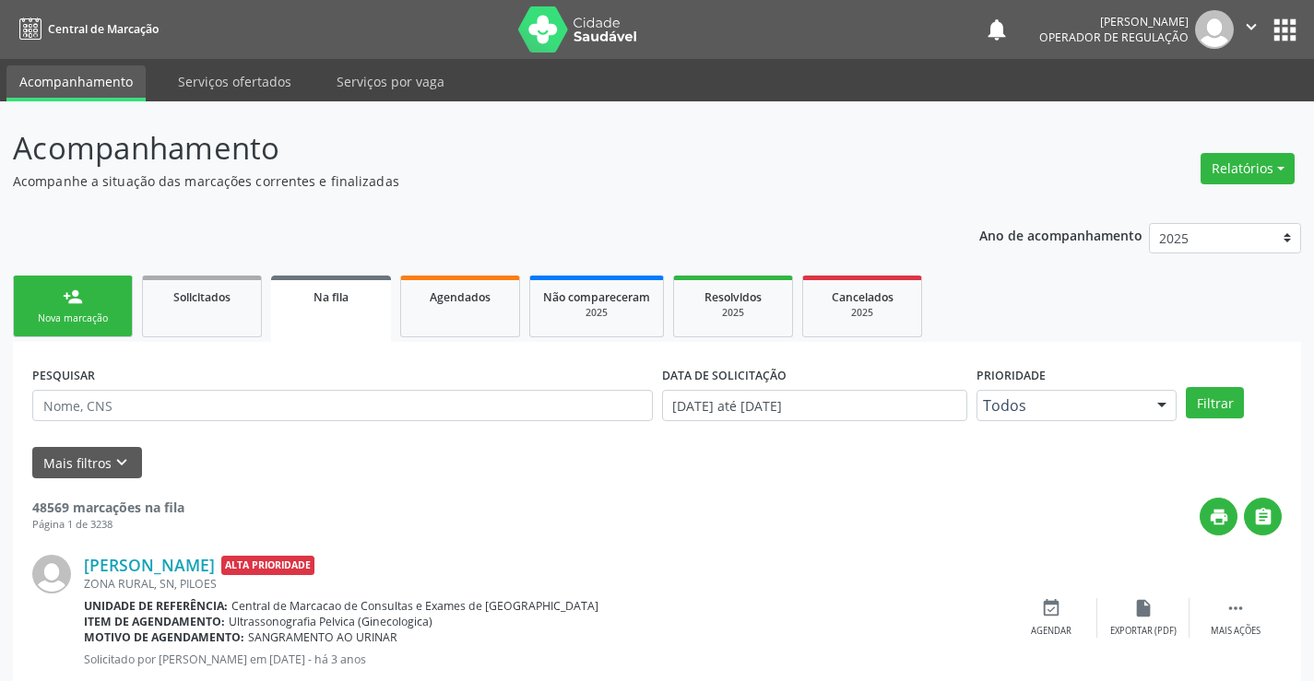
click at [89, 302] on div "Sucesso × O paciente foi agendado. Imprimir comprovante Cancel" at bounding box center [657, 340] width 1314 height 681
click at [89, 302] on link "person_add Nova marcação" at bounding box center [73, 307] width 120 height 62
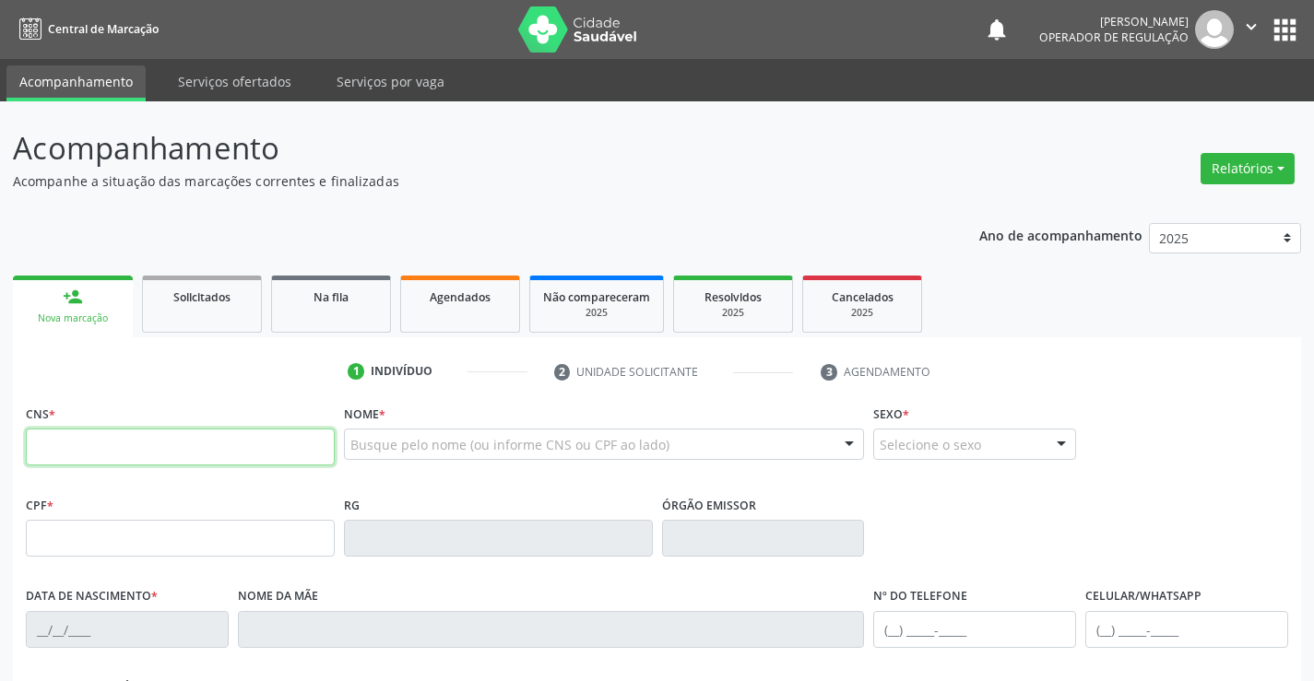
click at [126, 451] on input "text" at bounding box center [180, 447] width 309 height 37
paste input "706 8047 7982 4725"
type input "706 8047 7982 4725"
type input "0393803198"
type input "24/12/1965"
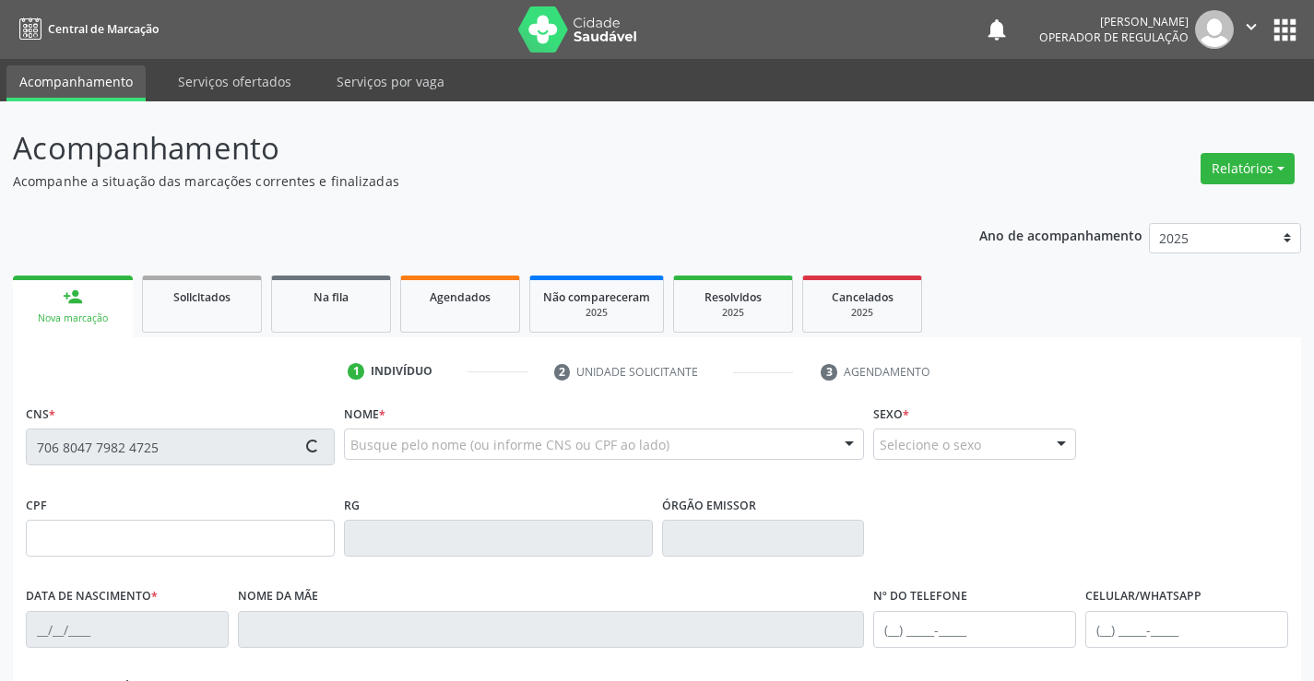
type input "(74) 99128-0786"
type input "427.253.485-87"
type input "S/N"
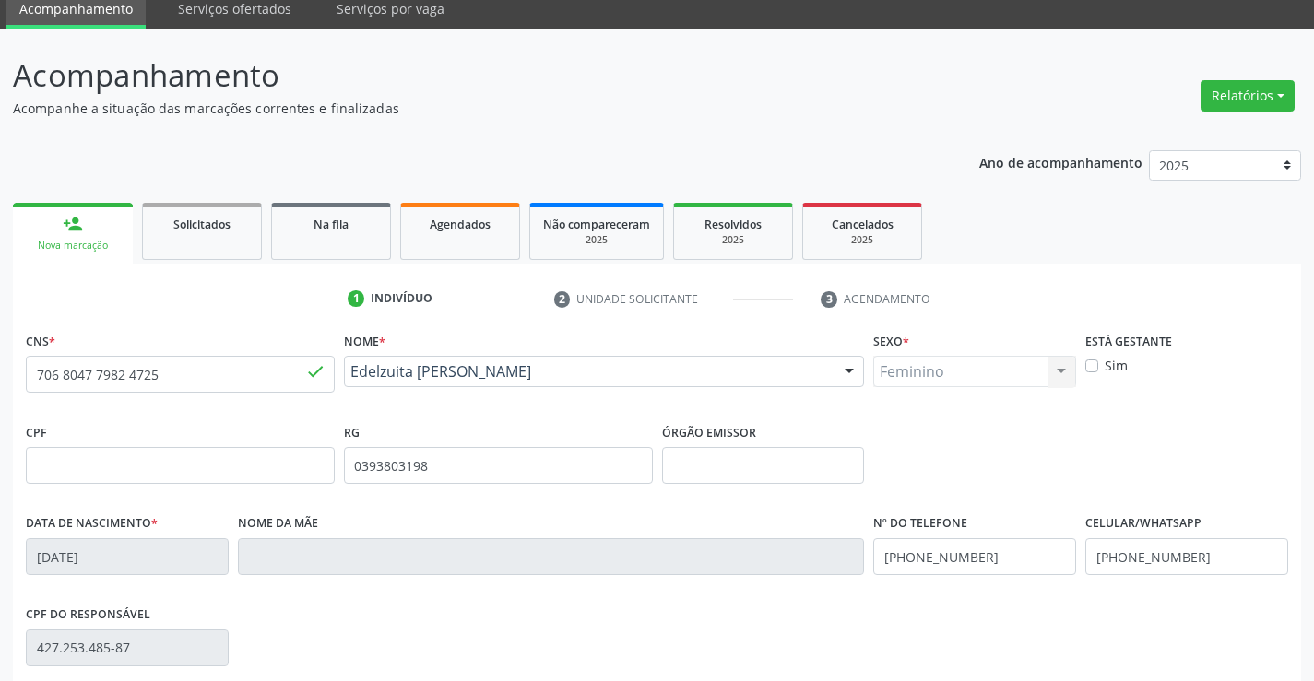
scroll to position [318, 0]
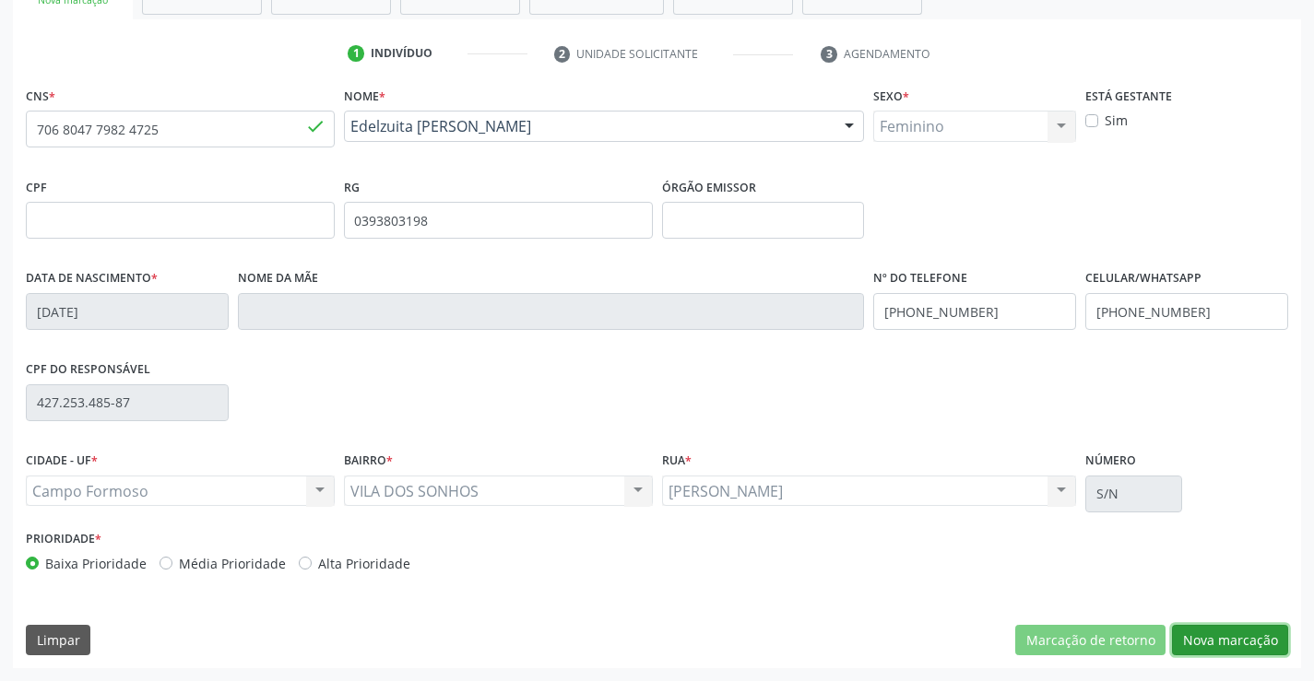
click at [1218, 629] on button "Nova marcação" at bounding box center [1230, 640] width 116 height 31
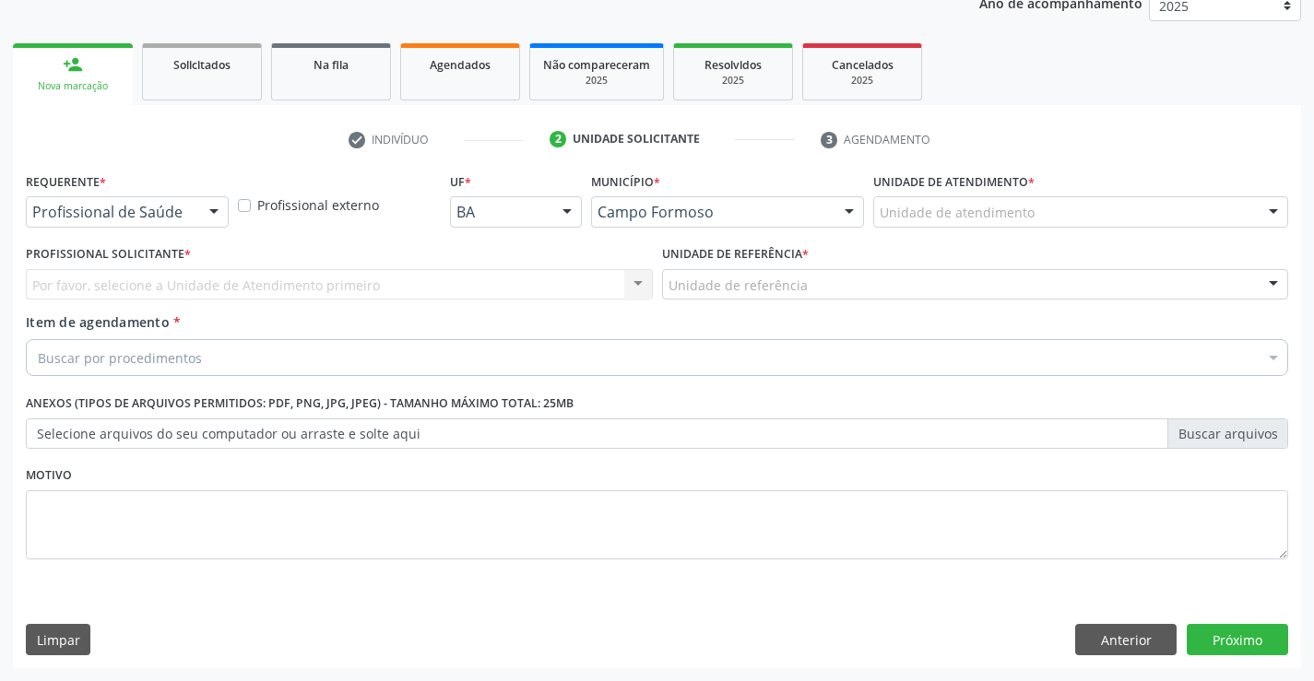
scroll to position [232, 0]
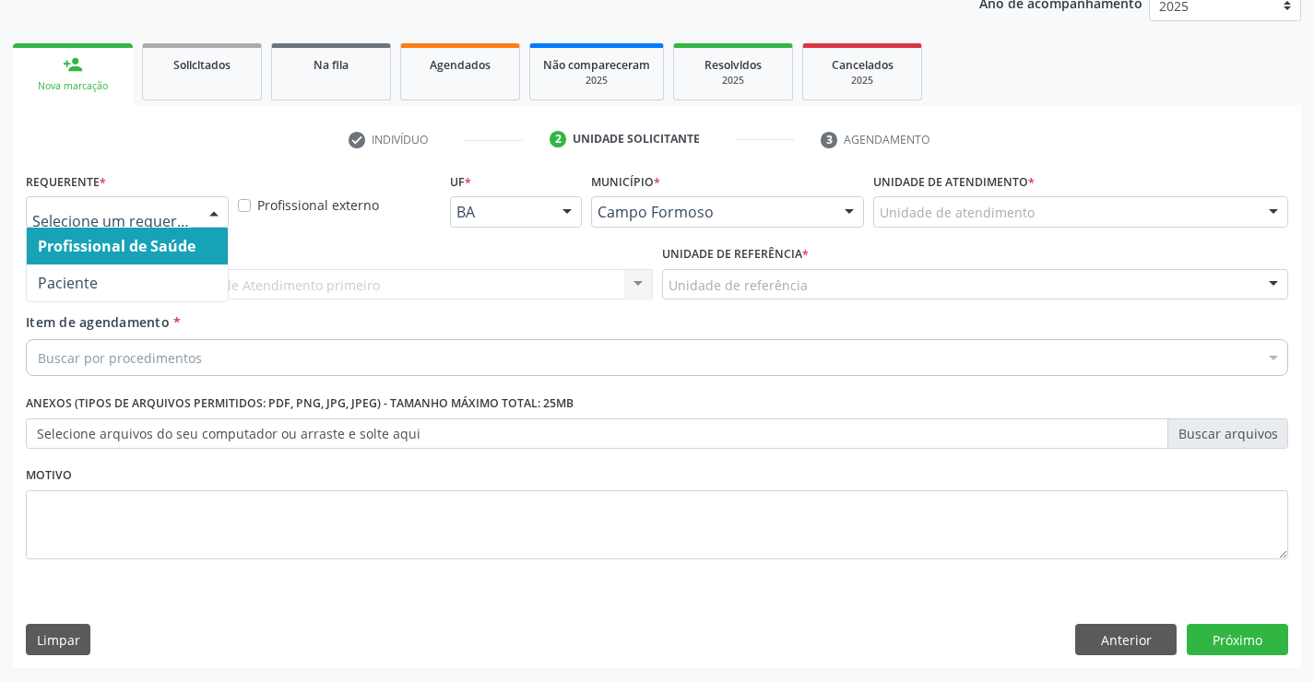
click at [120, 201] on div at bounding box center [127, 211] width 203 height 31
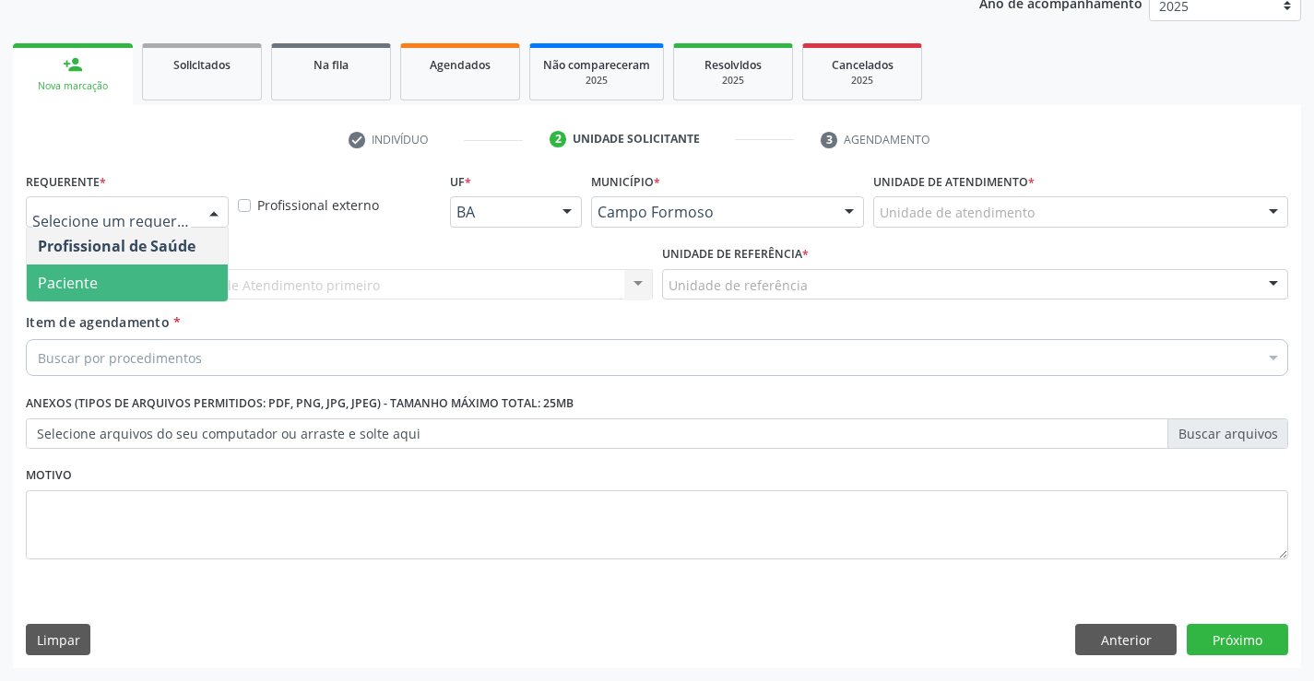
click at [110, 288] on span "Paciente" at bounding box center [127, 283] width 201 height 37
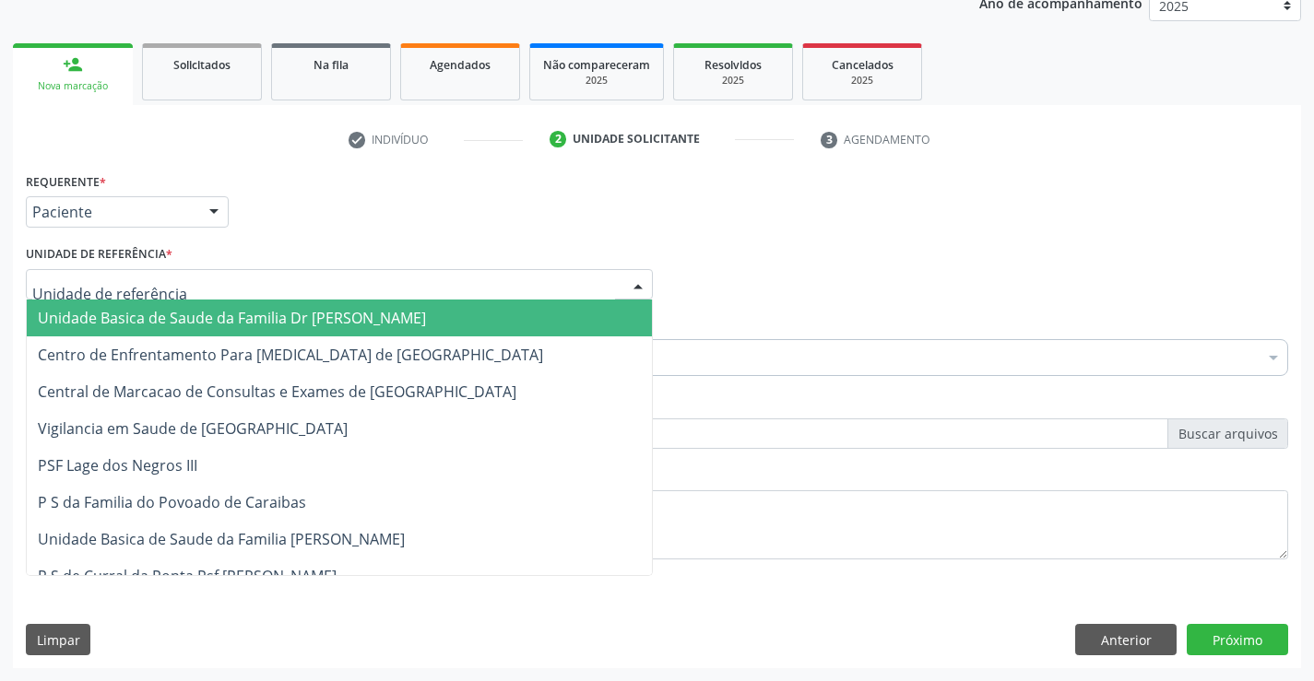
click at [184, 315] on span "Unidade Basica de Saude da Familia Dr [PERSON_NAME]" at bounding box center [232, 318] width 388 height 20
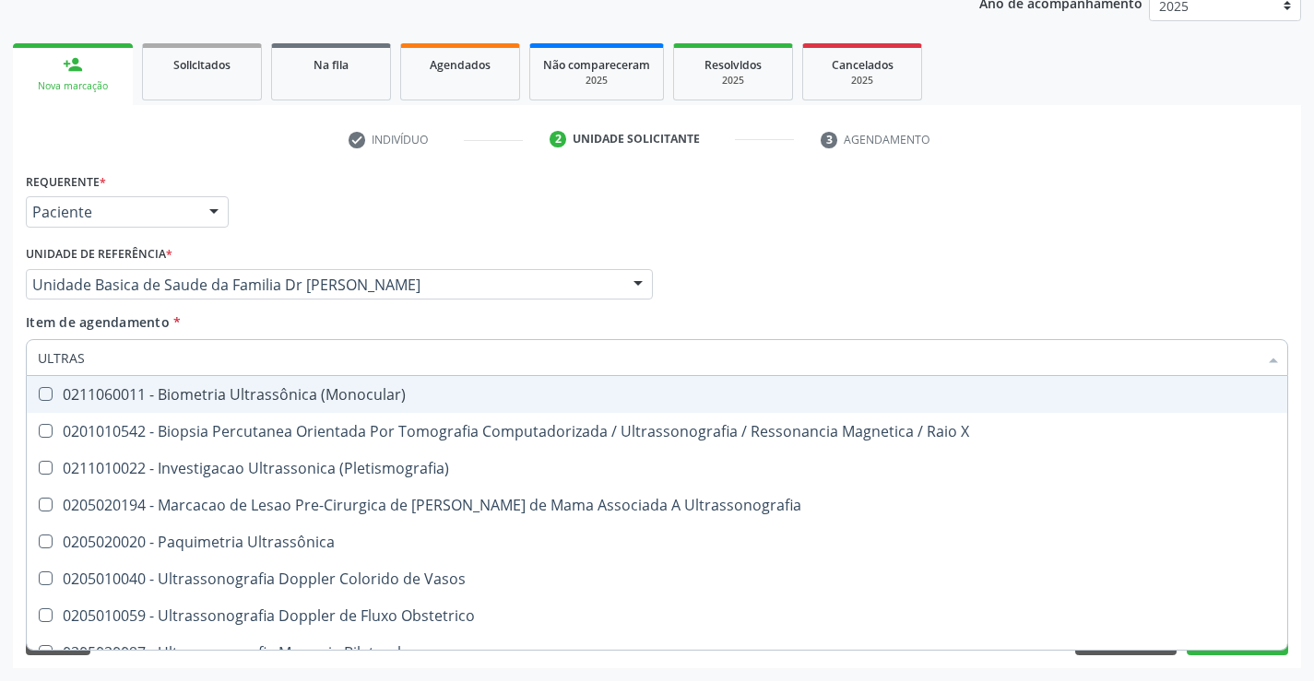
type input "ULTRASS"
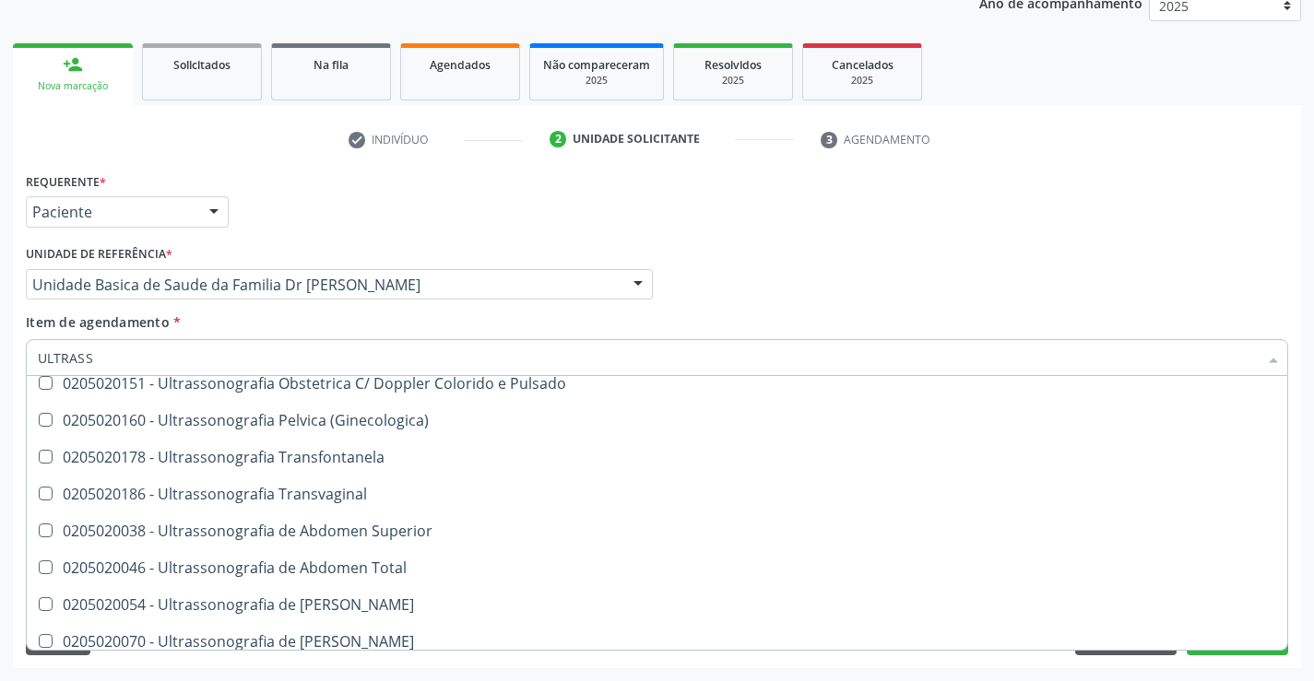
scroll to position [369, 0]
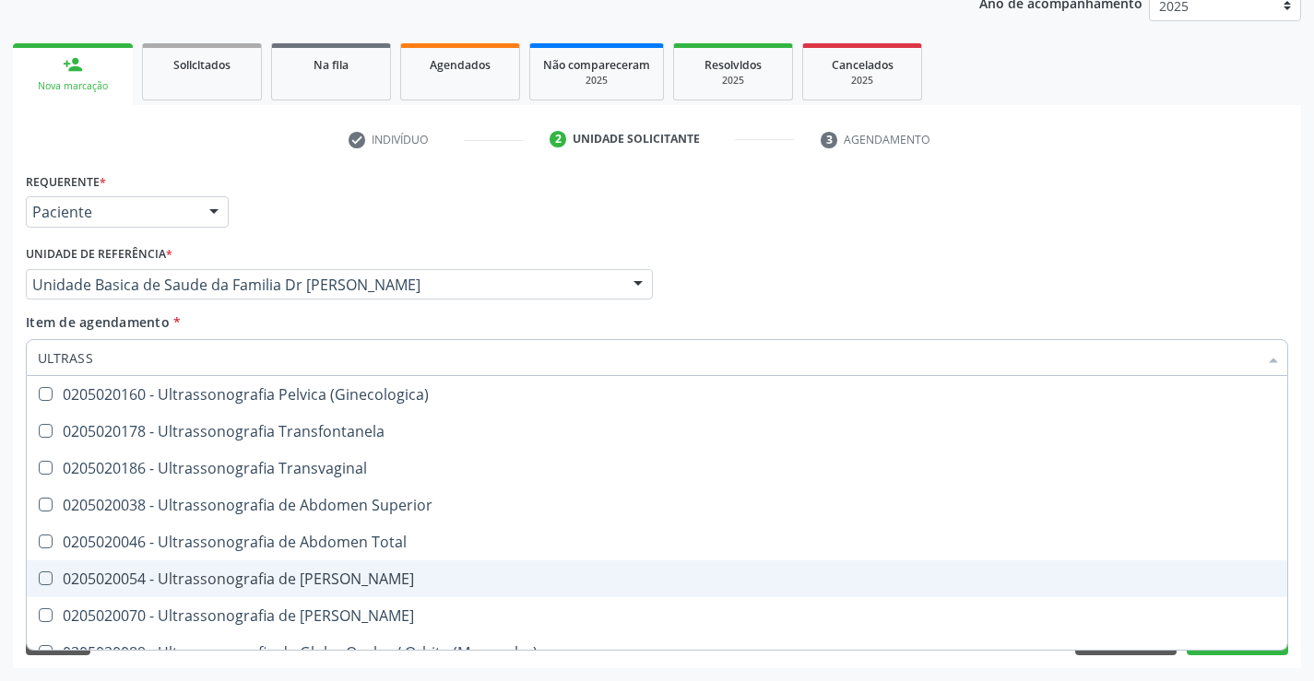
click at [410, 582] on div "0205020054 - Ultrassonografia de Aparelho Urinario" at bounding box center [657, 579] width 1238 height 15
checkbox Urinario "true"
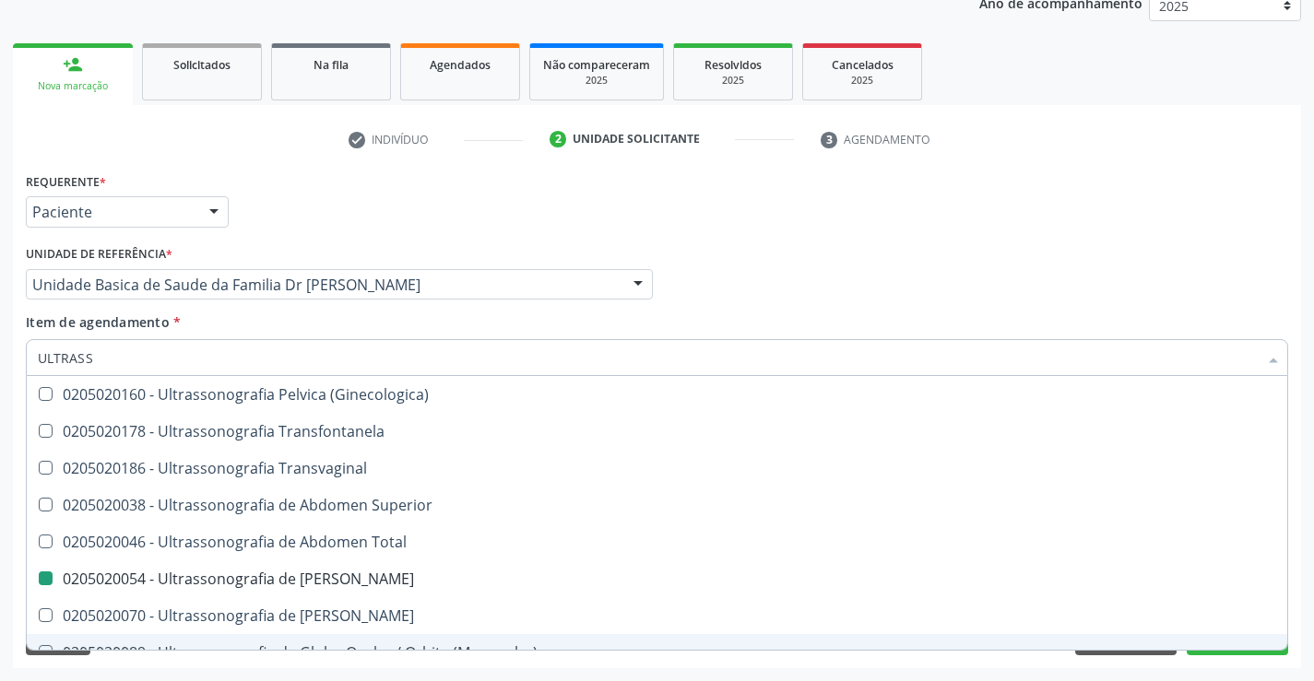
click at [1309, 608] on div "Acompanhamento Acompanhe a situação das marcações correntes e finalizadas Relat…" at bounding box center [657, 275] width 1314 height 812
checkbox X "true"
checkbox Urinario "false"
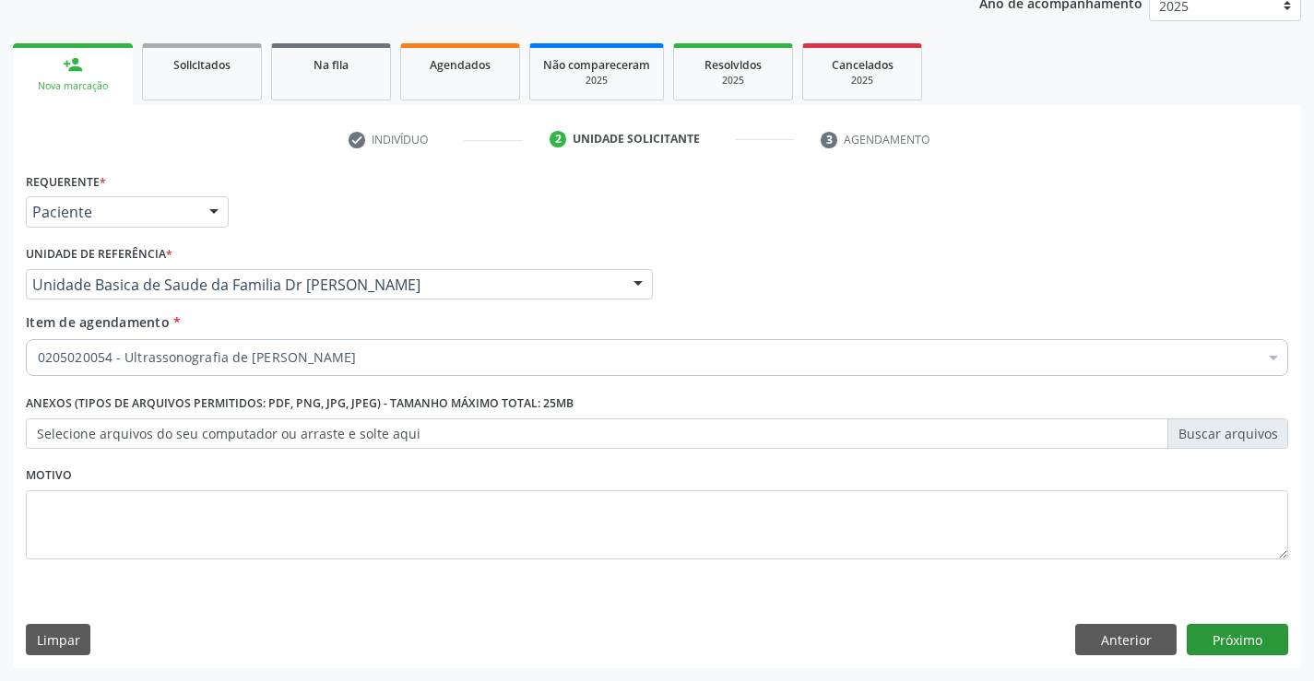
scroll to position [0, 0]
click at [1220, 629] on button "Próximo" at bounding box center [1237, 639] width 101 height 31
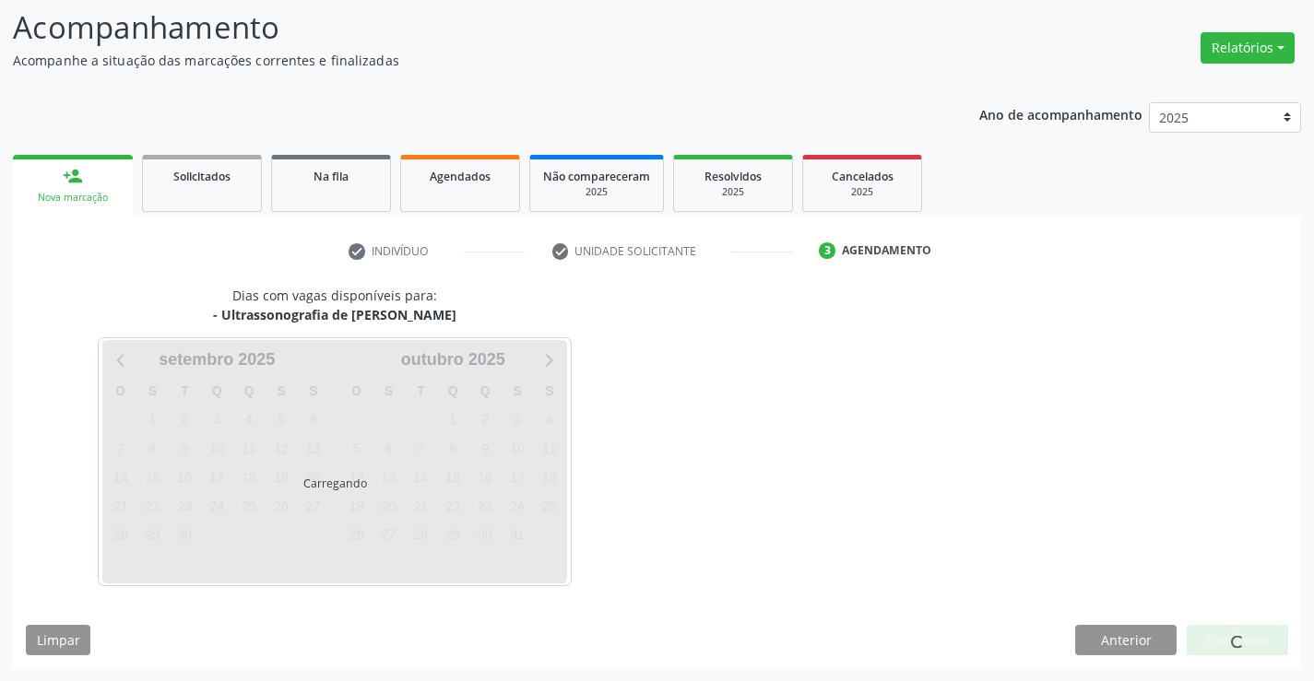
scroll to position [121, 0]
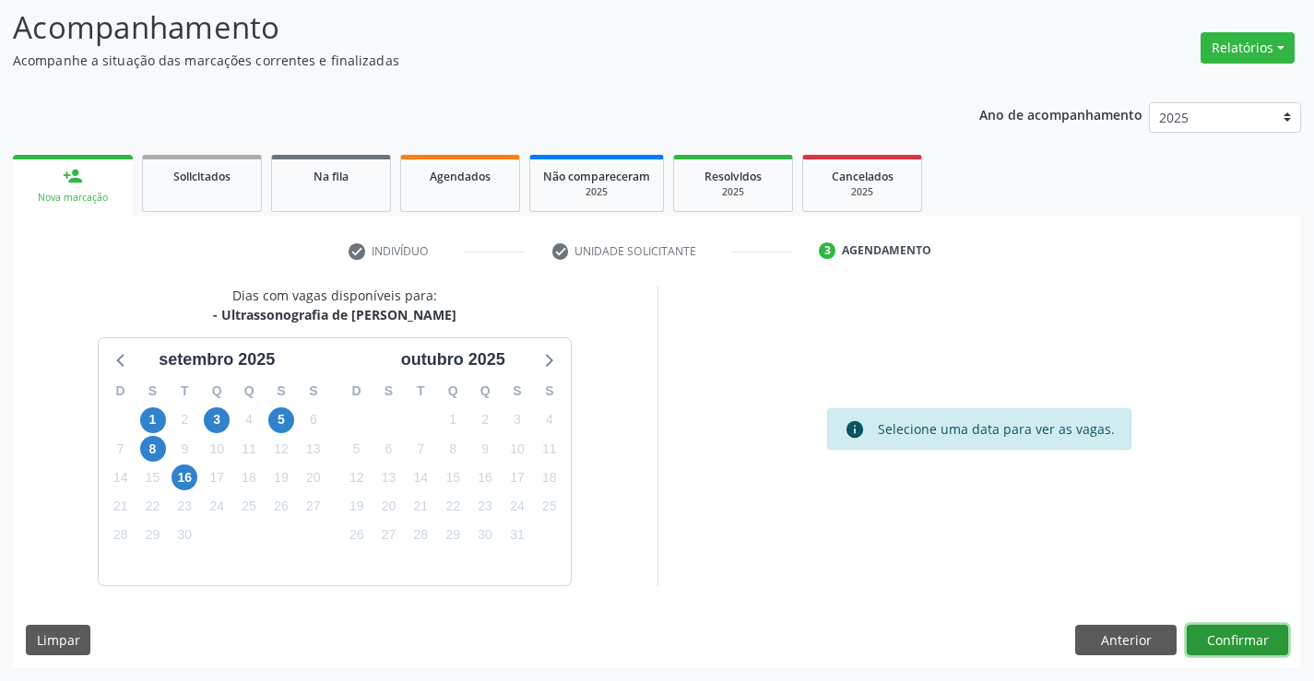
click at [1220, 629] on button "Confirmar" at bounding box center [1237, 640] width 101 height 31
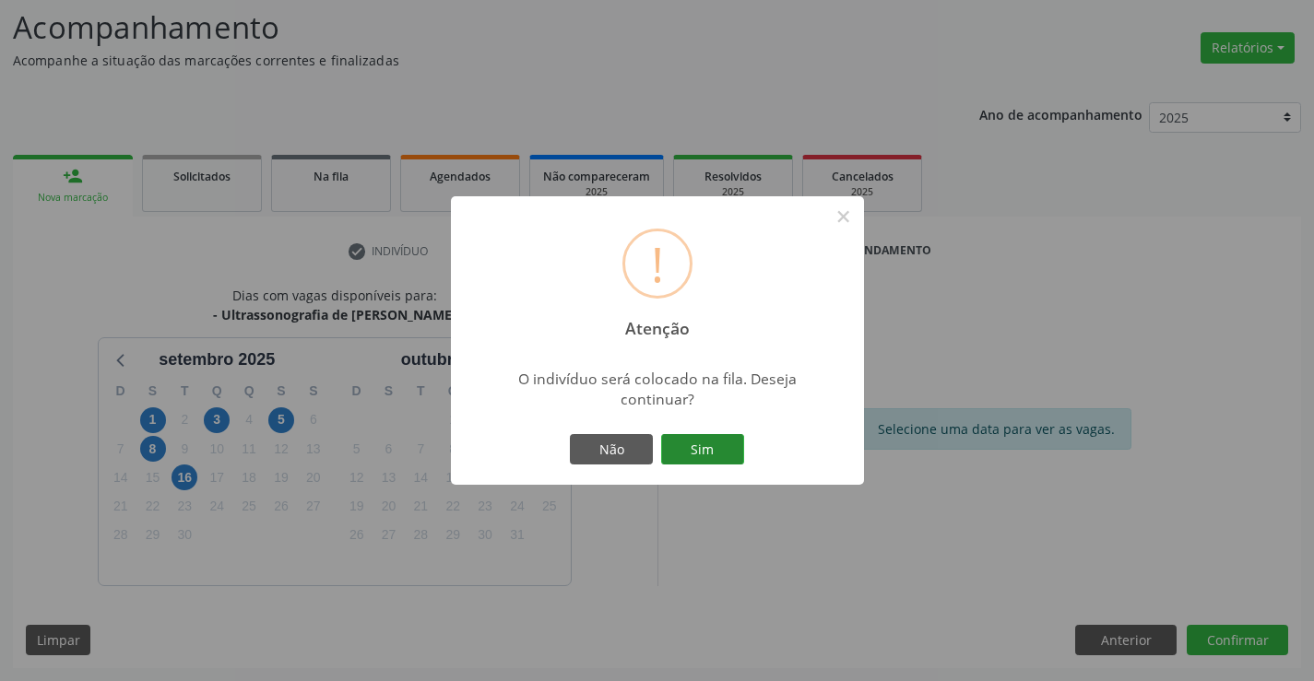
click at [700, 443] on button "Sim" at bounding box center [702, 449] width 83 height 31
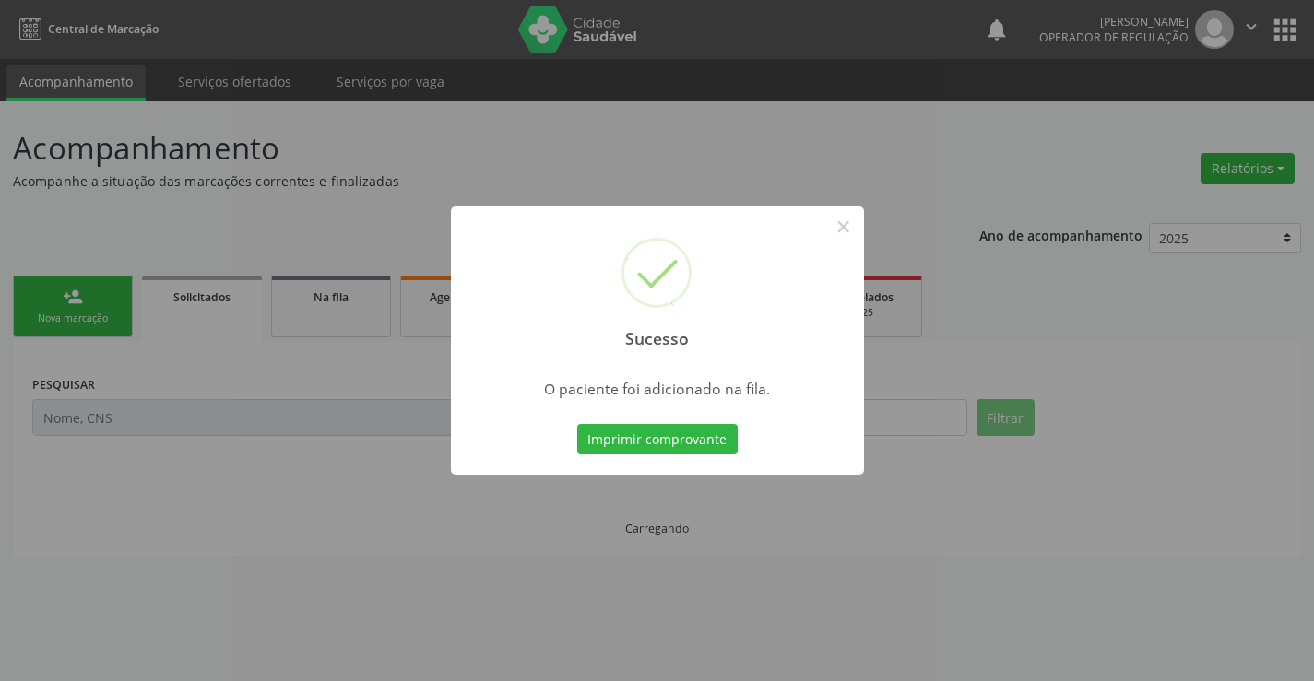
scroll to position [0, 0]
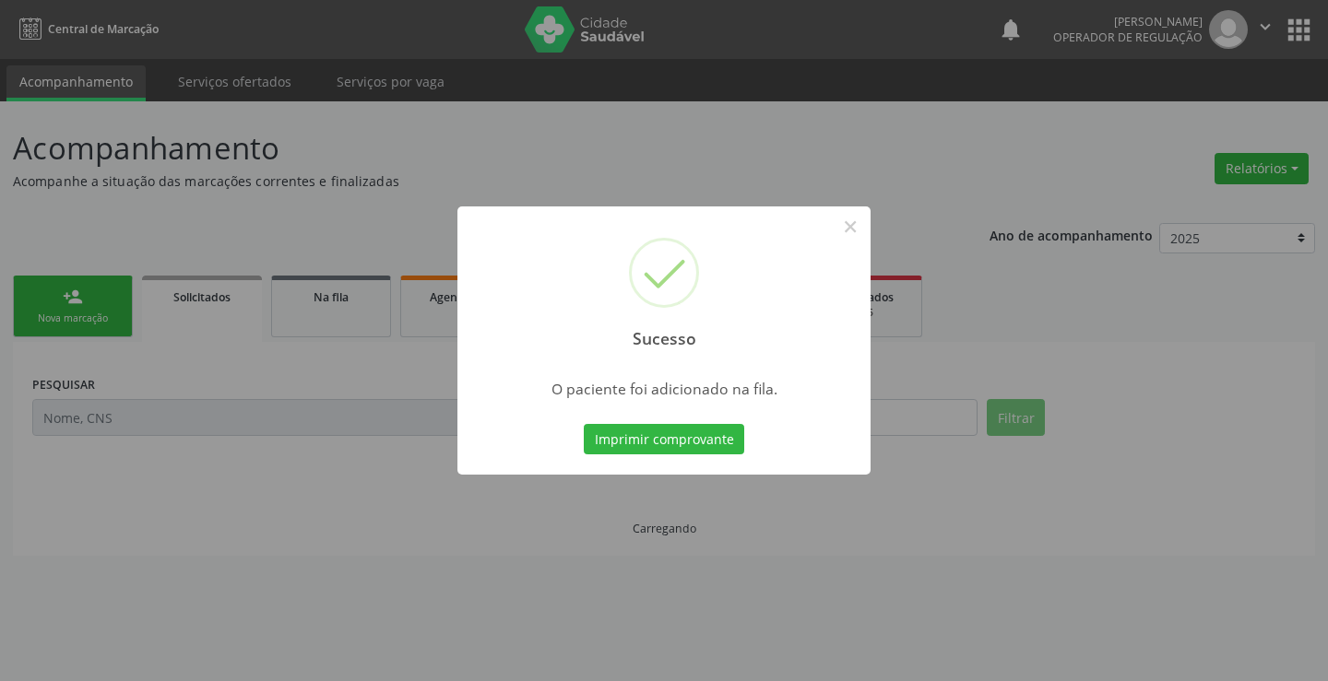
click at [700, 443] on button "Imprimir comprovante" at bounding box center [664, 439] width 160 height 31
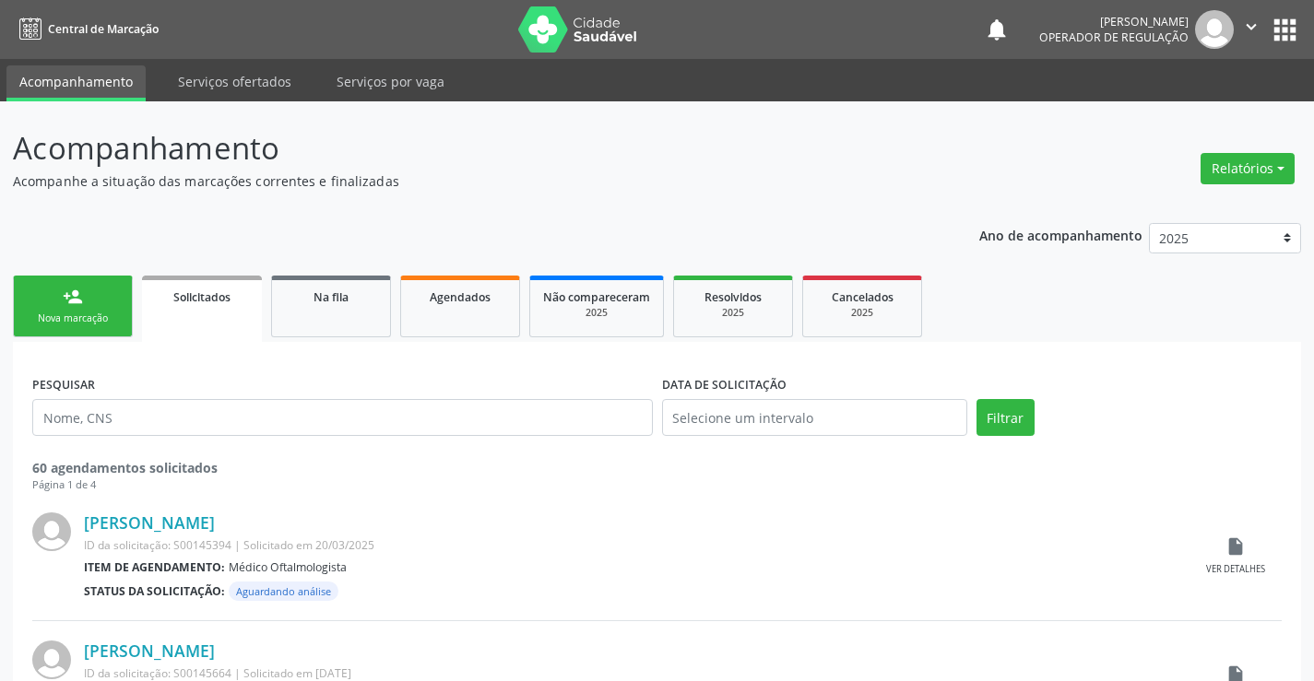
click at [81, 310] on div "Sucesso × O paciente foi adicionado na fila. Imprimir comprovante Cancel" at bounding box center [657, 340] width 1314 height 681
click at [81, 310] on link "person_add Nova marcação" at bounding box center [73, 307] width 120 height 62
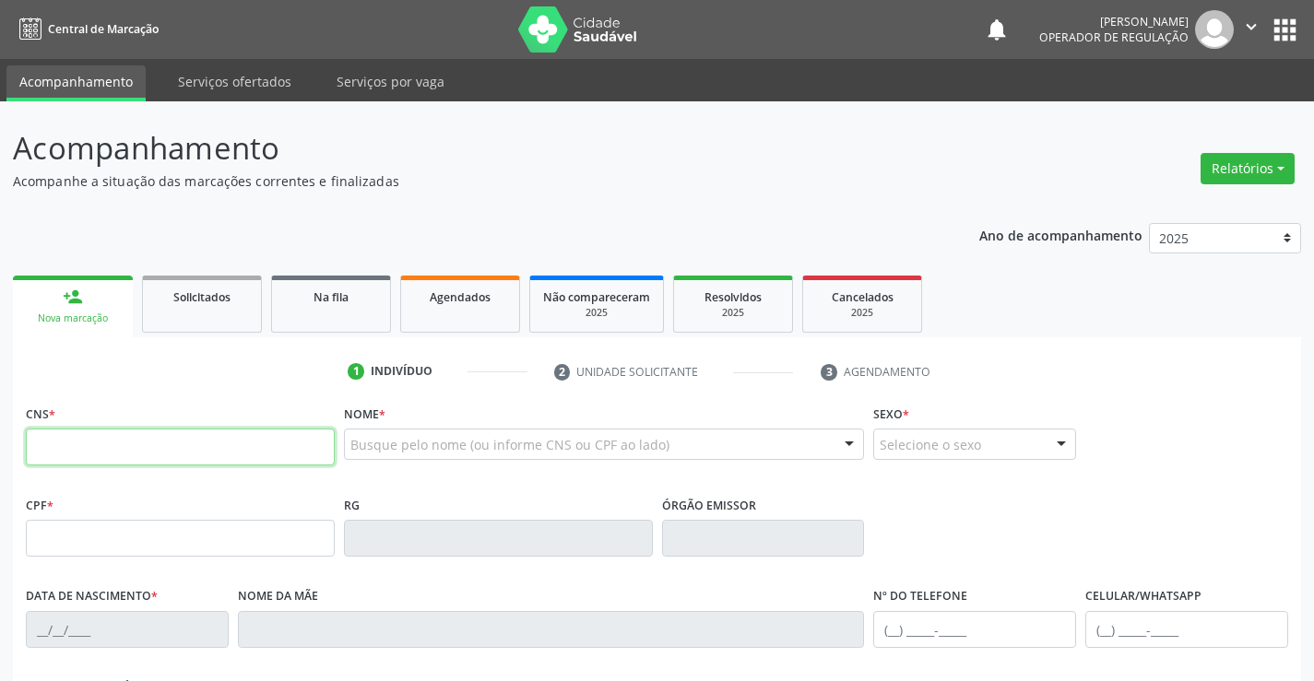
click at [119, 447] on input "text" at bounding box center [180, 447] width 309 height 37
type input "708 4022 2324 3769"
type input "1285566688"
type input "30/07/1984"
type input "(74) 98859-4235"
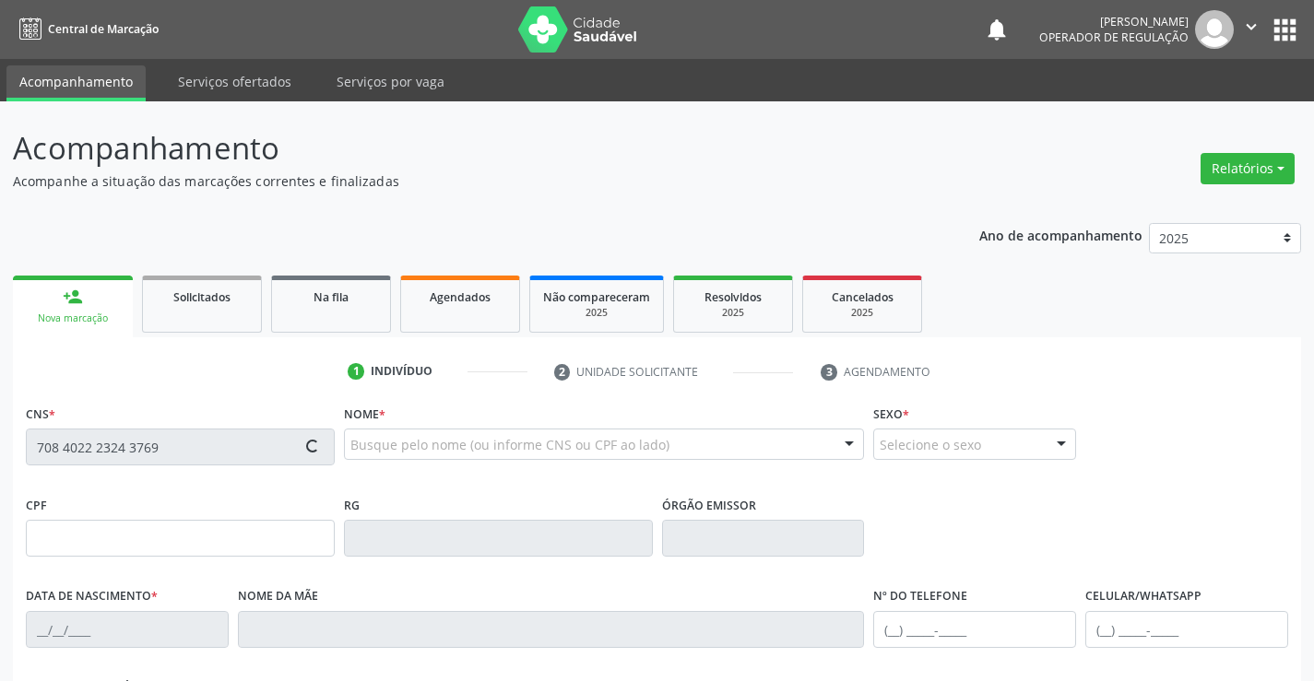
type input "S/N"
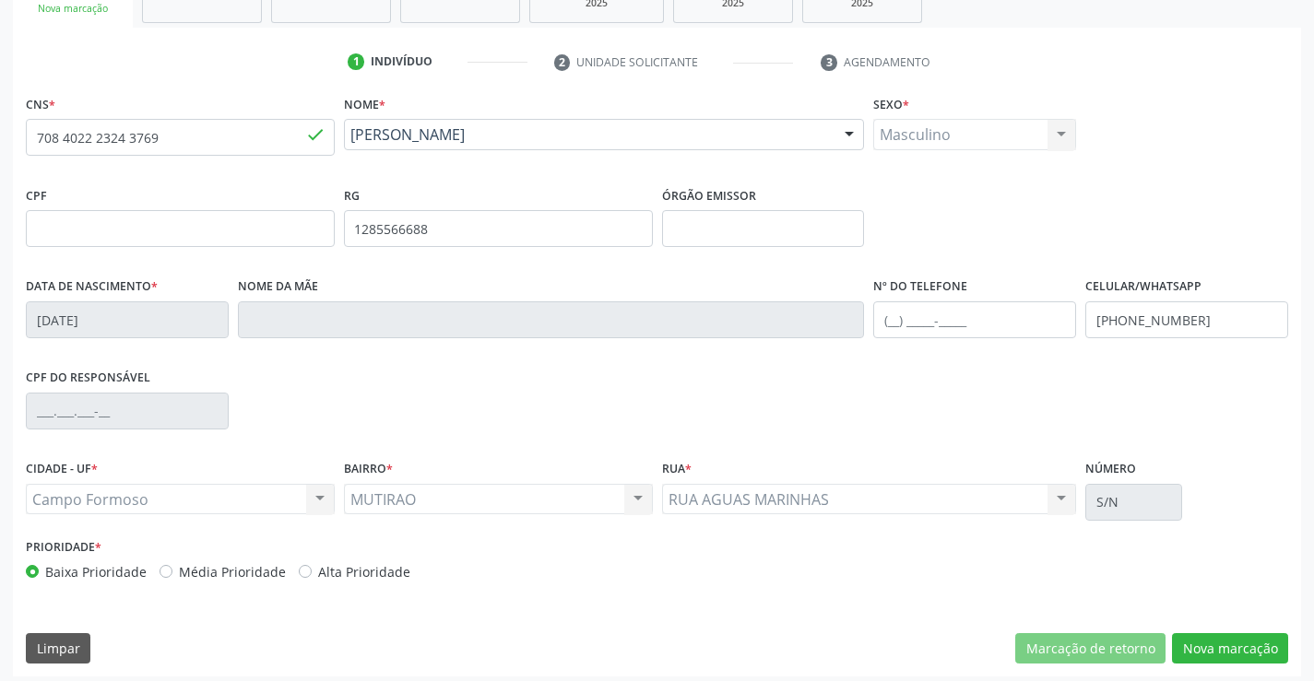
scroll to position [318, 0]
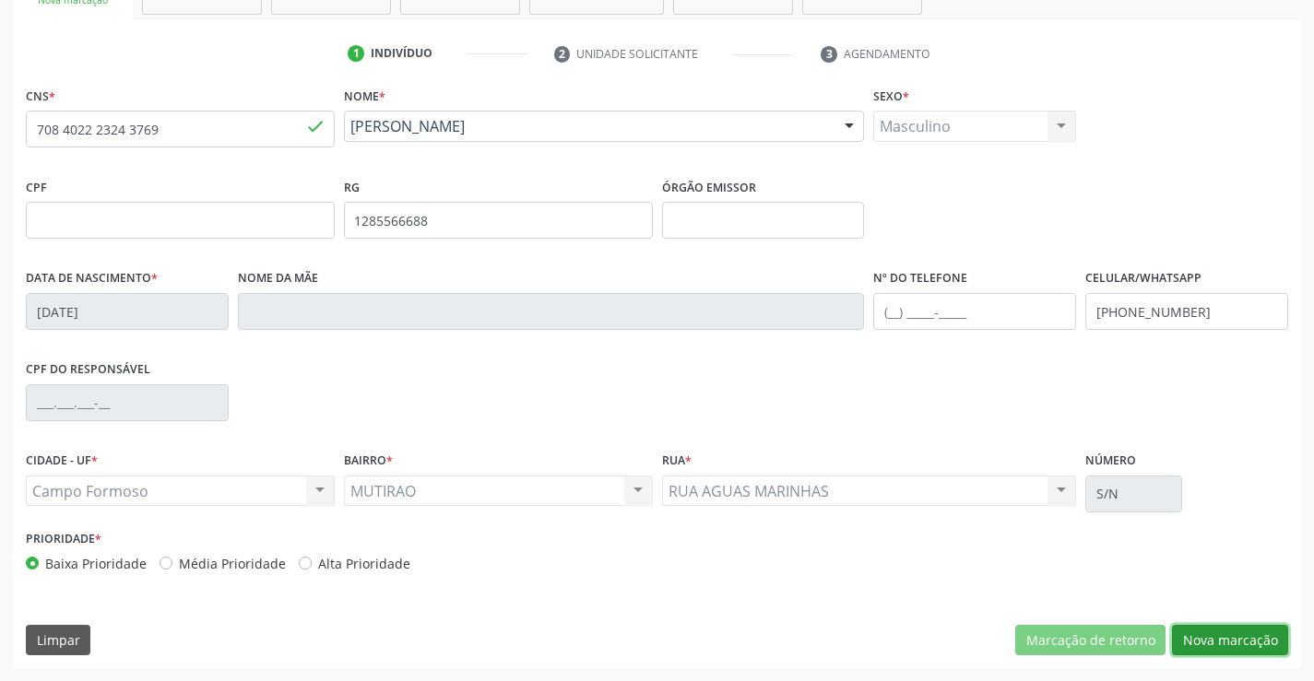
click at [1228, 641] on button "Nova marcação" at bounding box center [1230, 640] width 116 height 31
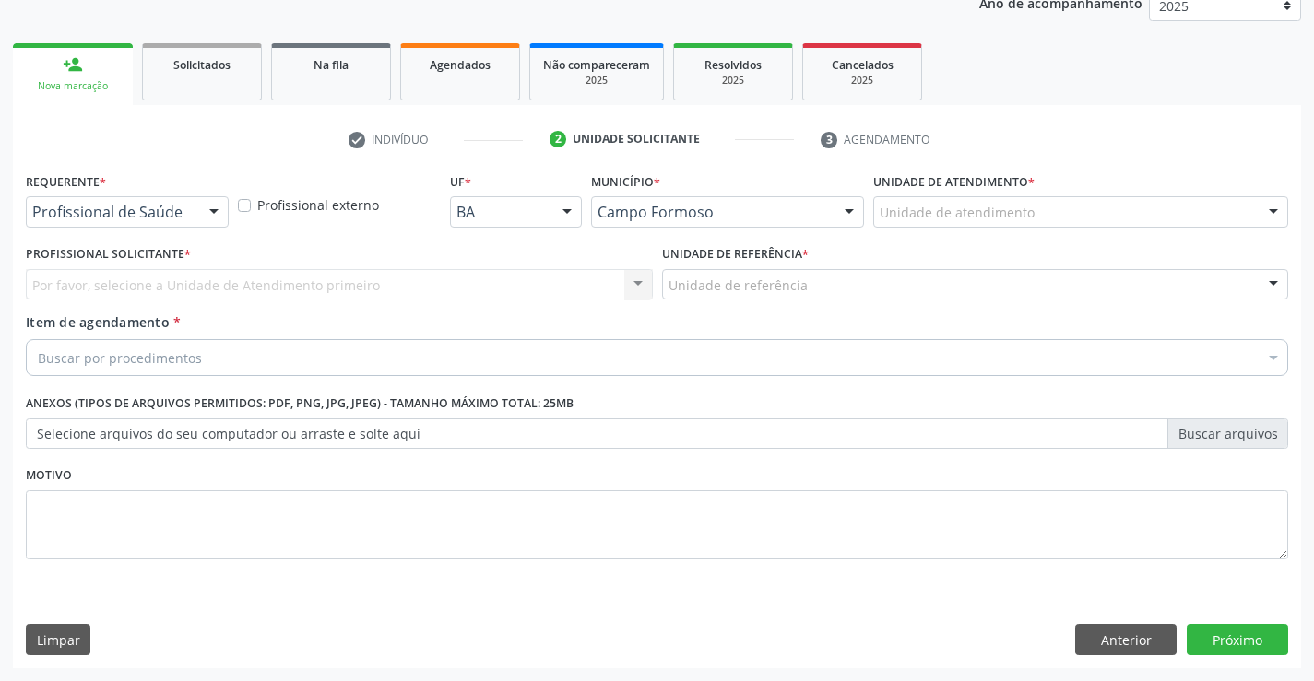
click at [125, 196] on div "Requerente * Profissional de Saúde Profissional de Saúde Paciente Nenhum result…" at bounding box center [127, 197] width 203 height 59
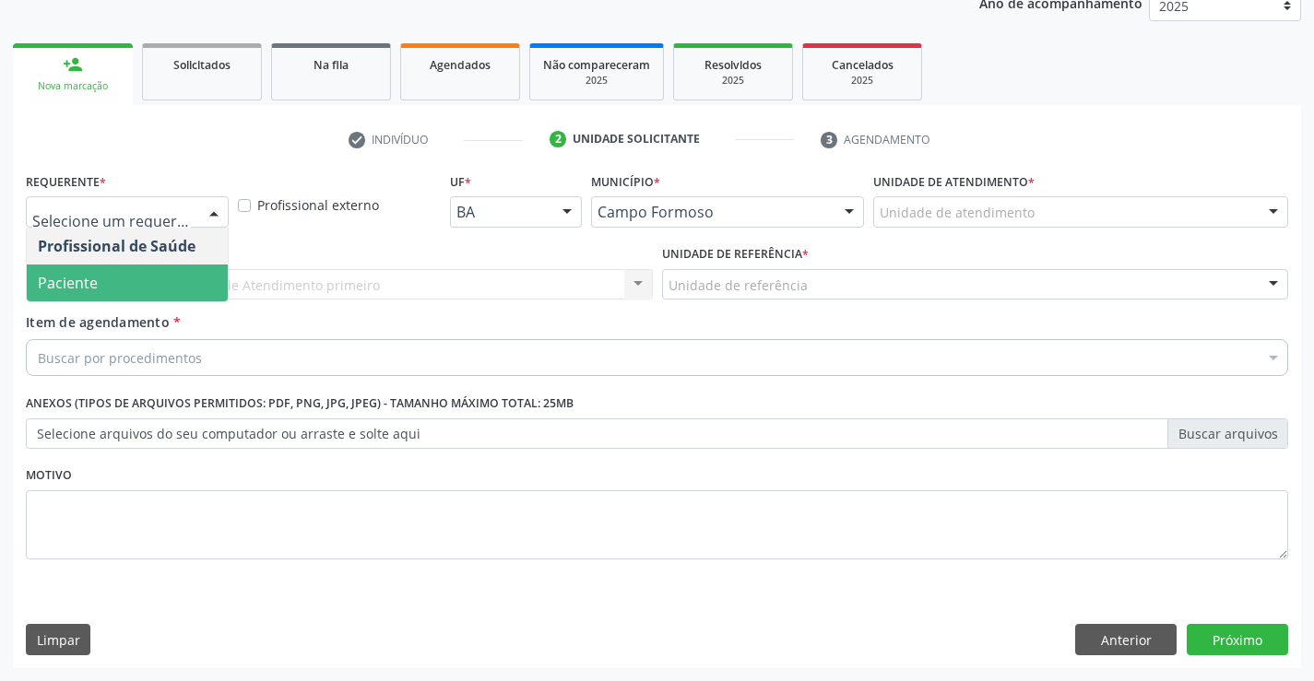
click at [89, 284] on span "Paciente" at bounding box center [68, 283] width 60 height 20
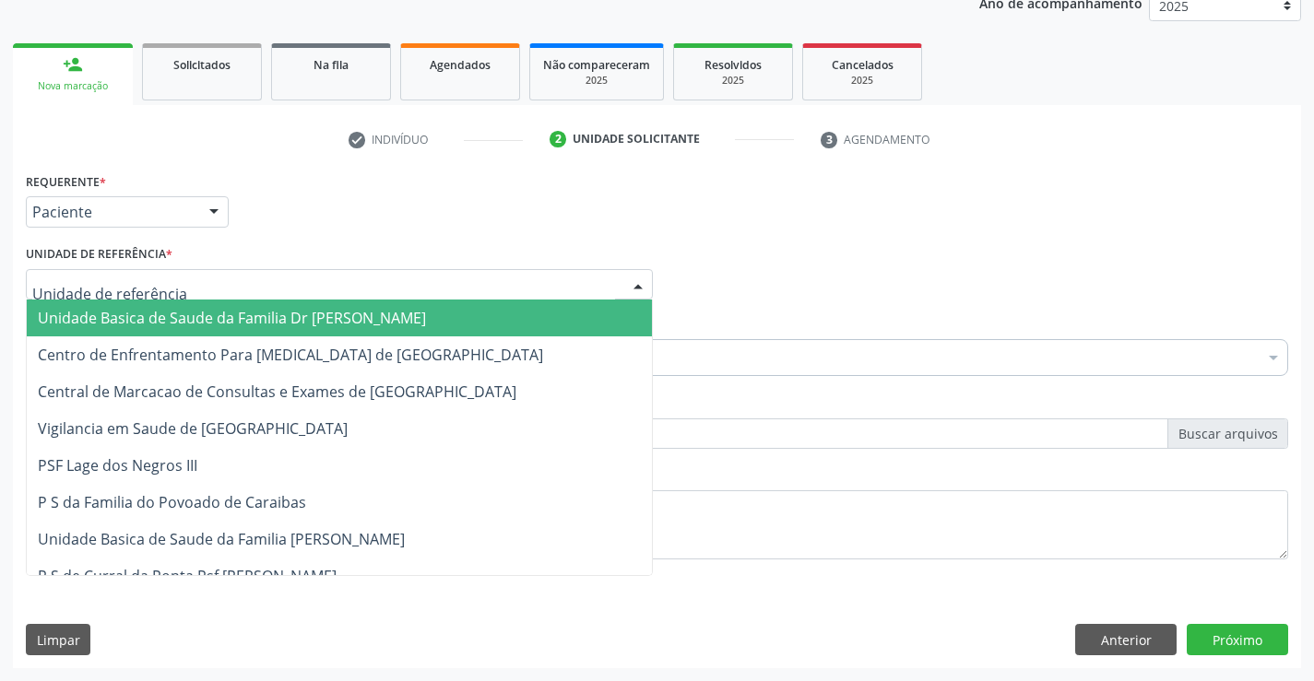
click at [119, 305] on span "Unidade Basica de Saude da Familia Dr [PERSON_NAME]" at bounding box center [339, 318] width 625 height 37
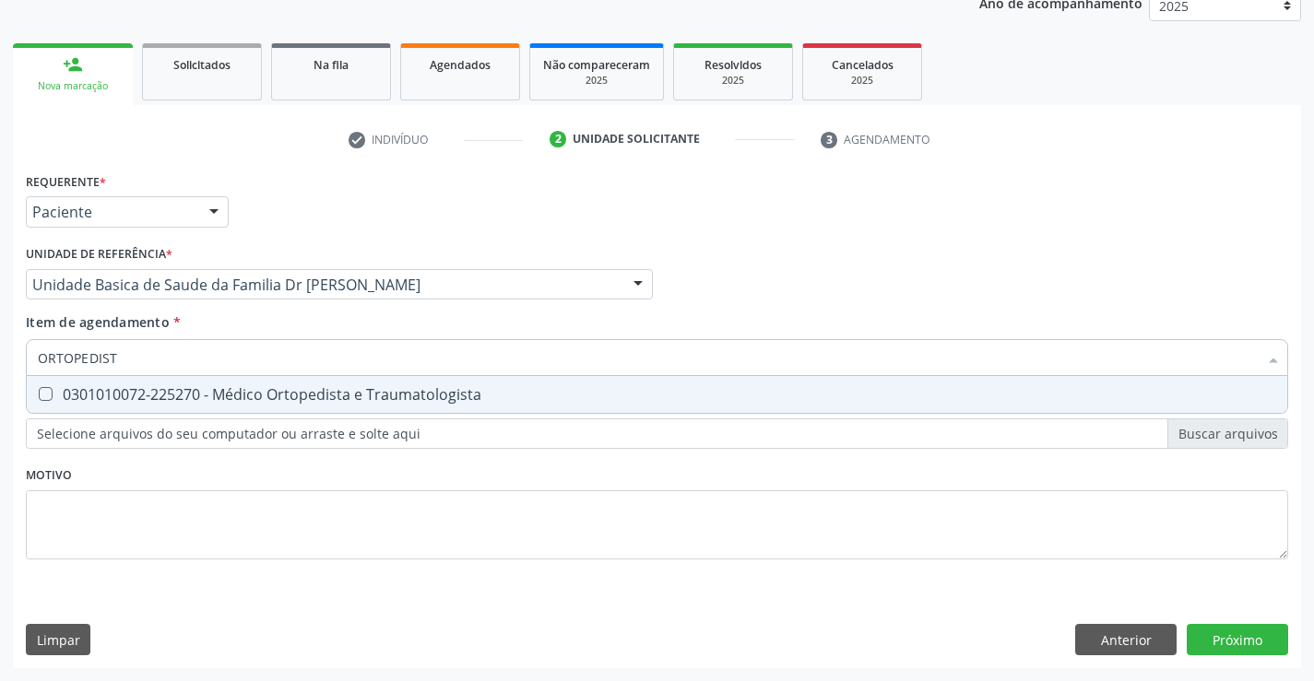
type input "ORTOPEDISTA"
click at [258, 387] on div "0301010072-225270 - Médico Ortopedista e Traumatologista" at bounding box center [657, 394] width 1238 height 15
checkbox Traumatologista "true"
click at [1243, 643] on div "Requerente * Paciente Profissional de Saúde Paciente Nenhum resultado encontrad…" at bounding box center [657, 418] width 1288 height 501
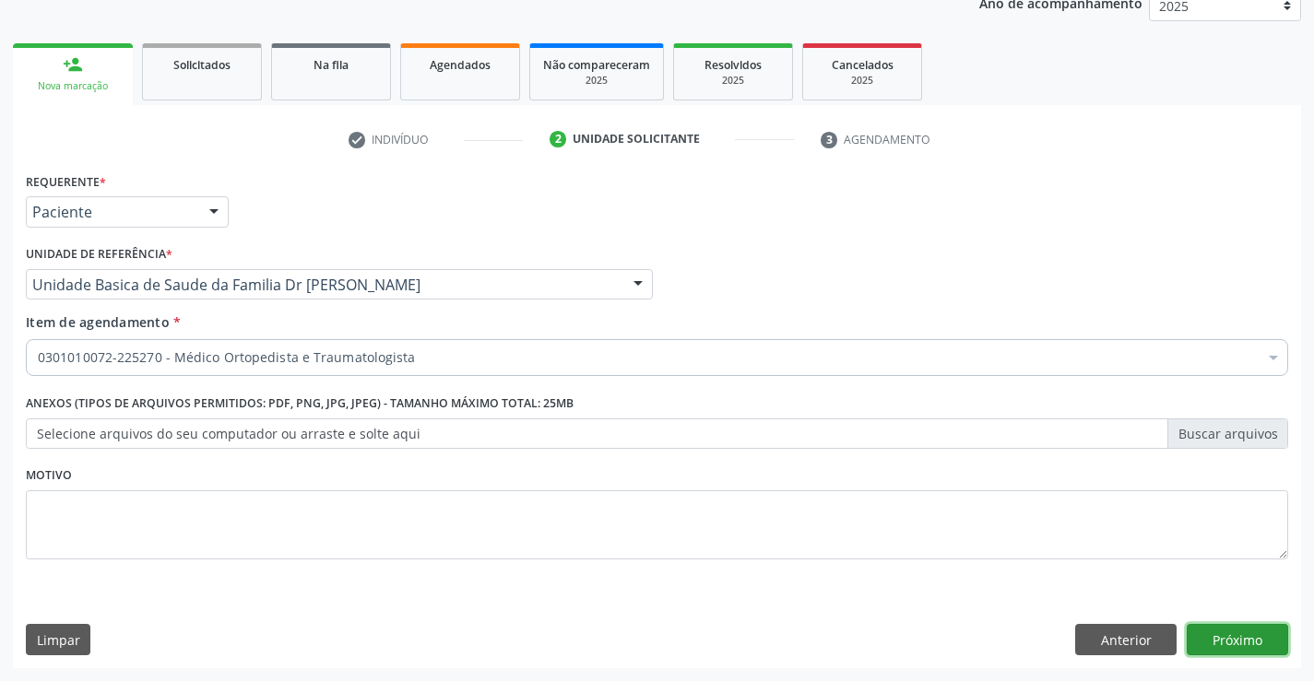
click at [1243, 643] on button "Próximo" at bounding box center [1237, 639] width 101 height 31
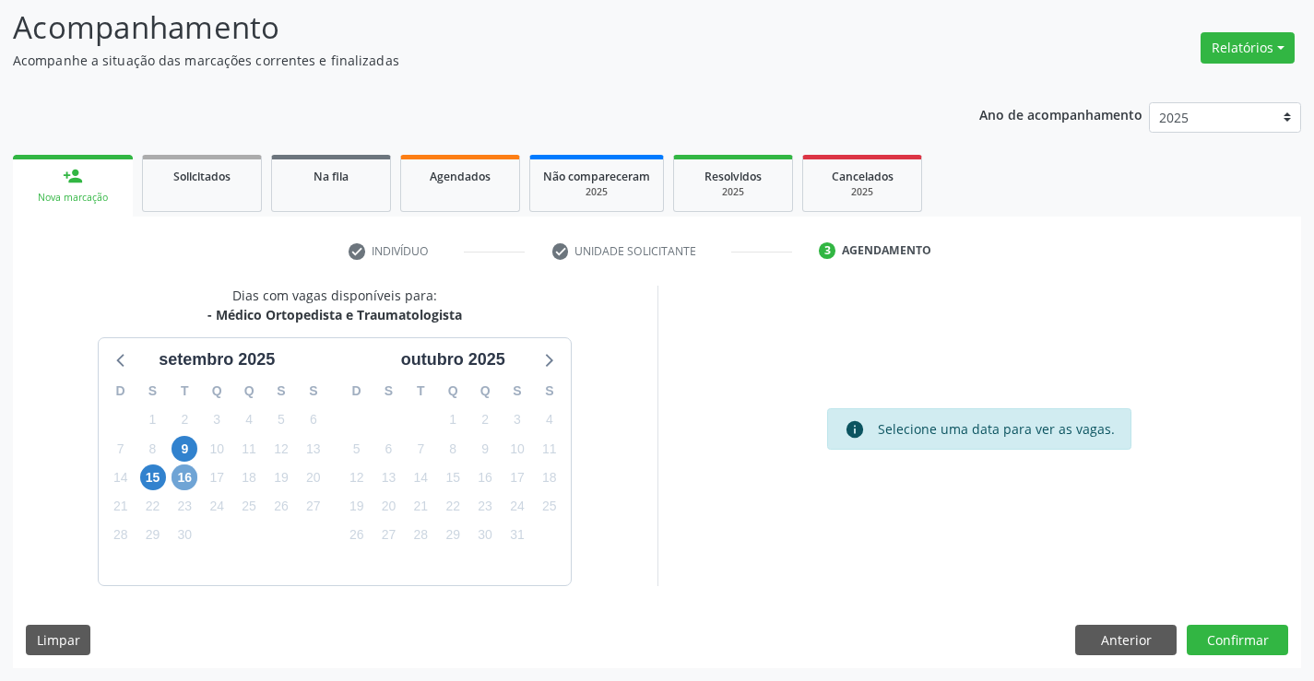
click at [177, 474] on span "16" at bounding box center [185, 478] width 26 height 26
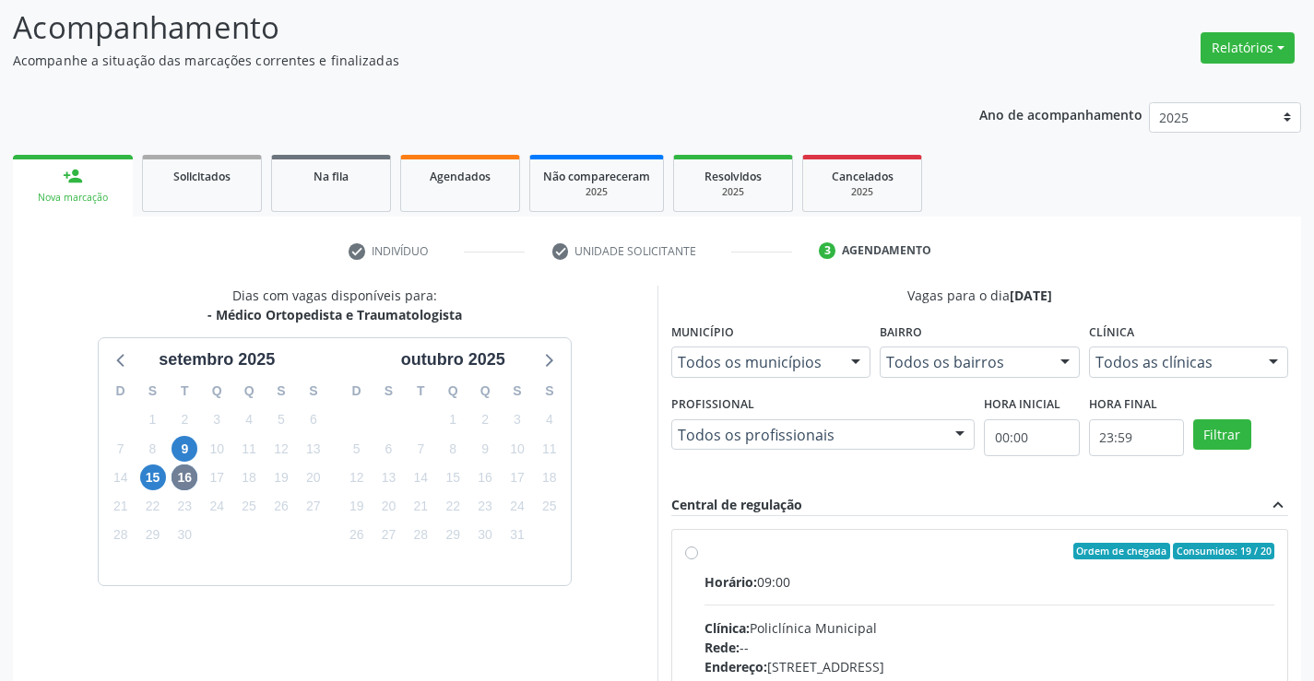
click at [903, 558] on div "Ordem de chegada Consumidos: 19 / 20" at bounding box center [990, 551] width 571 height 17
click at [698, 558] on input "Ordem de chegada Consumidos: 19 / 20 Horário: 09:00 Clínica: Policlínica Munici…" at bounding box center [691, 551] width 13 height 17
radio input "true"
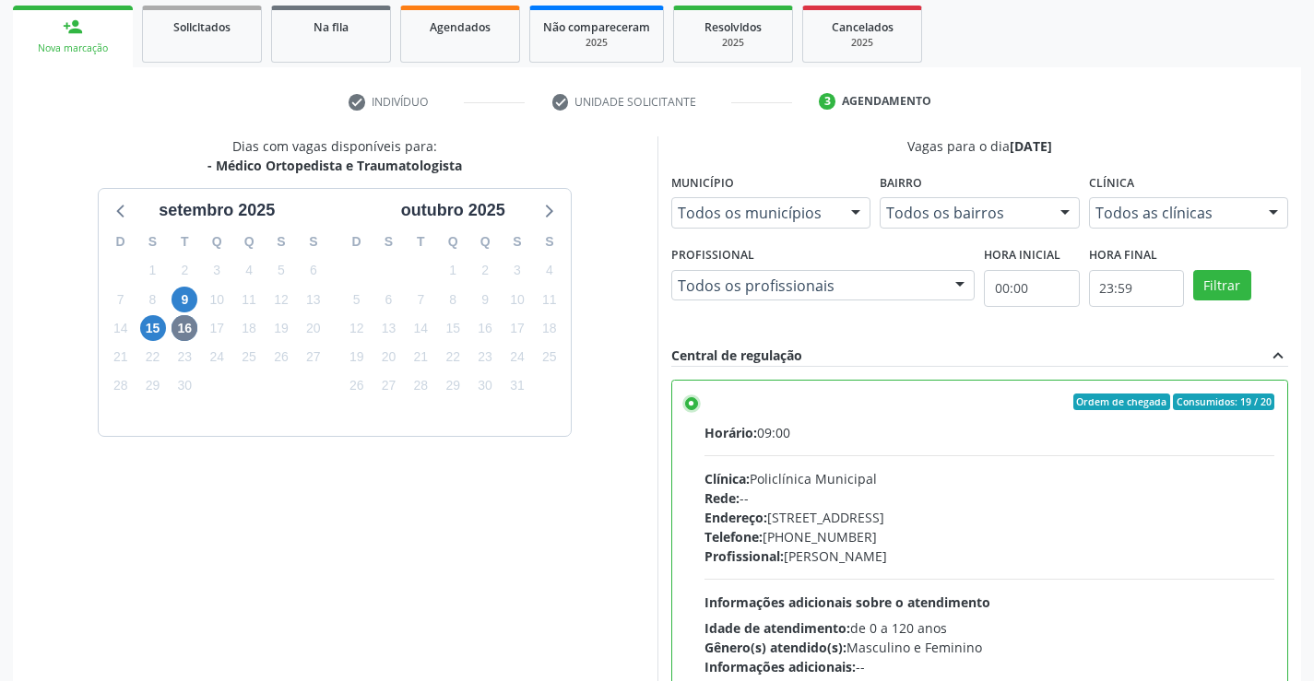
scroll to position [421, 0]
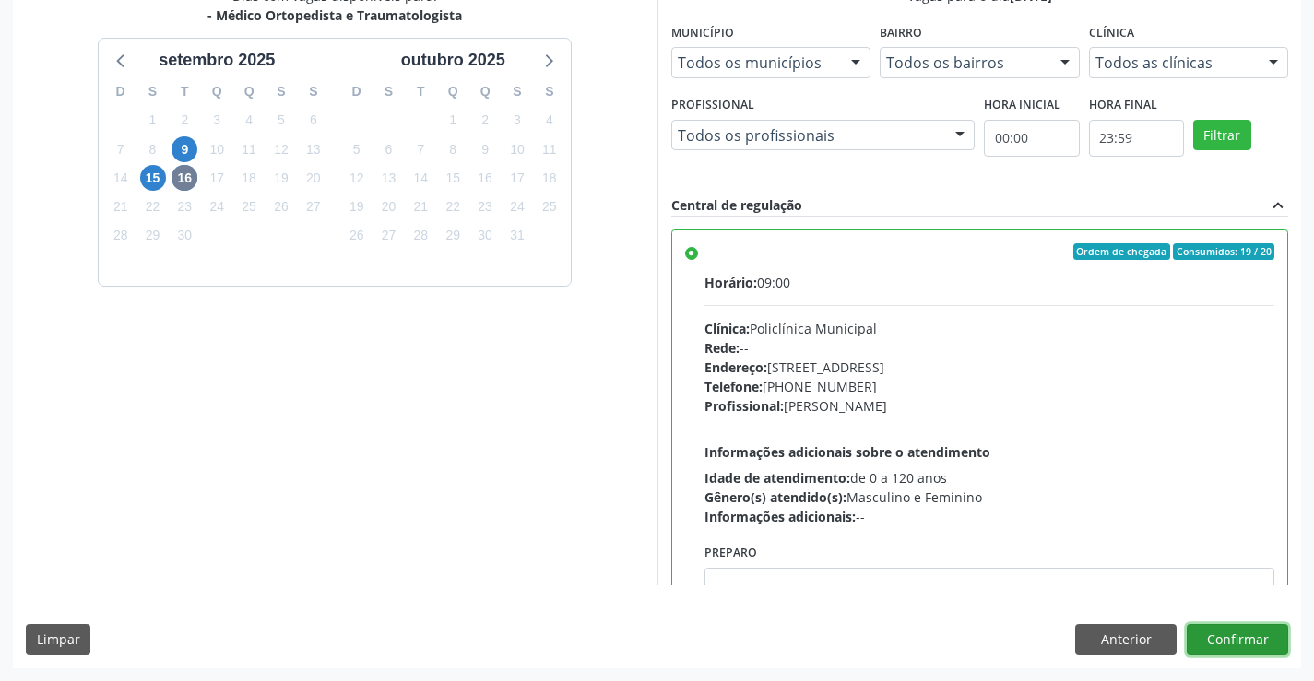
click at [1220, 638] on button "Confirmar" at bounding box center [1237, 639] width 101 height 31
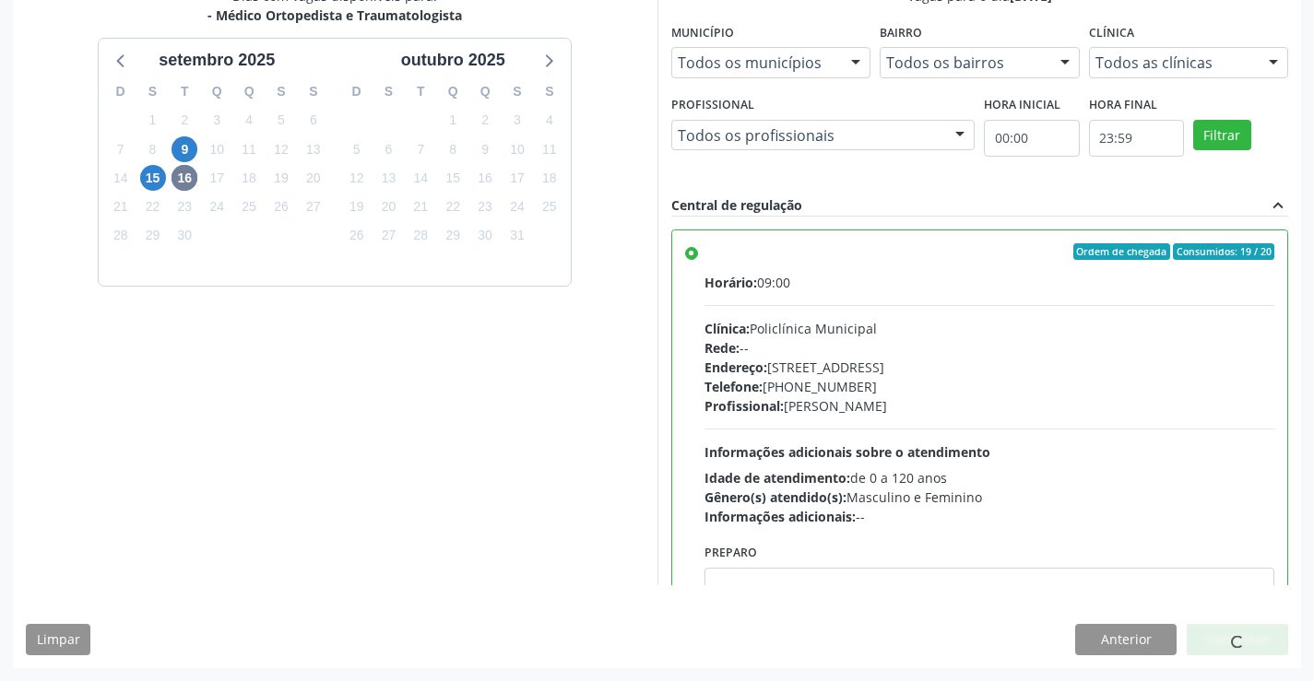
scroll to position [0, 0]
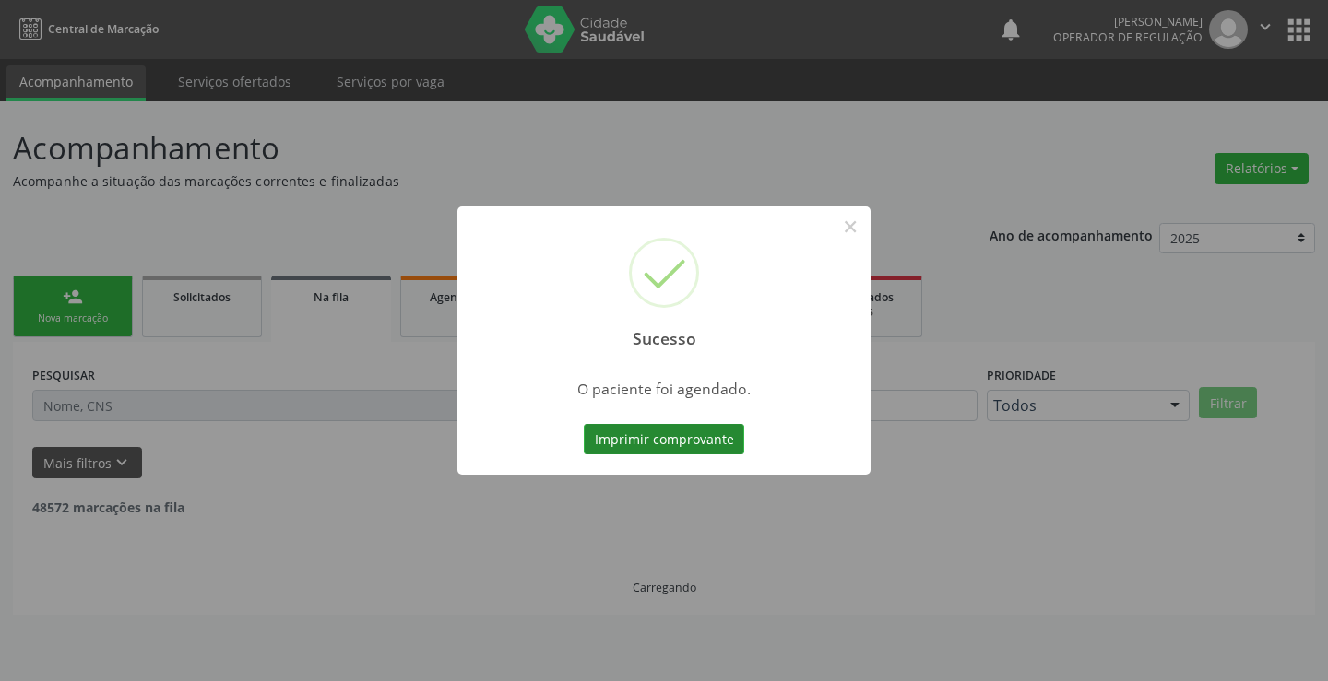
click at [646, 438] on button "Imprimir comprovante" at bounding box center [664, 439] width 160 height 31
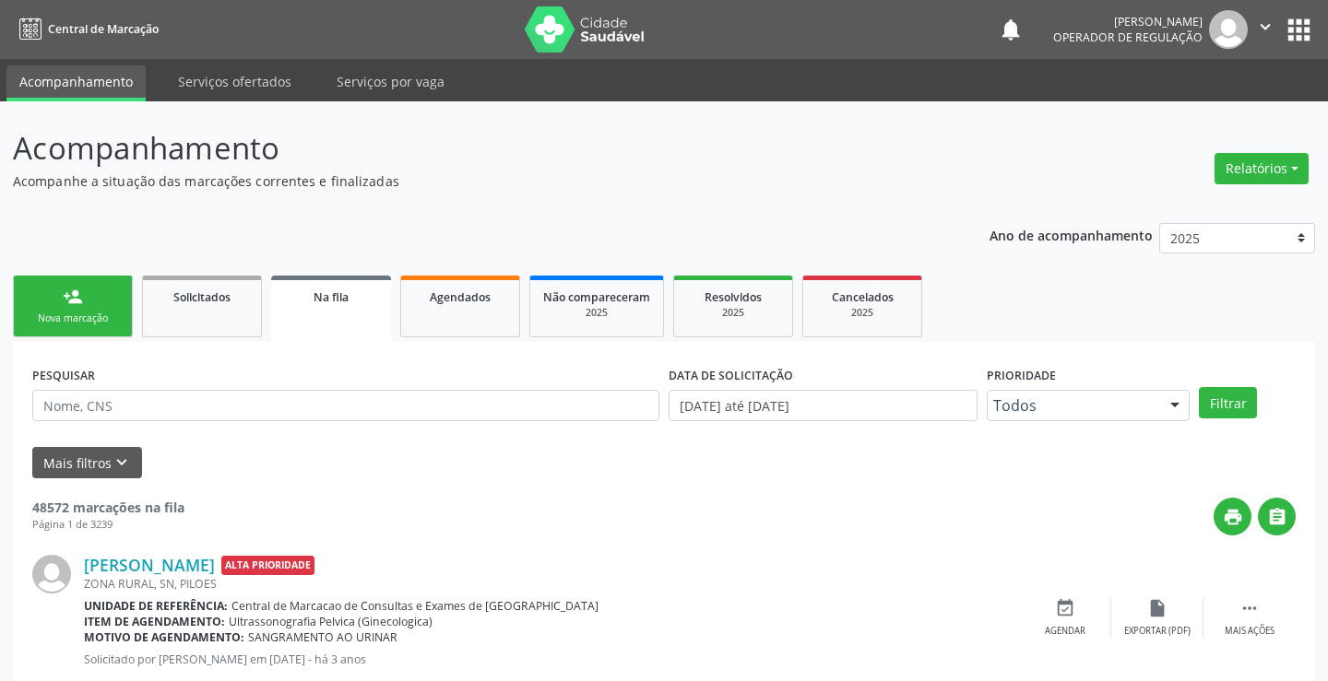
click at [59, 296] on div "Sucesso × O paciente foi agendado. Imprimir comprovante Cancel" at bounding box center [664, 340] width 1328 height 681
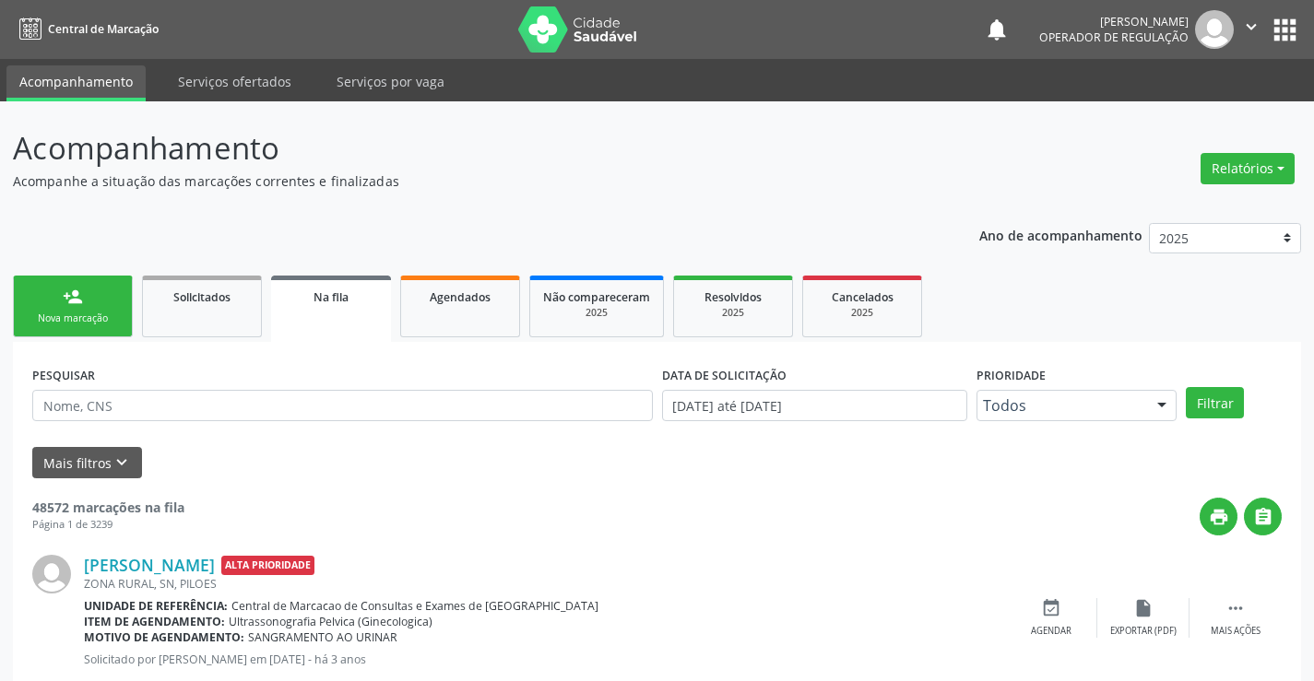
click at [85, 311] on link "person_add Nova marcação" at bounding box center [73, 307] width 120 height 62
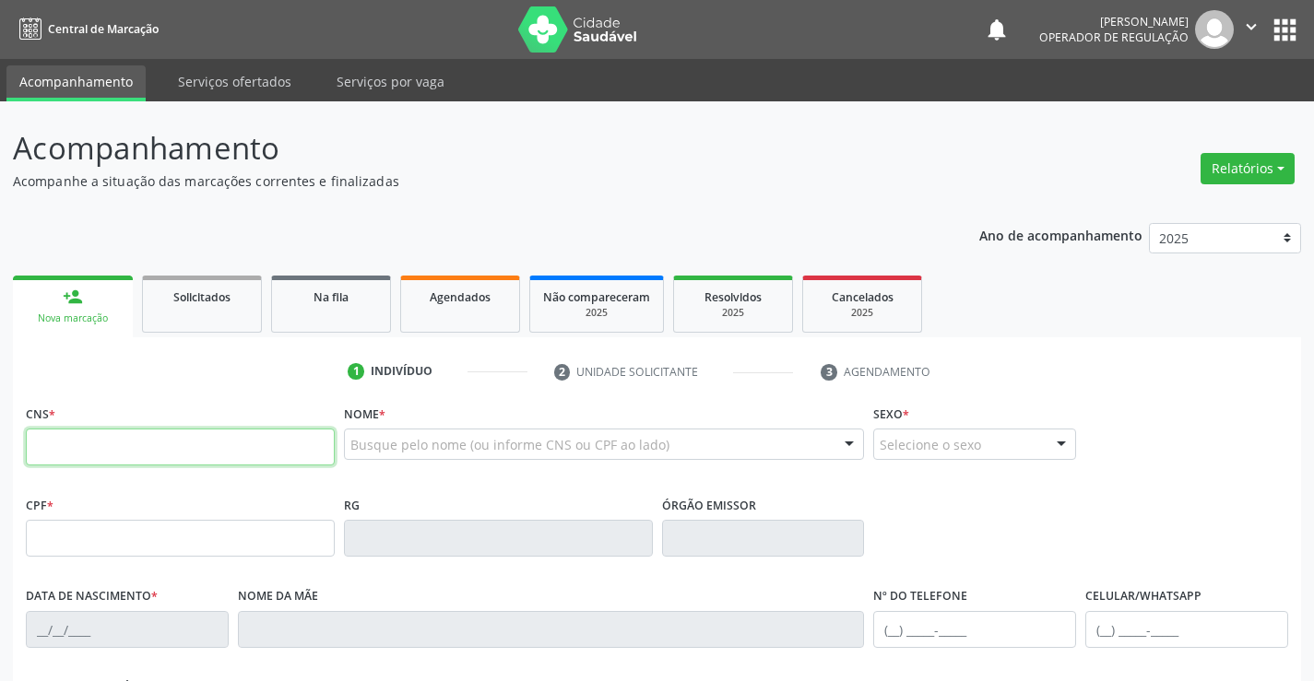
click at [114, 448] on input "text" at bounding box center [180, 447] width 309 height 37
type input "706 5003 5333 5893"
type input "08/05/2012"
type input "(74) 98813-0043"
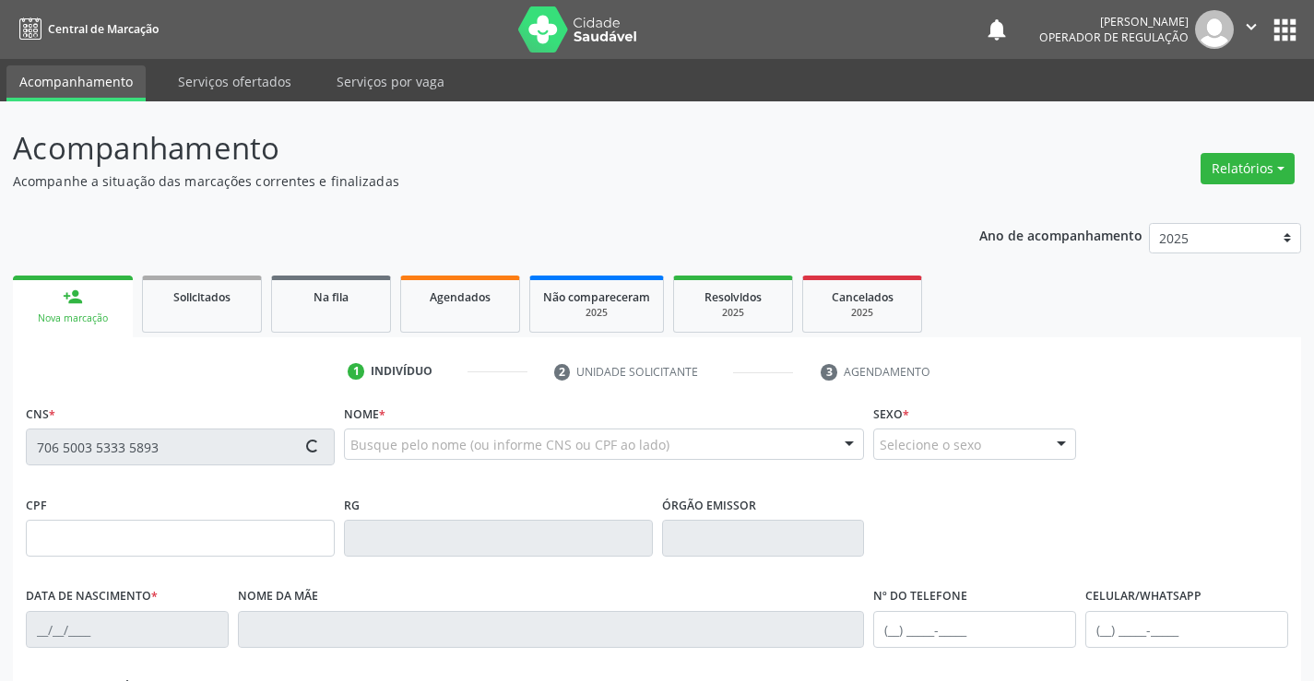
type input "s/n"
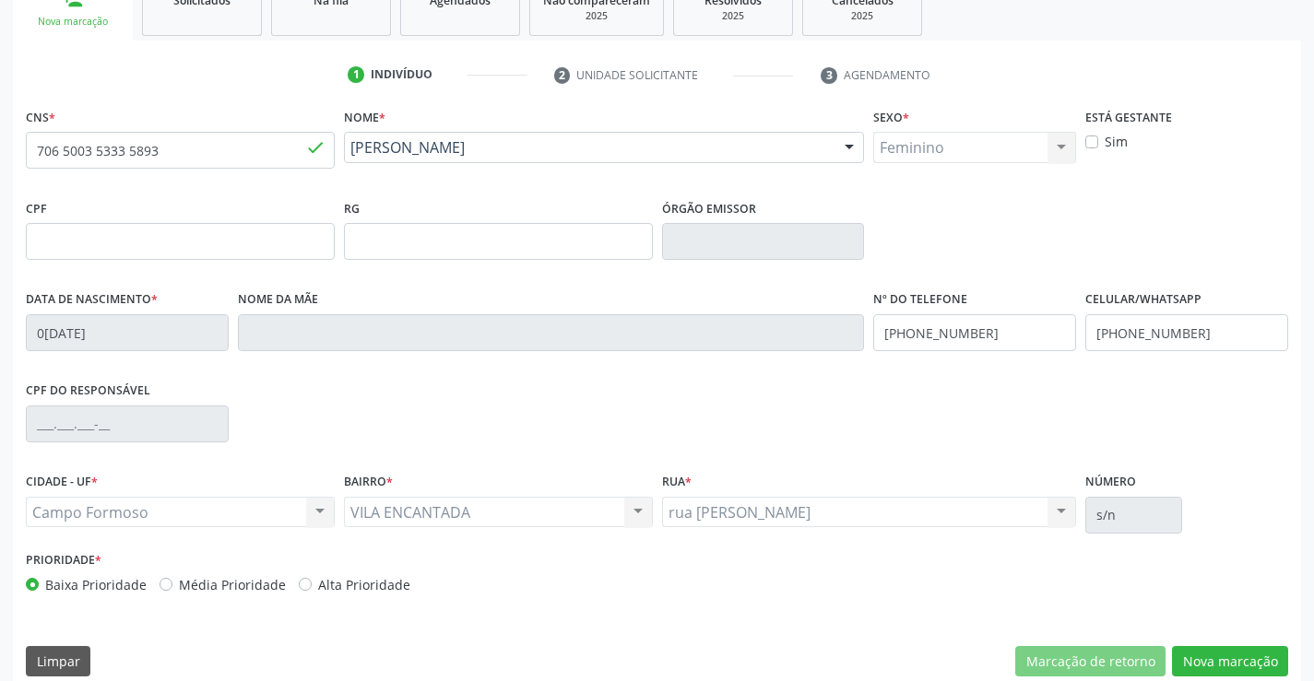
scroll to position [318, 0]
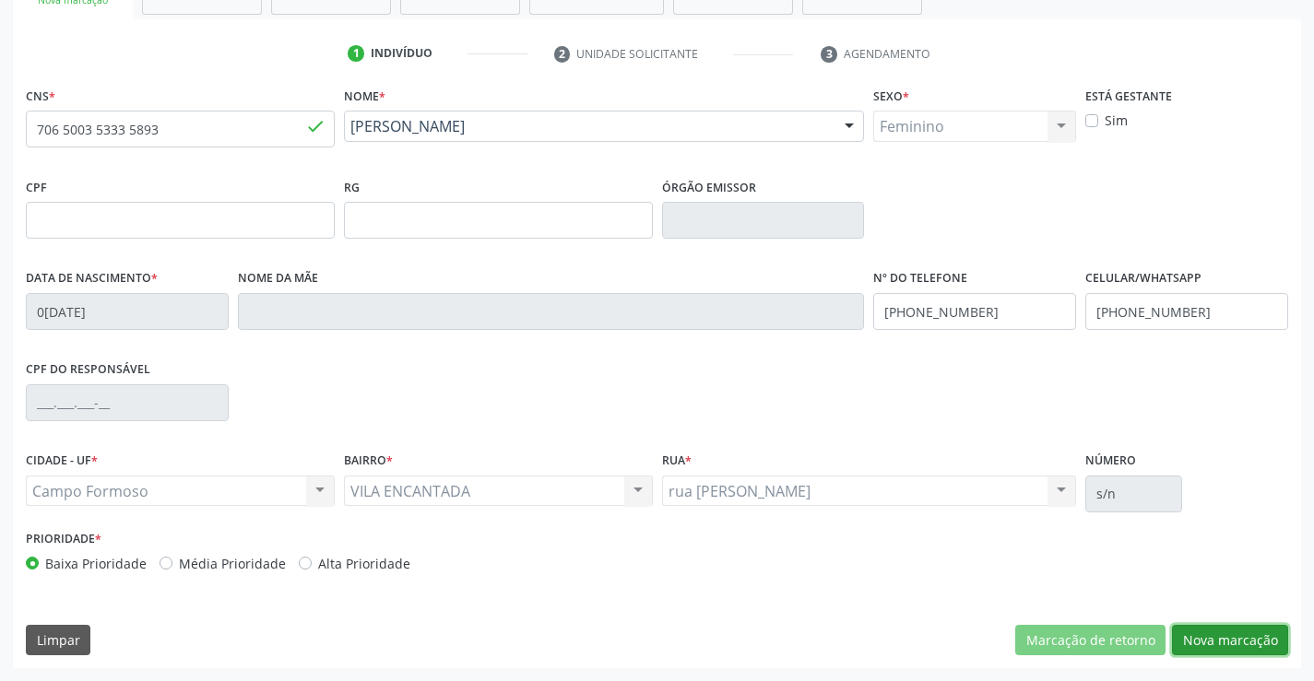
click at [1219, 636] on button "Nova marcação" at bounding box center [1230, 640] width 116 height 31
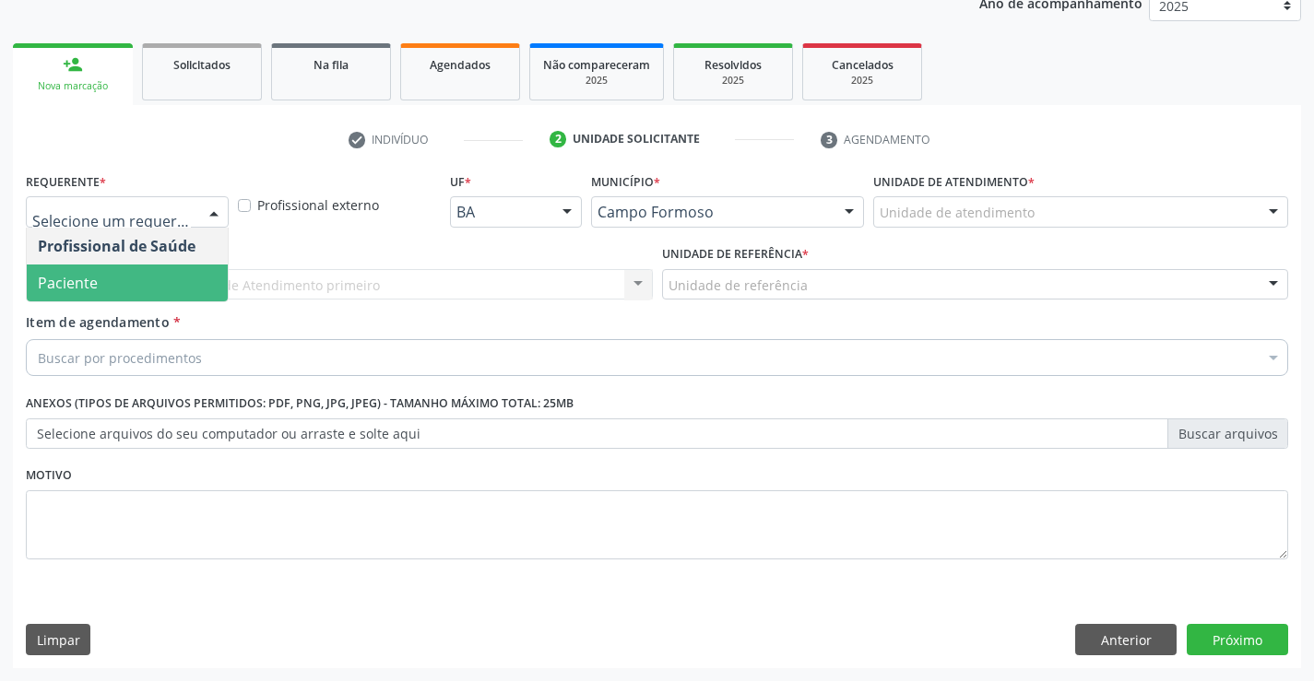
click at [121, 291] on span "Paciente" at bounding box center [127, 283] width 201 height 37
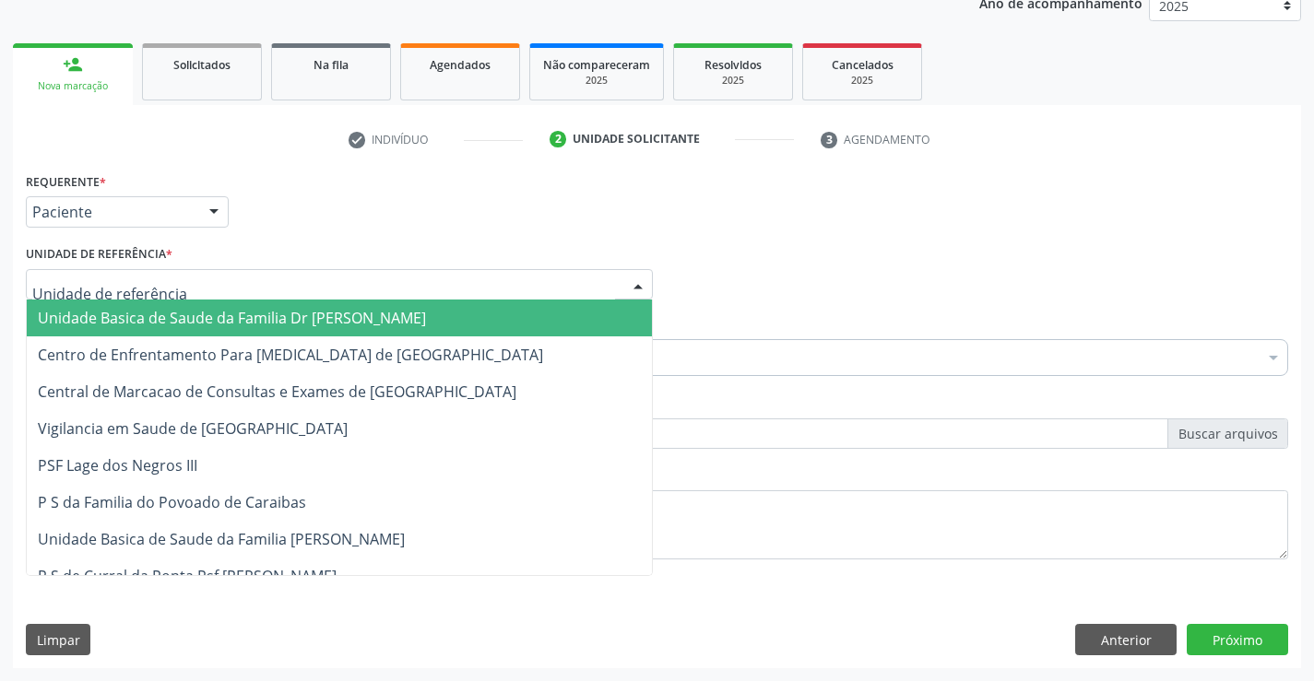
click at [140, 309] on span "Unidade Basica de Saude da Familia Dr [PERSON_NAME]" at bounding box center [232, 318] width 388 height 20
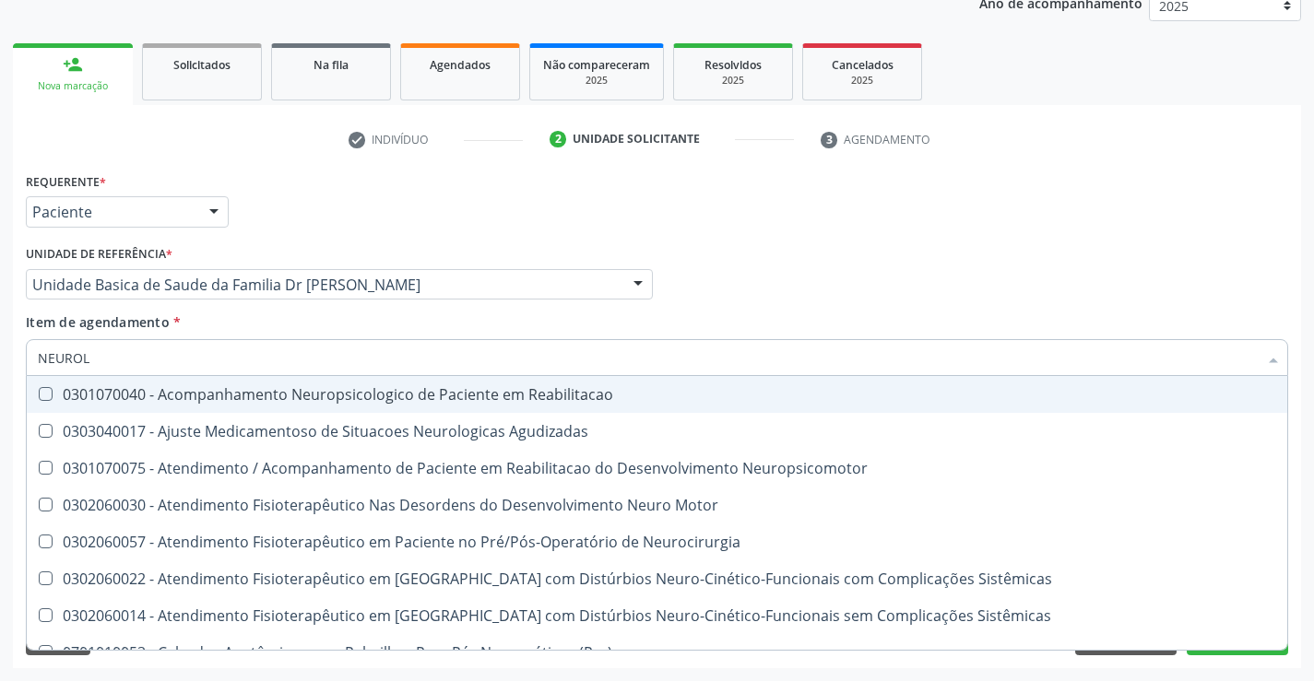
type input "NEUROLO"
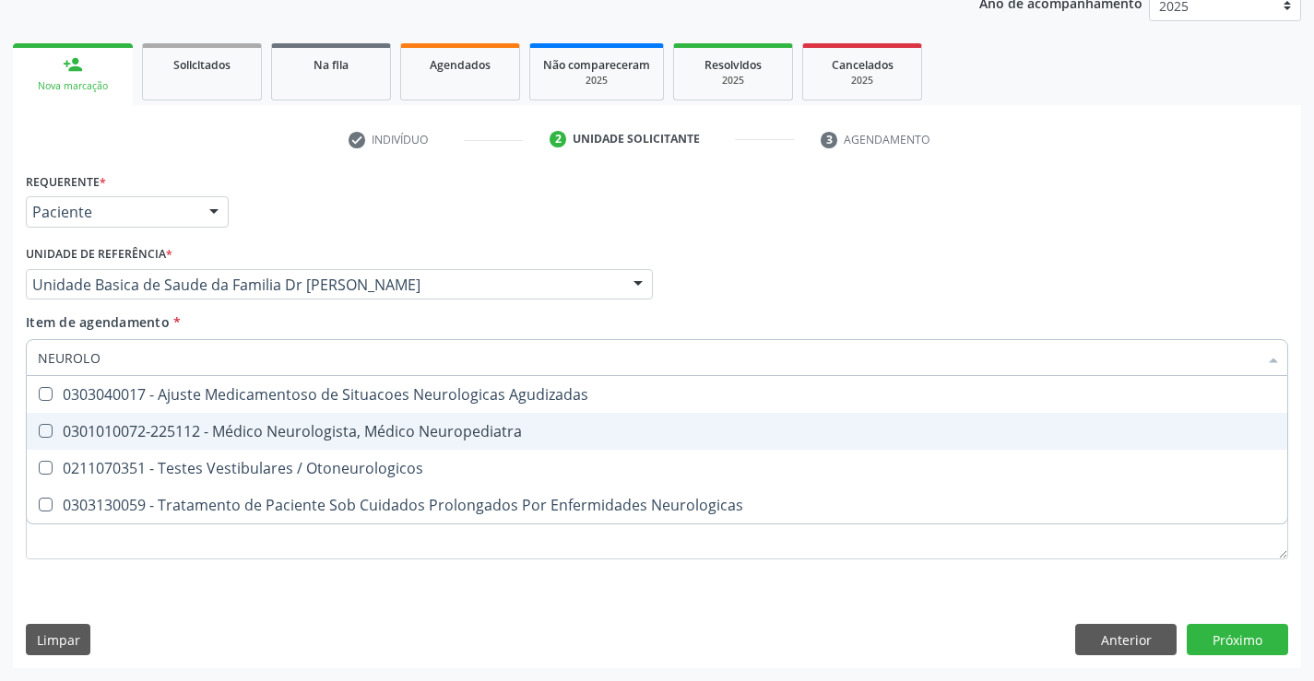
click at [243, 432] on div "0301010072-225112 - Médico Neurologista, Médico Neuropediatra" at bounding box center [657, 431] width 1238 height 15
checkbox Neuropediatra "true"
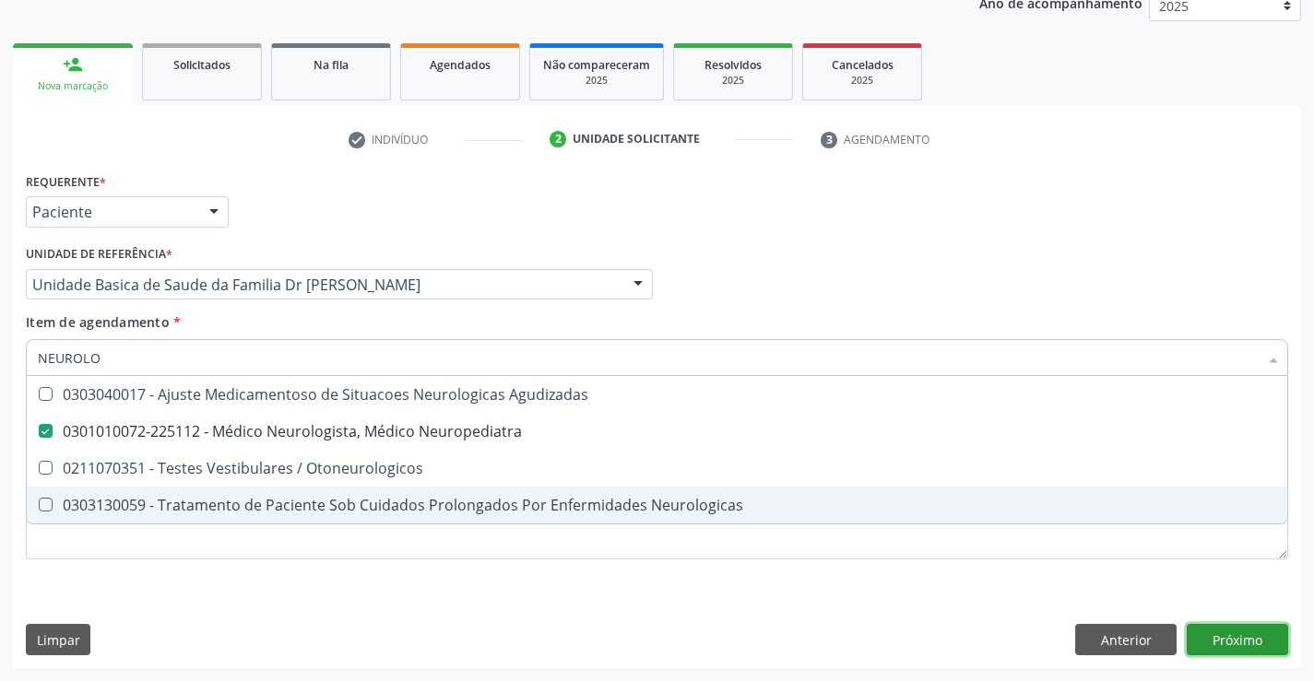
click at [1222, 637] on div "Requerente * Paciente Profissional de Saúde Paciente Nenhum resultado encontrad…" at bounding box center [657, 418] width 1288 height 501
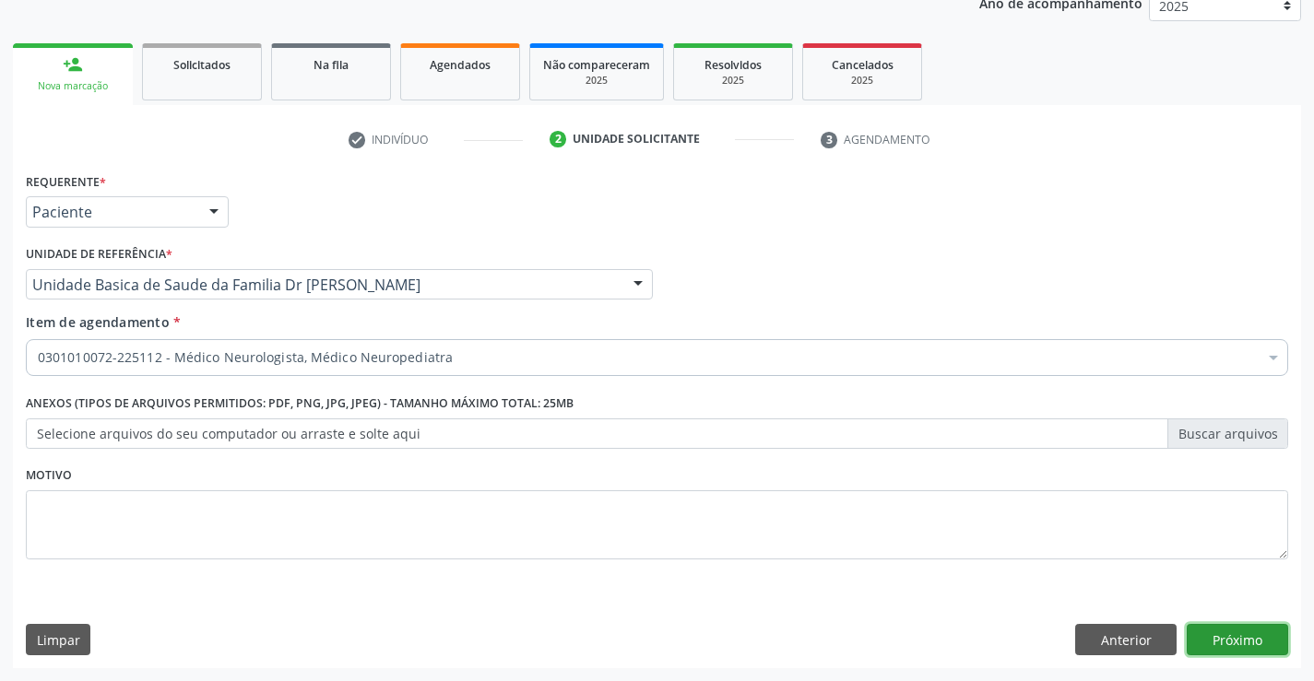
click at [1235, 633] on button "Próximo" at bounding box center [1237, 639] width 101 height 31
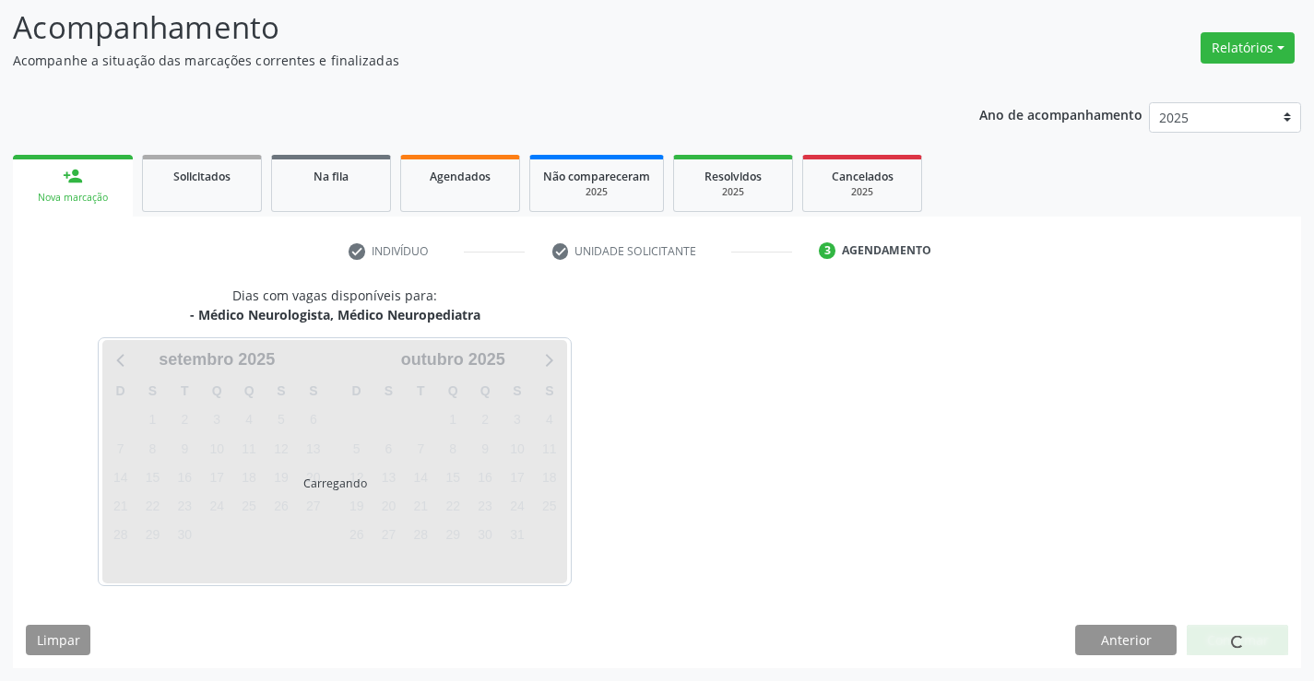
scroll to position [175, 0]
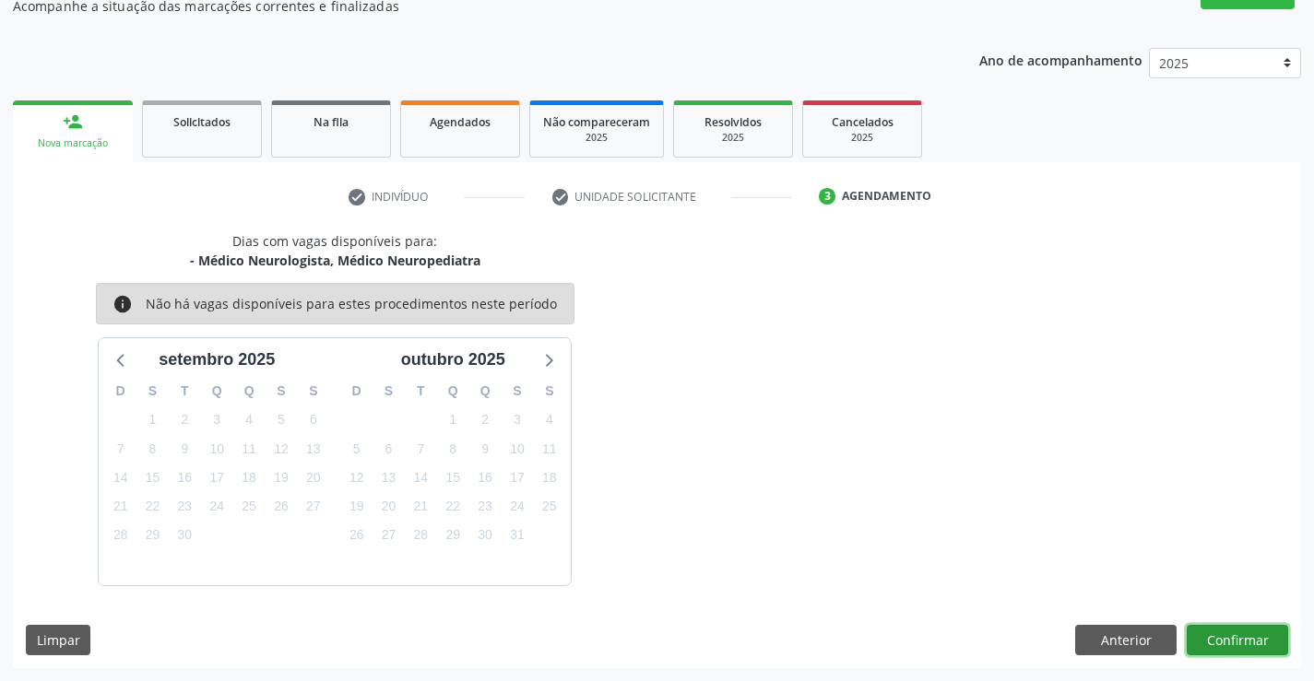
click at [1235, 633] on button "Confirmar" at bounding box center [1237, 640] width 101 height 31
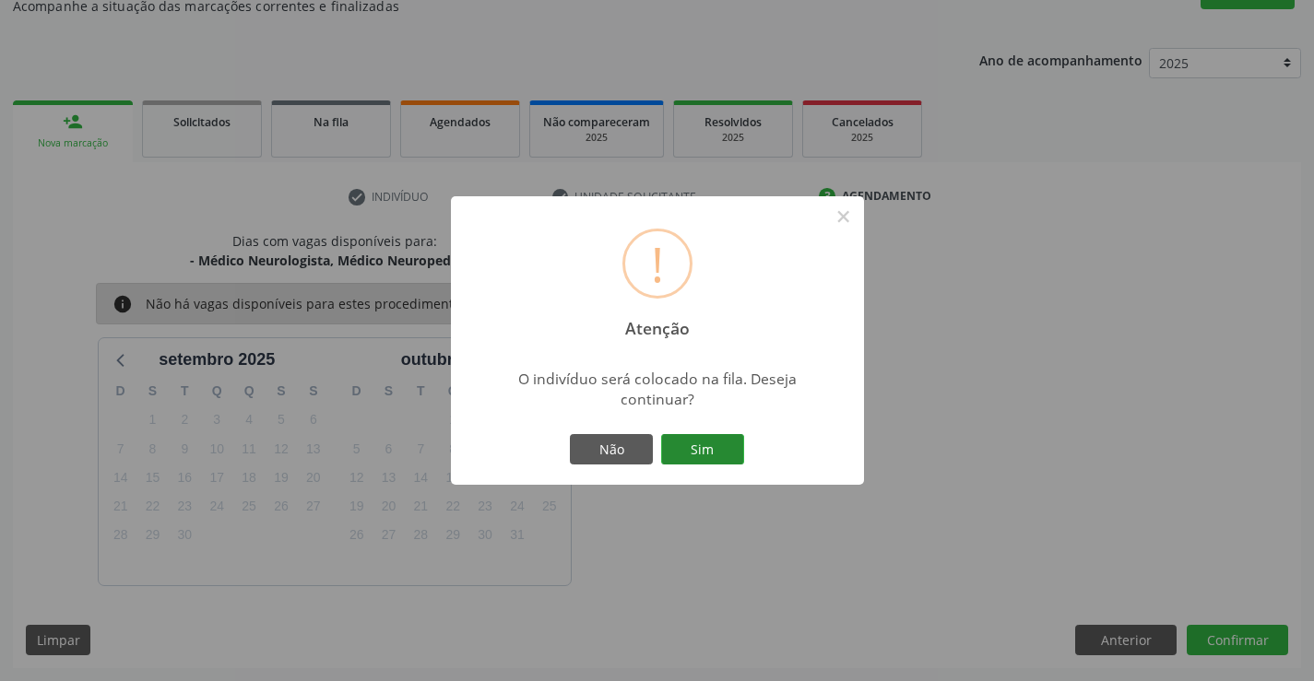
click at [726, 440] on button "Sim" at bounding box center [702, 449] width 83 height 31
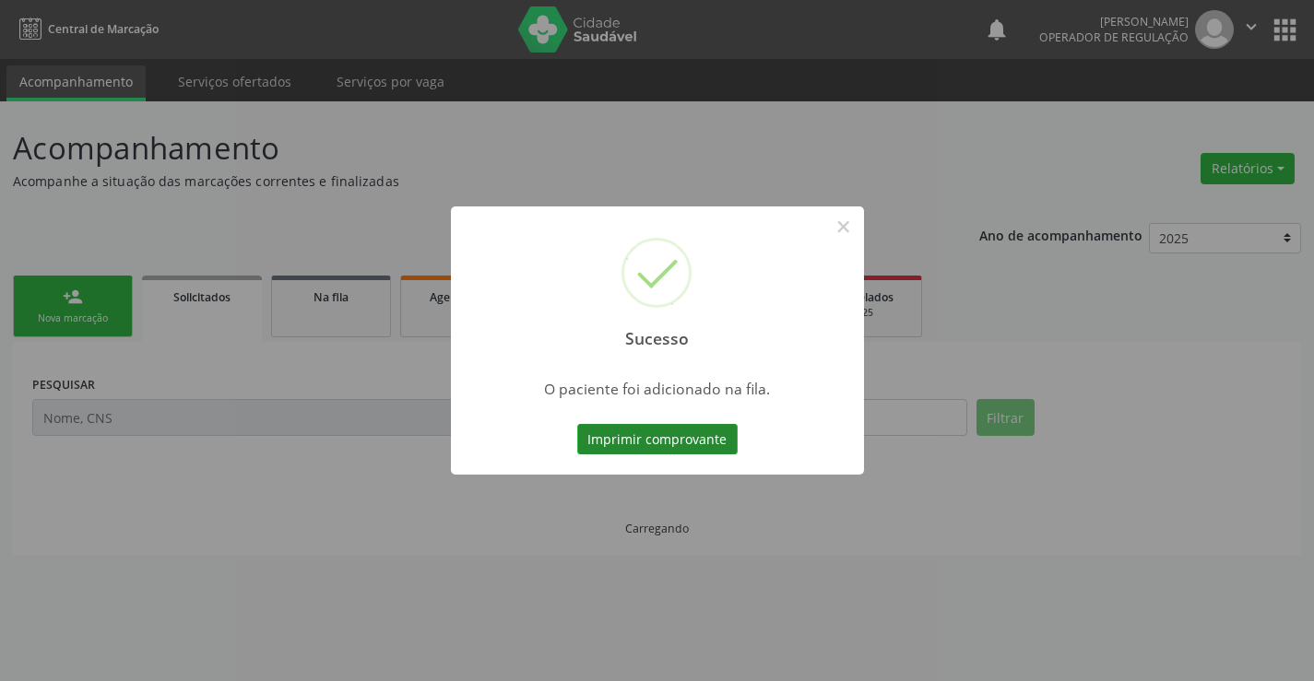
scroll to position [0, 0]
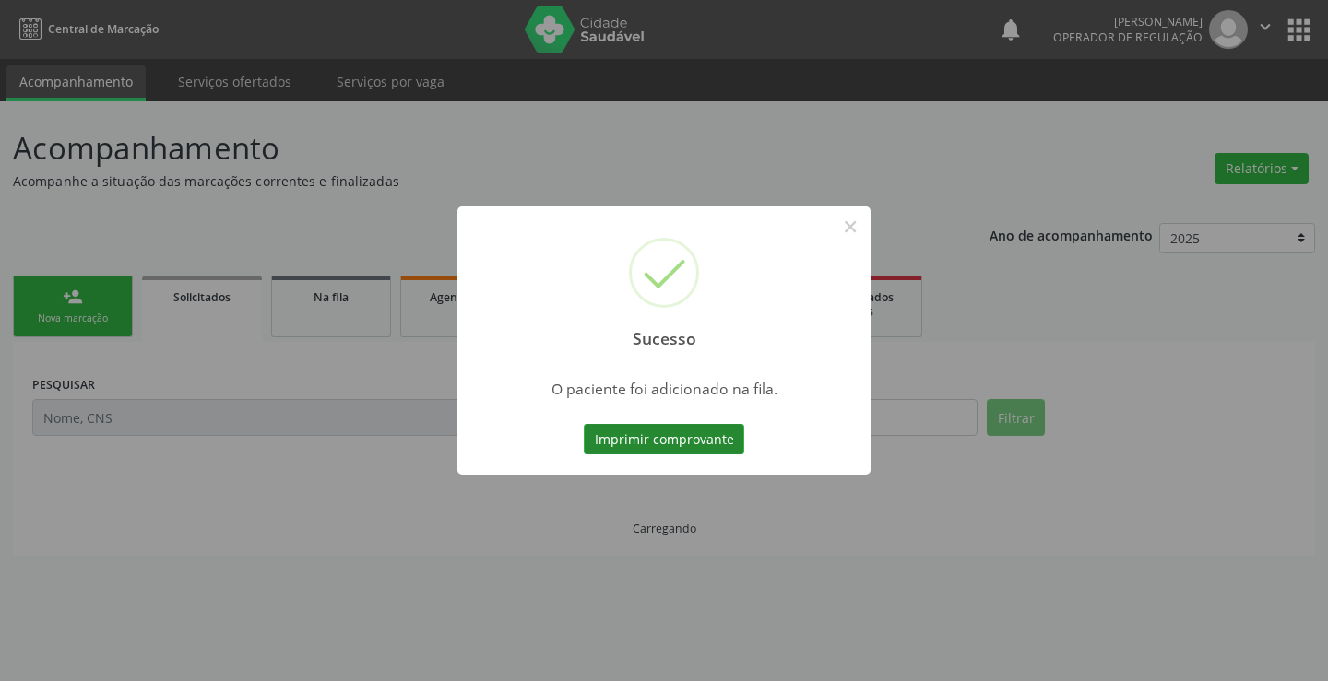
click at [705, 435] on button "Imprimir comprovante" at bounding box center [664, 439] width 160 height 31
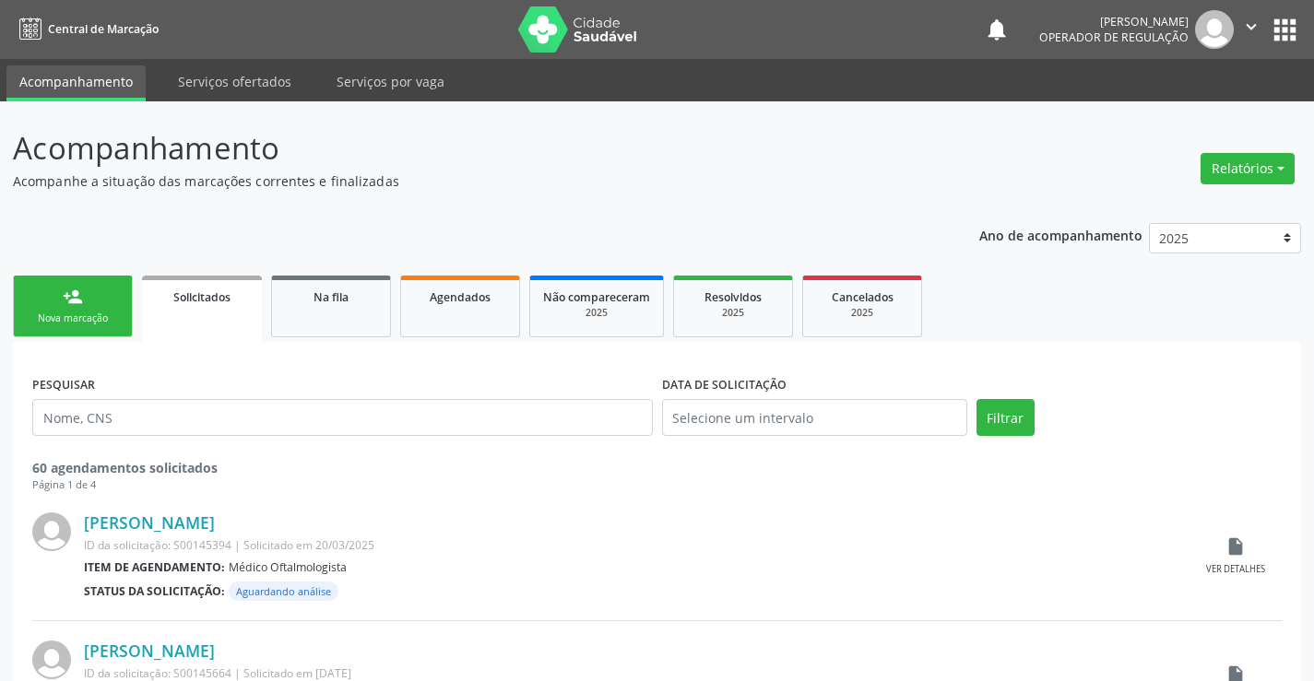
click at [99, 308] on link "person_add Nova marcação" at bounding box center [73, 307] width 120 height 62
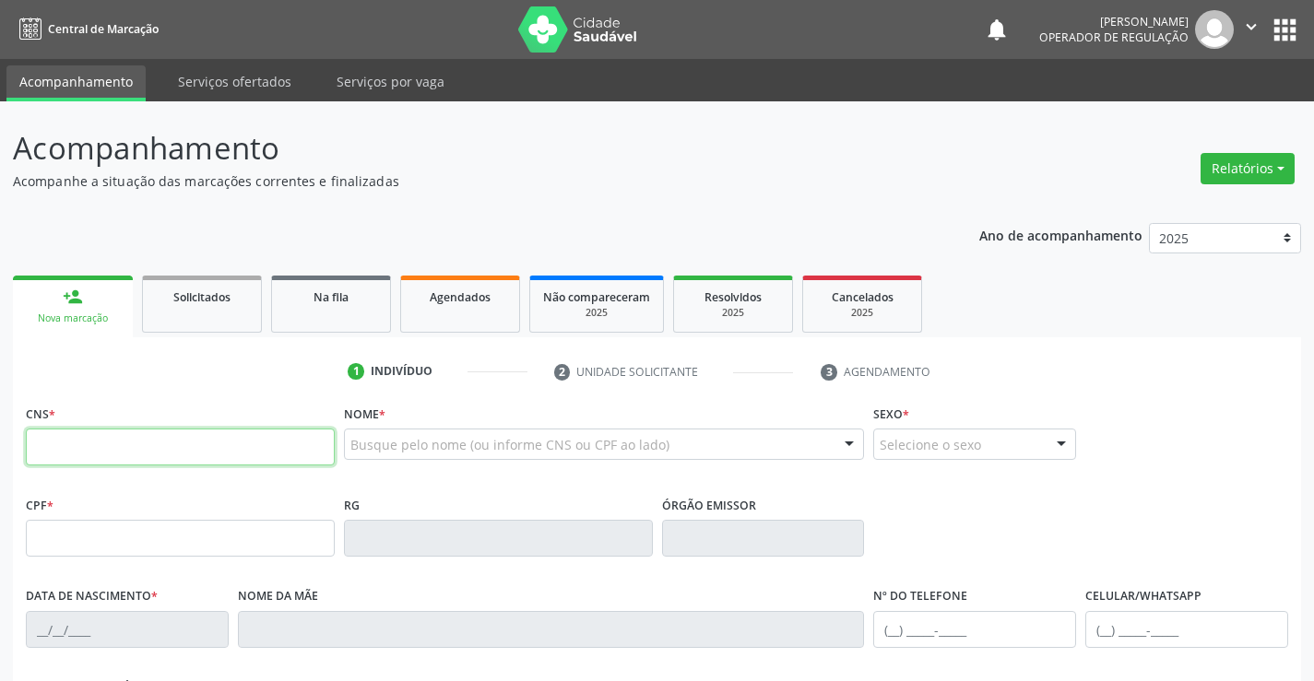
click at [94, 454] on input "text" at bounding box center [180, 447] width 309 height 37
type input "705 0010 5803 2858"
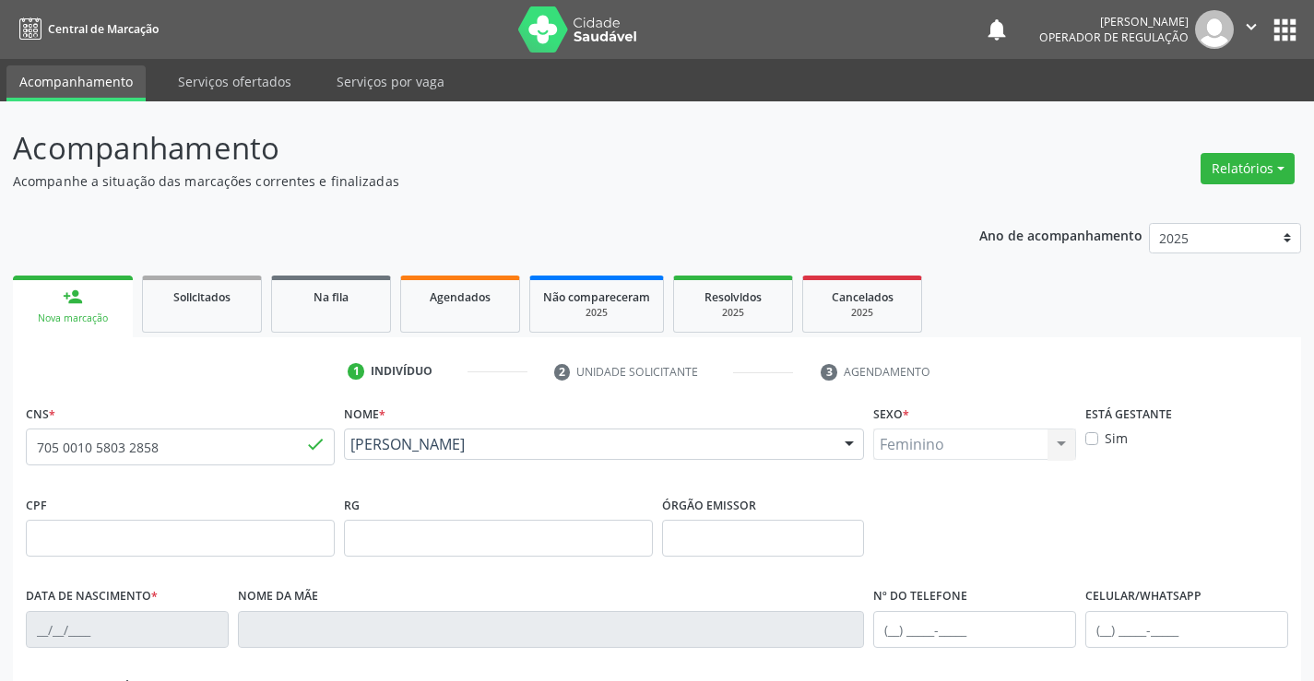
type input "0427439230"
type input "[DATE]"
type input "[PHONE_NUMBER]"
type input "373.109.845-87"
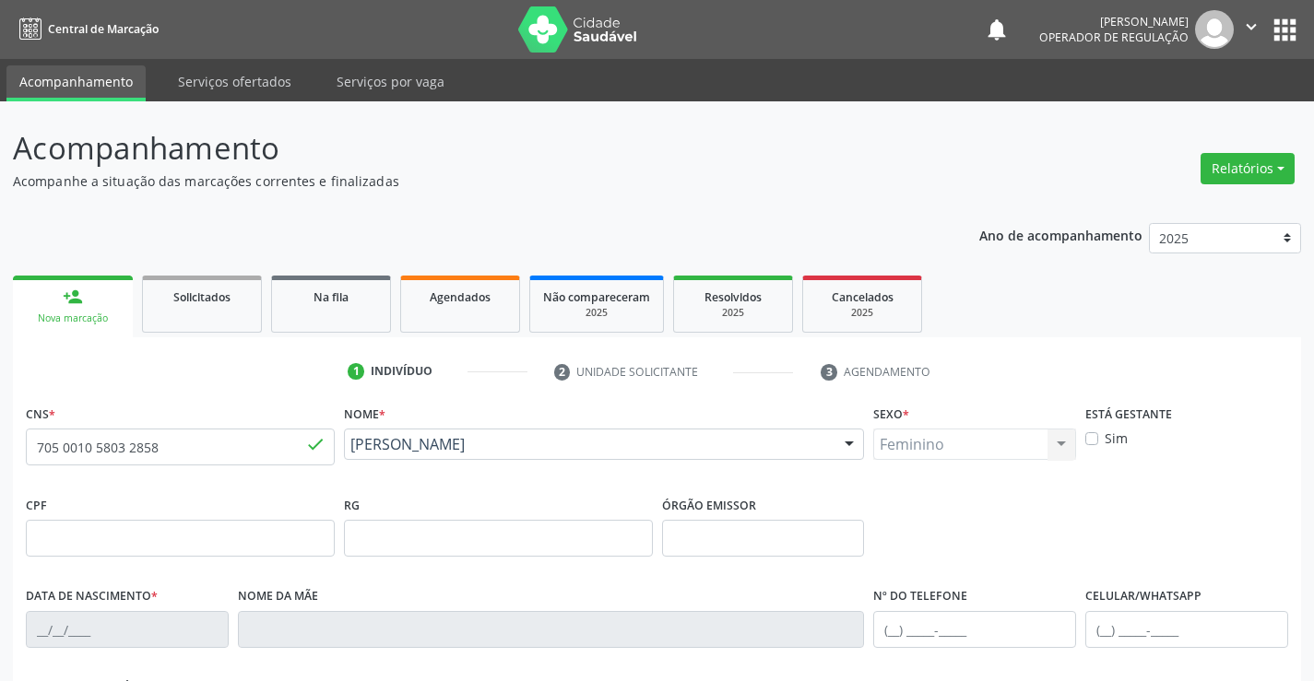
type input "SN"
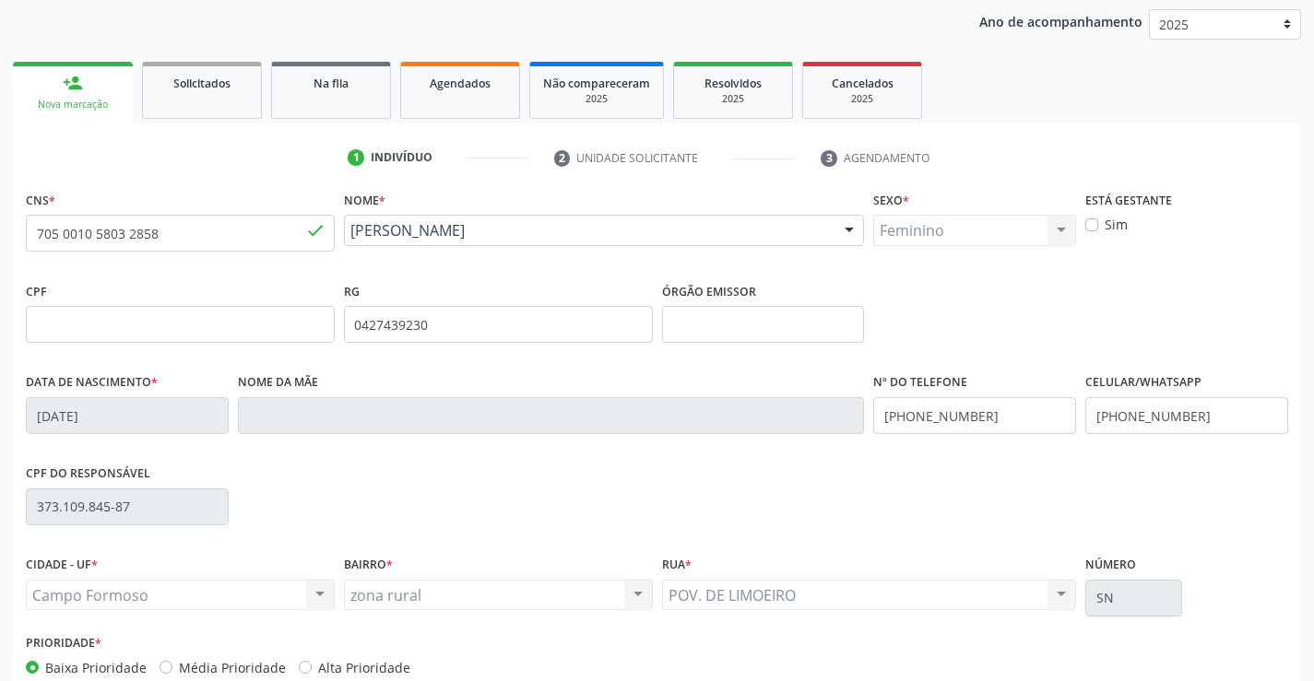
scroll to position [318, 0]
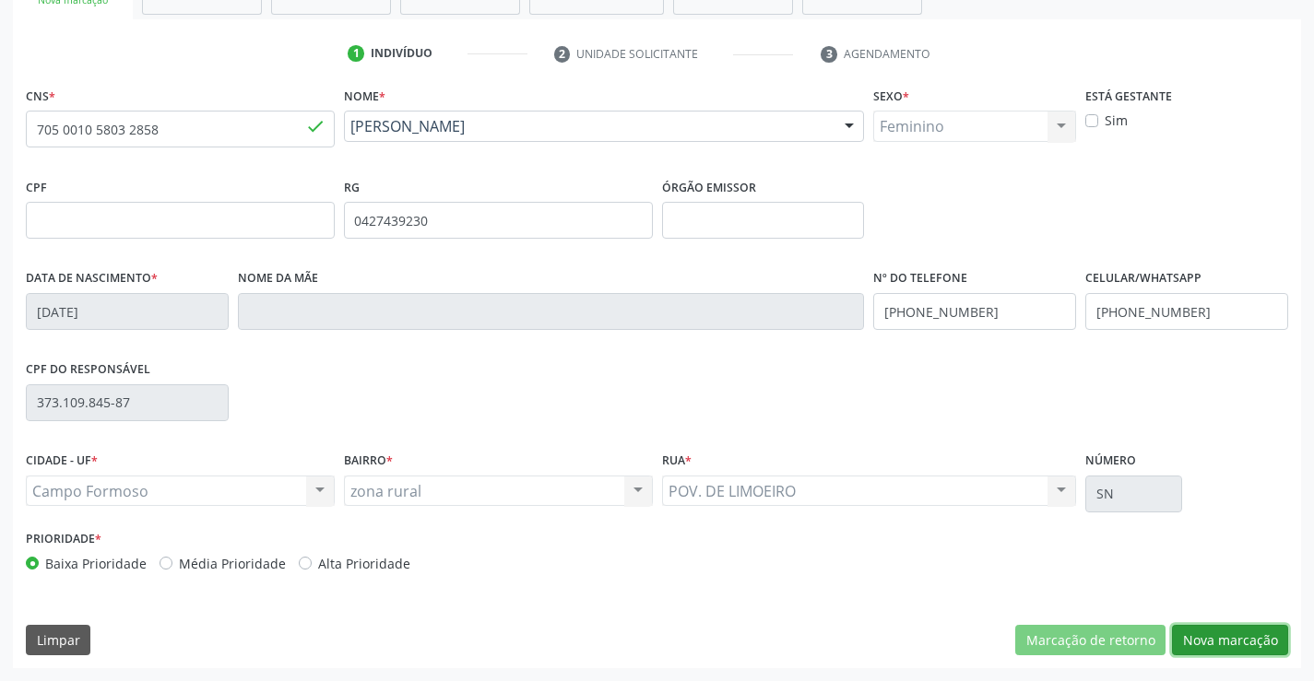
click at [1237, 642] on button "Nova marcação" at bounding box center [1230, 640] width 116 height 31
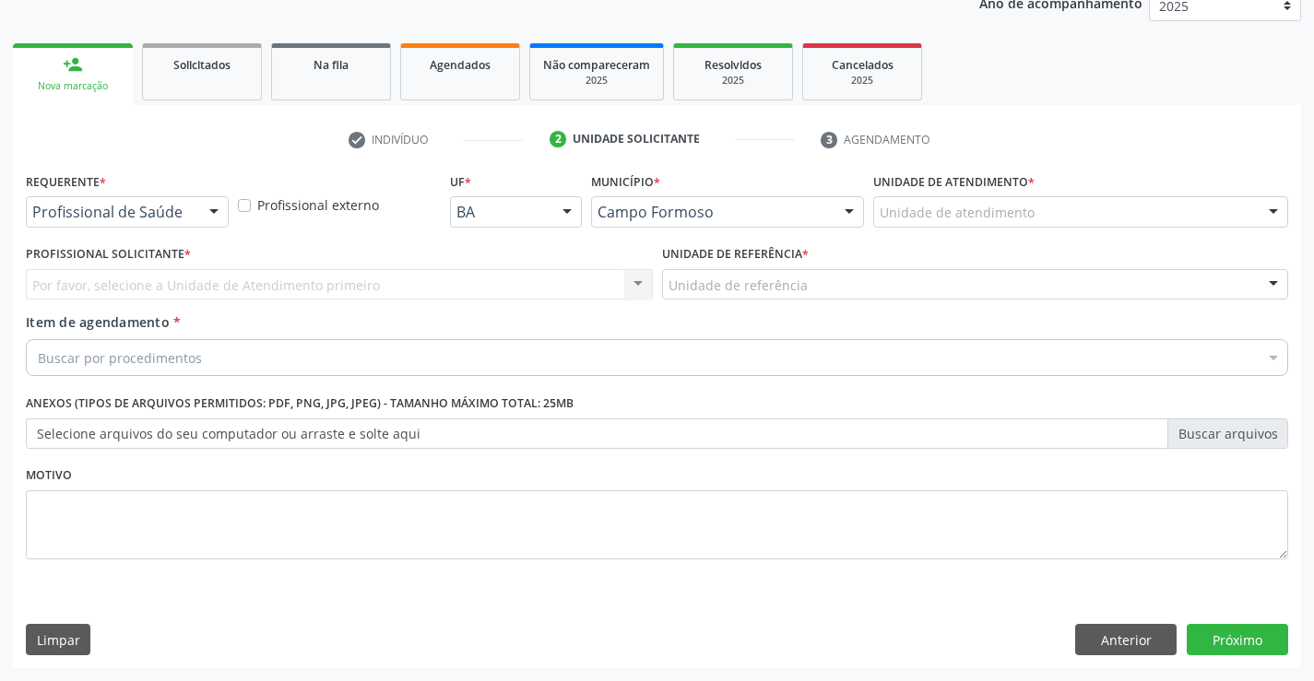
scroll to position [232, 0]
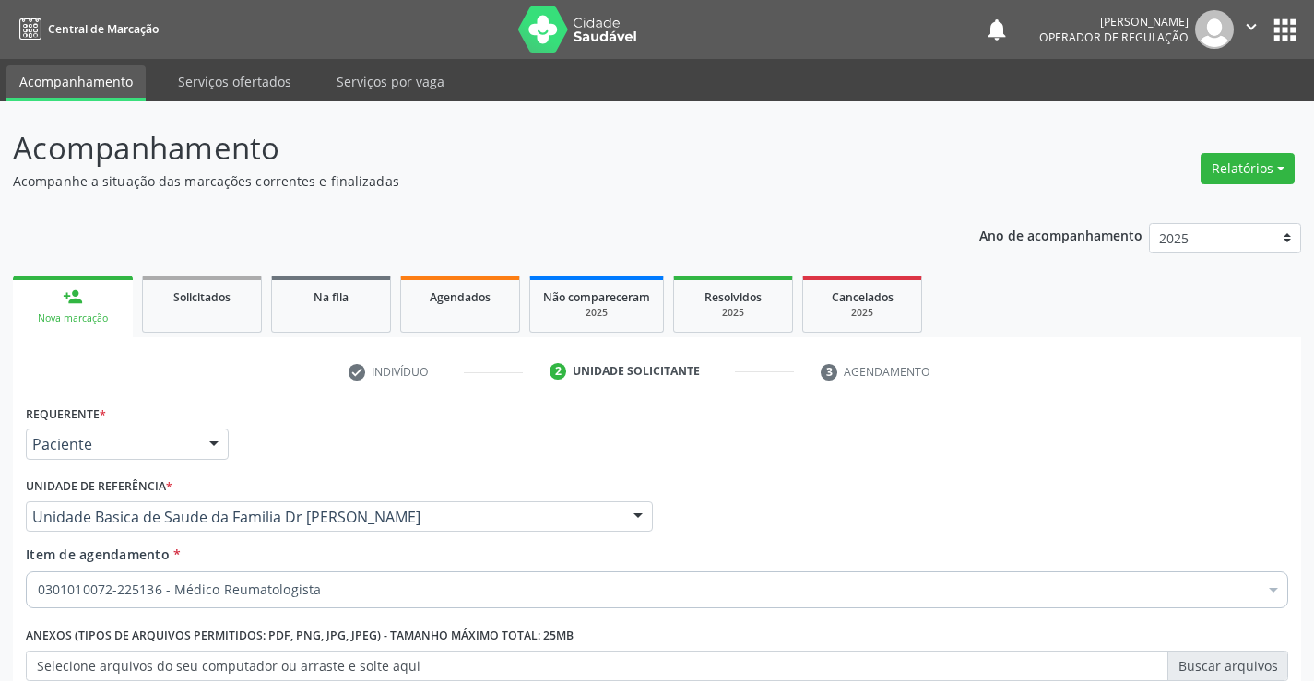
scroll to position [232, 0]
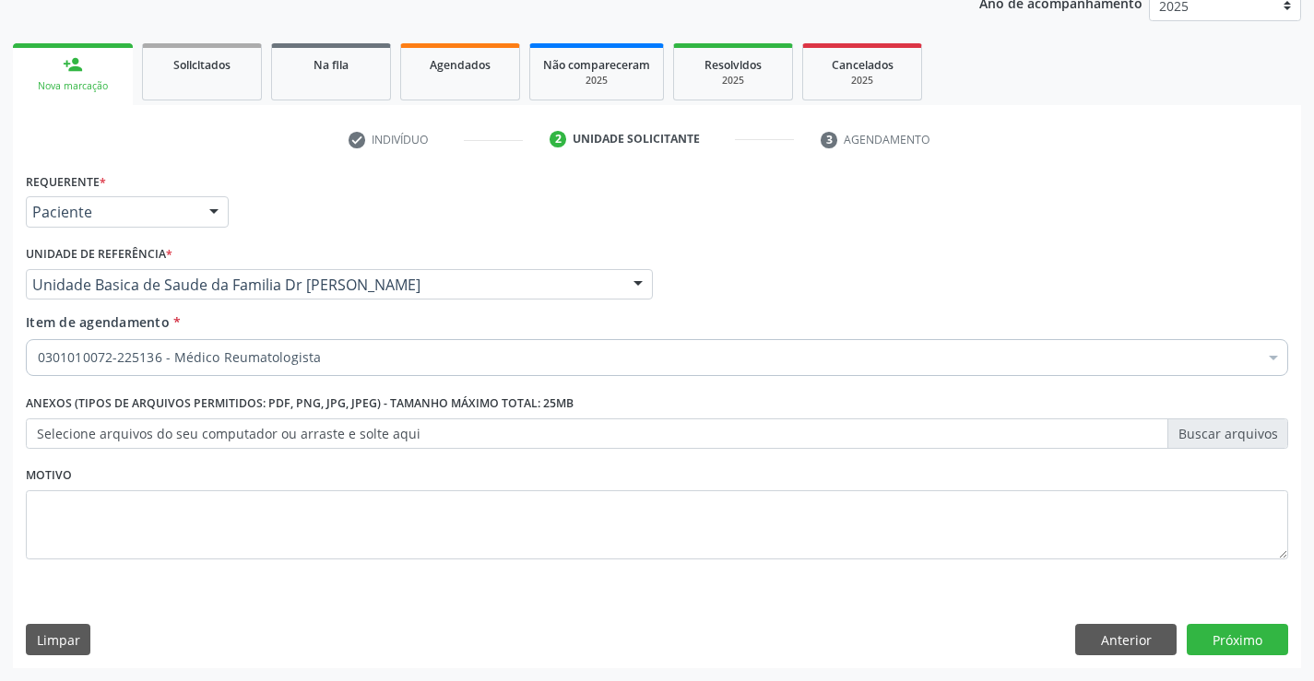
click at [1232, 641] on button "Próximo" at bounding box center [1237, 639] width 101 height 31
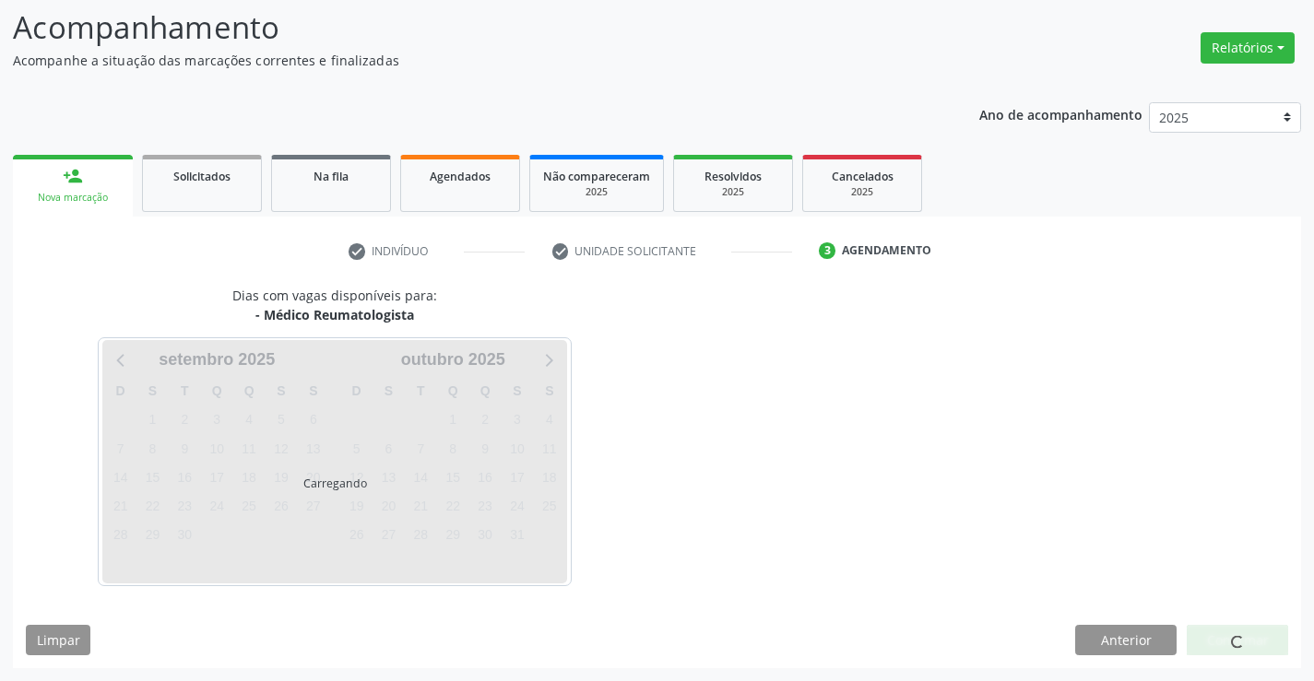
scroll to position [175, 0]
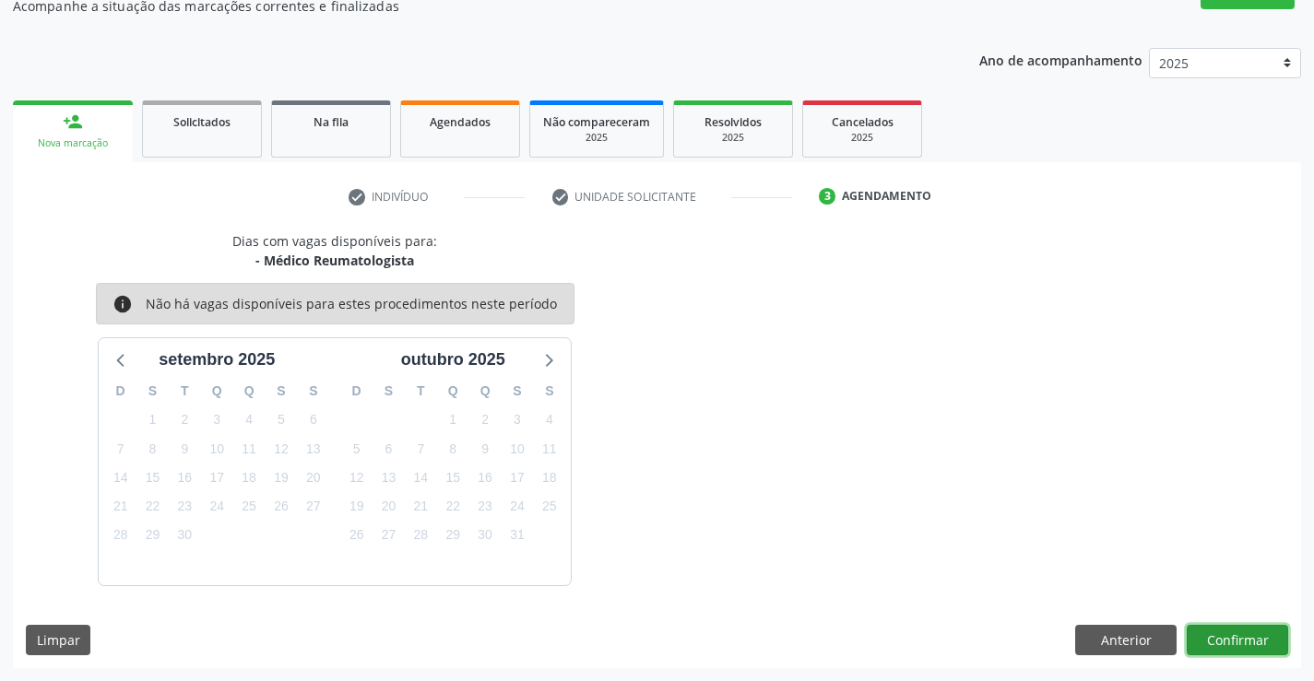
click at [1232, 641] on button "Confirmar" at bounding box center [1237, 640] width 101 height 31
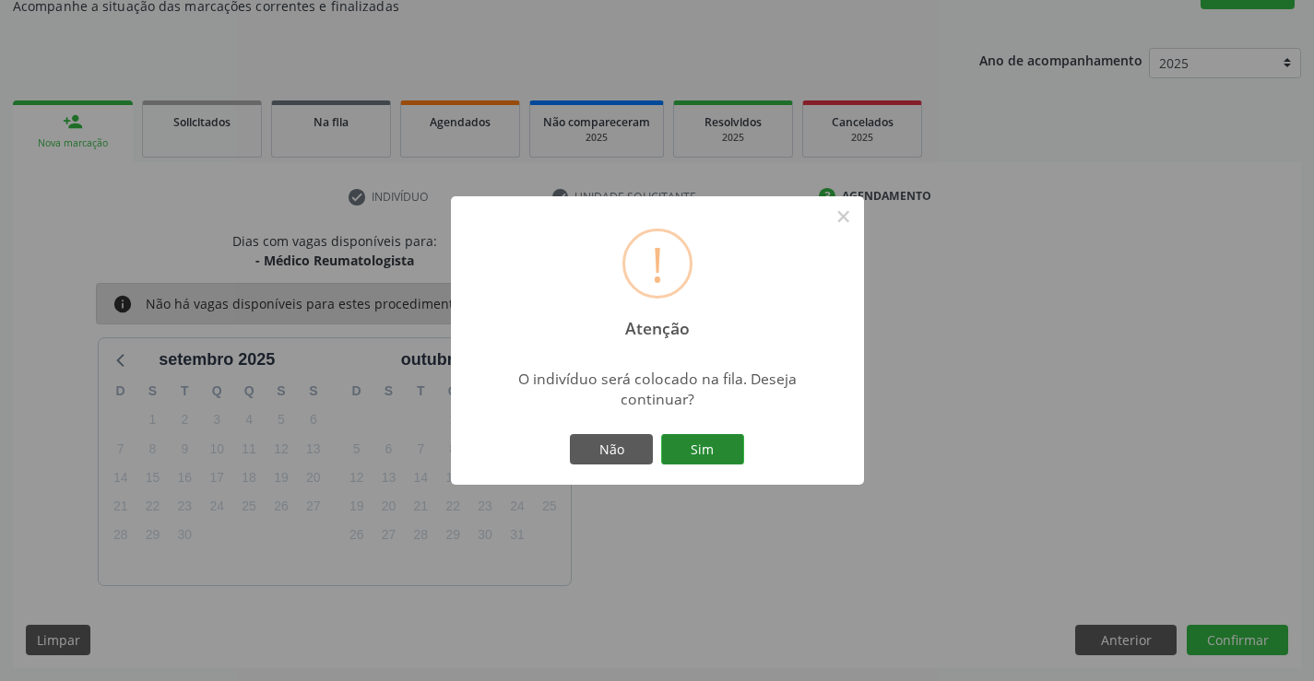
click at [699, 450] on button "Sim" at bounding box center [702, 449] width 83 height 31
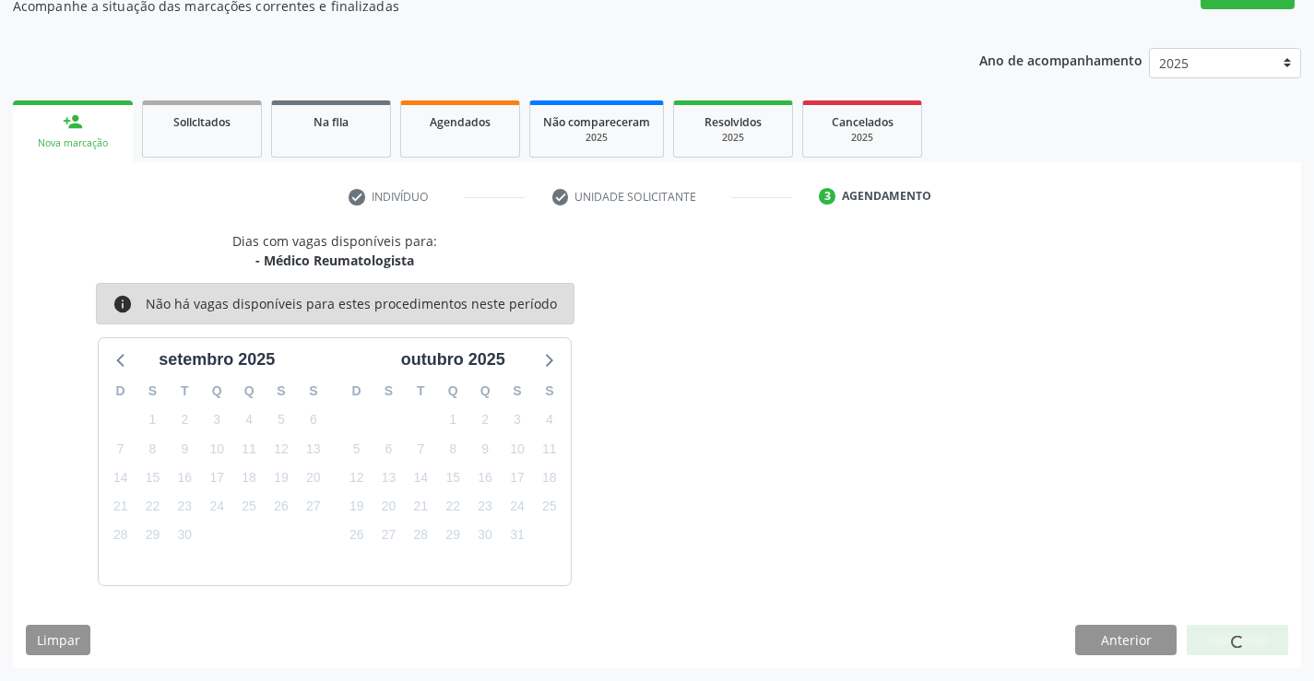
scroll to position [0, 0]
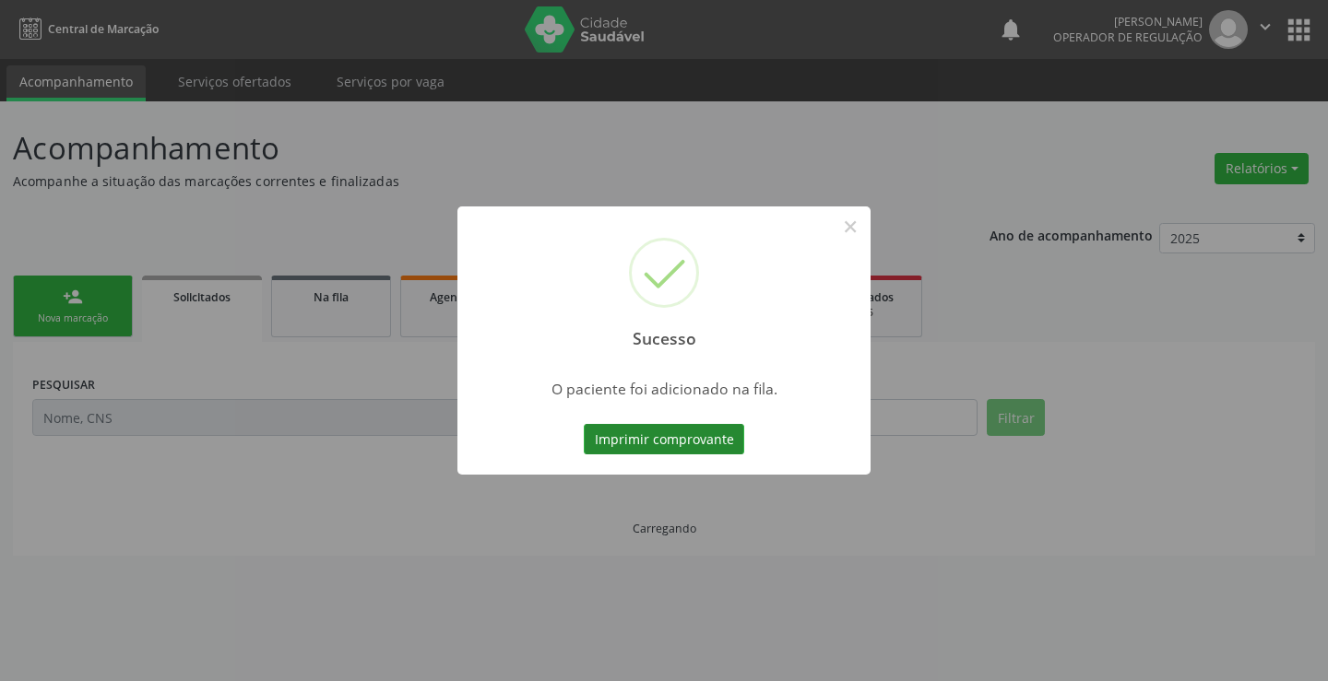
click at [701, 436] on button "Imprimir comprovante" at bounding box center [664, 439] width 160 height 31
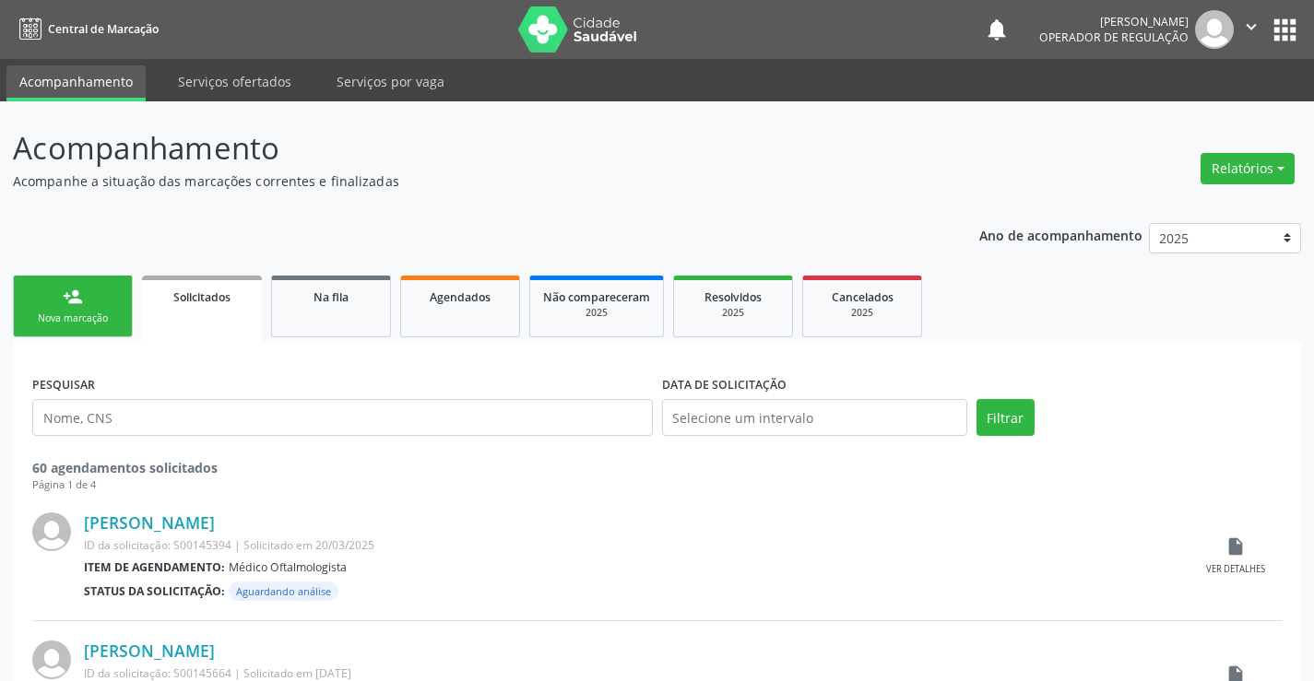
click at [70, 298] on div "person_add" at bounding box center [73, 297] width 20 height 20
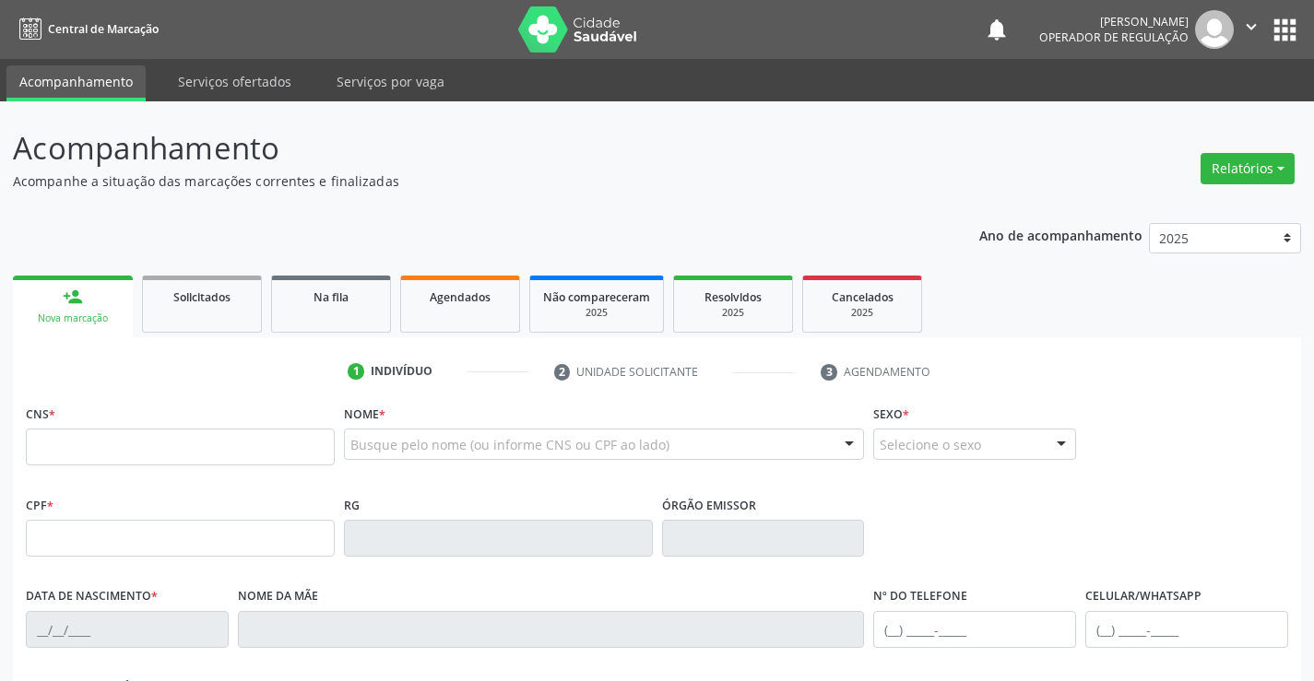
click at [1255, 23] on icon "" at bounding box center [1251, 27] width 20 height 20
click at [1207, 112] on link "Sair" at bounding box center [1204, 113] width 127 height 26
